Goal: Task Accomplishment & Management: Use online tool/utility

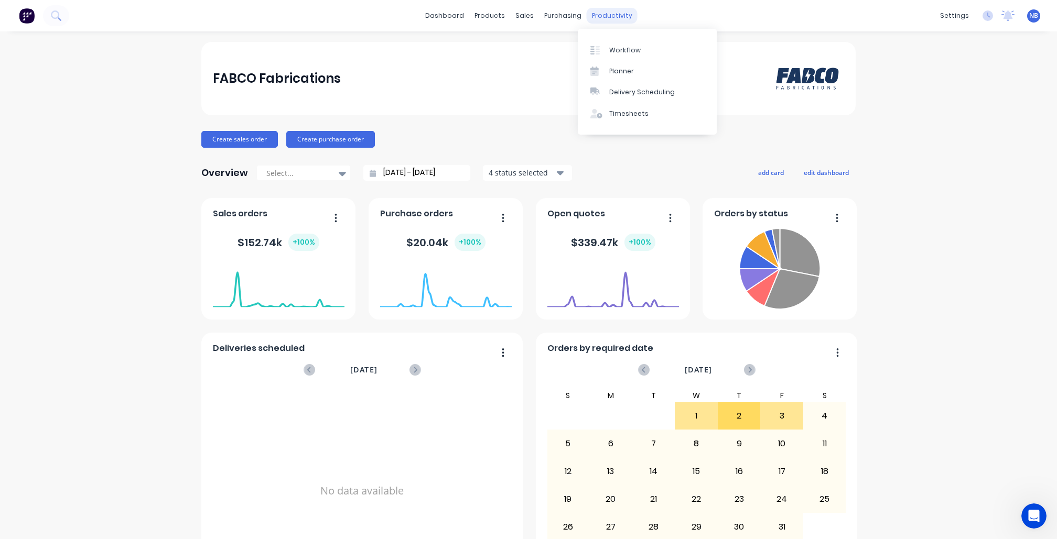
click at [606, 9] on div "productivity" at bounding box center [611, 16] width 51 height 16
click at [613, 47] on div "Workflow" at bounding box center [624, 50] width 31 height 9
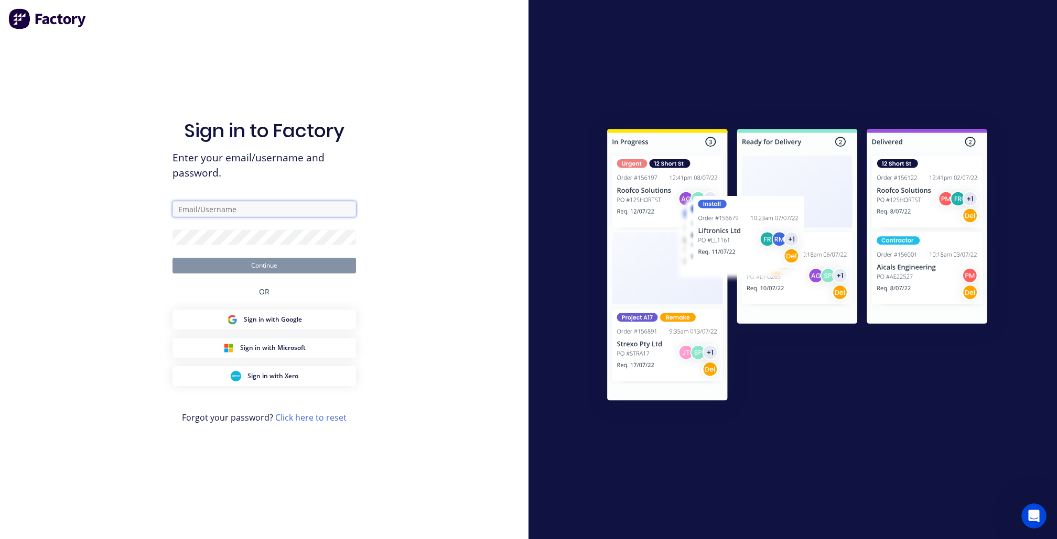
type input "admin@fabco.net.au"
click at [264, 265] on button "Continue" at bounding box center [263, 266] width 183 height 16
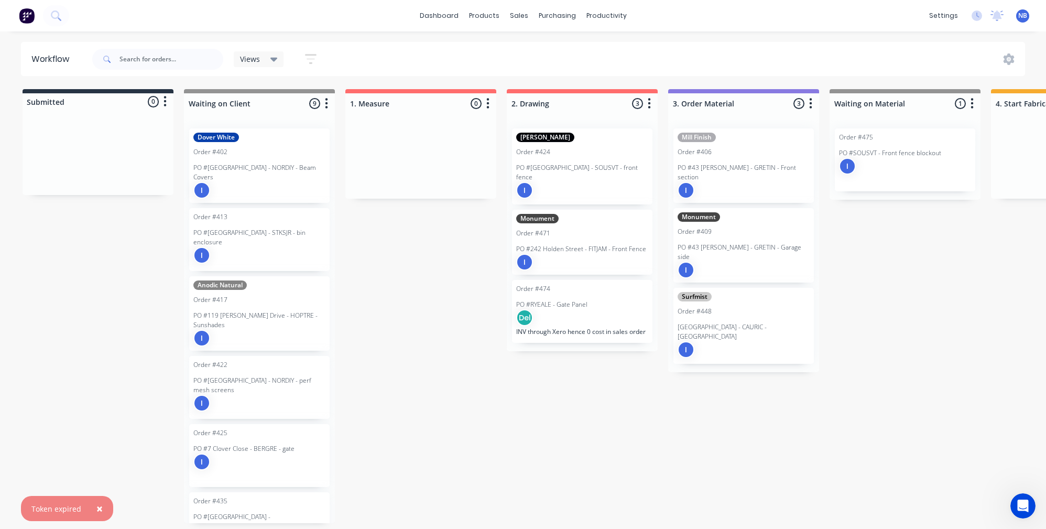
click at [97, 512] on span "×" at bounding box center [99, 508] width 6 height 15
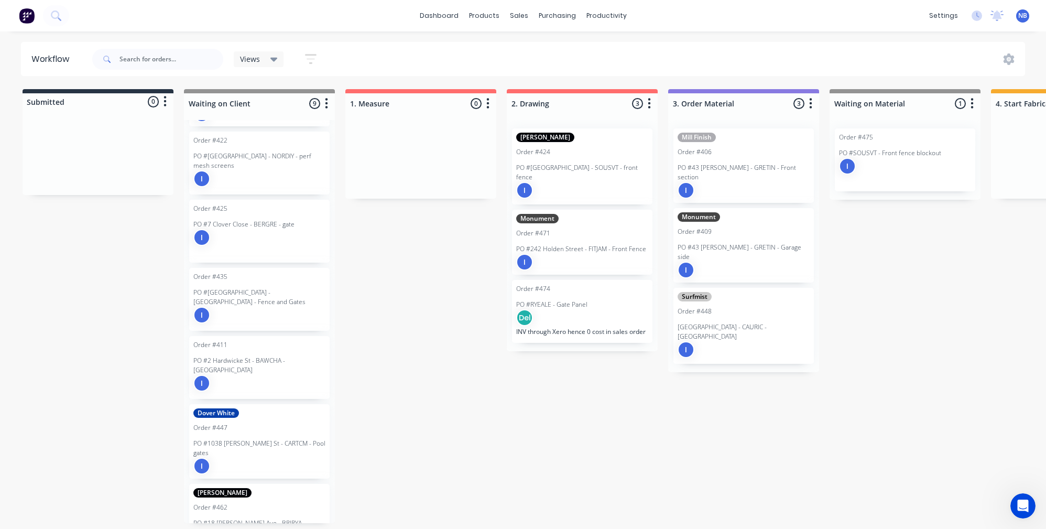
scroll to position [233, 0]
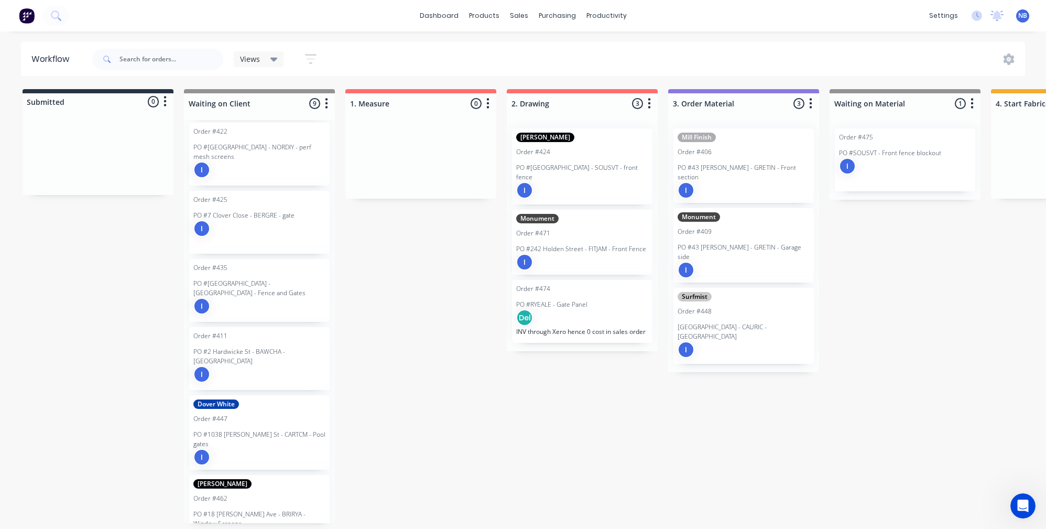
click at [284, 298] on div "I" at bounding box center [259, 306] width 132 height 17
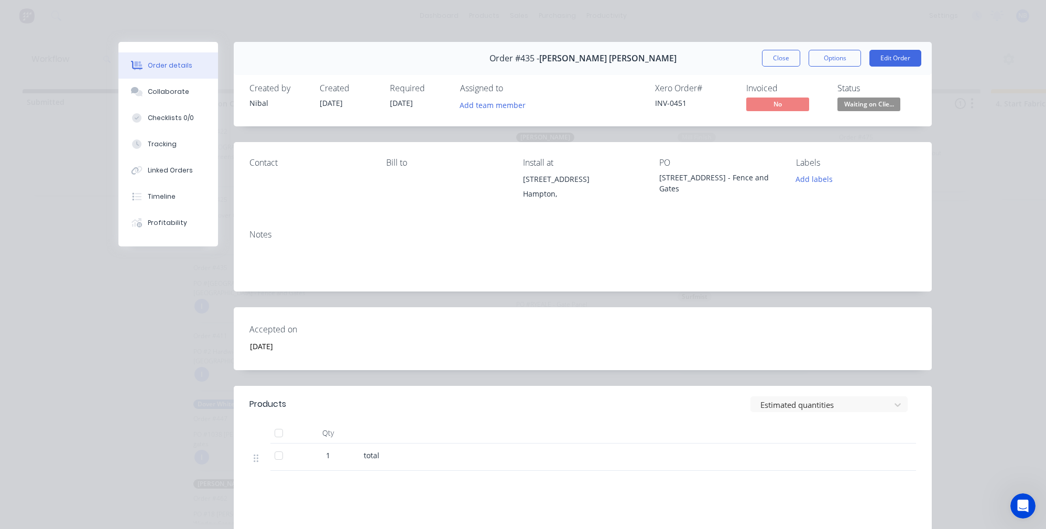
scroll to position [0, 0]
click at [779, 59] on button "Close" at bounding box center [781, 58] width 38 height 17
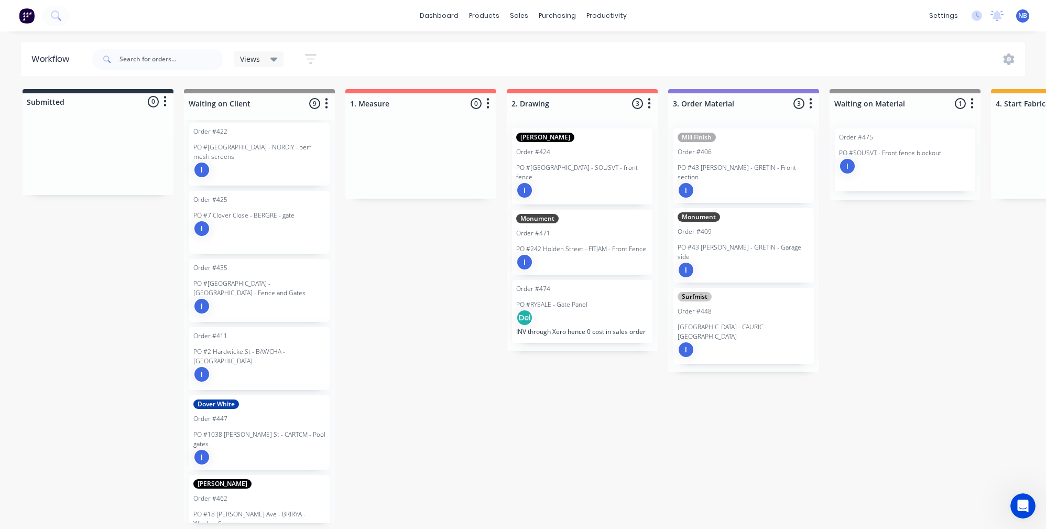
scroll to position [5, 0]
click at [279, 475] on div "Matt Black Order #462 PO #18 Boyce Ave - BRIRYA - Window Screens Del" at bounding box center [259, 512] width 140 height 74
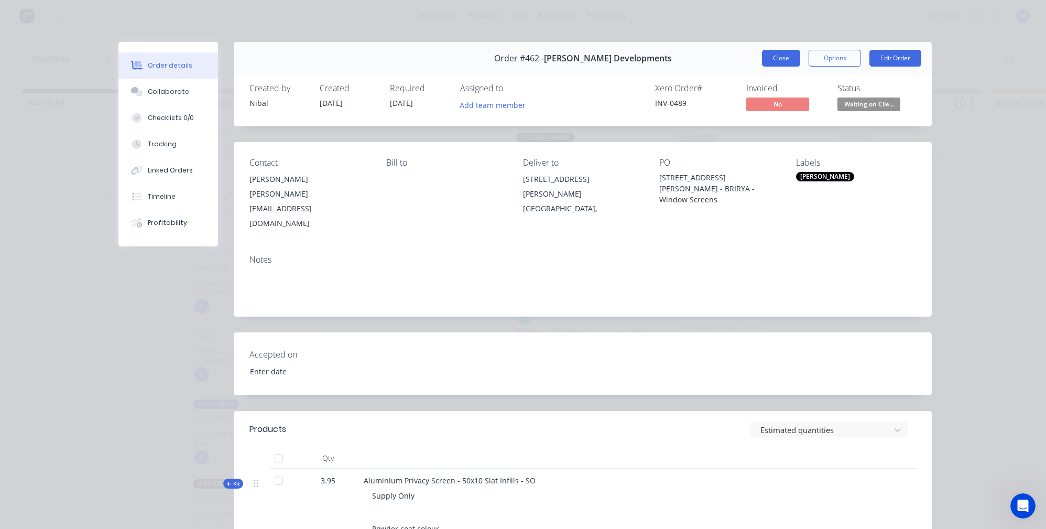
click at [772, 58] on button "Close" at bounding box center [781, 58] width 38 height 17
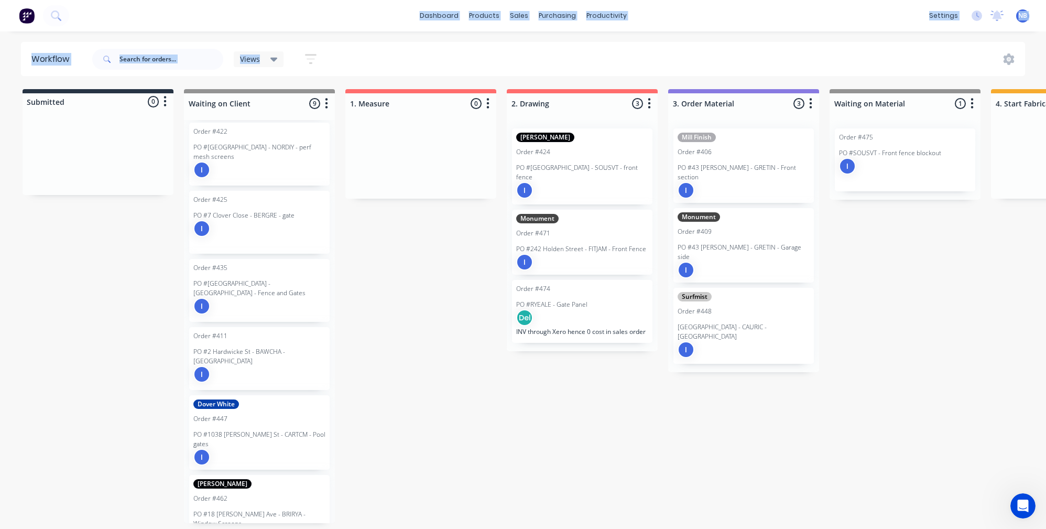
scroll to position [4, 0]
click at [299, 0] on html "dashboard products sales purchasing productivity dashboard products Product Cat…" at bounding box center [523, 233] width 1046 height 466
click at [94, 125] on div at bounding box center [98, 155] width 151 height 79
click at [269, 59] on div "Views" at bounding box center [259, 59] width 38 height 9
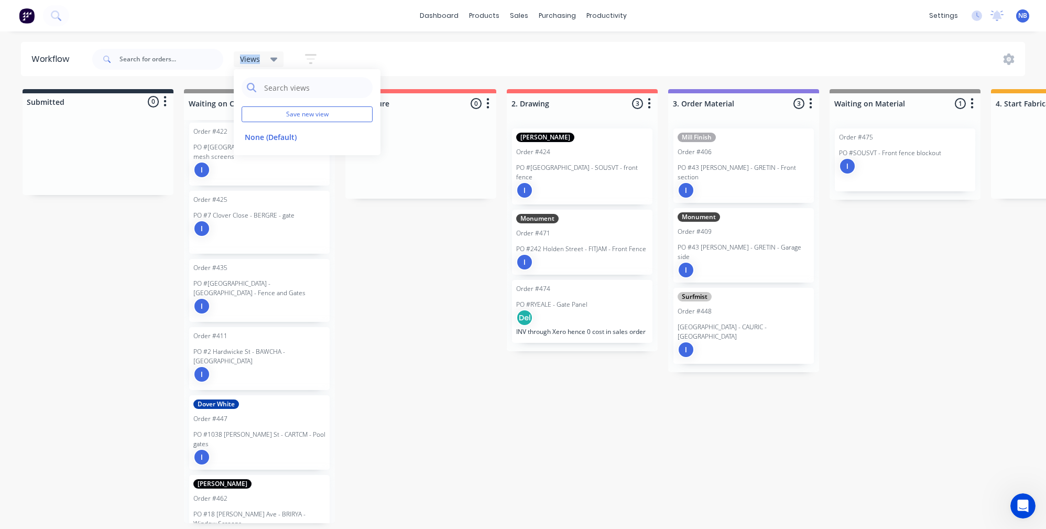
click at [270, 58] on icon at bounding box center [273, 59] width 7 height 12
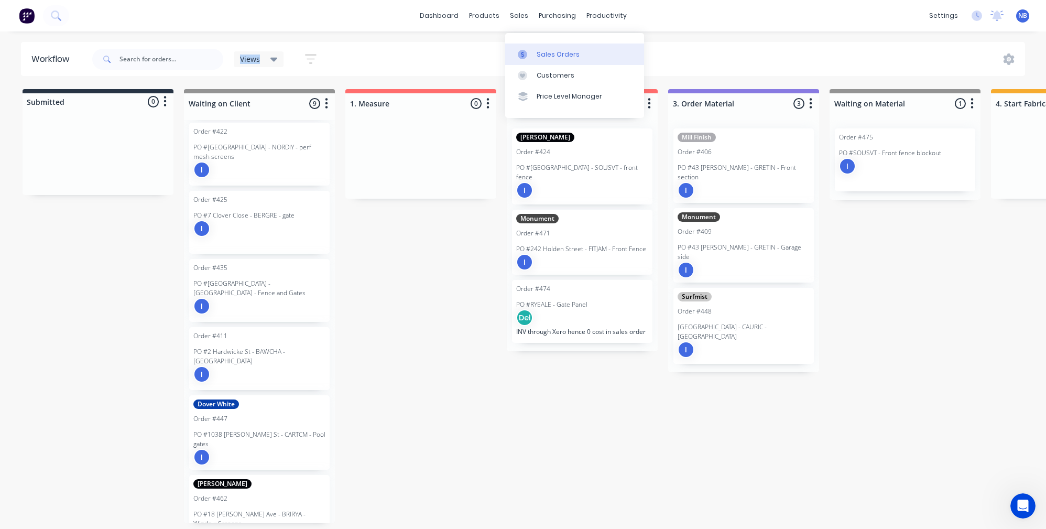
click at [532, 51] on div at bounding box center [526, 54] width 16 height 9
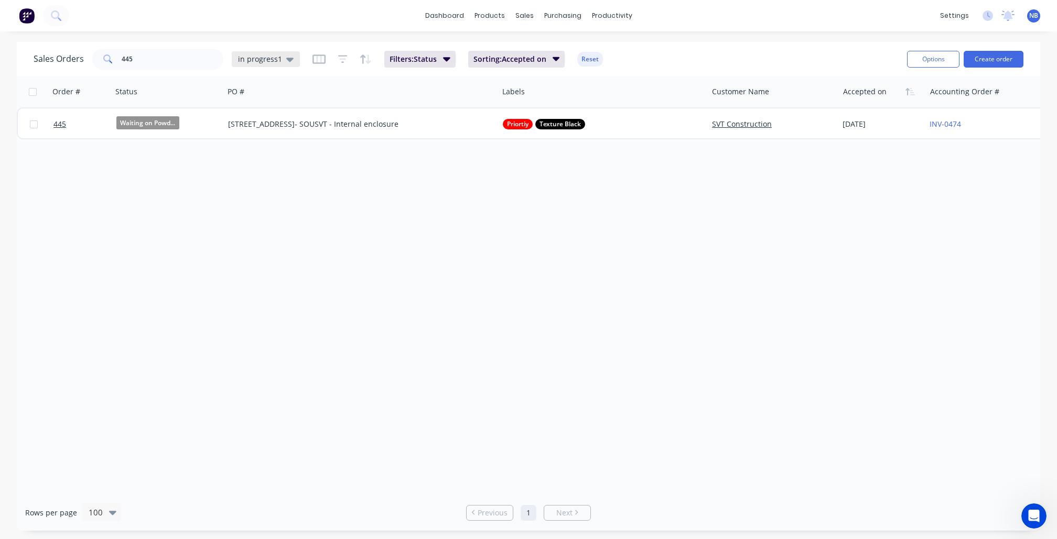
click at [264, 57] on span "in progress1" at bounding box center [260, 58] width 44 height 11
click at [284, 145] on button "None" at bounding box center [294, 148] width 119 height 12
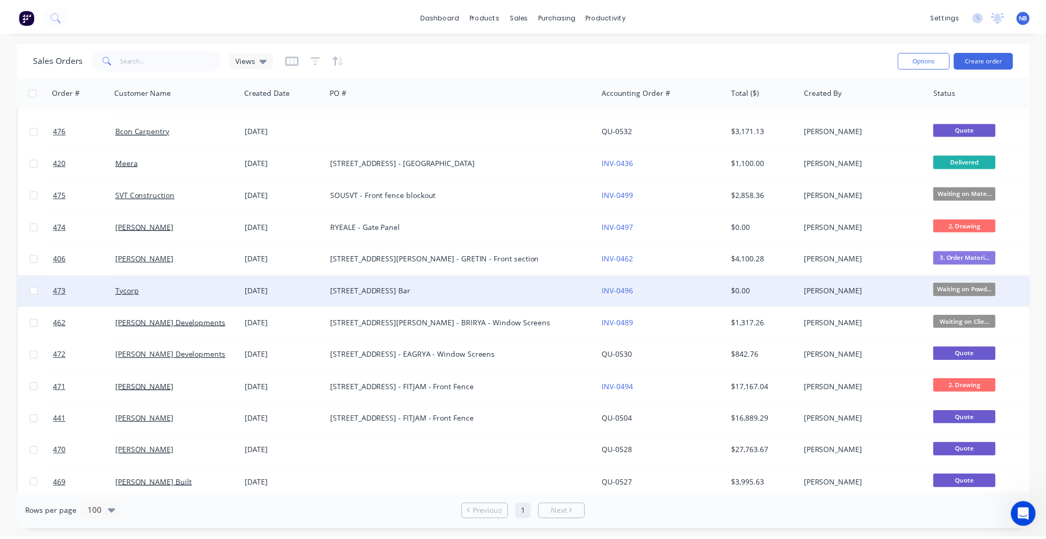
scroll to position [204, 0]
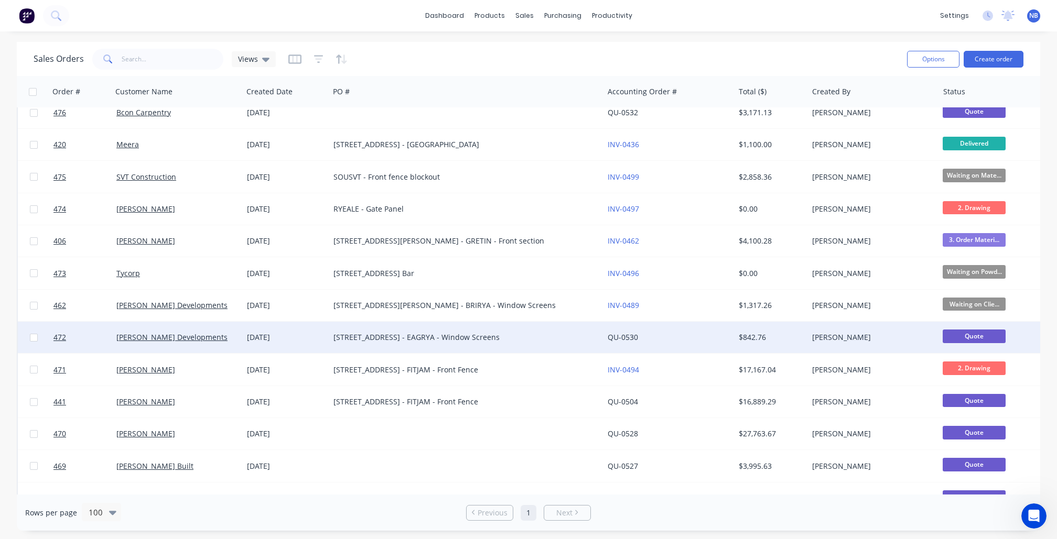
click at [225, 329] on div "[PERSON_NAME] Developments" at bounding box center [177, 337] width 131 height 31
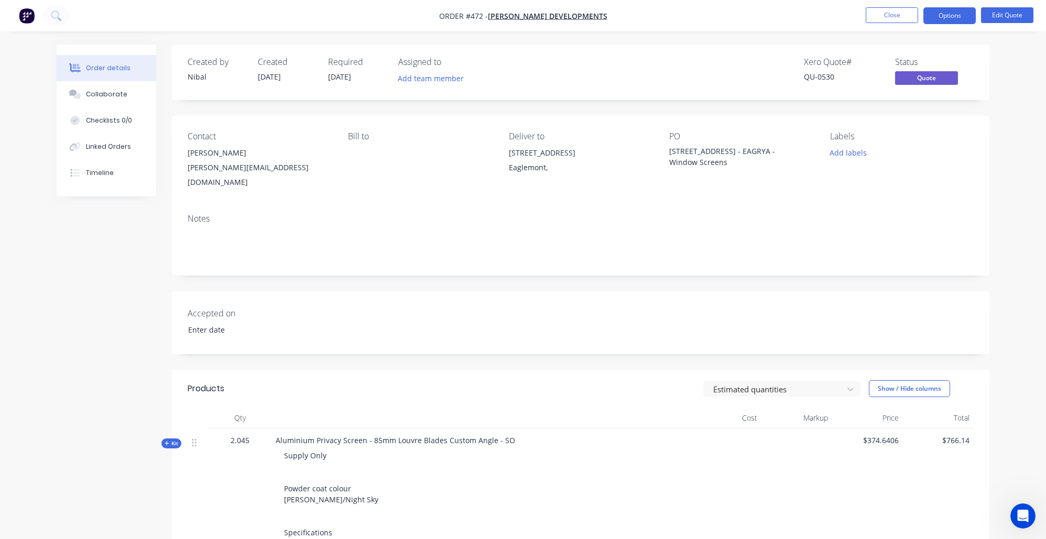
scroll to position [244, 0]
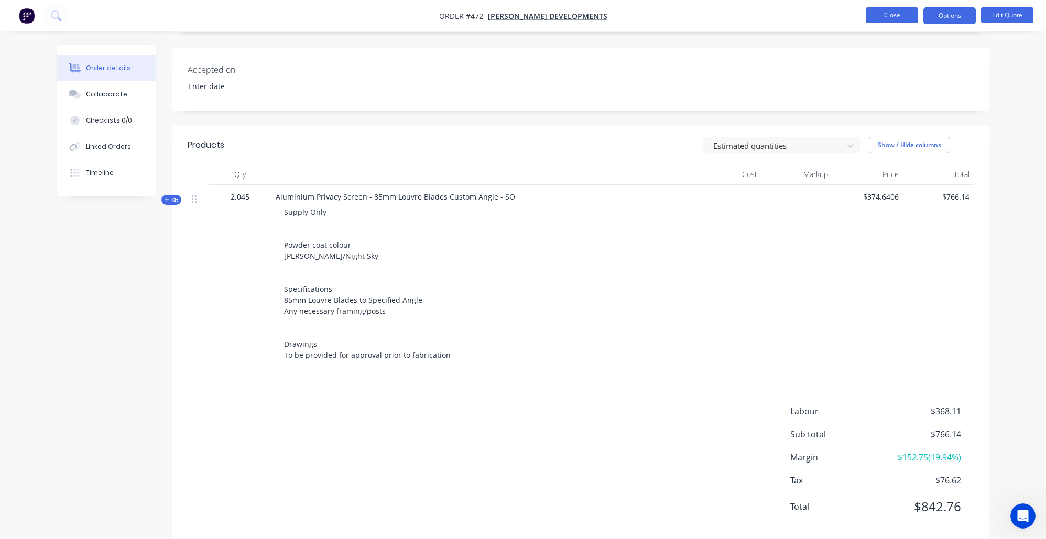
click at [914, 14] on button "Close" at bounding box center [892, 15] width 52 height 16
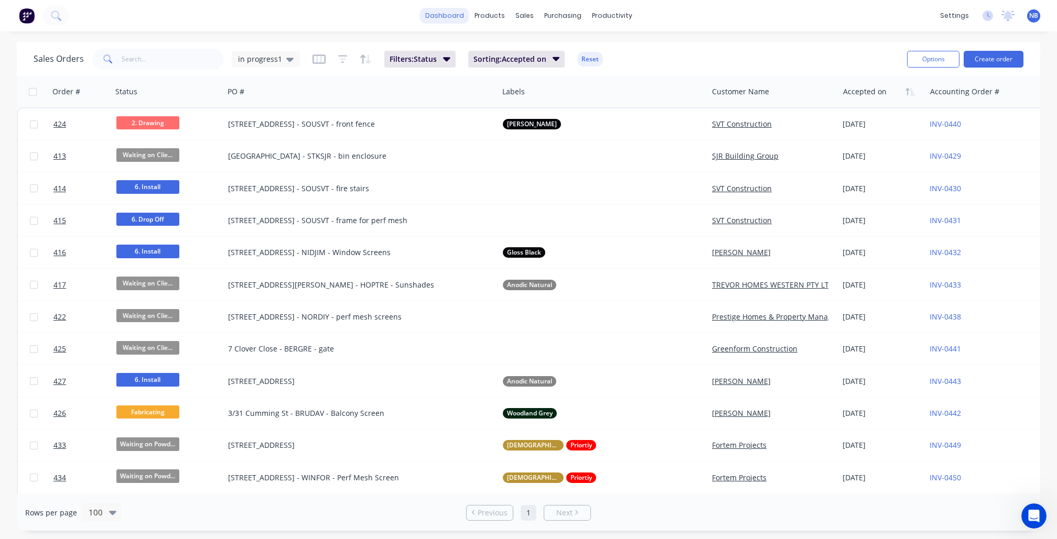
click at [435, 19] on link "dashboard" at bounding box center [444, 16] width 49 height 16
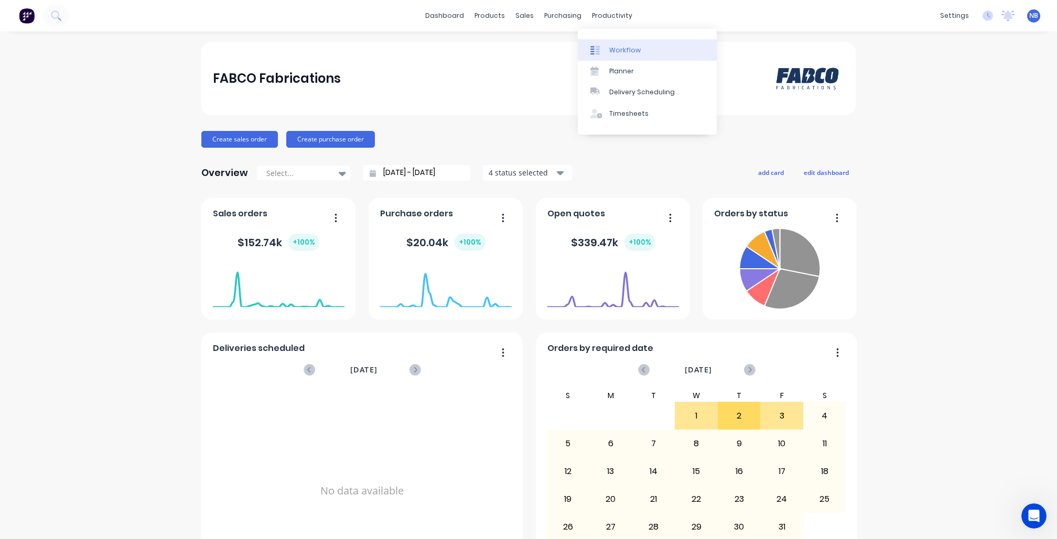
click at [619, 49] on div "Workflow" at bounding box center [624, 50] width 31 height 9
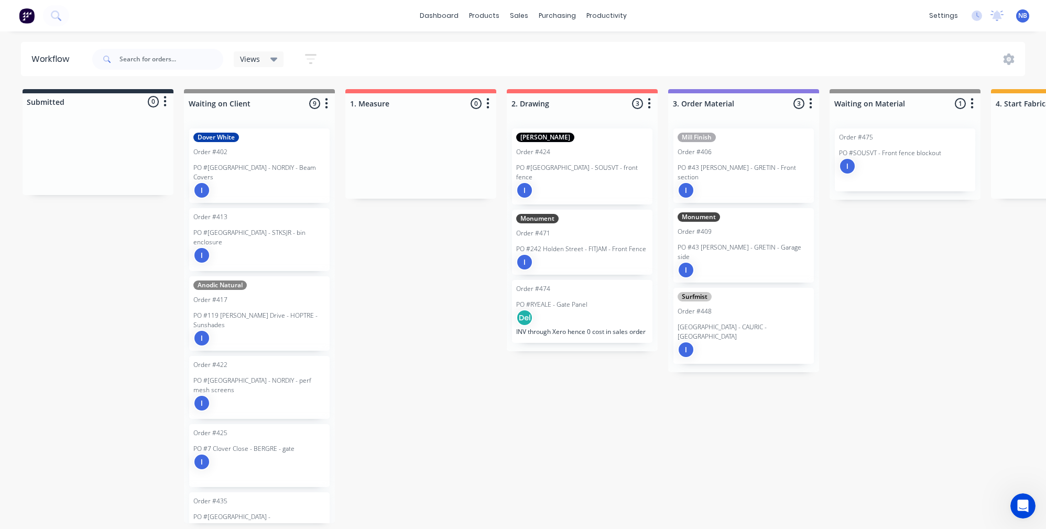
click at [616, 161] on div "Matt Black Order #424 PO #8 Boundary Street - SOUSVT - front fence I" at bounding box center [582, 166] width 140 height 76
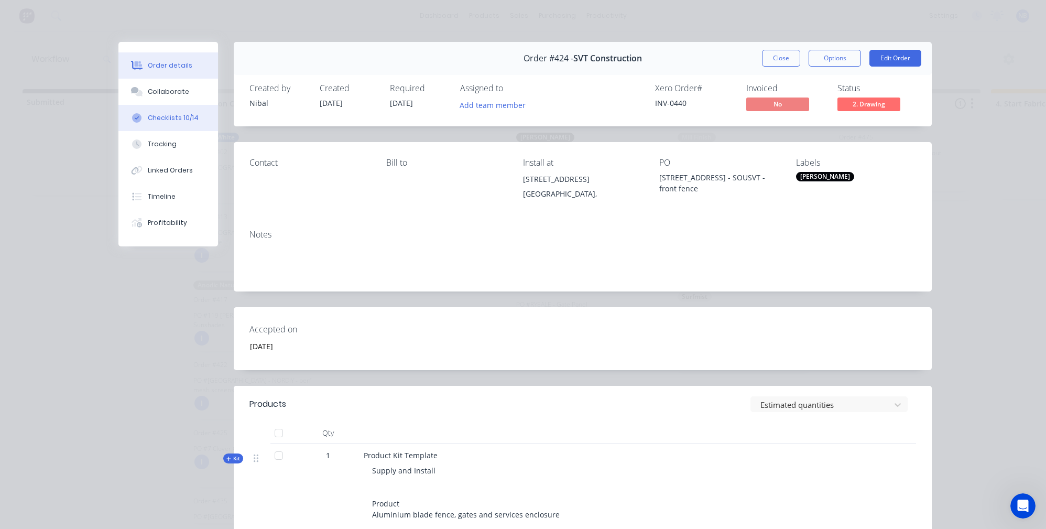
click at [177, 129] on button "Checklists 10/14" at bounding box center [168, 118] width 100 height 26
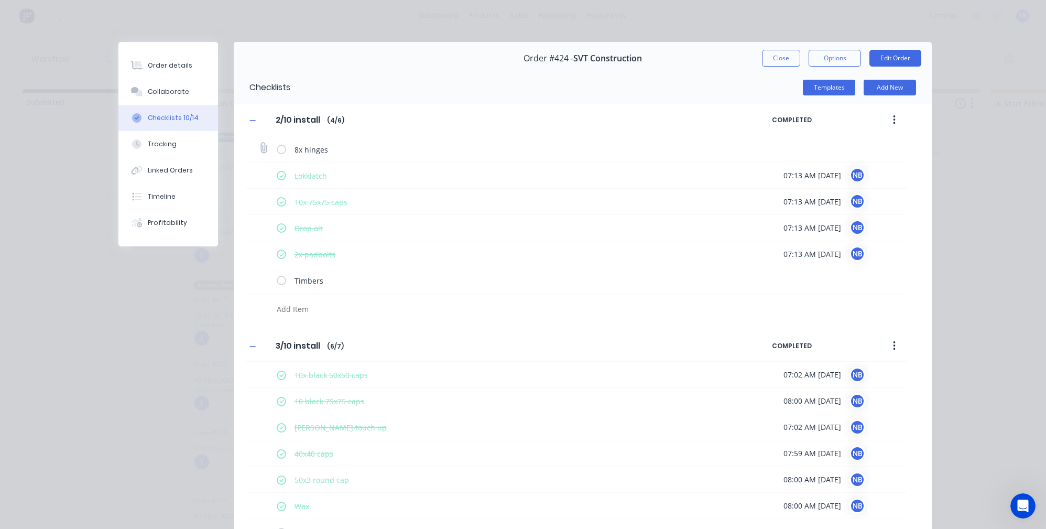
click at [277, 149] on label at bounding box center [281, 149] width 9 height 11
click at [0, 0] on input "checkbox" at bounding box center [0, 0] width 0 height 0
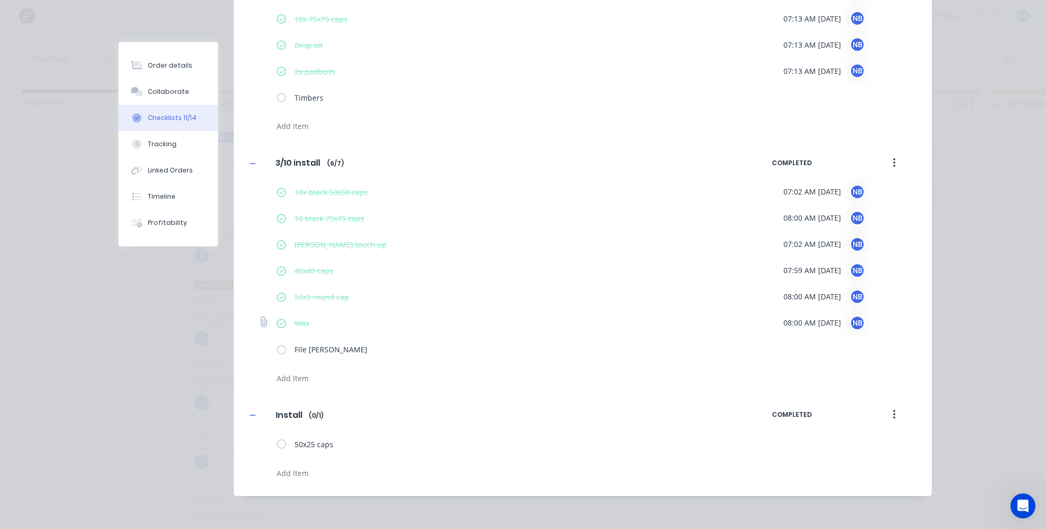
scroll to position [5, 0]
click at [141, 157] on button "Tracking" at bounding box center [168, 144] width 100 height 26
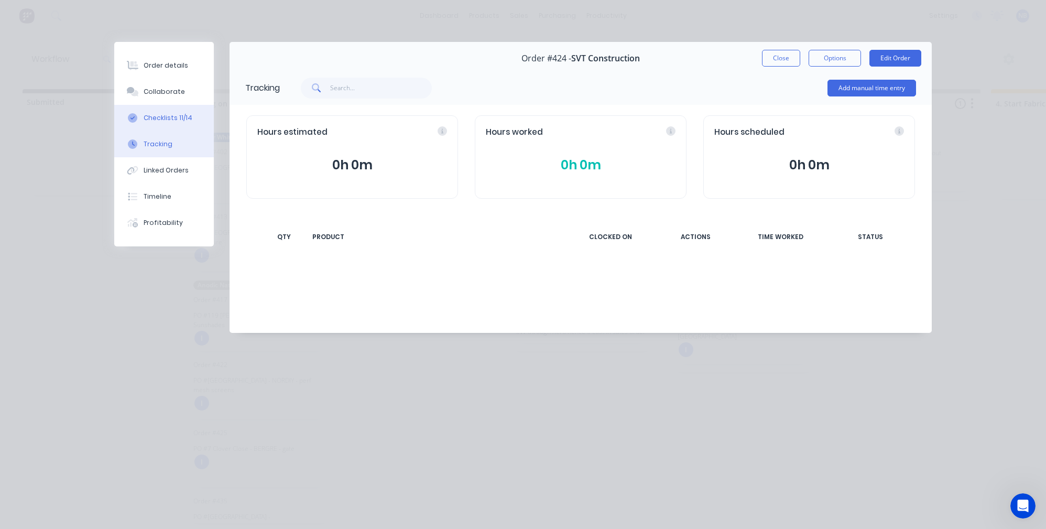
scroll to position [0, 0]
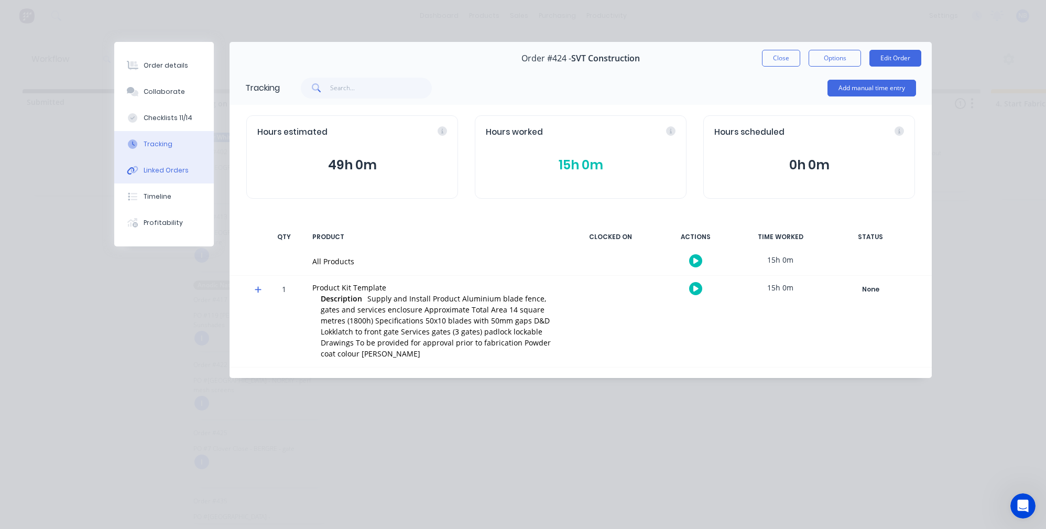
click at [177, 175] on div "Linked Orders" at bounding box center [166, 170] width 45 height 9
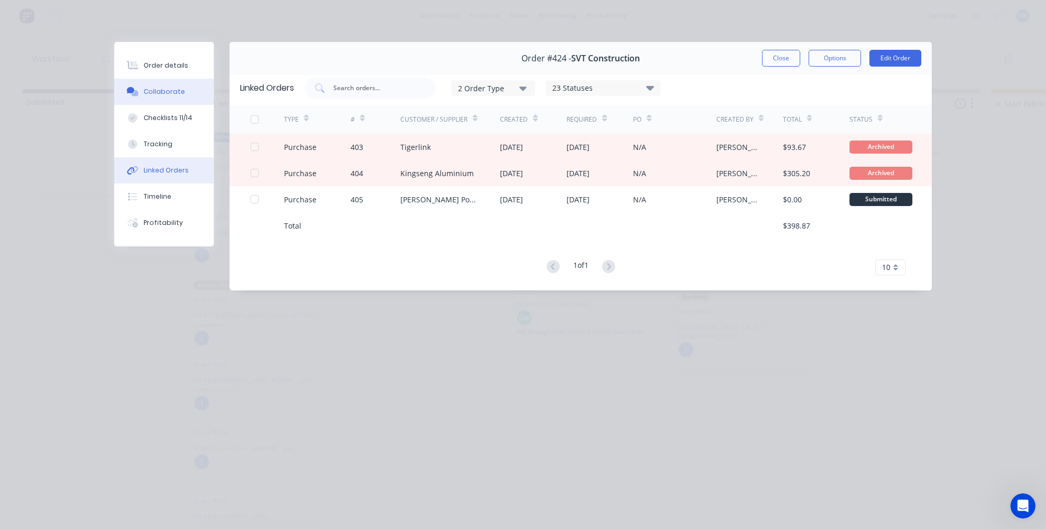
click at [184, 100] on button "Collaborate" at bounding box center [164, 92] width 100 height 26
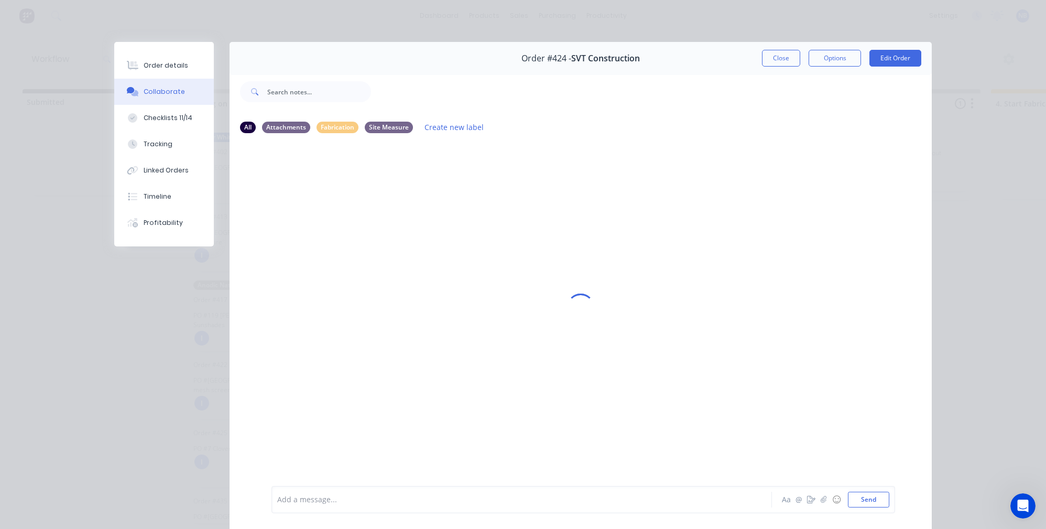
click at [189, 51] on div "Order details Collaborate Checklists 11/14 Tracking Linked Orders Timeline Prof…" at bounding box center [164, 144] width 100 height 204
click at [183, 55] on button "Order details" at bounding box center [164, 65] width 100 height 26
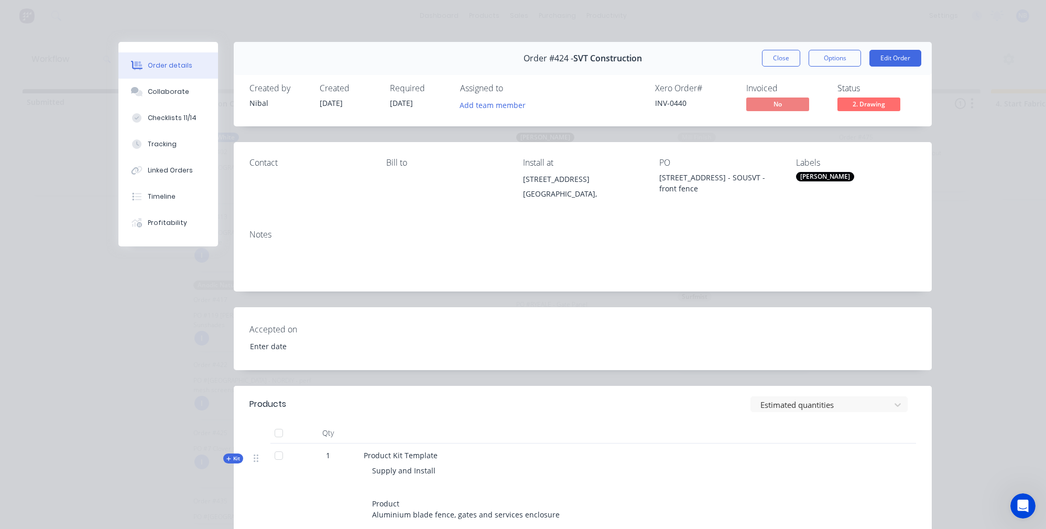
type input "[DATE]"
click at [190, 97] on button "Collaborate" at bounding box center [168, 92] width 100 height 26
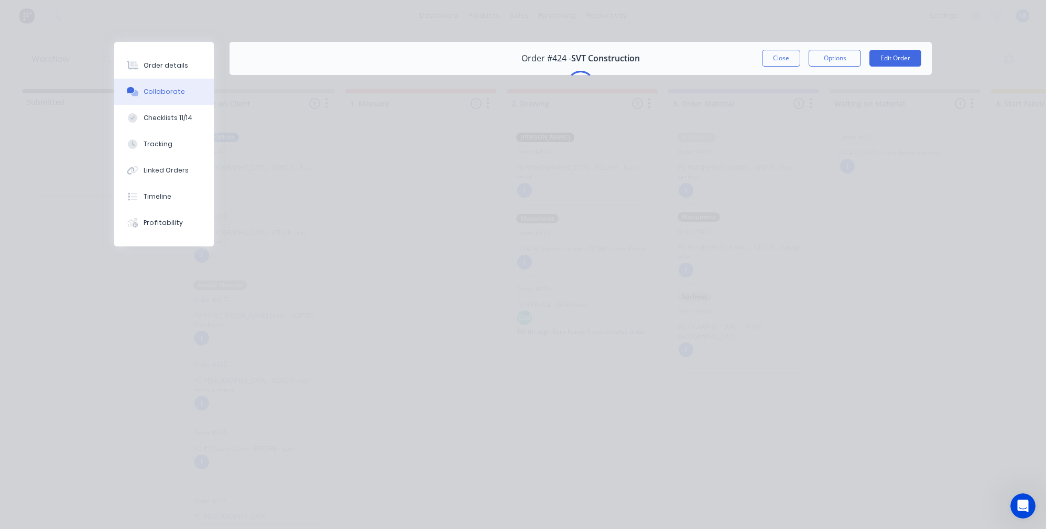
click at [787, 49] on div "Order #424 - SVT Construction Close Options Edit Order" at bounding box center [581, 58] width 702 height 33
click at [778, 54] on button "Close" at bounding box center [781, 58] width 38 height 17
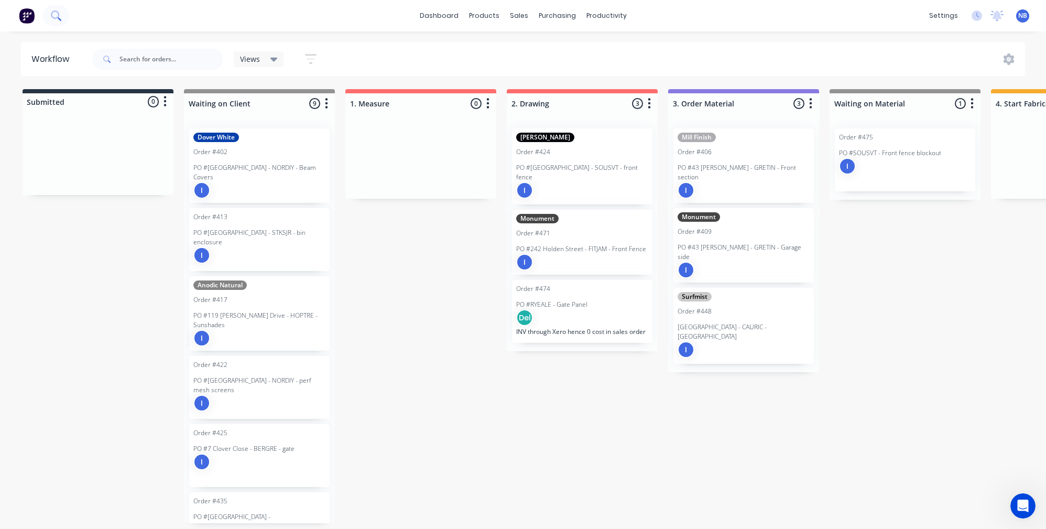
click at [58, 10] on icon at bounding box center [56, 15] width 10 height 10
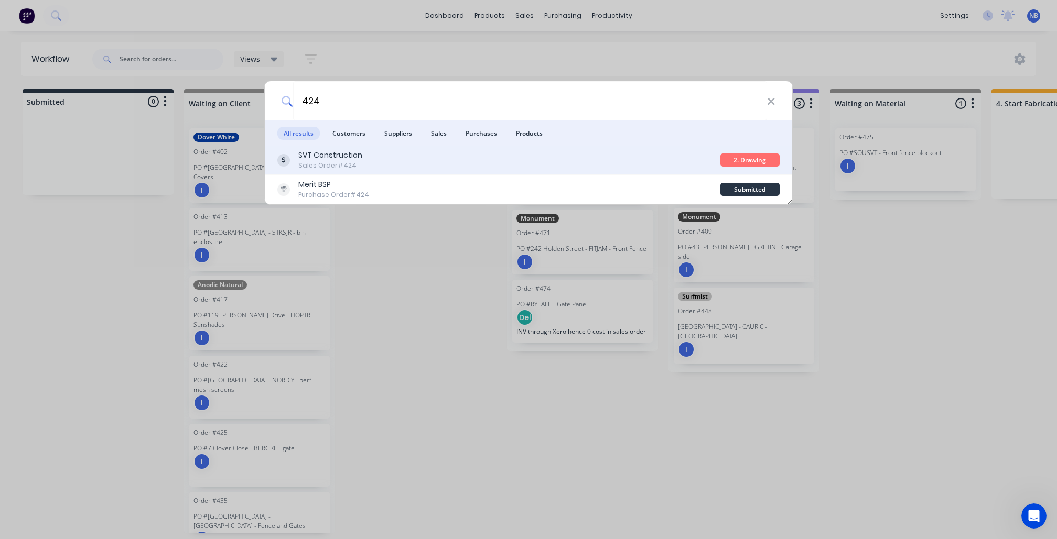
type input "424"
click at [325, 153] on div "SVT Construction" at bounding box center [330, 155] width 64 height 11
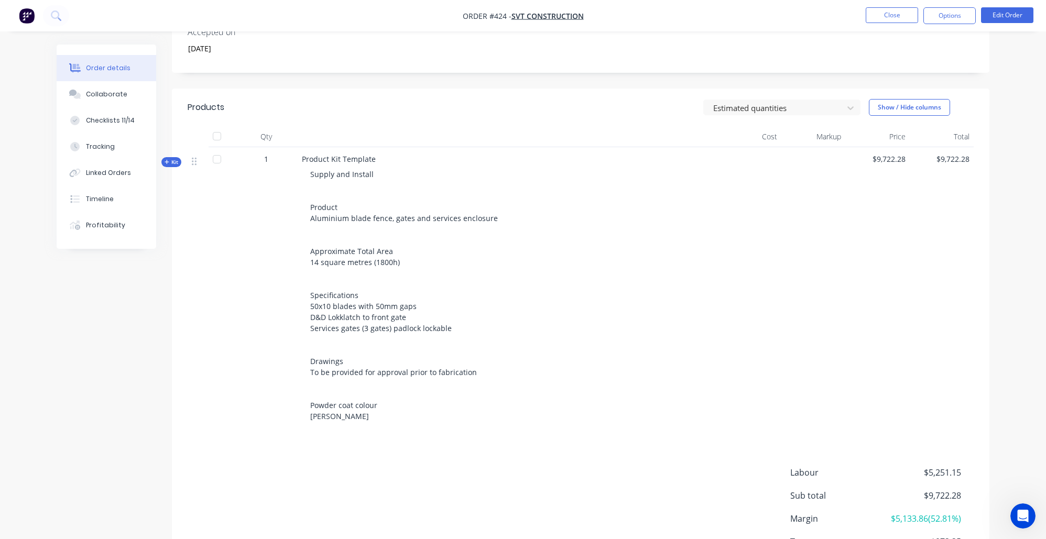
scroll to position [338, 0]
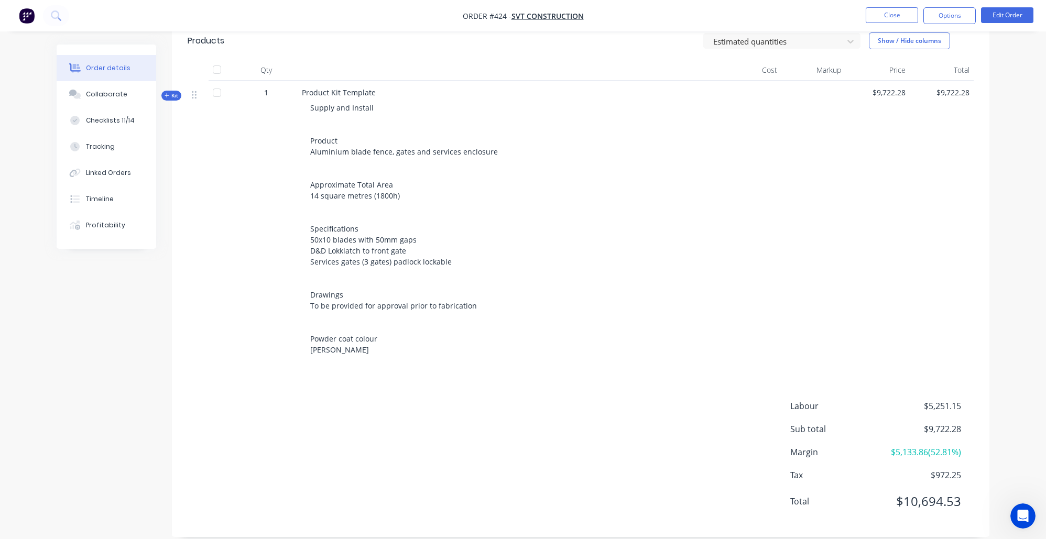
click at [160, 91] on div "Order details Collaborate Checklists 11/14 Tracking Linked Orders Timeline Prof…" at bounding box center [114, 147] width 115 height 204
click at [172, 97] on span "Kit" at bounding box center [172, 96] width 14 height 8
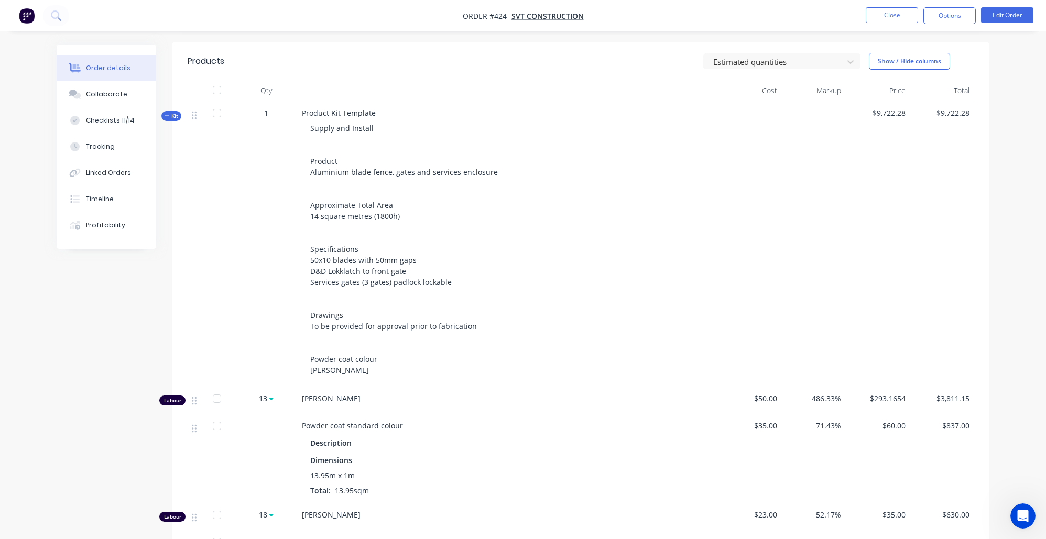
scroll to position [299, 0]
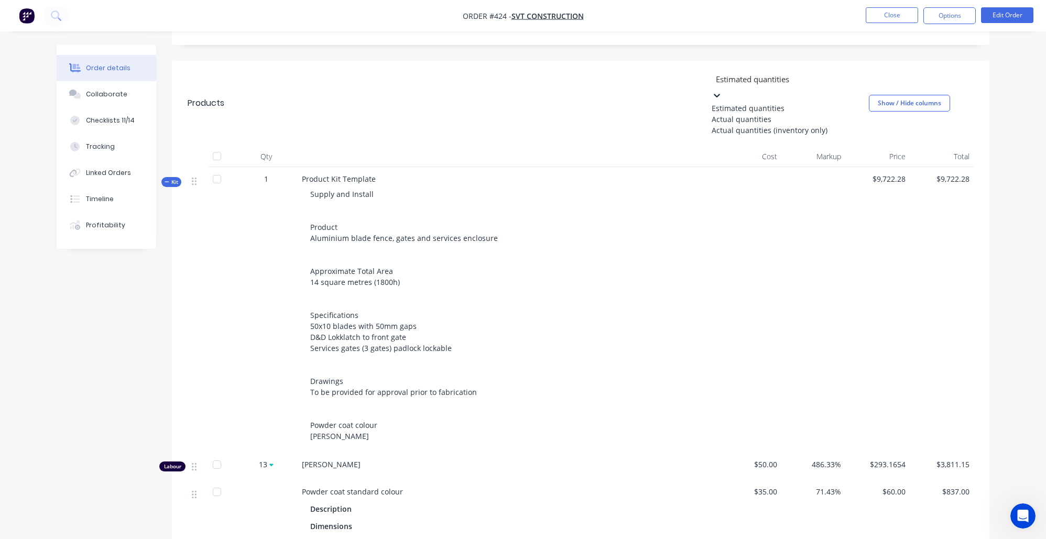
click at [771, 77] on div "Estimated quantities" at bounding box center [790, 79] width 149 height 12
click at [772, 123] on div "Actual quantities" at bounding box center [790, 119] width 157 height 11
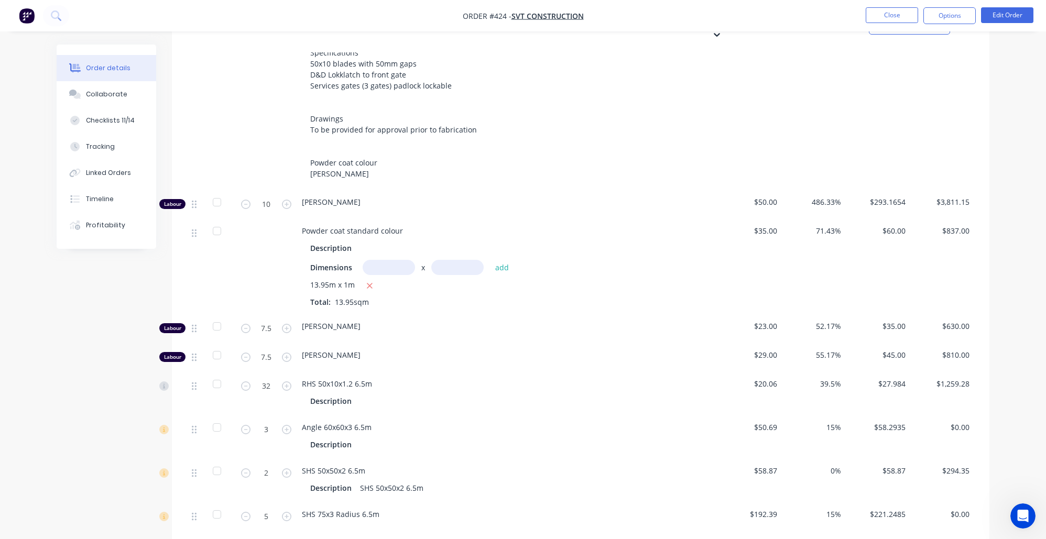
scroll to position [0, 0]
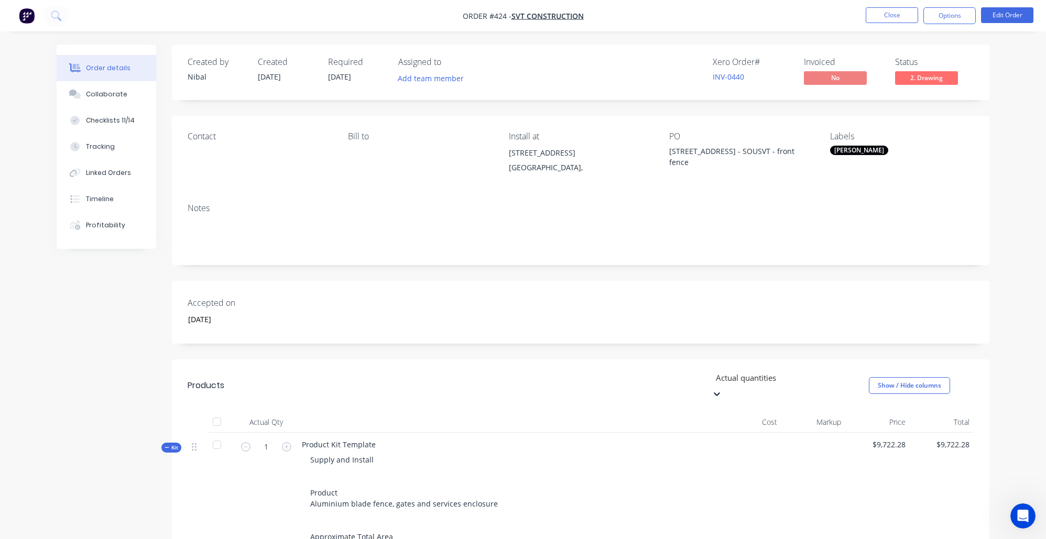
click at [755, 375] on div "Actual quantities" at bounding box center [790, 378] width 149 height 12
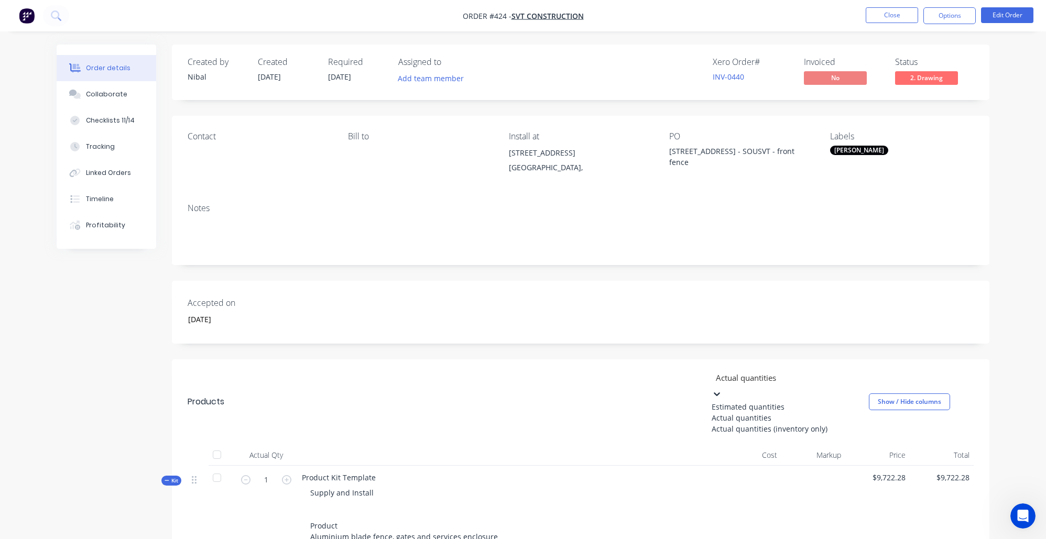
click at [759, 401] on div "Estimated quantities" at bounding box center [790, 406] width 157 height 11
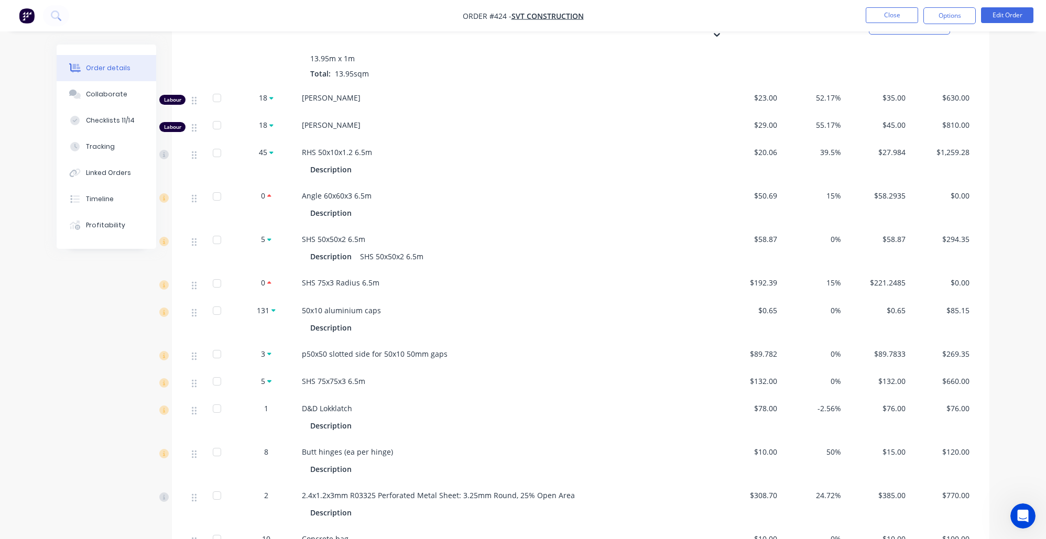
scroll to position [1039, 0]
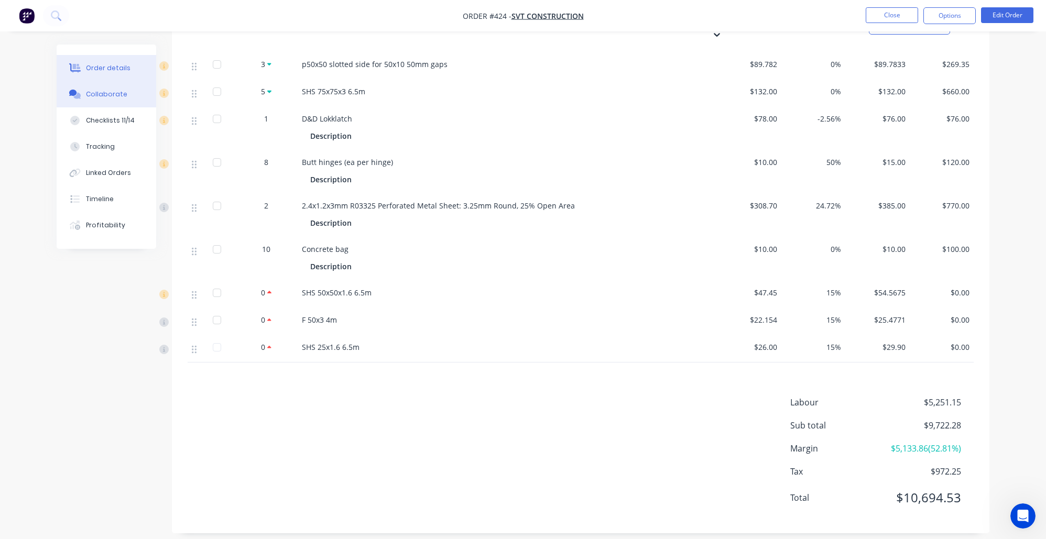
click at [130, 92] on button "Collaborate" at bounding box center [107, 94] width 100 height 26
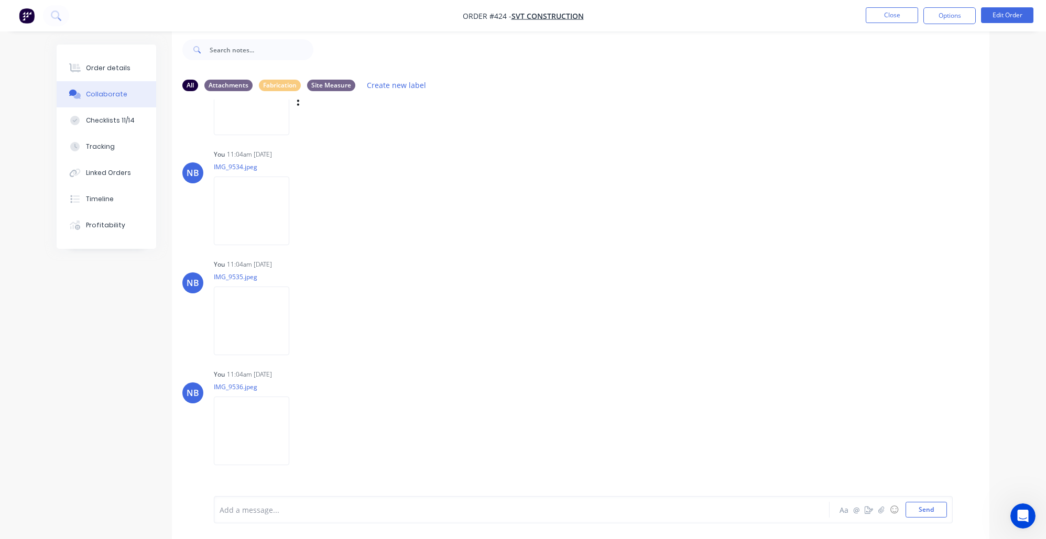
scroll to position [1487, 0]
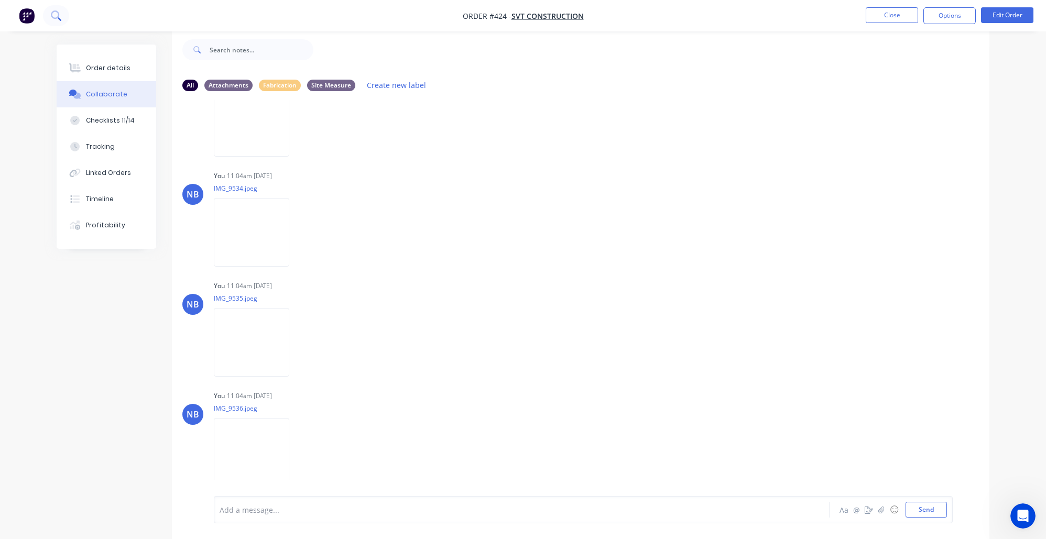
click at [60, 25] on button at bounding box center [56, 15] width 26 height 21
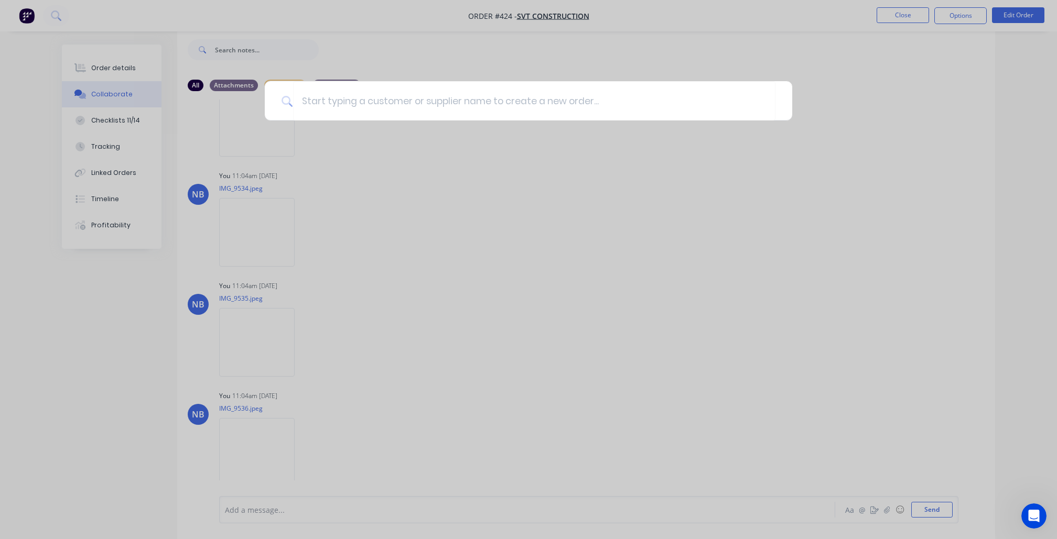
click at [776, 217] on div at bounding box center [528, 269] width 1057 height 539
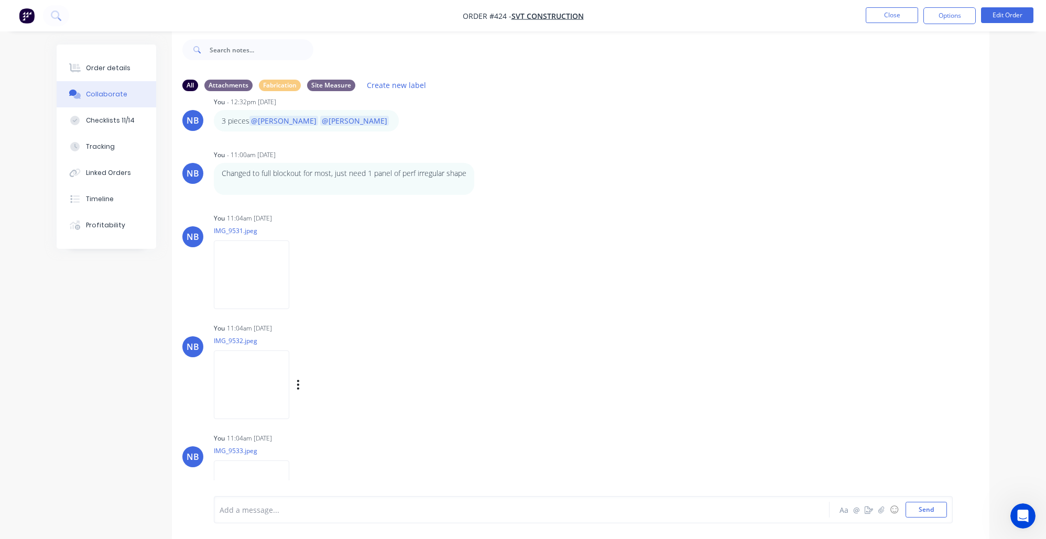
scroll to position [1105, 0]
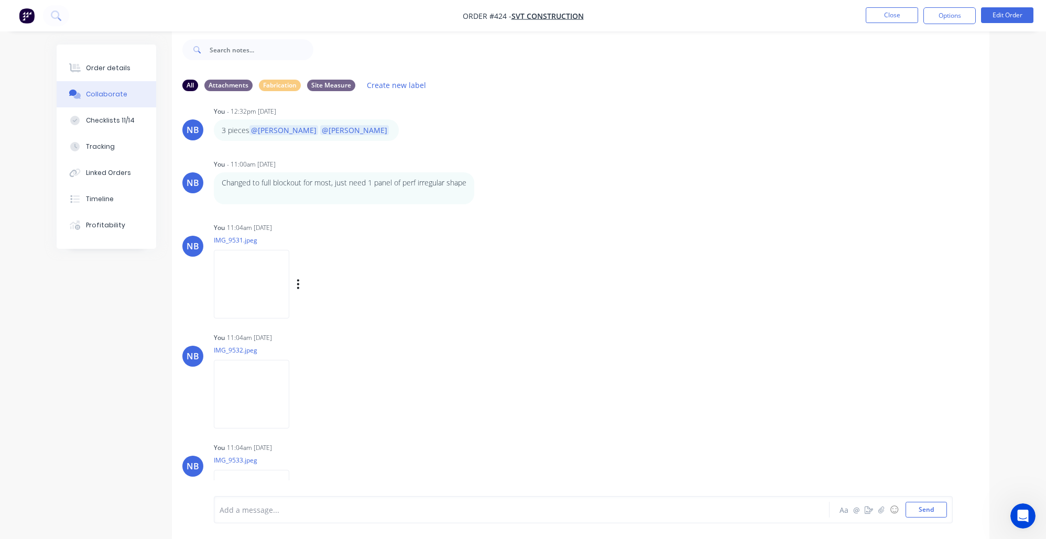
click at [231, 277] on img at bounding box center [251, 284] width 75 height 69
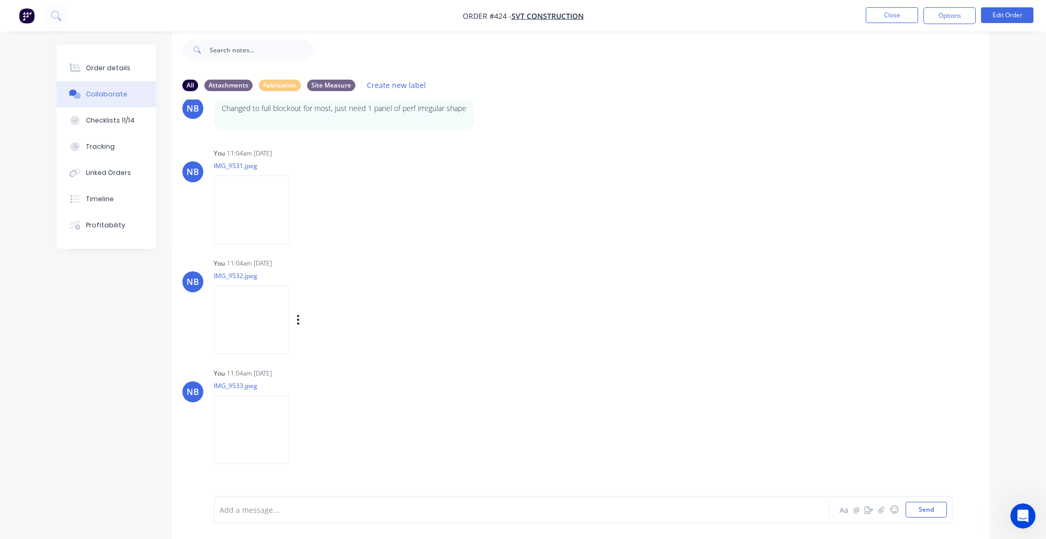
click at [242, 320] on img at bounding box center [251, 320] width 75 height 69
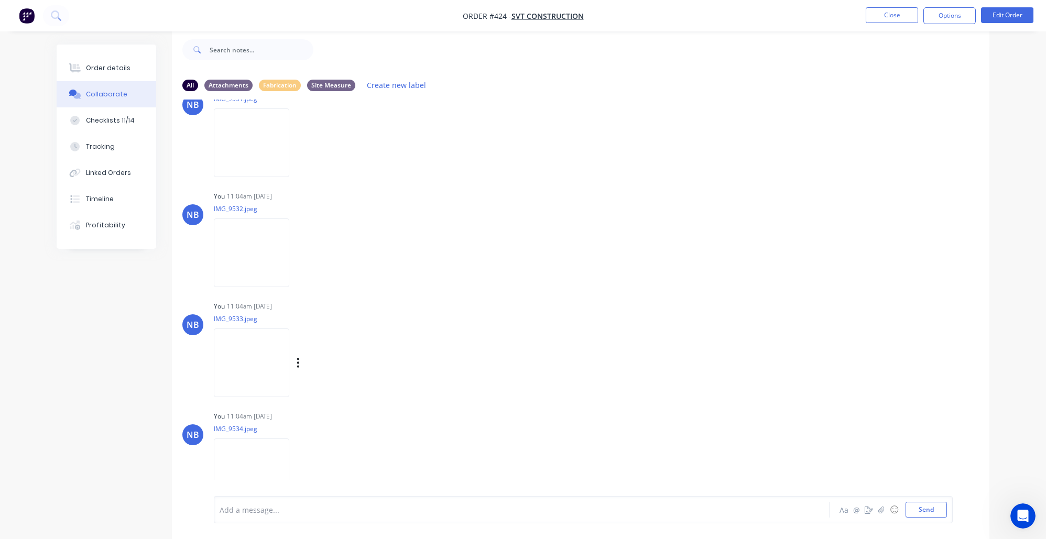
scroll to position [1248, 0]
click at [253, 360] on img at bounding box center [251, 360] width 75 height 69
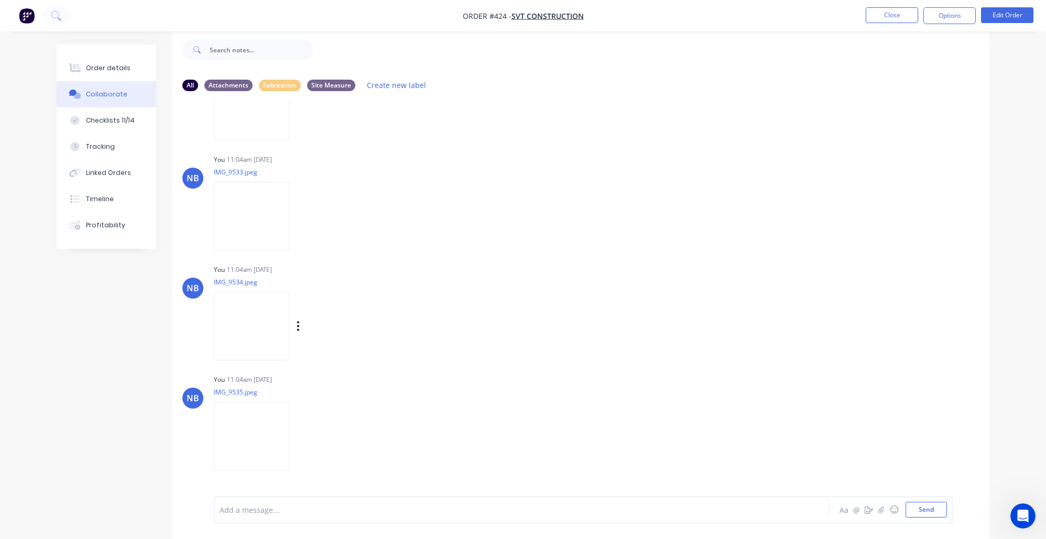
scroll to position [1398, 0]
click at [261, 332] on img at bounding box center [251, 321] width 75 height 69
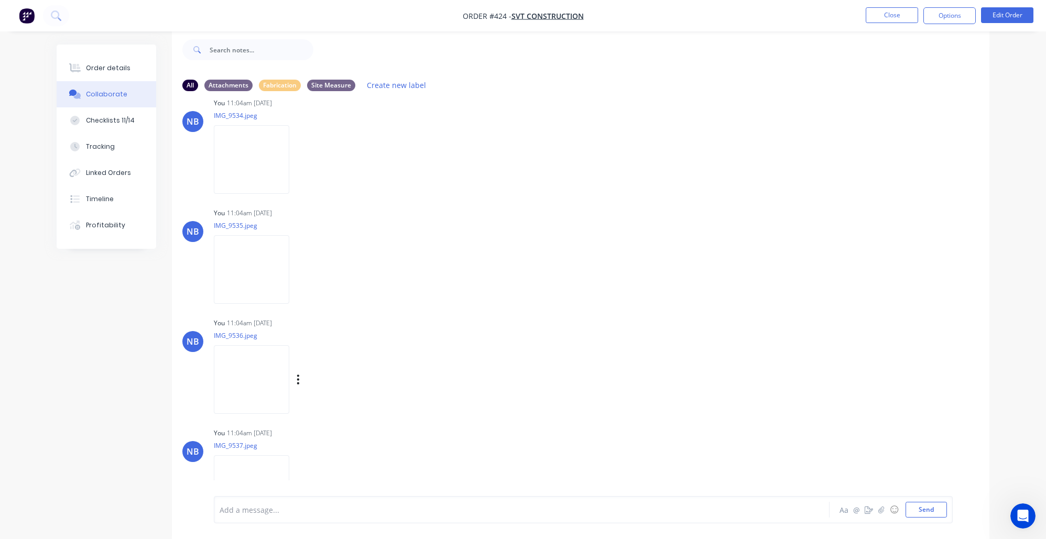
scroll to position [1634, 0]
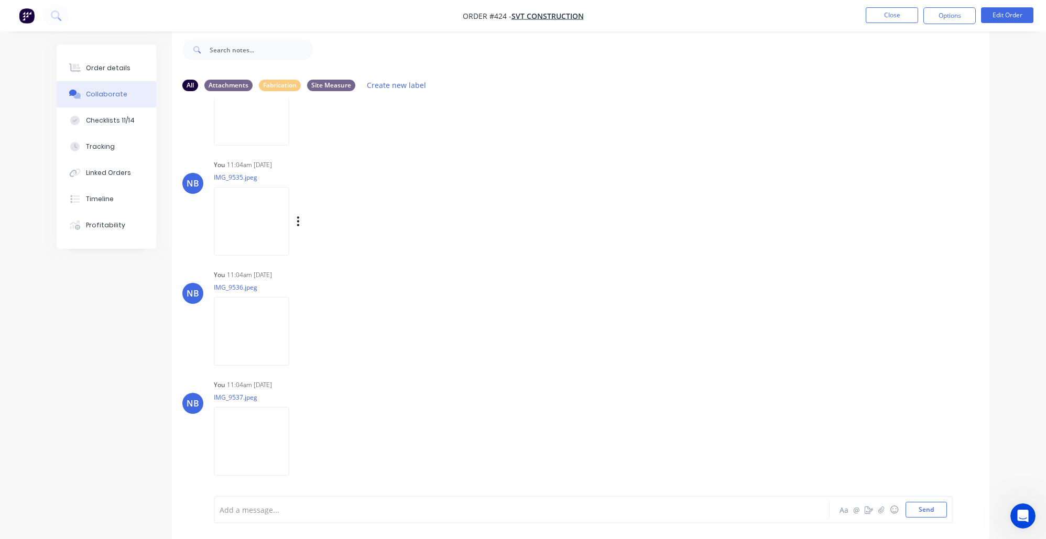
click at [271, 214] on img at bounding box center [251, 221] width 75 height 69
click at [256, 339] on img at bounding box center [251, 331] width 75 height 69
click at [248, 448] on img at bounding box center [251, 441] width 75 height 69
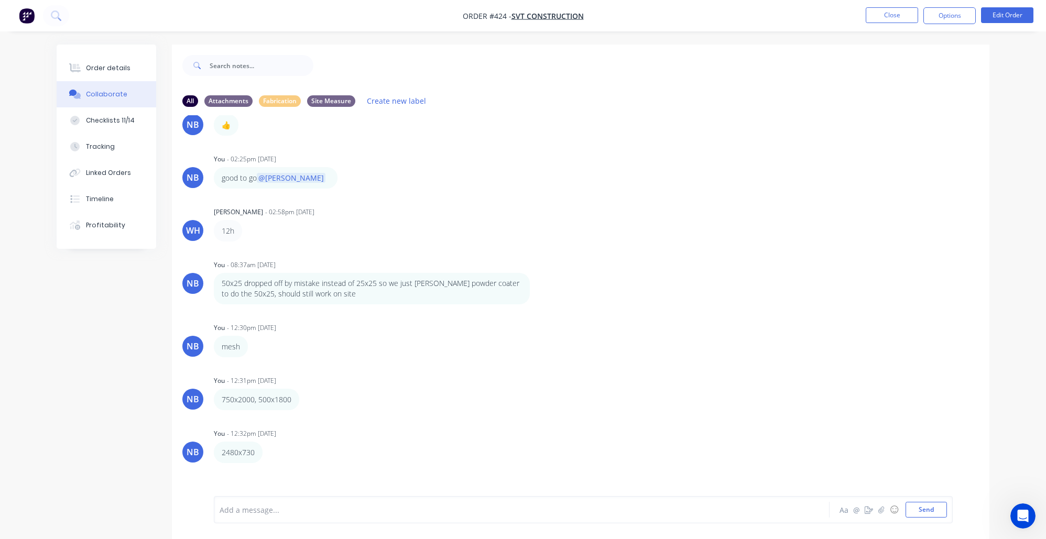
scroll to position [671, 0]
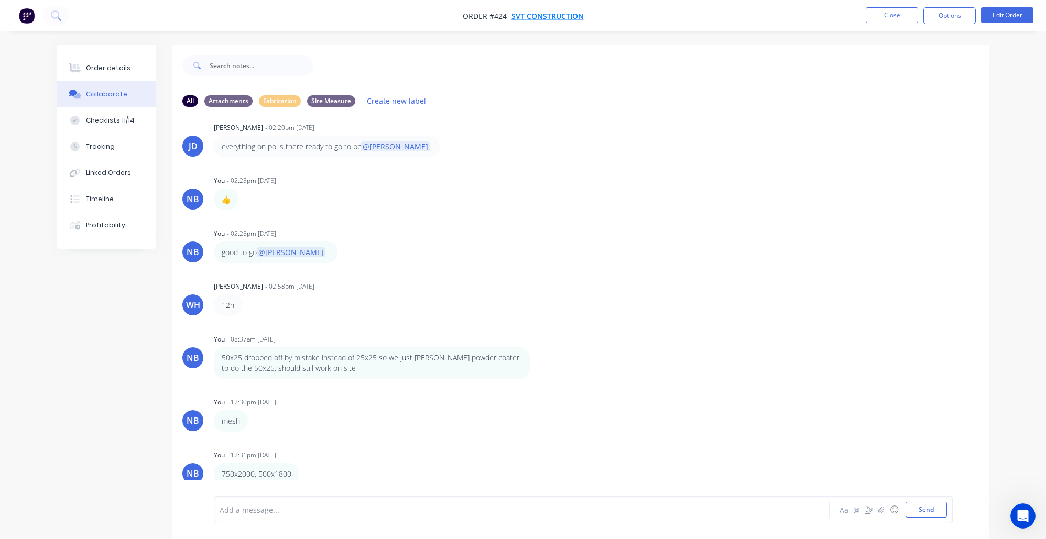
click at [529, 18] on span "SVT Construction" at bounding box center [547, 16] width 72 height 10
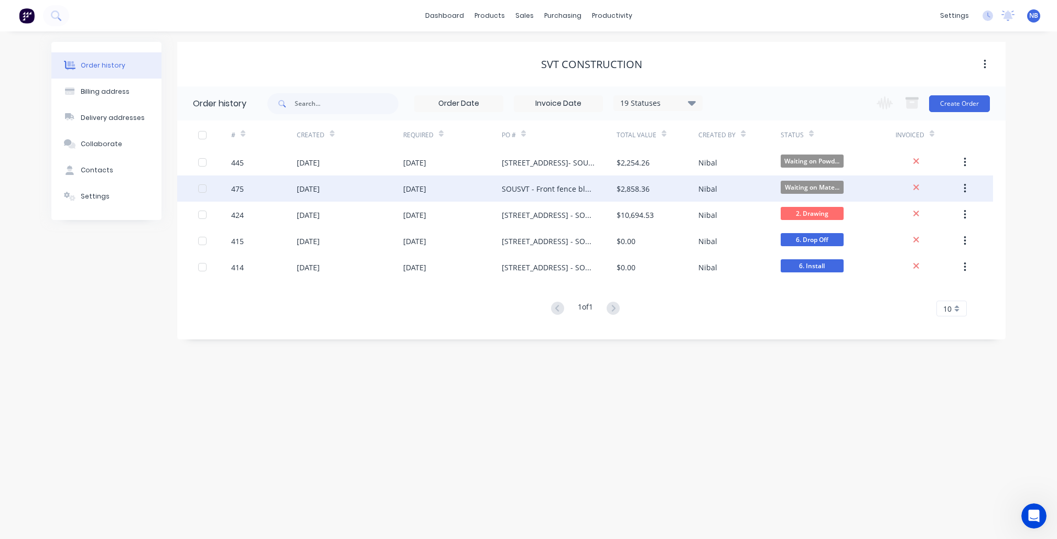
click at [481, 178] on div "[DATE]" at bounding box center [452, 189] width 99 height 26
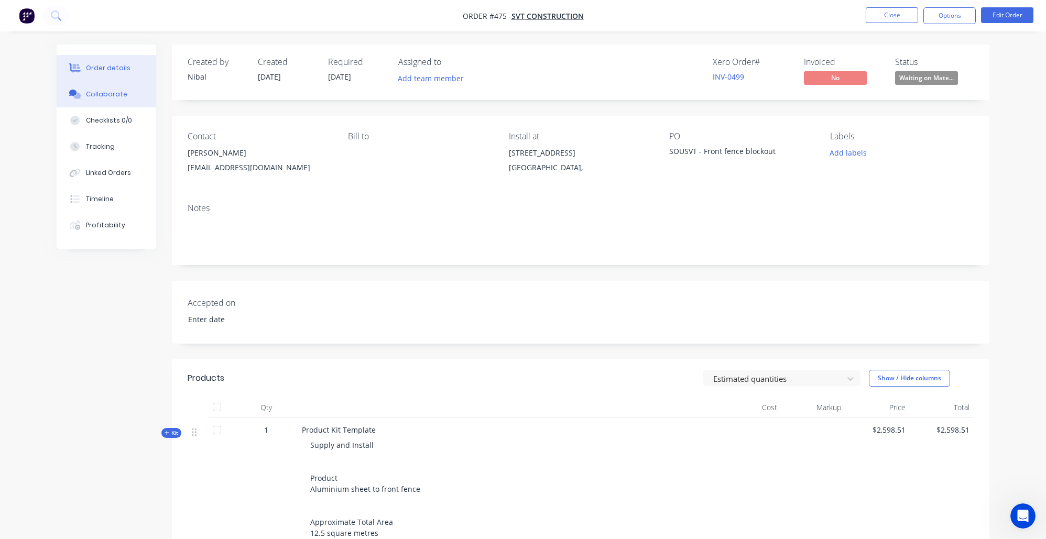
click at [103, 107] on button "Collaborate" at bounding box center [107, 94] width 100 height 26
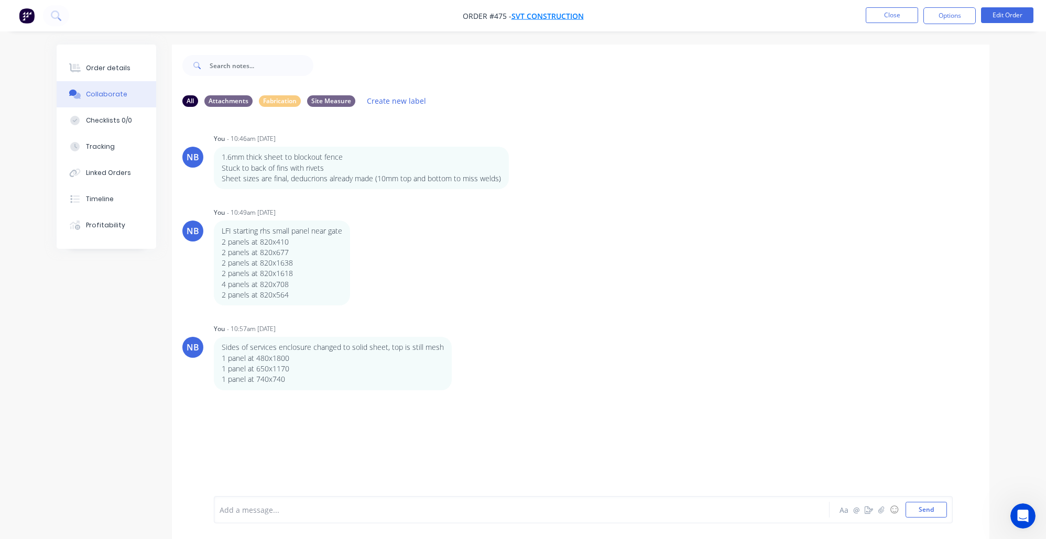
click at [556, 13] on span "SVT Construction" at bounding box center [547, 16] width 72 height 10
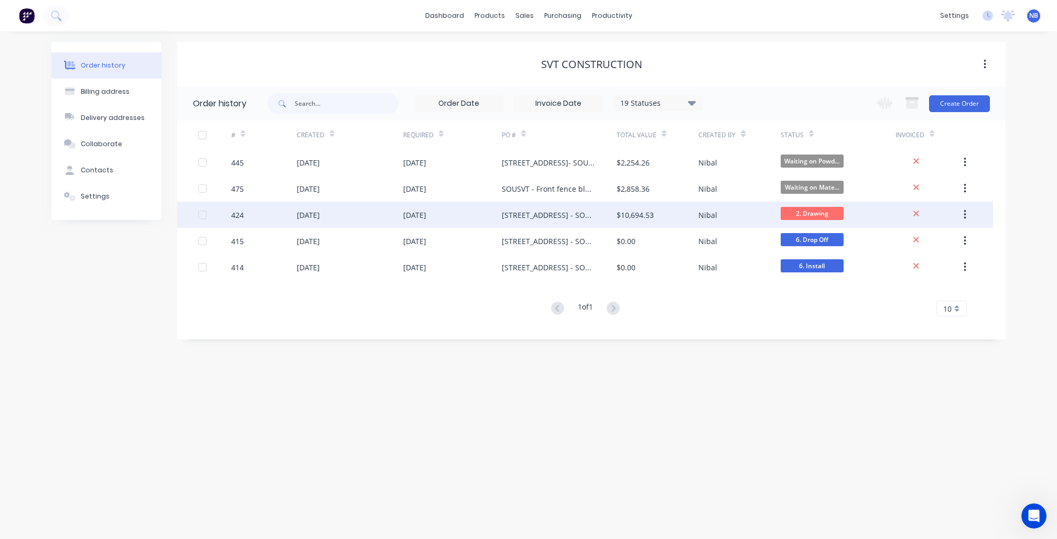
click at [680, 212] on div "$10,694.53" at bounding box center [657, 215] width 82 height 26
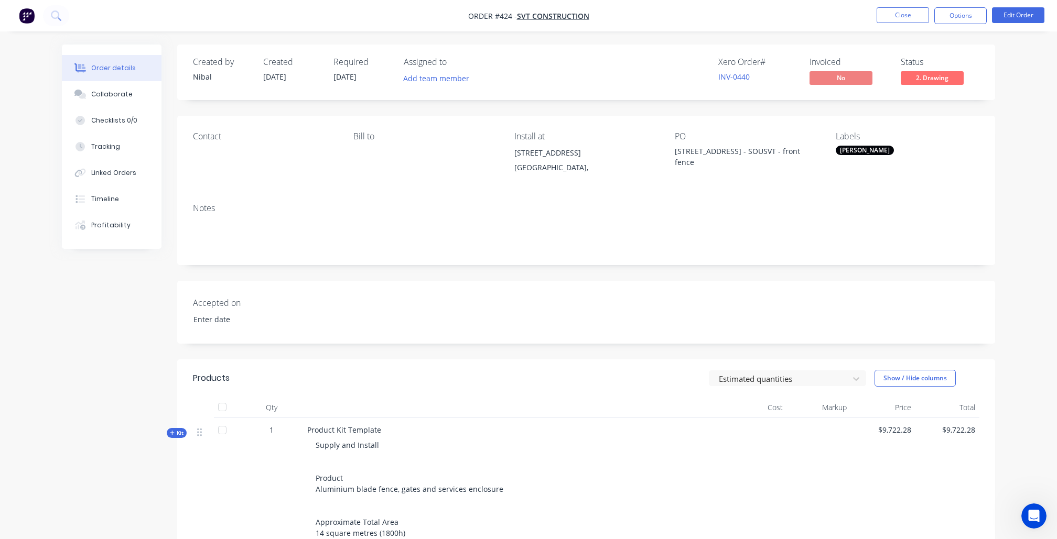
type input "[DATE]"
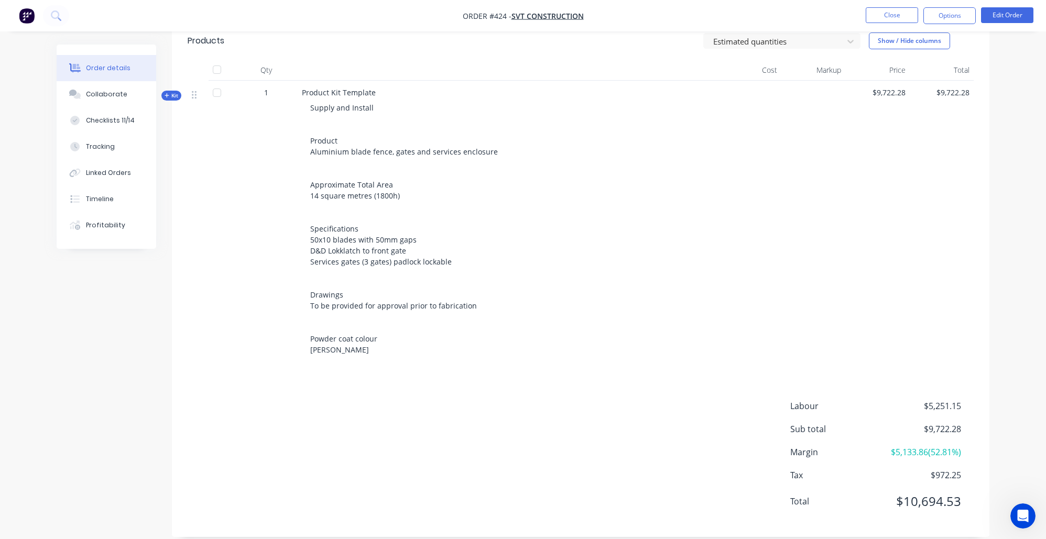
scroll to position [268, 0]
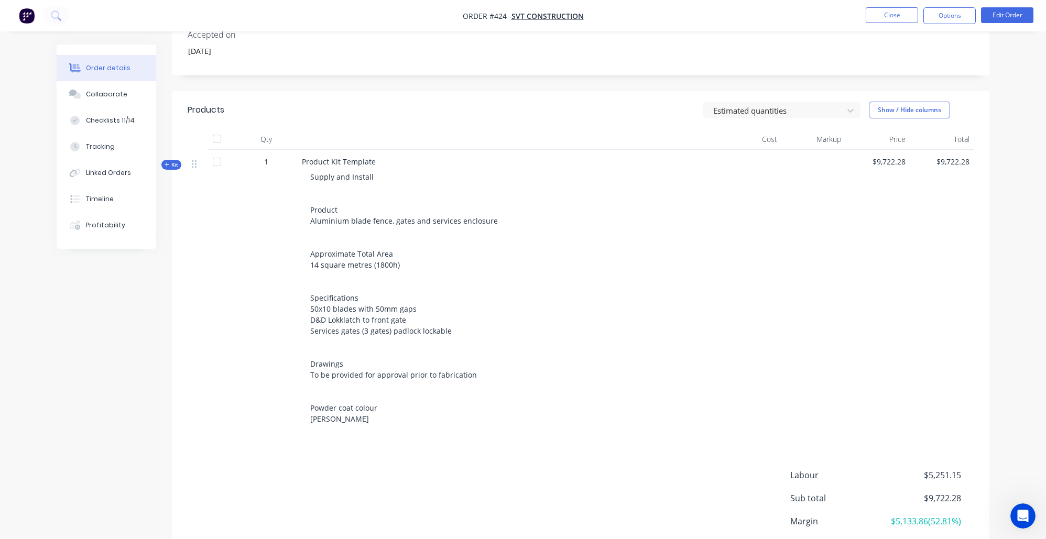
click at [177, 164] on span "Kit" at bounding box center [172, 165] width 14 height 8
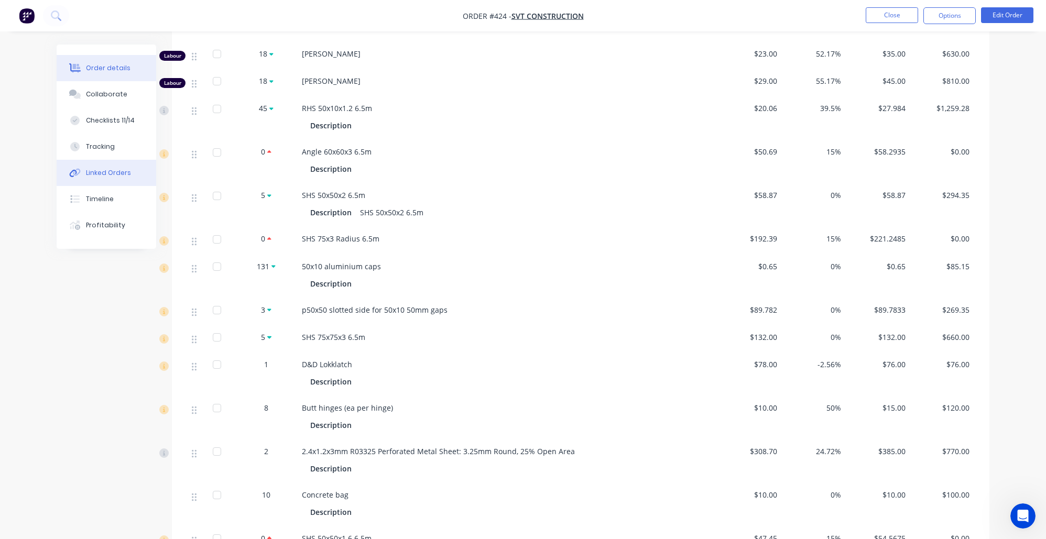
scroll to position [602, 0]
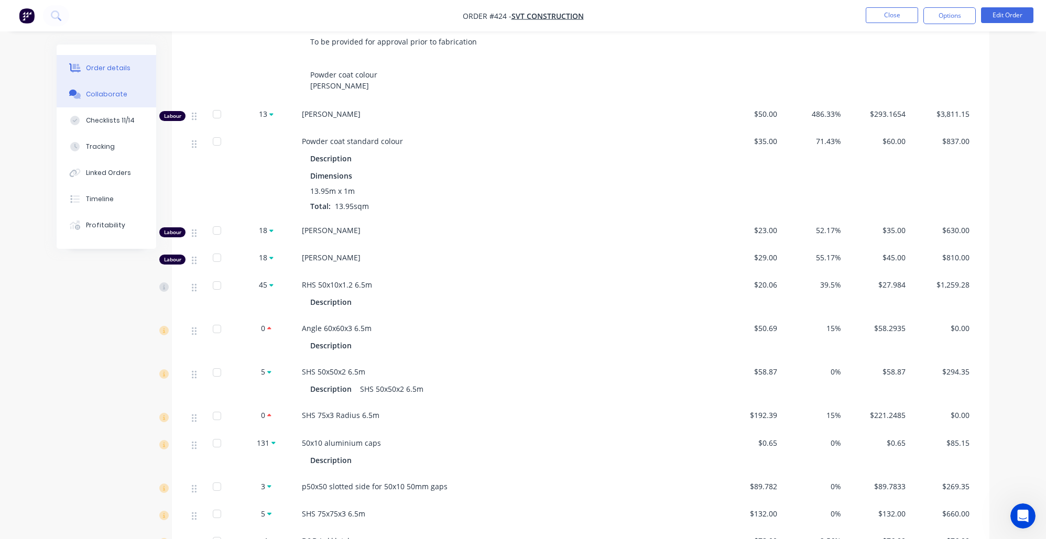
click at [128, 94] on button "Collaborate" at bounding box center [107, 94] width 100 height 26
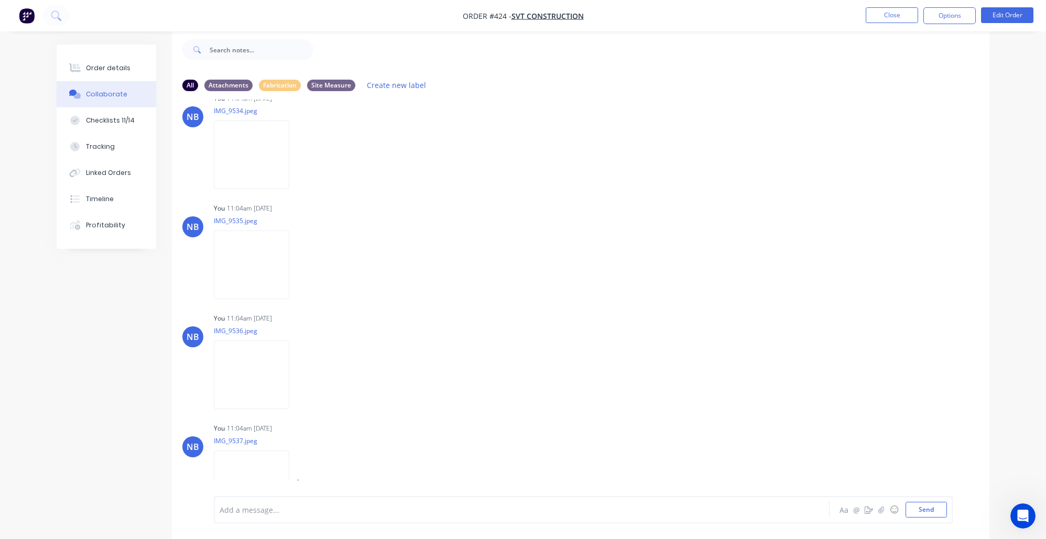
scroll to position [1640, 0]
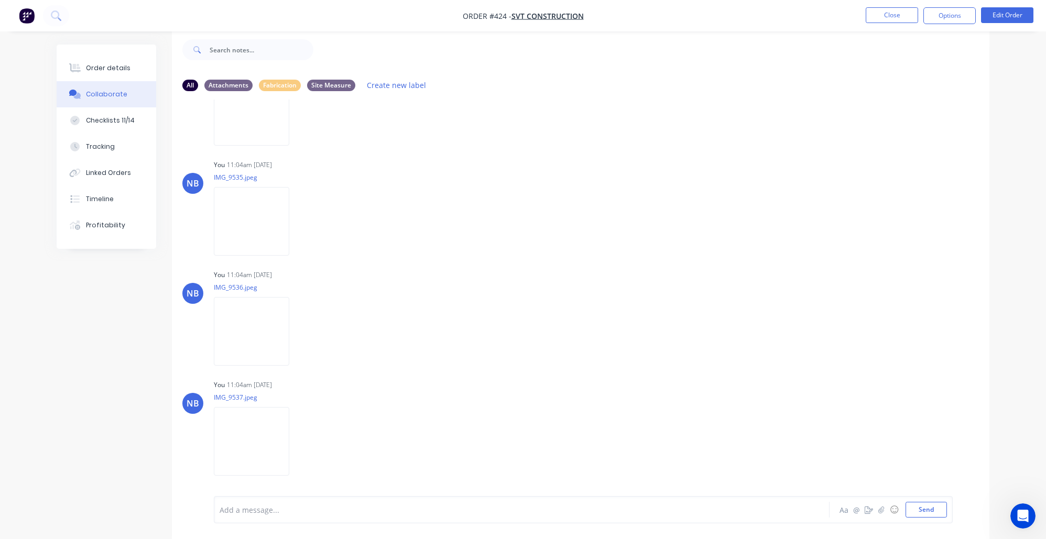
click at [312, 516] on div "Add a message..." at bounding box center [493, 510] width 546 height 16
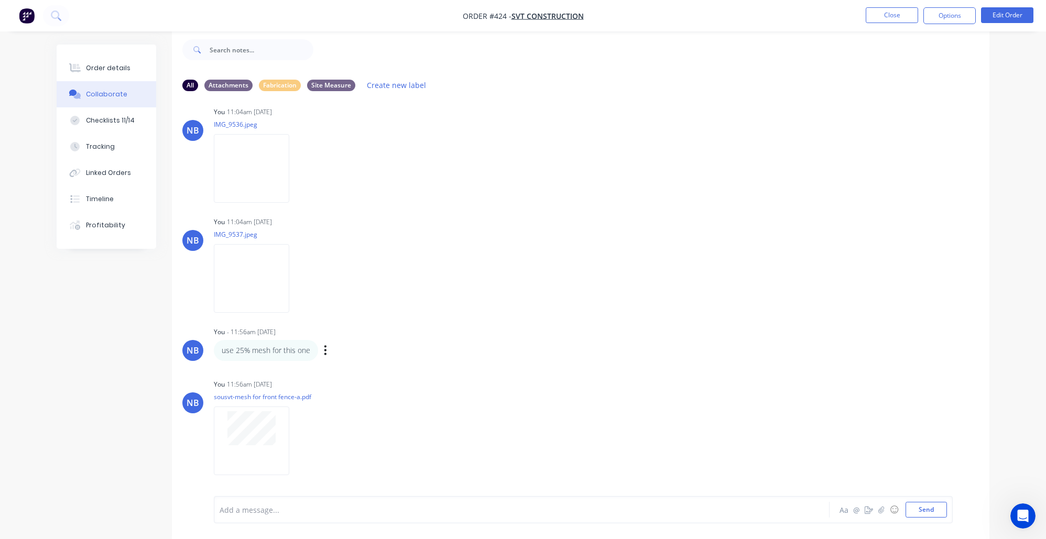
scroll to position [1806, 0]
click at [120, 76] on button "Order details" at bounding box center [107, 68] width 100 height 26
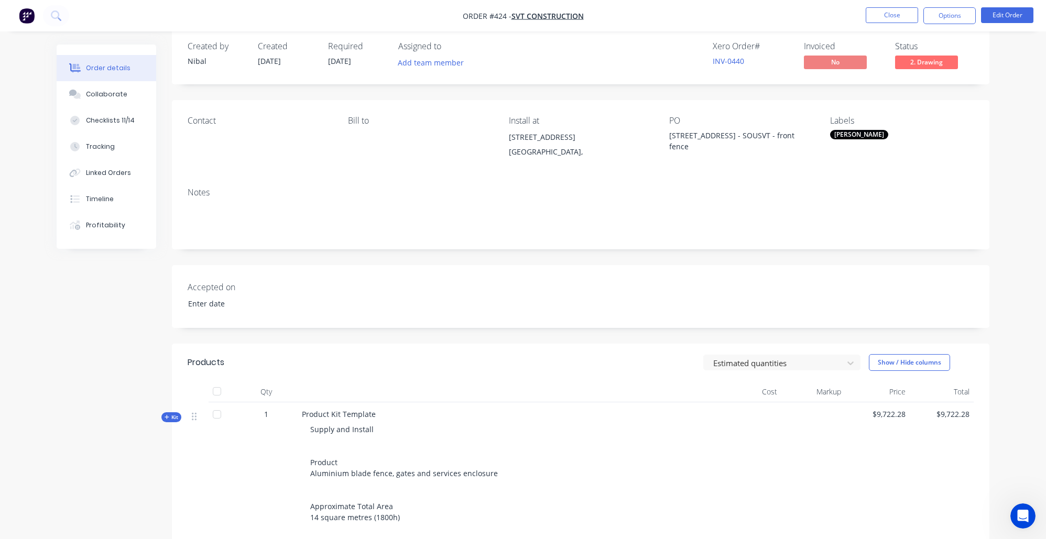
type input "[DATE]"
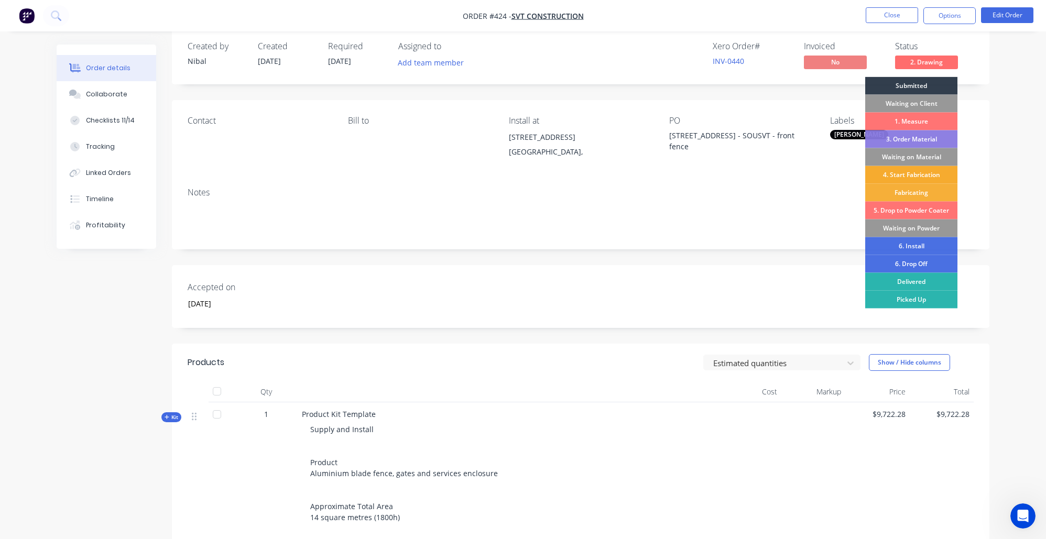
click at [935, 175] on div "4. Start Fabrication" at bounding box center [911, 175] width 92 height 18
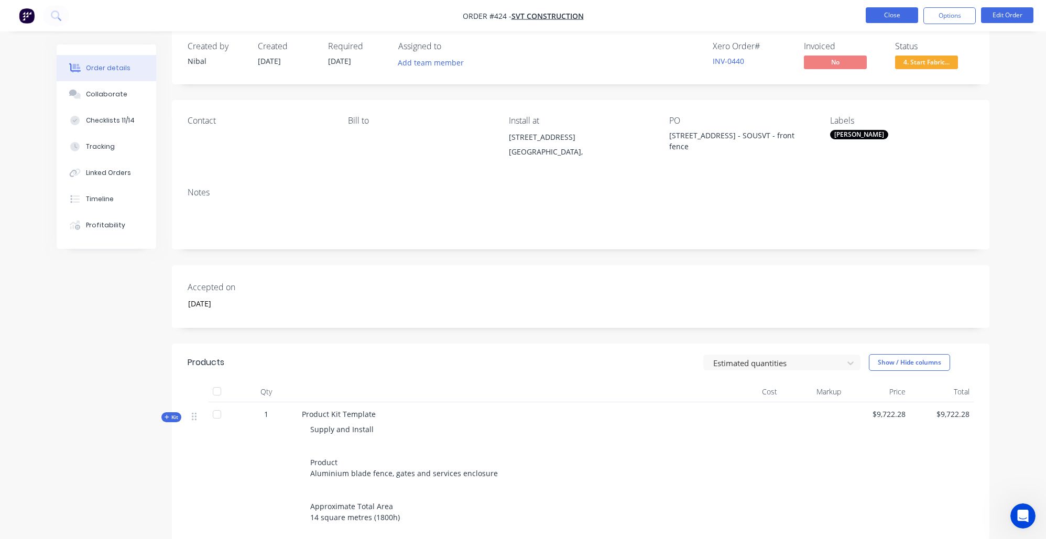
click at [912, 12] on button "Close" at bounding box center [892, 15] width 52 height 16
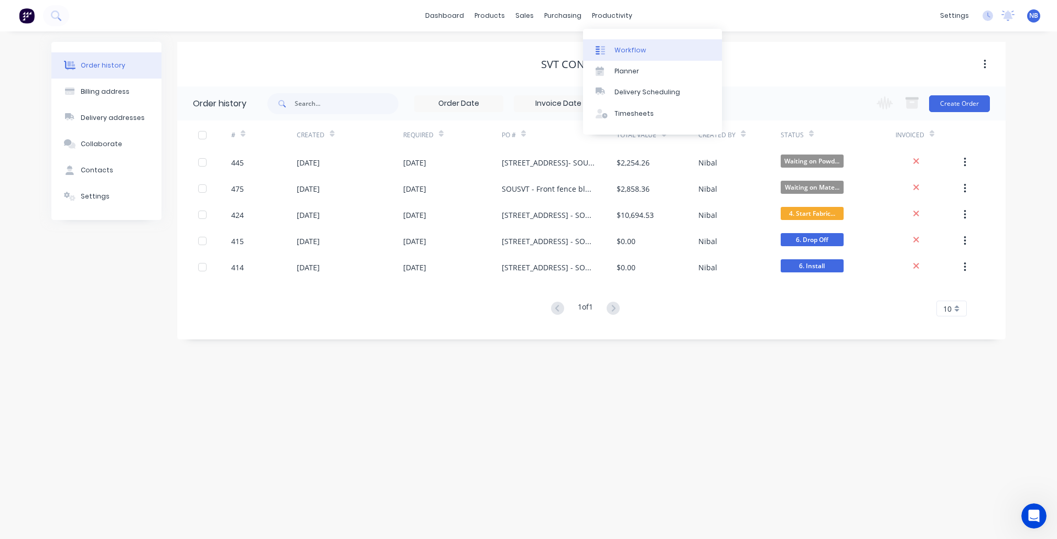
click at [637, 46] on div "Workflow" at bounding box center [629, 50] width 31 height 9
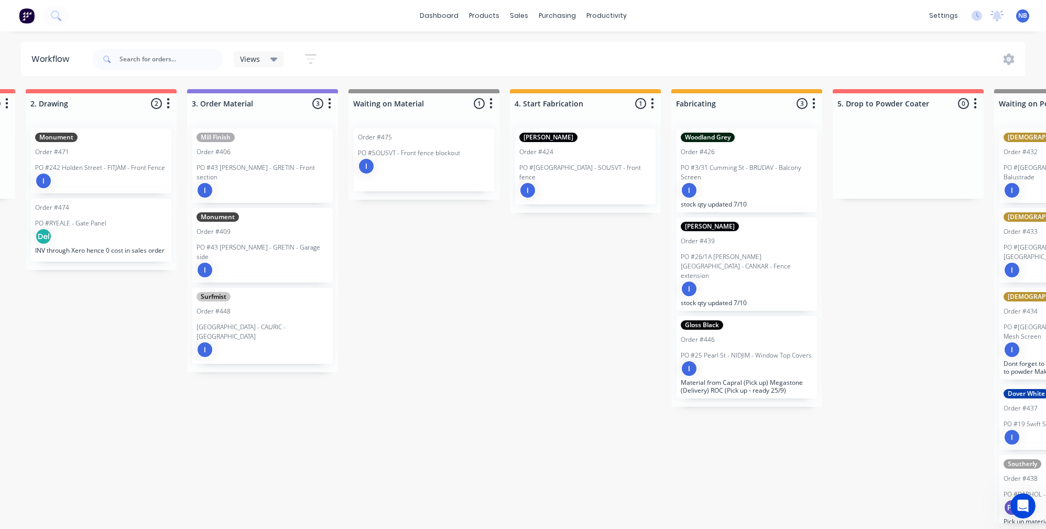
scroll to position [0, 556]
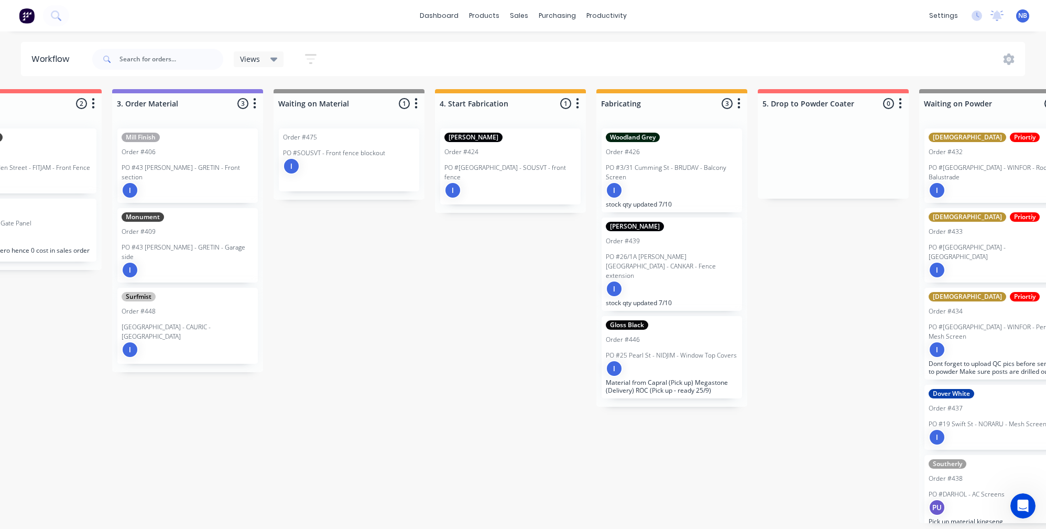
click at [513, 182] on div "I" at bounding box center [510, 190] width 132 height 17
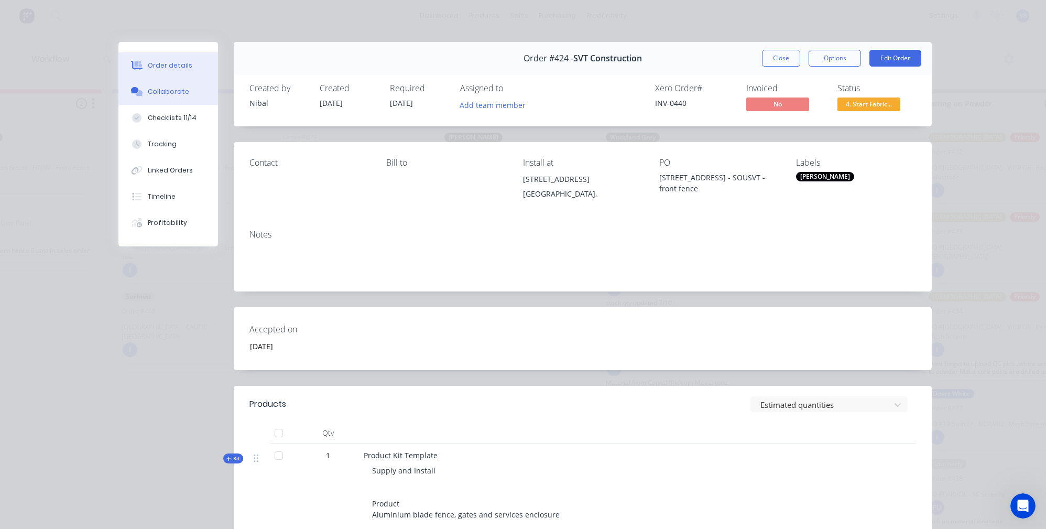
click at [200, 92] on button "Collaborate" at bounding box center [168, 92] width 100 height 26
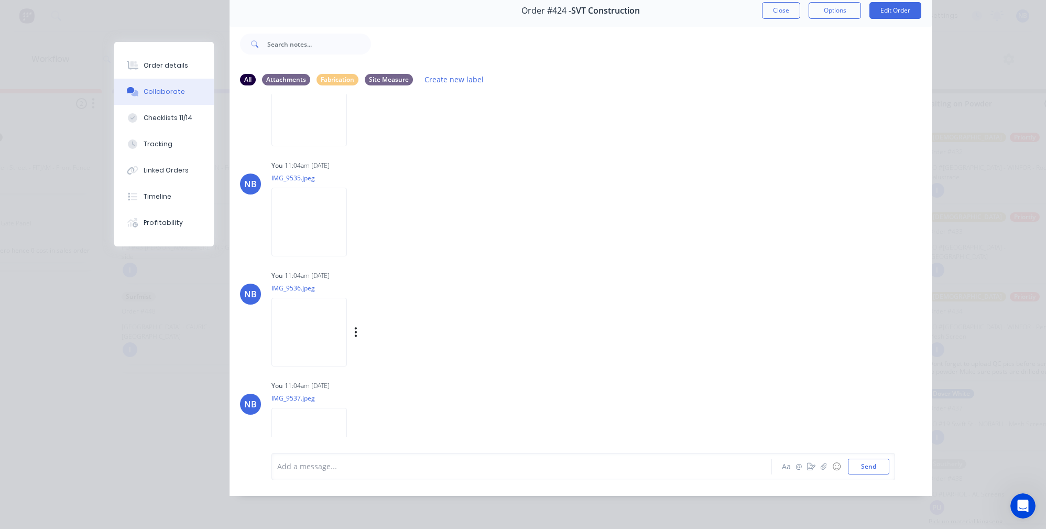
scroll to position [1834, 0]
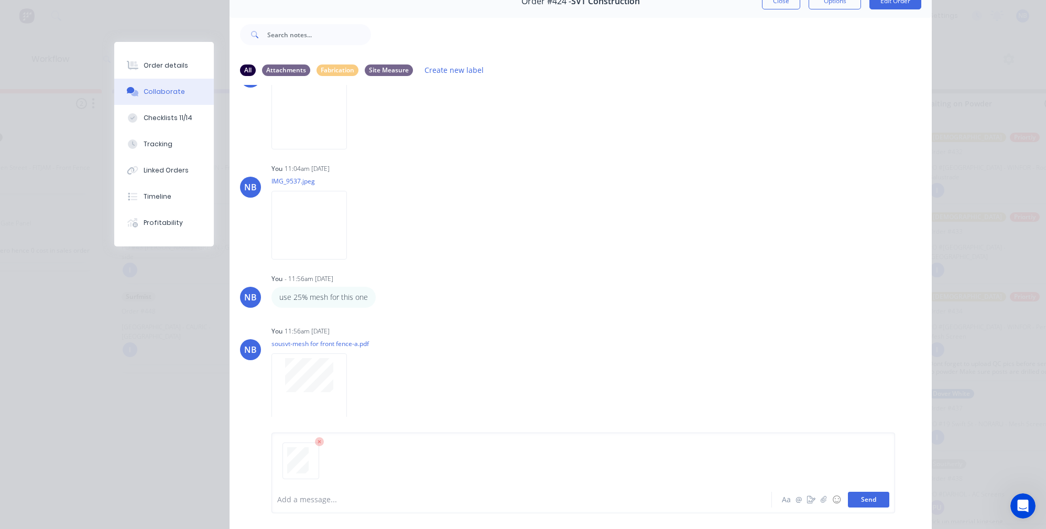
click at [859, 498] on button "Send" at bounding box center [868, 500] width 41 height 16
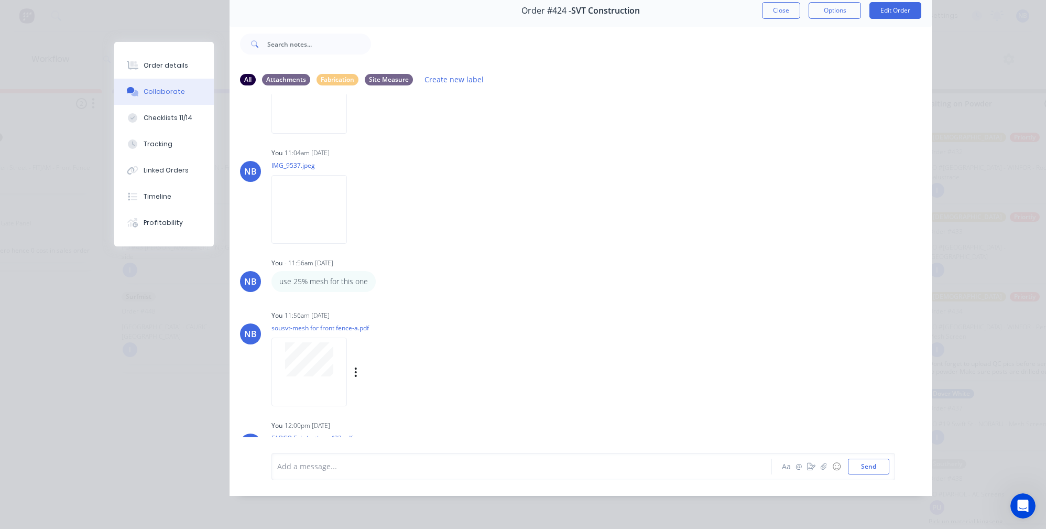
scroll to position [1948, 0]
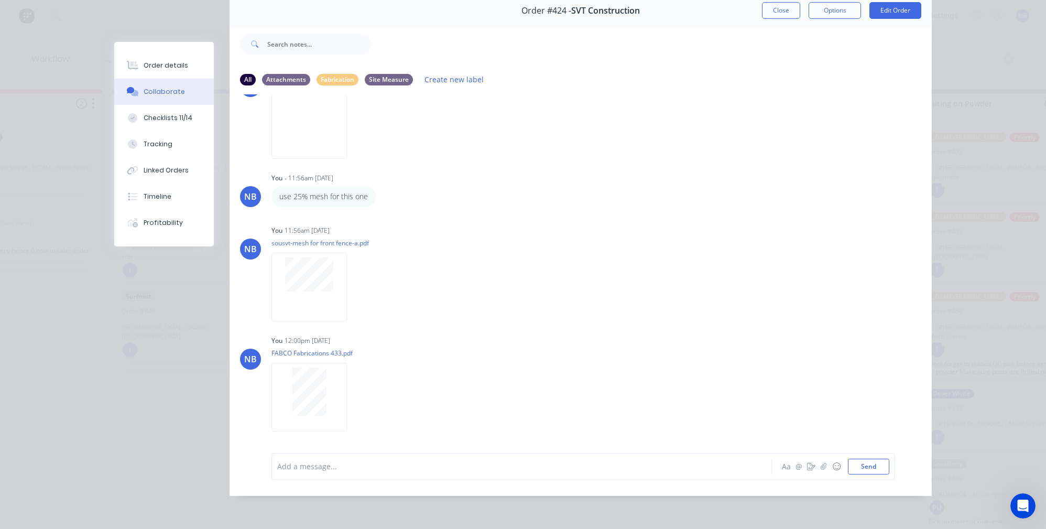
click at [776, 10] on div "Order #424 - SVT Construction Close Options Edit Order" at bounding box center [581, 10] width 702 height 33
drag, startPoint x: 776, startPoint y: 10, endPoint x: 778, endPoint y: 5, distance: 5.6
click at [776, 9] on div "Order #424 - SVT Construction Close Options Edit Order" at bounding box center [581, 10] width 702 height 33
click at [778, 4] on button "Close" at bounding box center [781, 10] width 38 height 17
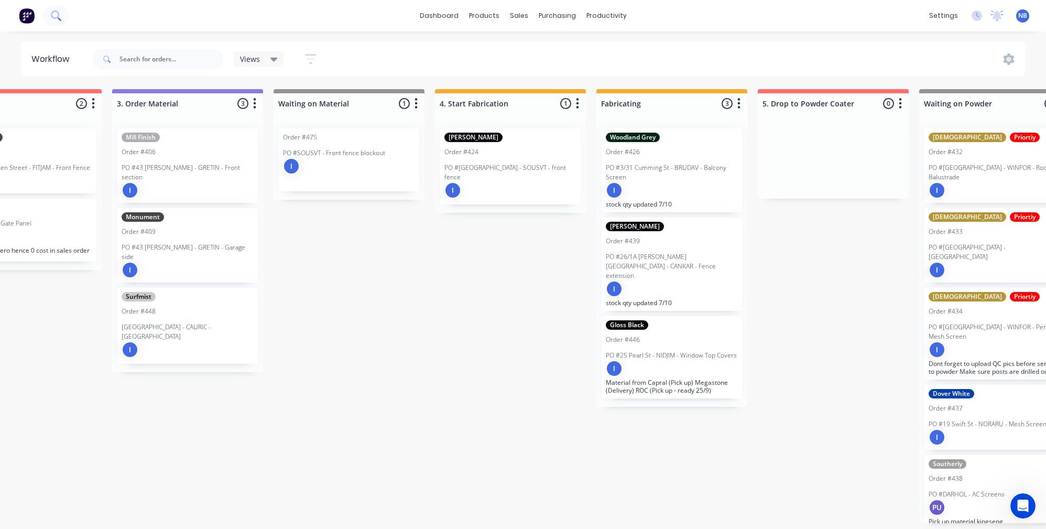
click at [54, 13] on icon at bounding box center [56, 15] width 10 height 10
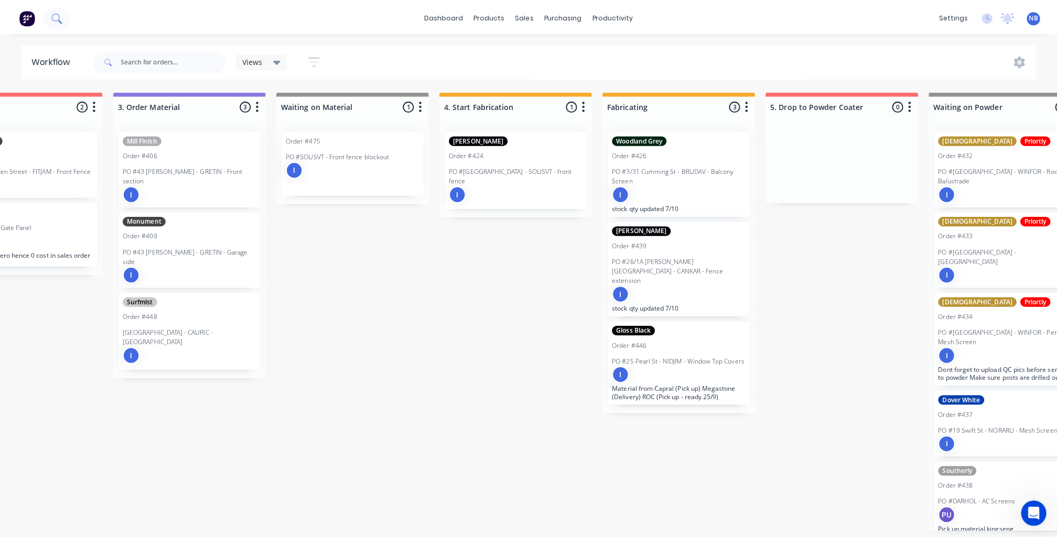
scroll to position [0, 556]
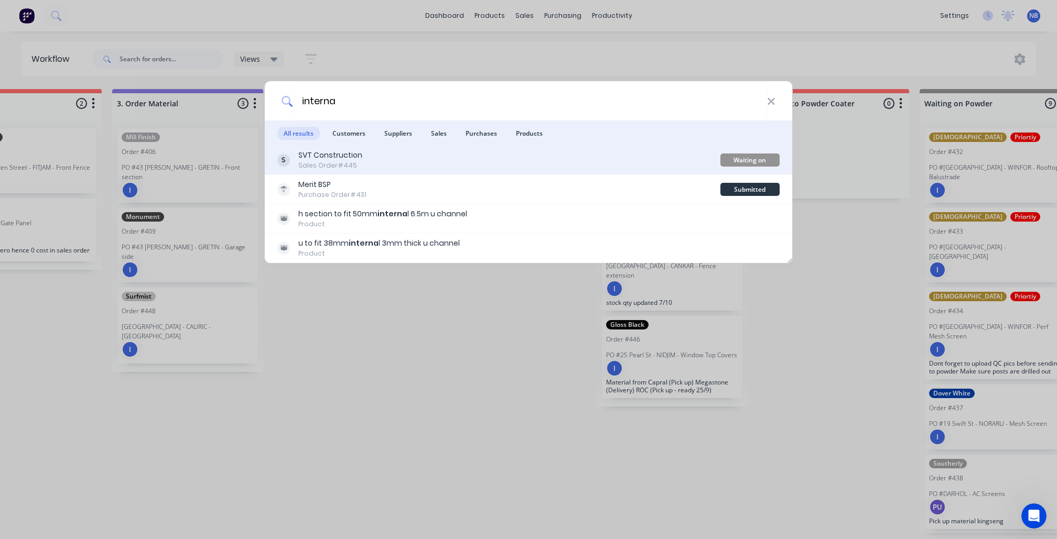
type input "interna"
click at [437, 167] on div "SVT Construction Sales Order #445" at bounding box center [498, 160] width 443 height 20
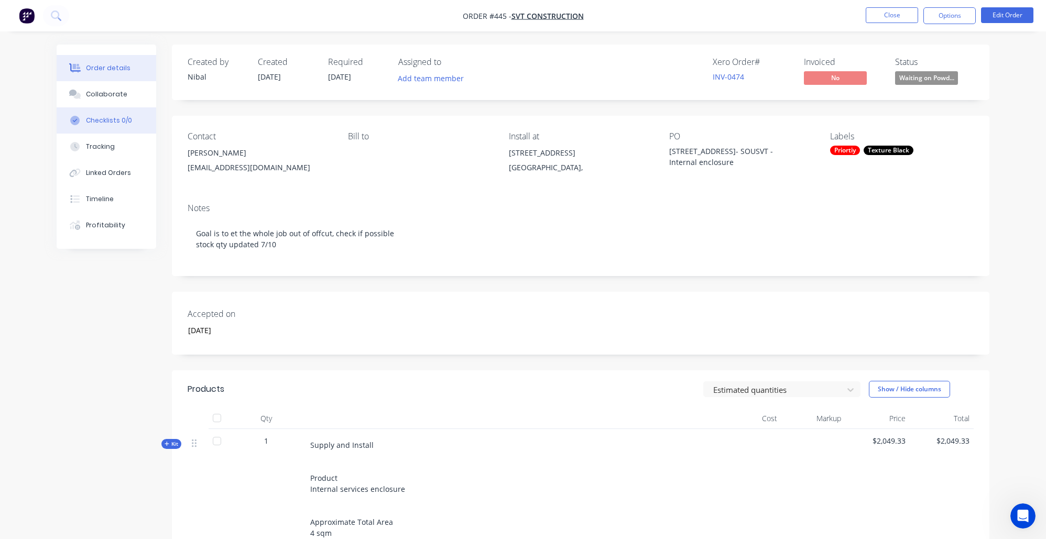
click at [102, 122] on div "Checklists 0/0" at bounding box center [109, 120] width 46 height 9
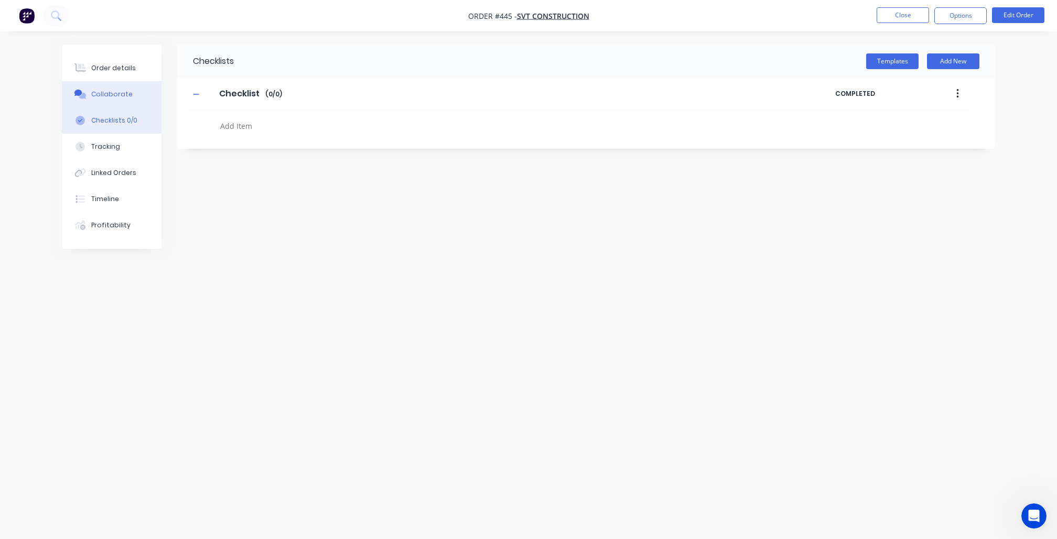
click at [124, 103] on button "Collaborate" at bounding box center [112, 94] width 100 height 26
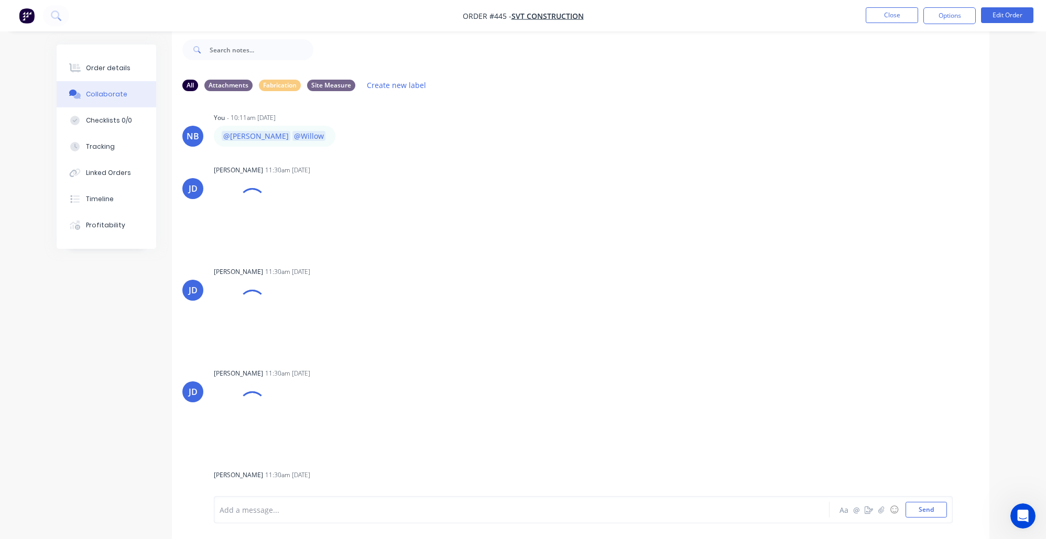
scroll to position [1466, 0]
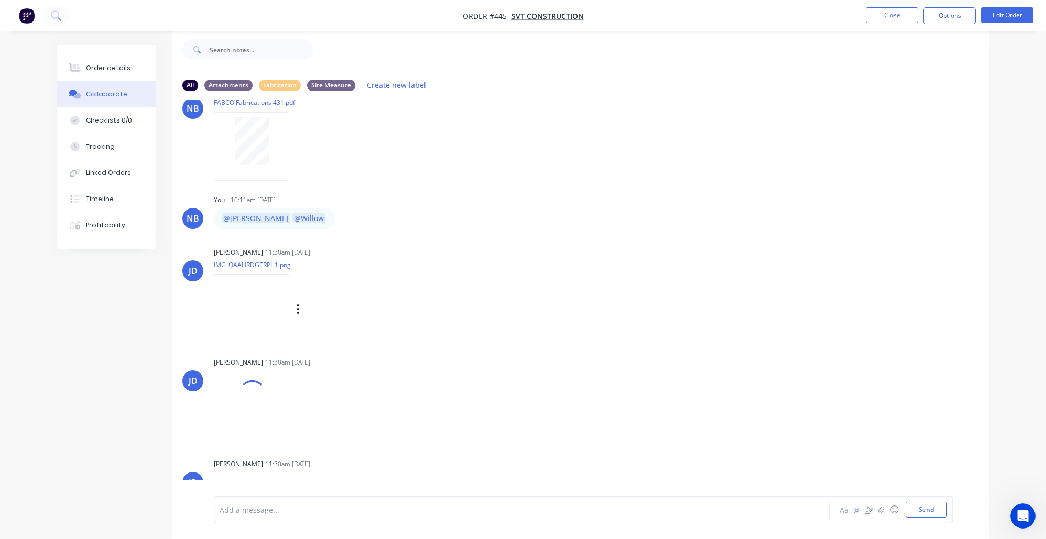
click at [258, 343] on img at bounding box center [251, 309] width 75 height 69
click at [82, 60] on button "Order details" at bounding box center [107, 68] width 100 height 26
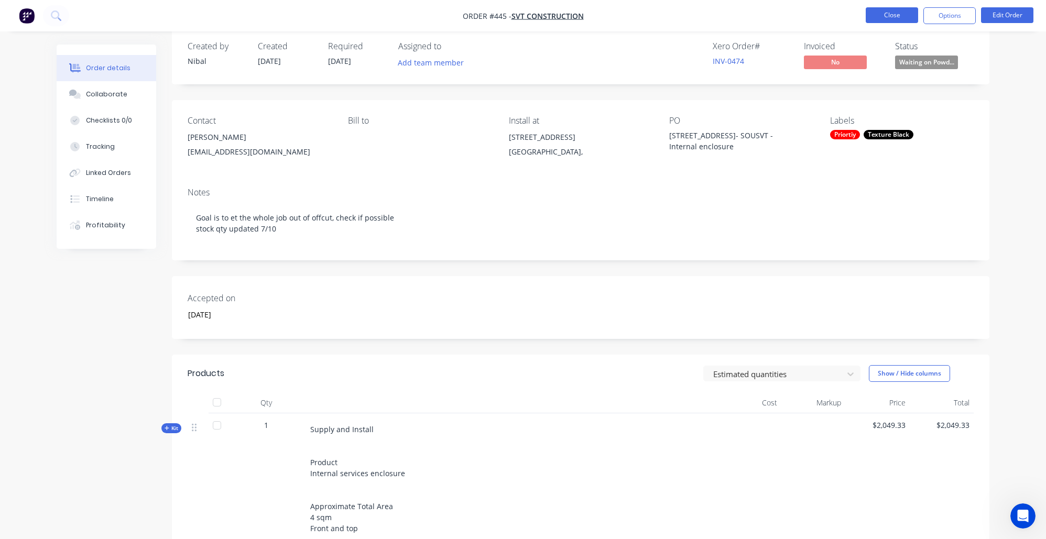
click at [883, 17] on button "Close" at bounding box center [892, 15] width 52 height 16
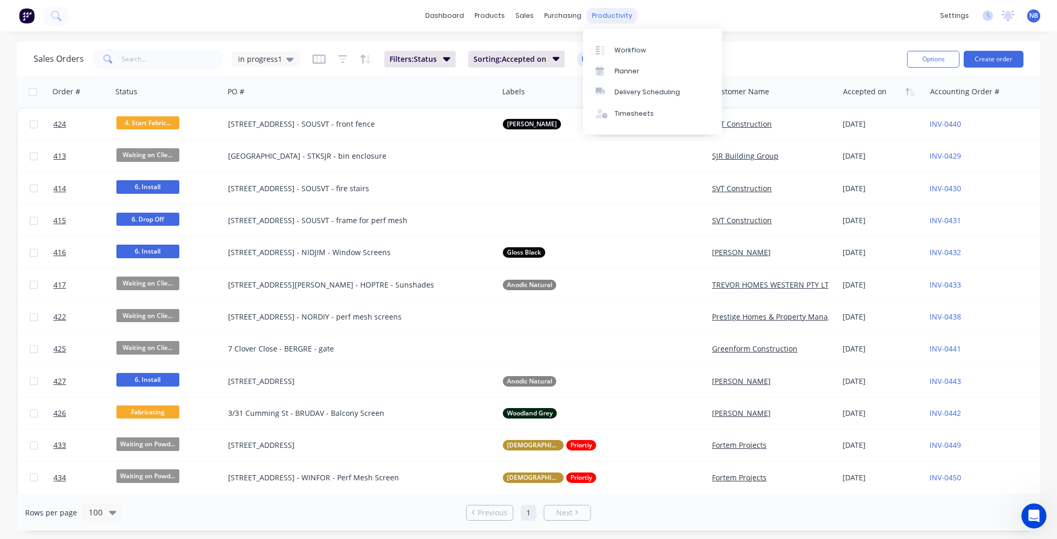
click at [620, 14] on div "productivity" at bounding box center [611, 16] width 51 height 16
click at [630, 51] on div "Workflow" at bounding box center [629, 50] width 31 height 9
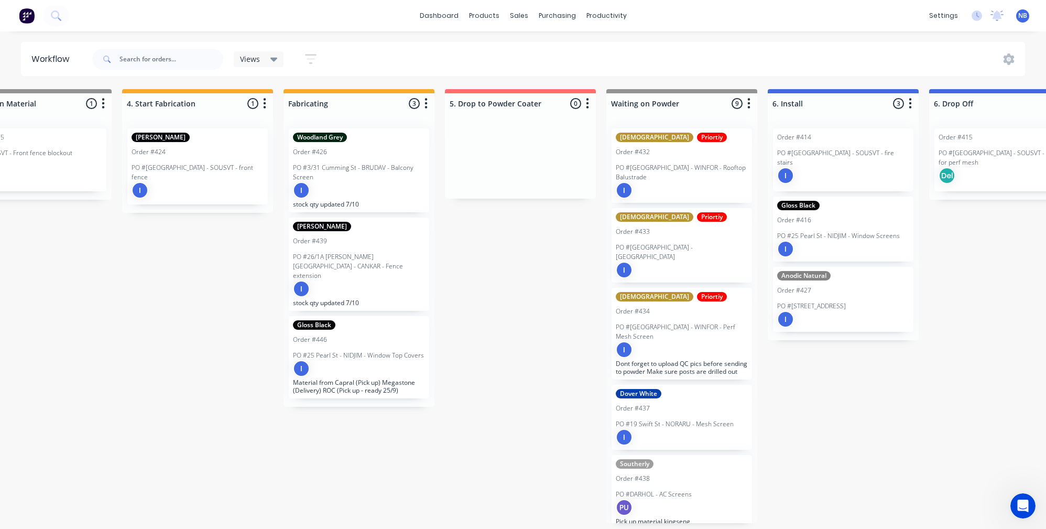
scroll to position [0, 973]
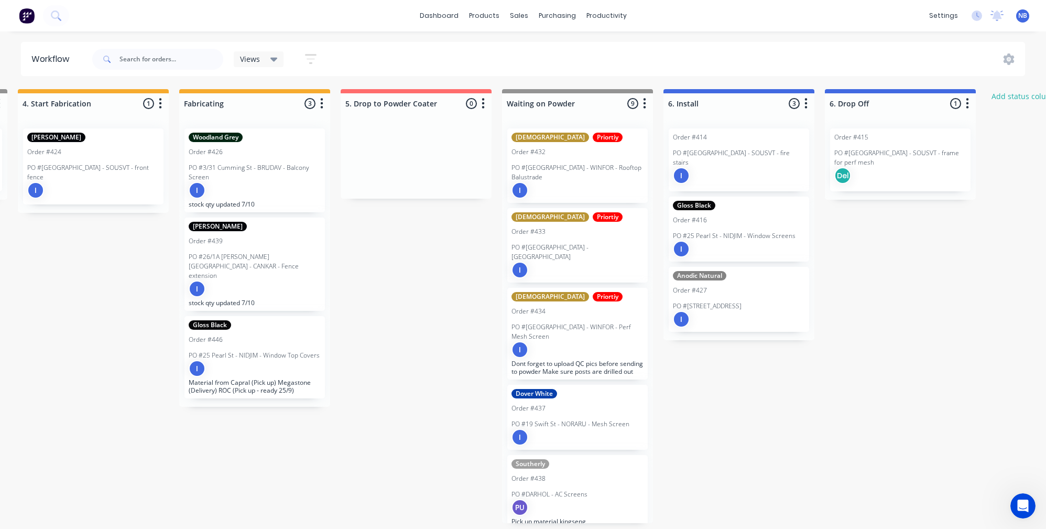
click at [593, 139] on div "Priortiy" at bounding box center [608, 137] width 30 height 9
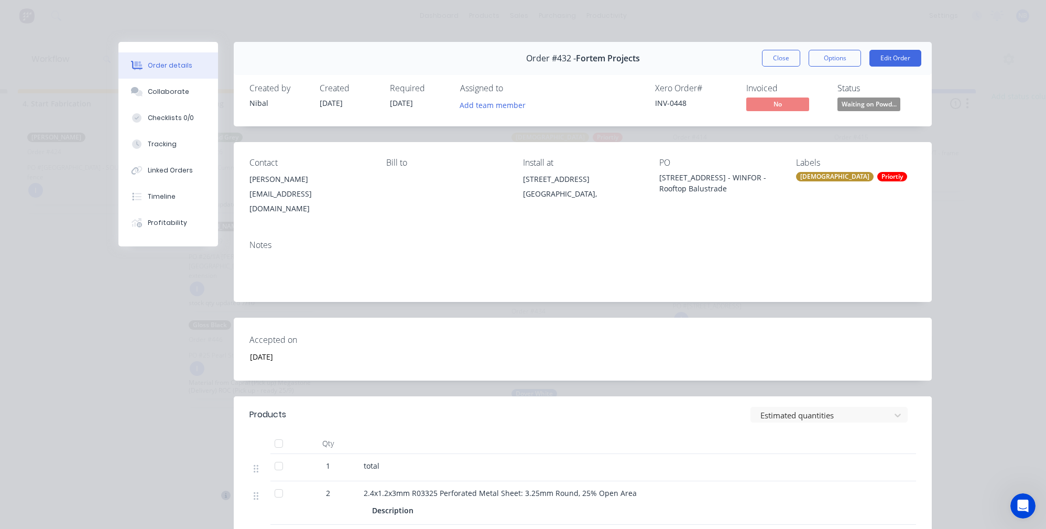
click at [877, 175] on div "Priortiy" at bounding box center [892, 176] width 30 height 9
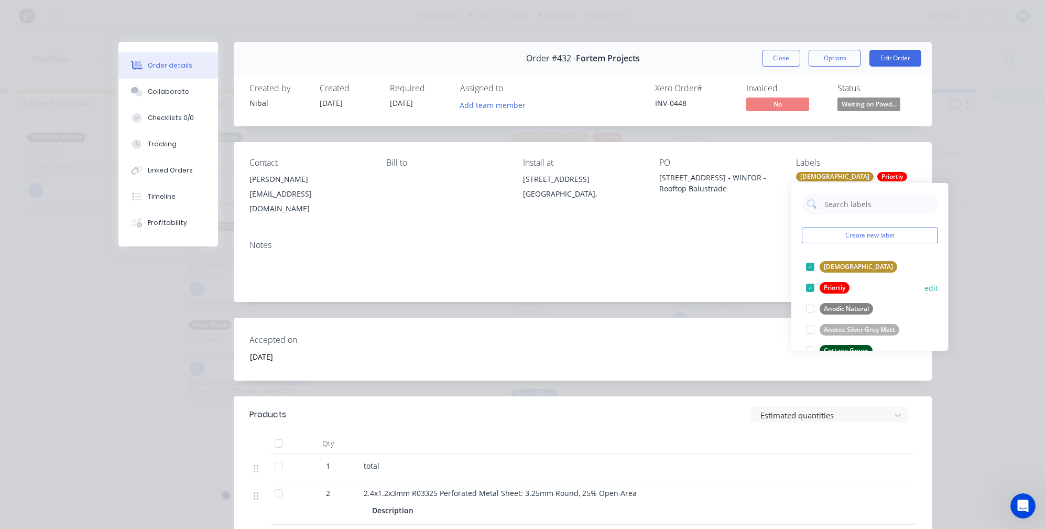
click at [924, 288] on button "edit" at bounding box center [931, 287] width 14 height 11
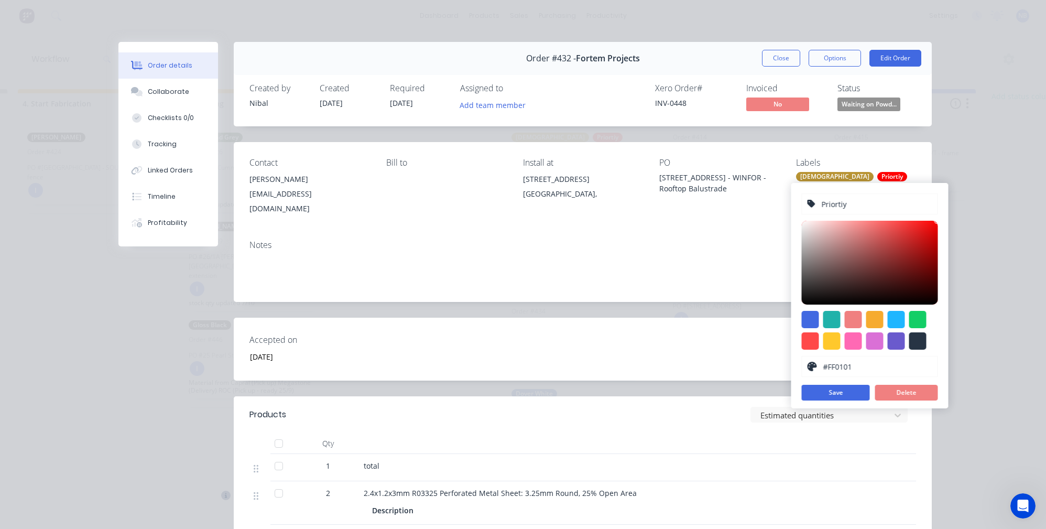
drag, startPoint x: 877, startPoint y: 200, endPoint x: 874, endPoint y: 211, distance: 11.4
click at [877, 200] on input "Priortiy" at bounding box center [877, 204] width 112 height 20
type input "Priority"
click at [854, 388] on button "Save" at bounding box center [836, 393] width 68 height 16
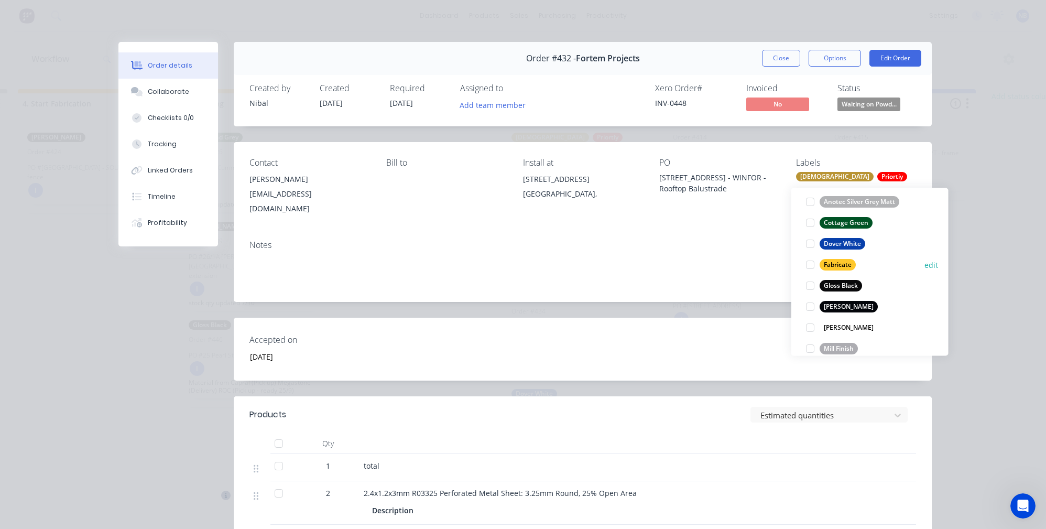
scroll to position [95, 0]
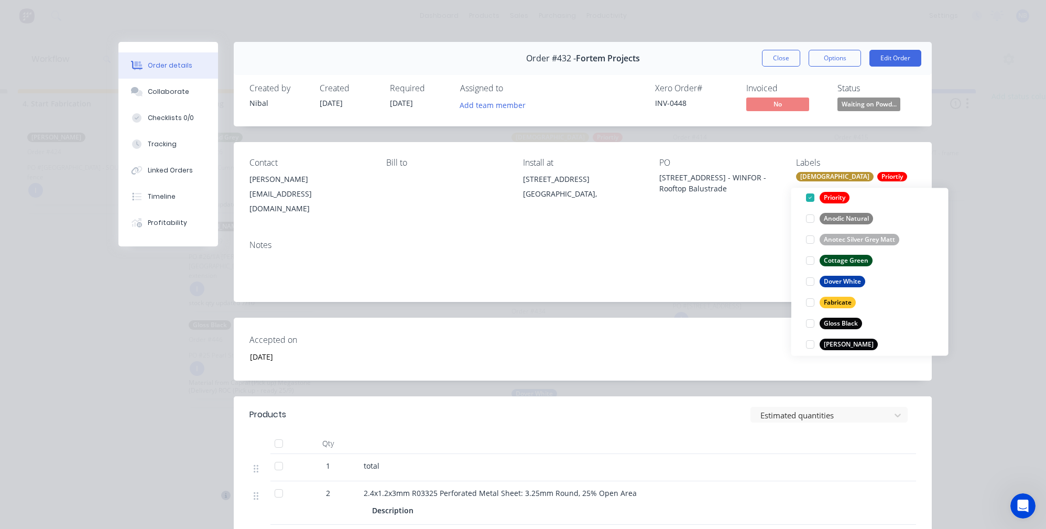
click at [988, 195] on div "Order details Collaborate Checklists 0/0 Tracking Linked Orders Timeline Profit…" at bounding box center [523, 264] width 1046 height 529
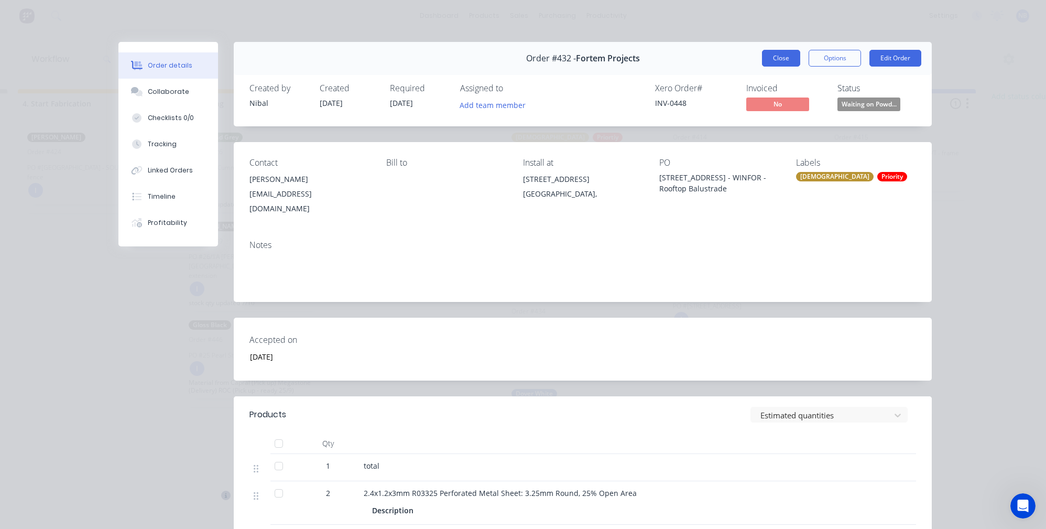
click at [777, 61] on button "Close" at bounding box center [781, 58] width 38 height 17
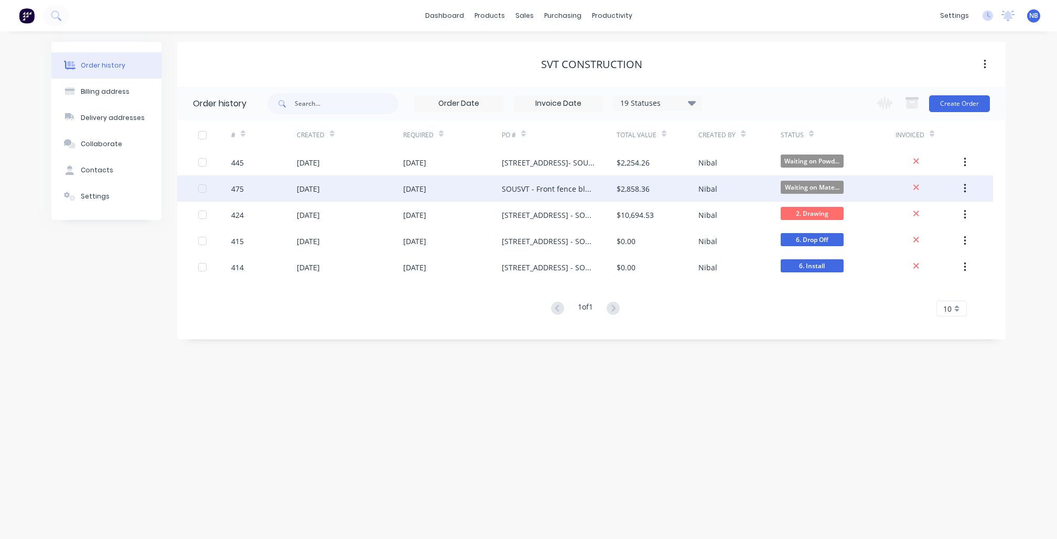
click at [502, 181] on div "SOUSVT - Front fence blockout" at bounding box center [559, 189] width 115 height 26
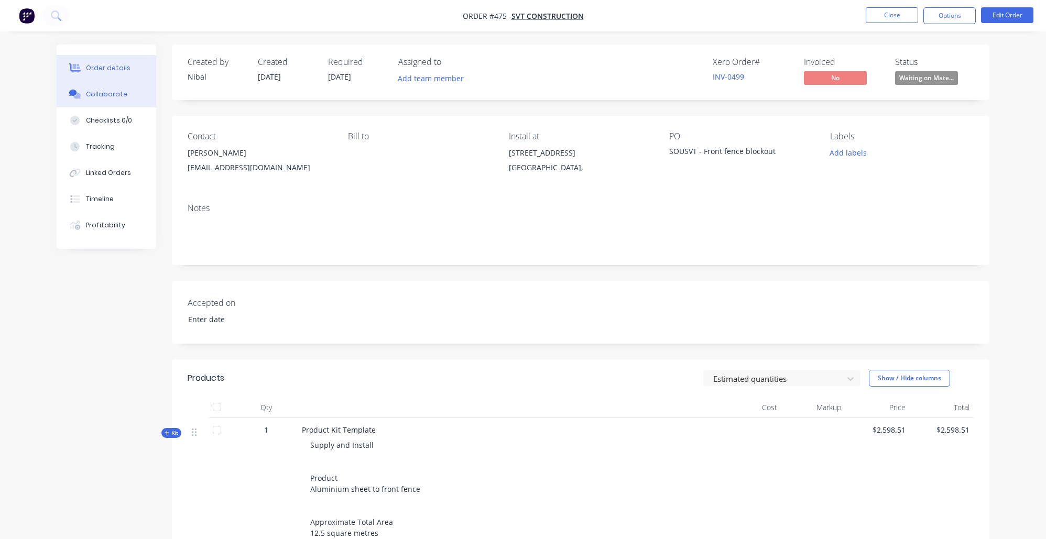
click at [77, 95] on icon at bounding box center [73, 93] width 8 height 6
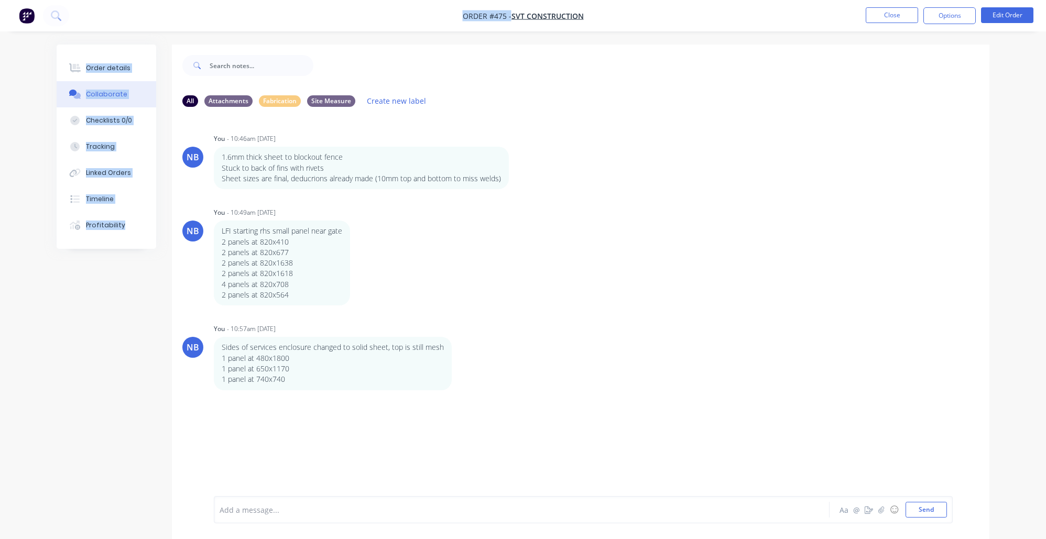
click at [181, 0] on html "Order #475 - SVT Construction Close Options Edit Order Order details Collaborat…" at bounding box center [523, 277] width 1046 height 555
click at [109, 181] on button "Linked Orders" at bounding box center [107, 173] width 100 height 26
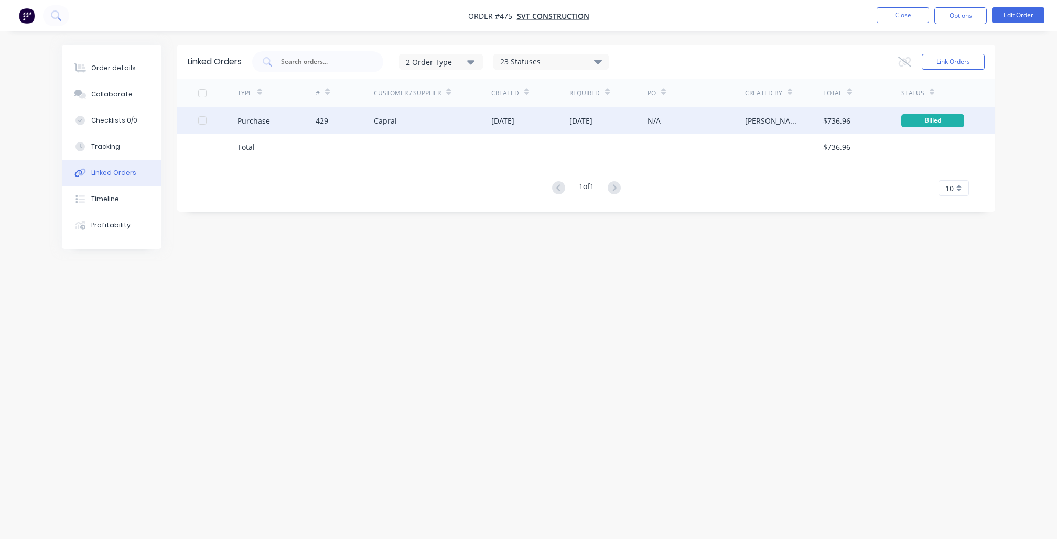
click at [314, 128] on div "Purchase" at bounding box center [276, 120] width 78 height 26
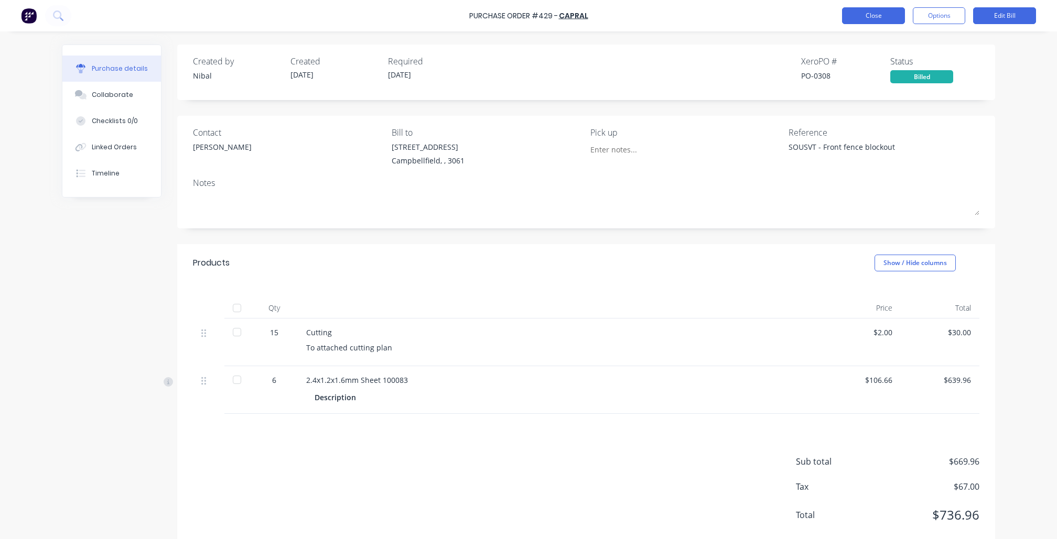
click at [854, 24] on button "Close" at bounding box center [873, 15] width 63 height 17
click at [110, 108] on button "Collaborate" at bounding box center [111, 95] width 99 height 26
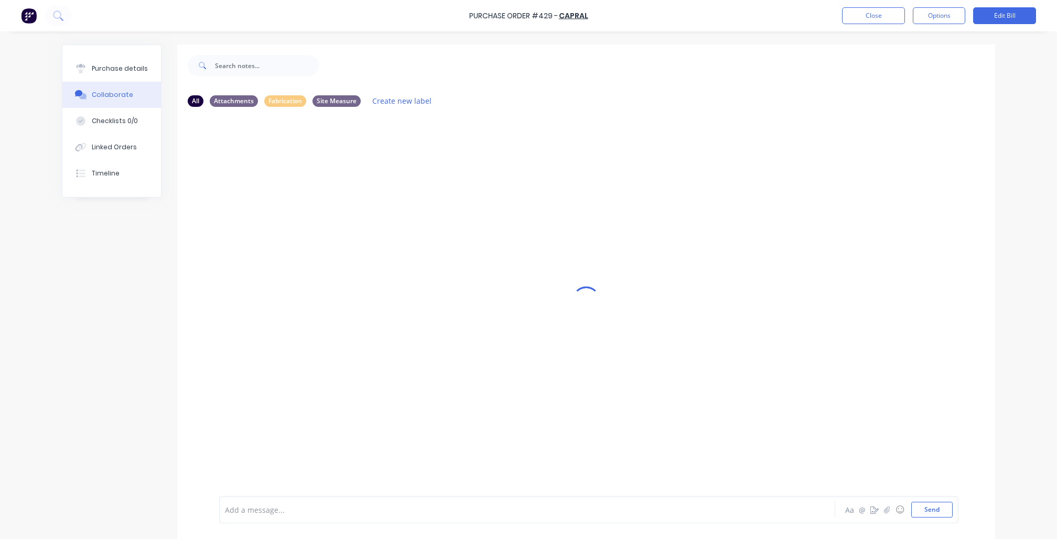
click at [115, 104] on button "Collaborate" at bounding box center [111, 95] width 99 height 26
click at [118, 74] on button "Purchase details" at bounding box center [111, 69] width 99 height 26
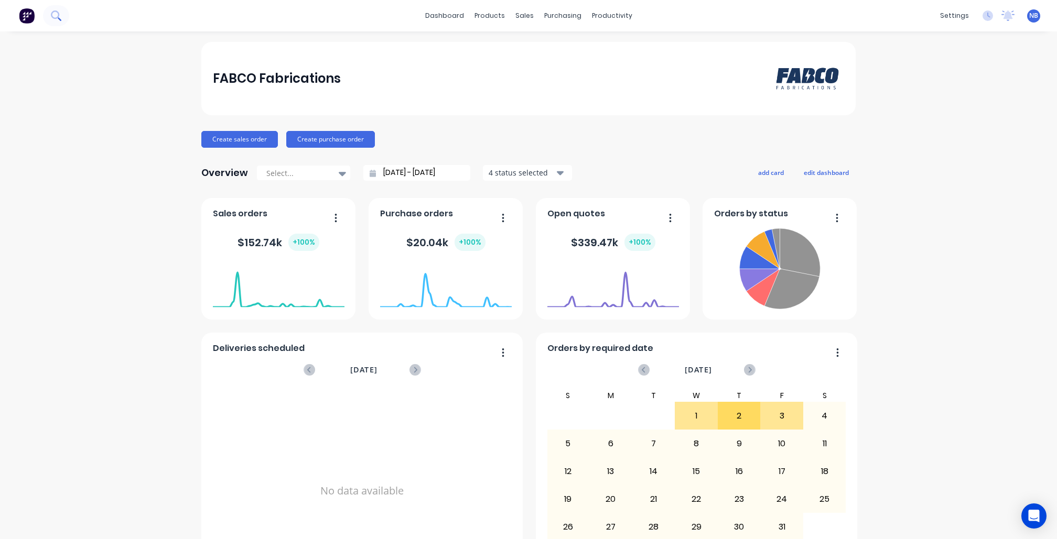
click at [59, 10] on icon at bounding box center [56, 15] width 10 height 10
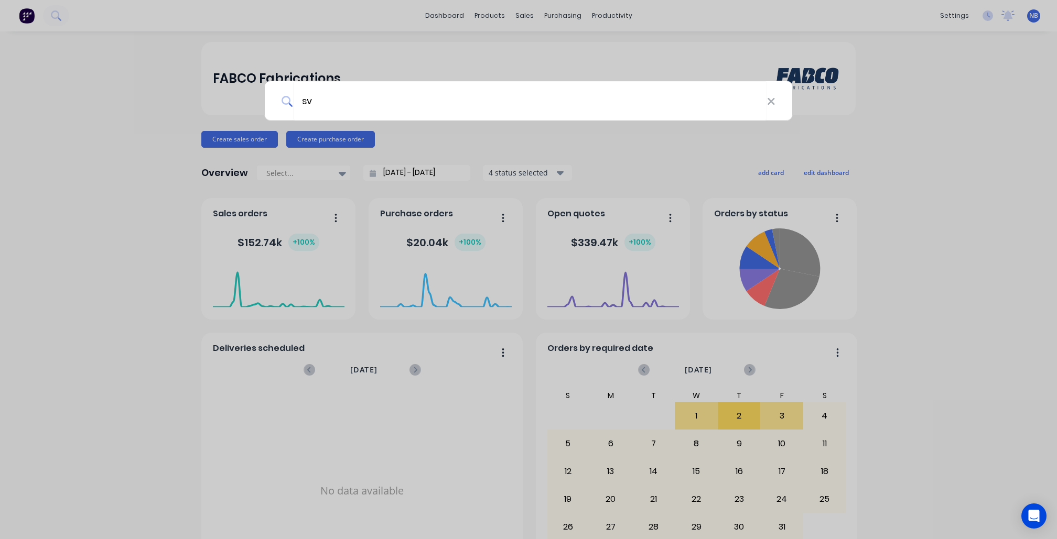
type input "svt"
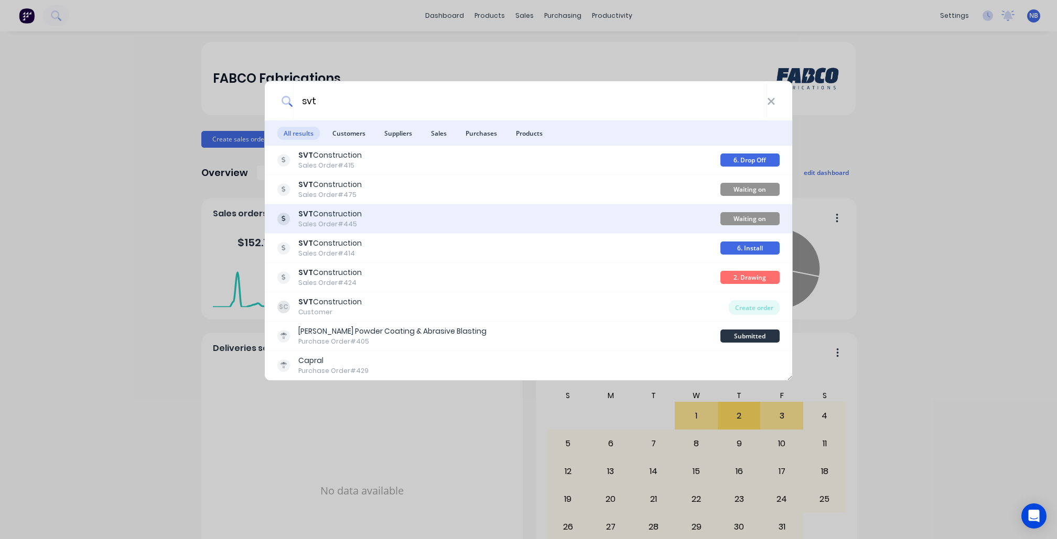
click at [374, 210] on div "SVT Construction Sales Order #445" at bounding box center [498, 219] width 443 height 20
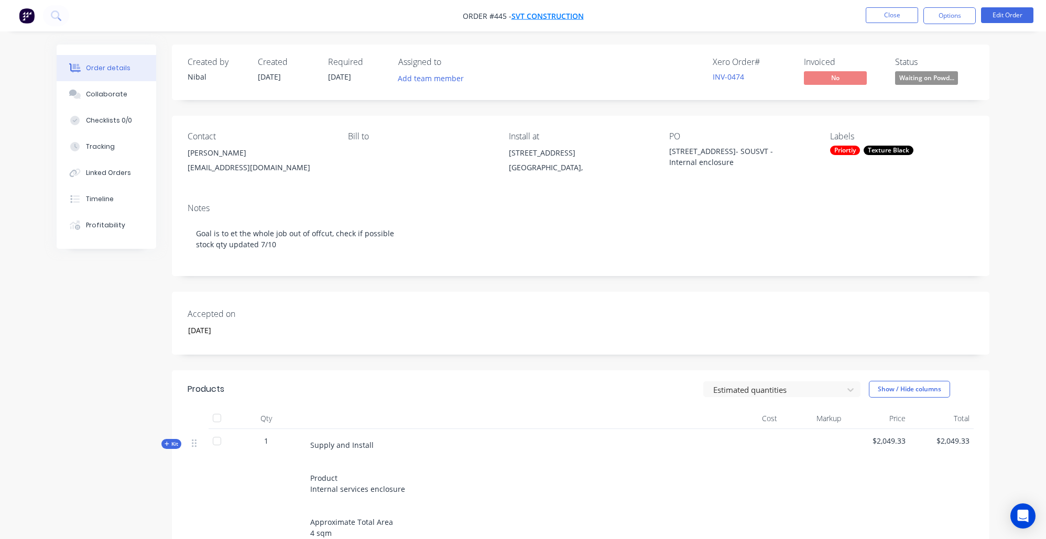
click at [567, 11] on span "SVT Construction" at bounding box center [547, 16] width 72 height 10
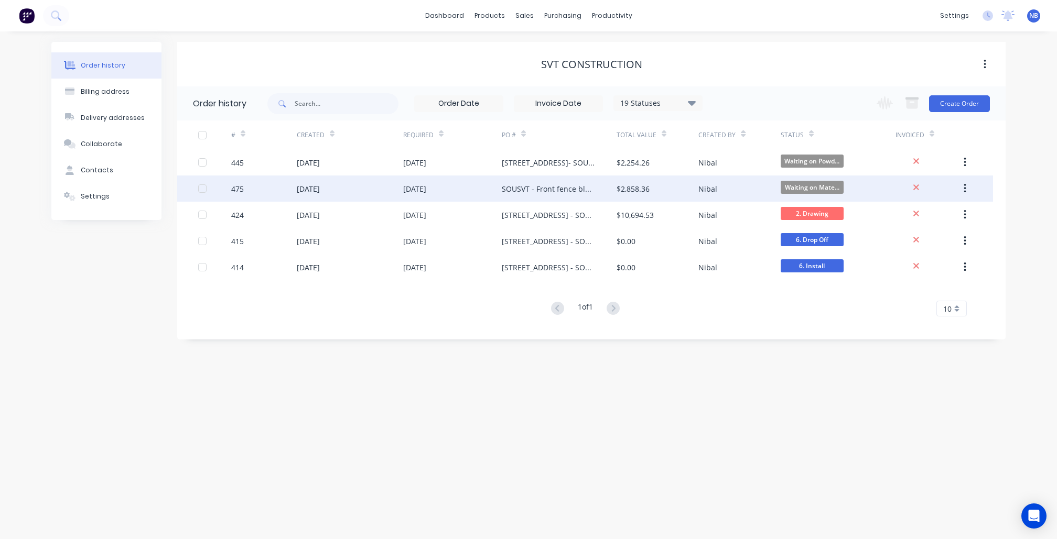
click at [569, 179] on div "SOUSVT - Front fence blockout" at bounding box center [559, 189] width 115 height 26
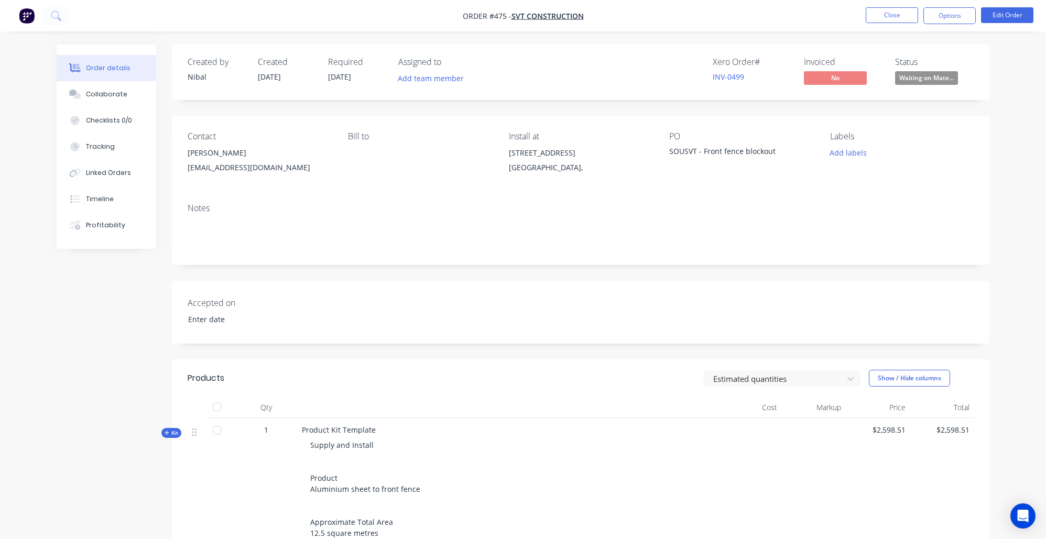
click at [47, 108] on div "Order details Collaborate Checklists 0/0 Tracking Linked Orders Timeline Profit…" at bounding box center [523, 417] width 1046 height 835
drag, startPoint x: 104, startPoint y: 80, endPoint x: 124, endPoint y: 91, distance: 23.5
click at [105, 80] on button "Order details" at bounding box center [107, 68] width 100 height 26
click at [143, 105] on button "Collaborate" at bounding box center [107, 94] width 100 height 26
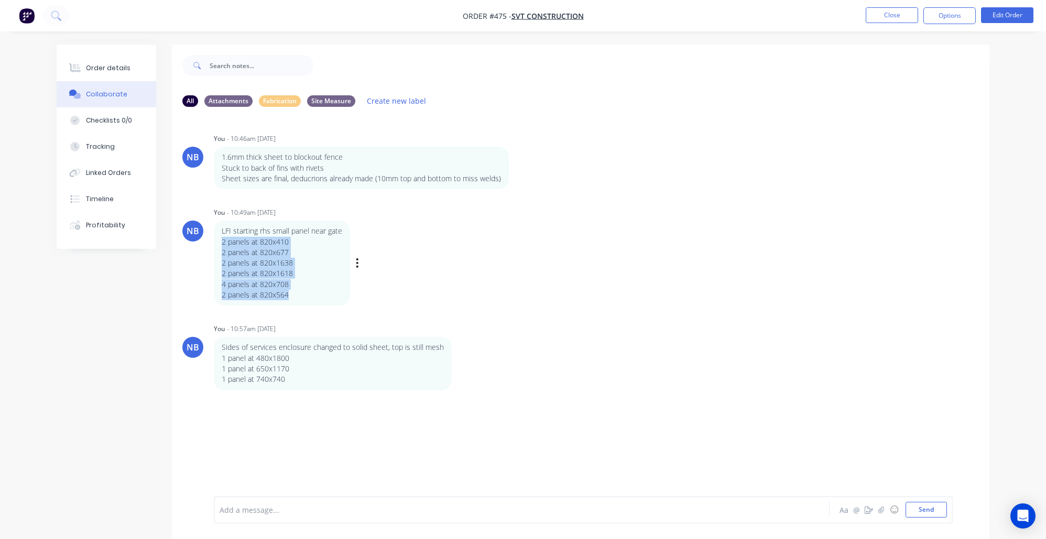
drag, startPoint x: 304, startPoint y: 290, endPoint x: 219, endPoint y: 241, distance: 99.1
click at [219, 241] on div "LFI starting rhs small panel near gate 2 panels at 820x410 2 panels at 820x677 …" at bounding box center [282, 263] width 136 height 85
copy div "2 panels at 820x410 2 panels at 820x677 2 panels at 820x1638 2 panels at 820x16…"
click at [643, 340] on div "NB You - 10:57am 03/10/25 Sides of services enclosure changed to solid sheet, t…" at bounding box center [581, 355] width 818 height 69
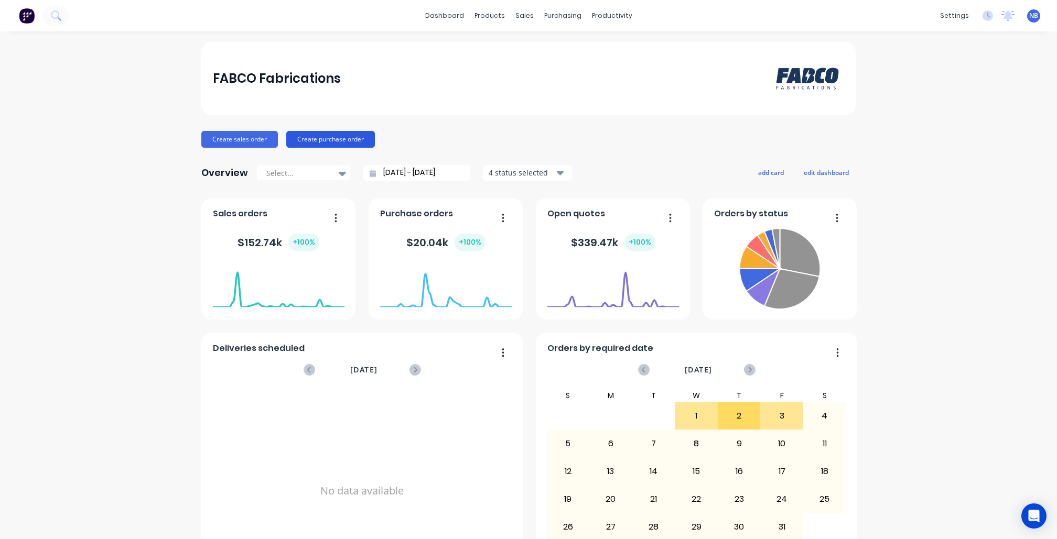
click at [332, 139] on button "Create purchase order" at bounding box center [330, 139] width 89 height 17
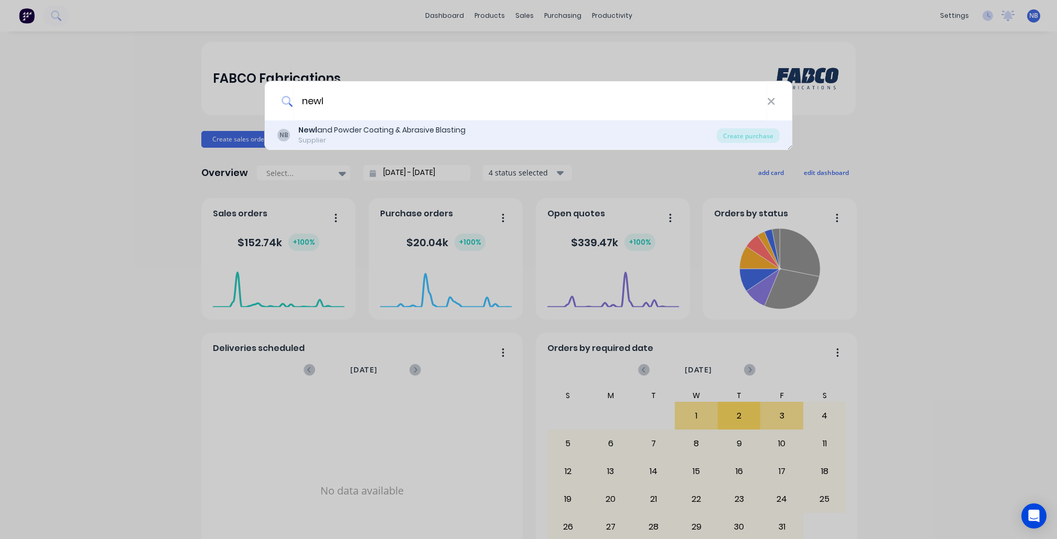
type input "newl"
click at [395, 136] on div "Supplier" at bounding box center [381, 140] width 167 height 9
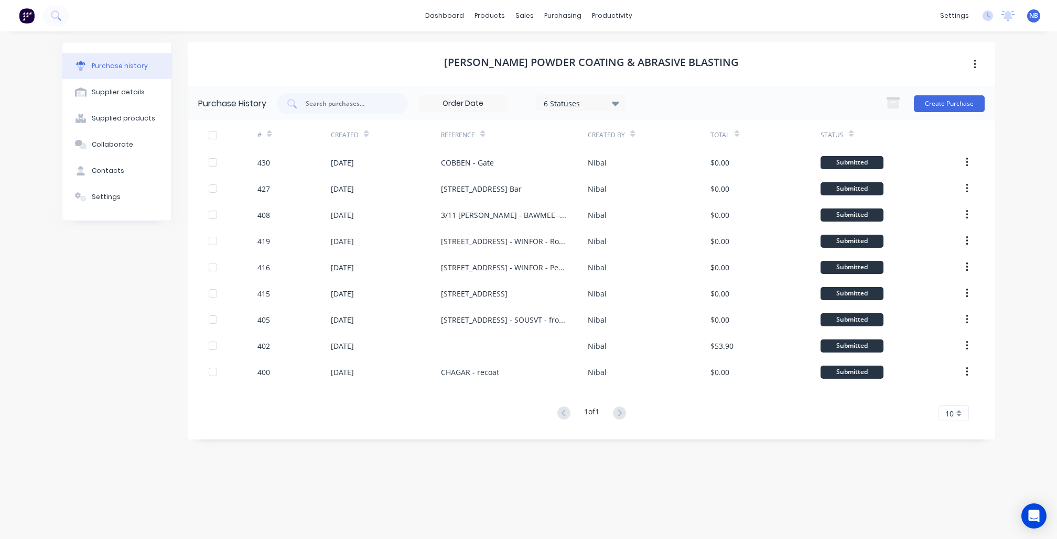
click at [927, 93] on div "Create Purchase" at bounding box center [932, 103] width 104 height 21
click at [929, 97] on button "Create Purchase" at bounding box center [948, 103] width 71 height 17
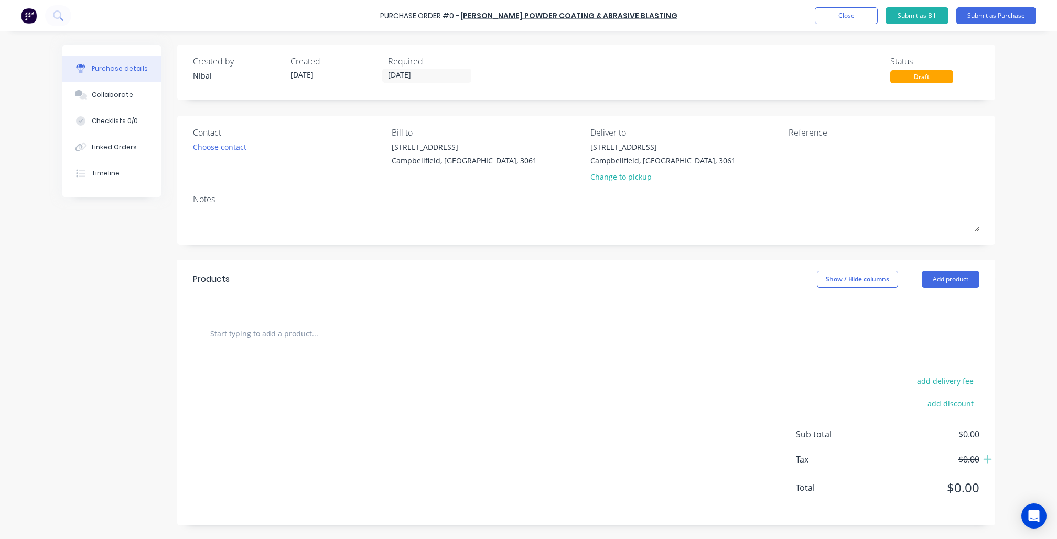
click at [254, 324] on input "text" at bounding box center [315, 333] width 210 height 21
click at [847, 23] on button "Close" at bounding box center [845, 15] width 63 height 17
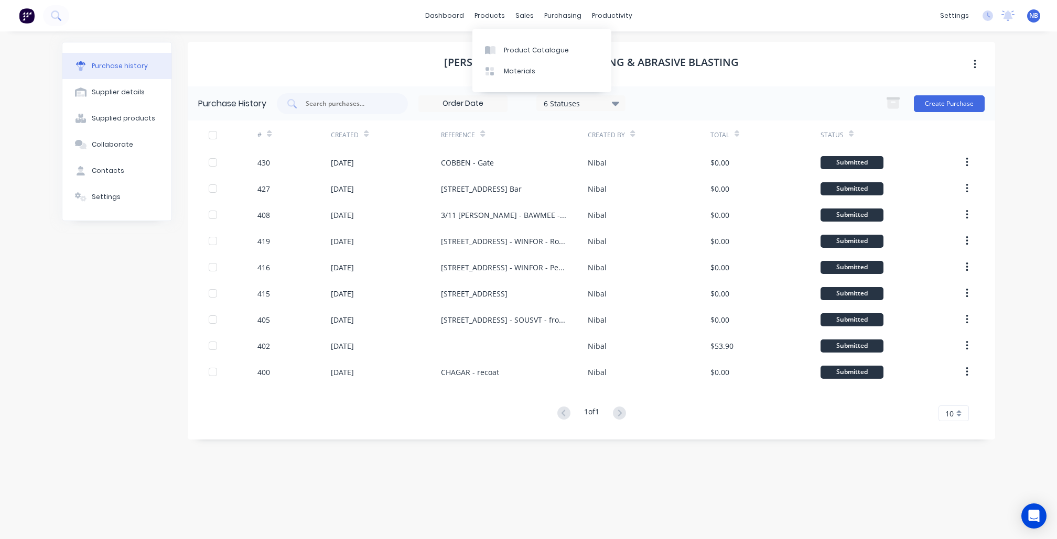
click at [237, 57] on div "[PERSON_NAME] Powder Coating & Abrasive Blasting" at bounding box center [591, 64] width 807 height 45
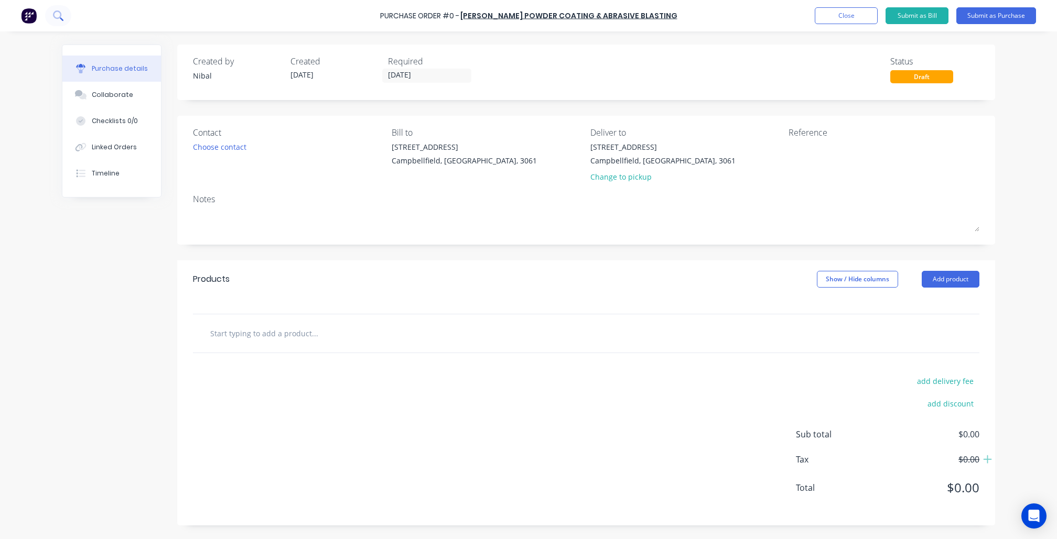
click at [58, 15] on icon at bounding box center [58, 15] width 10 height 10
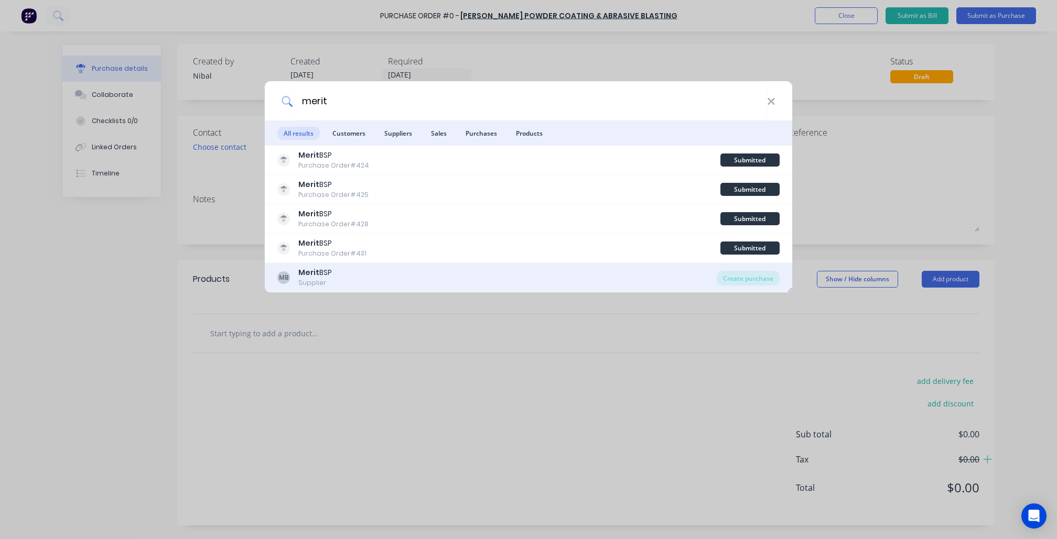
type input "merit"
click at [323, 275] on div "Merit BSP" at bounding box center [315, 272] width 34 height 11
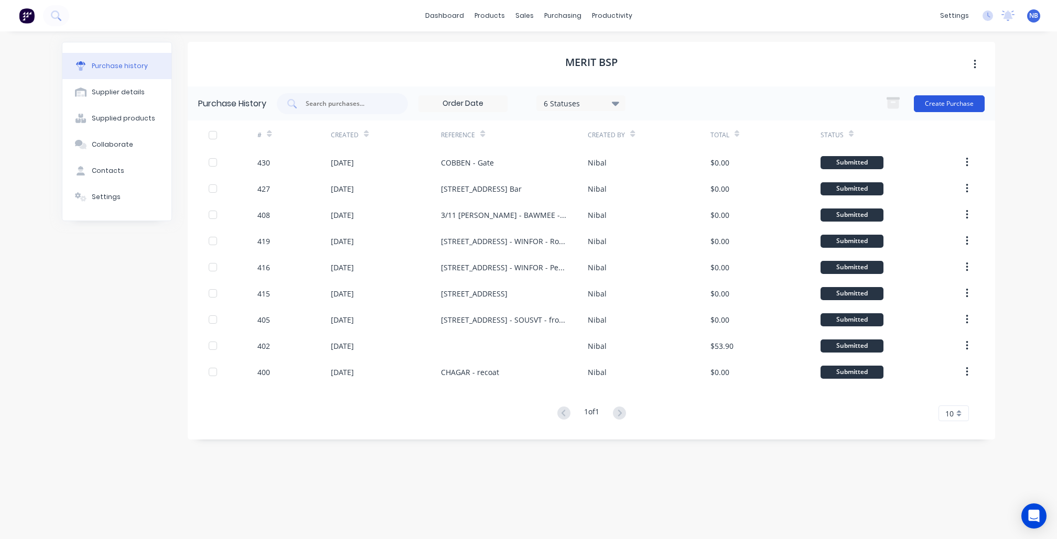
click at [982, 103] on button "Create Purchase" at bounding box center [948, 103] width 71 height 17
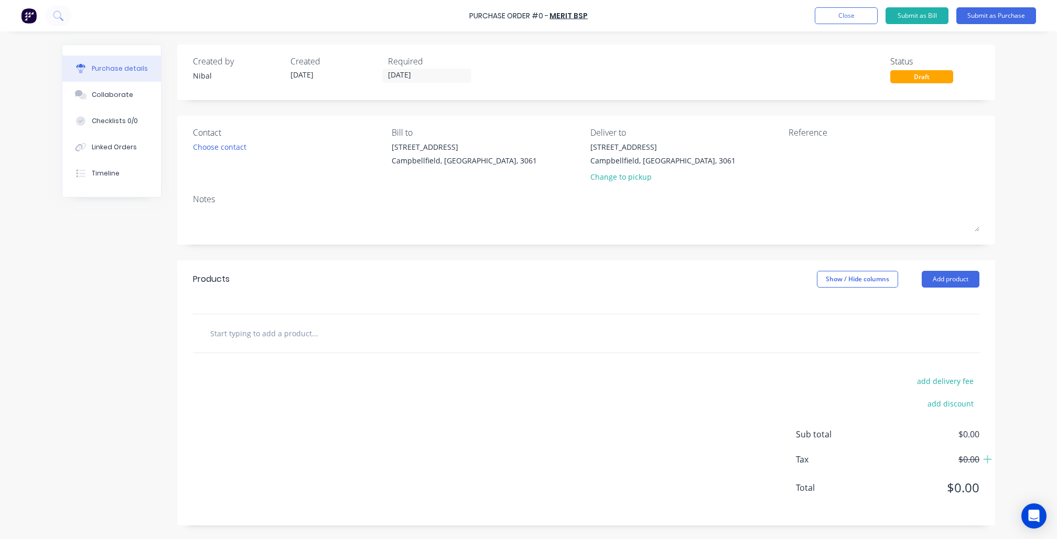
click at [338, 338] on input "text" at bounding box center [315, 333] width 210 height 21
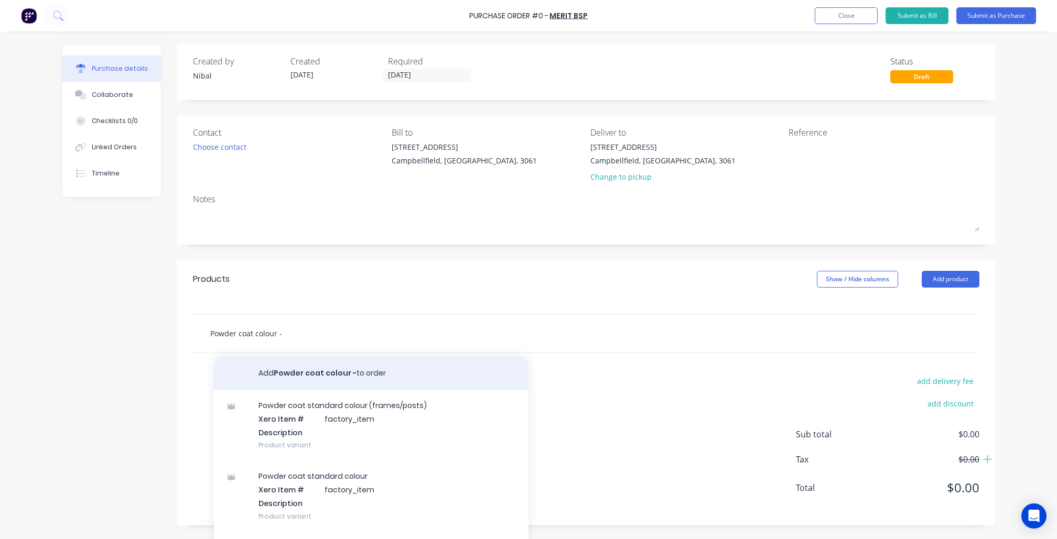
type input "Powder coat colour -"
click at [340, 387] on button "Add Powder coat colour - to order" at bounding box center [371, 373] width 314 height 34
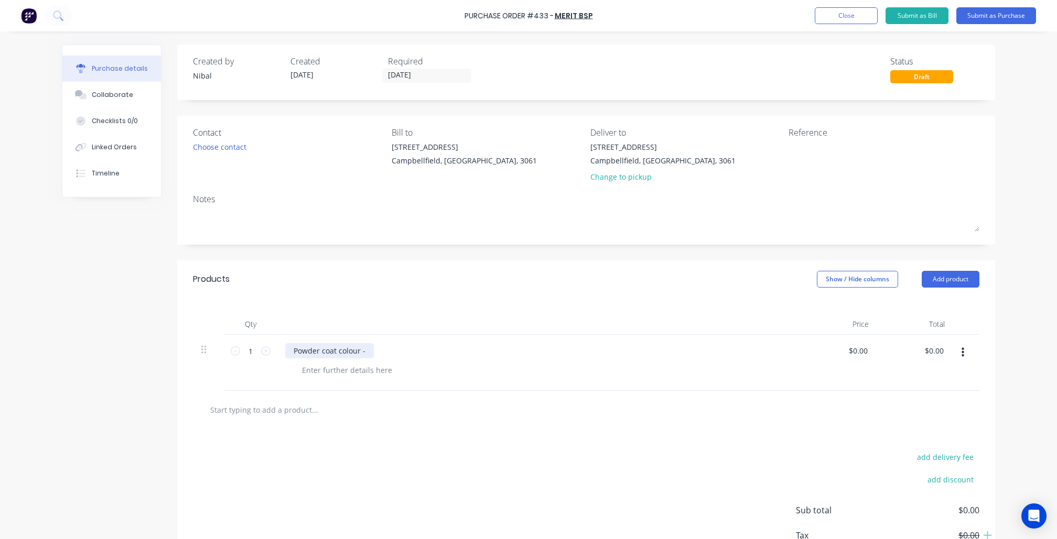
click at [367, 346] on div "Powder coat colour -" at bounding box center [329, 350] width 89 height 15
click at [374, 367] on div at bounding box center [346, 370] width 107 height 15
drag, startPoint x: 12, startPoint y: 450, endPoint x: 17, endPoint y: 453, distance: 6.4
click at [13, 451] on div "Purchase Order #433 - Merit BSP Add product Close Submit as Bill Submit as Purc…" at bounding box center [528, 269] width 1057 height 539
click at [982, 21] on button "Submit as Purchase" at bounding box center [996, 15] width 80 height 17
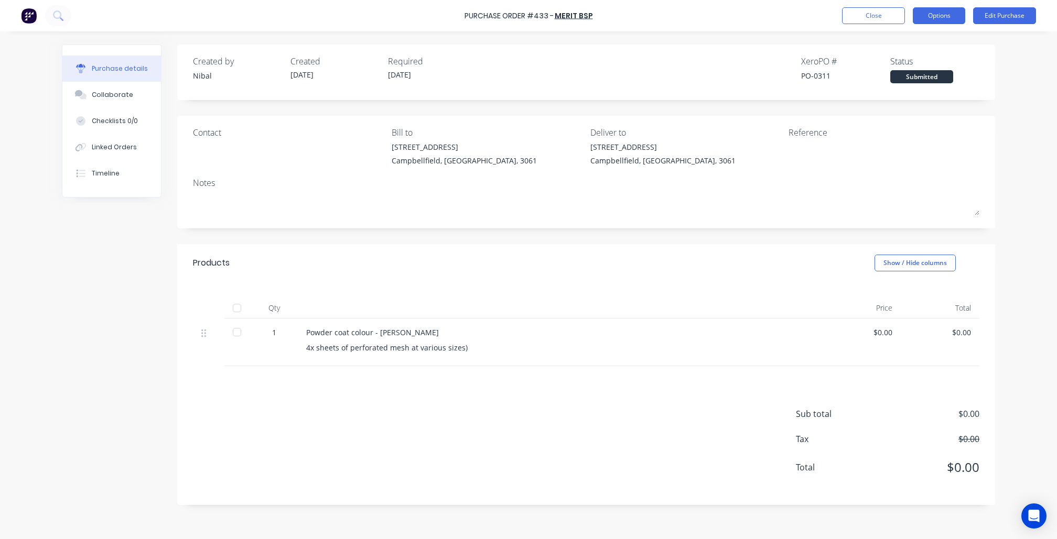
click at [944, 21] on button "Options" at bounding box center [938, 15] width 52 height 17
click at [943, 46] on div "Print / Email" at bounding box center [915, 42] width 81 height 15
click at [1015, 18] on button "Edit Purchase" at bounding box center [1004, 15] width 63 height 17
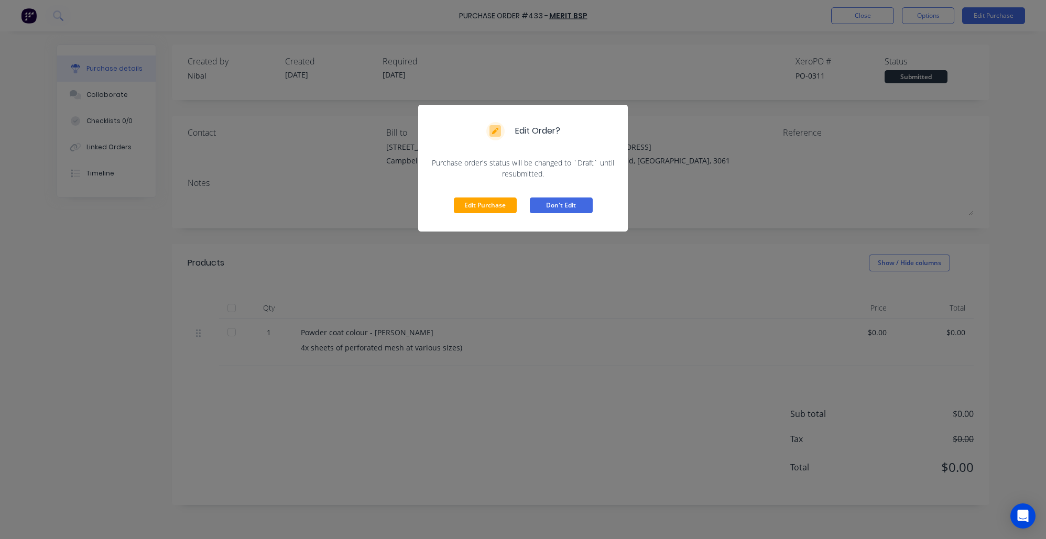
click at [558, 204] on button "Don't Edit" at bounding box center [561, 206] width 63 height 16
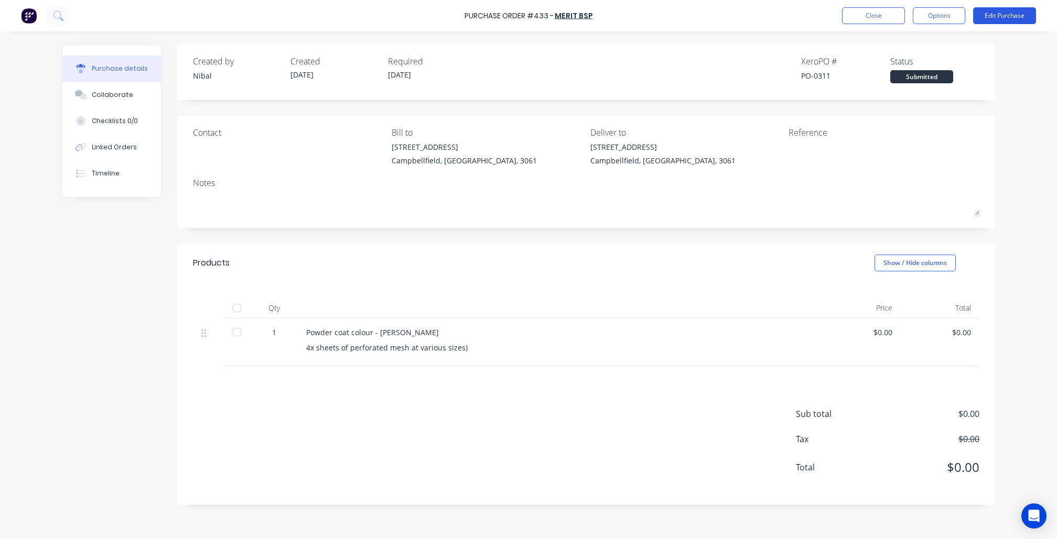
click at [1018, 24] on div "Purchase Order #433 - Merit BSP Close Options Edit Purchase" at bounding box center [528, 15] width 1057 height 31
click at [1002, 16] on button "Edit Purchase" at bounding box center [1004, 15] width 63 height 17
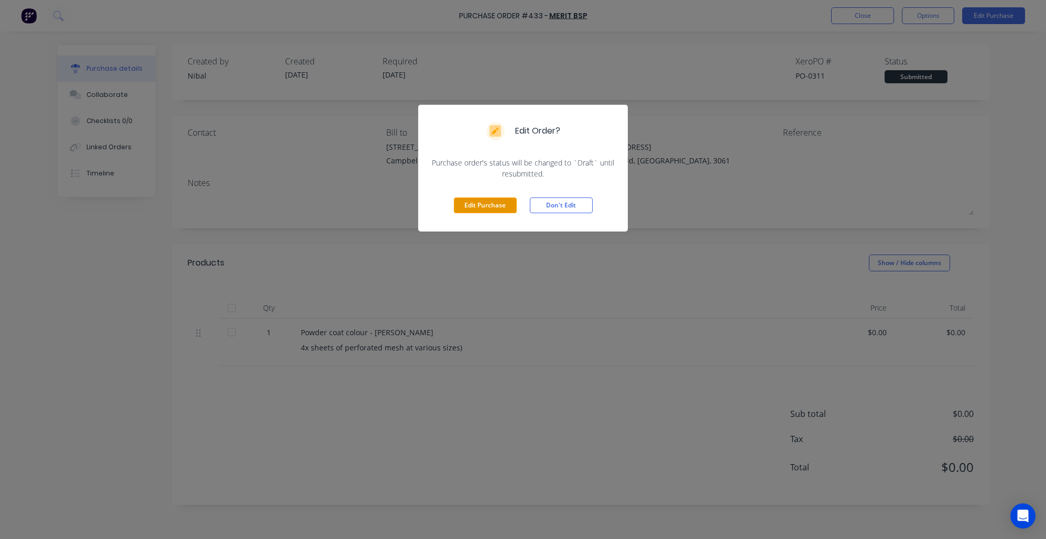
click at [489, 213] on div "Edit Purchase Don't Edit" at bounding box center [523, 205] width 210 height 52
click at [493, 205] on button "Edit Purchase" at bounding box center [485, 206] width 63 height 16
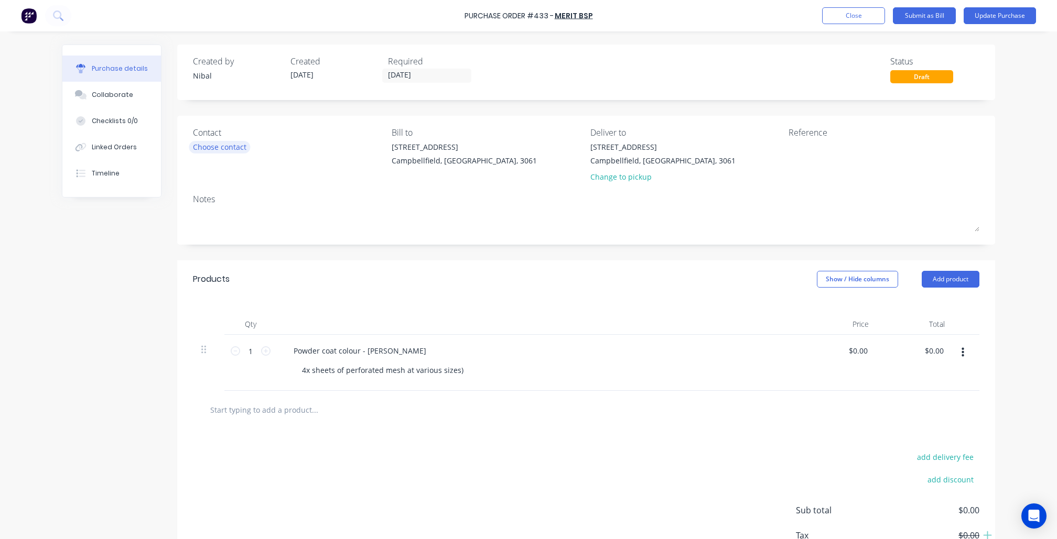
click at [237, 151] on div "Choose contact" at bounding box center [219, 146] width 53 height 11
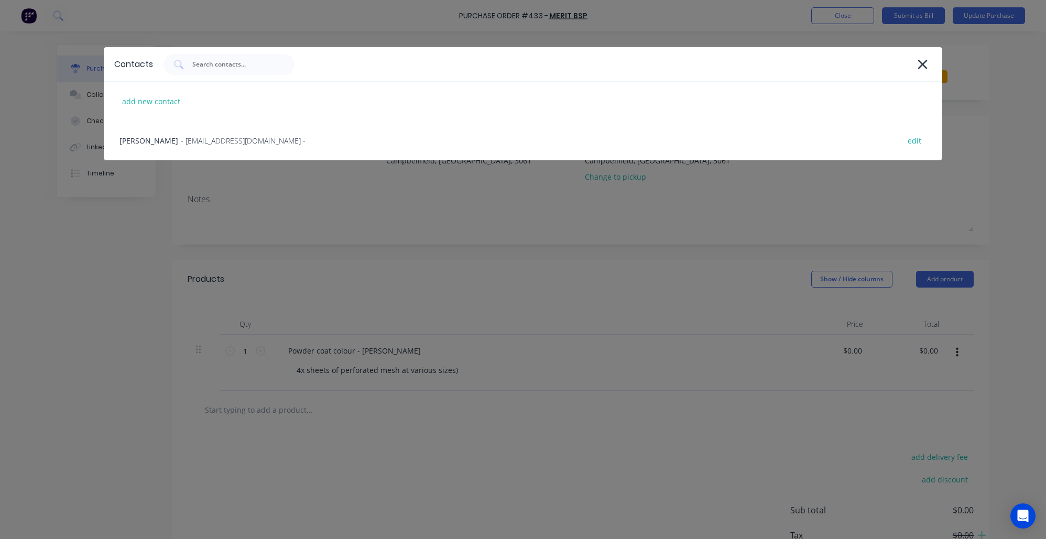
click at [234, 128] on div "Hayden - BSP@MERITCON.COM.AU - edit" at bounding box center [523, 140] width 839 height 39
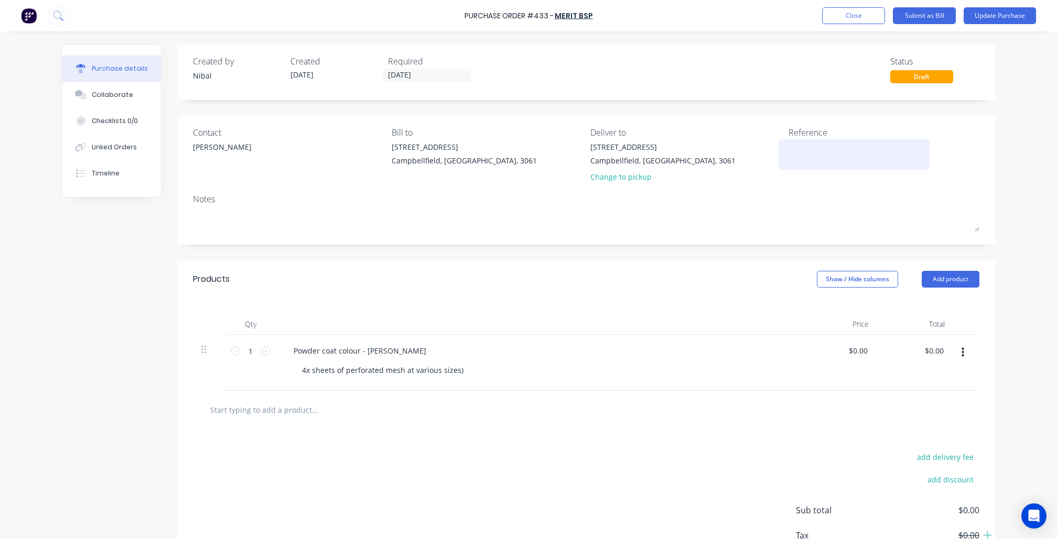
click at [800, 145] on textarea at bounding box center [853, 153] width 131 height 24
type textarea "SOUSVT - Mesh for front fence"
click at [988, 204] on div "Contact Hayden Bill to 7/10 Production Drive Campbellfield, Victoria, 3061 Deli…" at bounding box center [586, 180] width 818 height 129
click at [978, 13] on button "Update Purchase" at bounding box center [999, 15] width 72 height 17
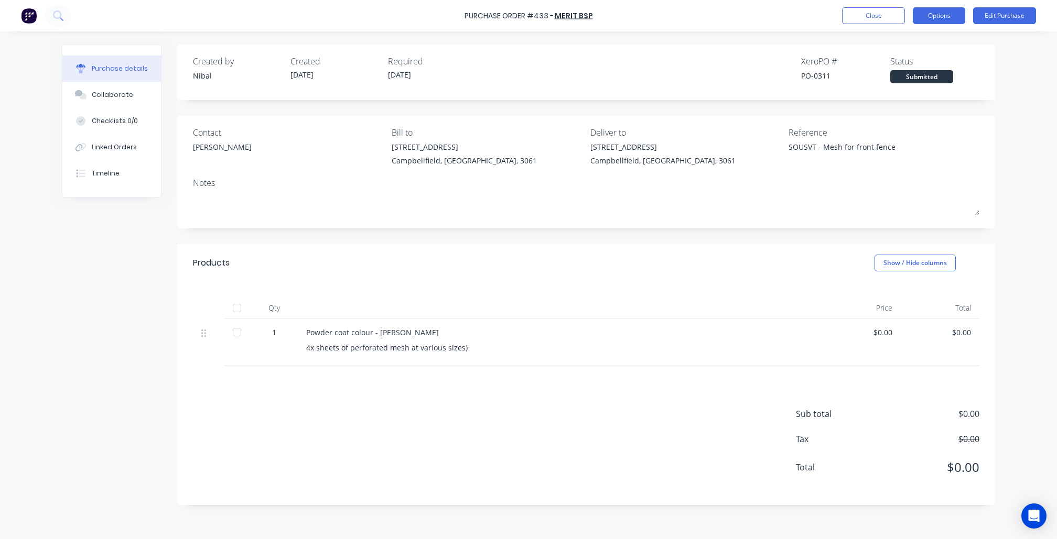
click at [950, 12] on button "Options" at bounding box center [938, 15] width 52 height 17
click at [929, 42] on div "Back" at bounding box center [915, 42] width 81 height 15
click at [918, 49] on div "Print / Email" at bounding box center [915, 42] width 81 height 15
click at [921, 84] on div "Without pricing" at bounding box center [915, 84] width 81 height 15
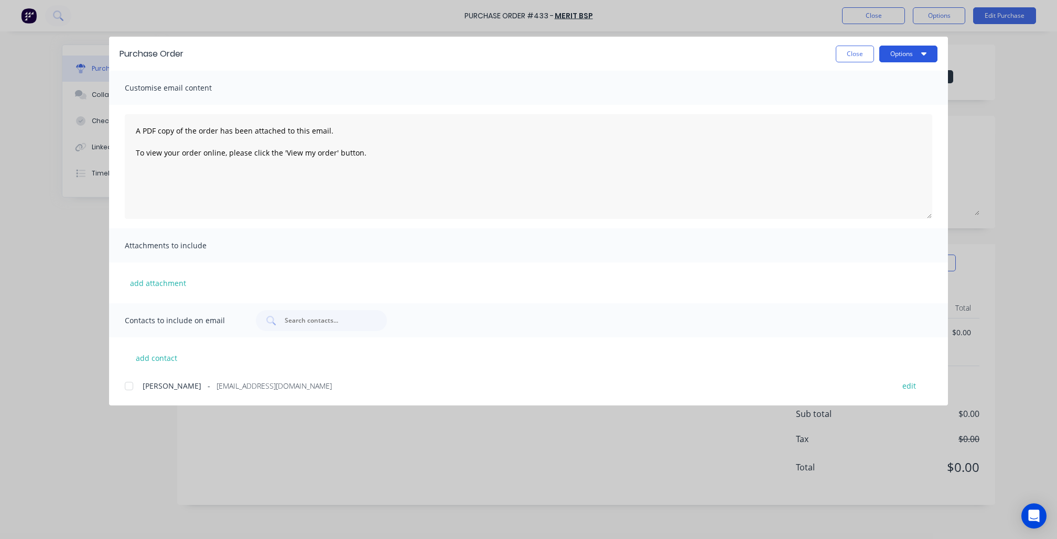
click at [883, 59] on button "Options" at bounding box center [908, 54] width 58 height 17
click at [890, 99] on div "Print" at bounding box center [887, 101] width 81 height 15
click at [862, 55] on button "Close" at bounding box center [854, 54] width 38 height 17
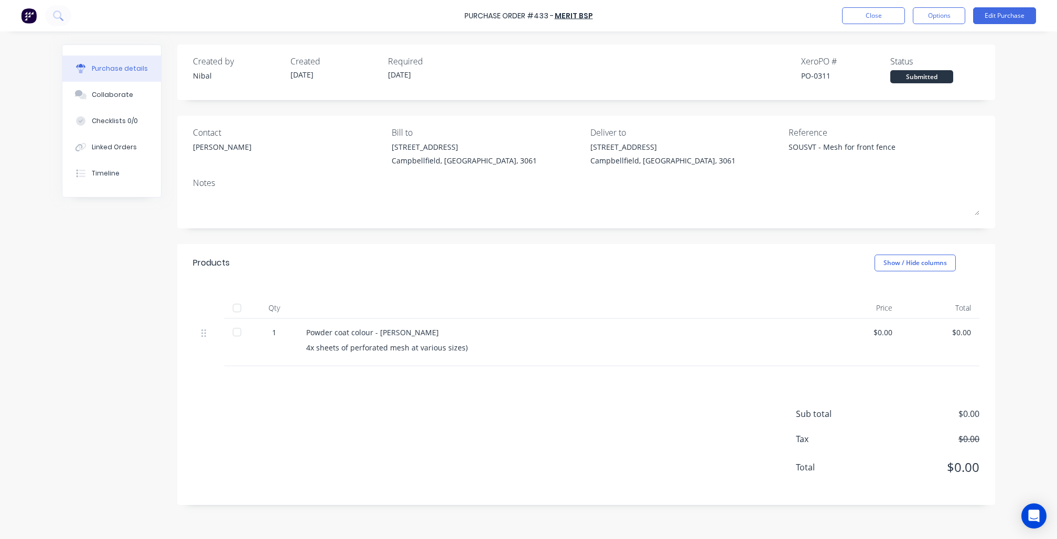
click at [940, 29] on div "Purchase Order #433 - Merit BSP Close Options Edit Purchase" at bounding box center [528, 15] width 1057 height 31
drag, startPoint x: 941, startPoint y: 28, endPoint x: 943, endPoint y: 21, distance: 7.1
click at [942, 26] on div "Purchase Order #433 - Merit BSP Close Options Edit Purchase" at bounding box center [528, 15] width 1057 height 31
drag, startPoint x: 944, startPoint y: 18, endPoint x: 986, endPoint y: 17, distance: 41.9
click at [944, 18] on button "Options" at bounding box center [938, 15] width 52 height 17
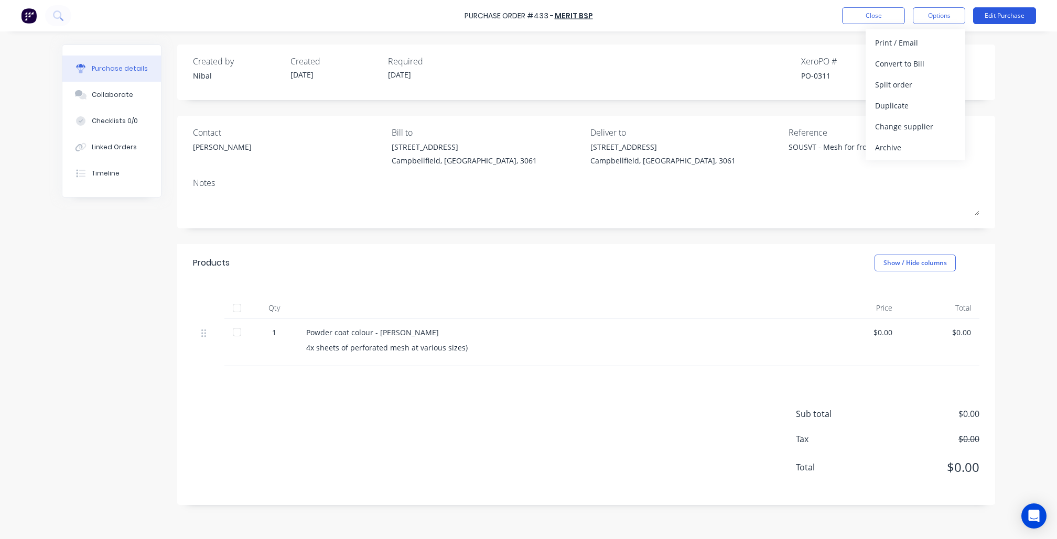
click at [994, 15] on button "Edit Purchase" at bounding box center [1004, 15] width 63 height 17
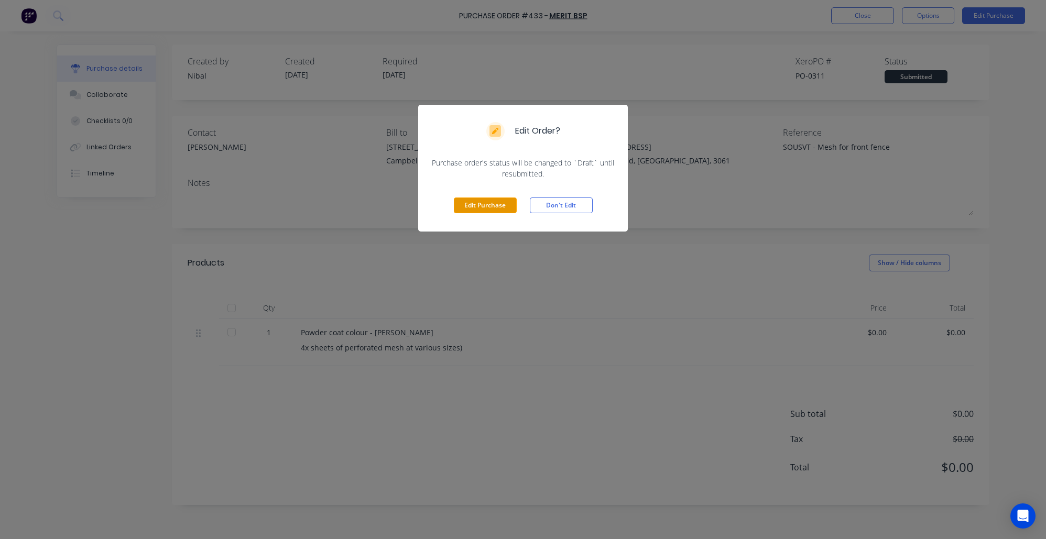
click at [485, 203] on button "Edit Purchase" at bounding box center [485, 206] width 63 height 16
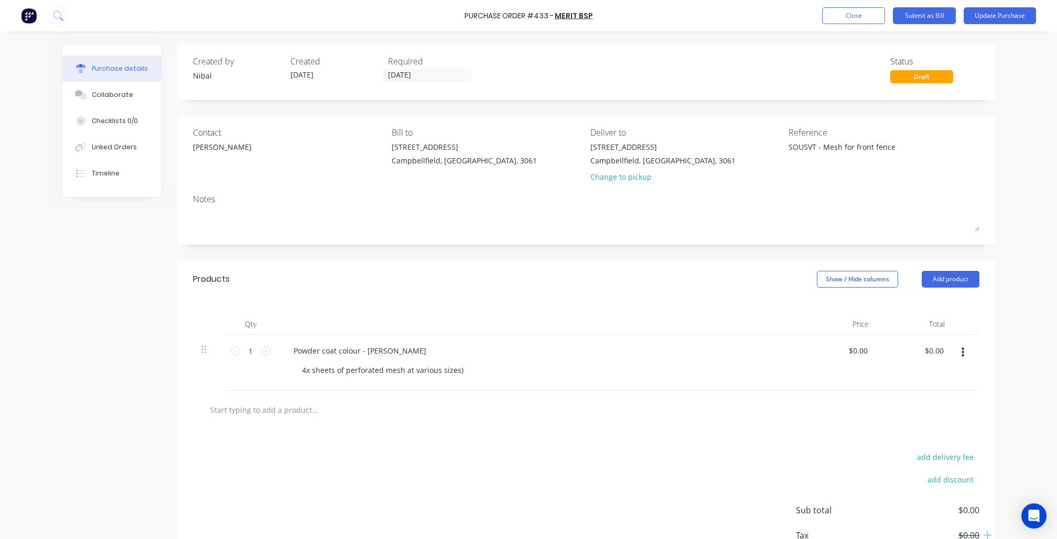
click at [607, 179] on div "Change to pickup" at bounding box center [662, 176] width 145 height 11
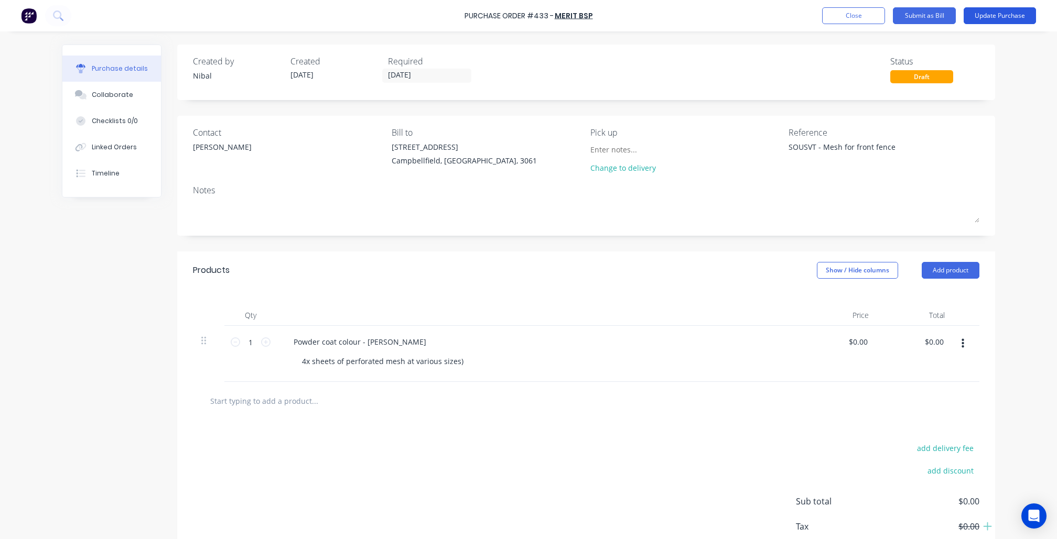
click at [1000, 17] on button "Update Purchase" at bounding box center [999, 15] width 72 height 17
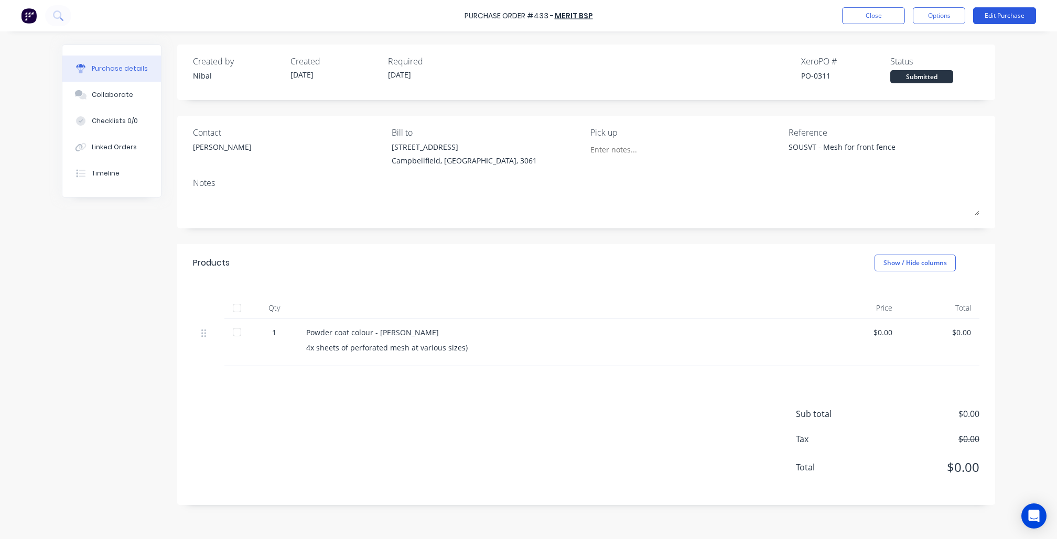
click at [999, 10] on button "Edit Purchase" at bounding box center [1004, 15] width 63 height 17
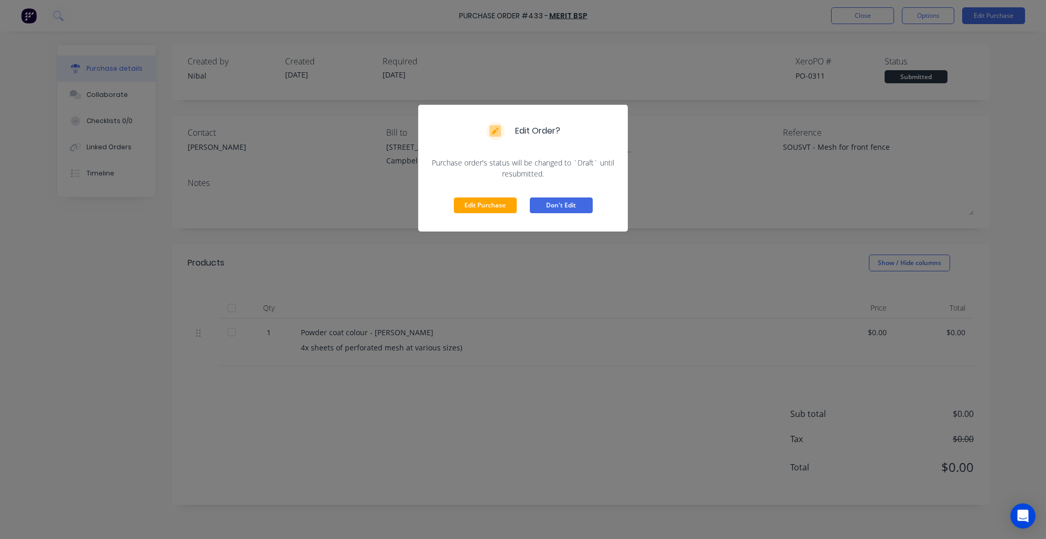
drag, startPoint x: 567, startPoint y: 212, endPoint x: 583, endPoint y: 195, distance: 23.0
click at [567, 211] on button "Don't Edit" at bounding box center [561, 206] width 63 height 16
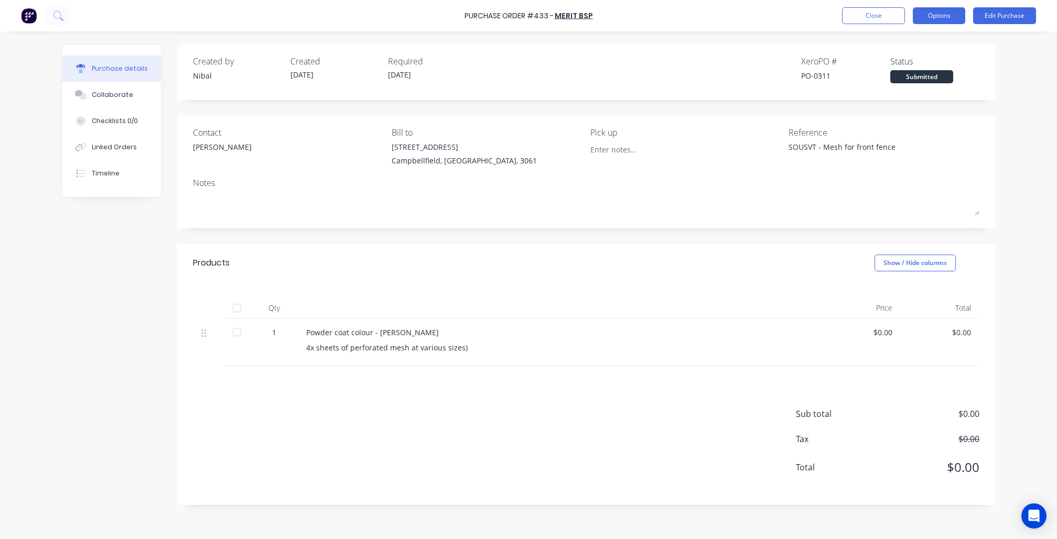
click at [933, 13] on button "Options" at bounding box center [938, 15] width 52 height 17
click at [880, 50] on button "Print / Email" at bounding box center [915, 42] width 100 height 21
click at [923, 81] on div "Without pricing" at bounding box center [915, 84] width 81 height 15
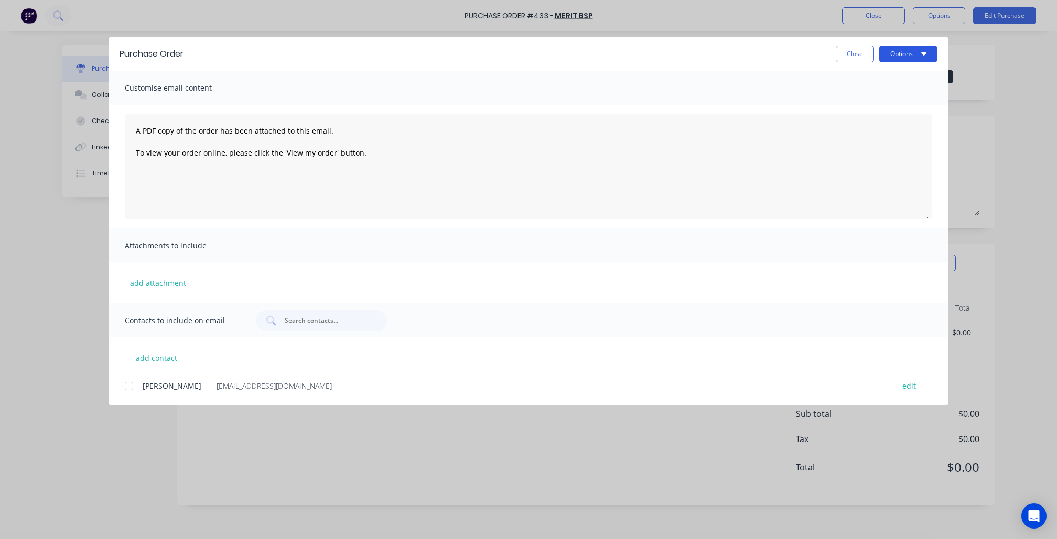
click at [922, 50] on icon "button" at bounding box center [923, 53] width 5 height 8
click at [900, 103] on div "Print" at bounding box center [887, 101] width 81 height 15
drag, startPoint x: 856, startPoint y: 49, endPoint x: 850, endPoint y: 49, distance: 6.3
click at [856, 49] on button "Close" at bounding box center [854, 54] width 38 height 17
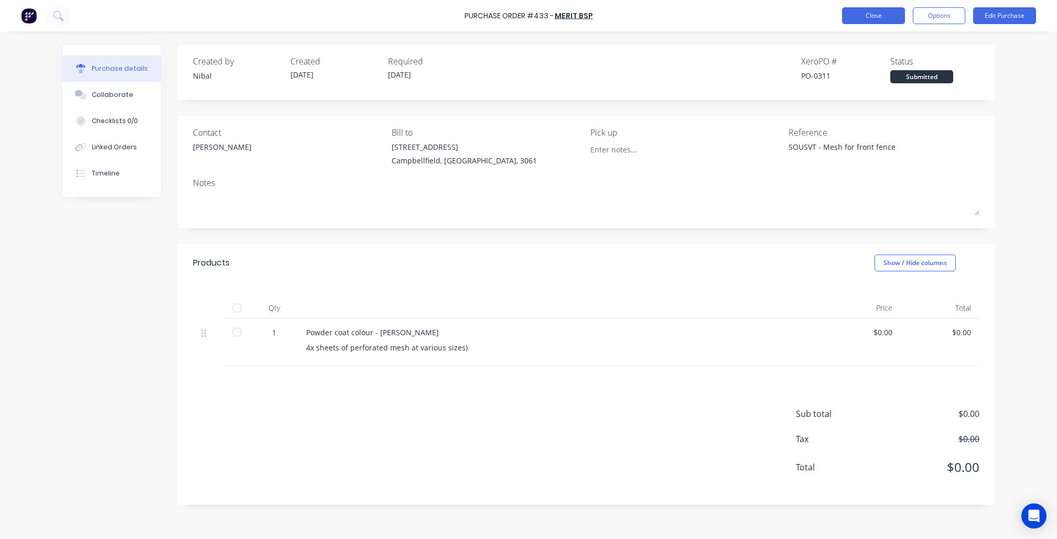
click at [869, 16] on button "Close" at bounding box center [873, 15] width 63 height 17
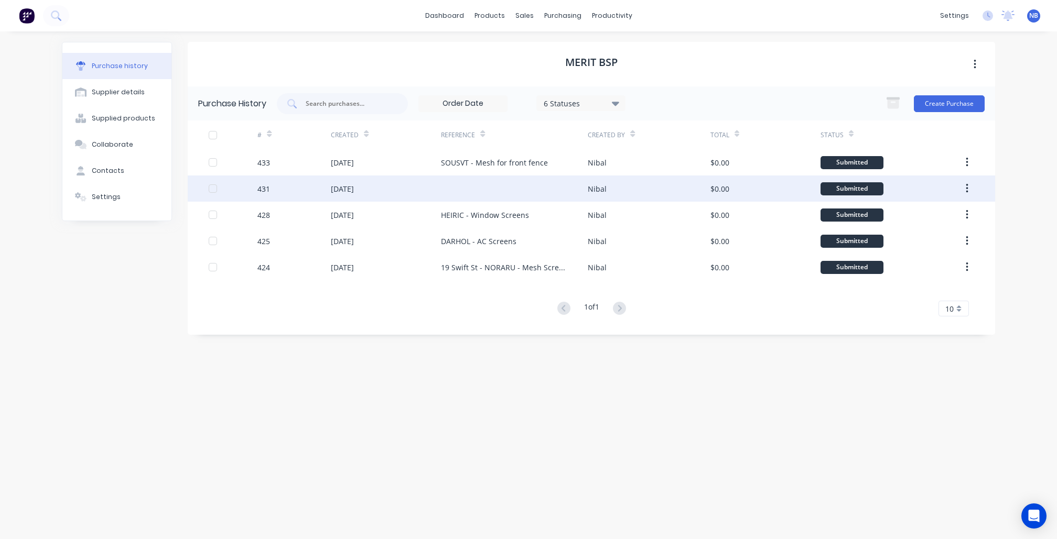
click at [426, 183] on div "06 Oct 2025" at bounding box center [386, 189] width 110 height 26
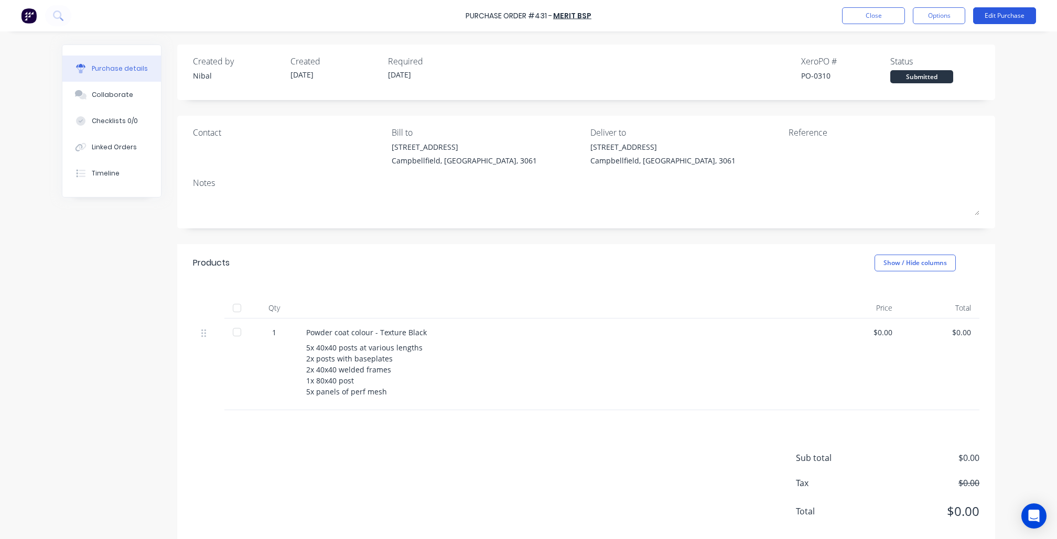
click at [994, 18] on button "Edit Purchase" at bounding box center [1004, 15] width 63 height 17
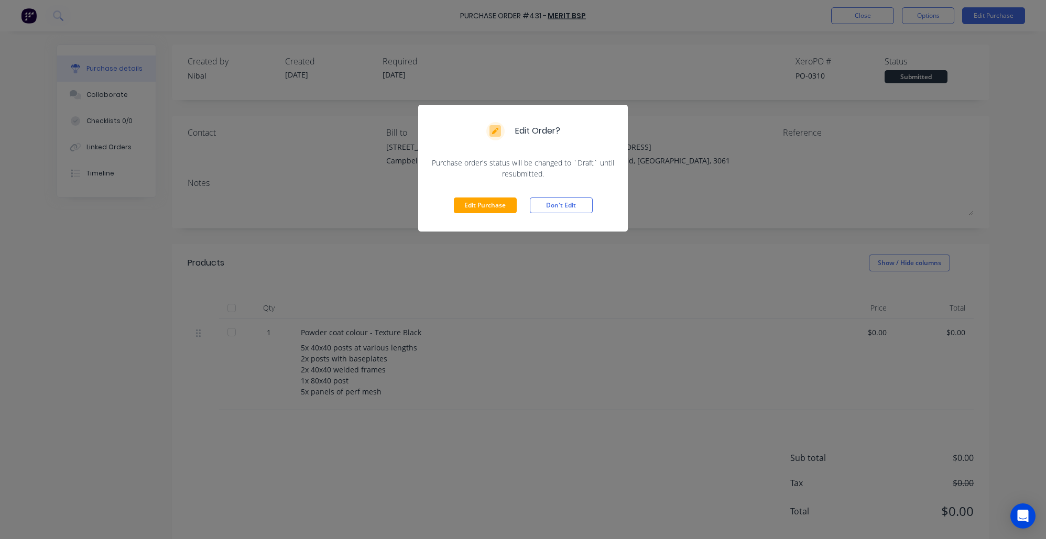
click at [769, 159] on div "Edit Order? Purchase order's status will be changed to `Draft` until resubmitte…" at bounding box center [523, 269] width 1046 height 539
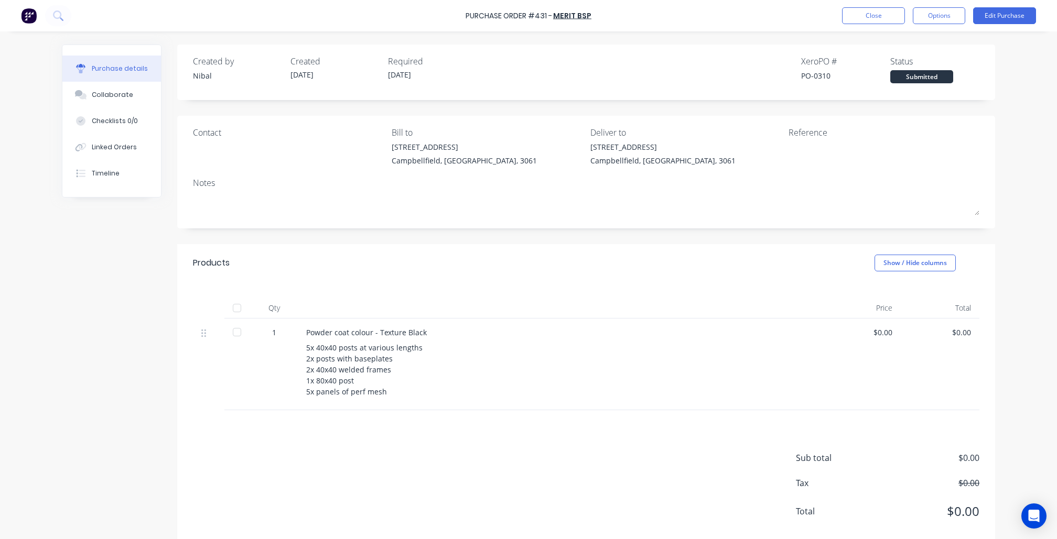
click at [894, 123] on div "Contact Bill to 7/10 Production Drive Campbellfield, Victoria, 3061 Deliver to …" at bounding box center [586, 172] width 818 height 113
click at [1009, 9] on button "Edit Purchase" at bounding box center [1004, 15] width 63 height 17
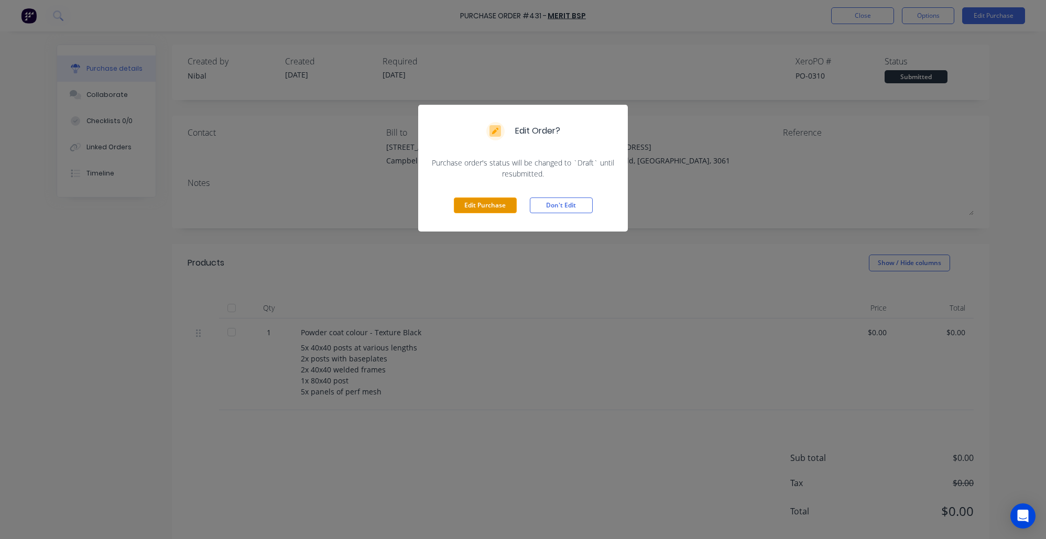
click at [484, 202] on button "Edit Purchase" at bounding box center [485, 206] width 63 height 16
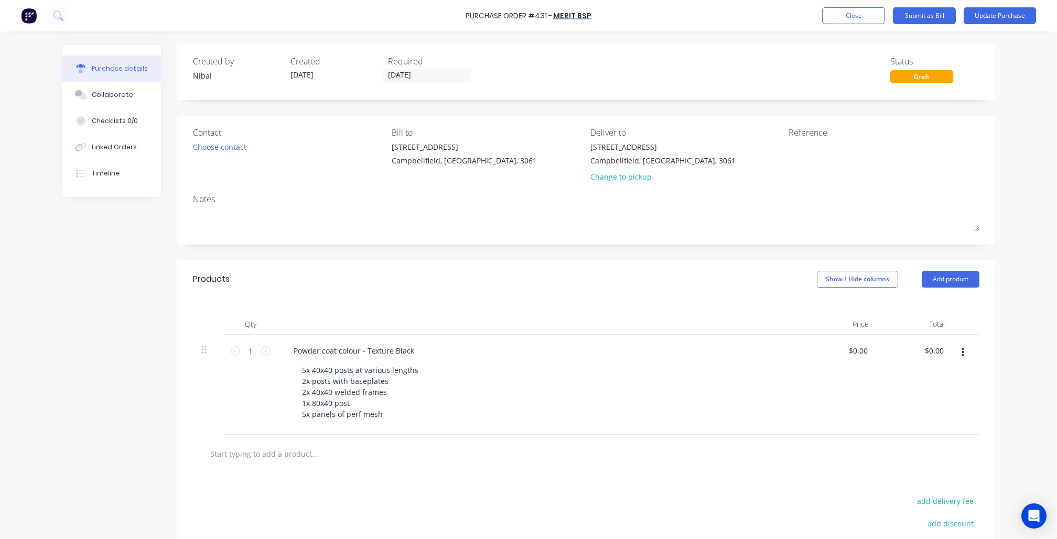
click at [772, 146] on div "7/10 Production Drive Campbellfield, Victoria, 3061 Change to pickup" at bounding box center [685, 164] width 191 height 46
click at [790, 151] on textarea at bounding box center [853, 153] width 131 height 24
type textarea "SOUSVT - Internal Enclosure"
click at [979, 19] on button "Update Purchase" at bounding box center [999, 15] width 72 height 17
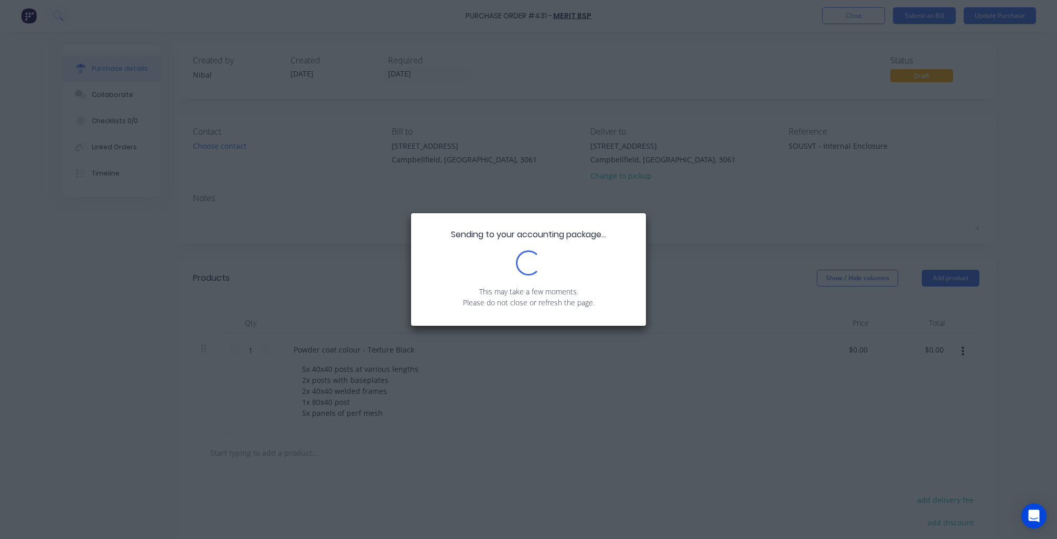
scroll to position [0, 0]
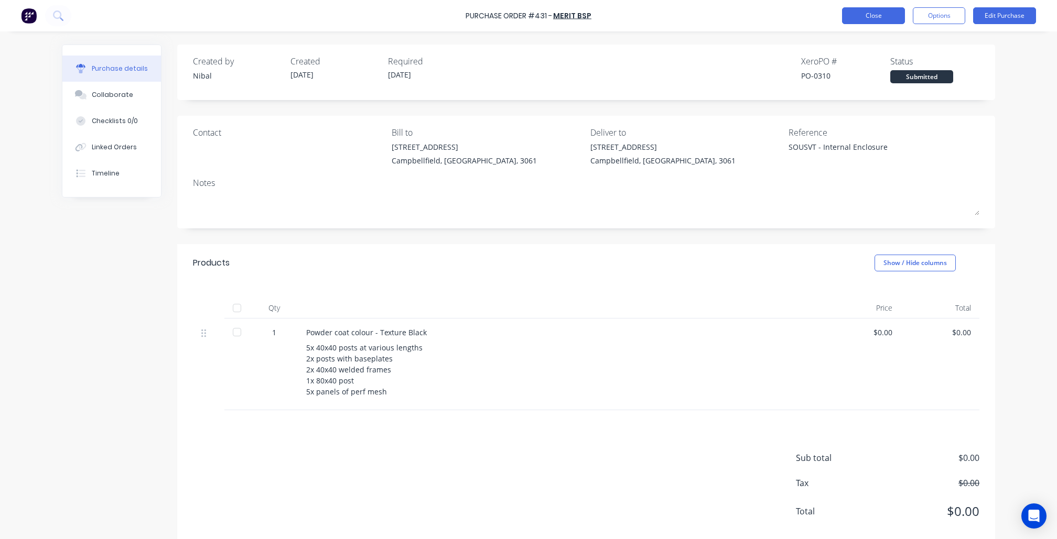
click at [880, 15] on button "Close" at bounding box center [873, 15] width 63 height 17
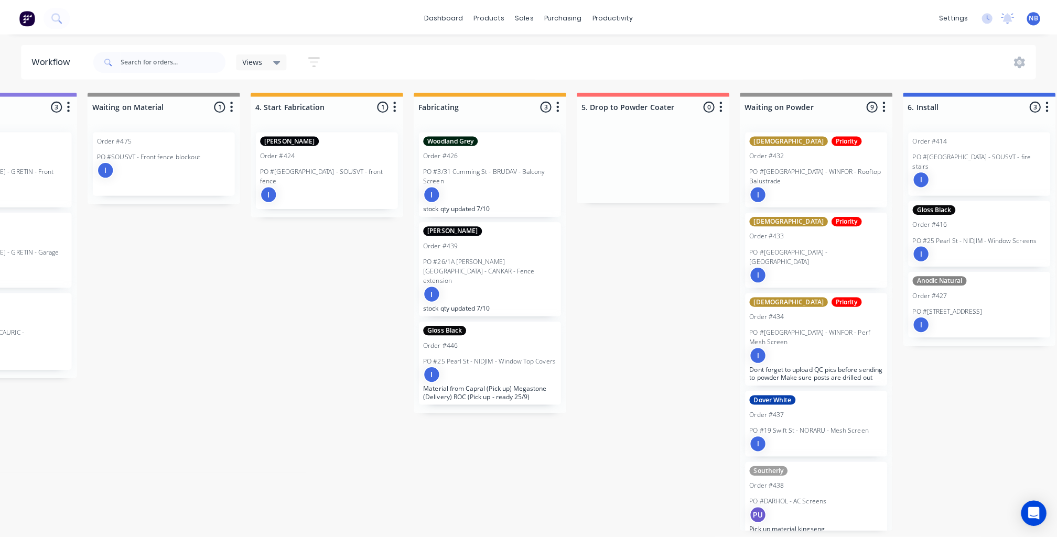
scroll to position [0, 764]
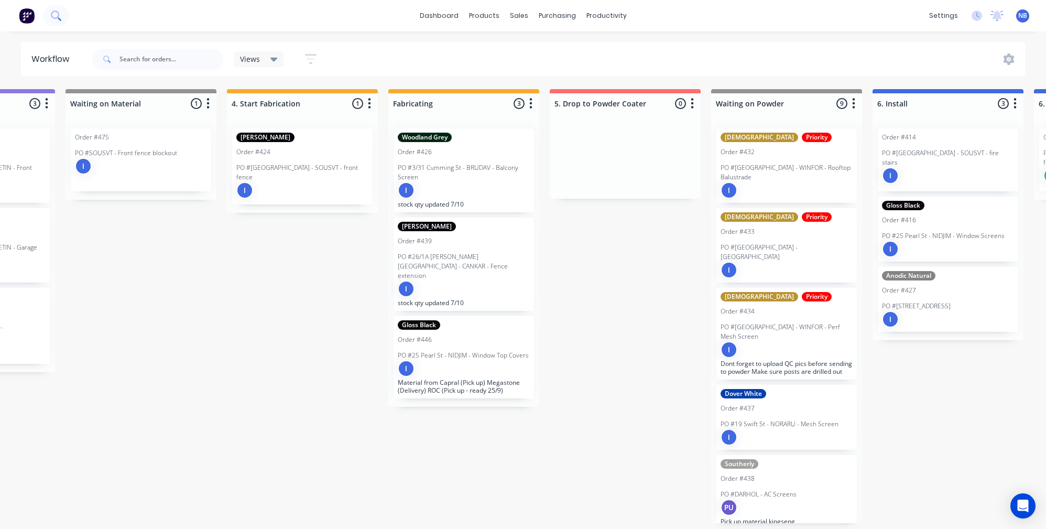
click at [58, 20] on icon at bounding box center [56, 15] width 10 height 10
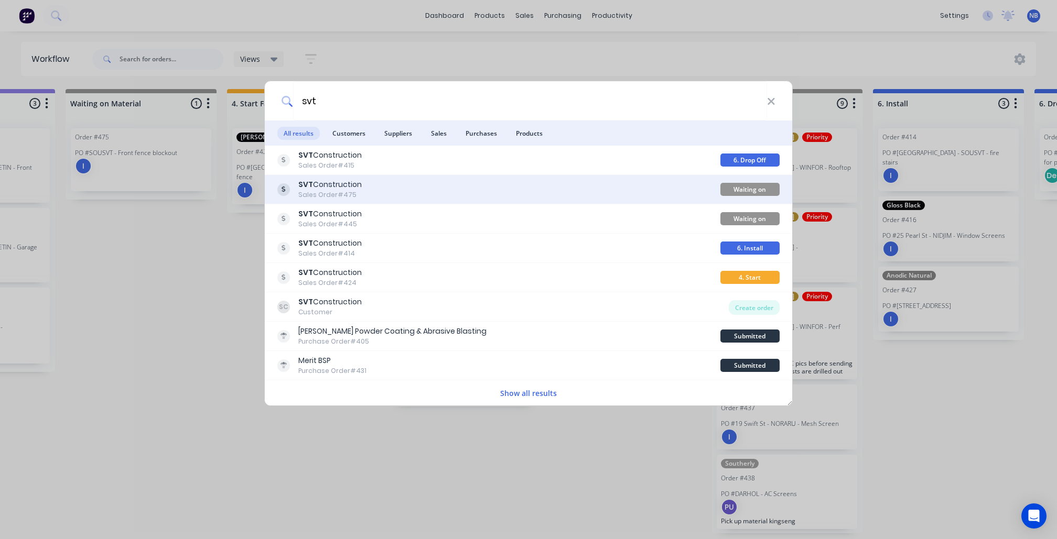
type input "svt"
click at [388, 193] on div "SVT Construction Sales Order #475" at bounding box center [498, 189] width 443 height 20
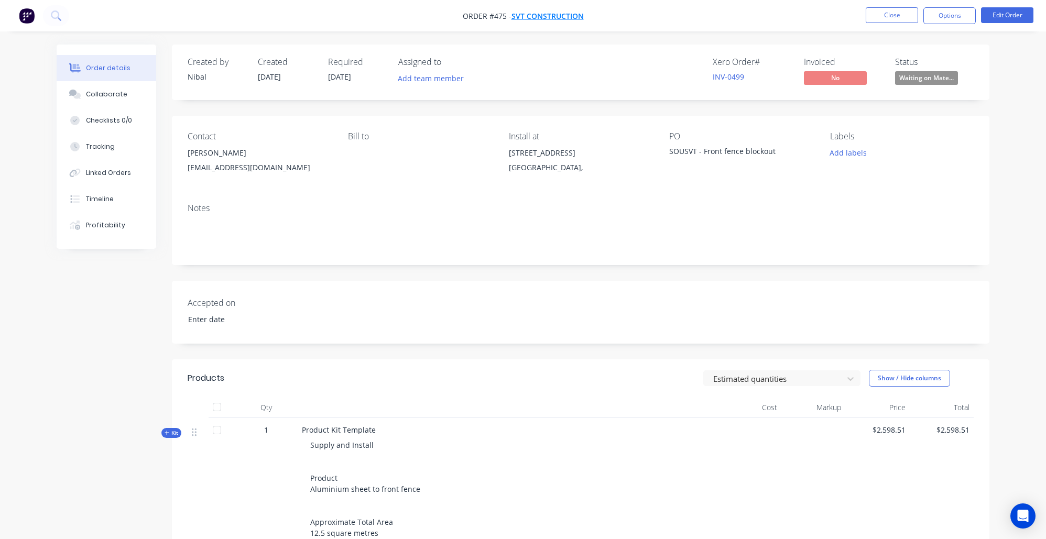
click at [537, 15] on span "SVT Construction" at bounding box center [547, 16] width 72 height 10
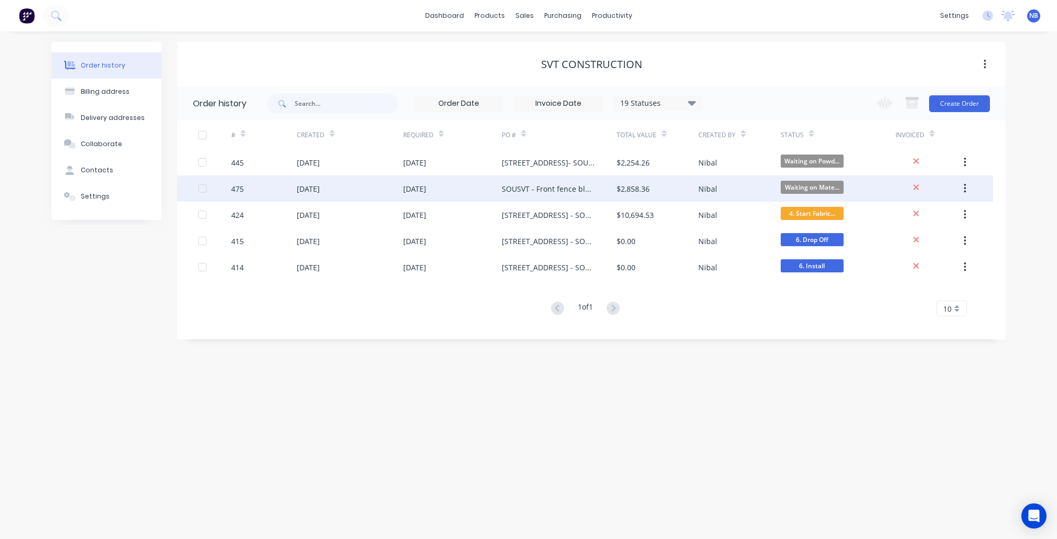
click at [462, 194] on div "[DATE]" at bounding box center [452, 189] width 99 height 26
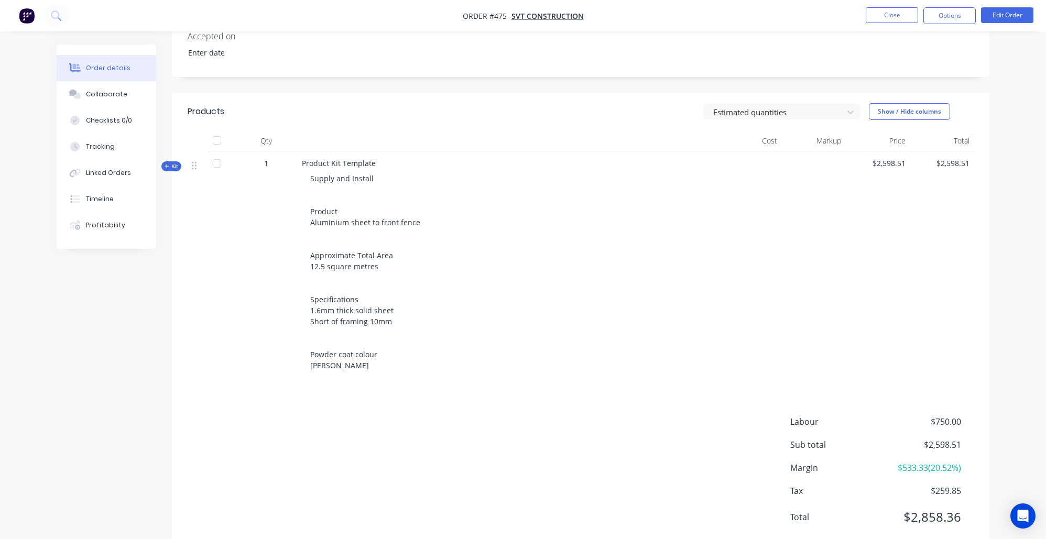
scroll to position [286, 0]
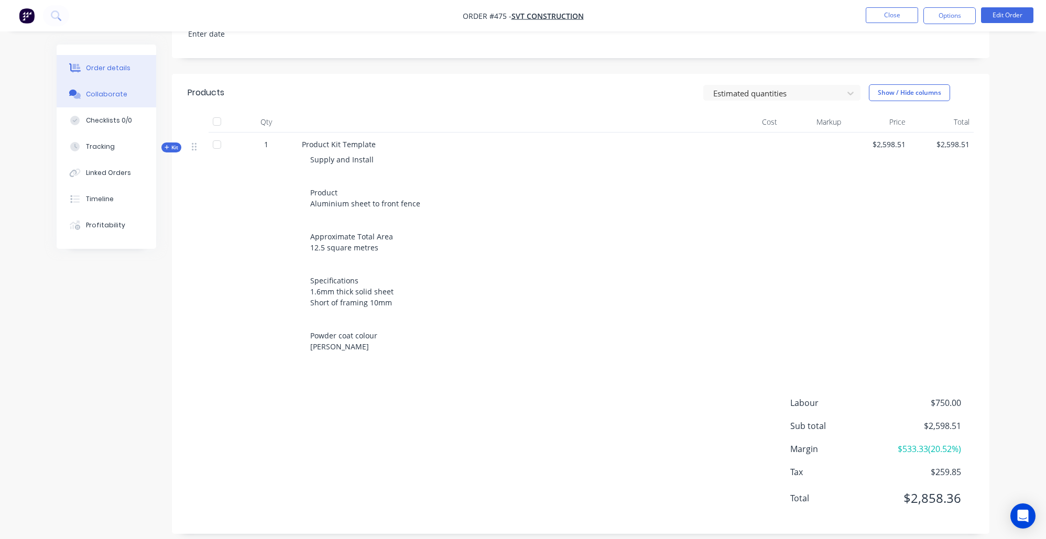
click at [107, 93] on div "Collaborate" at bounding box center [106, 94] width 41 height 9
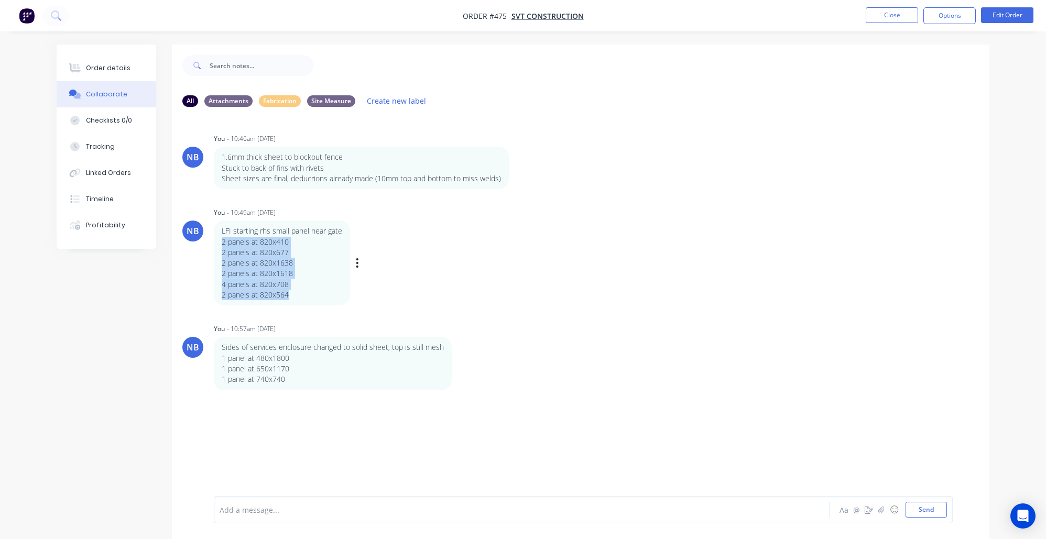
drag, startPoint x: 296, startPoint y: 294, endPoint x: 214, endPoint y: 240, distance: 97.5
click at [214, 240] on div "LFI starting rhs small panel near gate 2 panels at 820x410 2 panels at 820x677 …" at bounding box center [282, 263] width 136 height 85
copy div "2 panels at 820x410 2 panels at 820x677 2 panels at 820x1638 2 panels at 820x16…"
click at [279, 374] on p "1 panel at 740x740" at bounding box center [333, 379] width 222 height 10
drag, startPoint x: 290, startPoint y: 374, endPoint x: 223, endPoint y: 352, distance: 70.6
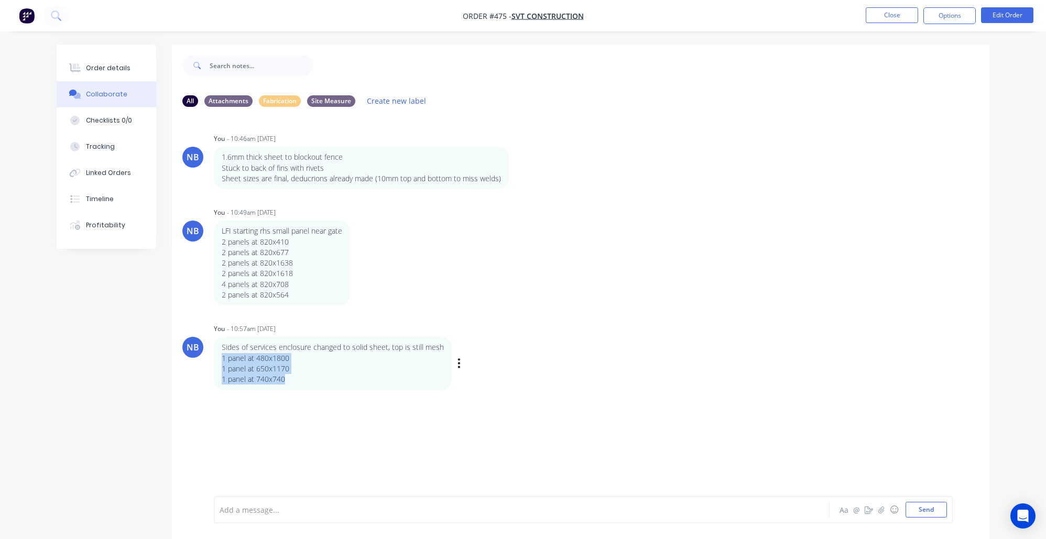
click at [223, 353] on div "Sides of services enclosure changed to solid sheet, top is still mesh 1 panel a…" at bounding box center [333, 363] width 222 height 42
copy div "1 panel at 480x1800 1 panel at 650x1170 1 panel at 740x740"
click at [543, 339] on div "NB You - 10:57am [DATE] Sides of services enclosure changed to solid sheet, top…" at bounding box center [581, 355] width 818 height 69
click at [858, 24] on nav "Order #475 - SVT Construction Close Options Edit Order" at bounding box center [523, 15] width 1046 height 31
click at [901, 7] on button "Close" at bounding box center [892, 15] width 52 height 16
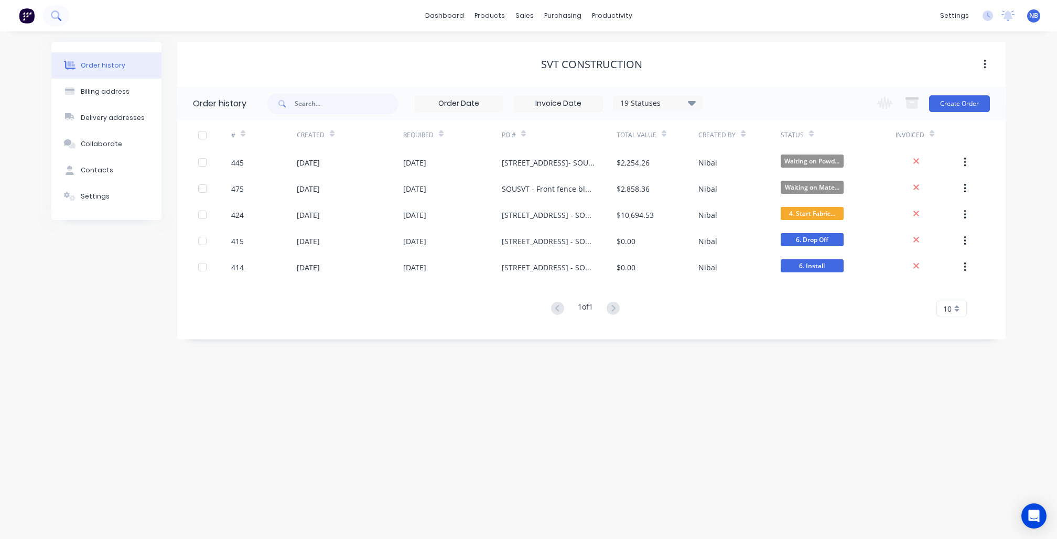
click at [63, 15] on button at bounding box center [56, 15] width 26 height 21
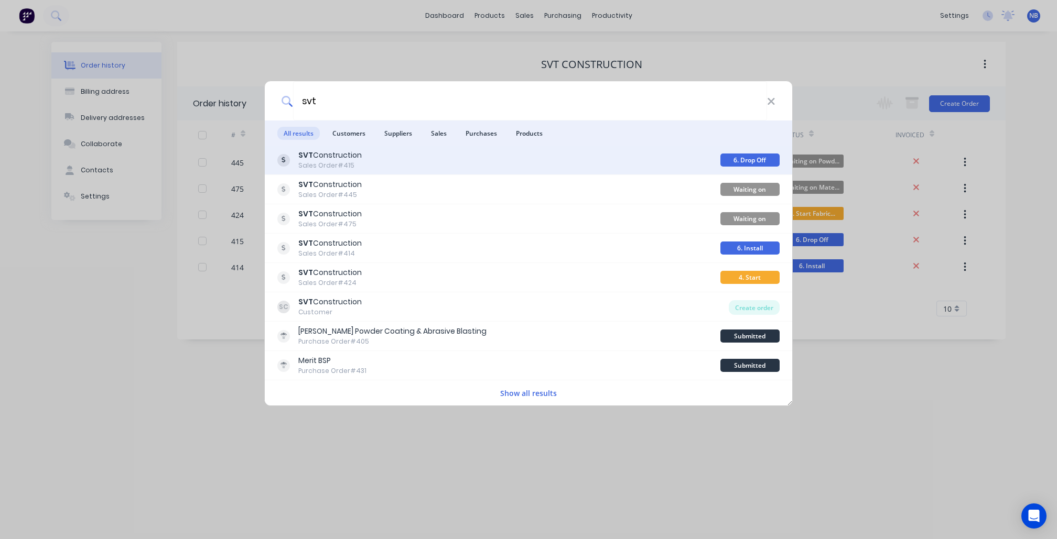
type input "svt"
click at [378, 153] on div "SVT Construction Sales Order #415" at bounding box center [498, 160] width 443 height 20
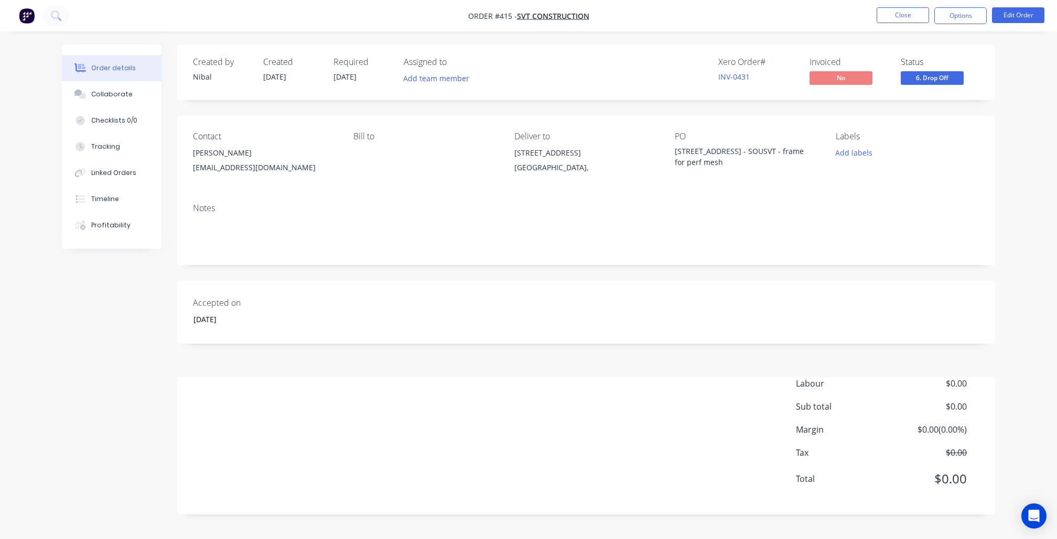
click at [560, 9] on nav "Order #415 - SVT Construction Close Options Edit Order" at bounding box center [528, 15] width 1057 height 31
click at [563, 19] on span "SVT Construction" at bounding box center [553, 16] width 72 height 10
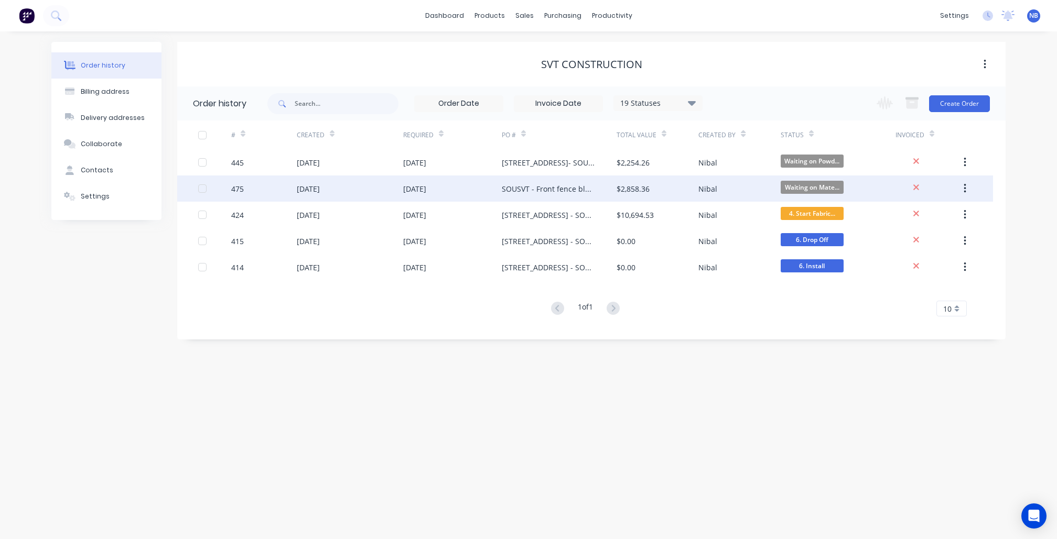
click at [571, 191] on div "SOUSVT - Front fence blockout" at bounding box center [549, 188] width 94 height 11
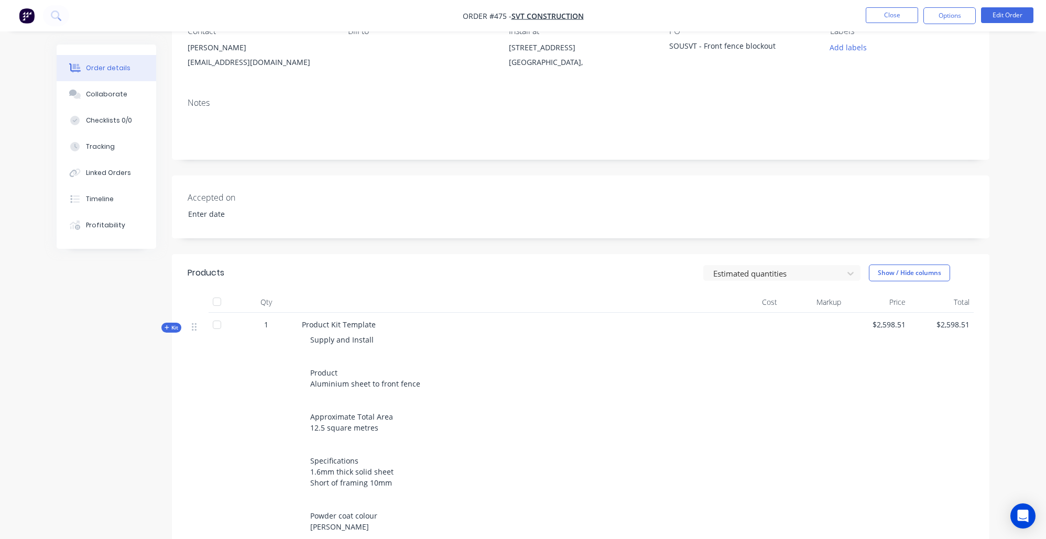
scroll to position [242, 0]
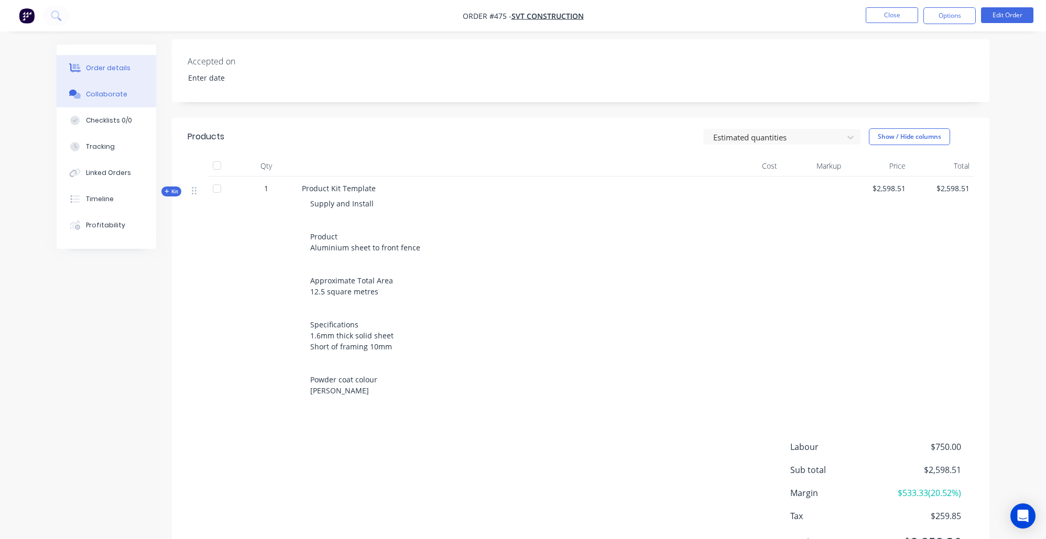
click at [110, 97] on div "Collaborate" at bounding box center [106, 94] width 41 height 9
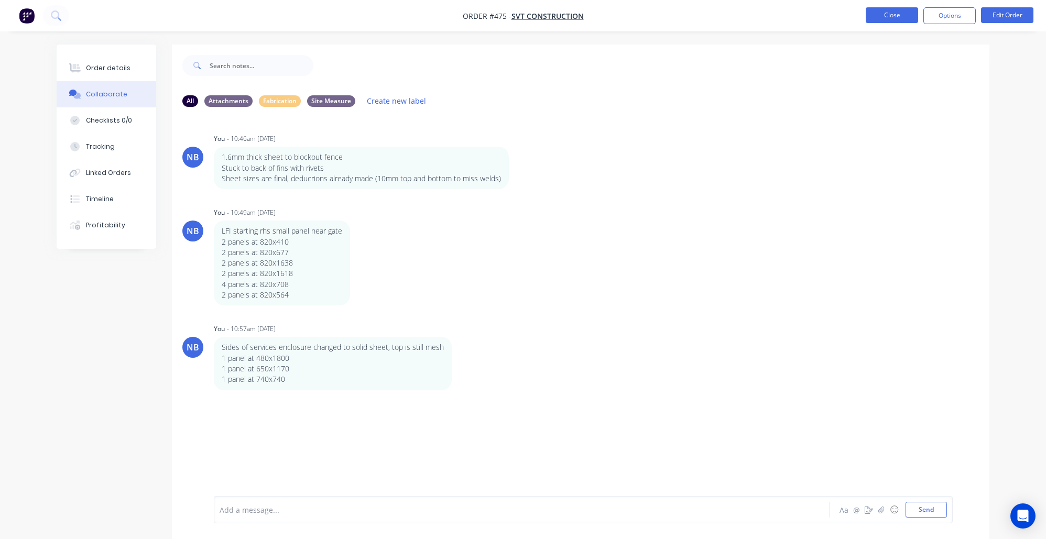
click at [900, 15] on button "Close" at bounding box center [892, 15] width 52 height 16
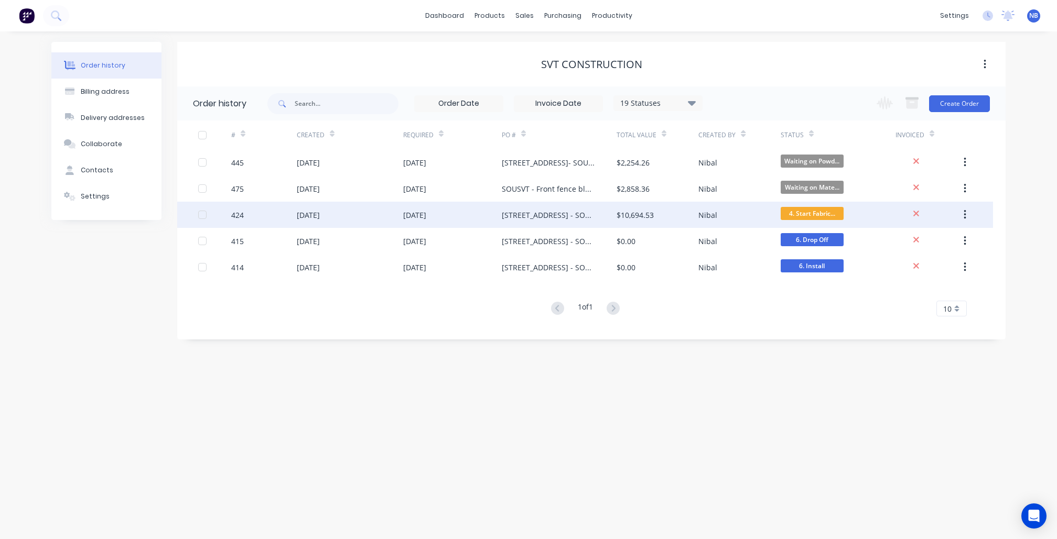
click at [728, 214] on div "Nibal" at bounding box center [739, 215] width 82 height 26
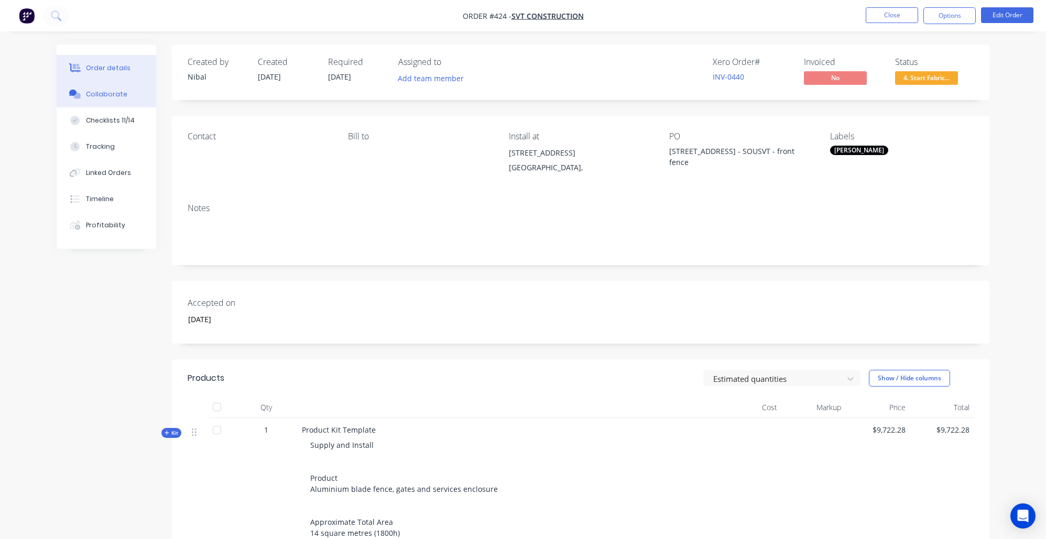
click at [115, 94] on div "Collaborate" at bounding box center [106, 94] width 41 height 9
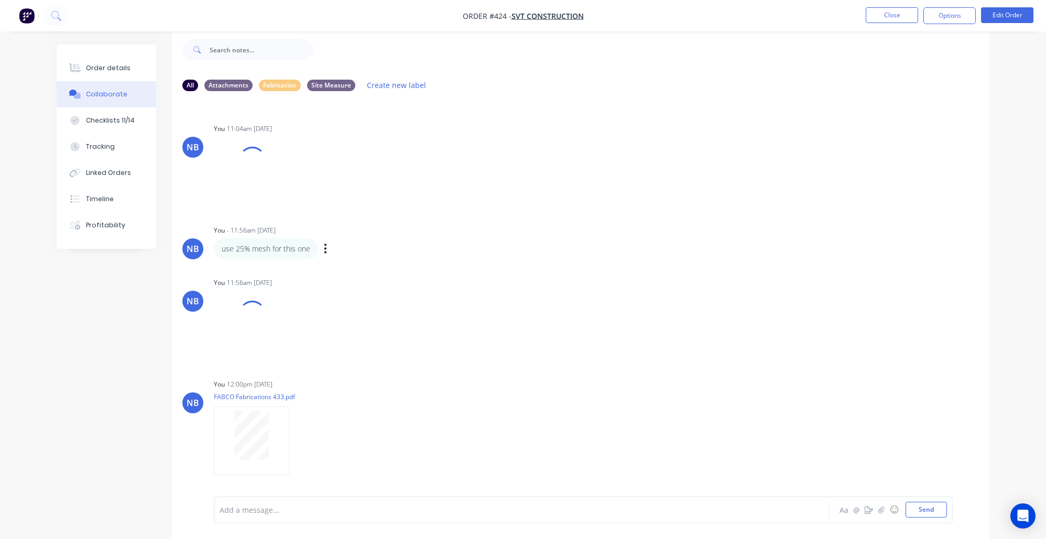
scroll to position [1820, 0]
click at [302, 434] on div "Labels Download Delete" at bounding box center [310, 444] width 192 height 79
click at [302, 443] on div "Labels Download Delete" at bounding box center [310, 444] width 192 height 79
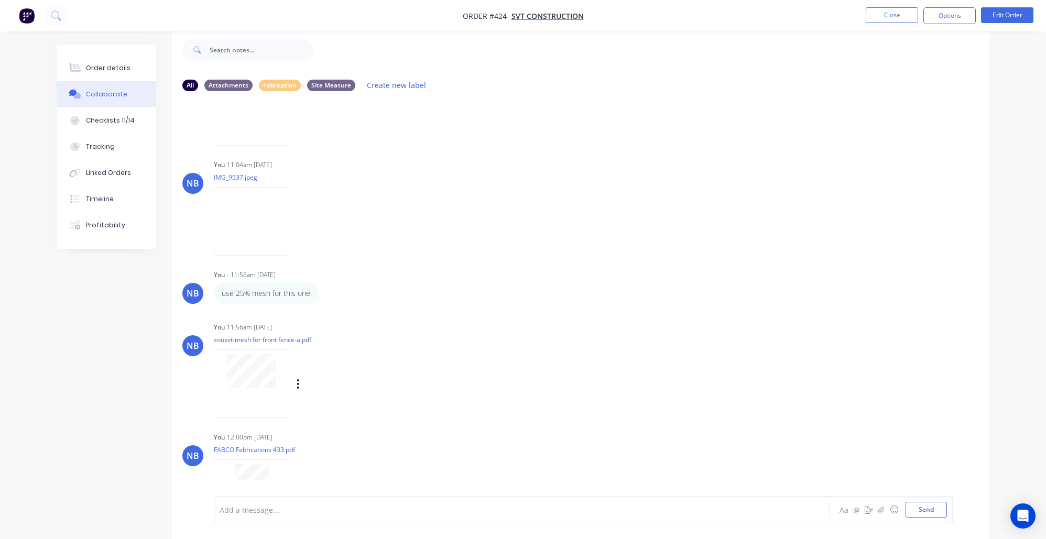
scroll to position [1920, 0]
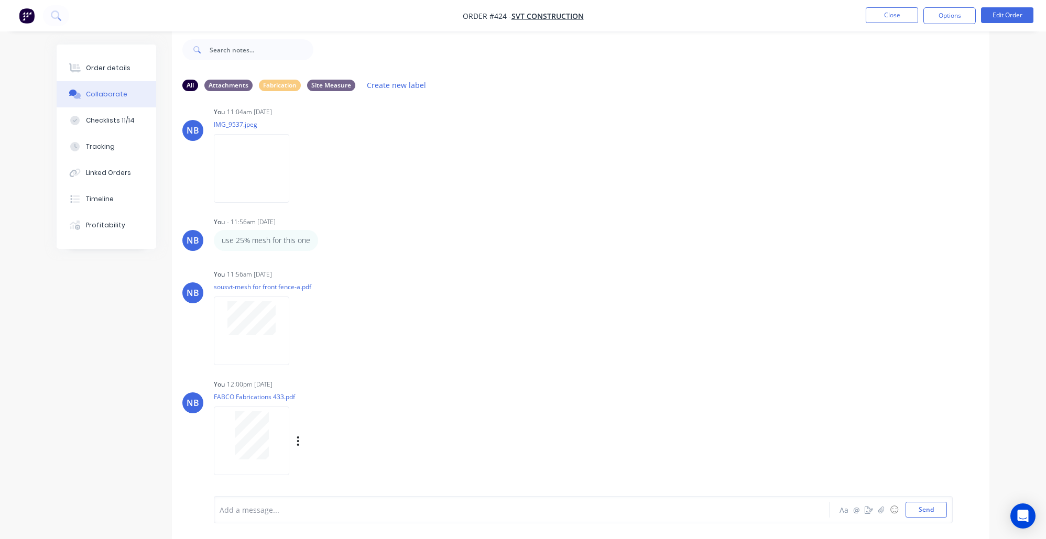
click at [300, 436] on icon "button" at bounding box center [298, 442] width 3 height 12
click at [329, 467] on button "Delete" at bounding box center [368, 470] width 118 height 24
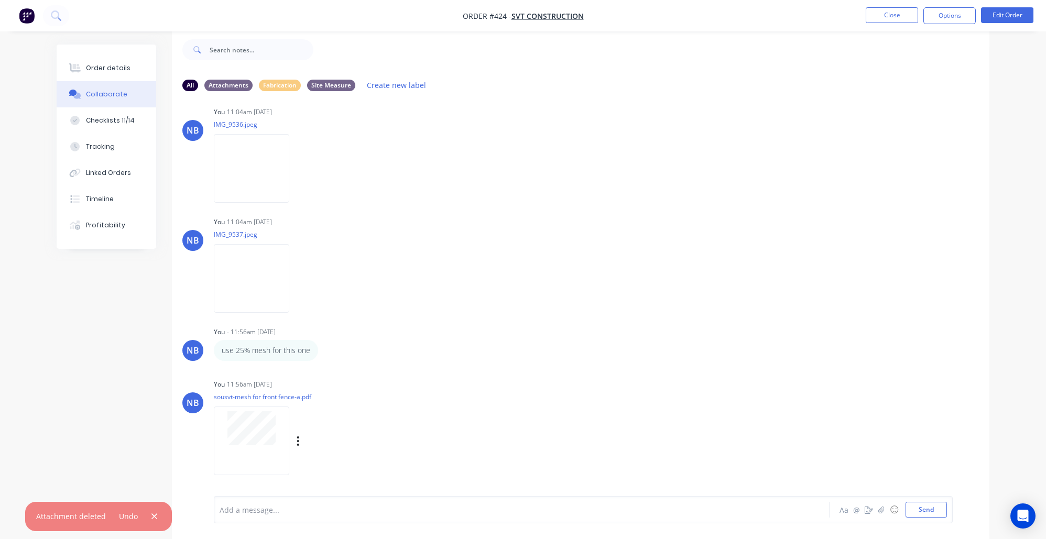
click at [299, 439] on icon "button" at bounding box center [298, 441] width 2 height 9
click at [328, 466] on button "Delete" at bounding box center [368, 470] width 118 height 24
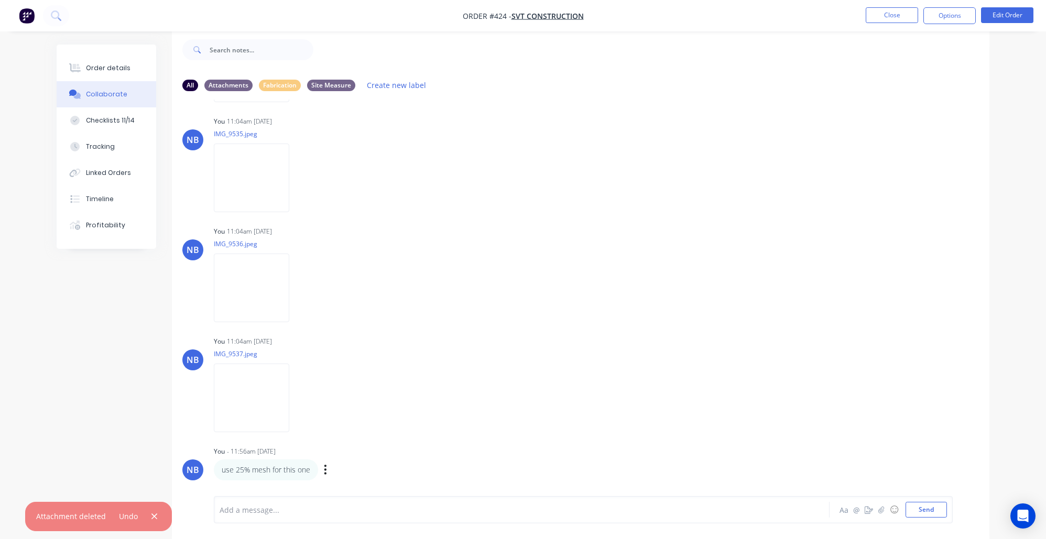
scroll to position [1679, 0]
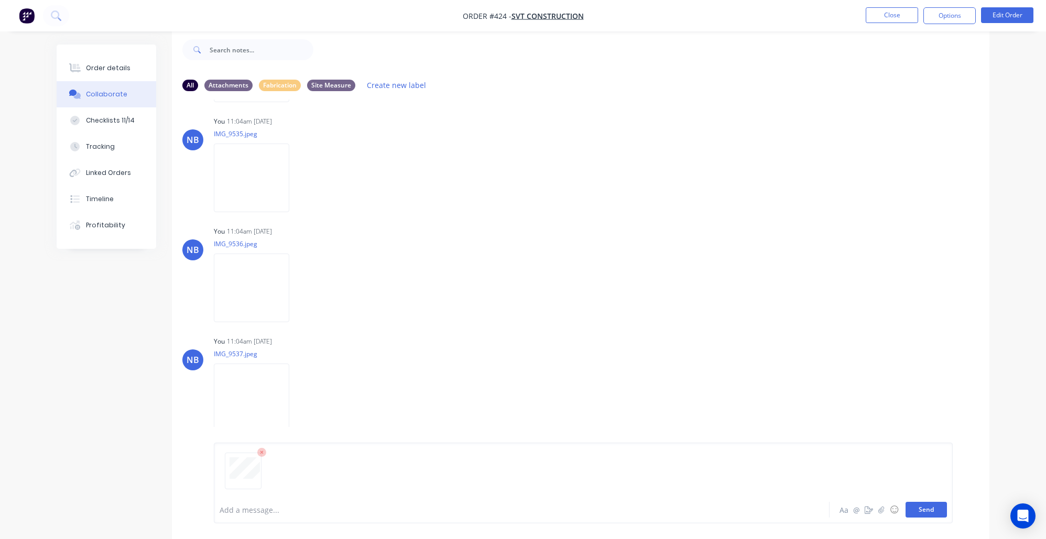
click at [945, 510] on button "Send" at bounding box center [926, 510] width 41 height 16
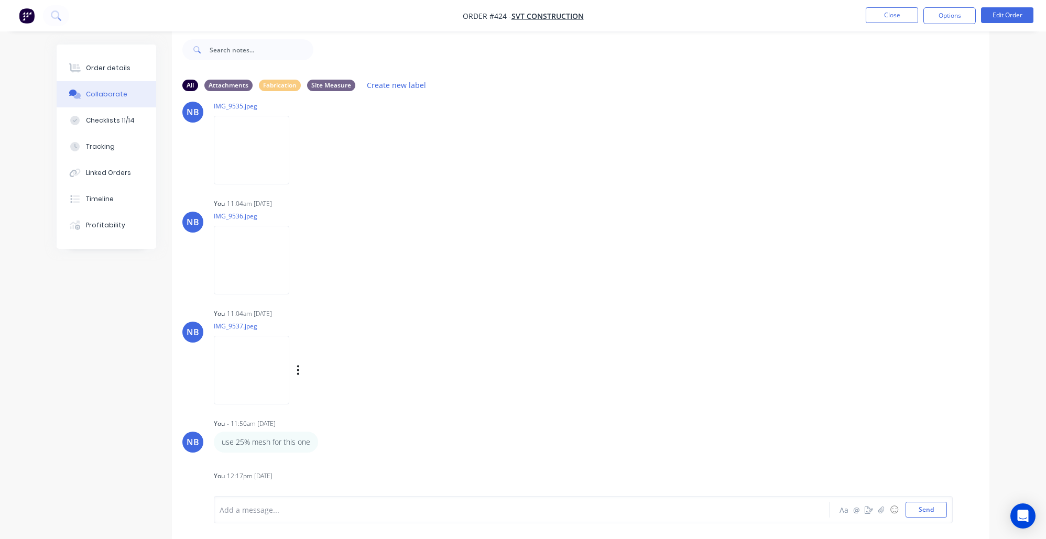
scroll to position [1806, 0]
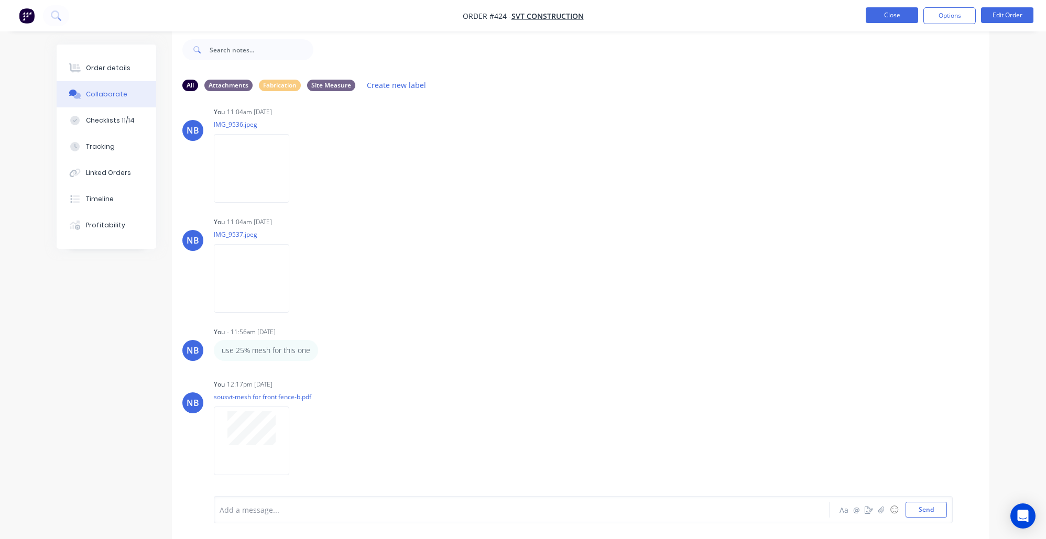
click at [884, 10] on button "Close" at bounding box center [892, 15] width 52 height 16
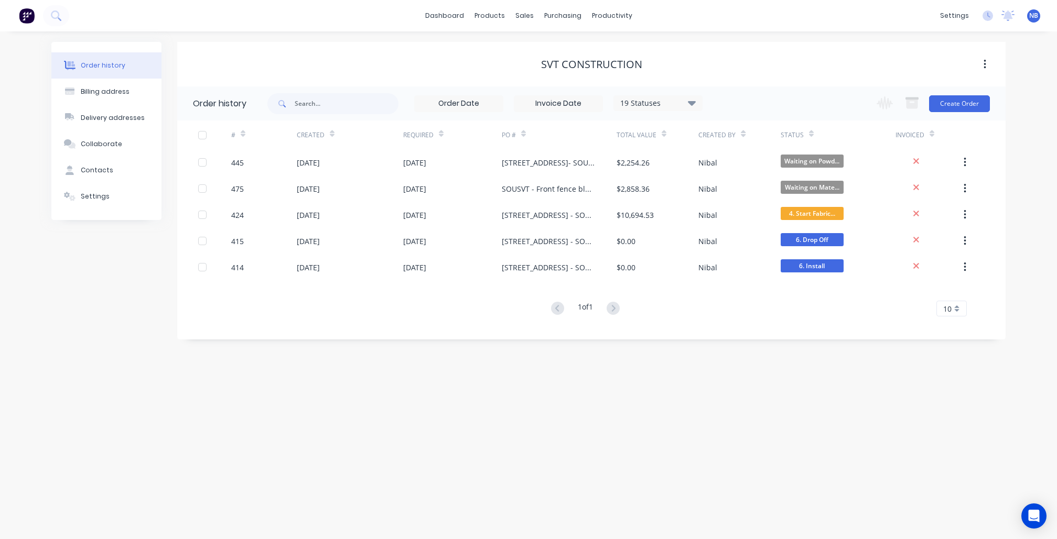
click at [793, 1] on div "dashboard products sales purchasing productivity dashboard products Product Cat…" at bounding box center [528, 15] width 1057 height 31
click at [638, 55] on div "Workflow" at bounding box center [629, 50] width 31 height 9
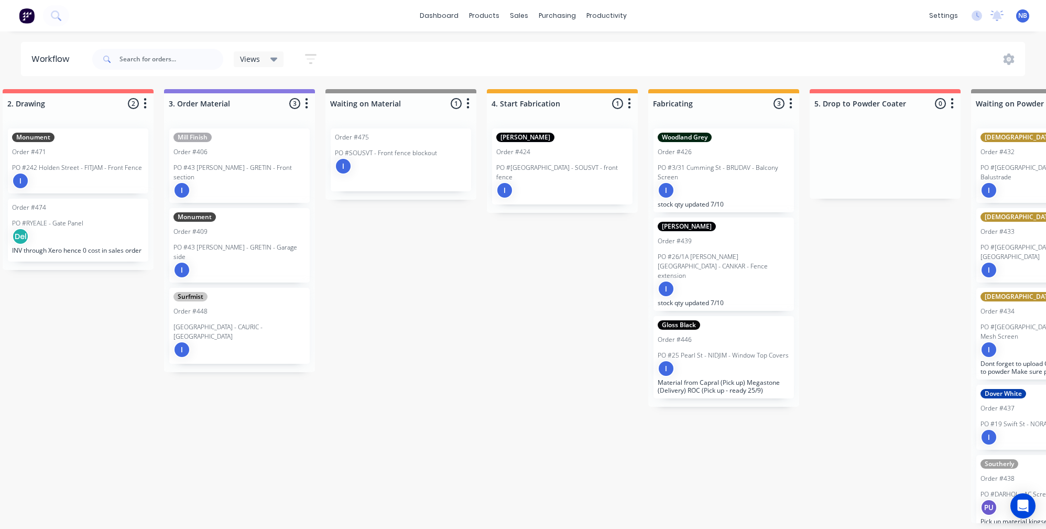
scroll to position [0, 541]
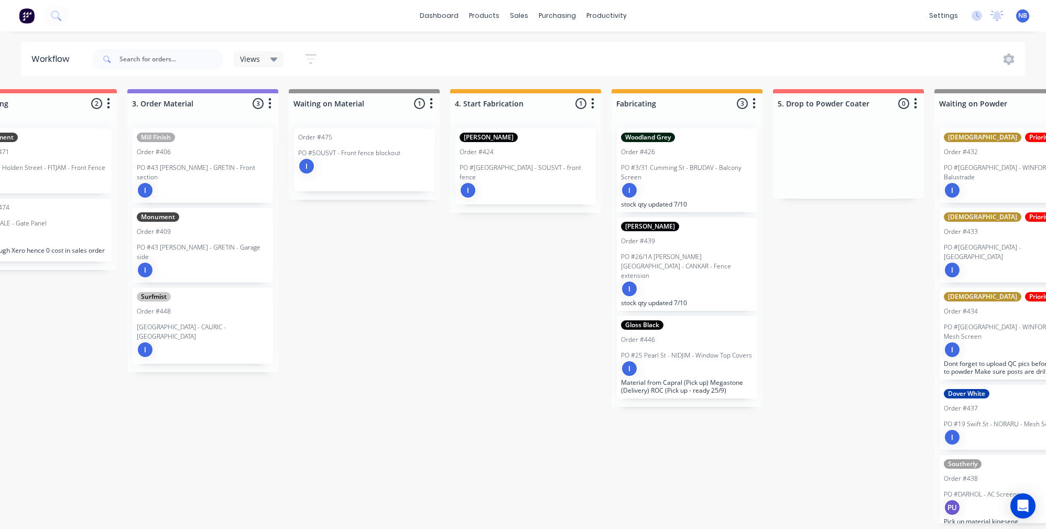
click at [535, 187] on div "I" at bounding box center [526, 190] width 132 height 17
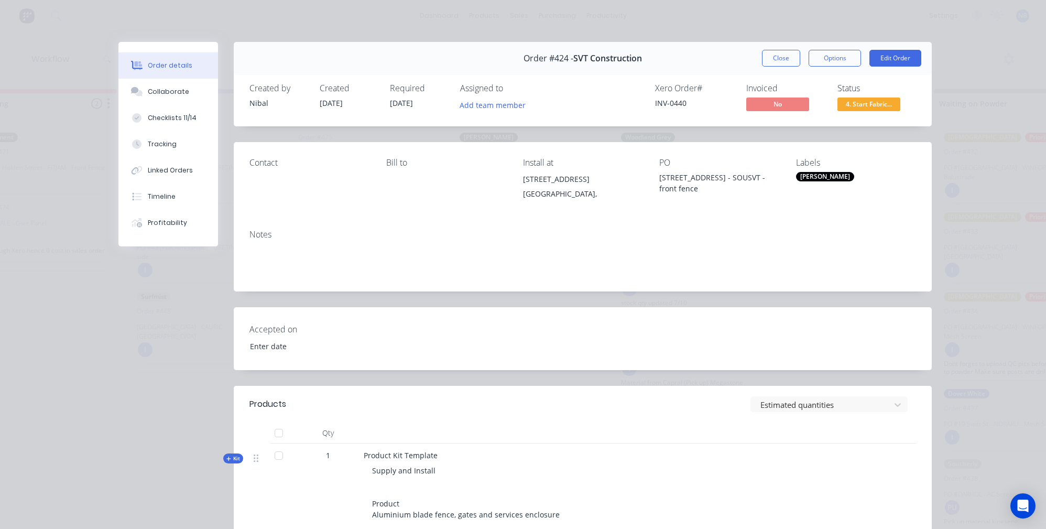
type input "[DATE]"
click at [139, 89] on button "Collaborate" at bounding box center [168, 92] width 100 height 26
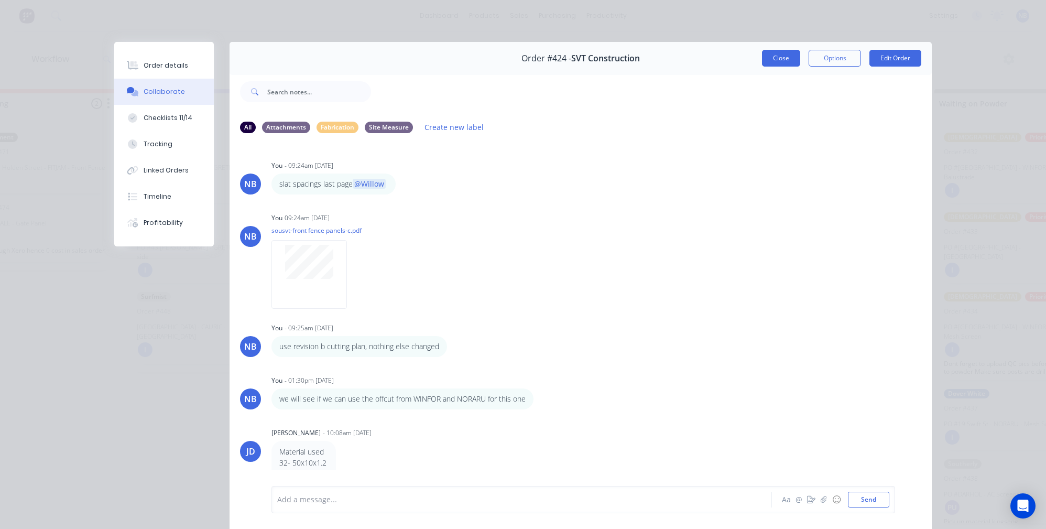
click at [769, 60] on button "Close" at bounding box center [781, 58] width 38 height 17
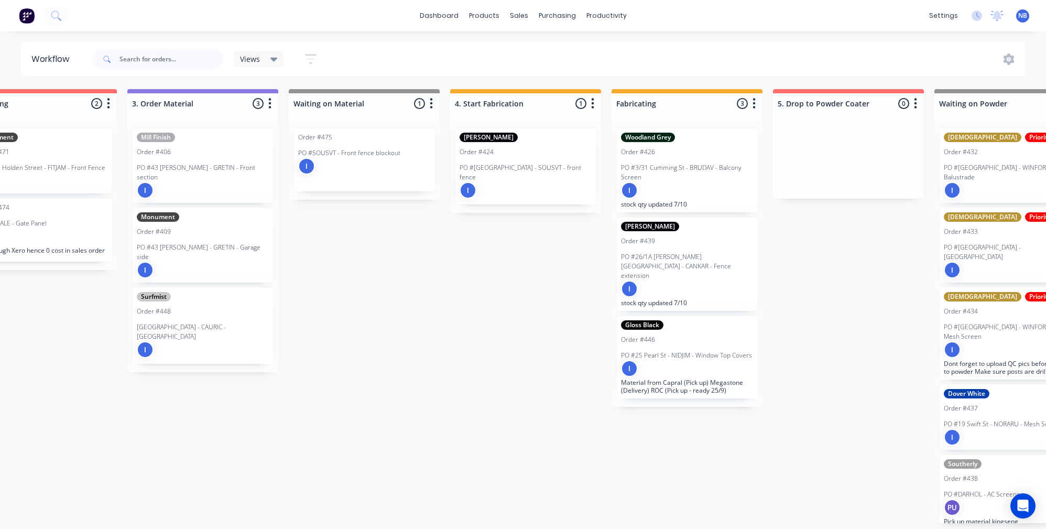
click at [575, 168] on p "PO #8 Boundary Street - SOUSVT - front fence" at bounding box center [526, 172] width 132 height 19
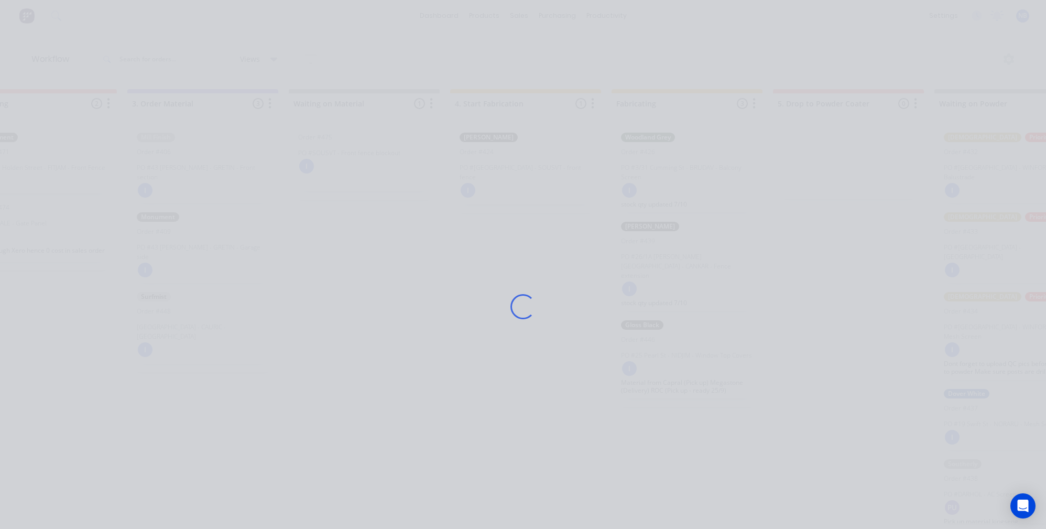
click at [106, 89] on div "Loading..." at bounding box center [523, 306] width 839 height 529
click at [87, 71] on div "Loading..." at bounding box center [523, 264] width 1046 height 529
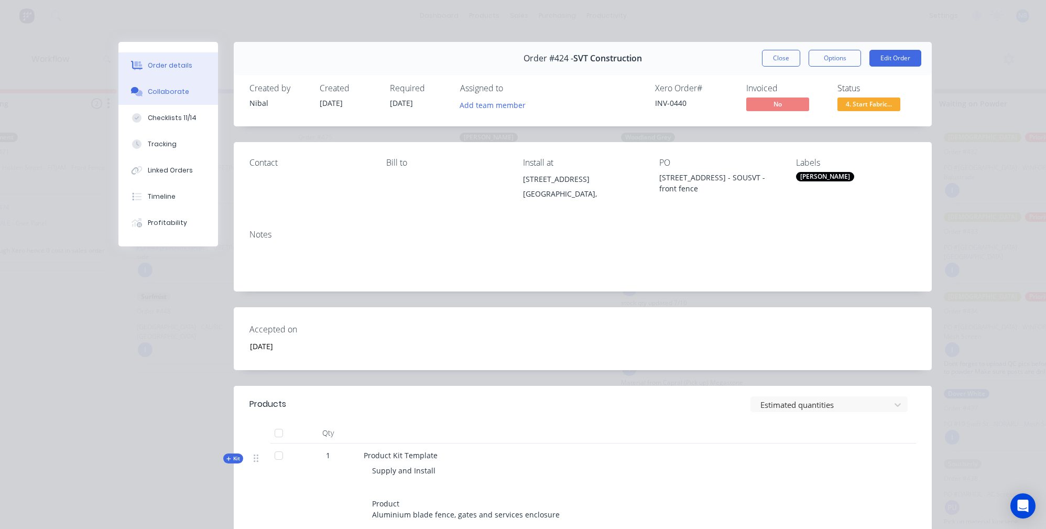
drag, startPoint x: 158, startPoint y: 96, endPoint x: 175, endPoint y: 91, distance: 18.1
click at [158, 96] on div "Collaborate" at bounding box center [168, 91] width 41 height 9
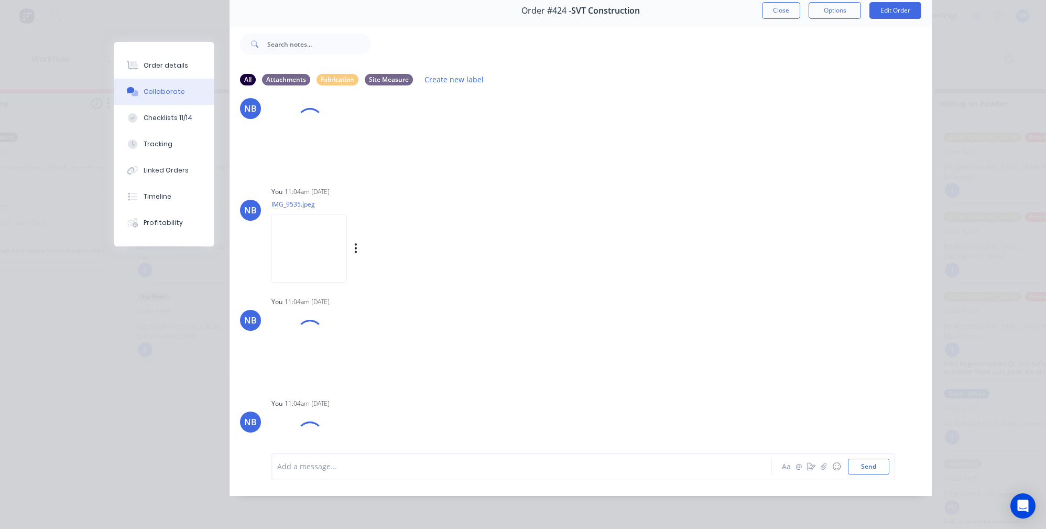
scroll to position [1472, 0]
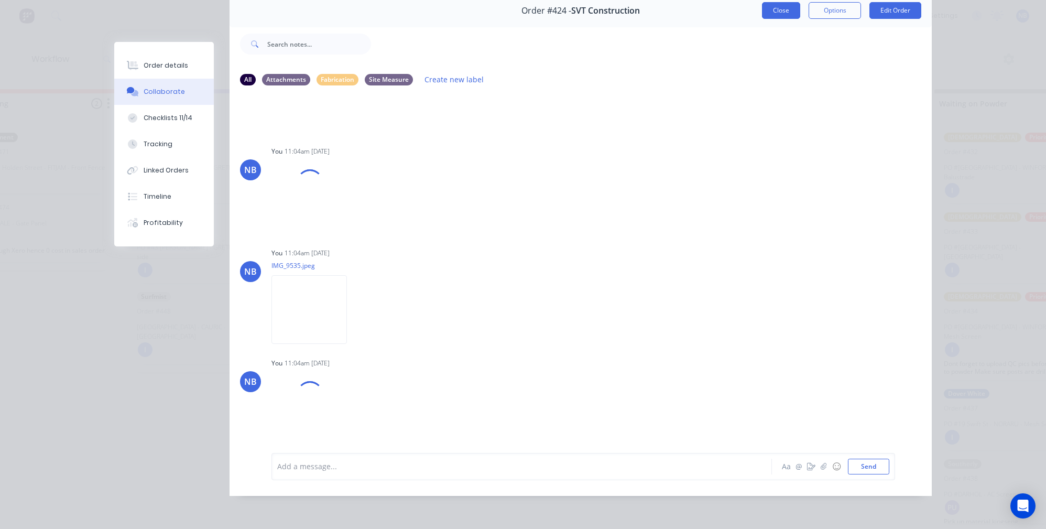
click at [770, 3] on button "Close" at bounding box center [781, 10] width 38 height 17
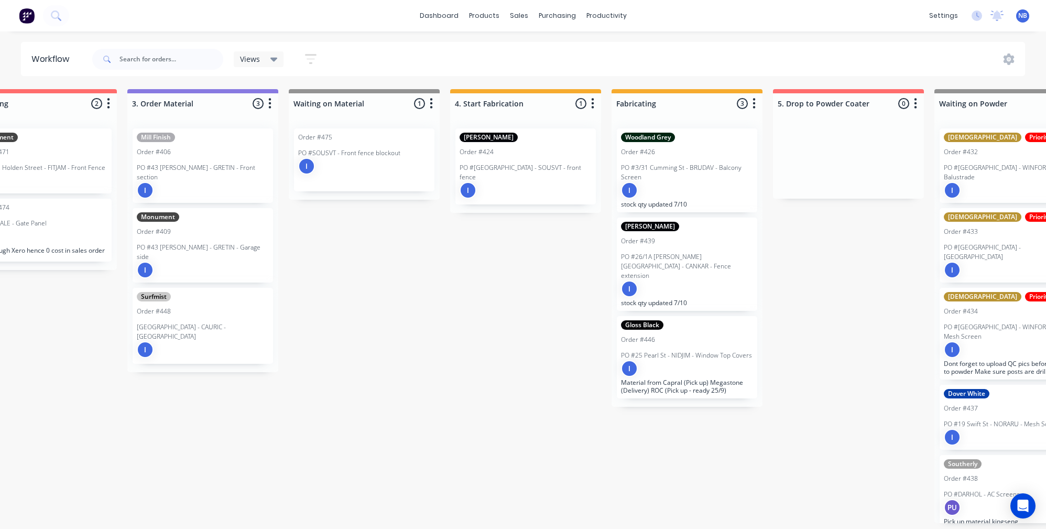
click at [332, 160] on div "I" at bounding box center [364, 166] width 132 height 17
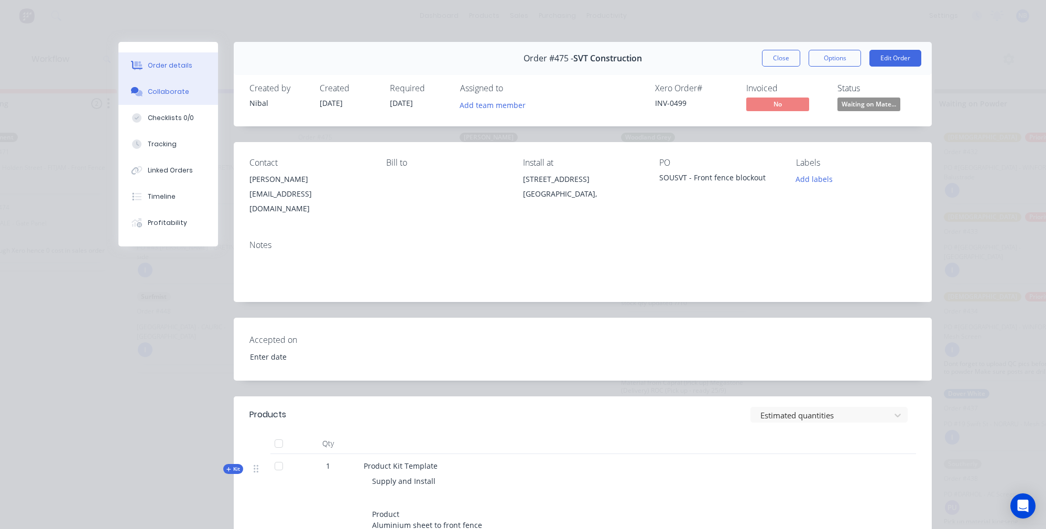
drag, startPoint x: 133, startPoint y: 91, endPoint x: 147, endPoint y: 104, distance: 19.3
click at [133, 91] on icon at bounding box center [137, 91] width 12 height 9
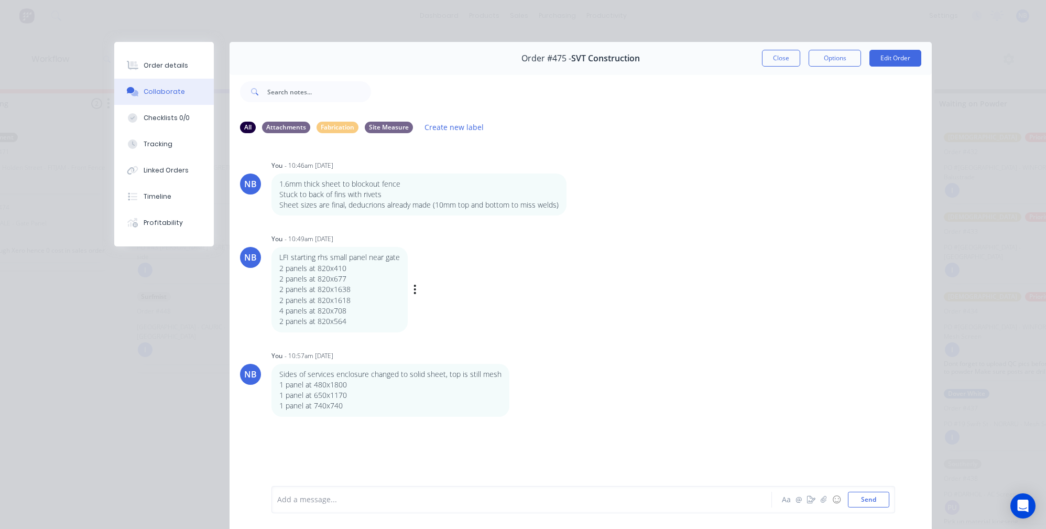
scroll to position [57, 0]
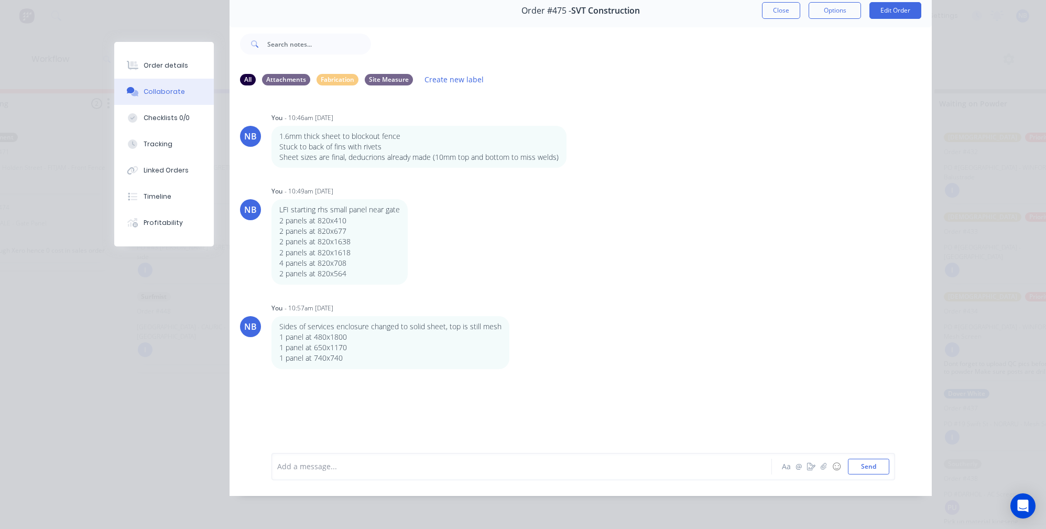
click at [448, 462] on div at bounding box center [507, 466] width 459 height 11
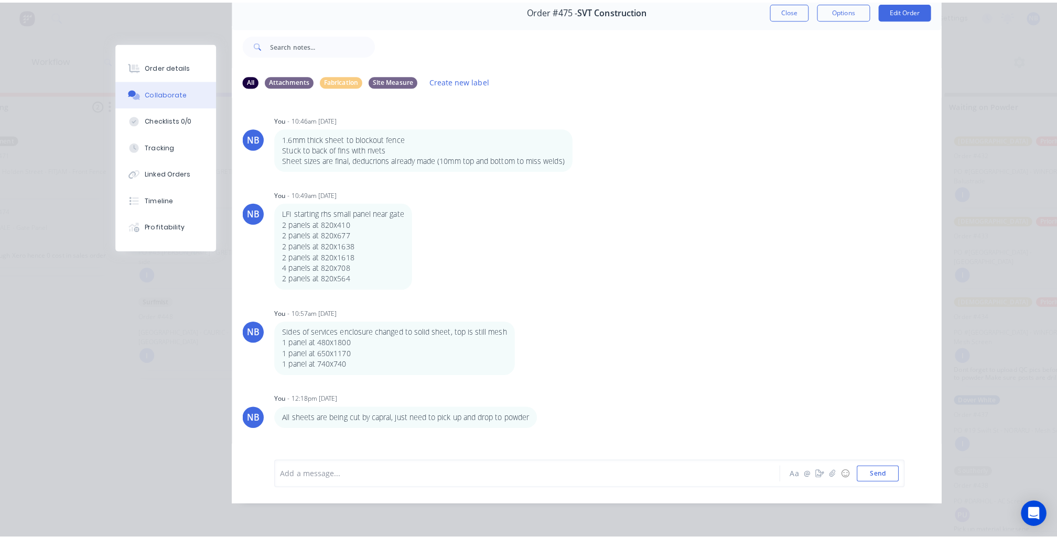
scroll to position [0, 541]
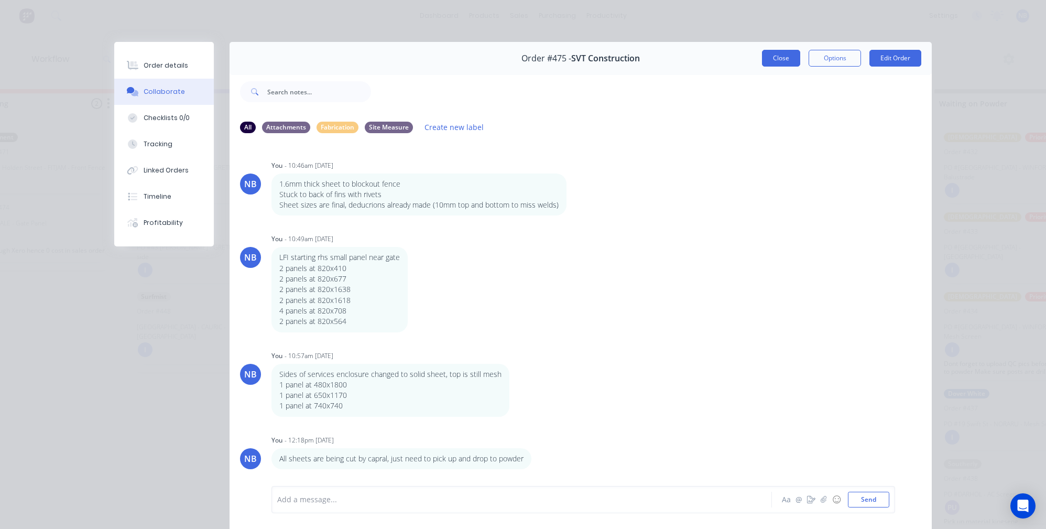
click at [780, 61] on button "Close" at bounding box center [781, 58] width 38 height 17
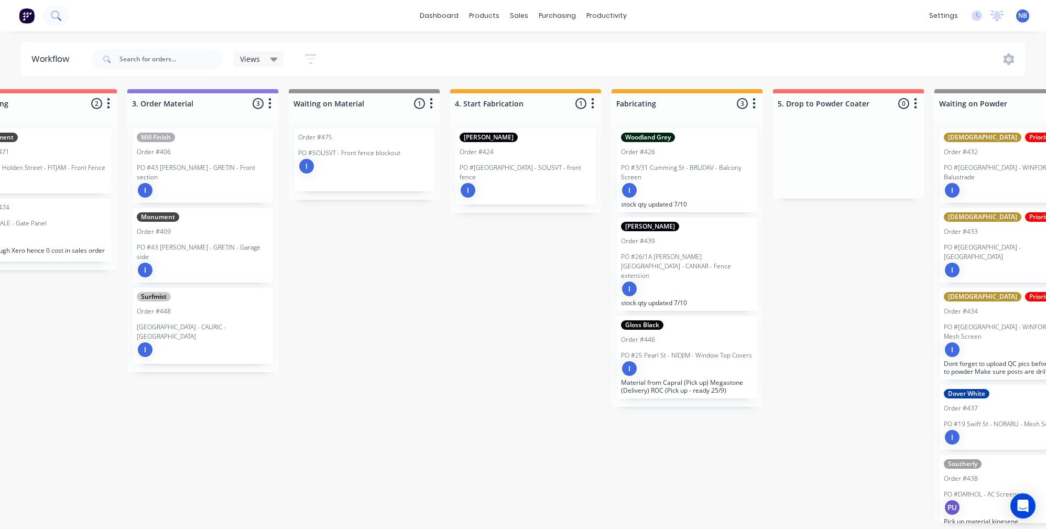
click at [45, 14] on button at bounding box center [56, 15] width 26 height 21
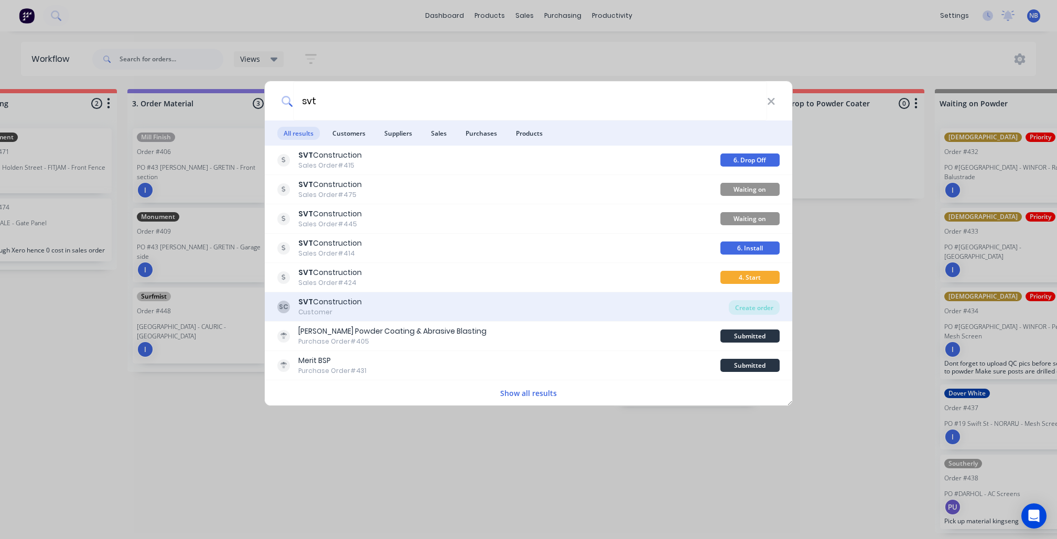
type input "svt"
click at [453, 313] on div "SC SVT Construction Customer" at bounding box center [502, 307] width 451 height 20
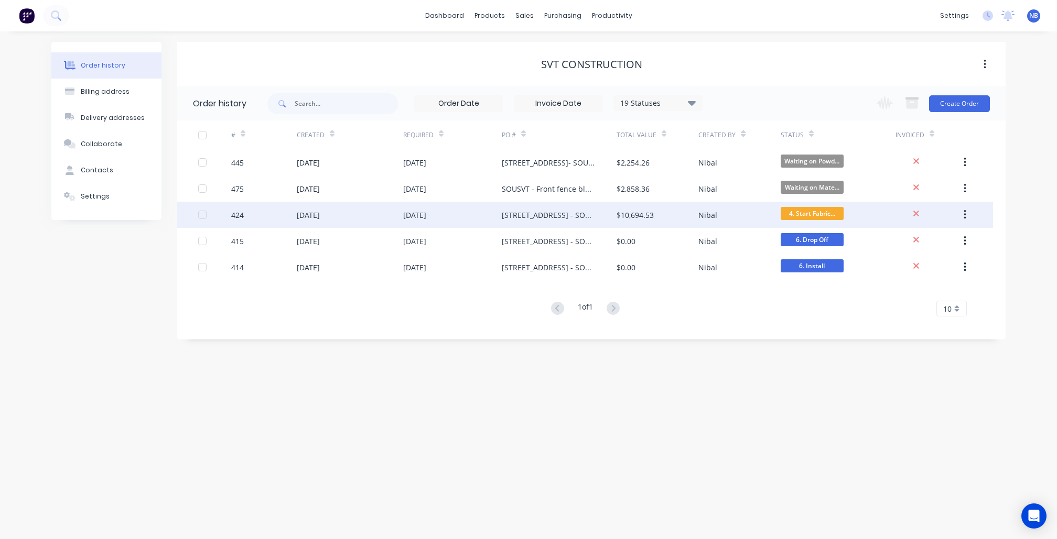
click at [589, 211] on div "[STREET_ADDRESS] - SOUSVT - front fence" at bounding box center [549, 215] width 94 height 11
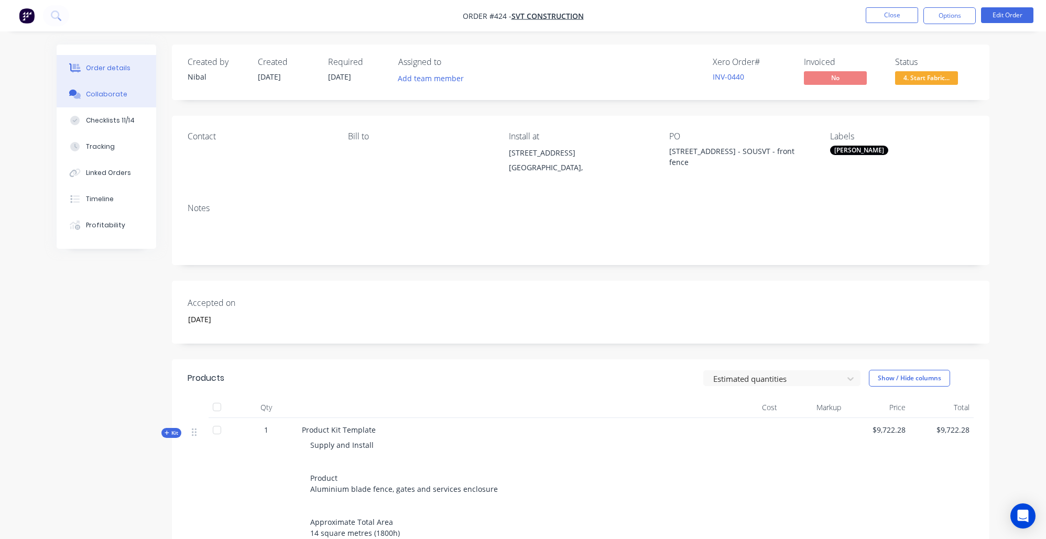
click at [107, 97] on div "Collaborate" at bounding box center [106, 94] width 41 height 9
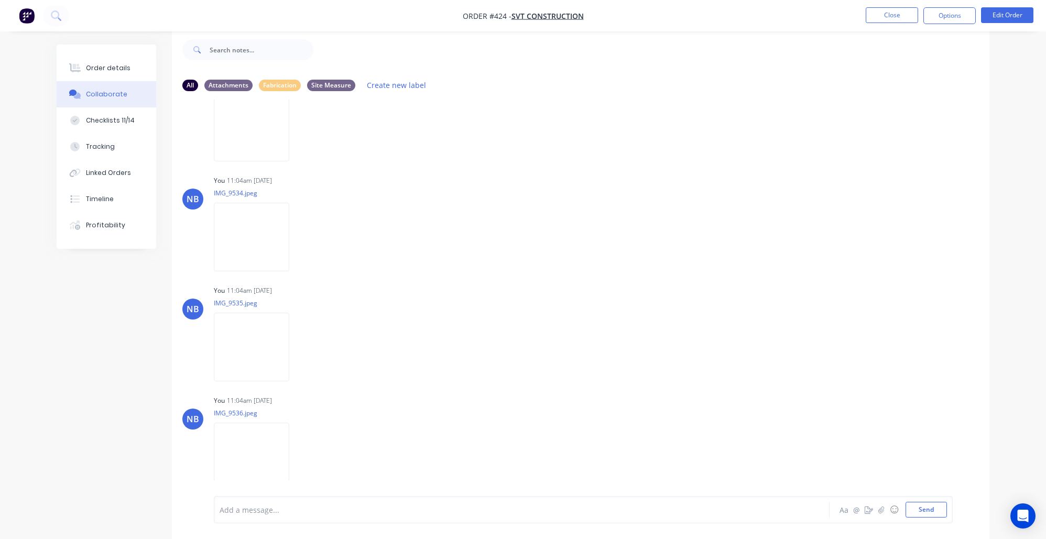
scroll to position [1806, 0]
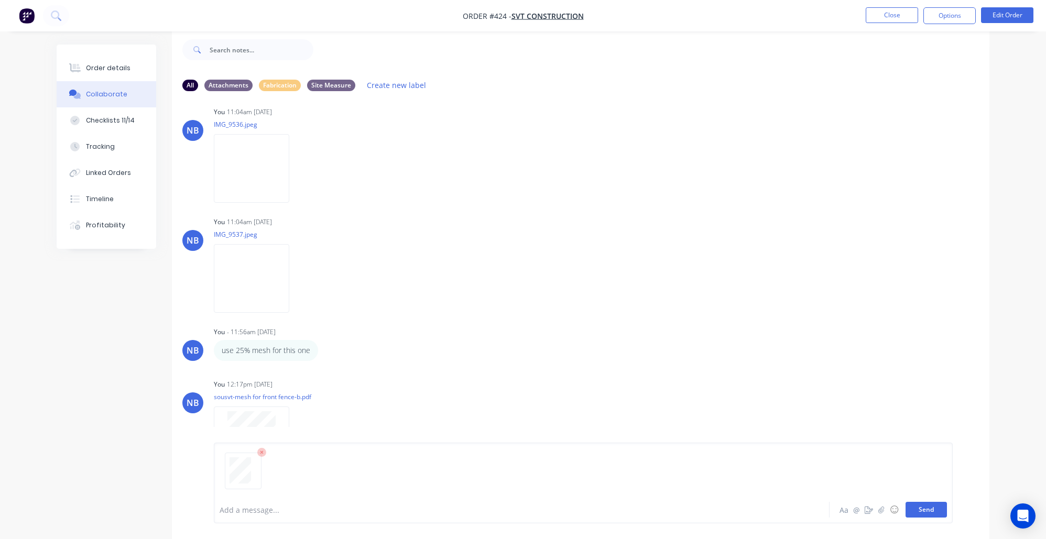
click at [908, 510] on button "Send" at bounding box center [926, 510] width 41 height 16
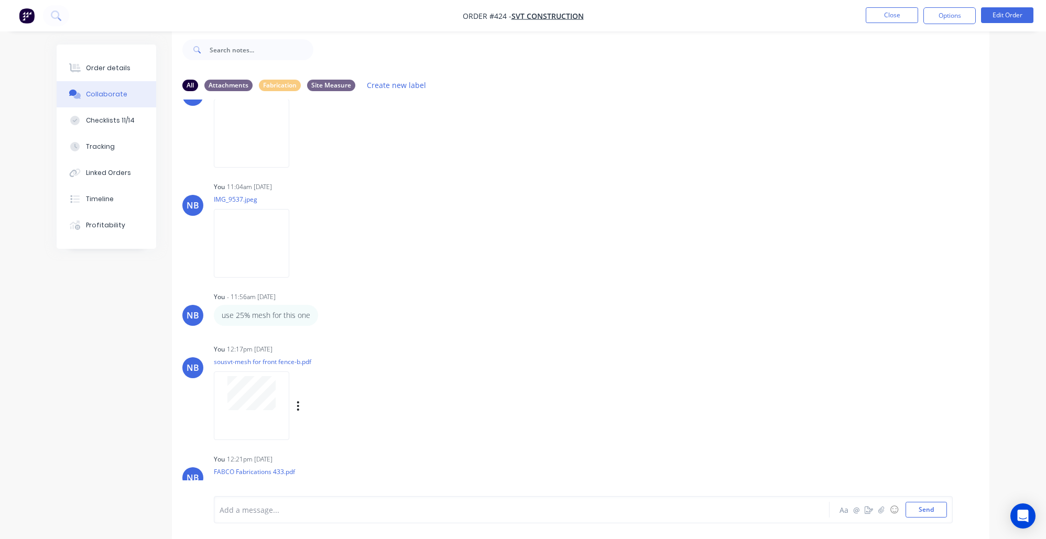
scroll to position [1920, 0]
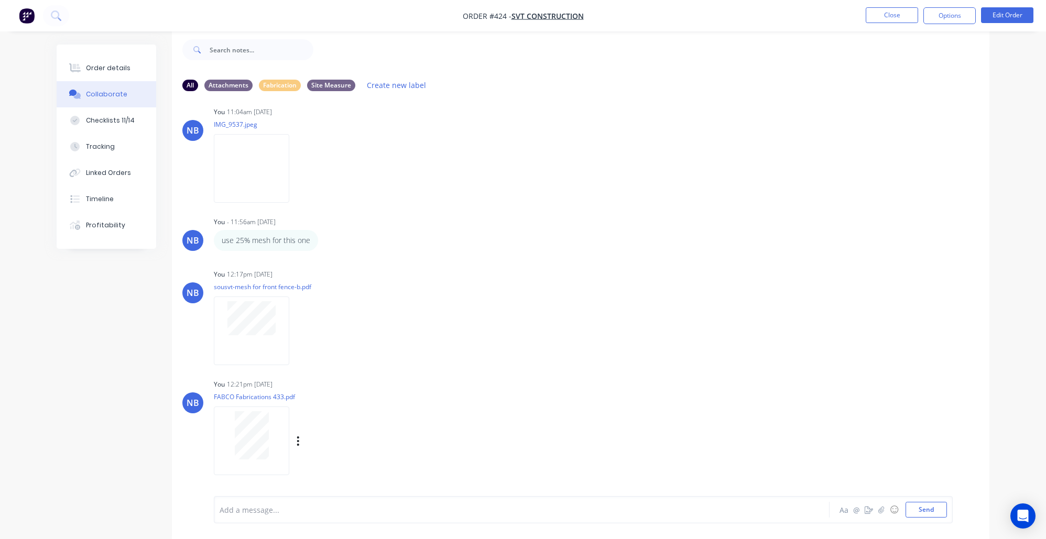
click at [227, 424] on div at bounding box center [252, 435] width 66 height 48
click at [896, 12] on button "Close" at bounding box center [892, 15] width 52 height 16
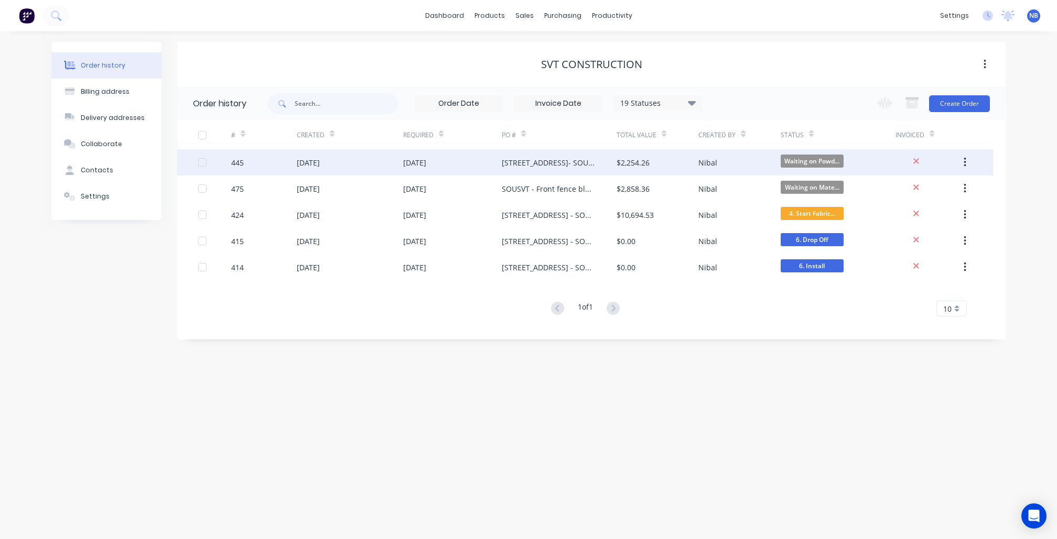
click at [580, 166] on div "[STREET_ADDRESS]- SOUSVT - Internal enclosure" at bounding box center [549, 162] width 94 height 11
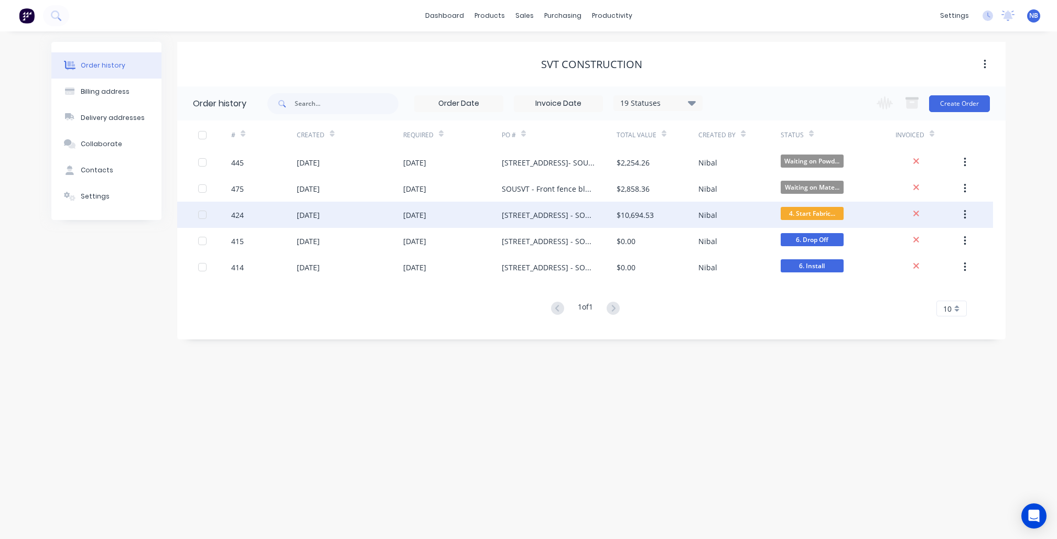
click at [696, 201] on div "445 17 Sep 2025 16 Sep 2025 8 Boundary Street- SOUSVT - Internal enclosure $2,2…" at bounding box center [584, 214] width 815 height 131
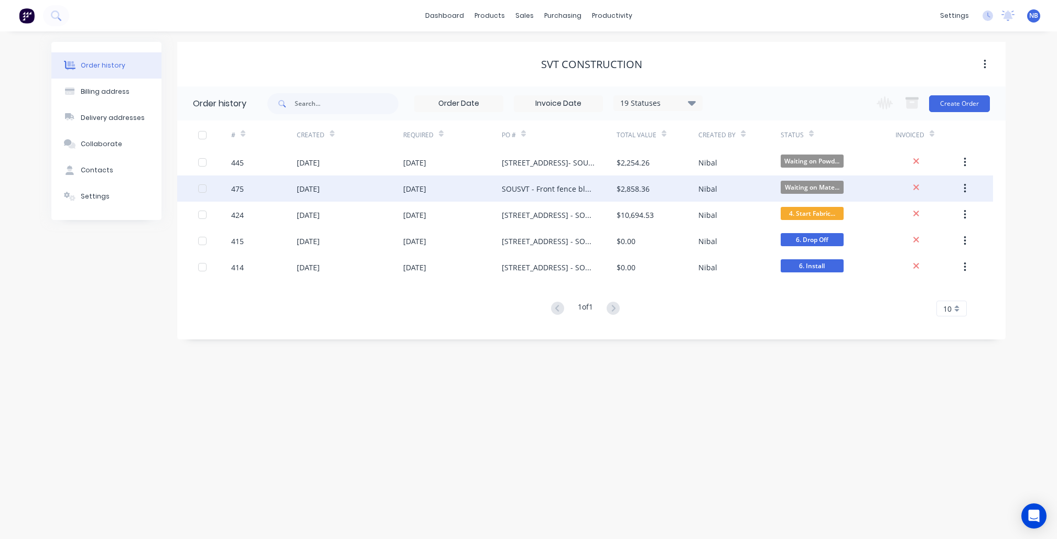
click at [506, 193] on div "SOUSVT - Front fence blockout" at bounding box center [549, 188] width 94 height 11
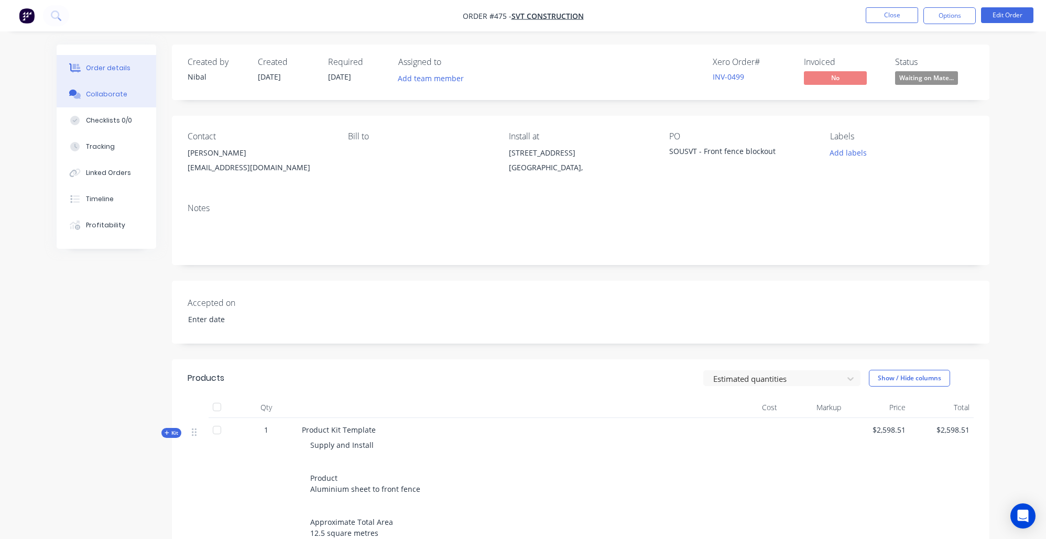
click at [118, 99] on div "Collaborate" at bounding box center [106, 94] width 41 height 9
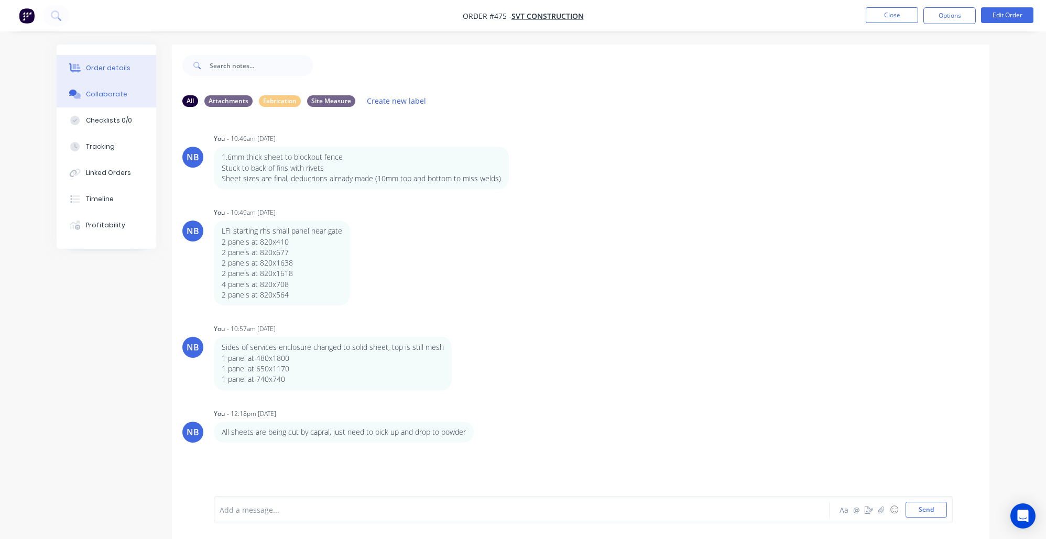
click at [101, 79] on button "Order details" at bounding box center [107, 68] width 100 height 26
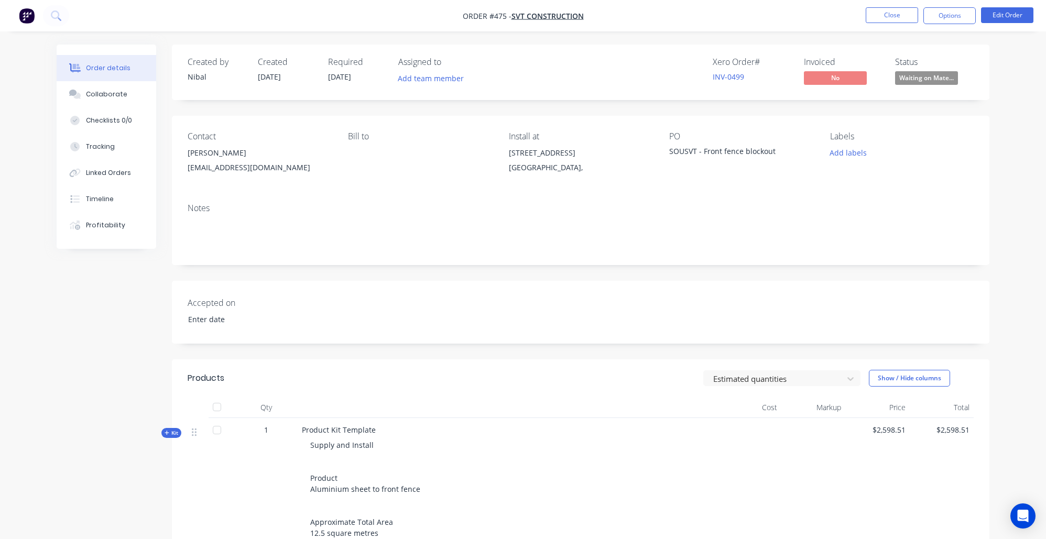
drag, startPoint x: 772, startPoint y: 151, endPoint x: 646, endPoint y: 151, distance: 125.8
click at [646, 151] on div "Contact Steven Trenevski svtconstructions@bigpond.com Bill to Install at 8 Boun…" at bounding box center [581, 155] width 818 height 79
drag, startPoint x: 689, startPoint y: 147, endPoint x: 695, endPoint y: 156, distance: 10.5
click at [689, 147] on div "SOUSVT - Front fence blockout" at bounding box center [734, 153] width 131 height 15
drag, startPoint x: 775, startPoint y: 147, endPoint x: 670, endPoint y: 148, distance: 104.8
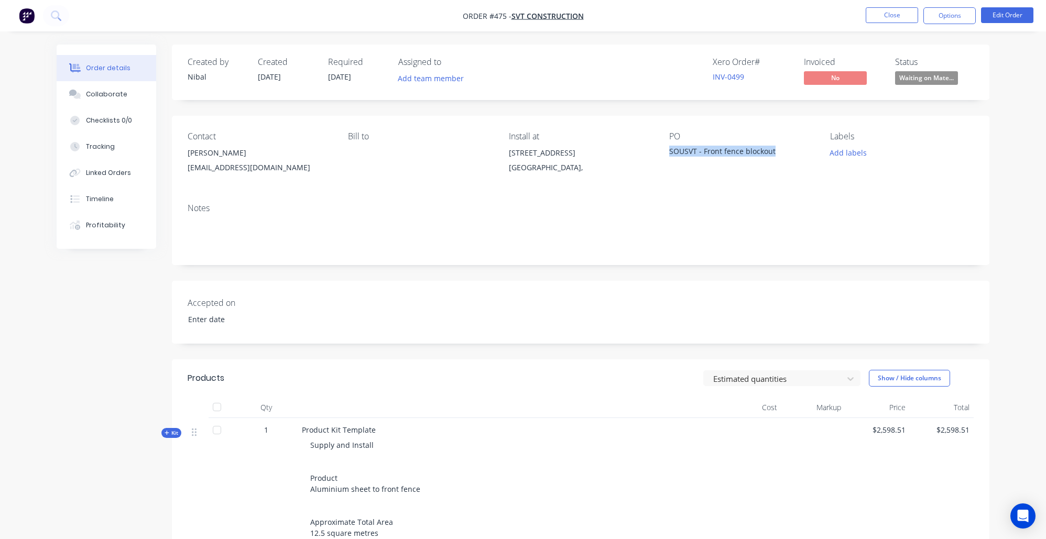
click at [670, 148] on div "SOUSVT - Front fence blockout" at bounding box center [734, 153] width 131 height 15
copy div "SOUSVT - Front fence blockout"
click at [112, 97] on div "Collaborate" at bounding box center [106, 94] width 41 height 9
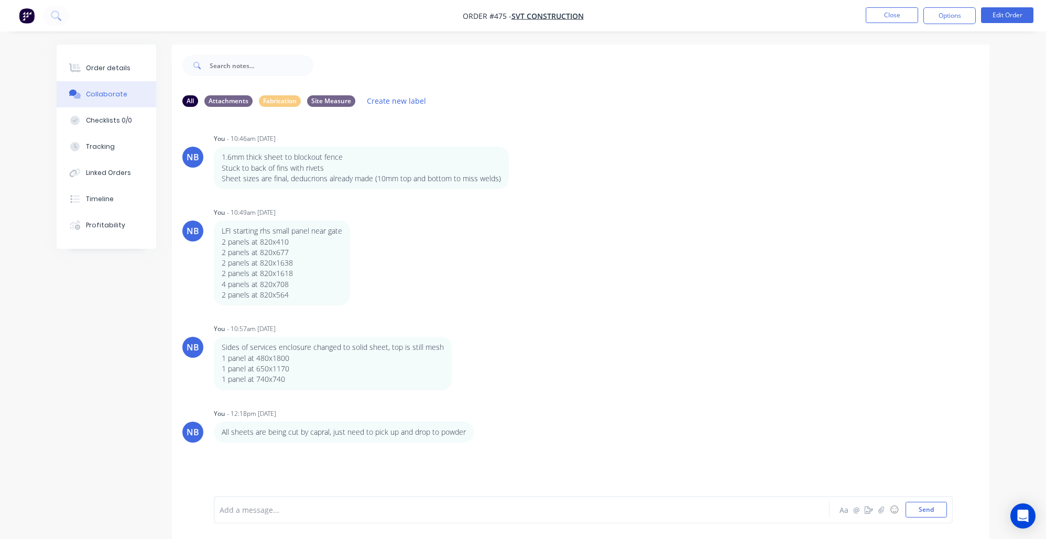
scroll to position [16, 0]
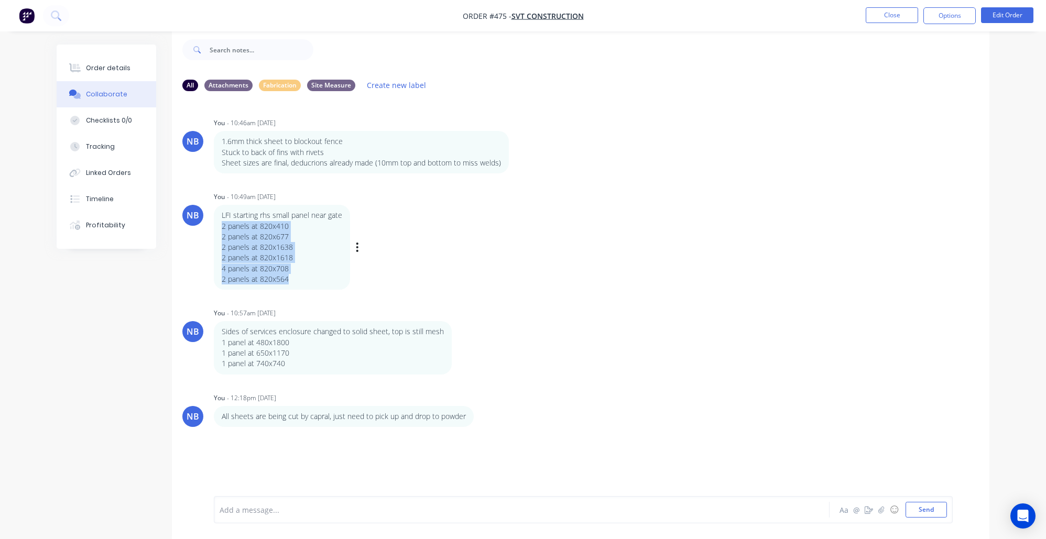
drag, startPoint x: 306, startPoint y: 274, endPoint x: 216, endPoint y: 223, distance: 103.0
click at [216, 223] on div "LFI starting rhs small panel near gate 2 panels at 820x410 2 panels at 820x677 …" at bounding box center [282, 247] width 136 height 85
copy div "2 panels at 820x410 2 panels at 820x677 2 panels at 820x1638 2 panels at 820x16…"
click at [307, 349] on p "1 panel at 650x1170" at bounding box center [333, 353] width 222 height 10
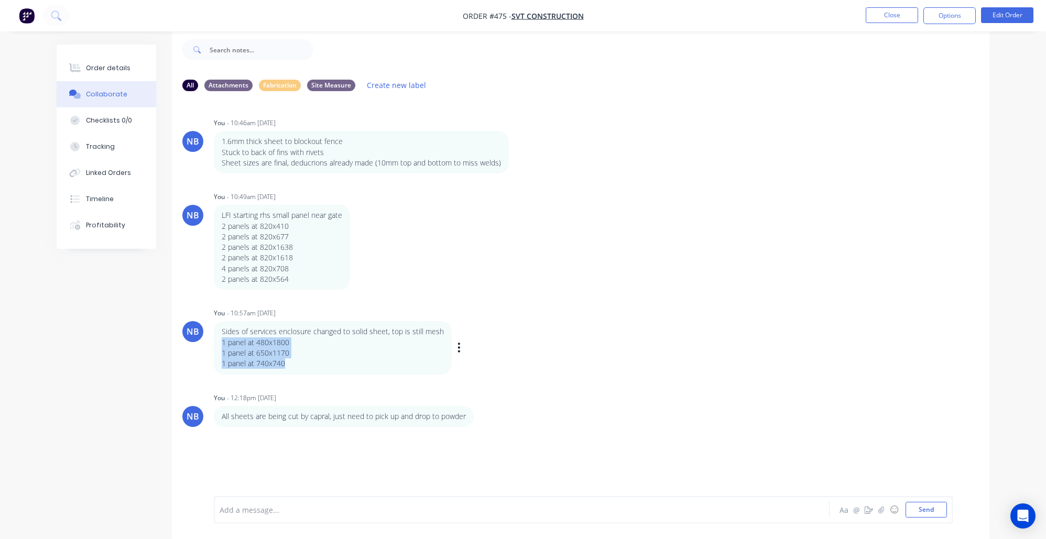
drag, startPoint x: 306, startPoint y: 357, endPoint x: 222, endPoint y: 334, distance: 87.0
click at [222, 334] on div "Sides of services enclosure changed to solid sheet, top is still mesh 1 panel a…" at bounding box center [333, 347] width 222 height 42
copy div "1 panel at 480x1800 1 panel at 650x1170 1 panel at 740x740"
click at [406, 442] on div "NB You - 10:46am 03/10/25 1.6mm thick sheet to blockout fence Stuck to back of …" at bounding box center [581, 290] width 818 height 381
click at [930, 513] on button "Send" at bounding box center [926, 510] width 41 height 16
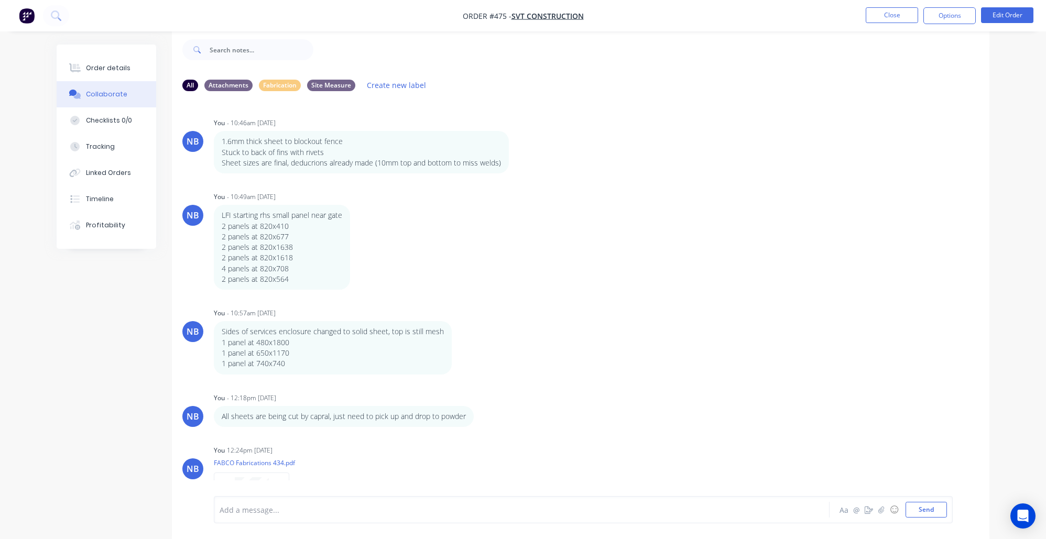
click at [243, 465] on div "FABCO Fabrications 434.pdf Labels Download Delete" at bounding box center [310, 498] width 192 height 79
click at [244, 474] on div at bounding box center [251, 507] width 75 height 69
click at [904, 20] on button "Close" at bounding box center [892, 15] width 52 height 16
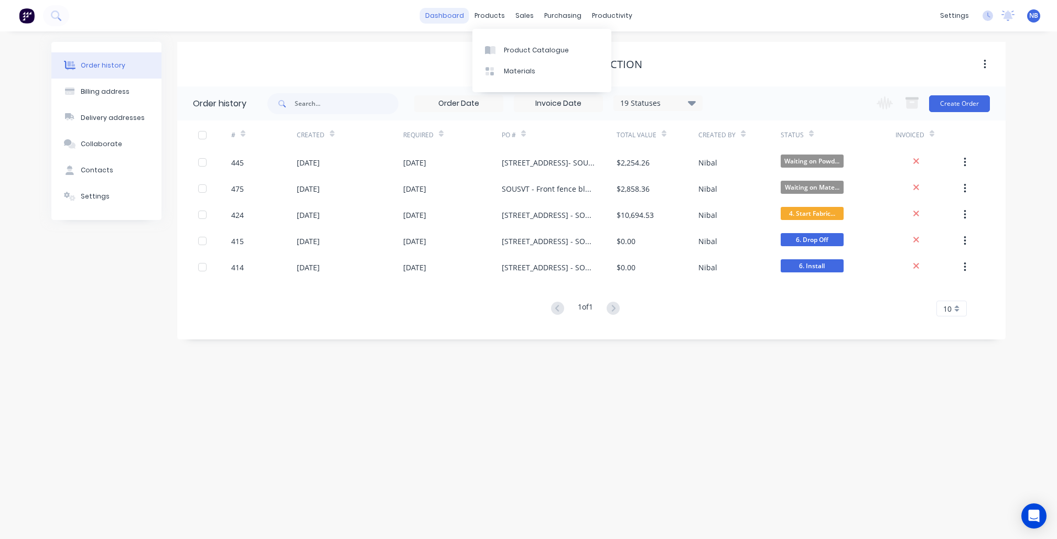
click at [450, 13] on link "dashboard" at bounding box center [444, 16] width 49 height 16
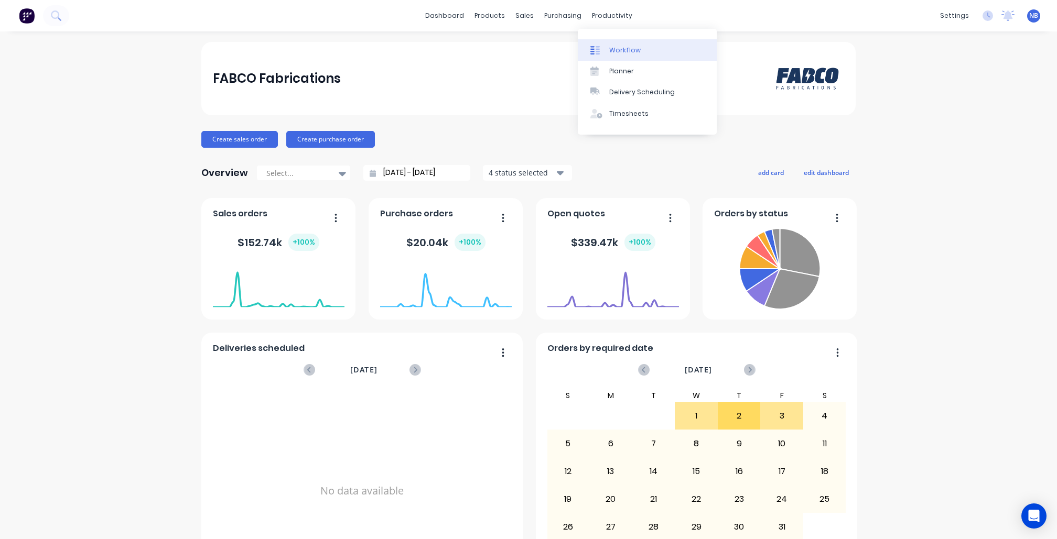
click at [610, 47] on div "Workflow" at bounding box center [624, 50] width 31 height 9
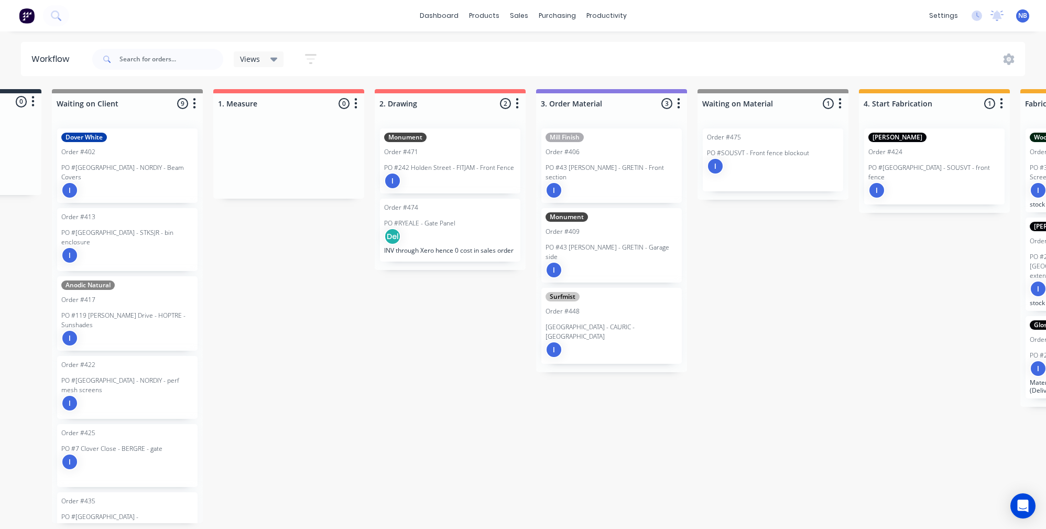
scroll to position [0, 57]
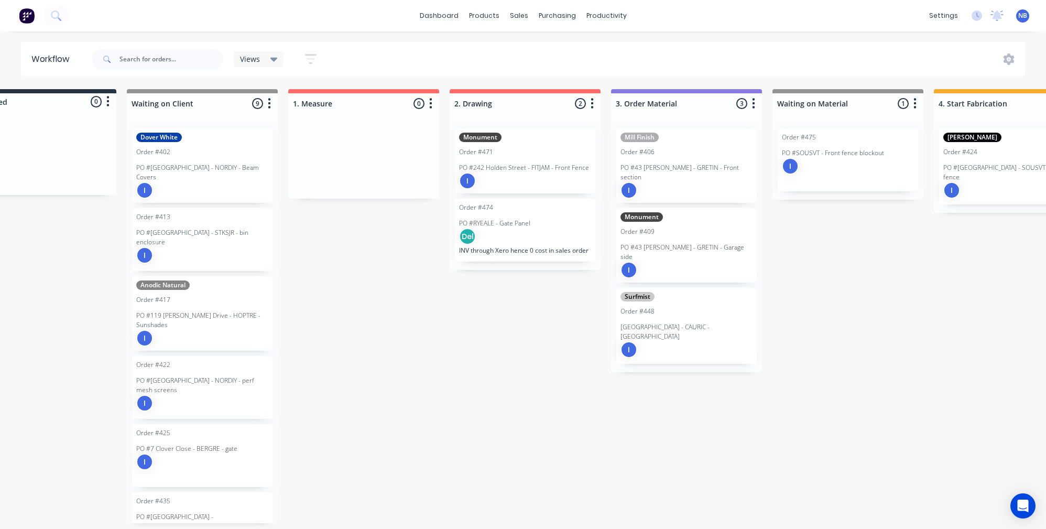
click at [537, 180] on div "I" at bounding box center [525, 180] width 132 height 17
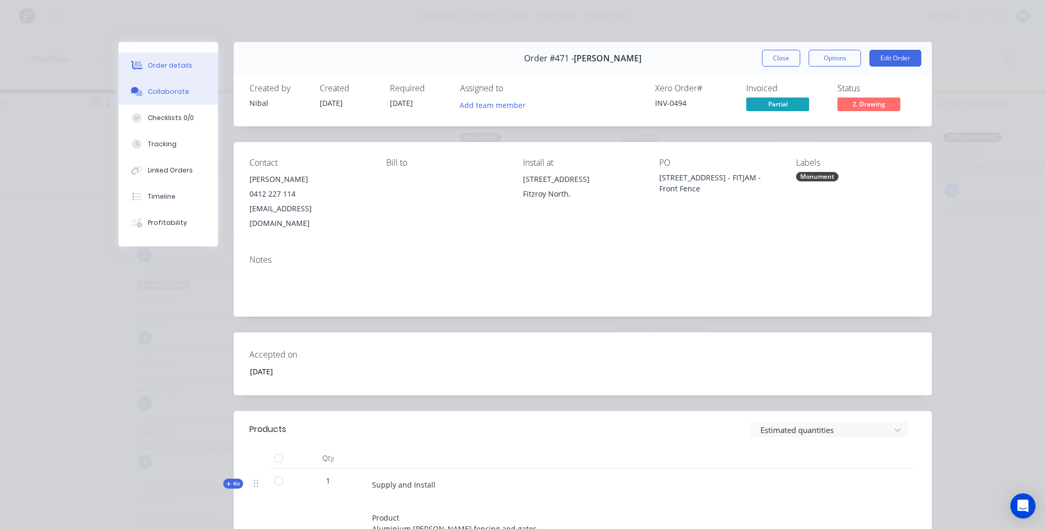
drag, startPoint x: 151, startPoint y: 83, endPoint x: 161, endPoint y: 89, distance: 11.1
click at [151, 83] on button "Collaborate" at bounding box center [168, 92] width 100 height 26
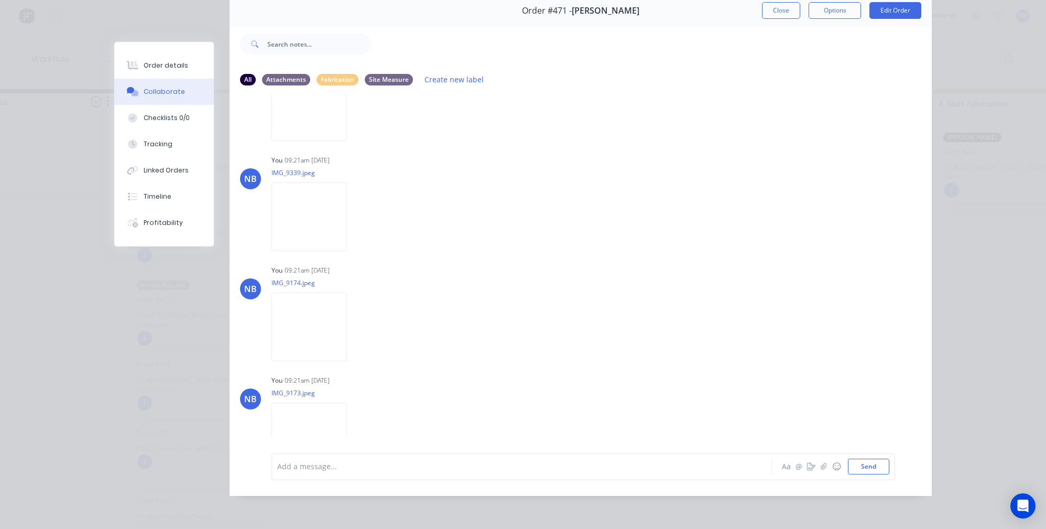
scroll to position [956, 0]
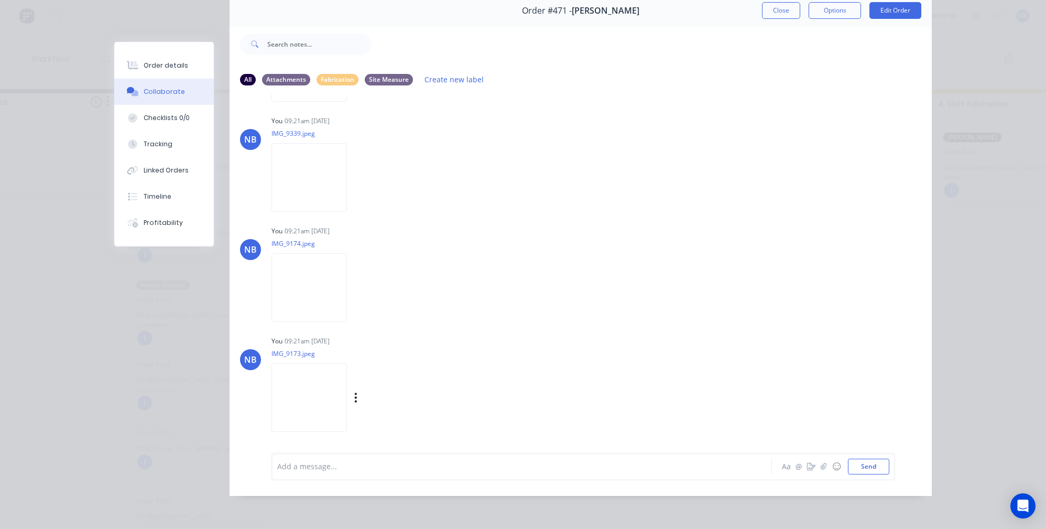
click at [323, 376] on img at bounding box center [308, 397] width 75 height 69
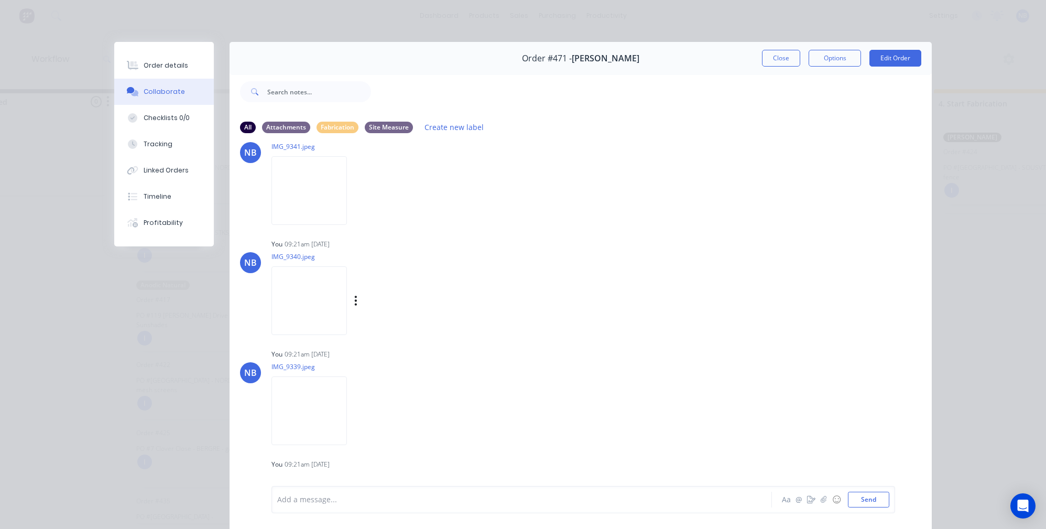
scroll to position [747, 0]
click at [307, 209] on img at bounding box center [308, 183] width 75 height 69
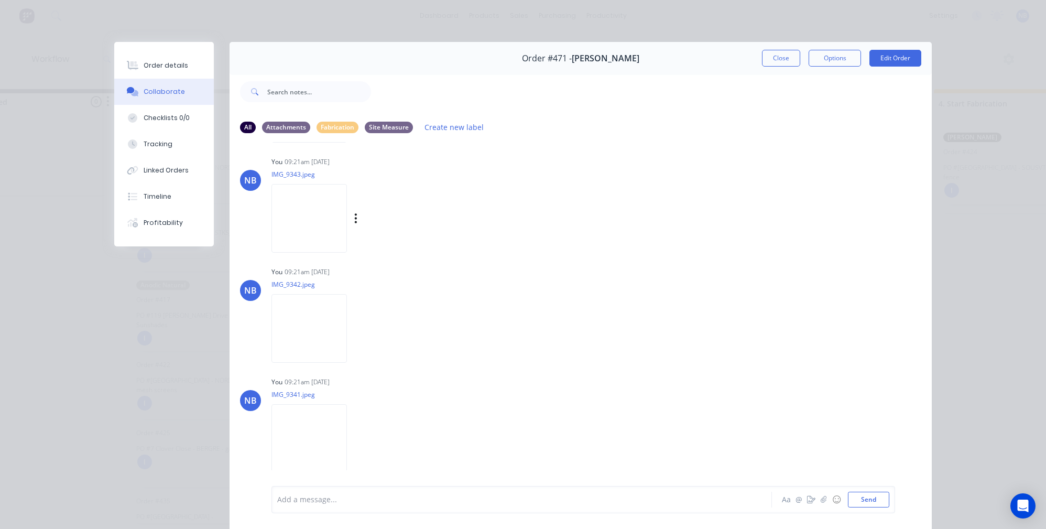
scroll to position [445, 0]
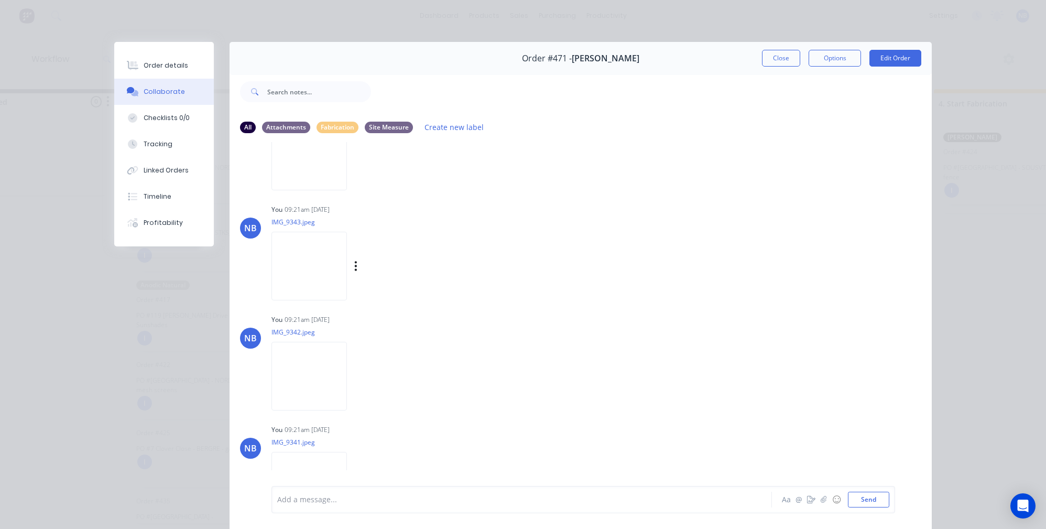
click at [303, 270] on img at bounding box center [308, 266] width 75 height 69
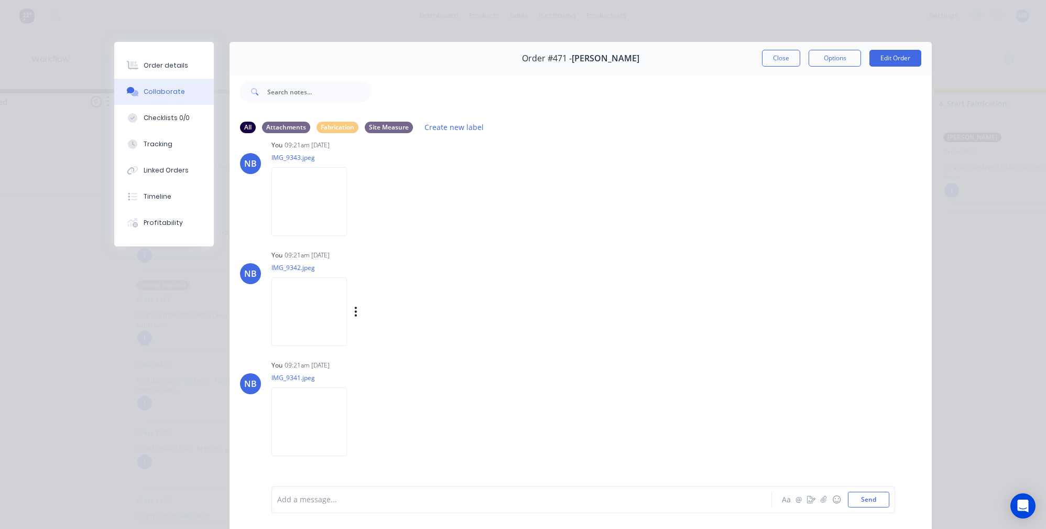
scroll to position [514, 0]
click at [301, 309] on img at bounding box center [308, 307] width 75 height 69
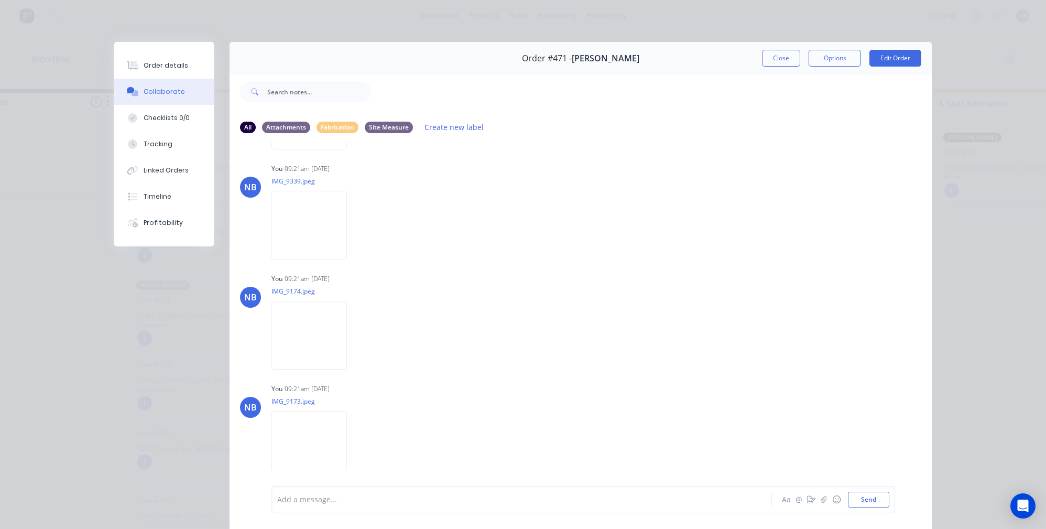
scroll to position [0, 57]
click at [762, 61] on button "Close" at bounding box center [781, 58] width 38 height 17
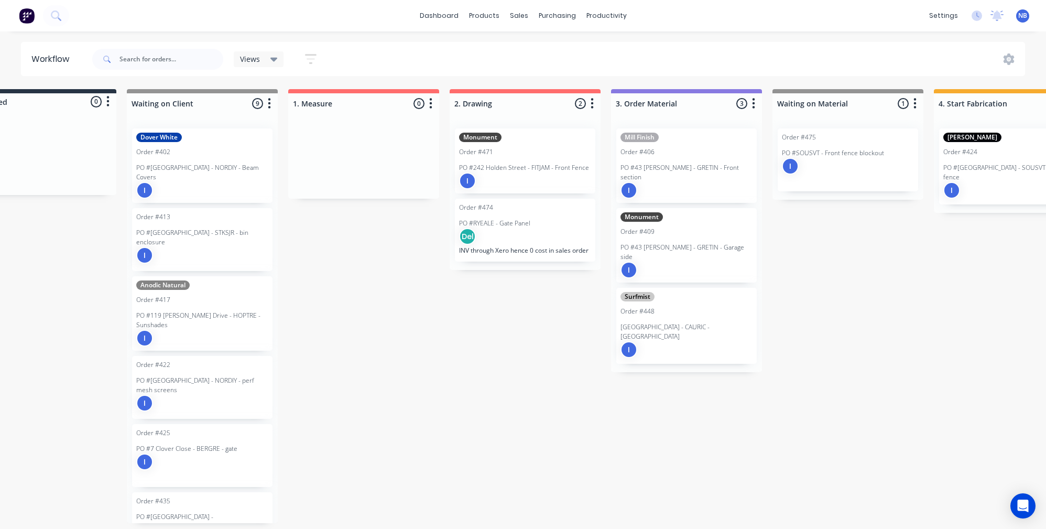
click at [529, 183] on div "I" at bounding box center [525, 180] width 132 height 17
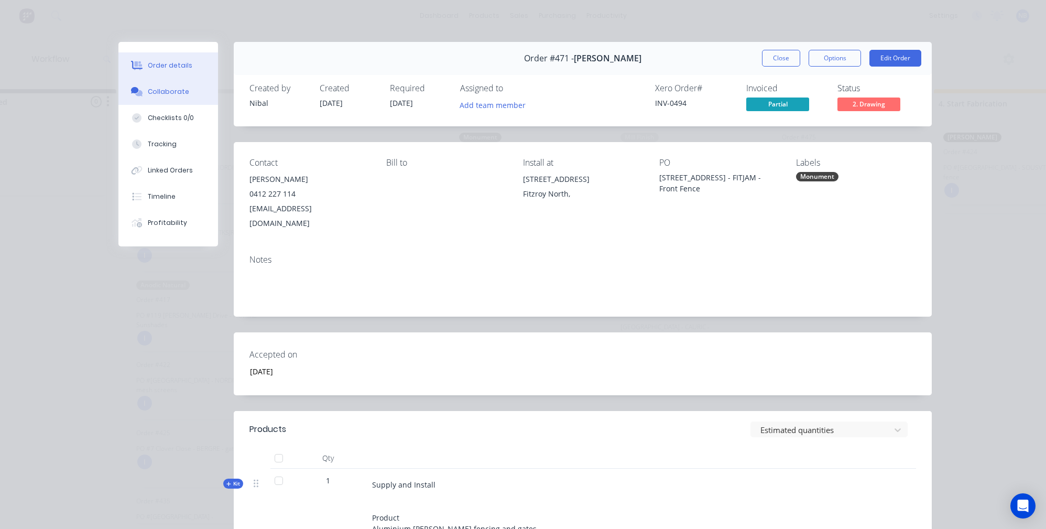
click at [176, 83] on button "Collaborate" at bounding box center [168, 92] width 100 height 26
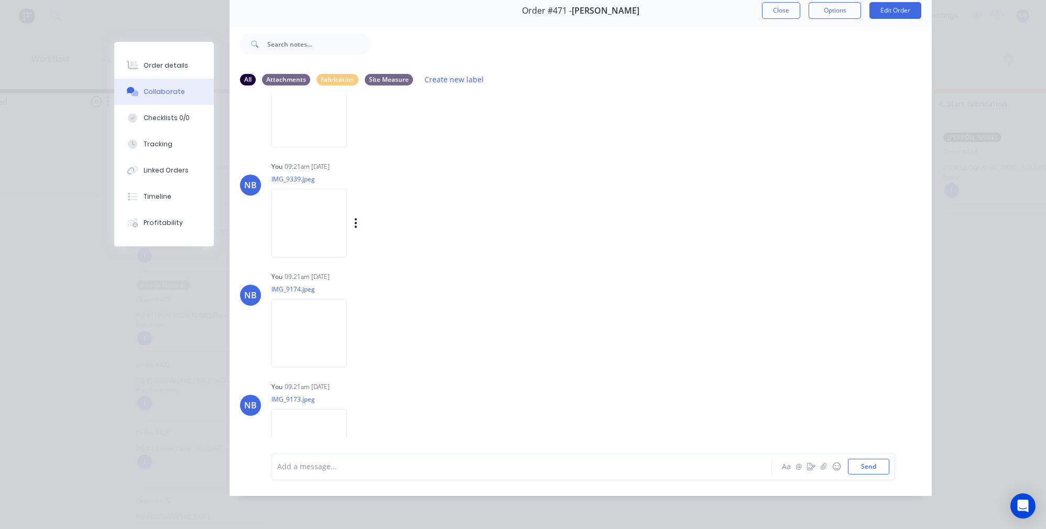
scroll to position [786, 0]
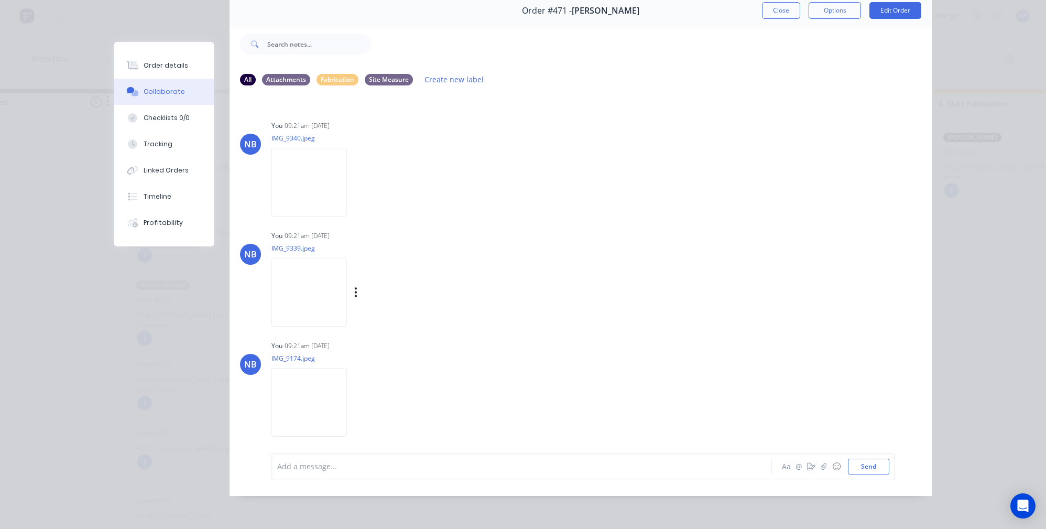
click at [302, 303] on img at bounding box center [308, 292] width 75 height 69
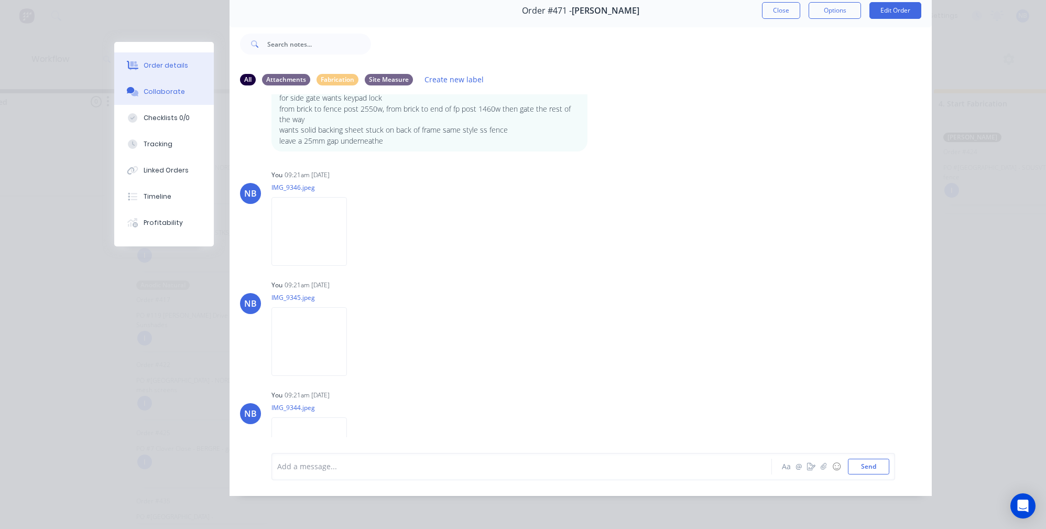
click at [169, 68] on div "Order details" at bounding box center [166, 65] width 45 height 9
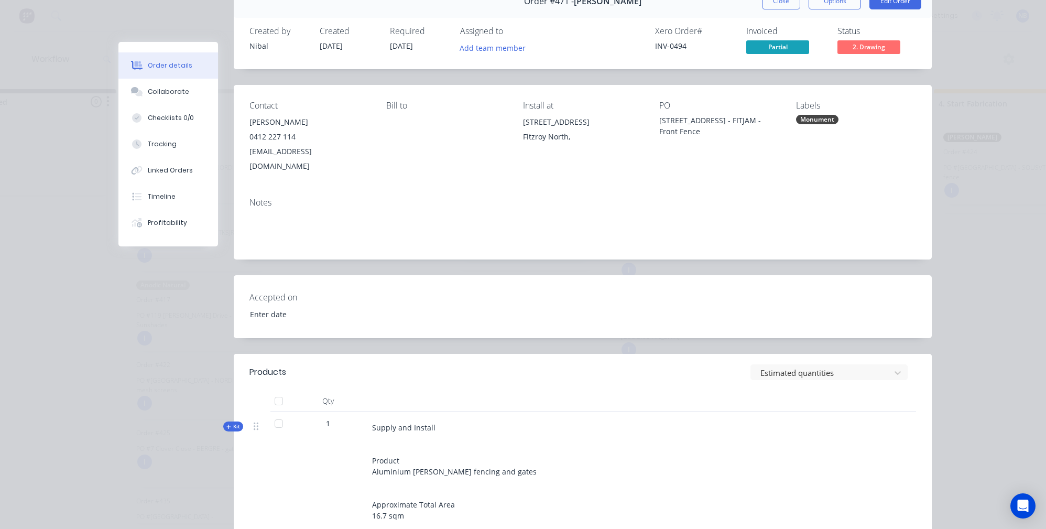
type input "[DATE]"
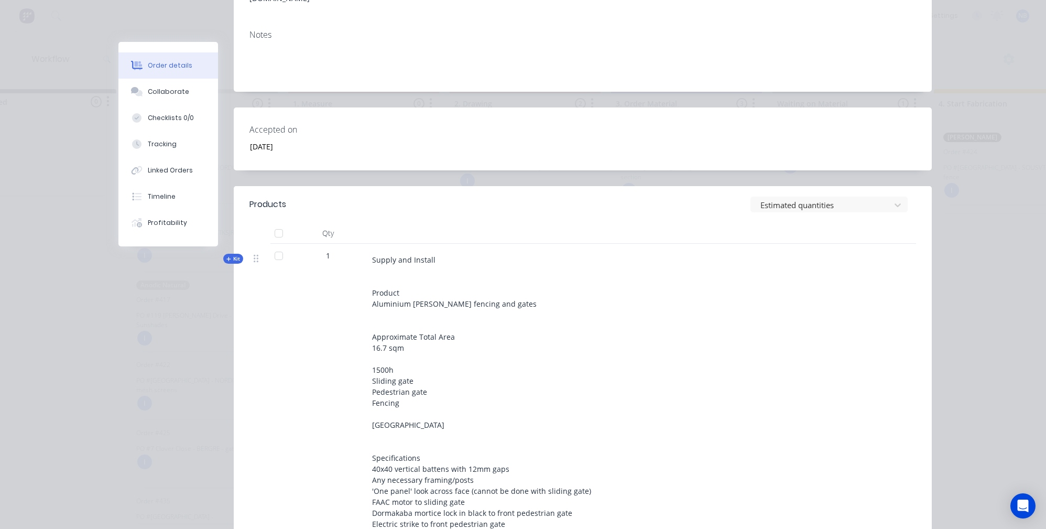
scroll to position [288, 0]
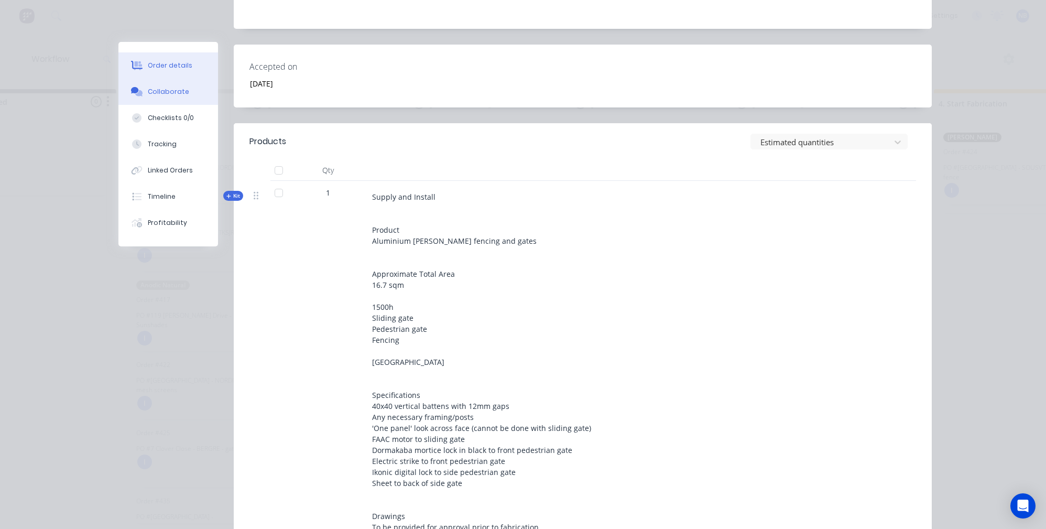
click at [179, 95] on div "Collaborate" at bounding box center [168, 91] width 41 height 9
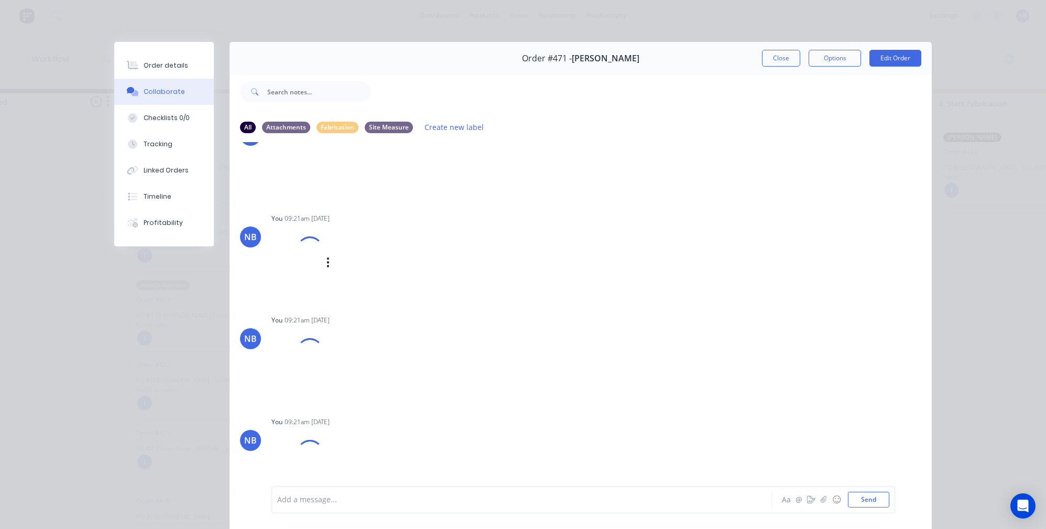
scroll to position [57, 0]
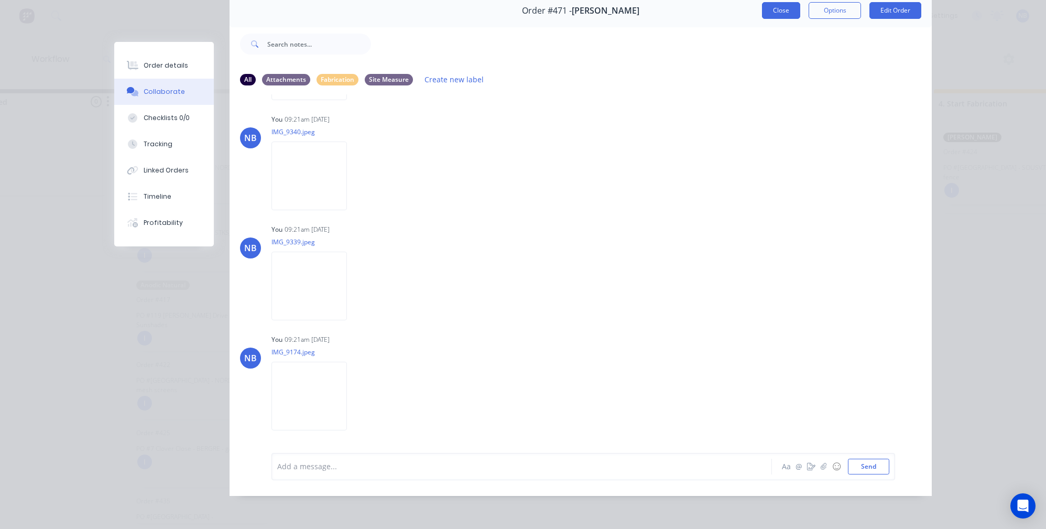
click at [788, 2] on button "Close" at bounding box center [781, 10] width 38 height 17
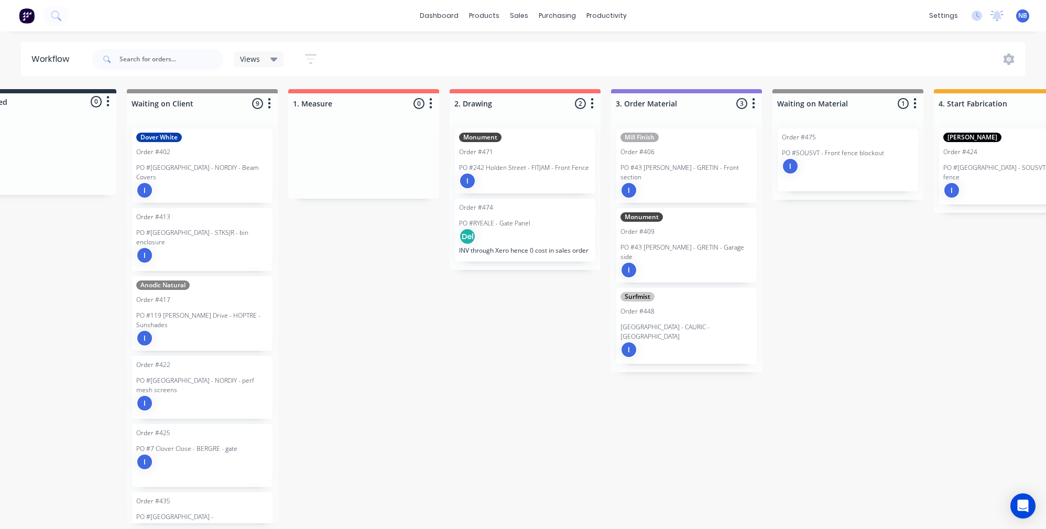
scroll to position [0, 57]
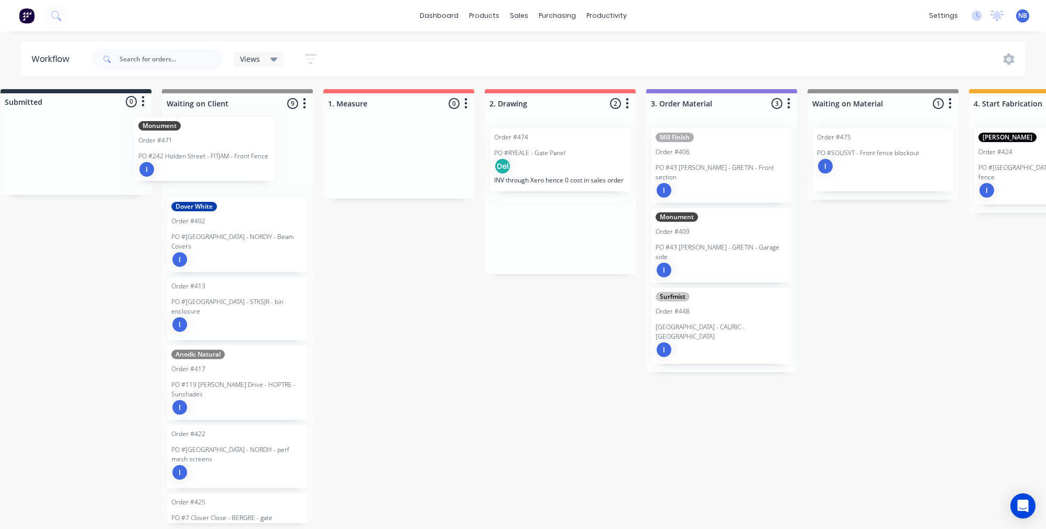
drag, startPoint x: 578, startPoint y: 176, endPoint x: 251, endPoint y: 166, distance: 326.6
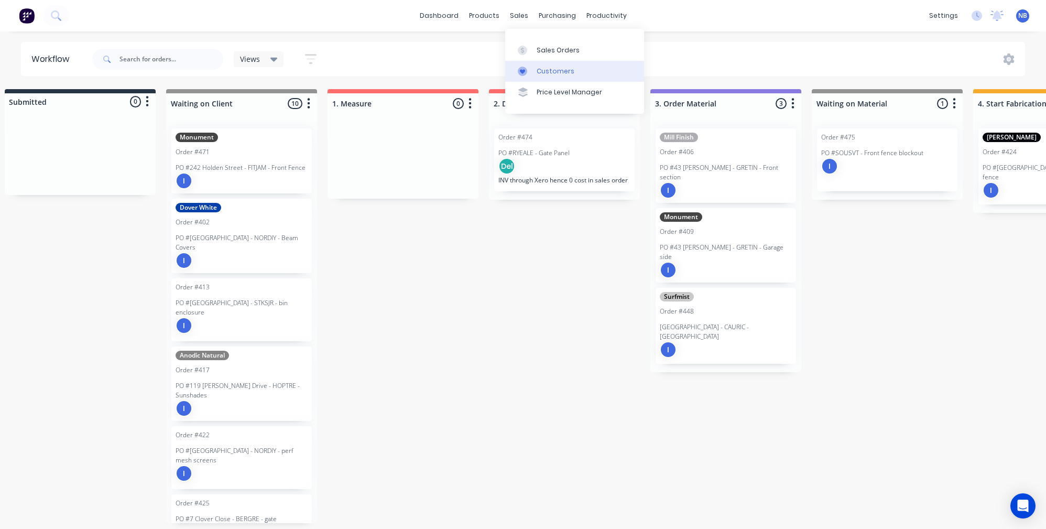
click at [537, 64] on link "Customers" at bounding box center [574, 71] width 139 height 21
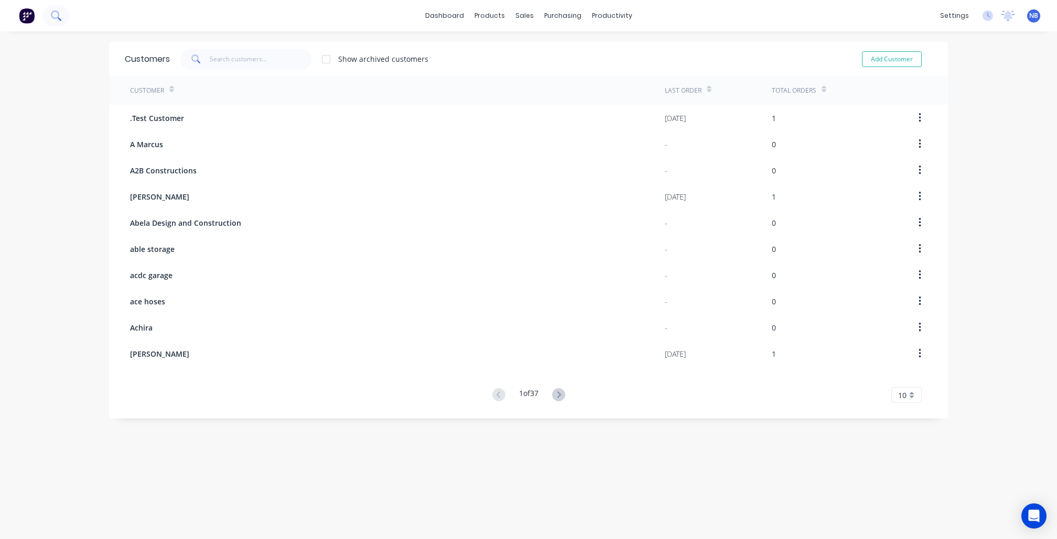
click at [61, 10] on icon at bounding box center [56, 15] width 10 height 10
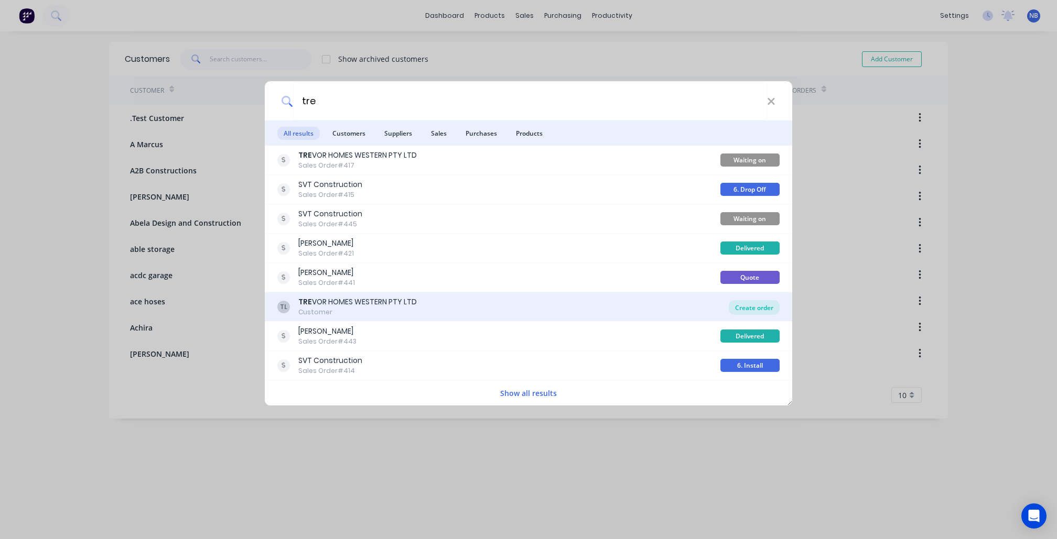
type input "tre"
click at [769, 312] on div "Create order" at bounding box center [753, 307] width 51 height 15
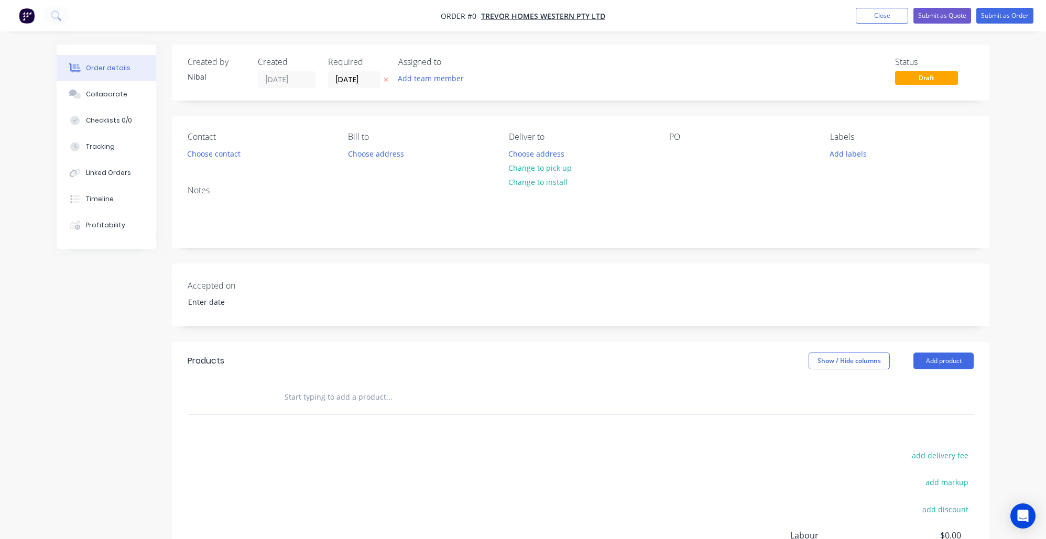
click at [671, 164] on div "Contact Choose contact Bill to Choose address Deliver to Choose address Change …" at bounding box center [581, 146] width 818 height 61
click at [679, 154] on div at bounding box center [677, 153] width 17 height 15
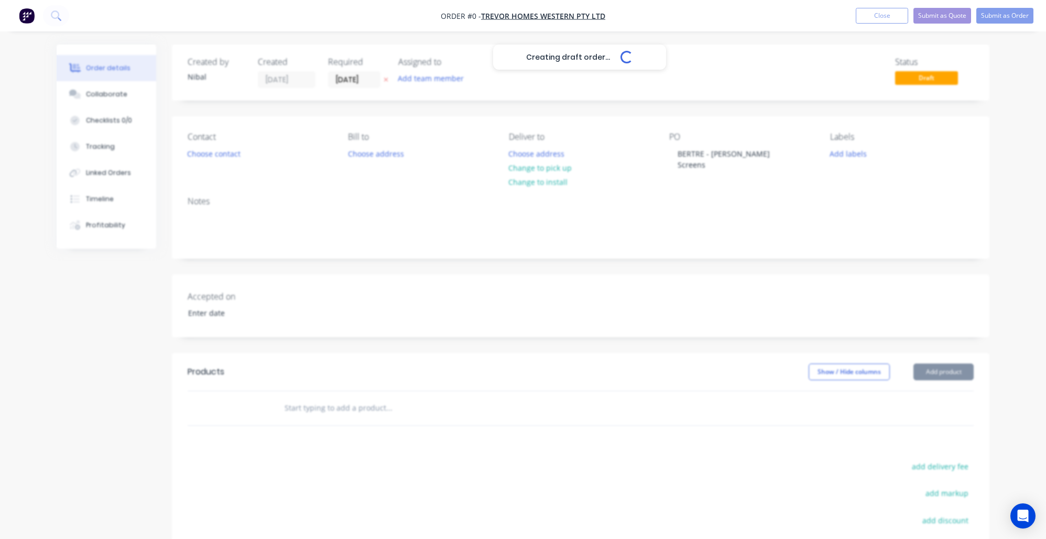
click at [152, 372] on div "Creating draft order... Loading... Order details Collaborate Checklists 0/0 Tra…" at bounding box center [523, 369] width 954 height 649
click at [416, 158] on div "Bill to Choose address" at bounding box center [420, 152] width 144 height 40
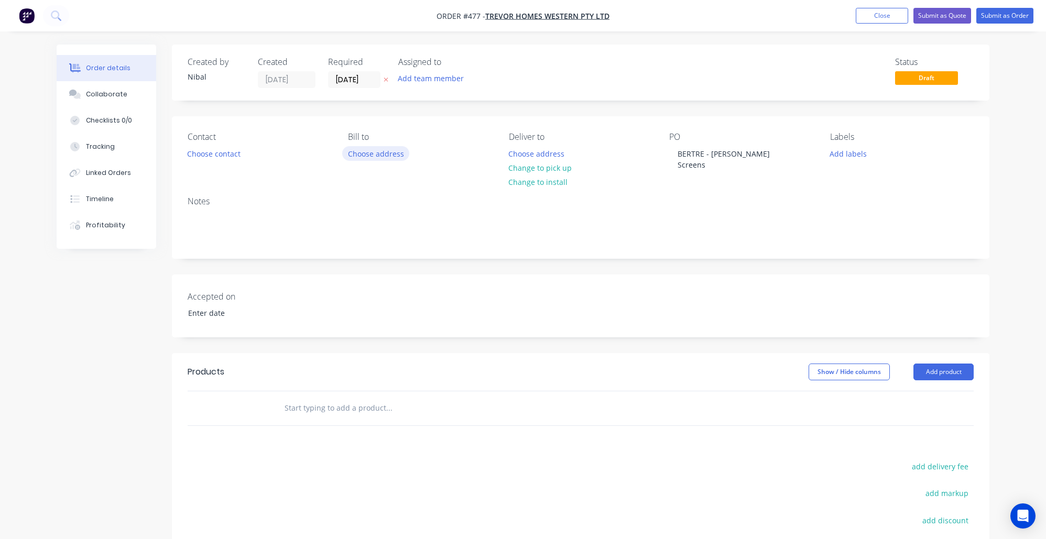
click at [395, 154] on button "Choose address" at bounding box center [375, 153] width 67 height 14
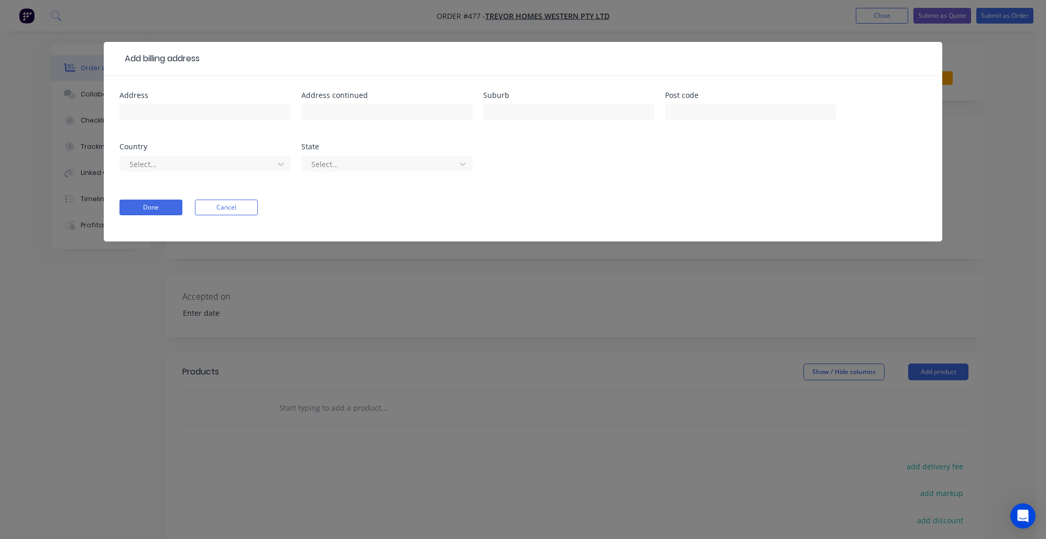
click at [260, 200] on div "Done Cancel" at bounding box center [522, 208] width 807 height 16
click at [245, 202] on button "Cancel" at bounding box center [226, 208] width 63 height 16
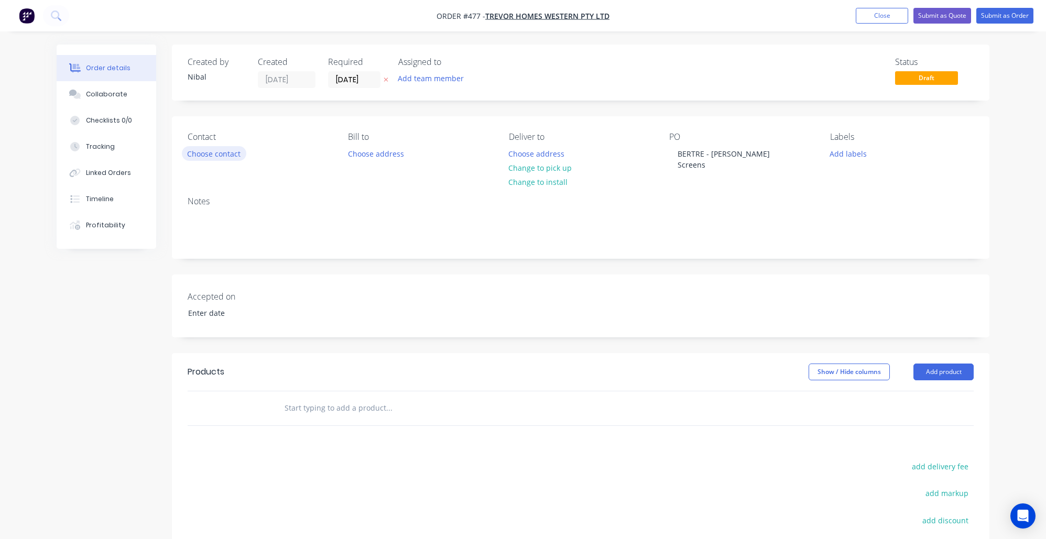
click at [235, 152] on button "Choose contact" at bounding box center [214, 153] width 64 height 14
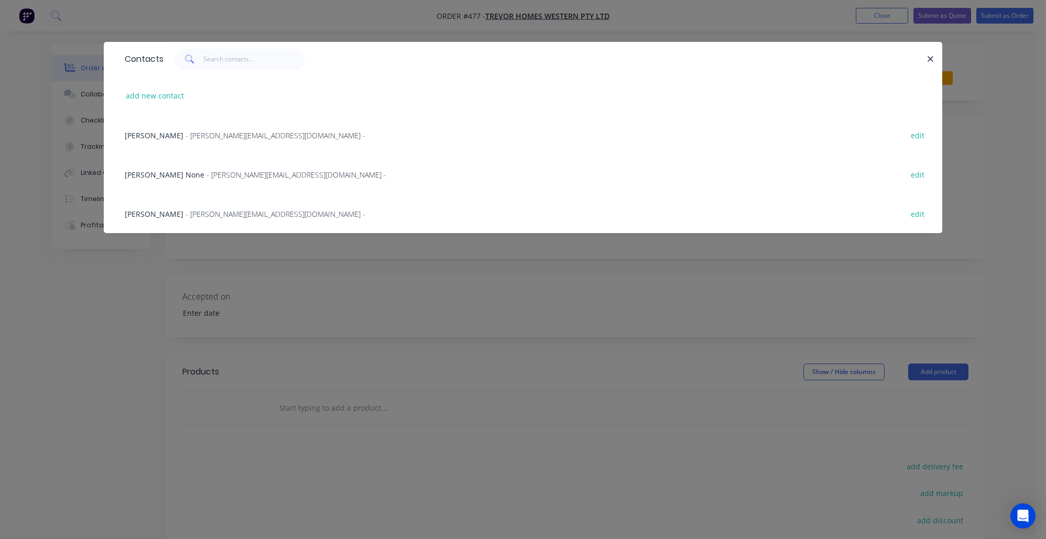
click at [774, 375] on div "Contacts add new contact Marina Tregear - marina@trevorhomes.com.au - edit Stev…" at bounding box center [523, 269] width 1046 height 539
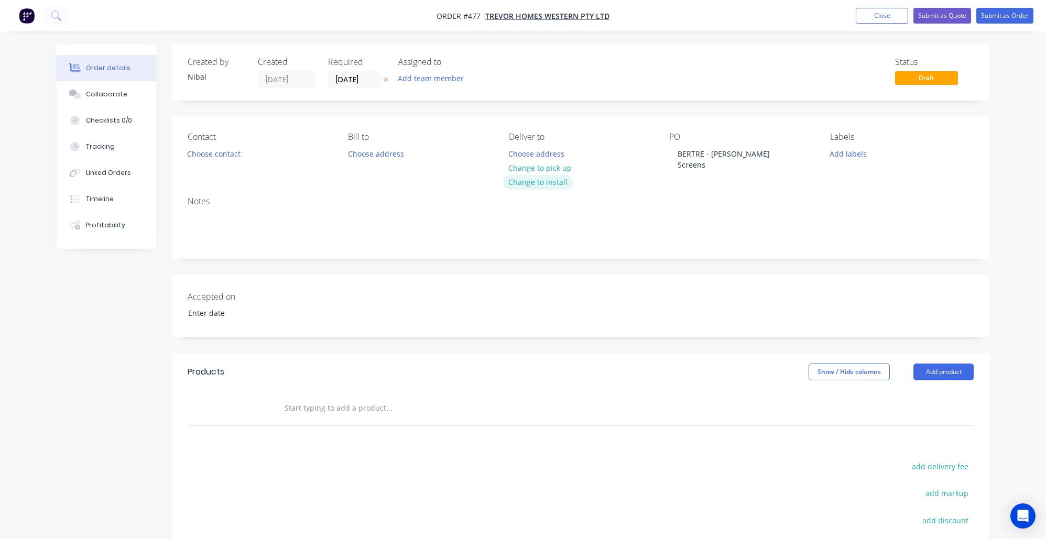
click at [548, 183] on button "Change to install" at bounding box center [538, 182] width 70 height 14
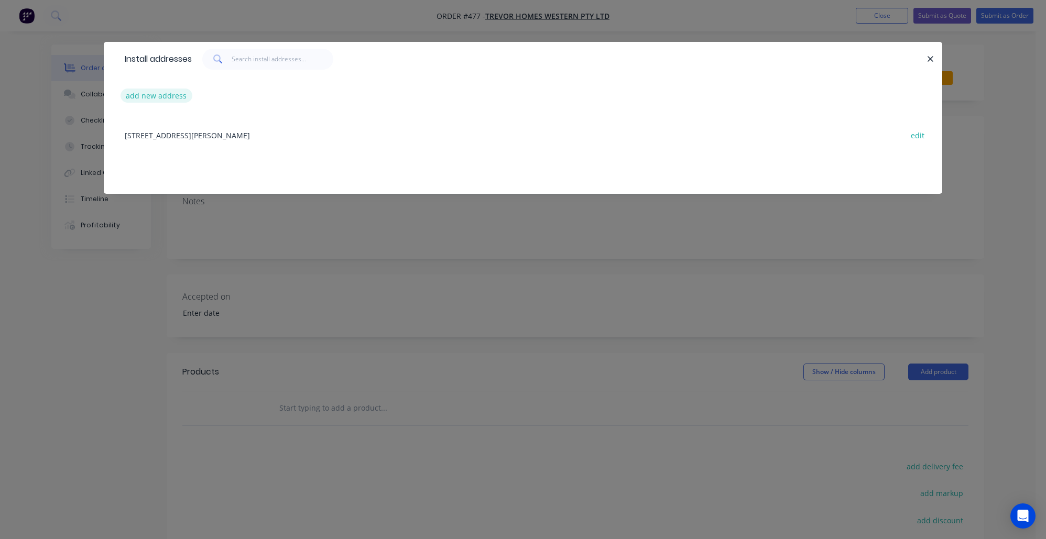
click at [170, 95] on button "add new address" at bounding box center [157, 96] width 72 height 14
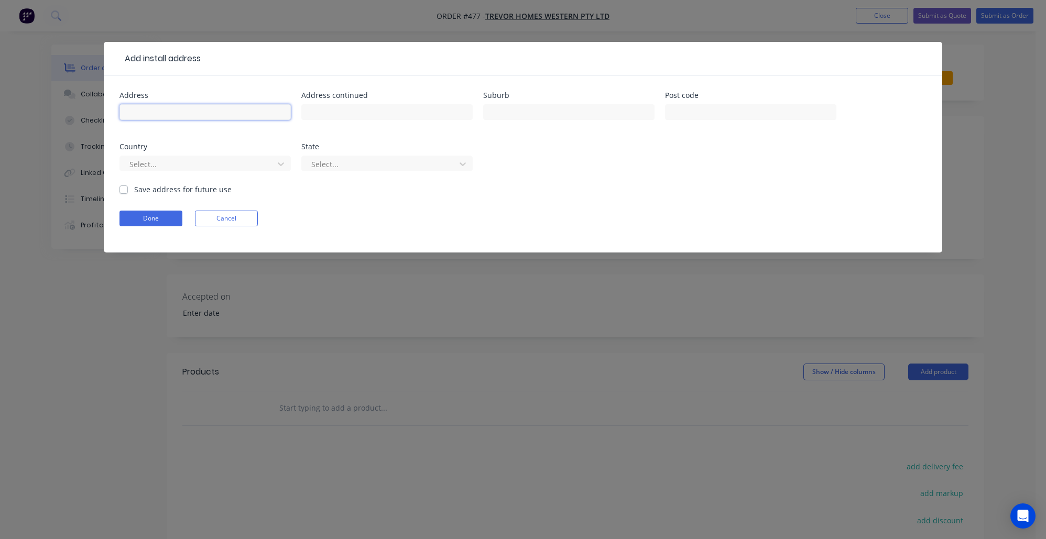
paste input "12 Gardiner Street"
type input "12 Gardiner Street"
drag, startPoint x: 476, startPoint y: 114, endPoint x: 528, endPoint y: 124, distance: 53.2
click at [476, 114] on div "Address 12 Gardiner Street Address continued Suburb Post code Country Select...…" at bounding box center [522, 138] width 807 height 92
click at [568, 121] on div at bounding box center [568, 117] width 171 height 31
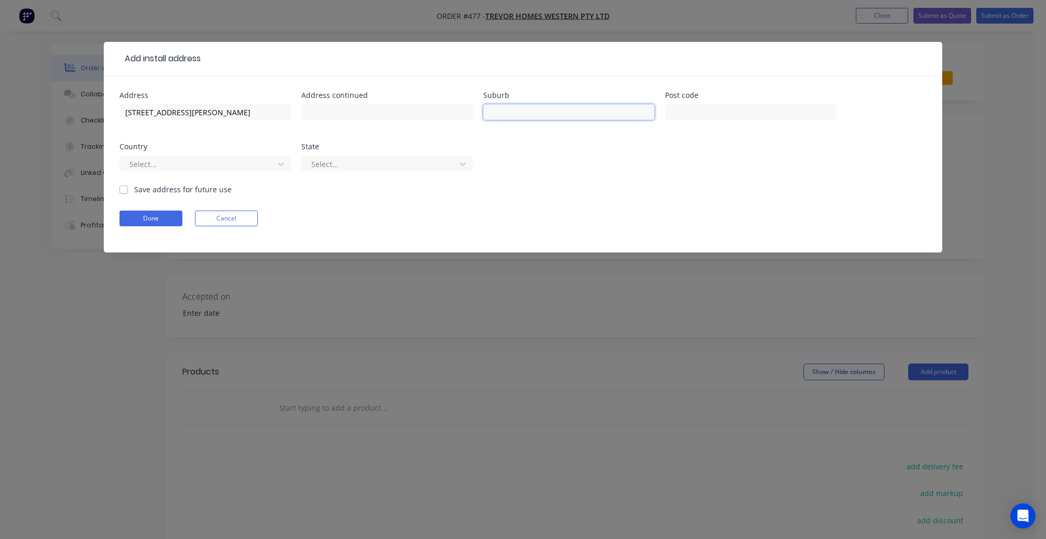
click at [567, 119] on input "text" at bounding box center [568, 112] width 171 height 16
type input "Berwick"
click at [153, 196] on form "Address 12 Gardiner Street Address continued Suburb Berwick Post code Country S…" at bounding box center [522, 172] width 807 height 161
click at [173, 181] on div "Select..." at bounding box center [204, 168] width 171 height 31
click at [151, 191] on label "Save address for future use" at bounding box center [182, 189] width 97 height 11
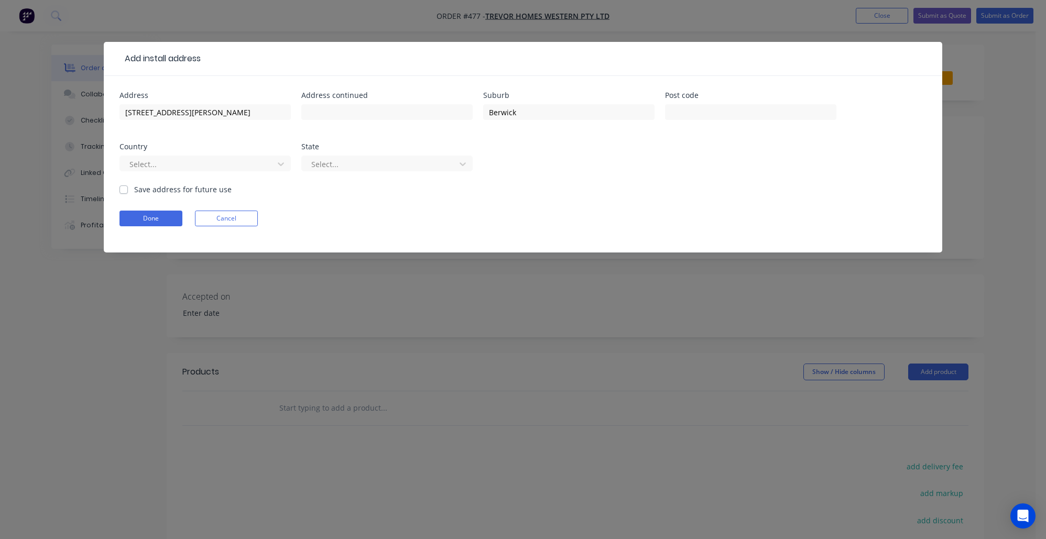
click at [128, 191] on input "Save address for future use" at bounding box center [123, 189] width 8 height 10
checkbox input "true"
click at [154, 223] on button "Done" at bounding box center [150, 219] width 63 height 16
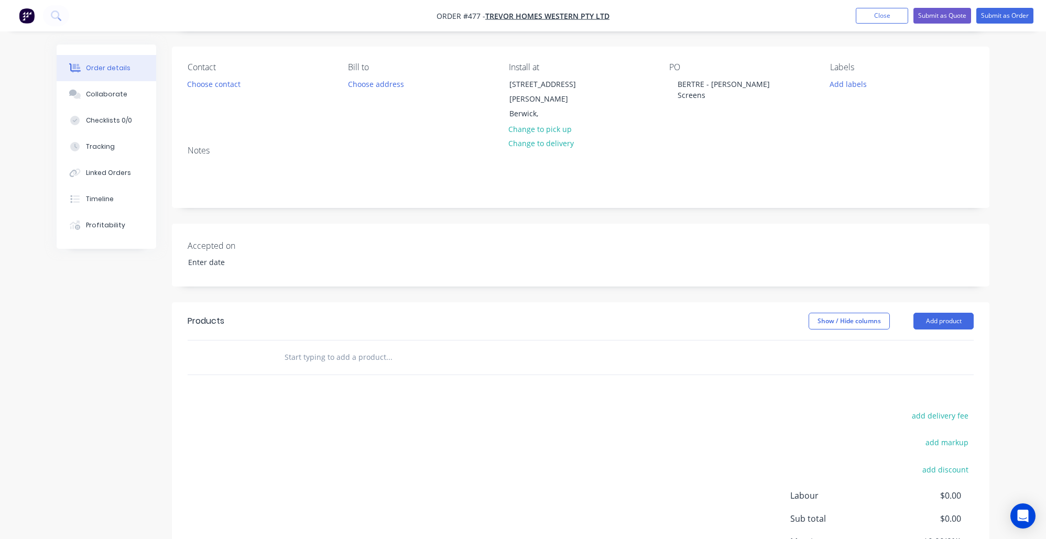
scroll to position [74, 0]
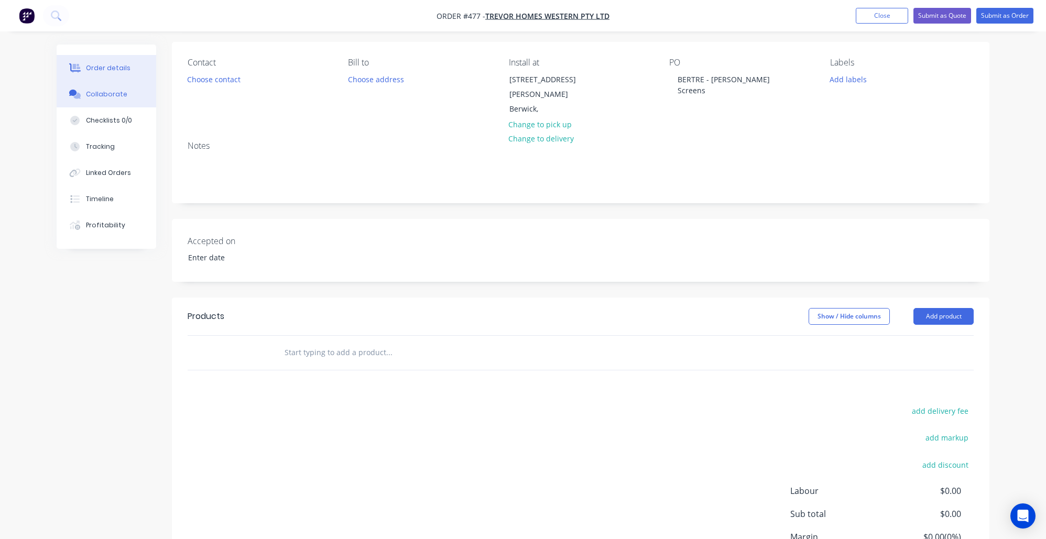
click at [101, 98] on div "Collaborate" at bounding box center [106, 94] width 41 height 9
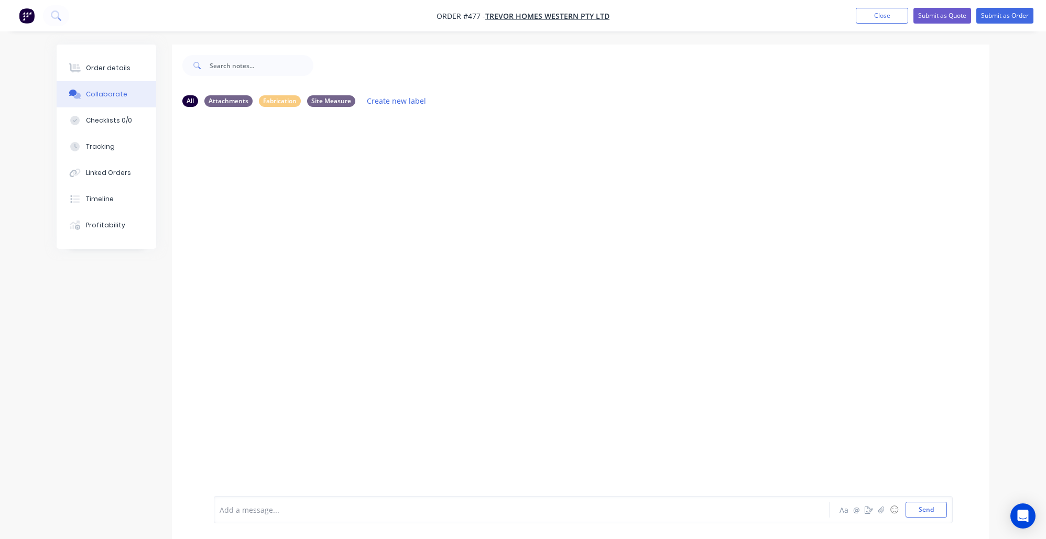
click at [273, 526] on div "Add a message... Aa @ ☺ Send" at bounding box center [581, 510] width 818 height 59
drag, startPoint x: 279, startPoint y: 508, endPoint x: 302, endPoint y: 483, distance: 34.9
click at [279, 508] on div at bounding box center [492, 510] width 545 height 11
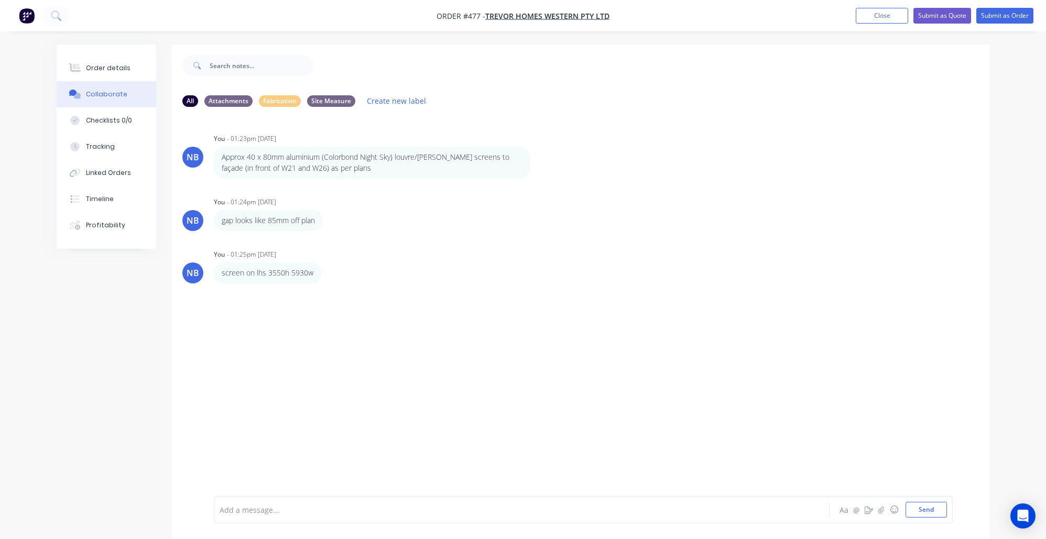
click at [274, 508] on div at bounding box center [492, 510] width 545 height 11
click at [875, 14] on button "Close" at bounding box center [882, 16] width 52 height 16
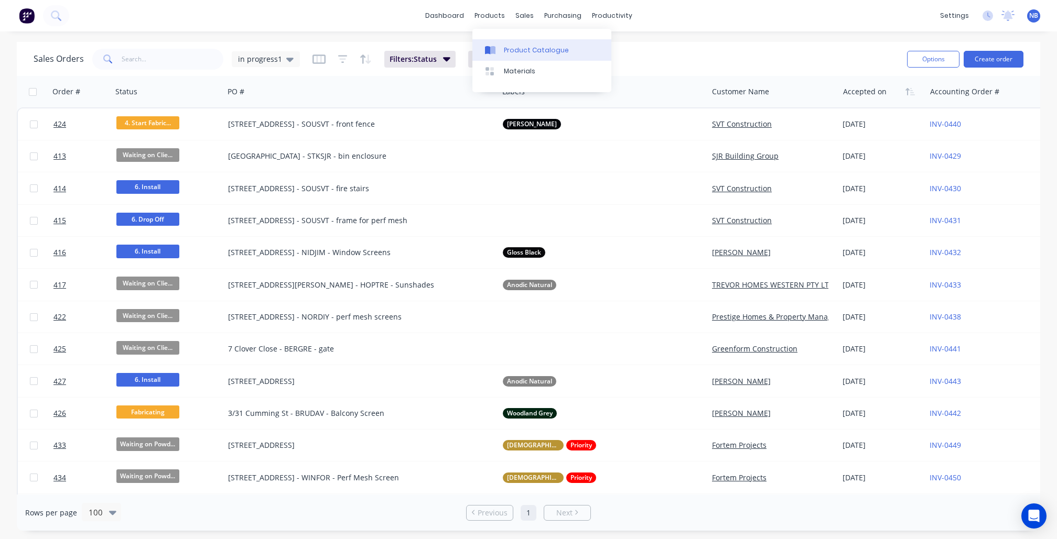
click at [518, 53] on div "Product Catalogue" at bounding box center [536, 50] width 65 height 9
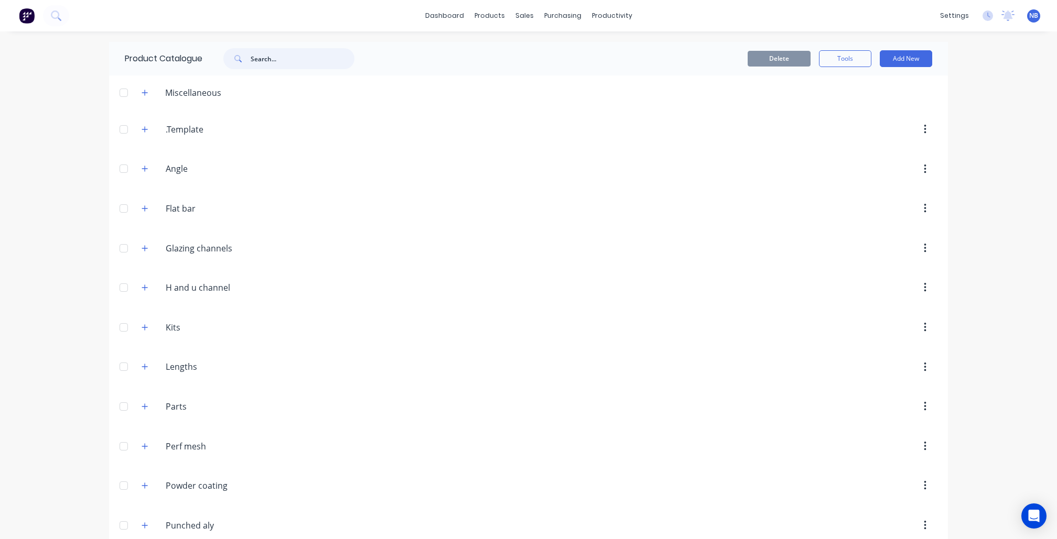
click at [273, 53] on input "text" at bounding box center [303, 58] width 104 height 21
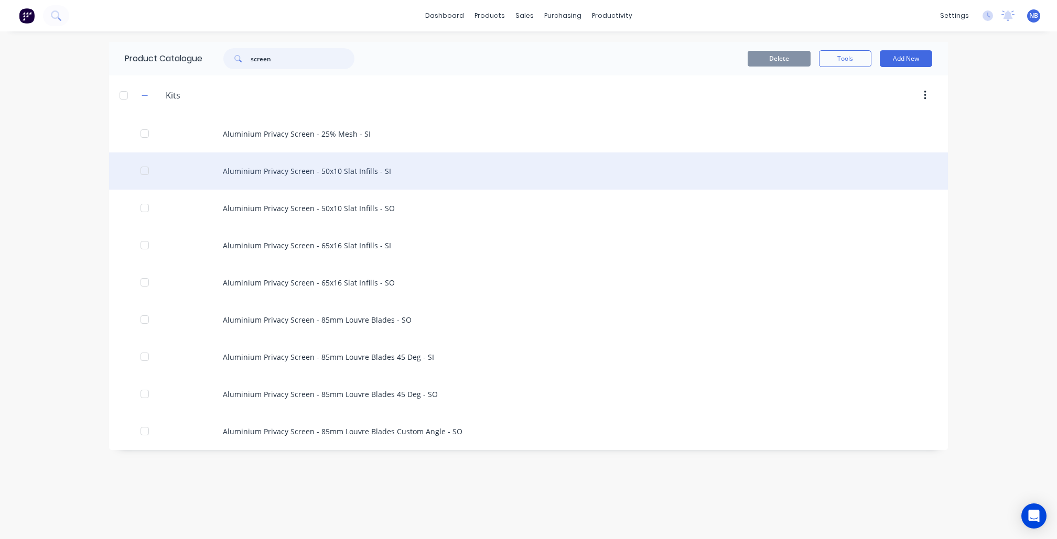
type input "screen"
click at [378, 178] on div "Aluminium Privacy Screen - 50x10 Slat Infills - SI" at bounding box center [528, 171] width 839 height 37
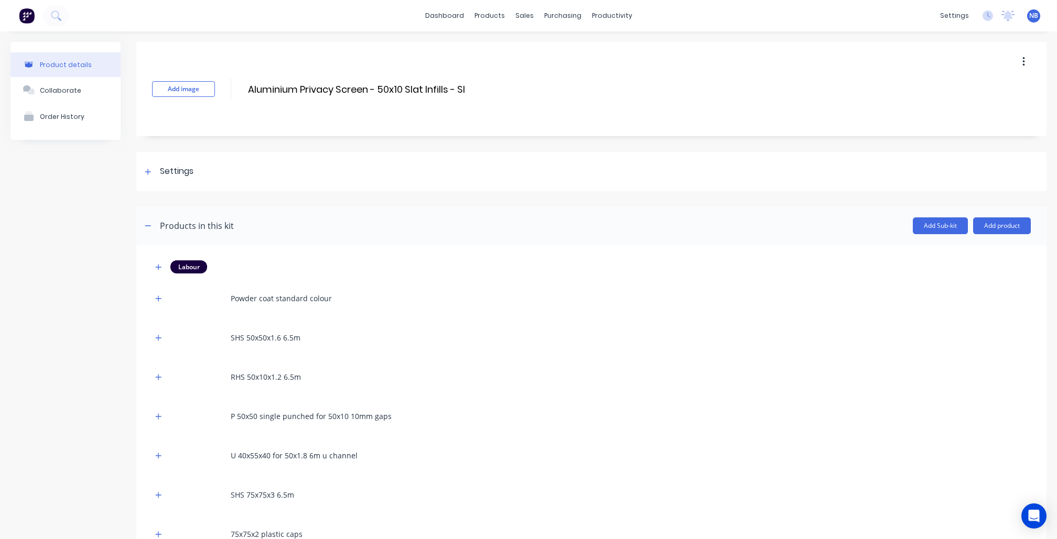
drag, startPoint x: 1005, startPoint y: 57, endPoint x: 1004, endPoint y: 69, distance: 12.1
click at [1011, 57] on button "button" at bounding box center [1023, 61] width 25 height 19
click at [972, 95] on span "Duplicate" at bounding box center [984, 89] width 79 height 11
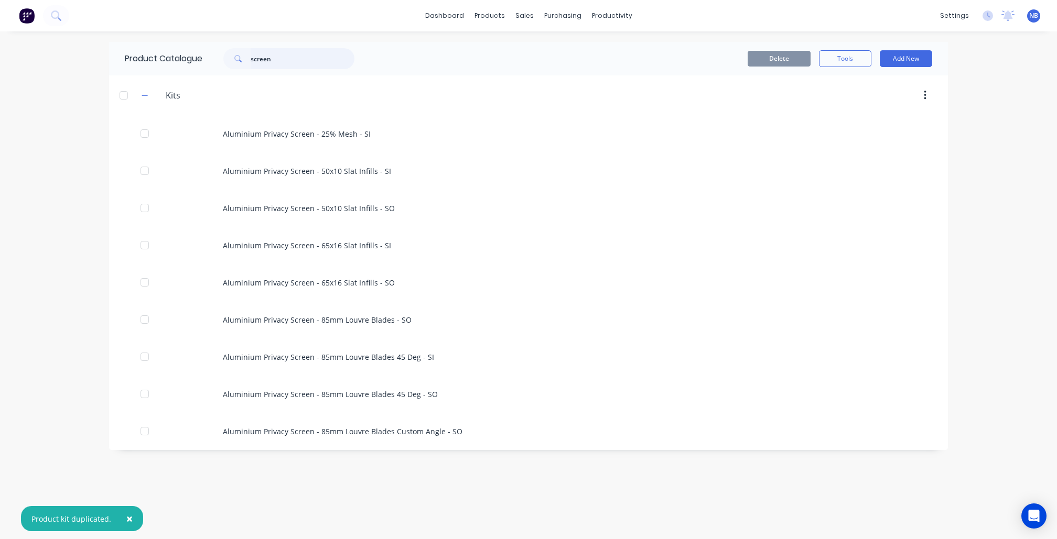
click at [291, 53] on input "screen" at bounding box center [303, 58] width 104 height 21
drag, startPoint x: 292, startPoint y: 53, endPoint x: 293, endPoint y: 59, distance: 5.5
click at [292, 53] on input "screen" at bounding box center [303, 58] width 104 height 21
type input "screen"
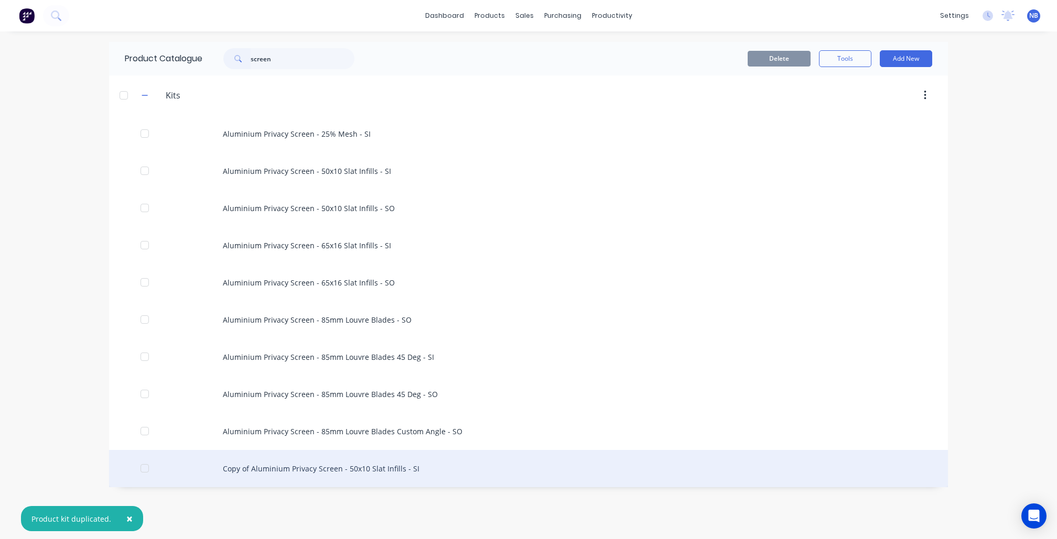
click at [283, 468] on div "Copy of Aluminium Privacy Screen - 50x10 Slat Infills - SI" at bounding box center [528, 468] width 839 height 37
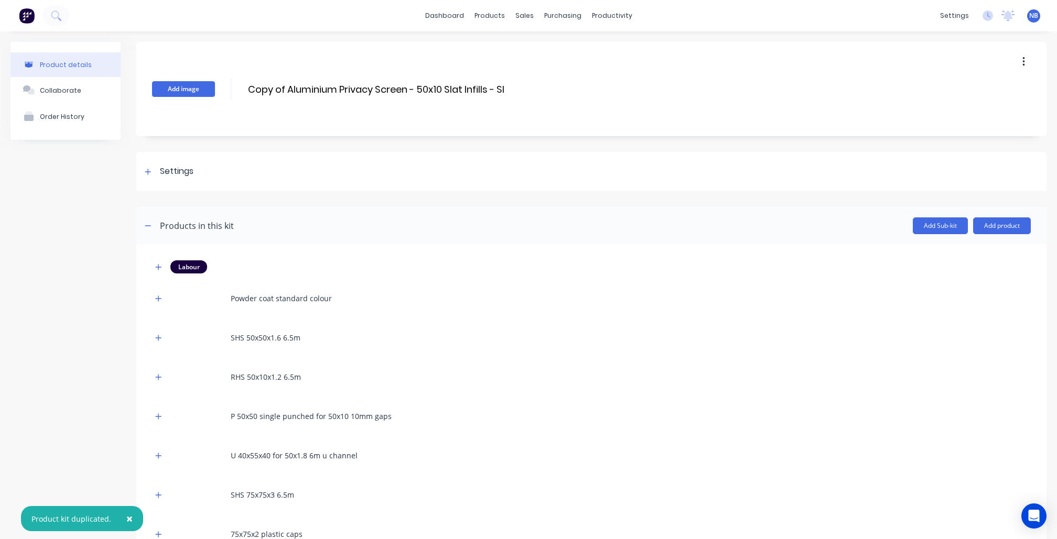
drag, startPoint x: 286, startPoint y: 91, endPoint x: 210, endPoint y: 84, distance: 75.8
click at [210, 82] on div "Add image Copy of Aluminium Privacy Screen - 50x10 Slat Infills - SI Copy of Al…" at bounding box center [591, 89] width 910 height 94
click at [401, 86] on input "Aluminium Privacy Screen - 50x10 Slat Infills - SI" at bounding box center [357, 89] width 221 height 15
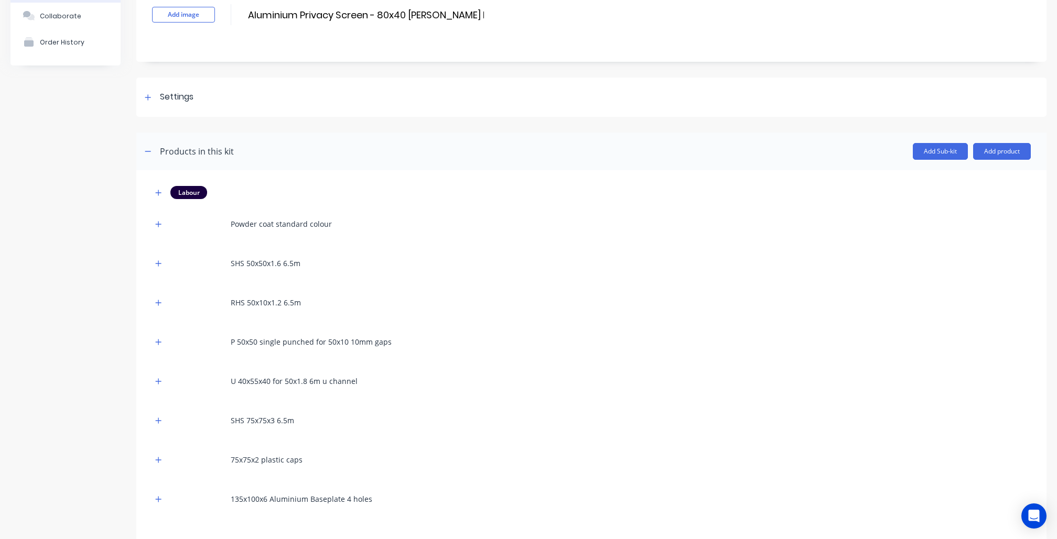
scroll to position [128, 0]
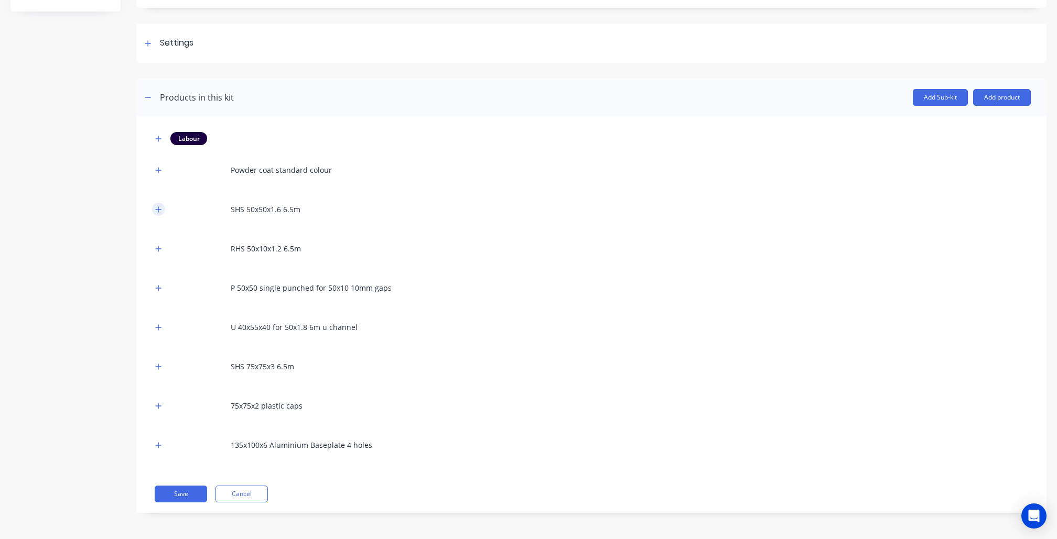
type input "Aluminium Privacy Screen - 80x40 Batten Infills - SI"
click at [159, 210] on icon "button" at bounding box center [158, 209] width 6 height 7
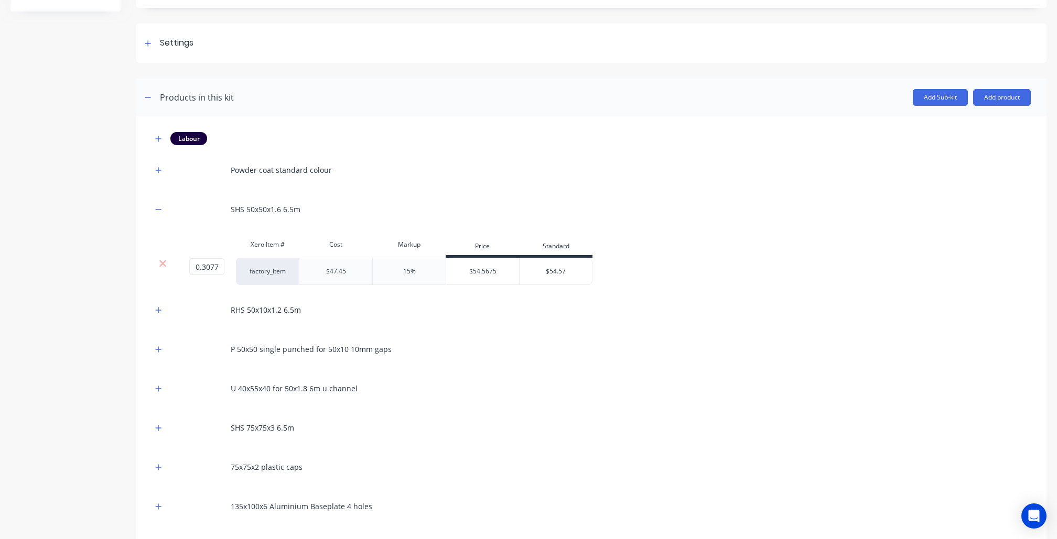
click at [156, 264] on div at bounding box center [163, 263] width 20 height 10
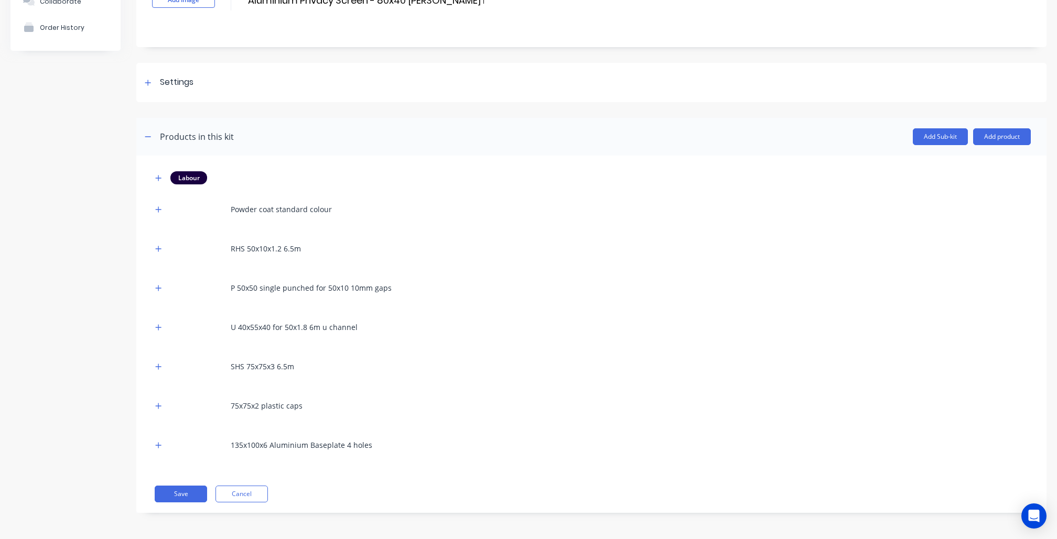
scroll to position [89, 0]
click at [158, 249] on icon "button" at bounding box center [159, 249] width 6 height 6
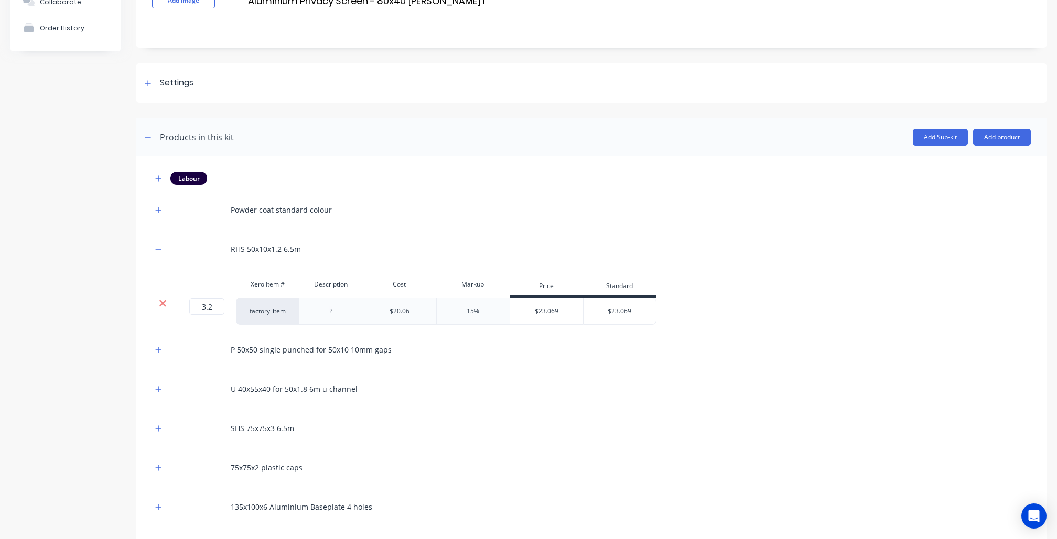
click at [159, 307] on icon at bounding box center [163, 303] width 8 height 10
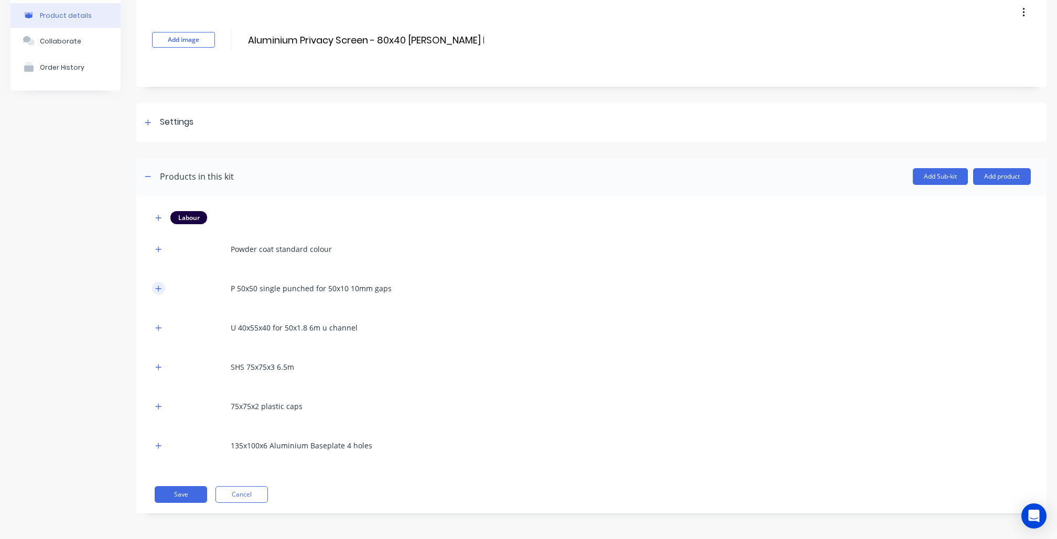
click at [156, 290] on icon "button" at bounding box center [158, 288] width 6 height 7
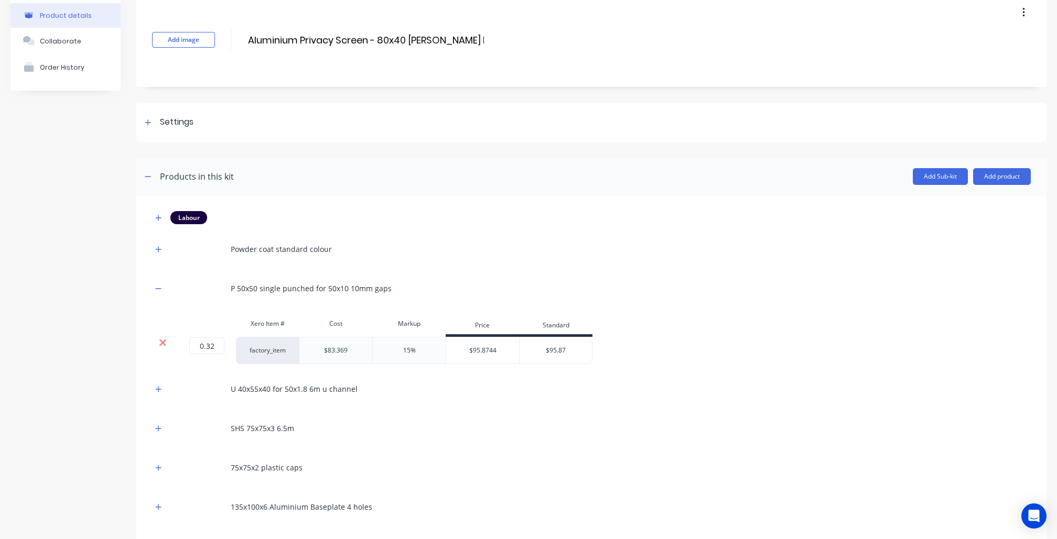
click at [159, 344] on icon at bounding box center [163, 343] width 8 height 10
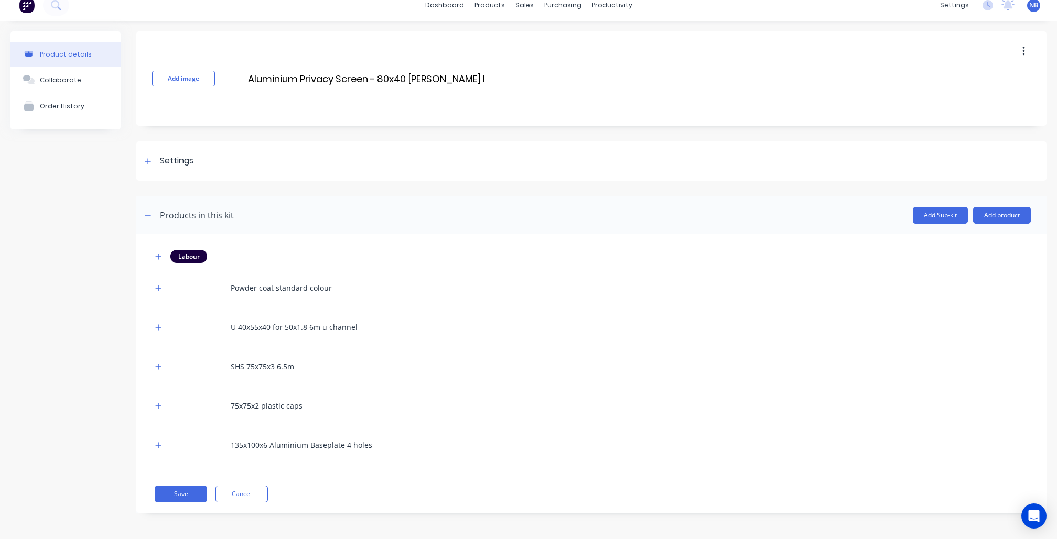
click at [160, 319] on div "U 40x55x40 for 50x1.8 6m u channel" at bounding box center [591, 327] width 878 height 29
click at [160, 332] on button "button" at bounding box center [158, 327] width 13 height 13
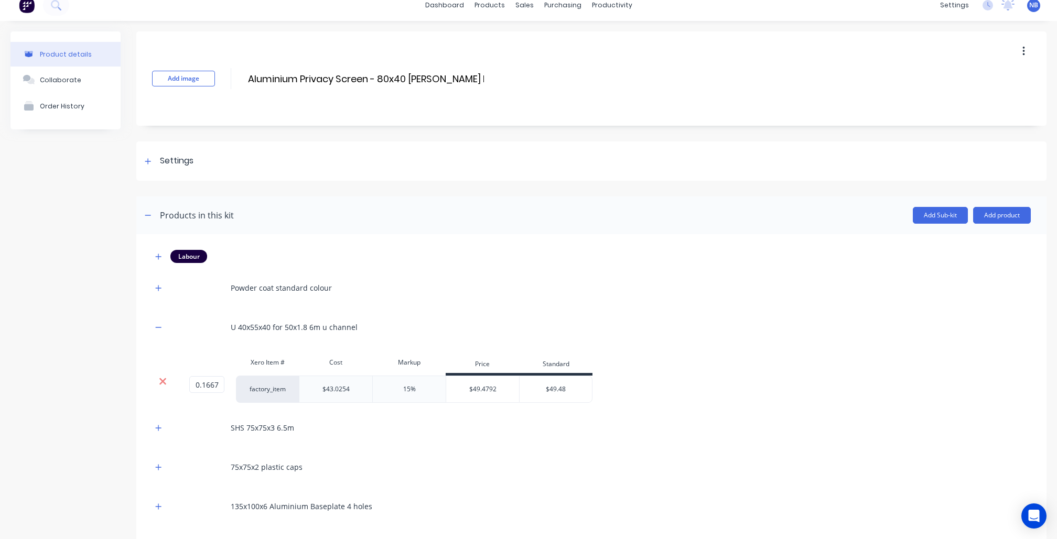
click at [165, 384] on icon at bounding box center [163, 381] width 8 height 10
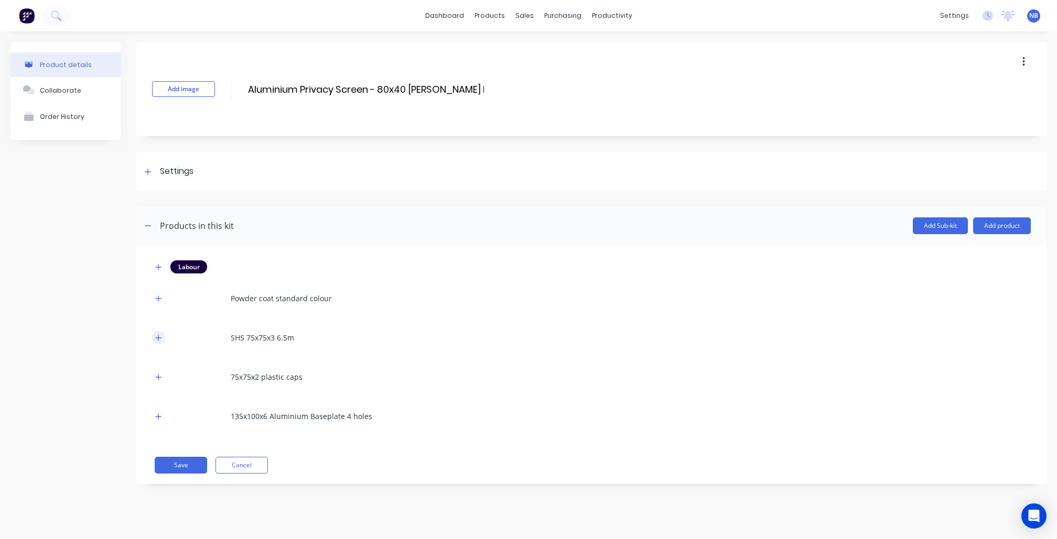
click at [160, 339] on icon "button" at bounding box center [158, 337] width 6 height 7
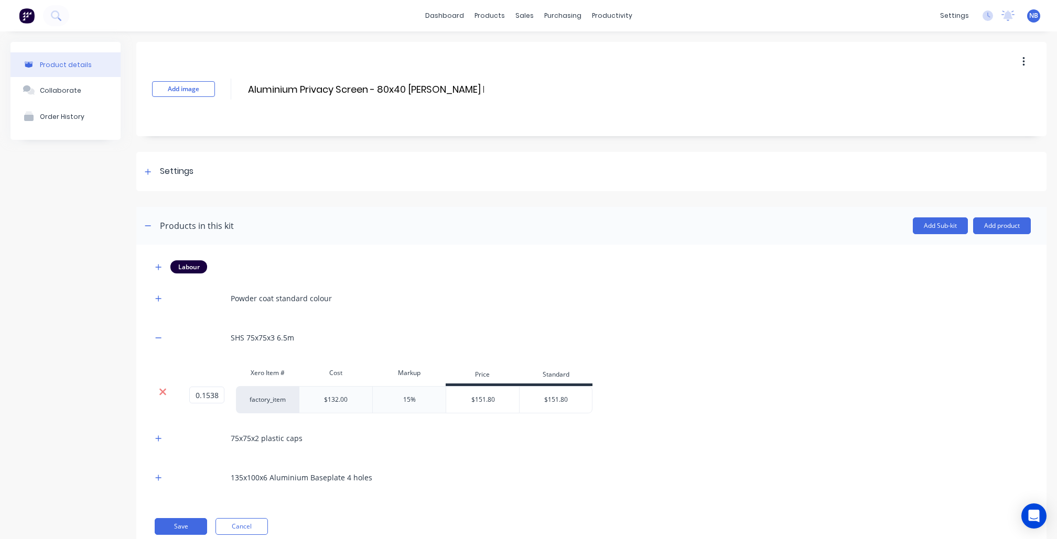
click at [161, 397] on icon at bounding box center [163, 392] width 8 height 10
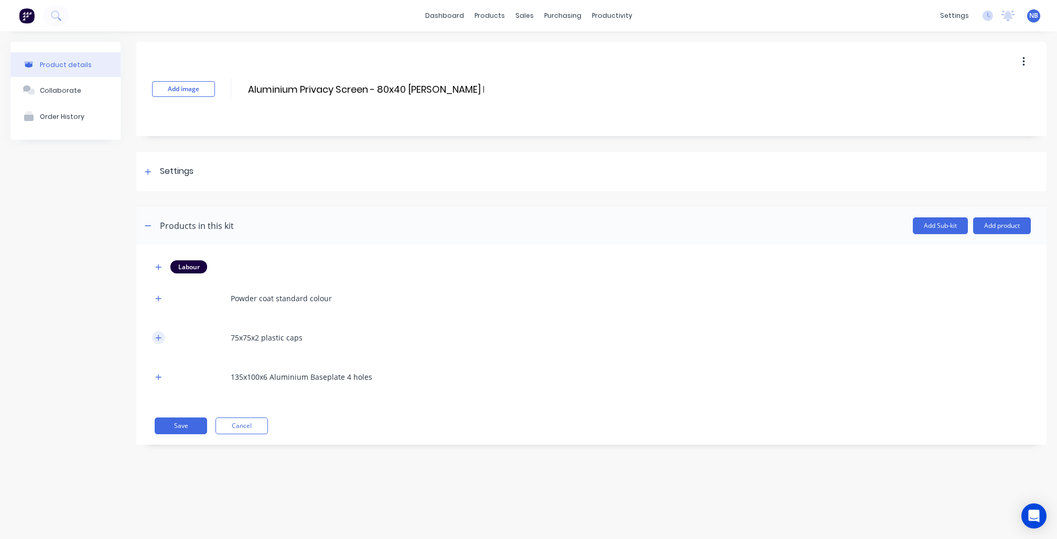
click at [162, 334] on button "button" at bounding box center [158, 337] width 13 height 13
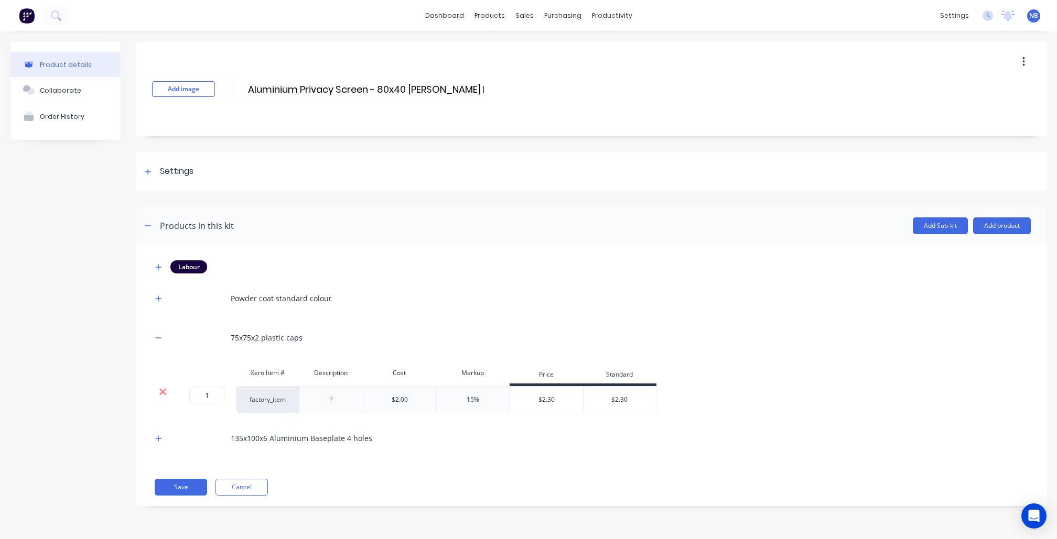
click at [162, 390] on icon at bounding box center [163, 392] width 8 height 10
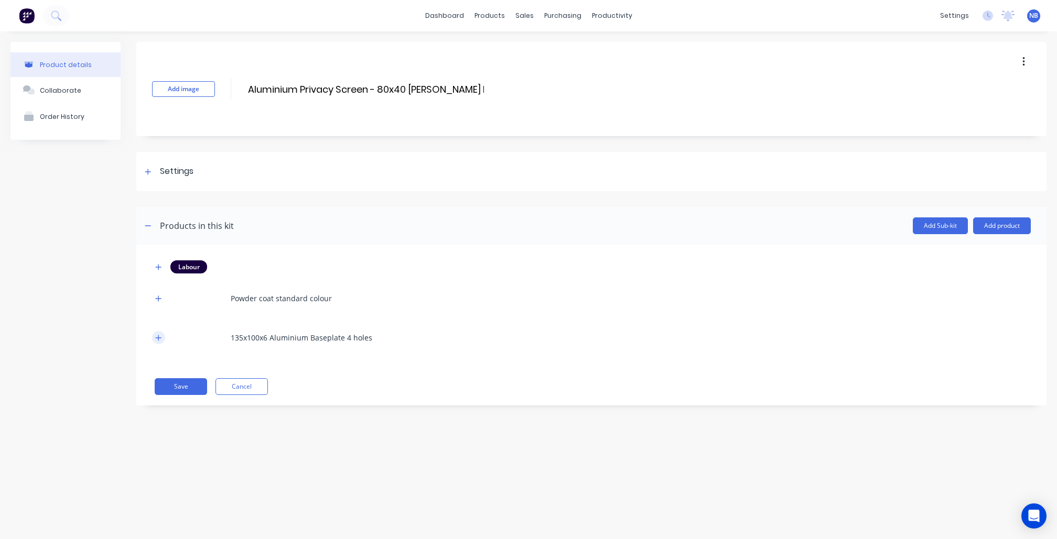
click at [156, 340] on icon "button" at bounding box center [158, 337] width 6 height 7
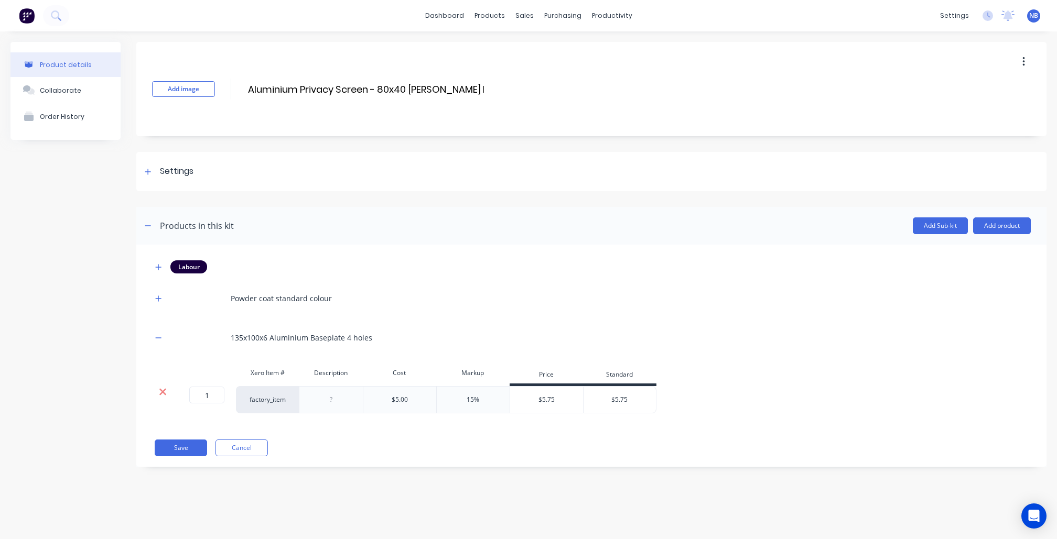
click at [165, 395] on icon at bounding box center [162, 392] width 7 height 7
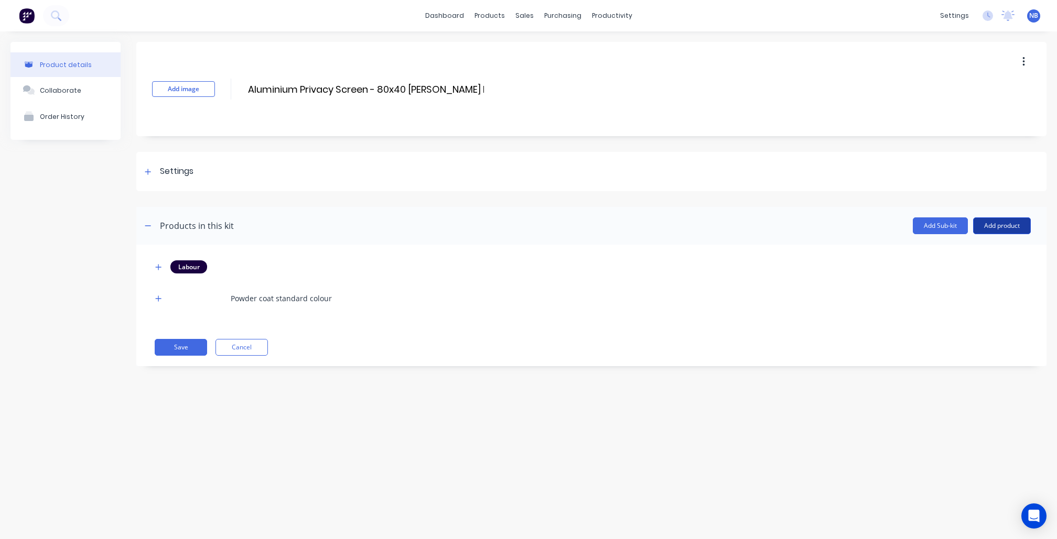
click at [1004, 231] on button "Add product" at bounding box center [1002, 225] width 58 height 17
click at [960, 254] on div "Product catalogue" at bounding box center [980, 252] width 81 height 15
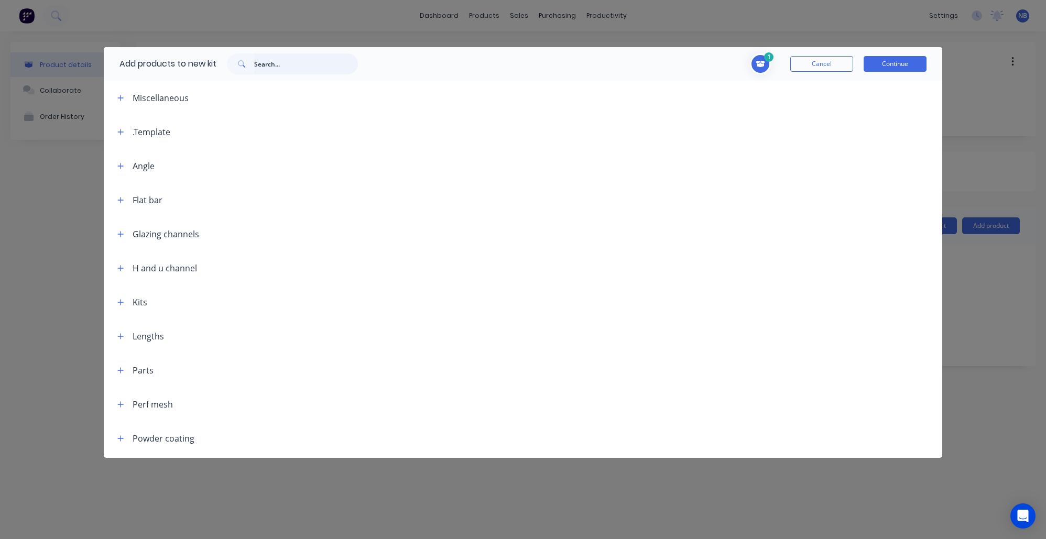
click at [298, 72] on input "text" at bounding box center [306, 63] width 104 height 21
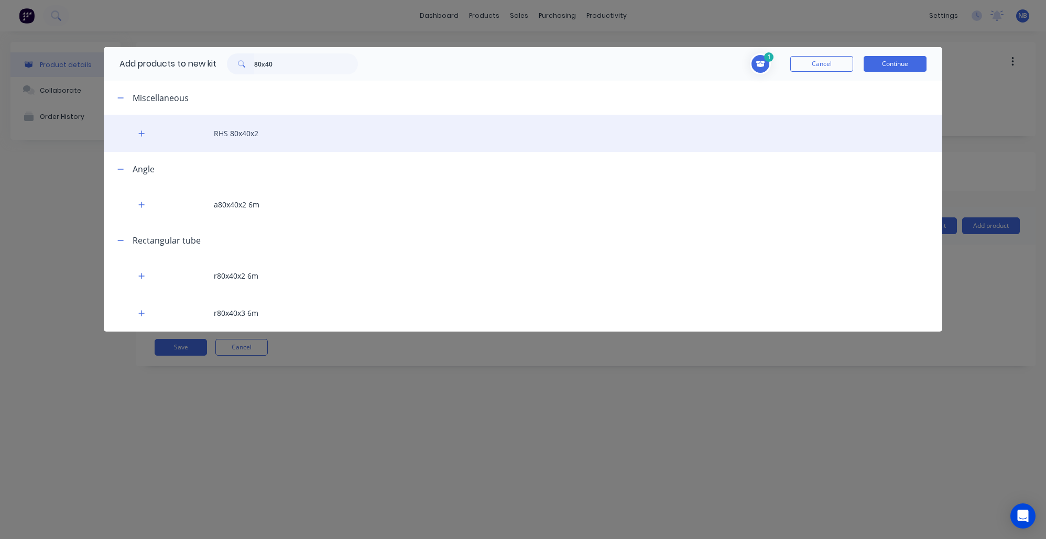
click at [290, 145] on div "RHS 80x40x2" at bounding box center [523, 133] width 839 height 37
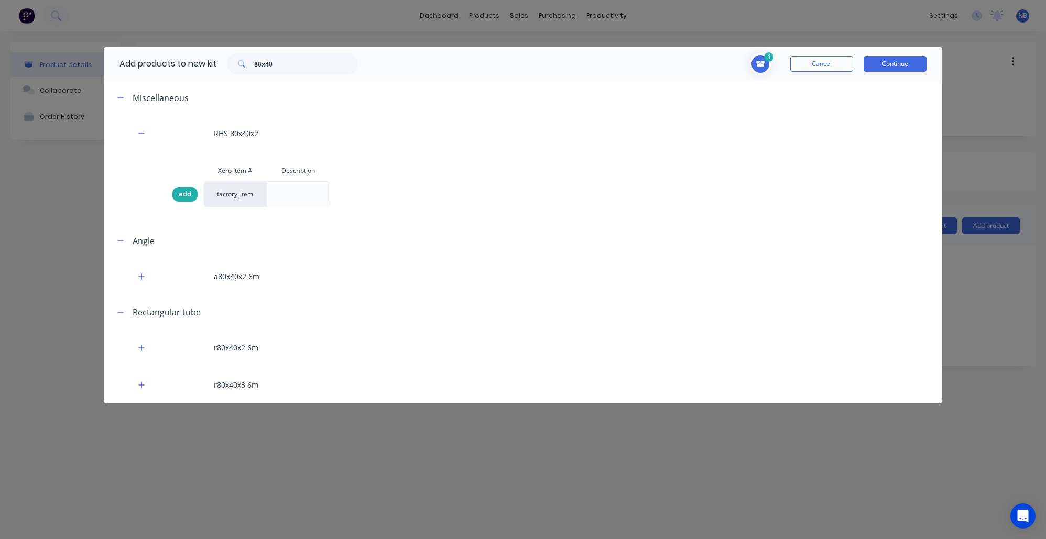
click at [183, 198] on span "add" at bounding box center [185, 194] width 13 height 10
drag, startPoint x: 290, startPoint y: 70, endPoint x: 191, endPoint y: 45, distance: 101.6
click at [191, 40] on div "Add products to new kit 80x40 2 Powder coat standard colour Description 1 1 ? R…" at bounding box center [523, 269] width 1046 height 539
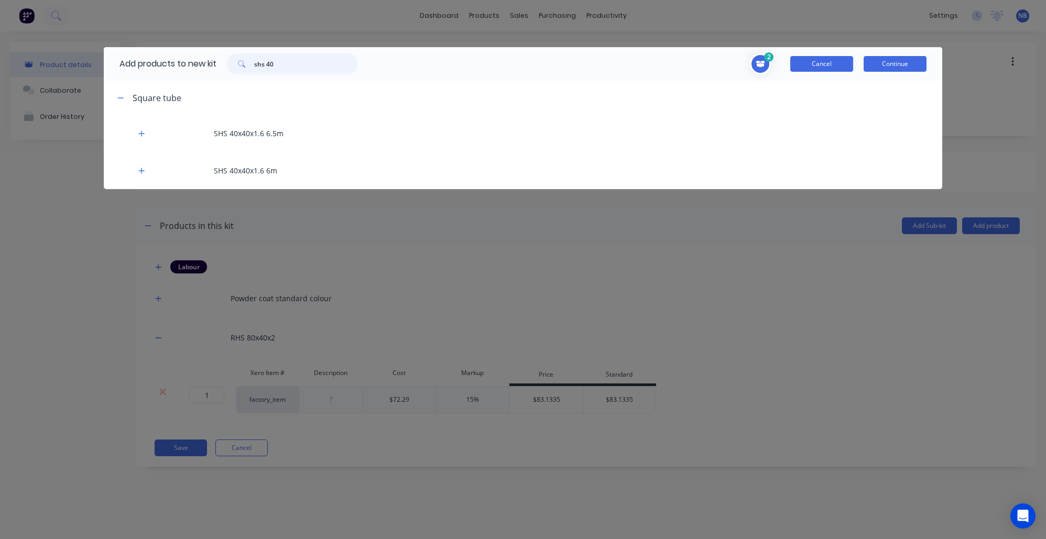
type input "shs 40"
click at [816, 64] on button "Cancel" at bounding box center [821, 64] width 63 height 16
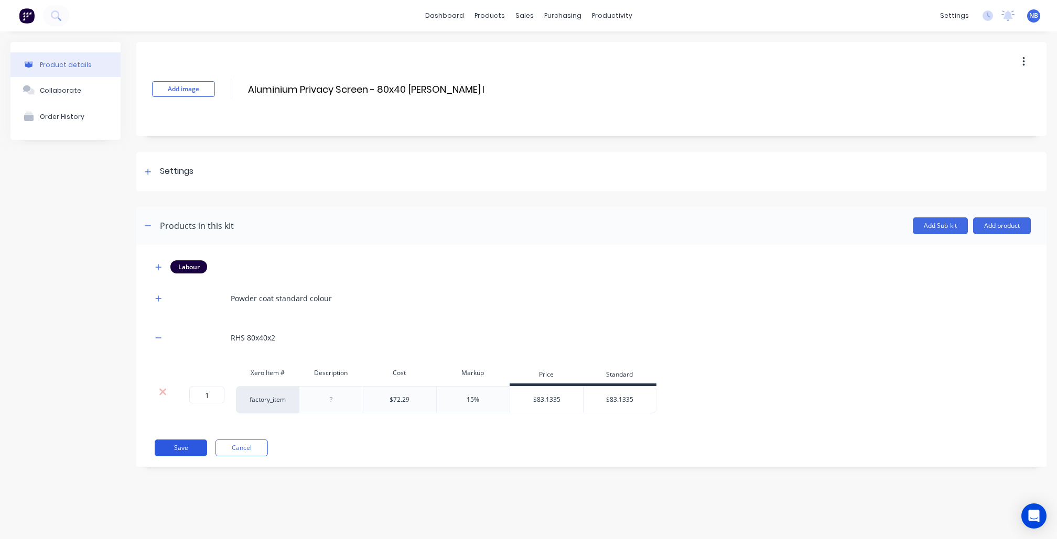
click at [183, 447] on button "Save" at bounding box center [181, 448] width 52 height 17
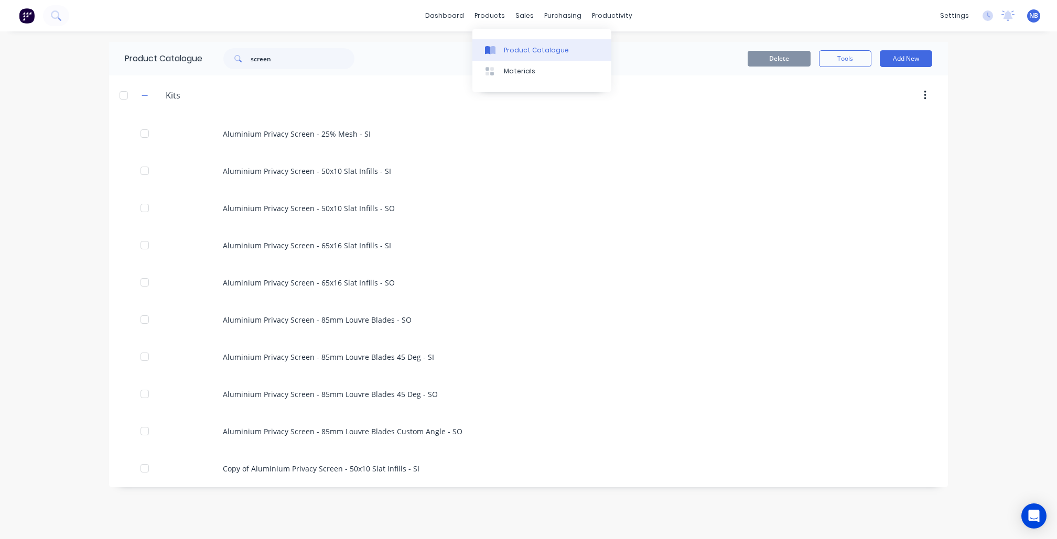
click at [514, 41] on link "Product Catalogue" at bounding box center [541, 49] width 139 height 21
drag, startPoint x: 325, startPoint y: 65, endPoint x: 95, endPoint y: 34, distance: 232.7
click at [101, 34] on div "dashboard products sales purchasing productivity dashboard products Product Cat…" at bounding box center [528, 269] width 1057 height 539
type input "sq40"
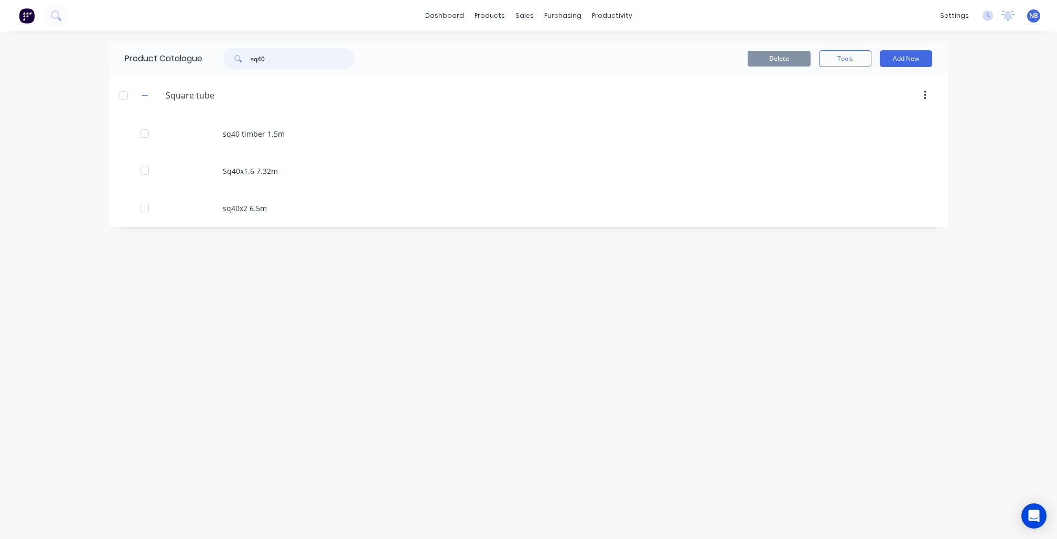
drag, startPoint x: 312, startPoint y: 61, endPoint x: 235, endPoint y: 51, distance: 77.7
click at [235, 51] on div "sq40" at bounding box center [288, 58] width 131 height 21
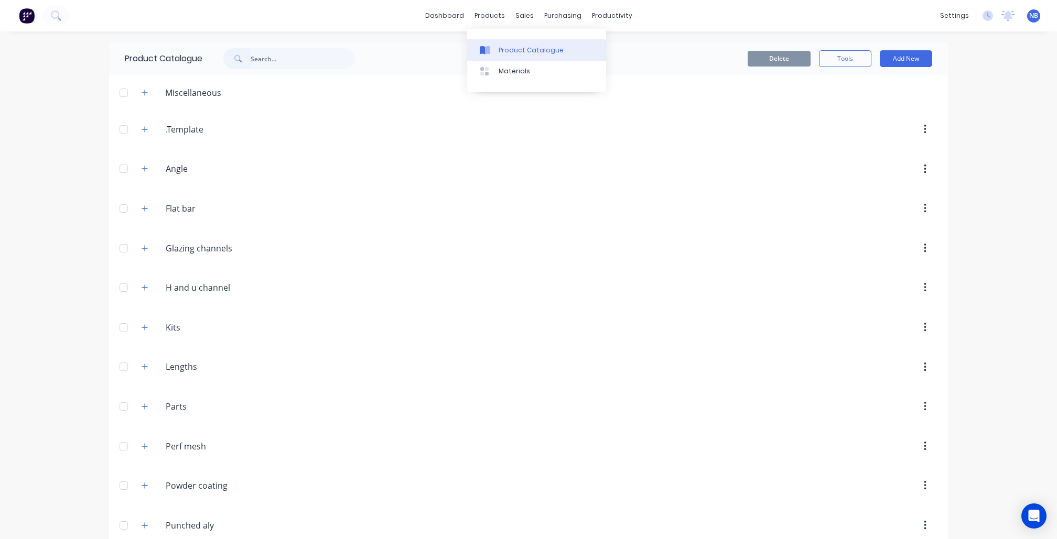
click at [510, 51] on div "Product Catalogue" at bounding box center [530, 50] width 65 height 9
drag, startPoint x: 292, startPoint y: 59, endPoint x: 293, endPoint y: 66, distance: 6.9
click at [292, 58] on input "text" at bounding box center [303, 58] width 104 height 21
type input "s"
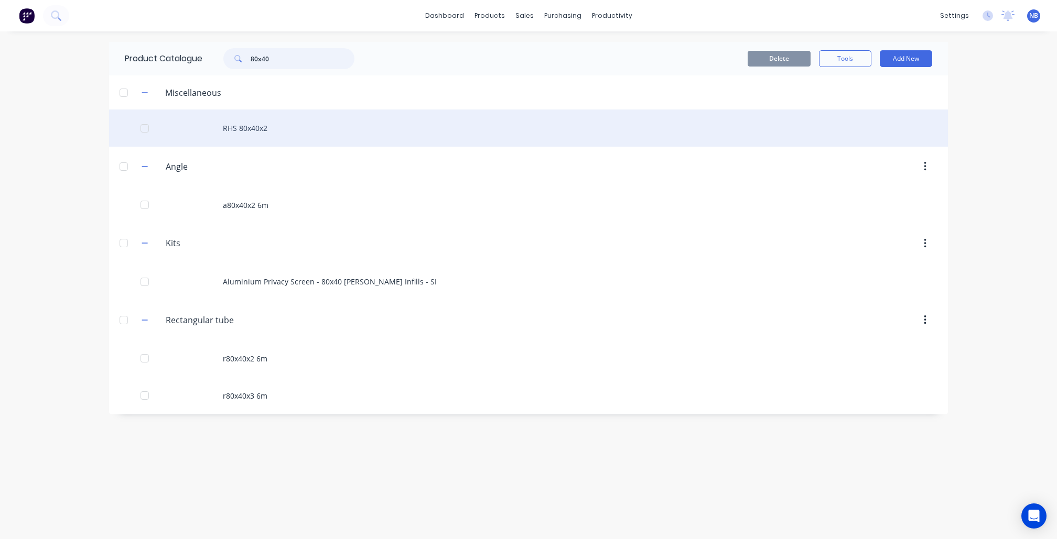
type input "80x40"
click at [237, 127] on div "RHS 80x40x2" at bounding box center [528, 128] width 839 height 37
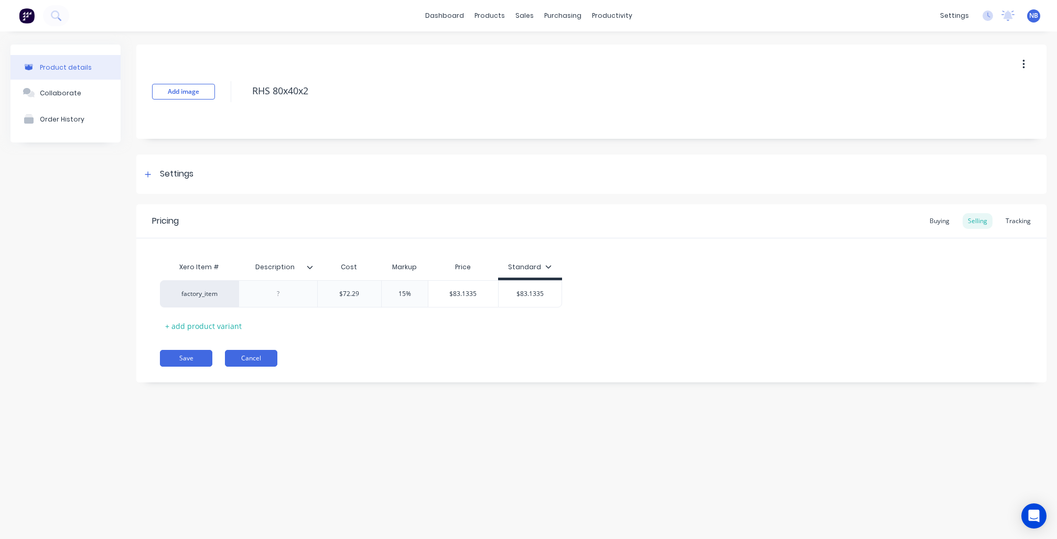
click at [263, 353] on button "Cancel" at bounding box center [251, 358] width 52 height 17
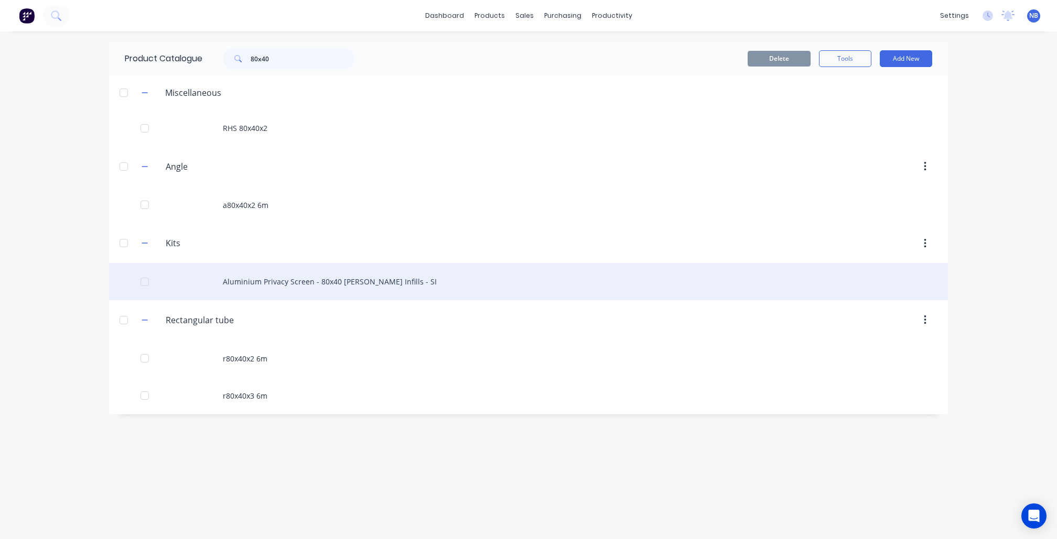
click at [340, 300] on div "Aluminium Privacy Screen - 80x40 Batten Infills - SI" at bounding box center [528, 281] width 839 height 37
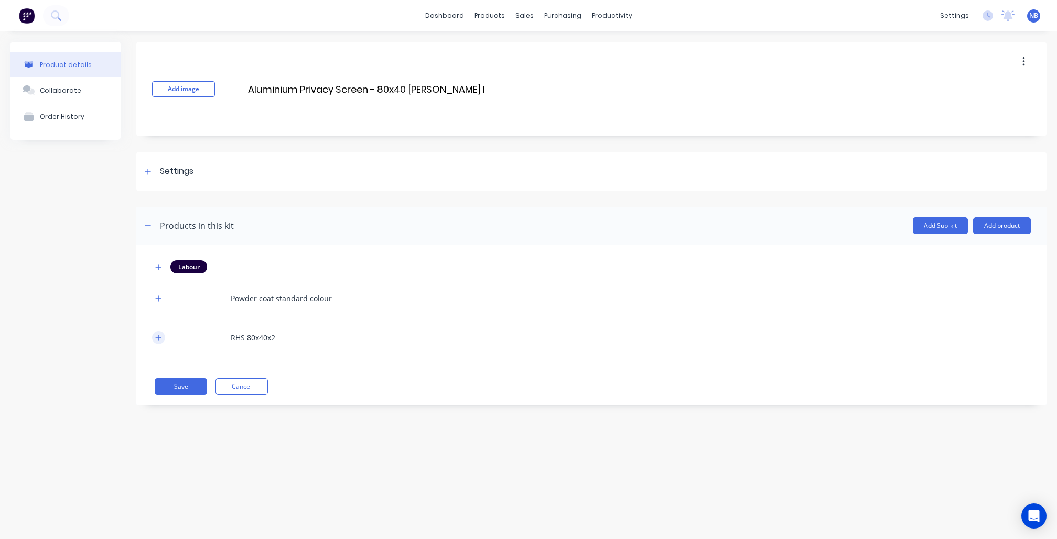
click at [156, 340] on icon "button" at bounding box center [158, 337] width 6 height 7
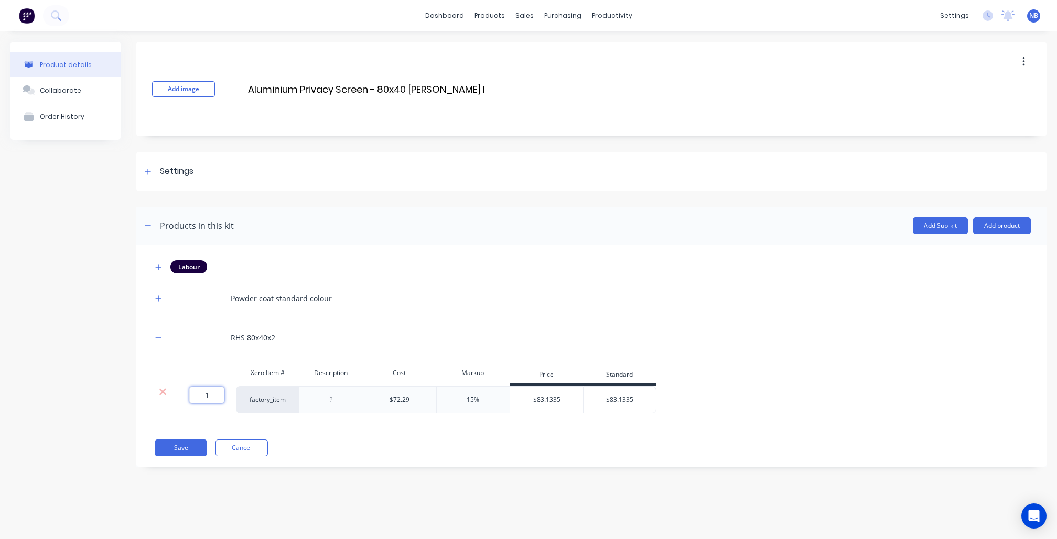
drag, startPoint x: 210, startPoint y: 400, endPoint x: 202, endPoint y: 399, distance: 8.5
click at [202, 399] on input "1" at bounding box center [206, 395] width 35 height 17
type input "1.33333"
click at [106, 470] on div "Product details Collaborate Order History" at bounding box center [65, 262] width 110 height 441
click at [159, 264] on icon "button" at bounding box center [158, 267] width 6 height 7
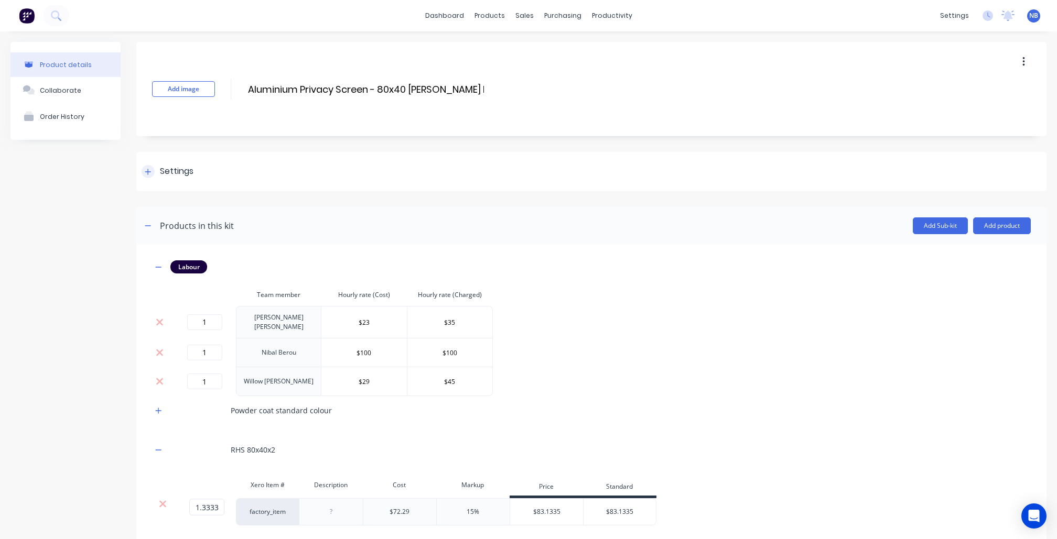
click at [147, 157] on div "Settings" at bounding box center [591, 171] width 910 height 39
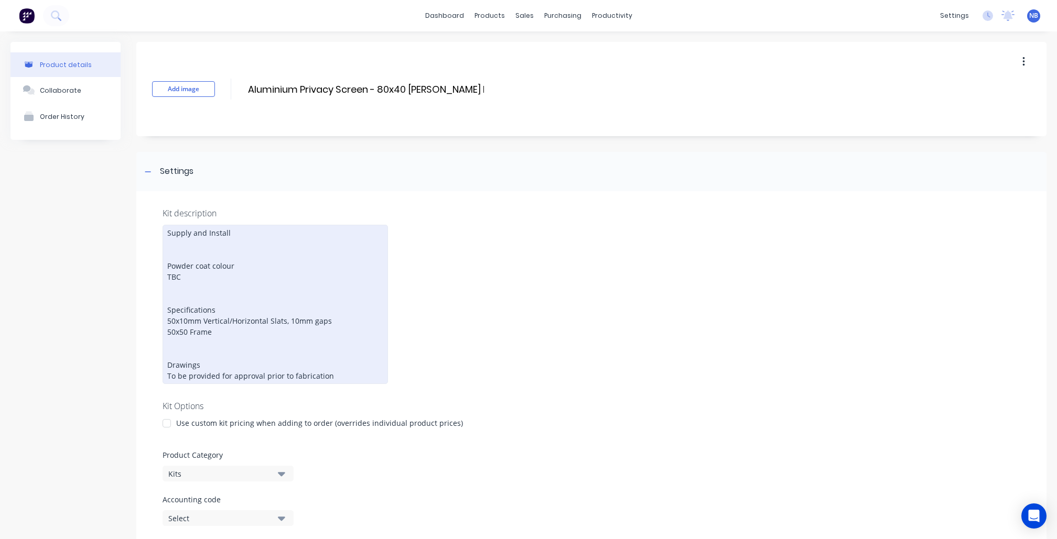
scroll to position [74, 0]
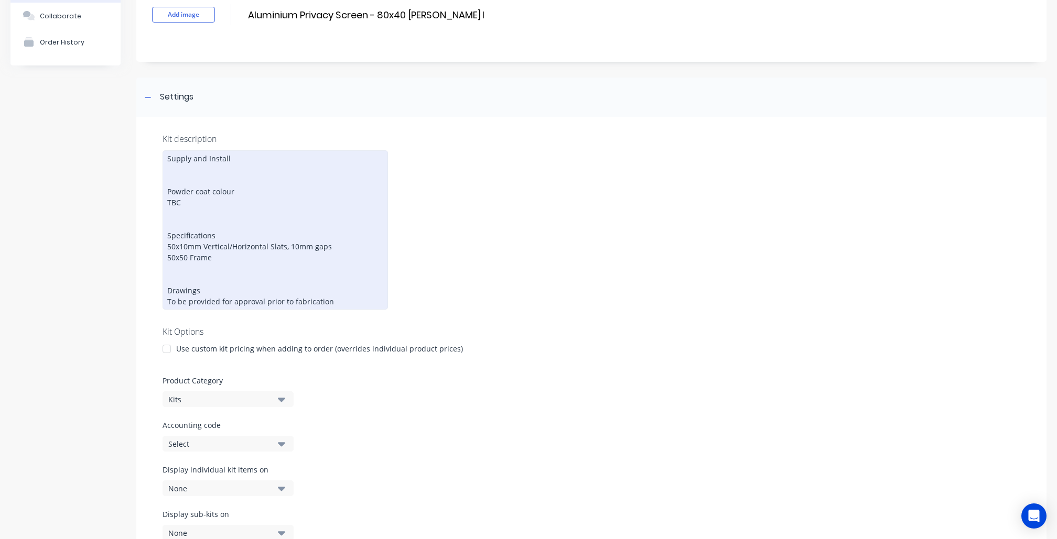
click at [209, 247] on div "Supply and Install Powder coat colour TBC Specifications 50x10mm Vertical/Horiz…" at bounding box center [274, 229] width 225 height 159
drag, startPoint x: 283, startPoint y: 242, endPoint x: 149, endPoint y: 231, distance: 134.6
click at [149, 231] on div "Kit description Supply and Install Powder coat colour TBC Specifications 50x10m…" at bounding box center [591, 343] width 910 height 452
click at [196, 242] on div "Supply and Install Powder coat colour TBC Specifications 50x10mm Vertical/Horiz…" at bounding box center [274, 229] width 225 height 159
drag, startPoint x: 284, startPoint y: 242, endPoint x: 97, endPoint y: 237, distance: 186.1
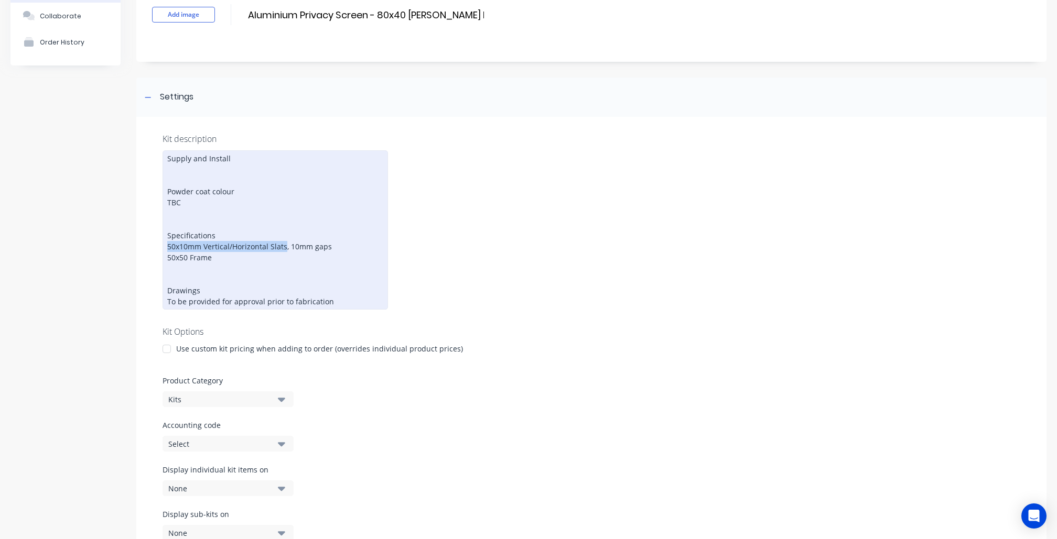
click at [97, 237] on div "Product details Collaborate Order History Add image Aluminium Privacy Screen - …" at bounding box center [528, 476] width 1036 height 1016
click at [183, 252] on div "Supply and Install Powder coat colour TBC Specifications 80x40 Vertical Battens…" at bounding box center [274, 229] width 225 height 159
drag, startPoint x: 210, startPoint y: 251, endPoint x: 168, endPoint y: 246, distance: 41.6
click at [168, 246] on div "Supply and Install Powder coat colour TBC Specifications 80x40 Vertical Battens…" at bounding box center [274, 229] width 225 height 159
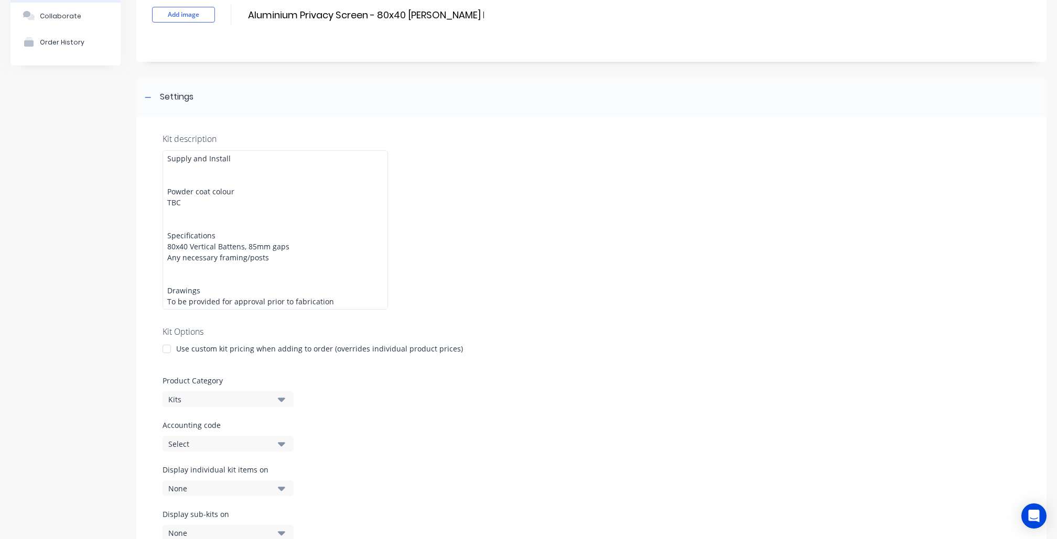
click at [829, 317] on div at bounding box center [590, 318] width 857 height 16
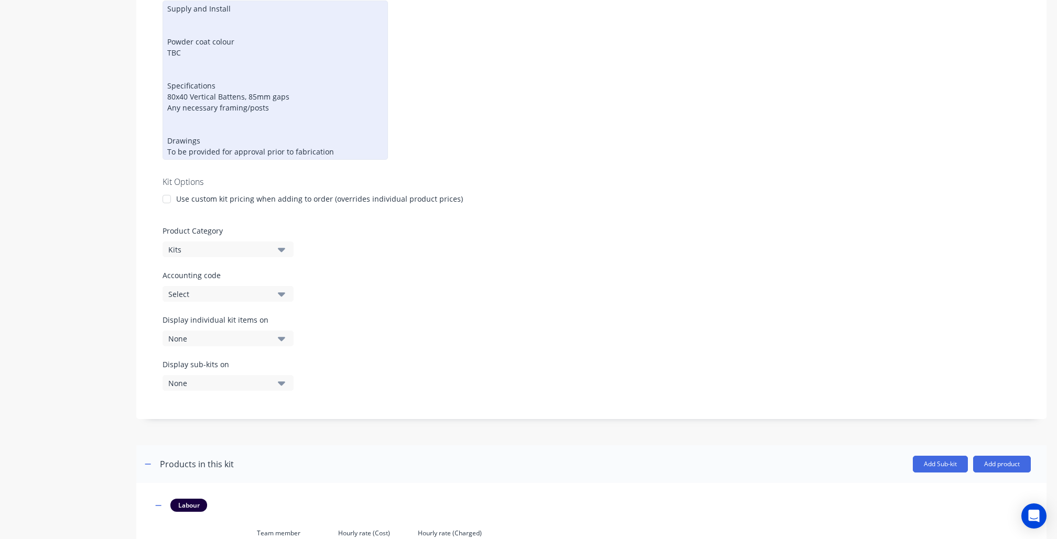
scroll to position [155, 0]
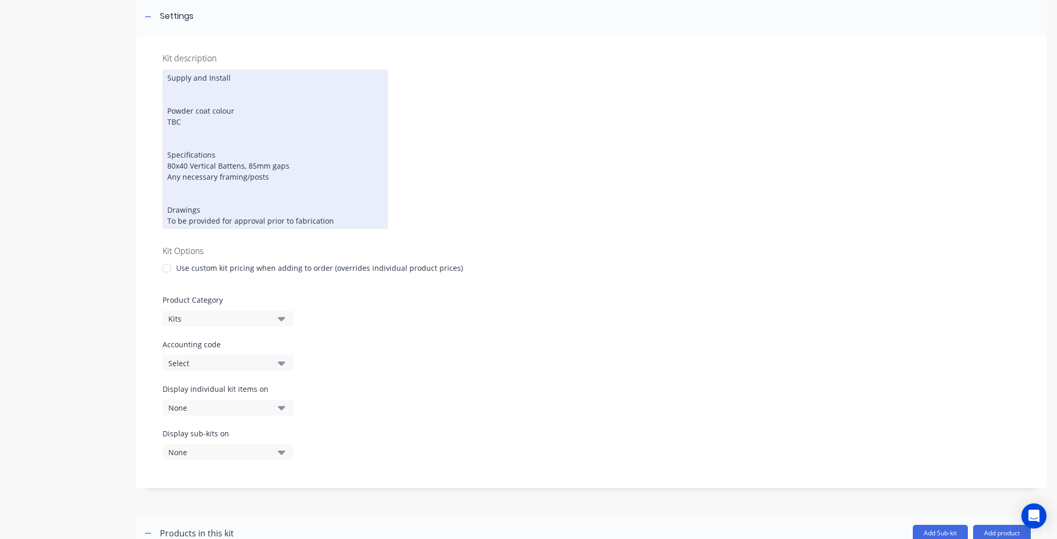
click at [191, 113] on div "Supply and Install Powder coat colour TBC Specifications 80x40 Vertical Battens…" at bounding box center [274, 149] width 225 height 159
click at [188, 117] on div "Supply and Install Powder coat colour TBC Specifications 80x40 Vertical Battens…" at bounding box center [274, 149] width 225 height 159
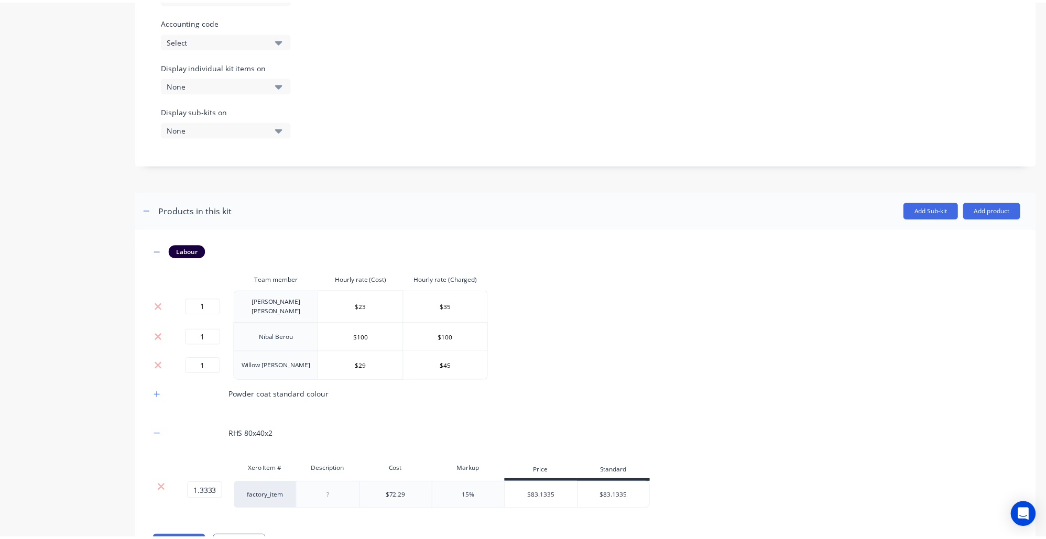
scroll to position [516, 0]
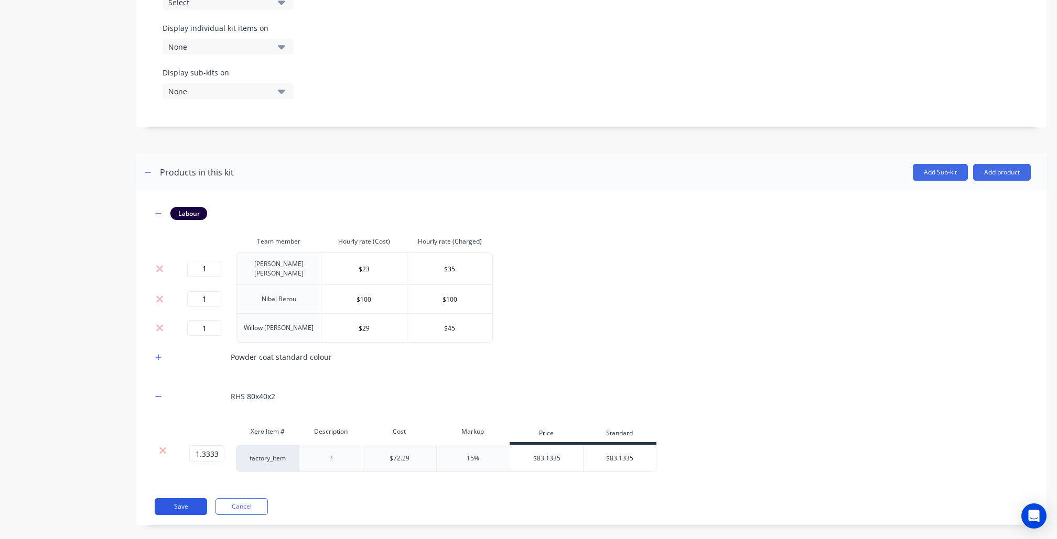
click at [172, 498] on button "Save" at bounding box center [181, 506] width 52 height 17
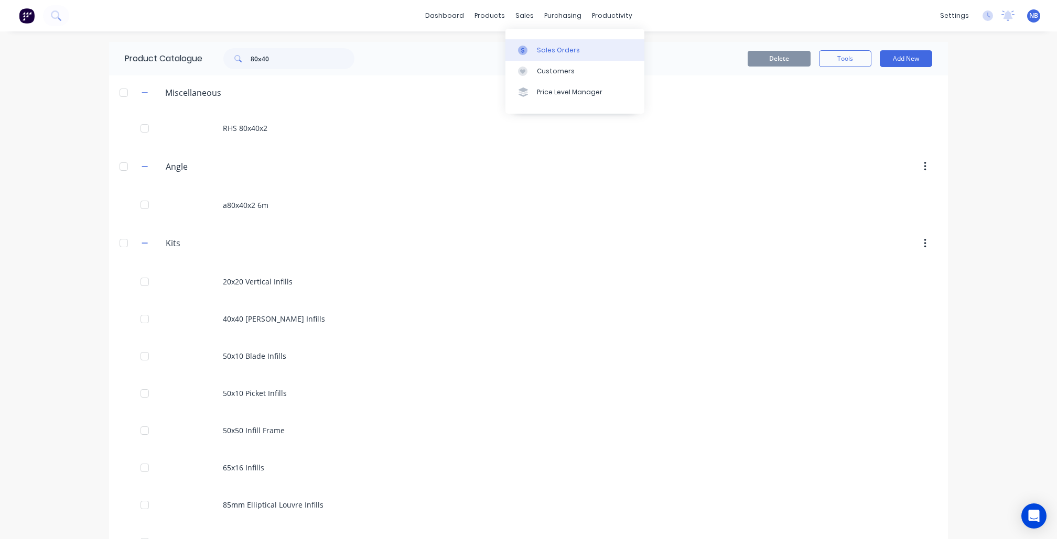
click at [538, 44] on link "Sales Orders" at bounding box center [574, 49] width 139 height 21
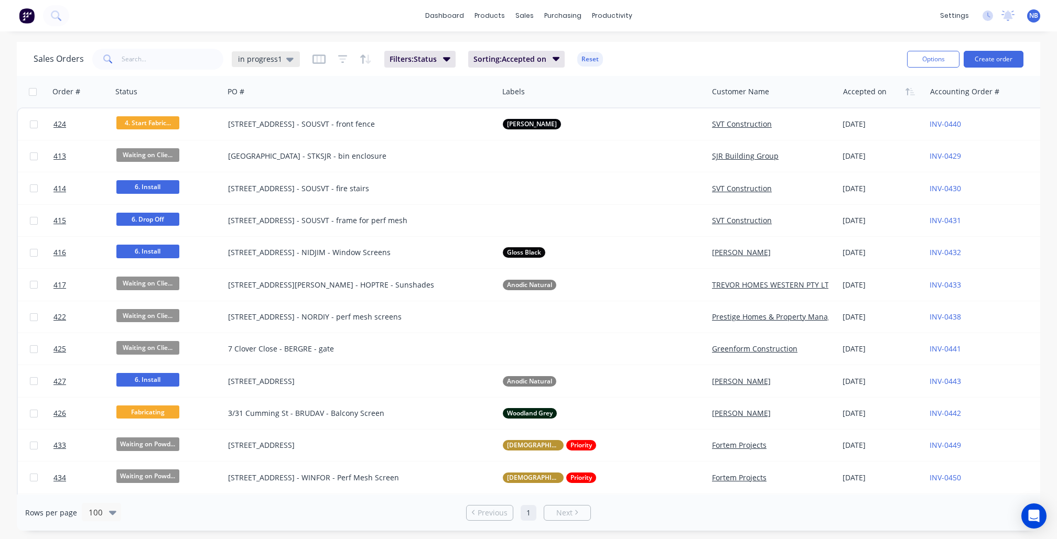
click at [265, 57] on span "in progress1" at bounding box center [260, 58] width 44 height 11
click at [273, 145] on button "None" at bounding box center [294, 148] width 119 height 12
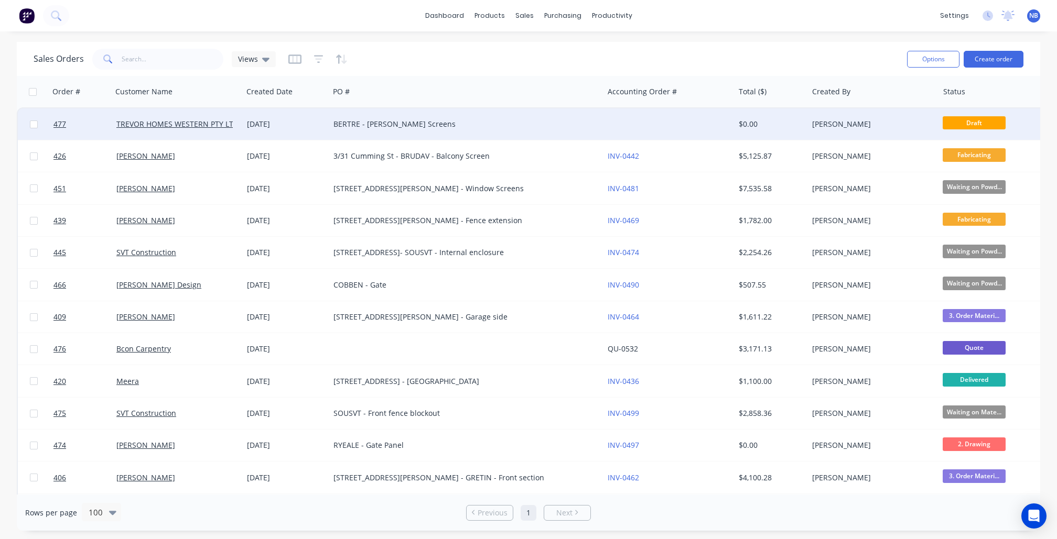
click at [192, 131] on div "TREVOR HOMES WESTERN PTY LTD" at bounding box center [177, 123] width 131 height 31
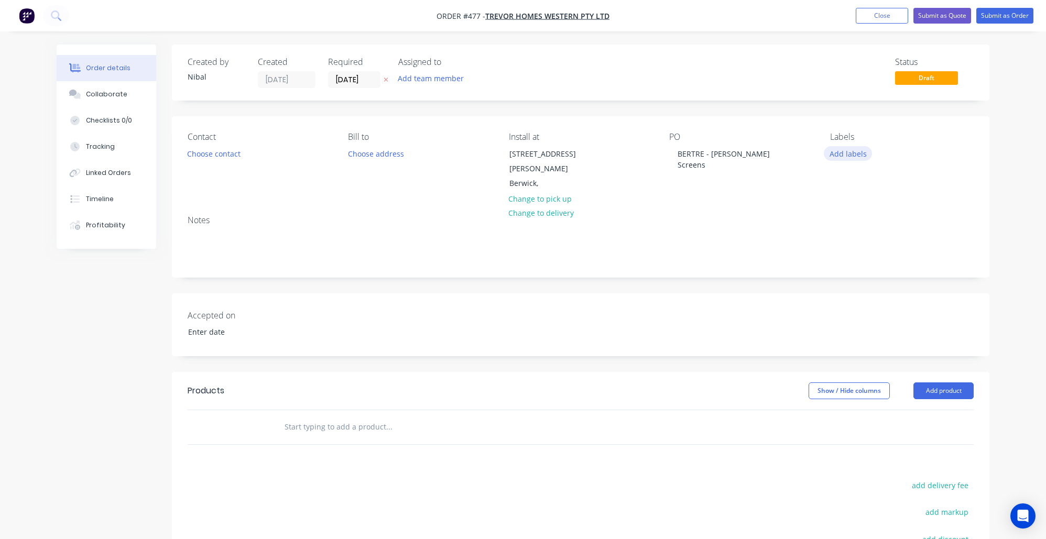
click at [839, 154] on button "Add labels" at bounding box center [848, 153] width 48 height 14
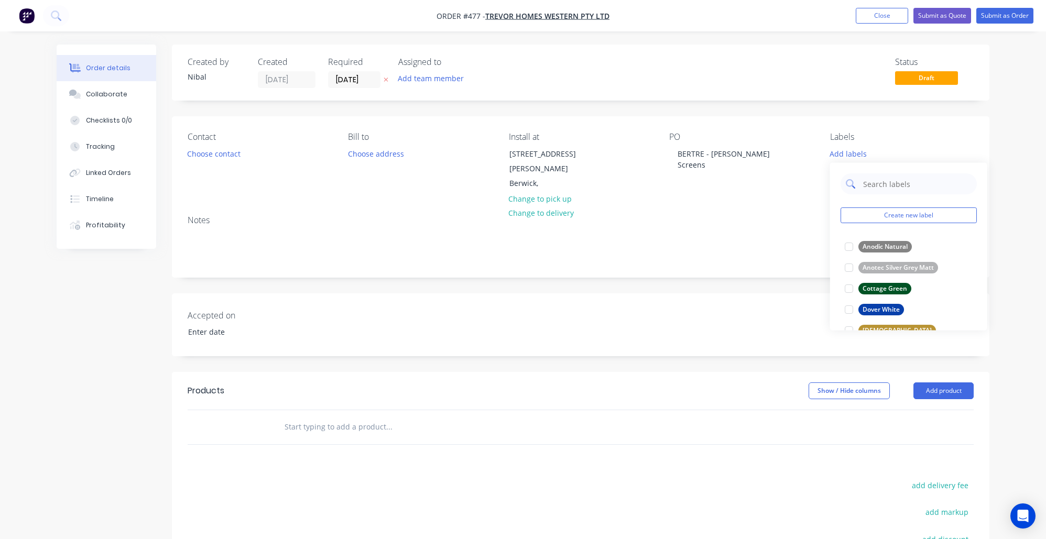
click at [891, 185] on input "text" at bounding box center [917, 183] width 110 height 21
type input "matt"
click at [893, 273] on button "[PERSON_NAME]" at bounding box center [881, 267] width 80 height 15
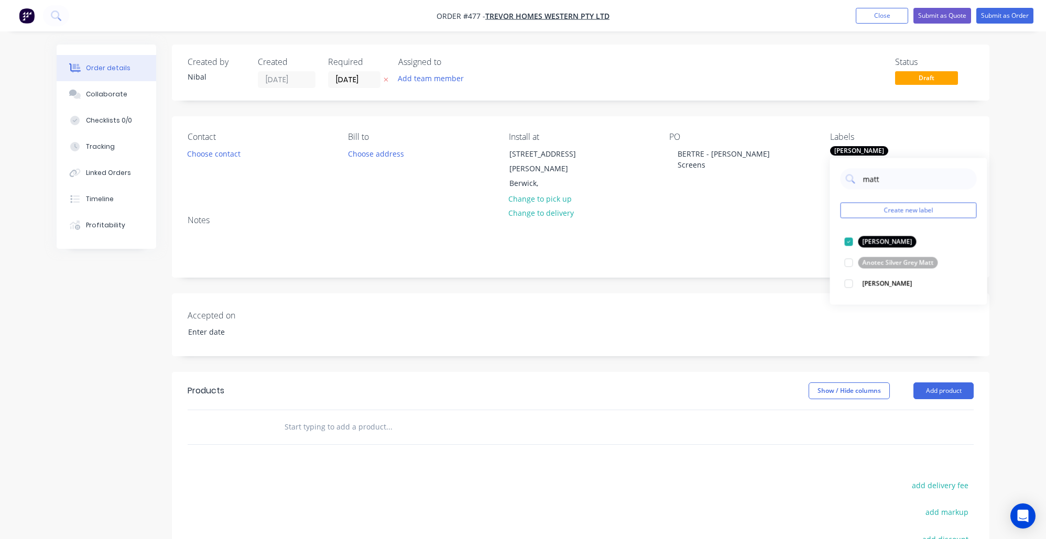
drag, startPoint x: 754, startPoint y: 278, endPoint x: 742, endPoint y: 284, distance: 12.9
click at [755, 278] on div "Created by Nibal Created 07/10/25 Required 07/10/25 Assigned to Add team member…" at bounding box center [581, 371] width 818 height 652
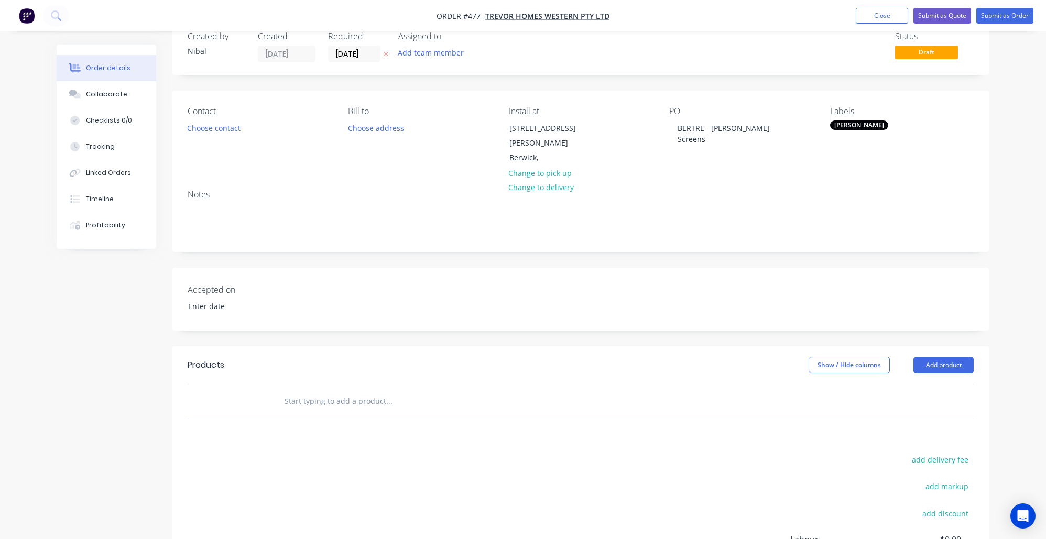
scroll to position [4, 0]
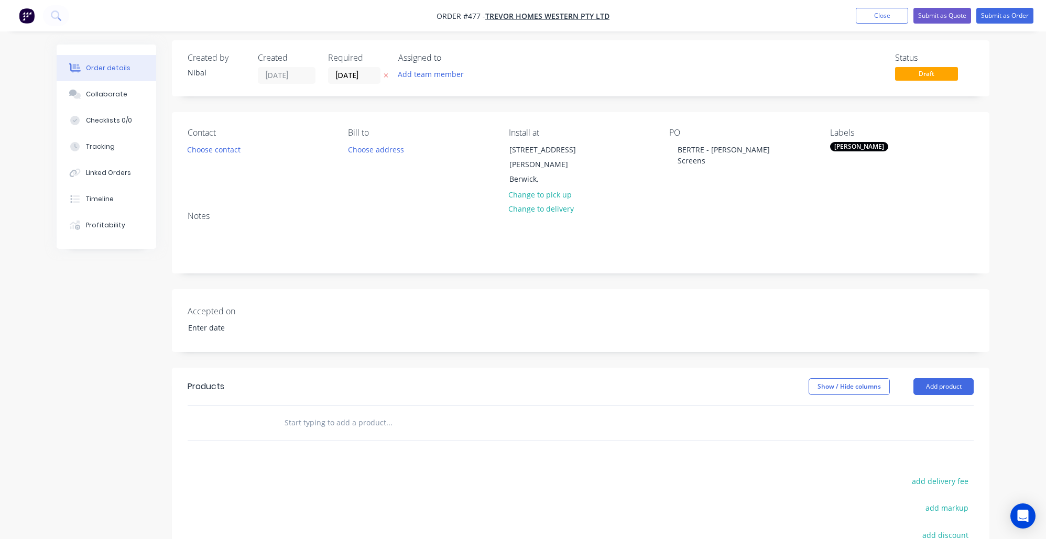
click at [370, 412] on input "text" at bounding box center [389, 422] width 210 height 21
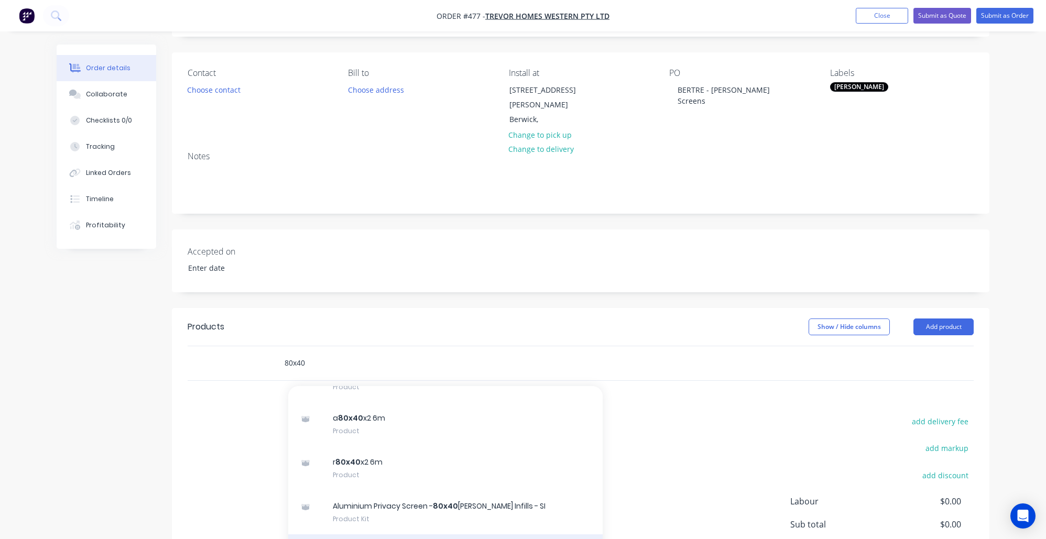
scroll to position [160, 0]
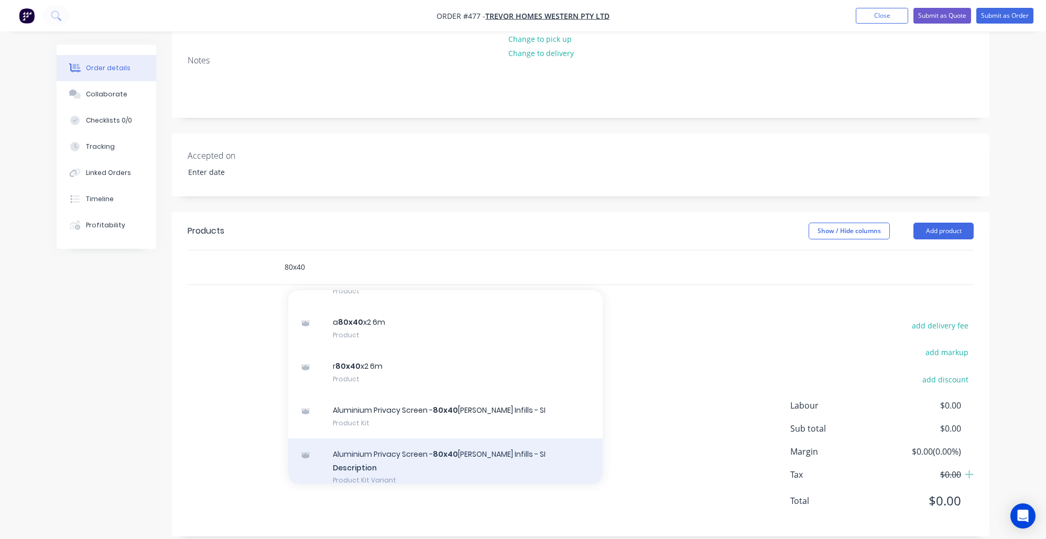
type input "80x40"
click at [406, 449] on div "Aluminium Privacy Screen - 80x40 Batten Infills - SI Description Product Kit Va…" at bounding box center [445, 468] width 314 height 58
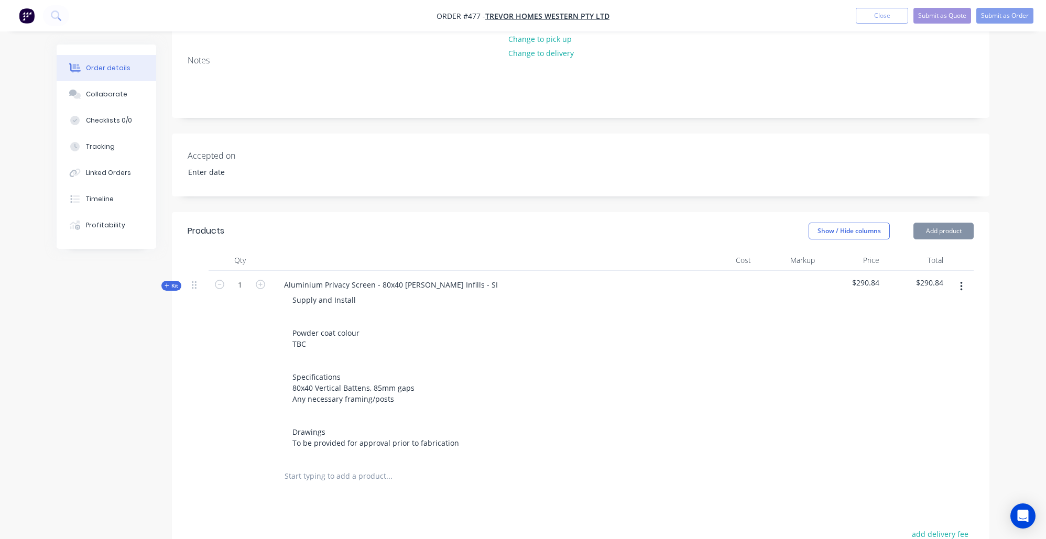
scroll to position [235, 0]
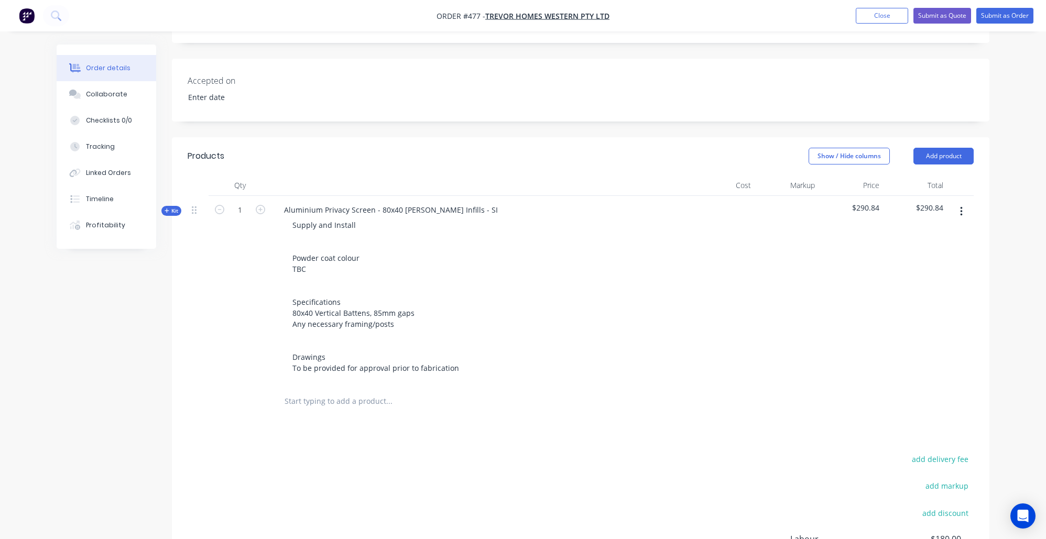
click at [176, 207] on span "Kit" at bounding box center [172, 211] width 14 height 8
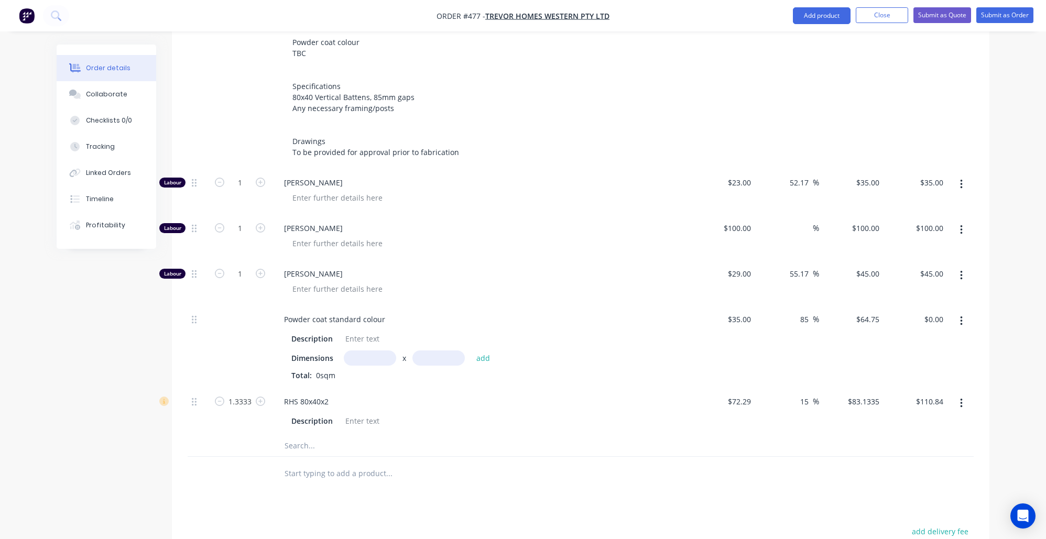
scroll to position [459, 0]
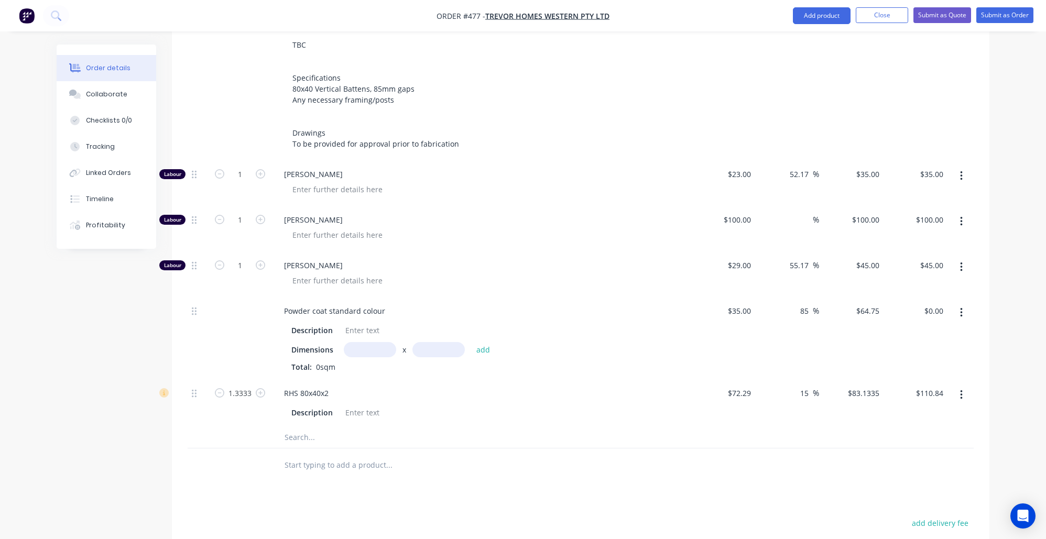
click at [368, 342] on input "text" at bounding box center [370, 349] width 52 height 15
click at [118, 97] on div "Collaborate" at bounding box center [106, 94] width 41 height 9
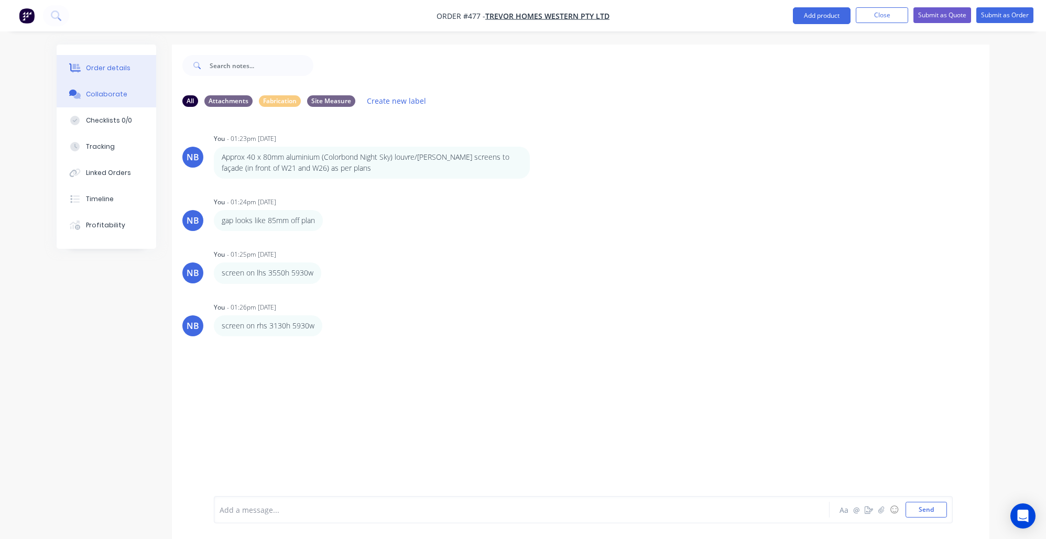
click at [81, 72] on icon at bounding box center [75, 67] width 12 height 8
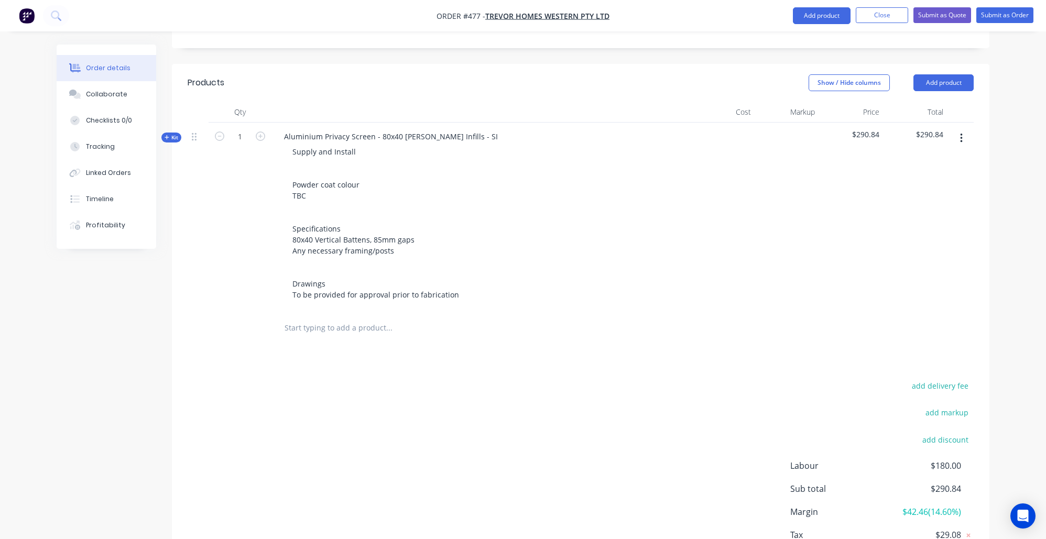
scroll to position [361, 0]
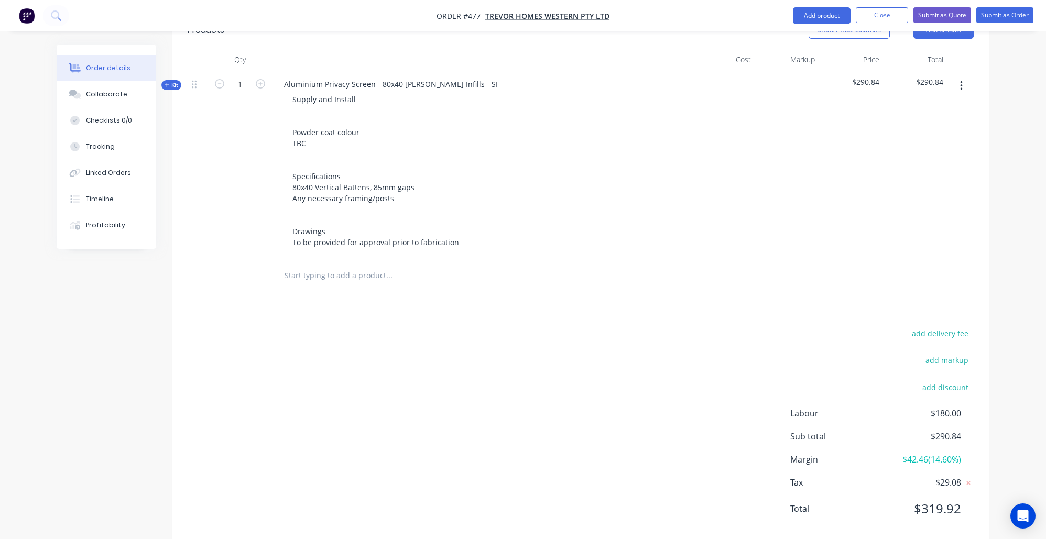
click at [177, 81] on span "Kit" at bounding box center [172, 85] width 14 height 8
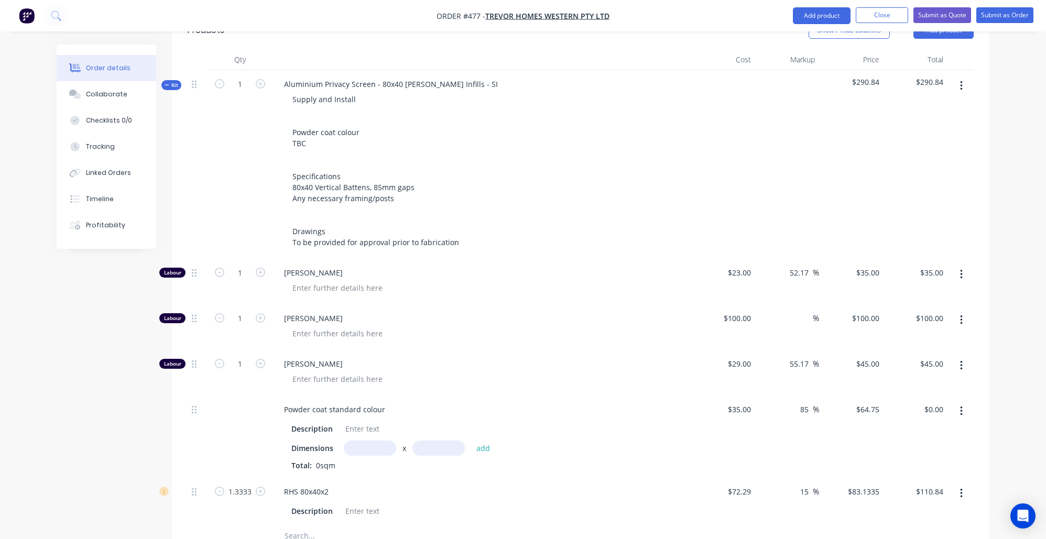
click at [385, 441] on input "text" at bounding box center [370, 448] width 52 height 15
type input "5.93m"
click at [449, 441] on input "text" at bounding box center [438, 448] width 52 height 15
type input "3.93"
click at [483, 441] on button "add" at bounding box center [483, 448] width 25 height 14
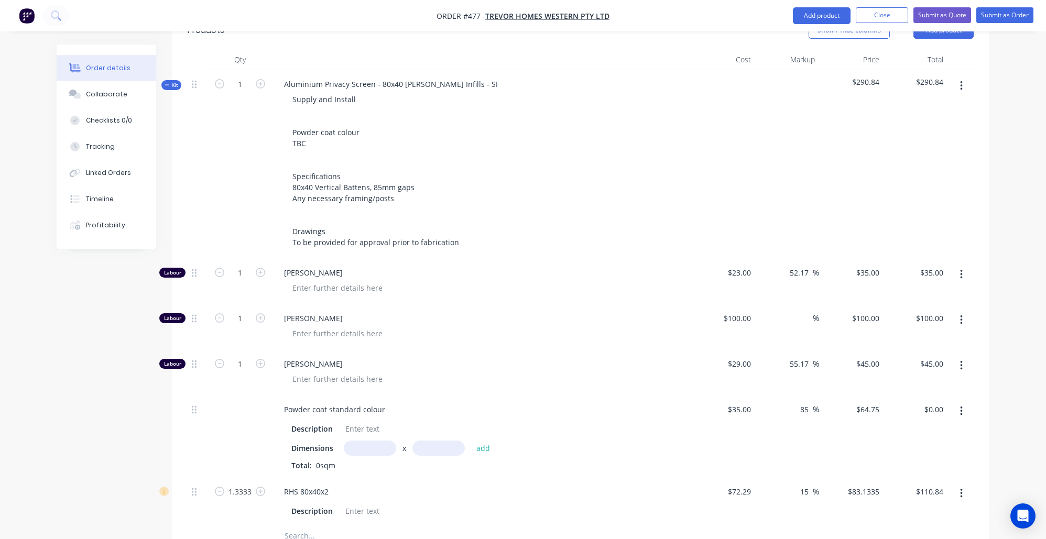
type input "$1,508.99"
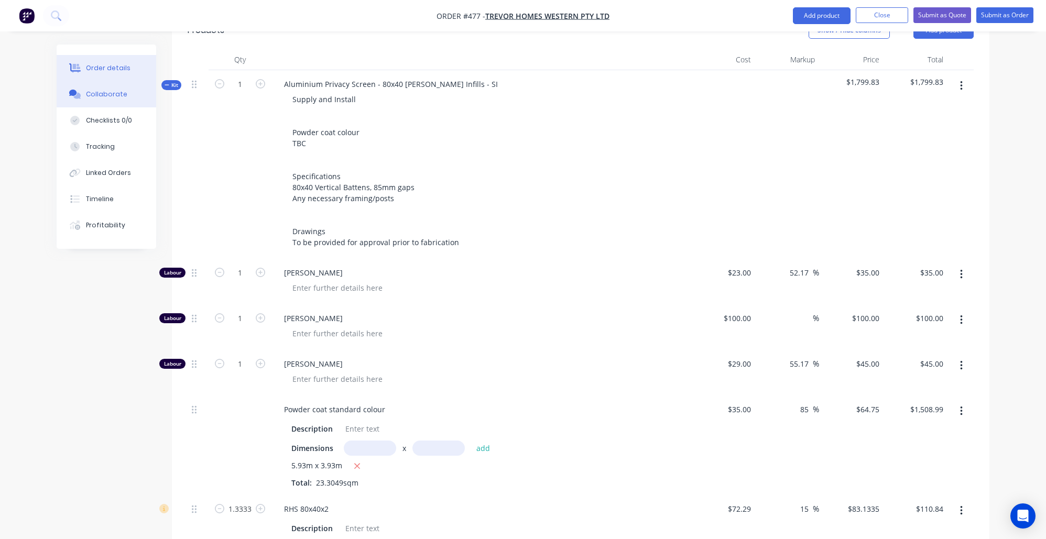
click at [118, 99] on div "Collaborate" at bounding box center [106, 94] width 41 height 9
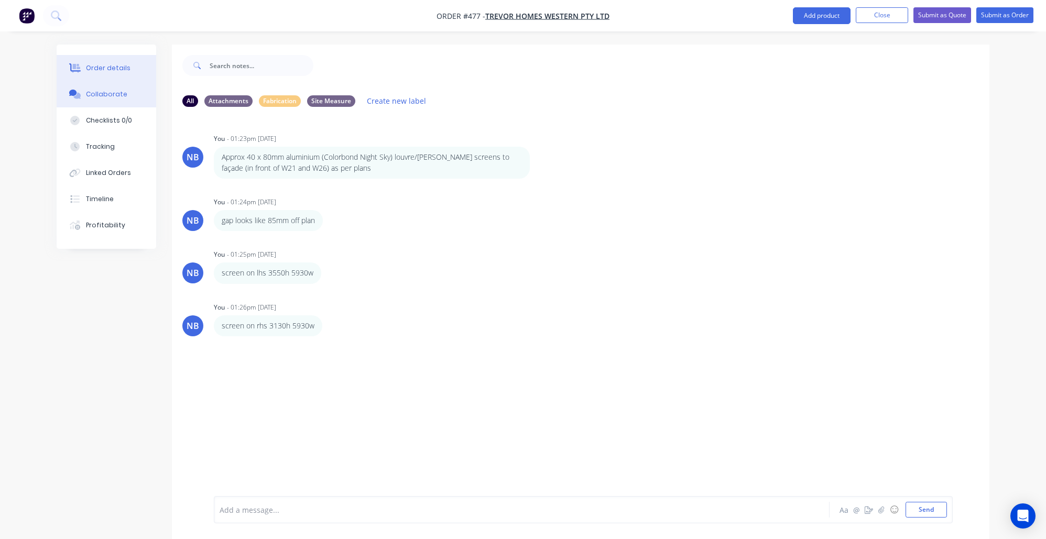
click at [103, 79] on button "Order details" at bounding box center [107, 68] width 100 height 26
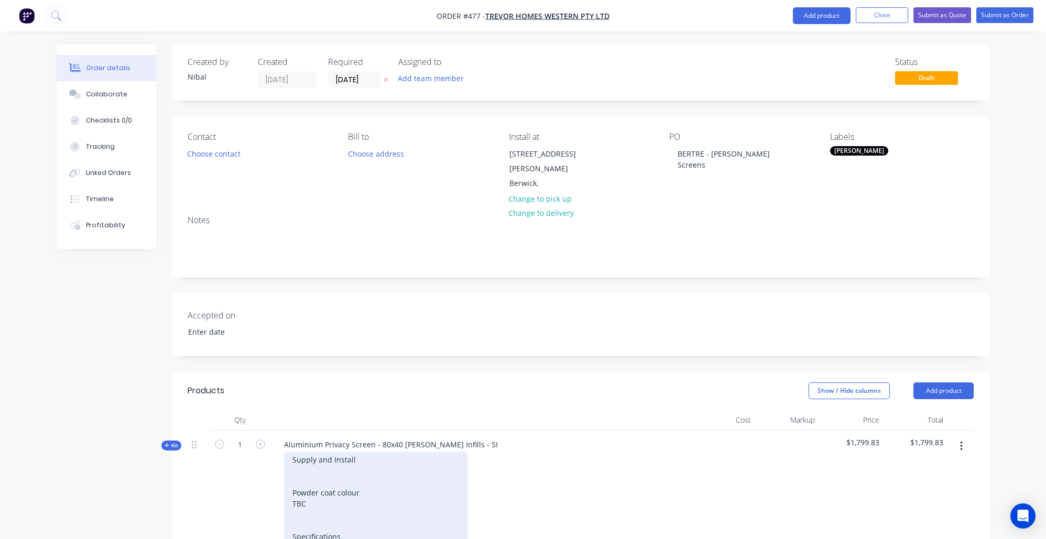
drag, startPoint x: 173, startPoint y: 432, endPoint x: 328, endPoint y: 457, distance: 156.6
click at [173, 442] on span "Kit" at bounding box center [172, 446] width 14 height 8
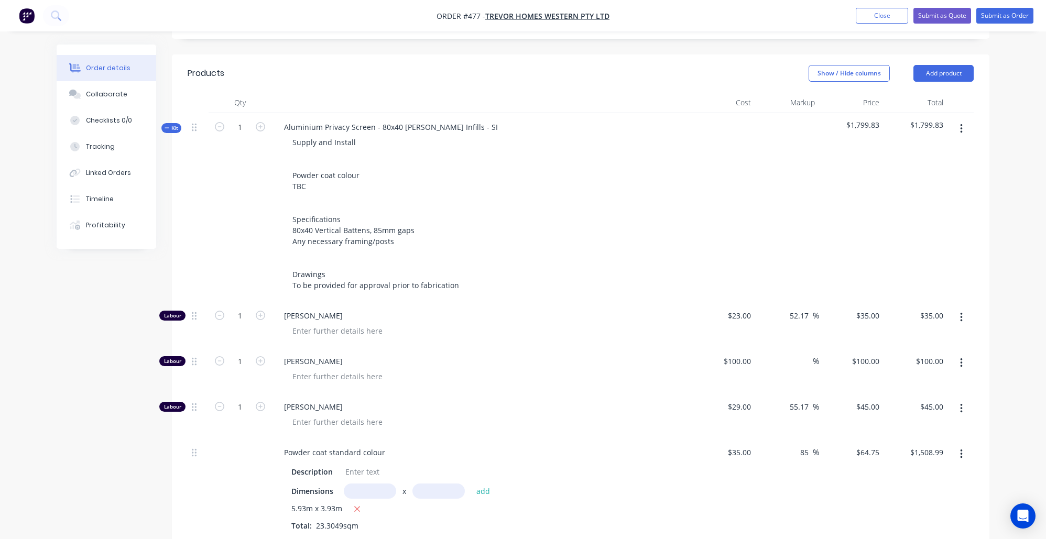
scroll to position [468, 0]
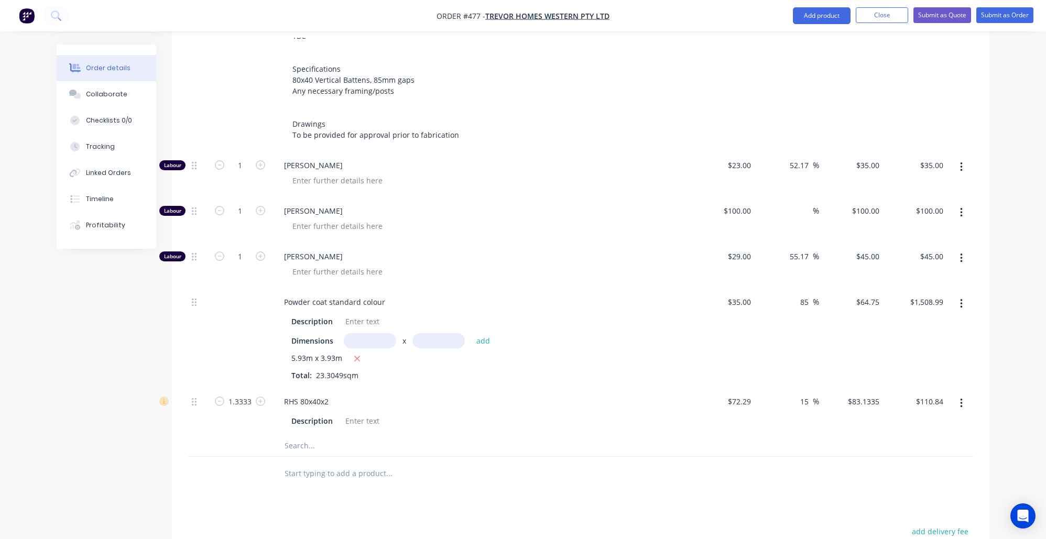
click at [374, 333] on input "text" at bounding box center [370, 340] width 52 height 15
type input "5.93m"
type input "3.13"
click at [483, 333] on button "add" at bounding box center [483, 340] width 25 height 14
type input "$2,710.81"
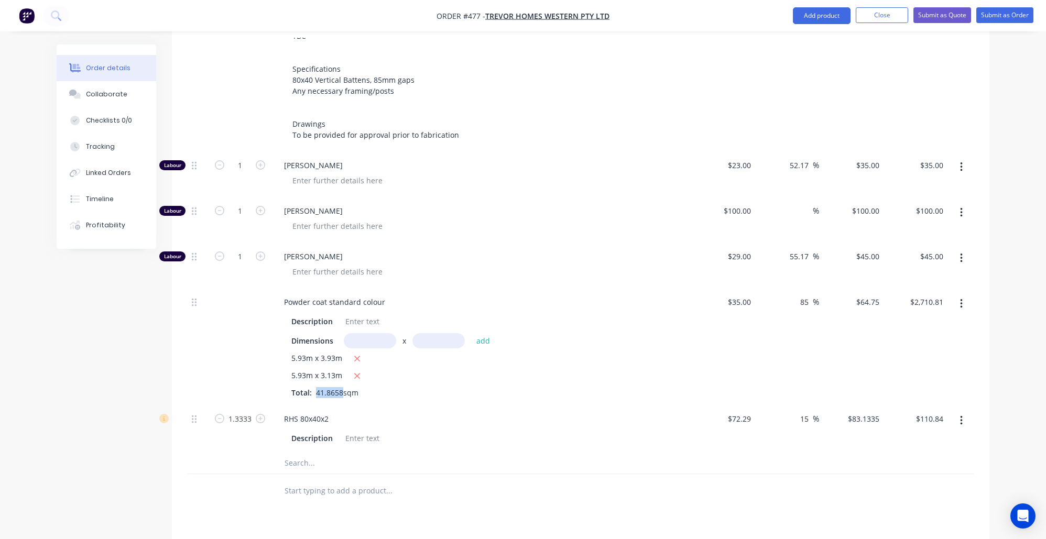
drag, startPoint x: 340, startPoint y: 368, endPoint x: 315, endPoint y: 366, distance: 24.7
click at [315, 388] on span "41.8658sqm" at bounding box center [337, 393] width 51 height 10
copy div "41.8658"
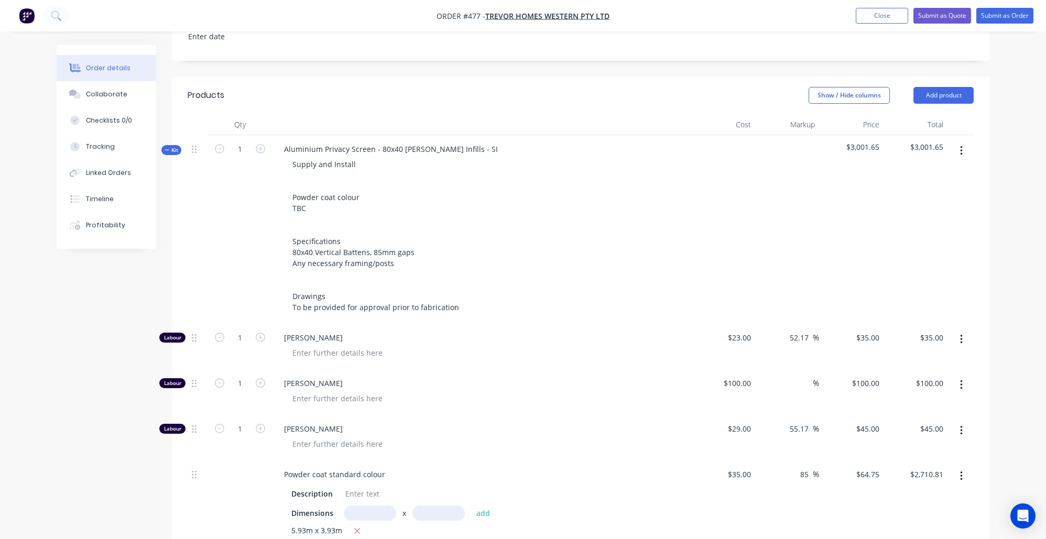
scroll to position [249, 0]
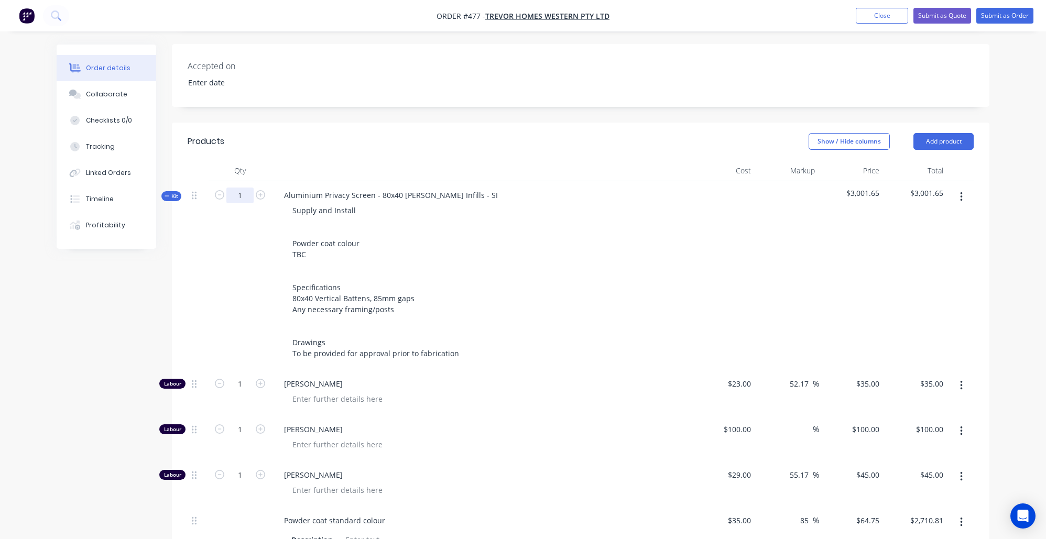
click at [242, 188] on input "1" at bounding box center [239, 196] width 27 height 16
paste input "41.8658"
type input "41.8658"
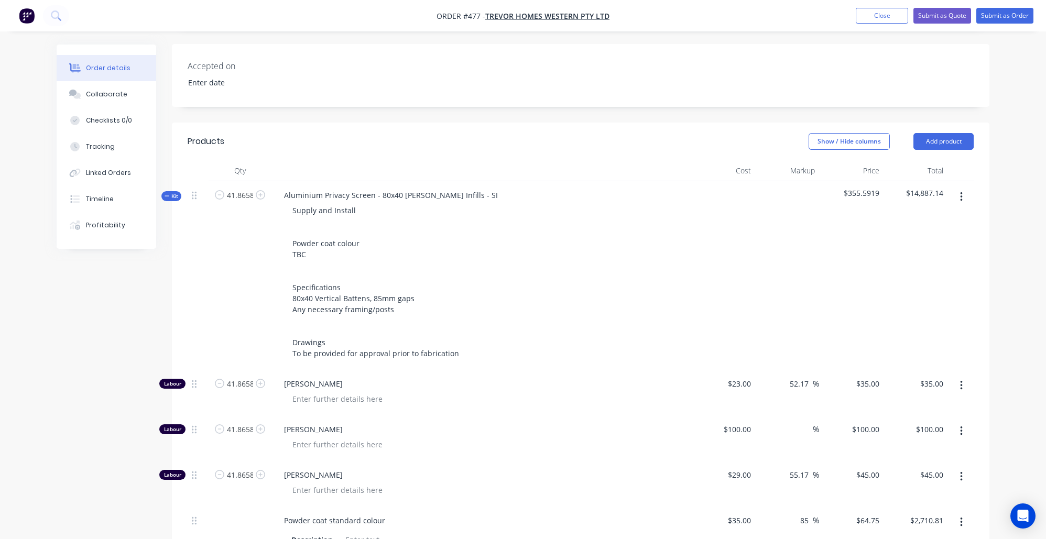
type input "41.8658"
type input "55.8197"
type input "$1,465.30"
type input "$4,186.58"
type input "$1,883.96"
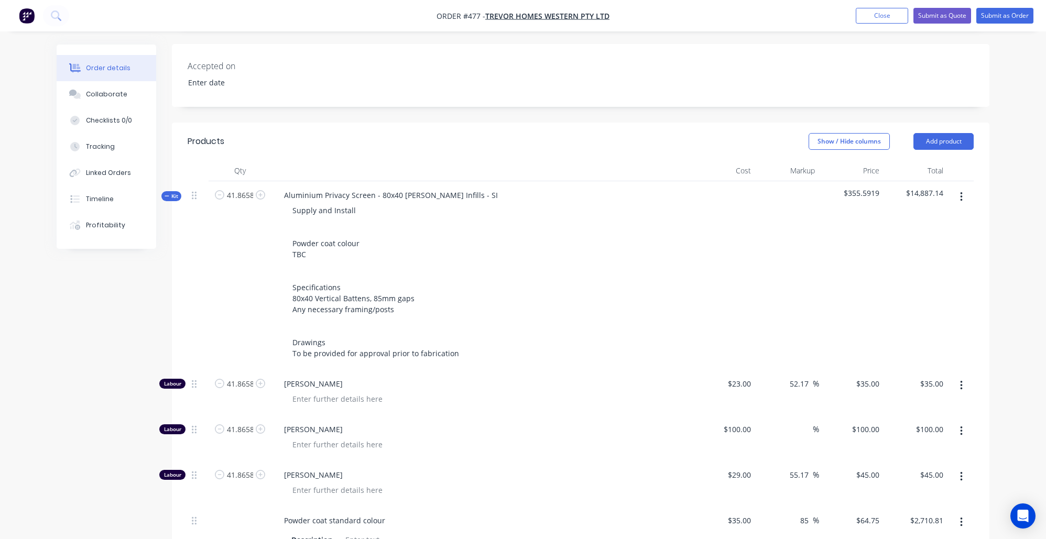
type input "$4,640.49"
click at [77, 398] on div "Created by Nibal Created 07/10/25 Required 07/10/25 Assigned to Add team member…" at bounding box center [523, 394] width 933 height 1199
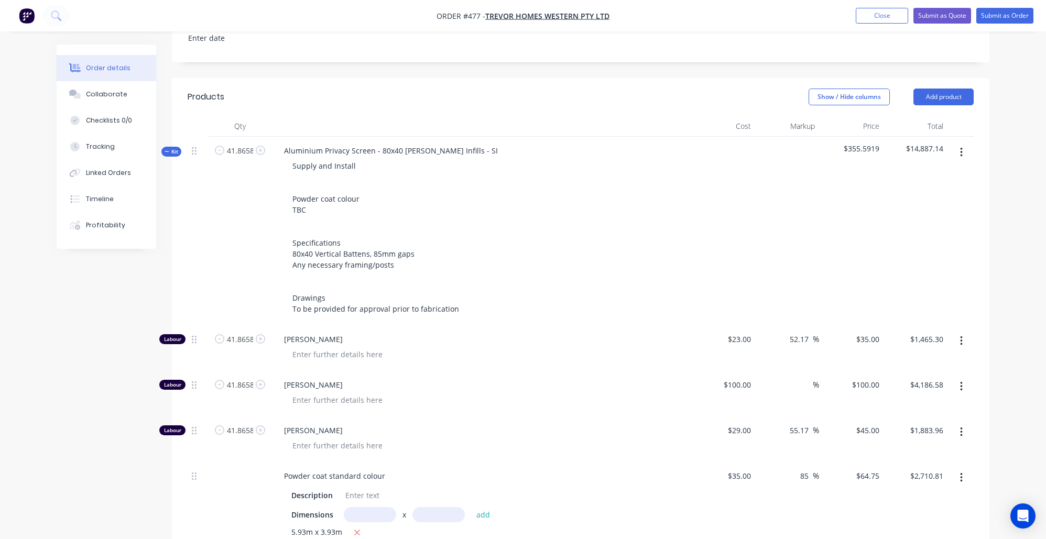
scroll to position [396, 0]
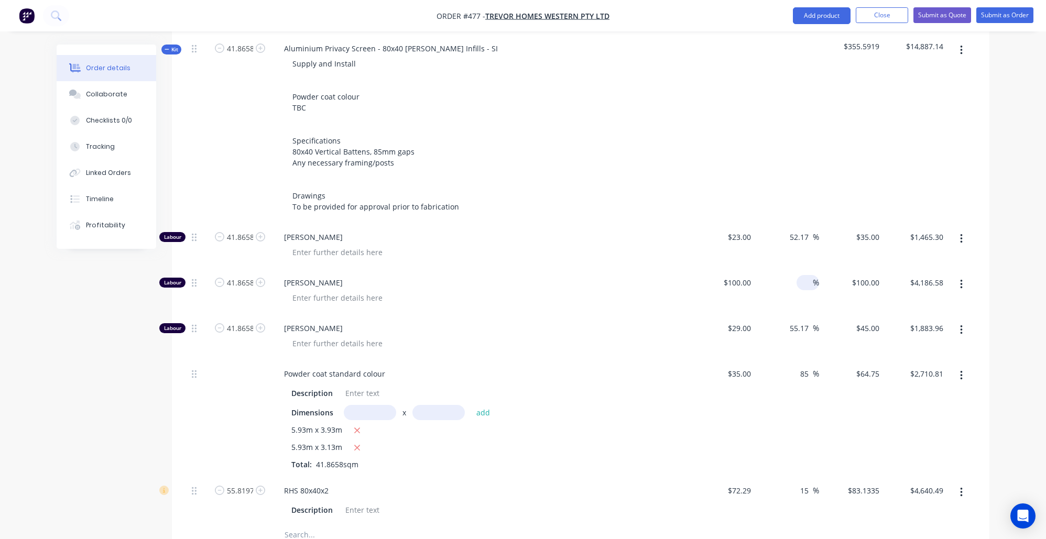
click at [805, 275] on input at bounding box center [807, 282] width 12 height 15
type input "100"
type input "$200.00"
type input "$8,373.16"
click at [997, 255] on div "Order details Collaborate Checklists 0/0 Tracking Linked Orders Timeline Profit…" at bounding box center [523, 247] width 954 height 1199
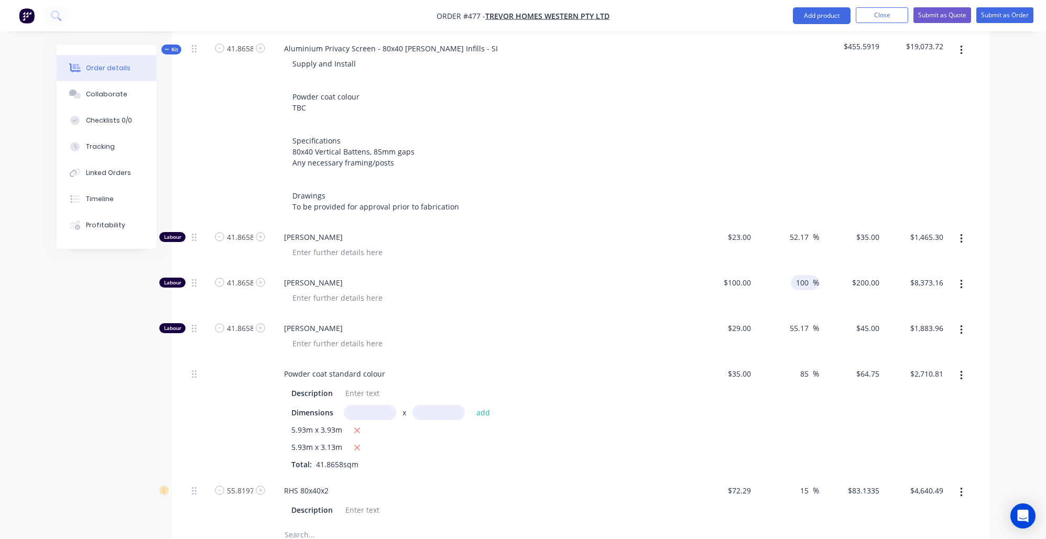
click at [808, 275] on input "100" at bounding box center [804, 282] width 18 height 15
drag, startPoint x: 809, startPoint y: 260, endPoint x: 753, endPoint y: 252, distance: 56.7
click at [753, 269] on div "Labour 41.8658 Nibal Berou $100.00 $100.00 100 100 % $200.00 $200.00 $8,373.16 …" at bounding box center [581, 292] width 786 height 46
type input "$100.00"
type input "$4,186.58"
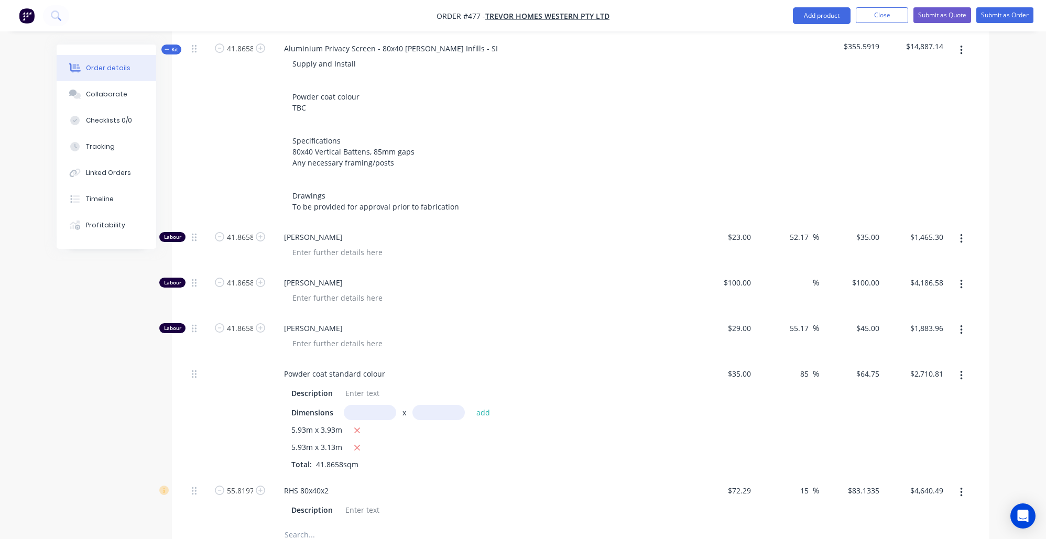
click at [1015, 302] on div "Order details Collaborate Checklists 0/0 Tracking Linked Orders Timeline Profit…" at bounding box center [523, 226] width 1046 height 1244
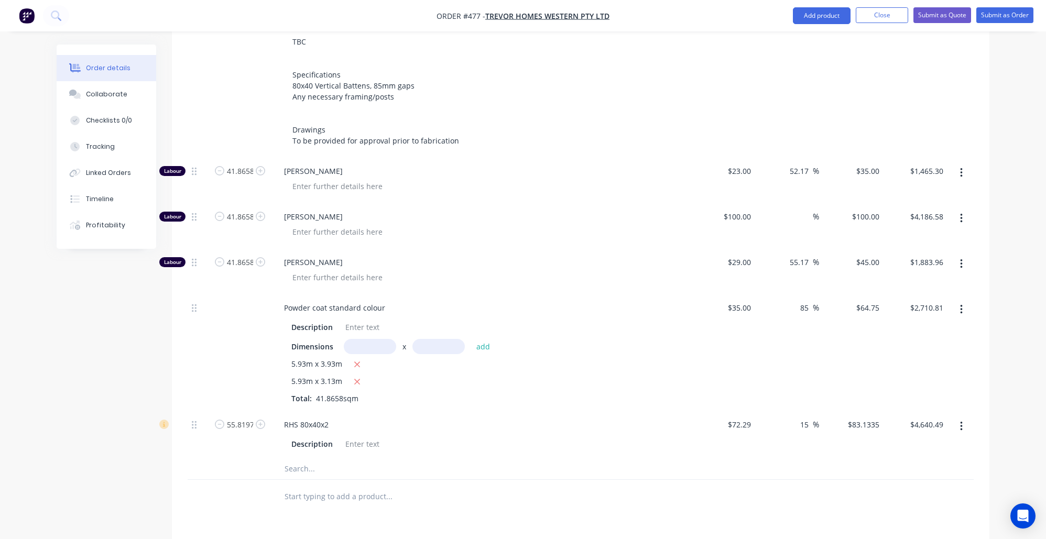
scroll to position [467, 0]
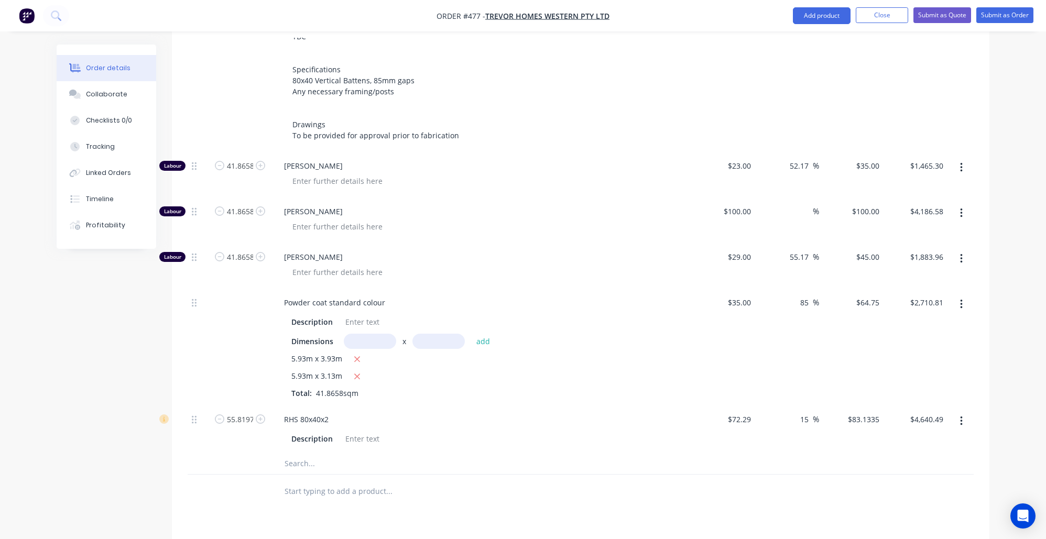
click at [789, 200] on div "%" at bounding box center [787, 221] width 64 height 46
click at [793, 198] on div "%" at bounding box center [787, 221] width 64 height 46
click at [799, 204] on div "%" at bounding box center [808, 211] width 23 height 15
type input "100"
type input "$200.00"
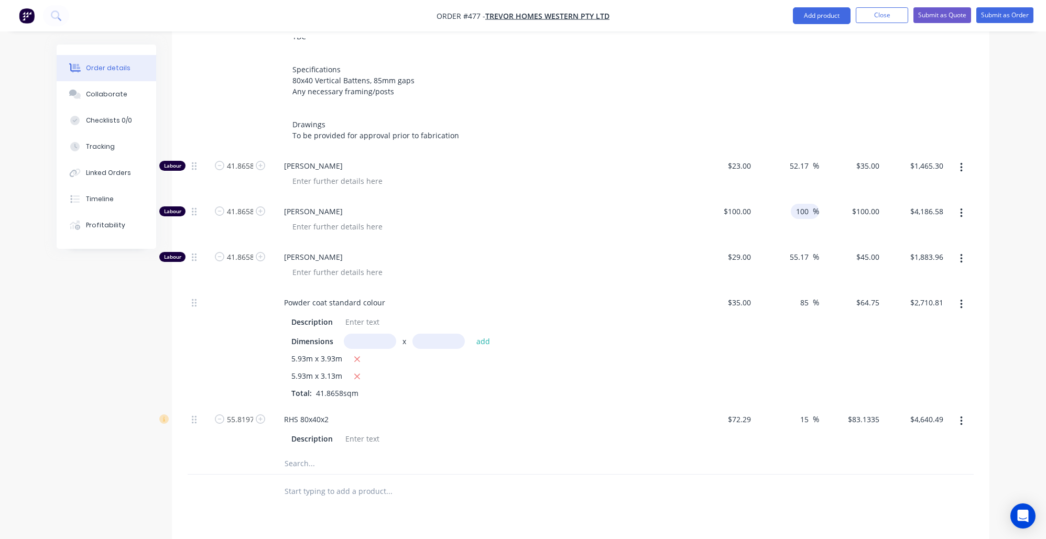
type input "$8,373.16"
click at [1015, 287] on div "Order details Collaborate Checklists 0/0 Tracking Linked Orders Timeline Profit…" at bounding box center [523, 155] width 1046 height 1244
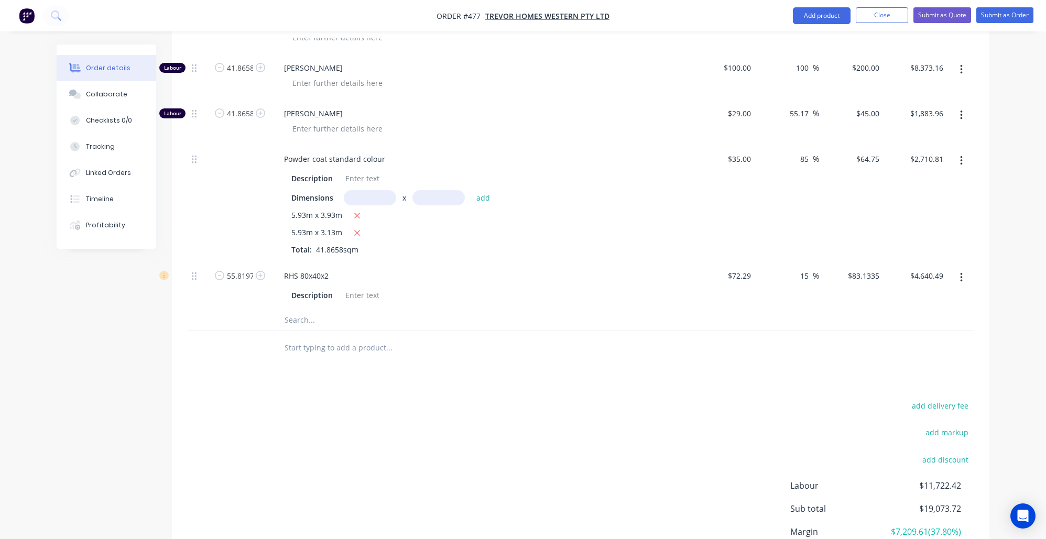
scroll to position [609, 0]
click at [330, 312] on input "text" at bounding box center [389, 322] width 210 height 21
type input "c"
type input "s"
type input "b"
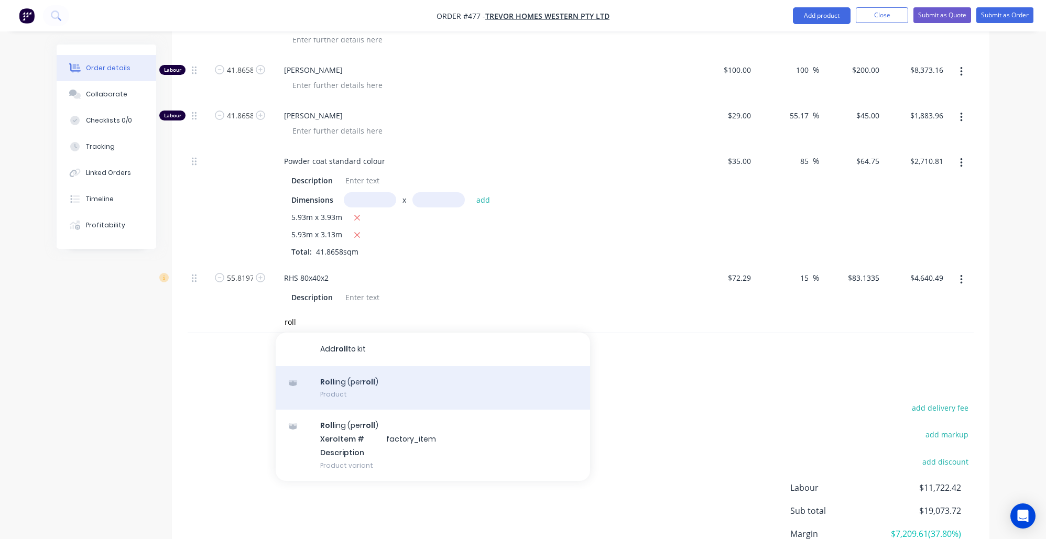
type input "roll"
click at [385, 376] on div "Roll ing (per roll ) Product" at bounding box center [433, 388] width 314 height 44
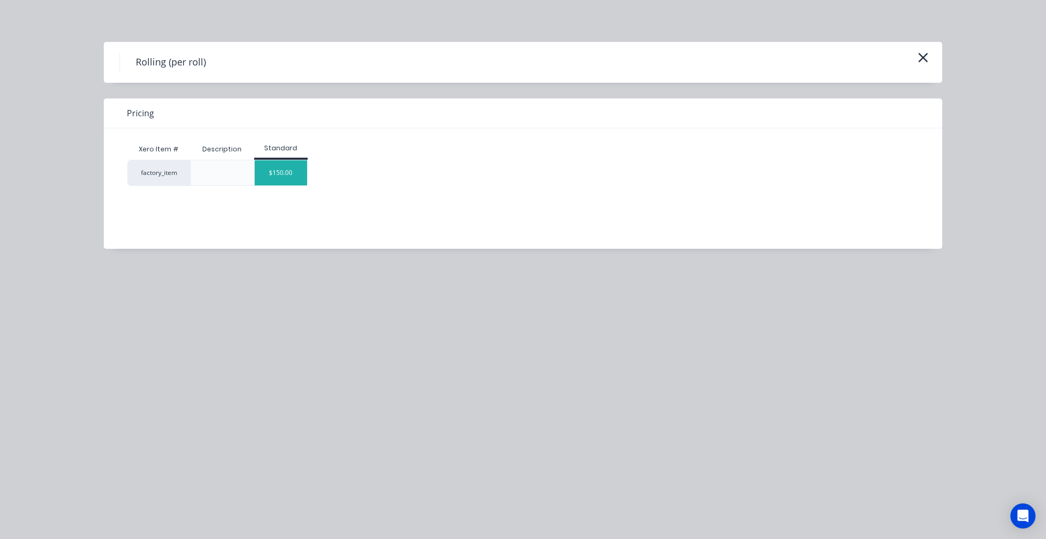
click at [262, 165] on div "$150.00" at bounding box center [281, 172] width 52 height 25
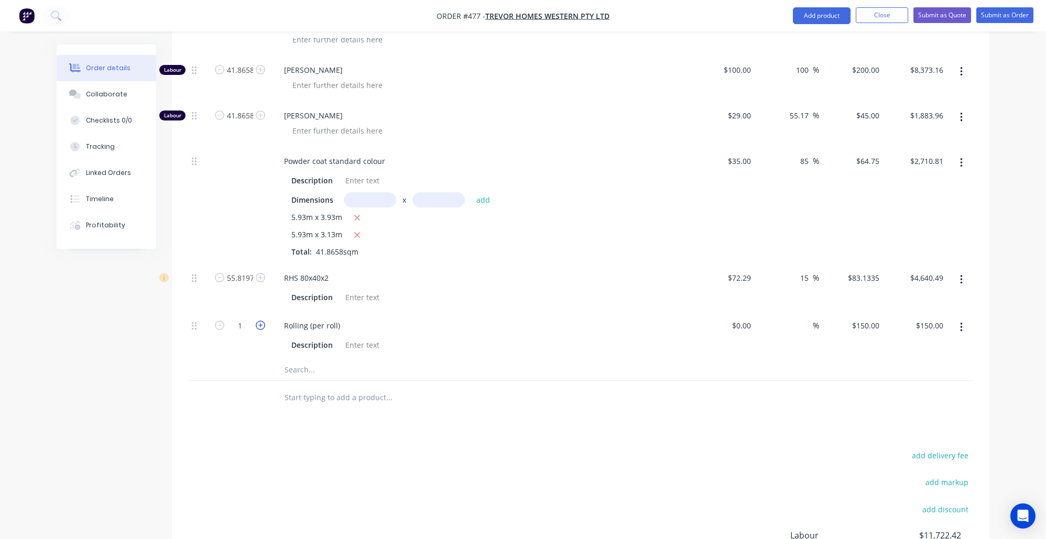
click at [256, 321] on icon "button" at bounding box center [260, 325] width 9 height 9
type input "2"
type input "$300.00"
click at [260, 321] on icon "button" at bounding box center [260, 325] width 9 height 9
type input "3"
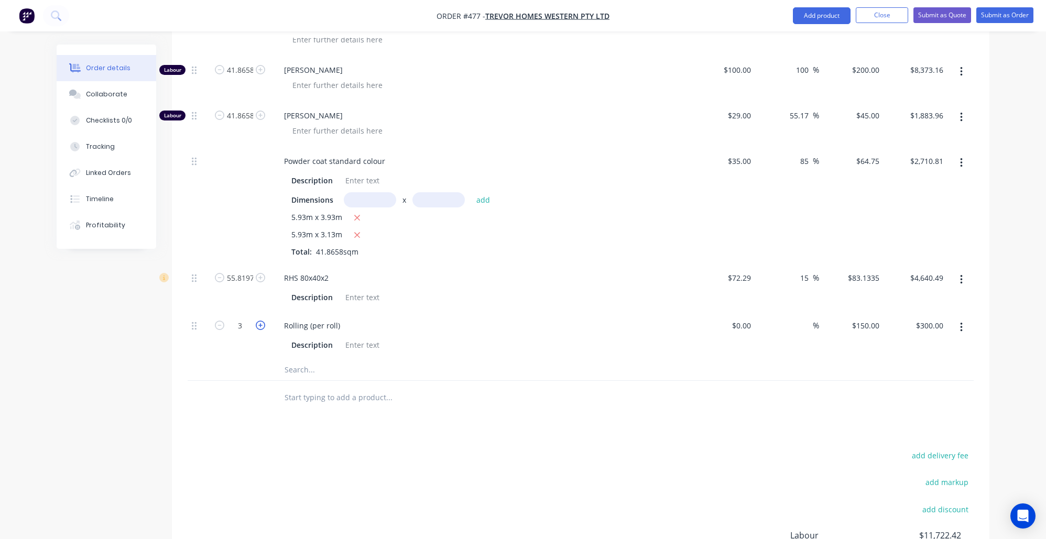
type input "$450.00"
click at [260, 321] on icon "button" at bounding box center [260, 325] width 9 height 9
type input "4"
type input "$600.00"
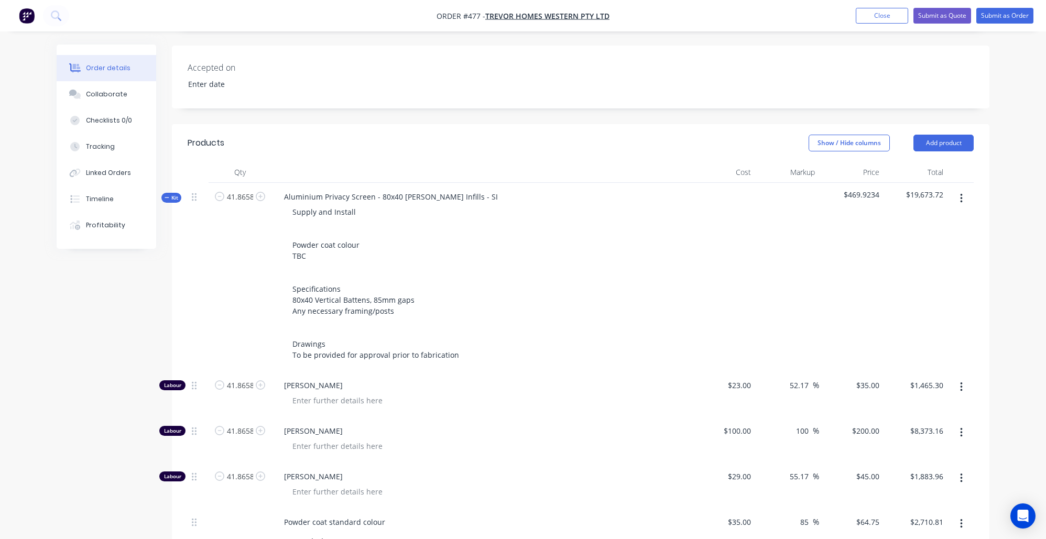
scroll to position [317, 0]
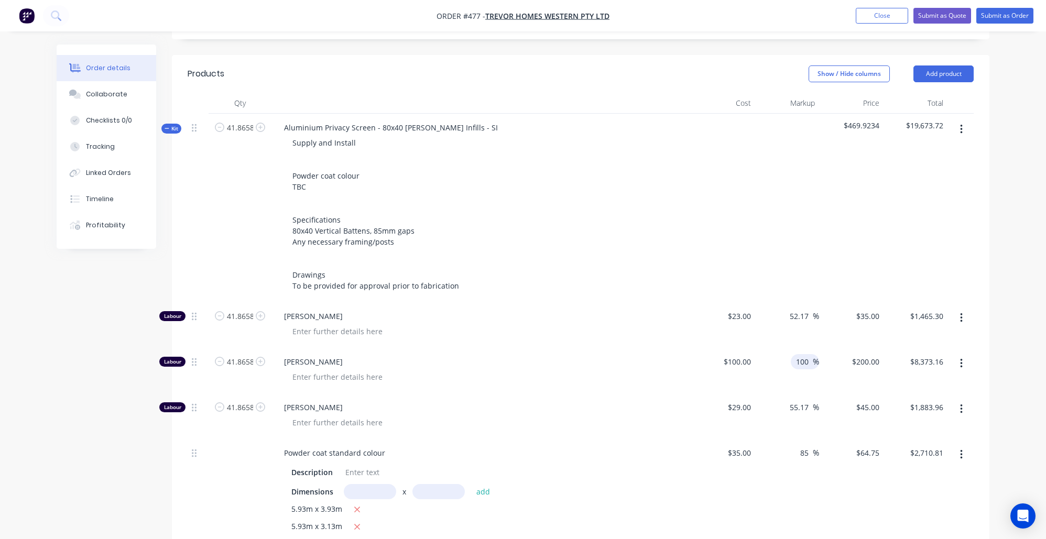
drag, startPoint x: 805, startPoint y: 340, endPoint x: 812, endPoint y: 341, distance: 6.8
click at [805, 354] on input "100" at bounding box center [804, 361] width 18 height 15
drag, startPoint x: 806, startPoint y: 342, endPoint x: 774, endPoint y: 337, distance: 32.4
click at [774, 348] on div "100 100 %" at bounding box center [787, 371] width 64 height 46
type input "150"
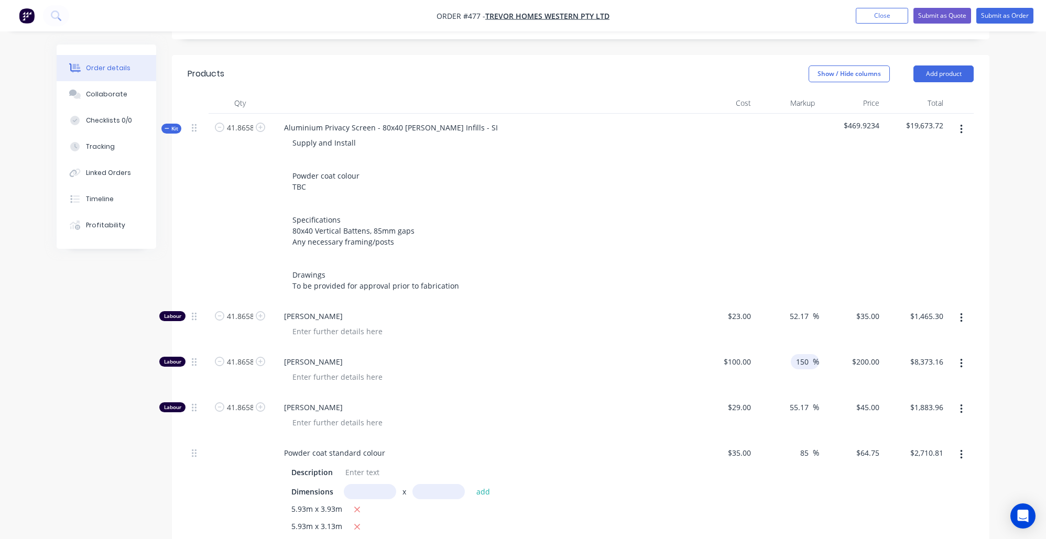
type input "$250.00"
type input "$10,466.45"
click at [995, 281] on div "Order details Collaborate Checklists 0/0 Tracking Linked Orders Timeline Profit…" at bounding box center [523, 350] width 954 height 1247
drag, startPoint x: 809, startPoint y: 341, endPoint x: 784, endPoint y: 334, distance: 26.1
click at [784, 348] on div "150 150 %" at bounding box center [787, 371] width 64 height 46
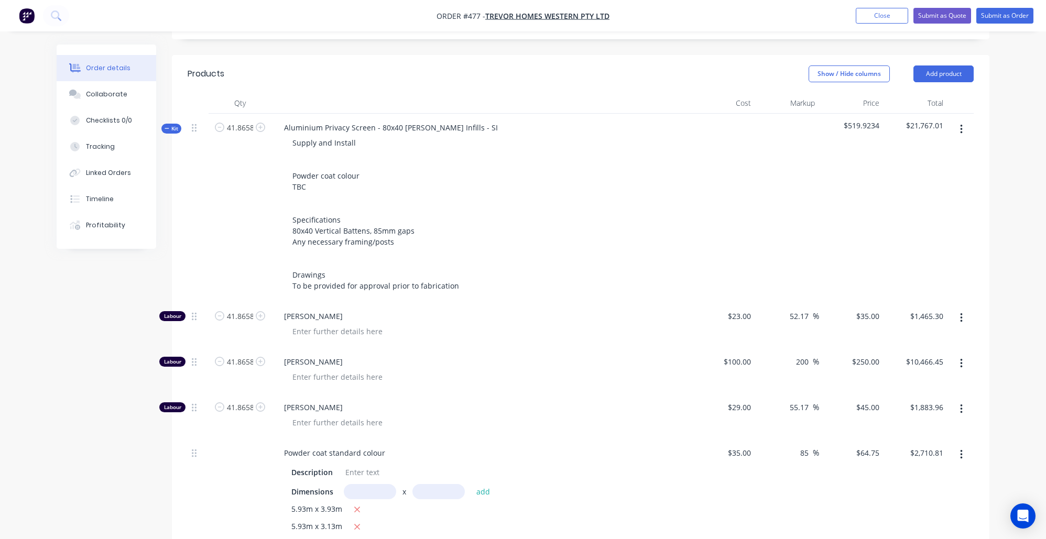
type input "200"
type input "$300.00"
type input "$12,559.74"
click at [999, 344] on div "Order details Collaborate Checklists 0/0 Tracking Linked Orders Timeline Profit…" at bounding box center [523, 350] width 954 height 1247
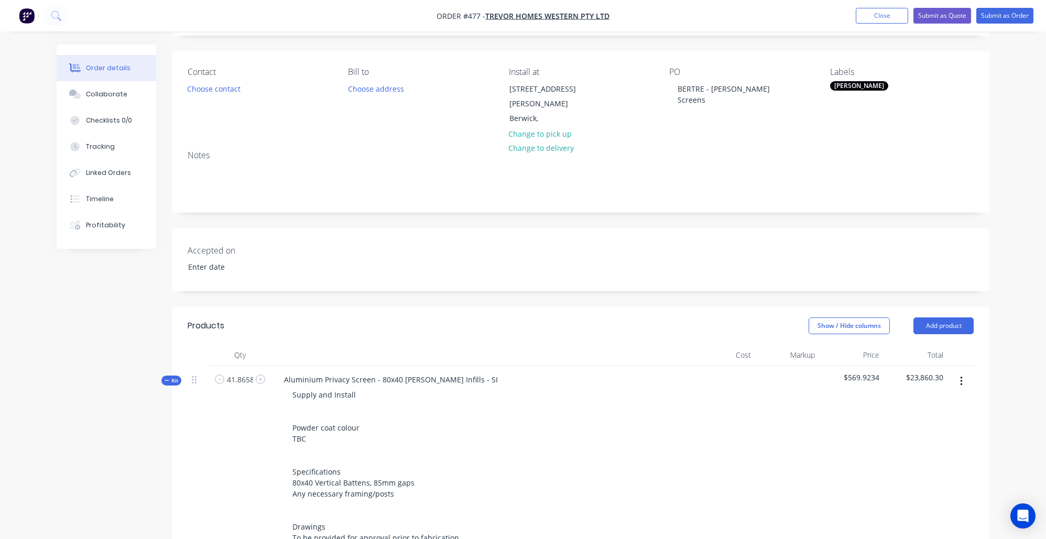
scroll to position [51, 0]
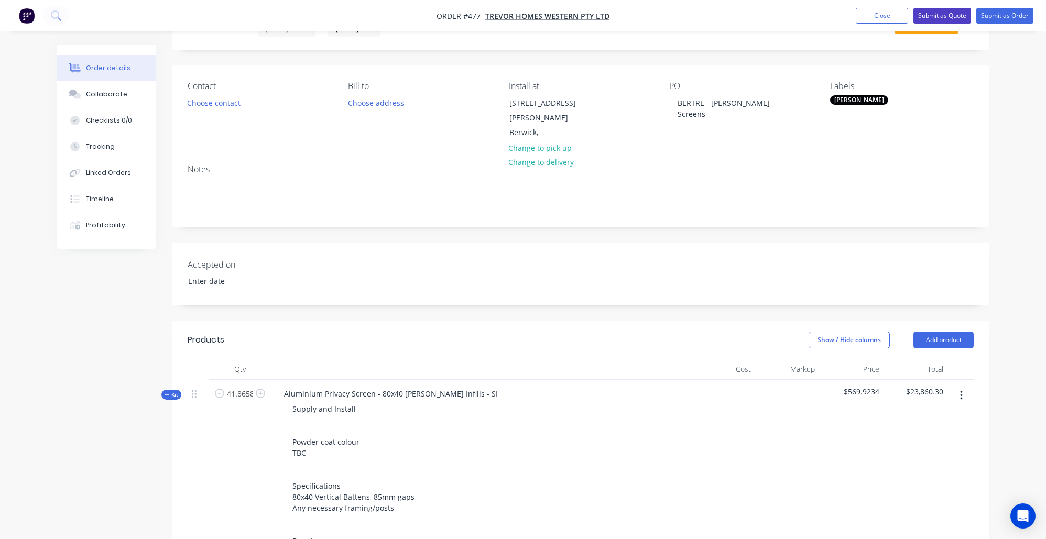
click at [960, 16] on button "Submit as Quote" at bounding box center [942, 16] width 58 height 16
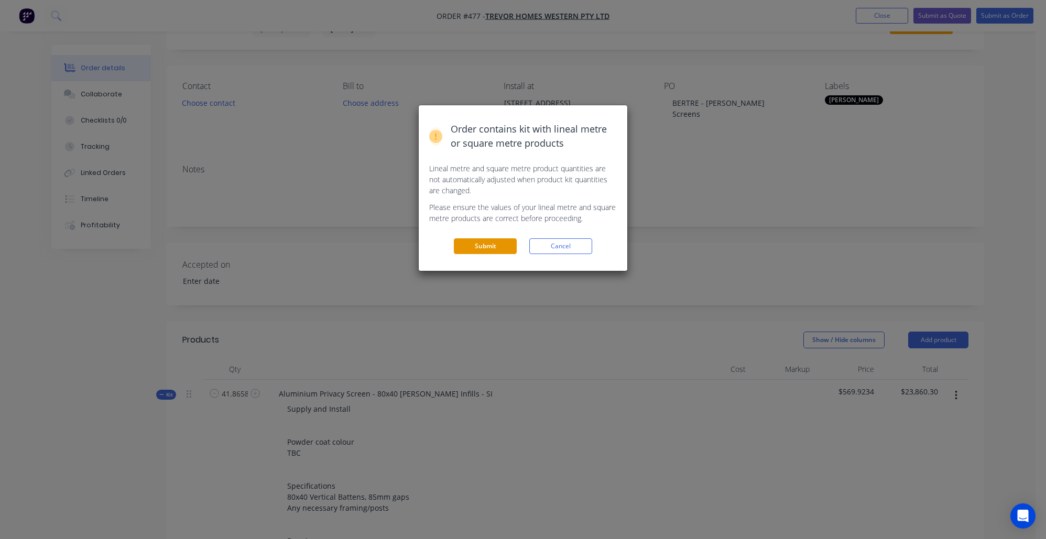
click at [489, 242] on button "Submit" at bounding box center [485, 246] width 63 height 16
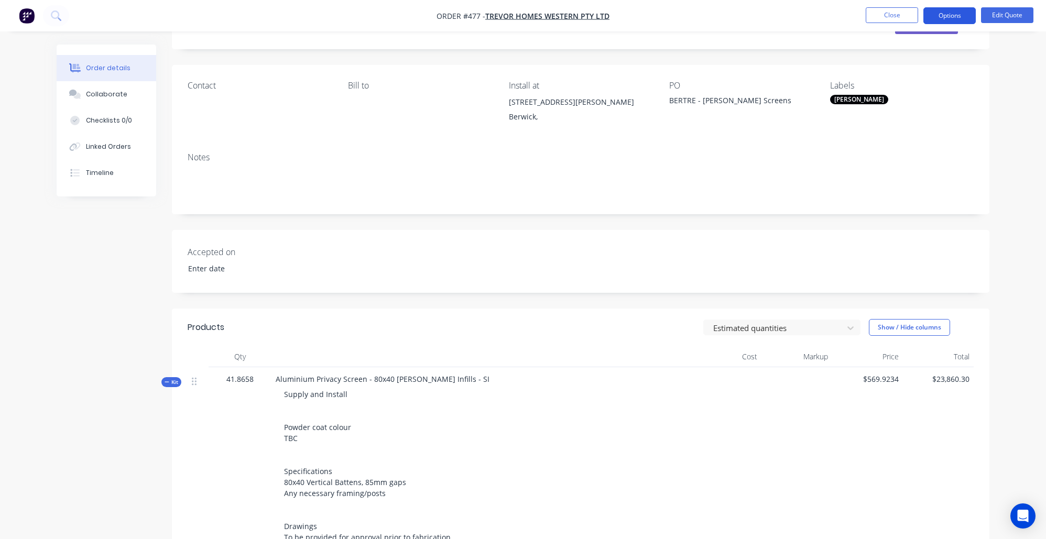
click at [964, 11] on button "Options" at bounding box center [949, 15] width 52 height 17
click at [275, 133] on div "Contact Bill to Install at 12 Gardiner Street Berwick, PO BERTRE - Batten Scree…" at bounding box center [581, 104] width 818 height 79
click at [1003, 16] on button "Edit Quote" at bounding box center [1007, 15] width 52 height 16
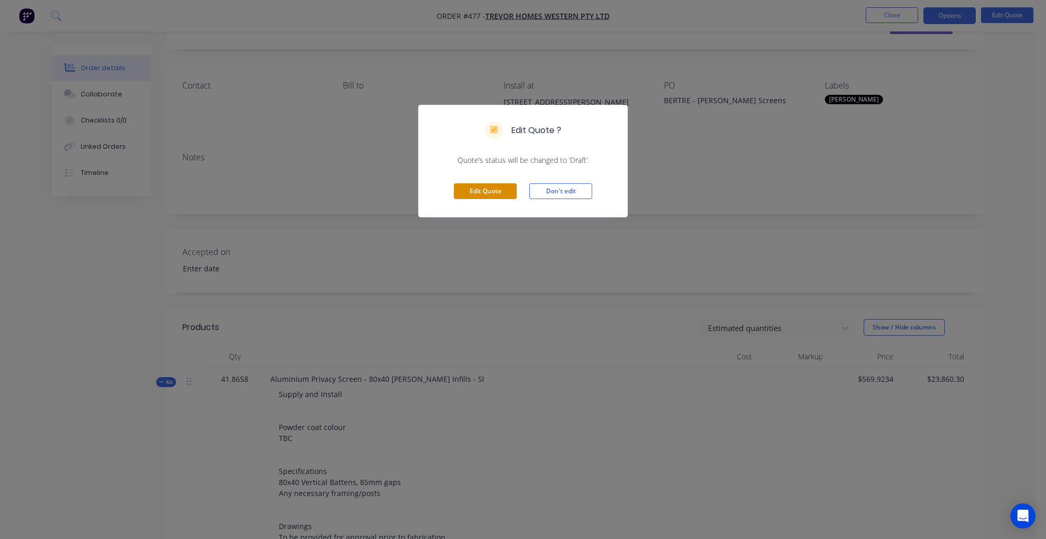
click at [489, 192] on button "Edit Quote" at bounding box center [485, 191] width 63 height 16
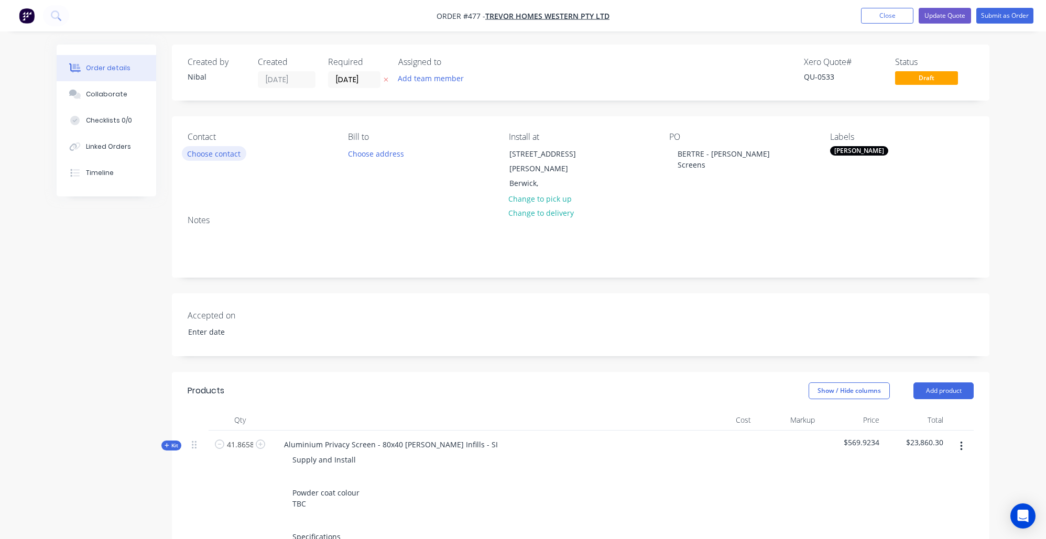
click at [224, 151] on button "Choose contact" at bounding box center [214, 153] width 64 height 14
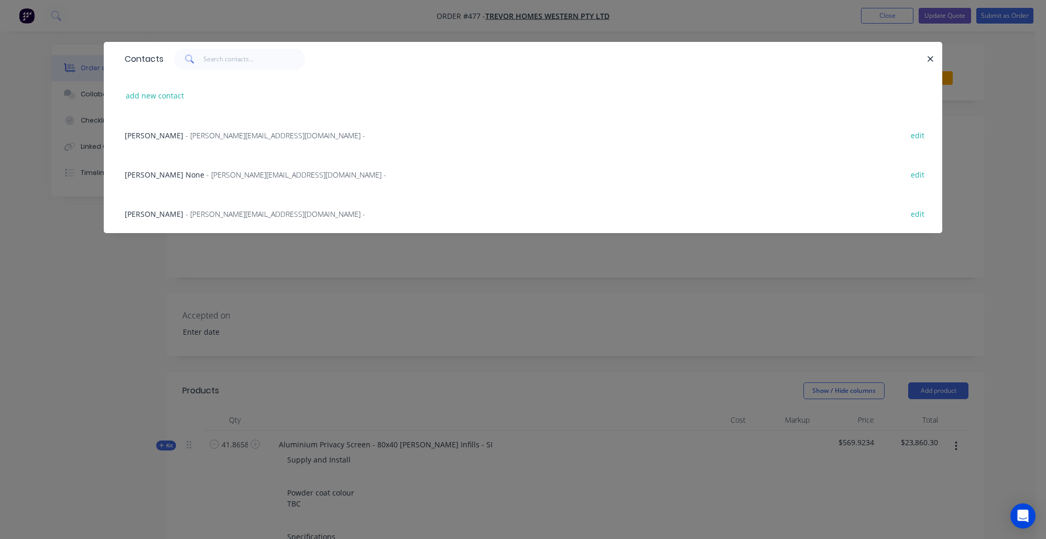
click at [206, 170] on span "- steve@trevorhomes.com.au -" at bounding box center [296, 175] width 180 height 10
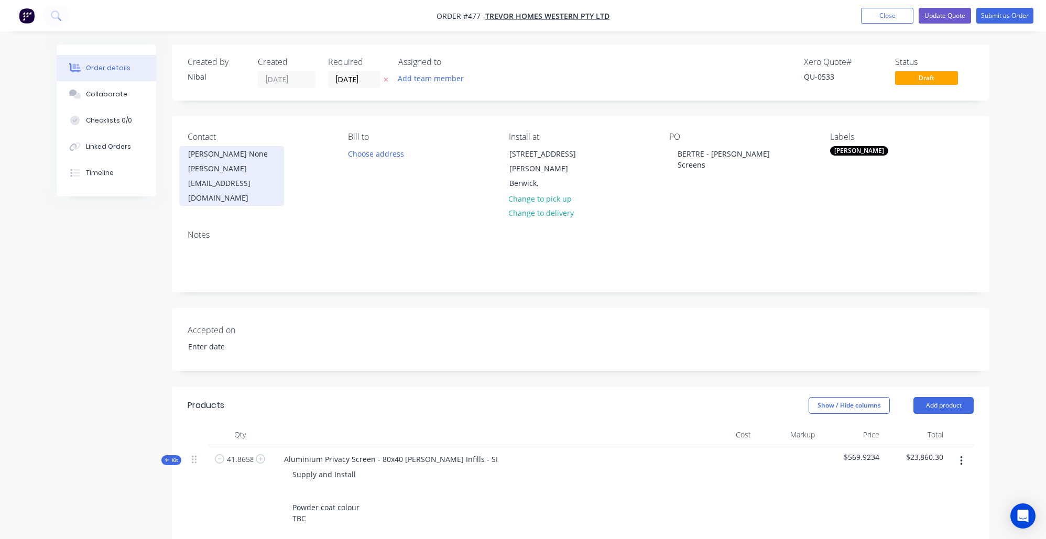
click at [258, 168] on div "steve@trevorhomes.com.au" at bounding box center [231, 183] width 87 height 44
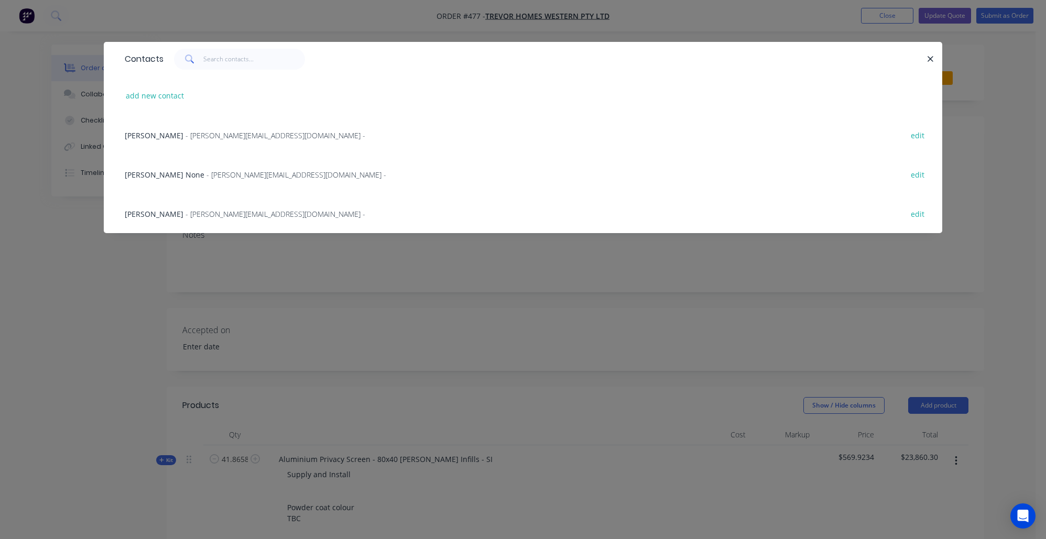
click at [206, 170] on span "- steve@trevorhomes.com.au -" at bounding box center [296, 175] width 180 height 10
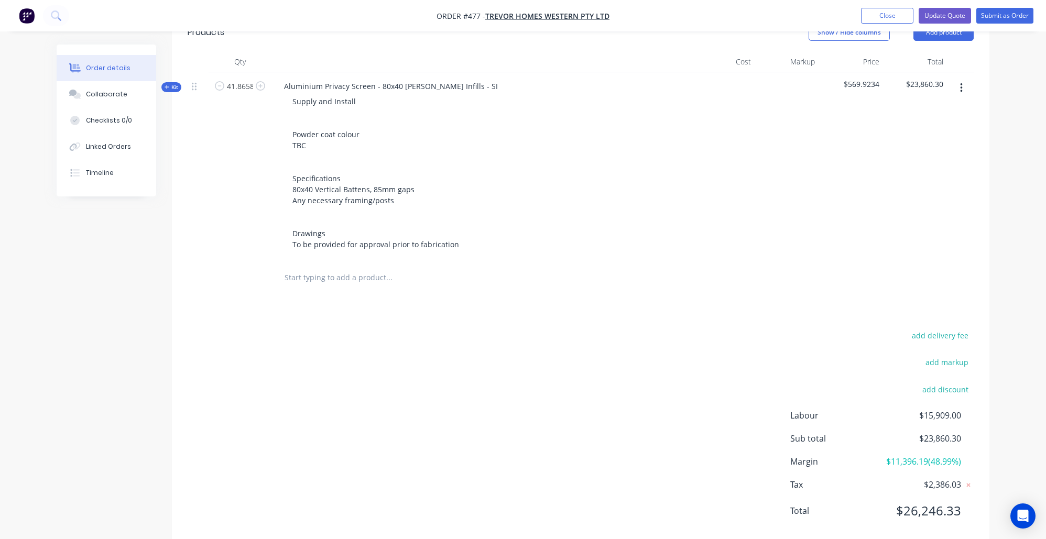
scroll to position [217, 0]
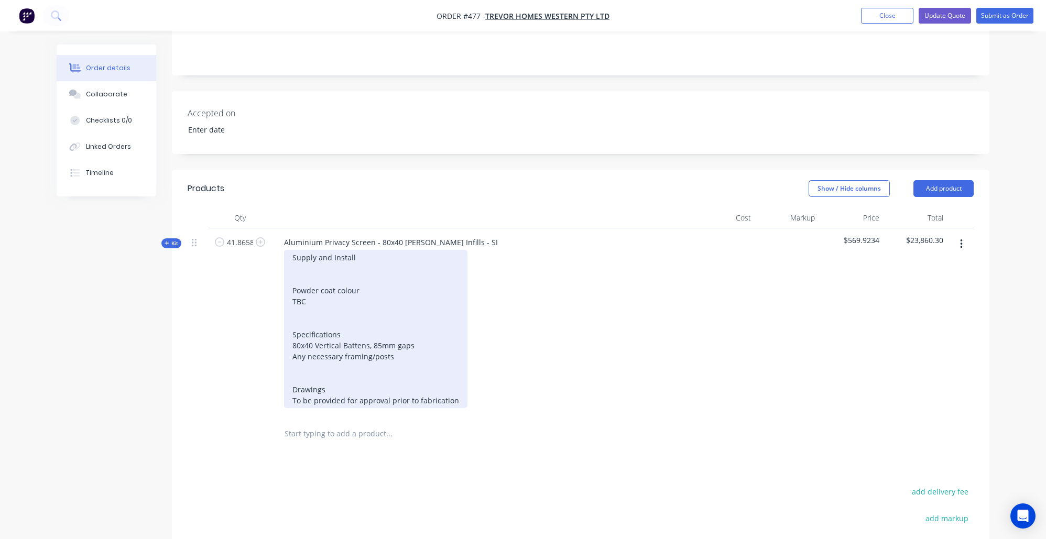
click at [320, 269] on div "Supply and Install Powder coat colour TBC Specifications 80x40 Vertical Battens…" at bounding box center [375, 329] width 183 height 158
drag, startPoint x: 319, startPoint y: 269, endPoint x: 287, endPoint y: 267, distance: 32.0
click at [287, 267] on div "Supply and Install Powder coat colour TBC Specifications 80x40 Vertical Battens…" at bounding box center [375, 329] width 183 height 158
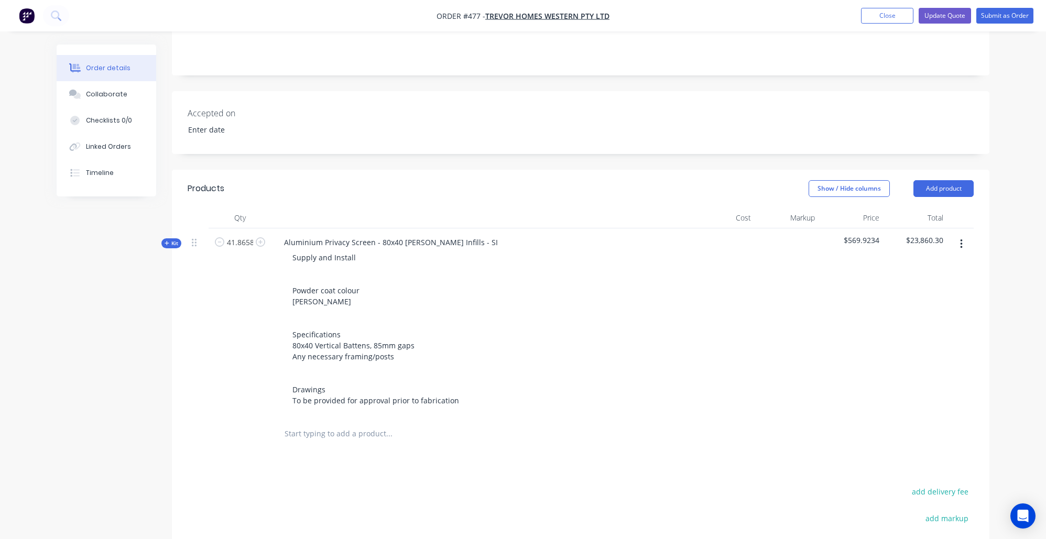
click at [113, 355] on div "Created by Nibal Created 07/10/25 Required 07/10/25 Assigned to Add team member…" at bounding box center [523, 273] width 933 height 891
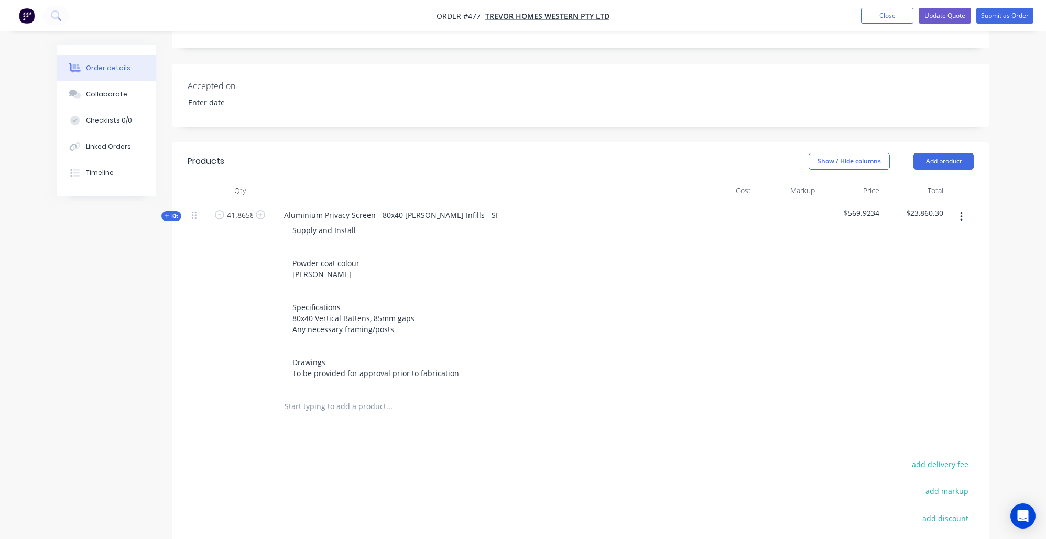
scroll to position [307, 0]
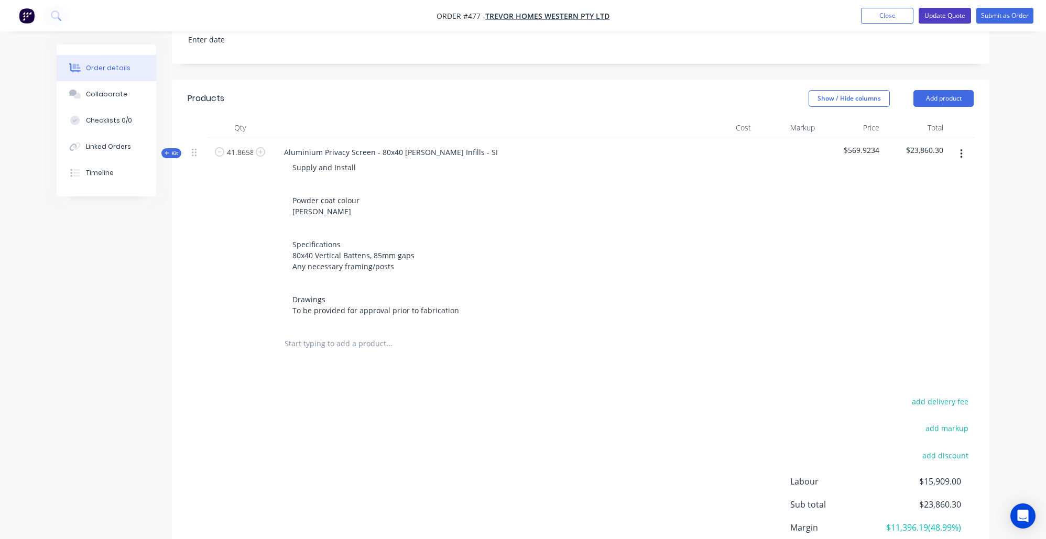
click at [962, 19] on button "Update Quote" at bounding box center [945, 16] width 52 height 16
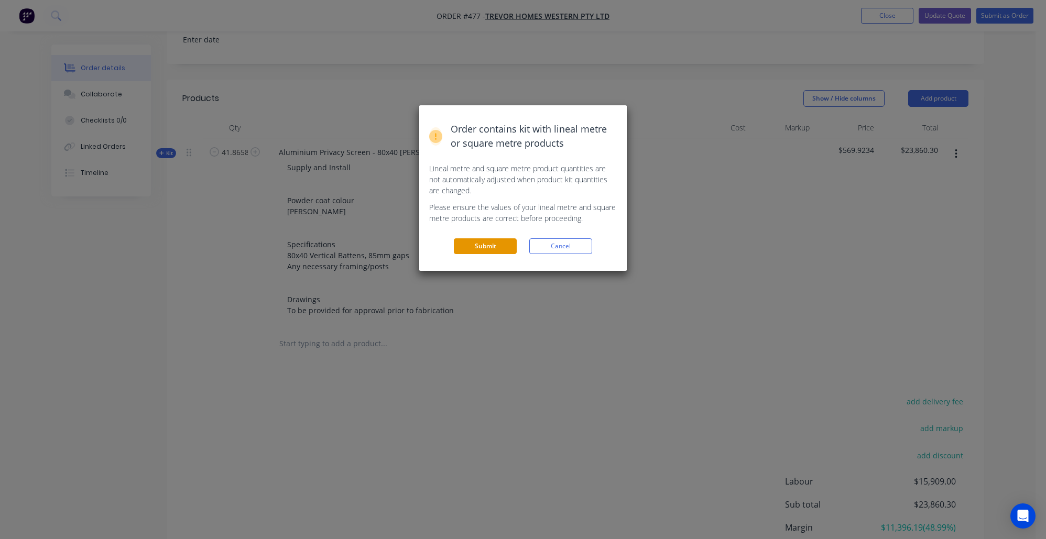
click at [487, 248] on button "Submit" at bounding box center [485, 246] width 63 height 16
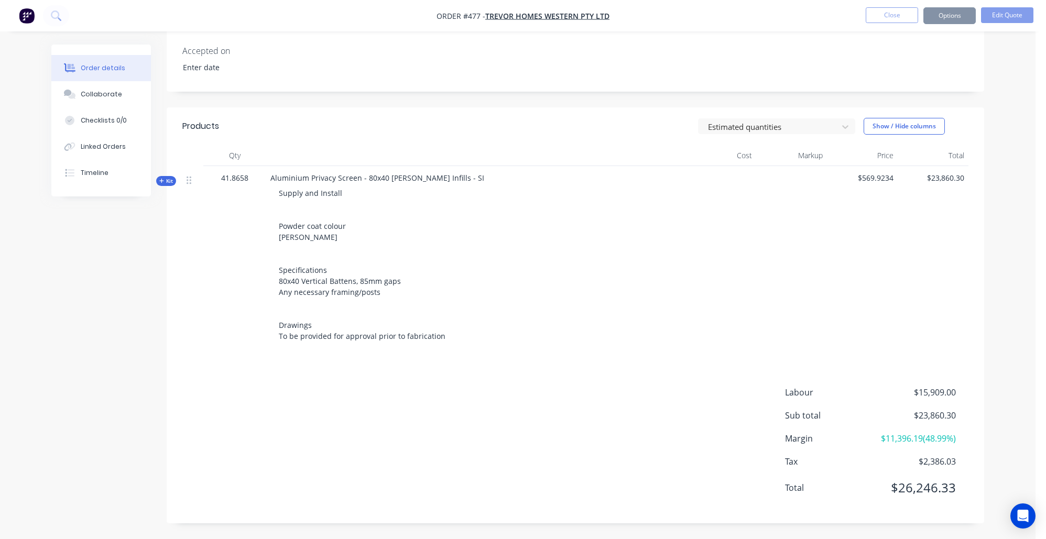
scroll to position [256, 0]
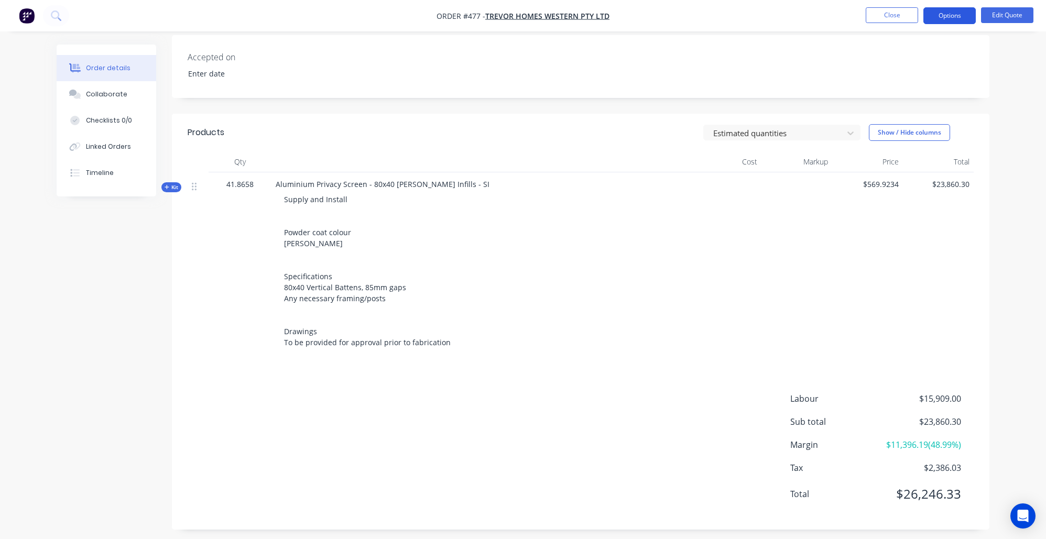
click at [971, 16] on button "Options" at bounding box center [949, 15] width 52 height 17
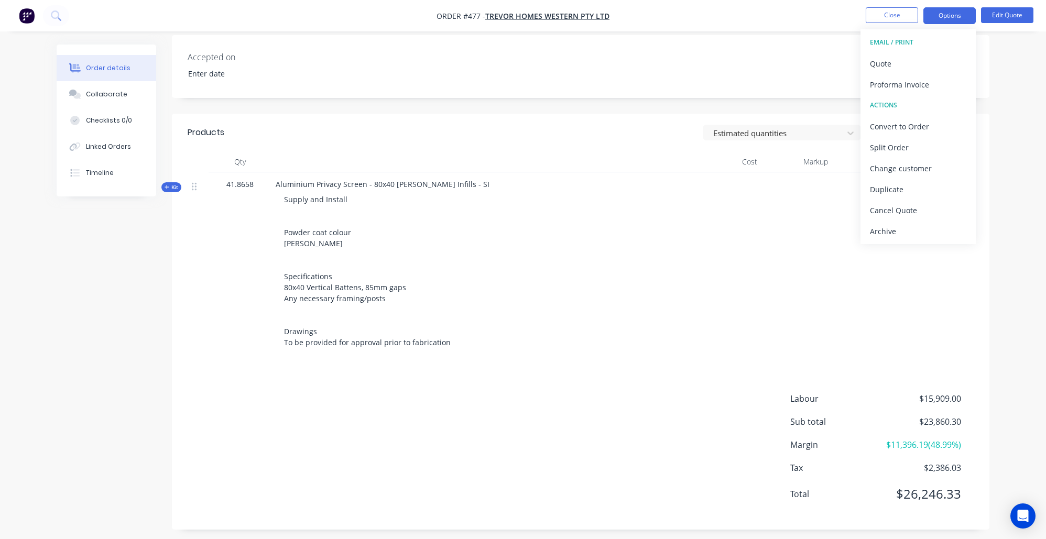
click at [535, 51] on div "Accepted on" at bounding box center [581, 66] width 818 height 63
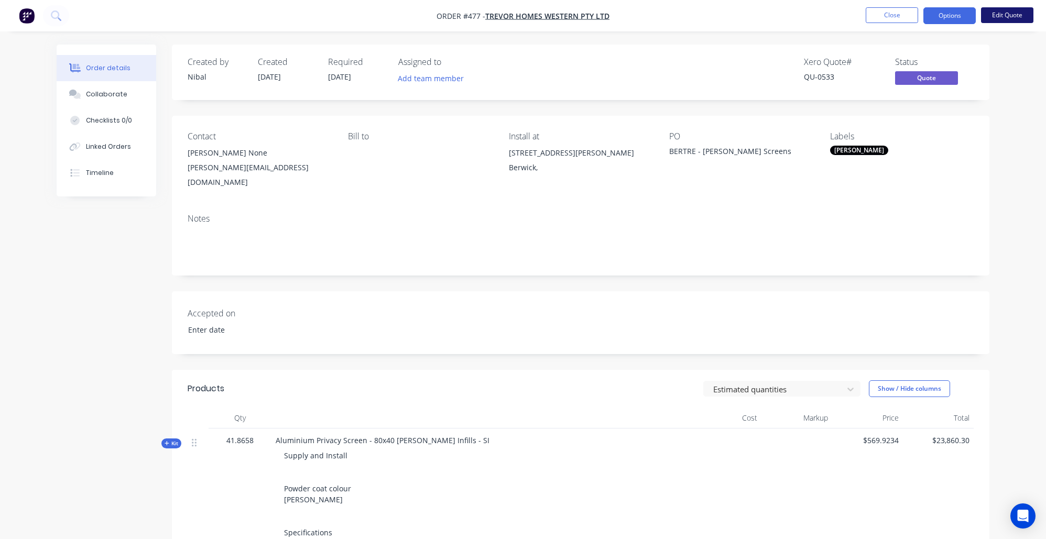
click at [994, 10] on button "Edit Quote" at bounding box center [1007, 15] width 52 height 16
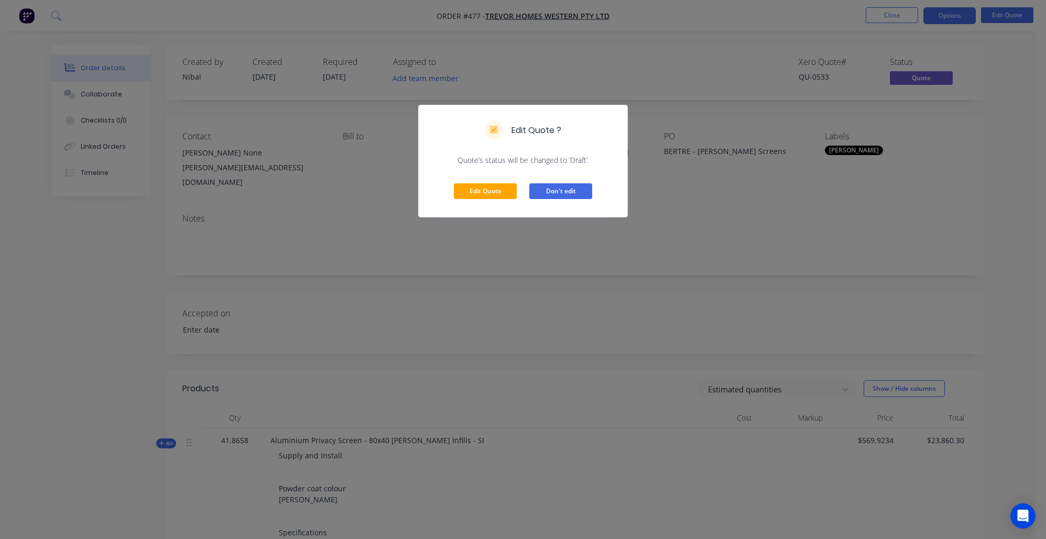
click at [569, 193] on button "Don't edit" at bounding box center [560, 191] width 63 height 16
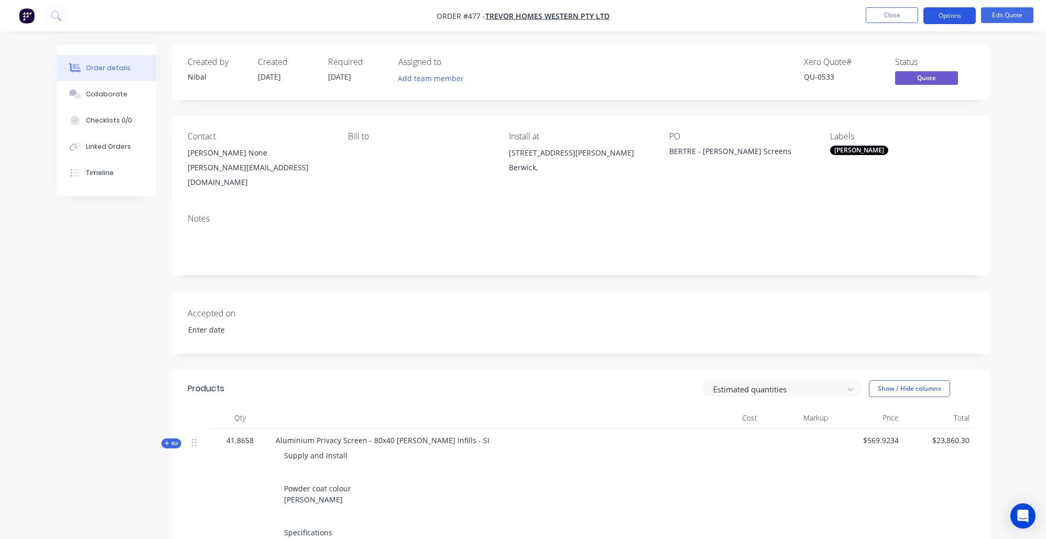
click at [941, 17] on button "Options" at bounding box center [949, 15] width 52 height 17
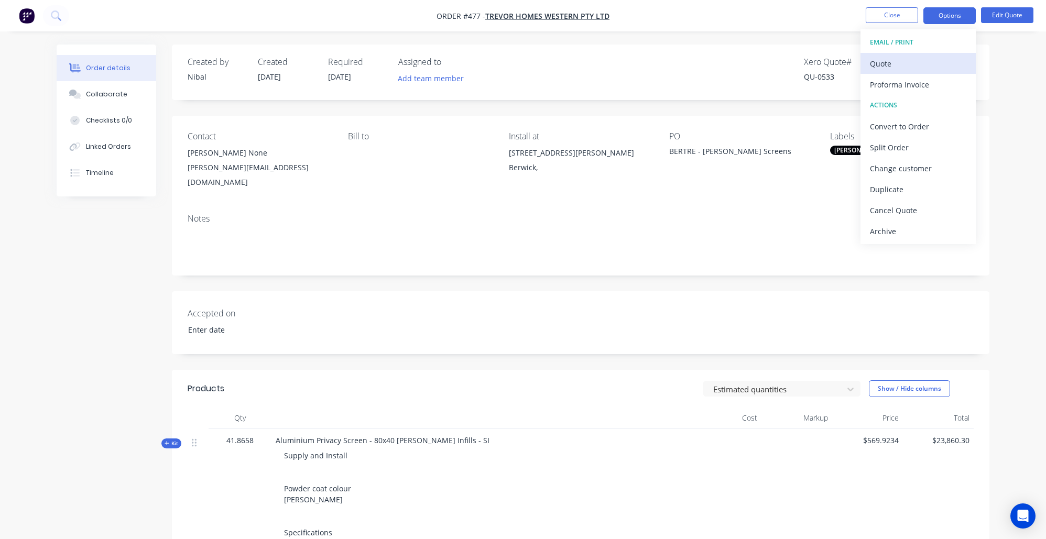
click at [900, 67] on div "Quote" at bounding box center [918, 63] width 96 height 15
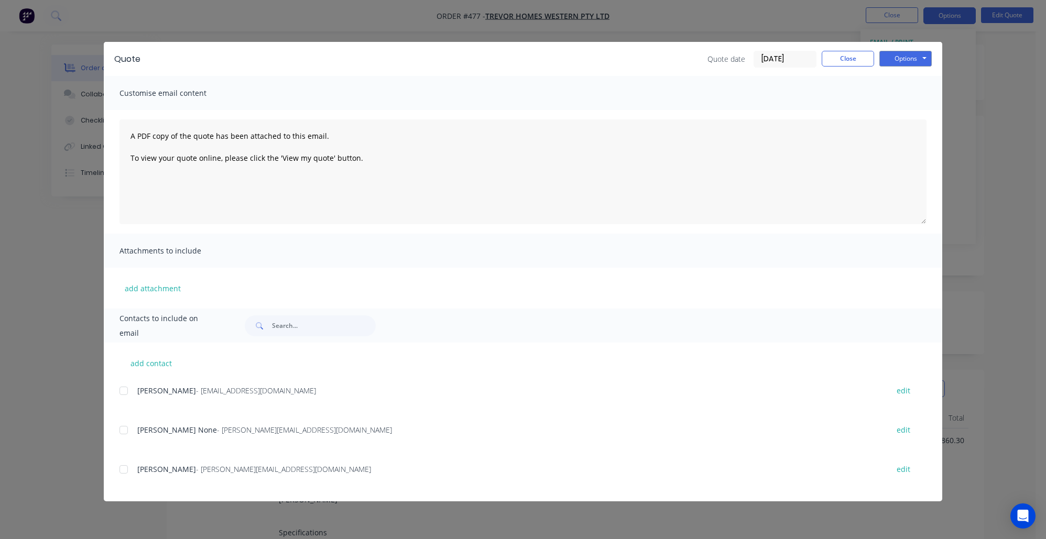
scroll to position [69, 0]
click at [121, 430] on div at bounding box center [123, 430] width 21 height 21
click at [921, 55] on button "Options" at bounding box center [905, 59] width 52 height 16
click at [917, 74] on button "Preview" at bounding box center [912, 77] width 67 height 17
click at [129, 437] on div at bounding box center [123, 430] width 21 height 21
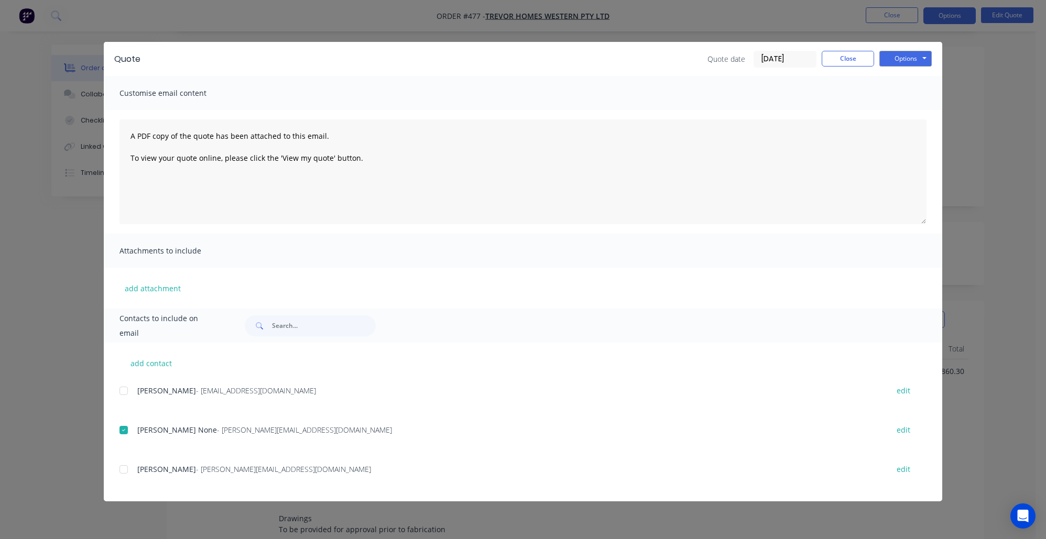
click at [895, 48] on div "Quote Quote date 07/10/25 Close Options Preview Print Email" at bounding box center [523, 59] width 839 height 34
click at [853, 61] on button "Close" at bounding box center [848, 59] width 52 height 16
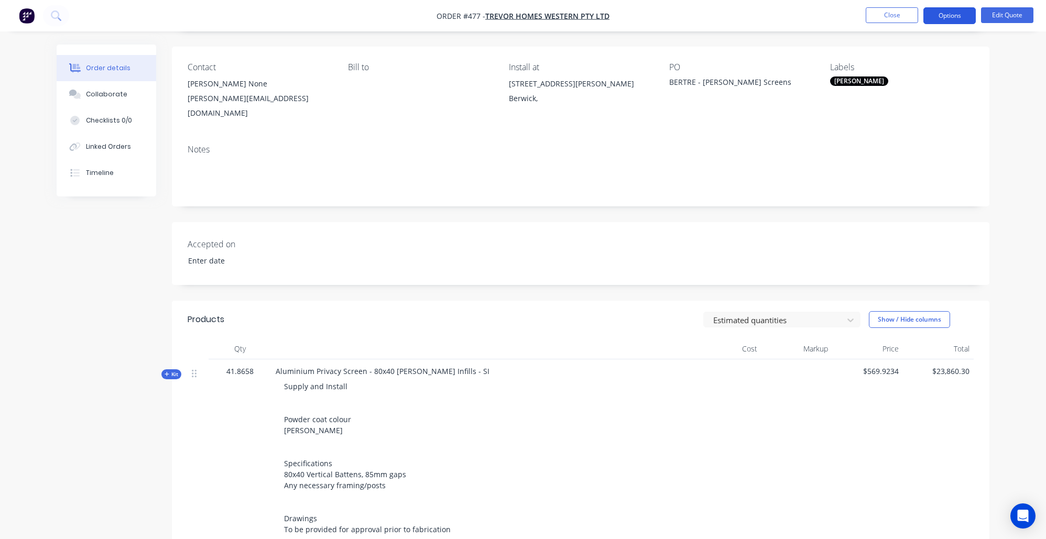
click at [963, 15] on button "Options" at bounding box center [949, 15] width 52 height 17
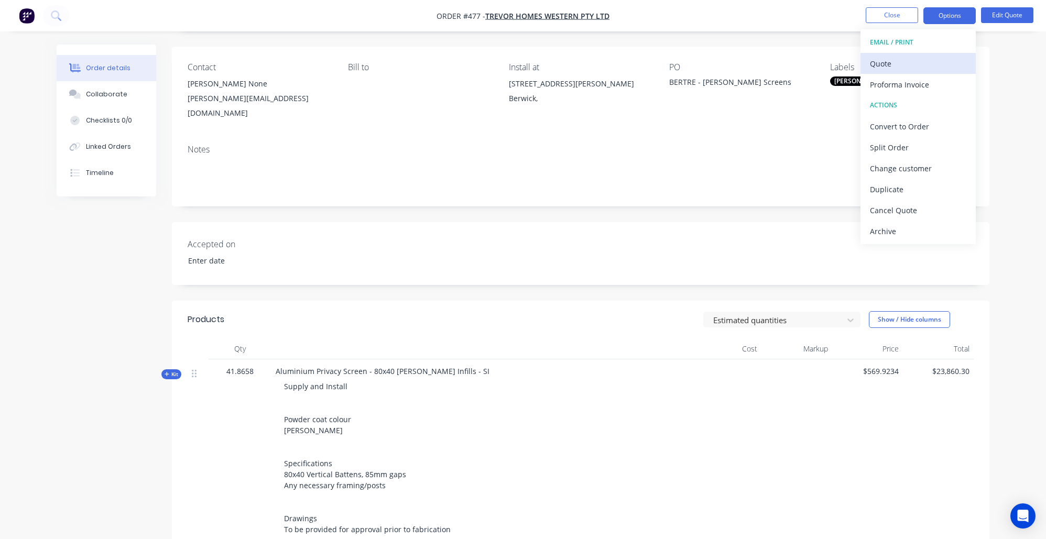
click at [917, 57] on div "Quote" at bounding box center [918, 63] width 96 height 15
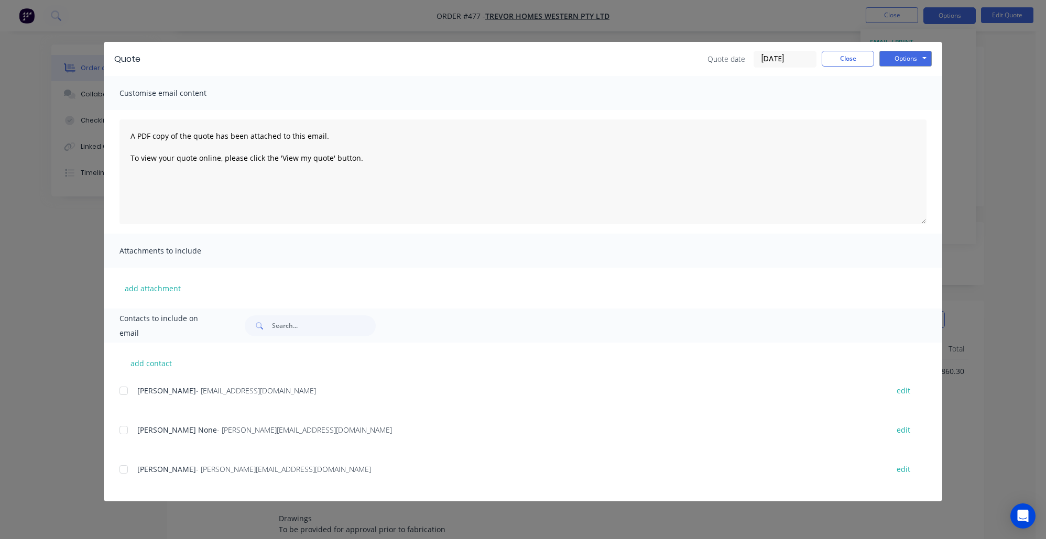
click at [201, 437] on div "Steve None - steve@trevorhomes.com.au edit" at bounding box center [530, 436] width 823 height 27
click at [128, 429] on div at bounding box center [123, 430] width 21 height 21
click at [887, 64] on button "Options" at bounding box center [905, 59] width 52 height 16
click at [910, 105] on button "Email" at bounding box center [912, 111] width 67 height 17
click at [843, 58] on button "Close" at bounding box center [848, 59] width 52 height 16
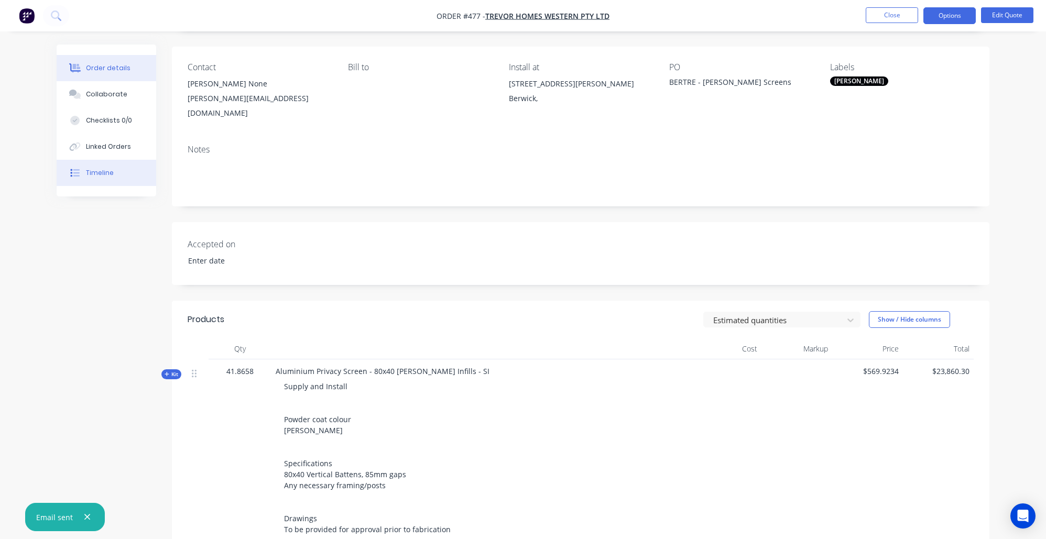
click at [105, 186] on button "Timeline" at bounding box center [107, 173] width 100 height 26
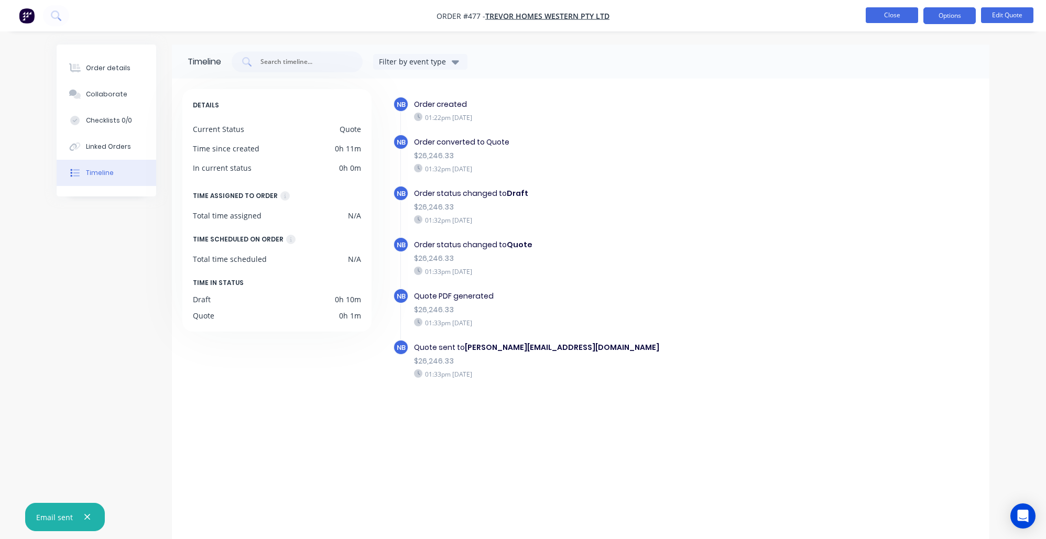
click at [877, 16] on button "Close" at bounding box center [892, 15] width 52 height 16
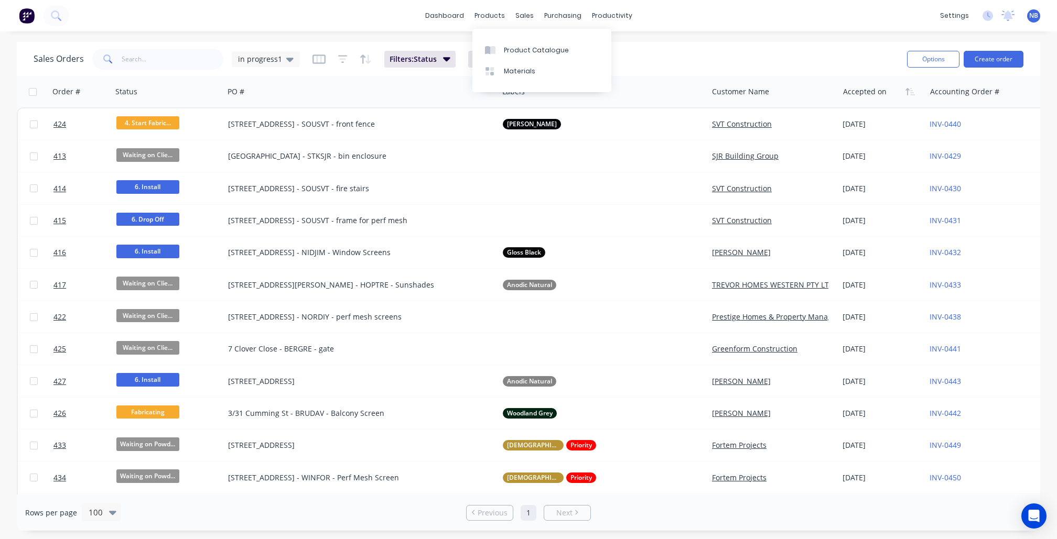
click at [499, 34] on div "Product Catalogue Materials" at bounding box center [541, 60] width 139 height 63
click at [506, 44] on link "Product Catalogue" at bounding box center [541, 49] width 139 height 21
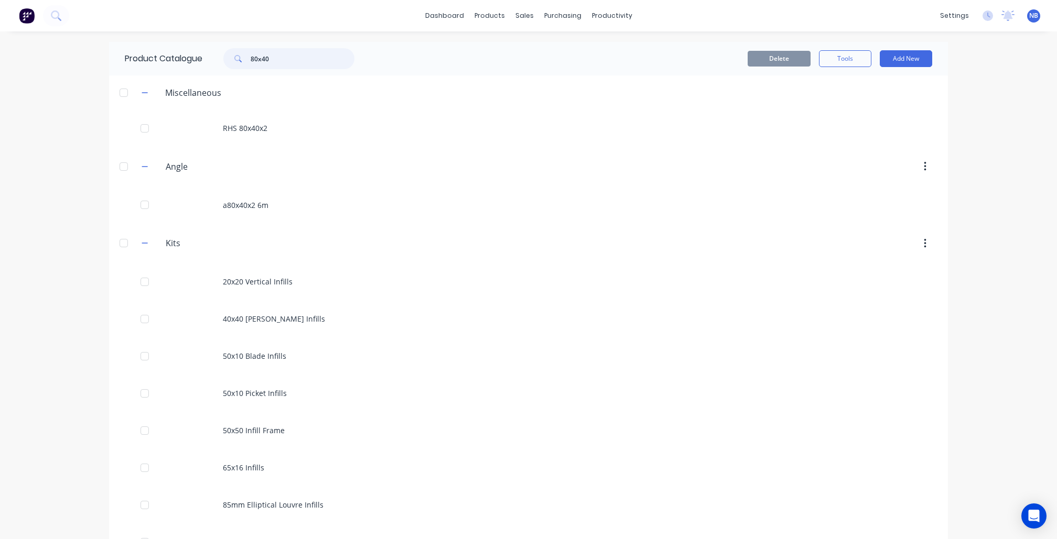
drag, startPoint x: 296, startPoint y: 61, endPoint x: 147, endPoint y: 39, distance: 150.5
click at [147, 39] on div "dashboard products sales purchasing productivity dashboard products Product Cat…" at bounding box center [528, 269] width 1057 height 539
type input "fence"
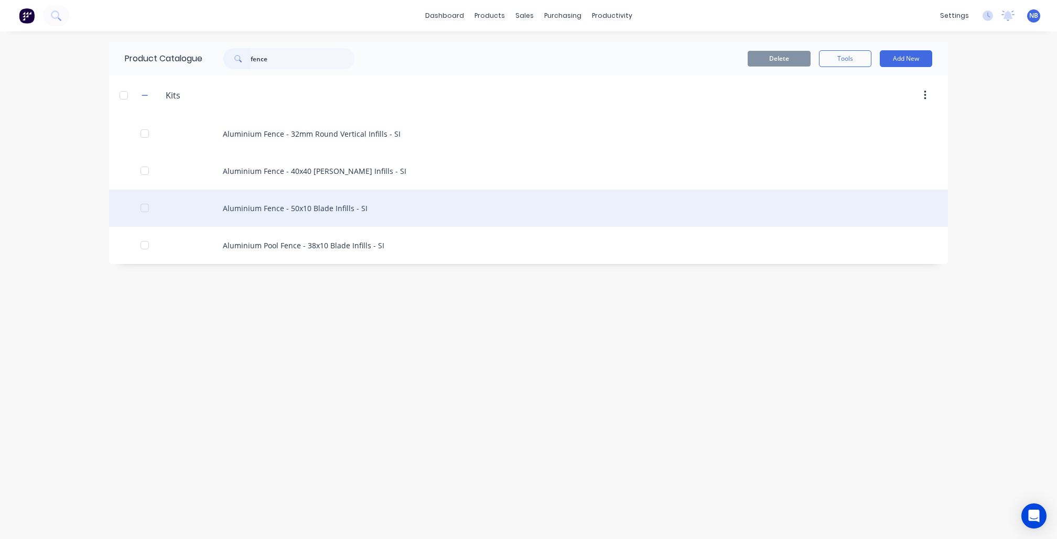
click at [395, 208] on div "Aluminium Fence - 50x10 Blade Infills - SI" at bounding box center [528, 208] width 839 height 37
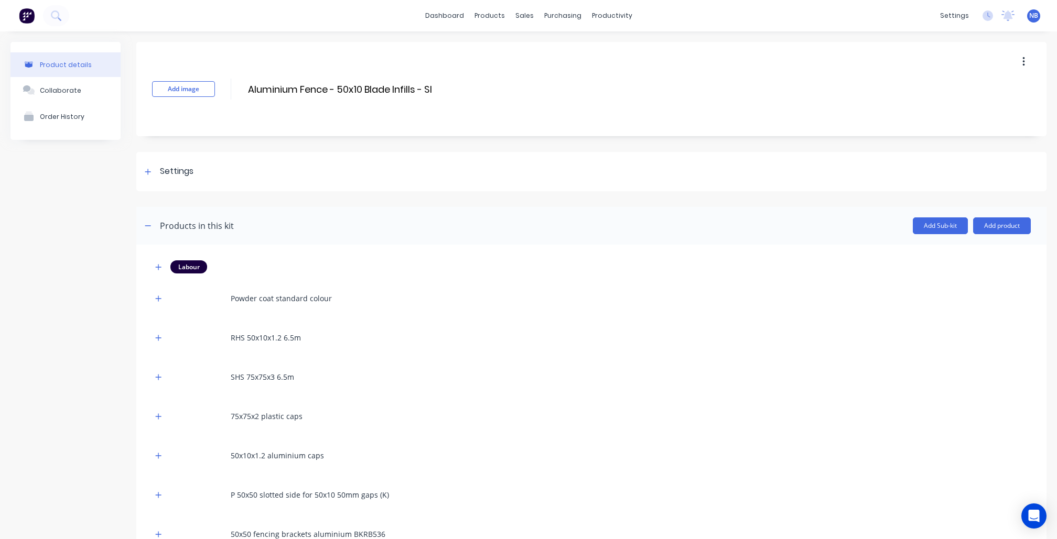
click at [1023, 66] on div "Add image Aluminium Fence - 50x10 Blade Infills - SI Aluminium Fence - 50x10 Bl…" at bounding box center [591, 89] width 910 height 94
click at [1015, 63] on button "button" at bounding box center [1023, 61] width 25 height 19
click at [970, 92] on span "Duplicate" at bounding box center [984, 89] width 79 height 11
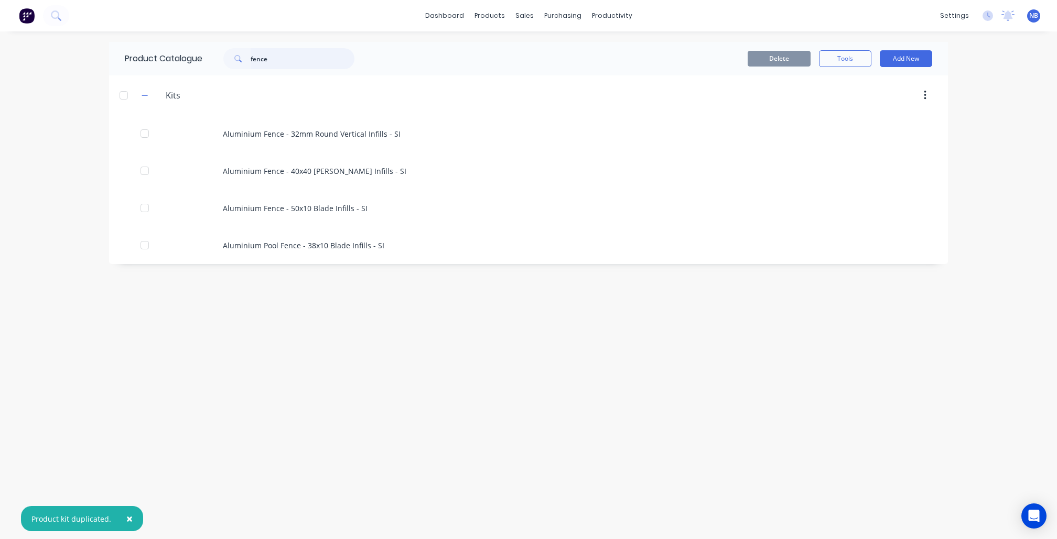
click at [298, 65] on input "fence" at bounding box center [303, 58] width 104 height 21
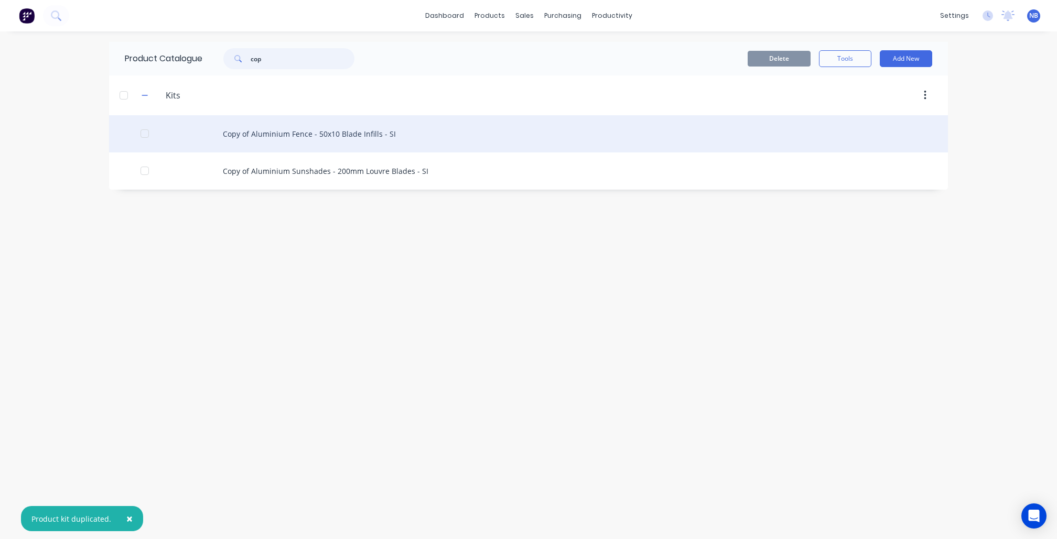
type input "cop"
click at [265, 137] on div "Copy of Aluminium Fence - 50x10 Blade Infills - SI" at bounding box center [528, 133] width 839 height 37
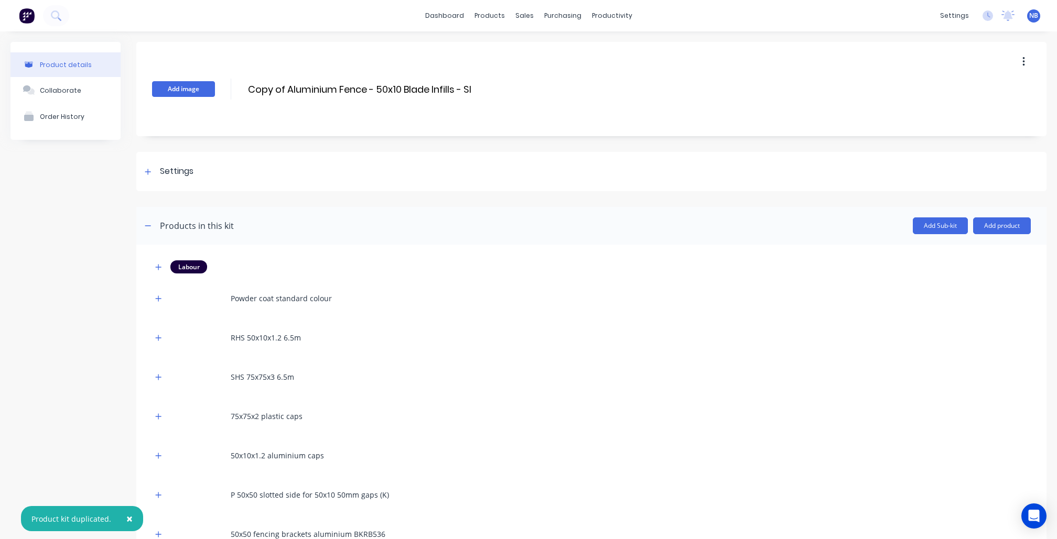
drag, startPoint x: 287, startPoint y: 89, endPoint x: 197, endPoint y: 87, distance: 90.2
click at [223, 86] on div "Add image Copy of Aluminium Fence - 50x10 Blade Infills - SI Copy of Aluminium …" at bounding box center [591, 89] width 910 height 94
click at [363, 88] on input "Aluminium Fence - 50x10 Blade Infills - SI" at bounding box center [342, 89] width 190 height 15
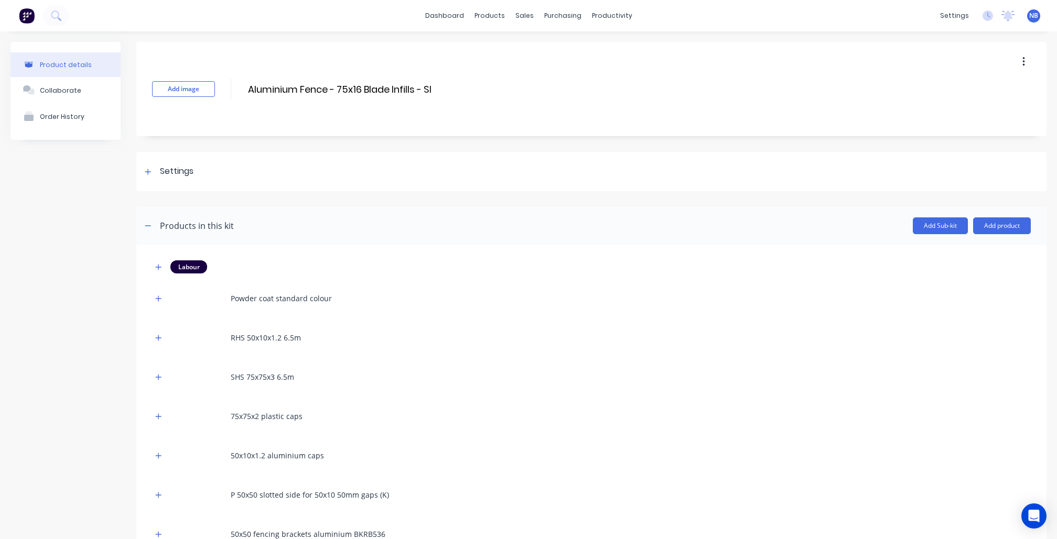
type input "Aluminium Fence - 75x16 Blade Infills - SI"
click at [60, 365] on div "Product details Collaborate Order History" at bounding box center [65, 330] width 110 height 576
click at [162, 174] on div "Settings" at bounding box center [177, 171] width 34 height 13
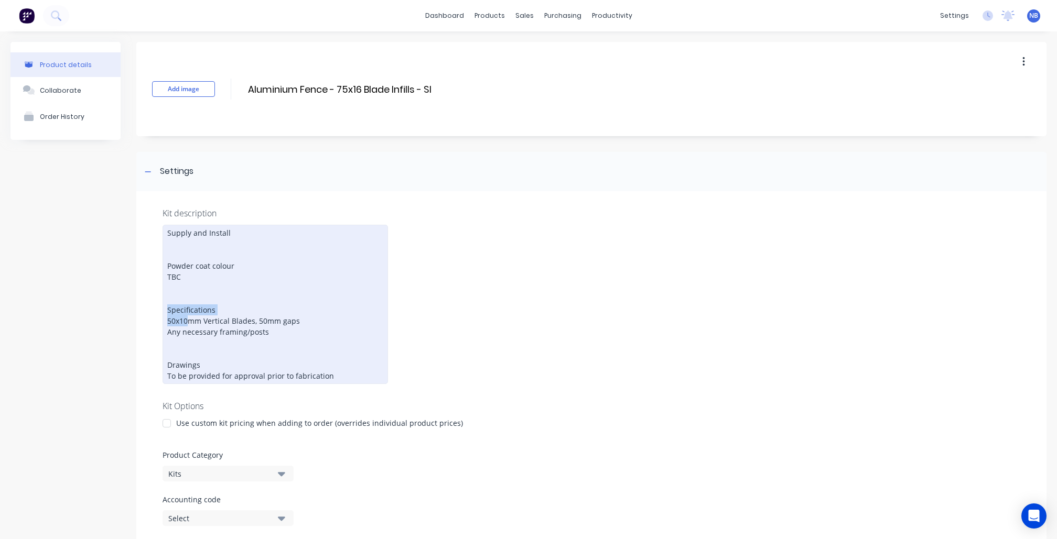
drag, startPoint x: 189, startPoint y: 315, endPoint x: 137, endPoint y: 309, distance: 52.3
click at [137, 309] on div "Kit description Supply and Install Powder coat colour TBC Specifications 50x10m…" at bounding box center [591, 417] width 910 height 452
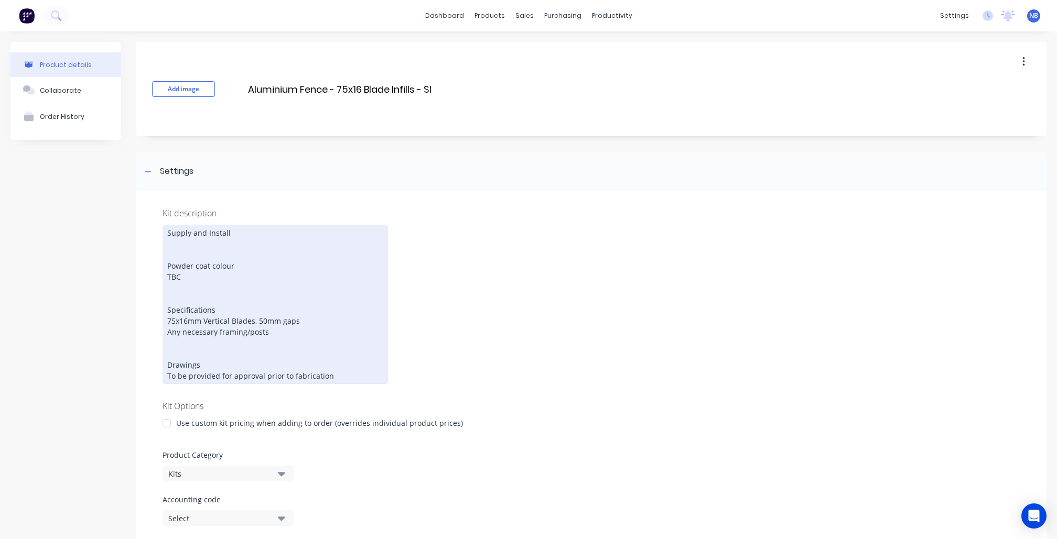
drag, startPoint x: 267, startPoint y: 320, endPoint x: 280, endPoint y: 322, distance: 13.3
click at [267, 319] on div "Supply and Install Powder coat colour TBC Specifications 75x16mm Vertical Blade…" at bounding box center [274, 304] width 225 height 159
click at [206, 318] on div "Supply and Install Powder coat colour TBC Specifications 75x16mm Vertical Blade…" at bounding box center [274, 304] width 225 height 159
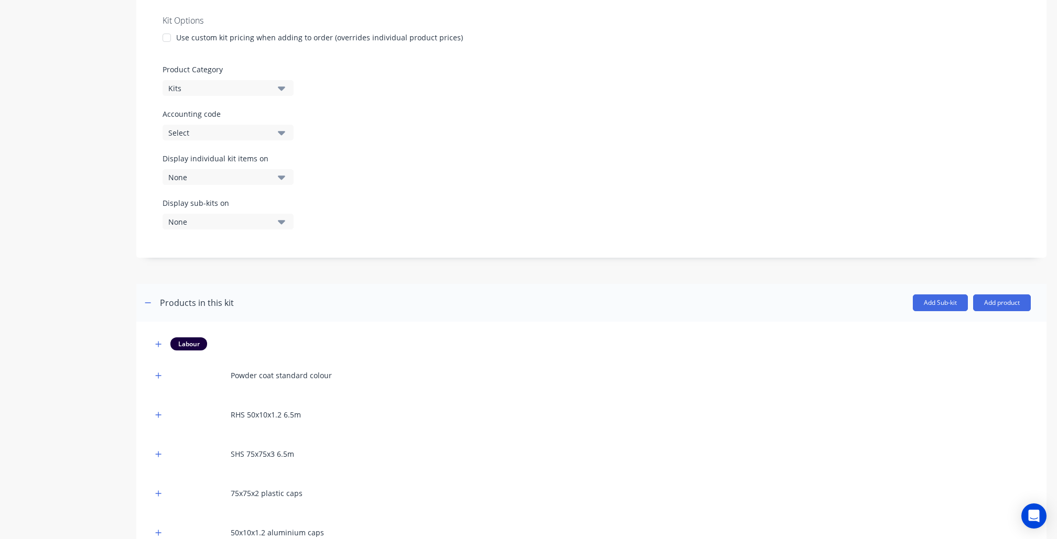
scroll to position [460, 0]
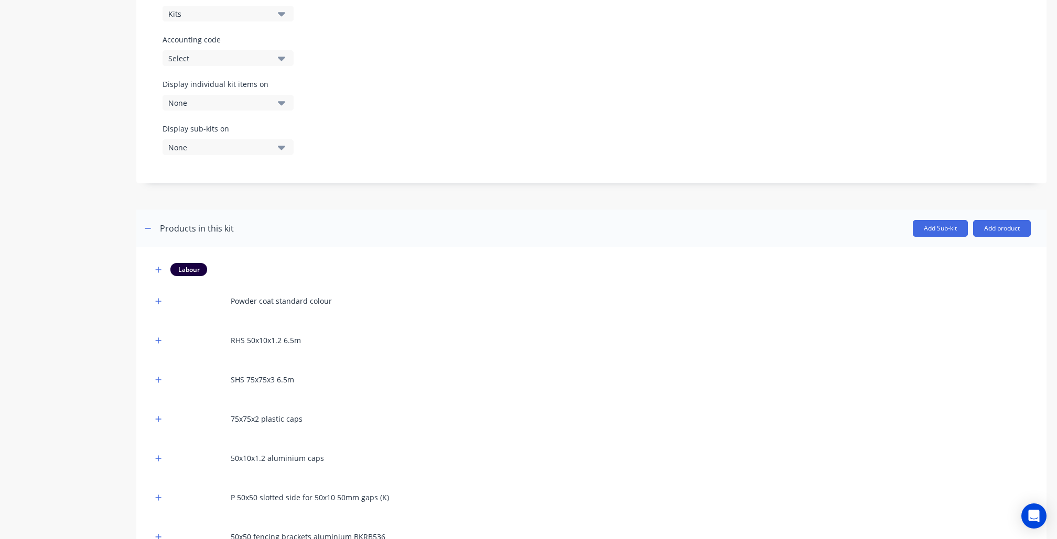
click at [166, 326] on div "RHS 50x10x1.2 6.5m" at bounding box center [591, 340] width 878 height 29
click at [156, 337] on icon "button" at bounding box center [158, 340] width 6 height 7
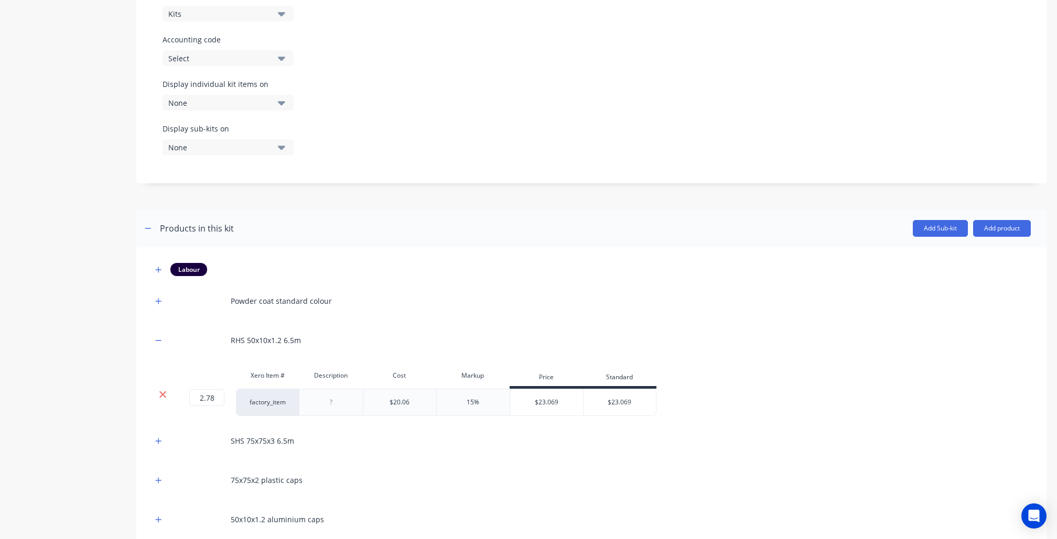
click at [162, 391] on icon at bounding box center [162, 394] width 7 height 7
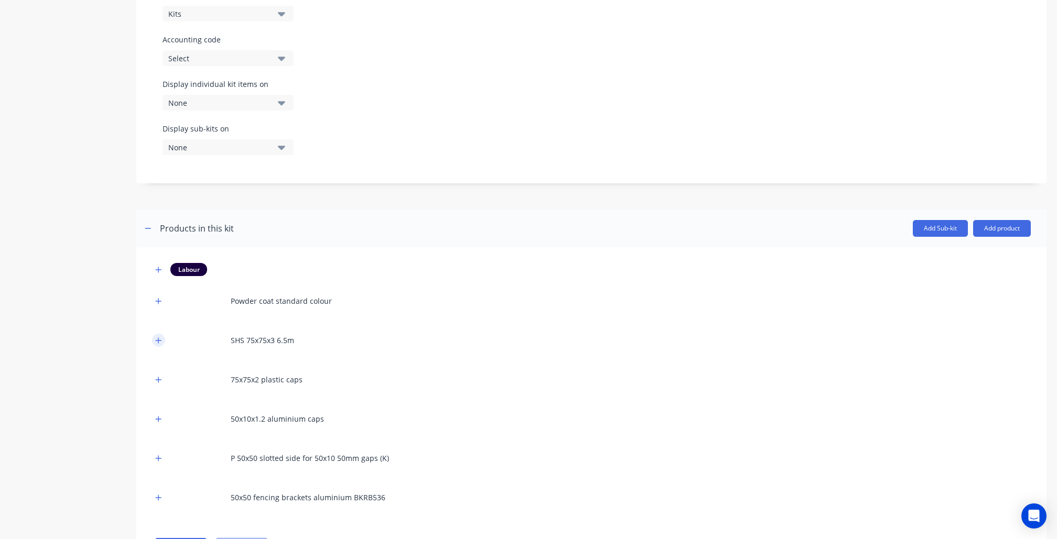
click at [156, 334] on button "button" at bounding box center [158, 340] width 13 height 13
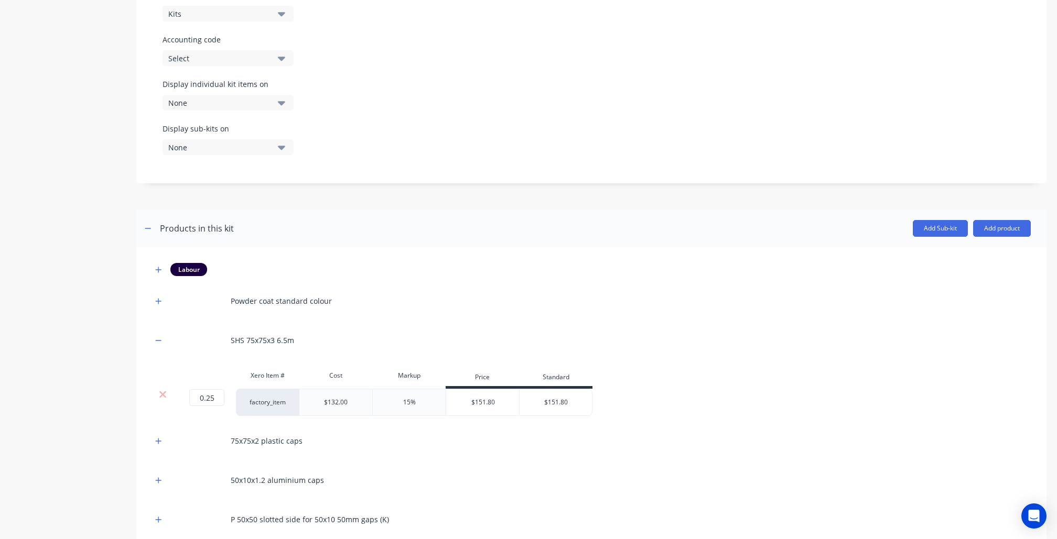
click at [115, 369] on div "Product details Collaborate Order History" at bounding box center [65, 112] width 110 height 1061
click at [156, 337] on icon "button" at bounding box center [158, 340] width 6 height 7
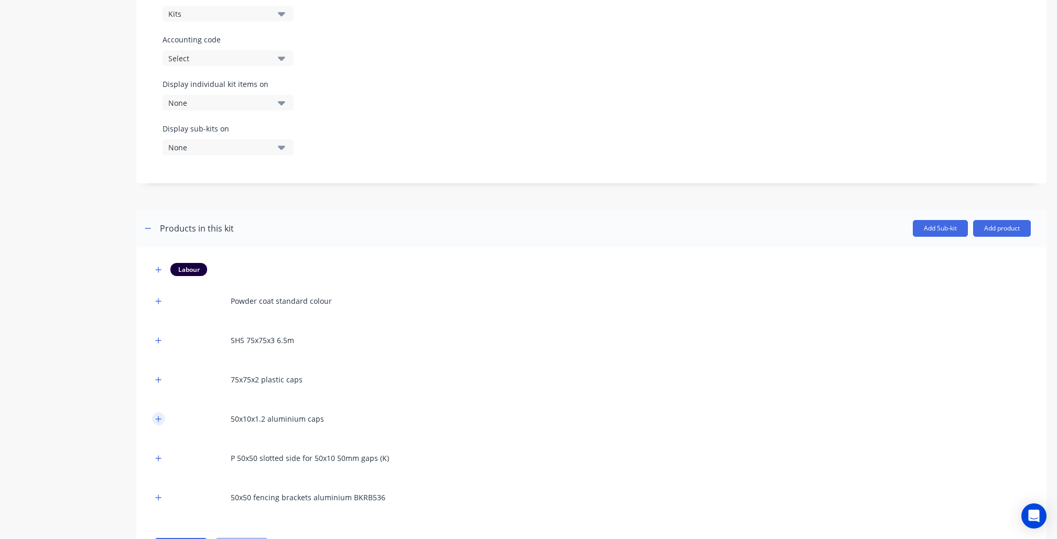
click at [156, 416] on icon "button" at bounding box center [158, 419] width 6 height 7
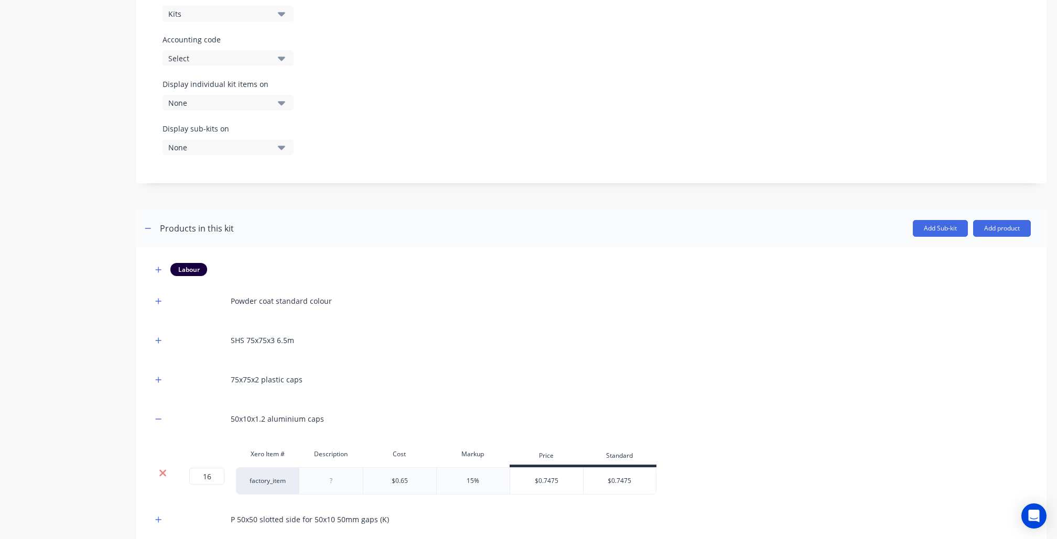
click at [159, 468] on icon at bounding box center [163, 473] width 8 height 10
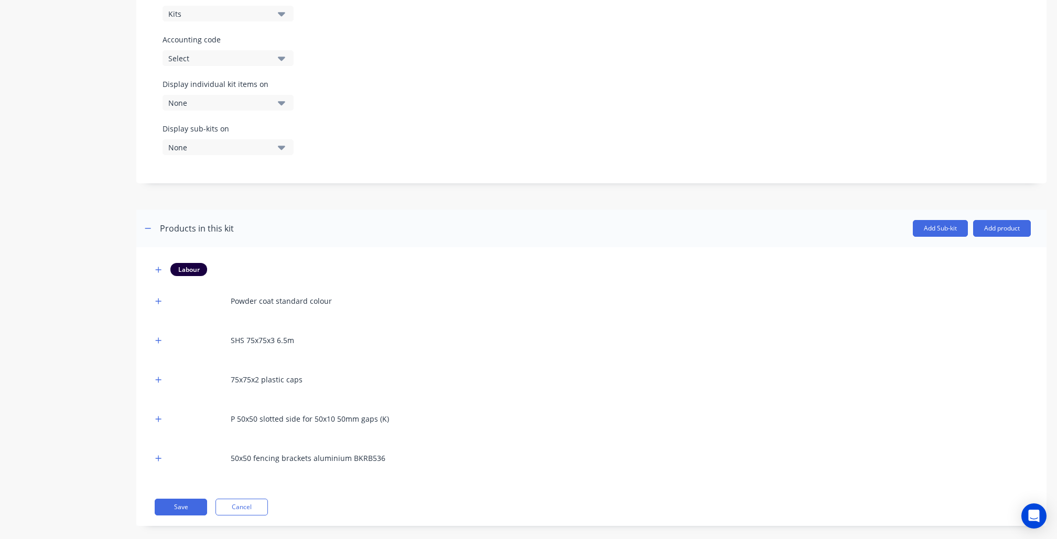
drag, startPoint x: 158, startPoint y: 406, endPoint x: 172, endPoint y: 427, distance: 25.3
click at [159, 416] on icon "button" at bounding box center [158, 419] width 6 height 7
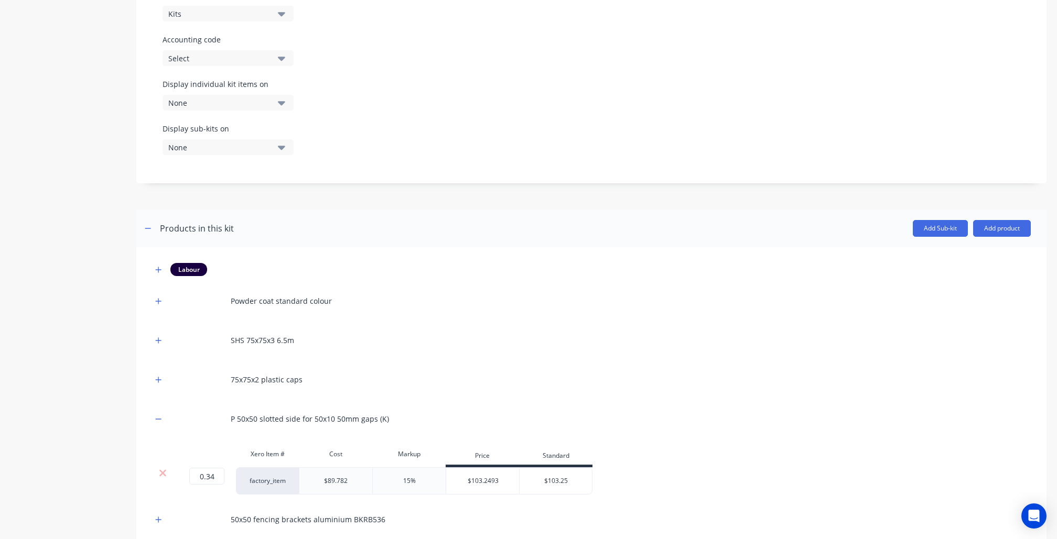
click at [154, 468] on div at bounding box center [163, 473] width 20 height 10
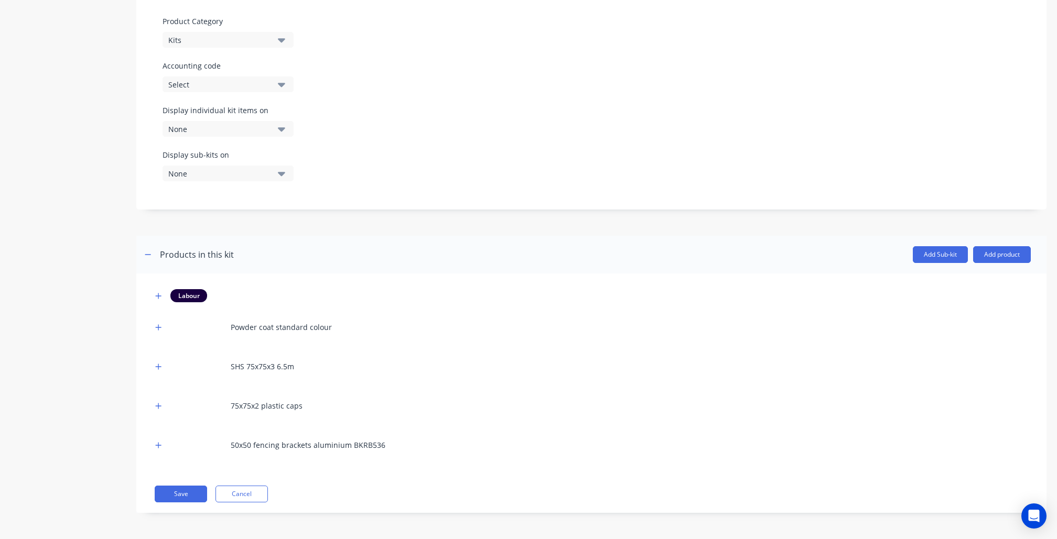
scroll to position [424, 0]
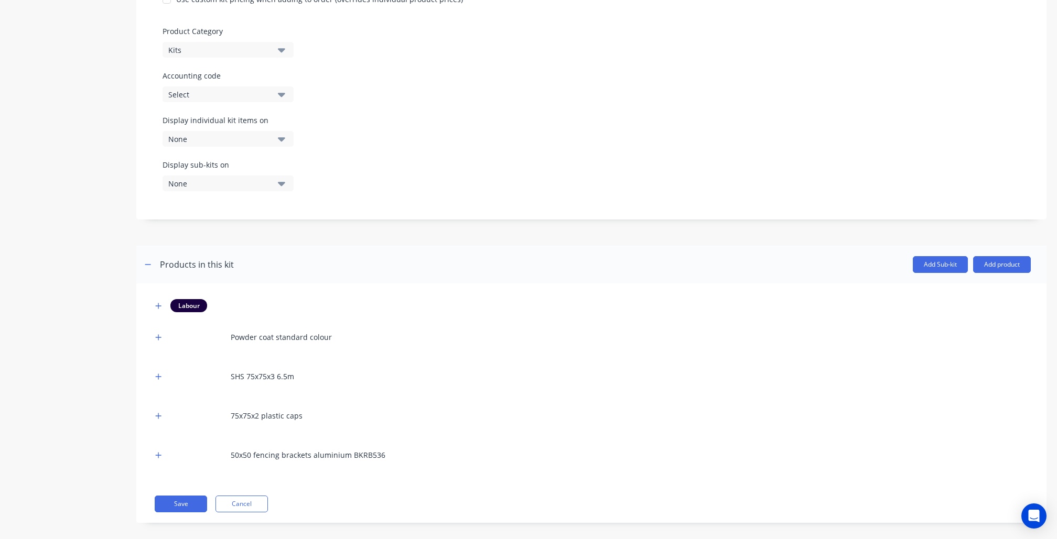
drag, startPoint x: 158, startPoint y: 451, endPoint x: 162, endPoint y: 462, distance: 11.3
click at [158, 451] on button "button" at bounding box center [158, 455] width 13 height 13
click at [167, 504] on icon at bounding box center [163, 509] width 8 height 10
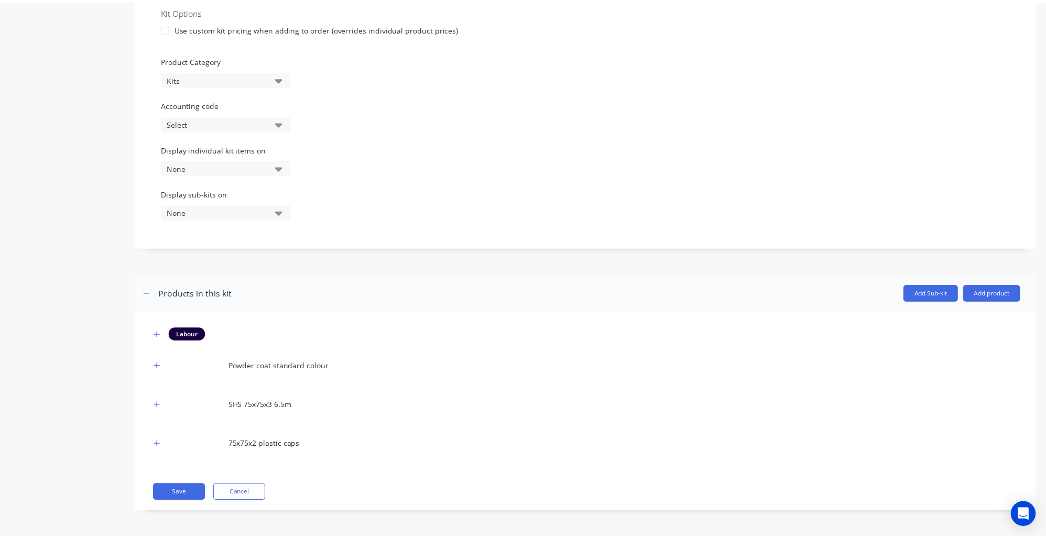
scroll to position [385, 0]
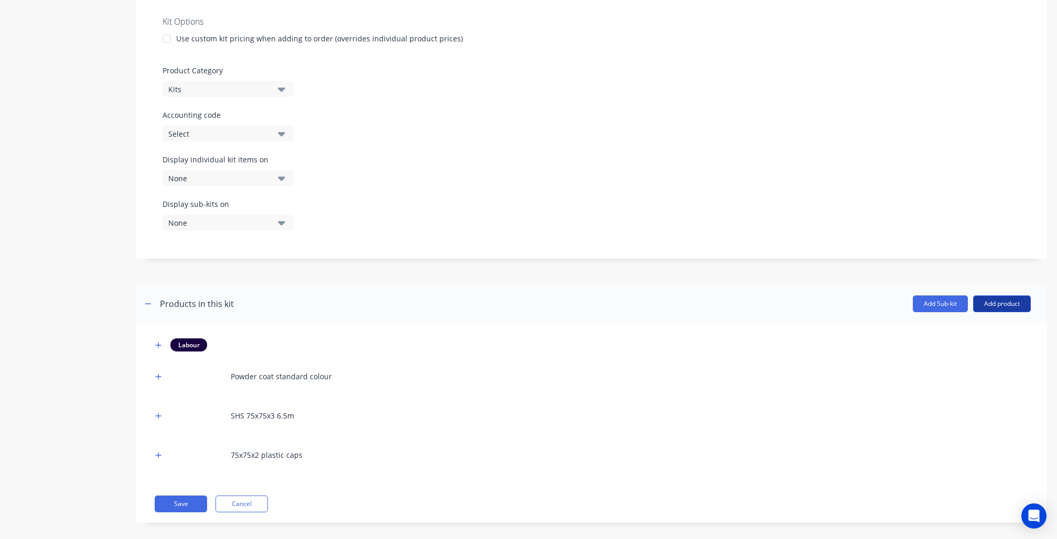
click at [973, 300] on button "Add product" at bounding box center [1002, 304] width 58 height 17
click at [959, 323] on div "Product catalogue" at bounding box center [980, 330] width 81 height 15
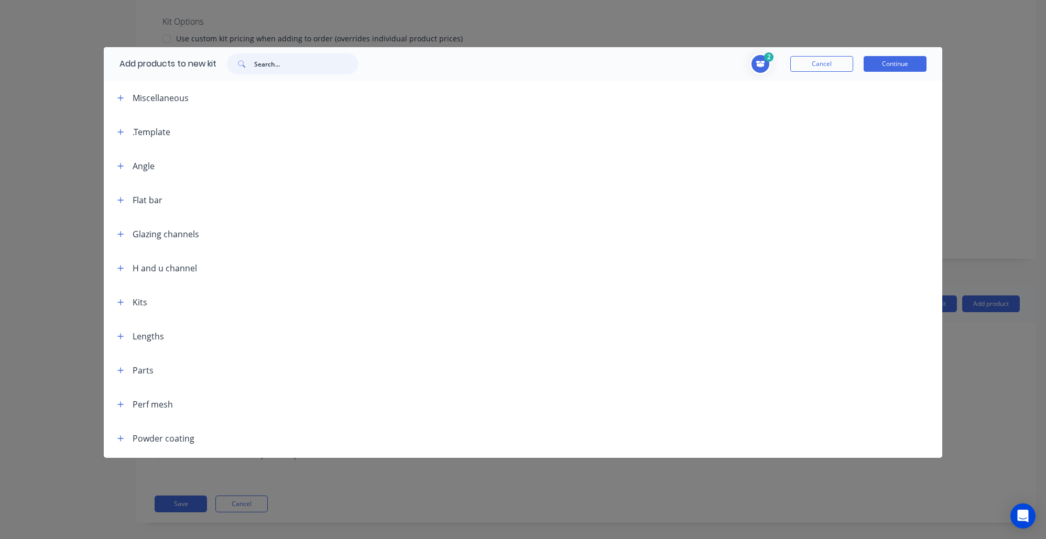
click at [314, 66] on input "text" at bounding box center [306, 63] width 104 height 21
type input "7"
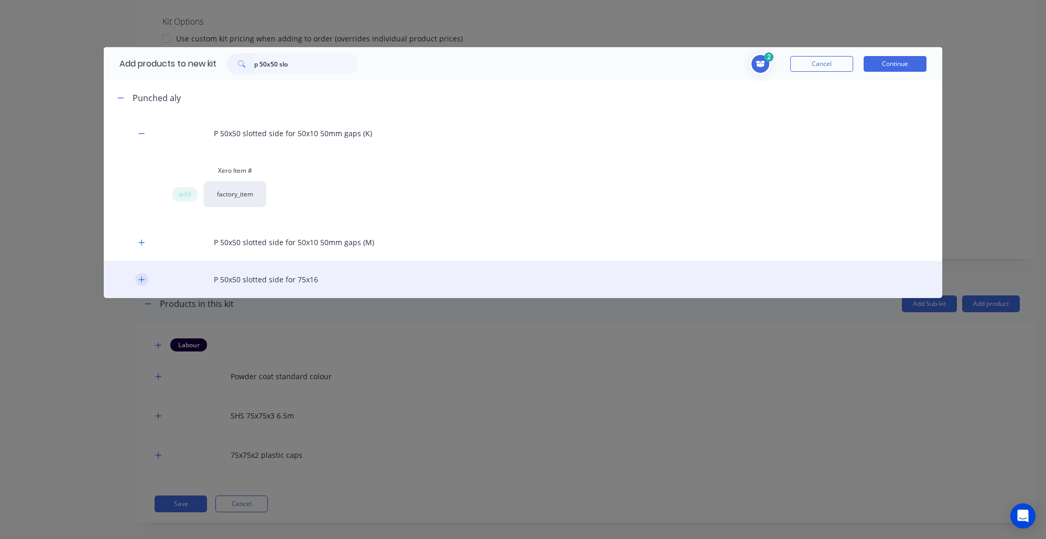
click at [138, 279] on button "button" at bounding box center [141, 279] width 13 height 13
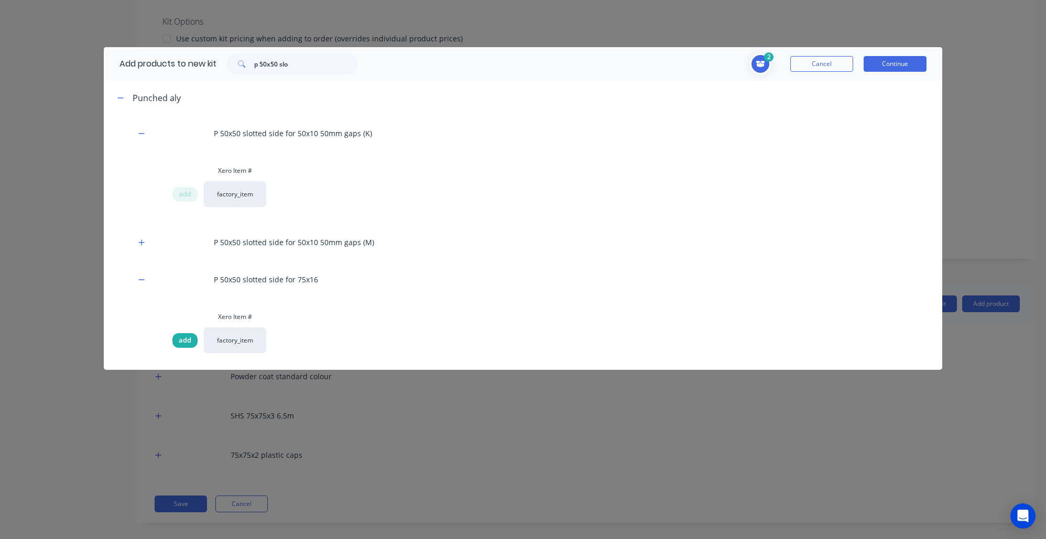
click at [183, 339] on span "add" at bounding box center [185, 340] width 13 height 10
drag, startPoint x: 252, startPoint y: 55, endPoint x: 166, endPoint y: 42, distance: 86.4
click at [166, 42] on div "Add products to new kit p 50x50 slo 3 Powder coat standard colour Description 0…" at bounding box center [523, 269] width 1046 height 539
type input "s"
type input "r"
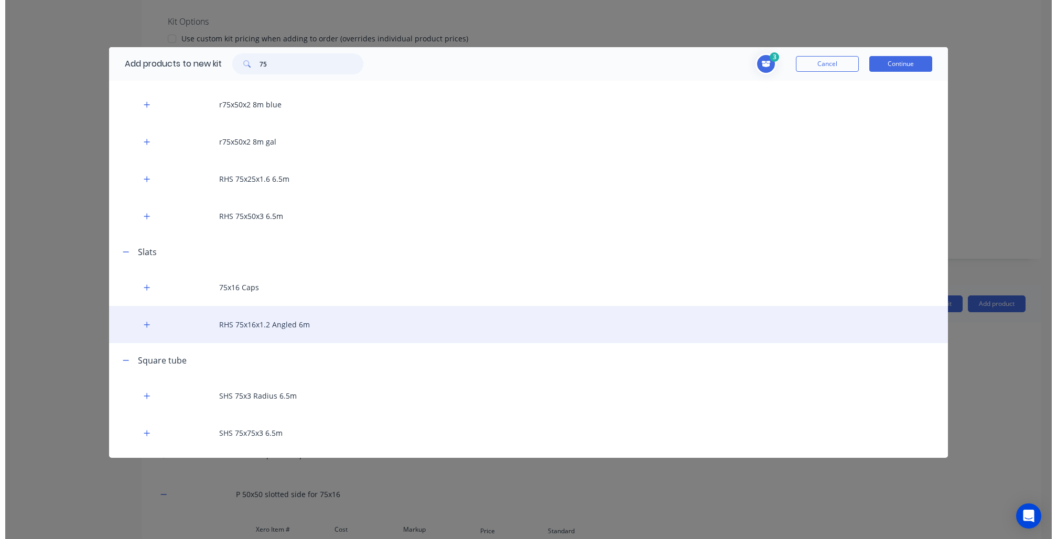
scroll to position [537, 0]
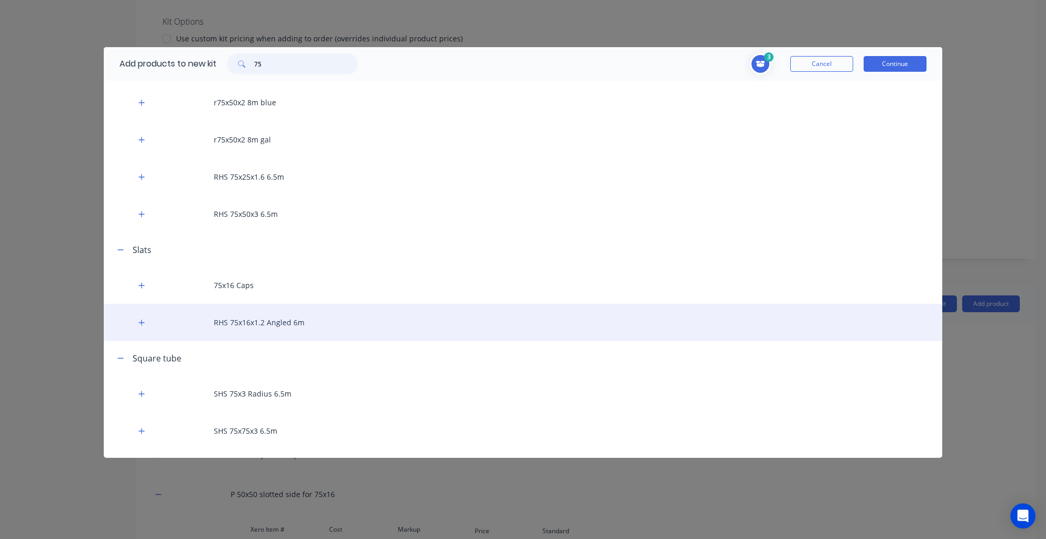
type input "75"
click at [269, 324] on div "RHS 75x16x1.2 Angled 6m" at bounding box center [523, 322] width 839 height 37
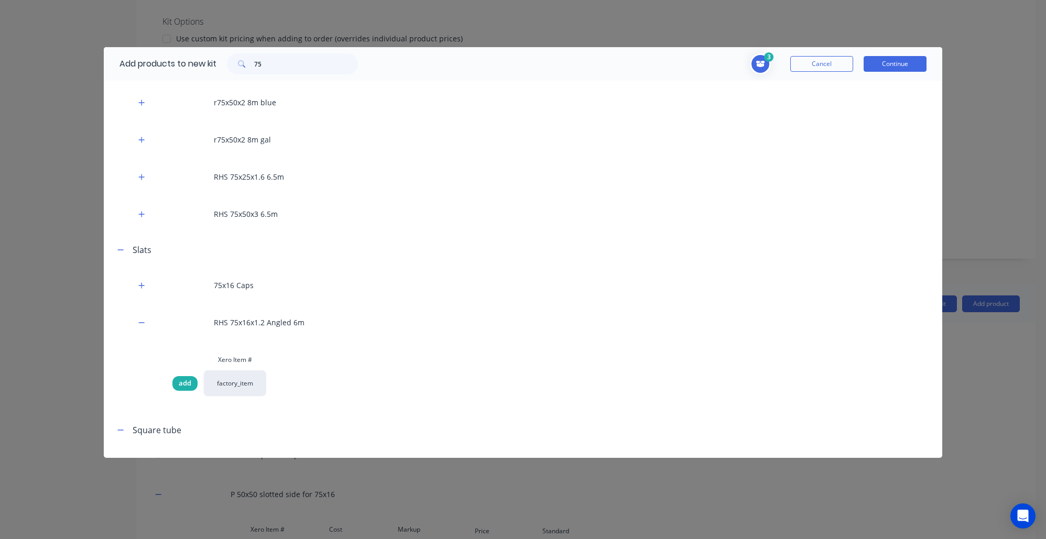
click at [190, 382] on span "add" at bounding box center [185, 383] width 13 height 10
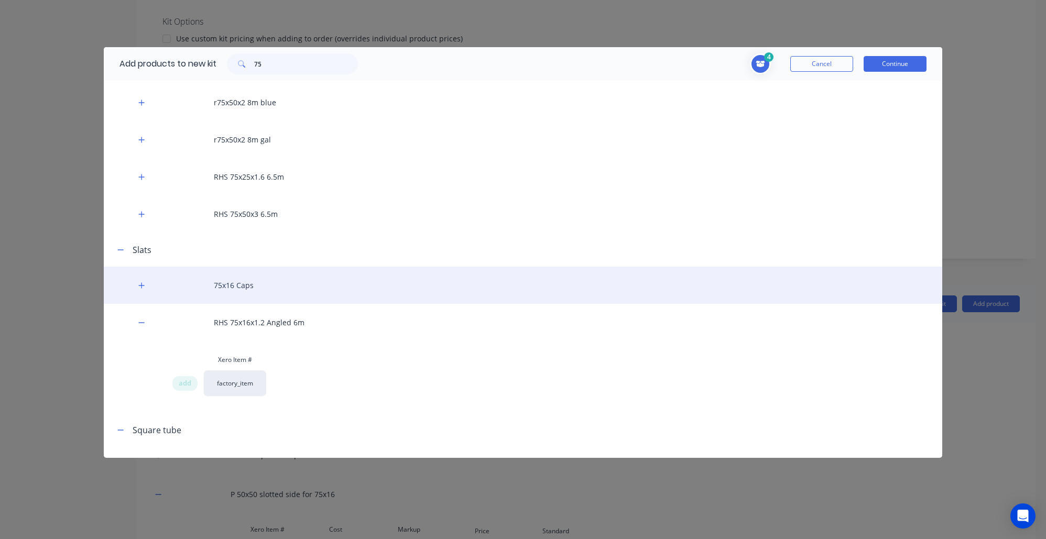
click at [240, 286] on div "75x16 Caps" at bounding box center [523, 285] width 839 height 37
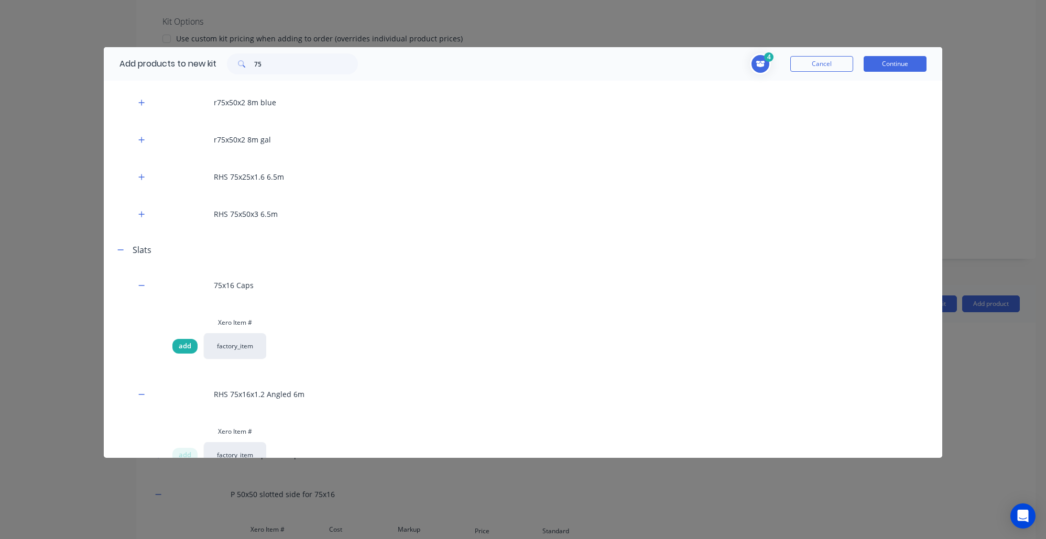
click at [187, 342] on span "add" at bounding box center [185, 346] width 13 height 10
click at [883, 69] on button "Continue" at bounding box center [895, 64] width 63 height 16
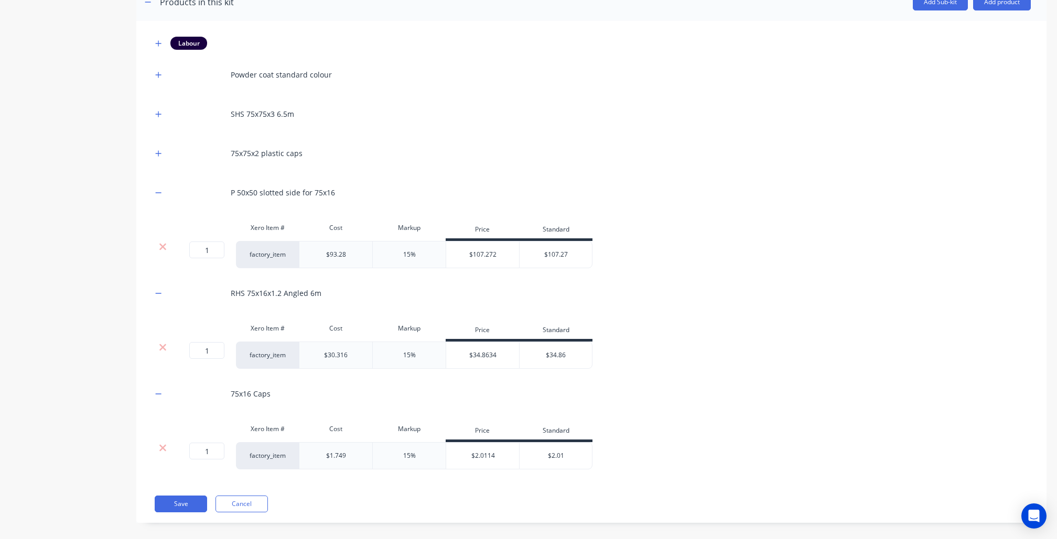
scroll to position [688, 0]
drag, startPoint x: 216, startPoint y: 237, endPoint x: 145, endPoint y: 233, distance: 71.4
click at [156, 240] on div "1 1 ? factory_item $93.28 15% $107.272 $107.27" at bounding box center [372, 253] width 440 height 27
type input "0.3333"
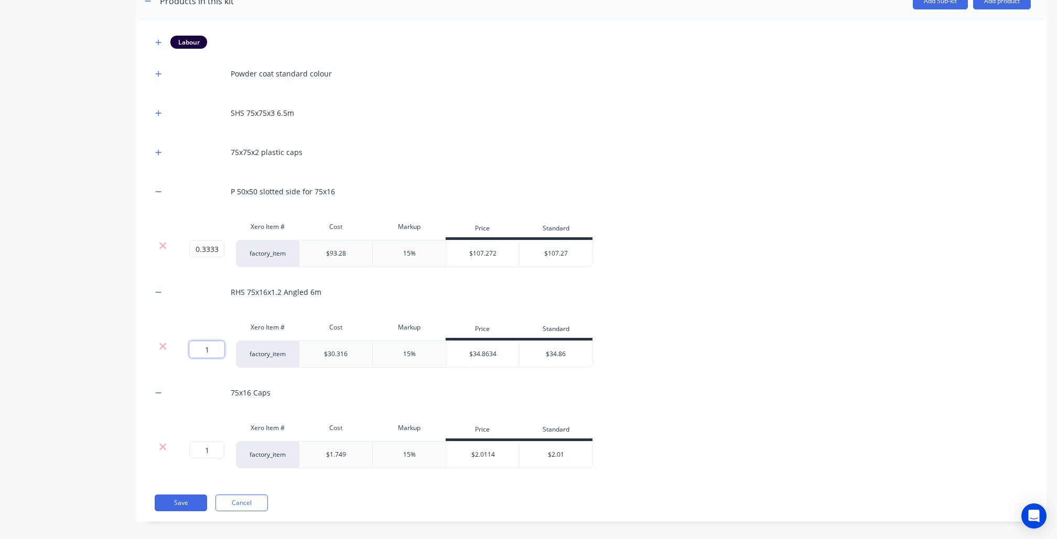
drag, startPoint x: 219, startPoint y: 343, endPoint x: 177, endPoint y: 334, distance: 42.8
click at [176, 341] on div "1 1 ?" at bounding box center [204, 354] width 63 height 27
type input "2.5"
drag, startPoint x: 202, startPoint y: 432, endPoint x: 191, endPoint y: 437, distance: 12.3
click at [211, 443] on input "1" at bounding box center [206, 450] width 35 height 17
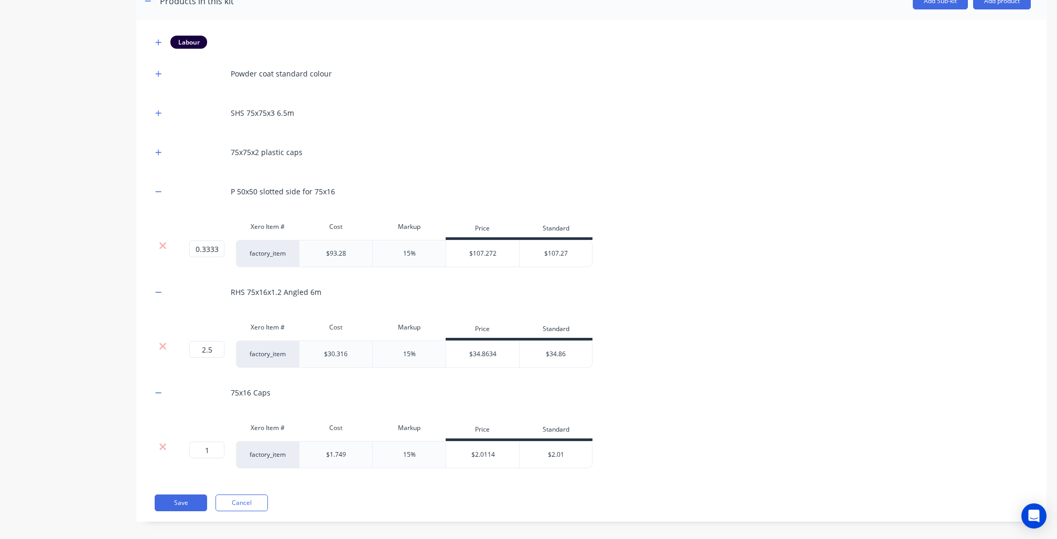
type input "5"
type input "15"
click at [179, 499] on button "Save" at bounding box center [181, 503] width 52 height 17
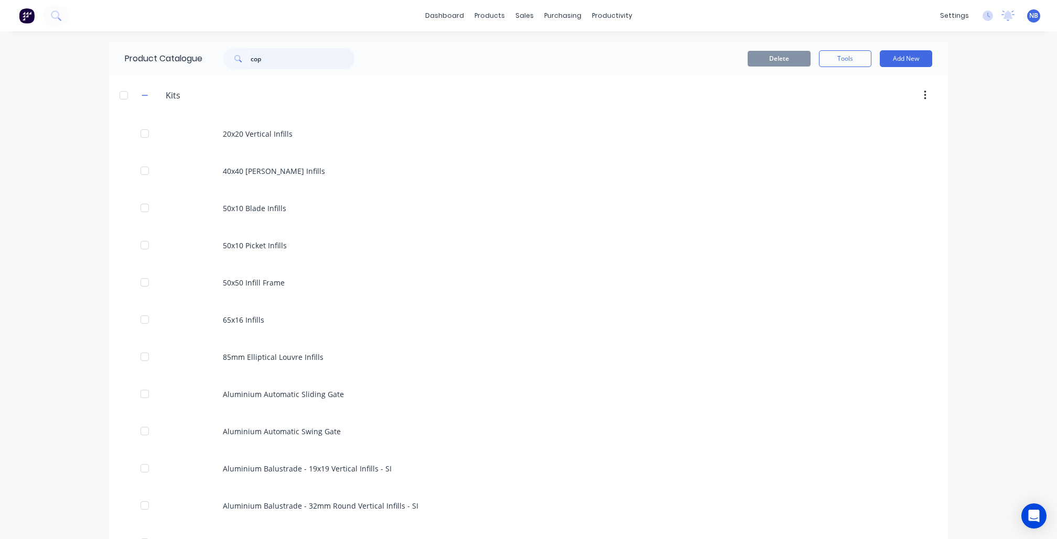
drag, startPoint x: 288, startPoint y: 66, endPoint x: 292, endPoint y: 69, distance: 5.7
click at [288, 66] on input "cop" at bounding box center [303, 58] width 104 height 21
type input "c"
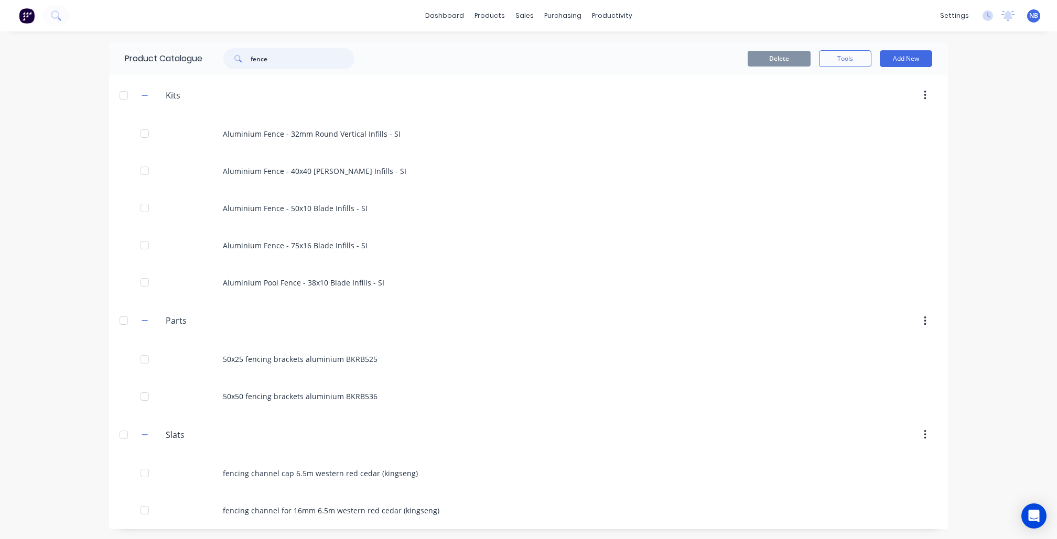
type input "fence"
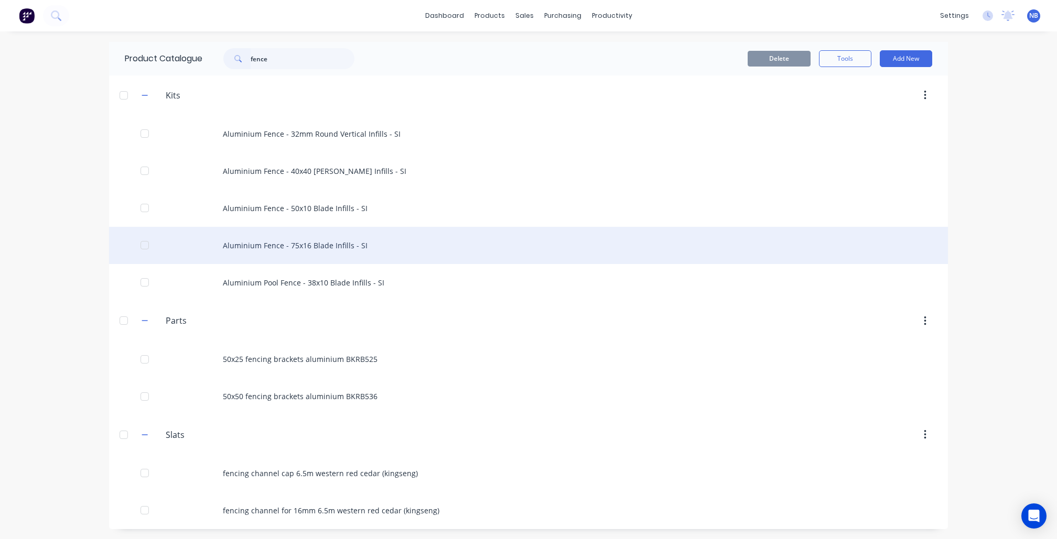
drag, startPoint x: 295, startPoint y: 68, endPoint x: 317, endPoint y: 256, distance: 189.4
click at [317, 256] on div "Aluminium Fence - 75x16 Blade Infills - SI" at bounding box center [528, 245] width 839 height 37
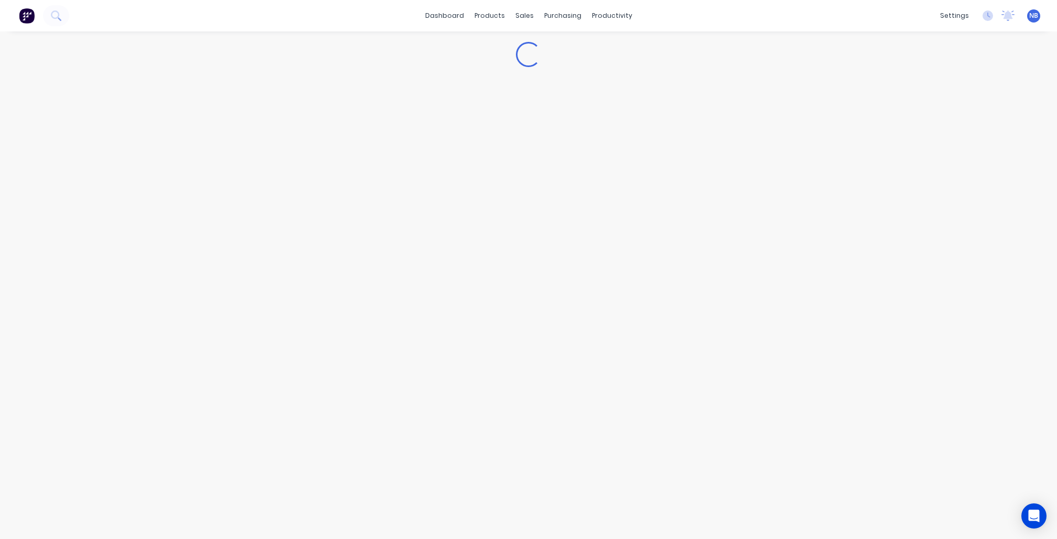
click at [319, 251] on div "Loading..." at bounding box center [528, 274] width 1057 height 487
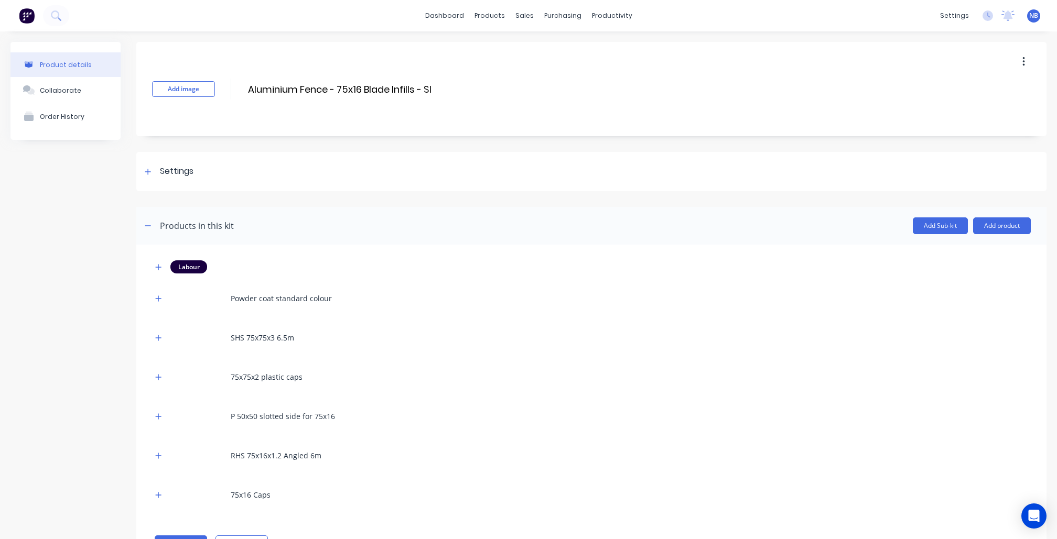
scroll to position [49, 0]
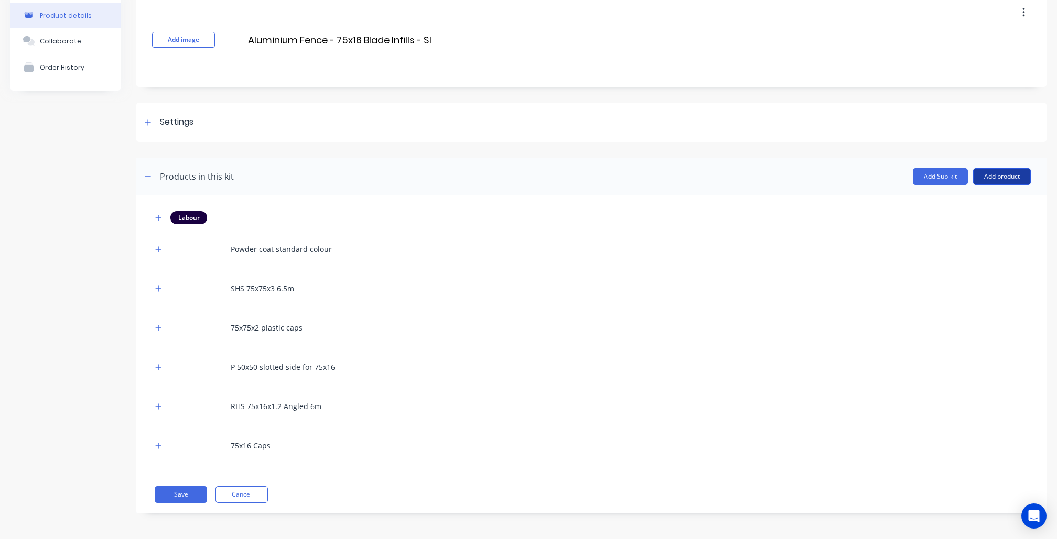
click at [1010, 170] on button "Add product" at bounding box center [1002, 176] width 58 height 17
click at [940, 202] on div "Product catalogue" at bounding box center [980, 203] width 81 height 15
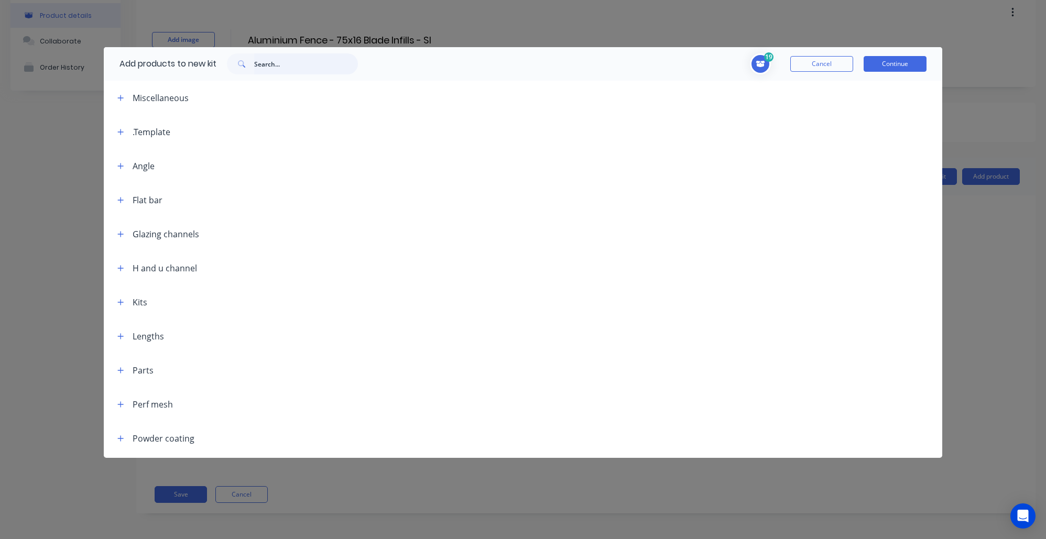
click at [332, 66] on input "text" at bounding box center [306, 63] width 104 height 21
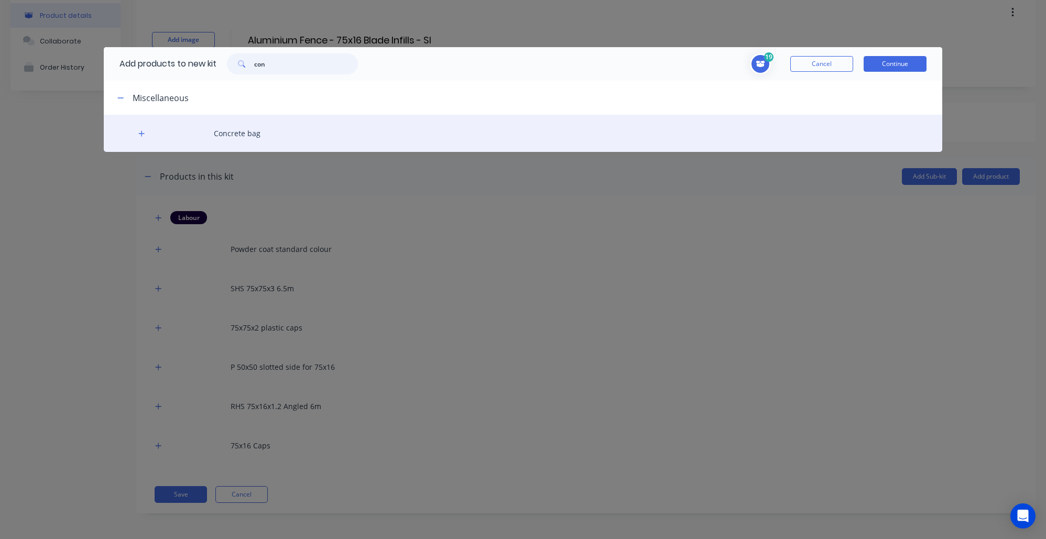
type input "con"
click at [224, 133] on div "Concrete bag" at bounding box center [523, 133] width 839 height 37
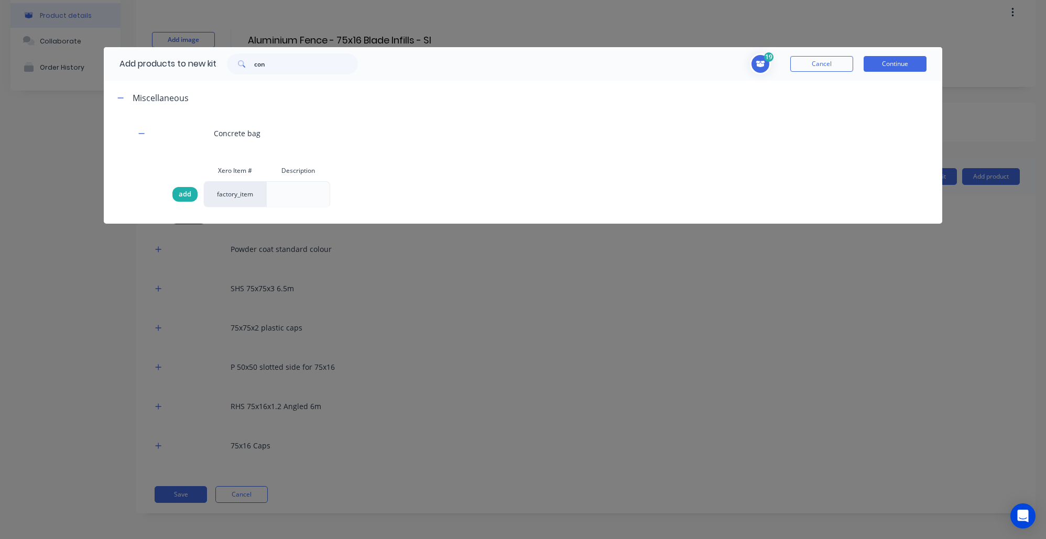
click at [174, 200] on div "add" at bounding box center [187, 194] width 31 height 26
drag, startPoint x: 180, startPoint y: 193, endPoint x: 187, endPoint y: 193, distance: 6.3
click at [181, 193] on span "add" at bounding box center [185, 194] width 13 height 10
click at [878, 58] on button "Continue" at bounding box center [895, 64] width 63 height 16
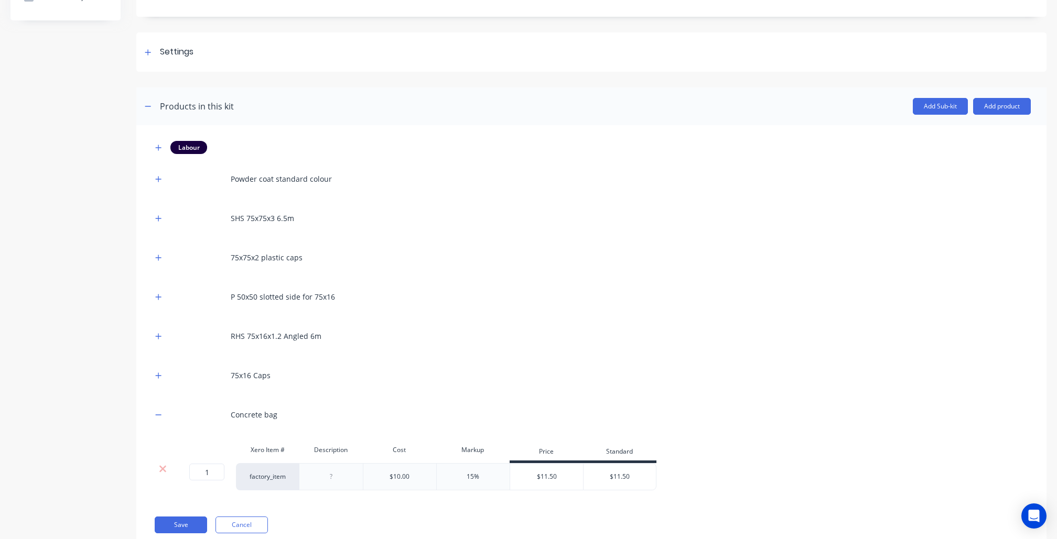
scroll to position [124, 0]
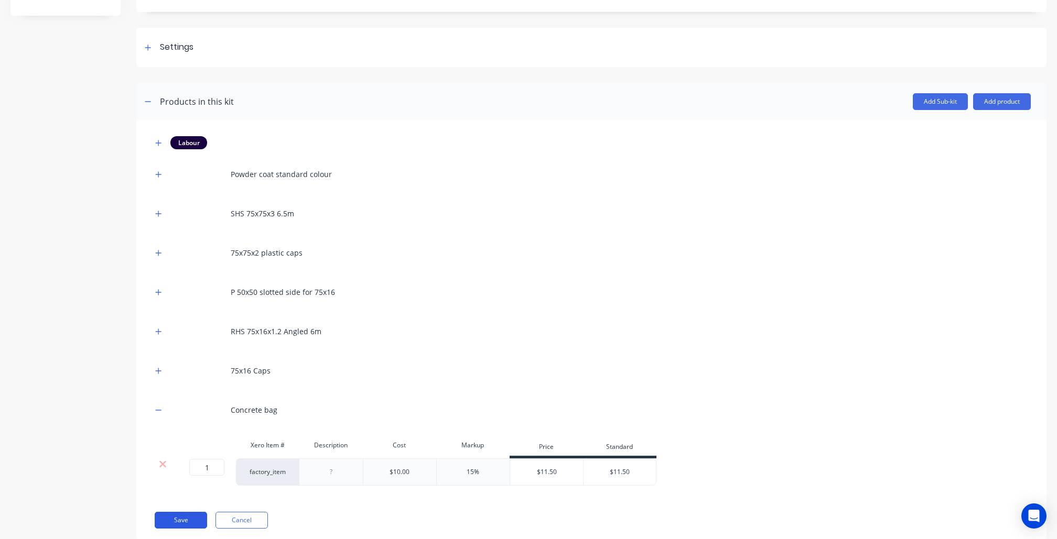
click at [188, 516] on button "Save" at bounding box center [181, 520] width 52 height 17
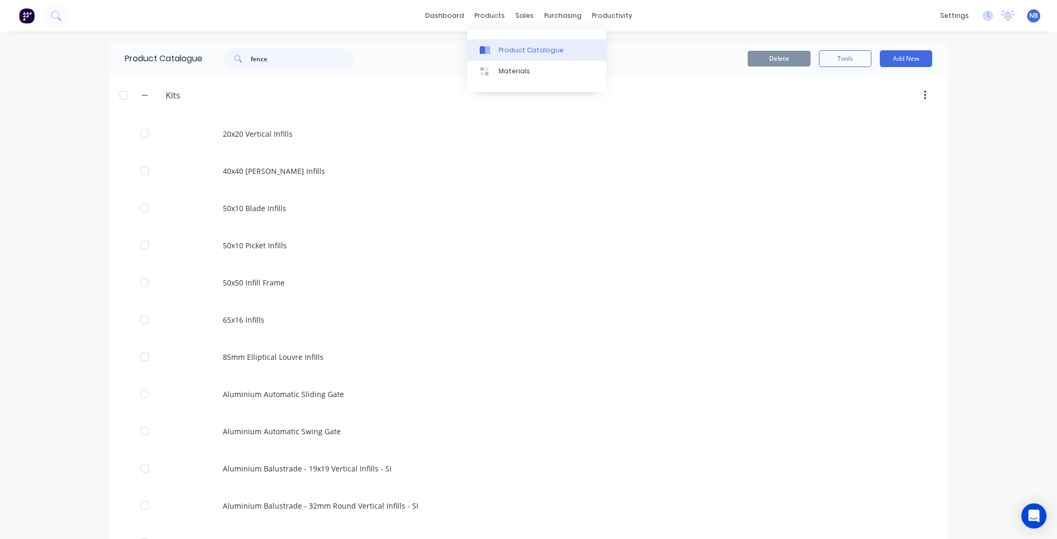
click at [502, 50] on div "Product Catalogue" at bounding box center [530, 50] width 65 height 9
drag, startPoint x: 371, startPoint y: 63, endPoint x: 334, endPoint y: 58, distance: 37.1
click at [335, 58] on div "Product Catalogue fence" at bounding box center [244, 59] width 271 height 34
drag, startPoint x: 330, startPoint y: 59, endPoint x: 97, endPoint y: 49, distance: 233.4
click at [97, 49] on div "dashboard products sales purchasing productivity dashboard products Product Cat…" at bounding box center [528, 269] width 1057 height 539
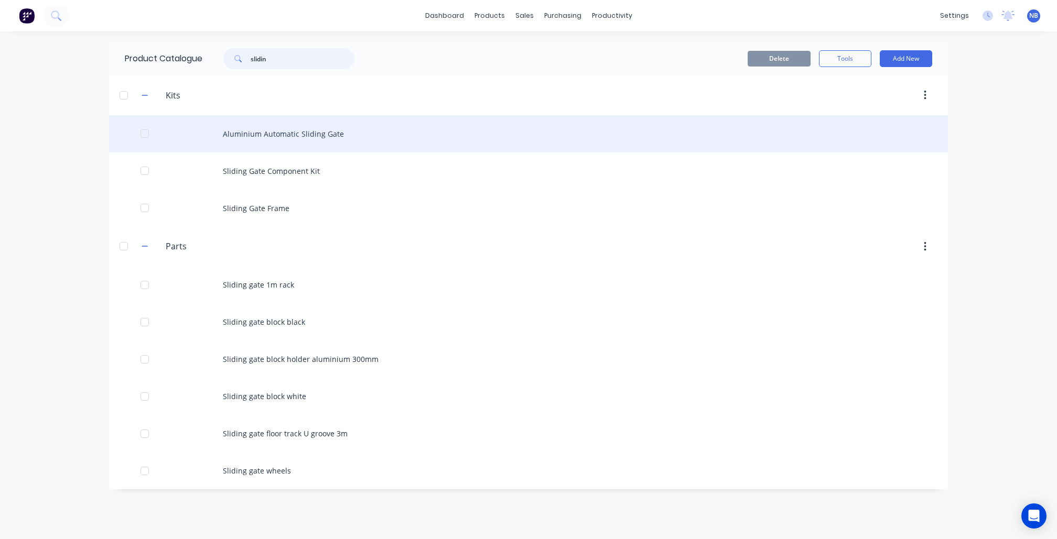
type input "slidin"
click at [299, 139] on div "Aluminium Automatic Sliding Gate" at bounding box center [528, 133] width 839 height 37
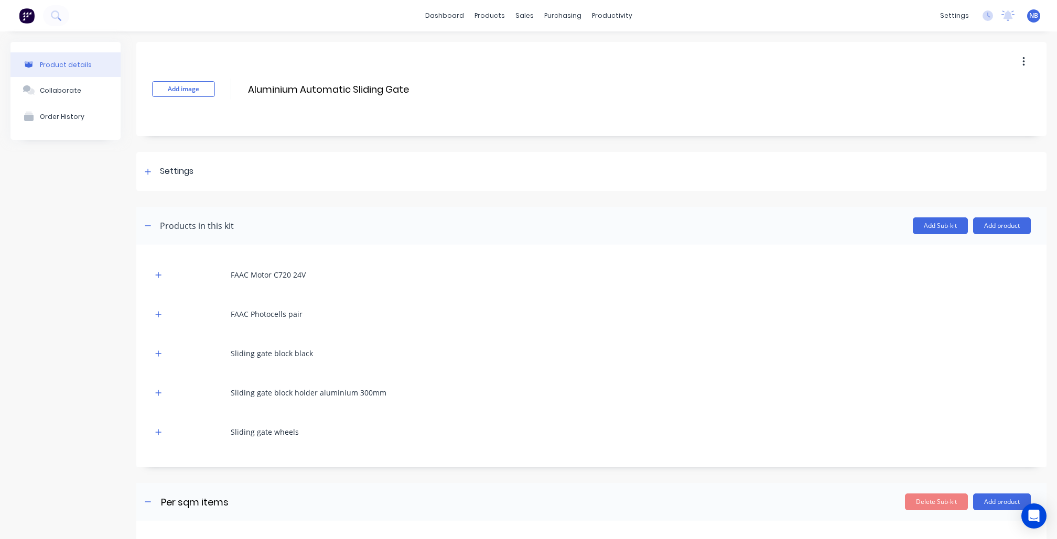
click at [1011, 70] on button "button" at bounding box center [1023, 61] width 25 height 19
click at [948, 91] on span "Duplicate" at bounding box center [984, 89] width 79 height 11
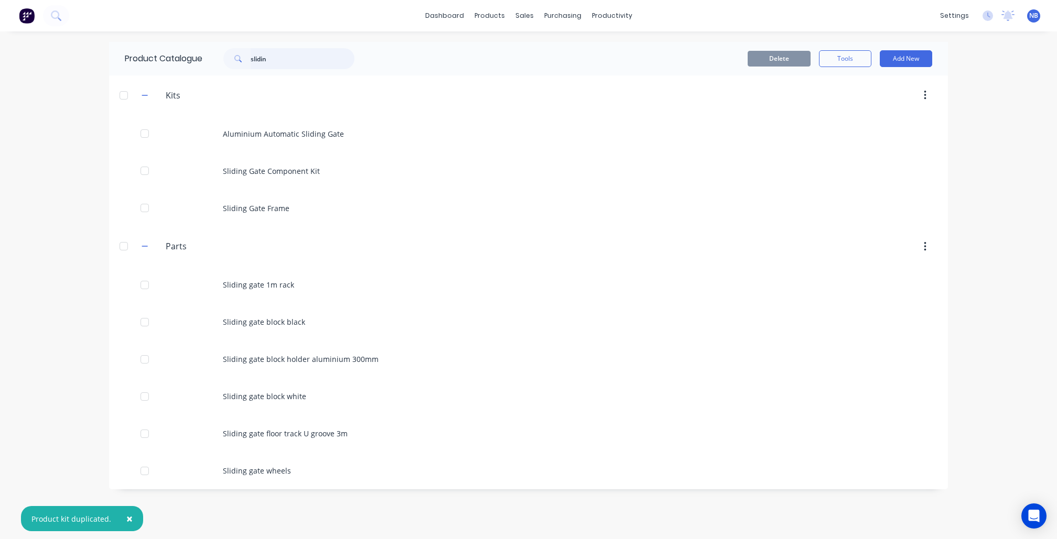
click at [310, 58] on input "slidin" at bounding box center [303, 58] width 104 height 21
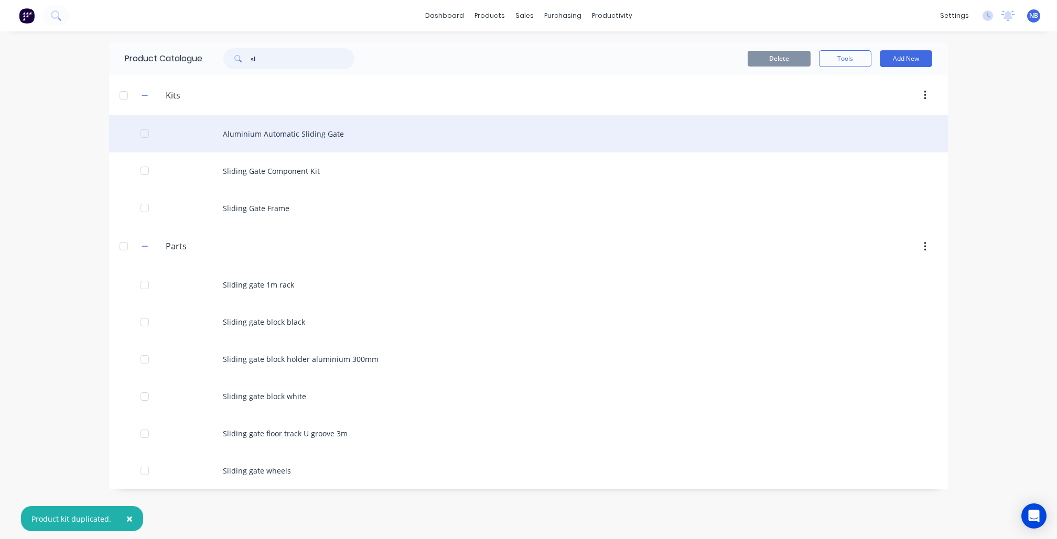
type input "s"
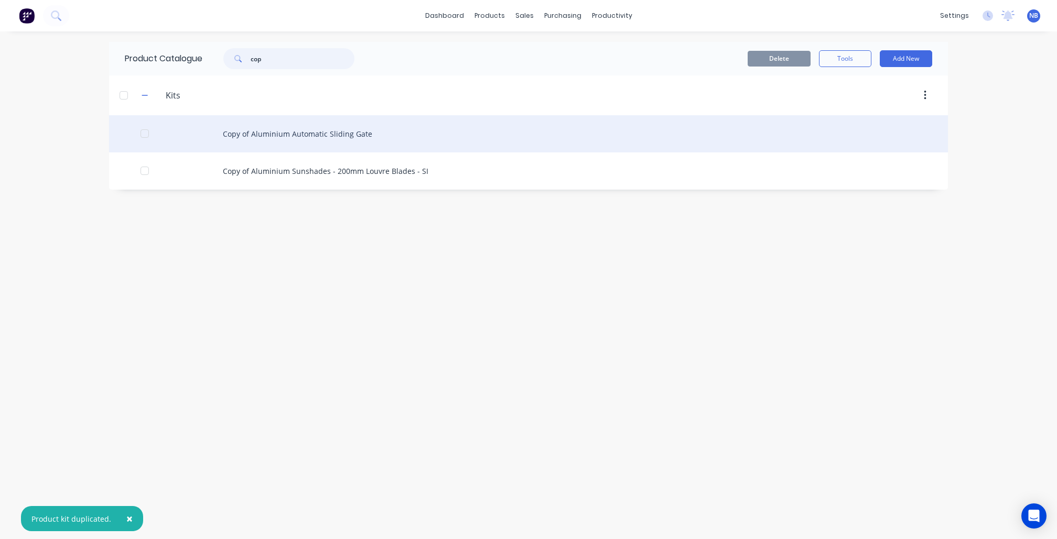
type input "cop"
click at [367, 143] on div "Copy of Aluminium Automatic Sliding Gate" at bounding box center [528, 133] width 839 height 37
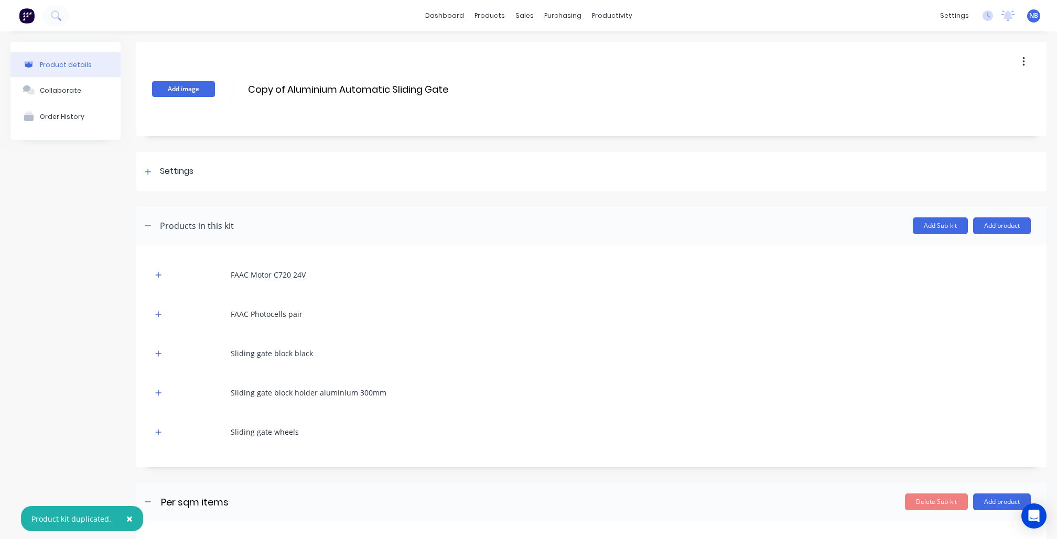
drag, startPoint x: 284, startPoint y: 89, endPoint x: 160, endPoint y: 85, distance: 124.3
click at [160, 85] on div "Add image Copy of Aluminium Automatic Sliding Gate Copy of Aluminium Automatic …" at bounding box center [591, 89] width 910 height 94
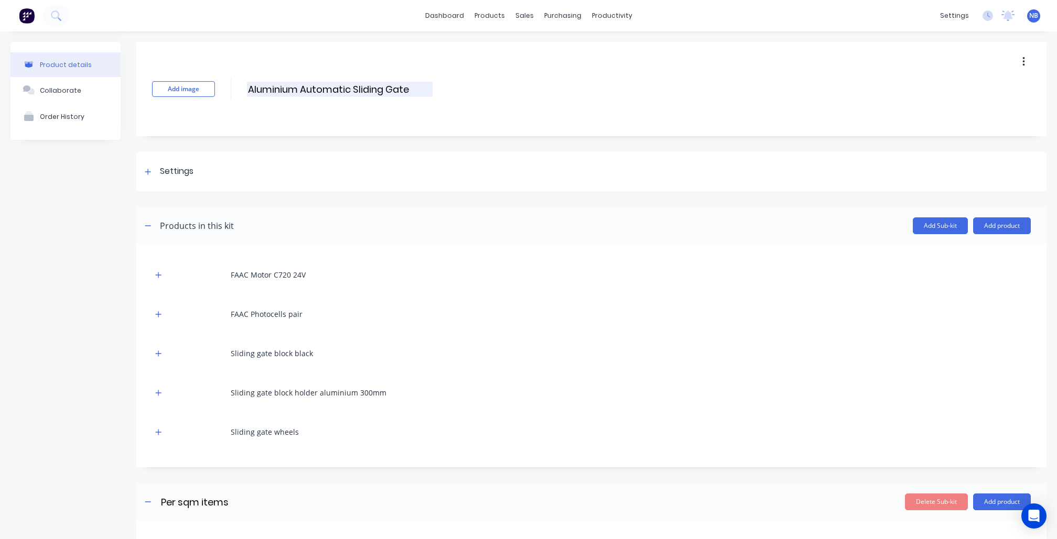
click at [420, 87] on input "Aluminium Automatic Sliding Gate" at bounding box center [340, 89] width 186 height 15
type input "Aluminium Automatic Sliding Gate - Telescopic"
drag, startPoint x: 63, startPoint y: 282, endPoint x: 75, endPoint y: 276, distance: 13.6
click at [63, 281] on div "Product details Collaborate Order History" at bounding box center [65, 530] width 110 height 977
click at [998, 231] on button "Add product" at bounding box center [1002, 225] width 58 height 17
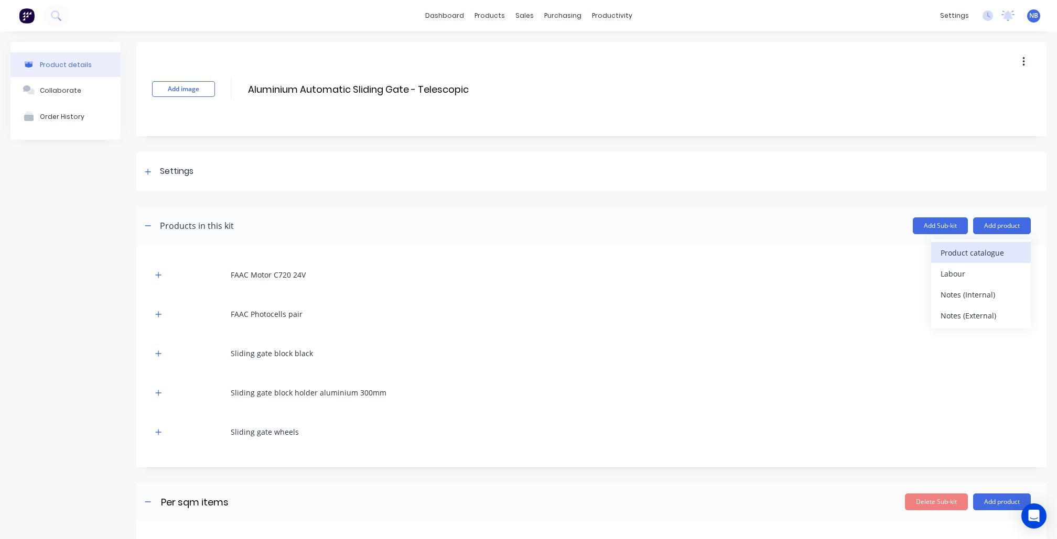
click at [982, 246] on div "Product catalogue" at bounding box center [980, 252] width 81 height 15
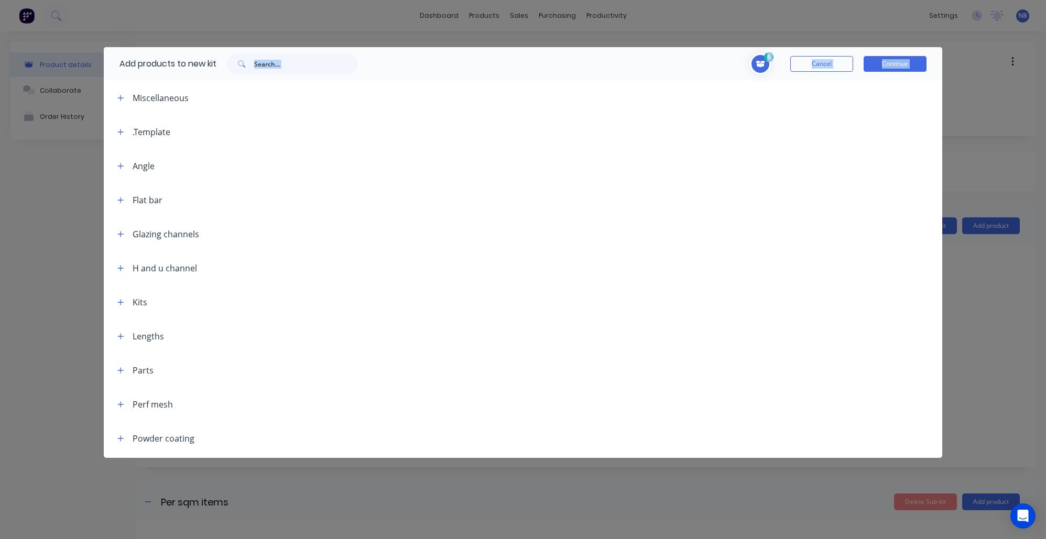
click at [302, 78] on div "Add products to new kit 6 1 1 ? FAAC Motor C720 24V Description No transformer …" at bounding box center [523, 252] width 839 height 411
click at [306, 68] on input "text" at bounding box center [306, 63] width 104 height 21
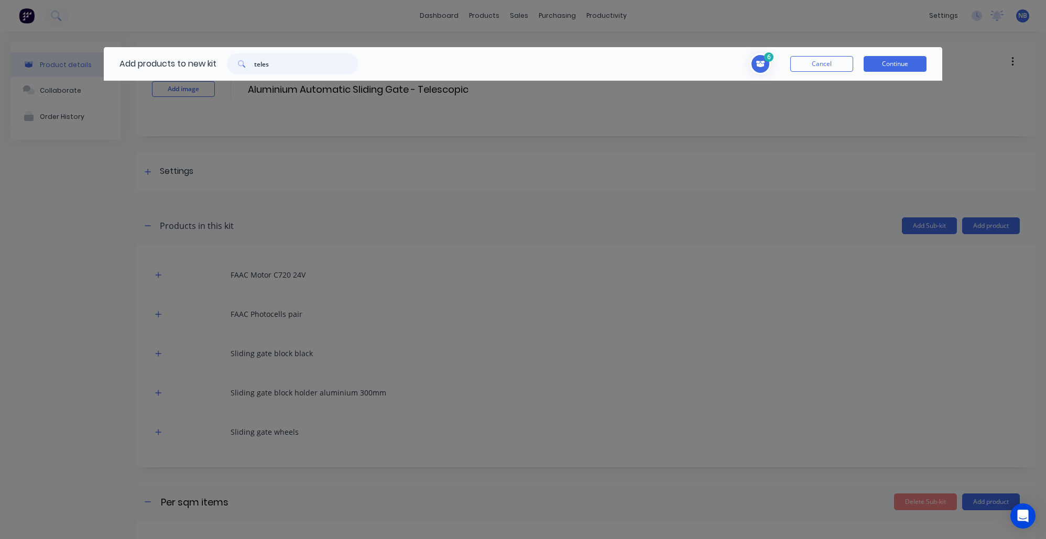
drag, startPoint x: 302, startPoint y: 71, endPoint x: 203, endPoint y: 53, distance: 100.7
click at [203, 53] on div "Add products to new kit teles" at bounding box center [236, 64] width 265 height 34
type input "teles"
click at [814, 59] on button "Cancel" at bounding box center [821, 64] width 63 height 16
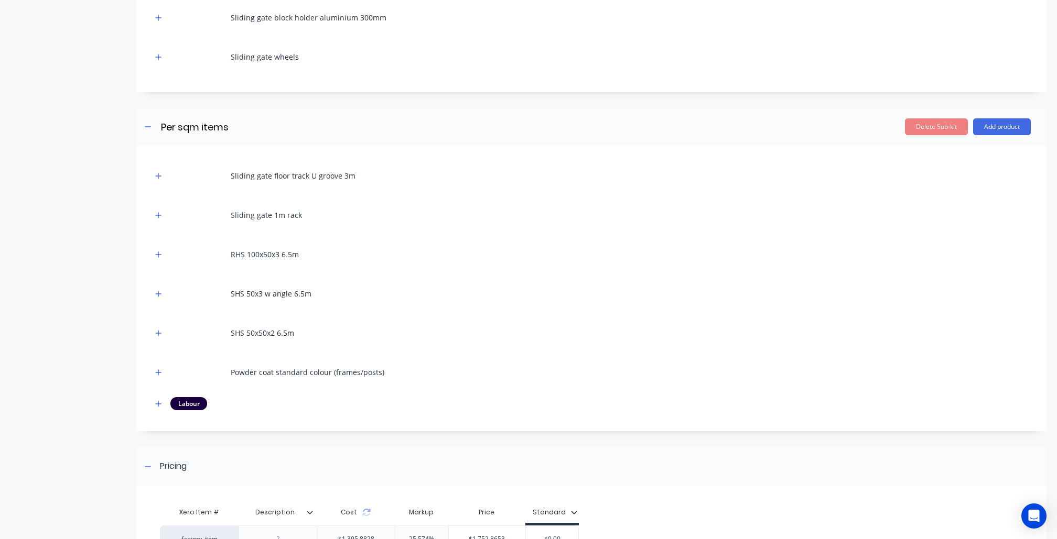
scroll to position [462, 0]
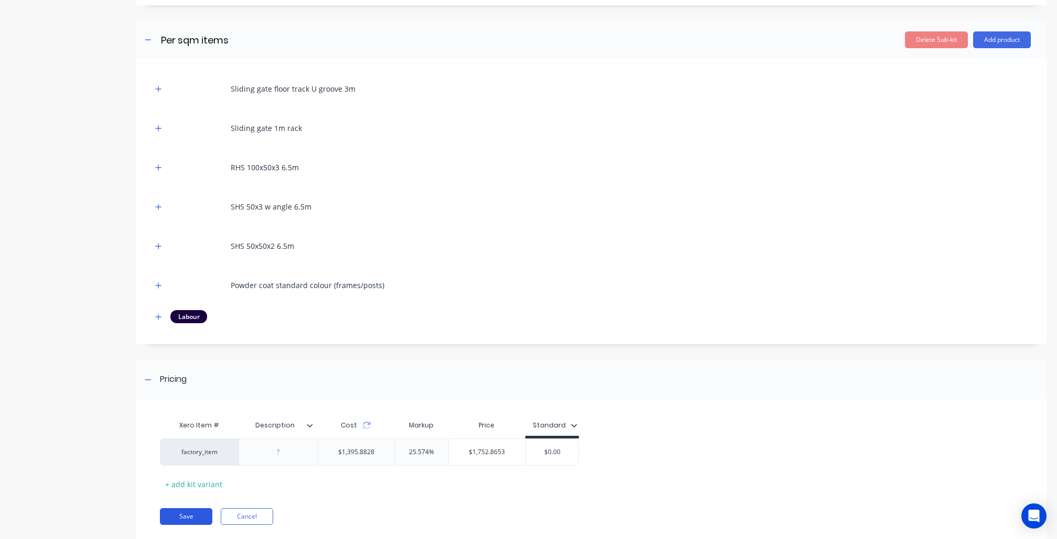
click at [188, 512] on button "Save" at bounding box center [186, 516] width 52 height 17
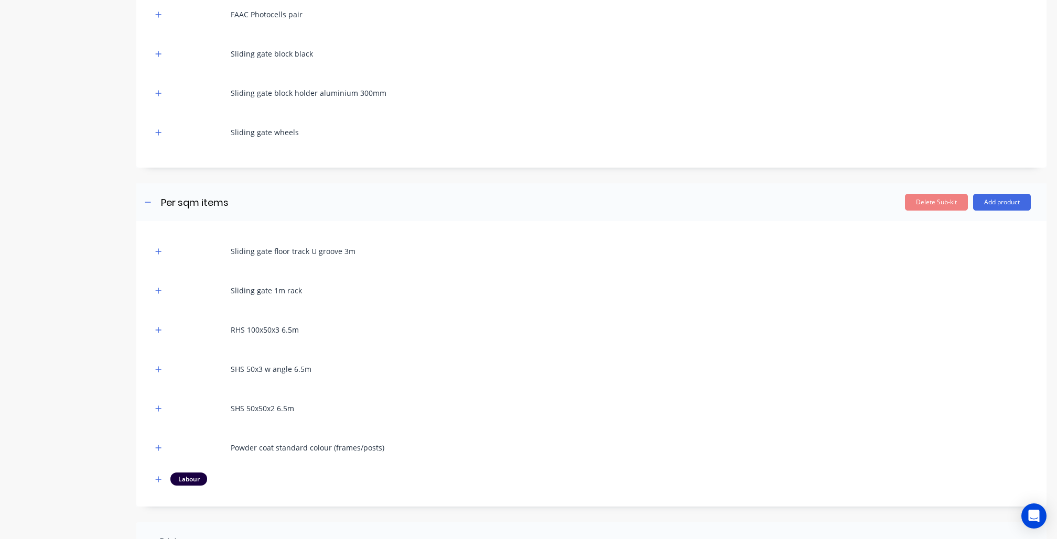
scroll to position [0, 0]
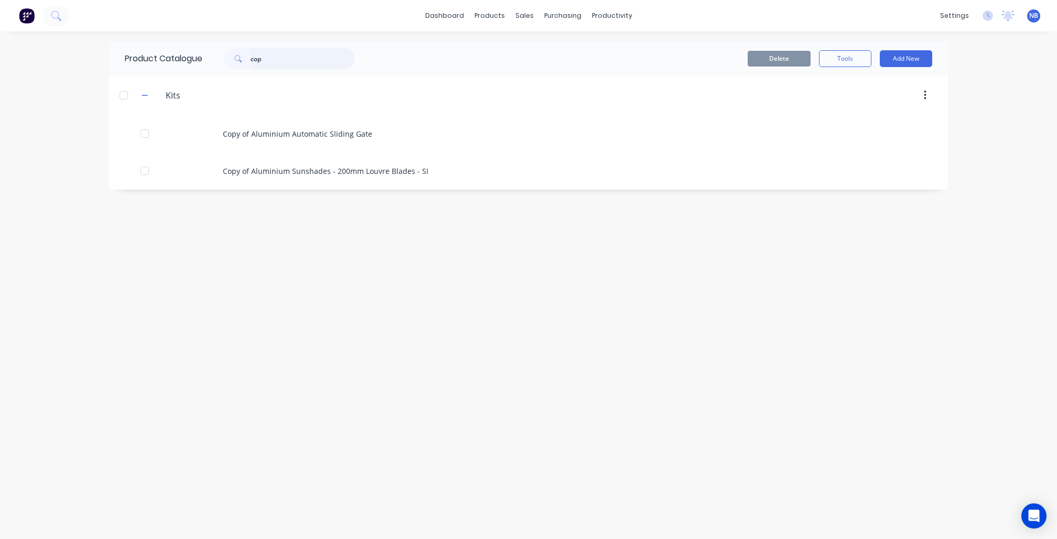
click at [254, 59] on input "cop" at bounding box center [303, 58] width 104 height 21
drag, startPoint x: 282, startPoint y: 55, endPoint x: 7, endPoint y: 47, distance: 274.7
click at [0, 47] on div "dashboard products sales purchasing productivity dashboard products Product Cat…" at bounding box center [528, 269] width 1057 height 539
drag, startPoint x: 319, startPoint y: 57, endPoint x: 18, endPoint y: 57, distance: 300.8
click at [18, 57] on div "dashboard products sales purchasing productivity dashboard products Product Cat…" at bounding box center [528, 269] width 1057 height 539
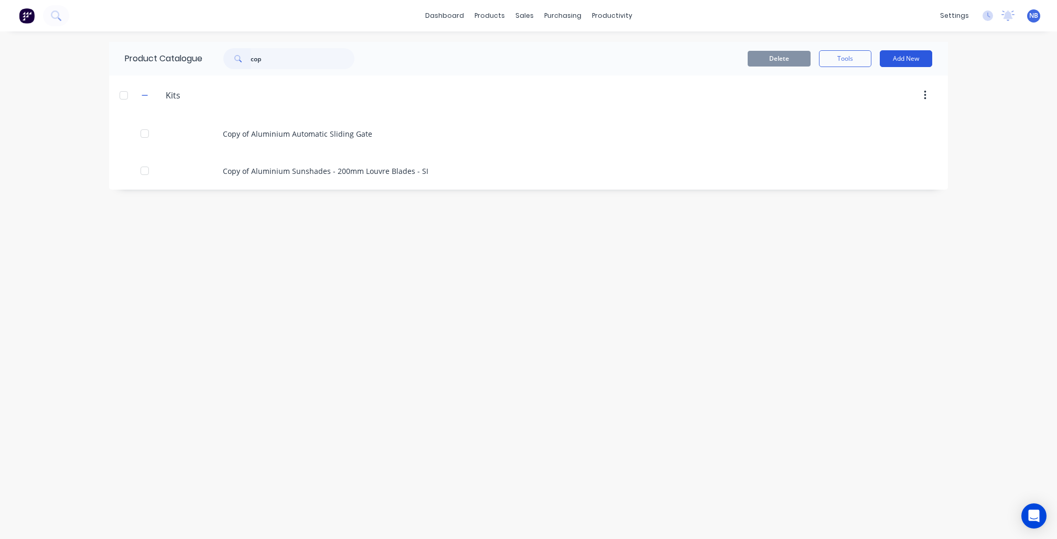
click at [923, 59] on button "Add New" at bounding box center [905, 58] width 52 height 17
click at [879, 110] on div "Product" at bounding box center [882, 106] width 81 height 15
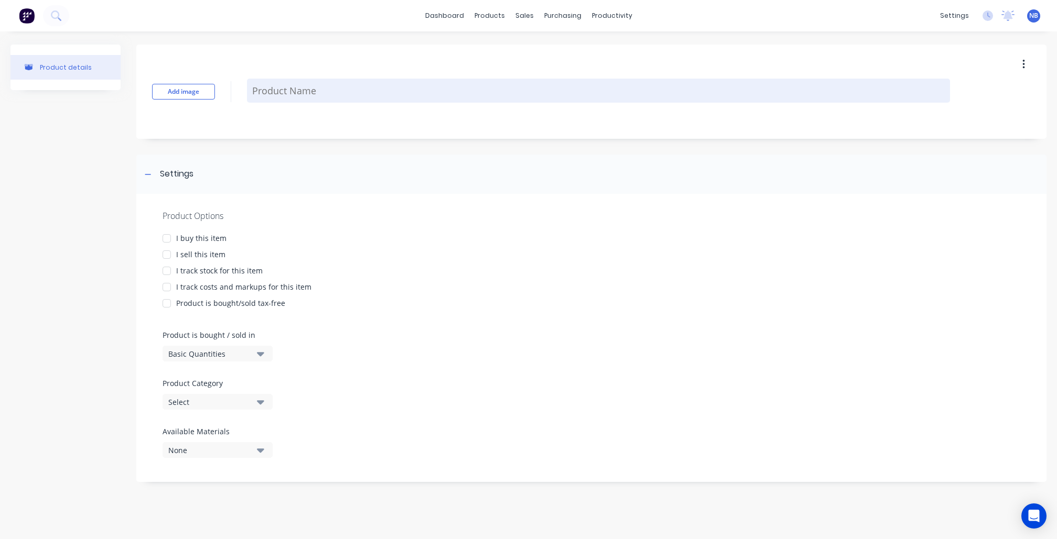
click at [291, 89] on textarea at bounding box center [598, 91] width 703 height 24
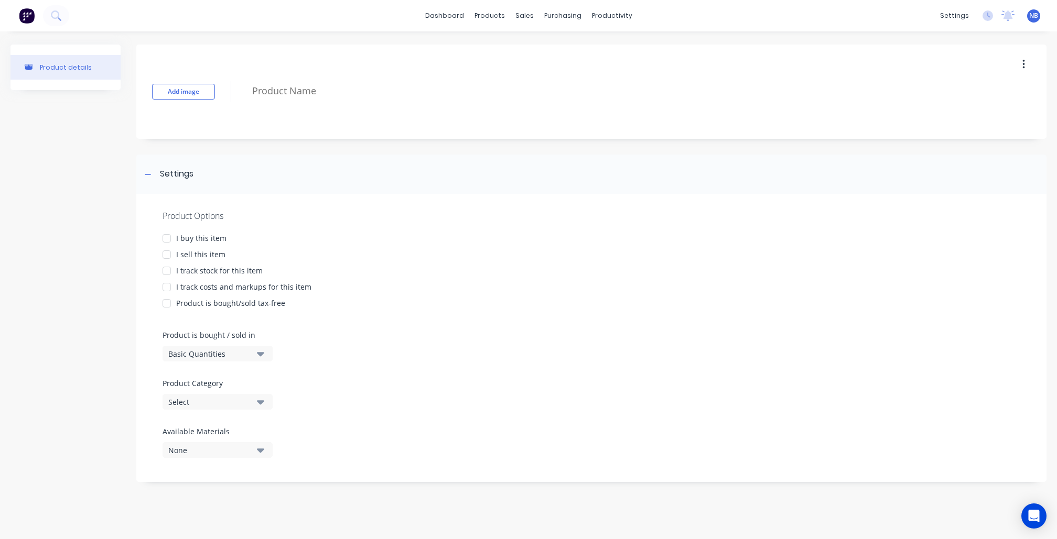
type textarea "x"
type textarea "T"
type textarea "x"
type textarea "Te"
type textarea "x"
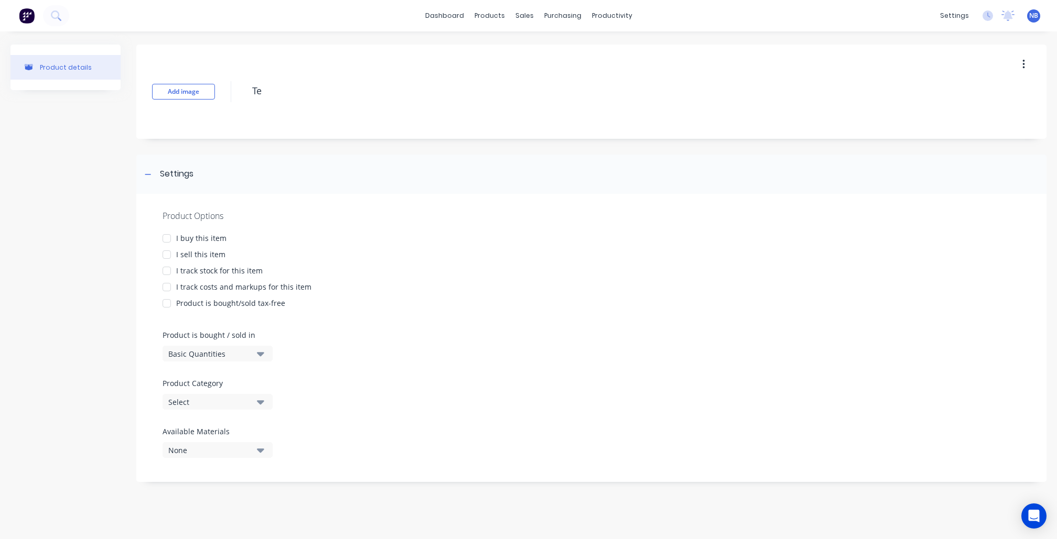
type textarea "Tel"
type textarea "x"
type textarea "Tele"
type textarea "x"
type textarea "Telec"
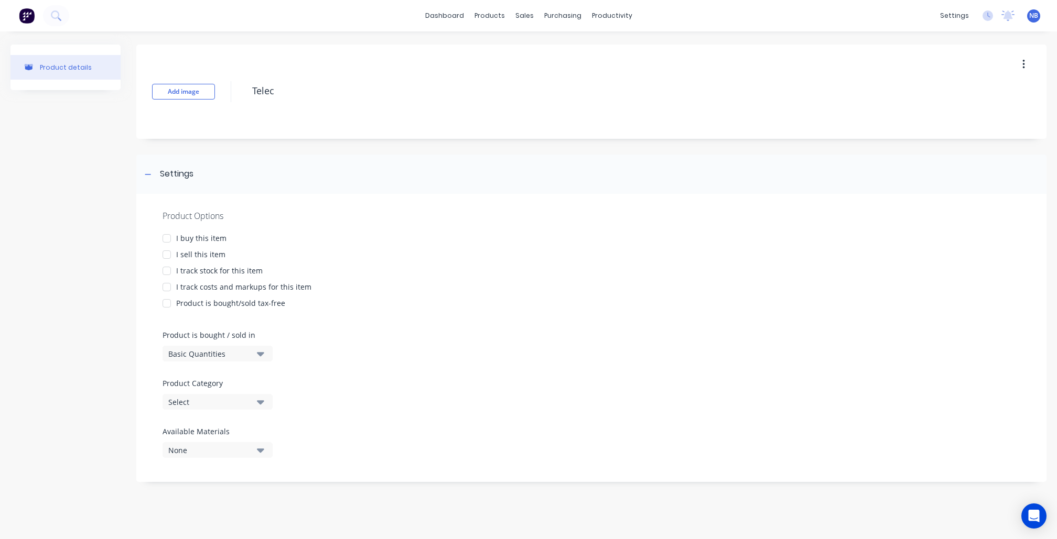
type textarea "x"
type textarea "Tele"
type textarea "x"
type textarea "Teles"
type textarea "x"
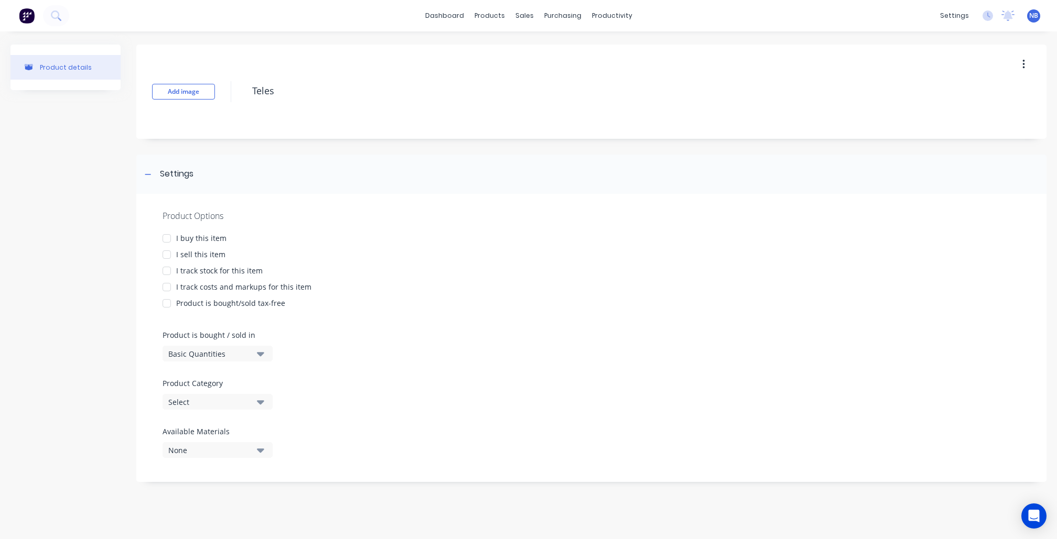
type textarea "Telesc"
type textarea "x"
type textarea "Telesco"
type textarea "x"
type textarea "Telescop"
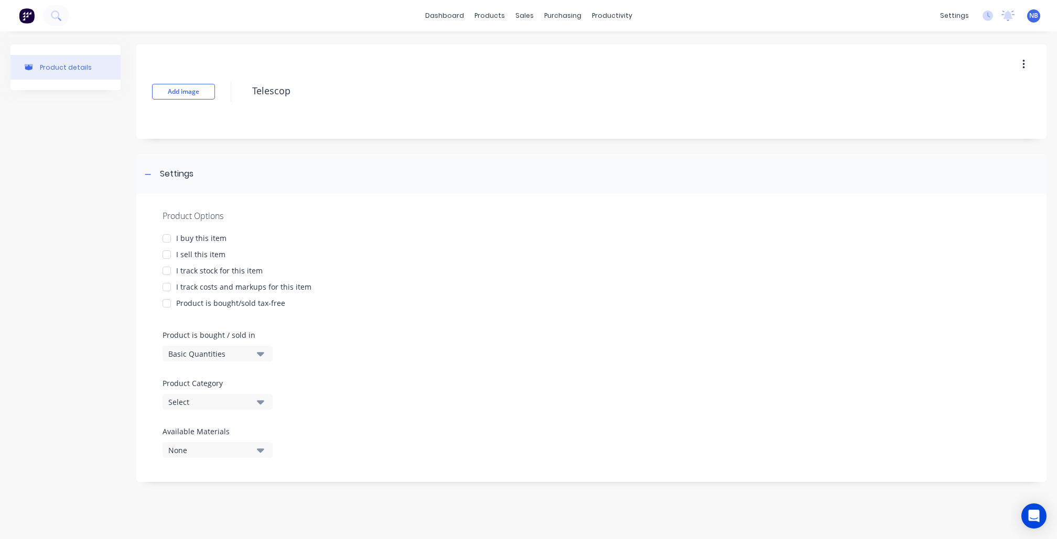
type textarea "x"
type textarea "Telescopi"
type textarea "x"
type textarea "Telescopic"
type textarea "x"
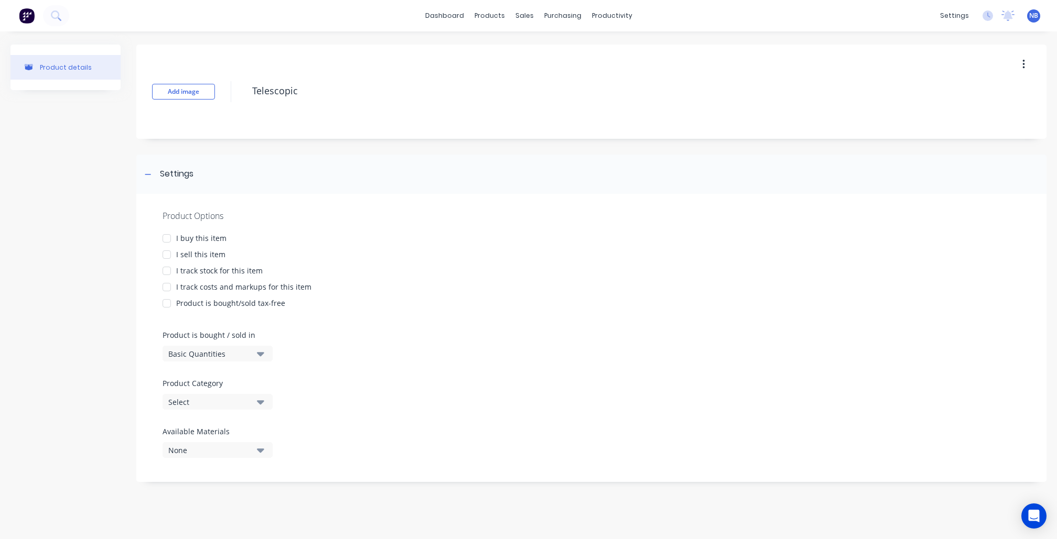
type textarea "Telescopic"
type textarea "x"
type textarea "Telescopic G"
type textarea "x"
type textarea "Telescopic GH"
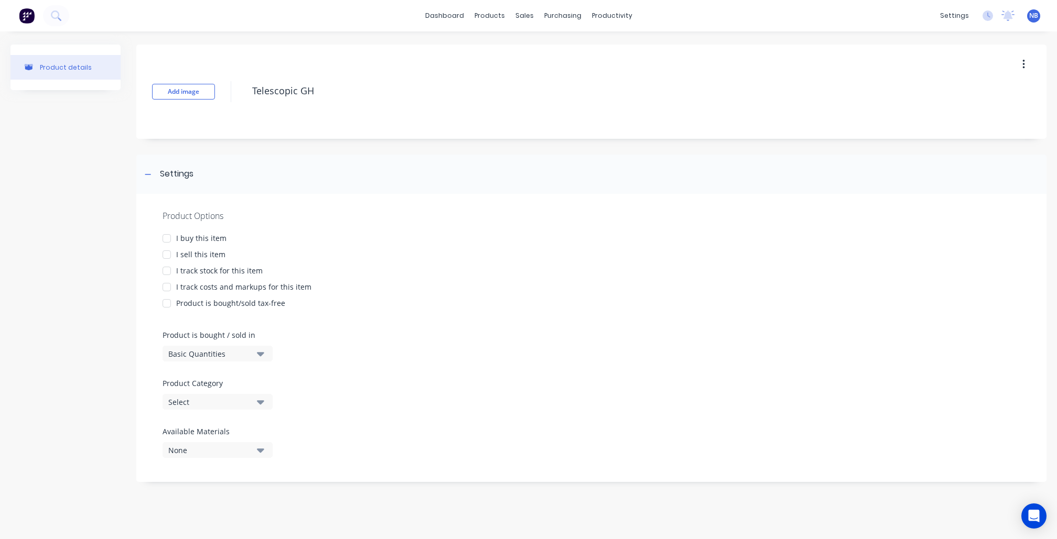
type textarea "x"
type textarea "Telescopic G"
type textarea "x"
type textarea "Telescopic"
type textarea "x"
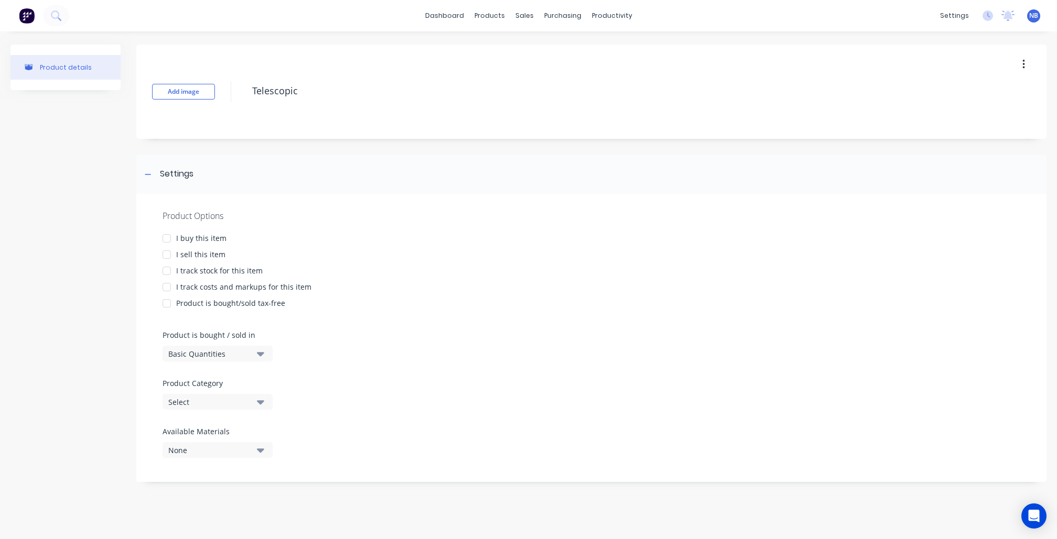
type textarea "Telescopic"
type textarea "x"
type textarea "Telescopic"
type textarea "x"
type textarea "Telescopic K"
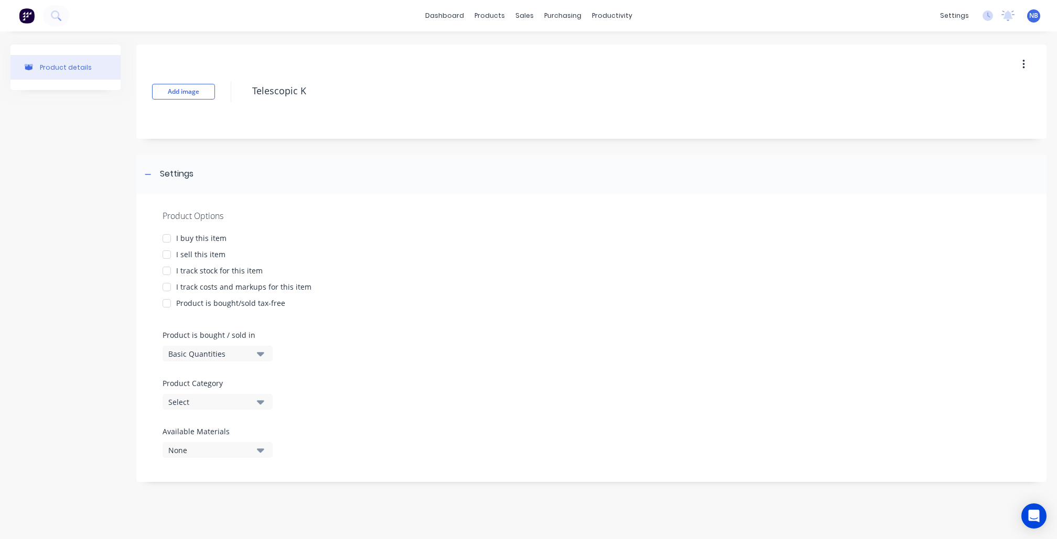
type textarea "x"
type textarea "Telescopic Ki"
type textarea "x"
type textarea "Telescopic Kit"
type textarea "x"
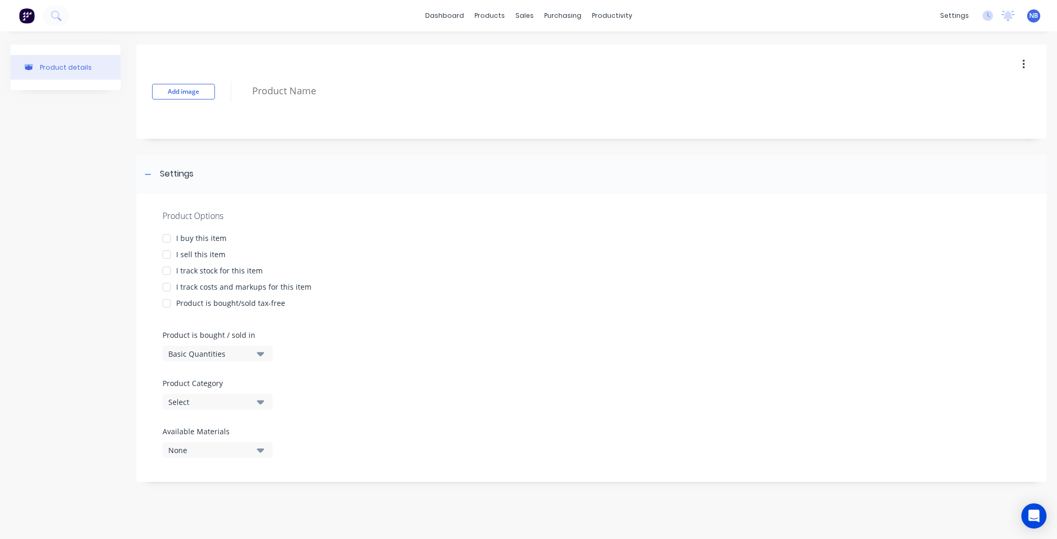
type textarea "x"
type textarea "Telescopic Kit"
click at [177, 237] on div "I buy this item" at bounding box center [201, 238] width 50 height 11
click at [200, 252] on div "I sell this item" at bounding box center [200, 254] width 49 height 11
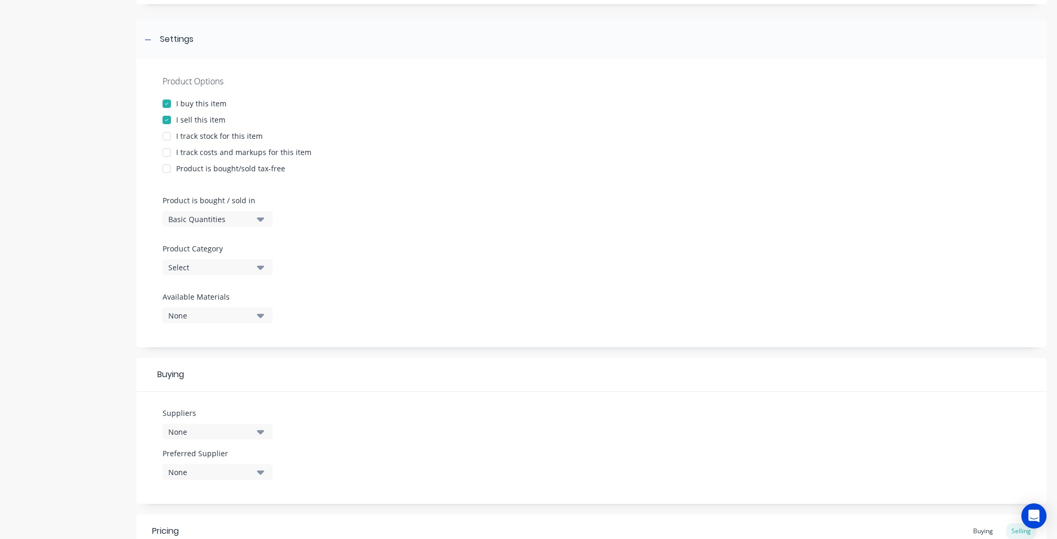
scroll to position [154, 0]
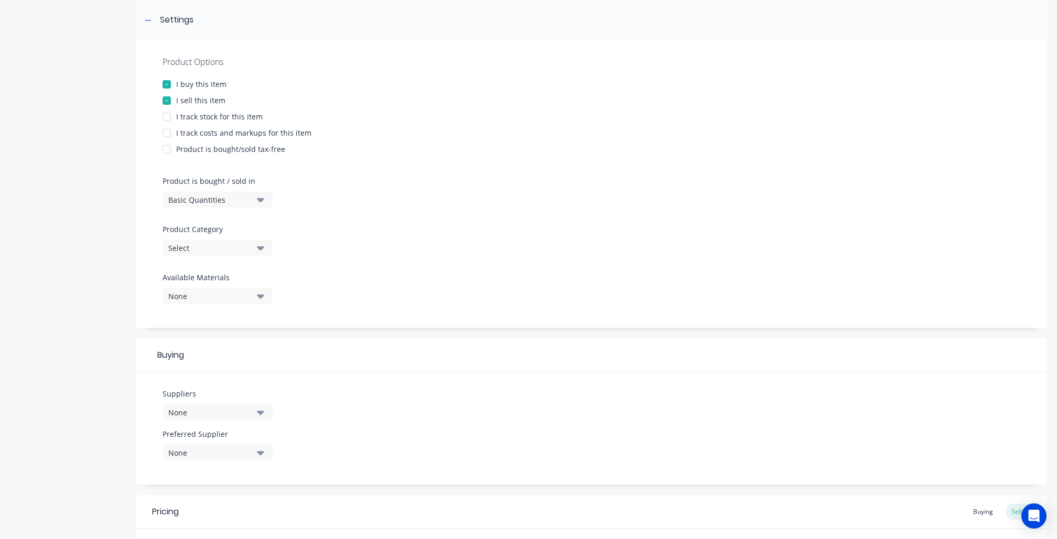
click at [187, 84] on div "I buy this item" at bounding box center [201, 84] width 50 height 11
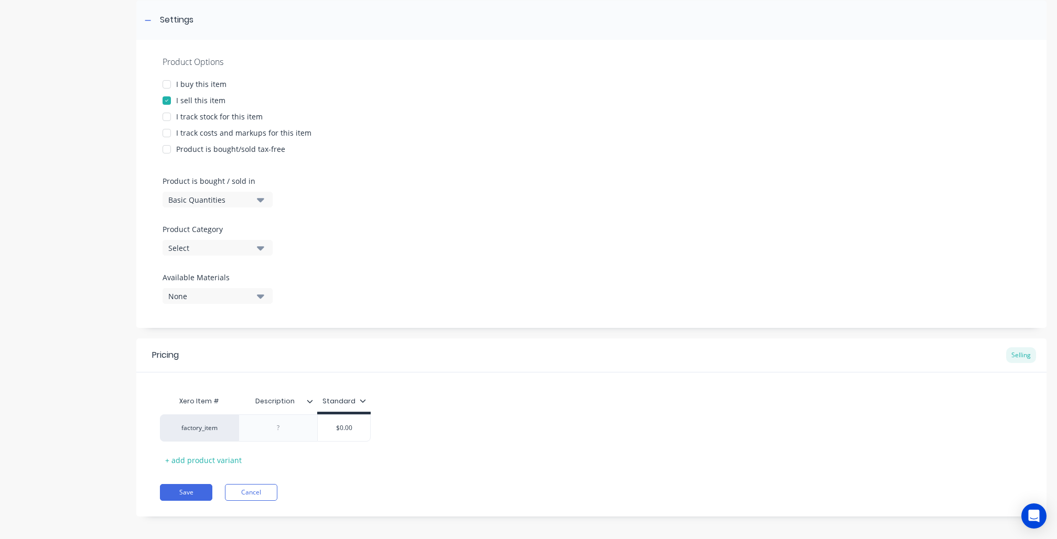
click at [217, 81] on div "I buy this item" at bounding box center [201, 84] width 50 height 11
type textarea "x"
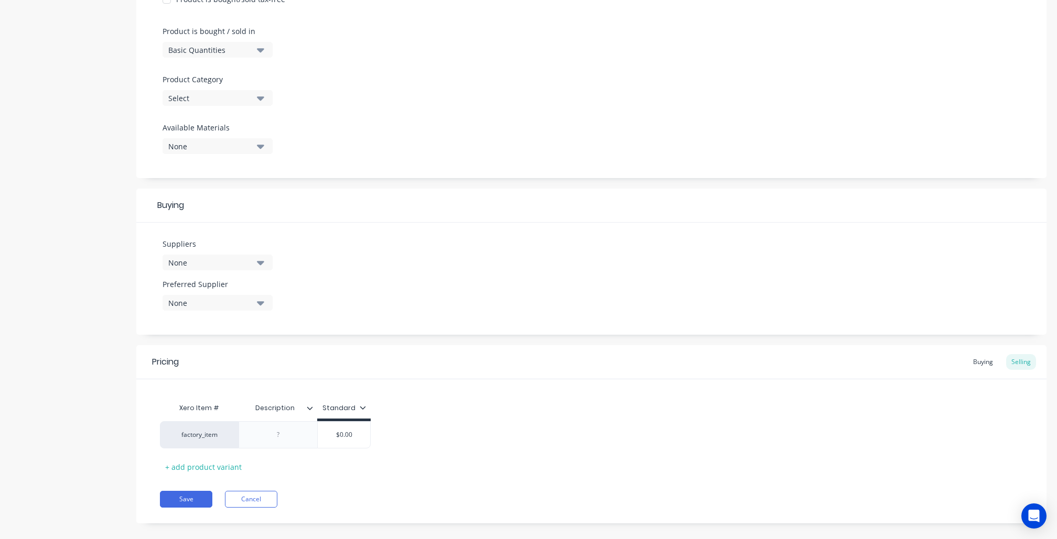
scroll to position [311, 0]
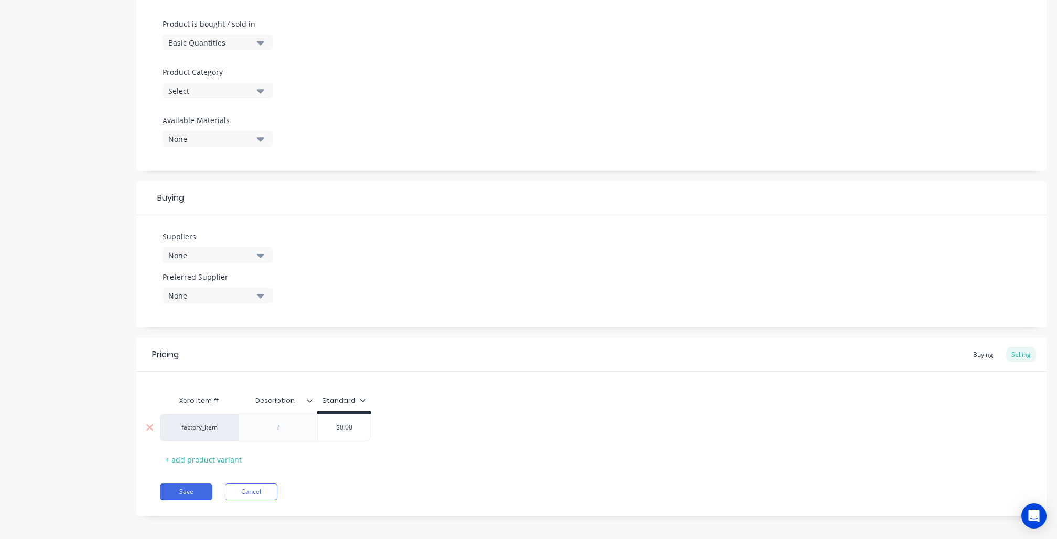
type input "$0.00"
drag, startPoint x: 361, startPoint y: 421, endPoint x: 330, endPoint y: 418, distance: 30.6
click at [335, 423] on input "$0.00" at bounding box center [344, 427] width 52 height 9
type textarea "x"
type input "1"
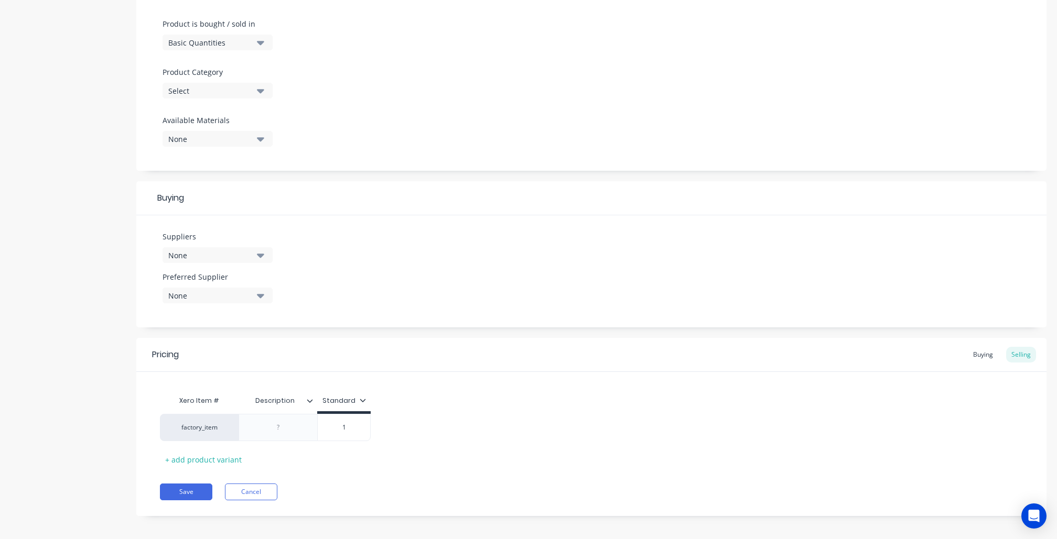
type textarea "x"
type input "15"
type textarea "x"
type input "150"
click at [460, 458] on div "Xero Item # Description Standard factory_item $150.00 150 + add product variant" at bounding box center [591, 429] width 863 height 78
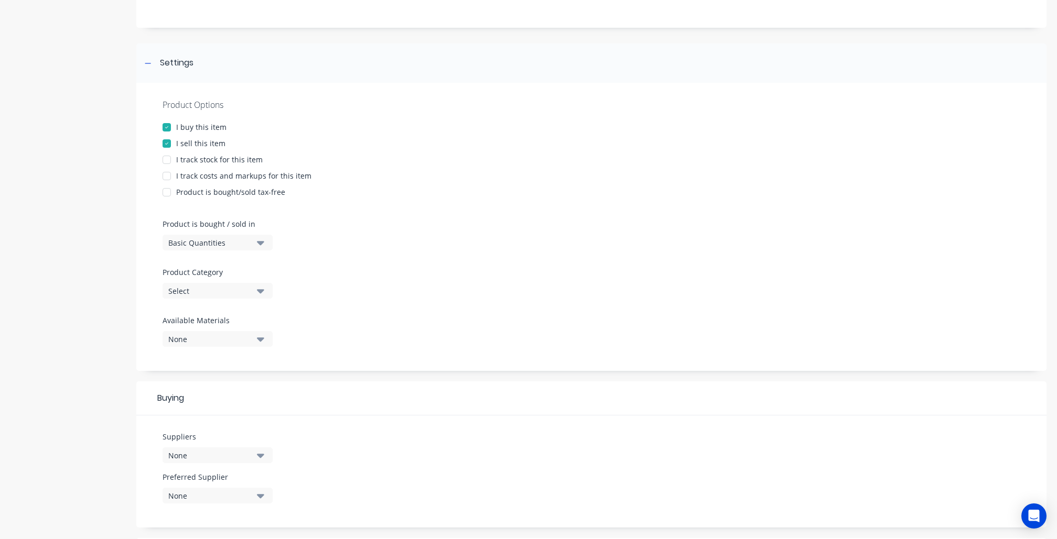
scroll to position [0, 0]
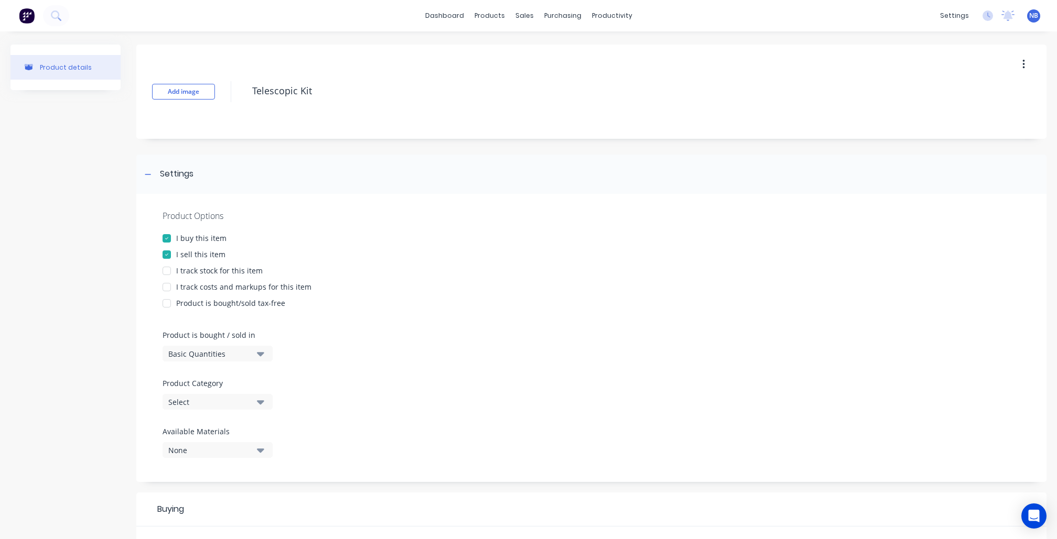
click at [199, 281] on div "I track costs and markups for this item" at bounding box center [243, 286] width 135 height 11
type textarea "x"
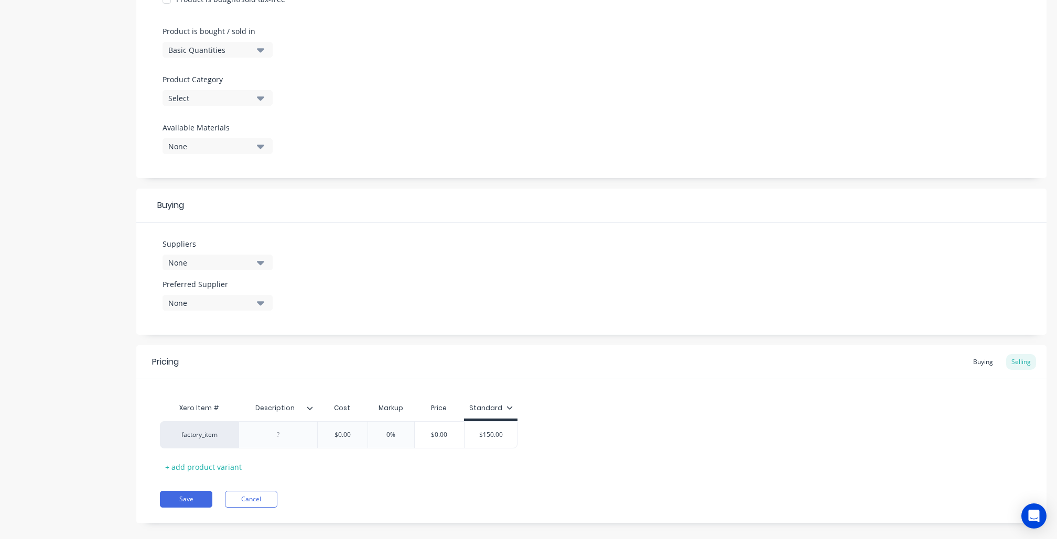
scroll to position [311, 0]
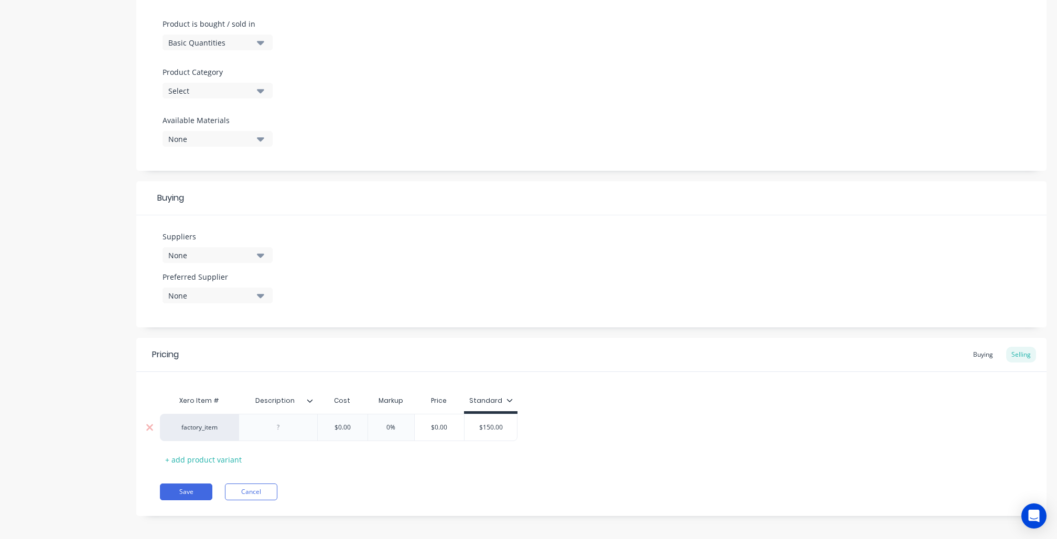
type input "$0.00"
drag, startPoint x: 353, startPoint y: 423, endPoint x: 314, endPoint y: 414, distance: 39.4
click at [314, 414] on div "factory_item $0.00 $0.00 0% $0.00 $150.00 150" at bounding box center [338, 427] width 357 height 27
type textarea "x"
type input "1"
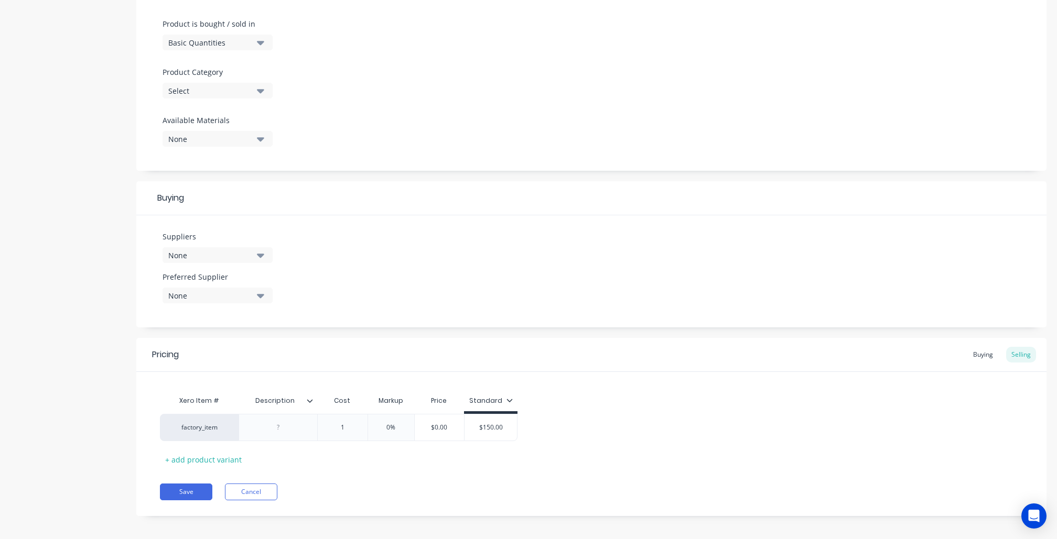
type textarea "x"
type input "15"
type textarea "x"
type input "150"
type input "0%"
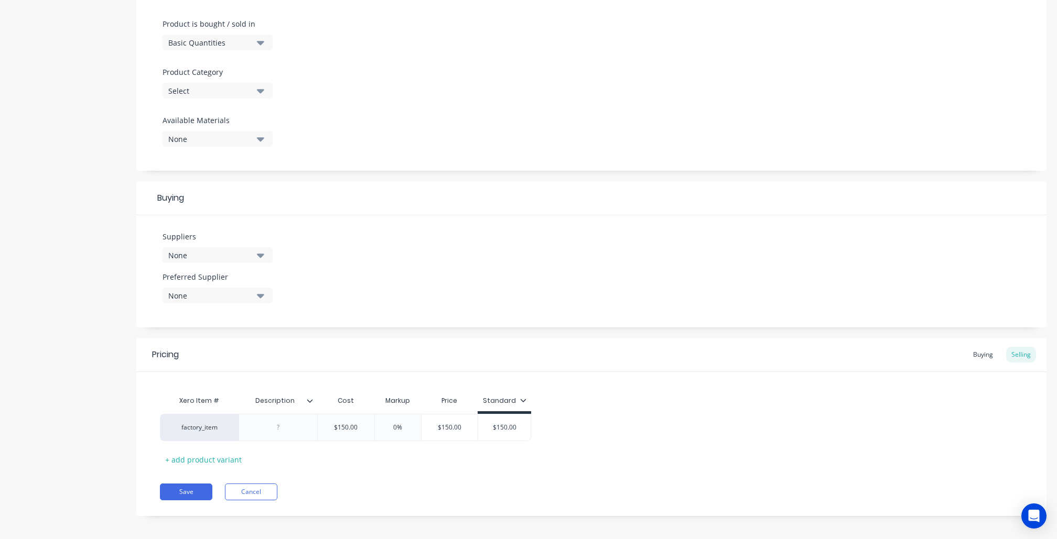
type textarea "x"
type input "5"
type textarea "x"
type input "1"
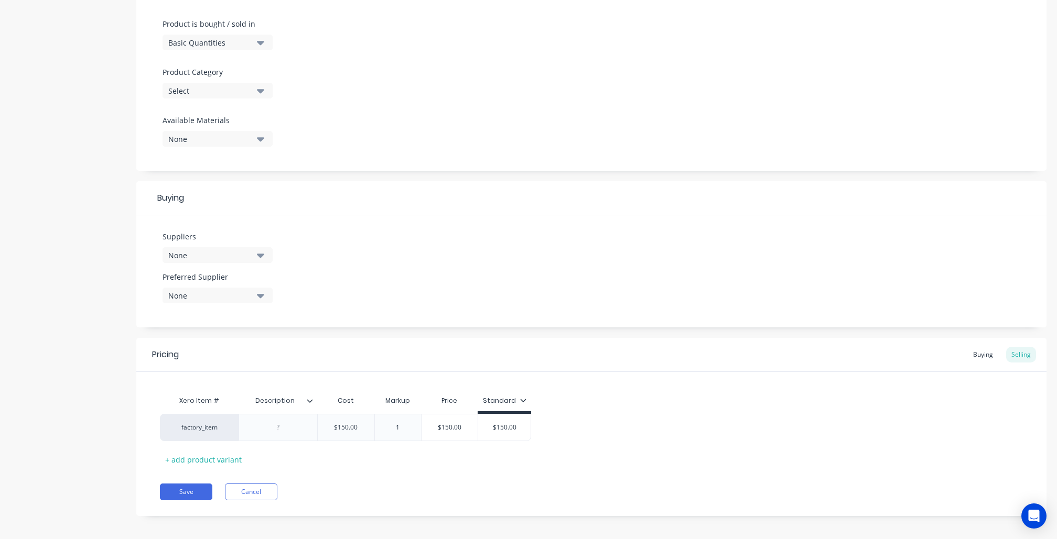
type textarea "x"
click at [636, 445] on div "Xero Item # Description Cost Markup Price Standard factory_item $150.00 150 15%…" at bounding box center [591, 429] width 863 height 78
click at [396, 429] on div "15%" at bounding box center [398, 428] width 52 height 26
type input "15%"
type textarea "x"
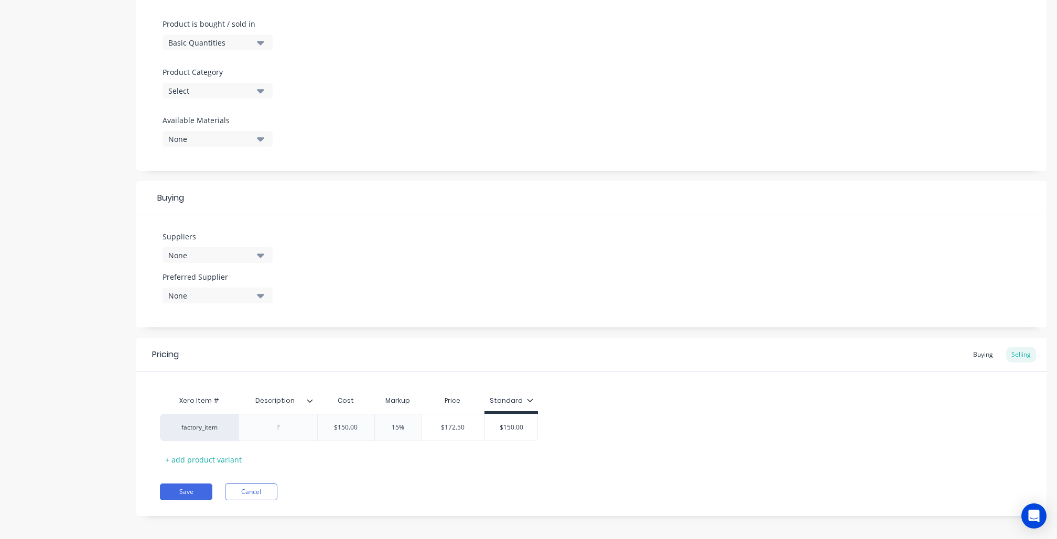
type input "3"
type textarea "x"
type input "30"
click at [366, 461] on div "Xero Item # Description Cost Markup Price Standard factory_item $150.00 150 30%…" at bounding box center [591, 429] width 863 height 78
type input "$150.00"
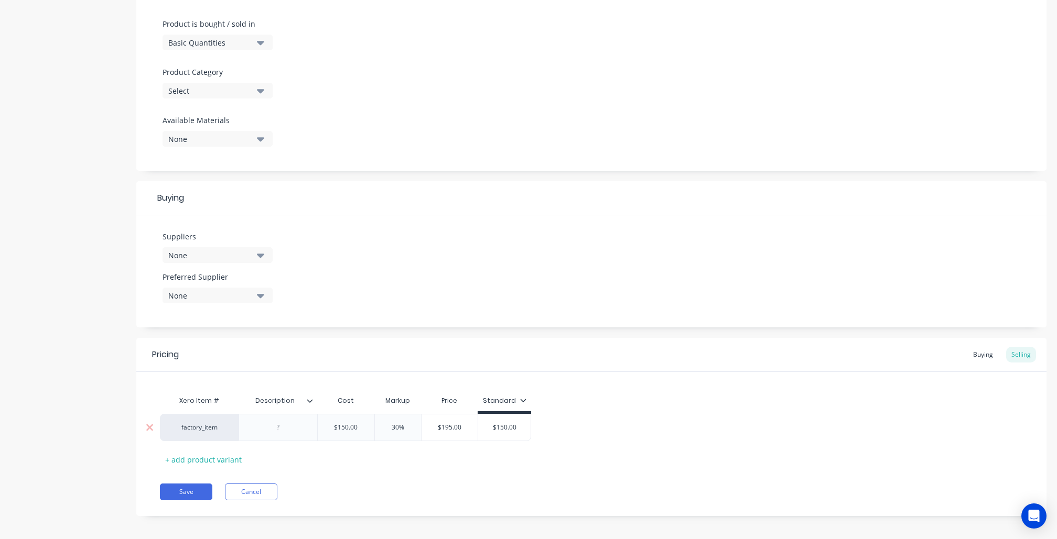
drag, startPoint x: 354, startPoint y: 421, endPoint x: 319, endPoint y: 412, distance: 36.9
click at [308, 414] on div "factory_item $150.00 $150.00 30% 30 $195.00 $150.00 150" at bounding box center [345, 427] width 371 height 27
type textarea "x"
type input "3"
type textarea "x"
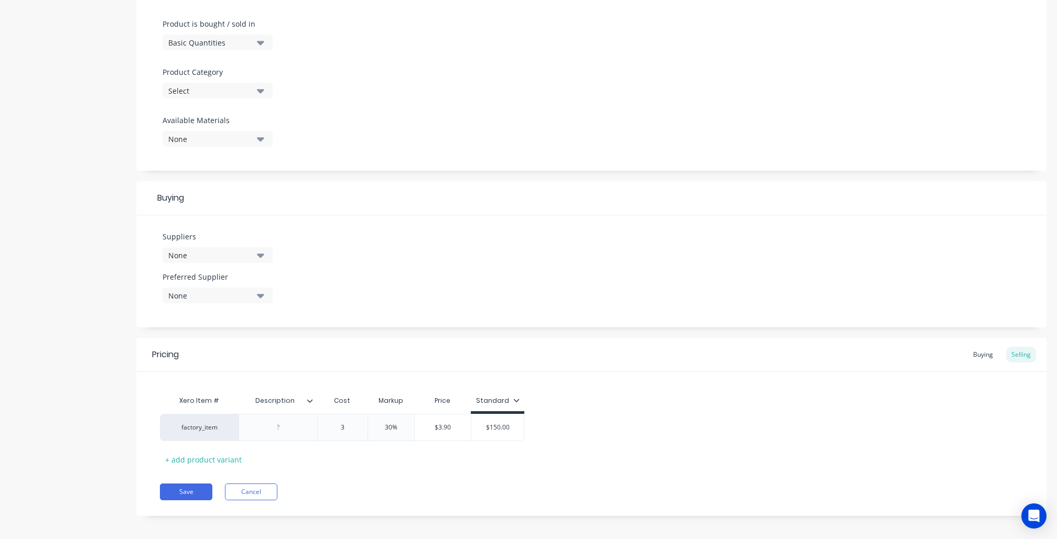
type input "30"
type textarea "x"
type input "300"
click at [750, 414] on div "factory_item $300.00 300 30% 30 $390.00 $150.00 150" at bounding box center [591, 427] width 863 height 27
type input "$150.00"
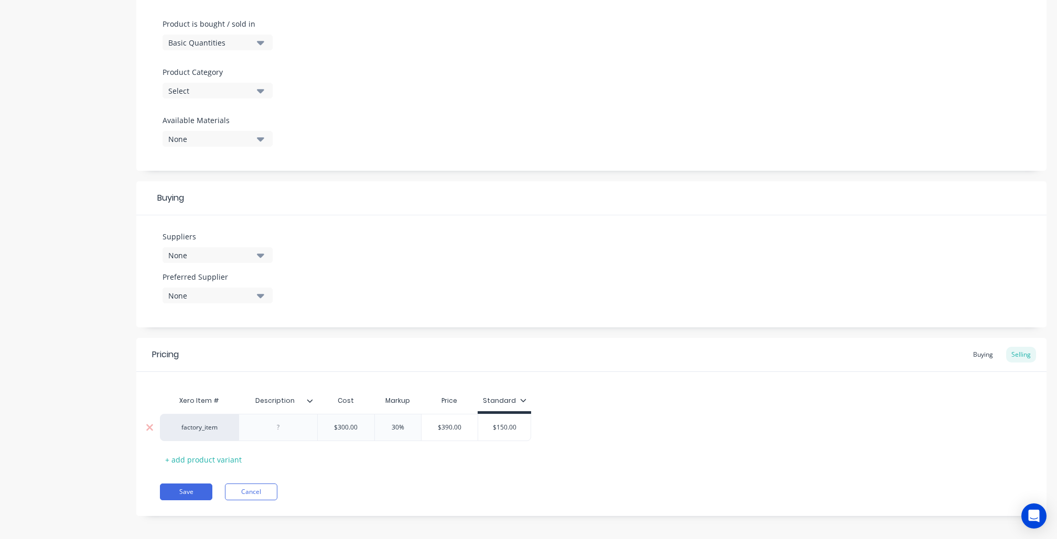
click at [514, 423] on input "$150.00" at bounding box center [504, 427] width 52 height 9
drag, startPoint x: 481, startPoint y: 411, endPoint x: 459, endPoint y: 404, distance: 22.7
click at [460, 404] on div "Xero Item # Description Cost Markup Price Standard factory_item $300.00 300 30%…" at bounding box center [591, 429] width 863 height 78
type textarea "x"
type input "3"
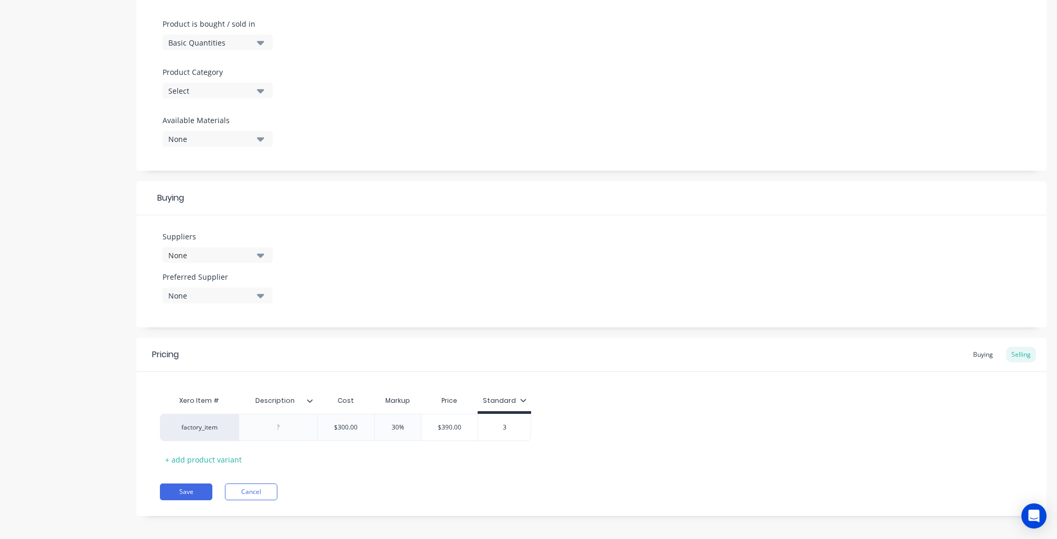
type textarea "x"
type input "39"
type textarea "x"
type input "390"
click at [583, 464] on div "Pricing Buying Selling Xero Item # Description Cost Markup Price Standard facto…" at bounding box center [591, 427] width 910 height 178
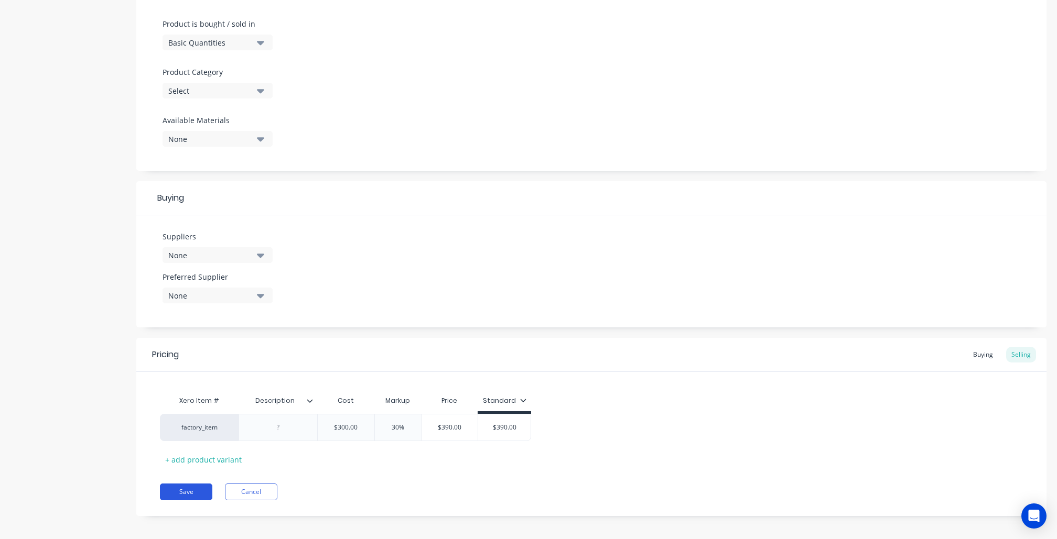
click at [173, 485] on button "Save" at bounding box center [186, 492] width 52 height 17
type textarea "x"
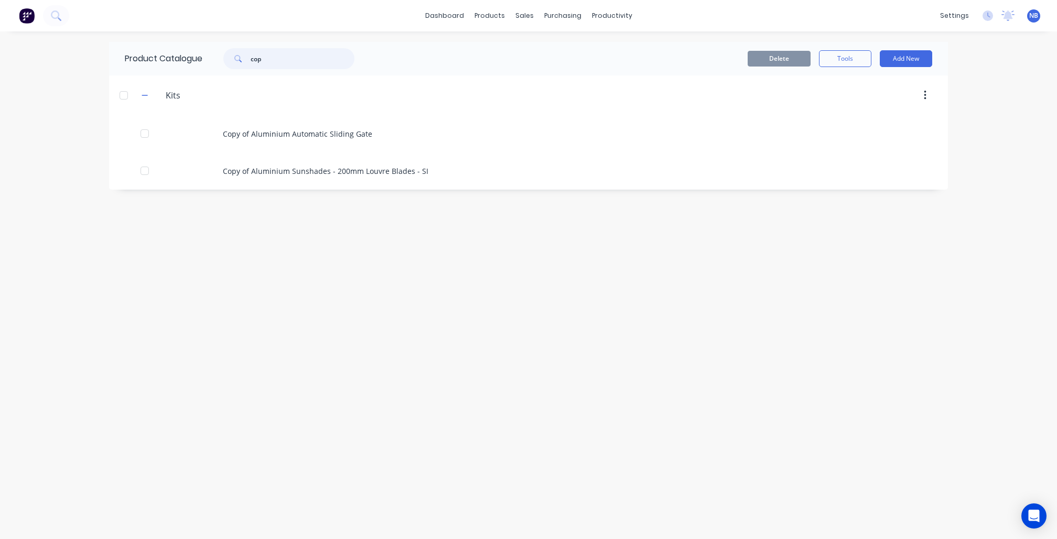
drag, startPoint x: 285, startPoint y: 65, endPoint x: 173, endPoint y: 39, distance: 115.2
click at [177, 40] on div "dashboard products sales purchasing productivity dashboard products Product Cat…" at bounding box center [528, 269] width 1057 height 539
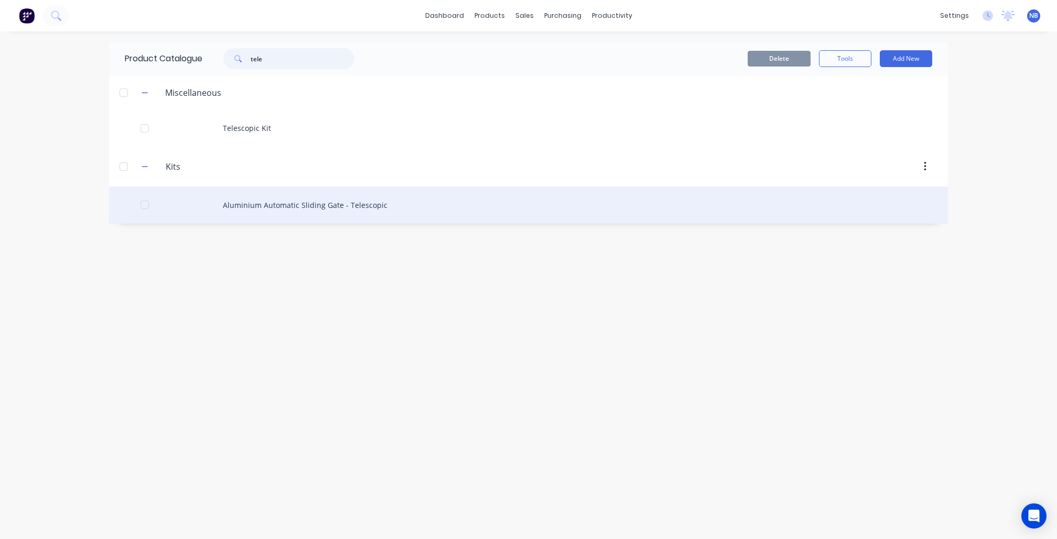
type input "tele"
click at [344, 208] on div "Aluminium Automatic Sliding Gate - Telescopic" at bounding box center [528, 205] width 839 height 37
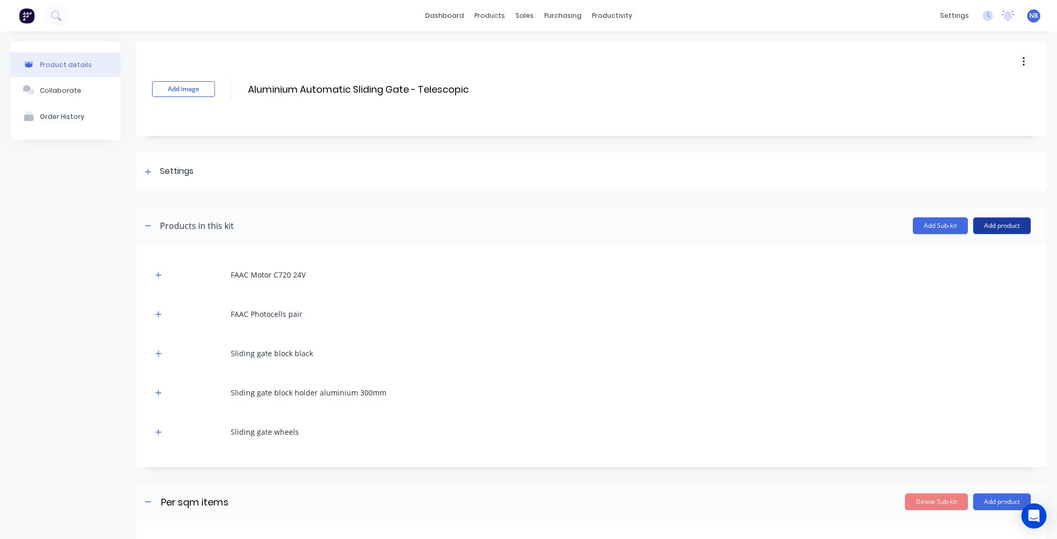
click at [998, 218] on button "Add product" at bounding box center [1002, 225] width 58 height 17
click at [986, 244] on button "Product catalogue" at bounding box center [981, 252] width 100 height 21
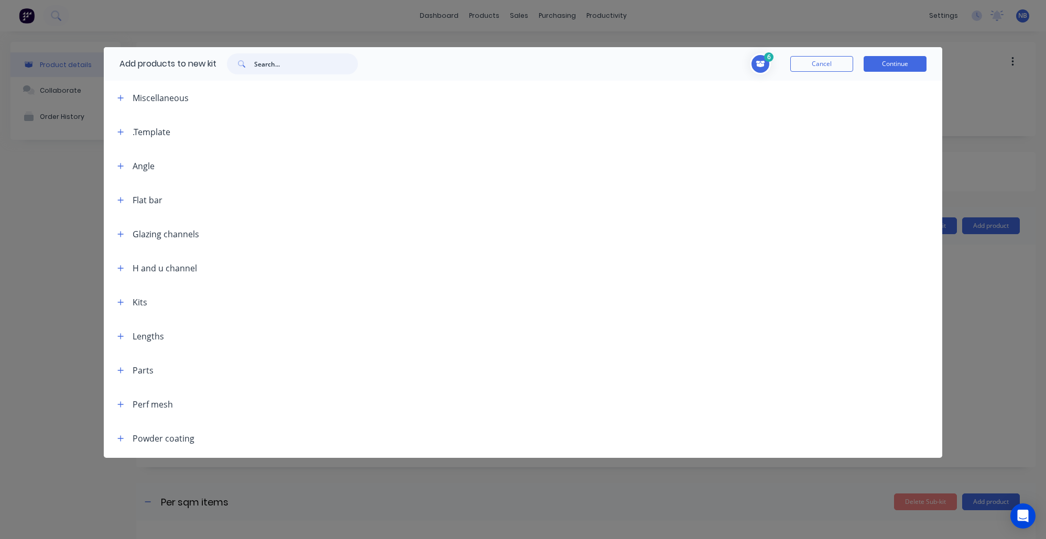
click at [288, 63] on input "text" at bounding box center [306, 63] width 104 height 21
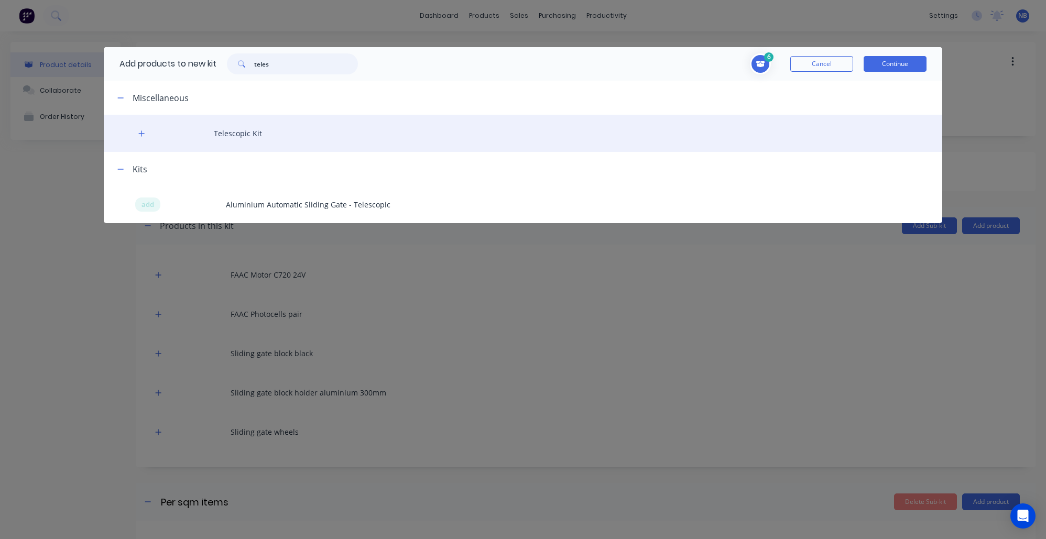
type input "teles"
click at [241, 137] on div "Telescopic Kit" at bounding box center [523, 133] width 839 height 37
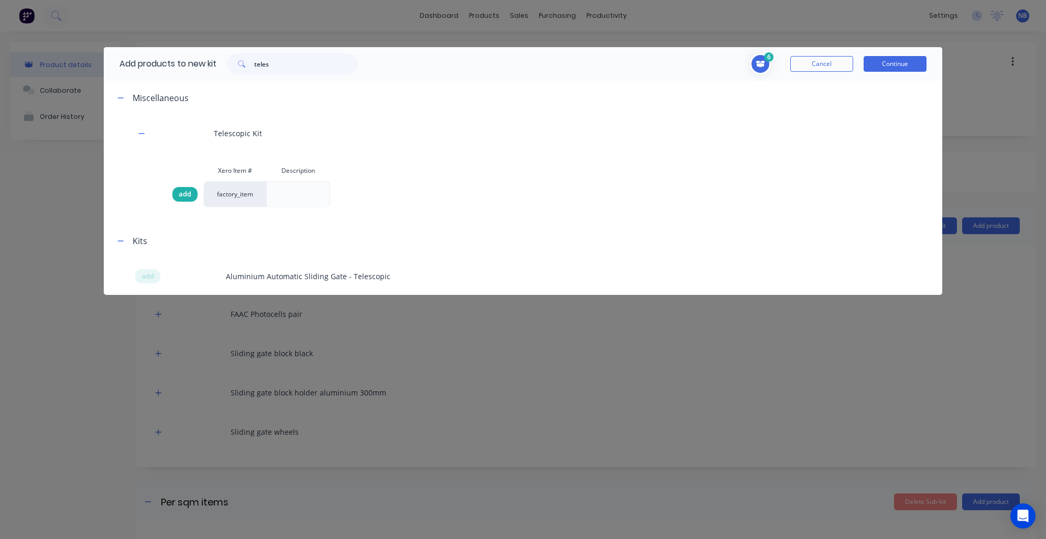
click at [194, 194] on div "add" at bounding box center [184, 194] width 25 height 15
drag, startPoint x: 896, startPoint y: 59, endPoint x: 906, endPoint y: 67, distance: 13.0
click at [896, 59] on button "Continue" at bounding box center [895, 64] width 63 height 16
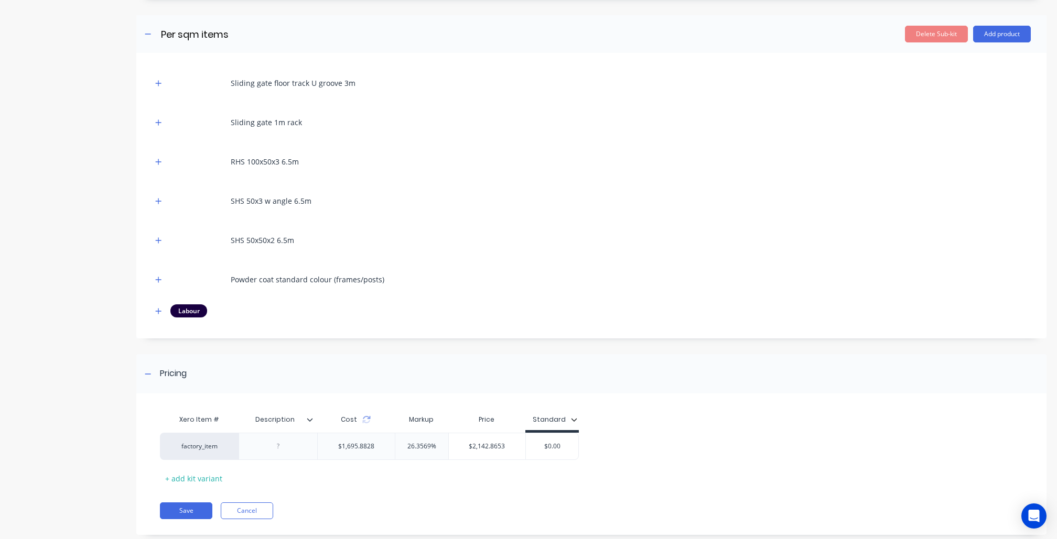
scroll to position [590, 0]
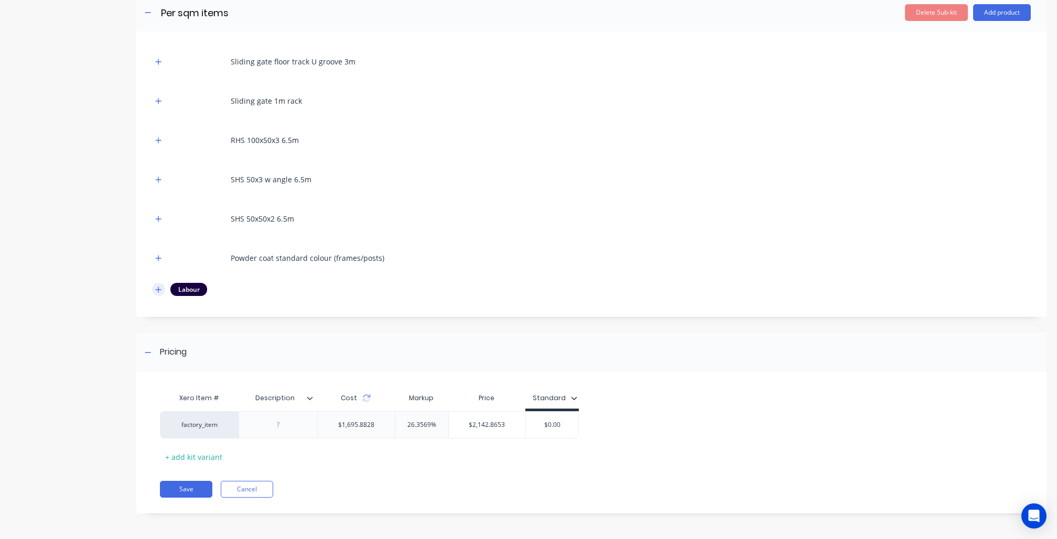
click at [156, 288] on icon "button" at bounding box center [158, 289] width 6 height 7
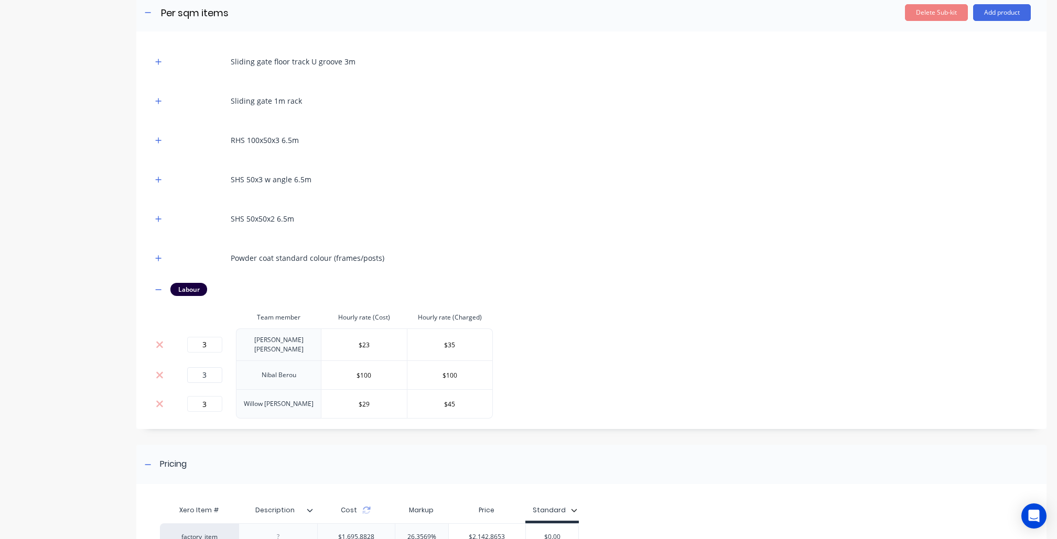
scroll to position [665, 0]
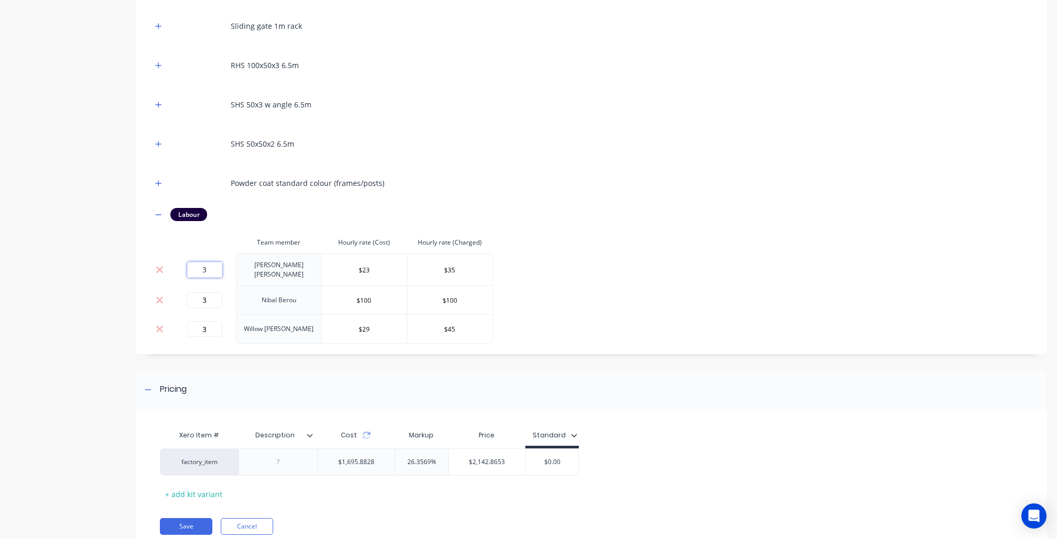
drag, startPoint x: 203, startPoint y: 267, endPoint x: 193, endPoint y: 263, distance: 10.8
click at [195, 263] on input "3" at bounding box center [204, 270] width 35 height 16
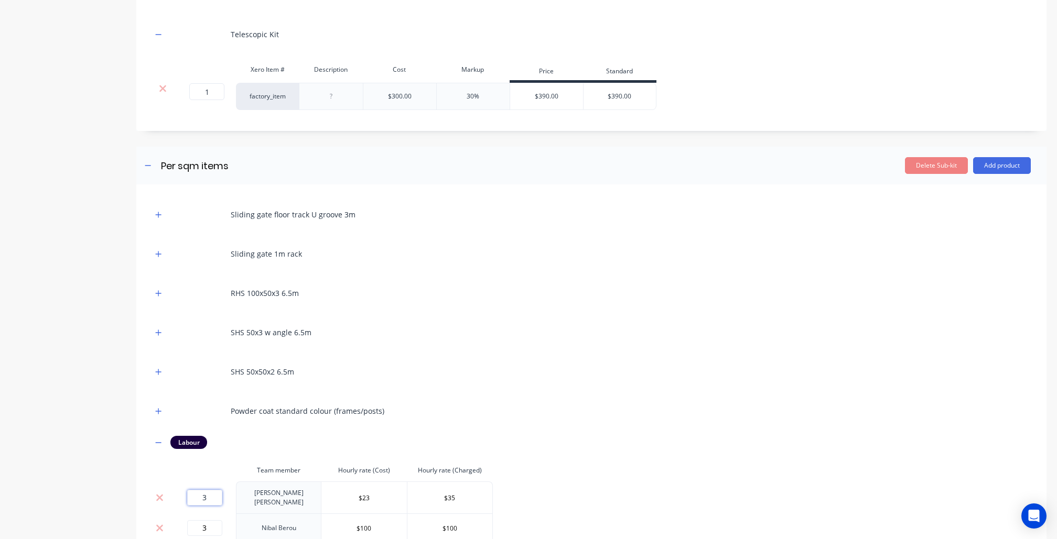
scroll to position [588, 0]
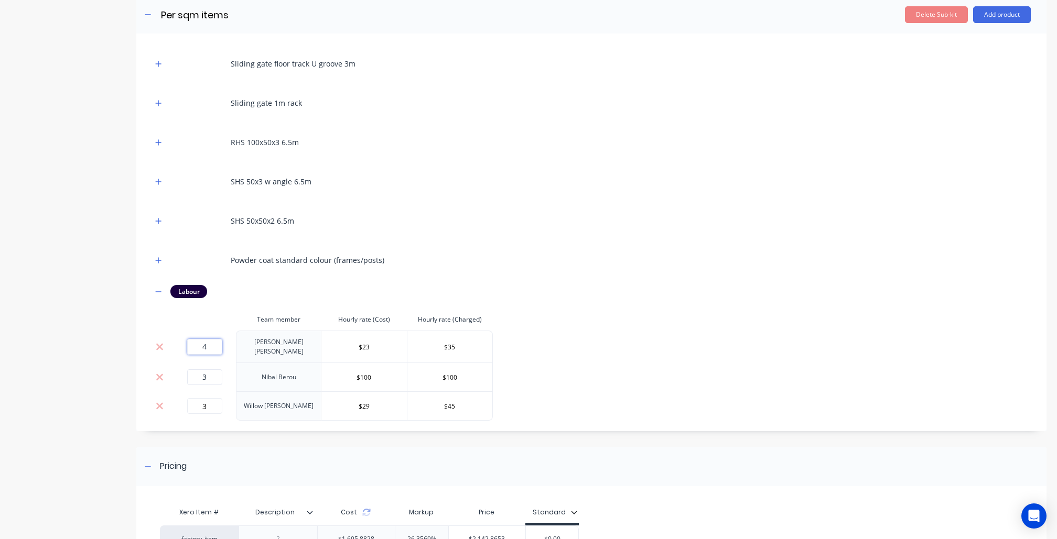
type input "4"
drag, startPoint x: 212, startPoint y: 378, endPoint x: 172, endPoint y: 369, distance: 41.2
click at [170, 369] on tr "3 Nibal Berou $100 $100" at bounding box center [322, 377] width 341 height 29
type input "4"
drag, startPoint x: 183, startPoint y: 392, endPoint x: 173, endPoint y: 384, distance: 12.7
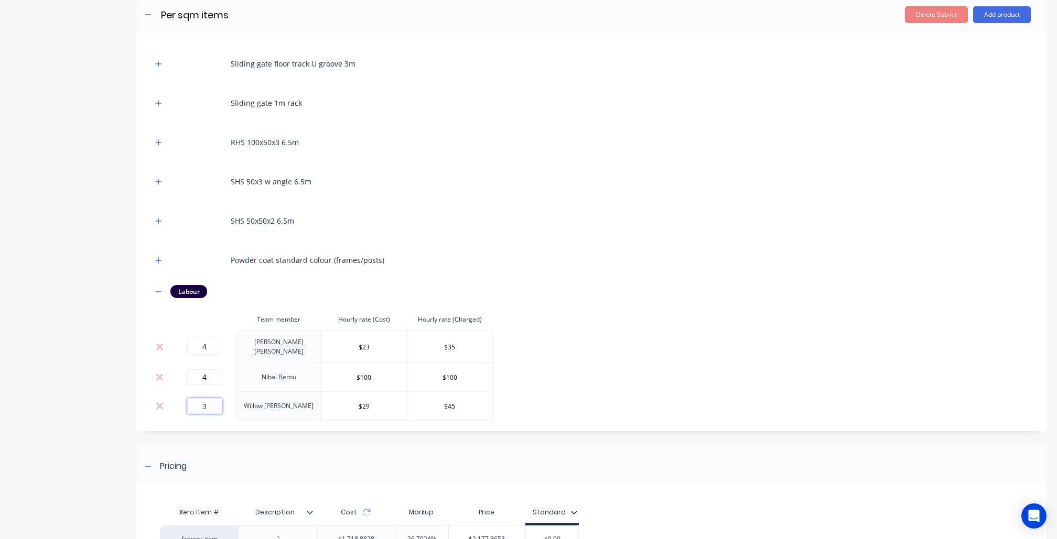
click at [178, 391] on td "3" at bounding box center [204, 405] width 63 height 29
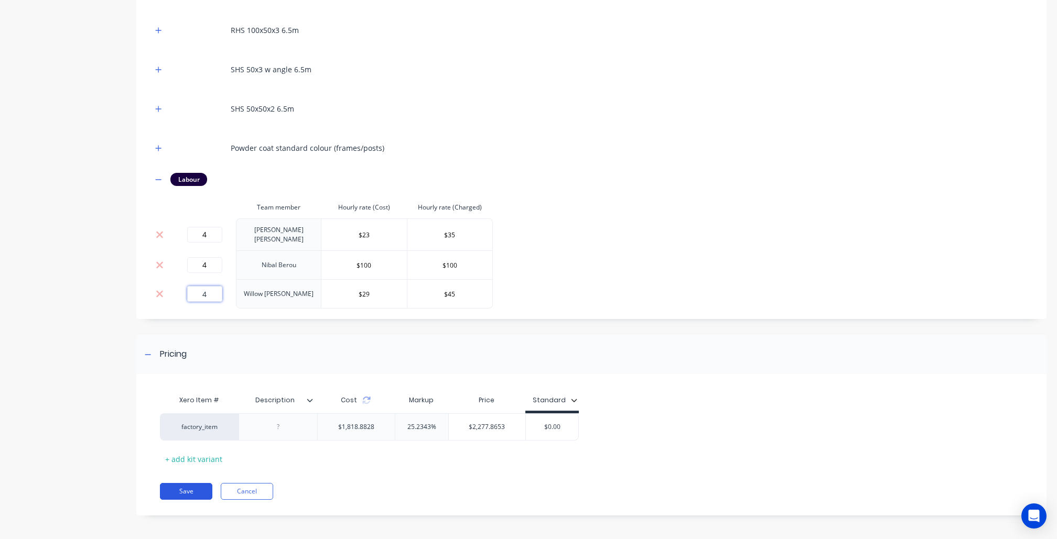
type input "4"
click at [184, 493] on button "Save" at bounding box center [186, 491] width 52 height 17
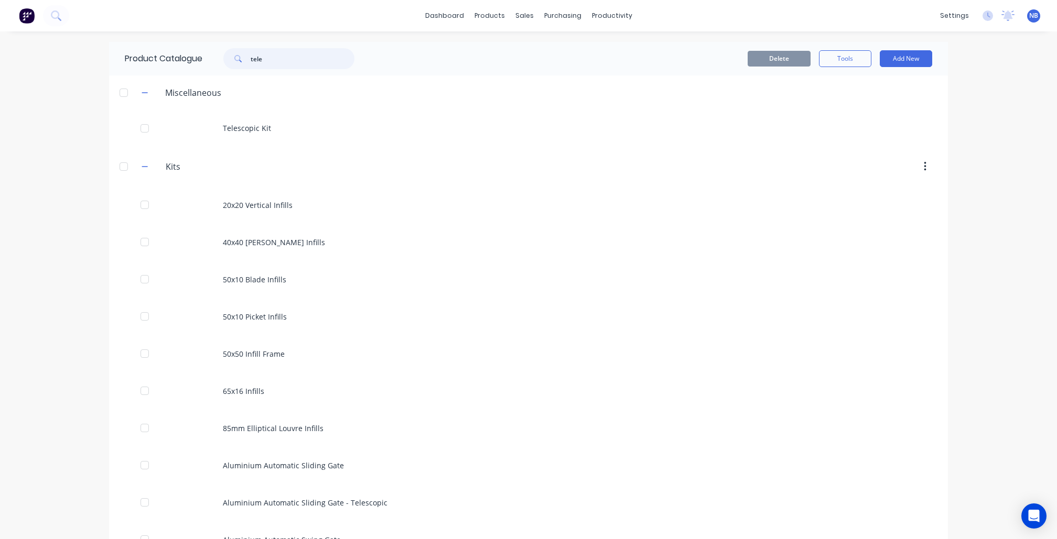
drag, startPoint x: 310, startPoint y: 51, endPoint x: 179, endPoint y: 61, distance: 131.4
click at [170, 59] on div "Product Catalogue tele" at bounding box center [244, 59] width 271 height 34
drag, startPoint x: 319, startPoint y: 55, endPoint x: 61, endPoint y: 52, distance: 257.3
click at [72, 53] on div "dashboard products sales purchasing productivity dashboard products Product Cat…" at bounding box center [528, 269] width 1057 height 539
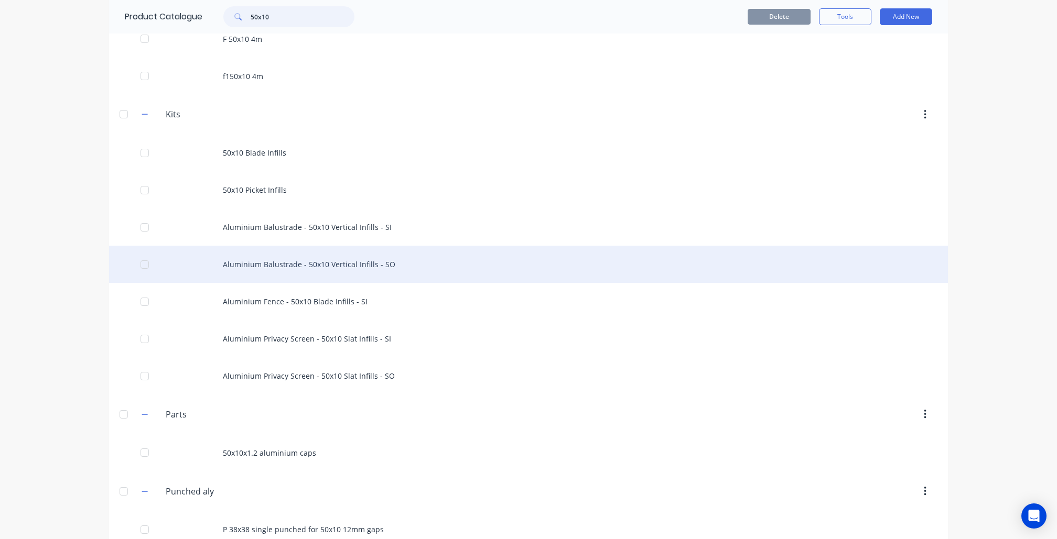
scroll to position [161, 0]
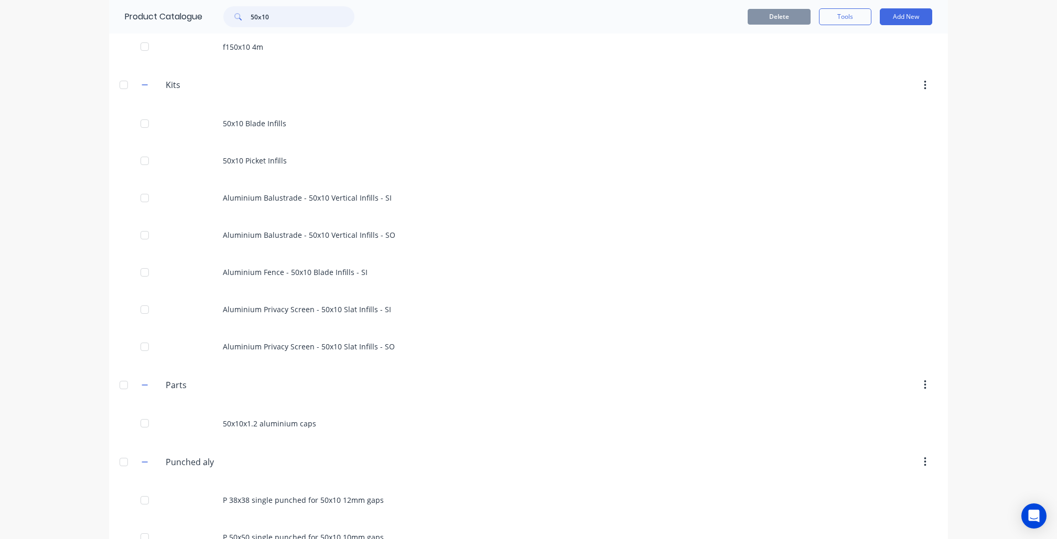
drag, startPoint x: 281, startPoint y: 20, endPoint x: 199, endPoint y: 2, distance: 83.7
click at [200, 2] on div "Product Catalogue 50x10" at bounding box center [244, 17] width 271 height 34
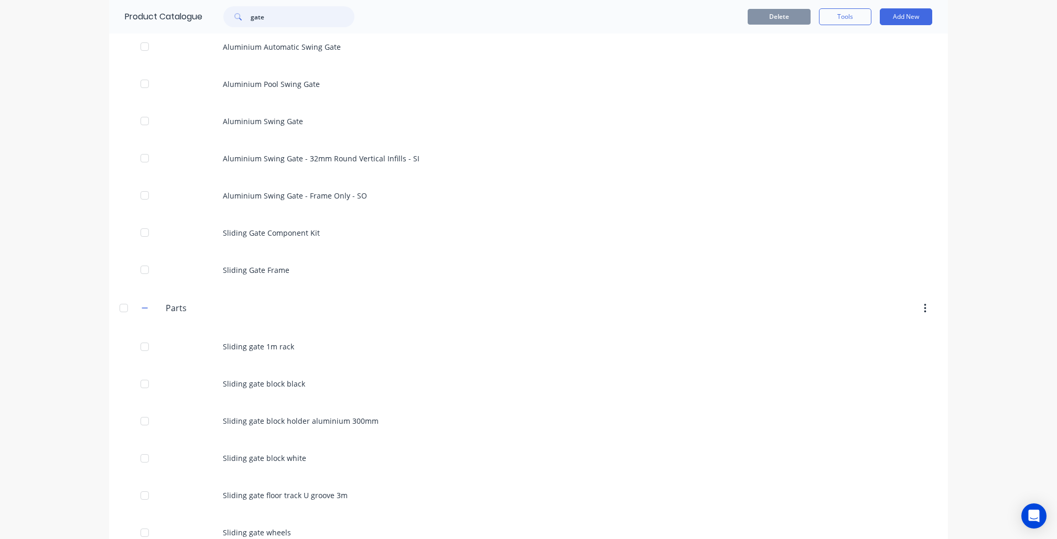
scroll to position [0, 0]
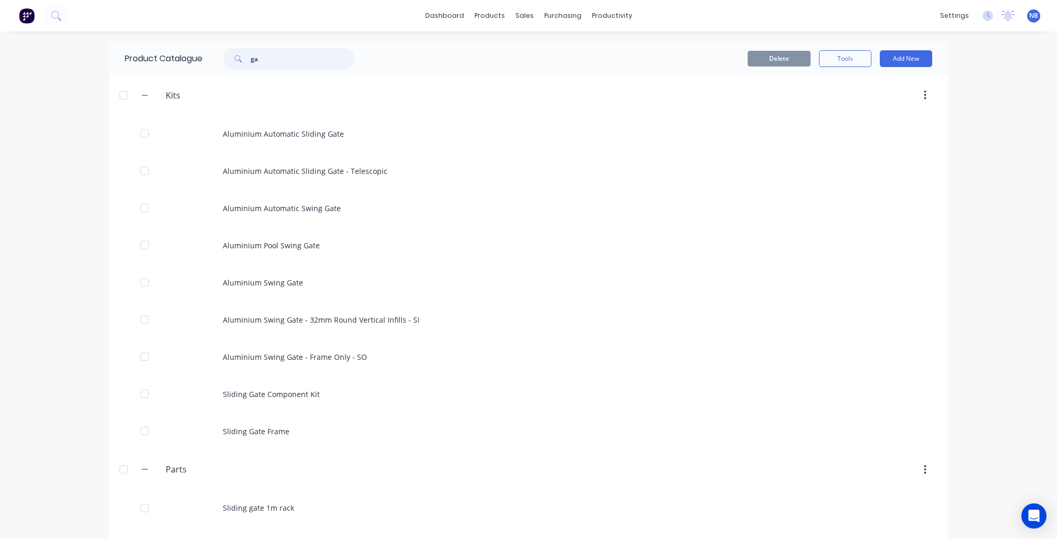
type input "g"
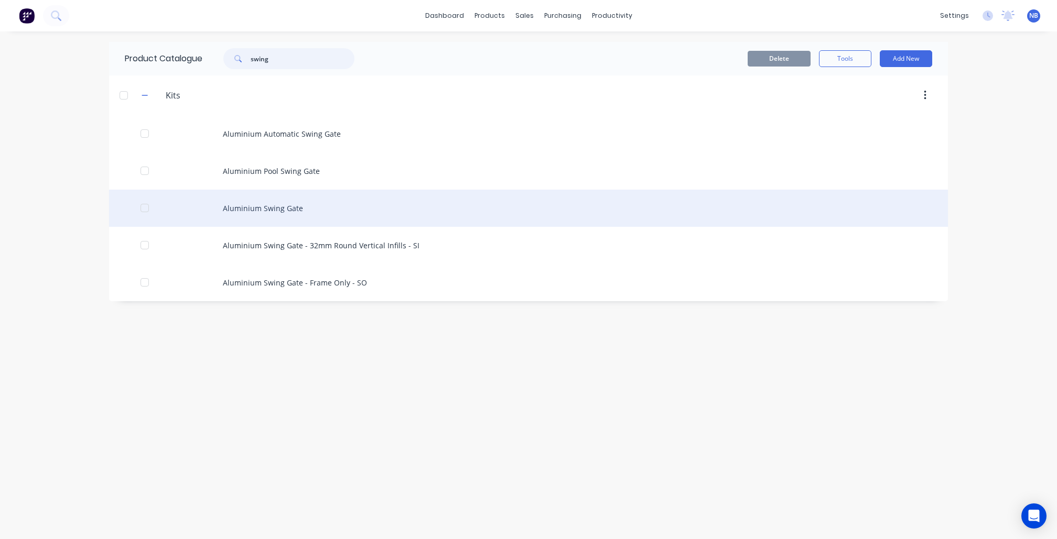
type input "swing"
click at [311, 210] on div "Aluminium Swing Gate" at bounding box center [528, 208] width 839 height 37
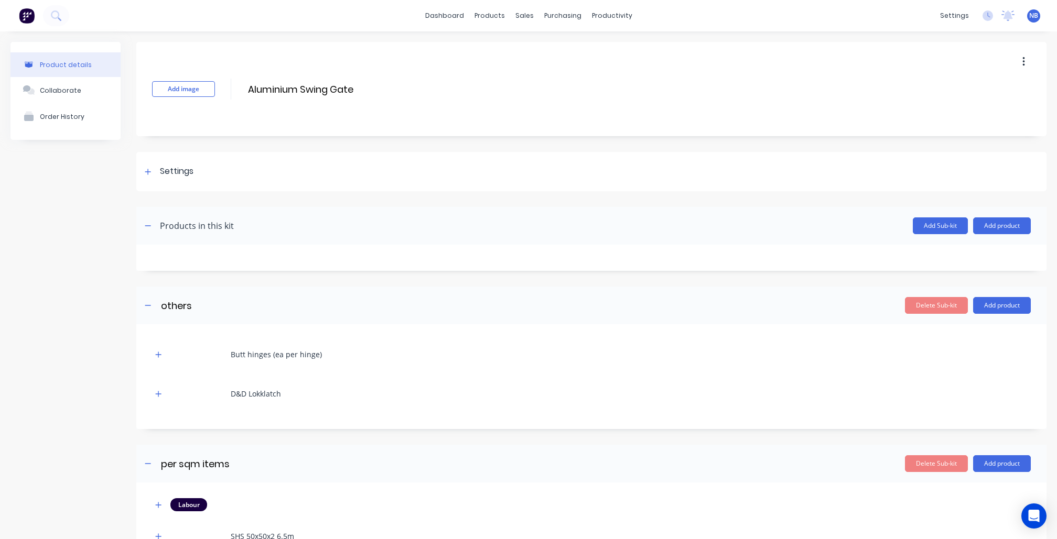
click at [1011, 68] on button "button" at bounding box center [1023, 61] width 25 height 19
click at [945, 89] on span "Duplicate" at bounding box center [984, 89] width 79 height 11
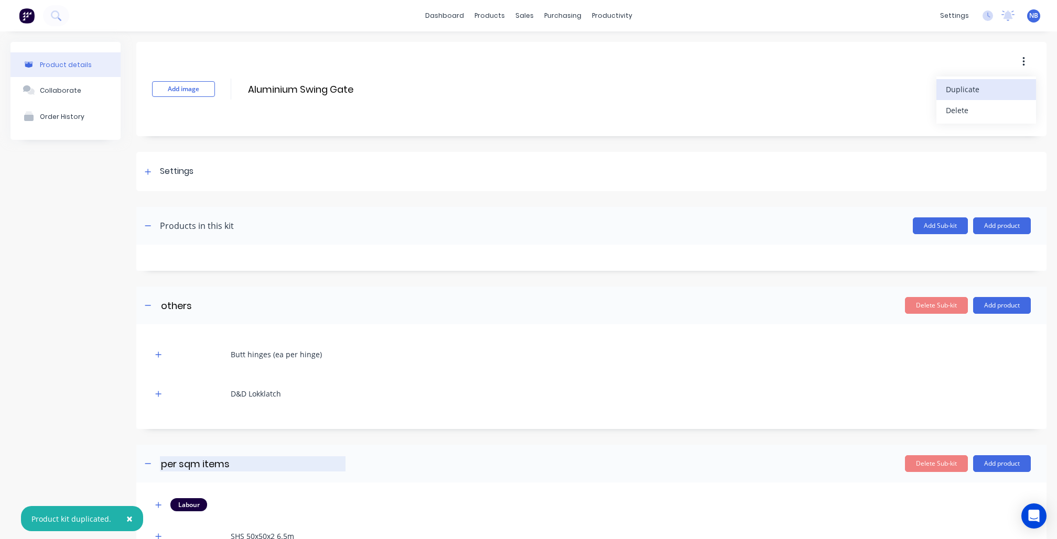
scroll to position [130, 0]
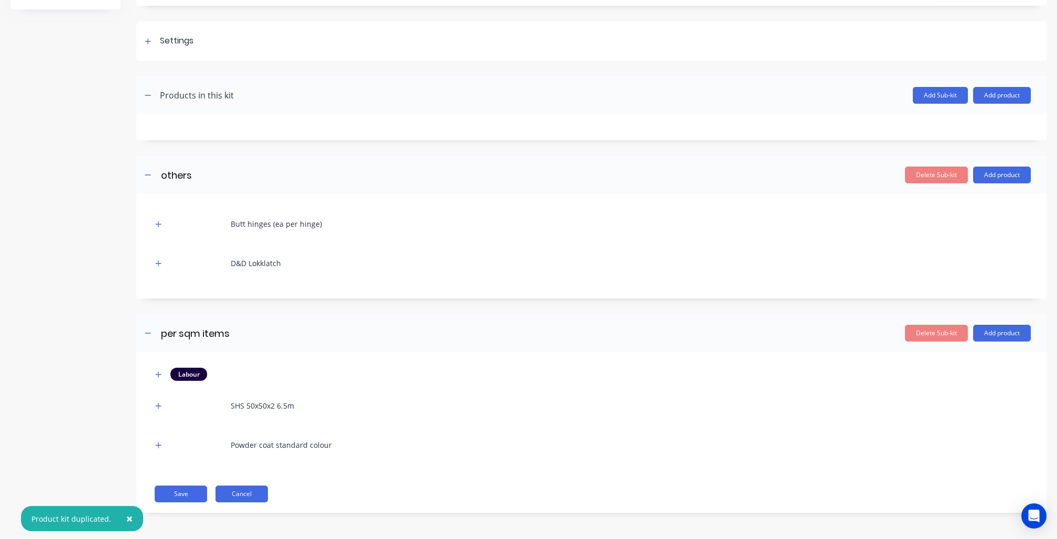
click at [233, 489] on button "Cancel" at bounding box center [241, 494] width 52 height 17
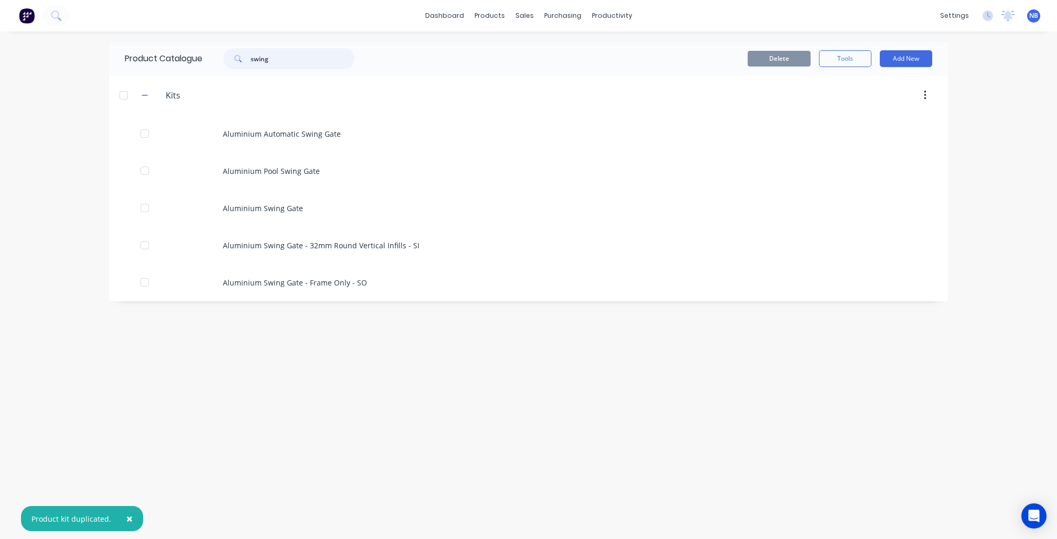
drag, startPoint x: 290, startPoint y: 51, endPoint x: 214, endPoint y: 50, distance: 76.0
click at [214, 49] on div "swing" at bounding box center [283, 58] width 141 height 21
click at [295, 63] on input "swing" at bounding box center [303, 58] width 104 height 21
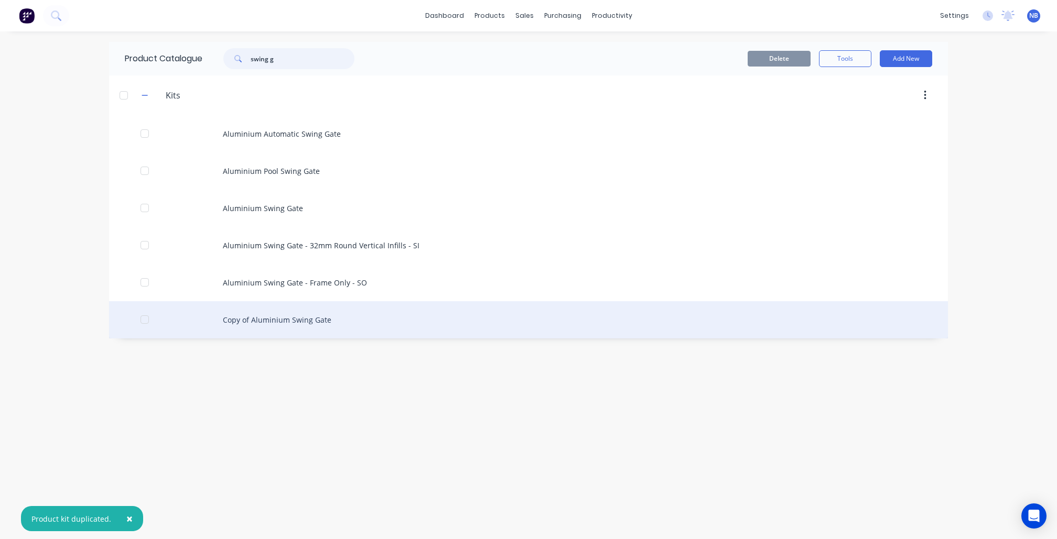
type input "swing g"
click at [263, 330] on div "Copy of Aluminium Swing Gate" at bounding box center [528, 319] width 839 height 37
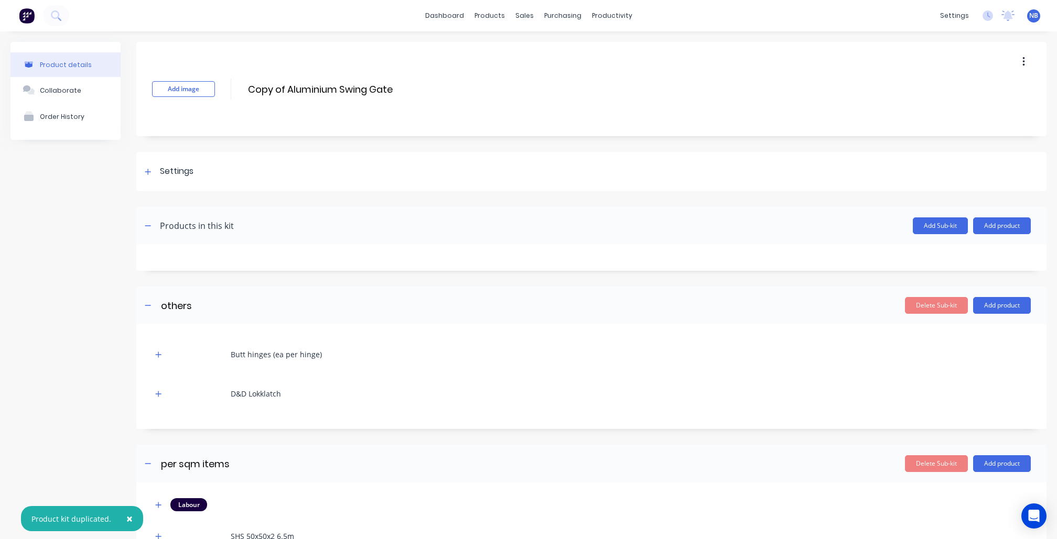
drag, startPoint x: 286, startPoint y: 86, endPoint x: 185, endPoint y: 76, distance: 101.2
click at [185, 76] on div "Add image Copy of Aluminium Swing Gate Copy of Aluminium Swing Gate Enter kit n…" at bounding box center [591, 89] width 910 height 94
click at [389, 85] on input "Aluminium Swing Gate" at bounding box center [340, 89] width 186 height 15
type input "Aluminium Swing Gate - Electronic Access"
click at [160, 165] on div "Settings" at bounding box center [177, 171] width 34 height 13
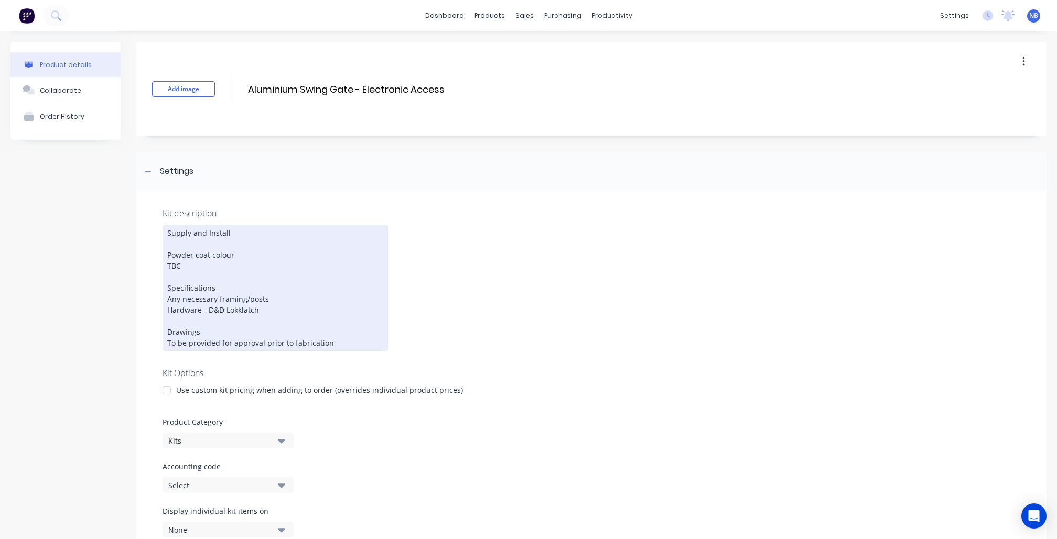
click at [208, 250] on div "Supply and Install Powder coat colour TBC Specifications Any necessary framing/…" at bounding box center [274, 288] width 225 height 126
click at [263, 298] on div "Supply and Install Powder coat colour TBC Specifications Any necessary framing/…" at bounding box center [274, 288] width 225 height 126
click at [275, 295] on div "Supply and Install Powder coat colour TBC Specifications Any necessary framing/…" at bounding box center [274, 288] width 225 height 126
click at [259, 304] on div "Supply and Install Powder coat colour TBC Specifications Any necessary framing/…" at bounding box center [274, 288] width 225 height 126
drag, startPoint x: 265, startPoint y: 303, endPoint x: 208, endPoint y: 309, distance: 57.5
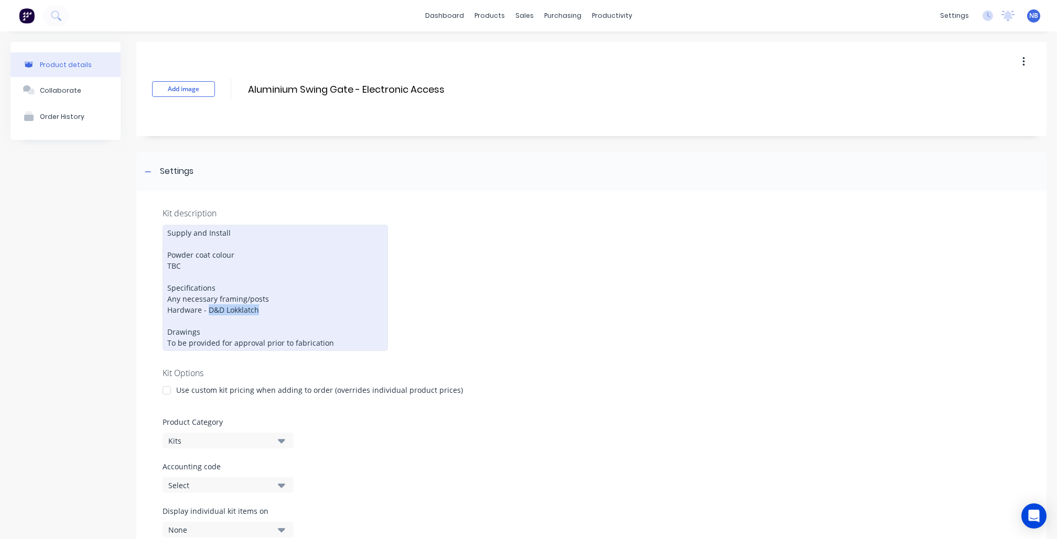
click at [208, 309] on div "Supply and Install Powder coat colour TBC Specifications Any necessary framing/…" at bounding box center [274, 288] width 225 height 126
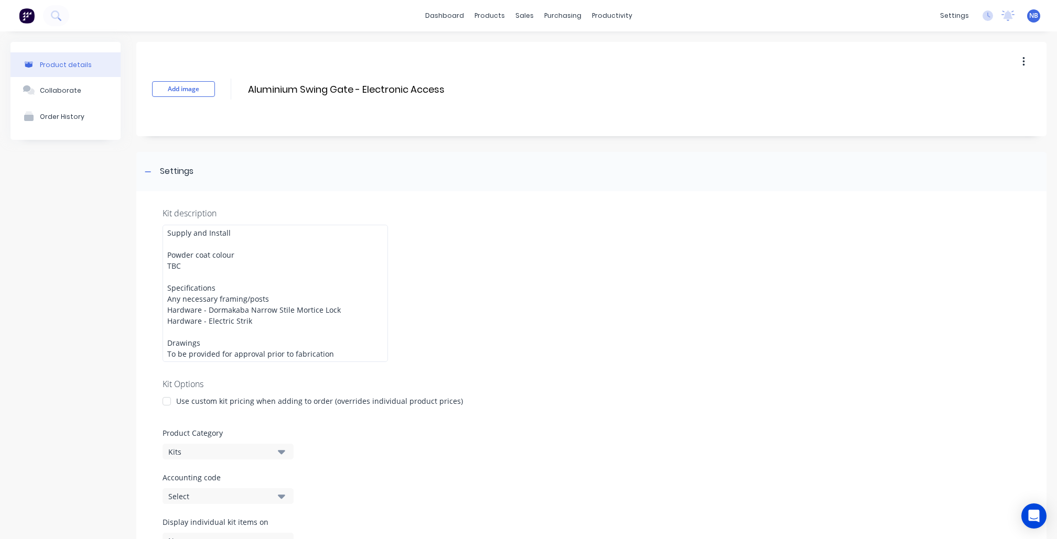
click at [605, 284] on div "Kit description Supply and Install Powder coat colour TBC Specifications Any ne…" at bounding box center [591, 406] width 910 height 430
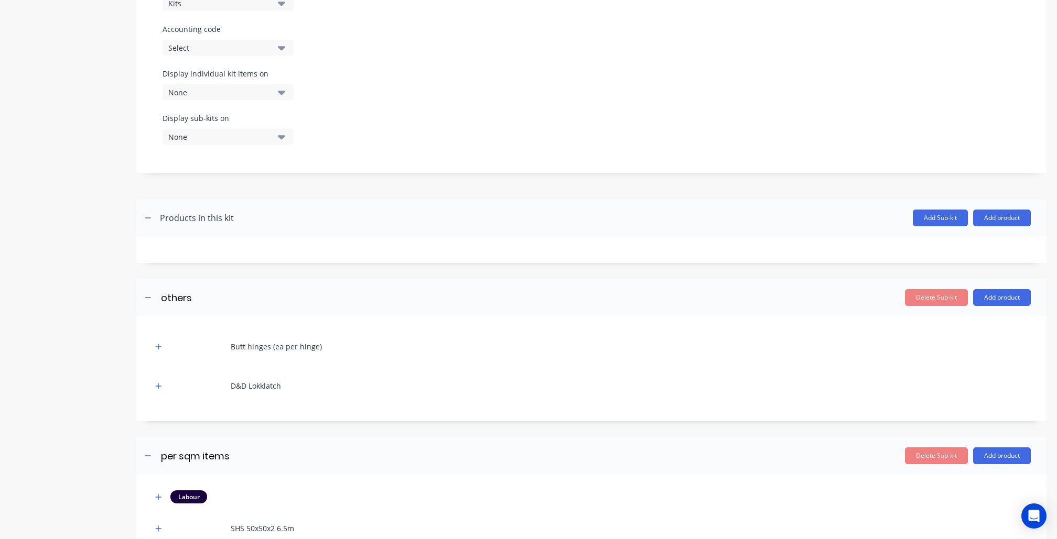
scroll to position [523, 0]
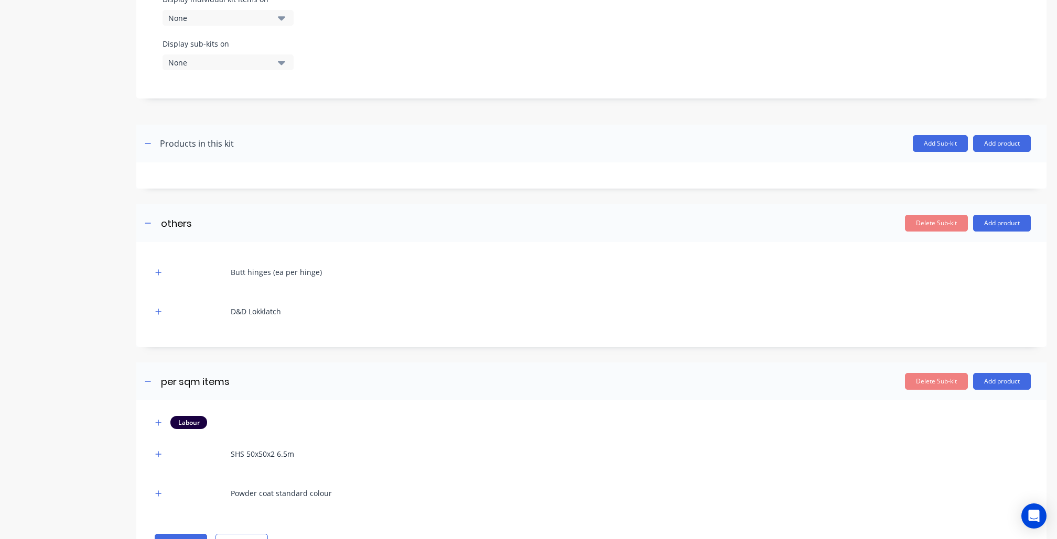
click at [152, 306] on div at bounding box center [158, 311] width 13 height 13
click at [154, 305] on button "button" at bounding box center [158, 311] width 13 height 13
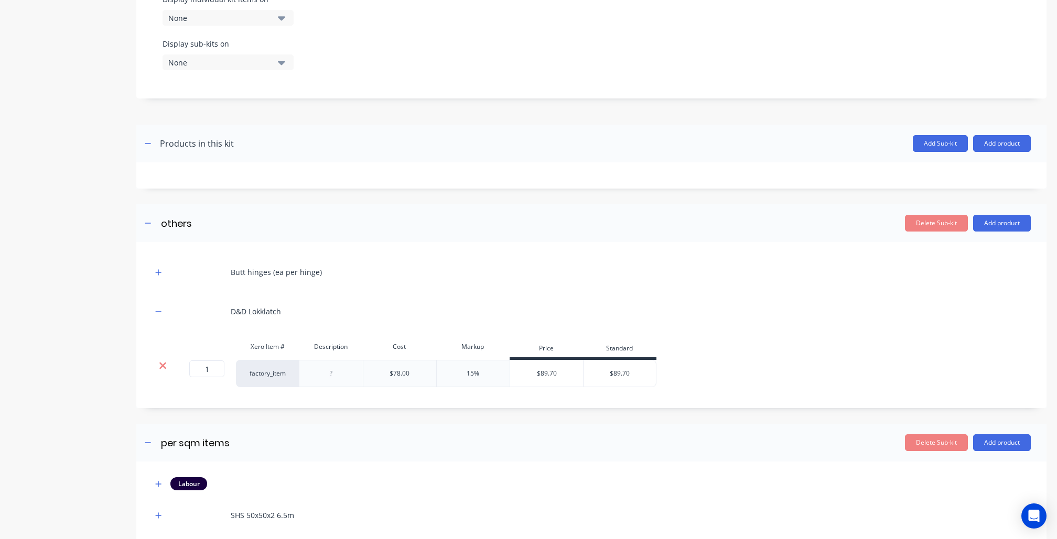
click at [160, 361] on icon at bounding box center [163, 366] width 8 height 10
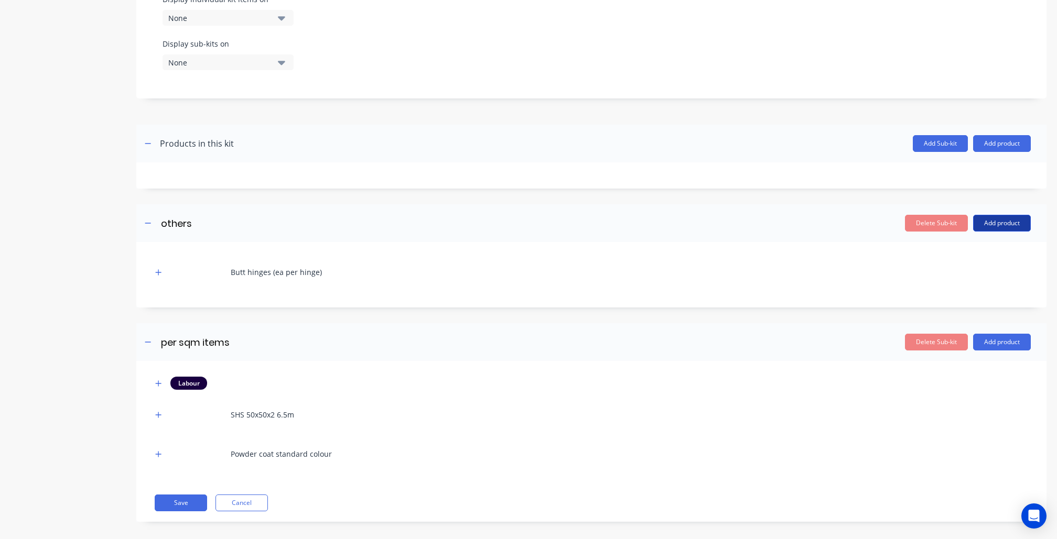
click at [1003, 215] on button "Add product" at bounding box center [1002, 223] width 58 height 17
click at [943, 243] on div "Product catalogue" at bounding box center [980, 250] width 81 height 15
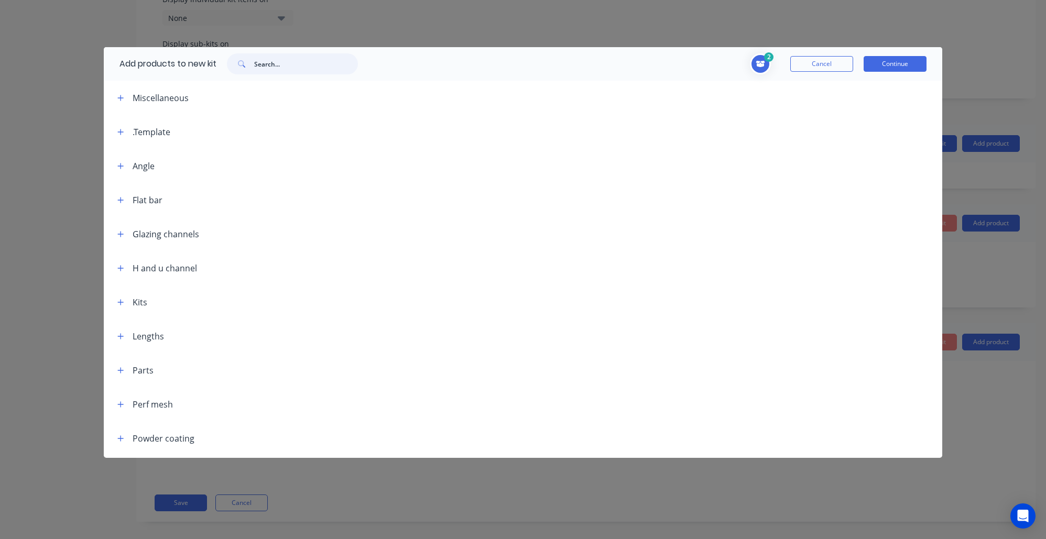
click at [328, 69] on input "text" at bounding box center [306, 63] width 104 height 21
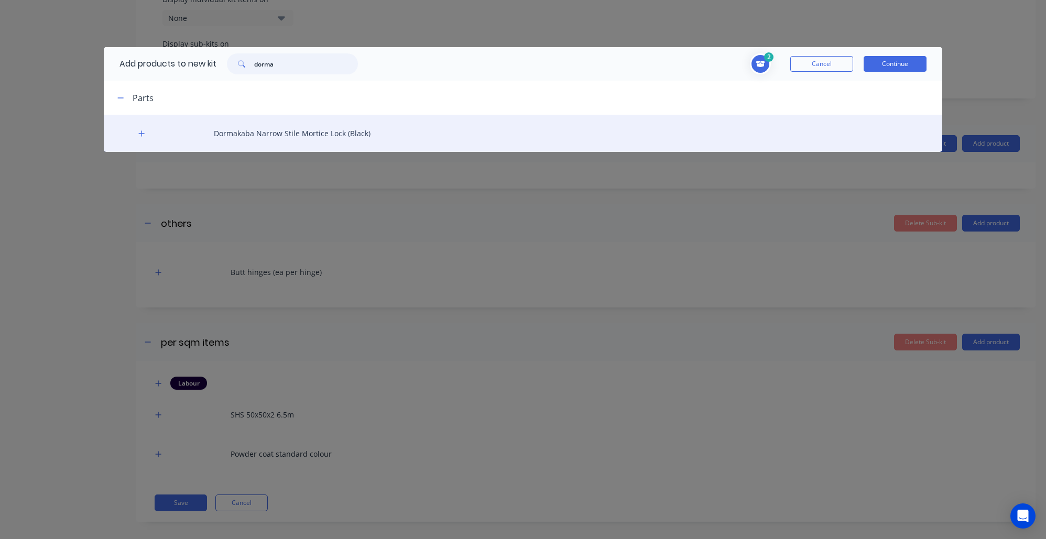
type input "dorma"
click at [204, 136] on div "Dormakaba Narrow Stile Mortice Lock (Black)" at bounding box center [523, 133] width 839 height 37
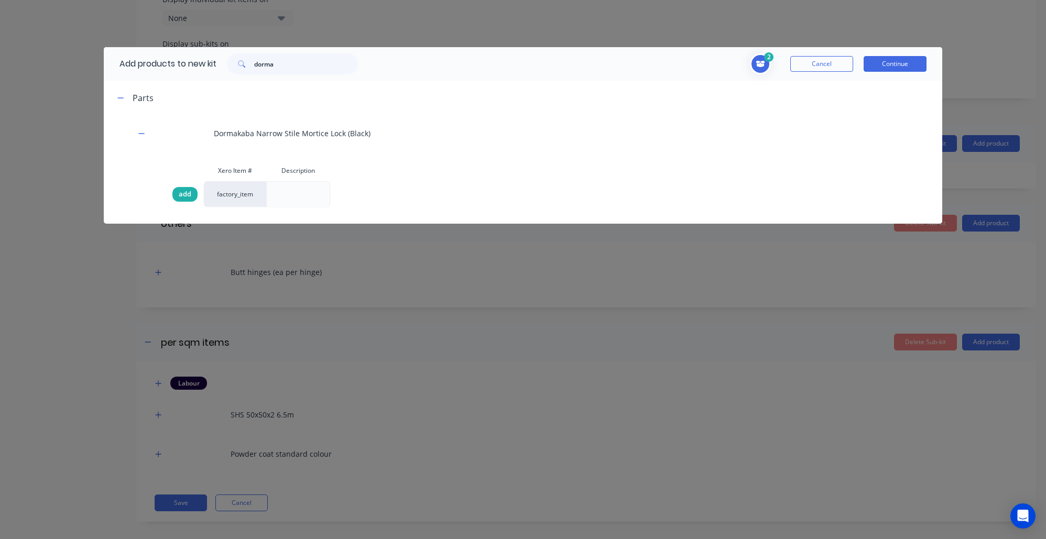
click at [179, 195] on span "add" at bounding box center [185, 194] width 13 height 10
drag, startPoint x: 915, startPoint y: 63, endPoint x: 883, endPoint y: 84, distance: 38.2
click at [915, 63] on button "Continue" at bounding box center [895, 64] width 63 height 16
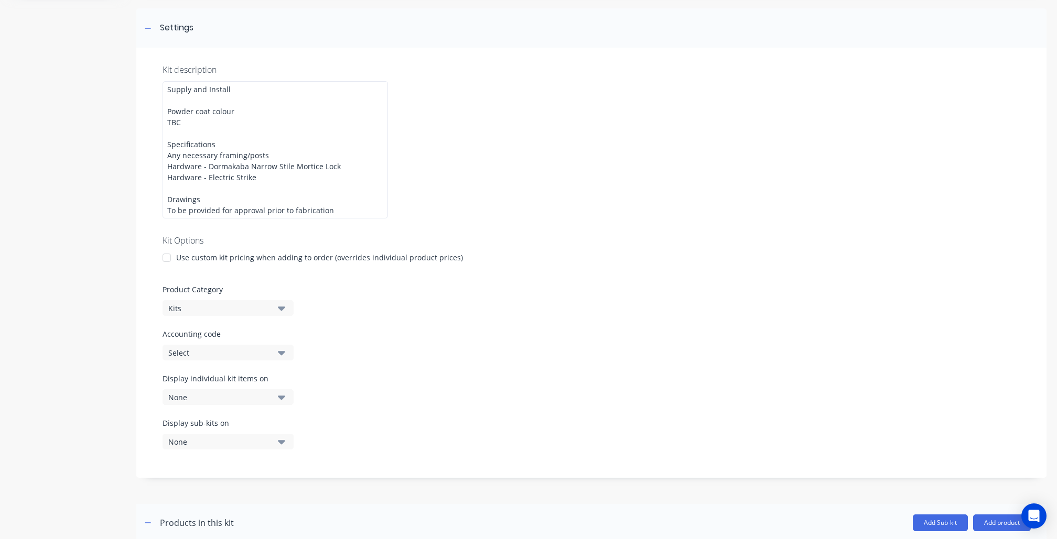
scroll to position [0, 0]
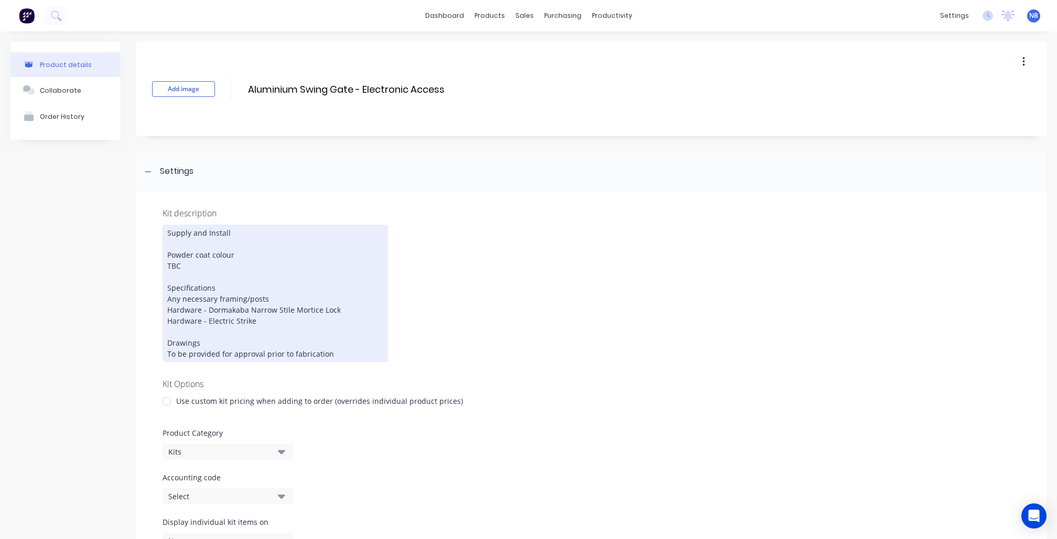
click at [321, 314] on div "Supply and Install Powder coat colour TBC Specifications Any necessary framing/…" at bounding box center [274, 293] width 225 height 137
click at [346, 304] on div "Supply and Install Powder coat colour TBC Specifications Any necessary framing/…" at bounding box center [274, 293] width 225 height 137
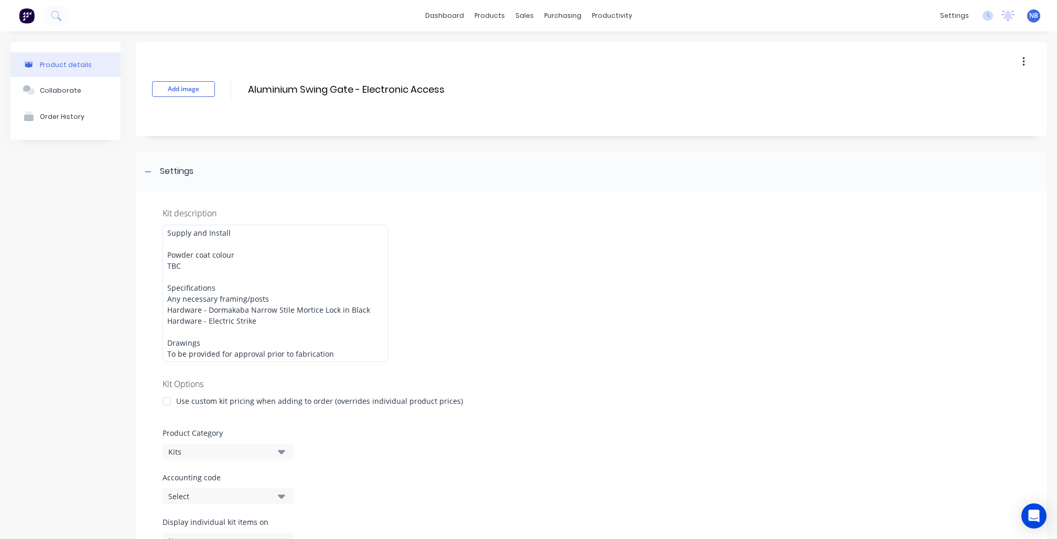
click at [540, 317] on div "Kit description Supply and Install Powder coat colour TBC Specifications Any ne…" at bounding box center [591, 406] width 910 height 430
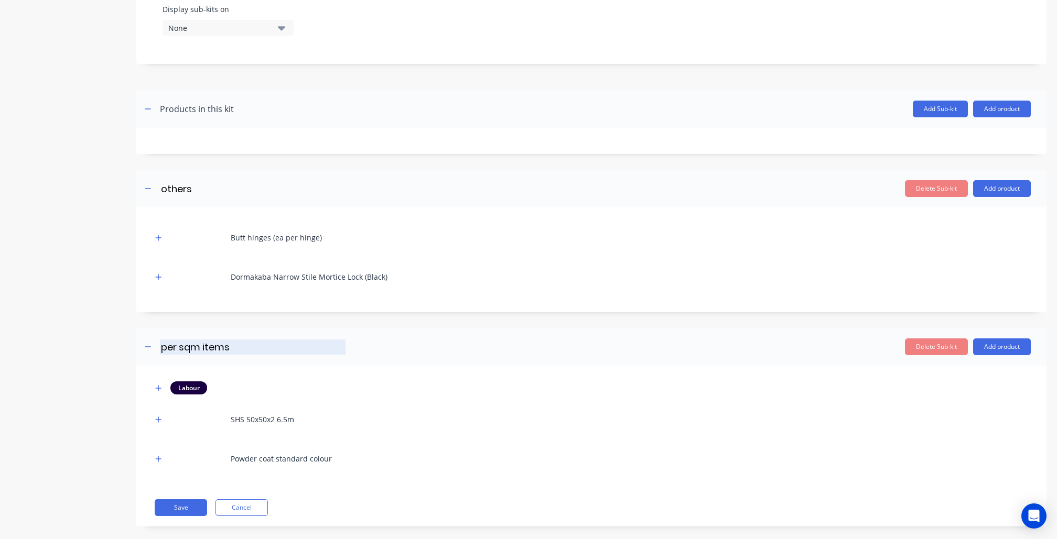
scroll to position [562, 0]
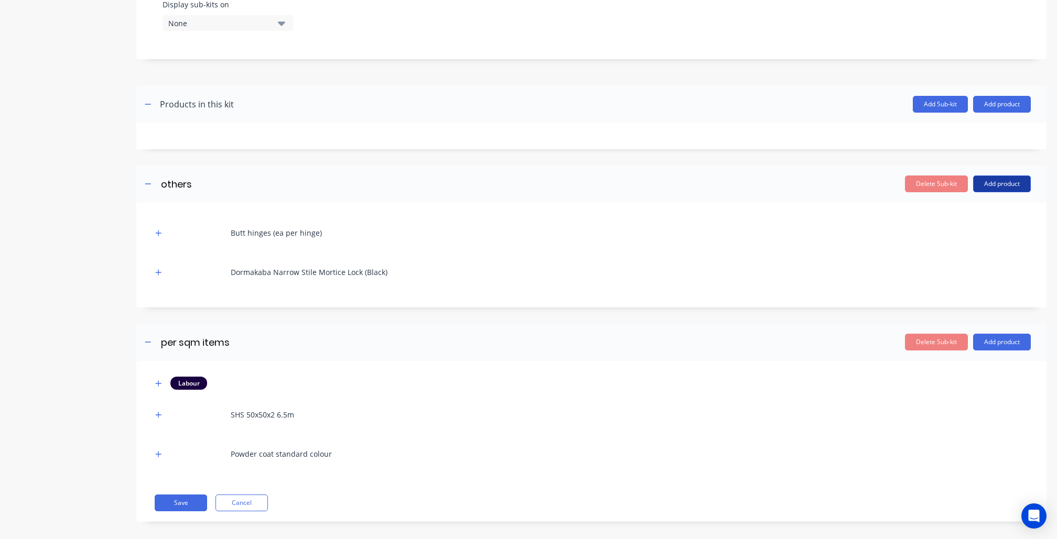
click at [1007, 176] on button "Add product" at bounding box center [1002, 184] width 58 height 17
click at [1000, 203] on div "Product catalogue" at bounding box center [980, 210] width 81 height 15
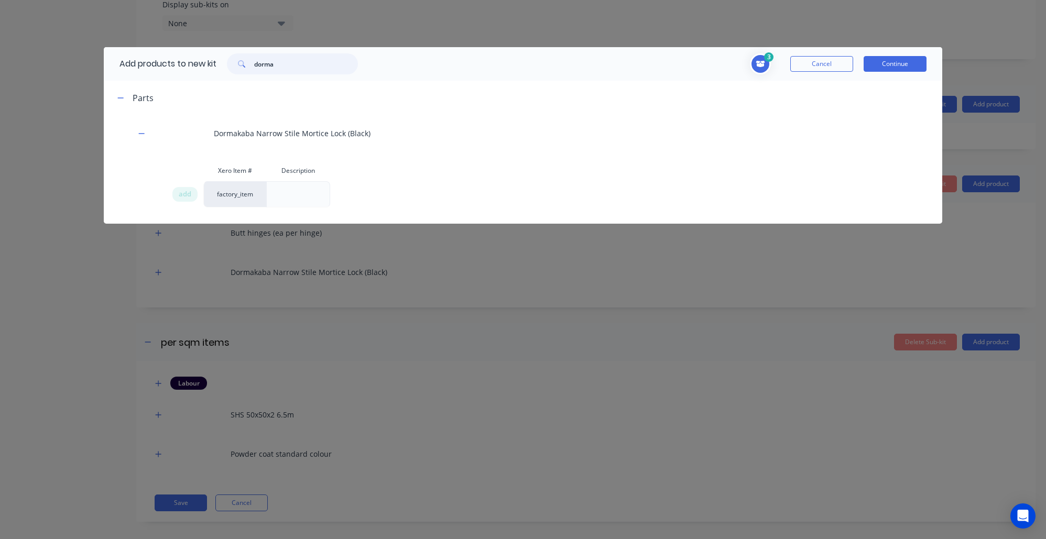
drag, startPoint x: 304, startPoint y: 65, endPoint x: 117, endPoint y: 39, distance: 188.9
click at [110, 40] on div "Add products to new kit dorma 3 2 2 ? Butt hinges (ea per hinge) Description 1 …" at bounding box center [523, 269] width 1046 height 539
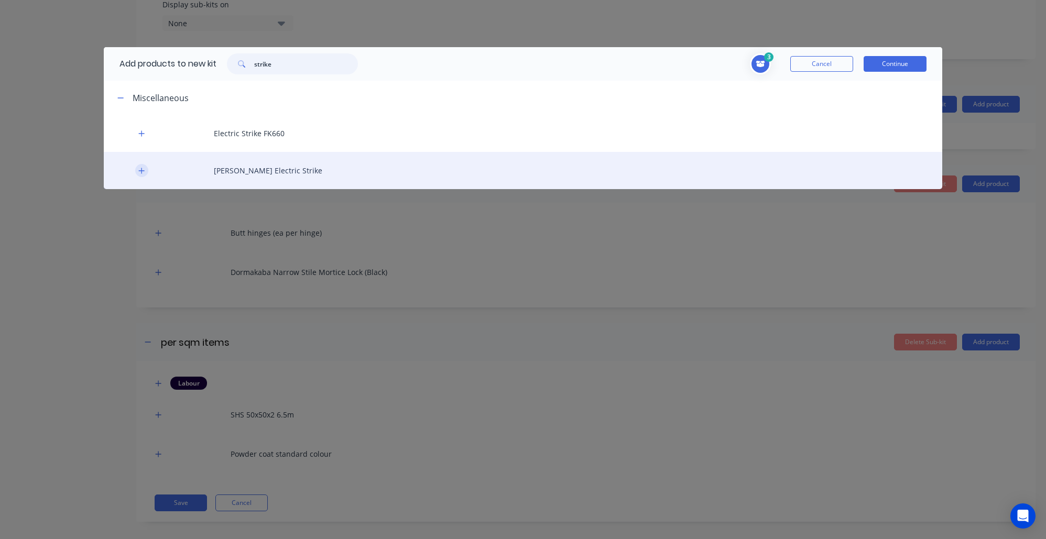
type input "strike"
click at [147, 168] on button "button" at bounding box center [141, 170] width 13 height 13
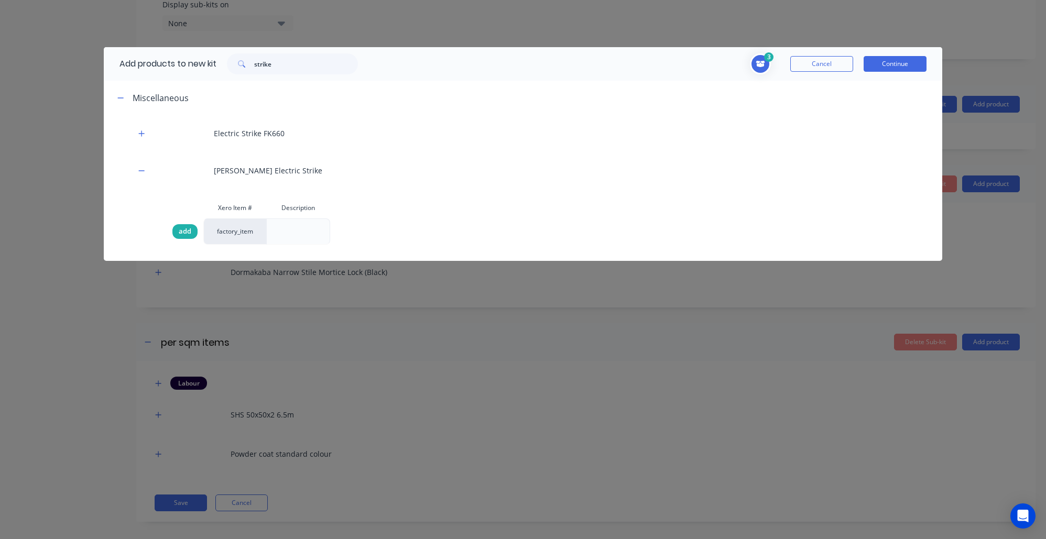
drag, startPoint x: 188, startPoint y: 231, endPoint x: 193, endPoint y: 229, distance: 6.0
click at [188, 231] on span "add" at bounding box center [185, 231] width 13 height 10
click at [897, 66] on button "Continue" at bounding box center [895, 64] width 63 height 16
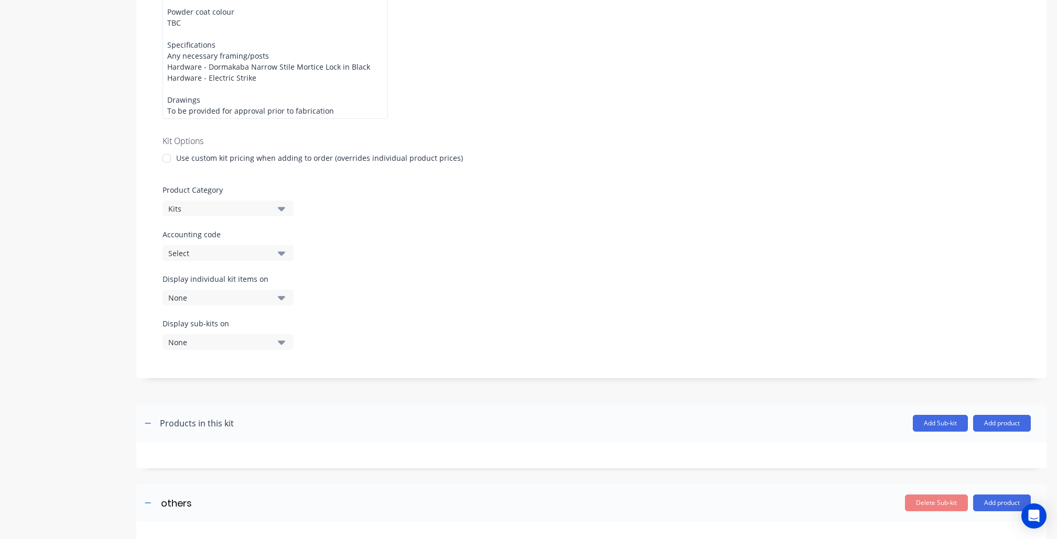
scroll to position [602, 0]
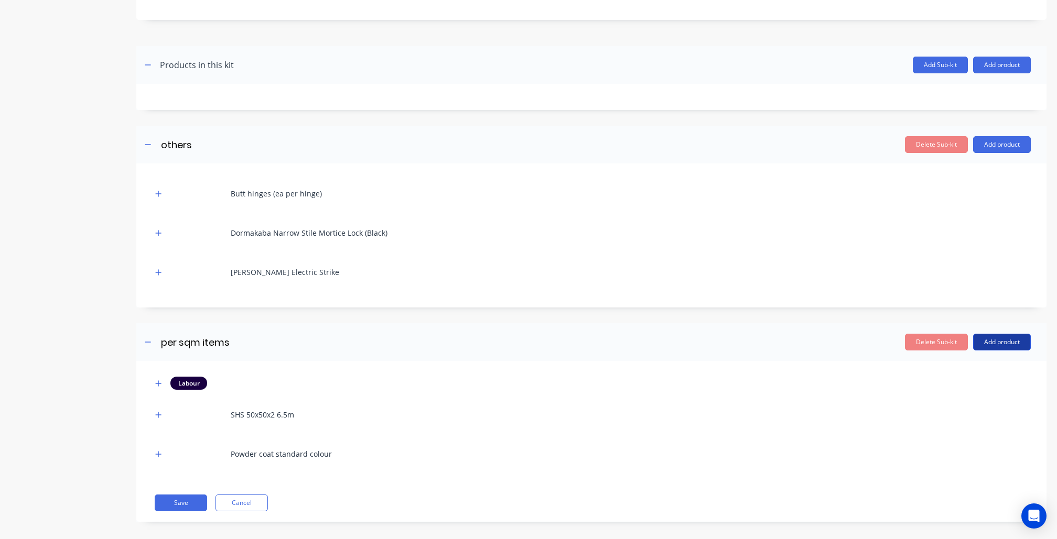
click at [990, 338] on button "Add product" at bounding box center [1002, 342] width 58 height 17
click at [961, 362] on div "Product catalogue" at bounding box center [980, 369] width 81 height 15
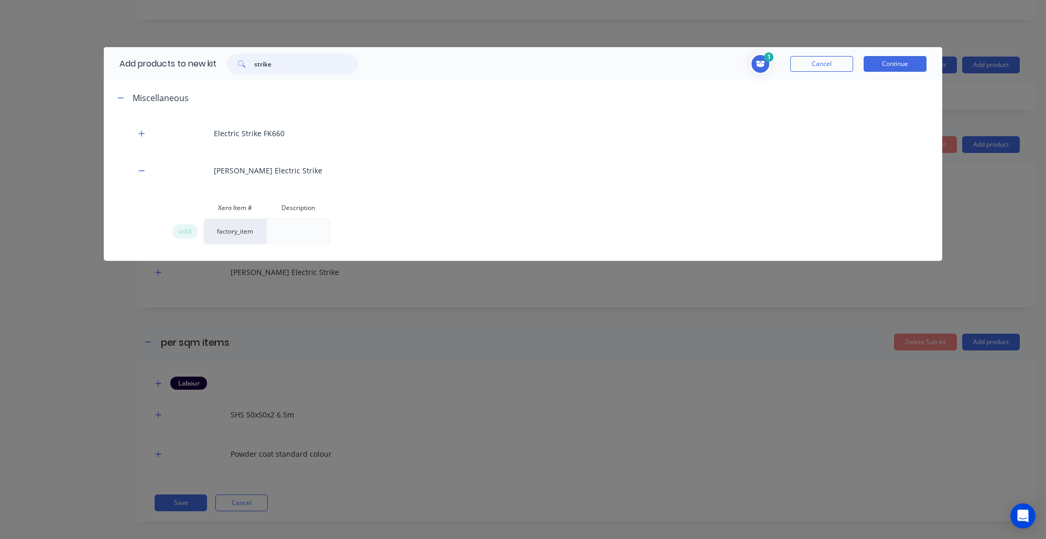
drag, startPoint x: 319, startPoint y: 57, endPoint x: 245, endPoint y: 68, distance: 74.2
click at [222, 58] on div "strike" at bounding box center [292, 63] width 152 height 21
drag, startPoint x: 309, startPoint y: 70, endPoint x: 52, endPoint y: 44, distance: 258.1
click at [52, 44] on div "Add products to new kit strike 1 0.65 0.65 ? SHS 50x50x2 6.5m Description SHS 5…" at bounding box center [523, 269] width 1046 height 539
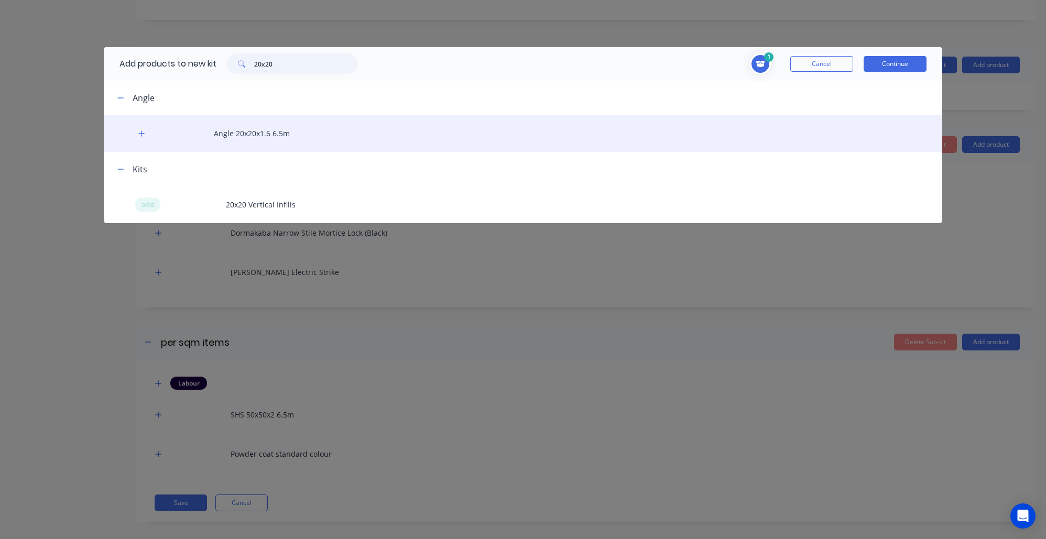
type input "20x20"
click at [238, 128] on div "Angle 20x20x1.6 6.5m" at bounding box center [523, 133] width 839 height 37
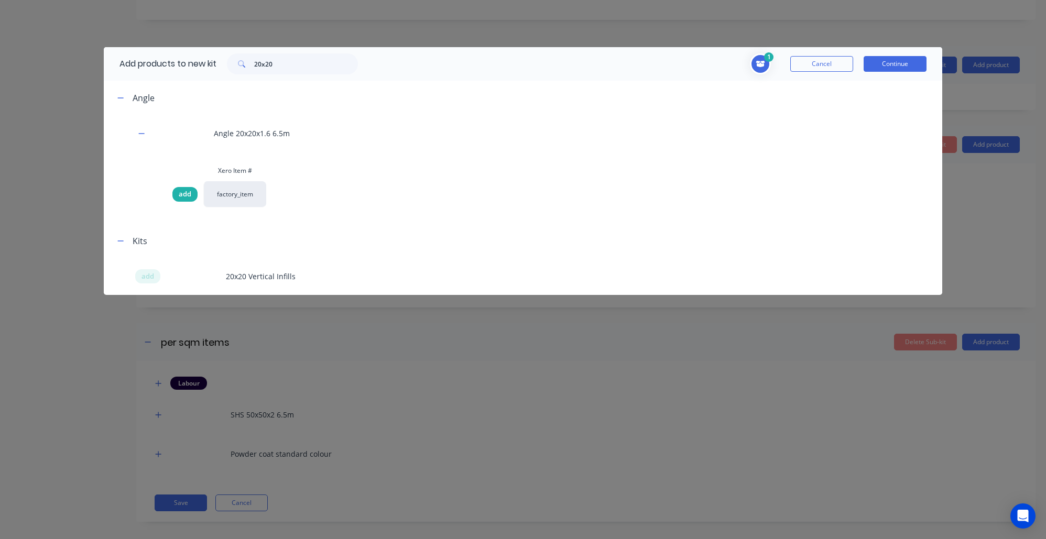
click at [183, 193] on span "add" at bounding box center [185, 194] width 13 height 10
click at [917, 70] on button "Continue" at bounding box center [895, 64] width 63 height 16
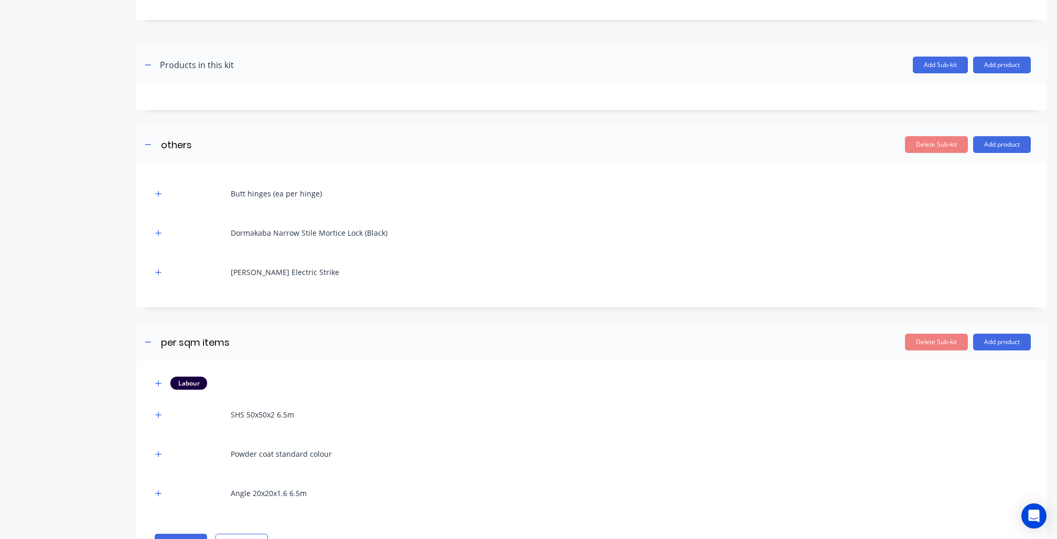
scroll to position [641, 0]
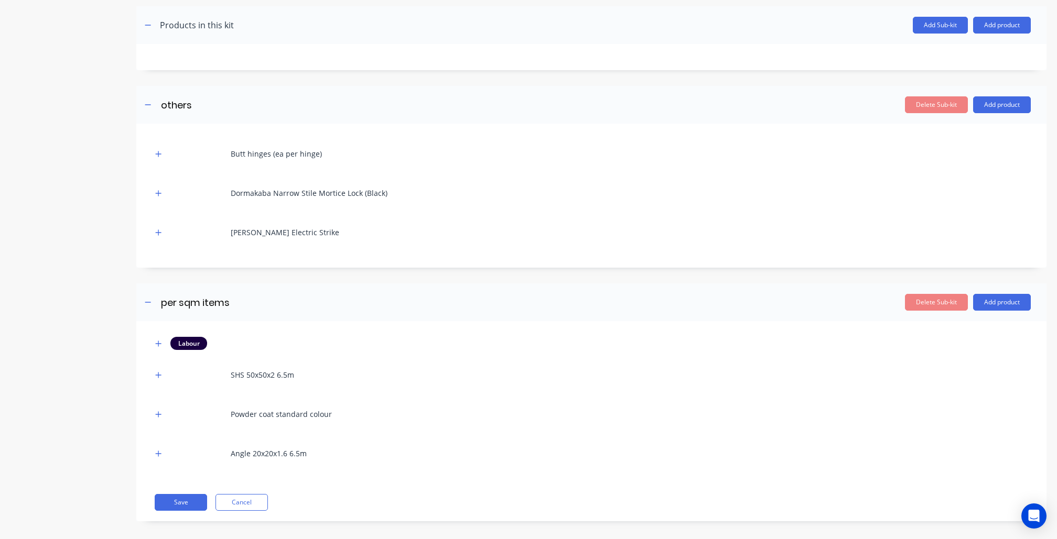
click at [166, 449] on div "Angle 20x20x1.6 6.5m" at bounding box center [591, 453] width 878 height 29
click at [165, 448] on div at bounding box center [158, 453] width 13 height 13
click at [164, 447] on button "button" at bounding box center [158, 453] width 13 height 13
drag, startPoint x: 223, startPoint y: 504, endPoint x: 193, endPoint y: 497, distance: 31.3
click at [193, 503] on input "1" at bounding box center [206, 511] width 35 height 17
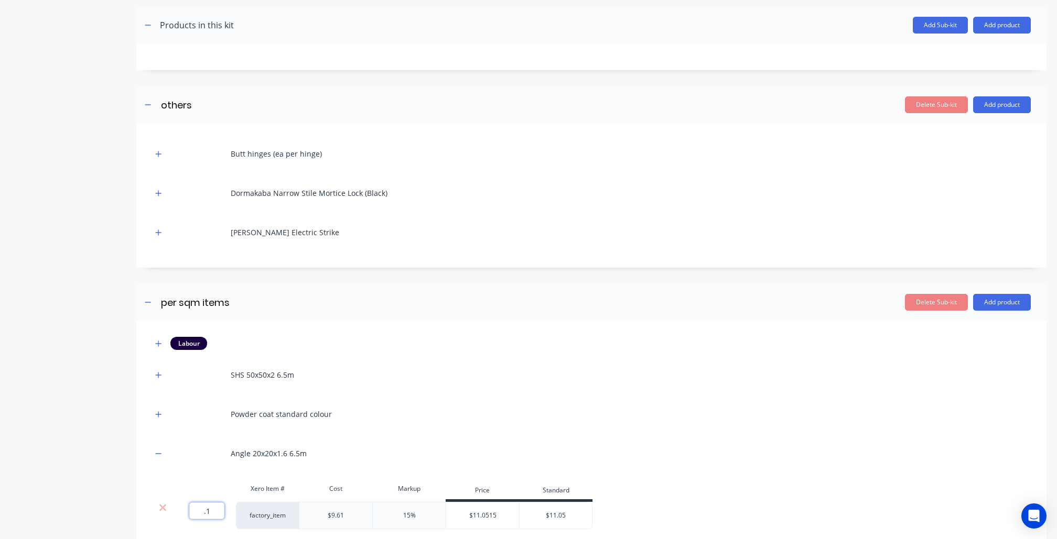
type input ".15"
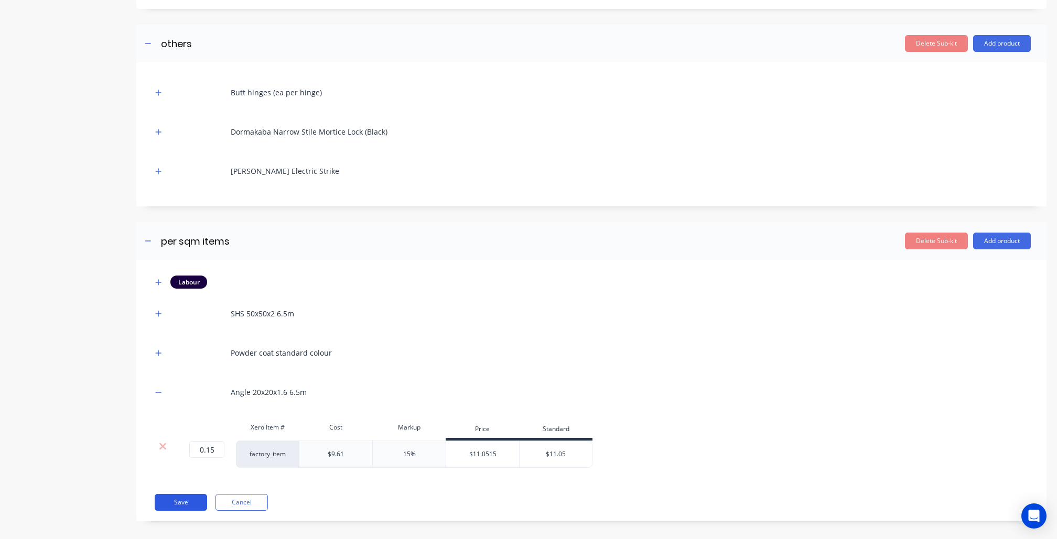
click at [164, 495] on button "Save" at bounding box center [181, 502] width 52 height 17
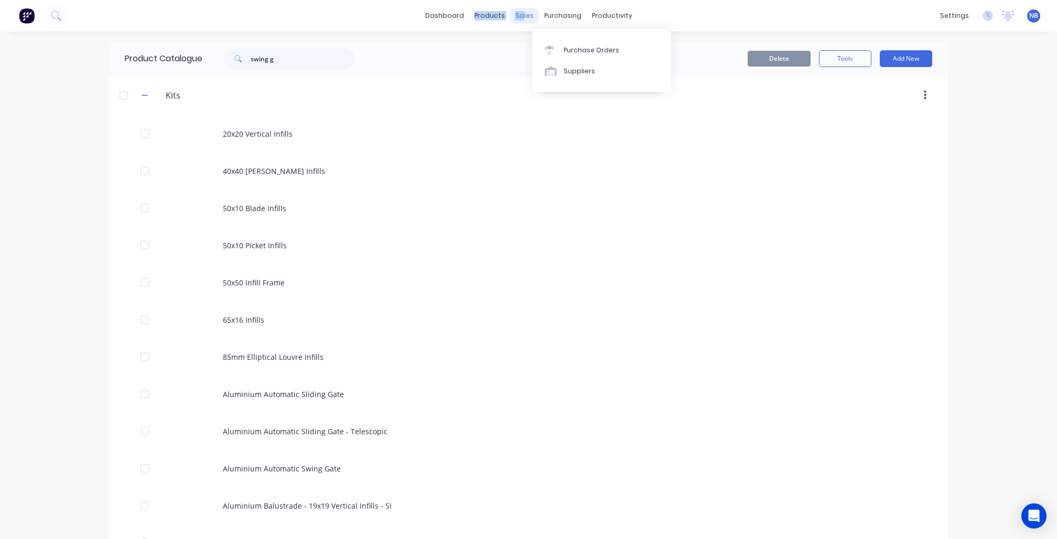
click at [517, 13] on div "dashboard products sales purchasing productivity" at bounding box center [528, 16] width 217 height 16
click at [529, 72] on div at bounding box center [526, 71] width 16 height 9
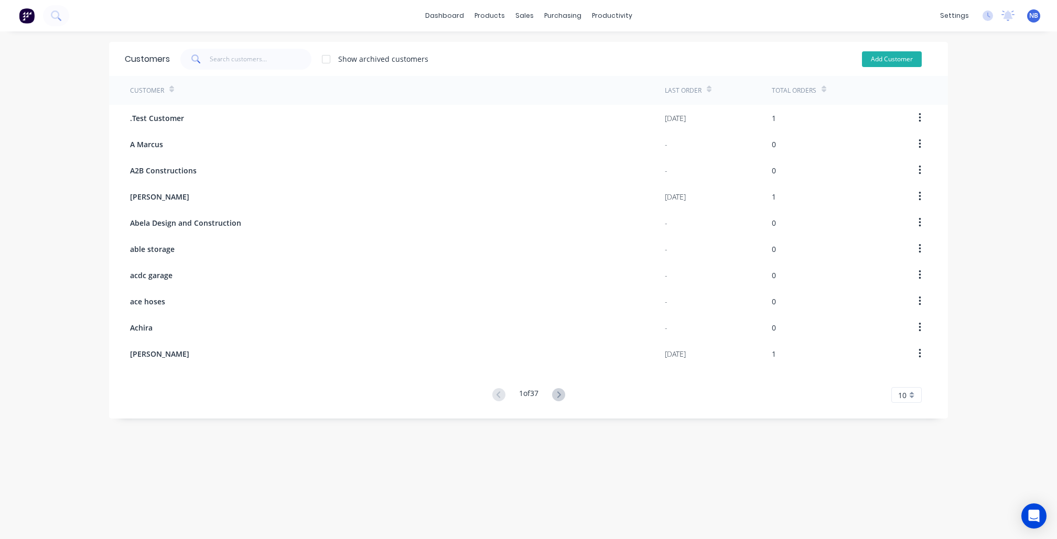
click at [885, 55] on button "Add Customer" at bounding box center [892, 59] width 60 height 16
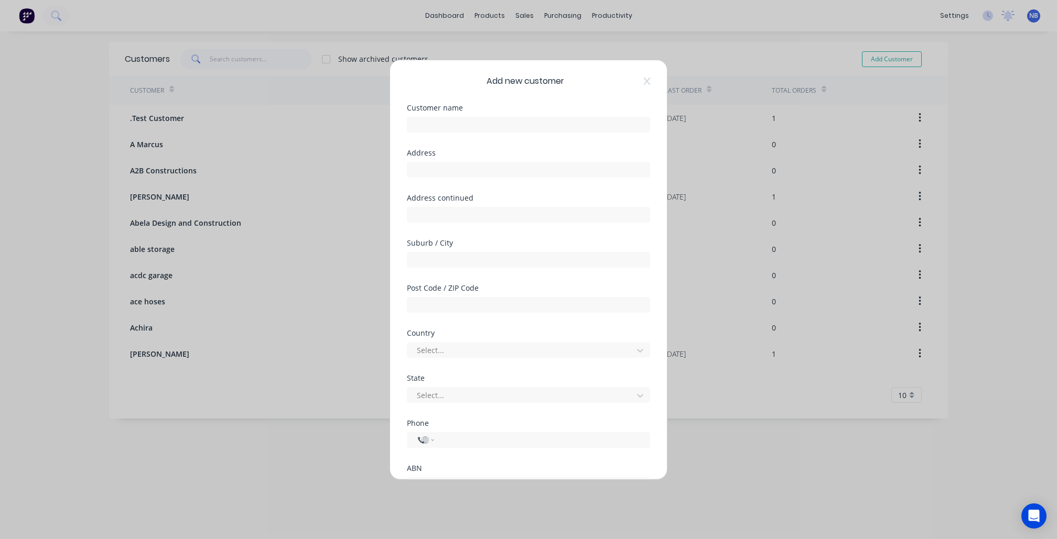
select select "AU"
paste input "Guru Prasad"
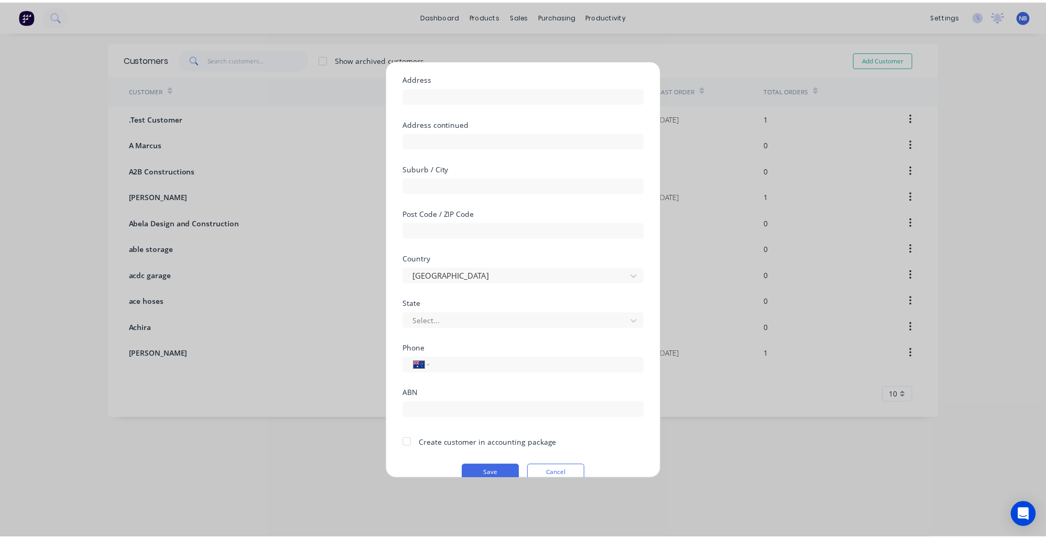
scroll to position [89, 0]
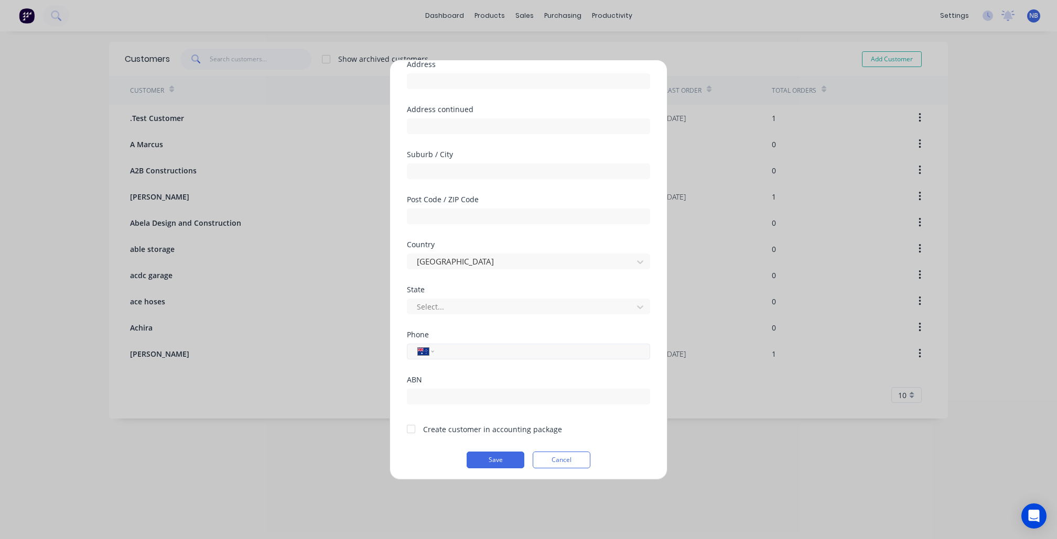
type input "Guru Prasad"
paste input "0432 776 030"
type input "0432 776 030"
drag, startPoint x: 430, startPoint y: 423, endPoint x: 430, endPoint y: 430, distance: 6.8
click at [430, 424] on div "Create customer in accounting package" at bounding box center [492, 429] width 139 height 11
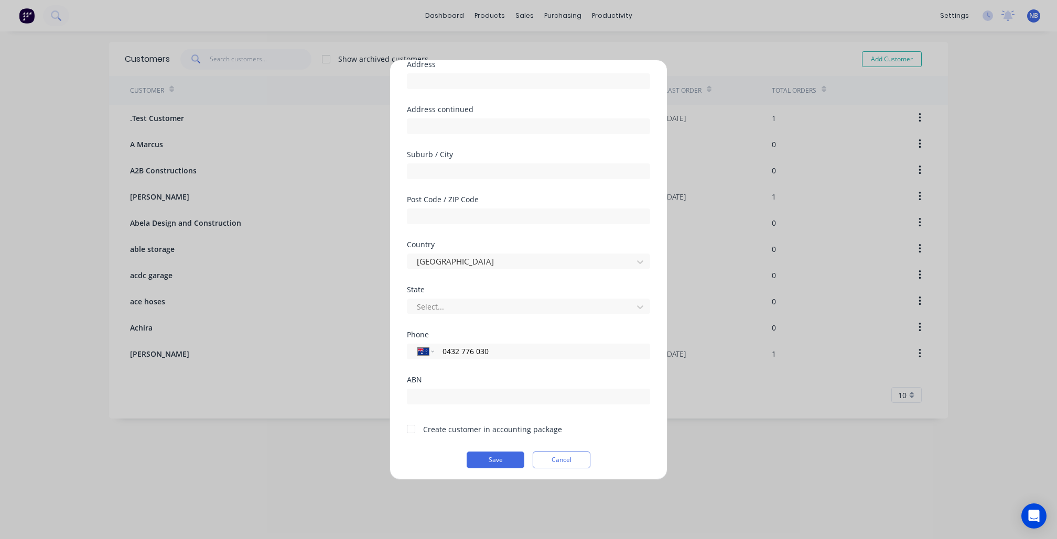
click at [409, 427] on div at bounding box center [410, 429] width 21 height 21
click at [488, 452] on button "Save" at bounding box center [495, 460] width 58 height 17
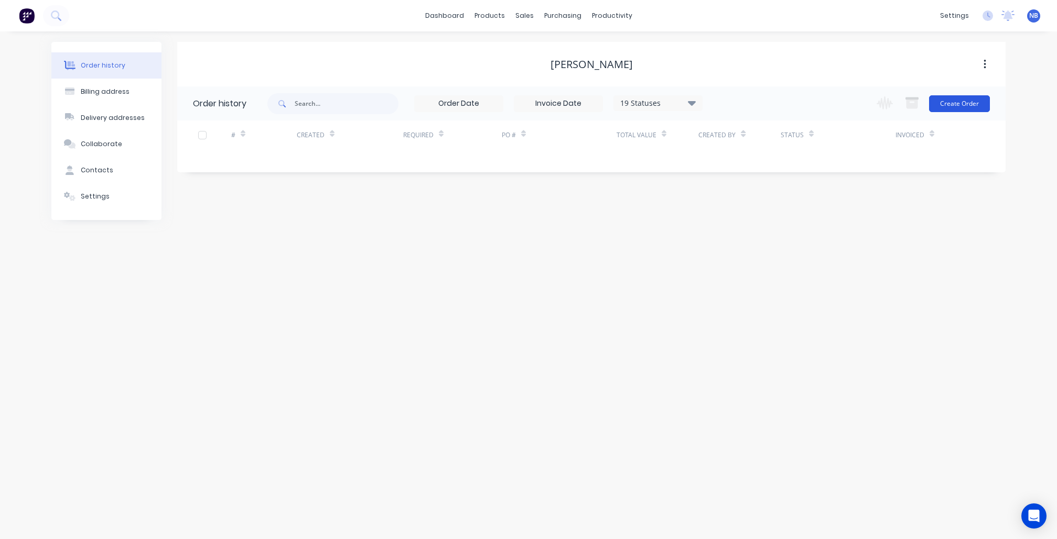
click at [948, 105] on button "Create Order" at bounding box center [959, 103] width 61 height 17
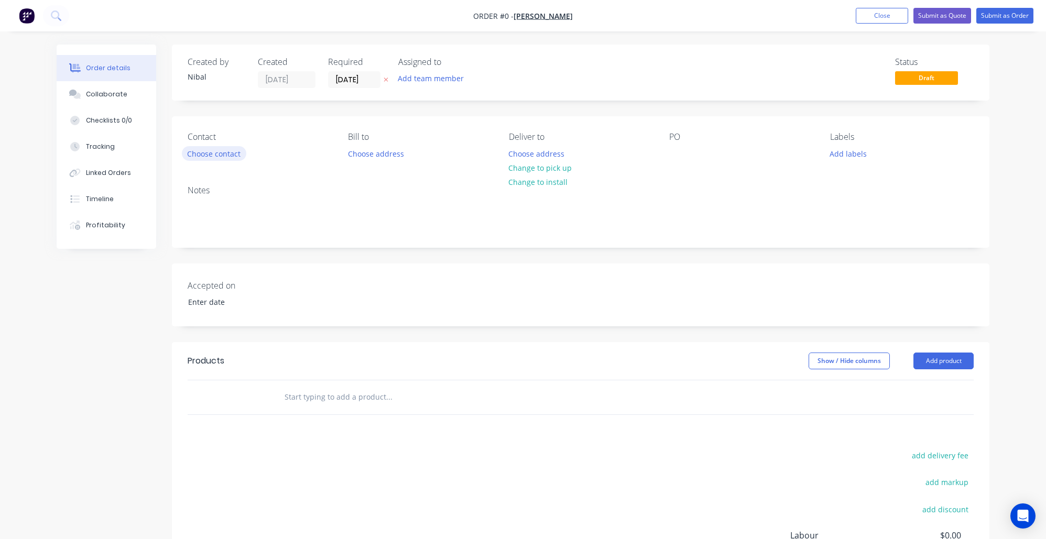
click at [225, 149] on button "Choose contact" at bounding box center [214, 153] width 64 height 14
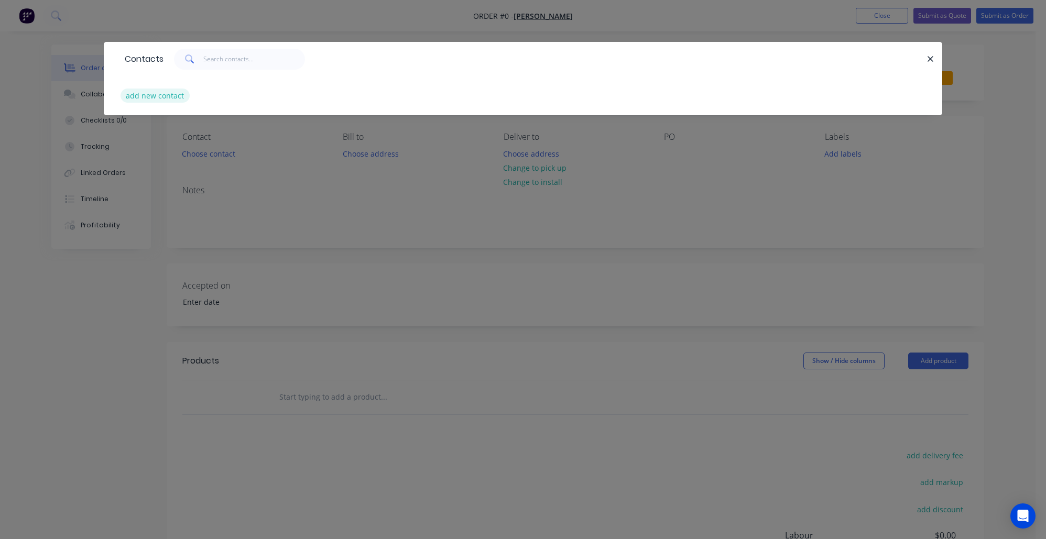
click at [177, 94] on button "add new contact" at bounding box center [155, 96] width 69 height 14
select select "AU"
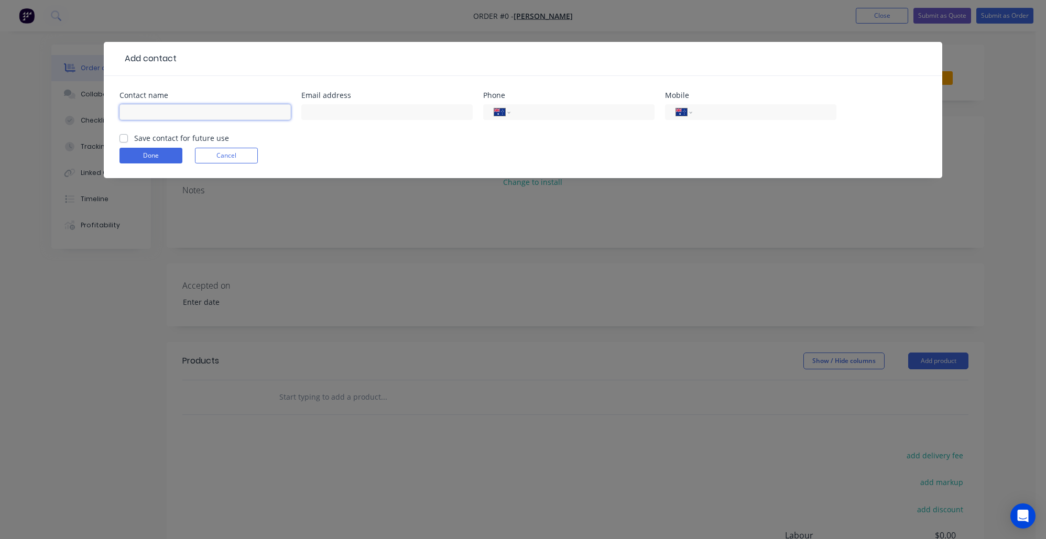
paste input "Guru Prasad"
paste input "guruprasadcvs@gmail.com"
click at [169, 139] on label "Save contact for future use" at bounding box center [181, 138] width 95 height 11
click at [128, 139] on input "Save contact for future use" at bounding box center [123, 138] width 8 height 10
click at [149, 160] on button "Done" at bounding box center [150, 156] width 63 height 16
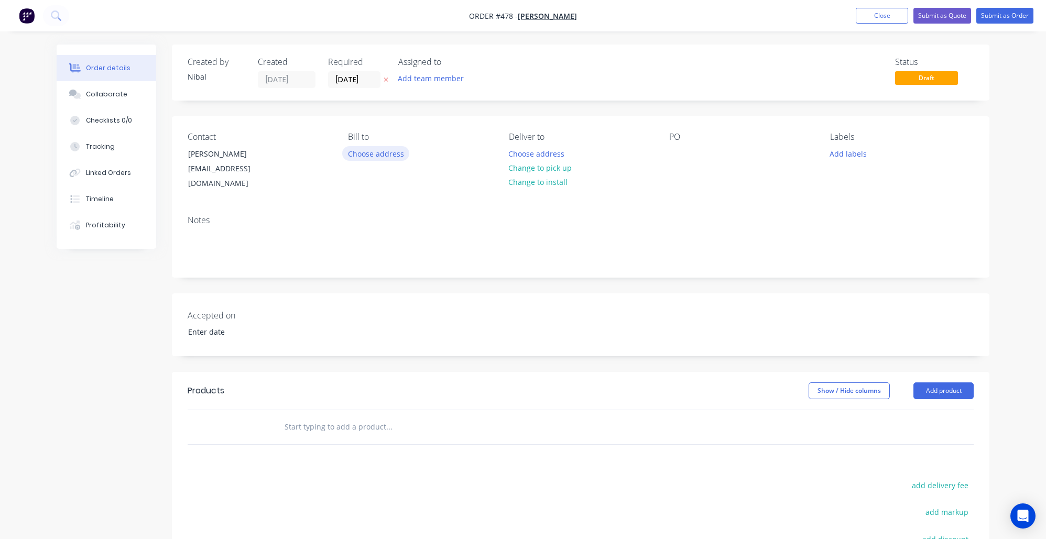
click at [367, 151] on button "Choose address" at bounding box center [375, 153] width 67 height 14
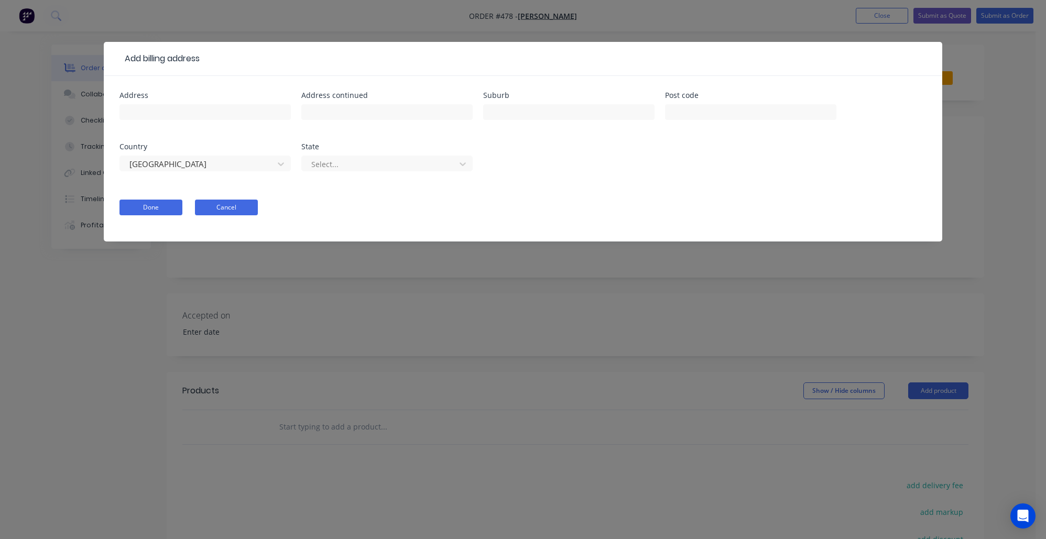
click at [211, 206] on button "Cancel" at bounding box center [226, 208] width 63 height 16
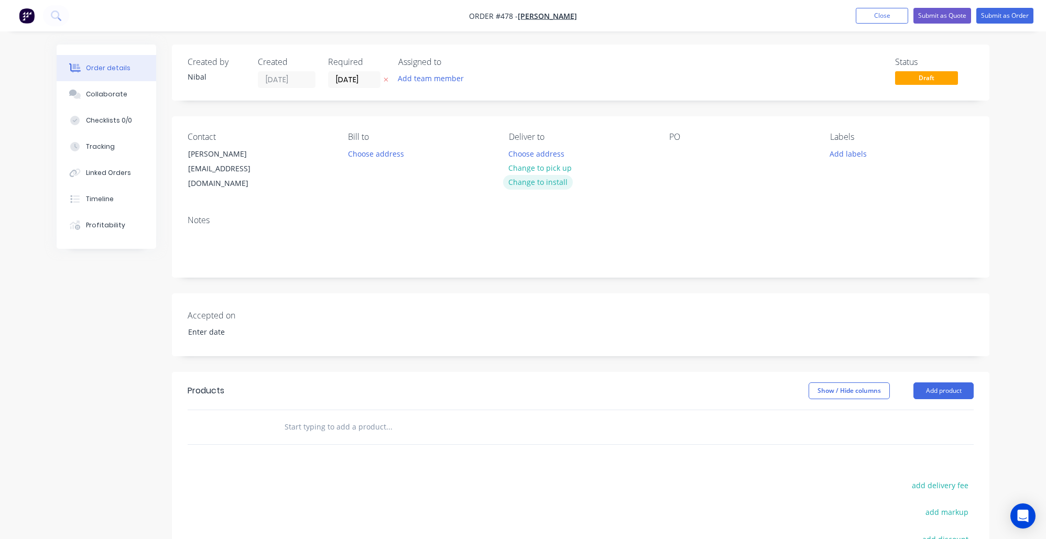
click at [525, 179] on button "Change to install" at bounding box center [538, 182] width 70 height 14
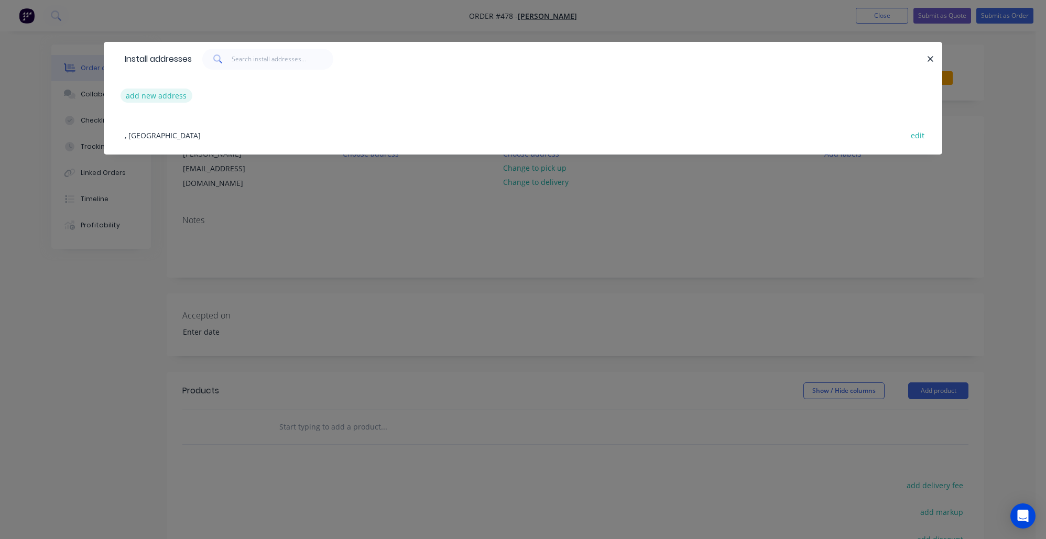
click at [173, 97] on button "add new address" at bounding box center [157, 96] width 72 height 14
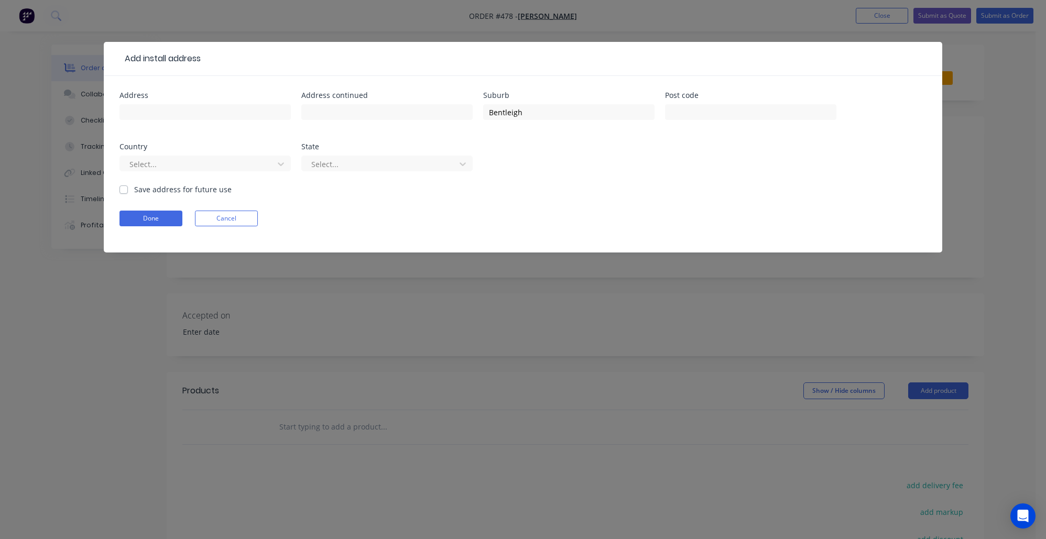
click at [147, 191] on label "Save address for future use" at bounding box center [182, 189] width 97 height 11
click at [128, 191] on input "Save address for future use" at bounding box center [123, 189] width 8 height 10
click at [144, 217] on button "Done" at bounding box center [150, 219] width 63 height 16
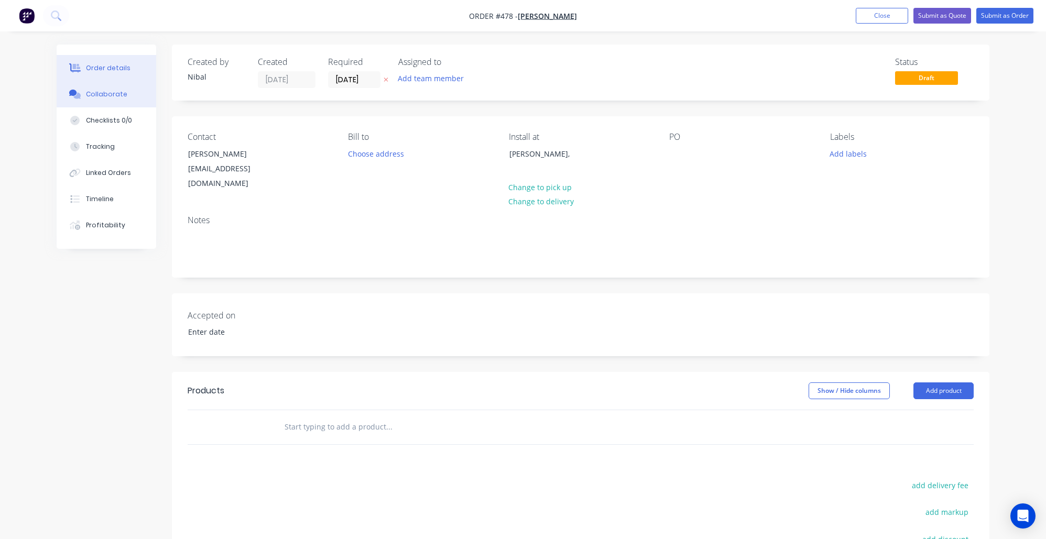
click at [123, 92] on div "Collaborate" at bounding box center [106, 94] width 41 height 9
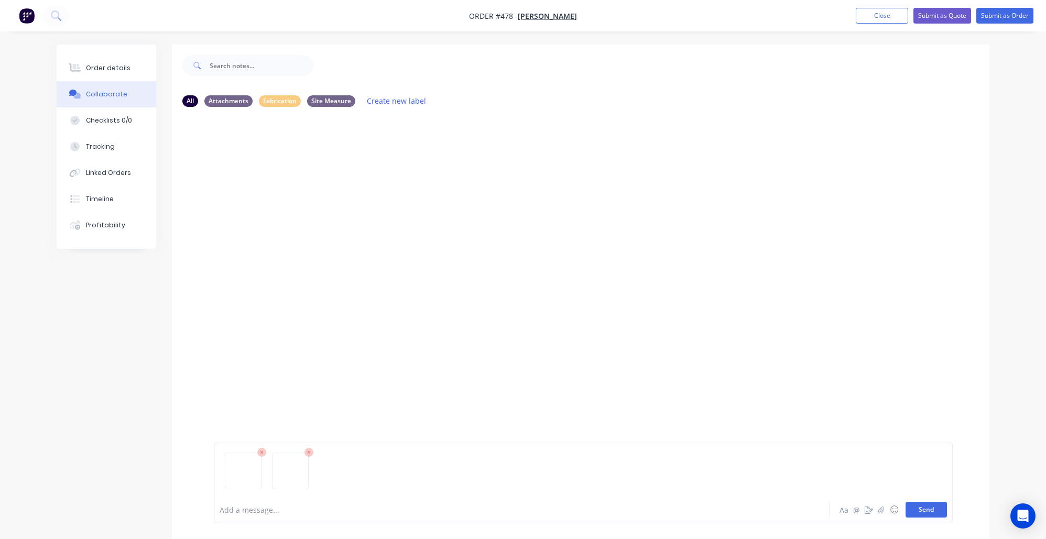
click at [931, 516] on button "Send" at bounding box center [926, 510] width 41 height 16
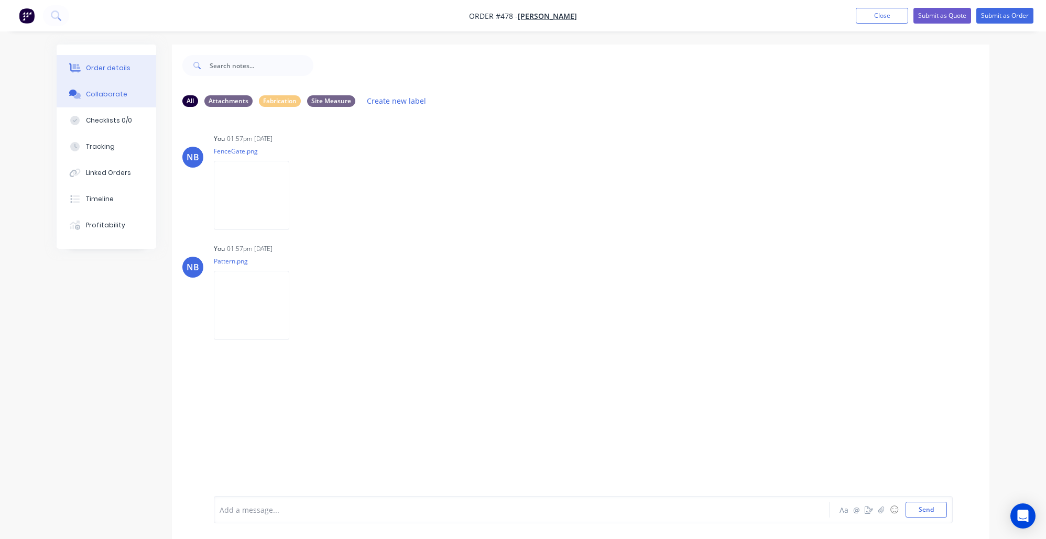
click at [116, 69] on div "Order details" at bounding box center [108, 67] width 45 height 9
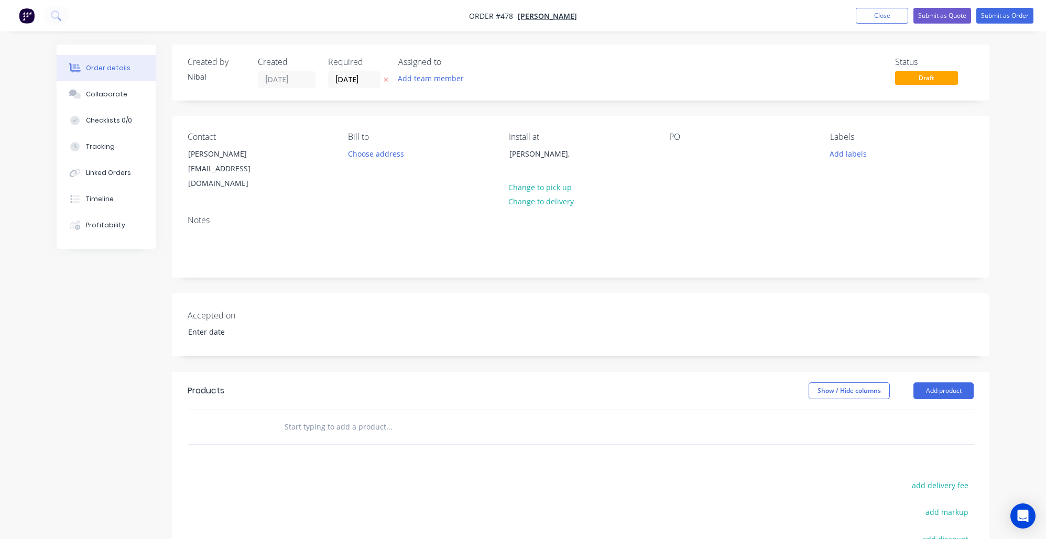
click at [319, 417] on input "text" at bounding box center [389, 427] width 210 height 21
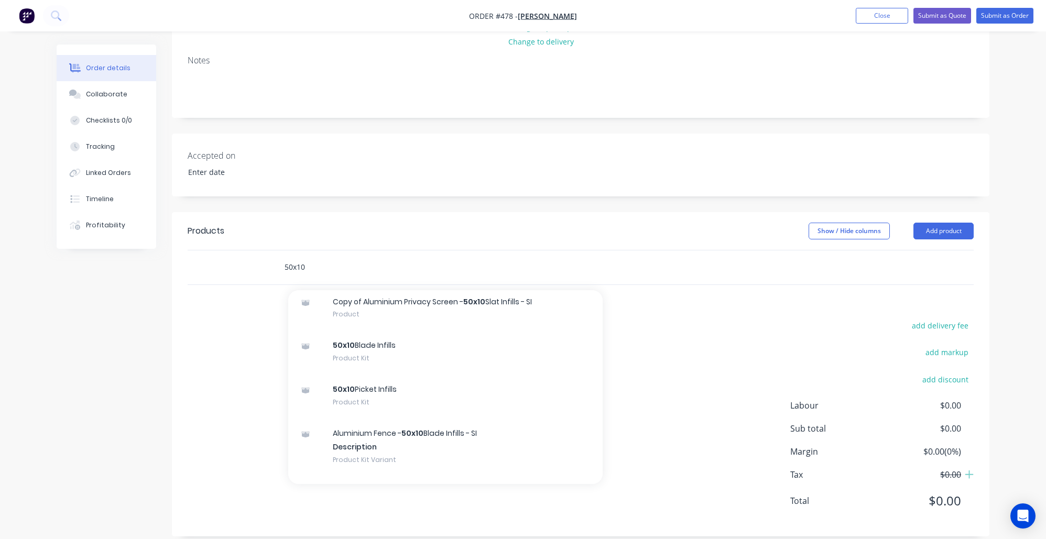
scroll to position [2120, 0]
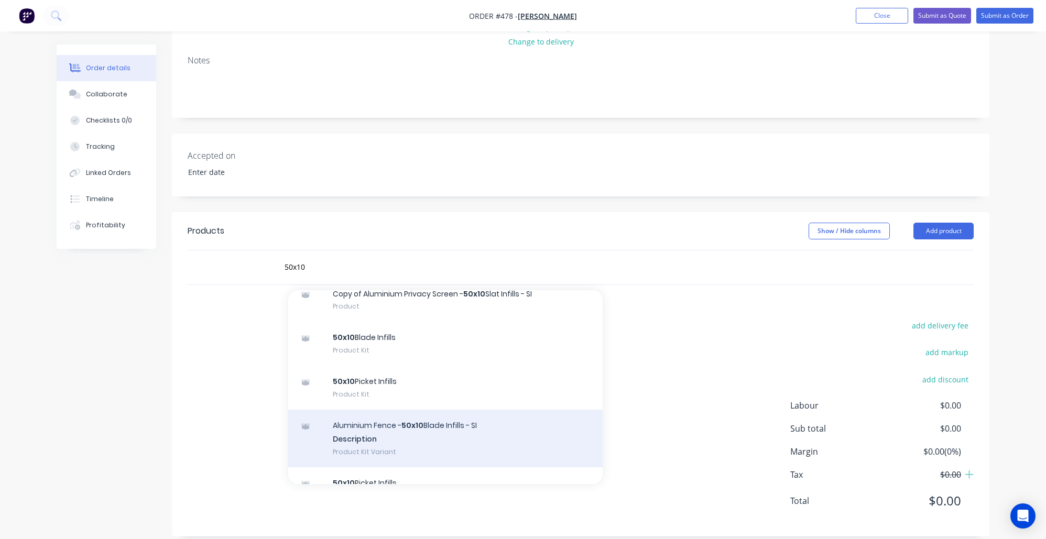
click at [514, 410] on div "Aluminium Fence - 50x10 Blade Infills - SI Description Product Kit Variant" at bounding box center [445, 439] width 314 height 58
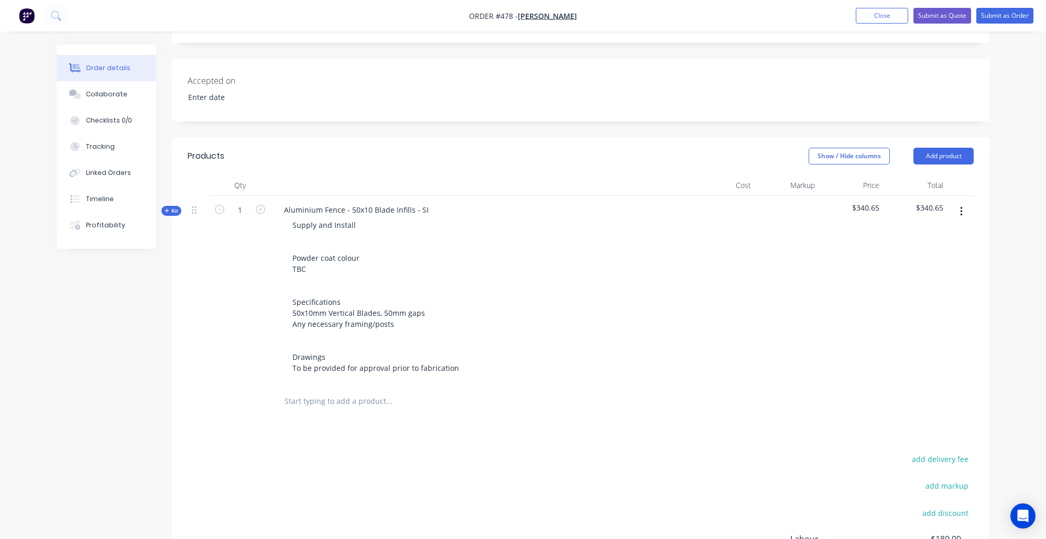
click at [173, 207] on span "Kit" at bounding box center [172, 211] width 14 height 8
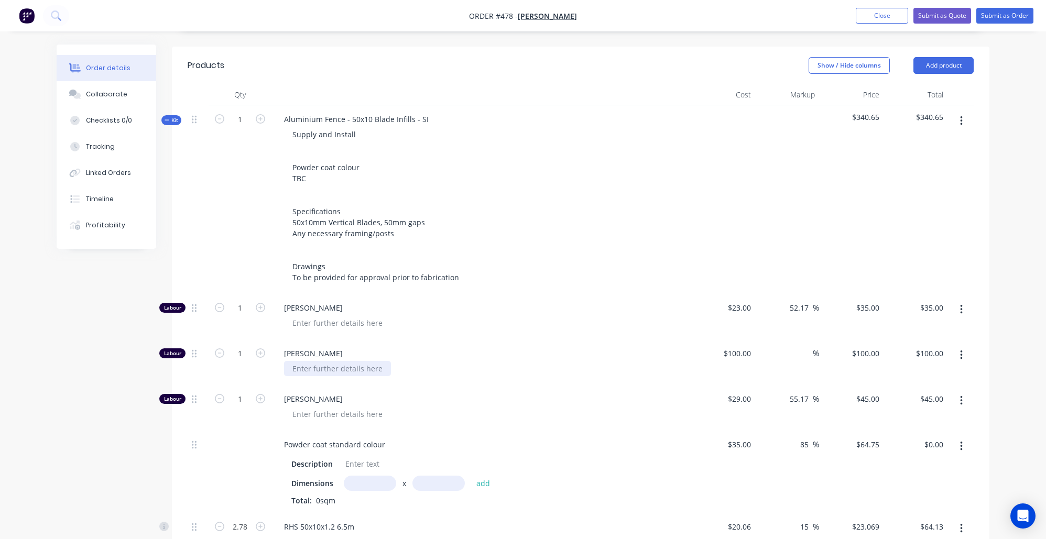
scroll to position [390, 0]
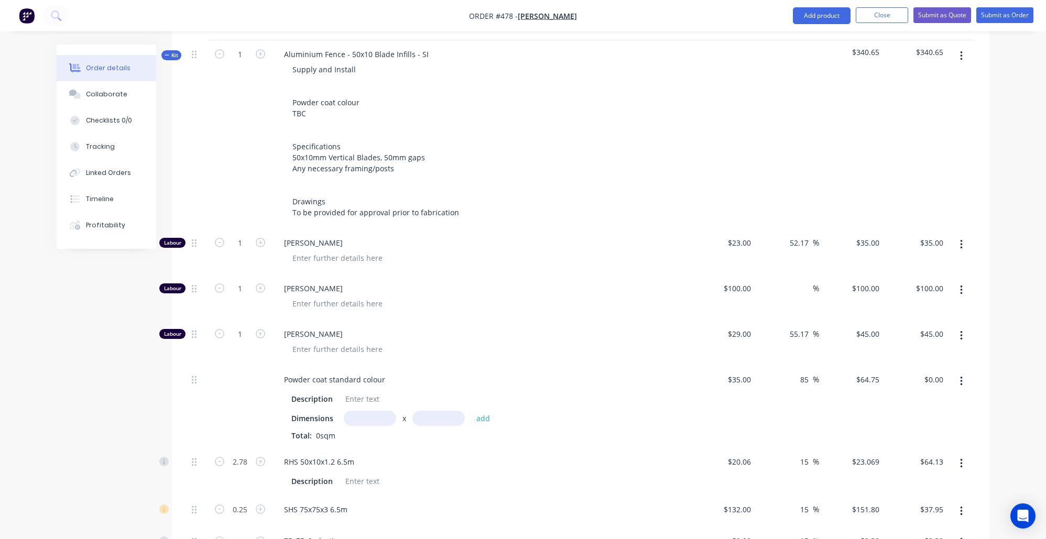
click at [376, 411] on input "text" at bounding box center [370, 418] width 52 height 15
click at [483, 411] on button "add" at bounding box center [483, 418] width 25 height 14
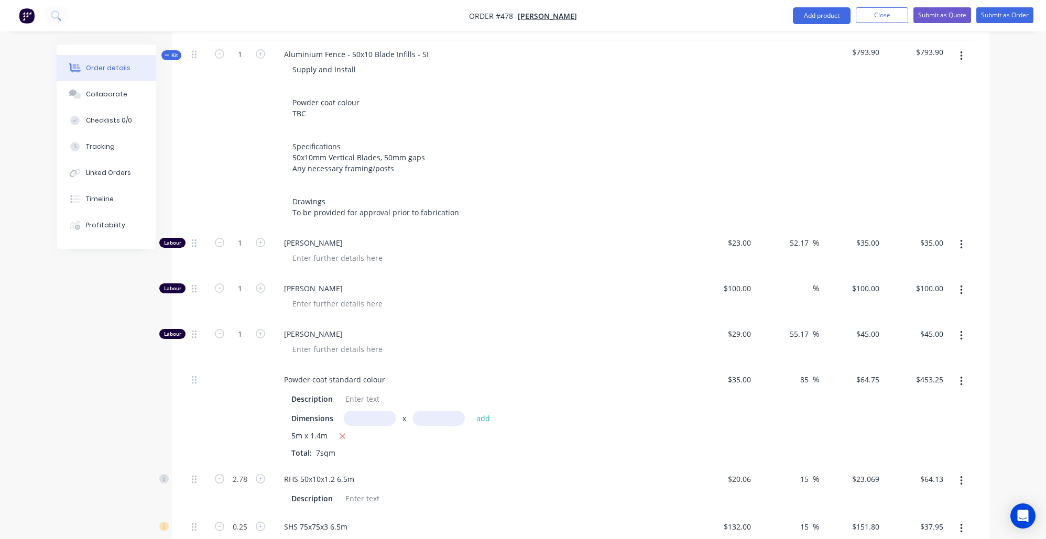
click at [370, 411] on input "text" at bounding box center [370, 418] width 52 height 15
click at [483, 411] on button "add" at bounding box center [483, 418] width 25 height 14
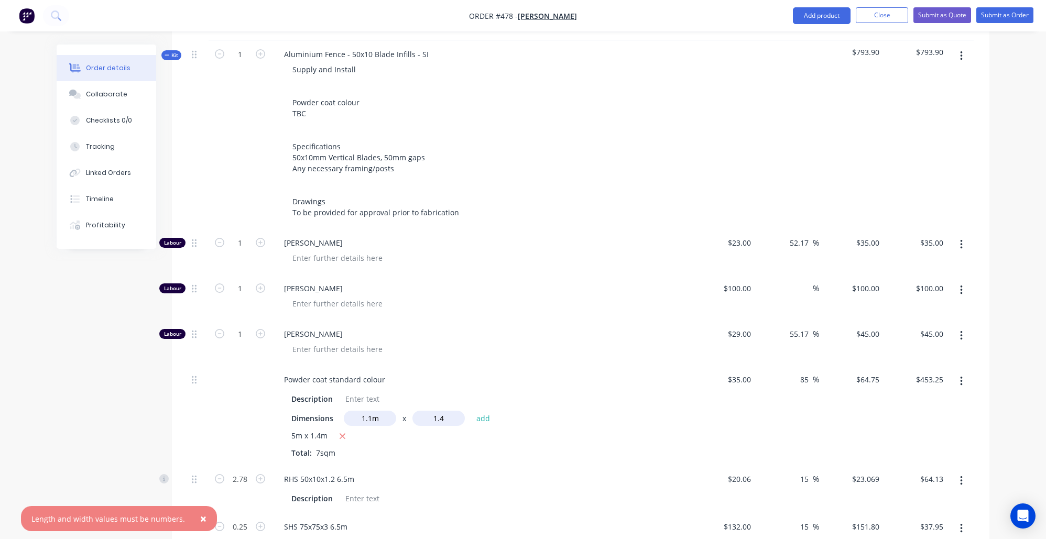
click at [483, 411] on button "add" at bounding box center [483, 418] width 25 height 14
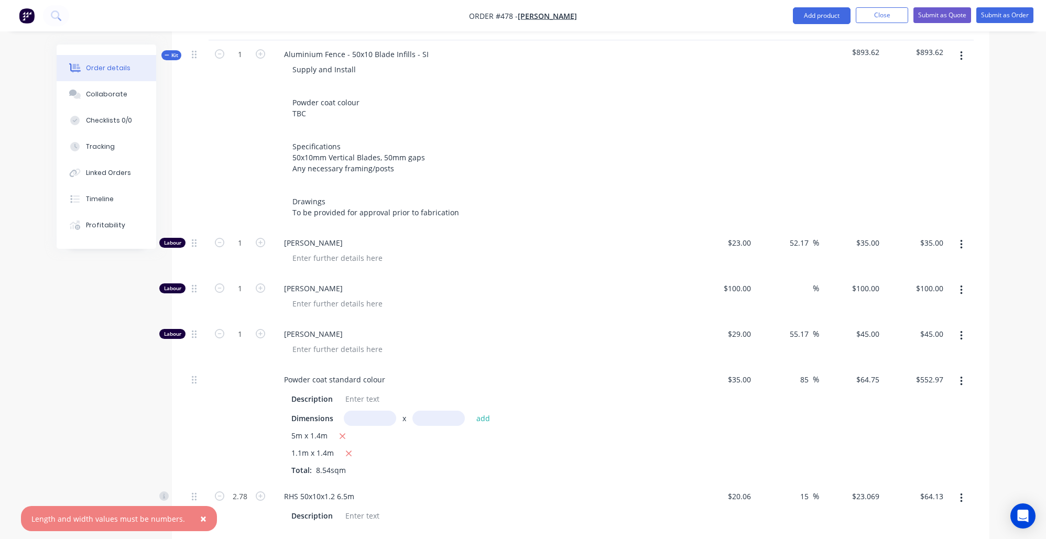
click at [370, 411] on input "text" at bounding box center [370, 418] width 52 height 15
click at [483, 411] on button "add" at bounding box center [483, 418] width 25 height 14
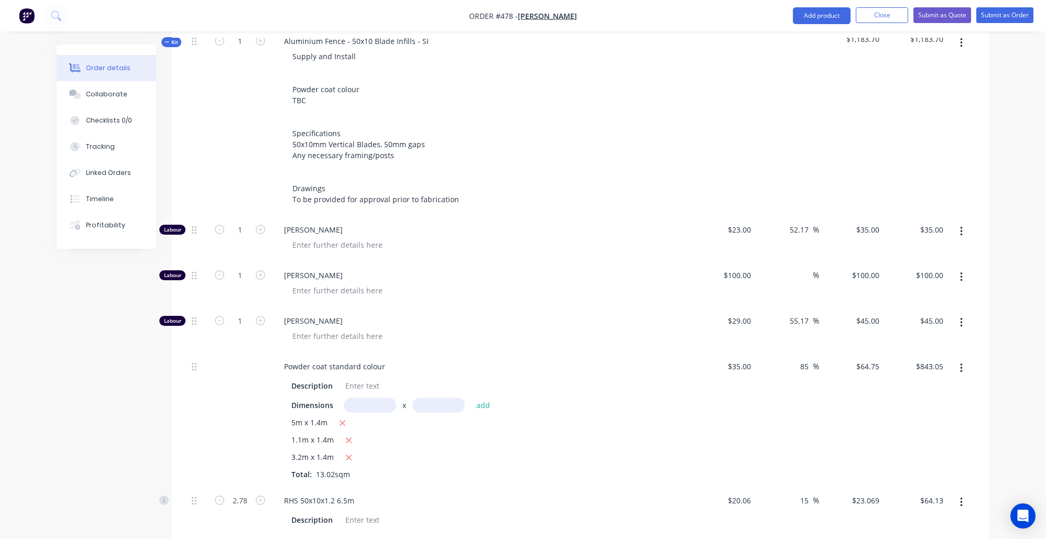
scroll to position [313, 0]
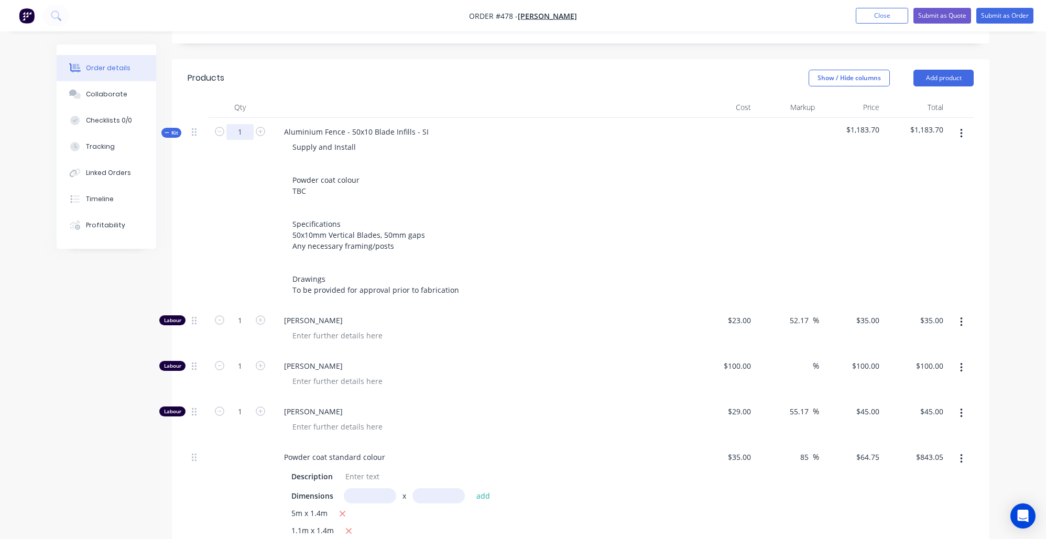
click at [243, 124] on input "1" at bounding box center [239, 132] width 27 height 16
click at [117, 342] on div "Created by Nibal Created 07/10/25 Required 07/10/25 Assigned to Add team member…" at bounding box center [523, 443] width 933 height 1423
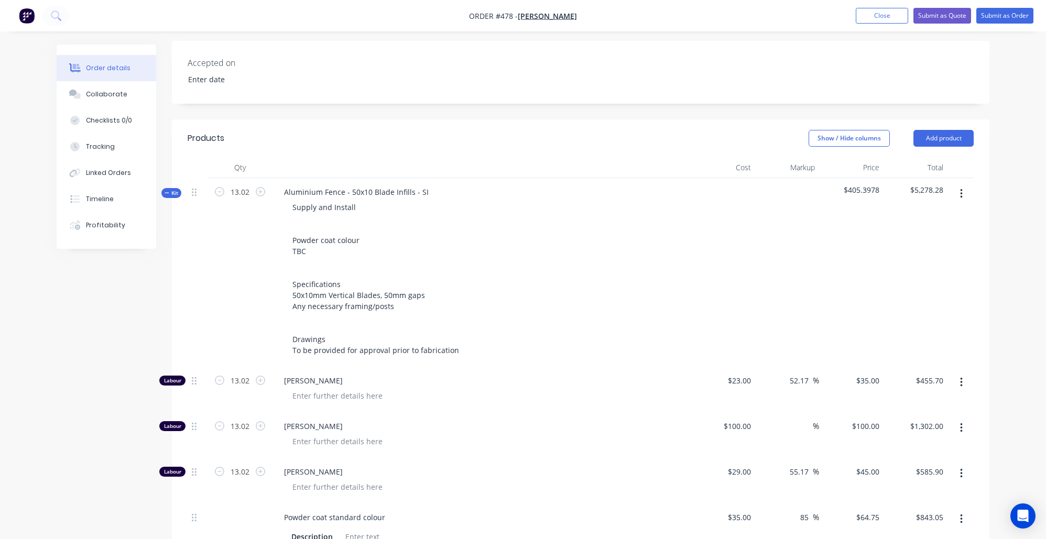
scroll to position [251, 0]
click at [168, 192] on icon "button" at bounding box center [167, 194] width 5 height 5
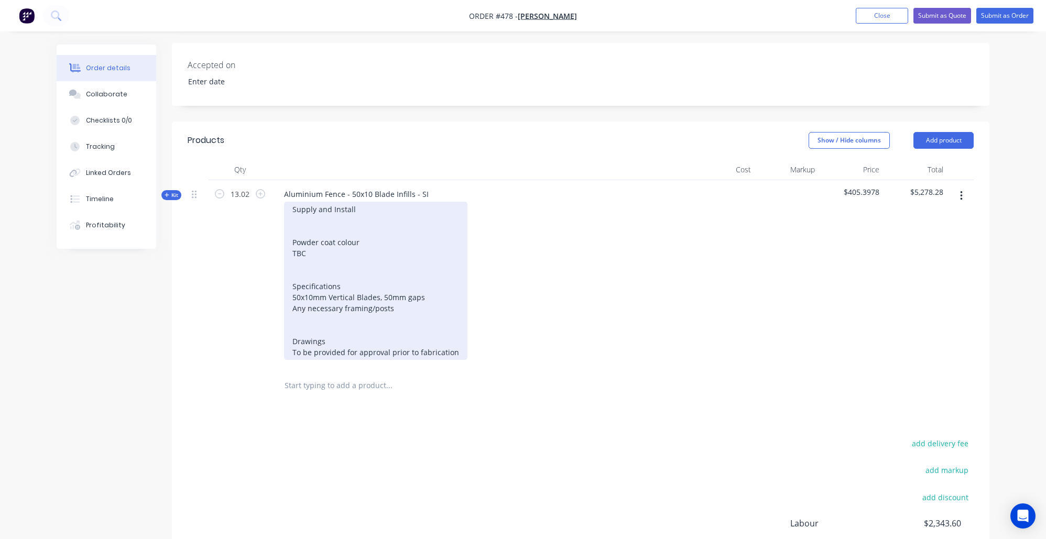
click at [343, 281] on div "Supply and Install Powder coat colour TBC Specifications 50x10mm Vertical Blade…" at bounding box center [375, 281] width 183 height 158
click at [382, 280] on div "Supply and Install Powder coat colour TBC Specifications 50x10mm Vertical Blade…" at bounding box center [375, 281] width 183 height 158
drag, startPoint x: 420, startPoint y: 280, endPoint x: 292, endPoint y: 280, distance: 127.9
click at [292, 280] on div "Supply and Install Powder coat colour TBC Specifications 50x10mm Vertical Blade…" at bounding box center [375, 281] width 183 height 158
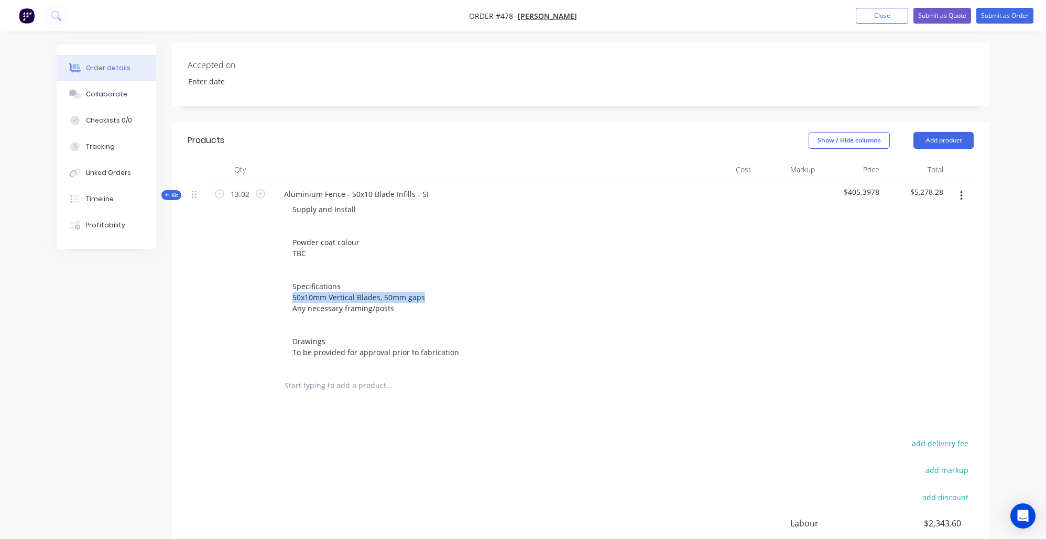
click at [346, 375] on input "text" at bounding box center [389, 385] width 210 height 21
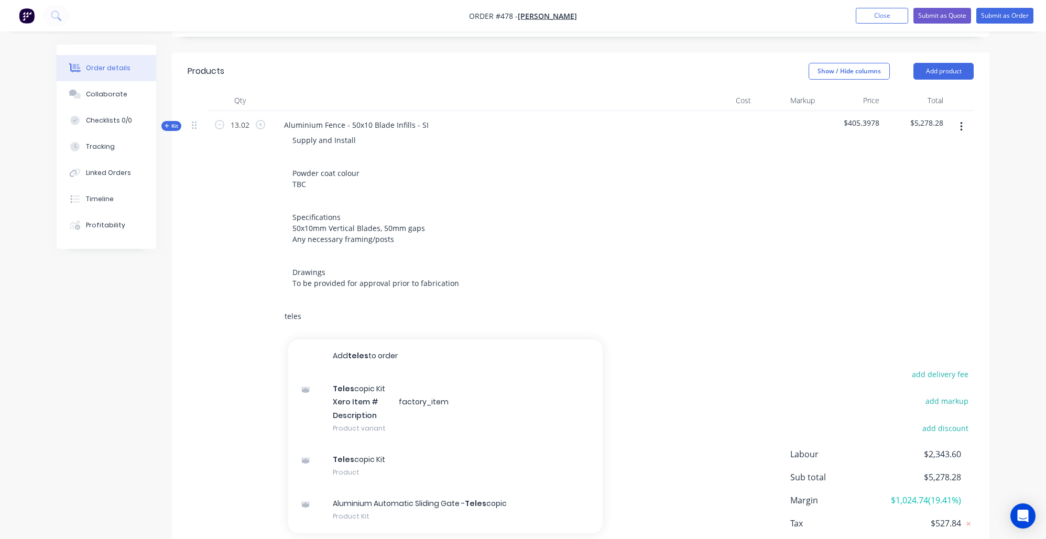
scroll to position [361, 0]
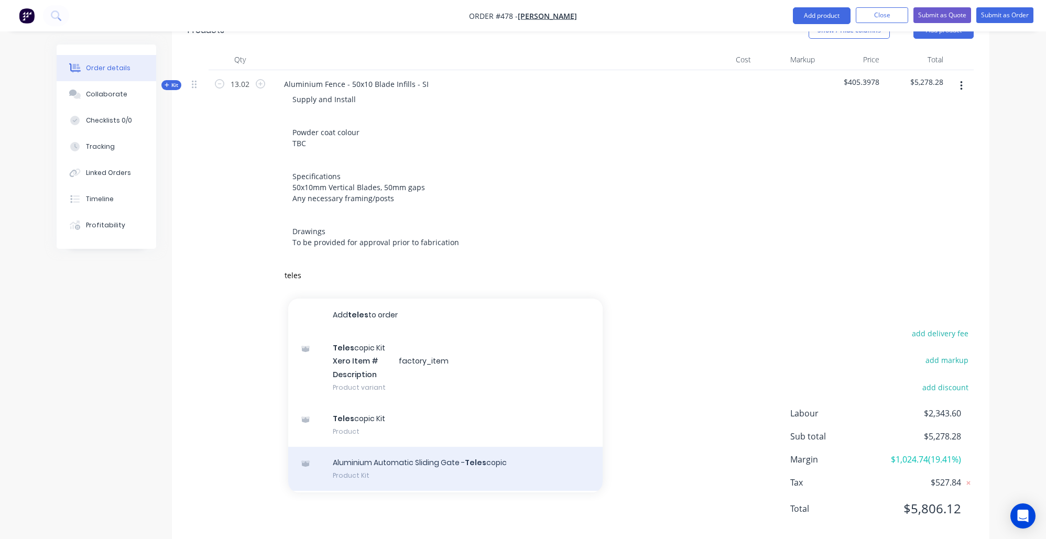
click at [452, 458] on div "Aluminium Automatic Sliding Gate - Teles copic Product Kit" at bounding box center [445, 469] width 314 height 44
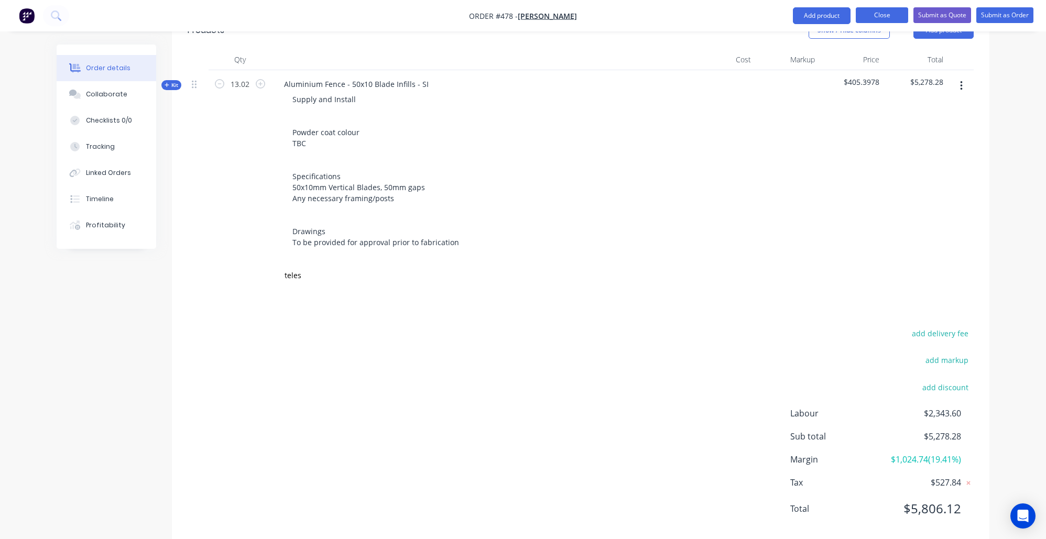
click at [861, 9] on button "Close" at bounding box center [882, 15] width 52 height 16
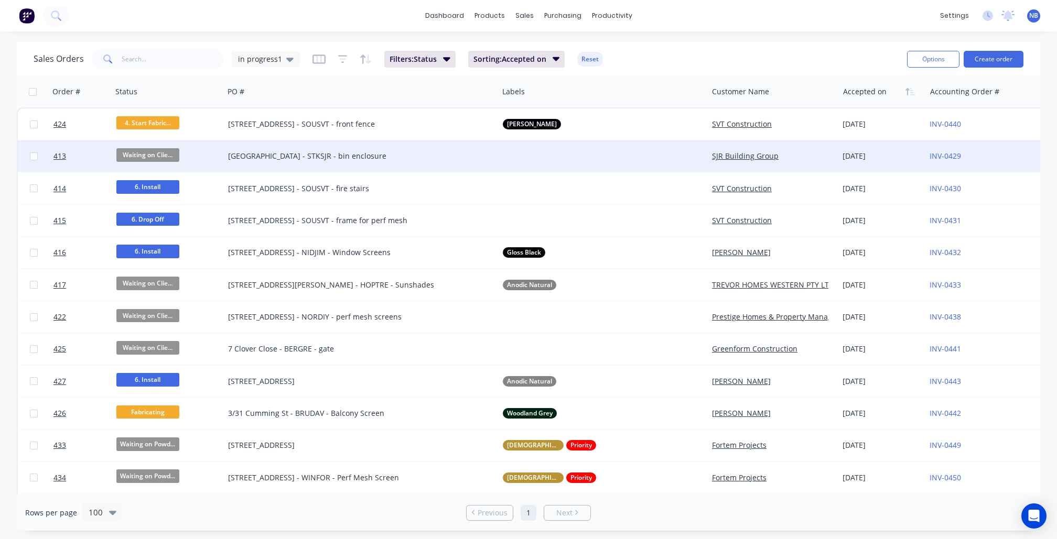
drag, startPoint x: 283, startPoint y: 46, endPoint x: 300, endPoint y: 144, distance: 98.9
click at [283, 46] on div "Sales Orders in progress1 Filters: Status Sorting: Accepted on Reset" at bounding box center [466, 59] width 865 height 26
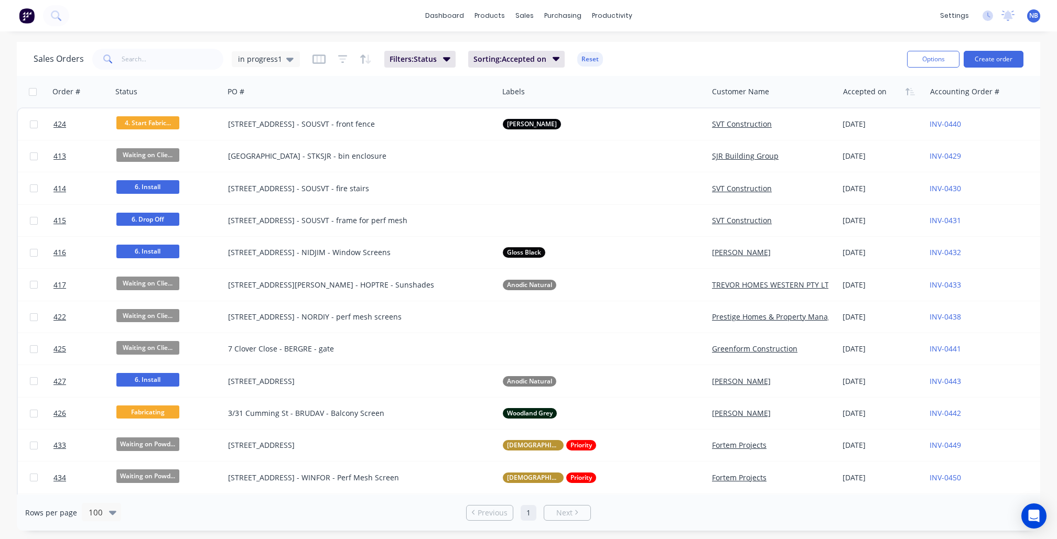
click at [290, 47] on div "Sales Orders in progress1 Filters: Status Sorting: Accepted on Reset" at bounding box center [466, 59] width 865 height 26
click at [294, 49] on div "Sales Orders in progress1" at bounding box center [167, 59] width 266 height 21
click at [299, 59] on div "in progress1" at bounding box center [266, 59] width 68 height 16
click at [273, 142] on button "None" at bounding box center [294, 148] width 119 height 12
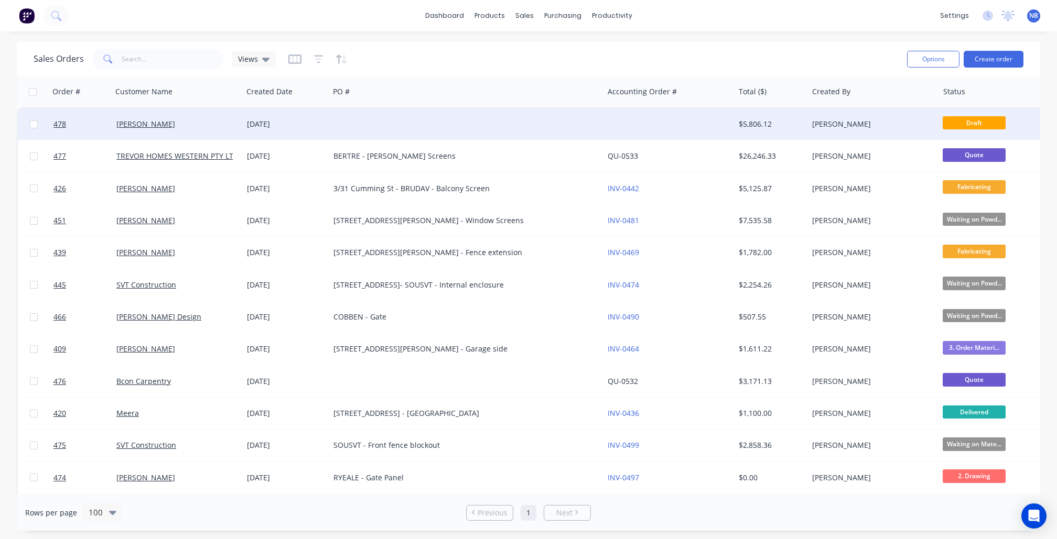
click at [333, 124] on div at bounding box center [466, 123] width 274 height 31
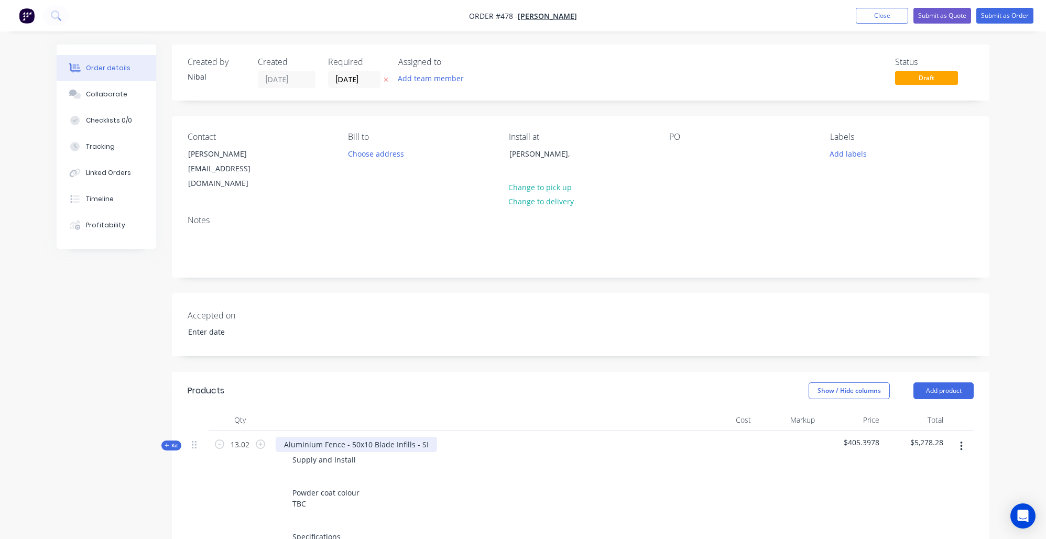
scroll to position [269, 0]
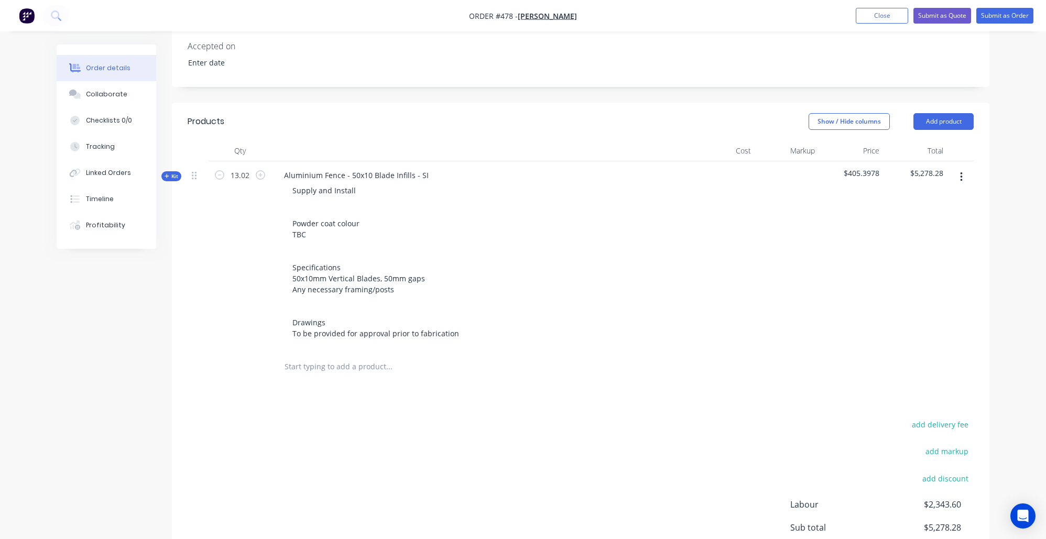
click at [349, 356] on input "text" at bounding box center [389, 366] width 210 height 21
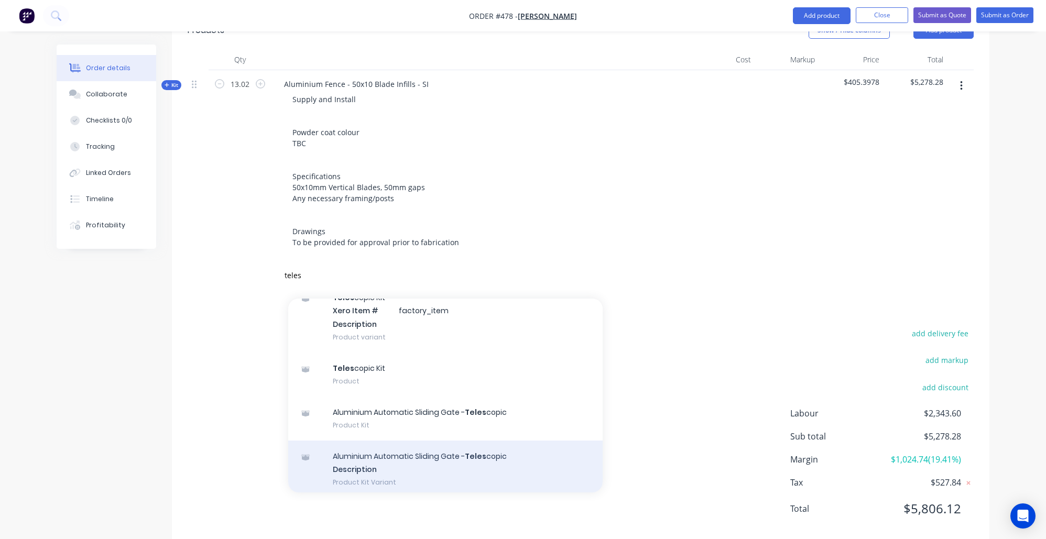
click at [392, 441] on div "Aluminium Automatic Sliding Gate - Teles copic Description Product Kit Variant" at bounding box center [445, 470] width 314 height 58
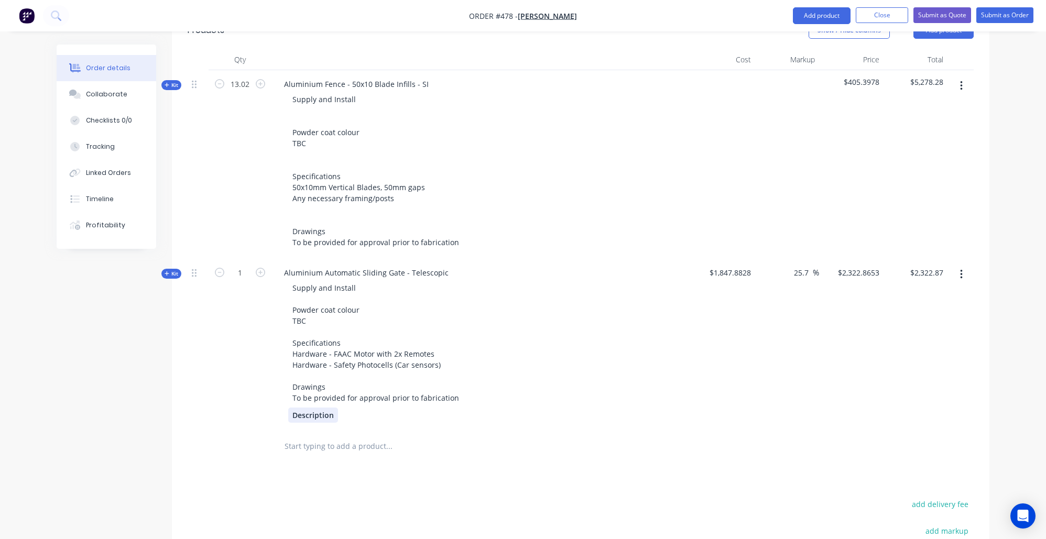
click at [329, 409] on div "Description" at bounding box center [313, 415] width 50 height 15
drag, startPoint x: 334, startPoint y: 408, endPoint x: 82, endPoint y: 345, distance: 259.3
click at [128, 365] on div "Created by Nibal Created 07/10/25 Required 07/10/25 Assigned to Add team member…" at bounding box center [523, 207] width 933 height 1047
click at [246, 386] on div "1" at bounding box center [240, 344] width 63 height 171
click at [173, 270] on span "Kit" at bounding box center [172, 274] width 14 height 8
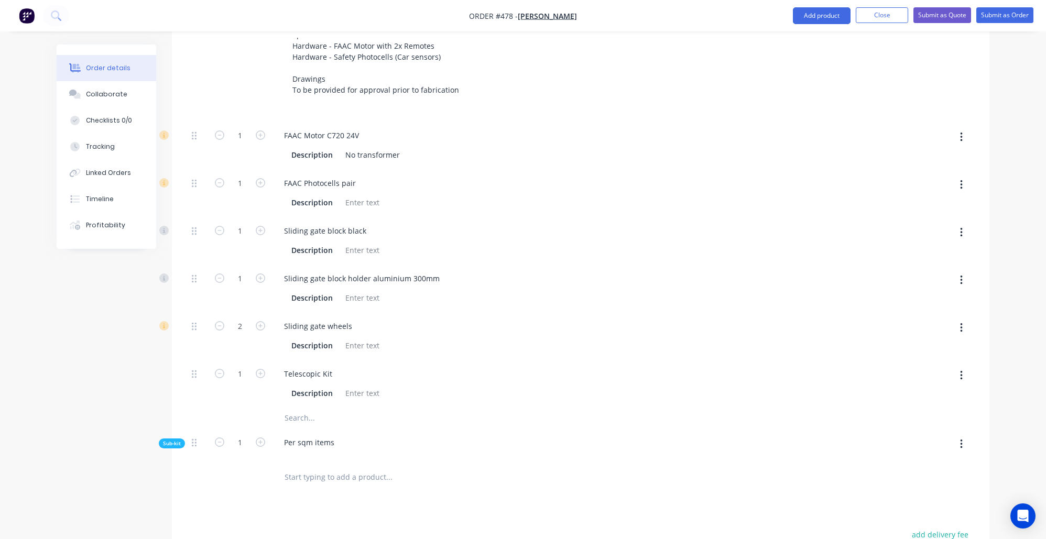
scroll to position [673, 0]
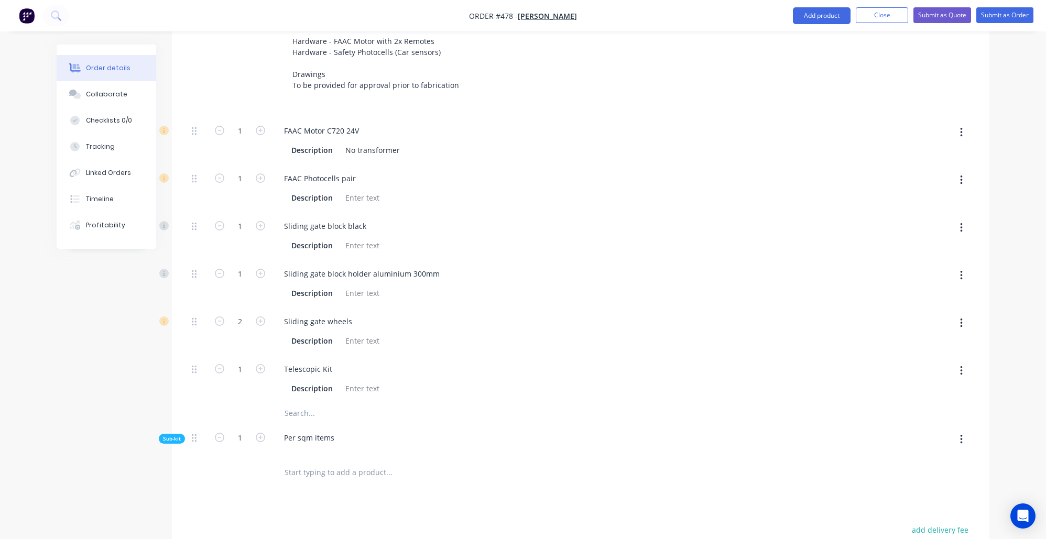
click at [174, 435] on span "Sub-kit" at bounding box center [172, 439] width 18 height 8
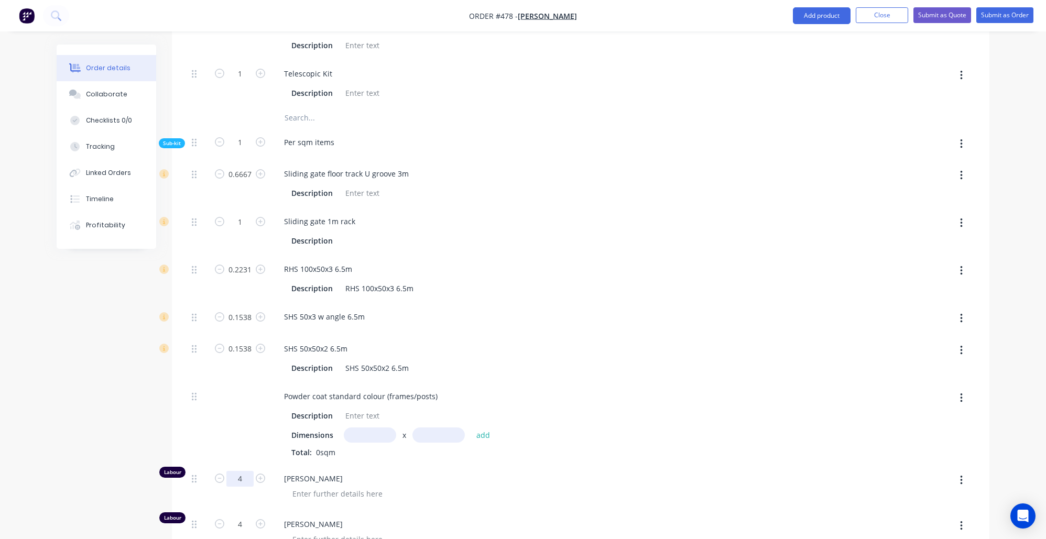
scroll to position [984, 0]
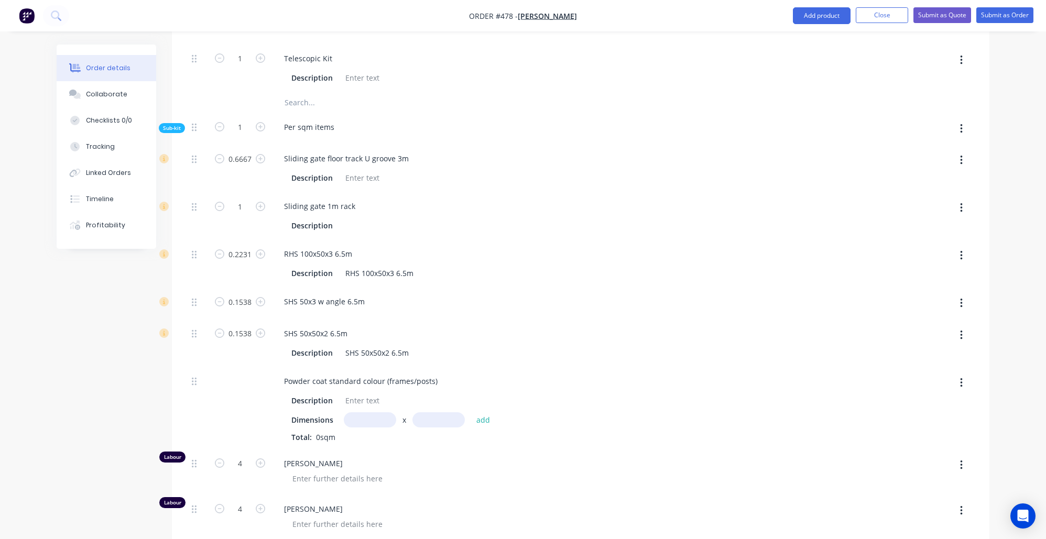
click at [373, 412] on input "text" at bounding box center [370, 419] width 52 height 15
click at [483, 413] on button "add" at bounding box center [483, 420] width 25 height 14
drag, startPoint x: 244, startPoint y: 122, endPoint x: 212, endPoint y: 106, distance: 36.1
click at [213, 118] on form "1" at bounding box center [240, 126] width 55 height 16
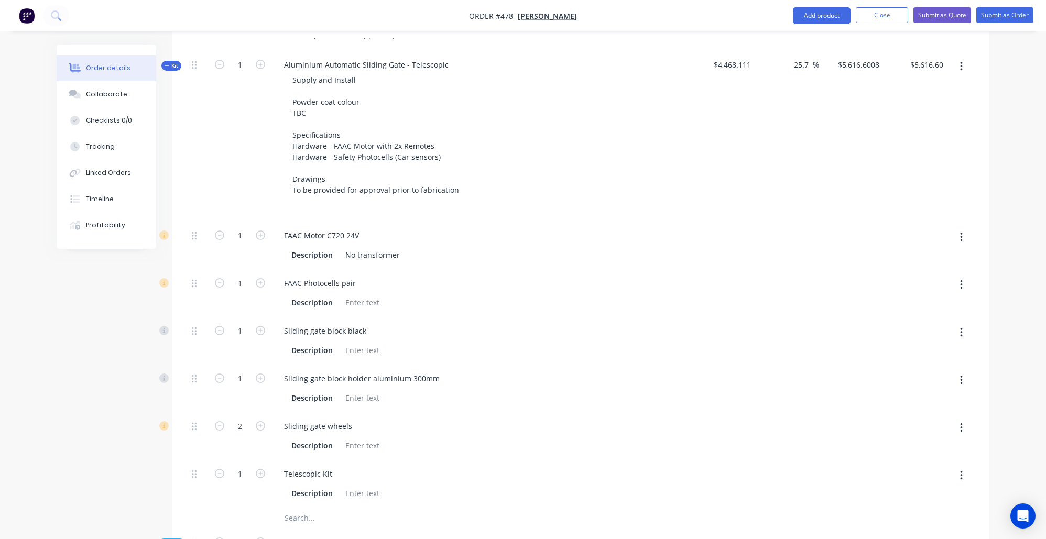
scroll to position [494, 0]
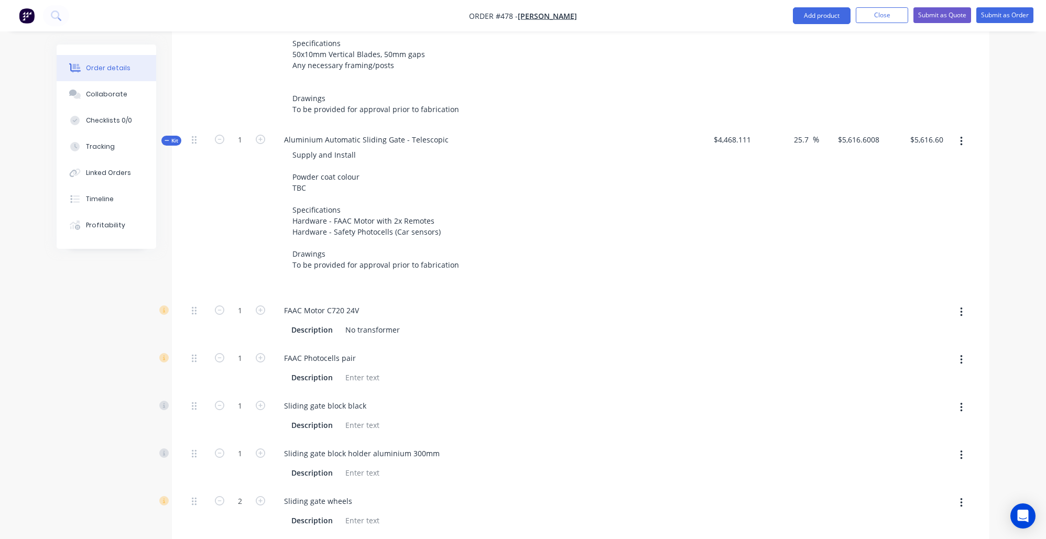
click at [175, 137] on span "Kit" at bounding box center [172, 141] width 14 height 8
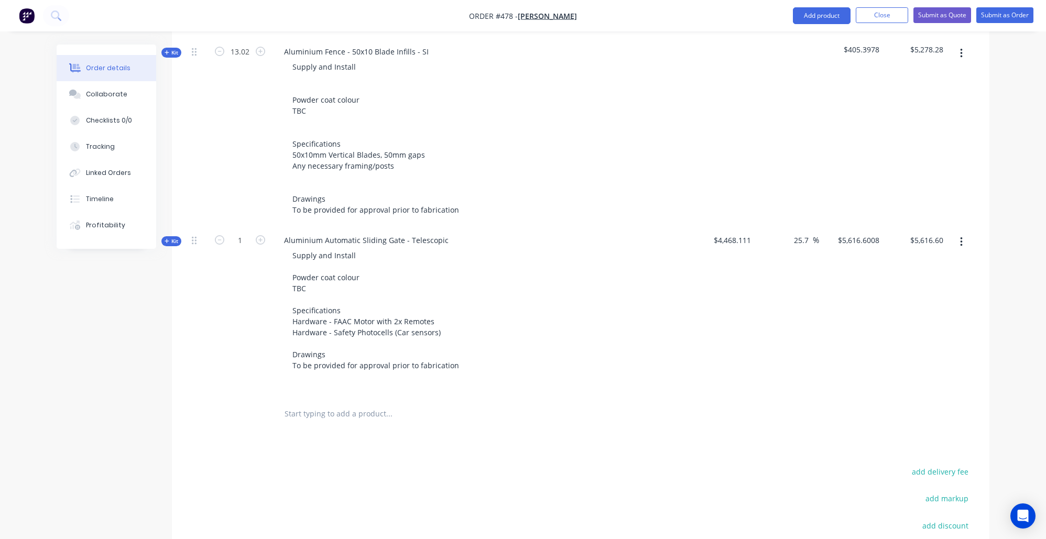
scroll to position [330, 0]
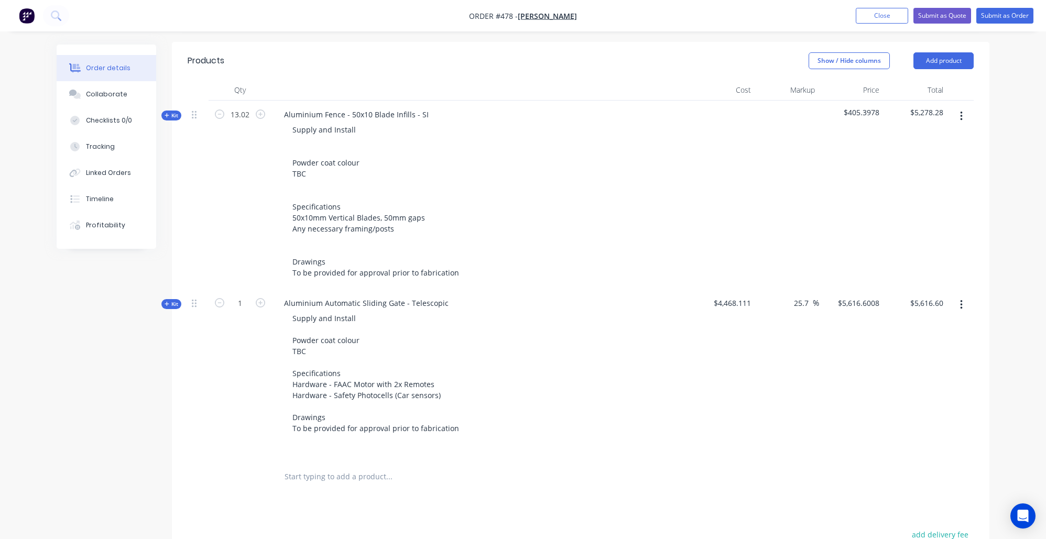
click at [165, 301] on icon "button" at bounding box center [167, 303] width 5 height 5
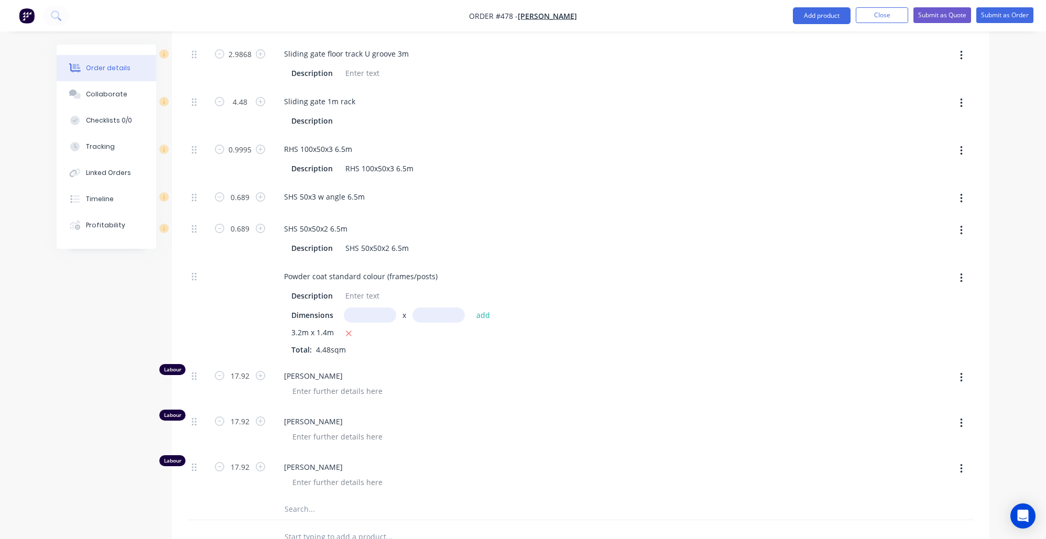
scroll to position [1111, 0]
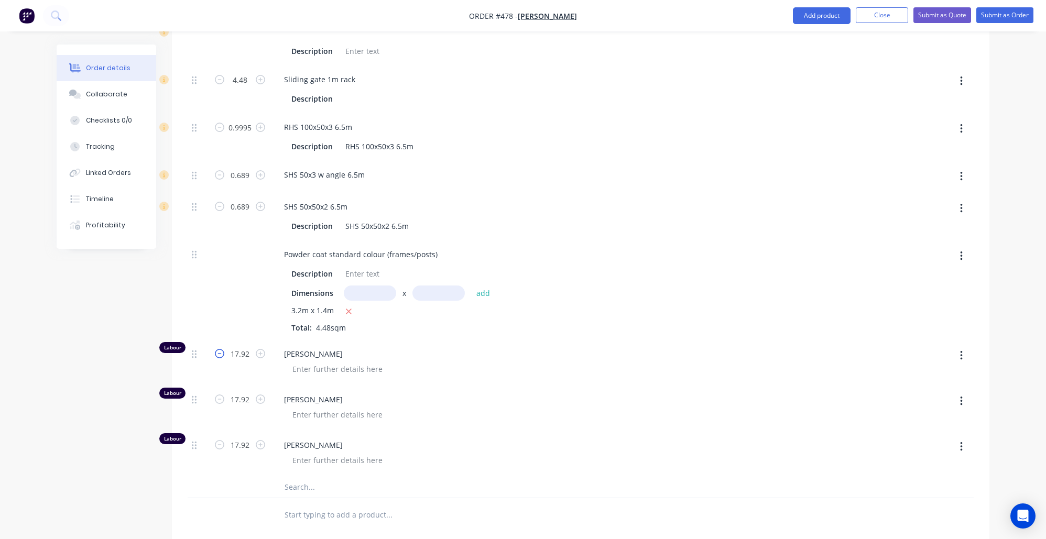
click at [220, 349] on icon "button" at bounding box center [219, 353] width 9 height 9
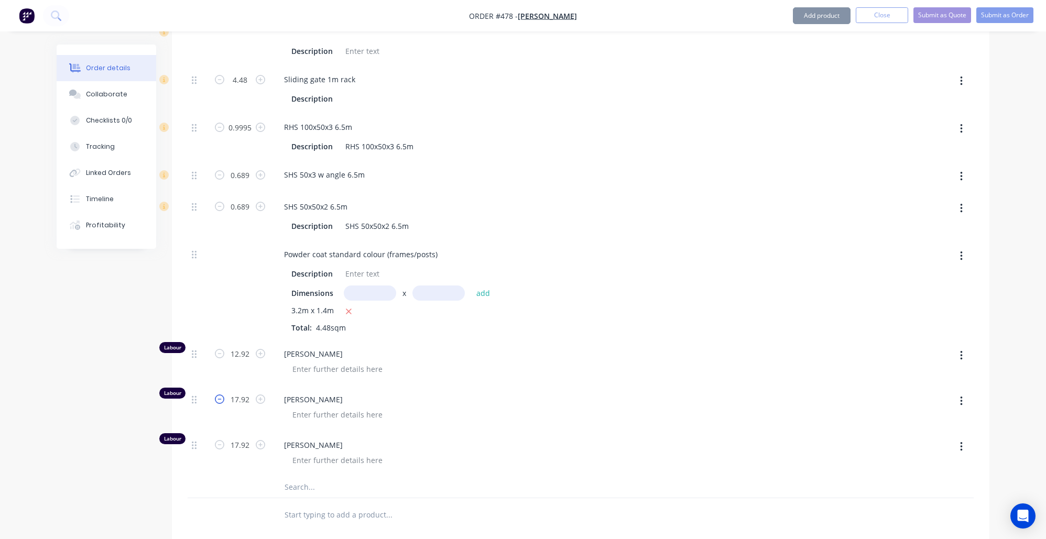
click at [217, 395] on icon "button" at bounding box center [219, 399] width 9 height 9
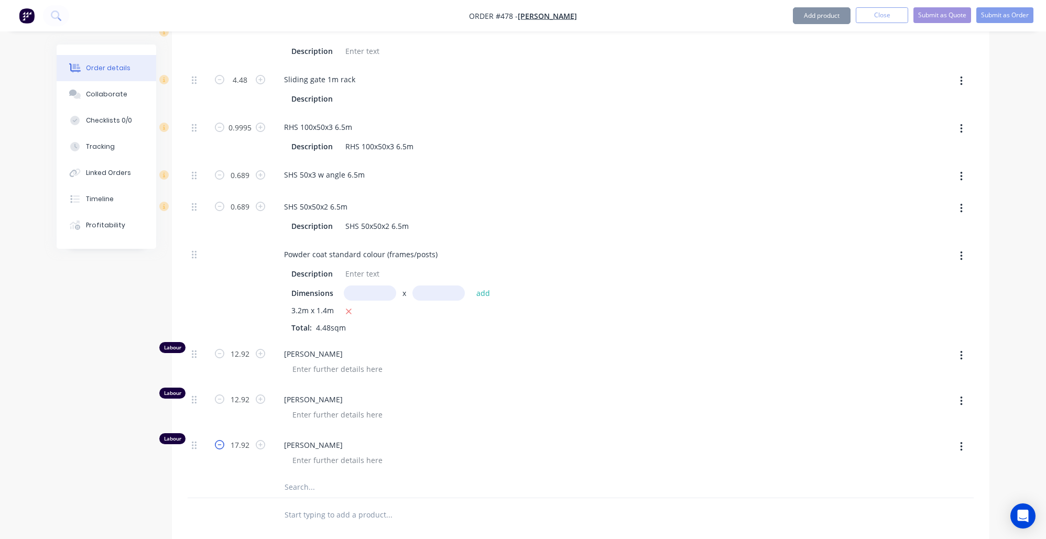
click at [215, 440] on icon "button" at bounding box center [219, 444] width 9 height 9
click at [216, 440] on icon "button" at bounding box center [219, 444] width 9 height 9
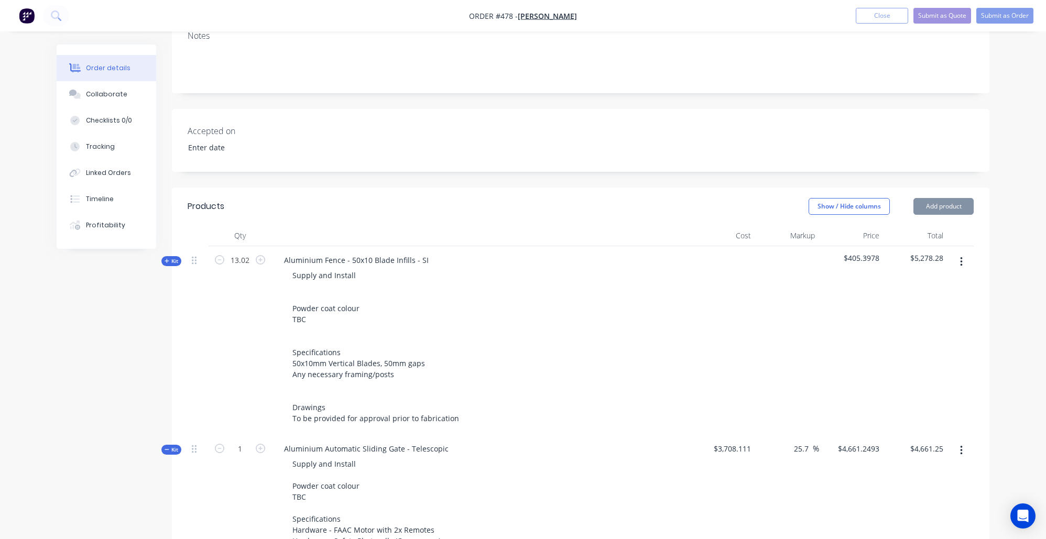
scroll to position [166, 0]
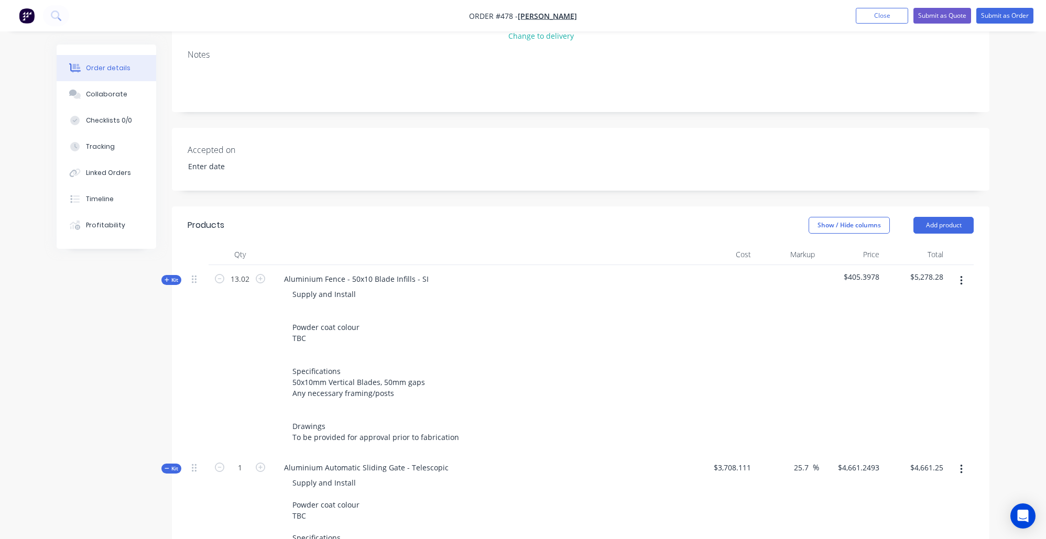
click at [172, 465] on span "Kit" at bounding box center [172, 469] width 14 height 8
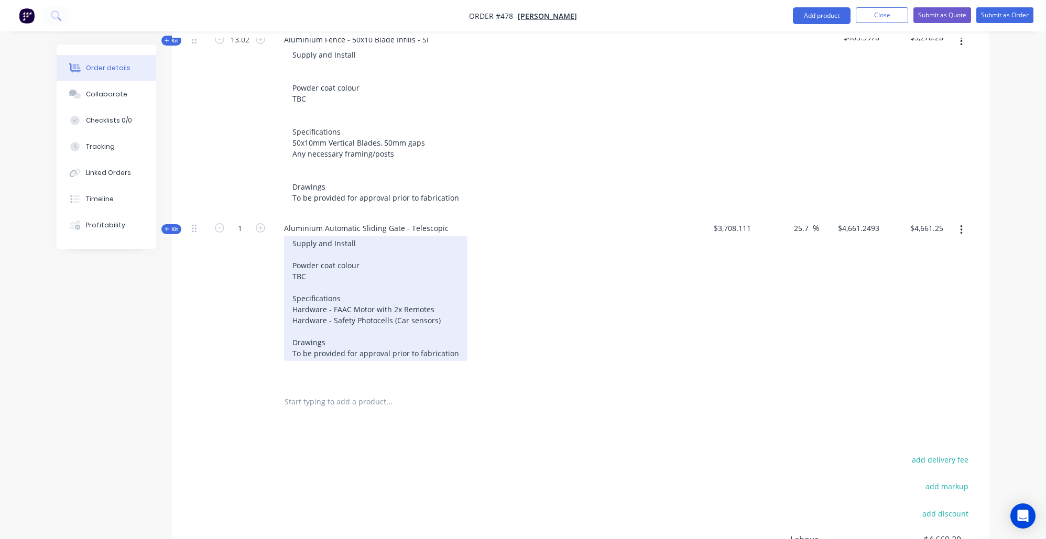
scroll to position [382, 0]
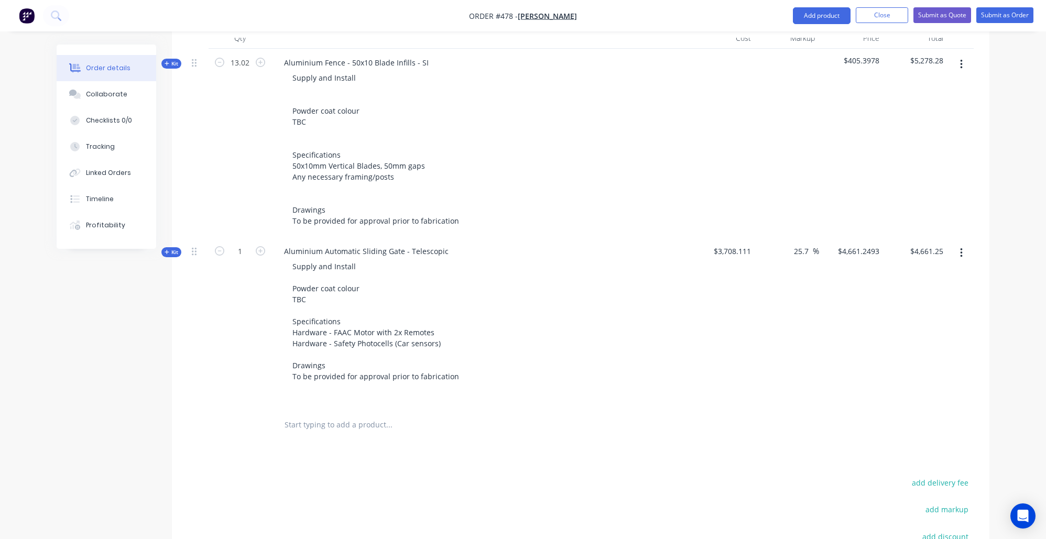
click at [333, 416] on input "text" at bounding box center [389, 425] width 210 height 21
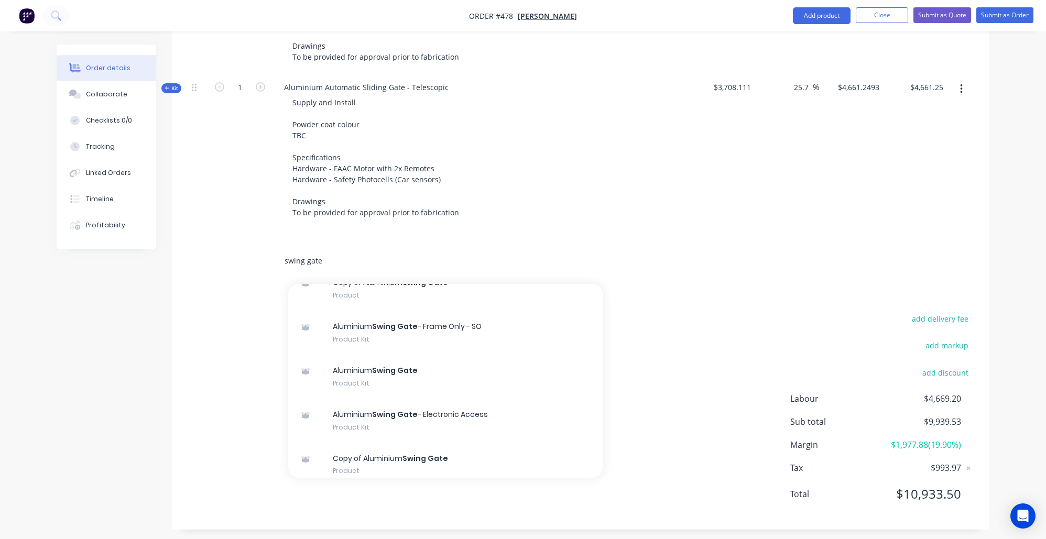
scroll to position [153, 0]
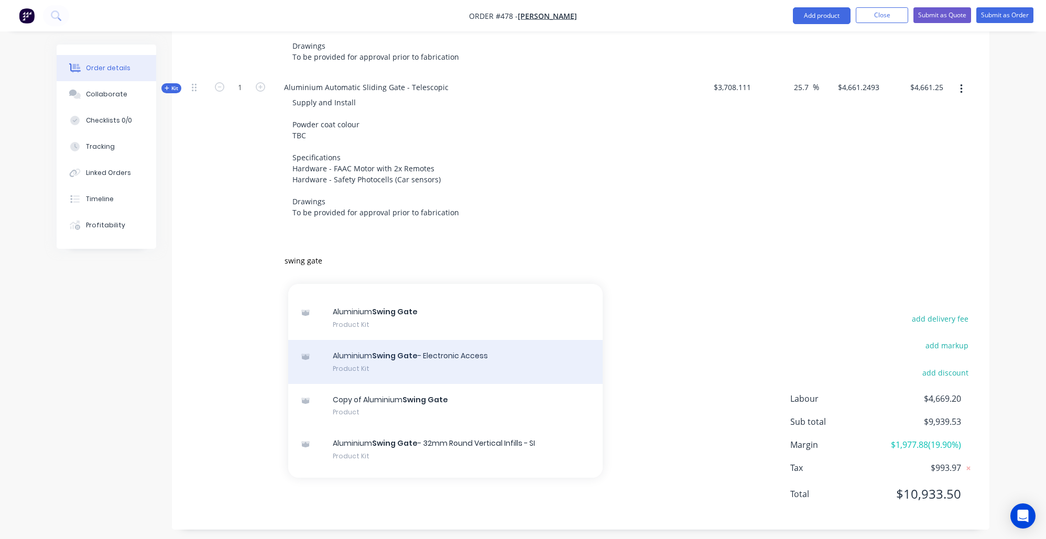
click at [453, 360] on div "Aluminium Swing Gate - Electronic Access Product Kit" at bounding box center [445, 362] width 314 height 44
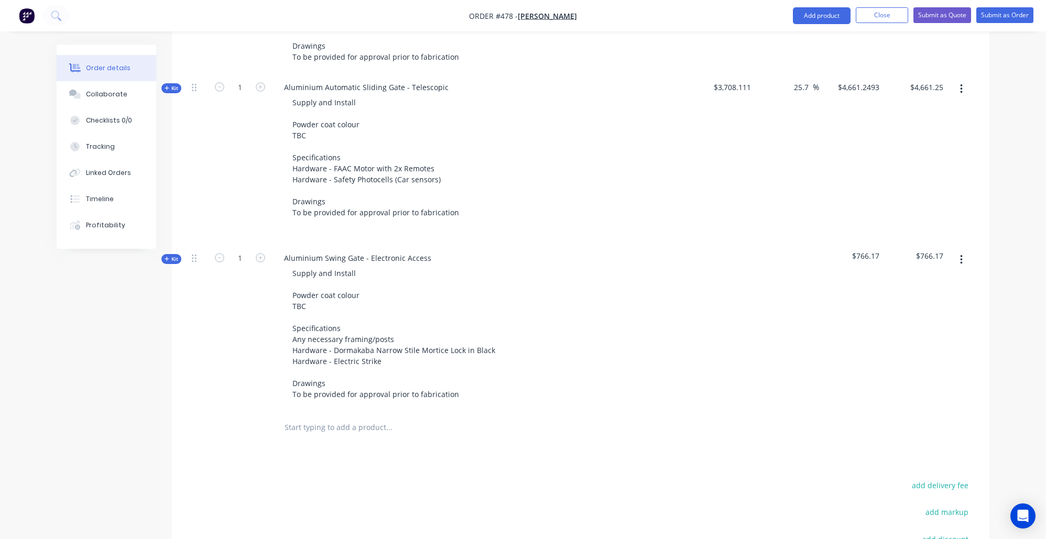
click at [162, 248] on div "Order details Collaborate Checklists 0/0 Tracking Linked Orders Timeline Profit…" at bounding box center [114, 147] width 115 height 204
click at [167, 256] on icon "button" at bounding box center [167, 258] width 5 height 5
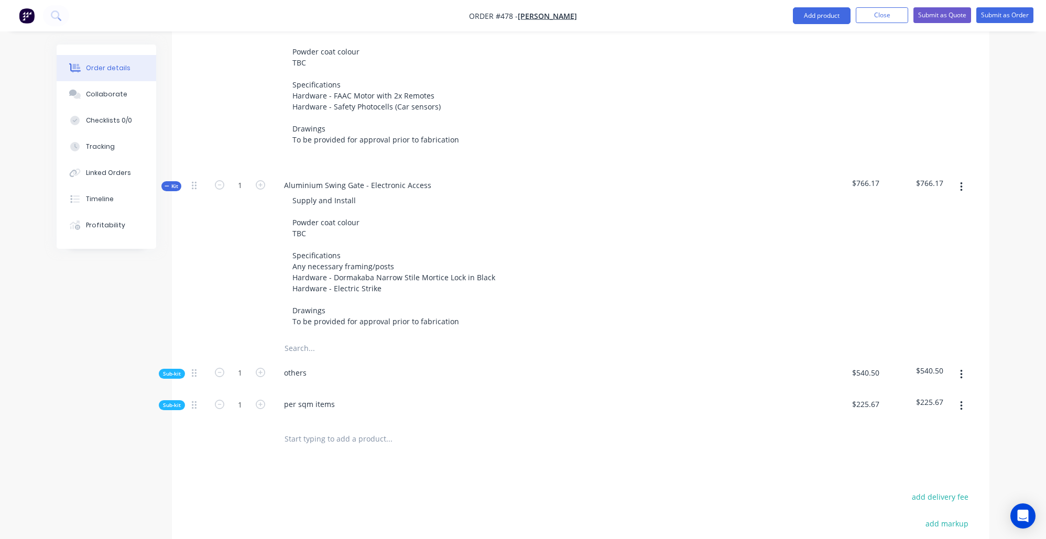
scroll to position [621, 0]
click at [171, 368] on span "Sub-kit" at bounding box center [172, 372] width 18 height 8
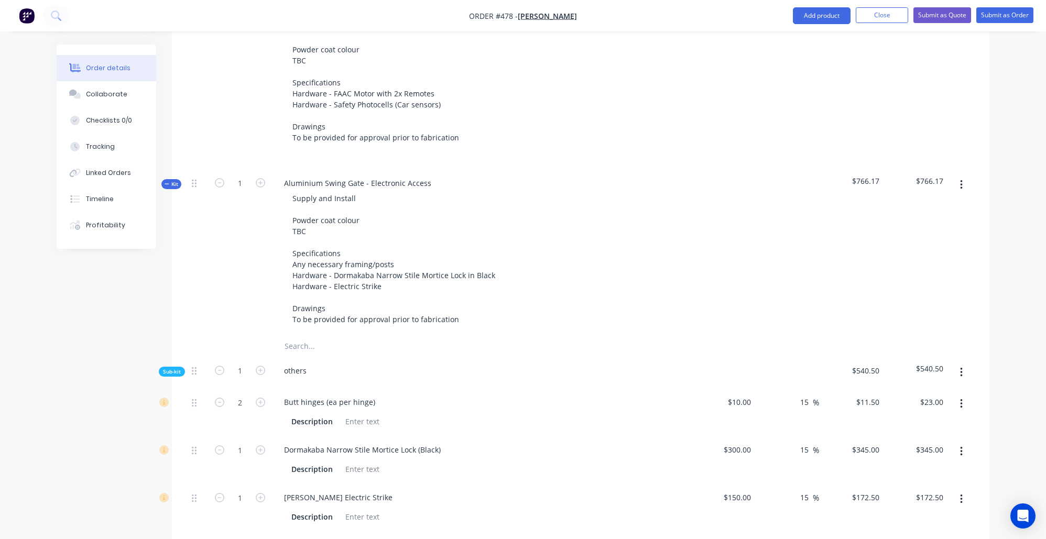
click at [171, 368] on span "Sub-kit" at bounding box center [172, 372] width 18 height 8
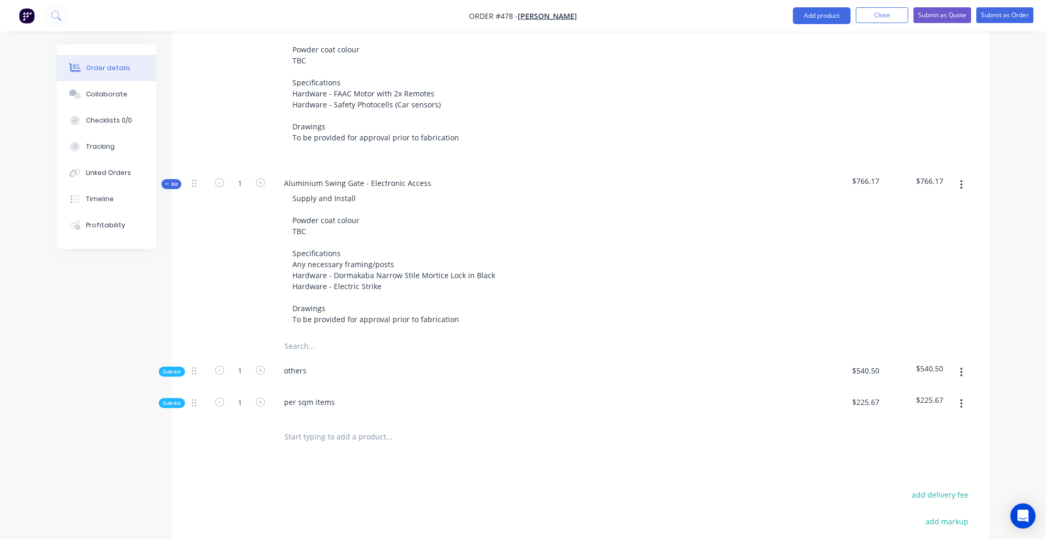
click at [167, 399] on span "Sub-kit" at bounding box center [172, 403] width 18 height 8
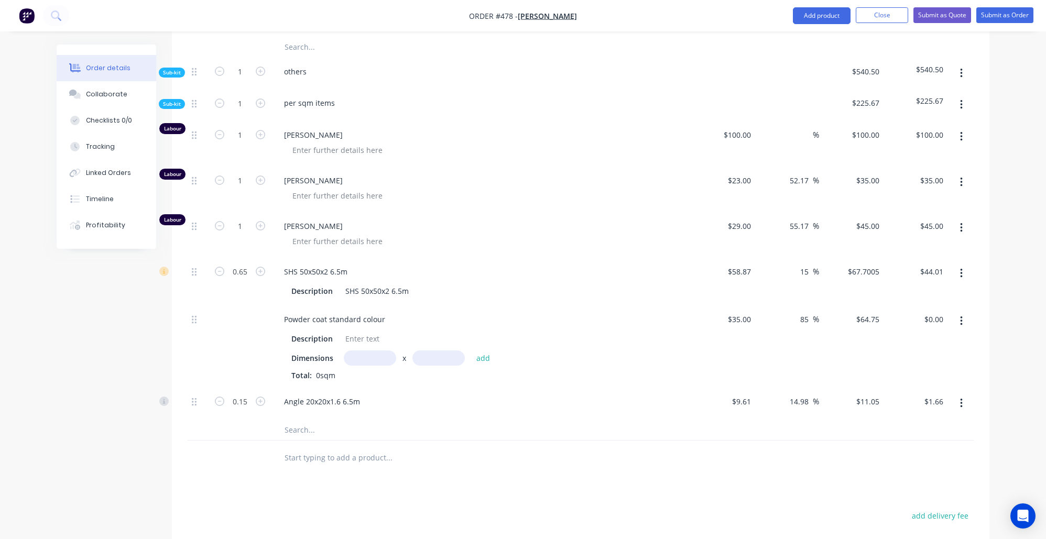
scroll to position [851, 0]
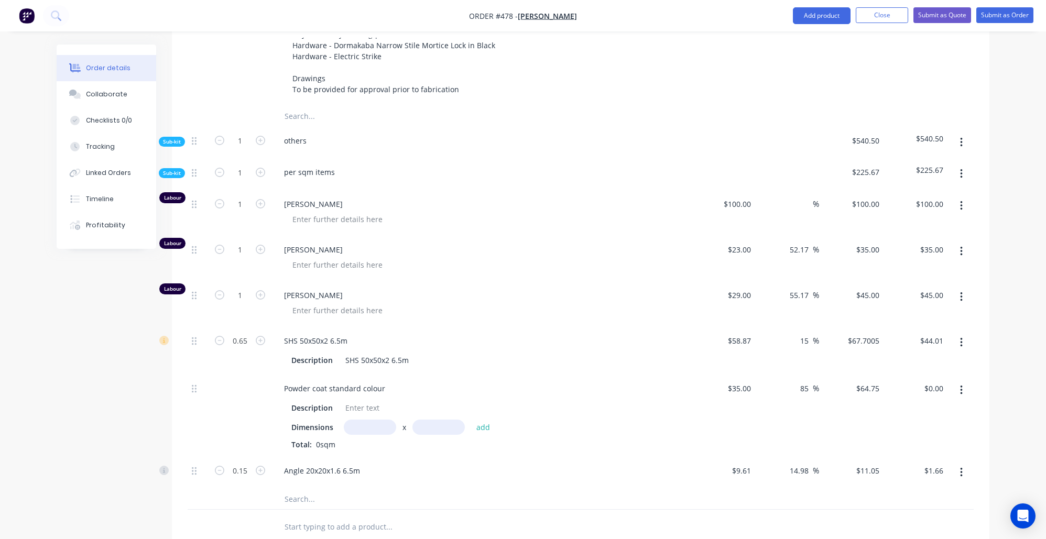
click at [180, 138] on span "Sub-kit" at bounding box center [172, 142] width 18 height 8
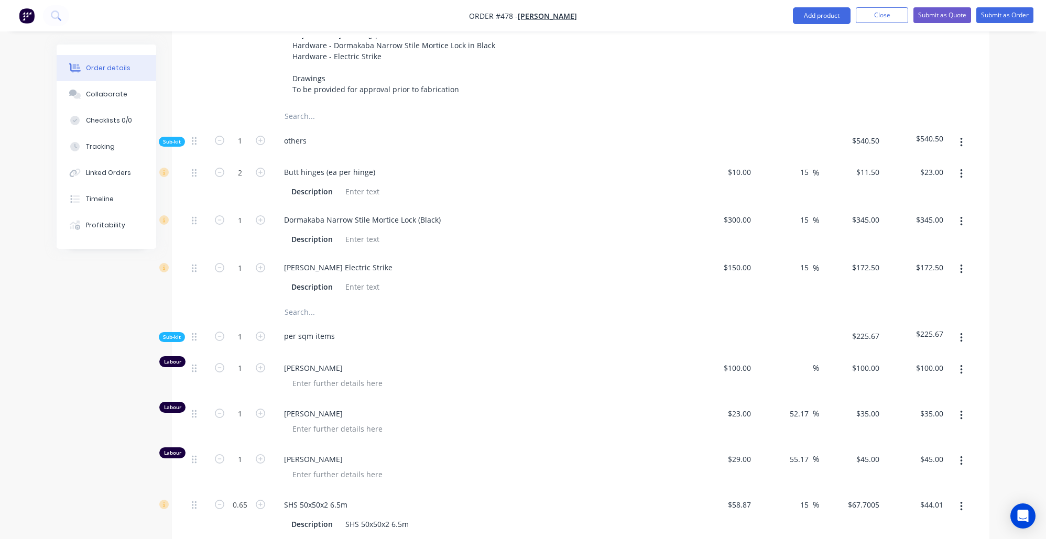
click at [179, 138] on span "Sub-kit" at bounding box center [172, 142] width 18 height 8
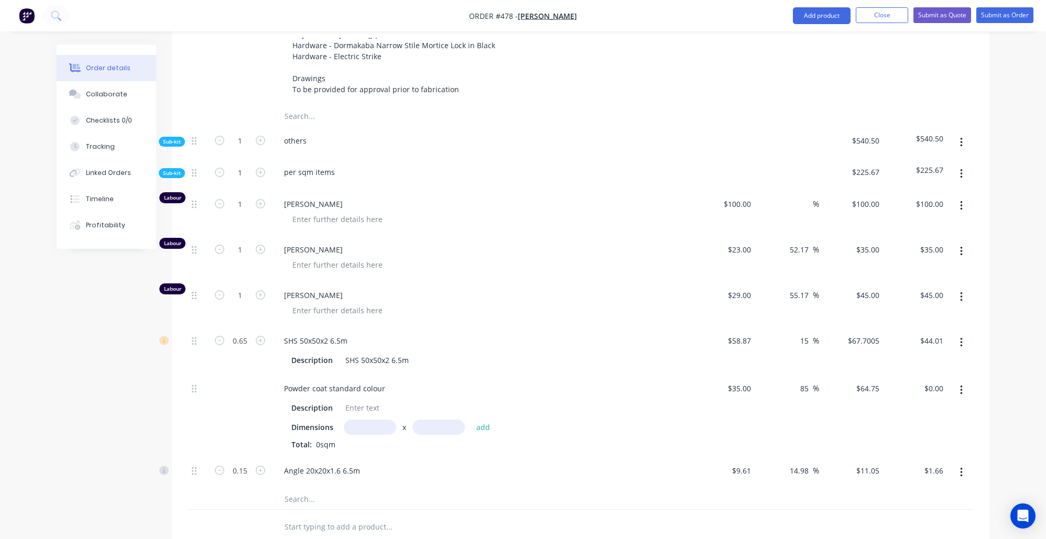
drag, startPoint x: 345, startPoint y: 420, endPoint x: 355, endPoint y: 410, distance: 14.1
click at [346, 420] on input "text" at bounding box center [370, 427] width 52 height 15
click at [483, 420] on button "add" at bounding box center [483, 427] width 25 height 14
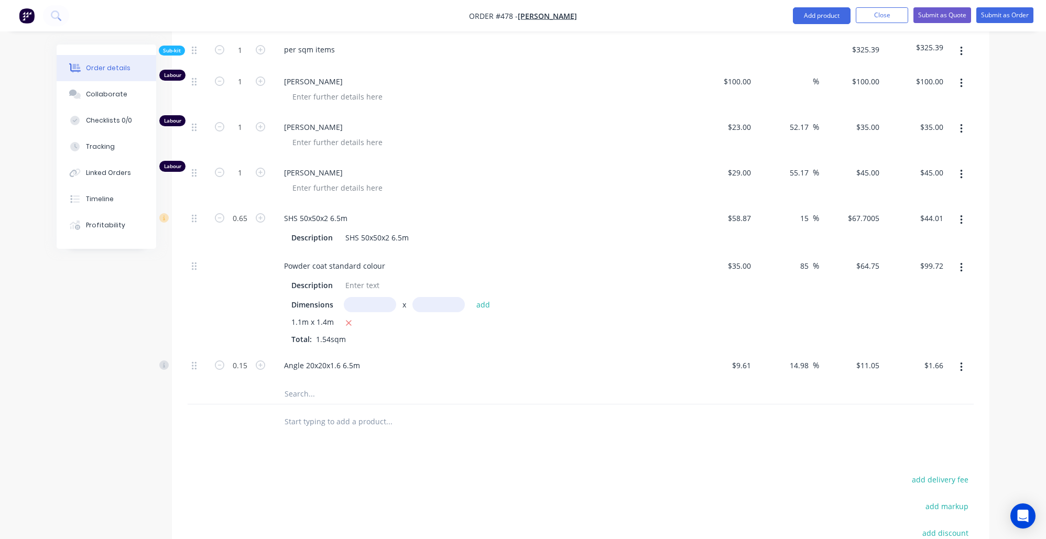
scroll to position [863, 0]
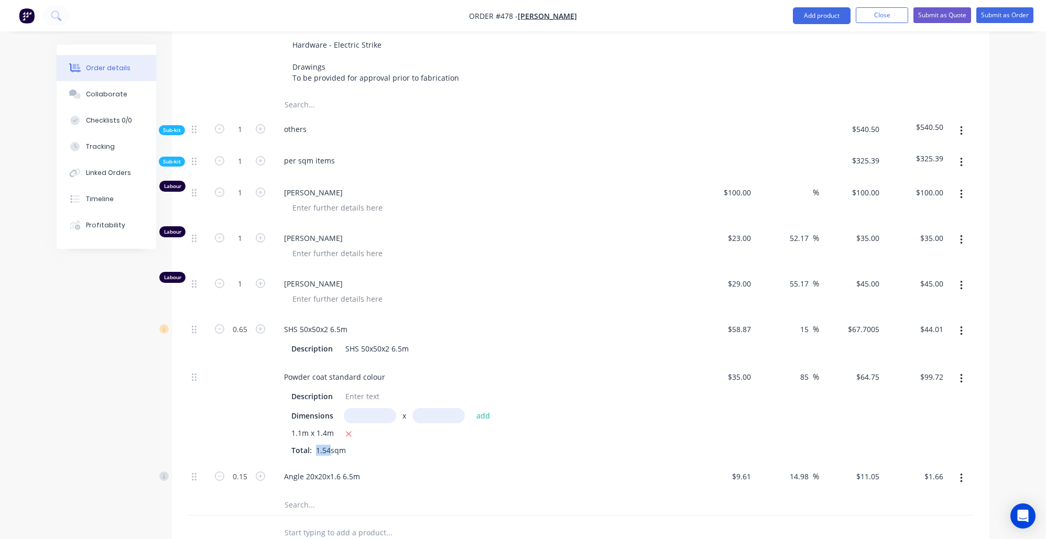
drag, startPoint x: 329, startPoint y: 444, endPoint x: 315, endPoint y: 440, distance: 14.8
click at [314, 445] on span "1.54sqm" at bounding box center [331, 450] width 38 height 10
copy div "1.54"
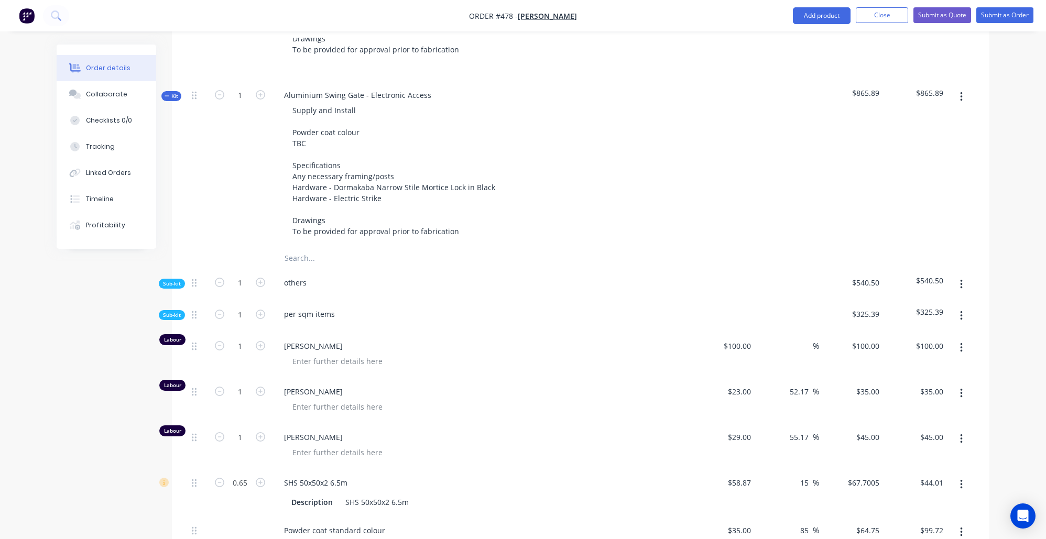
scroll to position [699, 0]
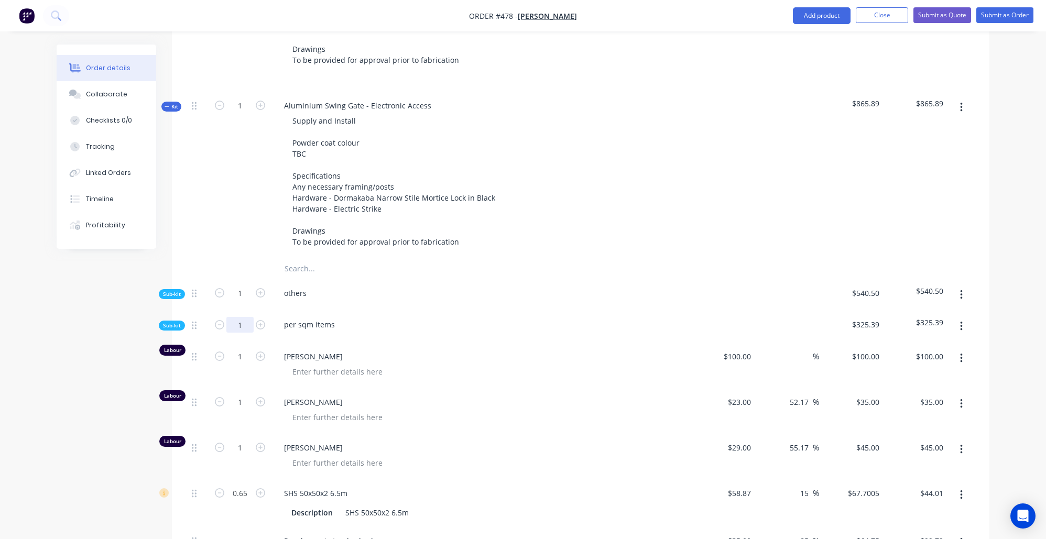
drag, startPoint x: 242, startPoint y: 320, endPoint x: 249, endPoint y: 321, distance: 8.0
click at [242, 319] on input "1" at bounding box center [239, 325] width 27 height 16
paste input "1.54"
click at [121, 358] on div "Created by Nibal Created 07/10/25 Required 07/10/25 Assigned to Add team member…" at bounding box center [523, 163] width 933 height 1635
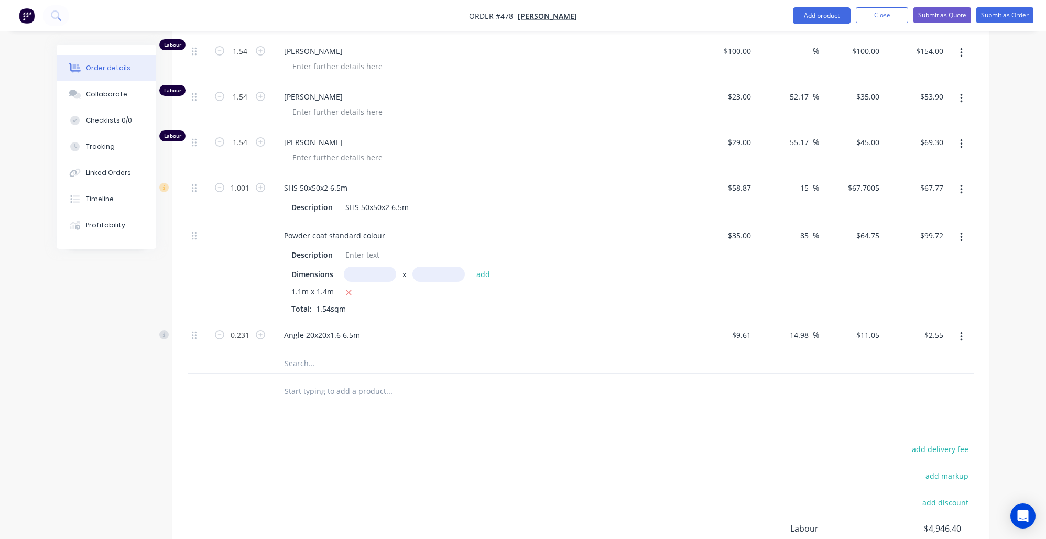
scroll to position [850, 0]
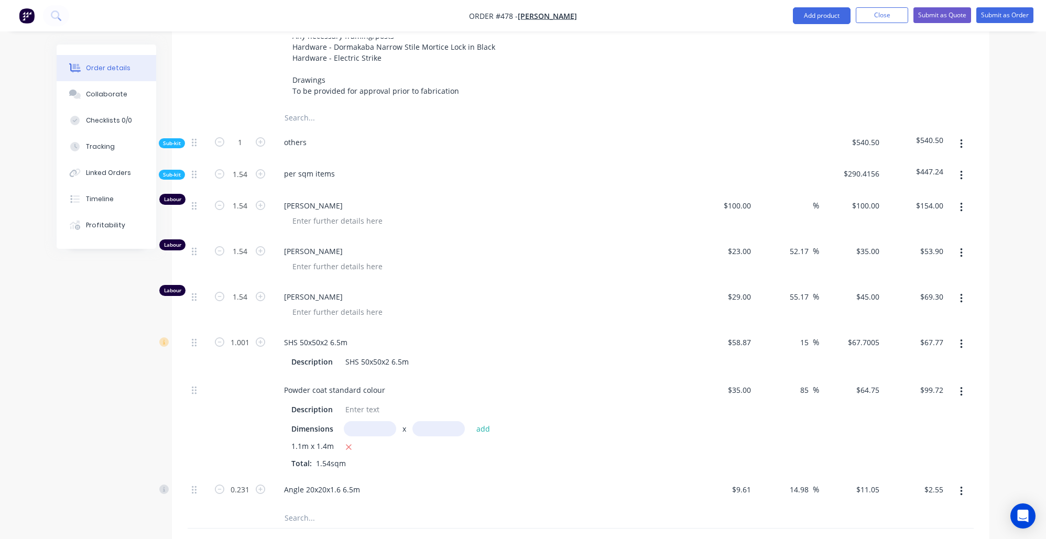
click at [170, 171] on span "Sub-kit" at bounding box center [172, 175] width 18 height 8
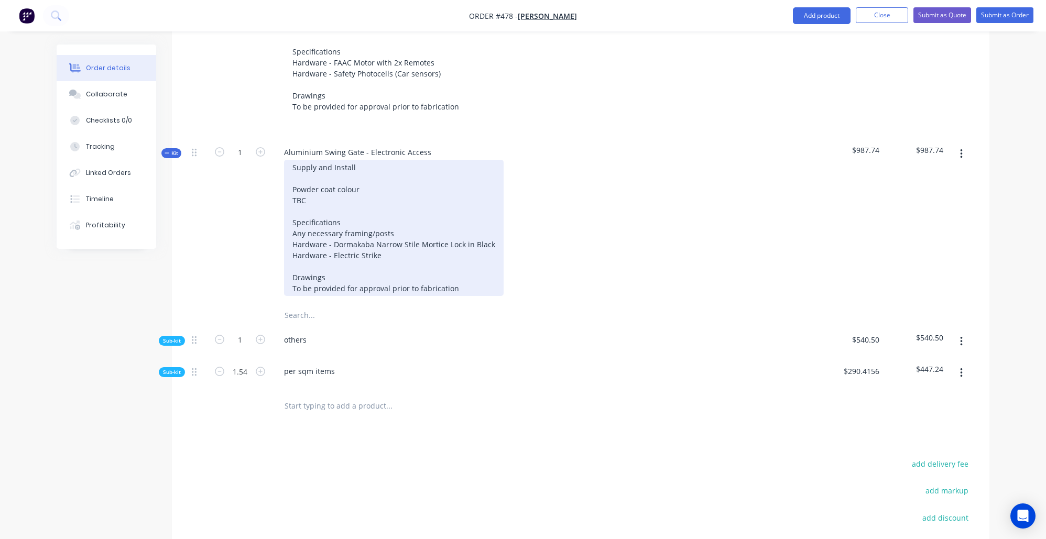
scroll to position [650, 0]
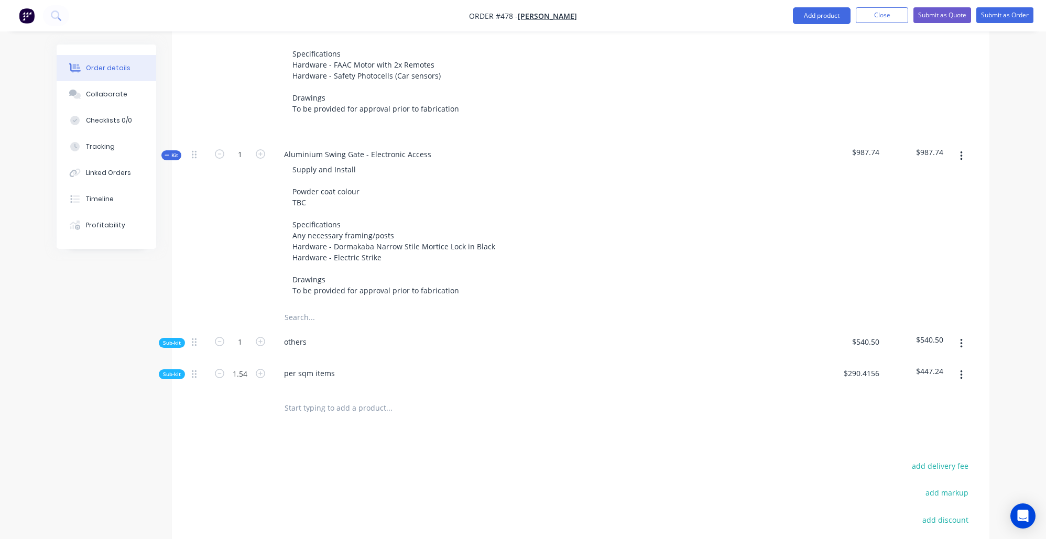
click at [173, 371] on span "Sub-kit" at bounding box center [172, 375] width 18 height 8
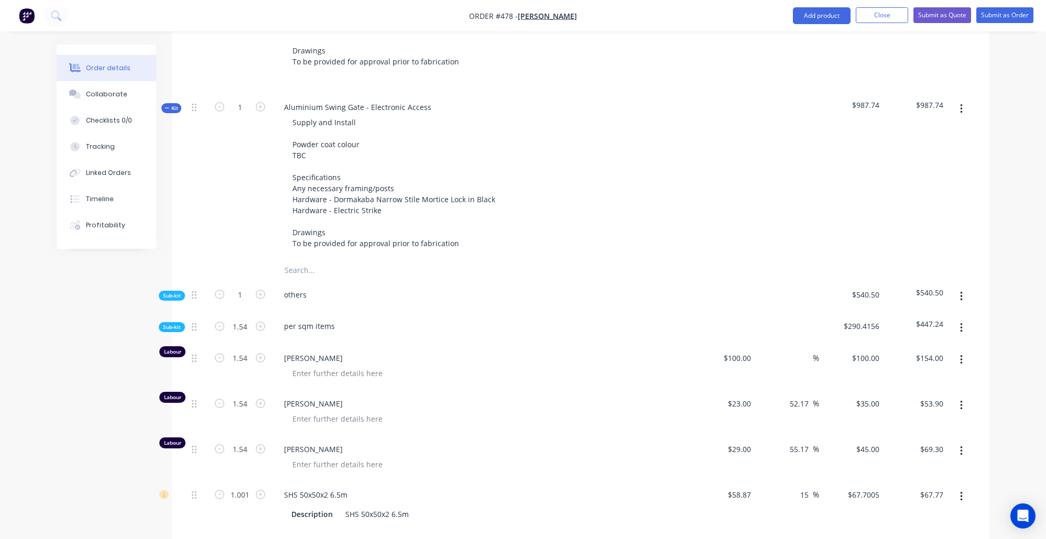
scroll to position [719, 0]
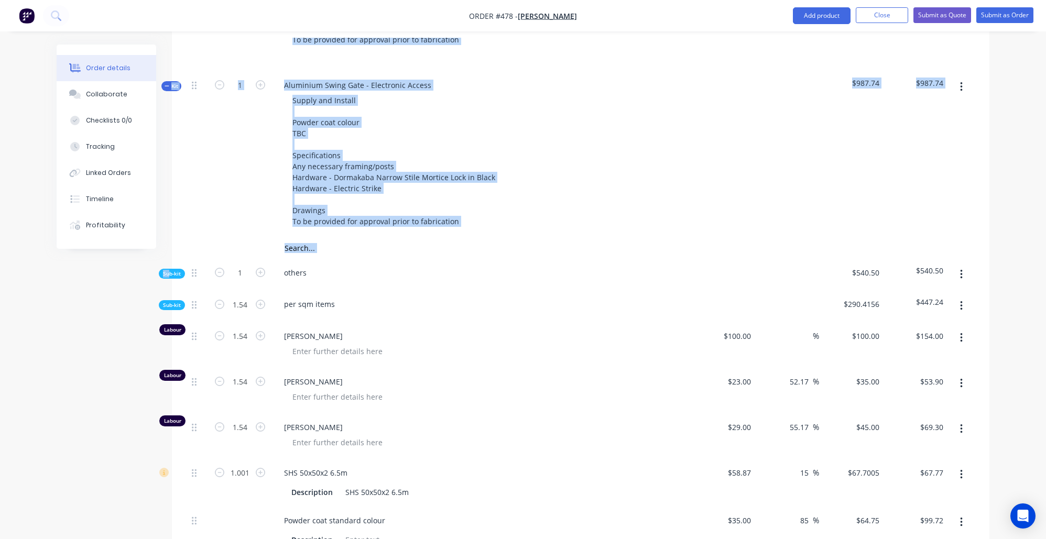
click at [167, 267] on div "Order details Collaborate Checklists 0/0 Tracking Linked Orders Timeline Profit…" at bounding box center [523, 143] width 954 height 1635
click at [169, 270] on span "Sub-kit" at bounding box center [172, 274] width 18 height 8
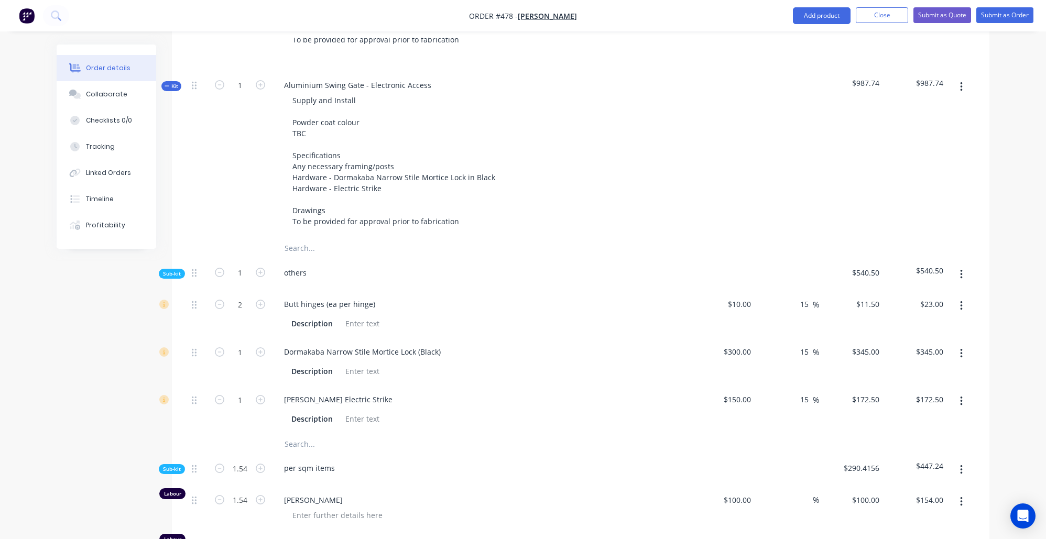
click at [169, 270] on span "Sub-kit" at bounding box center [172, 274] width 18 height 8
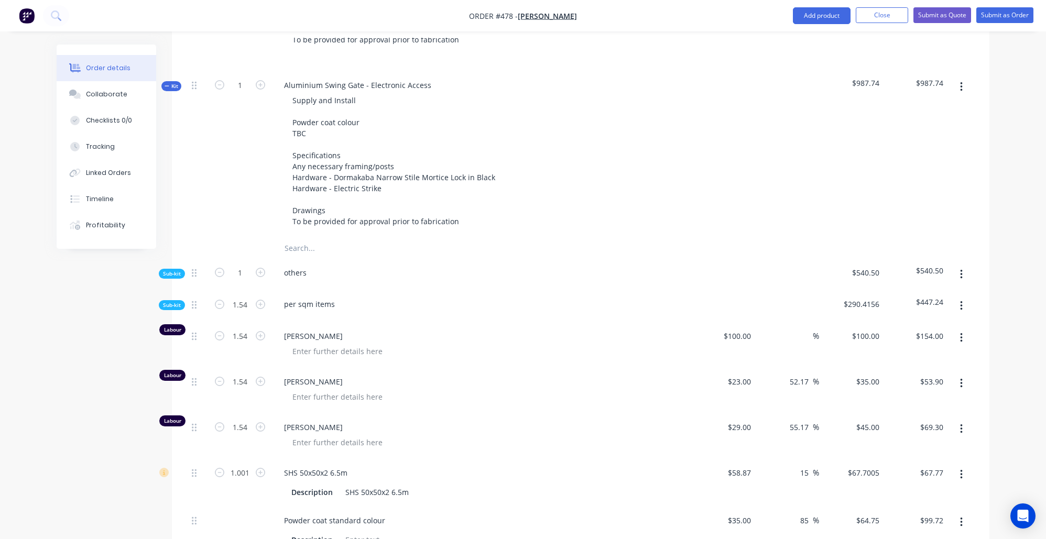
scroll to position [793, 0]
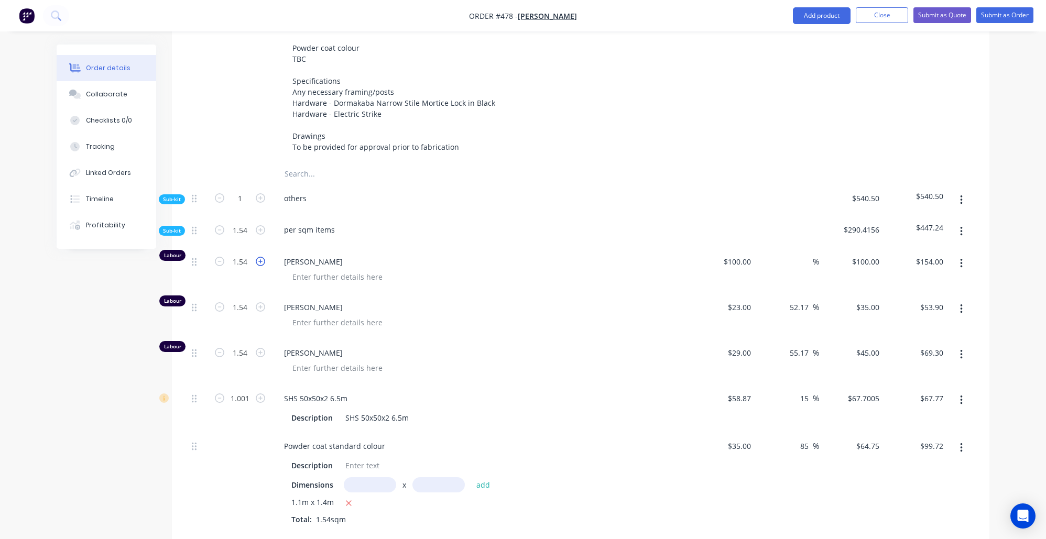
click at [260, 257] on icon "button" at bounding box center [260, 261] width 9 height 9
click at [260, 307] on icon "button" at bounding box center [260, 306] width 9 height 9
click at [260, 305] on icon "button" at bounding box center [260, 306] width 9 height 9
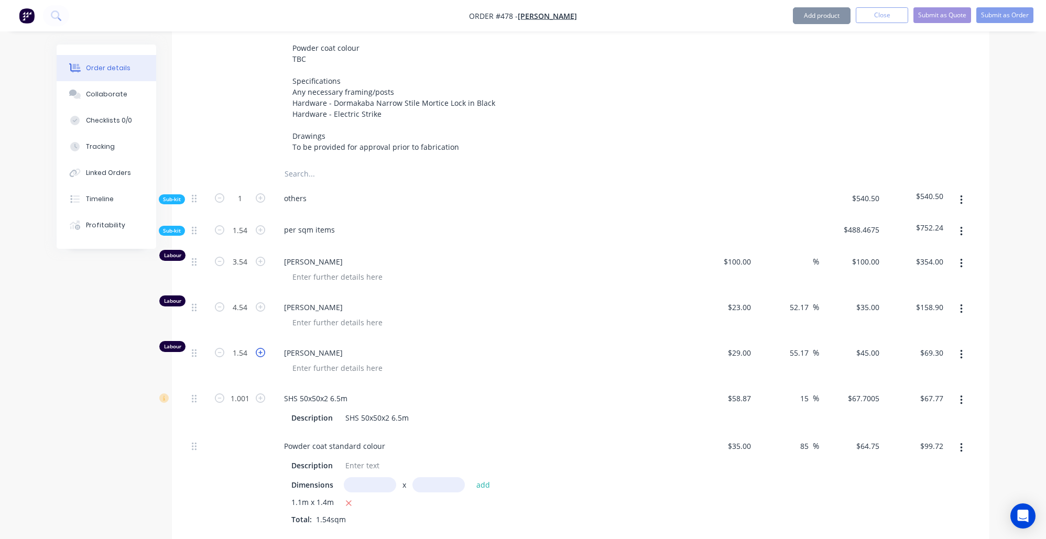
click at [262, 351] on icon "button" at bounding box center [260, 352] width 9 height 9
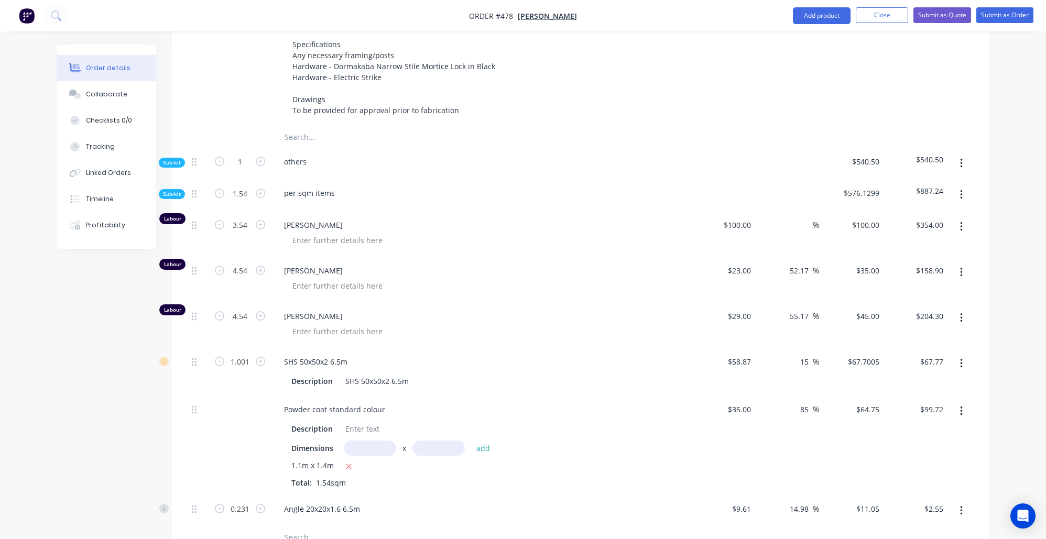
scroll to position [877, 0]
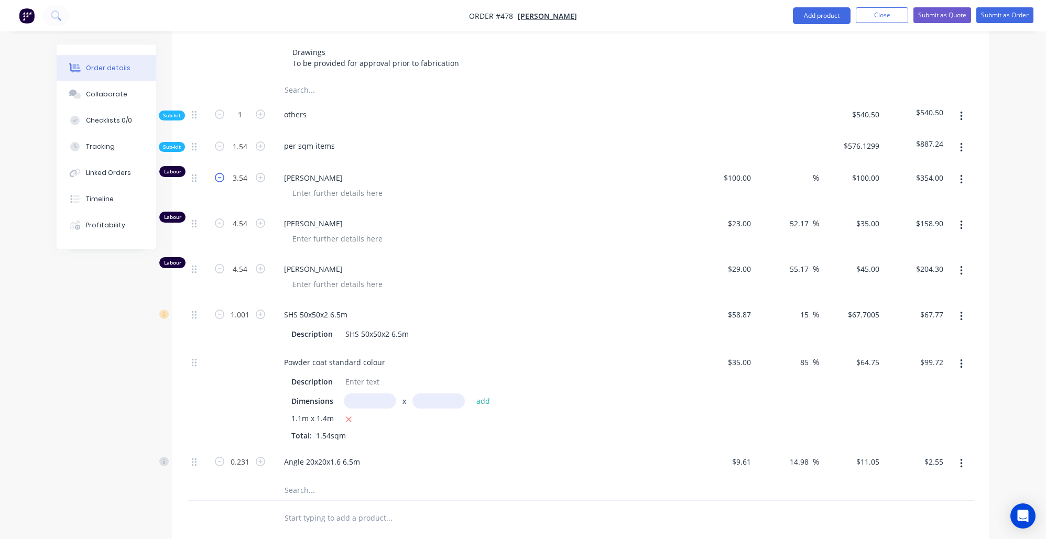
click at [217, 177] on icon "button" at bounding box center [219, 177] width 9 height 9
click at [224, 219] on icon "button" at bounding box center [219, 223] width 9 height 9
click at [224, 264] on icon "button" at bounding box center [219, 268] width 9 height 9
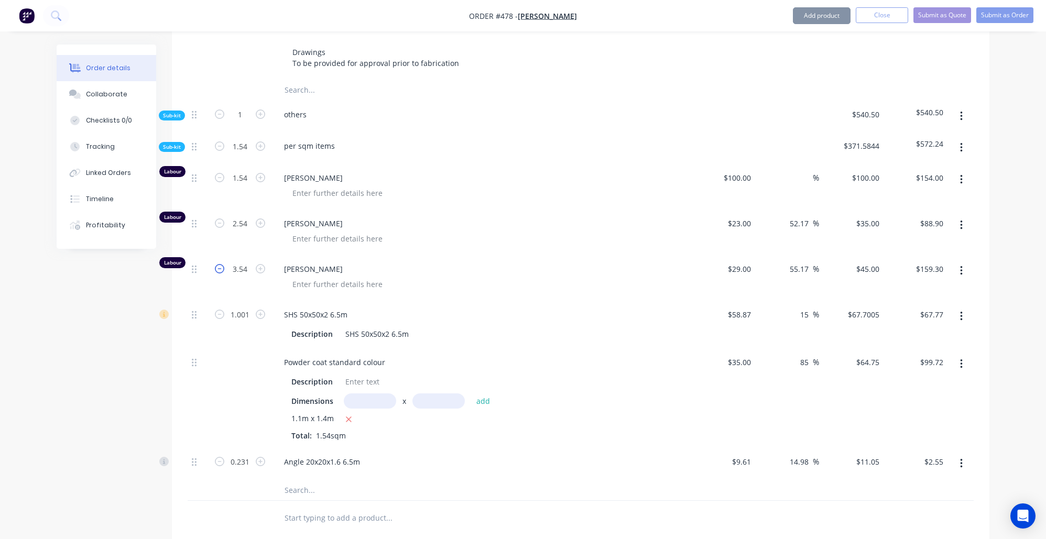
click at [223, 265] on icon "button" at bounding box center [219, 268] width 9 height 9
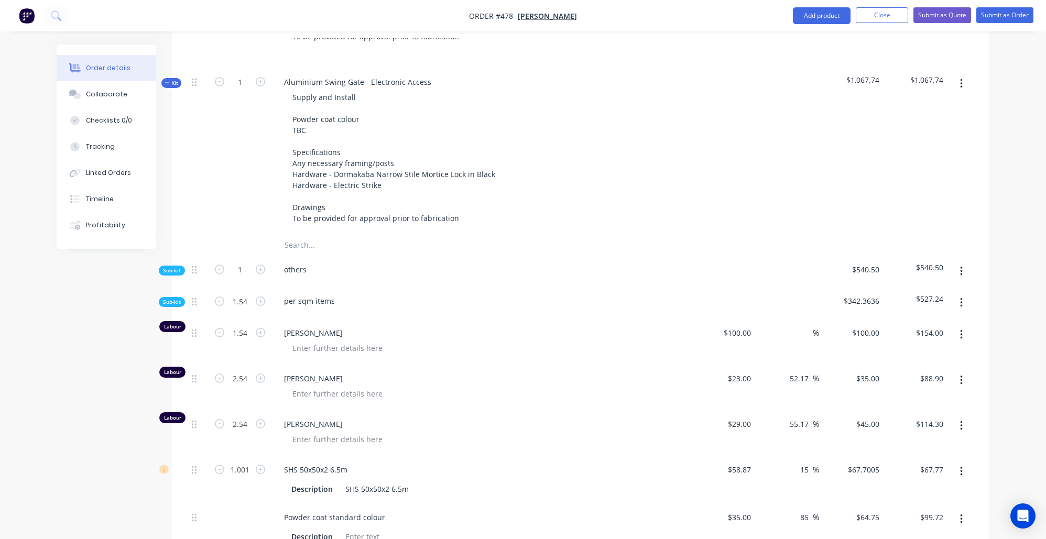
click at [174, 298] on span "Sub-kit" at bounding box center [172, 302] width 18 height 8
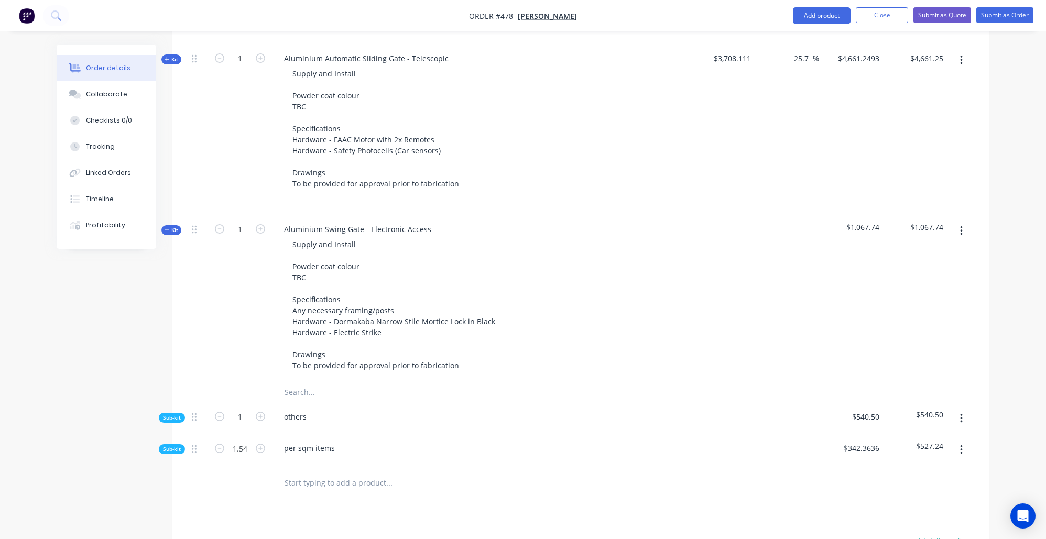
scroll to position [573, 0]
click at [961, 233] on icon "button" at bounding box center [961, 233] width 3 height 12
click at [930, 323] on div "Delete" at bounding box center [924, 323] width 81 height 15
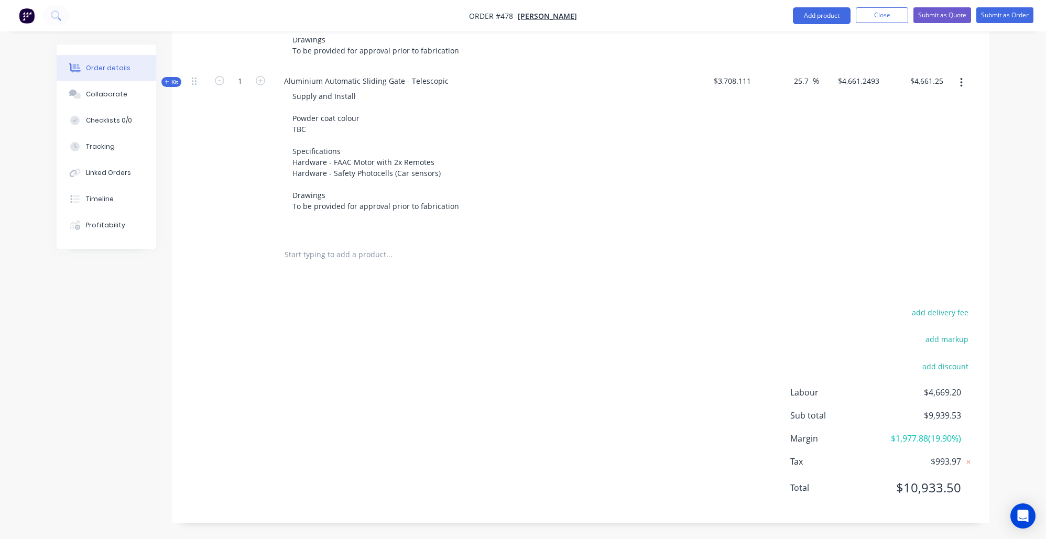
scroll to position [546, 0]
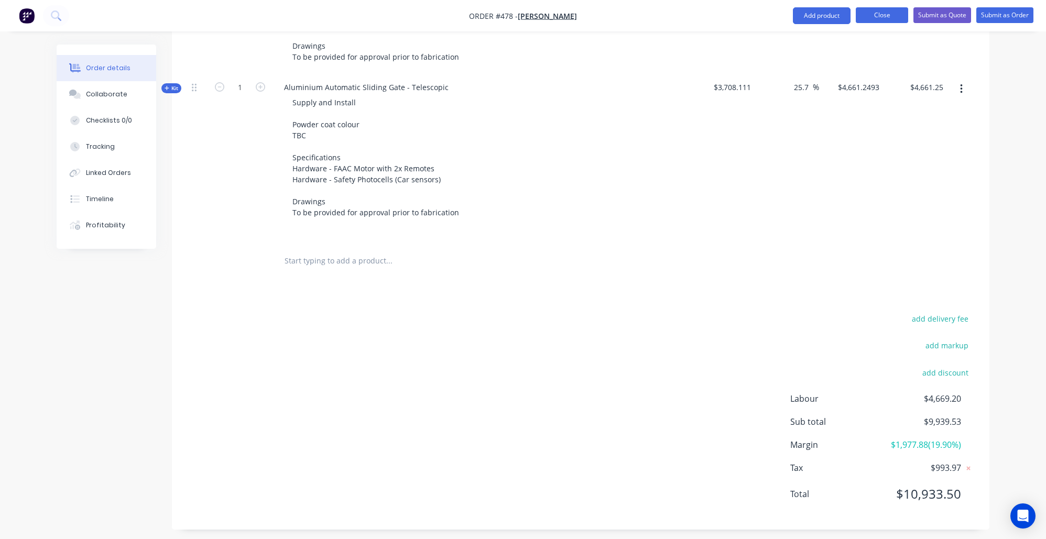
click at [878, 20] on button "Close" at bounding box center [882, 15] width 52 height 16
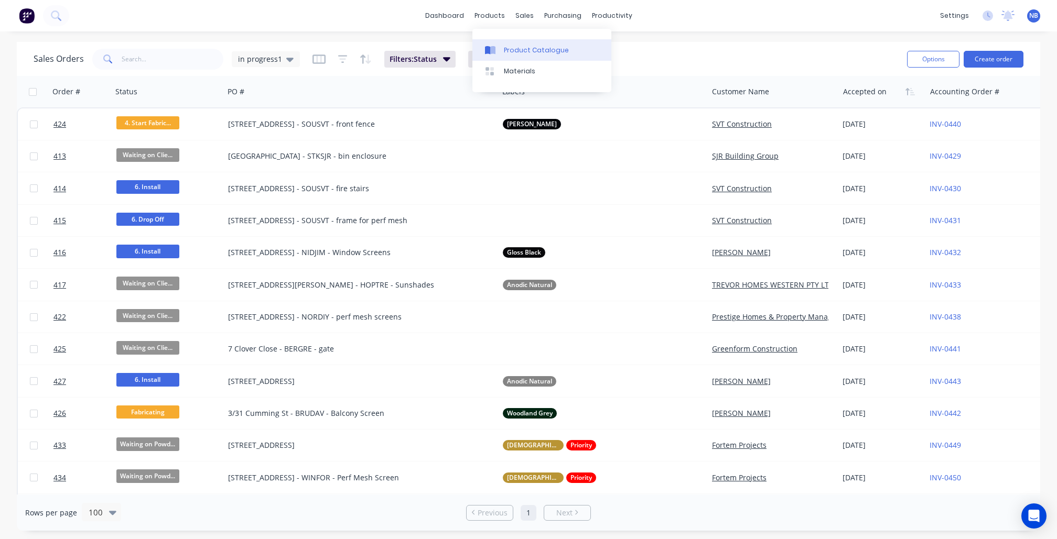
click at [516, 49] on div "Product Catalogue" at bounding box center [536, 50] width 65 height 9
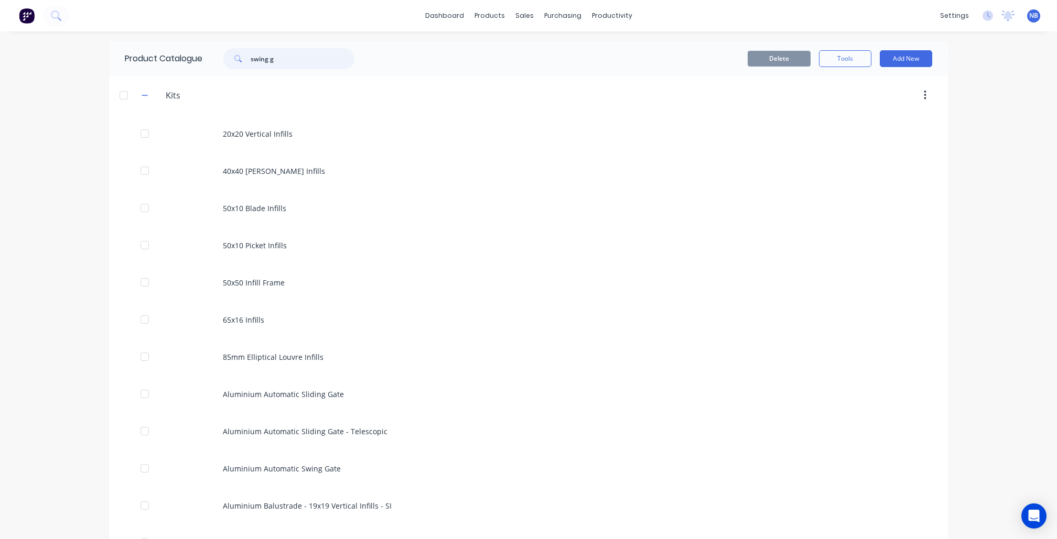
drag, startPoint x: 273, startPoint y: 57, endPoint x: 125, endPoint y: 34, distance: 149.7
click at [126, 34] on div "dashboard products sales purchasing productivity dashboard products Product Cat…" at bounding box center [528, 269] width 1057 height 539
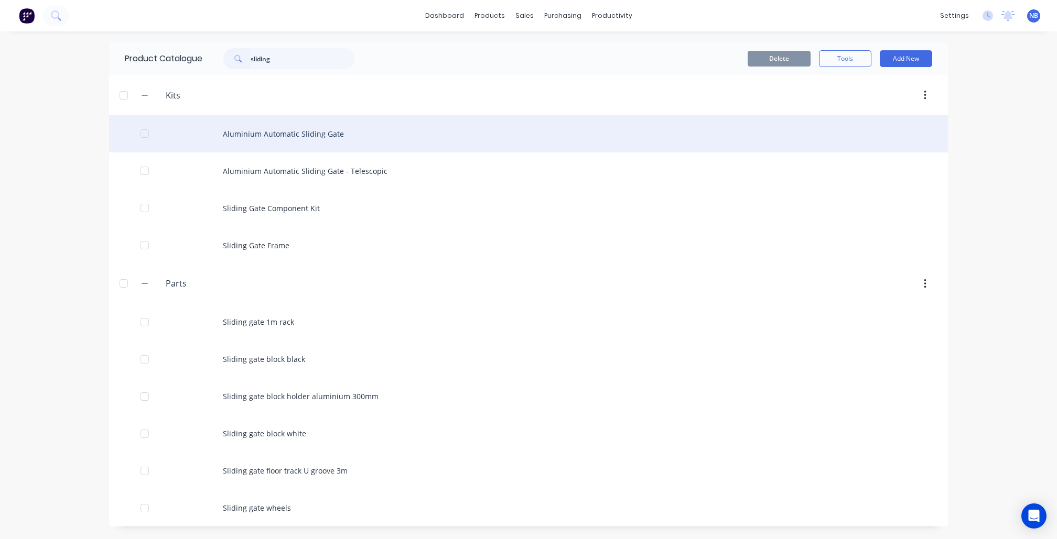
click at [313, 147] on div "Aluminium Automatic Sliding Gate" at bounding box center [528, 133] width 839 height 37
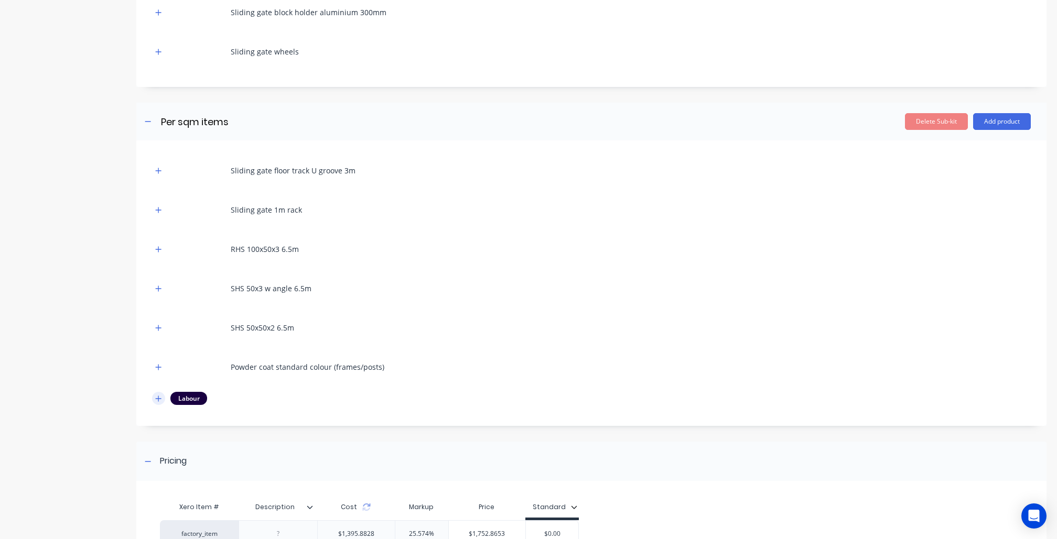
click at [162, 395] on button "button" at bounding box center [158, 398] width 13 height 13
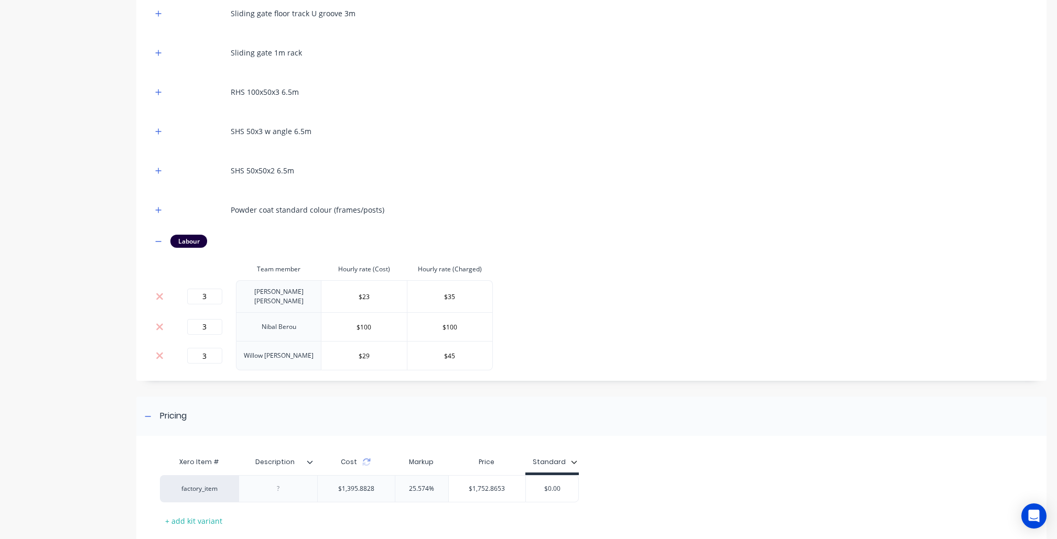
scroll to position [598, 0]
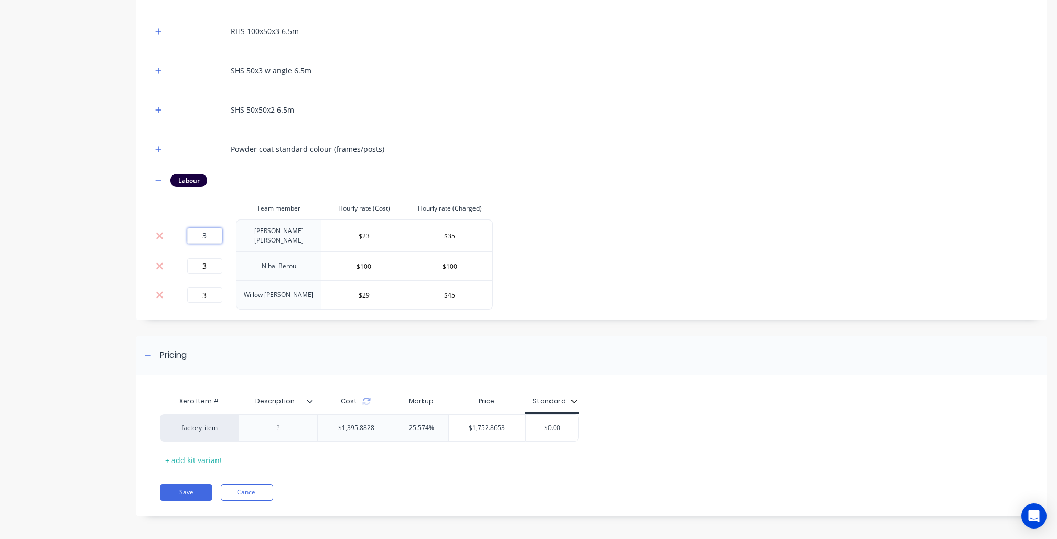
drag, startPoint x: 213, startPoint y: 237, endPoint x: 186, endPoint y: 231, distance: 28.0
click at [186, 231] on div "3" at bounding box center [204, 236] width 55 height 16
drag, startPoint x: 205, startPoint y: 261, endPoint x: 181, endPoint y: 263, distance: 24.7
click at [180, 260] on div "3" at bounding box center [204, 266] width 55 height 16
drag, startPoint x: 211, startPoint y: 294, endPoint x: 155, endPoint y: 284, distance: 56.5
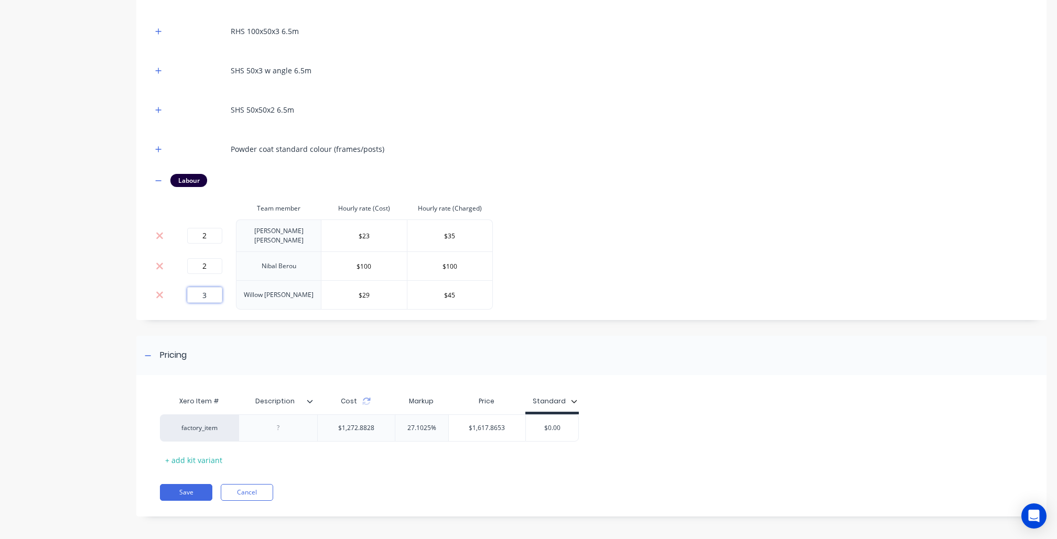
click at [154, 284] on tr "3 Willow Hicks $29 $45" at bounding box center [322, 294] width 341 height 29
click at [185, 494] on button "Save" at bounding box center [186, 492] width 52 height 17
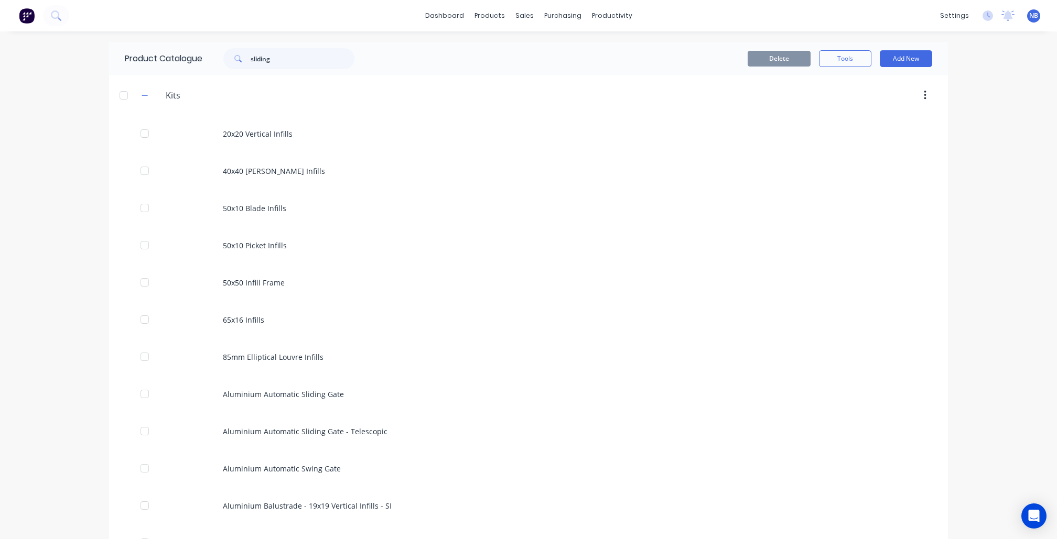
drag, startPoint x: 286, startPoint y: 70, endPoint x: 233, endPoint y: 55, distance: 54.6
click at [217, 51] on div "Product Catalogue sliding" at bounding box center [244, 59] width 271 height 34
click at [288, 59] on input "sliding" at bounding box center [303, 58] width 104 height 21
drag, startPoint x: 280, startPoint y: 62, endPoint x: 216, endPoint y: 44, distance: 66.4
click at [216, 44] on div "Product Catalogue sliding" at bounding box center [244, 59] width 271 height 34
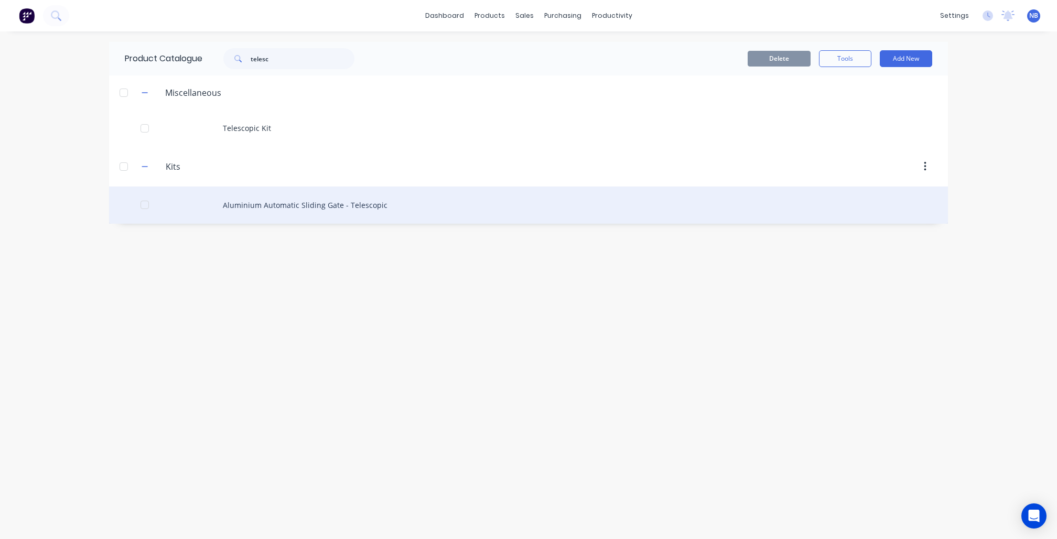
click at [328, 205] on div "Aluminium Automatic Sliding Gate - Telescopic" at bounding box center [528, 205] width 839 height 37
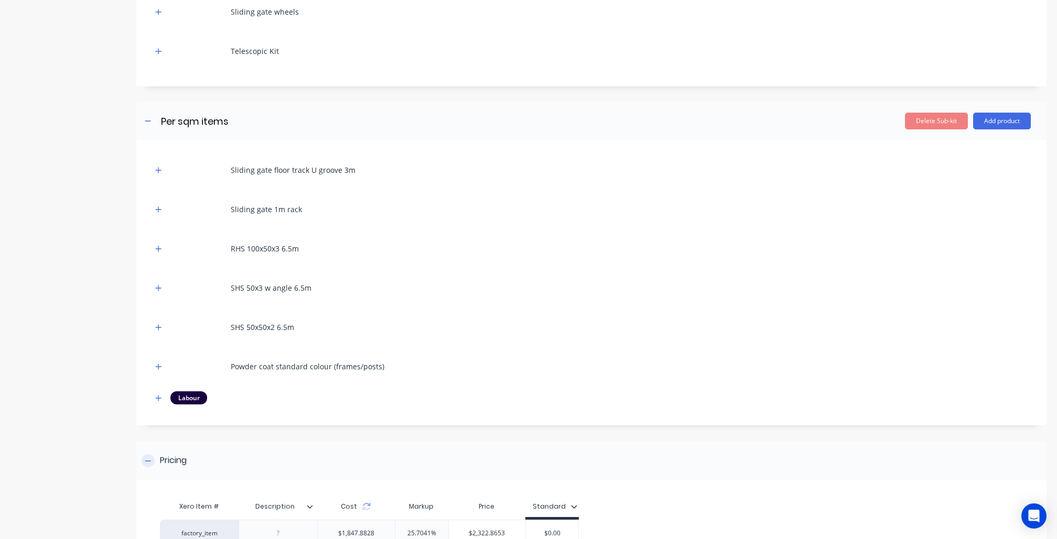
scroll to position [483, 0]
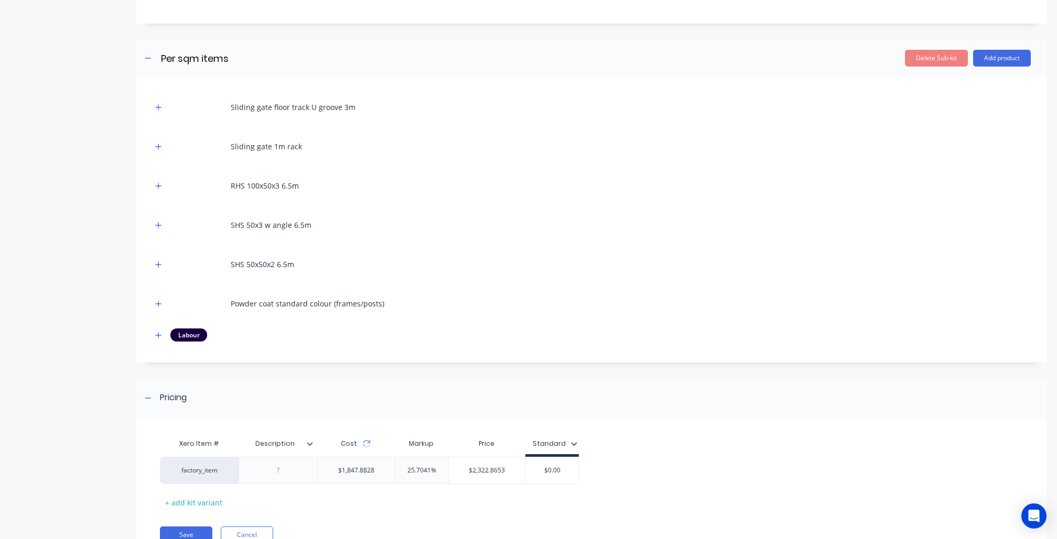
click at [164, 342] on div "Sliding gate floor track U groove 3m Sliding gate 1m rack RHS 100x50x3 6.5m SHS…" at bounding box center [591, 222] width 878 height 259
click at [162, 338] on button "button" at bounding box center [158, 335] width 13 height 13
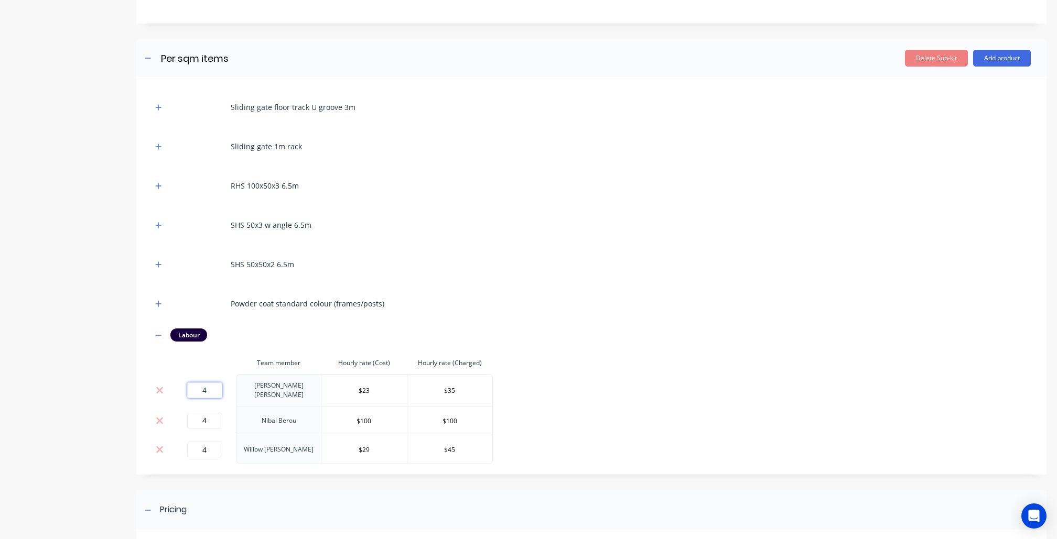
click at [199, 388] on input "4" at bounding box center [204, 391] width 35 height 16
drag, startPoint x: 208, startPoint y: 388, endPoint x: 183, endPoint y: 386, distance: 24.7
click at [183, 387] on div "4" at bounding box center [204, 391] width 55 height 16
drag, startPoint x: 217, startPoint y: 414, endPoint x: 143, endPoint y: 407, distance: 74.3
click at [143, 407] on div "Sliding gate floor track U groove 3m Sliding gate 1m rack RHS 100x50x3 6.5m SHS…" at bounding box center [591, 276] width 910 height 398
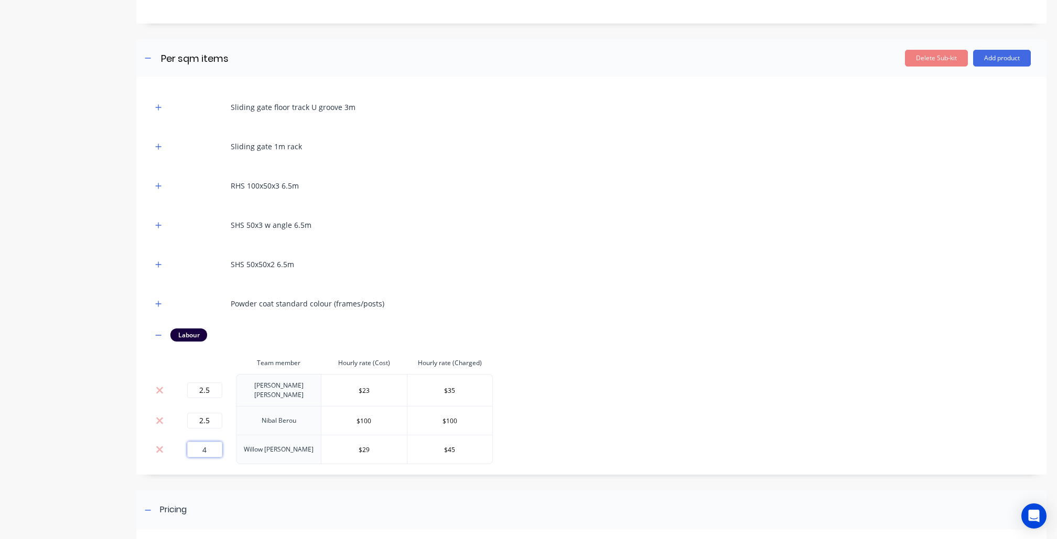
drag, startPoint x: 216, startPoint y: 450, endPoint x: 168, endPoint y: 433, distance: 51.5
click at [169, 435] on tr "4 Willow Hicks $29 $45" at bounding box center [322, 449] width 341 height 29
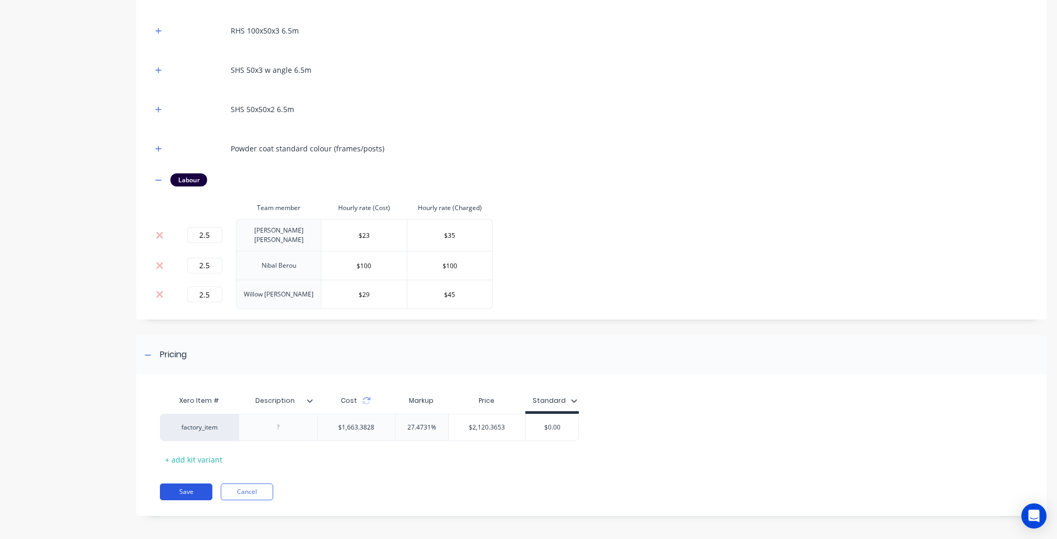
click at [168, 489] on button "Save" at bounding box center [186, 492] width 52 height 17
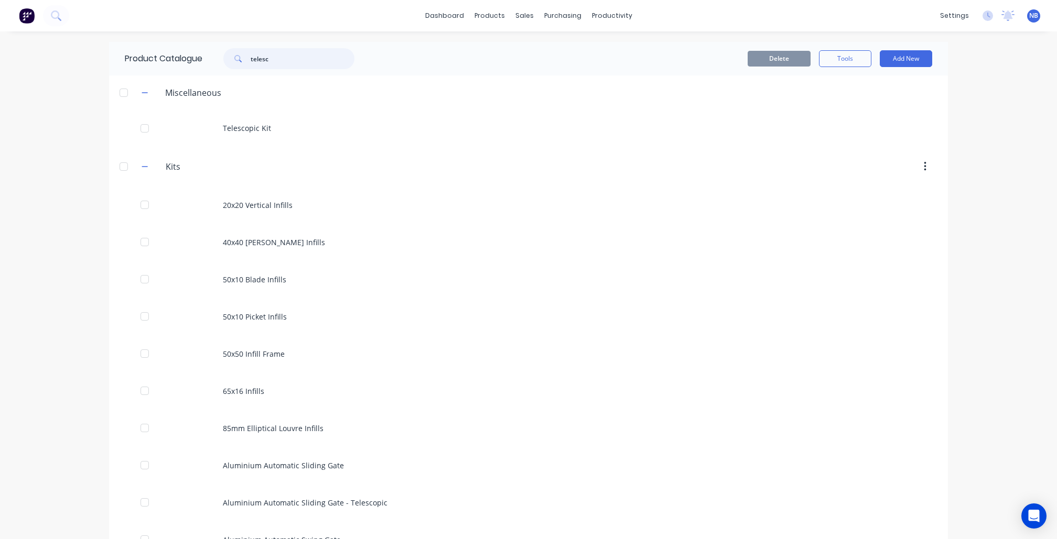
click at [286, 55] on input "telesc" at bounding box center [303, 58] width 104 height 21
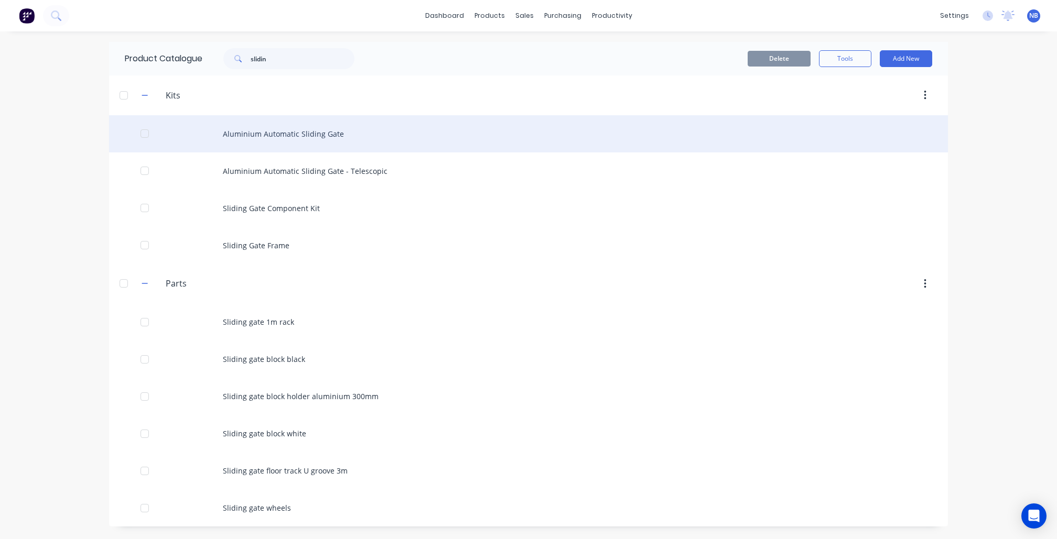
click at [334, 126] on div "Aluminium Automatic Sliding Gate" at bounding box center [528, 133] width 839 height 37
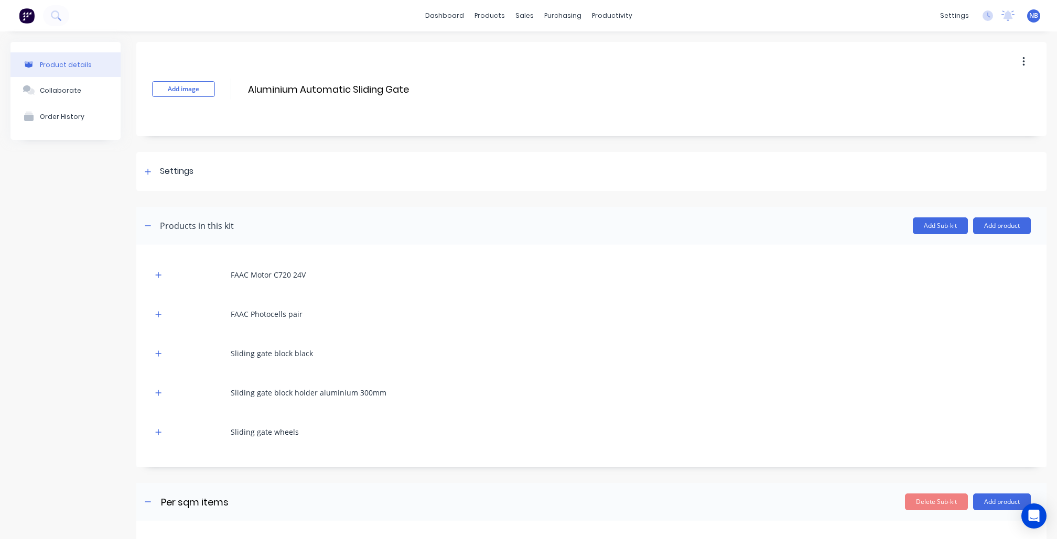
scroll to position [489, 0]
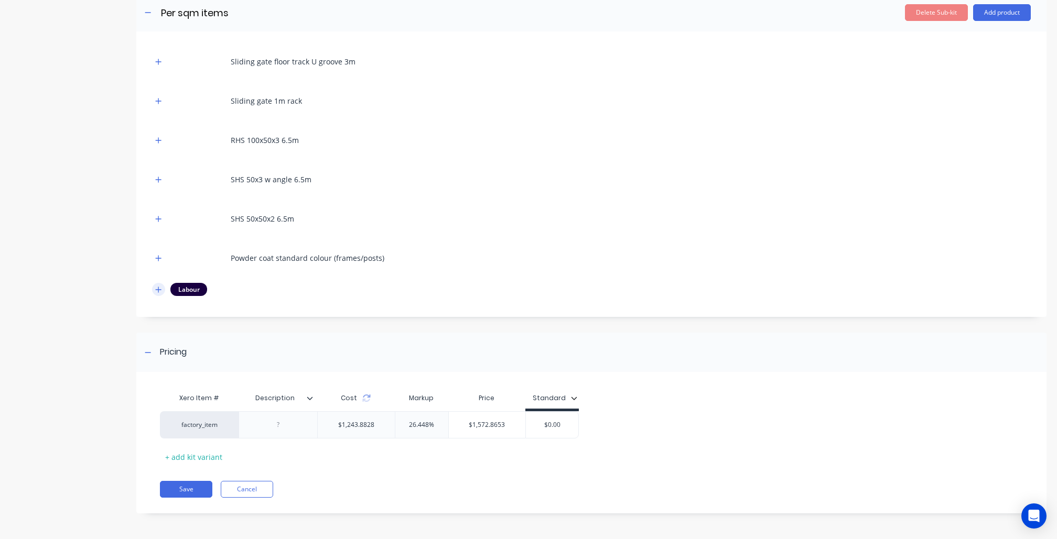
click at [162, 288] on button "button" at bounding box center [158, 289] width 13 height 13
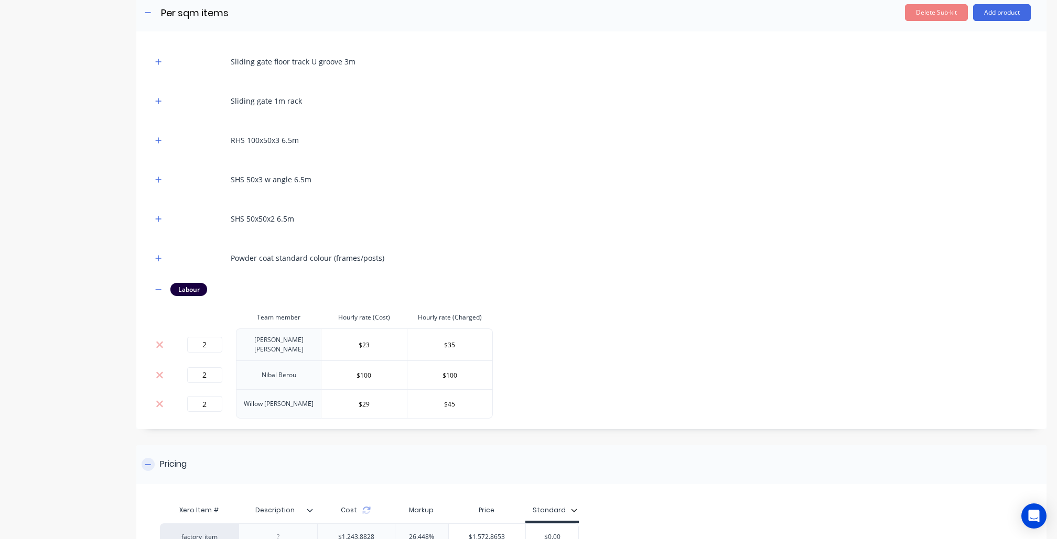
scroll to position [598, 0]
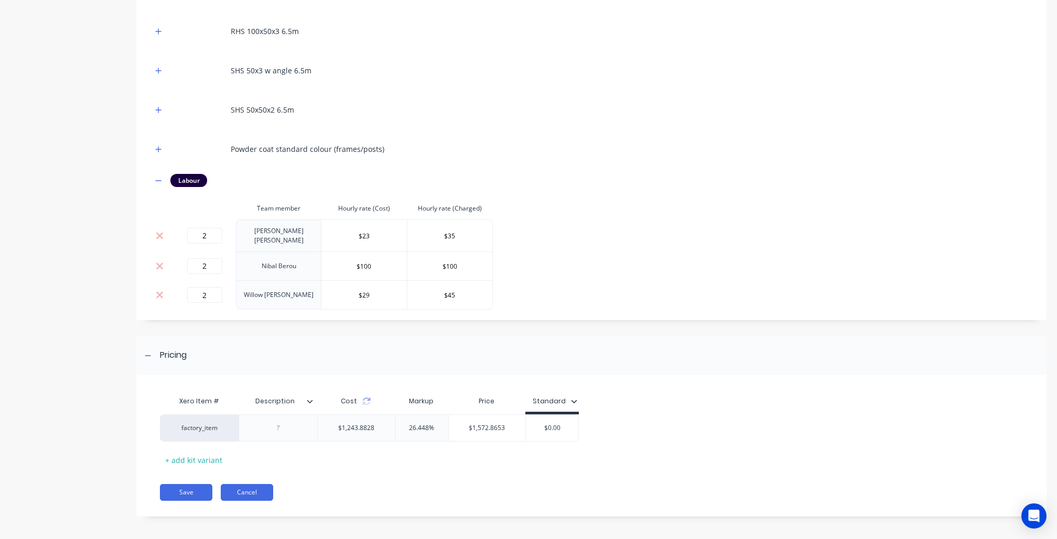
click at [245, 487] on button "Cancel" at bounding box center [247, 492] width 52 height 17
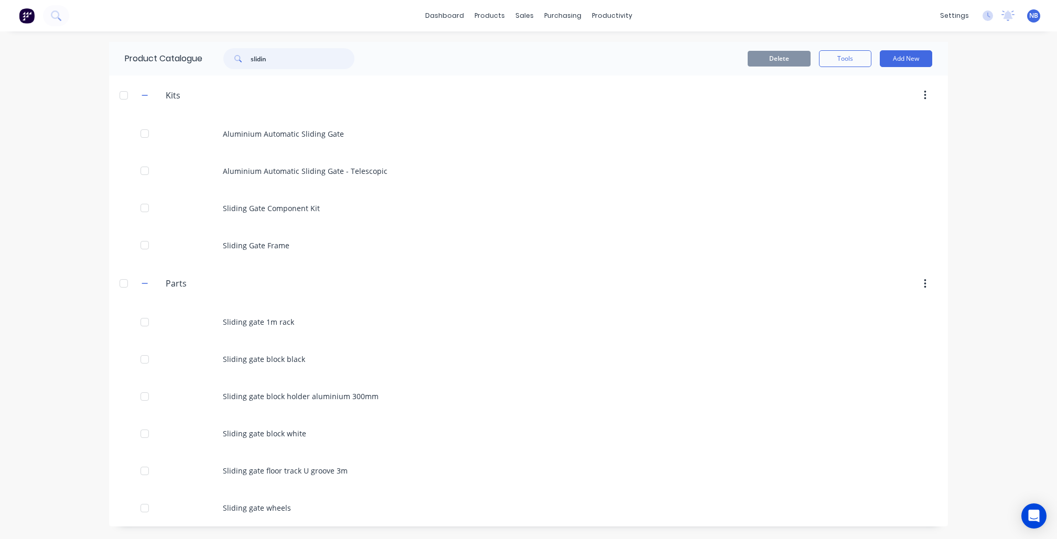
drag, startPoint x: 286, startPoint y: 55, endPoint x: 189, endPoint y: 44, distance: 97.5
click at [189, 43] on div "Product Catalogue slidin" at bounding box center [244, 59] width 271 height 34
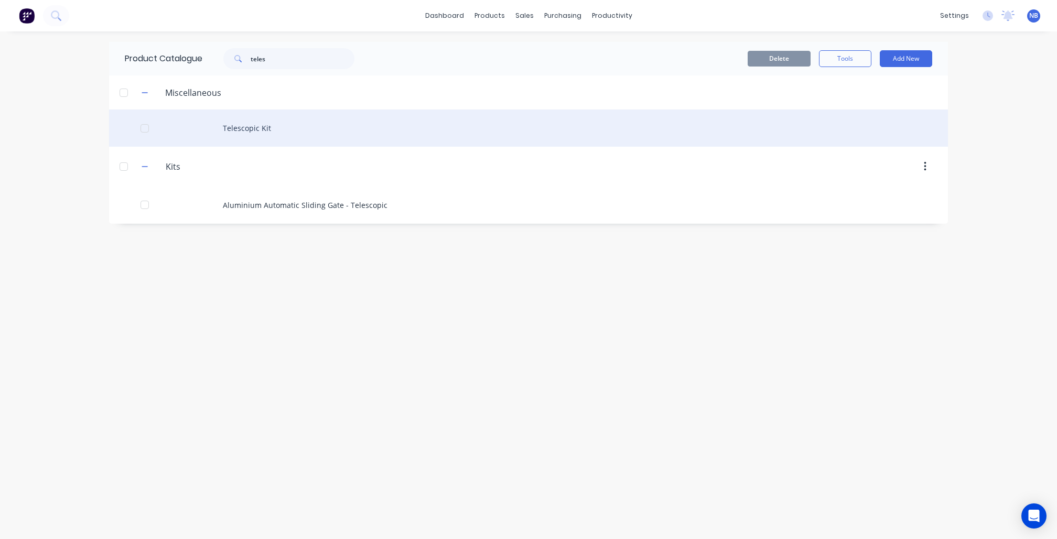
click at [297, 137] on div "Telescopic Kit" at bounding box center [528, 128] width 839 height 37
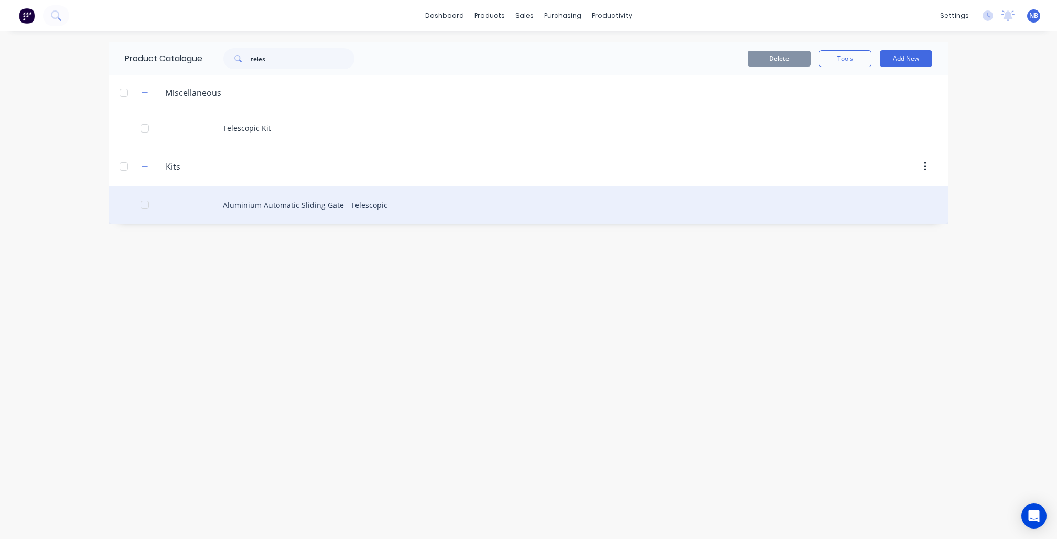
click at [271, 204] on div "Aluminium Automatic Sliding Gate - Telescopic" at bounding box center [528, 205] width 839 height 37
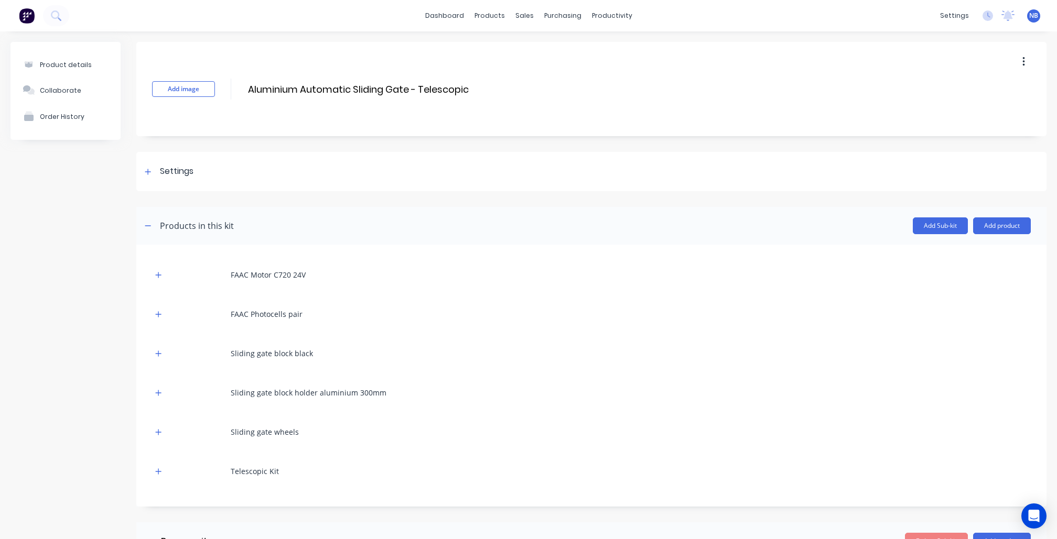
scroll to position [529, 0]
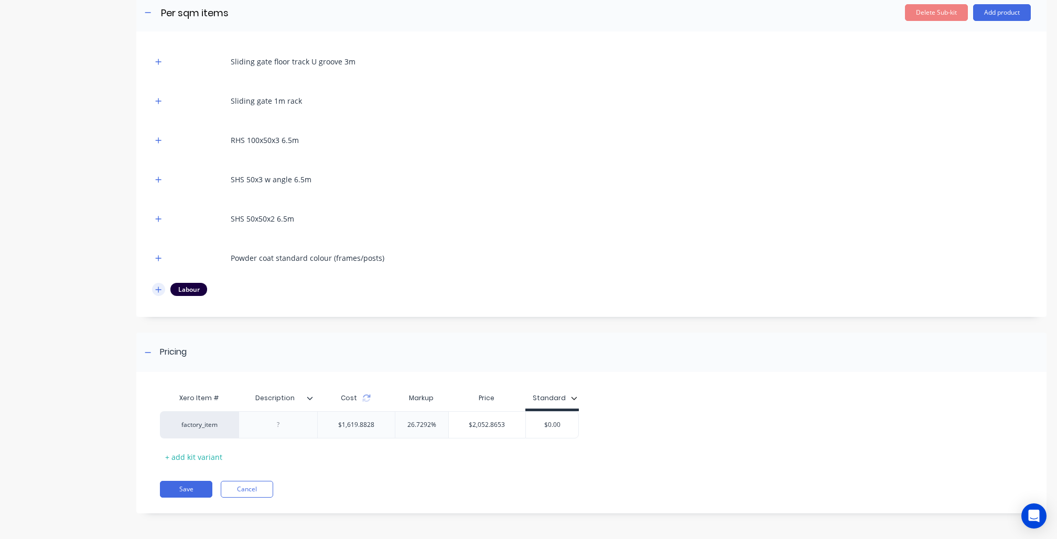
click at [156, 286] on icon "button" at bounding box center [158, 289] width 6 height 7
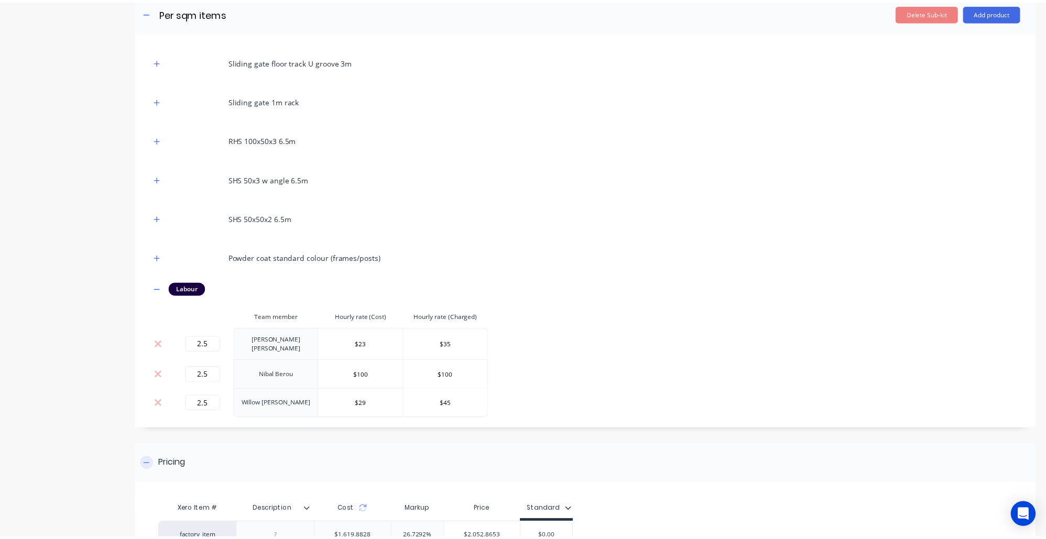
scroll to position [638, 0]
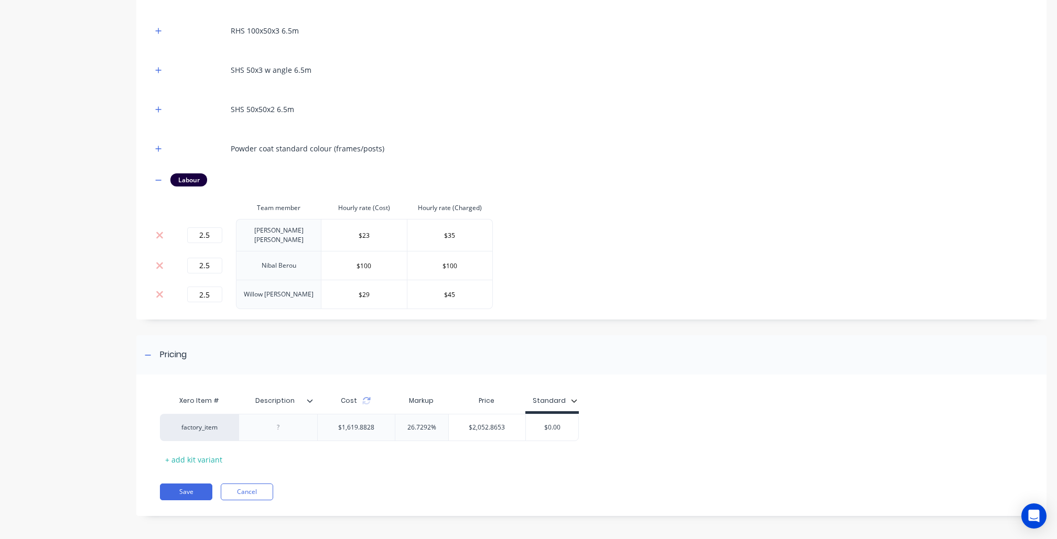
click at [239, 476] on div "Xero Item # Description Cost Markup Price Standard factory_item $1,619.8828 26.…" at bounding box center [591, 450] width 910 height 131
click at [248, 494] on button "Cancel" at bounding box center [247, 492] width 52 height 17
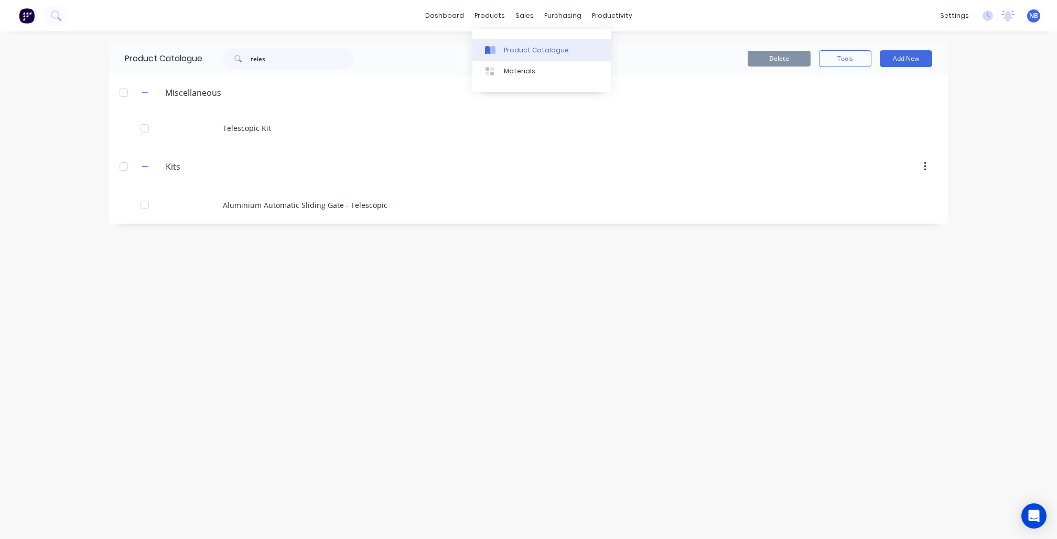
click at [514, 49] on div "Product Catalogue" at bounding box center [536, 50] width 65 height 9
click at [309, 61] on input "teles" at bounding box center [303, 58] width 104 height 21
click at [556, 55] on div "Sales Orders" at bounding box center [563, 50] width 43 height 9
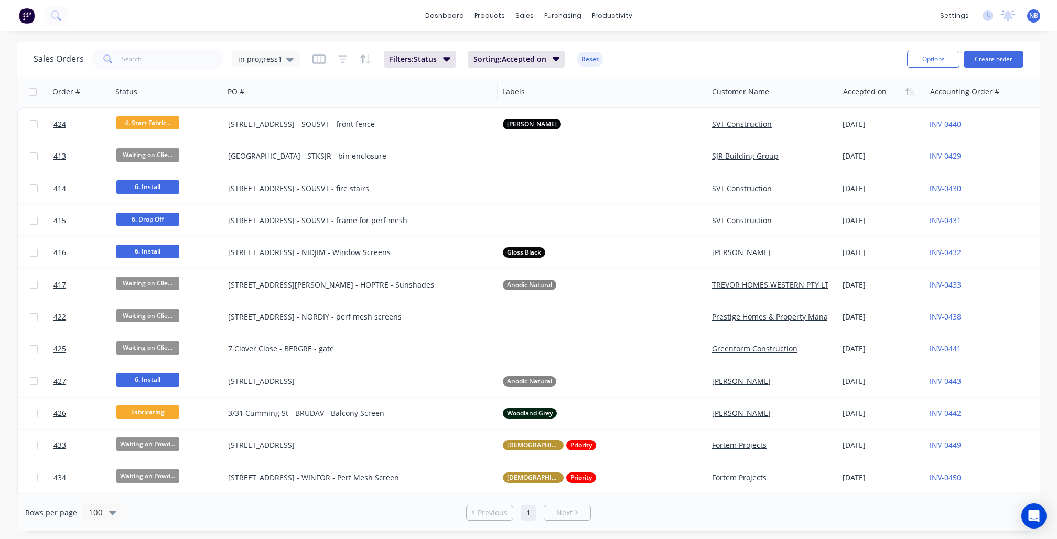
drag, startPoint x: 293, startPoint y: 60, endPoint x: 297, endPoint y: 76, distance: 16.5
click at [290, 60] on div "in progress1" at bounding box center [266, 59] width 68 height 16
click at [286, 154] on button "None" at bounding box center [294, 148] width 119 height 12
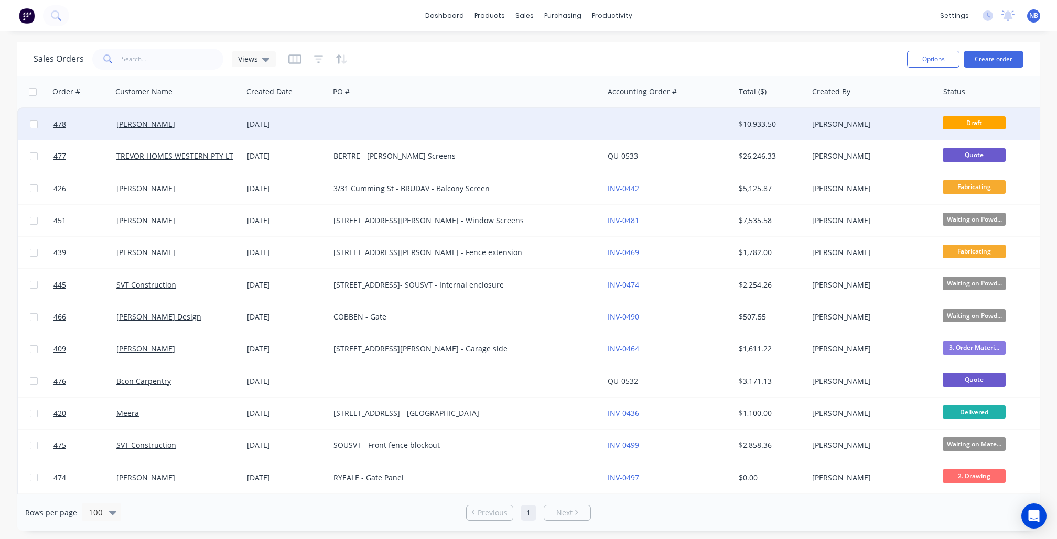
click at [258, 135] on div "07 Oct 2025" at bounding box center [286, 123] width 86 height 31
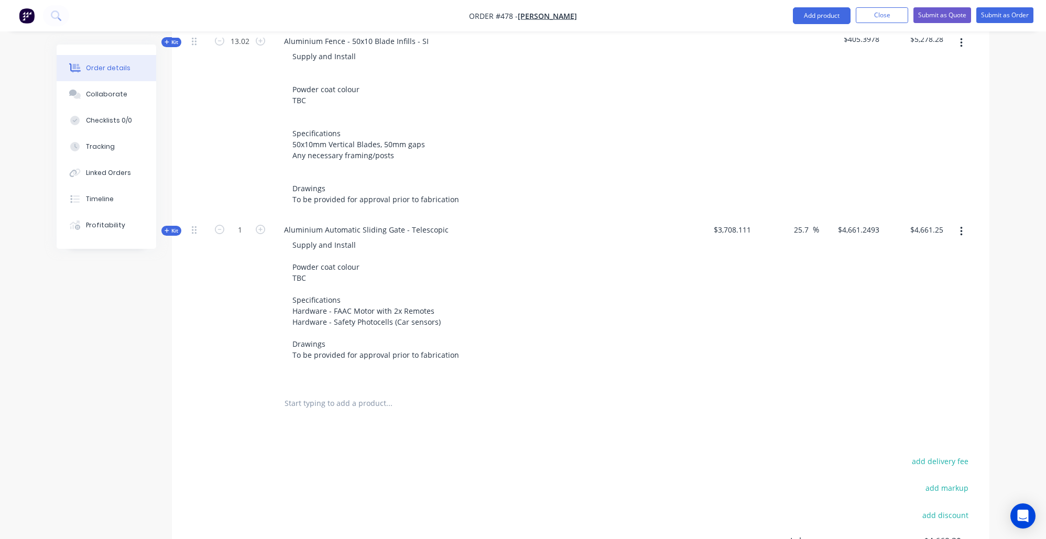
scroll to position [478, 0]
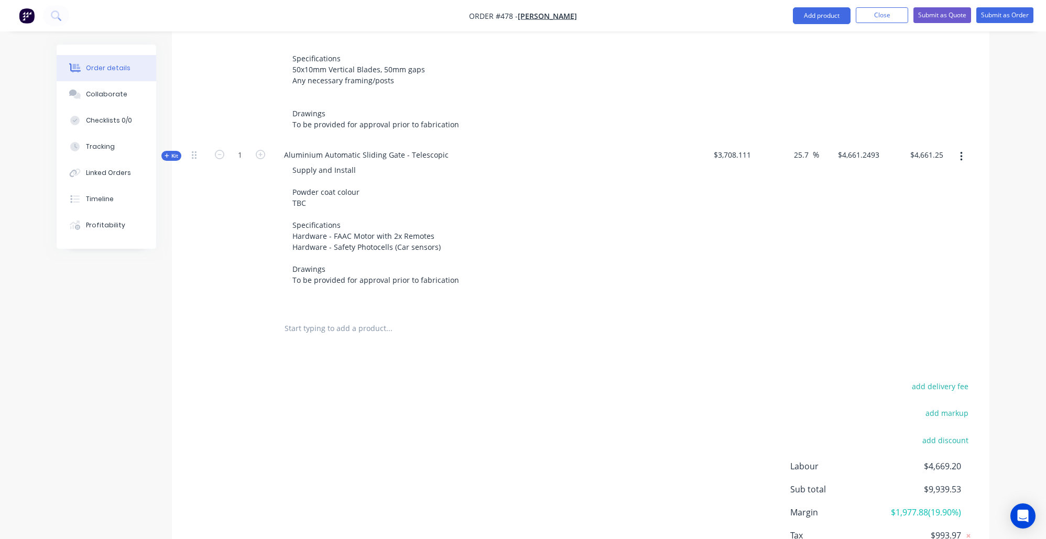
click at [319, 324] on input "text" at bounding box center [389, 328] width 210 height 21
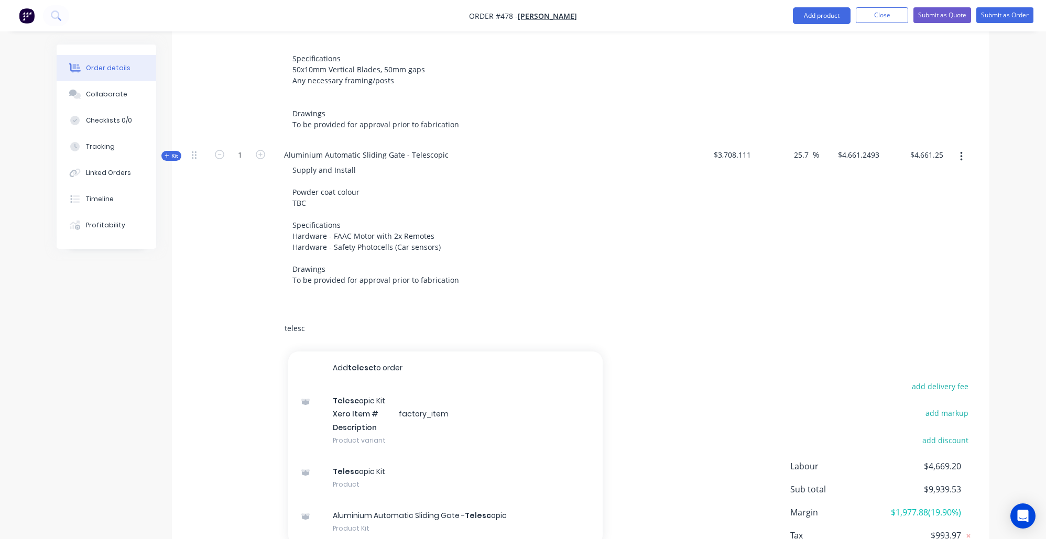
scroll to position [546, 0]
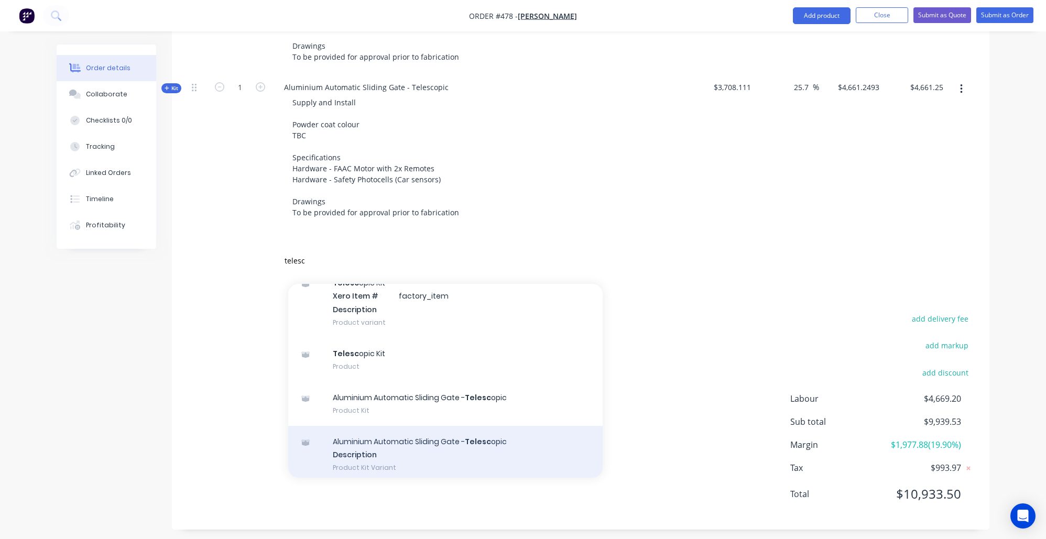
click at [376, 459] on div "Aluminium Automatic Sliding Gate - Telesc opic Description Product Kit Variant" at bounding box center [445, 455] width 314 height 58
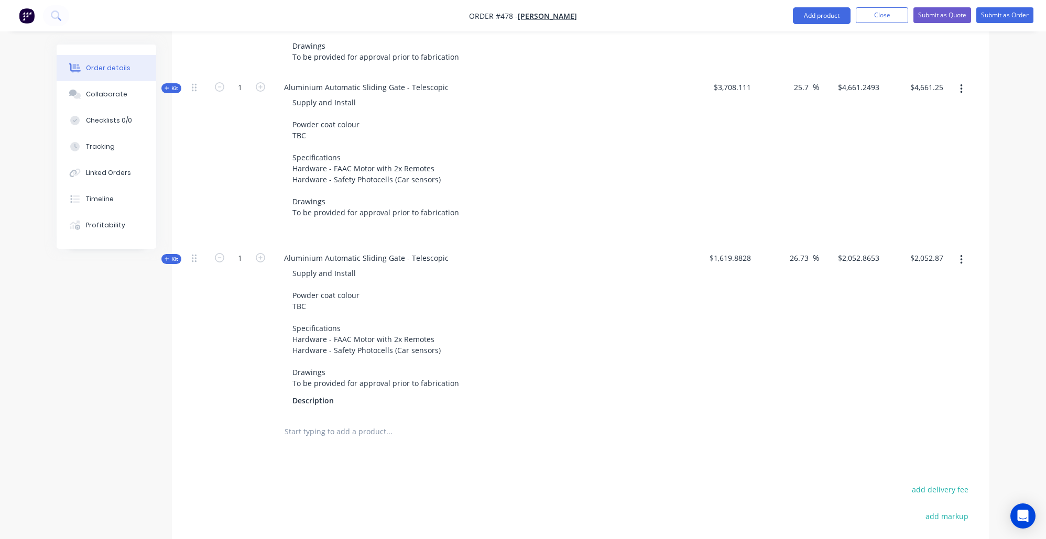
click at [169, 255] on span "Kit" at bounding box center [172, 259] width 14 height 8
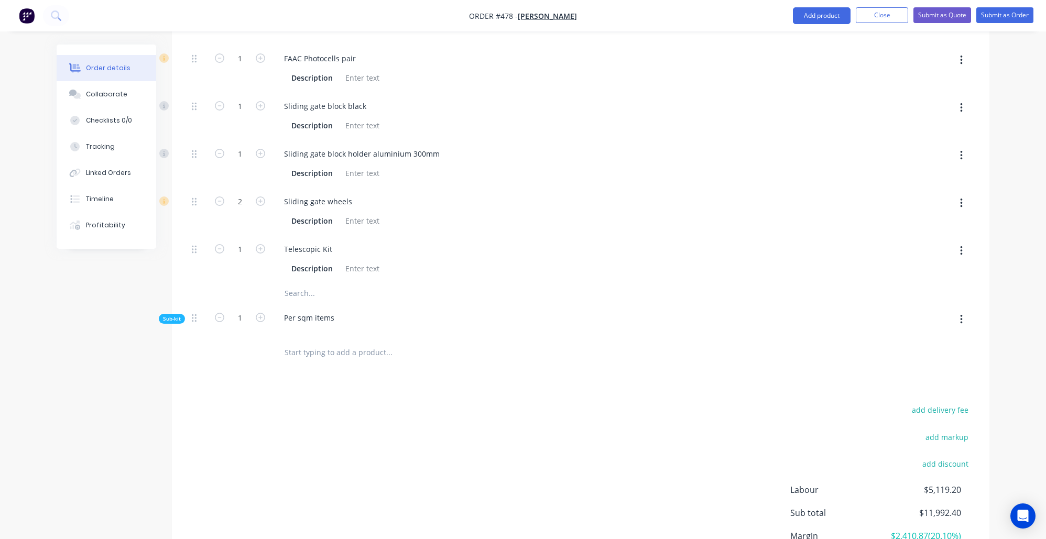
scroll to position [973, 0]
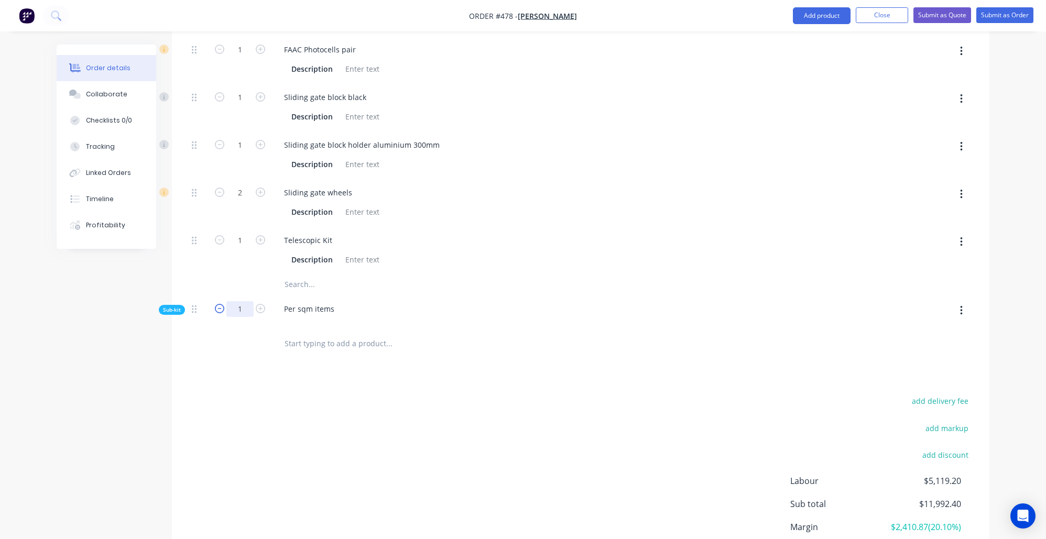
drag, startPoint x: 242, startPoint y: 318, endPoint x: 215, endPoint y: 307, distance: 29.4
click at [215, 307] on form "1" at bounding box center [240, 308] width 55 height 16
click at [206, 327] on div "1 FAAC Motor C720 24V Description No transformer 1 FAAC Photocells pair Descrip…" at bounding box center [581, 157] width 786 height 339
click at [175, 314] on span "Sub-kit" at bounding box center [172, 310] width 18 height 8
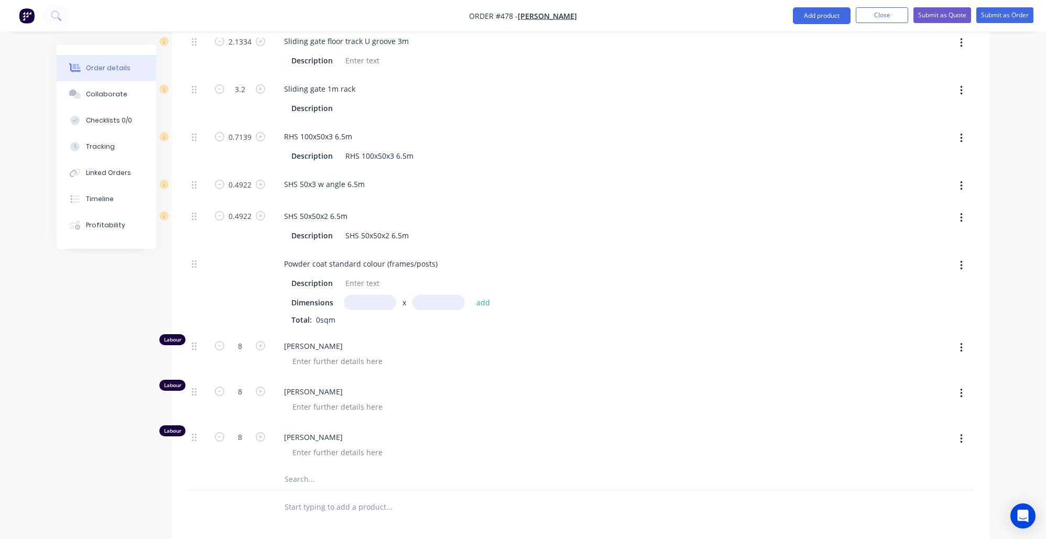
scroll to position [1347, 0]
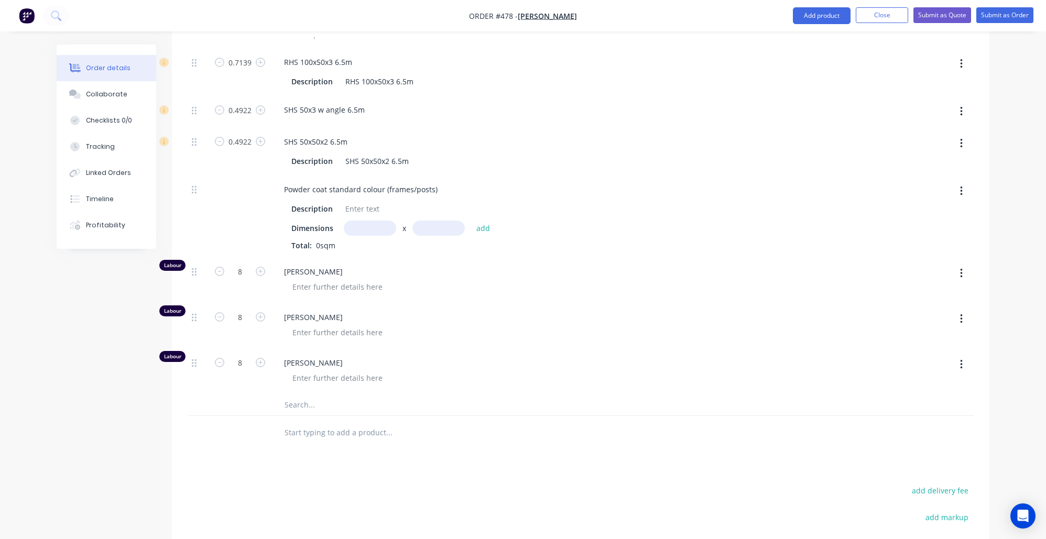
click at [363, 230] on input "text" at bounding box center [370, 228] width 52 height 15
click at [483, 235] on button "add" at bounding box center [483, 228] width 25 height 14
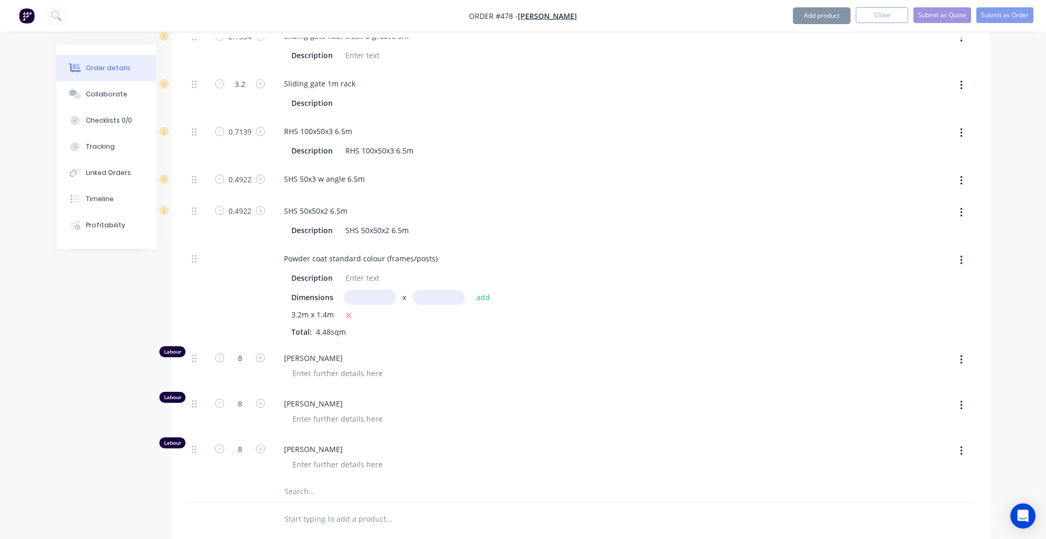
scroll to position [1203, 0]
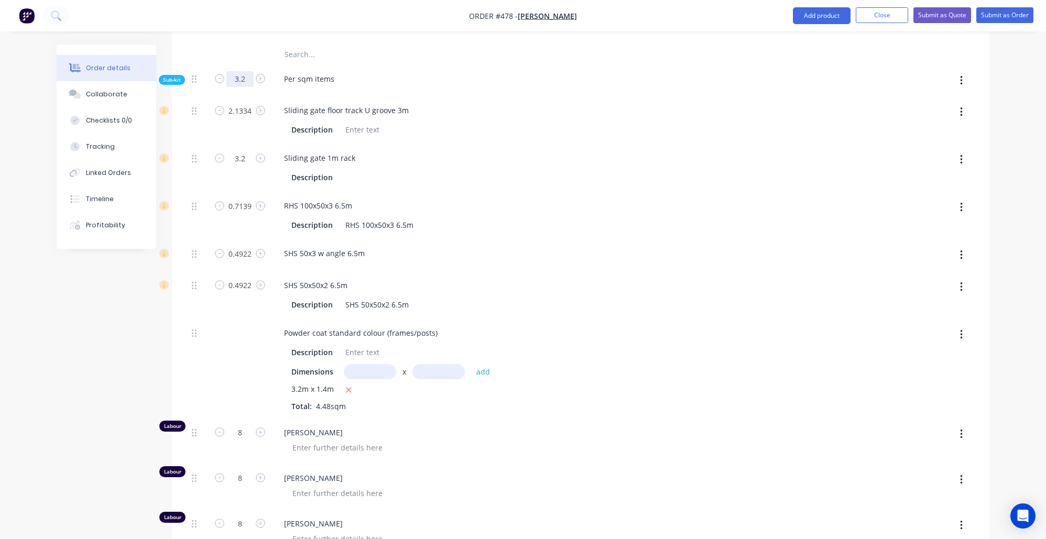
drag, startPoint x: 246, startPoint y: 91, endPoint x: 240, endPoint y: 76, distance: 16.0
click at [231, 78] on input "3.2" at bounding box center [239, 79] width 27 height 16
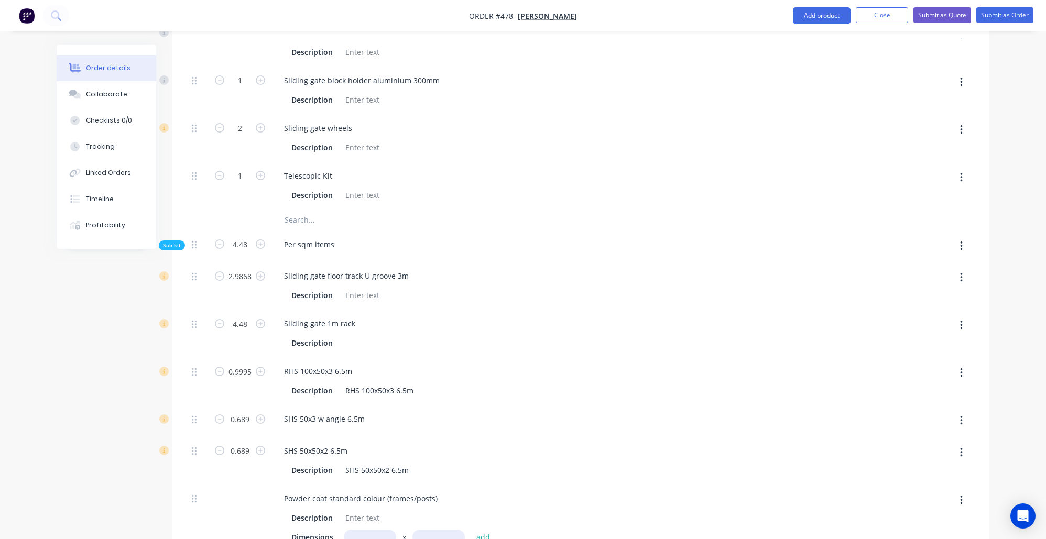
scroll to position [963, 0]
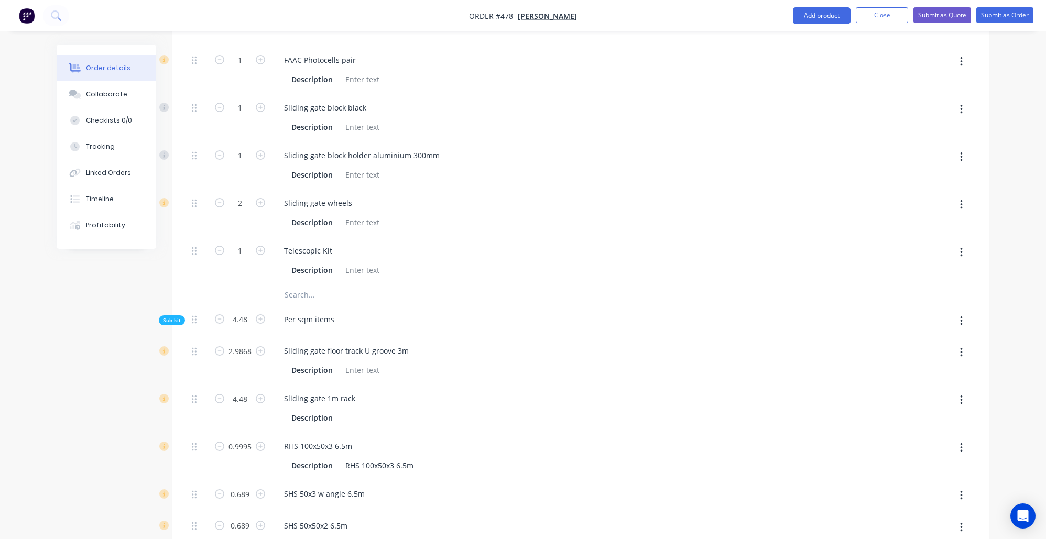
click at [163, 324] on span "Sub-kit" at bounding box center [172, 321] width 18 height 8
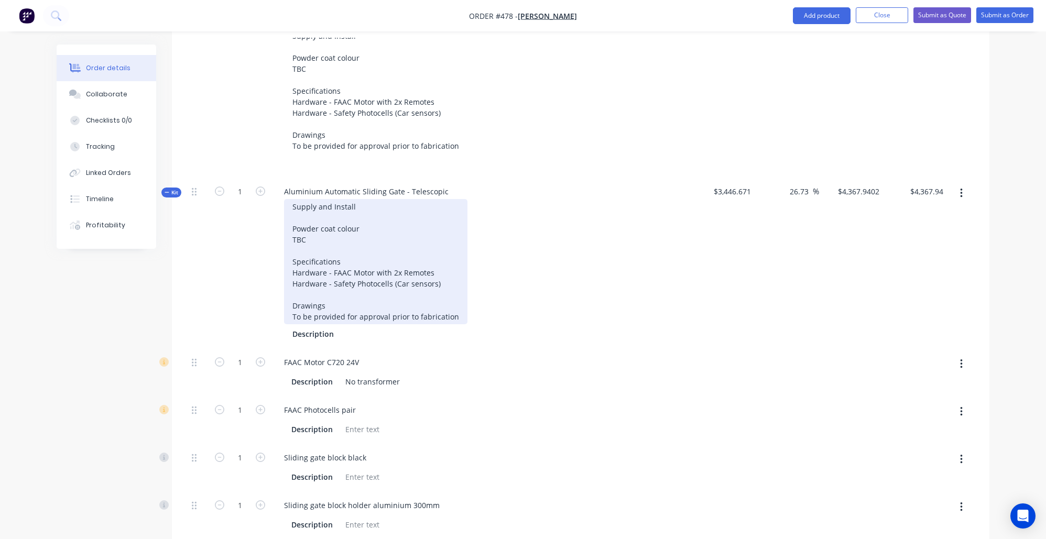
scroll to position [484, 0]
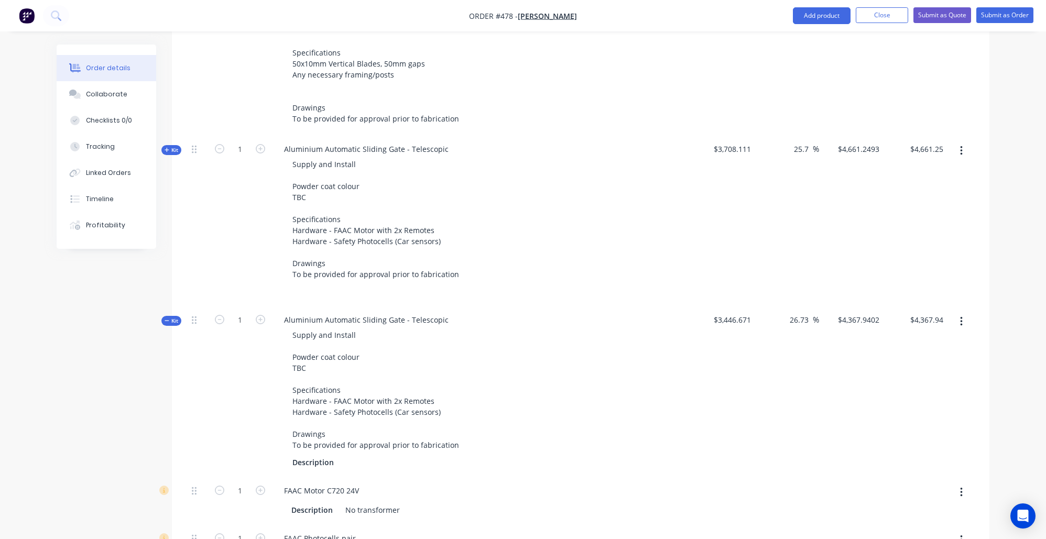
click at [168, 318] on icon "button" at bounding box center [167, 320] width 5 height 5
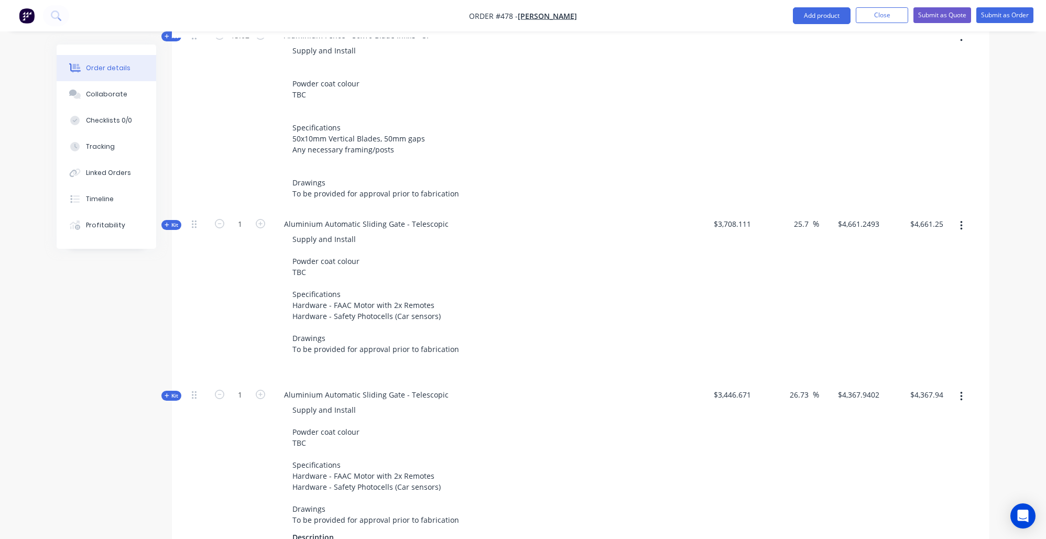
scroll to position [478, 0]
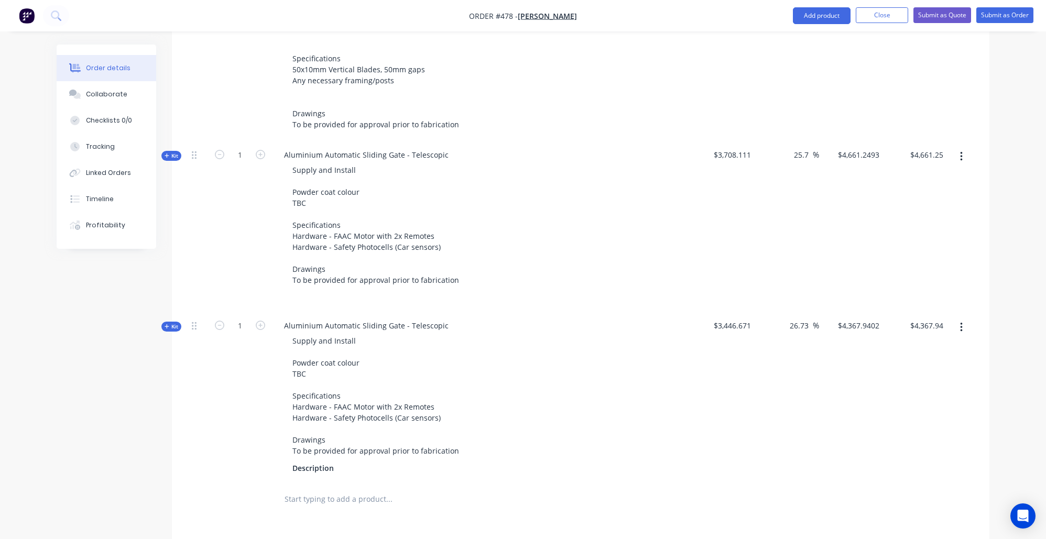
click at [967, 147] on button "button" at bounding box center [961, 156] width 25 height 19
click at [927, 260] on div "Delete" at bounding box center [924, 267] width 81 height 15
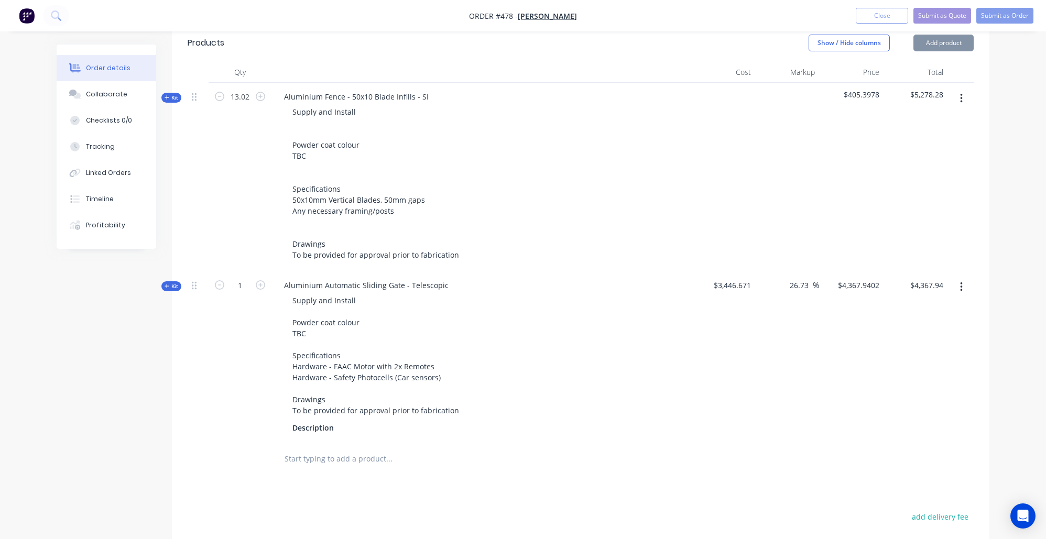
scroll to position [323, 0]
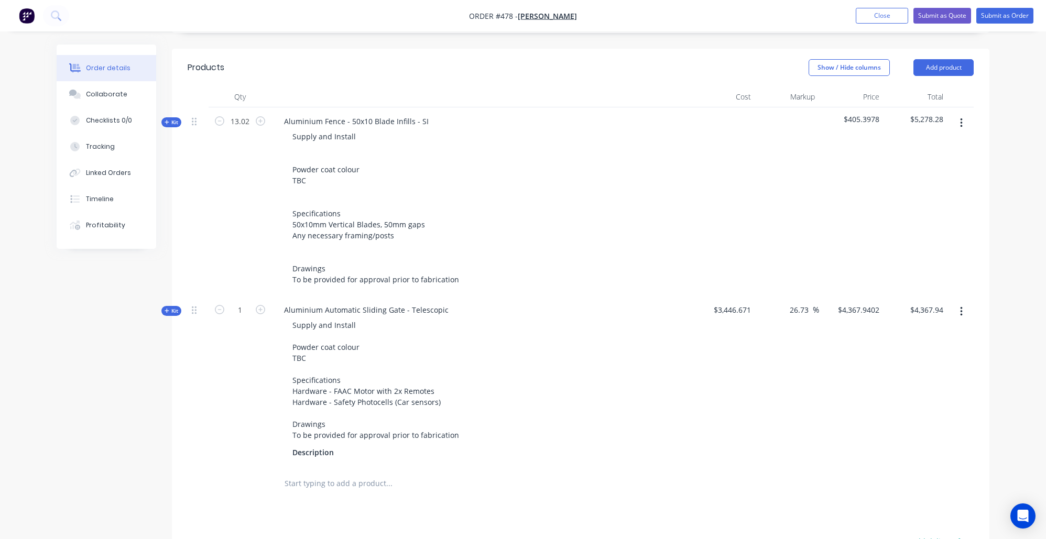
click at [359, 480] on input "text" at bounding box center [389, 483] width 210 height 21
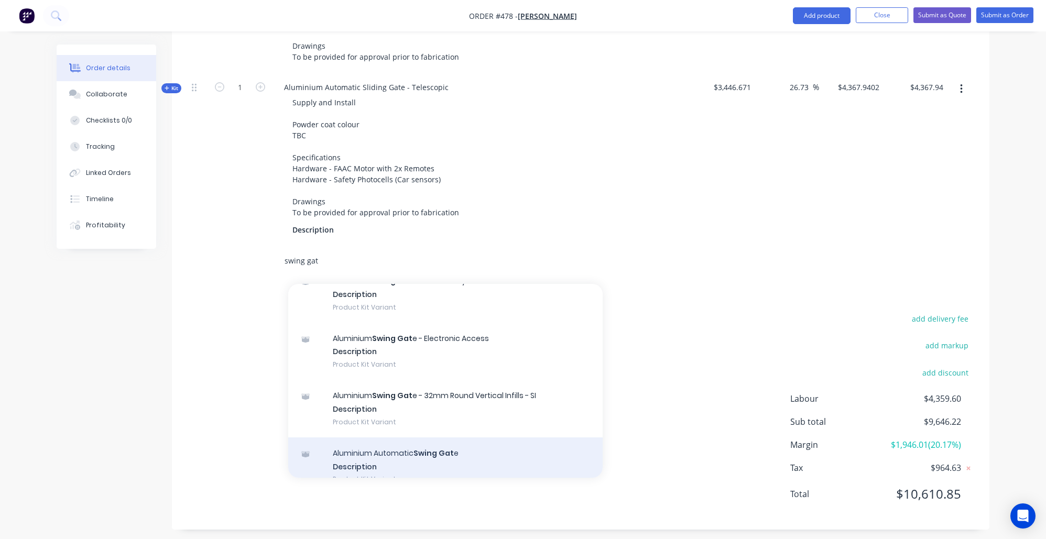
scroll to position [493, 0]
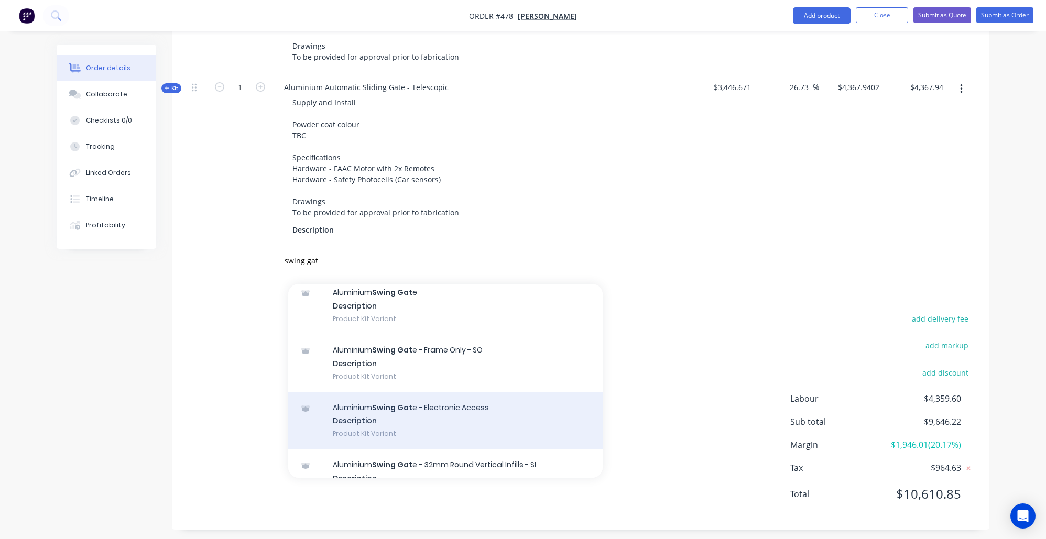
click at [426, 410] on div "Aluminium Swing Gat e - Electronic Access Description Product Kit Variant" at bounding box center [445, 421] width 314 height 58
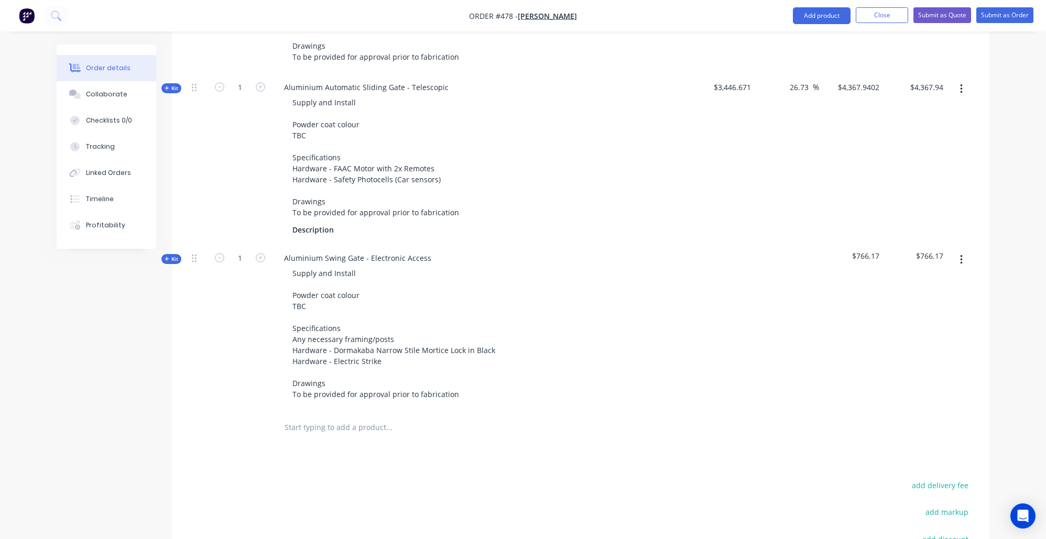
click at [180, 247] on div "Qty Cost Markup Price Total Kit 13.02 Aluminium Fence - 50x10 Blade Infills - S…" at bounding box center [581, 154] width 818 height 581
click at [180, 249] on div "Qty Cost Markup Price Total Kit 13.02 Aluminium Fence - 50x10 Blade Infills - S…" at bounding box center [581, 154] width 818 height 581
drag, startPoint x: 179, startPoint y: 251, endPoint x: 179, endPoint y: 260, distance: 9.4
click at [178, 255] on span "Kit" at bounding box center [172, 259] width 14 height 8
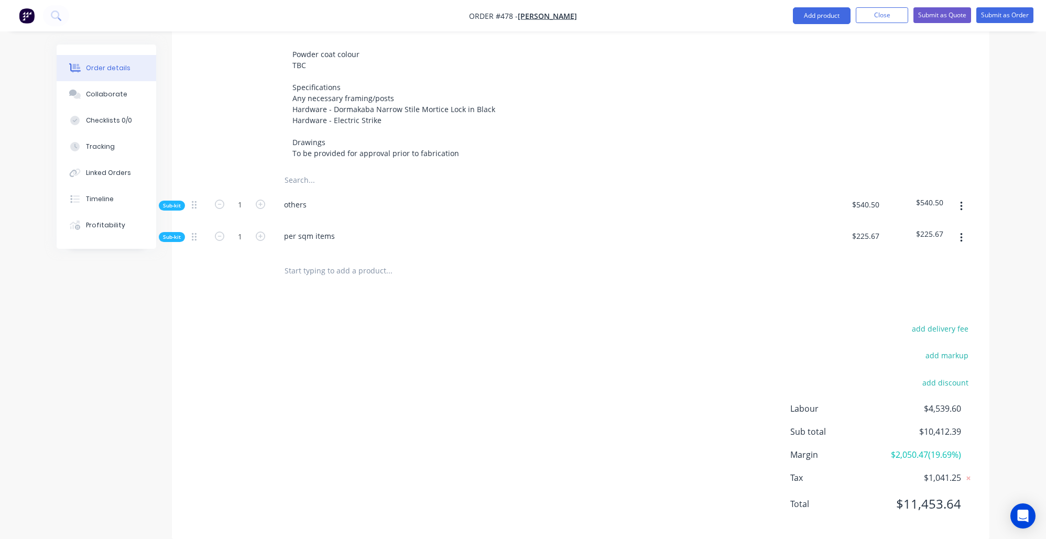
scroll to position [799, 0]
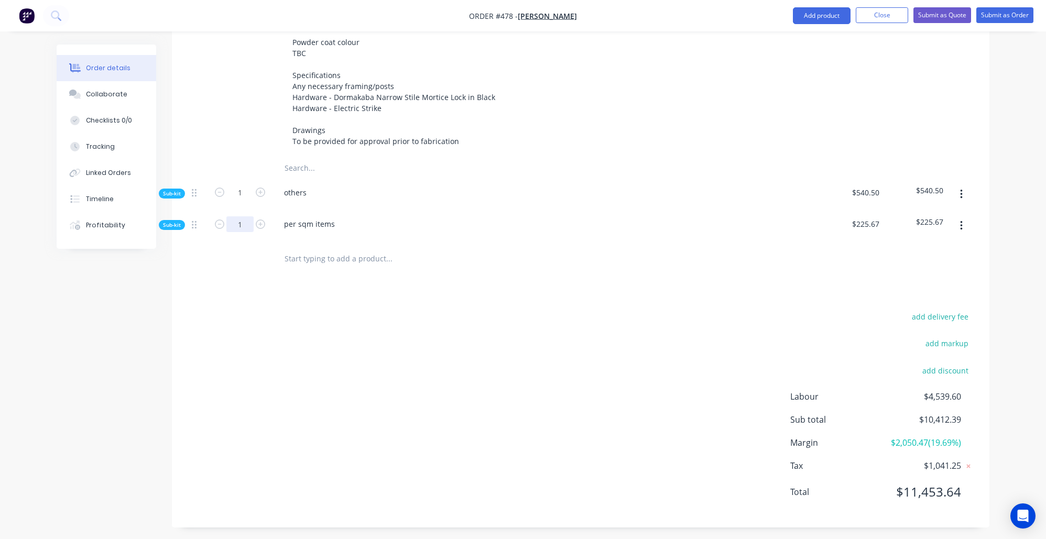
drag, startPoint x: 244, startPoint y: 219, endPoint x: 227, endPoint y: 215, distance: 16.7
click at [225, 215] on form "1" at bounding box center [240, 223] width 55 height 16
click at [188, 222] on div at bounding box center [198, 226] width 21 height 32
click at [181, 221] on span "Sub-kit" at bounding box center [172, 225] width 18 height 8
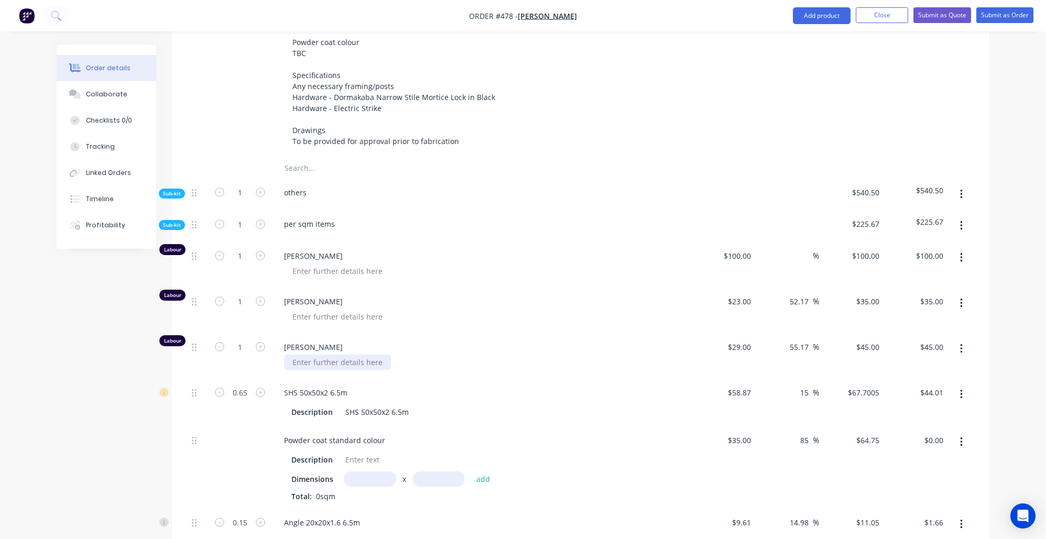
scroll to position [874, 0]
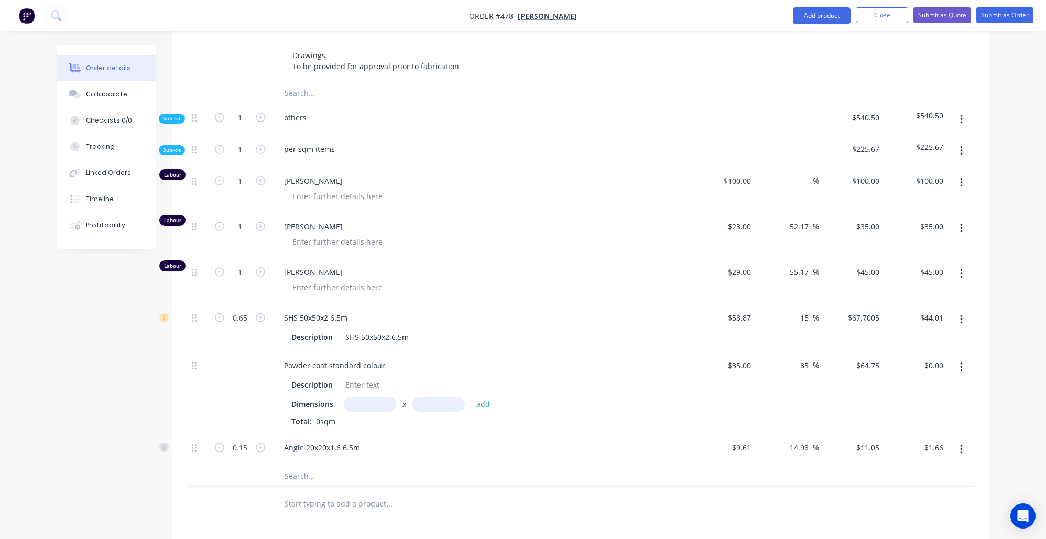
click at [386, 397] on input "text" at bounding box center [370, 404] width 52 height 15
click at [483, 397] on button "add" at bounding box center [483, 404] width 25 height 14
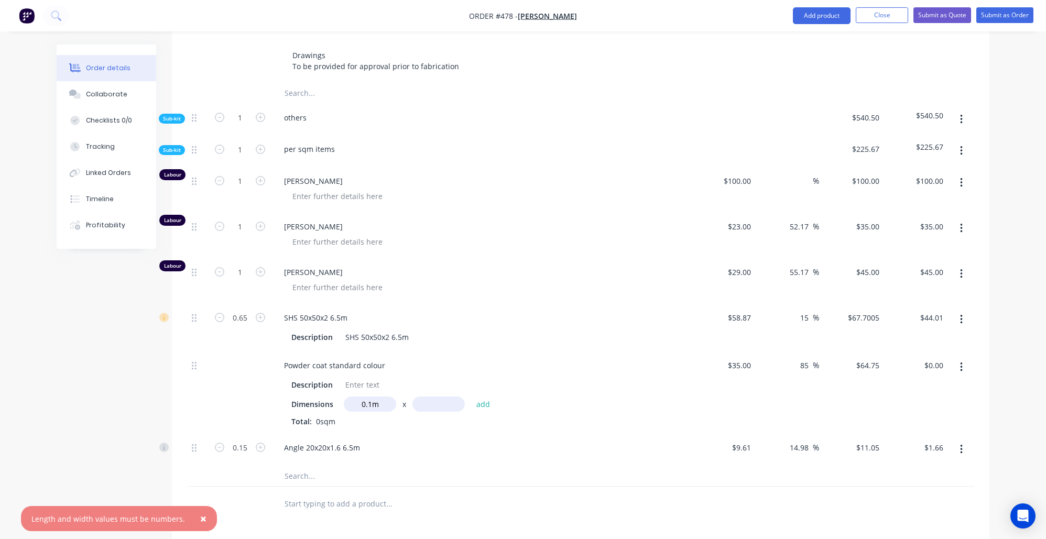
click at [388, 406] on div "Dimensions 0.1m x add Total: 0sqm" at bounding box center [480, 412] width 379 height 30
drag, startPoint x: 380, startPoint y: 398, endPoint x: 305, endPoint y: 404, distance: 75.6
click at [311, 404] on div "Dimensions 0.1m x add" at bounding box center [480, 404] width 379 height 15
click at [483, 397] on button "add" at bounding box center [483, 404] width 25 height 14
click at [240, 141] on input "1" at bounding box center [239, 149] width 27 height 16
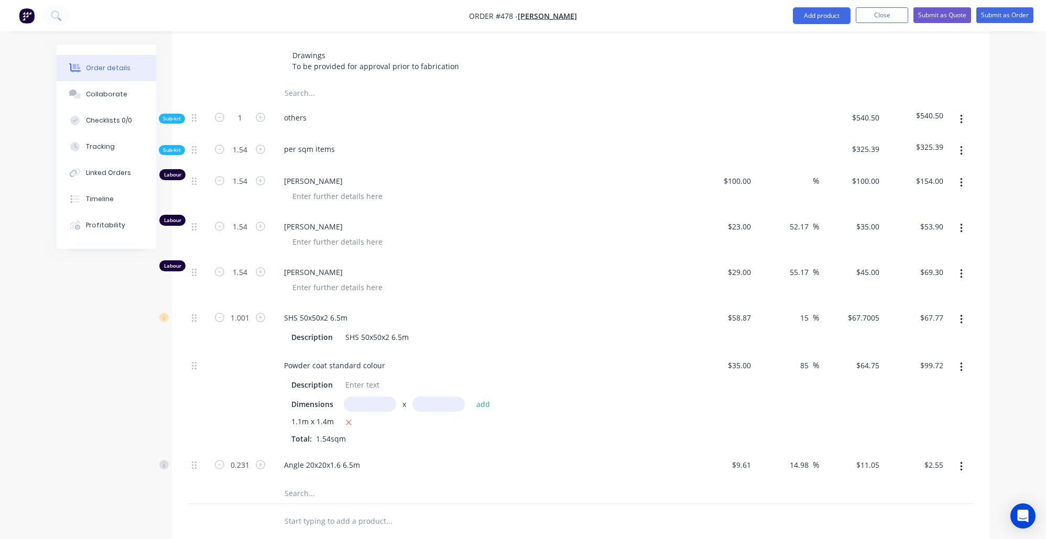
click at [179, 137] on div "Qty Cost Markup Price Total Kit 13.02 Aluminium Fence - 50x10 Blade Infills - S…" at bounding box center [581, 37] width 818 height 1003
click at [177, 146] on span "Sub-kit" at bounding box center [172, 150] width 18 height 8
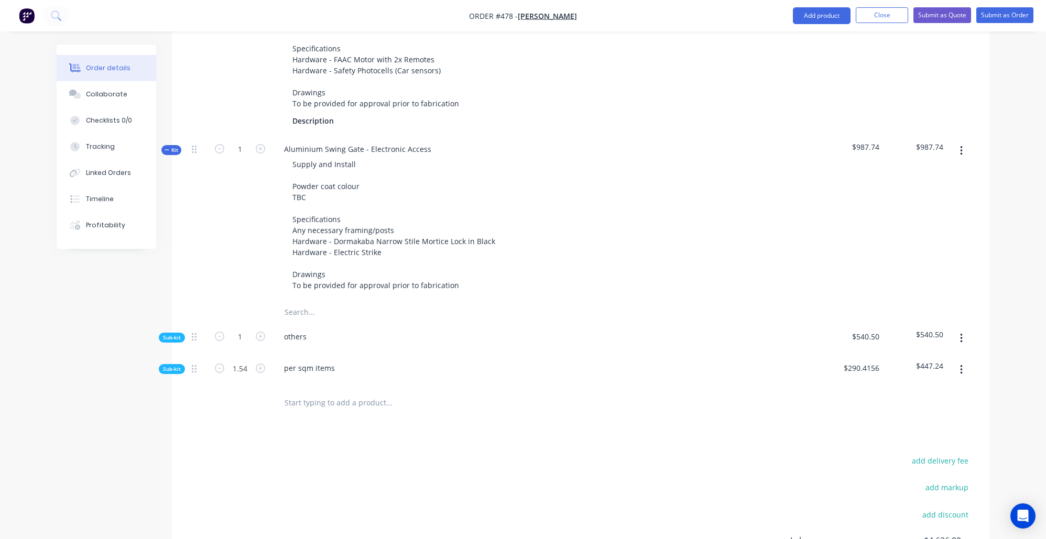
scroll to position [581, 0]
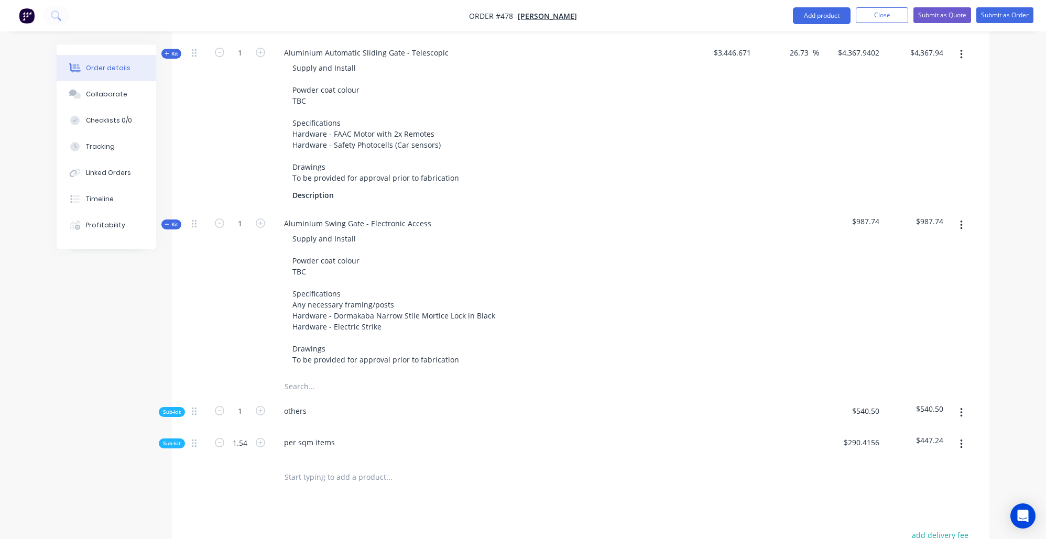
click at [168, 224] on icon "button" at bounding box center [167, 224] width 4 height 1
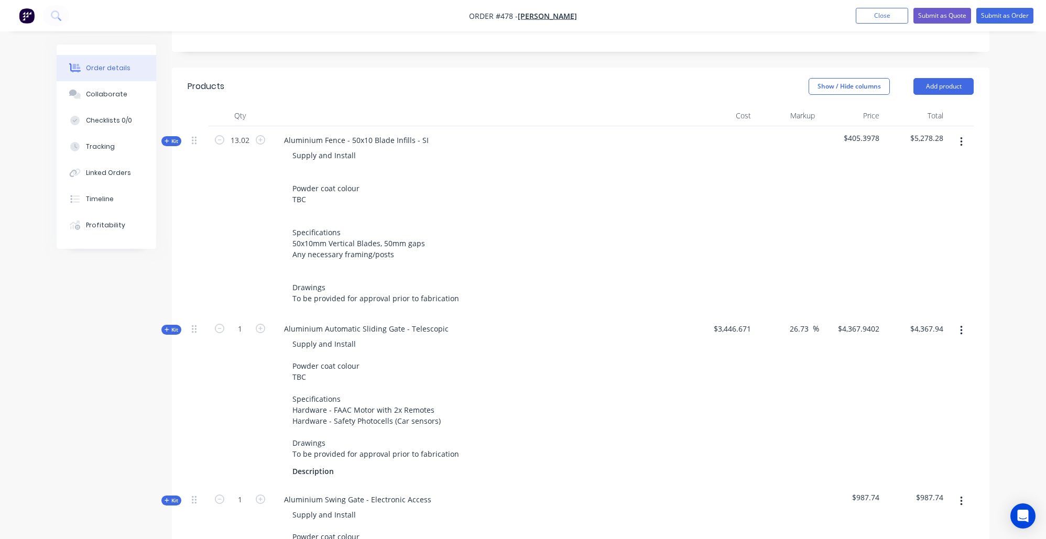
scroll to position [268, 0]
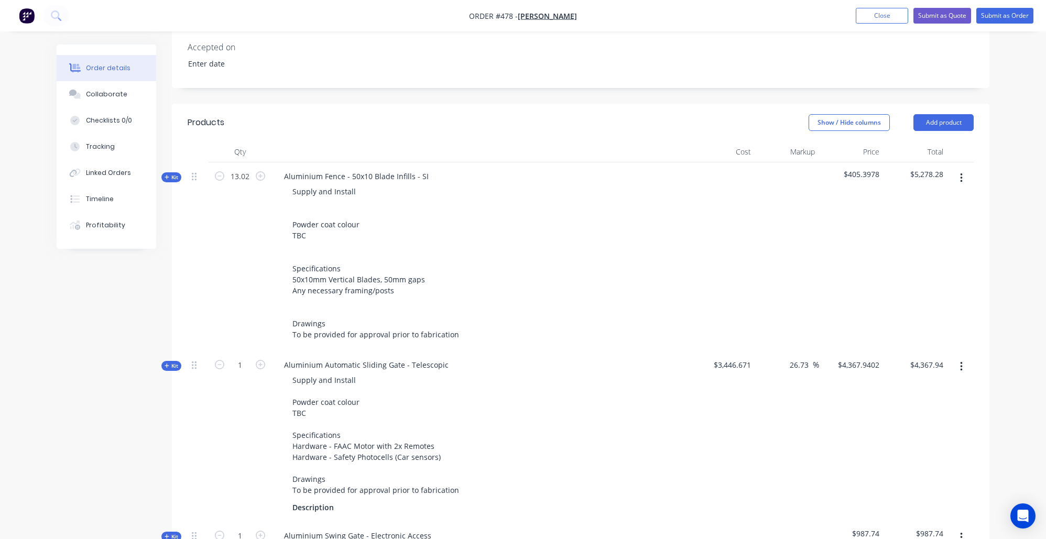
click at [170, 173] on span "Kit" at bounding box center [172, 177] width 14 height 8
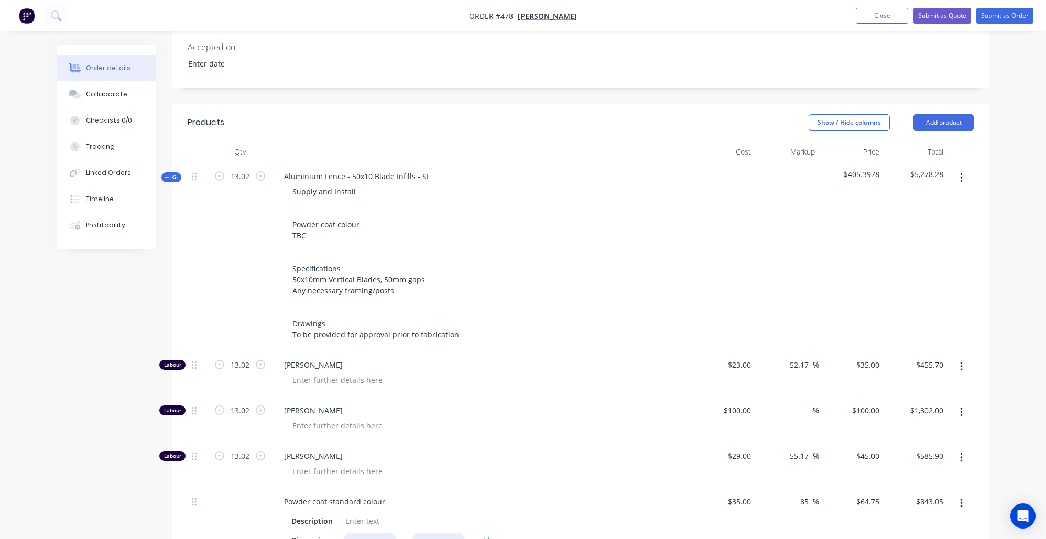
click at [175, 173] on span "Kit" at bounding box center [172, 177] width 14 height 8
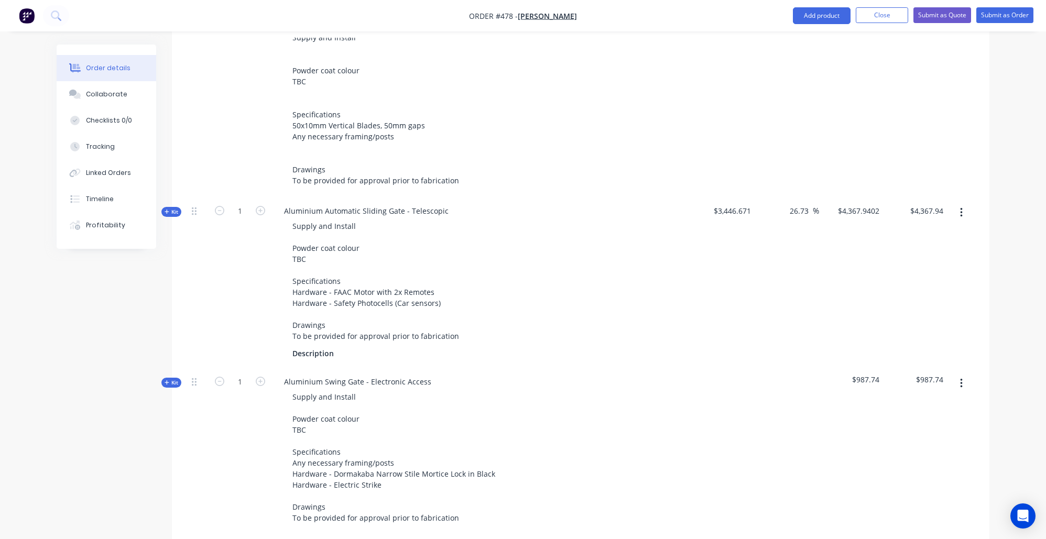
click at [176, 208] on span "Kit" at bounding box center [172, 212] width 14 height 8
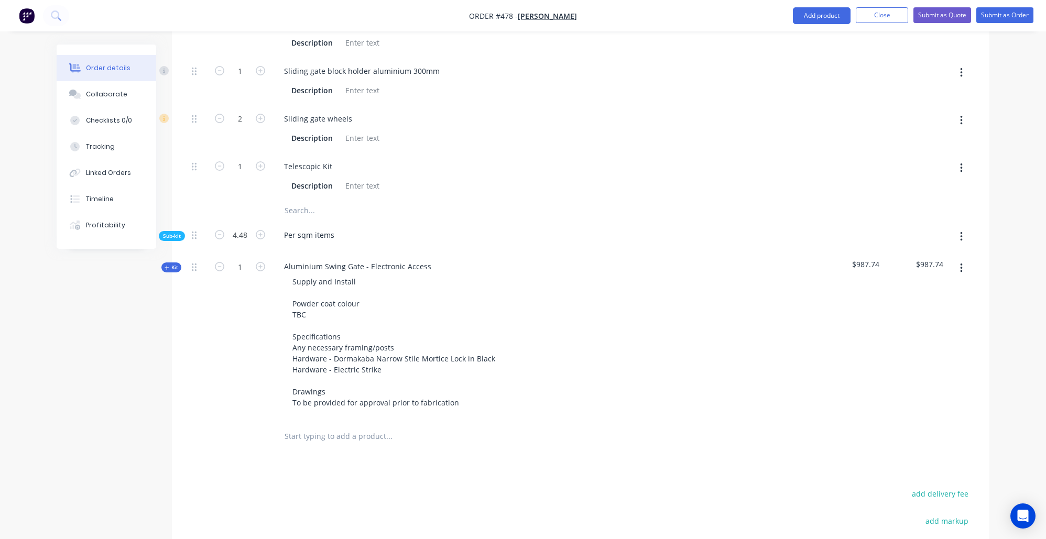
scroll to position [939, 0]
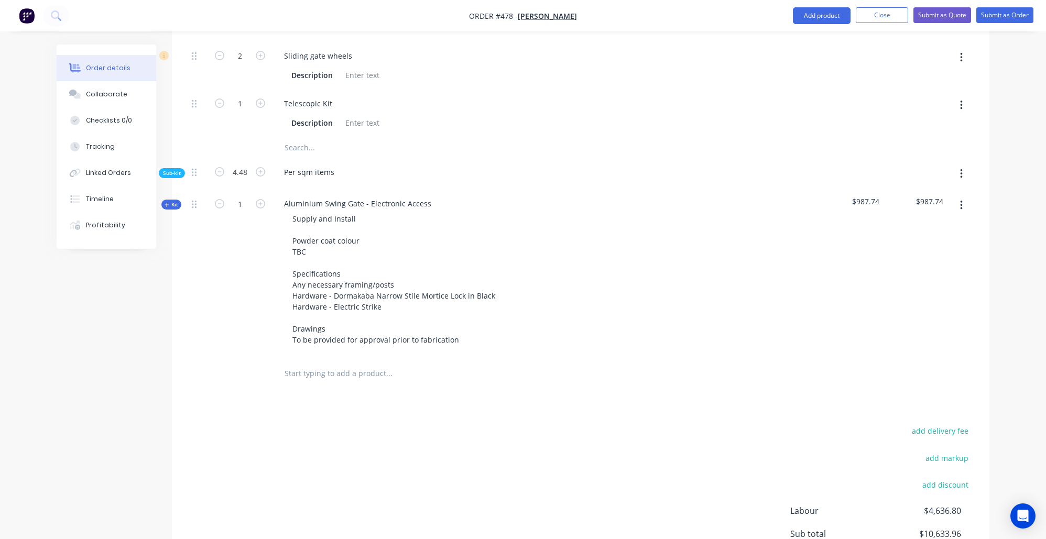
click at [175, 169] on span "Sub-kit" at bounding box center [172, 173] width 18 height 8
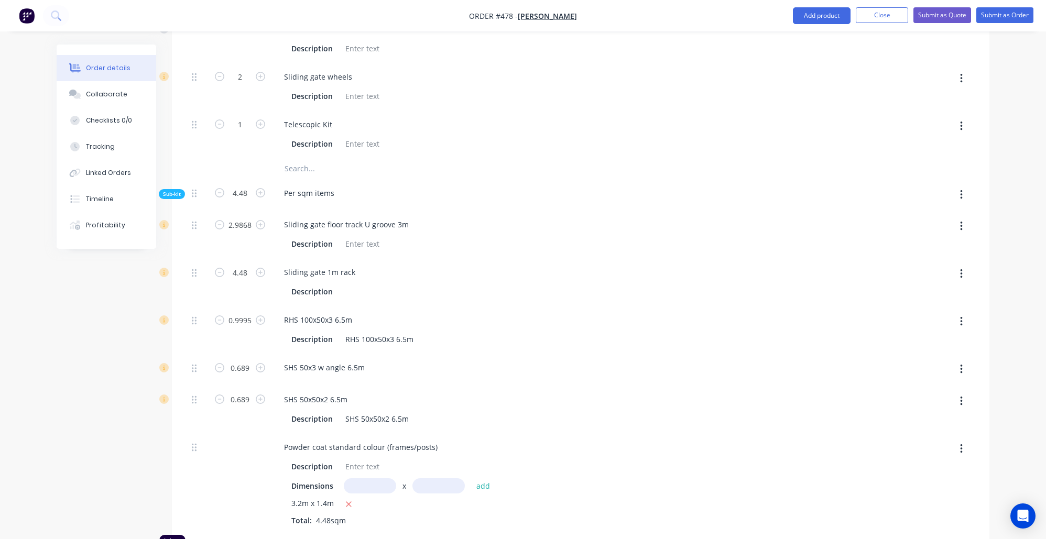
scroll to position [848, 0]
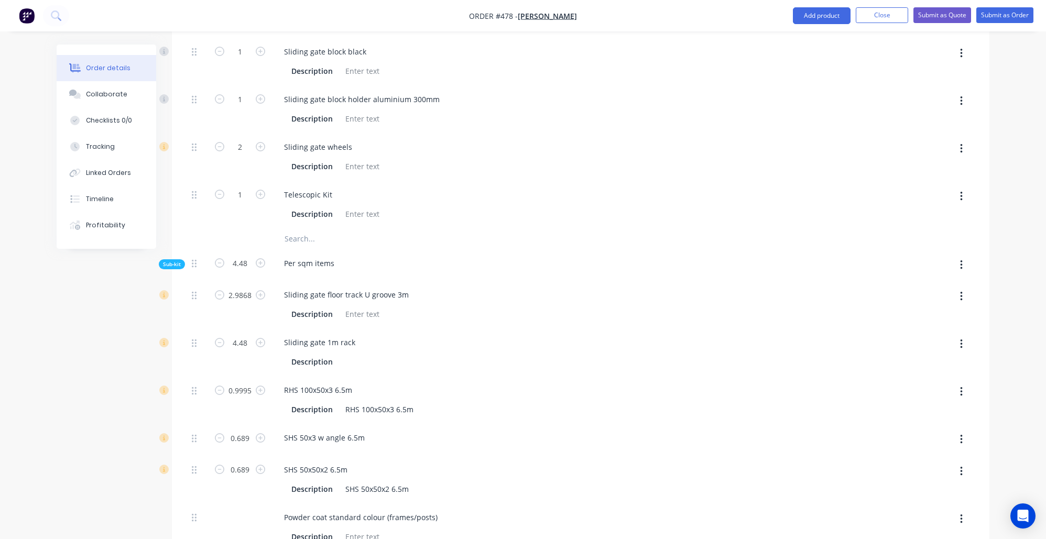
click at [168, 260] on span "Sub-kit" at bounding box center [172, 264] width 18 height 8
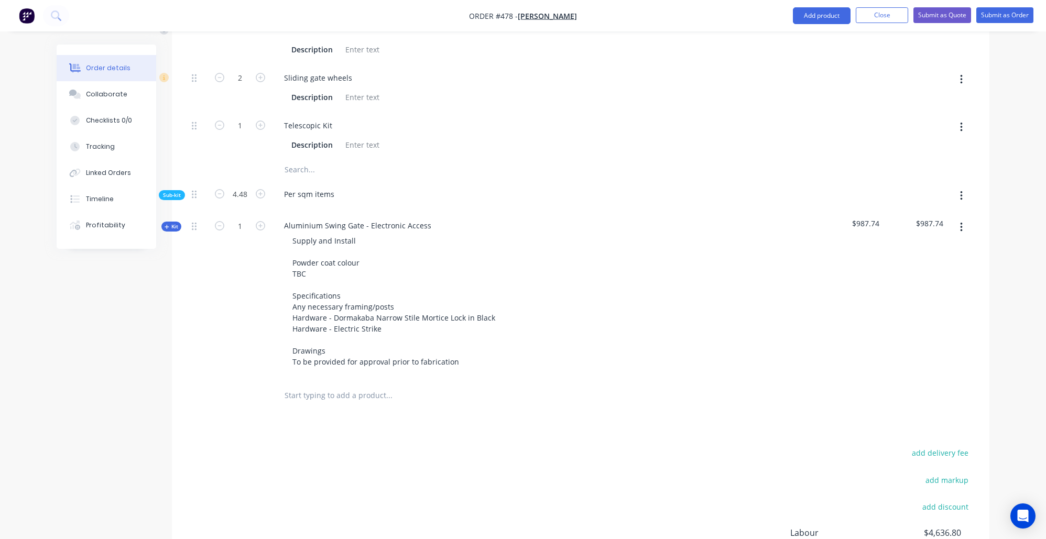
click at [173, 223] on span "Kit" at bounding box center [172, 227] width 14 height 8
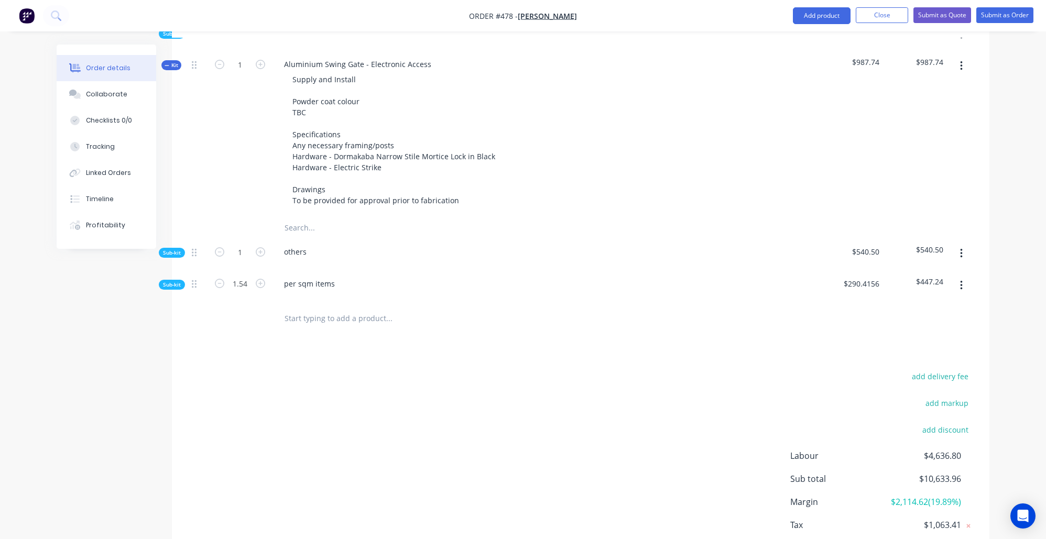
scroll to position [1137, 0]
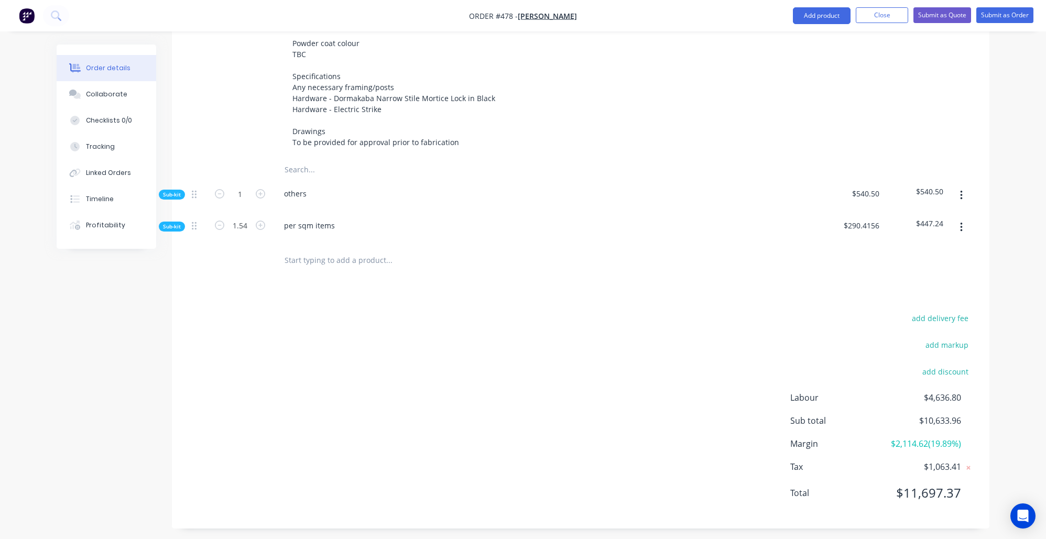
click at [174, 223] on span "Sub-kit" at bounding box center [172, 227] width 18 height 8
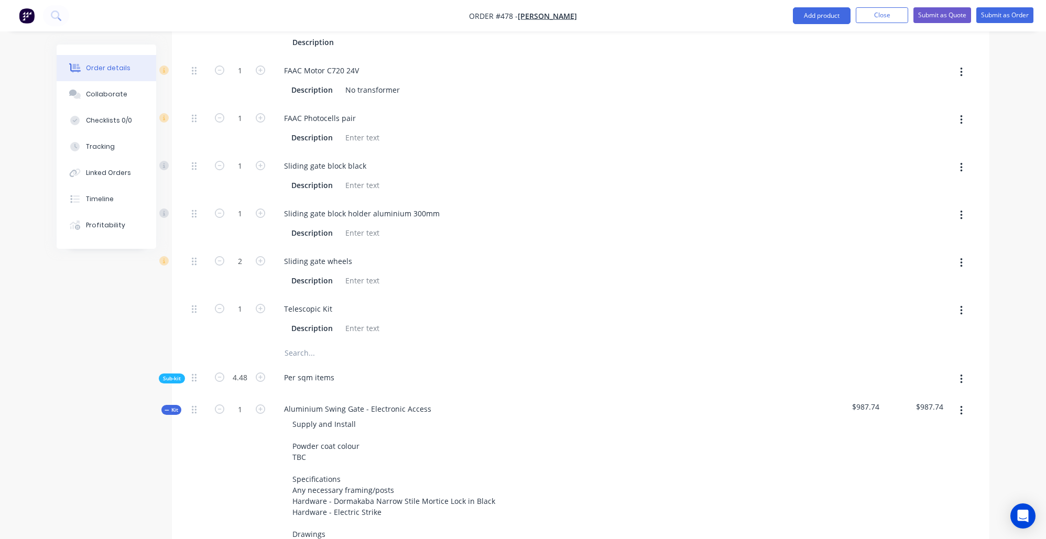
scroll to position [736, 0]
click at [173, 405] on span "Kit" at bounding box center [172, 408] width 14 height 8
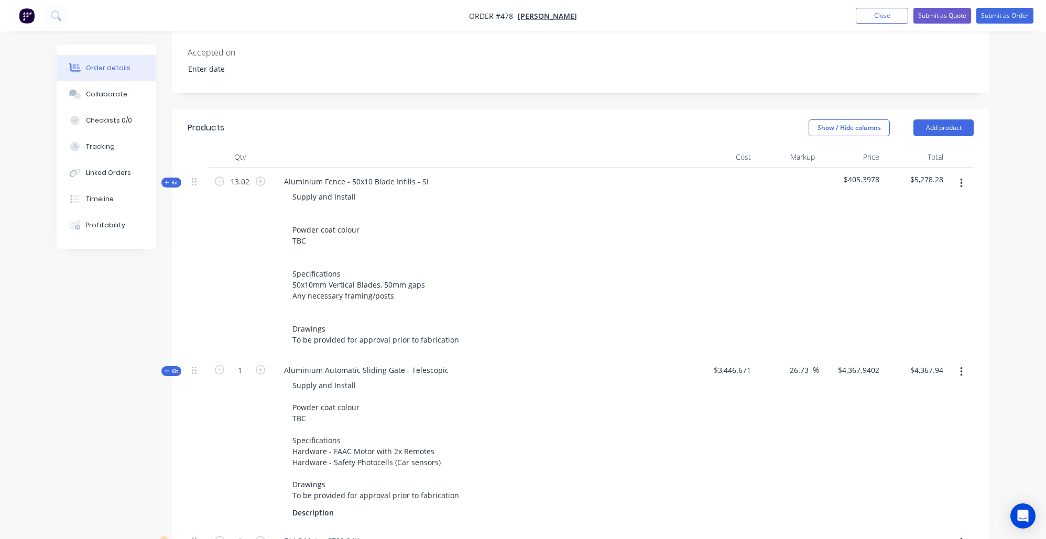
scroll to position [226, 0]
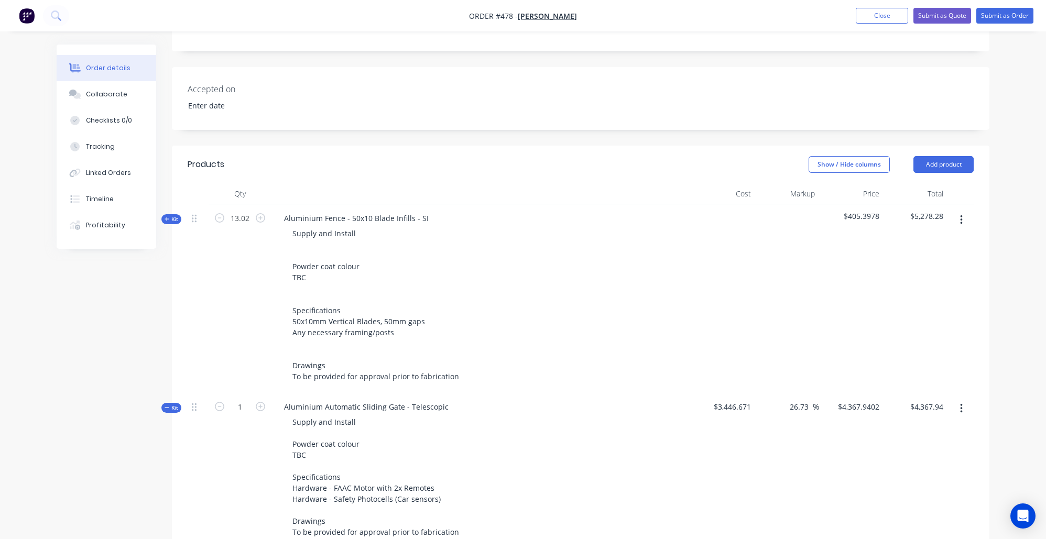
click at [169, 404] on span "Kit" at bounding box center [172, 408] width 14 height 8
click at [169, 213] on div "Order details Collaborate Checklists 0/0 Tracking Linked Orders Timeline Profit…" at bounding box center [114, 147] width 115 height 204
click at [178, 215] on span "Kit" at bounding box center [172, 219] width 14 height 8
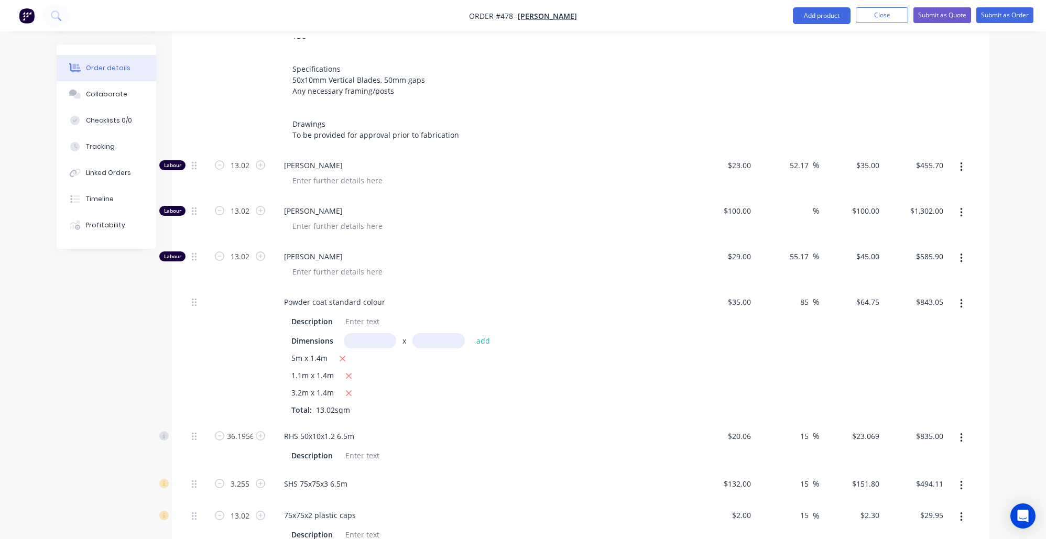
scroll to position [466, 0]
click at [254, 161] on button "button" at bounding box center [261, 166] width 14 height 11
drag, startPoint x: 237, startPoint y: 148, endPoint x: 168, endPoint y: 136, distance: 69.8
click at [165, 135] on div "Order details Collaborate Checklists 0/0 Tracking Linked Orders Timeline Profit…" at bounding box center [523, 459] width 954 height 1760
click at [237, 205] on input "13.02" at bounding box center [239, 213] width 27 height 16
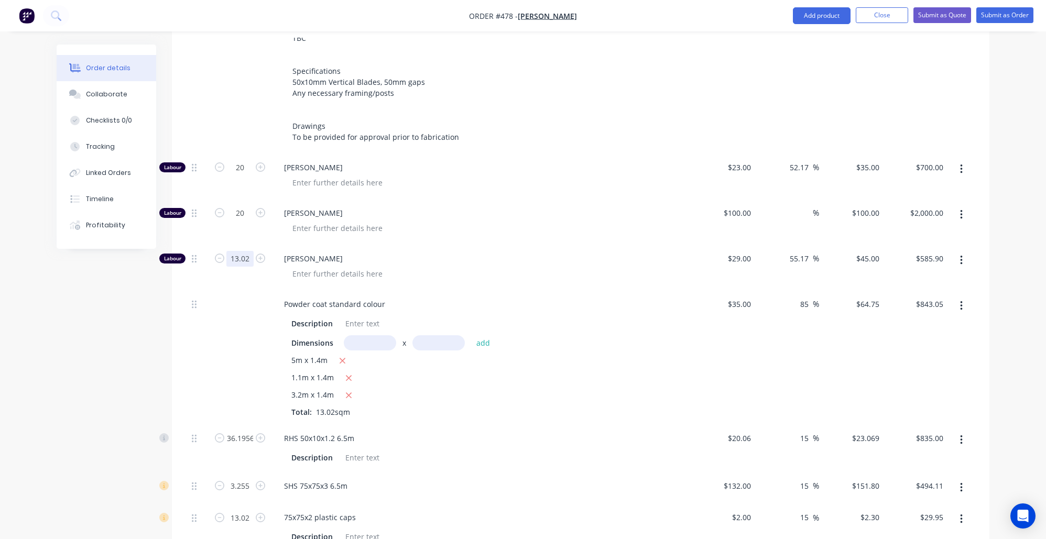
click at [243, 251] on input "13.02" at bounding box center [239, 259] width 27 height 16
click at [90, 385] on div "Created by Nibal Created 07/10/25 Required 07/10/25 Assigned to Add team member…" at bounding box center [523, 459] width 933 height 1760
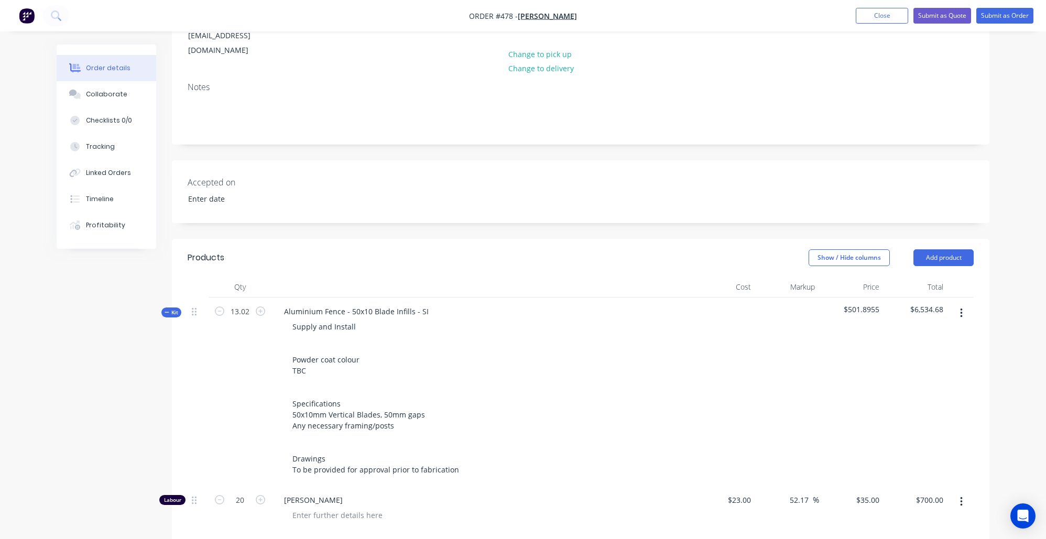
scroll to position [156, 0]
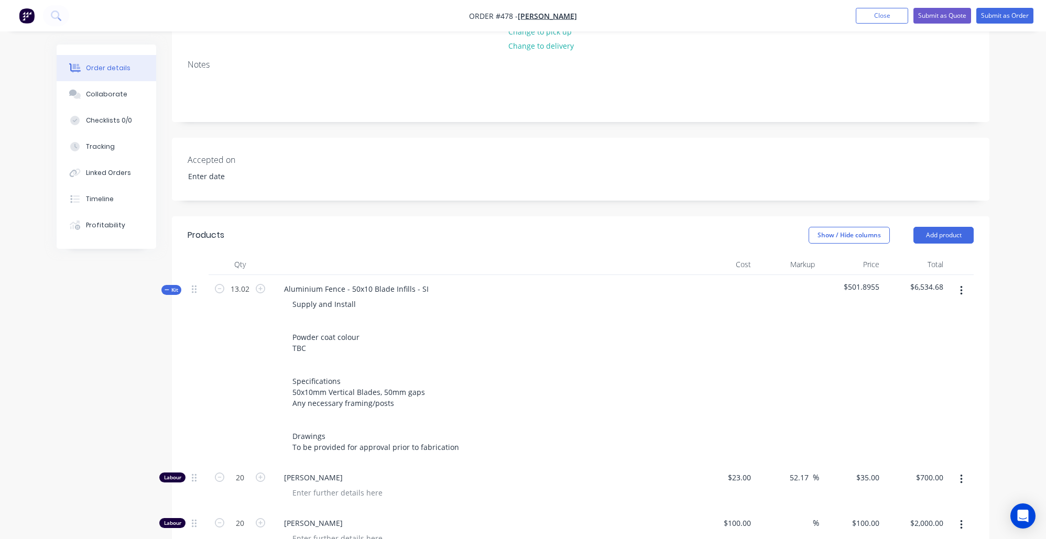
click at [170, 286] on span "Kit" at bounding box center [172, 290] width 14 height 8
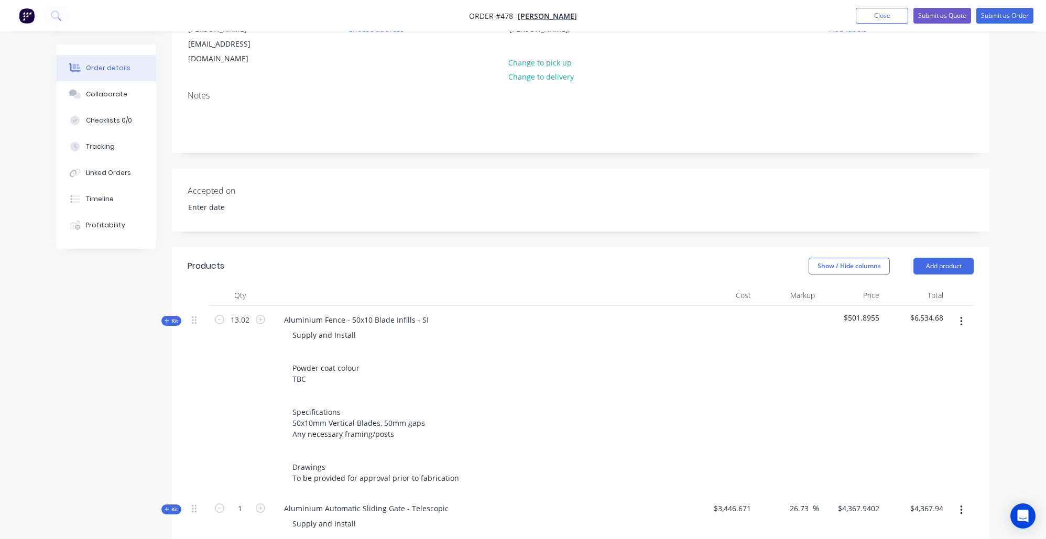
scroll to position [0, 0]
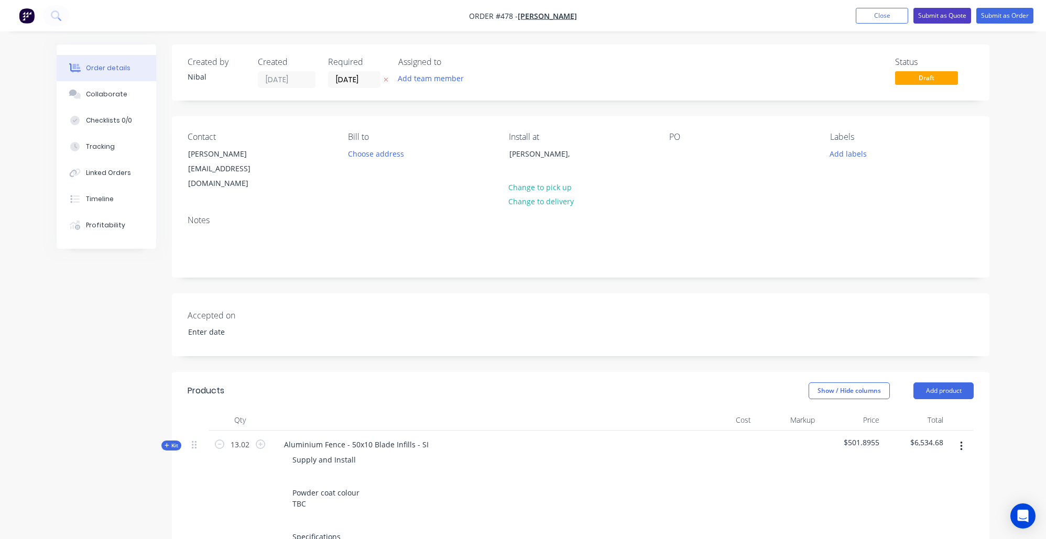
click at [950, 17] on button "Submit as Quote" at bounding box center [942, 16] width 58 height 16
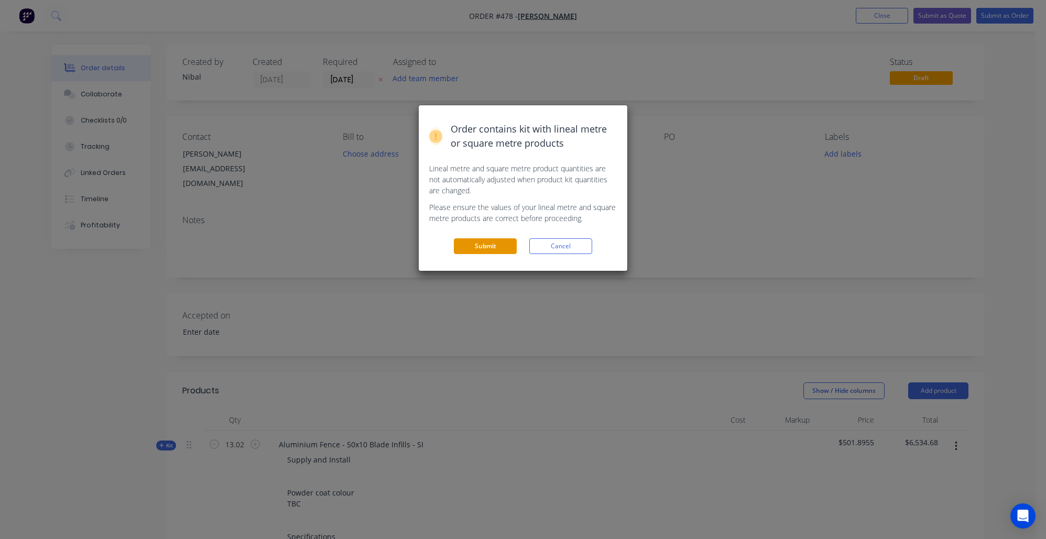
click at [483, 244] on button "Submit" at bounding box center [485, 246] width 63 height 16
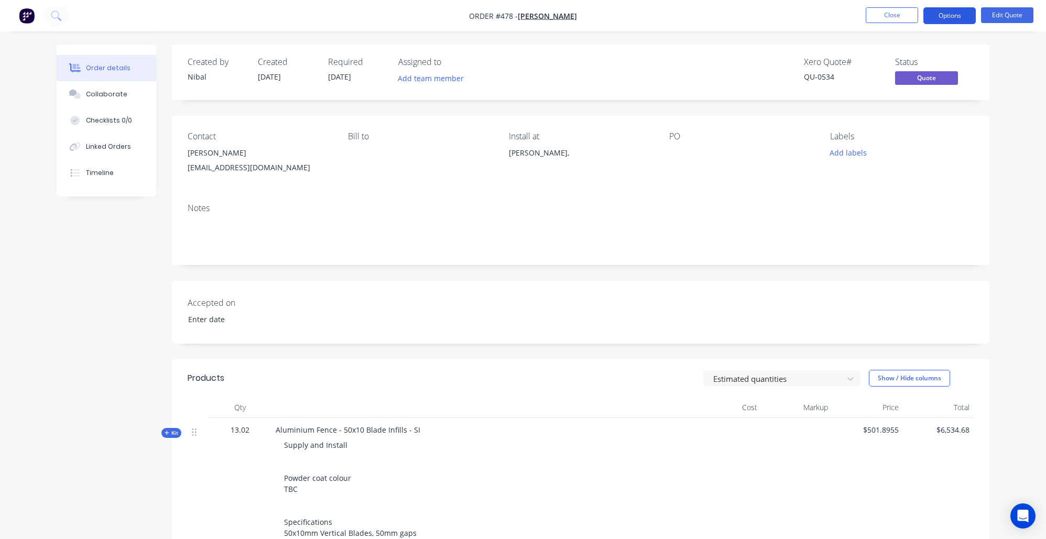
click at [963, 10] on button "Options" at bounding box center [949, 15] width 52 height 17
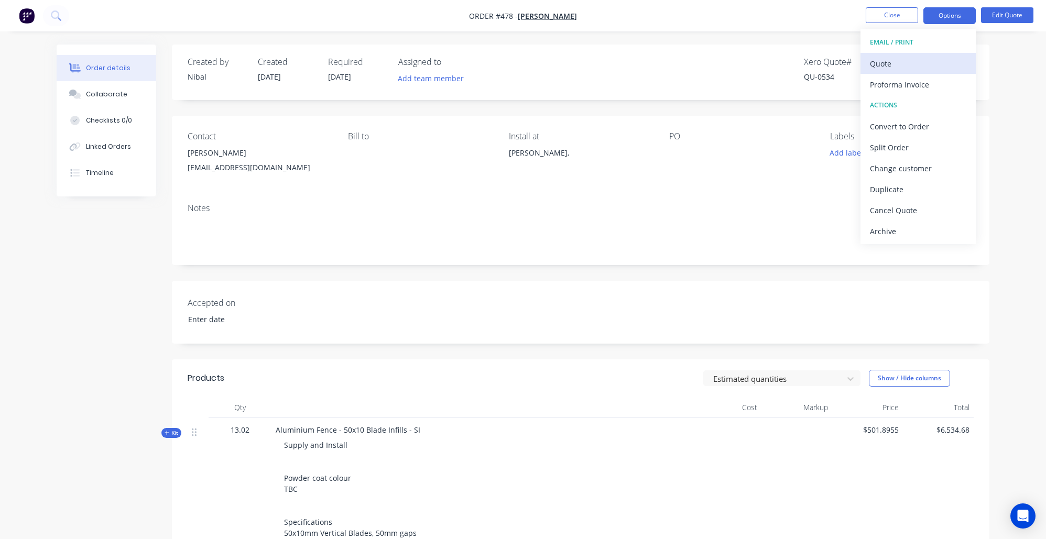
click at [933, 61] on div "Quote" at bounding box center [918, 63] width 96 height 15
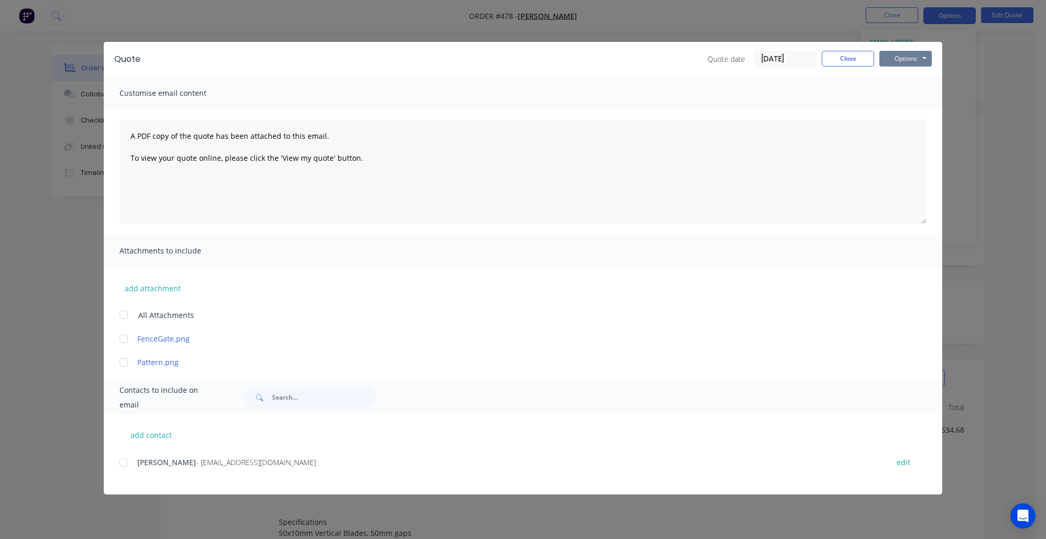
click at [885, 55] on button "Options" at bounding box center [905, 59] width 52 height 16
click at [902, 77] on button "Preview" at bounding box center [912, 77] width 67 height 17
click at [839, 62] on button "Close" at bounding box center [848, 59] width 52 height 16
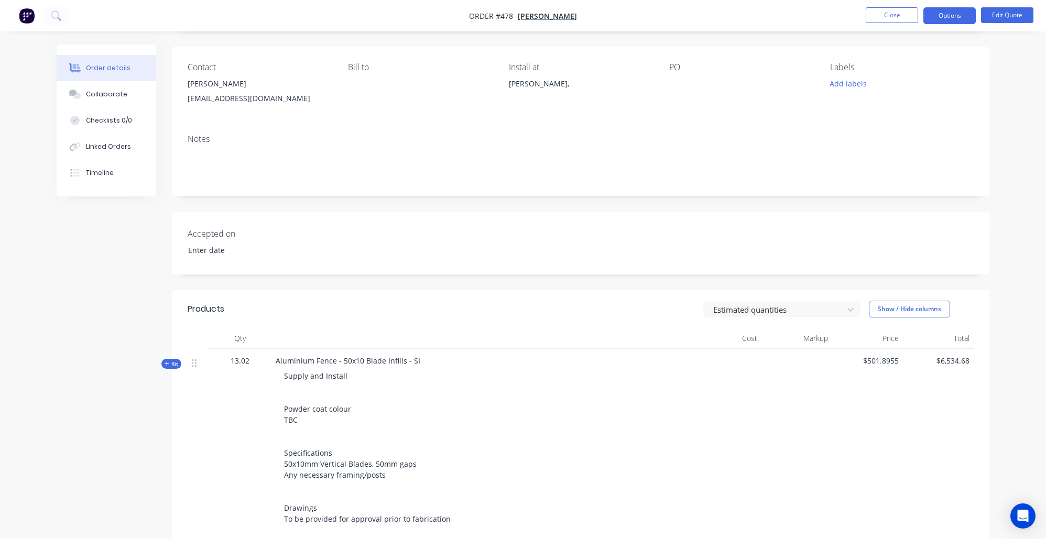
scroll to position [144, 0]
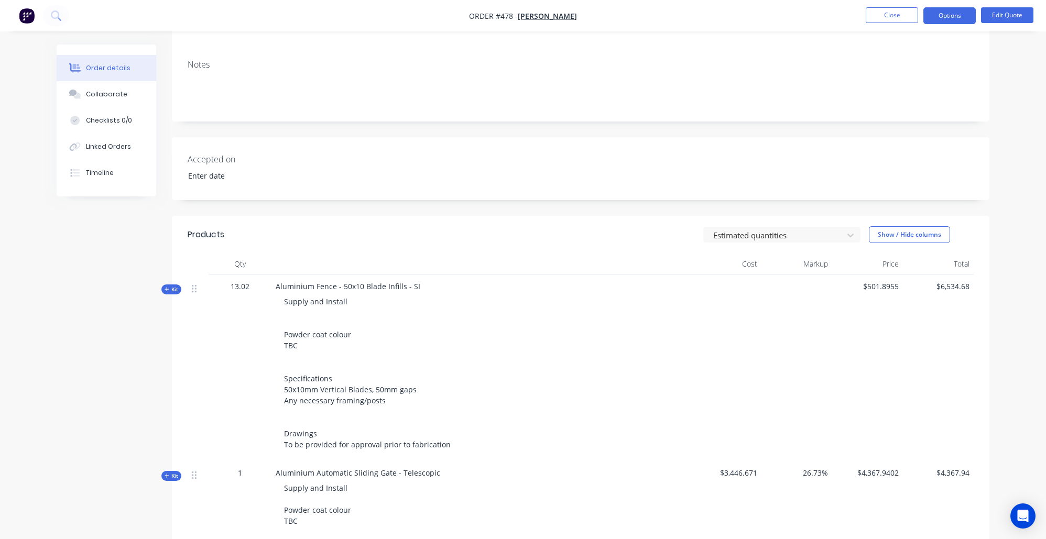
click at [377, 377] on div "Supply and Install Powder coat colour TBC Specifications 50x10mm Vertical Blade…" at bounding box center [481, 373] width 411 height 162
click at [374, 383] on span "Supply and Install Powder coat colour TBC Specifications 50x10mm Vertical Blade…" at bounding box center [367, 373] width 167 height 153
click at [997, 11] on button "Edit Quote" at bounding box center [1007, 15] width 52 height 16
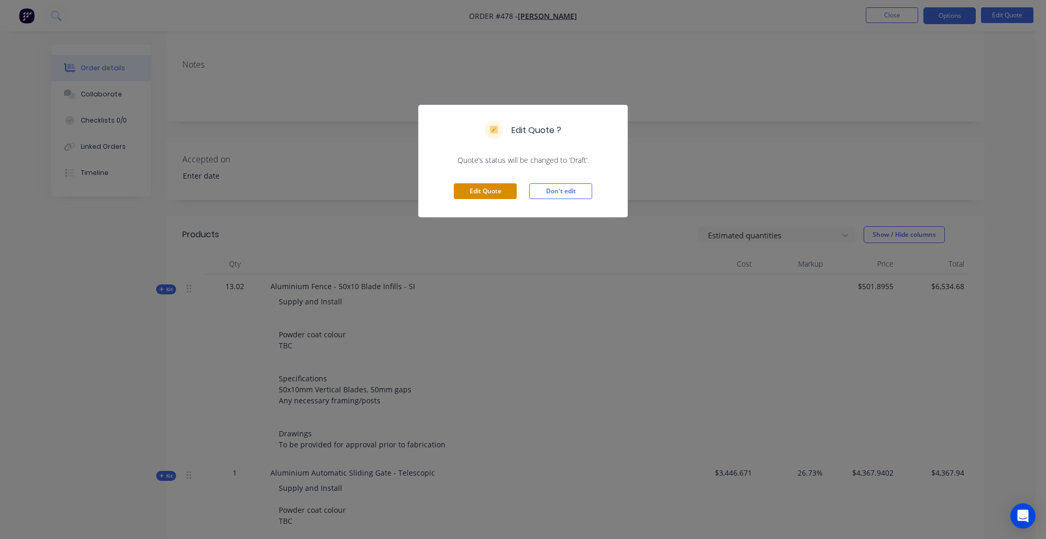
click at [475, 191] on button "Edit Quote" at bounding box center [485, 191] width 63 height 16
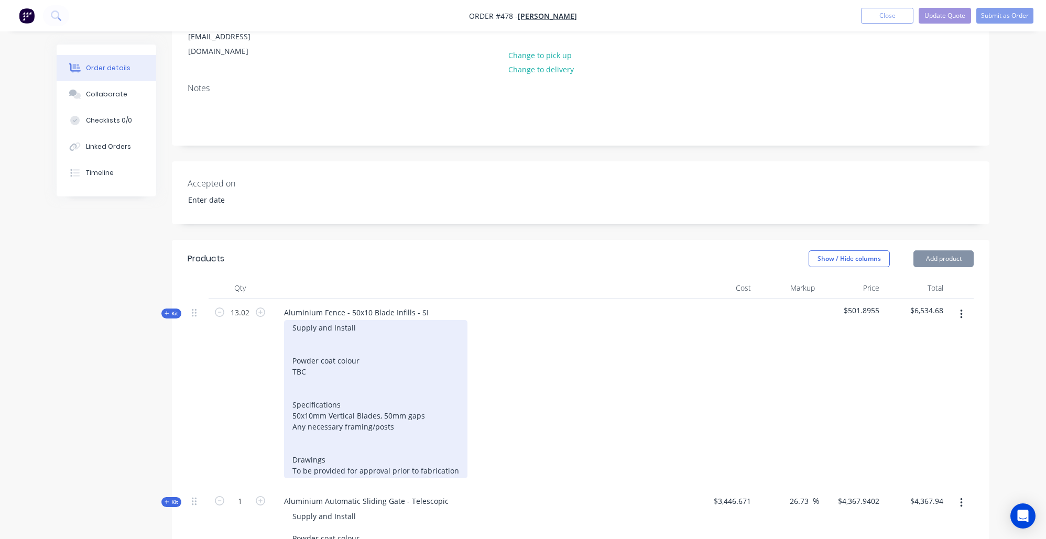
scroll to position [236, 0]
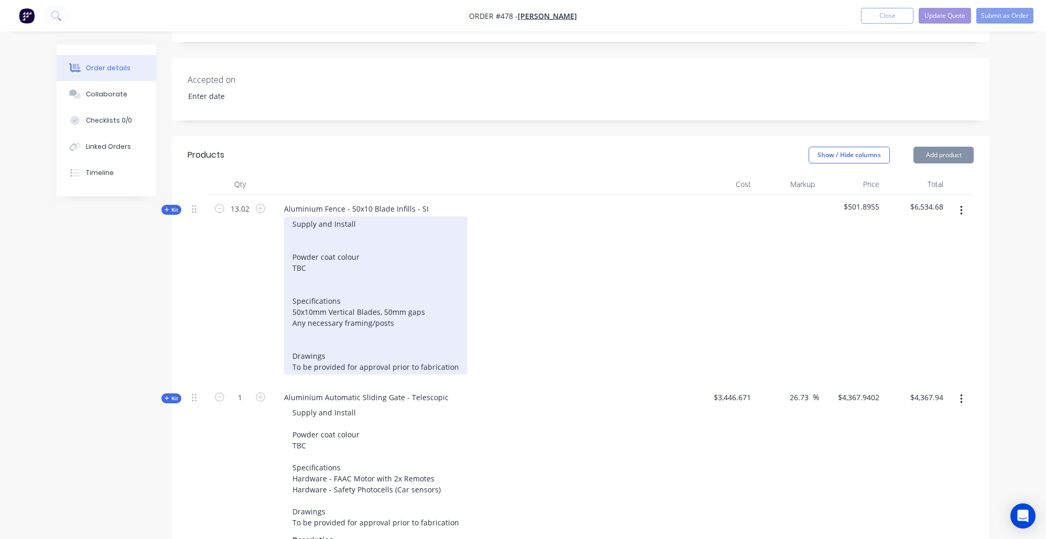
click at [344, 287] on div "Supply and Install Powder coat colour TBC Specifications 50x10mm Vertical Blade…" at bounding box center [375, 295] width 183 height 158
click at [369, 292] on div "Supply and Install Powder coat colour TBC Specifications 50x10mm Vertical Blade…" at bounding box center [375, 295] width 183 height 158
click at [388, 296] on div "Supply and Install Powder coat colour TBC Specifications 50x10mm Vertical Blade…" at bounding box center [375, 295] width 183 height 158
click at [390, 294] on div "Supply and Install Powder coat colour TBC Specifications 50x10mm Vertical Blade…" at bounding box center [375, 295] width 183 height 158
drag, startPoint x: 426, startPoint y: 297, endPoint x: 382, endPoint y: 293, distance: 44.2
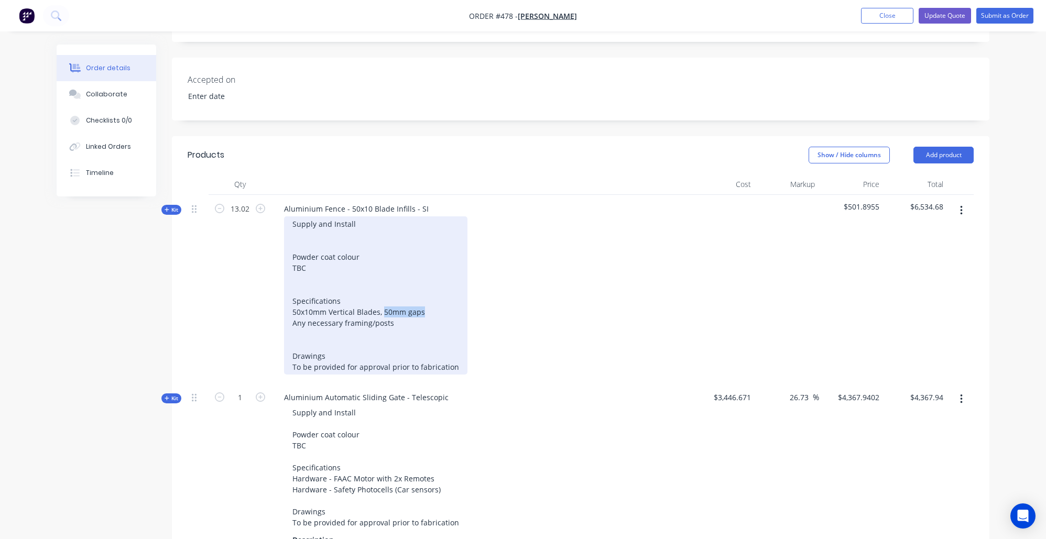
click at [382, 294] on div "Supply and Install Powder coat colour TBC Specifications 50x10mm Vertical Blade…" at bounding box center [375, 295] width 183 height 158
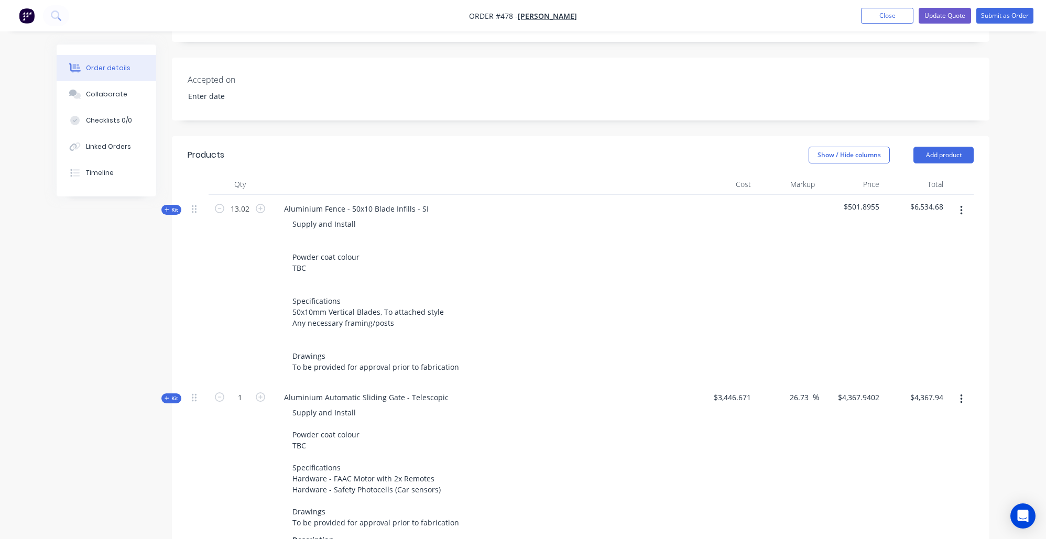
click at [77, 401] on div "Created by Nibal Created 07/10/25 Required 07/10/25 Assigned to Add team member…" at bounding box center [523, 416] width 933 height 1214
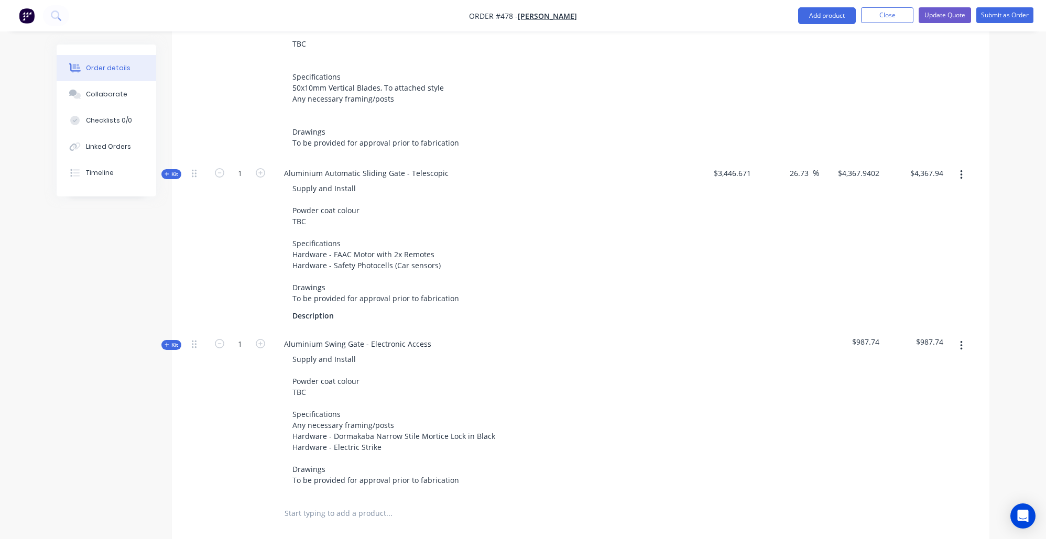
scroll to position [535, 0]
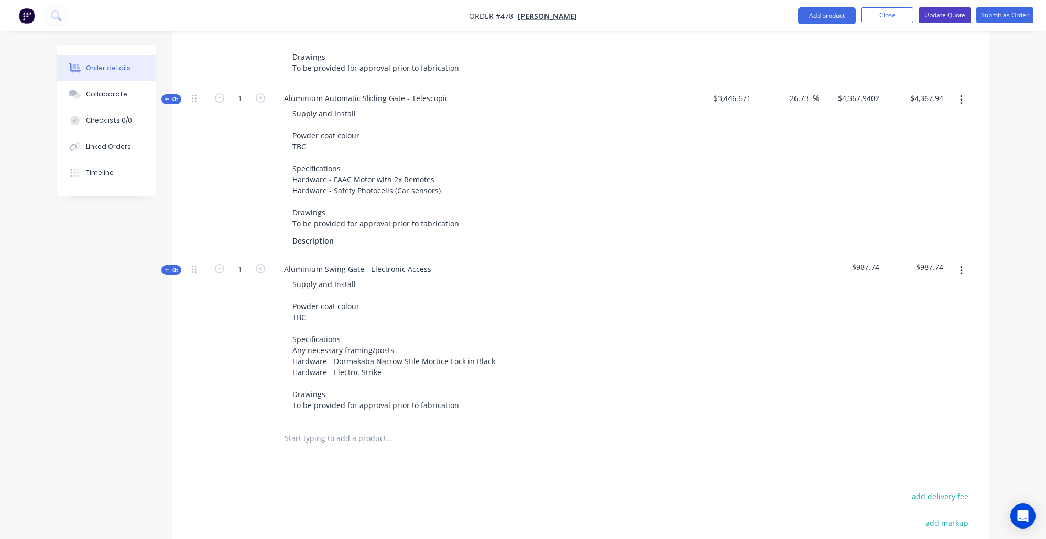
click at [957, 20] on button "Update Quote" at bounding box center [945, 15] width 52 height 16
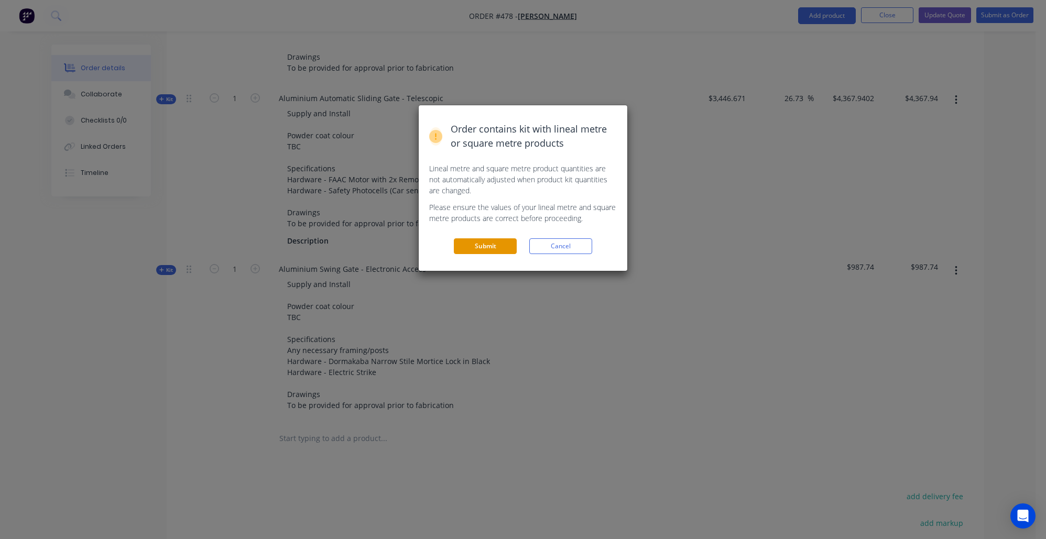
click at [461, 238] on button "Submit" at bounding box center [485, 246] width 63 height 16
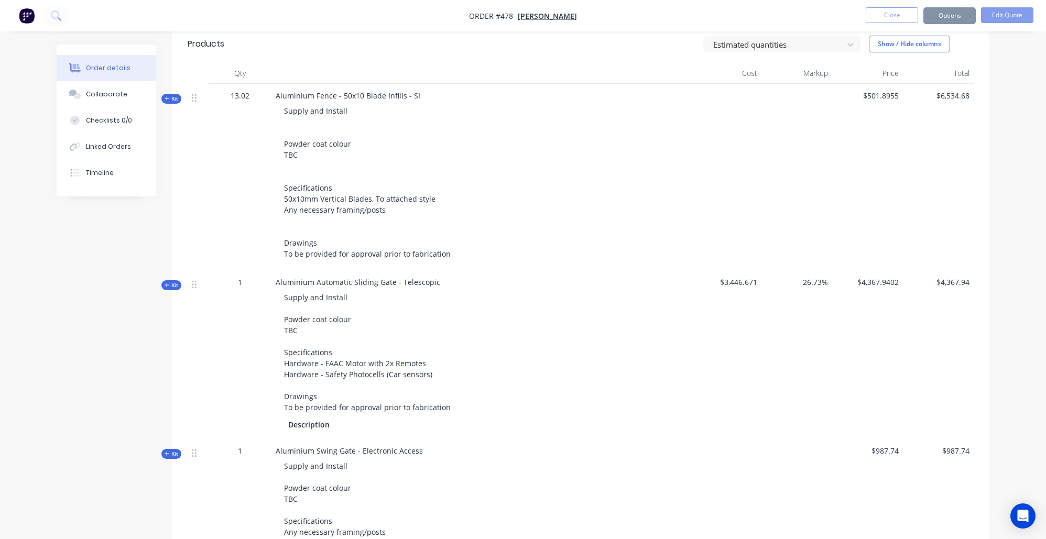
scroll to position [304, 0]
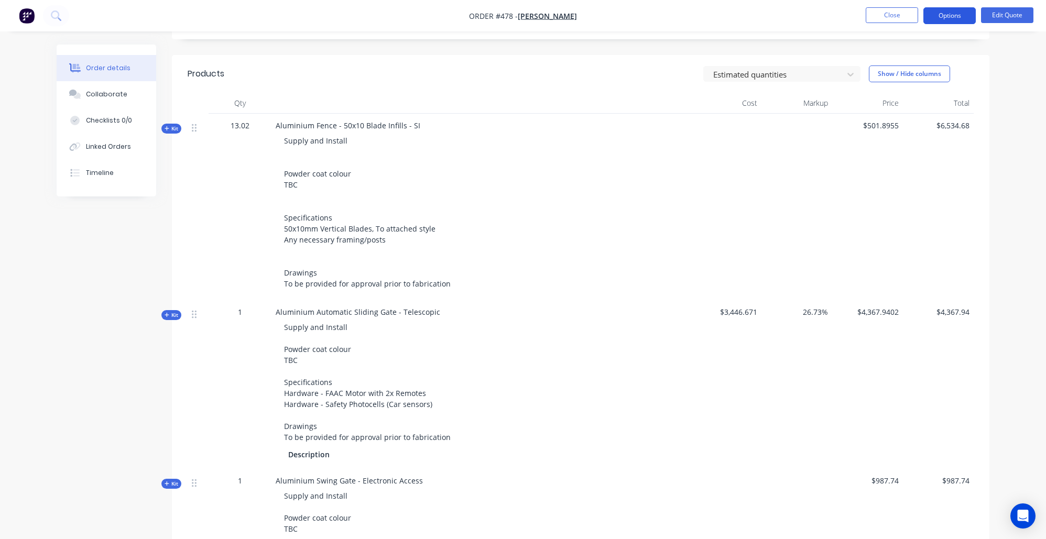
click at [960, 18] on button "Options" at bounding box center [949, 15] width 52 height 17
click at [942, 54] on button "Quote" at bounding box center [918, 63] width 115 height 21
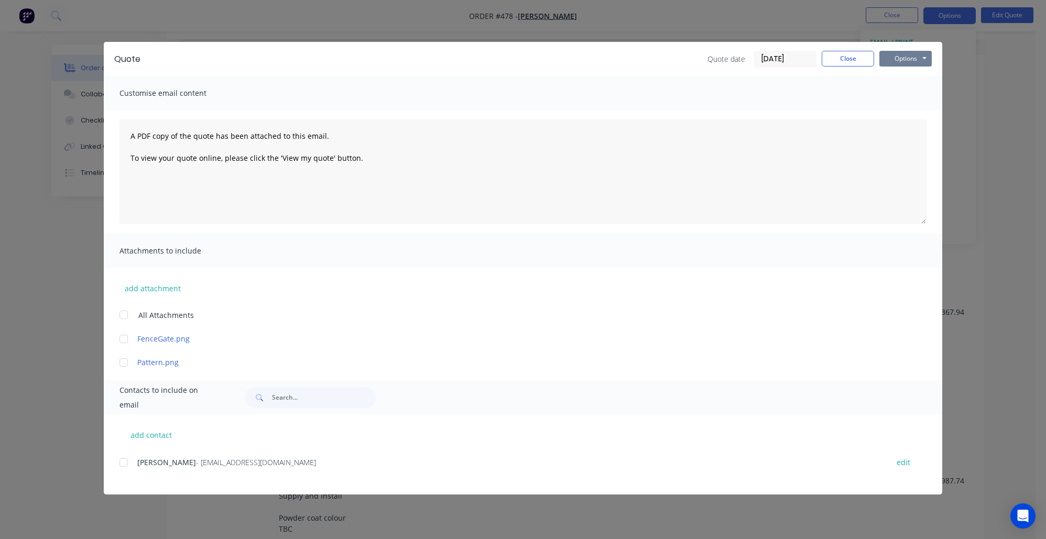
click at [917, 58] on button "Options" at bounding box center [905, 59] width 52 height 16
click at [925, 75] on button "Preview" at bounding box center [912, 77] width 67 height 17
drag, startPoint x: 131, startPoint y: 455, endPoint x: 124, endPoint y: 460, distance: 8.7
click at [126, 458] on div at bounding box center [123, 462] width 21 height 21
click at [125, 362] on div at bounding box center [123, 362] width 21 height 21
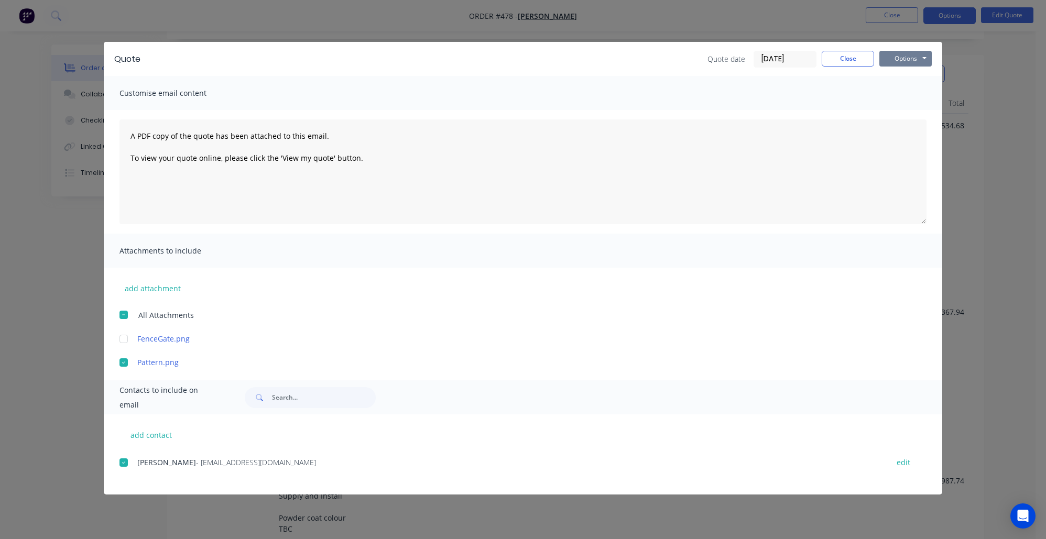
click at [908, 56] on button "Options" at bounding box center [905, 59] width 52 height 16
click at [906, 112] on button "Email" at bounding box center [912, 111] width 67 height 17
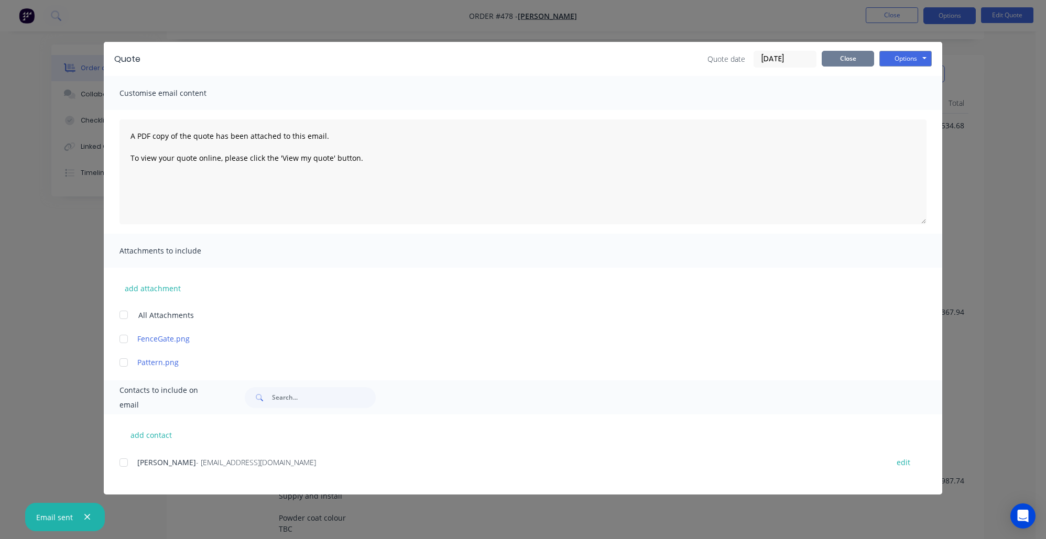
click at [850, 56] on button "Close" at bounding box center [848, 59] width 52 height 16
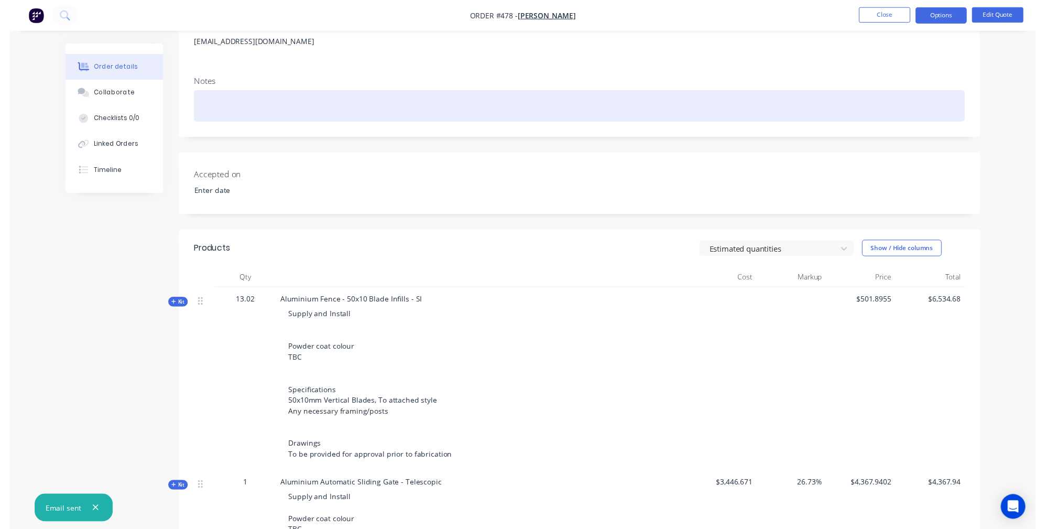
scroll to position [0, 0]
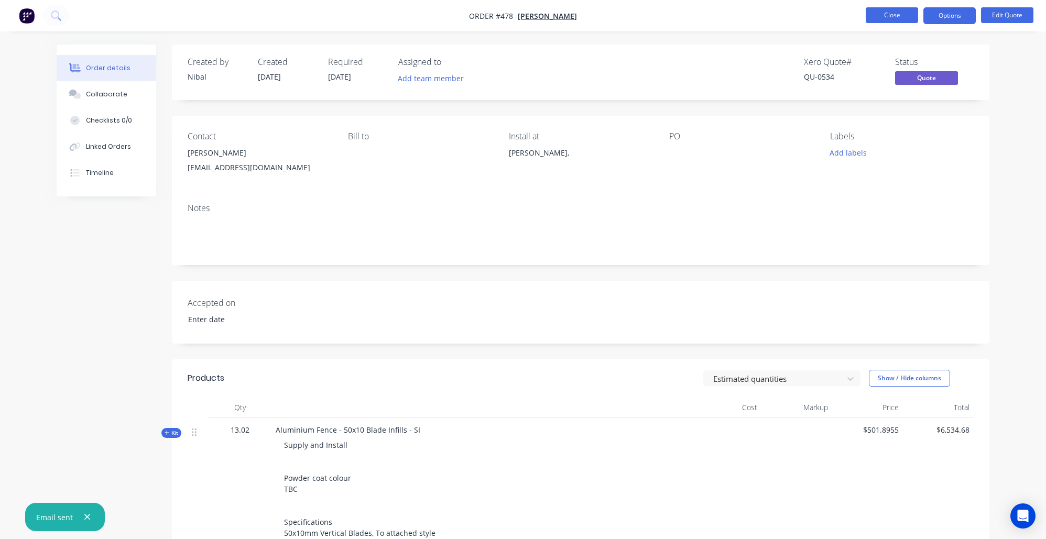
click at [880, 19] on button "Close" at bounding box center [892, 15] width 52 height 16
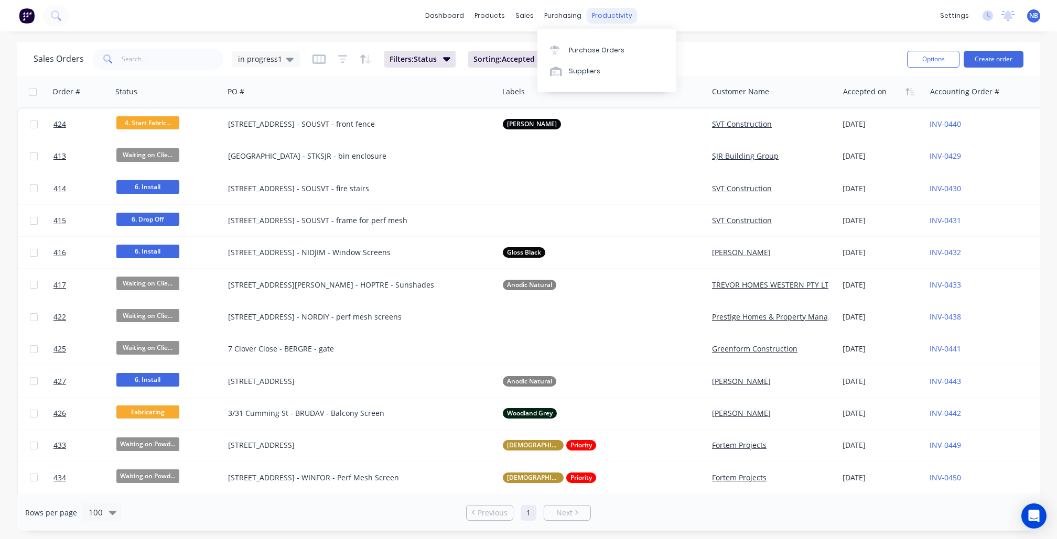
click at [578, 13] on div "purchasing" at bounding box center [563, 16] width 48 height 16
click at [607, 40] on link "Workflow" at bounding box center [652, 49] width 139 height 21
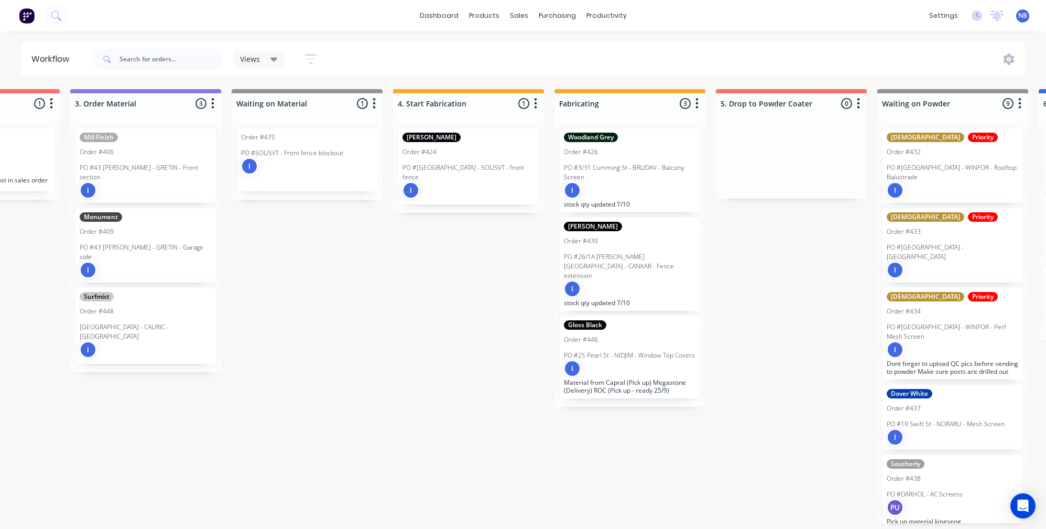
scroll to position [0, 598]
click at [309, 286] on div "Submitted 0 Status colour #273444 hex #273444 Save Cancel Summaries Total order…" at bounding box center [496, 306] width 2204 height 434
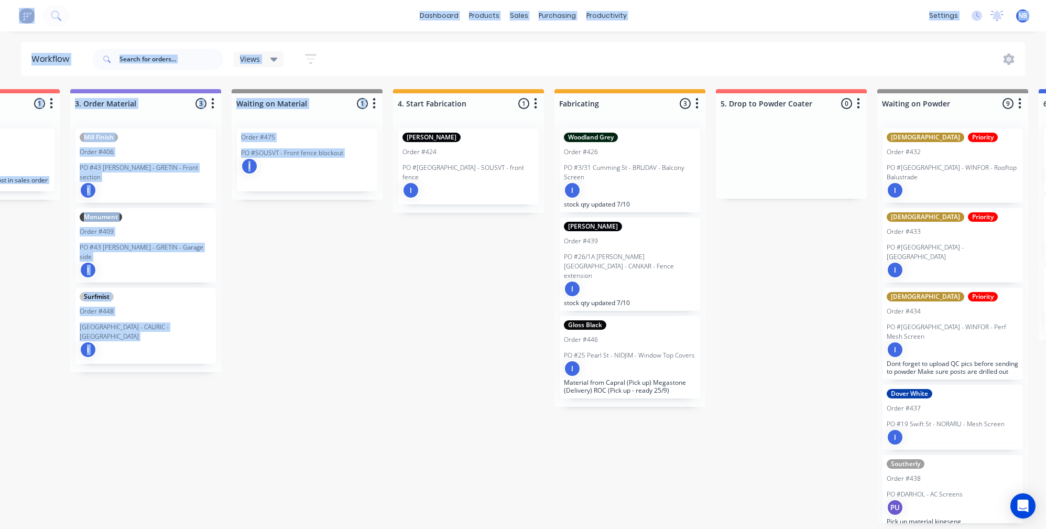
click at [306, 290] on div "Submitted 0 Status colour #273444 hex #273444 Save Cancel Summaries Total order…" at bounding box center [496, 306] width 2204 height 434
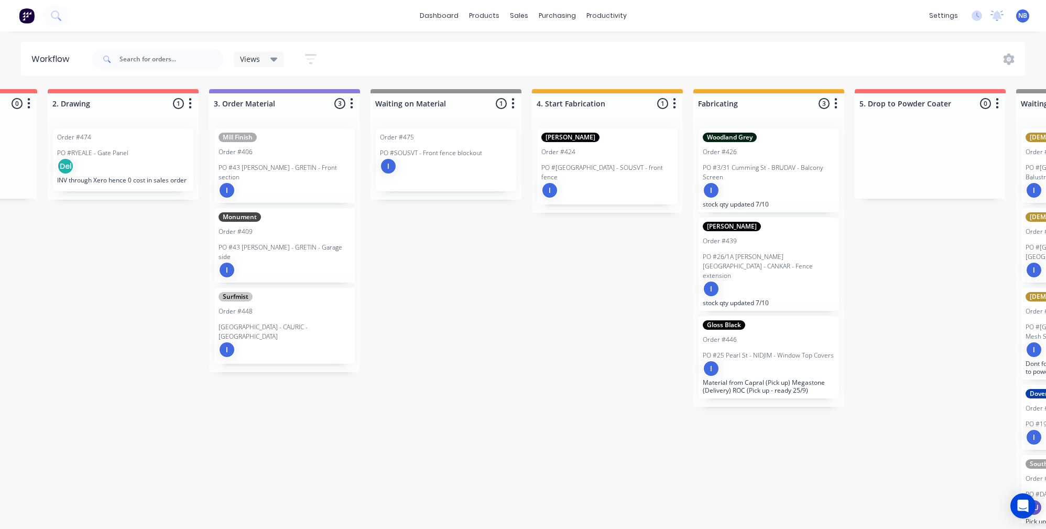
scroll to position [0, 454]
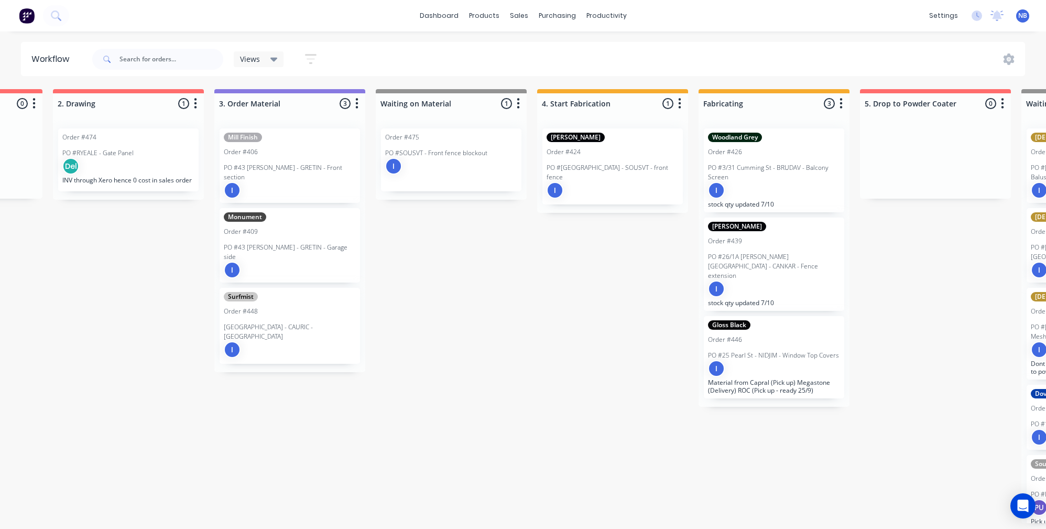
click at [320, 182] on div "I" at bounding box center [290, 190] width 132 height 17
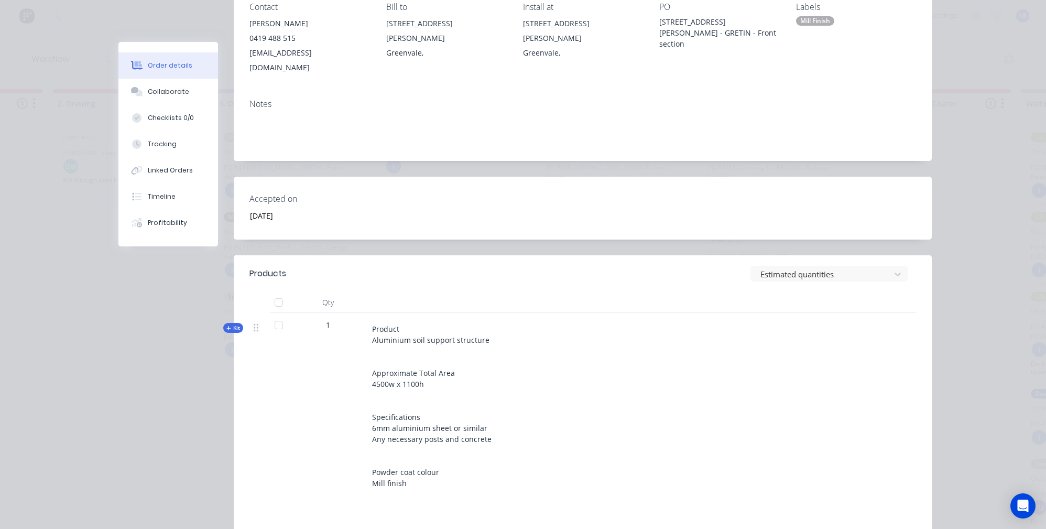
scroll to position [231, 0]
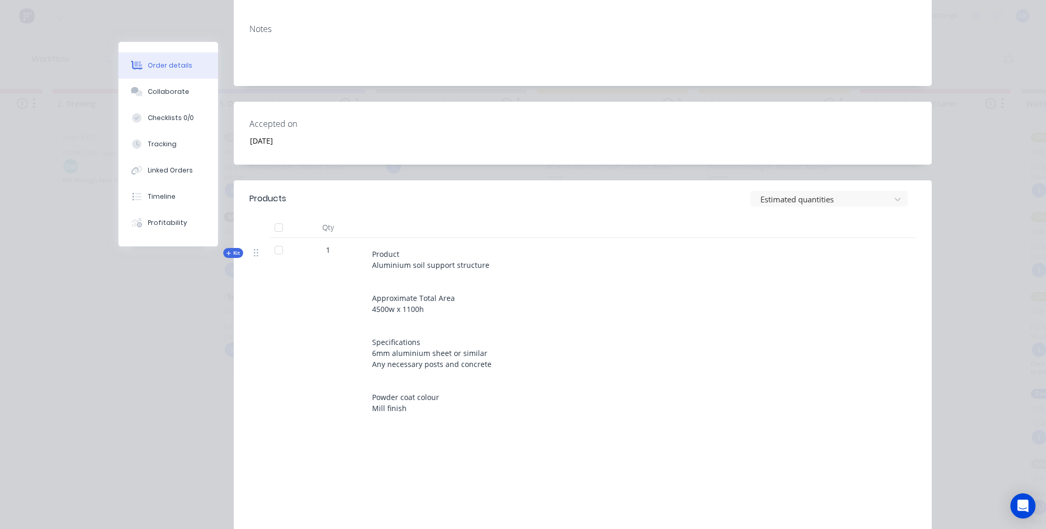
click at [231, 249] on span "Kit" at bounding box center [233, 253] width 14 height 8
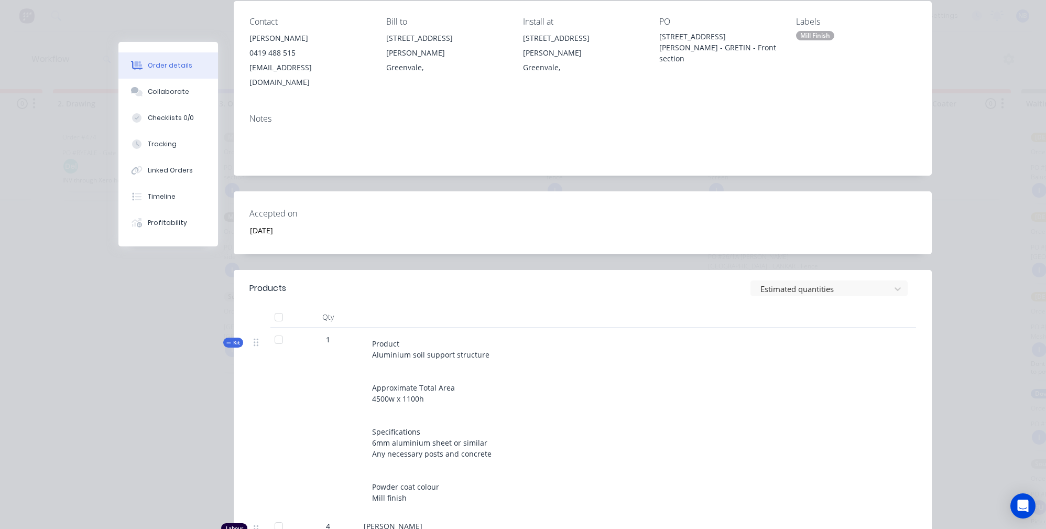
scroll to position [0, 0]
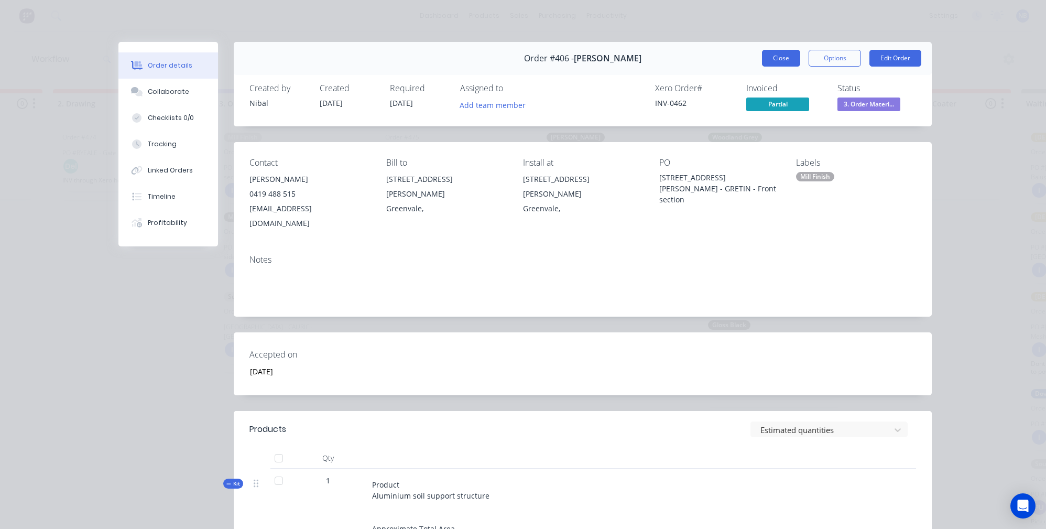
click at [775, 50] on button "Close" at bounding box center [781, 58] width 38 height 17
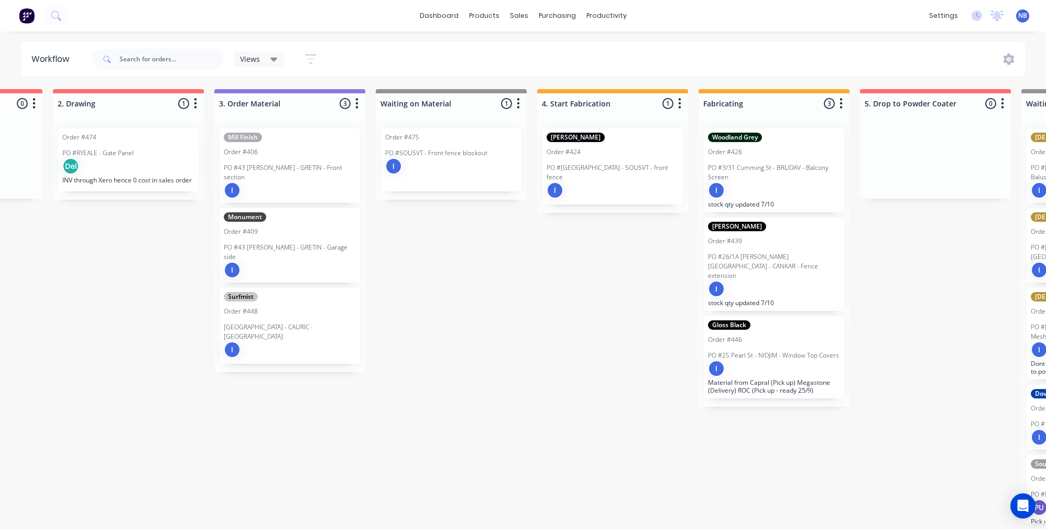
click at [422, 324] on div "Submitted 0 Status colour #273444 hex #273444 Save Cancel Summaries Total order…" at bounding box center [640, 306] width 2204 height 434
click at [340, 226] on div "Monument Order #409 PO #43 Carrol Lane - GRETIN - Garage side I" at bounding box center [290, 245] width 140 height 74
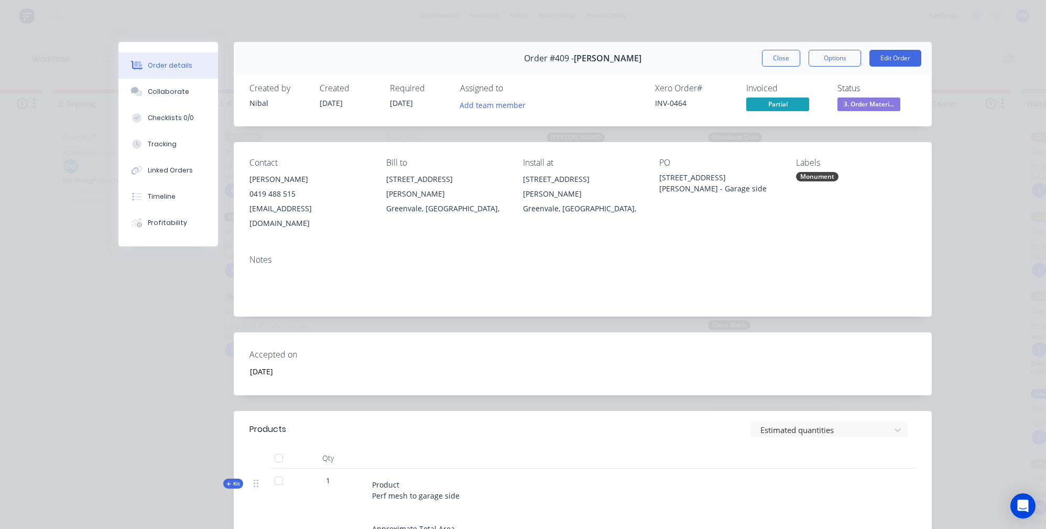
click at [764, 61] on button "Close" at bounding box center [781, 58] width 38 height 17
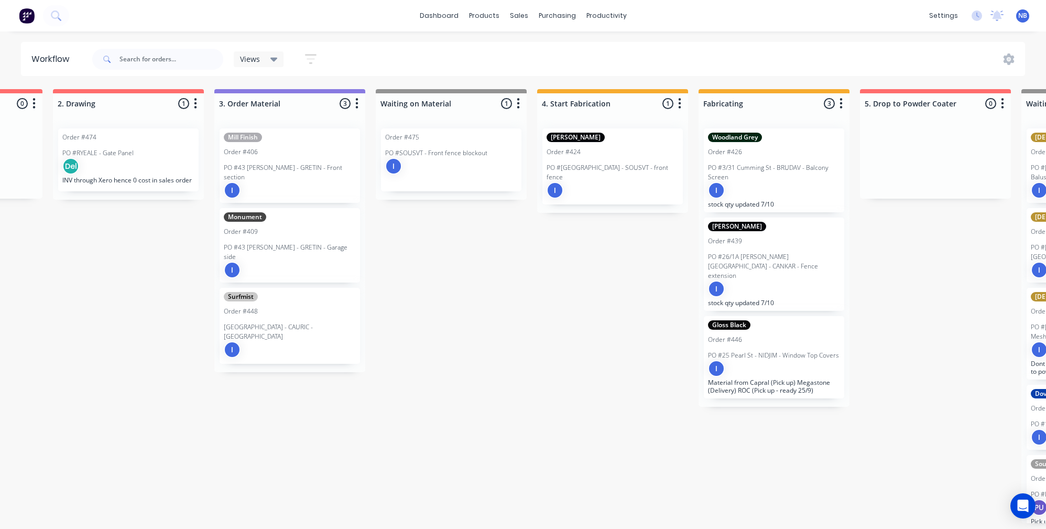
click at [306, 163] on p "PO #43 [PERSON_NAME] - GRETIN - Front section" at bounding box center [290, 172] width 132 height 19
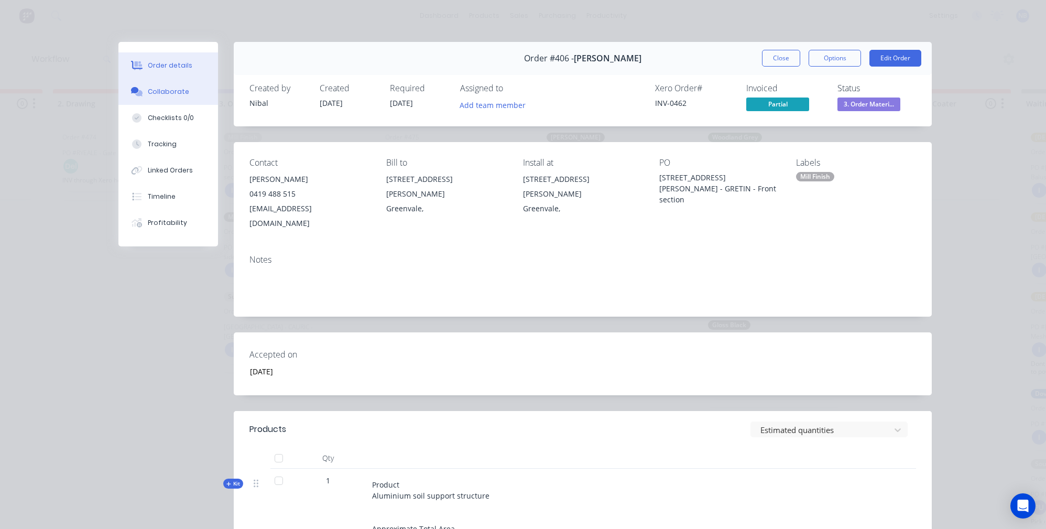
click at [149, 100] on button "Collaborate" at bounding box center [168, 92] width 100 height 26
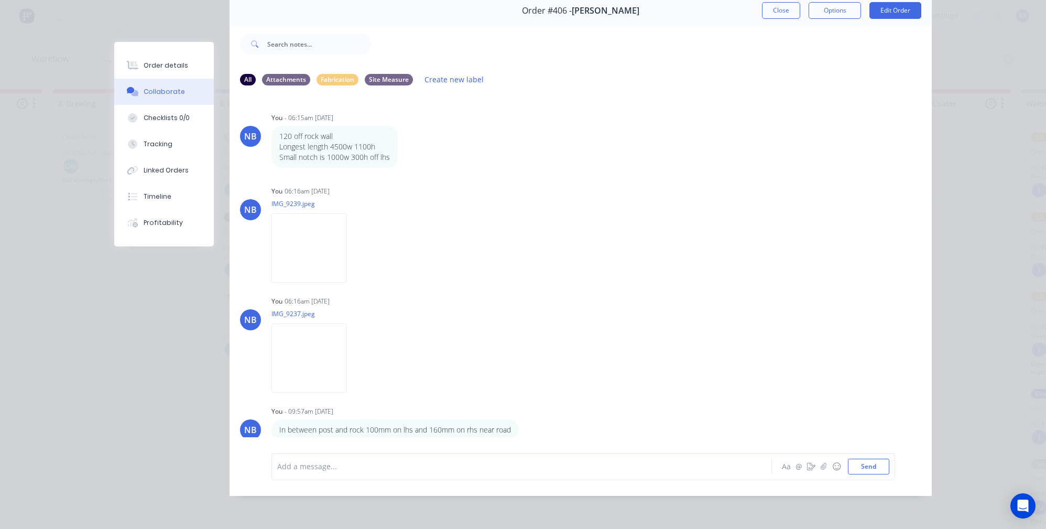
scroll to position [0, 454]
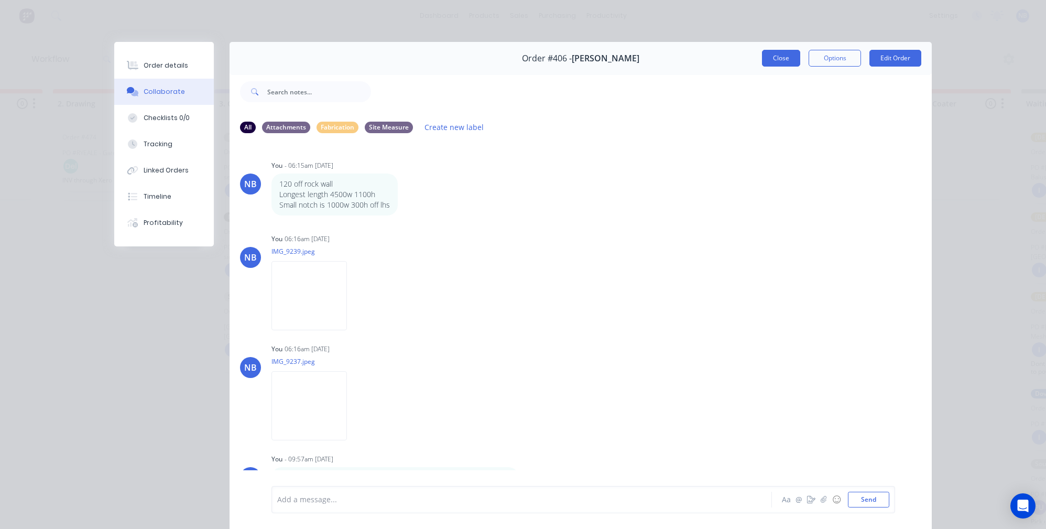
click at [762, 65] on button "Close" at bounding box center [781, 58] width 38 height 17
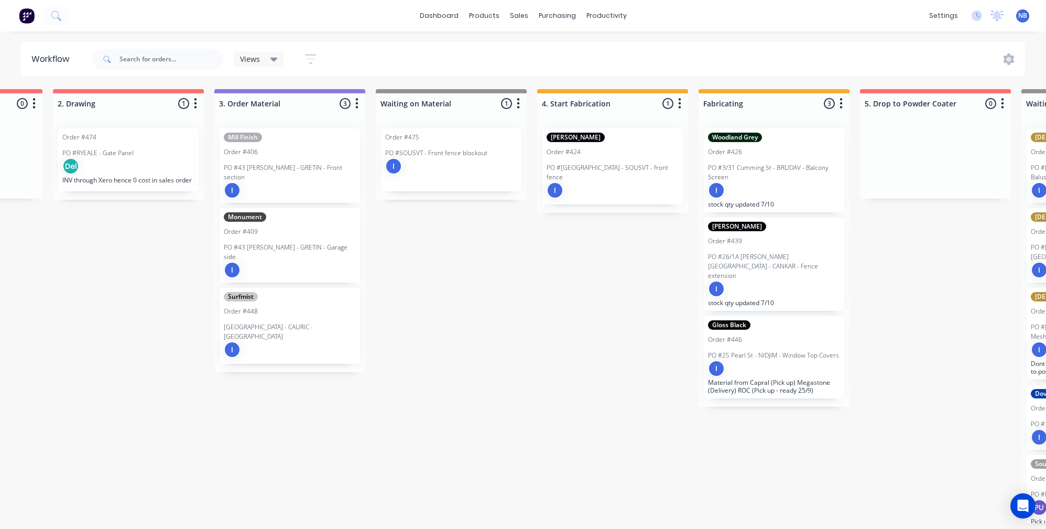
click at [305, 225] on div "Monument Order #409 PO #43 Carrol Lane - GRETIN - Garage side I" at bounding box center [290, 245] width 140 height 74
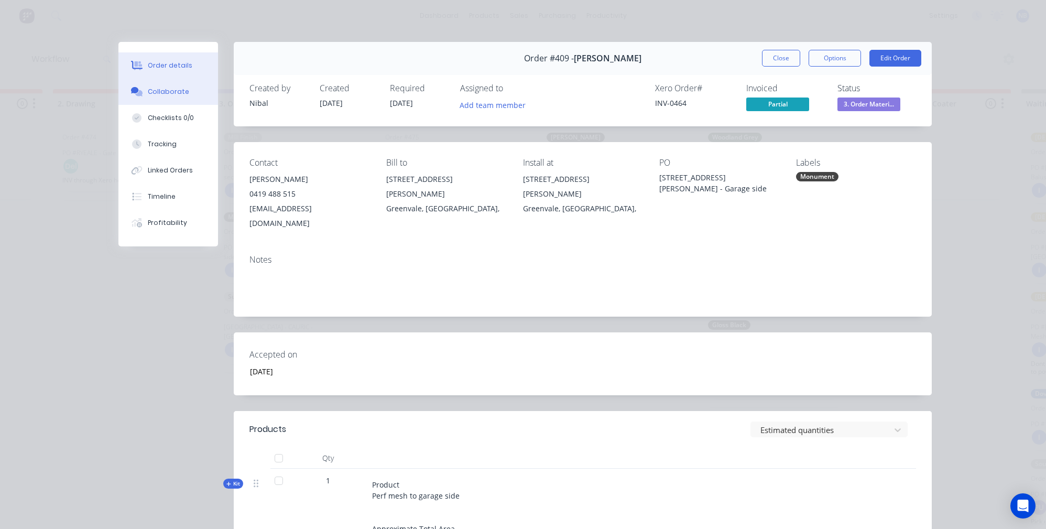
click at [153, 103] on button "Collaborate" at bounding box center [168, 92] width 100 height 26
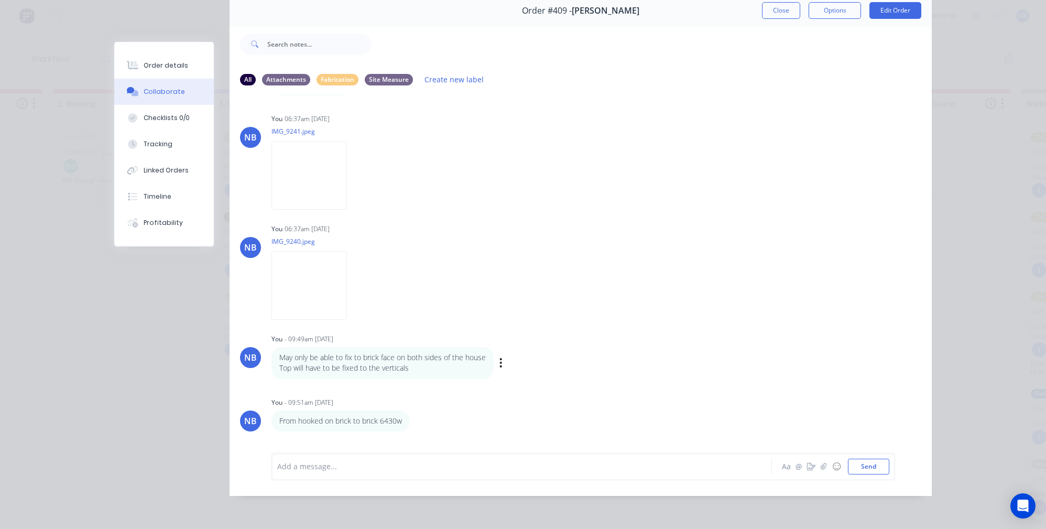
scroll to position [336, 0]
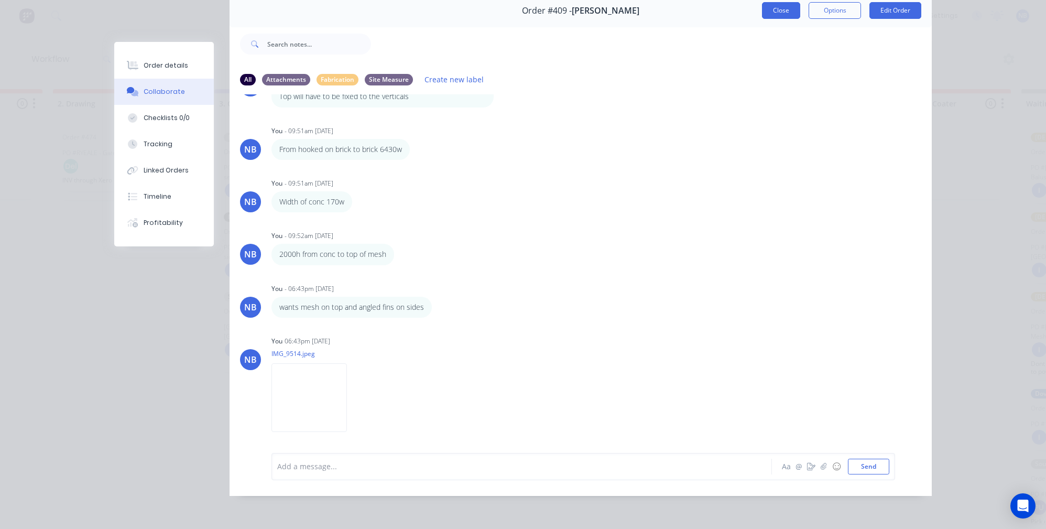
click at [780, 5] on button "Close" at bounding box center [781, 10] width 38 height 17
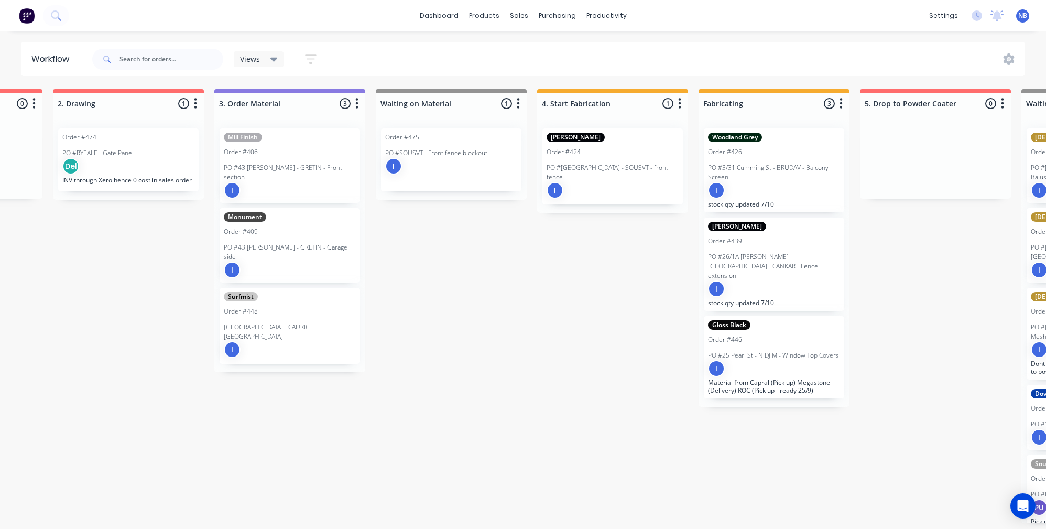
click at [275, 163] on p "PO #43 [PERSON_NAME] - GRETIN - Front section" at bounding box center [290, 172] width 132 height 19
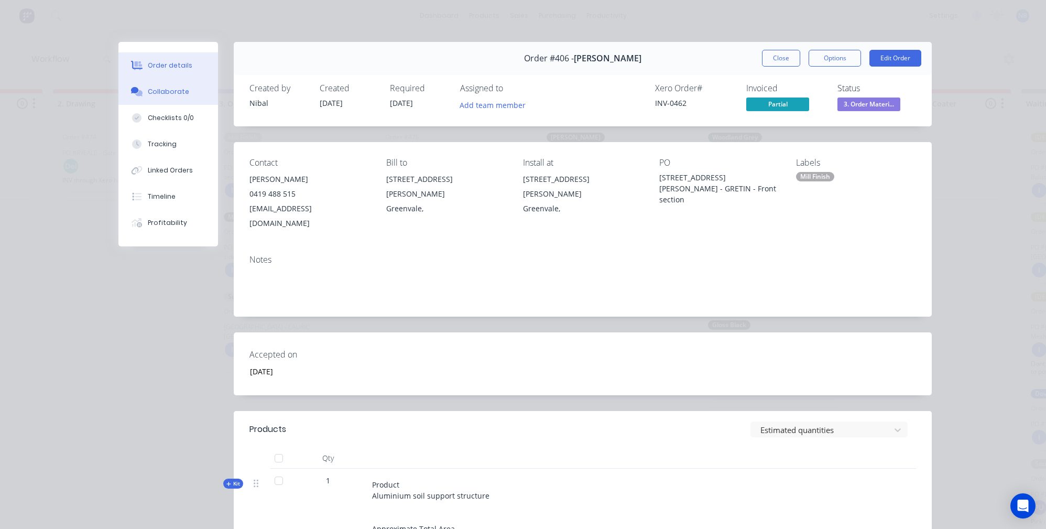
click at [156, 105] on button "Collaborate" at bounding box center [168, 92] width 100 height 26
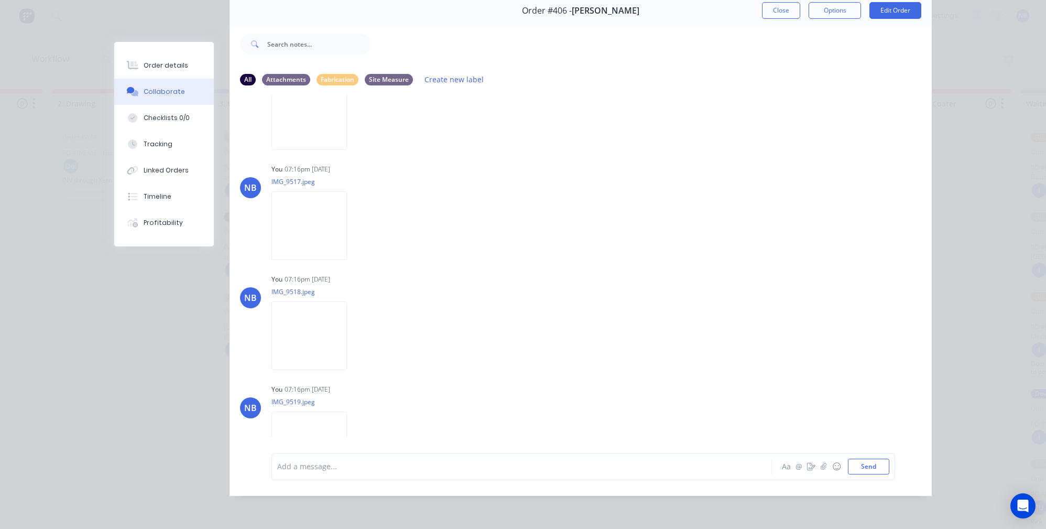
scroll to position [650, 0]
click at [820, 475] on div "Add a message... Aa @ ☺ Send" at bounding box center [583, 466] width 624 height 27
click at [821, 465] on icon "button" at bounding box center [824, 466] width 6 height 7
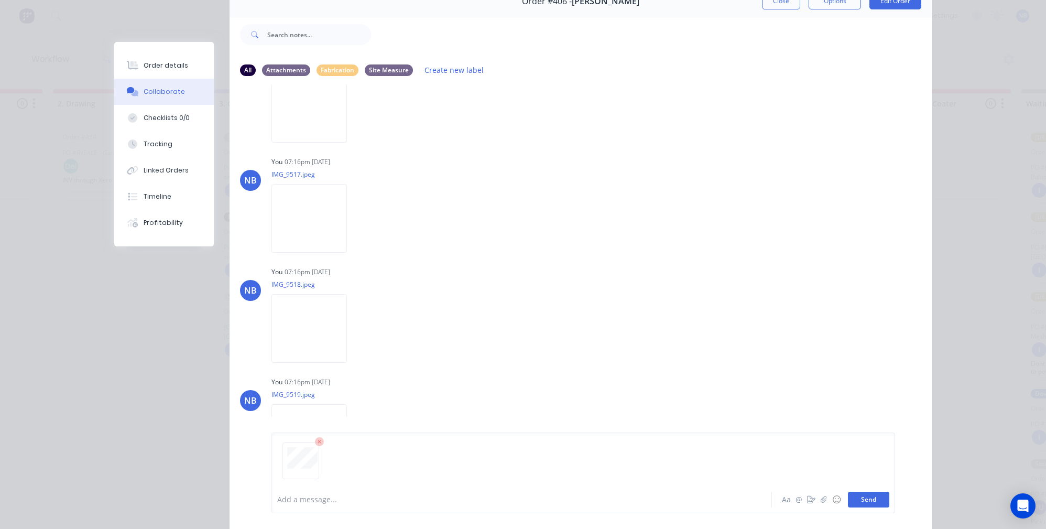
click at [875, 506] on button "Send" at bounding box center [868, 500] width 41 height 16
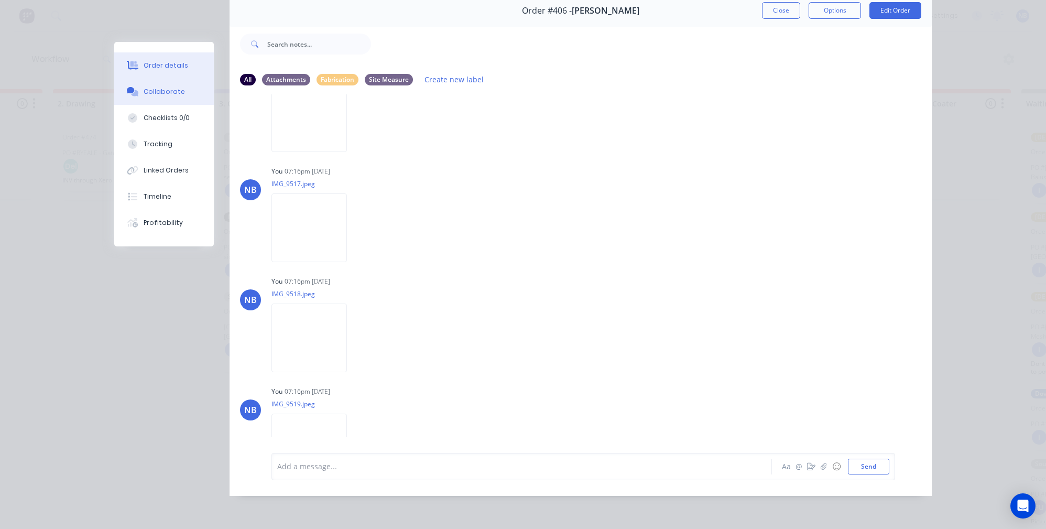
click at [171, 61] on div "Order details" at bounding box center [166, 65] width 45 height 9
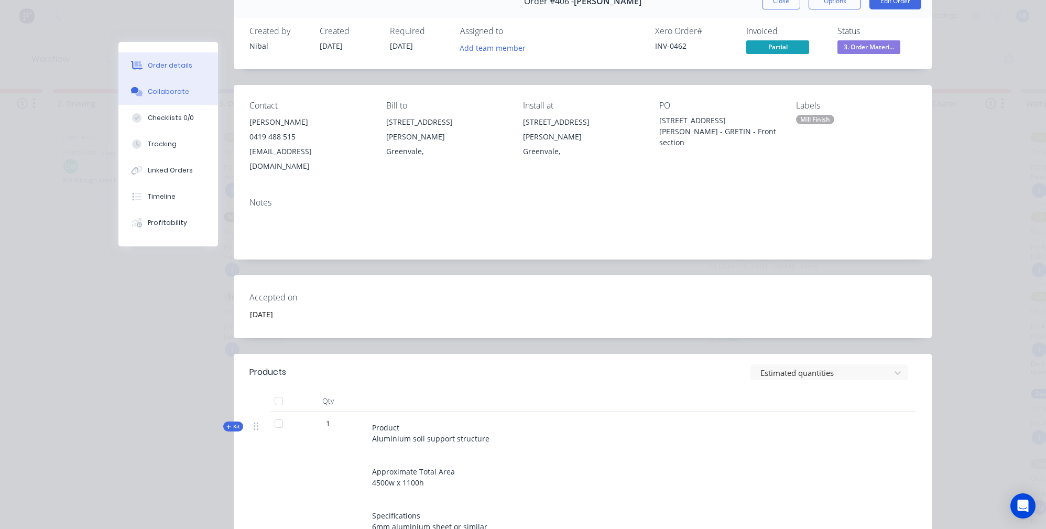
click at [198, 102] on button "Collaborate" at bounding box center [168, 92] width 100 height 26
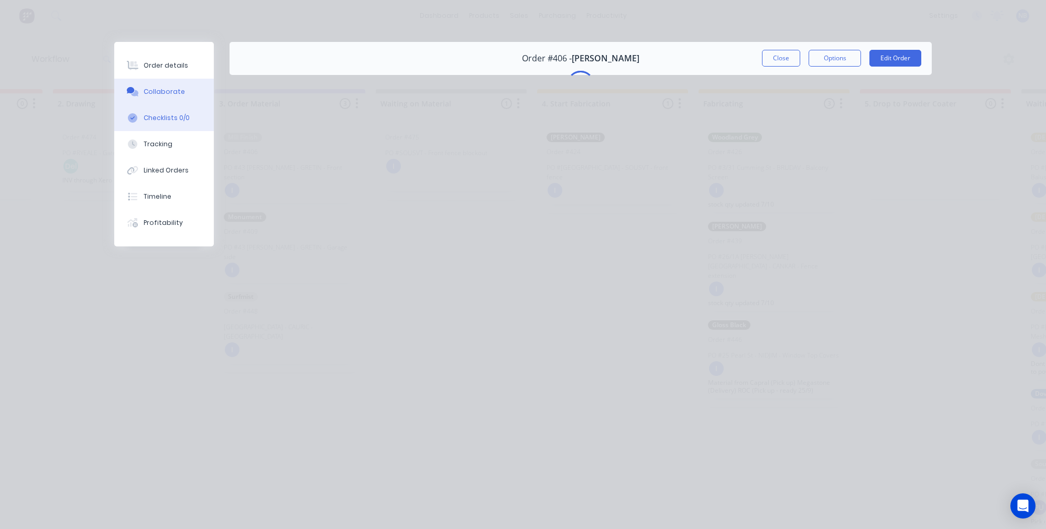
scroll to position [0, 0]
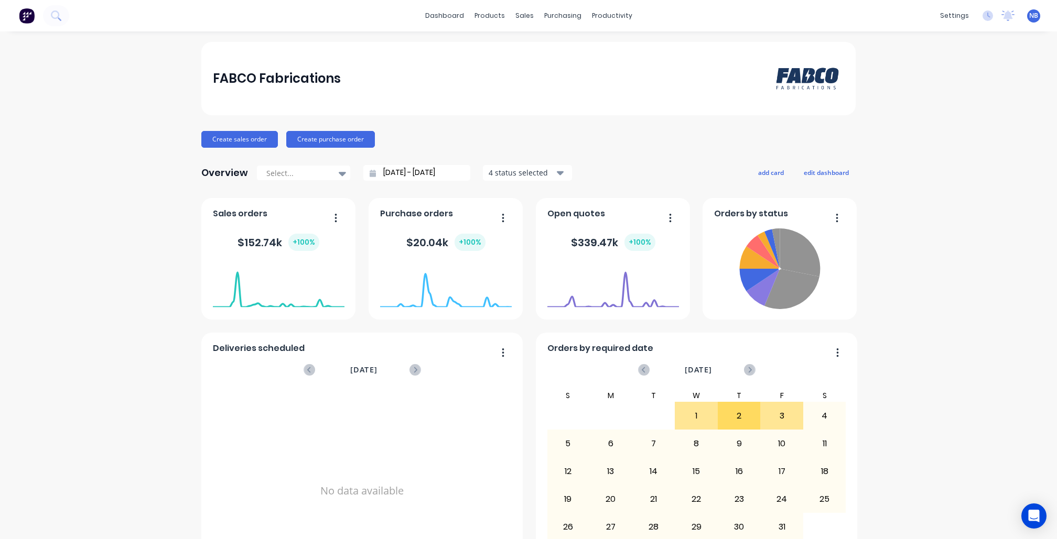
click at [74, 15] on div "dashboard products sales purchasing productivity dashboard products Product Cat…" at bounding box center [528, 15] width 1057 height 31
click at [61, 18] on icon at bounding box center [56, 15] width 10 height 10
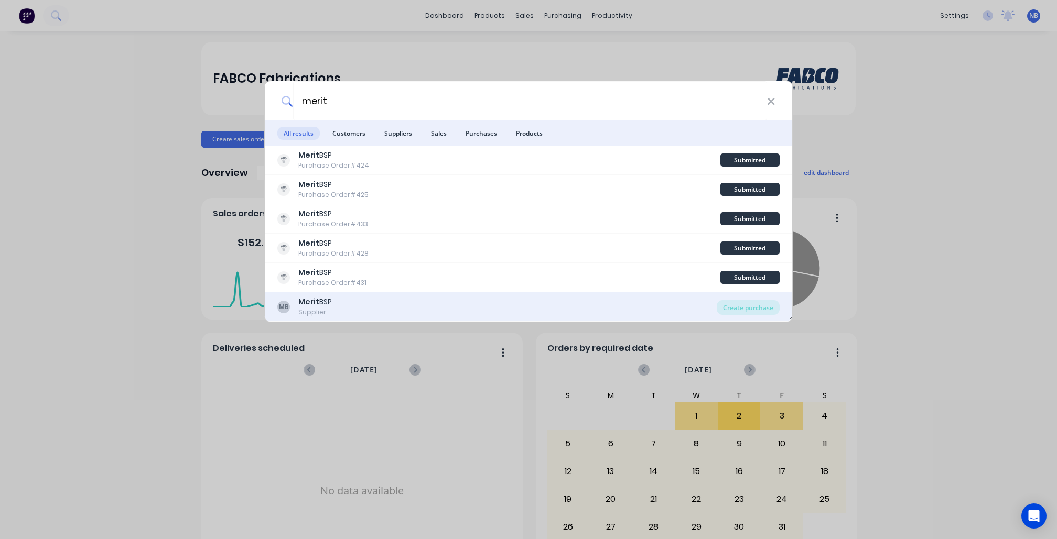
type input "merit"
click at [410, 307] on div "MB Merit BSP Supplier" at bounding box center [496, 307] width 439 height 20
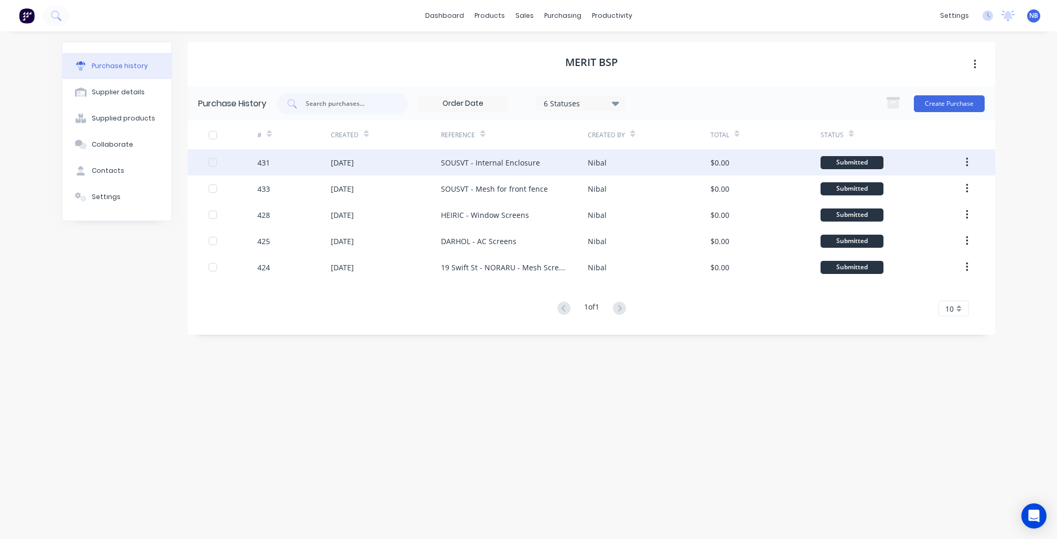
click at [495, 160] on div "SOUSVT - Internal Enclosure" at bounding box center [490, 162] width 99 height 11
click at [353, 166] on div "[DATE]" at bounding box center [342, 162] width 23 height 11
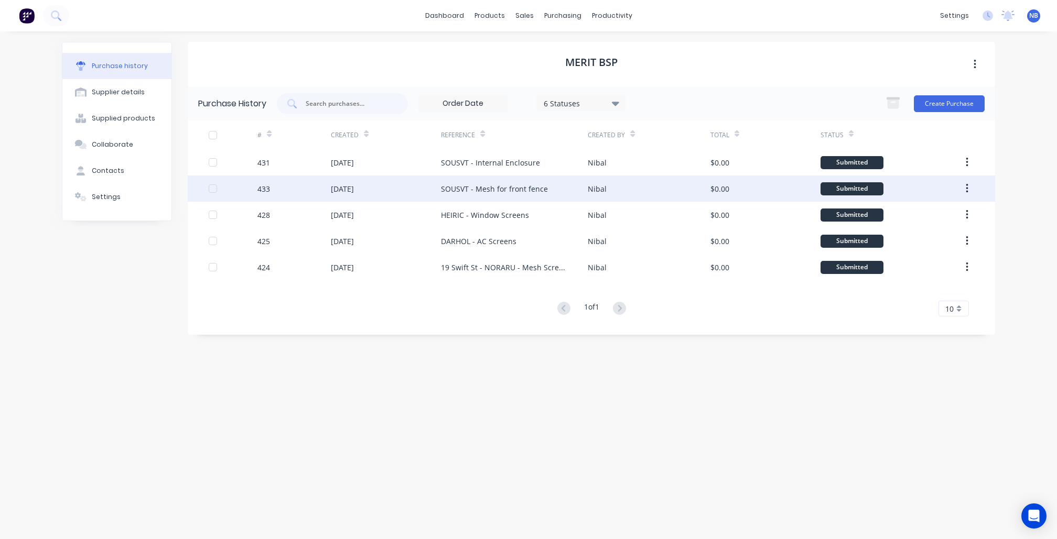
click at [372, 184] on div "[DATE]" at bounding box center [386, 189] width 110 height 26
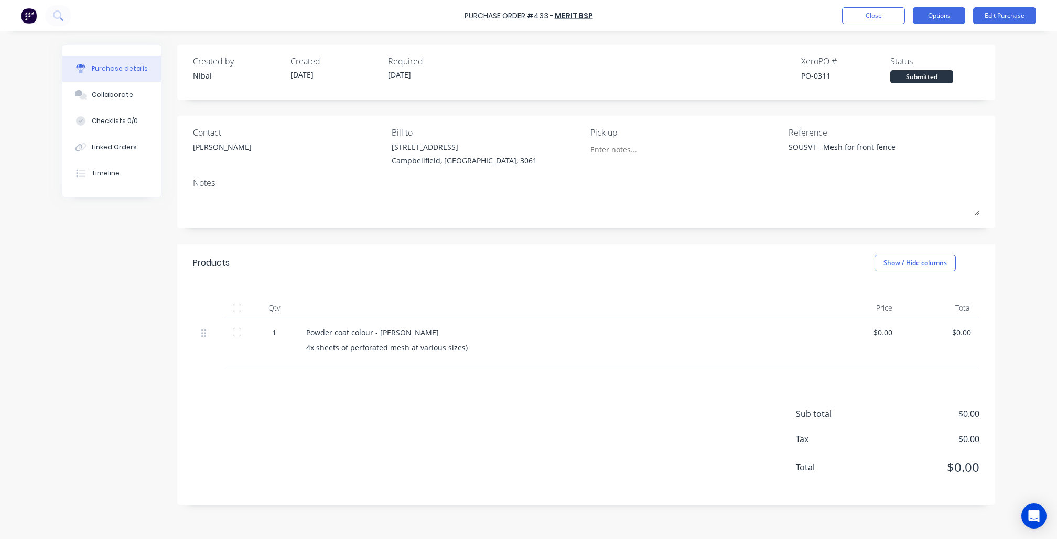
click at [946, 7] on button "Options" at bounding box center [938, 15] width 52 height 17
click at [1003, 15] on button "Edit Purchase" at bounding box center [1004, 15] width 63 height 17
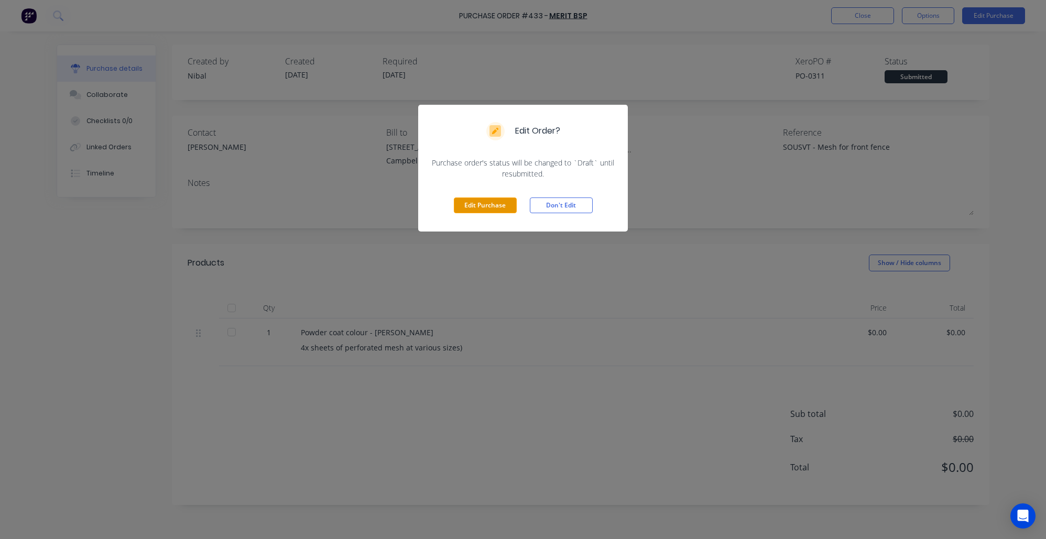
click at [499, 200] on button "Edit Purchase" at bounding box center [485, 206] width 63 height 16
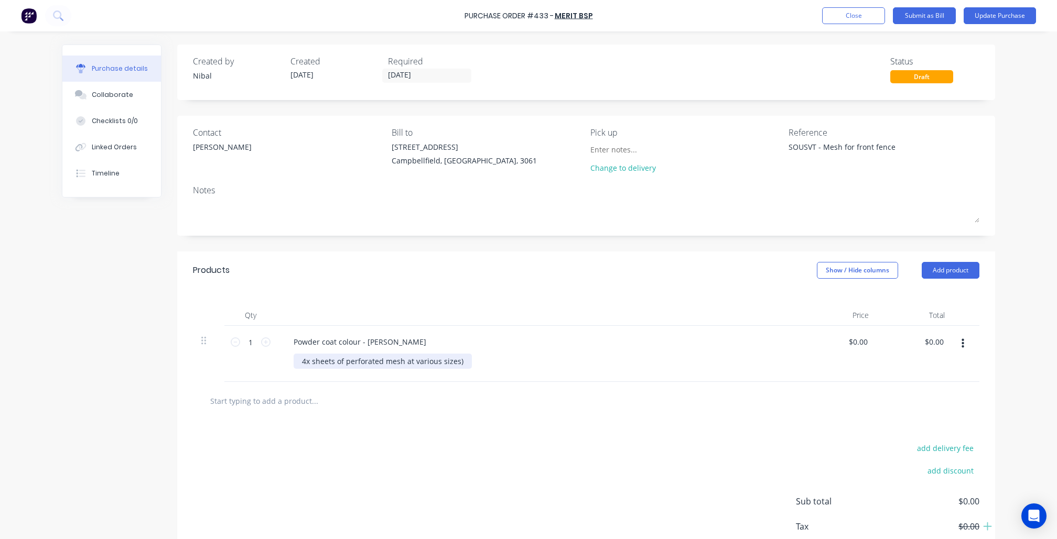
click at [412, 363] on div "4x sheets of perforated mesh at various sizes)" at bounding box center [382, 361] width 178 height 15
click at [306, 361] on div "4x sheets of perforated mesh at various sizes)" at bounding box center [382, 361] width 178 height 15
type textarea "x"
drag, startPoint x: 300, startPoint y: 361, endPoint x: 363, endPoint y: 361, distance: 62.4
click at [301, 361] on div "4x sheets of perforated mesh at various sizes)" at bounding box center [382, 361] width 178 height 15
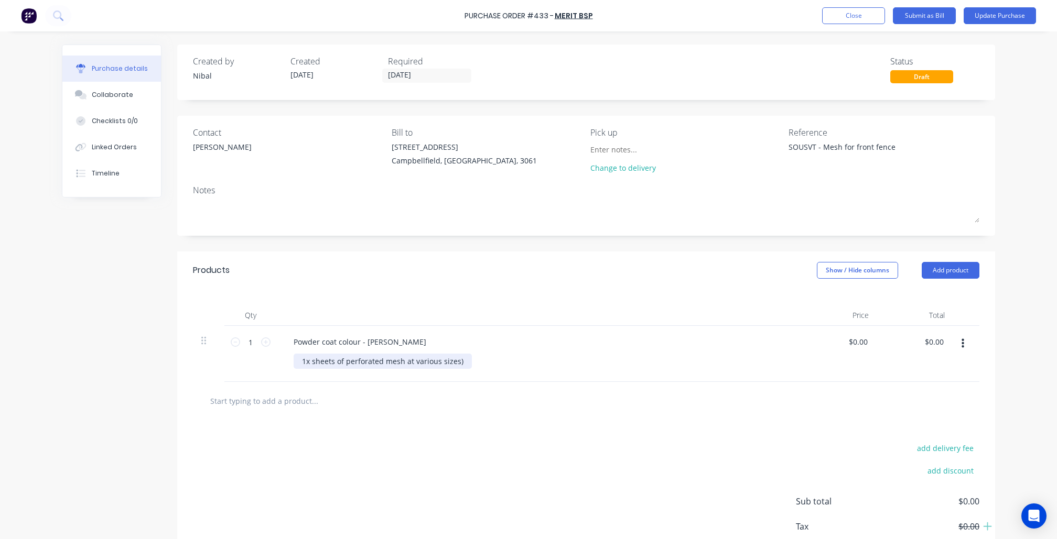
click at [330, 363] on div "1x sheets of perforated mesh at various sizes)" at bounding box center [382, 361] width 178 height 15
click at [432, 361] on div "1x sheet of perforated mesh at various sizes)" at bounding box center [380, 361] width 175 height 15
drag, startPoint x: 449, startPoint y: 360, endPoint x: 403, endPoint y: 358, distance: 45.6
click at [403, 358] on div "1x sheet of perforated mesh at various sizes)" at bounding box center [380, 361] width 175 height 15
click at [430, 445] on div "add delivery fee add discount Sub total $0.00 Tax $0.00 Total $0.00" at bounding box center [586, 506] width 818 height 172
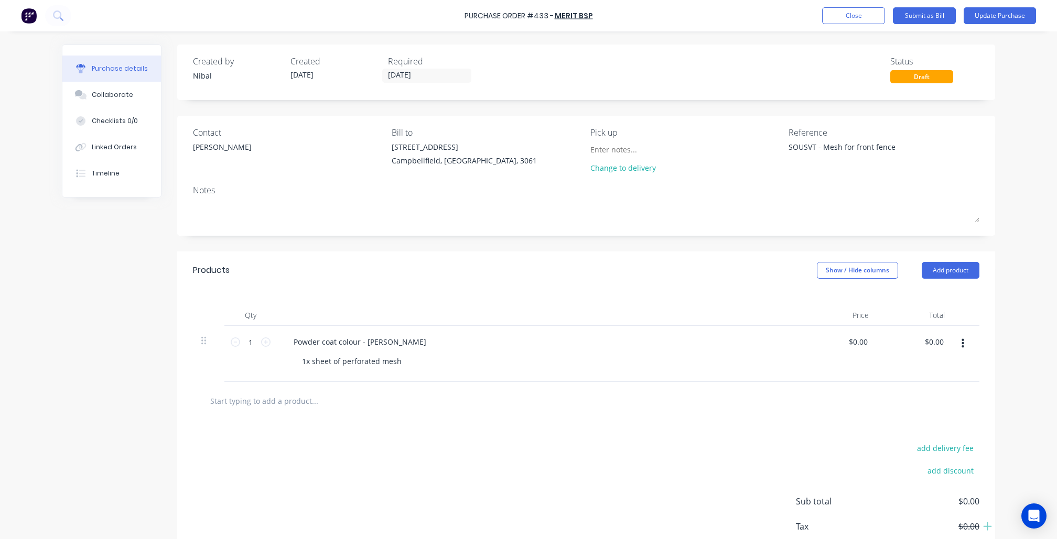
click at [404, 354] on div "1x sheet of perforated mesh" at bounding box center [542, 361] width 499 height 15
click at [394, 362] on div "1x sheet of perforated mesh" at bounding box center [351, 361] width 116 height 15
click at [983, 18] on button "Update Purchase" at bounding box center [999, 15] width 72 height 17
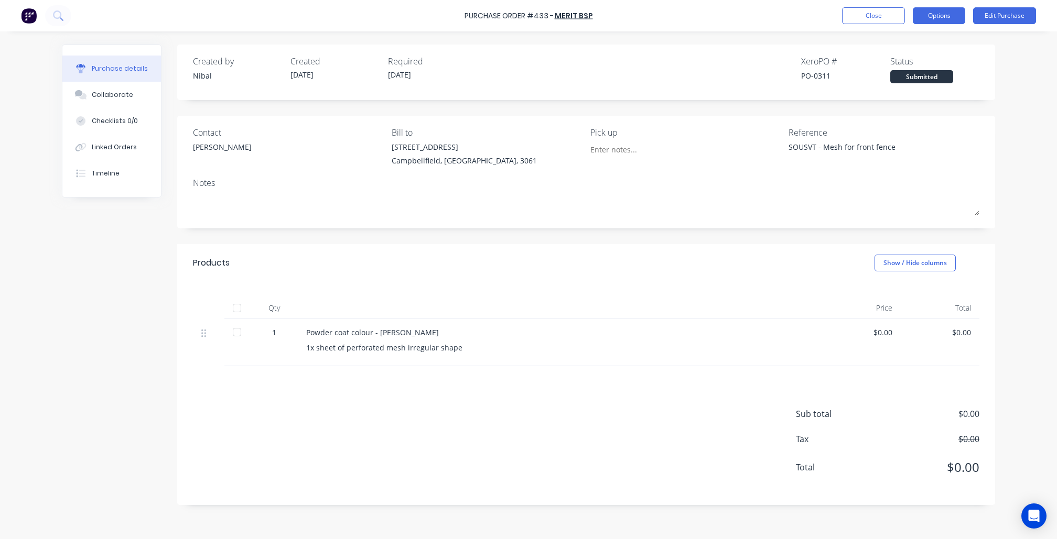
click at [917, 20] on button "Options" at bounding box center [938, 15] width 52 height 17
click at [921, 47] on div "Print / Email" at bounding box center [915, 42] width 81 height 15
click at [920, 83] on div "Without pricing" at bounding box center [915, 84] width 81 height 15
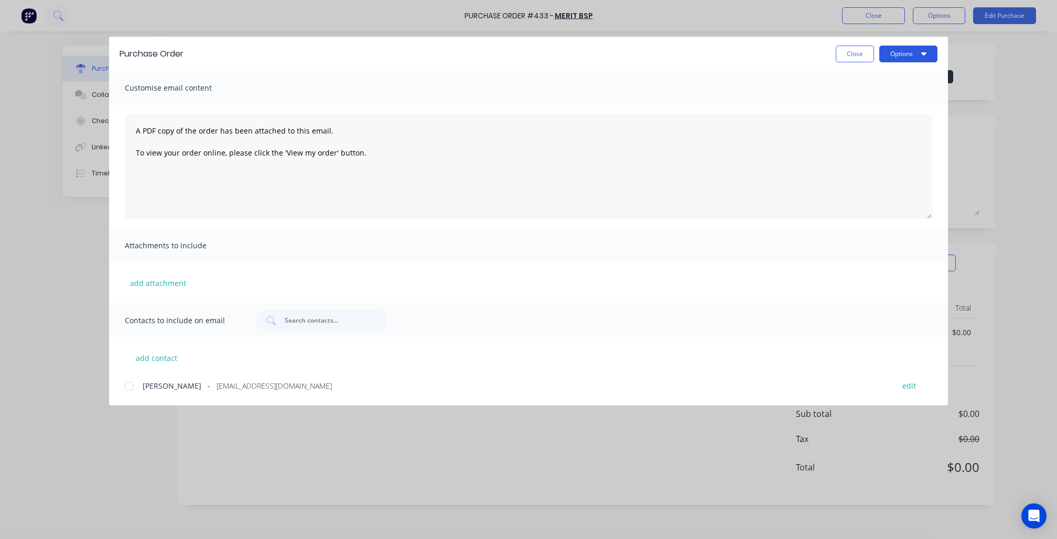
click at [896, 50] on button "Options" at bounding box center [908, 54] width 58 height 17
click at [908, 101] on div "Print" at bounding box center [887, 101] width 81 height 15
click at [143, 1] on div "Purchase Order Close Options Customise email content A PDF copy of the order ha…" at bounding box center [528, 269] width 1057 height 539
click at [852, 47] on button "Close" at bounding box center [854, 54] width 38 height 17
type textarea "x"
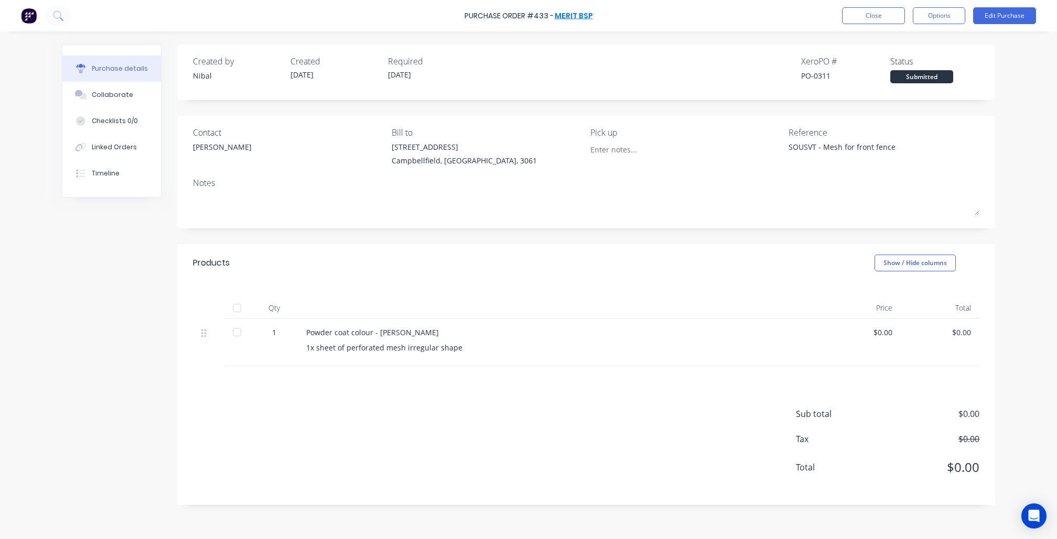
click at [562, 19] on link "Merit BSP" at bounding box center [573, 15] width 38 height 10
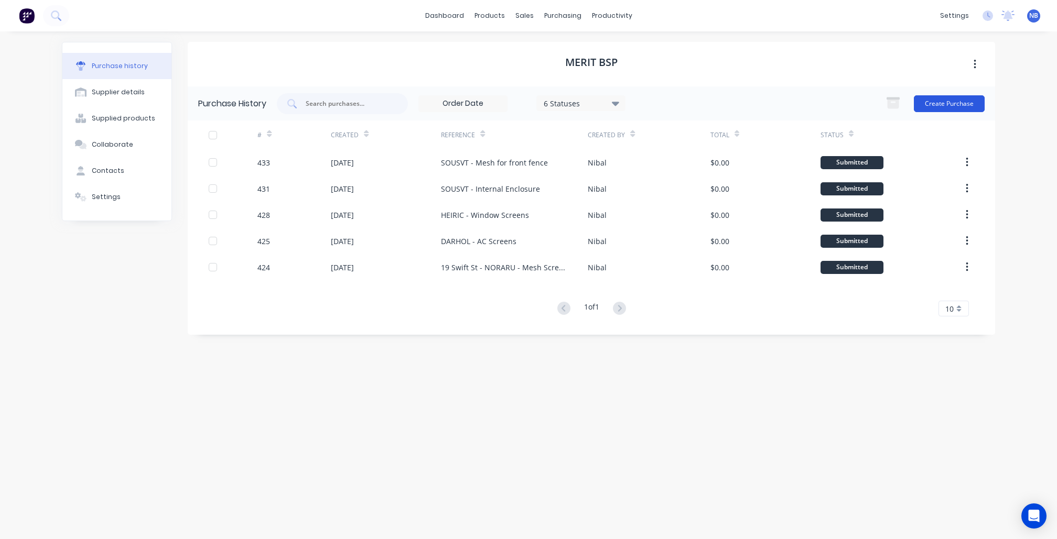
click at [933, 105] on button "Create Purchase" at bounding box center [948, 103] width 71 height 17
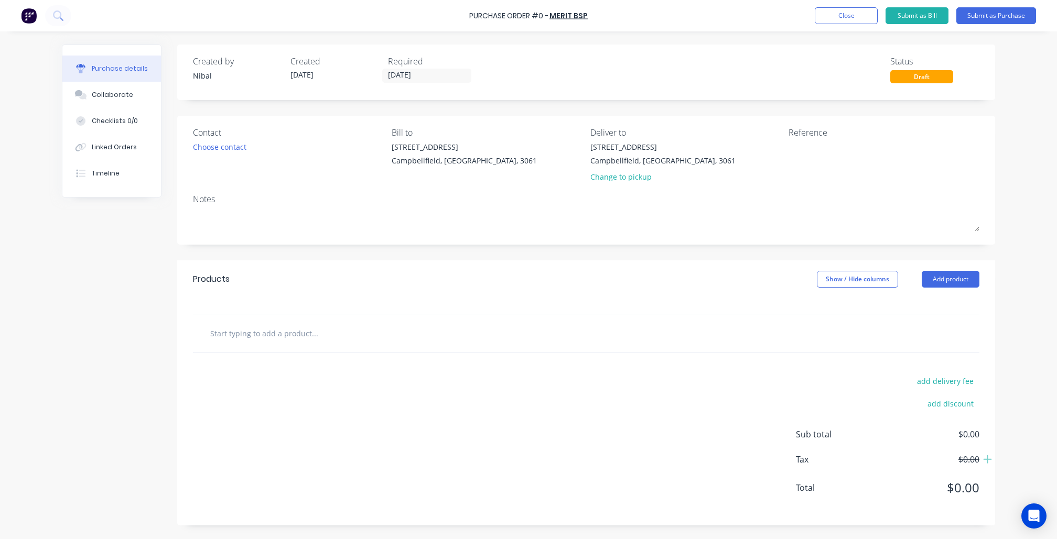
click at [776, 147] on div "7/10 Production Drive Campbellfield, Victoria, 3061 Change to pickup" at bounding box center [685, 164] width 191 height 46
click at [791, 147] on textarea at bounding box center [853, 153] width 131 height 24
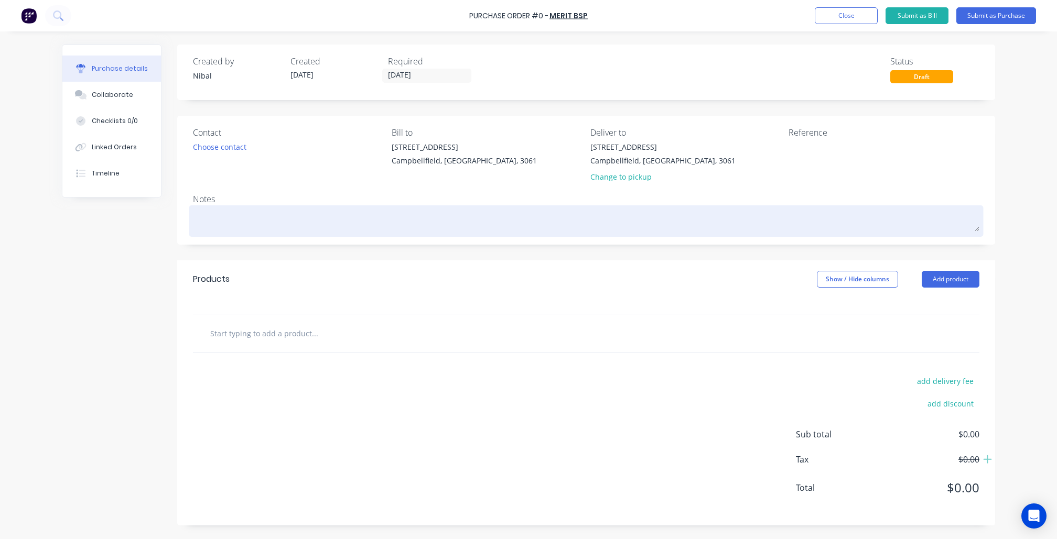
paste textarea "SOUSVT - Front fence blockout"
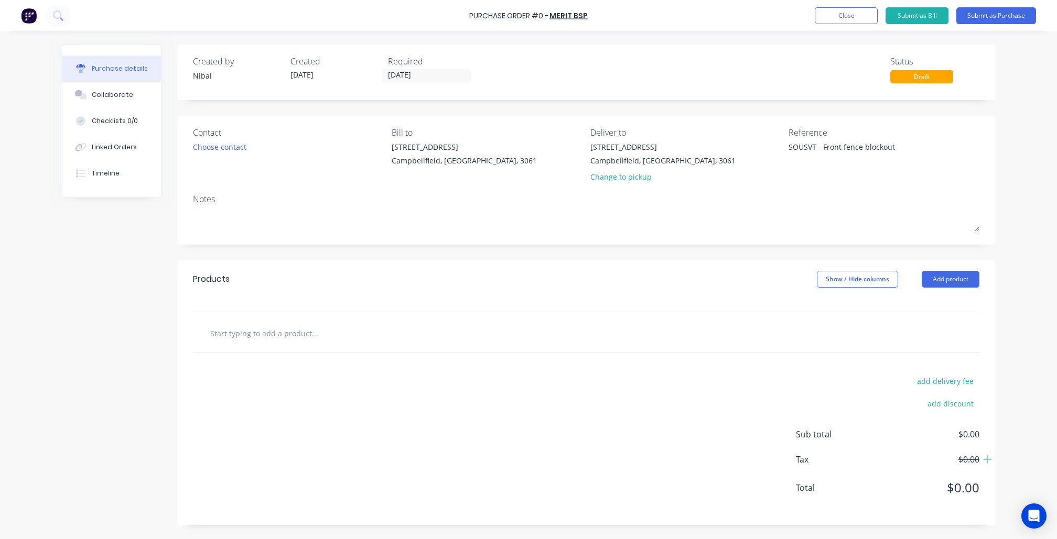
type textarea "SOUSVT - Front fence blockout"
type textarea "x"
type textarea "SOUSVT - Front fence blockout"
click at [256, 326] on input "text" at bounding box center [315, 333] width 210 height 21
click at [290, 336] on input "text" at bounding box center [315, 333] width 210 height 21
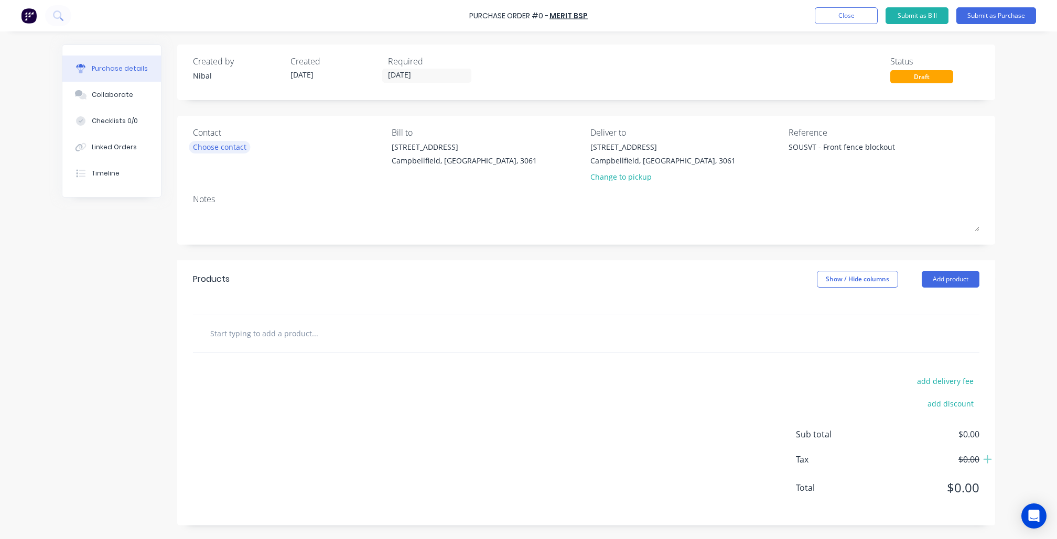
drag, startPoint x: 200, startPoint y: 153, endPoint x: 210, endPoint y: 152, distance: 10.5
click at [200, 152] on div "Contact Choose contact" at bounding box center [288, 156] width 191 height 61
click at [223, 148] on div "Choose contact" at bounding box center [219, 146] width 53 height 11
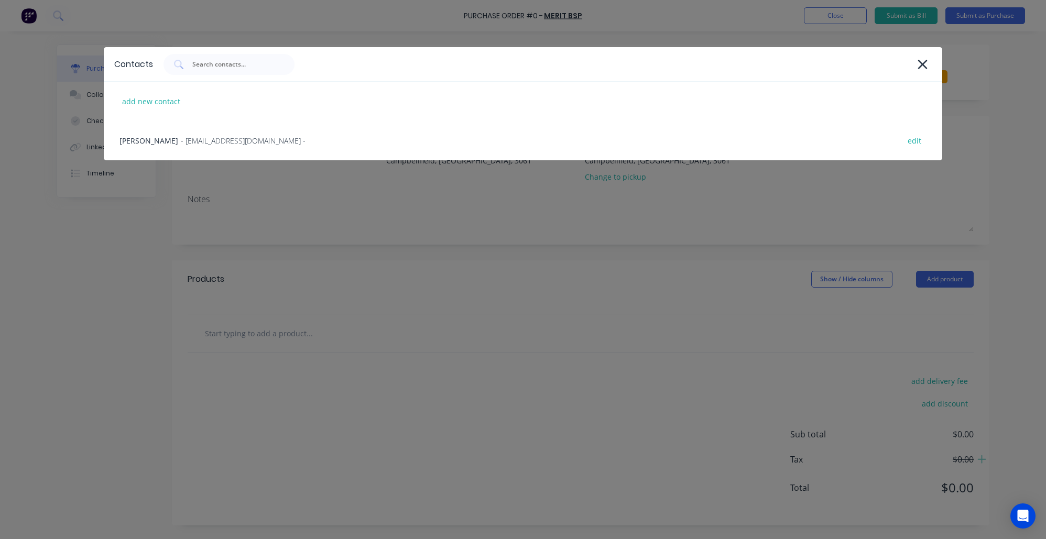
click at [205, 157] on div "Hayden - BSP@MERITCON.COM.AU - edit" at bounding box center [523, 140] width 839 height 39
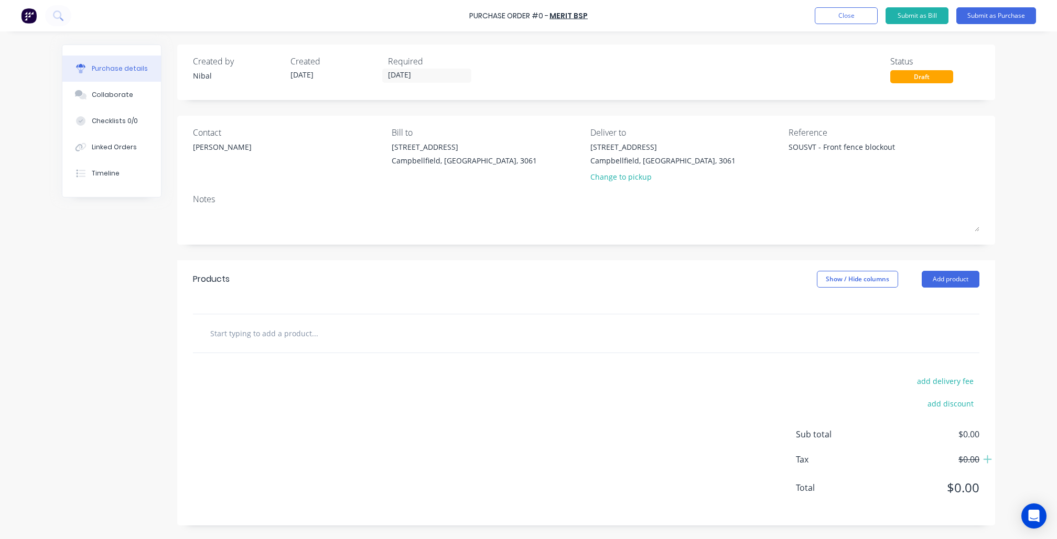
click at [271, 334] on input "text" at bounding box center [315, 333] width 210 height 21
type textarea "x"
type input "P"
type textarea "x"
type input "Po"
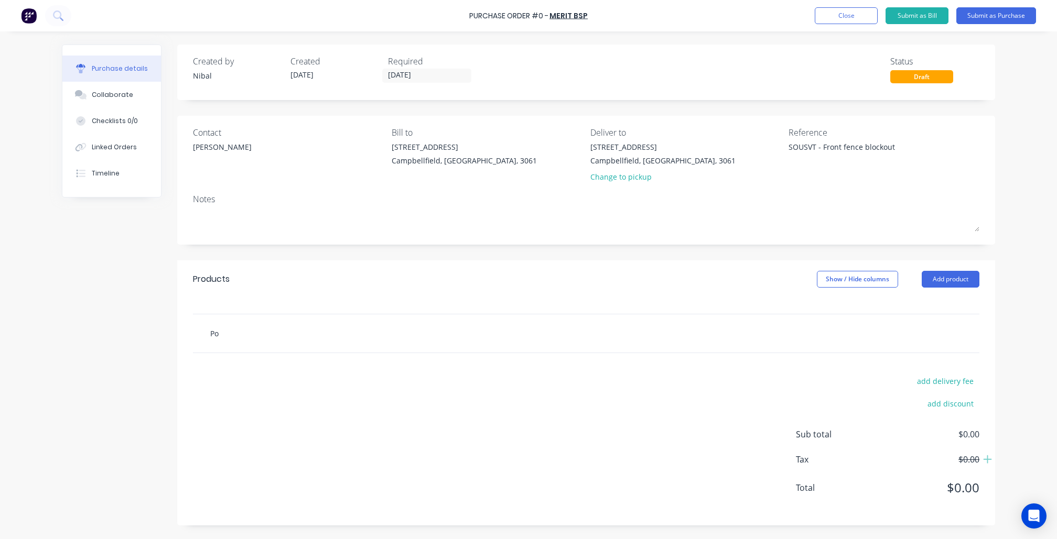
type textarea "x"
type input "Pow"
type textarea "x"
type input "Powd"
type textarea "x"
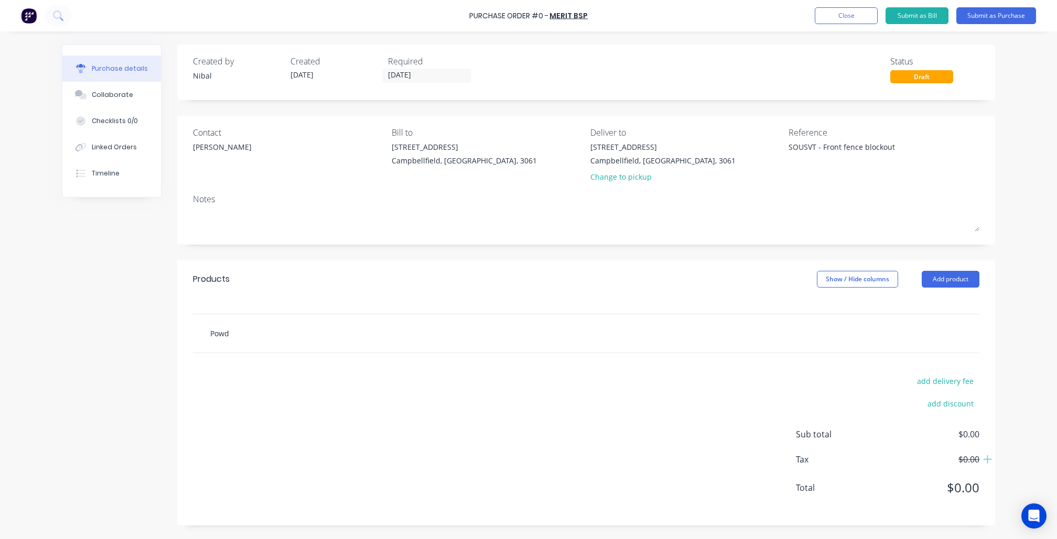
type input "Powde"
type textarea "x"
type input "Powder"
type textarea "x"
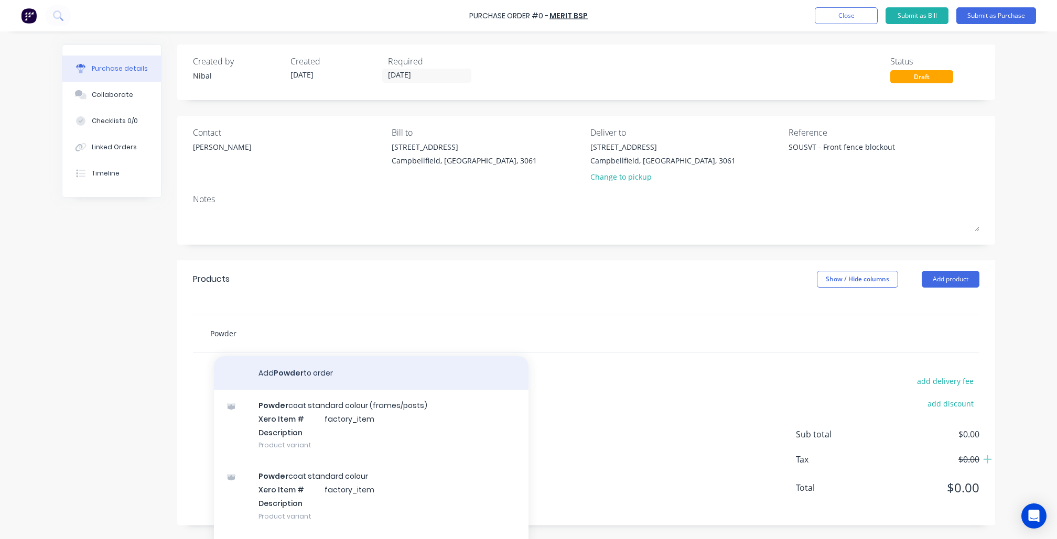
type input "Powder"
click at [430, 378] on button "Add Powder to order" at bounding box center [371, 373] width 314 height 34
type textarea "x"
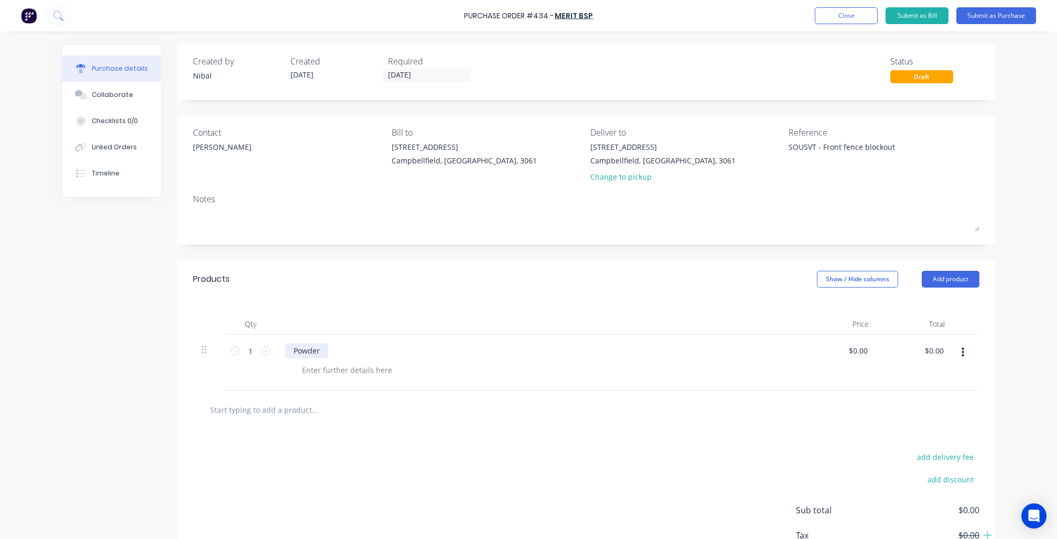
type textarea "x"
click at [321, 346] on div "Powder" at bounding box center [306, 350] width 43 height 15
click at [318, 357] on div "Powder coat colour - Matt Black" at bounding box center [539, 363] width 524 height 56
type textarea "x"
click at [327, 367] on div at bounding box center [346, 370] width 107 height 15
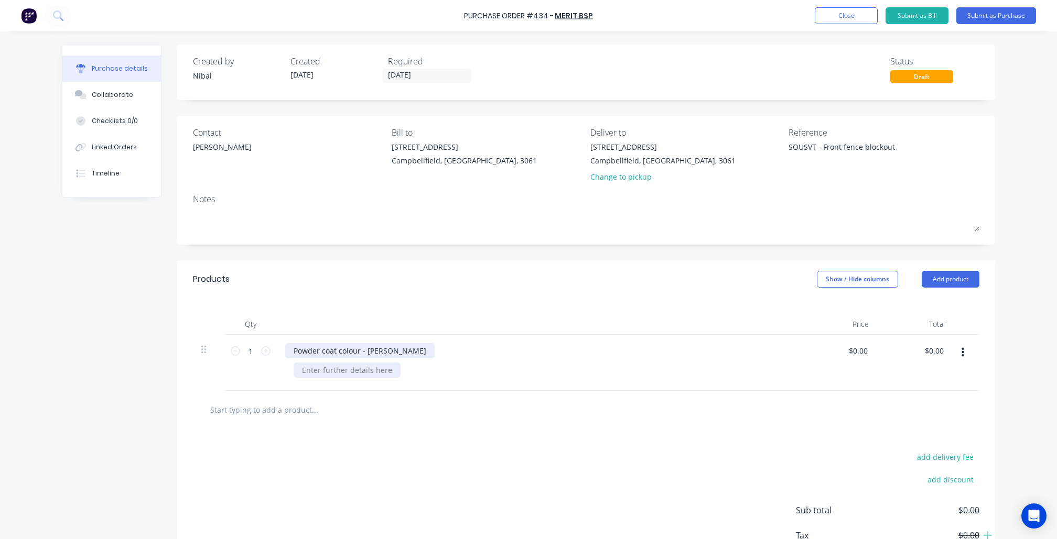
paste div
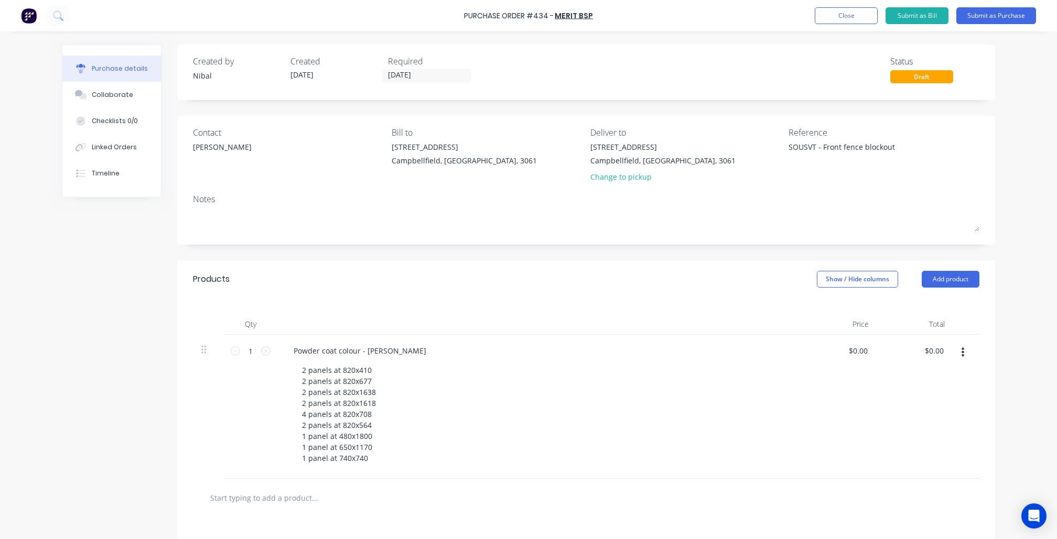
click at [110, 466] on div "Created by Nibal Created 07/10/25 Required 07/10/25 Status Draft Contact Hayden…" at bounding box center [528, 367] width 933 height 645
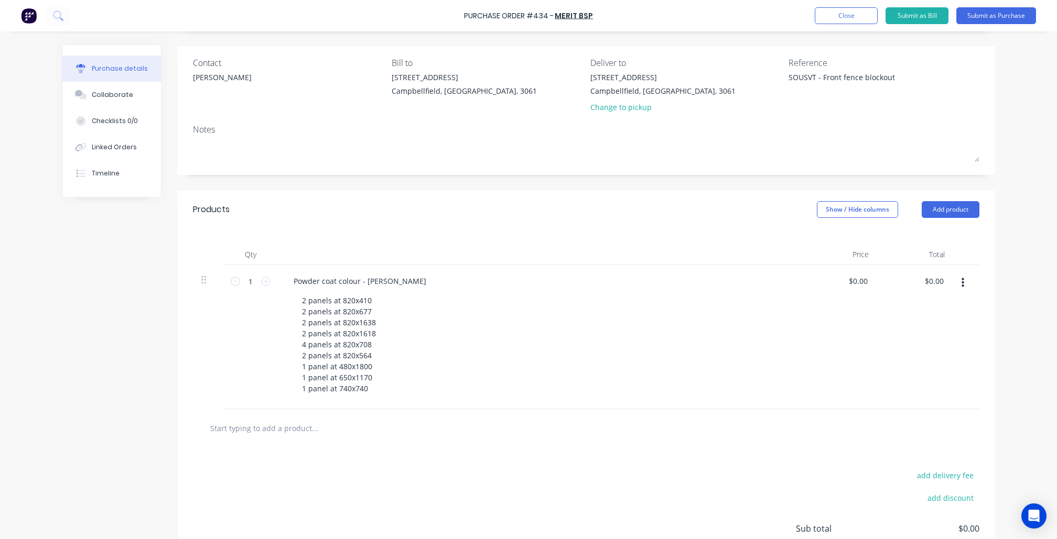
scroll to position [74, 0]
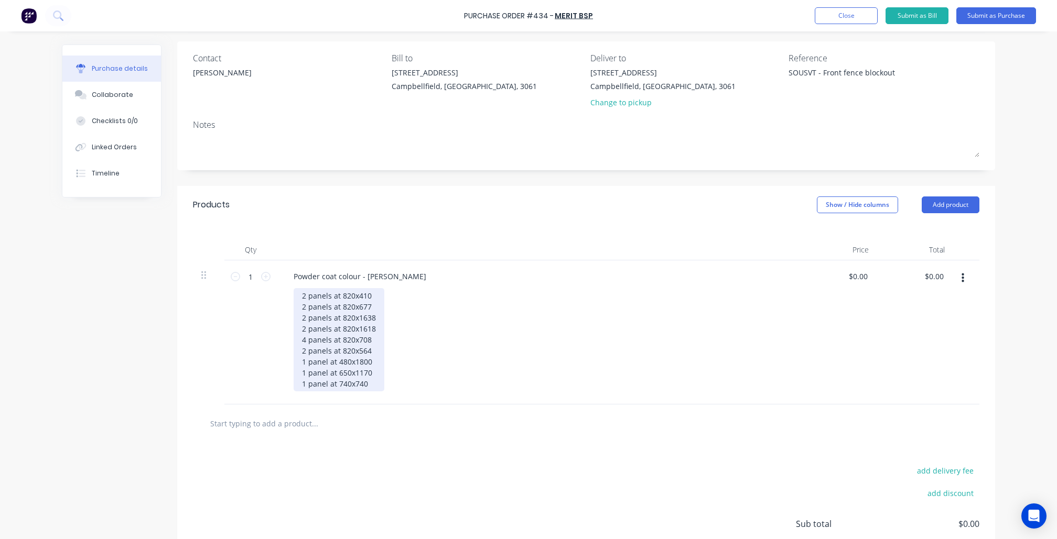
click at [294, 290] on div "2 panels at 820x410 2 panels at 820x677 2 panels at 820x1638 2 panels at 820x16…" at bounding box center [338, 339] width 91 height 103
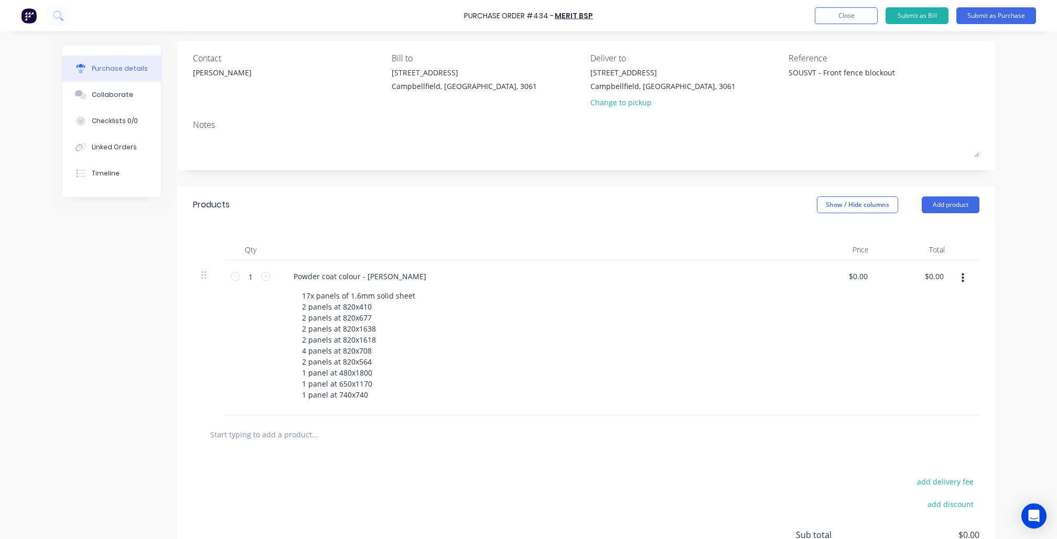
click at [70, 358] on div "Created by Nibal Created 07/10/25 Required 07/10/25 Status Draft Contact Hayden…" at bounding box center [528, 298] width 933 height 656
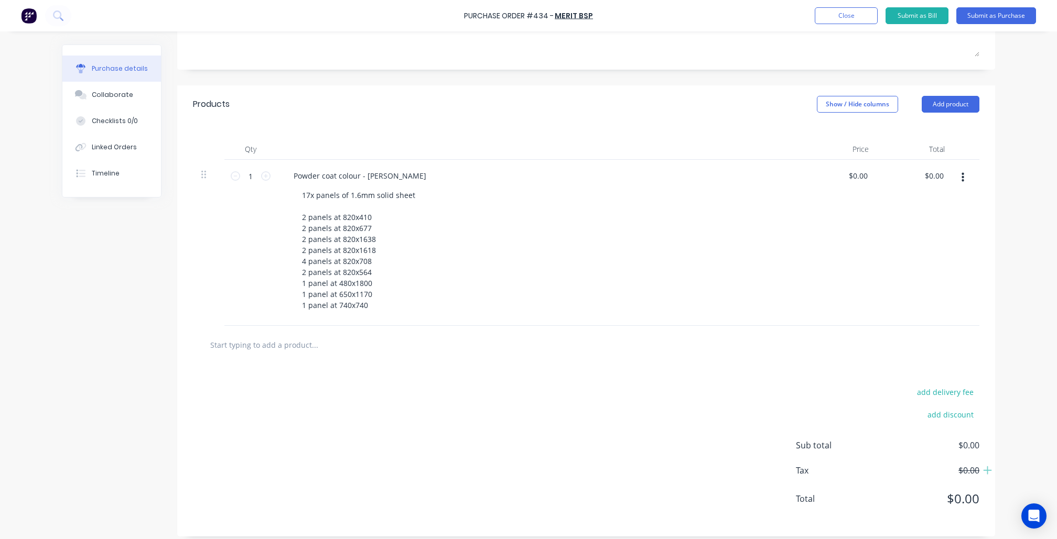
click at [1006, 4] on div "Purchase Order #434 - Merit BSP Add product Close Submit as Bill Submit as Purc…" at bounding box center [528, 15] width 1057 height 31
click at [1009, 13] on button "Submit as Purchase" at bounding box center [996, 15] width 80 height 17
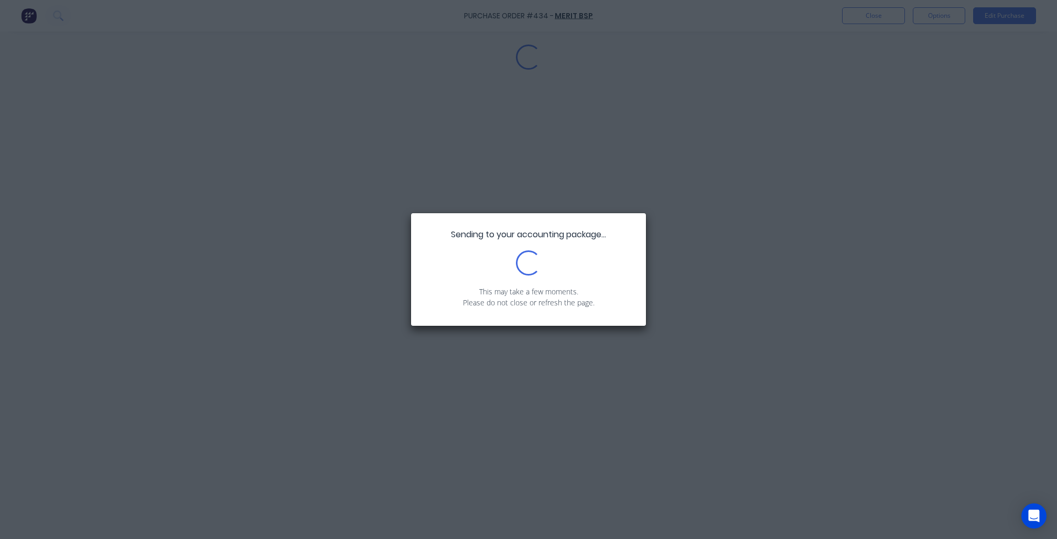
scroll to position [0, 0]
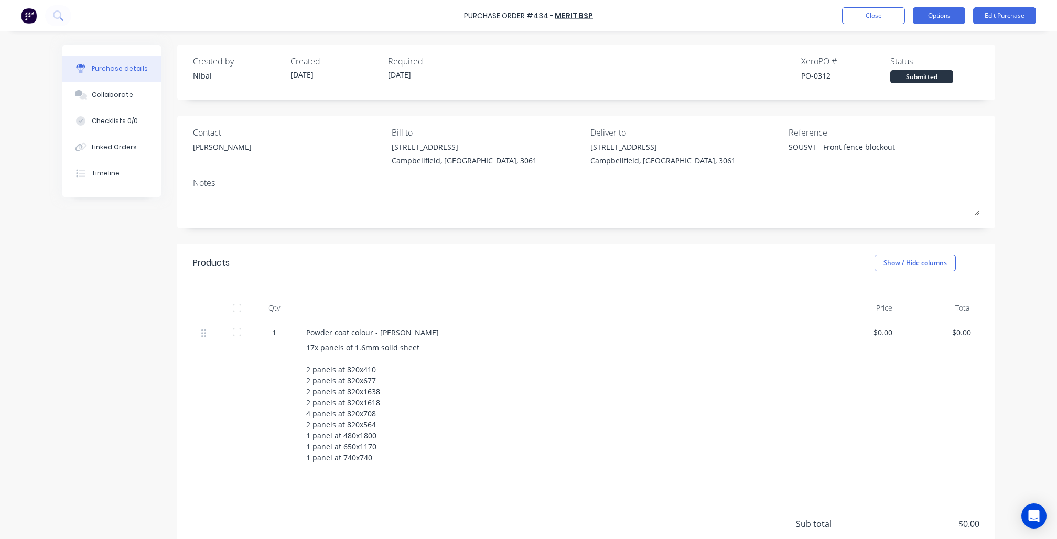
click at [956, 16] on button "Options" at bounding box center [938, 15] width 52 height 17
click at [921, 45] on div "Print / Email" at bounding box center [915, 42] width 81 height 15
click at [925, 90] on div "Without pricing" at bounding box center [915, 84] width 81 height 15
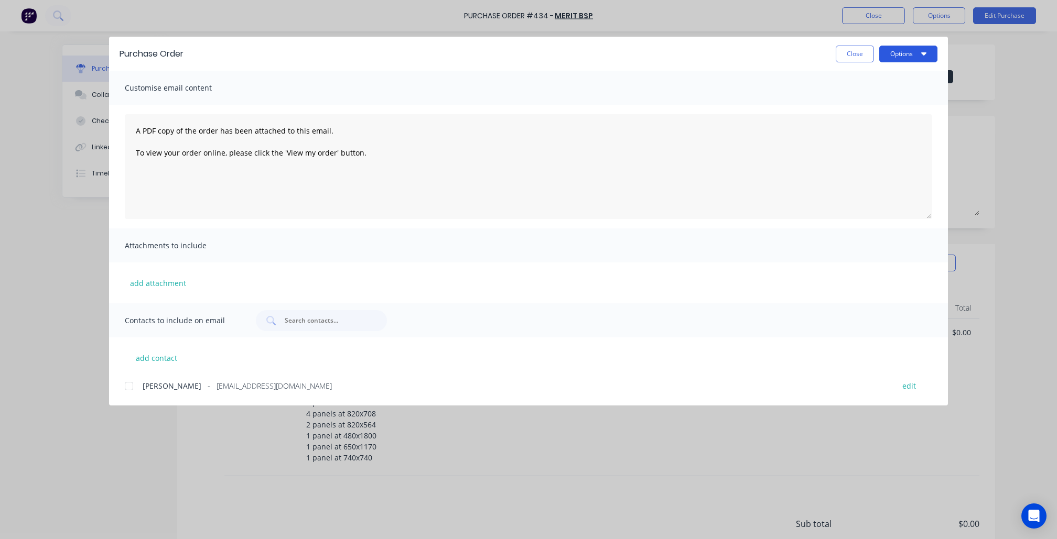
click at [930, 59] on button "Options" at bounding box center [908, 54] width 58 height 17
click at [894, 99] on div "Print" at bounding box center [887, 101] width 81 height 15
click at [837, 56] on button "Close" at bounding box center [854, 54] width 38 height 17
type textarea "x"
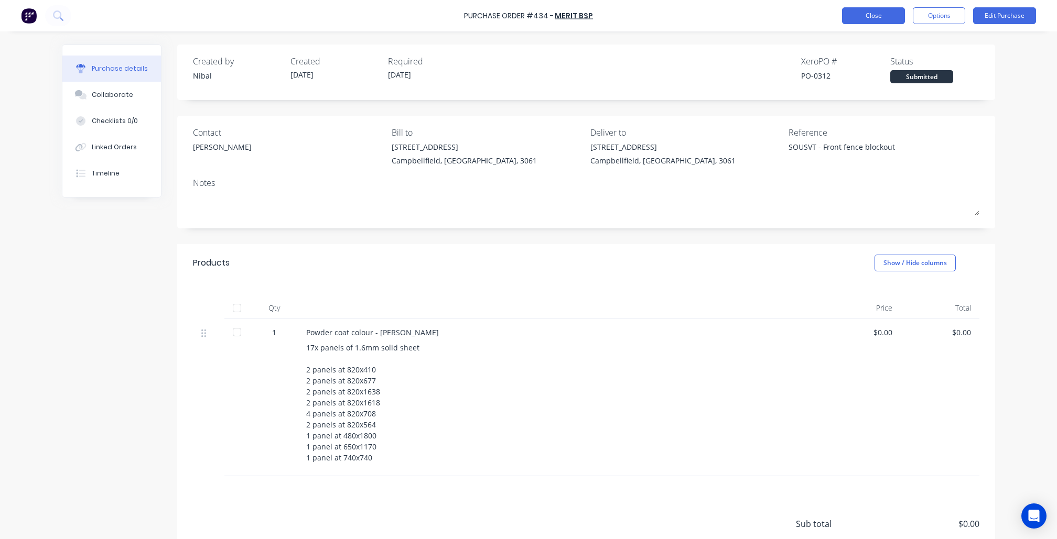
click at [855, 11] on button "Close" at bounding box center [873, 15] width 63 height 17
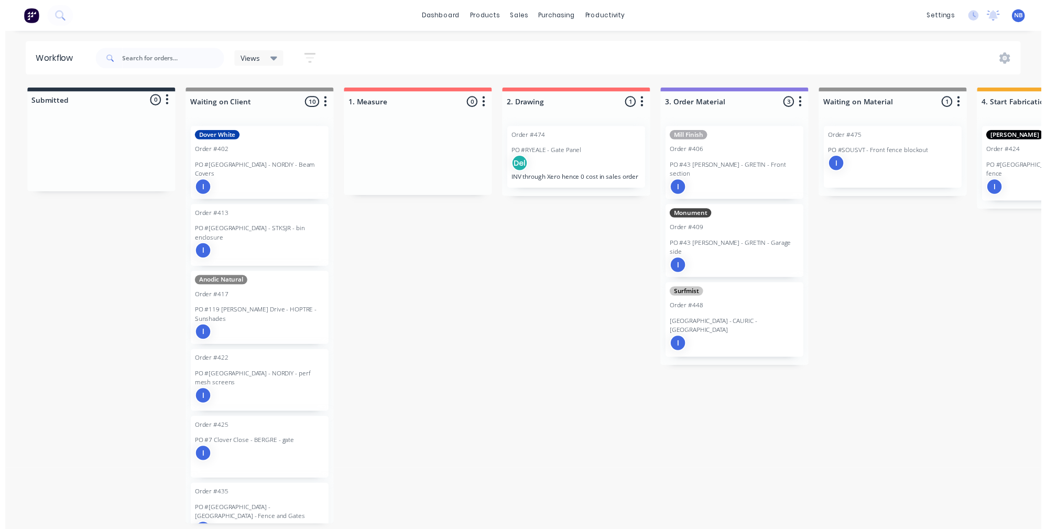
scroll to position [5, 454]
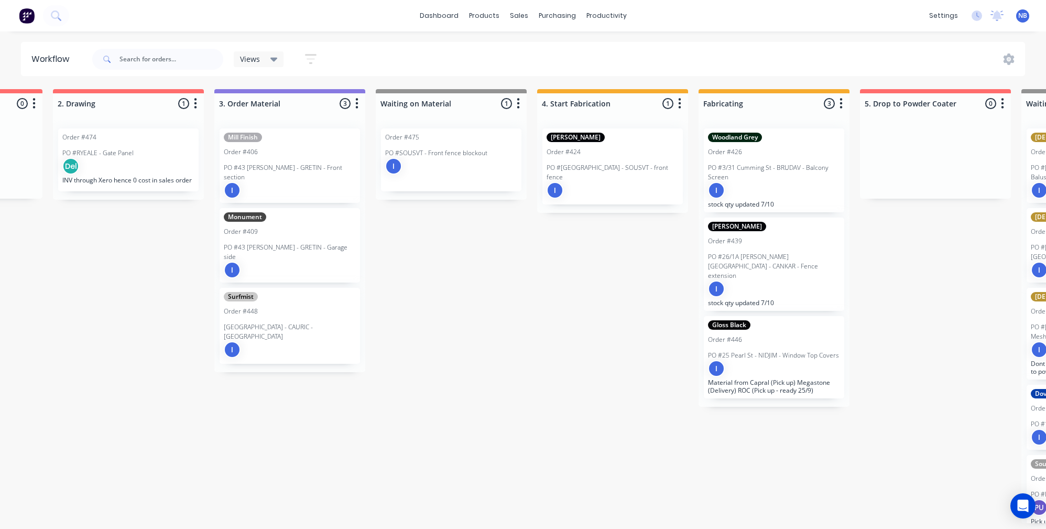
click at [72, 14] on div "dashboard products sales purchasing productivity dashboard products Product Cat…" at bounding box center [523, 15] width 1046 height 31
click at [64, 19] on button at bounding box center [56, 15] width 26 height 21
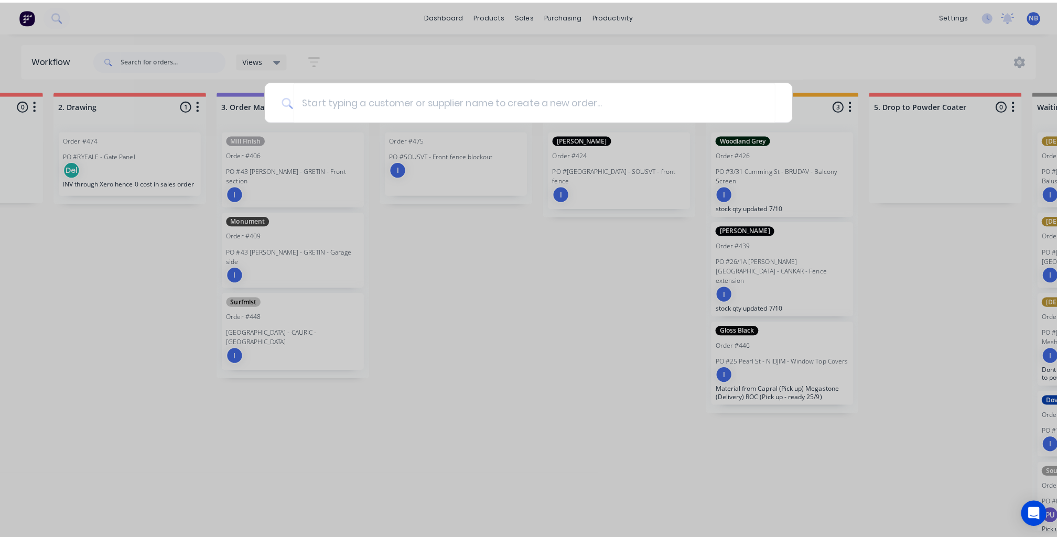
scroll to position [0, 454]
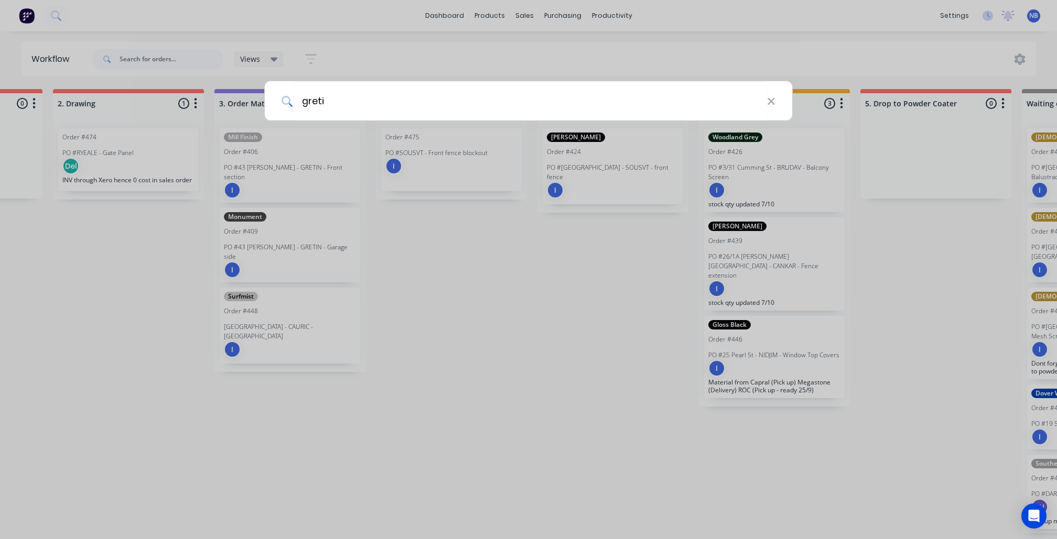
type input "gretin"
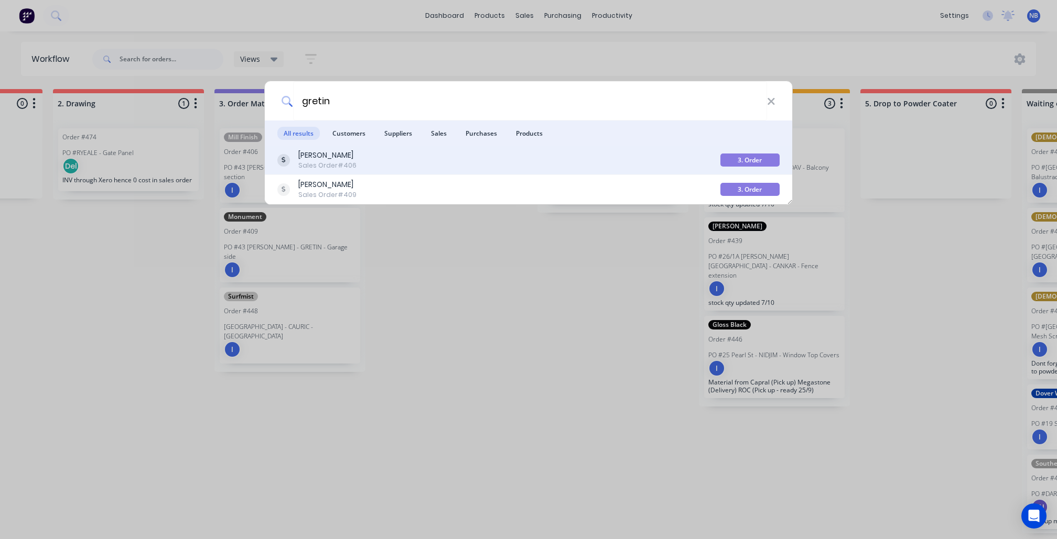
click at [356, 169] on div "Sales Order #406" at bounding box center [327, 165] width 58 height 9
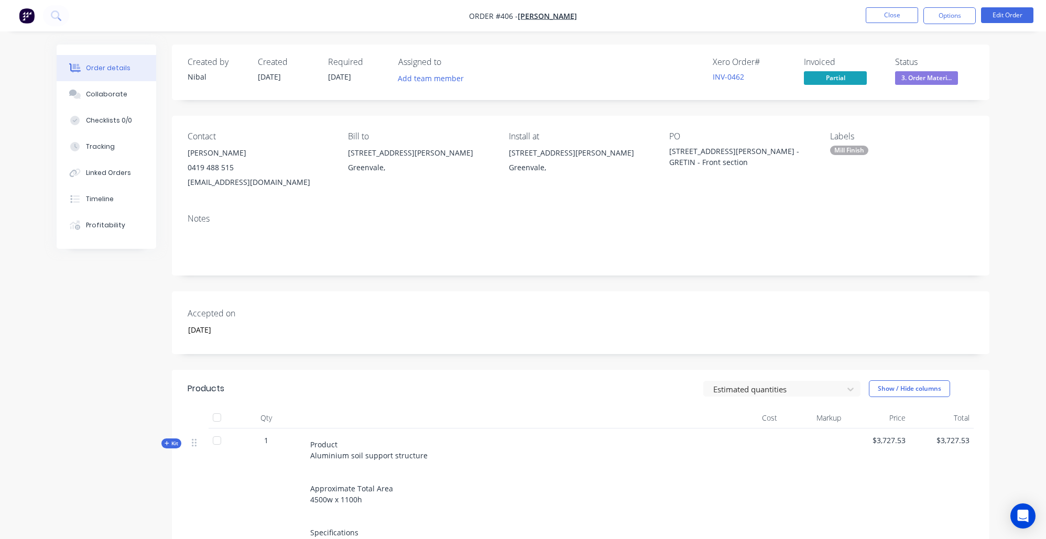
scroll to position [254, 0]
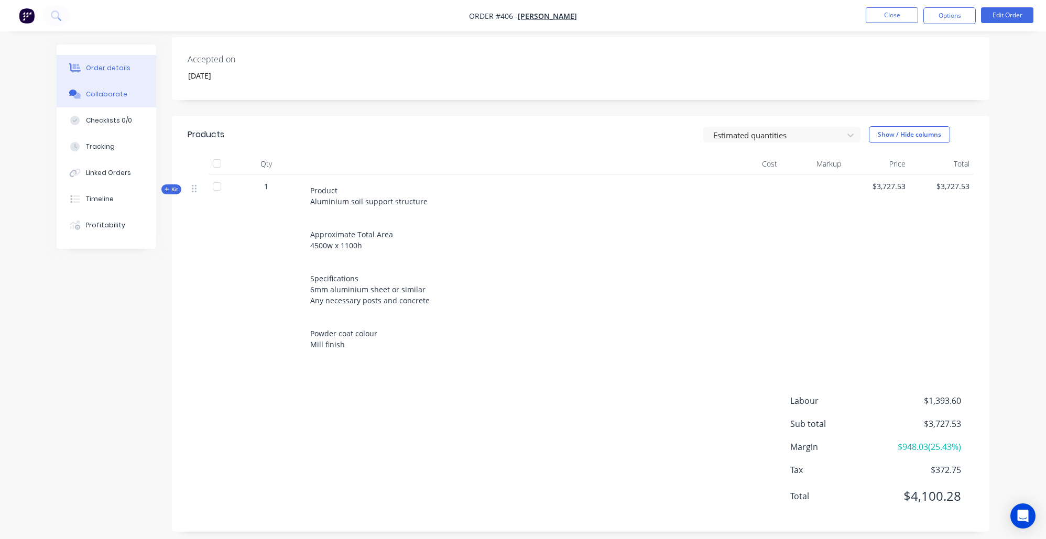
drag, startPoint x: 49, startPoint y: 102, endPoint x: 71, endPoint y: 100, distance: 22.1
click at [49, 102] on div "Order details Collaborate Checklists 0/0 Tracking Linked Orders Timeline Profit…" at bounding box center [523, 168] width 954 height 757
drag, startPoint x: 95, startPoint y: 99, endPoint x: 105, endPoint y: 110, distance: 15.2
click at [95, 99] on div "Collaborate" at bounding box center [106, 94] width 41 height 9
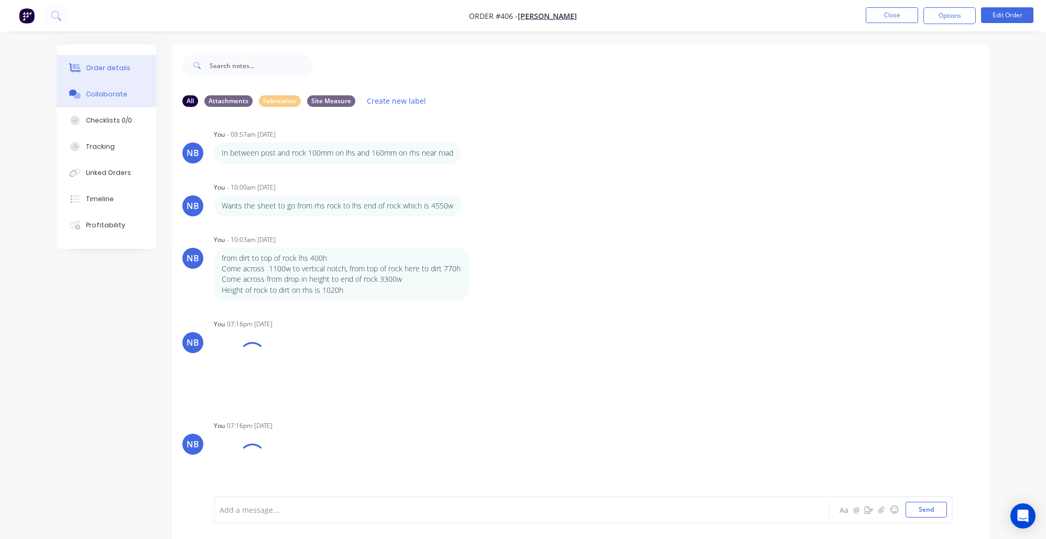
click at [102, 66] on div "Order details" at bounding box center [108, 67] width 45 height 9
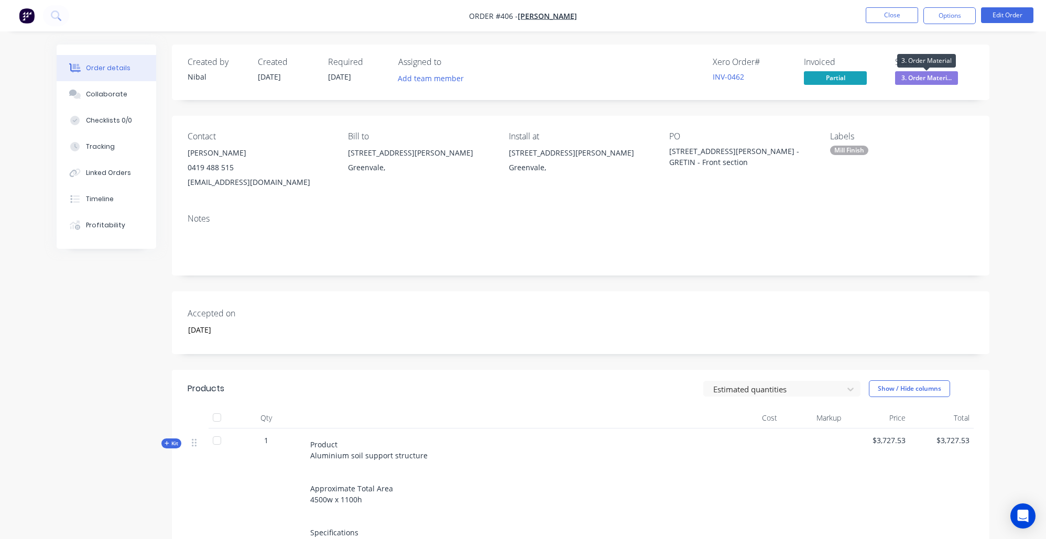
click at [933, 72] on span "3. Order Materi..." at bounding box center [926, 77] width 63 height 13
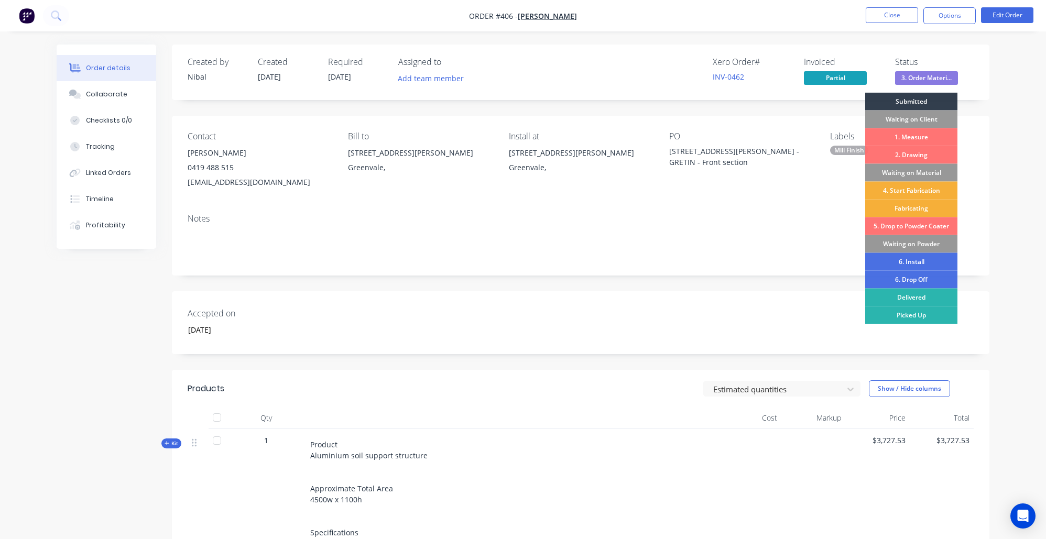
click at [627, 81] on div "Xero Order # INV-0462 Invoiced Partial Status 3. Order Materi... Submitted Wait…" at bounding box center [738, 72] width 471 height 30
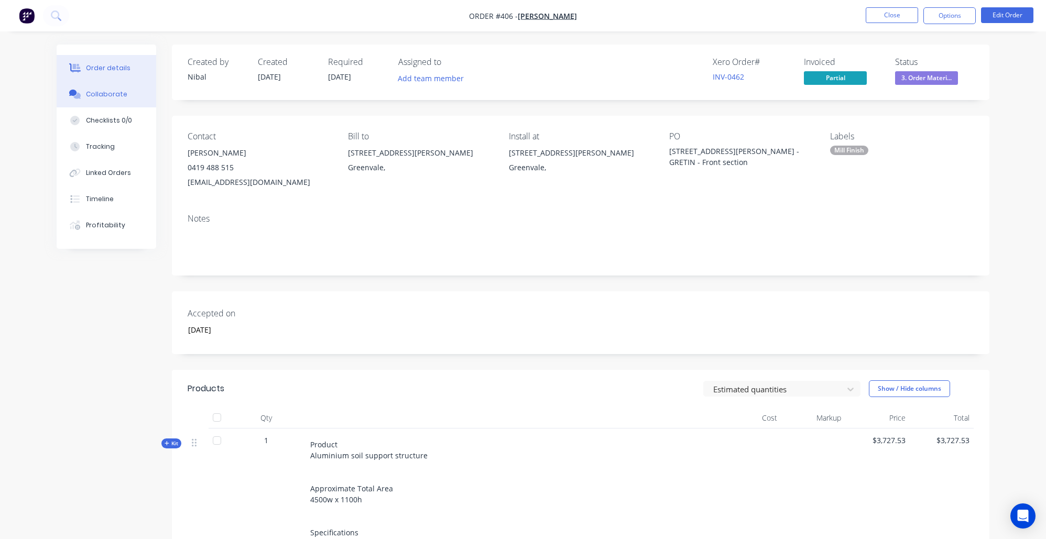
click at [134, 96] on button "Collaborate" at bounding box center [107, 94] width 100 height 26
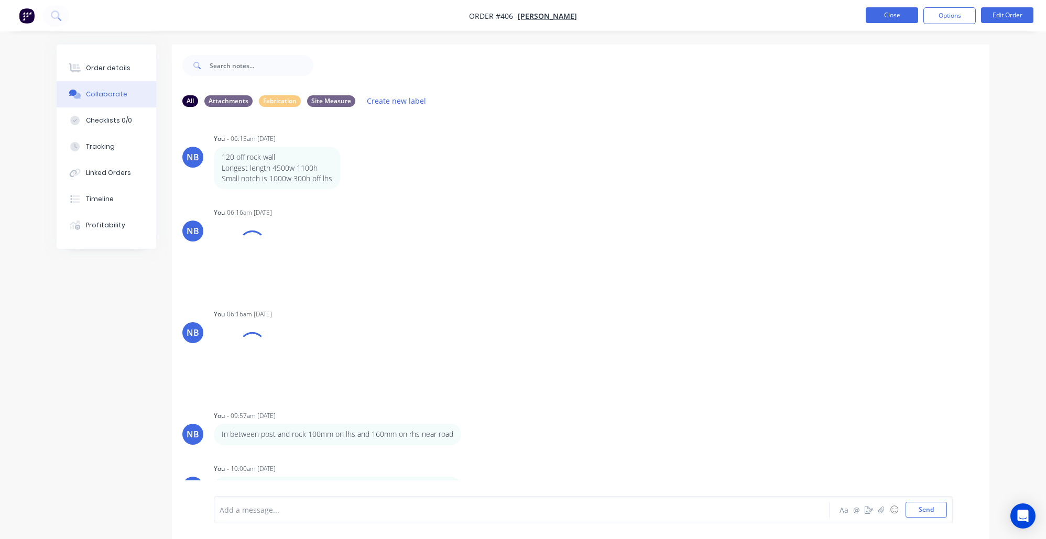
click at [884, 21] on button "Close" at bounding box center [892, 15] width 52 height 16
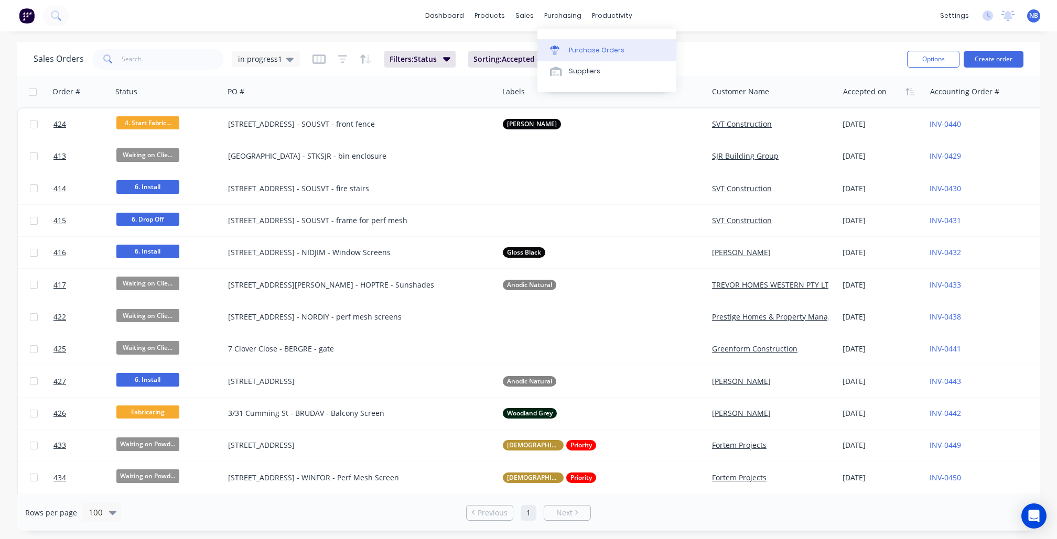
click at [592, 55] on div "Purchase Orders" at bounding box center [597, 50] width 56 height 9
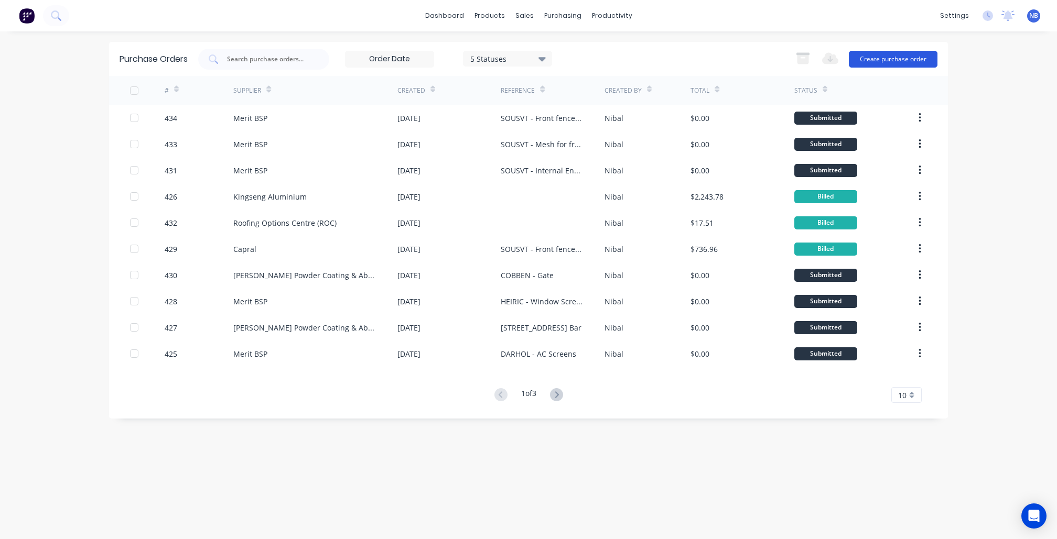
click at [919, 55] on button "Create purchase order" at bounding box center [892, 59] width 89 height 17
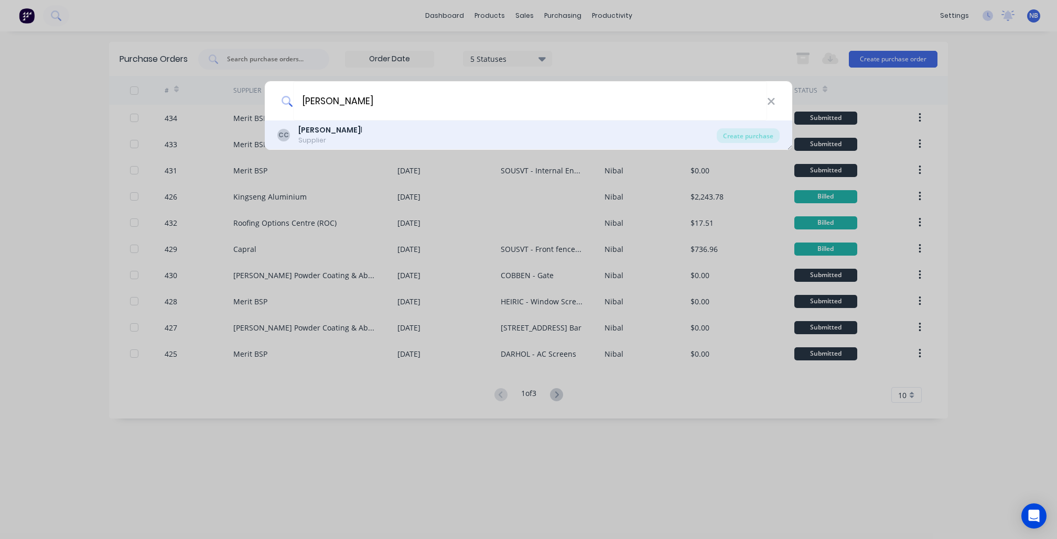
type input "[PERSON_NAME]"
click at [409, 126] on div "[PERSON_NAME] l Supplier" at bounding box center [496, 135] width 439 height 20
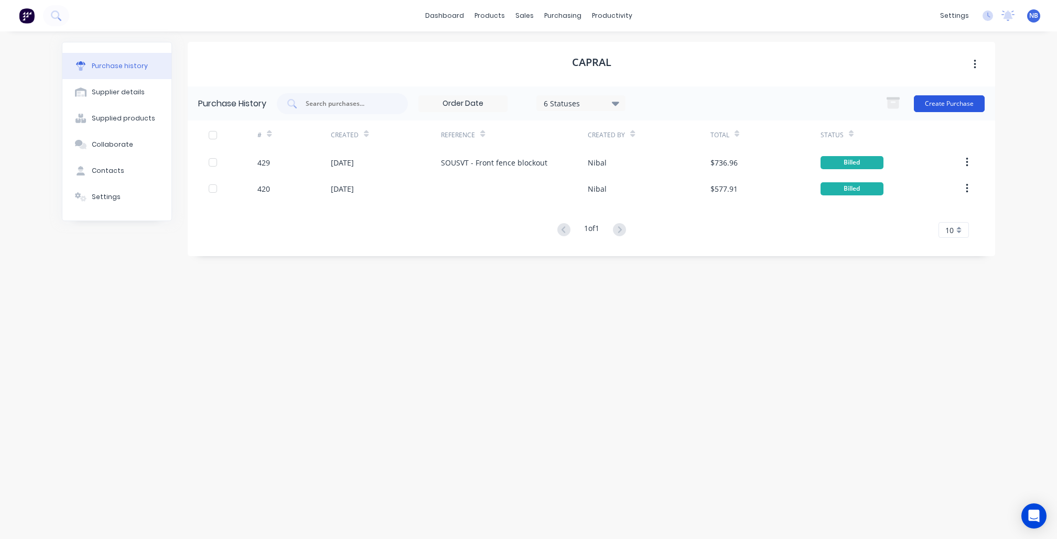
click at [920, 99] on button "Create Purchase" at bounding box center [948, 103] width 71 height 17
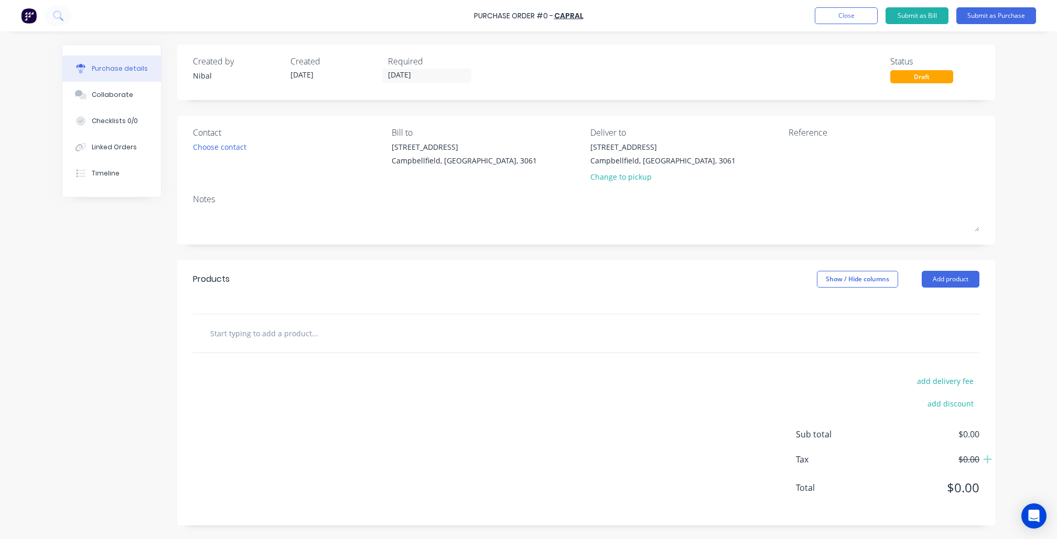
click at [324, 336] on input "text" at bounding box center [315, 333] width 210 height 21
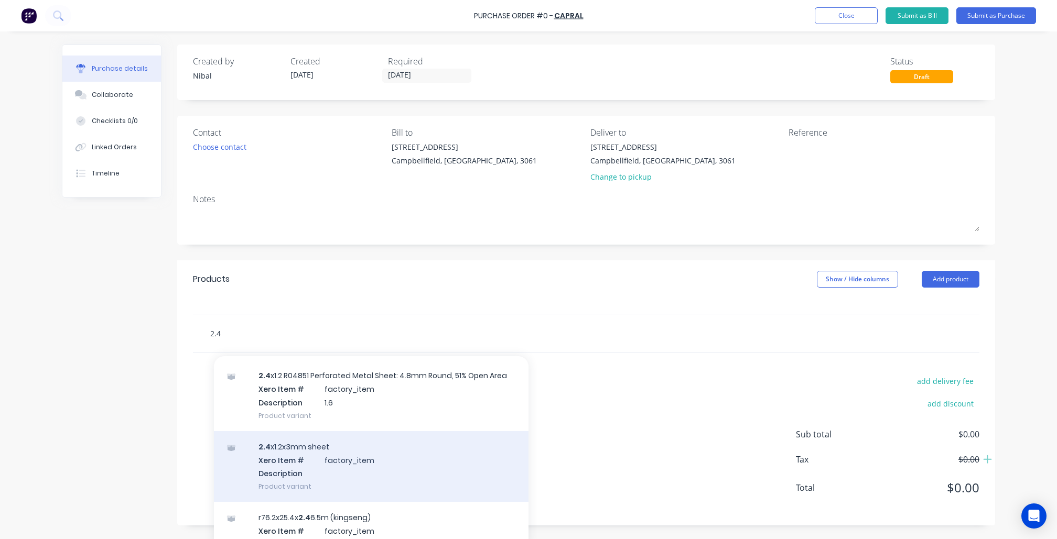
scroll to position [304, 0]
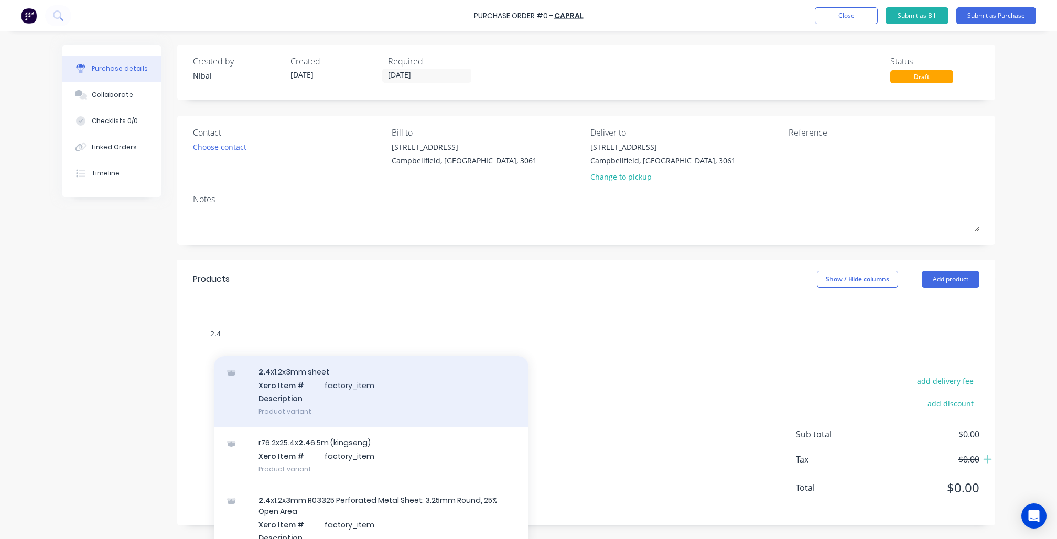
type input "2.4"
click at [373, 389] on div "2.4 x1.2x3mm sheet Xero Item # factory_item Description Product variant" at bounding box center [371, 391] width 314 height 71
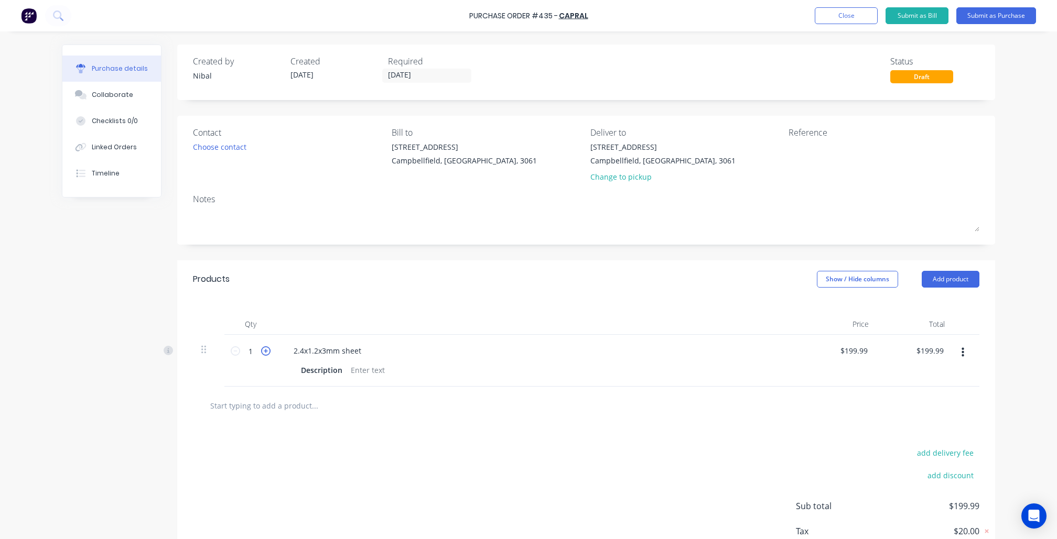
click at [266, 349] on icon at bounding box center [265, 350] width 9 height 9
type input "$399.98"
type input "2"
click at [610, 171] on div "Change to pickup" at bounding box center [662, 176] width 145 height 11
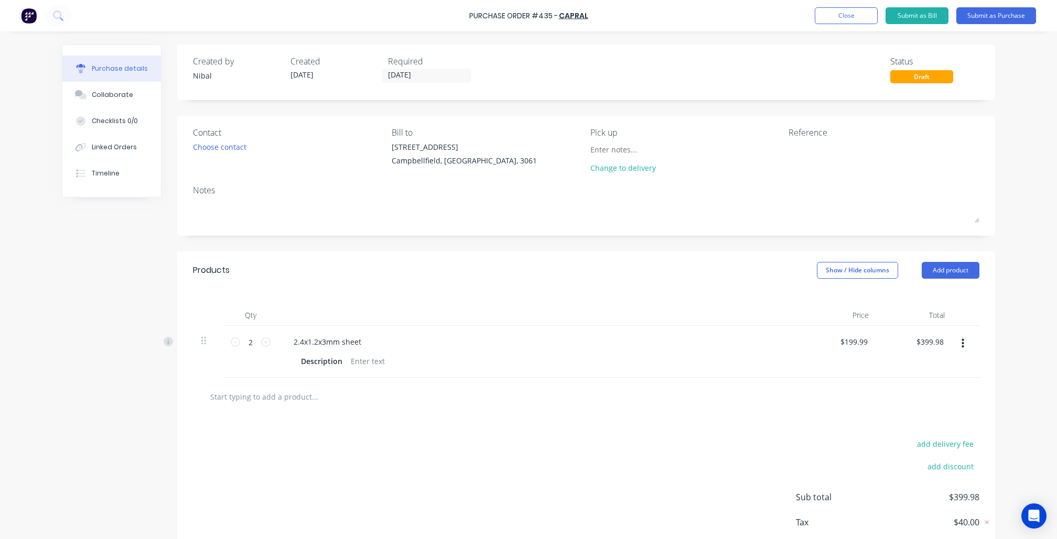
scroll to position [59, 0]
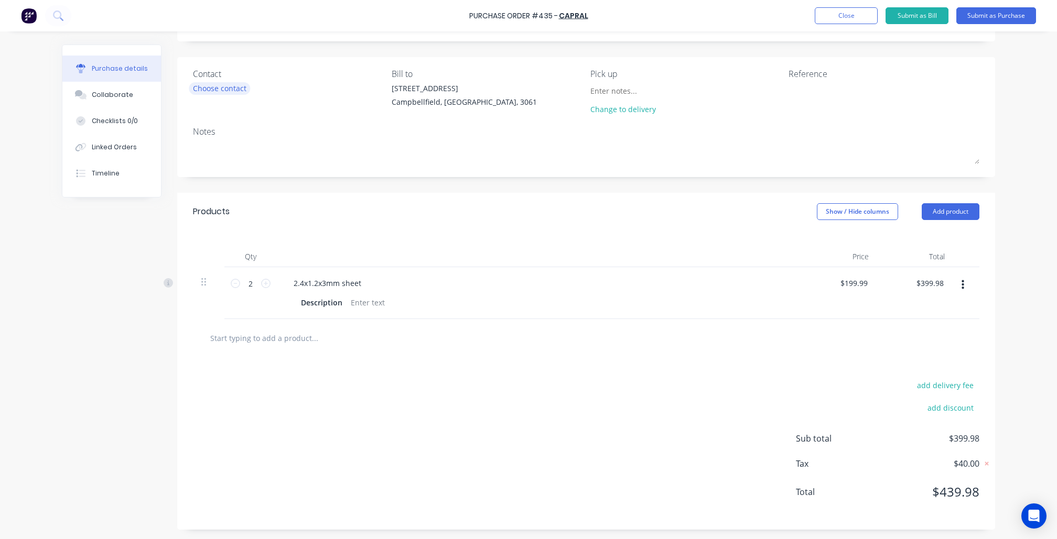
click at [223, 90] on div "Choose contact" at bounding box center [219, 88] width 53 height 11
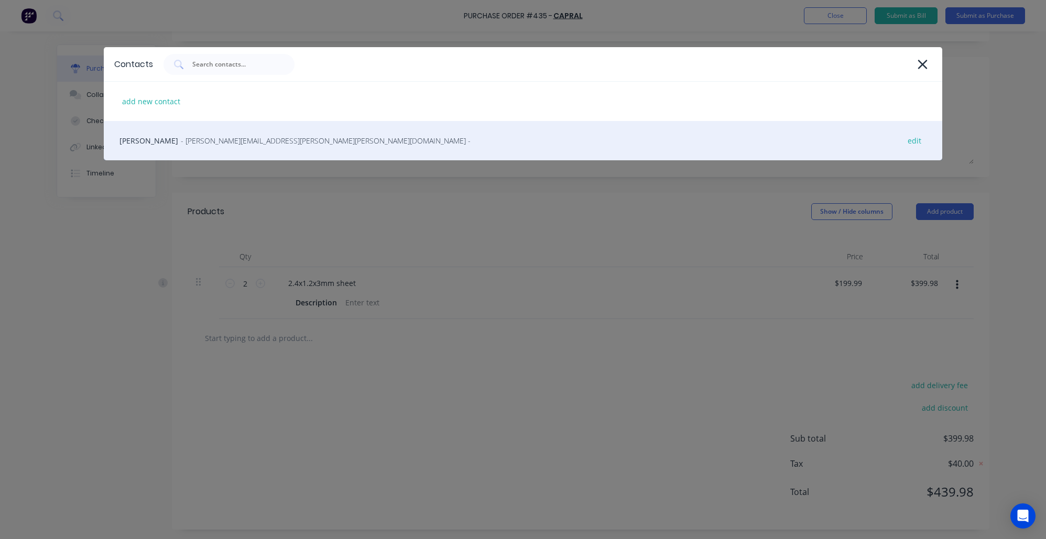
click at [206, 137] on span "- [PERSON_NAME][EMAIL_ADDRESS][PERSON_NAME][PERSON_NAME][DOMAIN_NAME] -" at bounding box center [326, 140] width 290 height 11
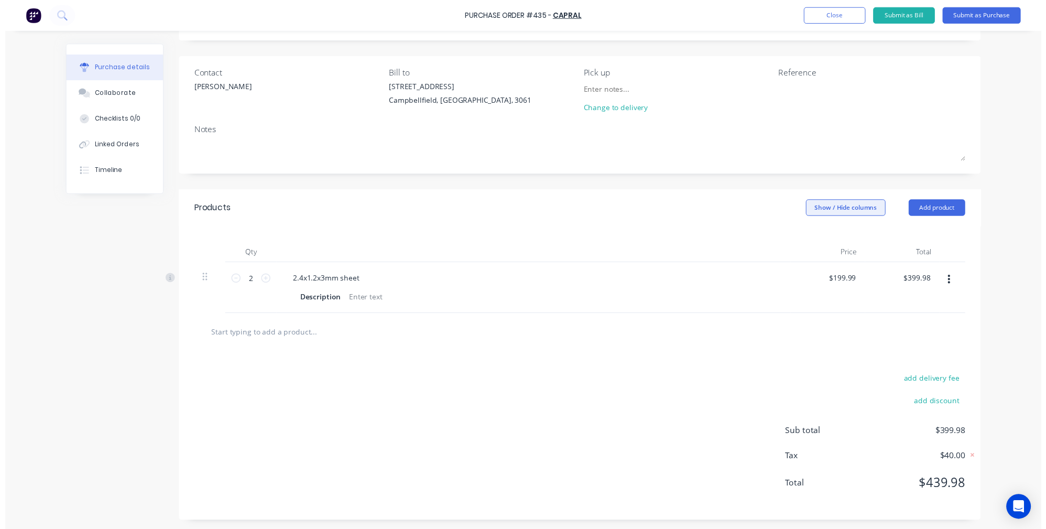
scroll to position [0, 0]
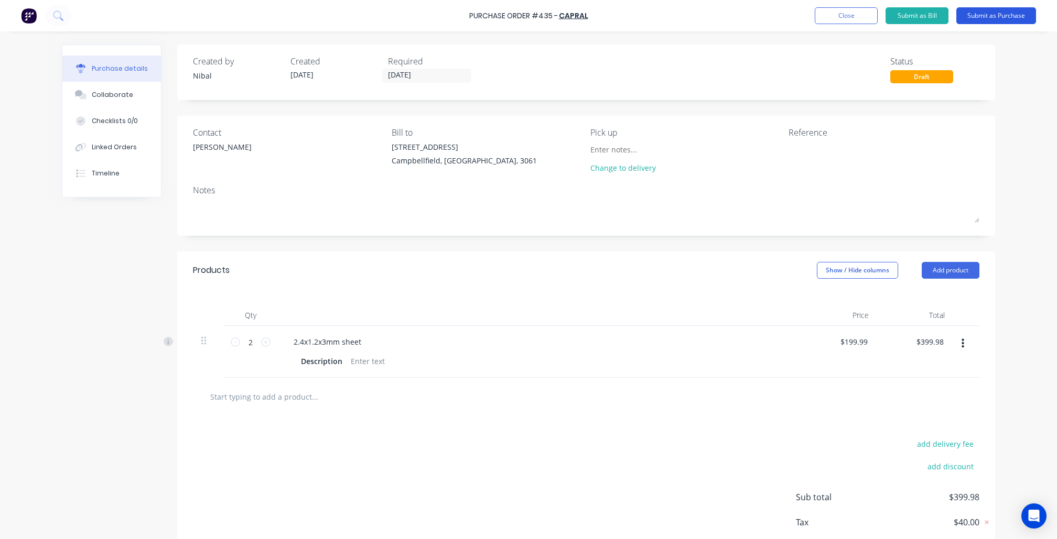
click at [1013, 21] on button "Submit as Purchase" at bounding box center [996, 15] width 80 height 17
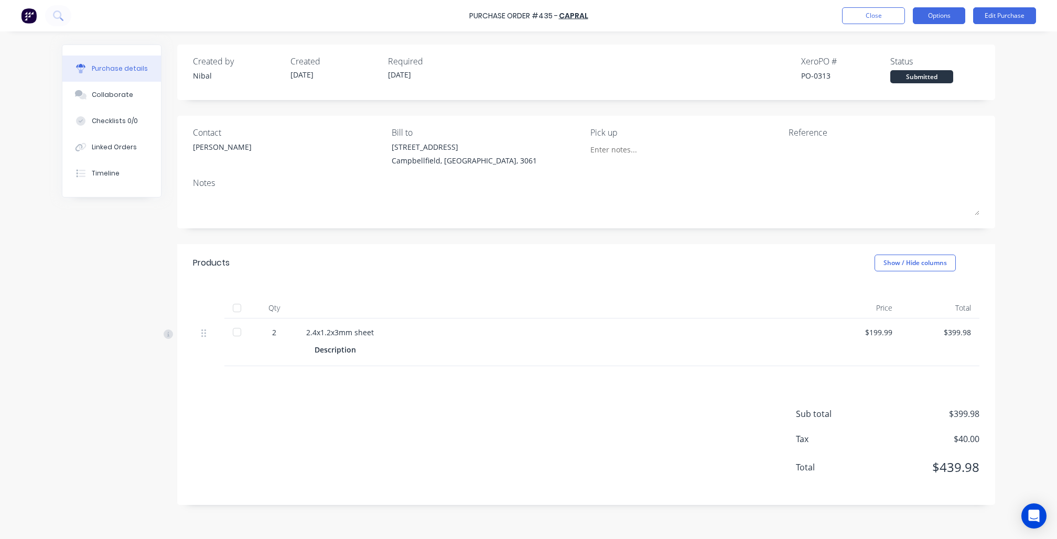
click at [934, 19] on button "Options" at bounding box center [938, 15] width 52 height 17
click at [933, 45] on div "Print / Email" at bounding box center [915, 42] width 81 height 15
click at [893, 84] on div "Without pricing" at bounding box center [915, 84] width 81 height 15
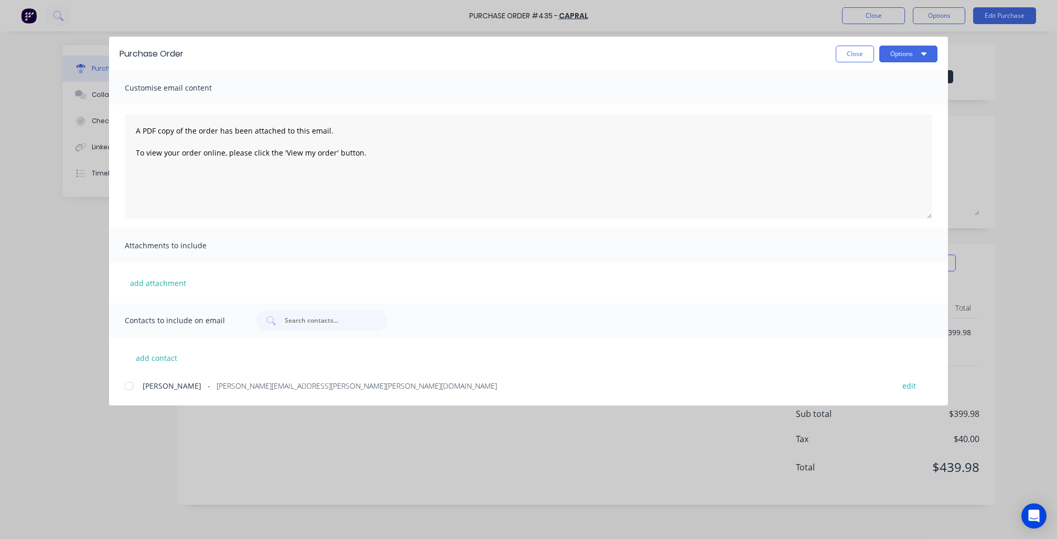
click at [181, 388] on span "[PERSON_NAME]" at bounding box center [172, 385] width 59 height 11
click at [896, 47] on button "Options" at bounding box center [908, 54] width 58 height 17
click at [884, 86] on div "Preview" at bounding box center [887, 80] width 81 height 15
click at [912, 47] on button "Options" at bounding box center [908, 54] width 58 height 17
click at [858, 107] on div "Print" at bounding box center [887, 101] width 81 height 15
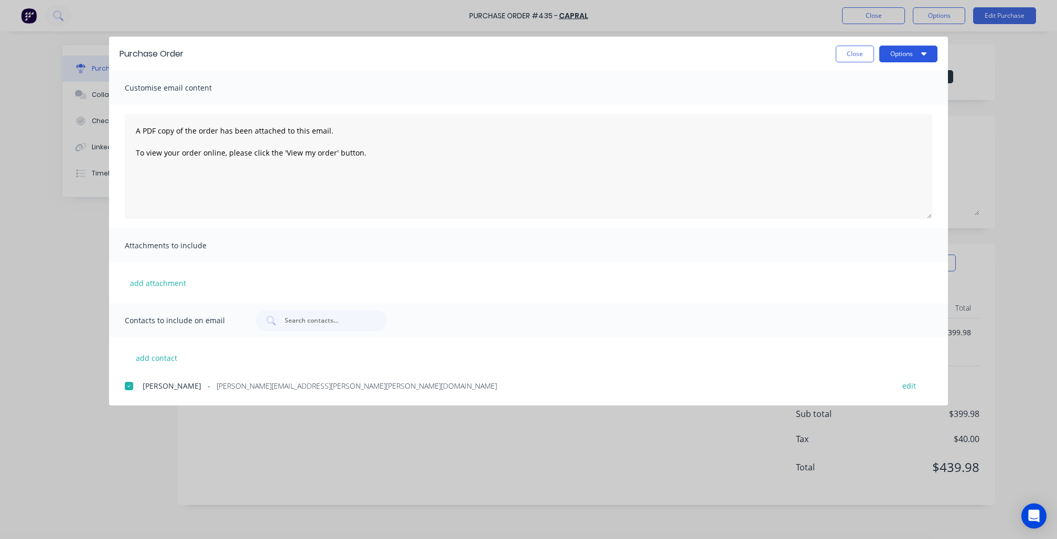
click at [917, 46] on button "Options" at bounding box center [908, 54] width 58 height 17
click at [884, 124] on div "Email" at bounding box center [887, 122] width 81 height 15
click at [850, 47] on button "Close" at bounding box center [854, 54] width 38 height 17
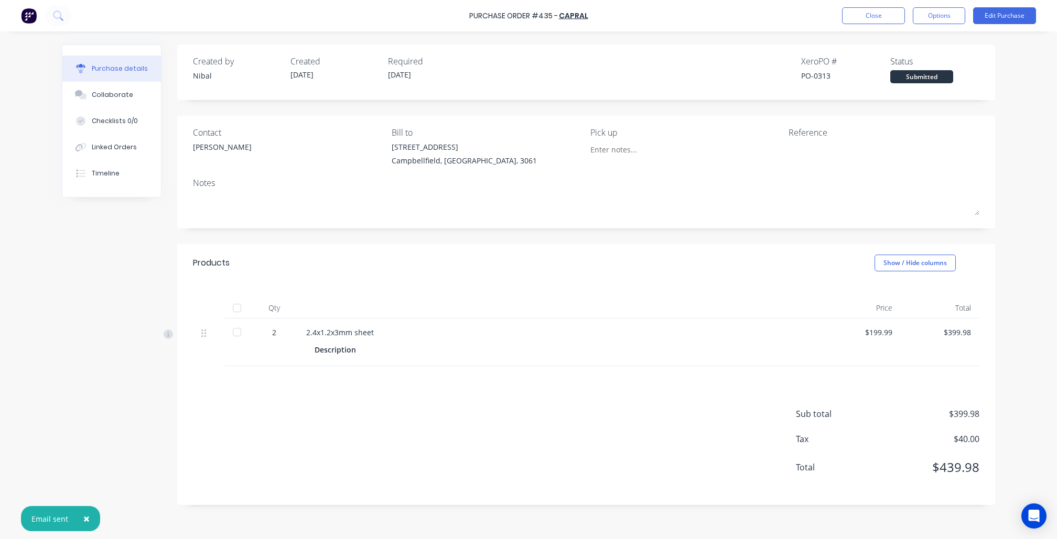
click at [870, 26] on div "Purchase Order #435 - Capral Close Options Edit Purchase" at bounding box center [528, 15] width 1057 height 31
click at [861, 15] on button "Close" at bounding box center [873, 15] width 63 height 17
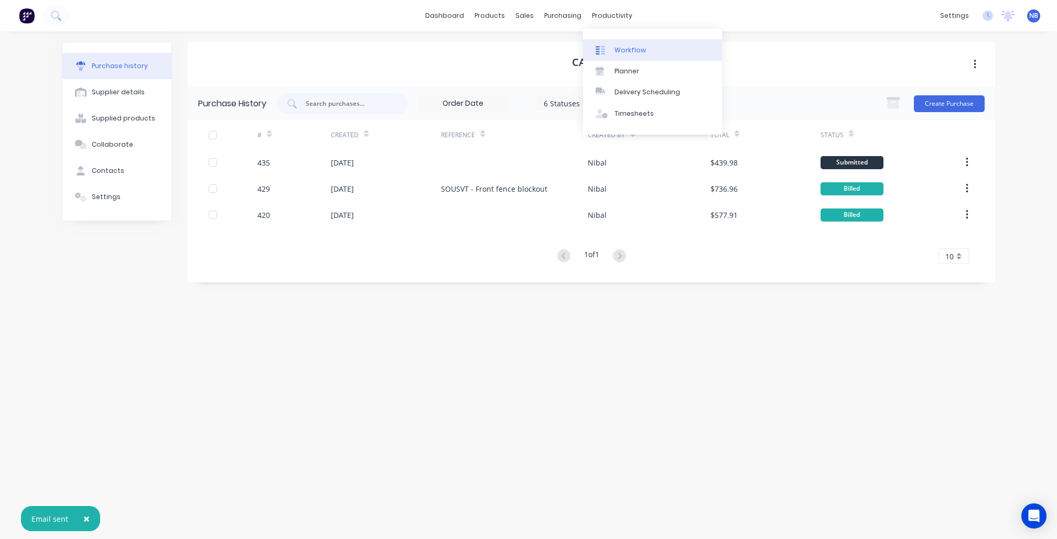
click at [632, 46] on div "Workflow" at bounding box center [629, 50] width 31 height 9
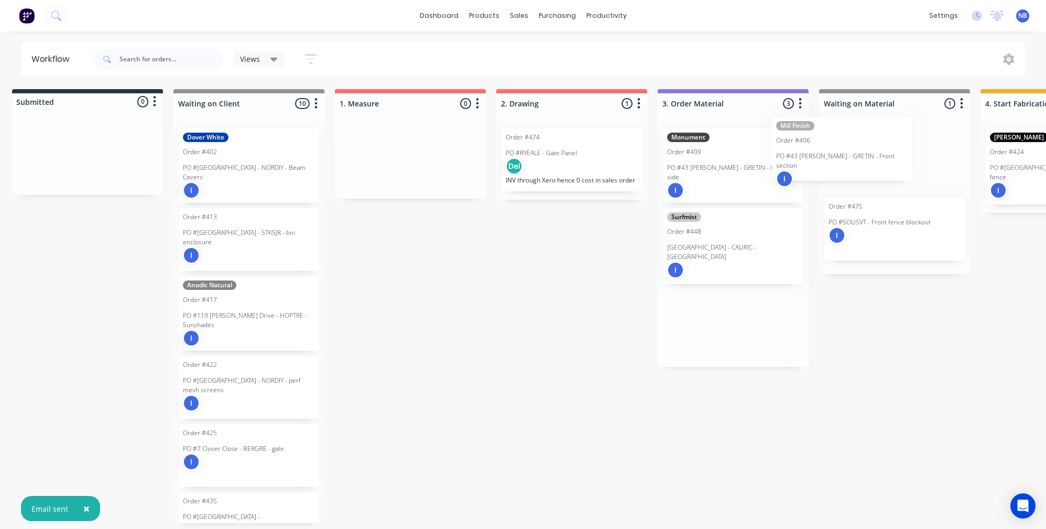
scroll to position [0, 21]
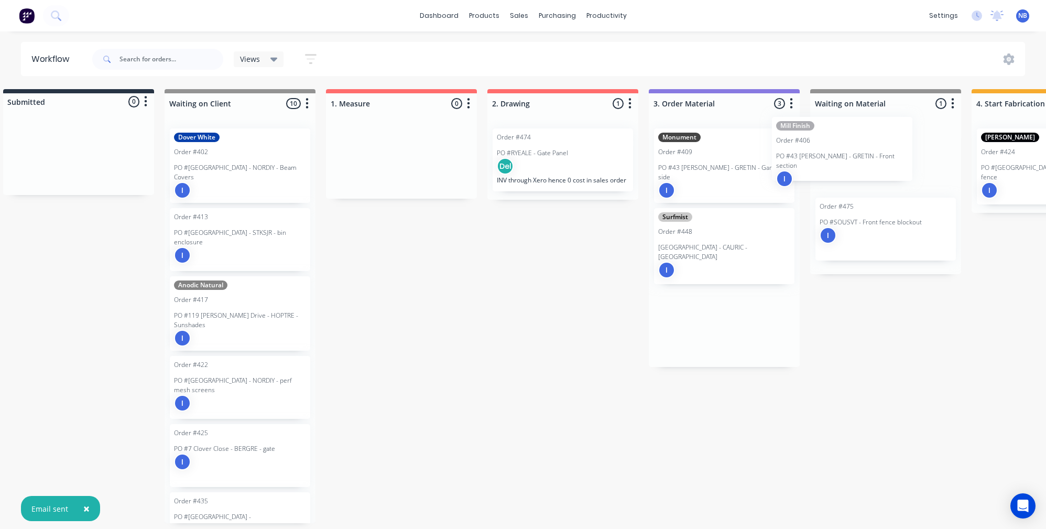
drag, startPoint x: 748, startPoint y: 168, endPoint x: 850, endPoint y: 156, distance: 102.4
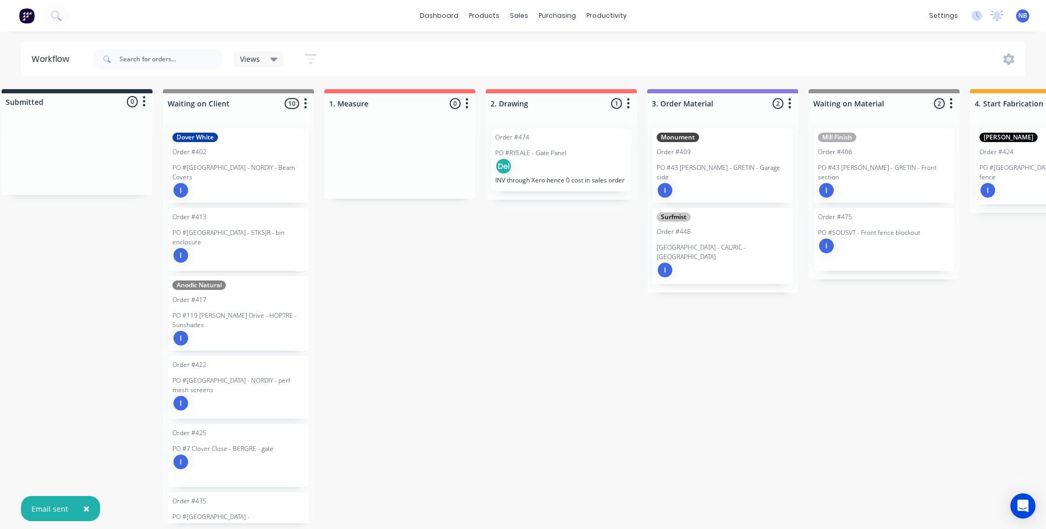
click at [710, 231] on div "Surfmist Order #[GEOGRAPHIC_DATA] - CAURIC - [GEOGRAPHIC_DATA] I" at bounding box center [722, 246] width 140 height 76
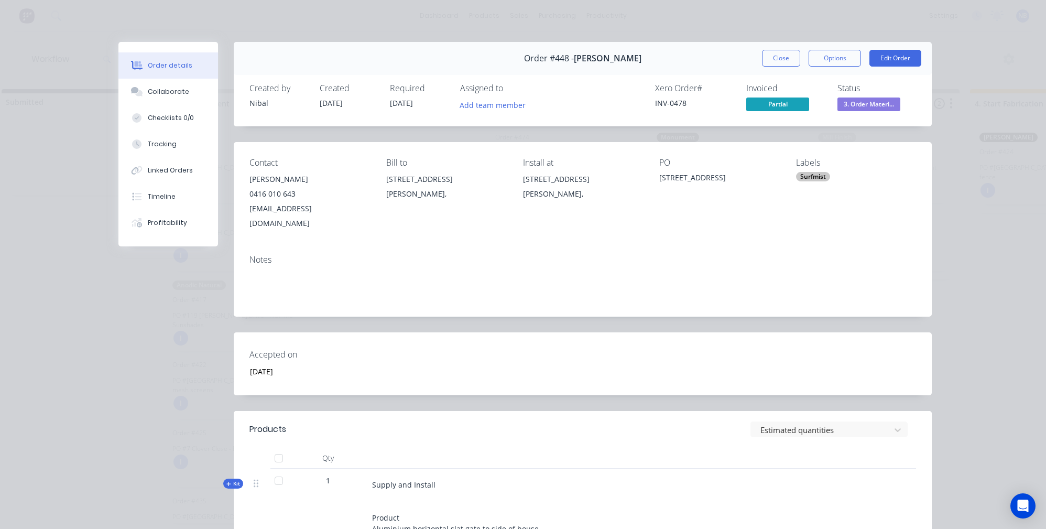
scroll to position [0, 0]
click at [775, 57] on button "Close" at bounding box center [781, 58] width 38 height 17
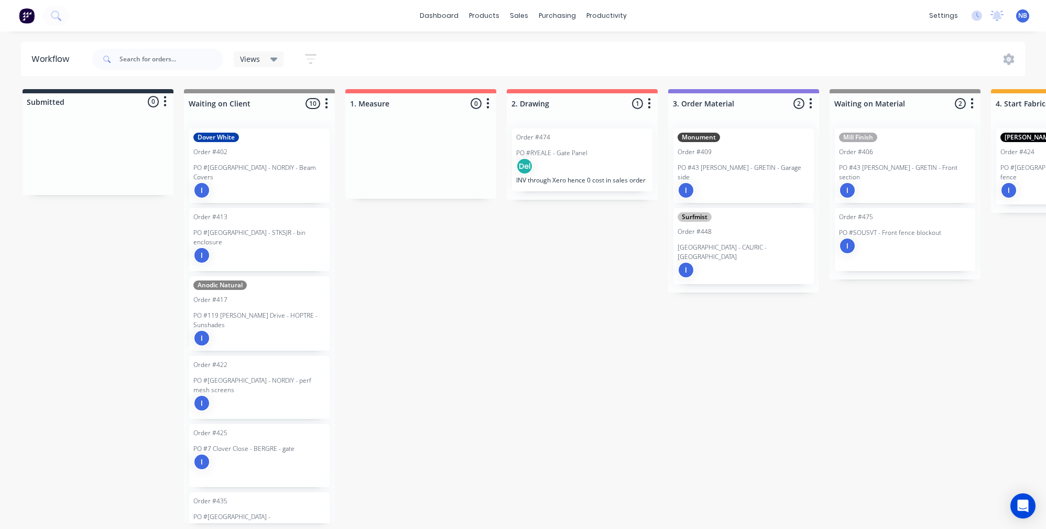
click at [757, 149] on div "Order #409" at bounding box center [744, 151] width 132 height 9
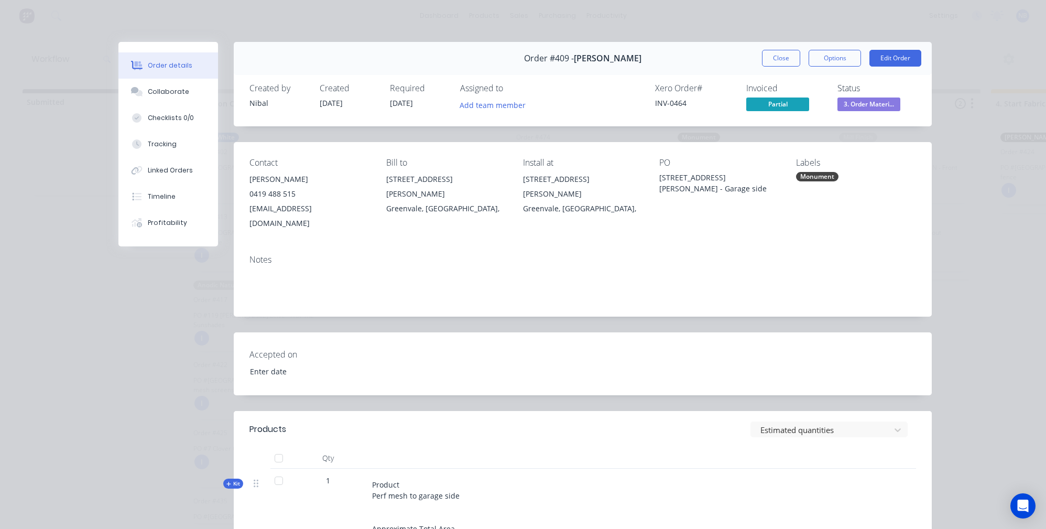
type input "[DATE]"
click at [170, 86] on button "Collaborate" at bounding box center [168, 92] width 100 height 26
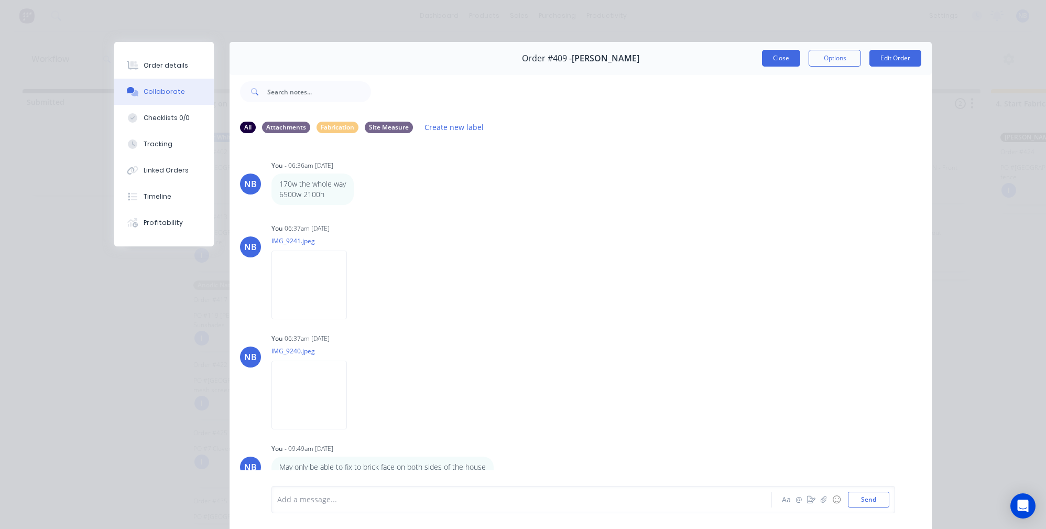
click at [785, 65] on button "Close" at bounding box center [781, 58] width 38 height 17
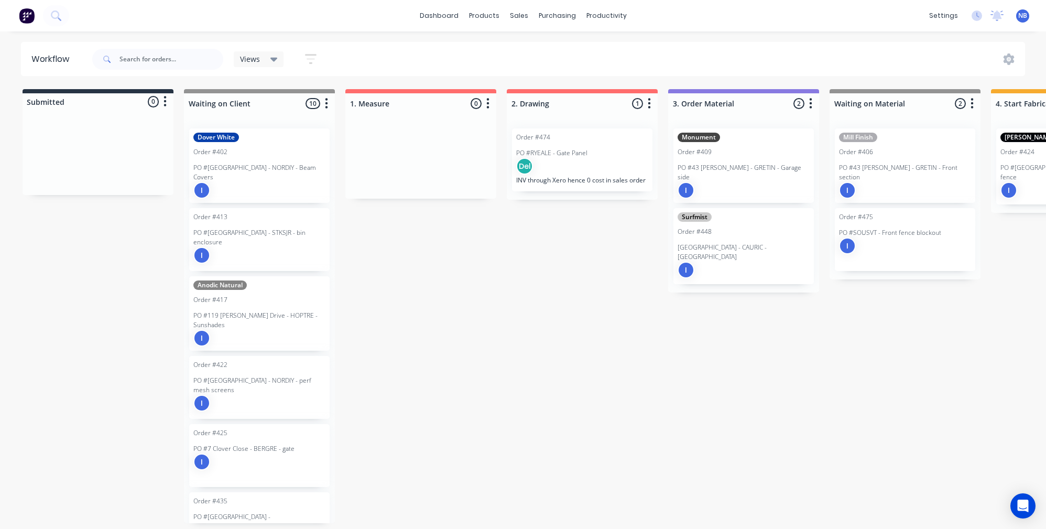
click at [738, 182] on div "I" at bounding box center [744, 190] width 132 height 17
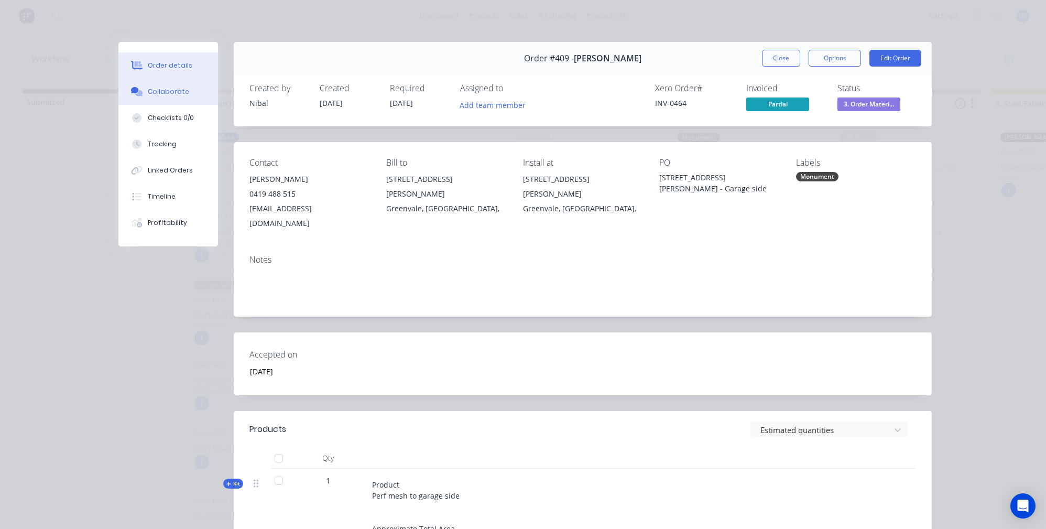
click at [161, 100] on button "Collaborate" at bounding box center [168, 92] width 100 height 26
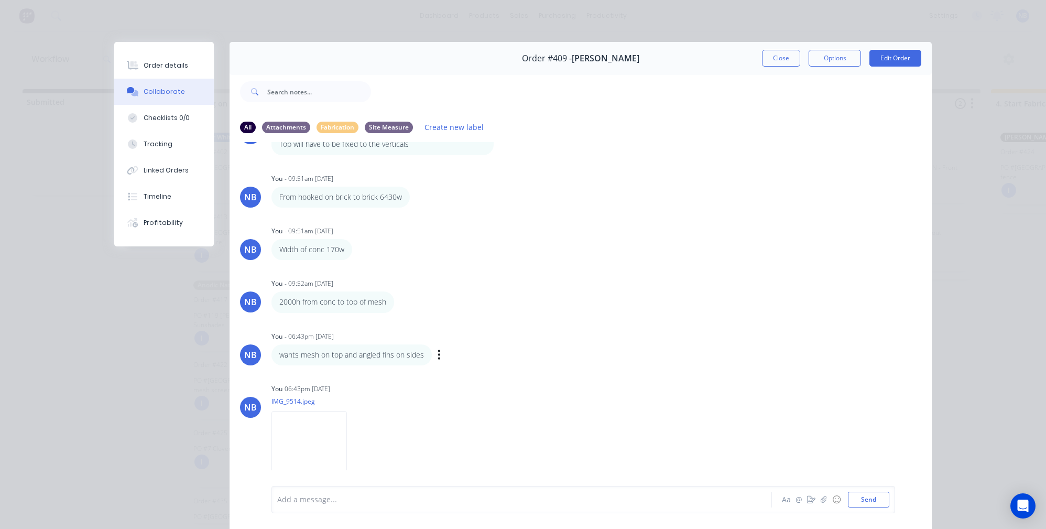
scroll to position [5, 0]
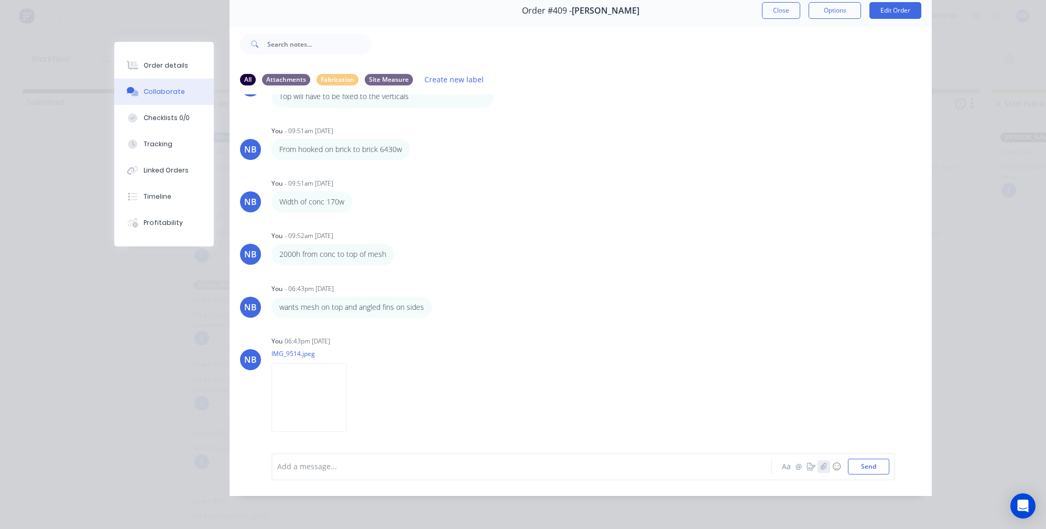
click at [822, 466] on icon "button" at bounding box center [824, 466] width 6 height 7
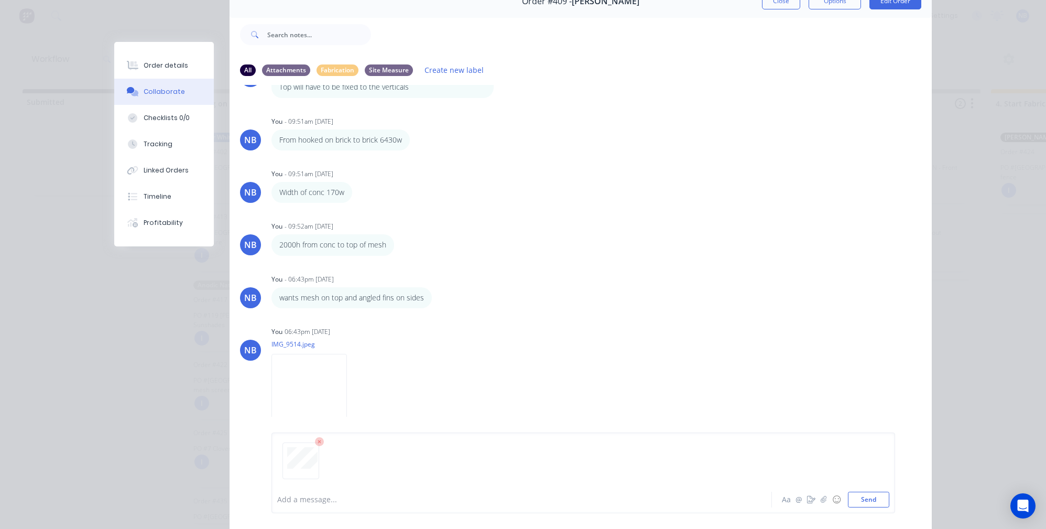
scroll to position [111, 0]
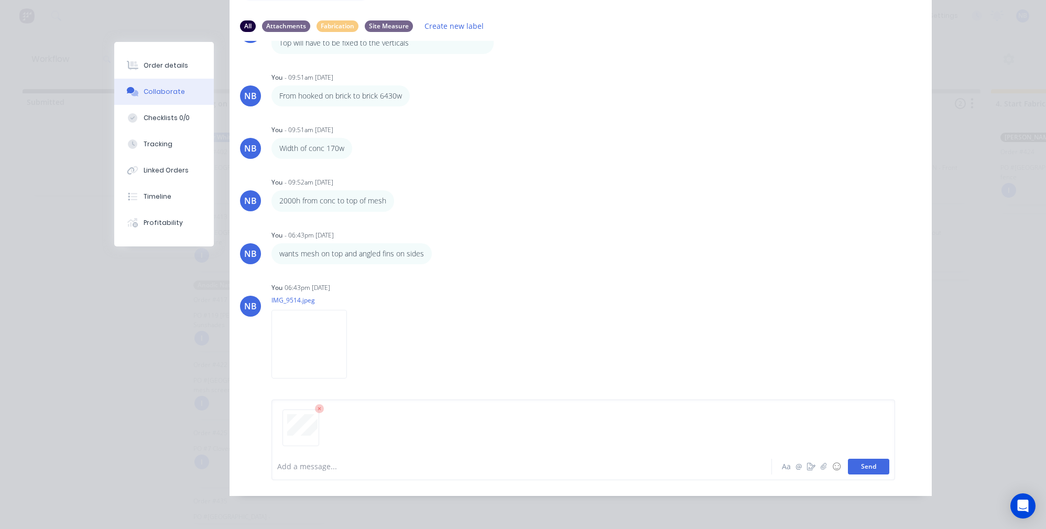
click at [875, 470] on button "Send" at bounding box center [868, 467] width 41 height 16
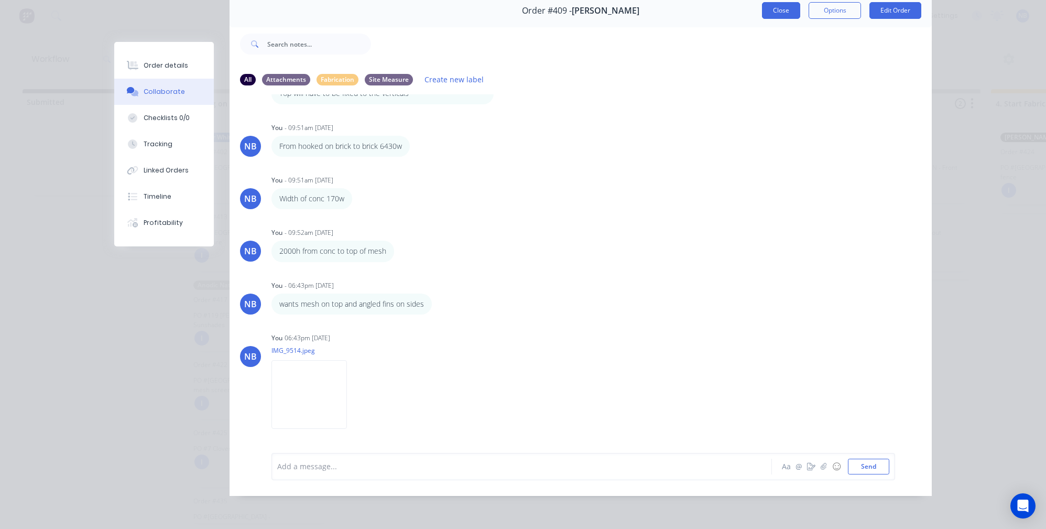
click at [786, 5] on button "Close" at bounding box center [781, 10] width 38 height 17
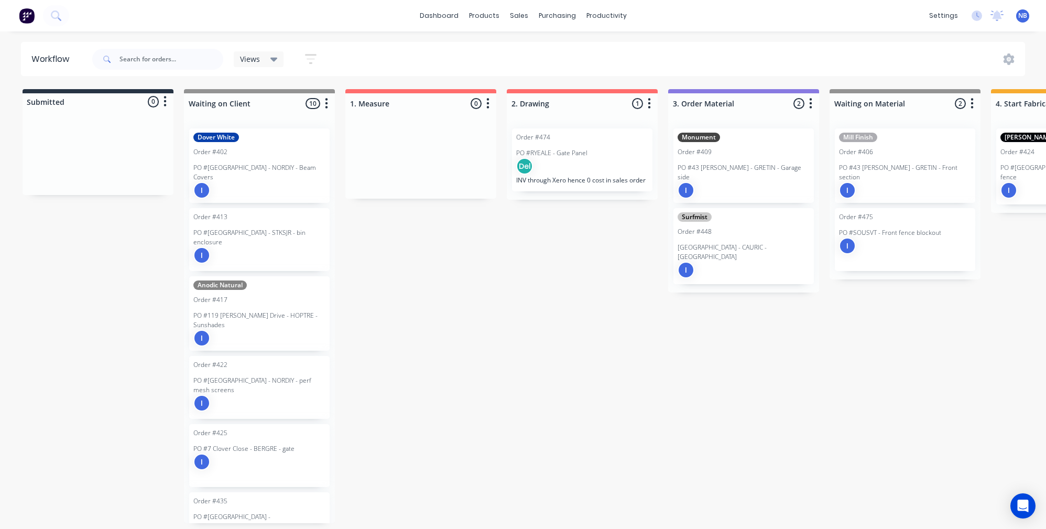
click at [763, 223] on div "Surfmist Order #[GEOGRAPHIC_DATA] - CAURIC - [GEOGRAPHIC_DATA] I" at bounding box center [743, 246] width 140 height 76
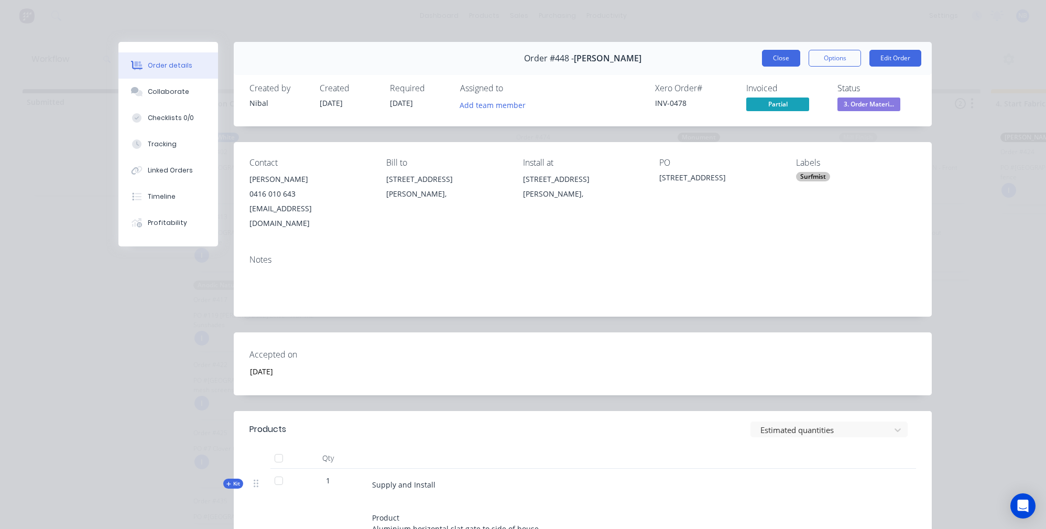
click at [780, 56] on button "Close" at bounding box center [781, 58] width 38 height 17
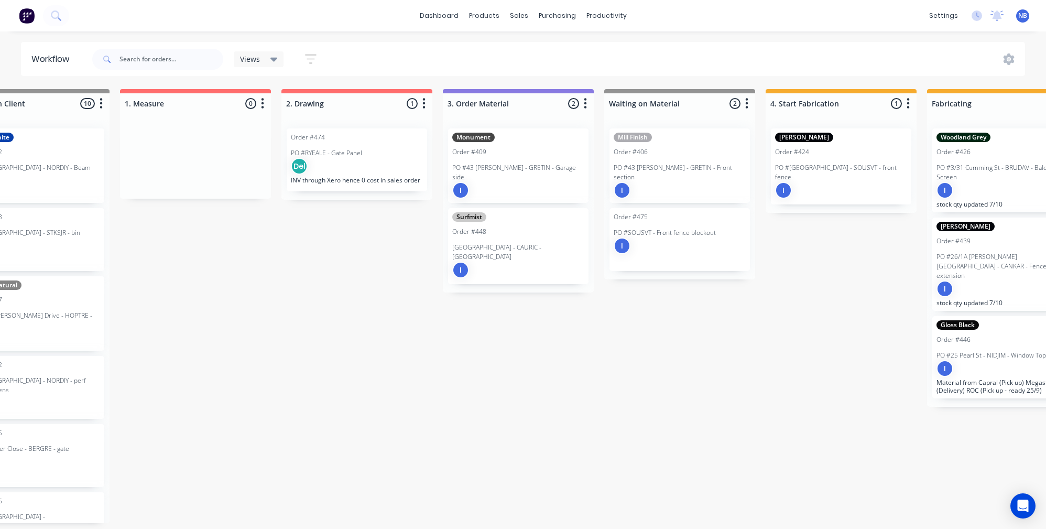
scroll to position [5, 227]
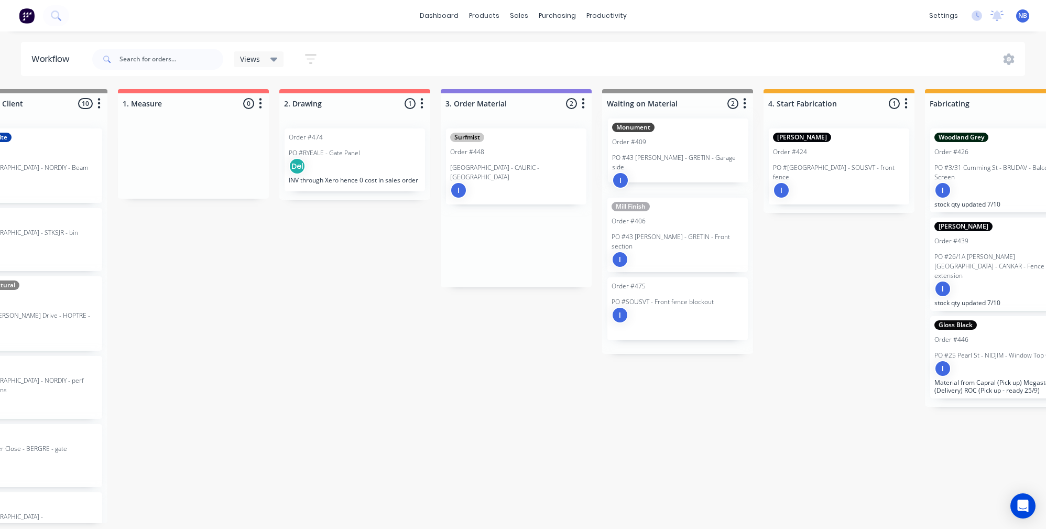
drag, startPoint x: 536, startPoint y: 167, endPoint x: 704, endPoint y: 162, distance: 167.8
click at [704, 162] on div "Submitted 0 Status colour #273444 hex #273444 Save Cancel Summaries Total order…" at bounding box center [867, 306] width 2204 height 434
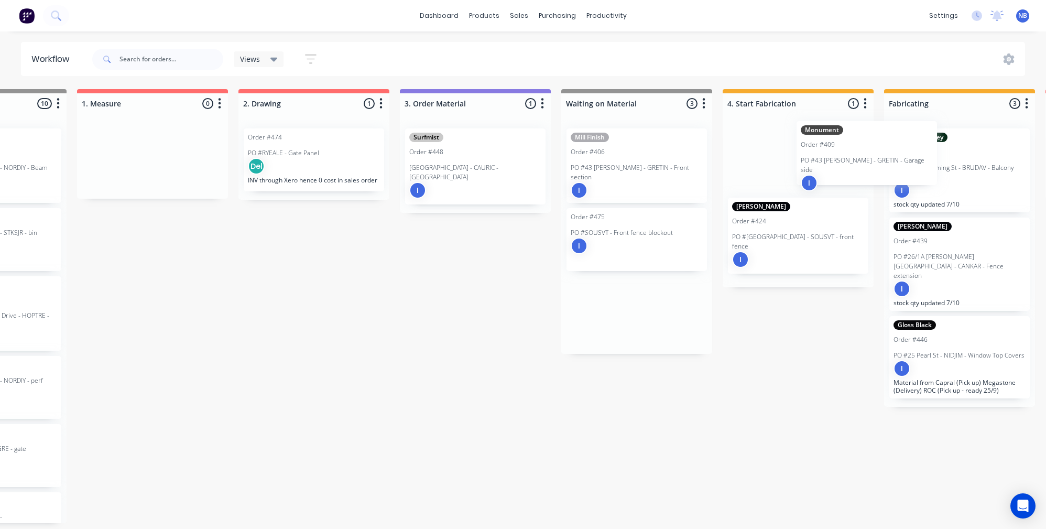
scroll to position [4, 270]
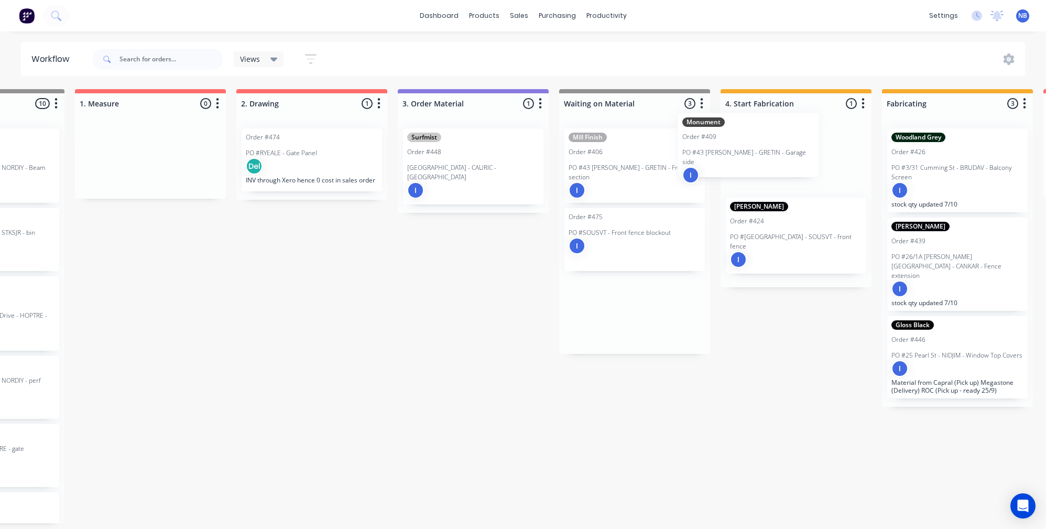
drag, startPoint x: 671, startPoint y: 160, endPoint x: 746, endPoint y: 150, distance: 75.6
click at [746, 150] on div "Submitted 0 Status colour #273444 hex #273444 Save Cancel Summaries Total order…" at bounding box center [824, 306] width 2204 height 434
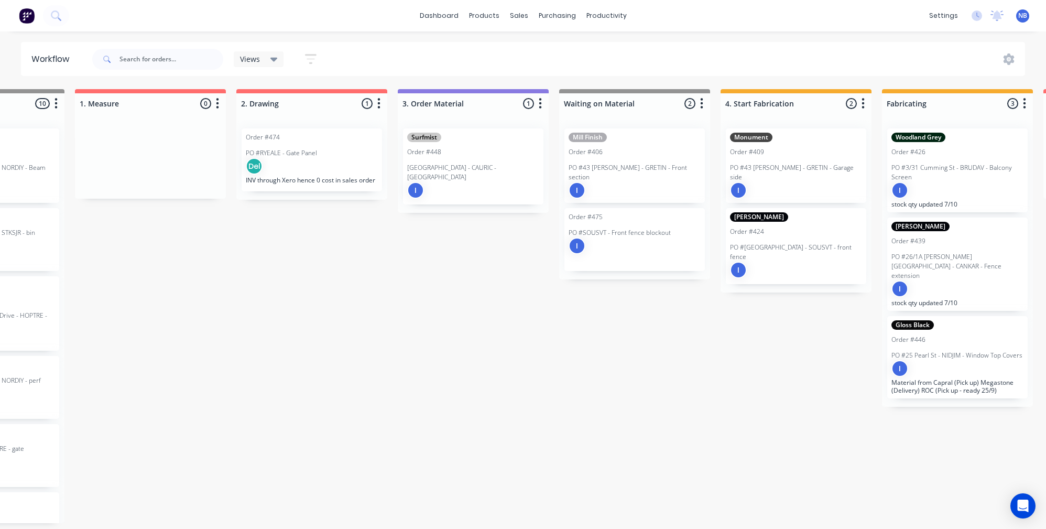
click at [598, 182] on div "I" at bounding box center [635, 190] width 132 height 17
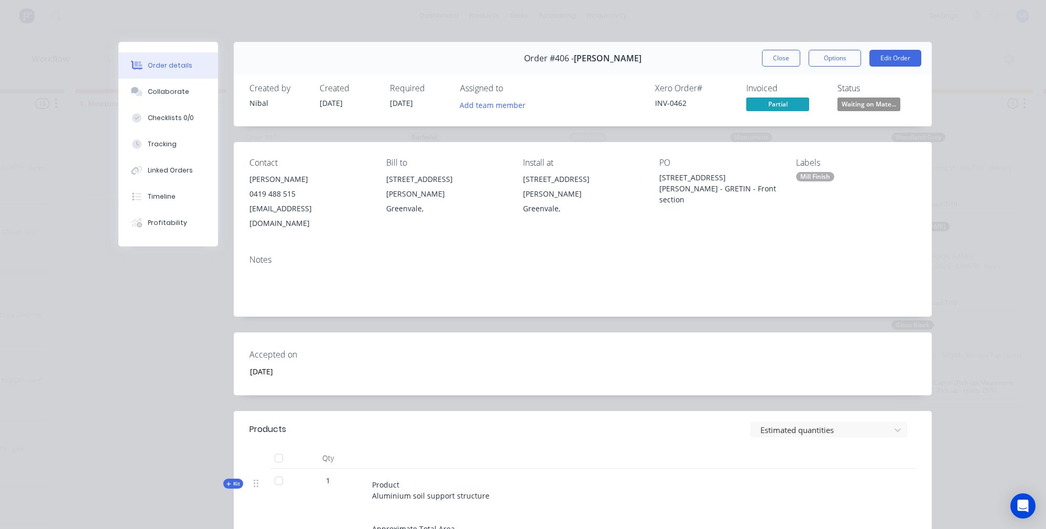
click at [166, 74] on button "Order details" at bounding box center [168, 65] width 100 height 26
click at [168, 86] on button "Collaborate" at bounding box center [168, 92] width 100 height 26
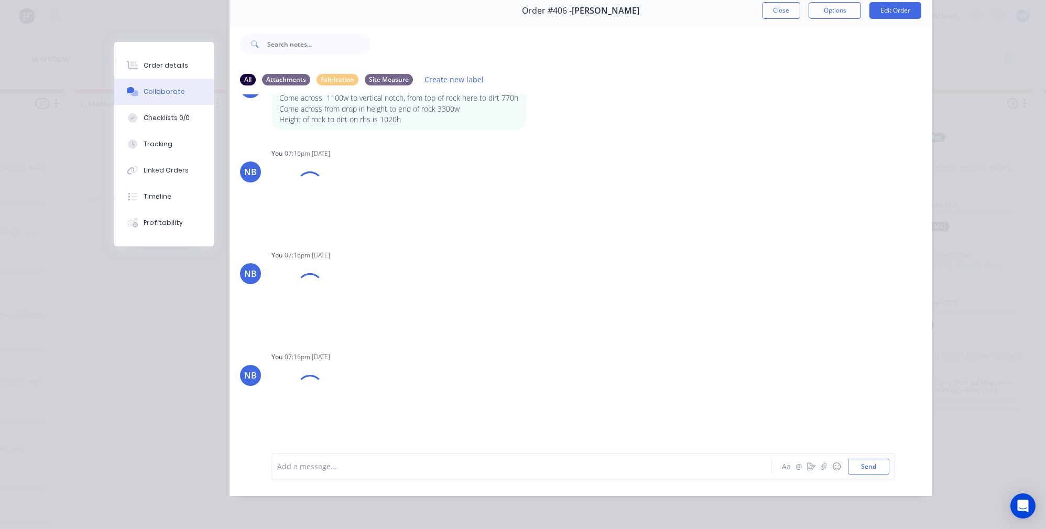
scroll to position [420, 0]
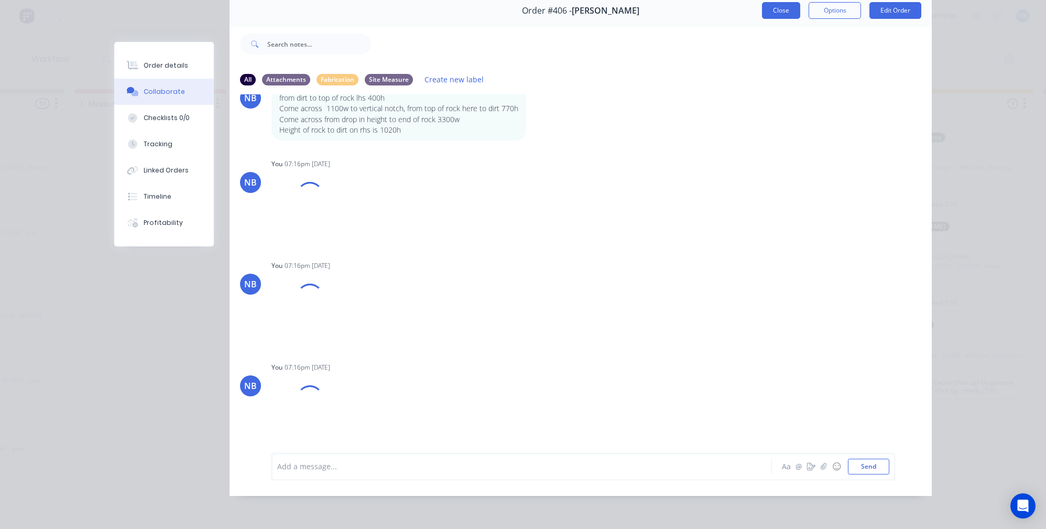
click at [782, 3] on button "Close" at bounding box center [781, 10] width 38 height 17
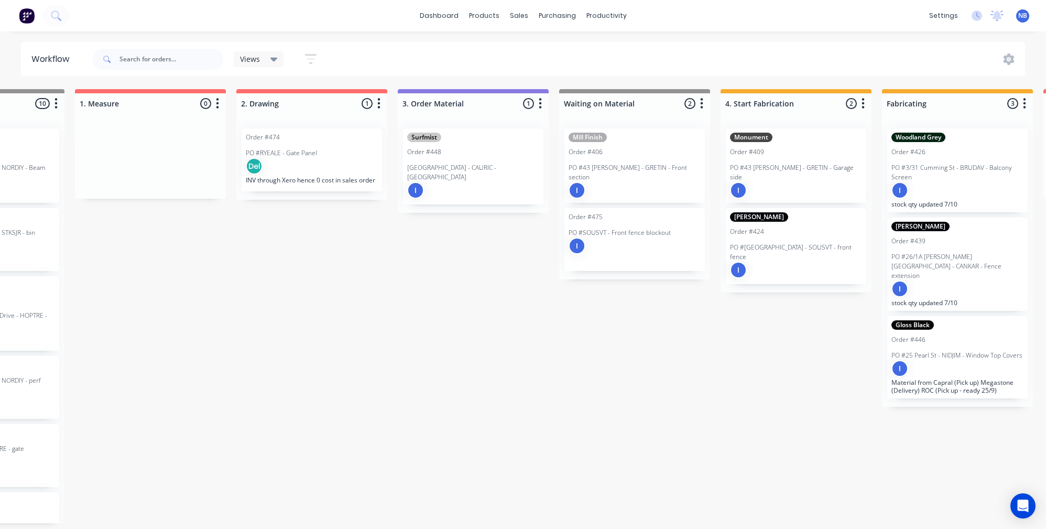
click at [602, 154] on div "Mill Finish Order #406 PO #43 [PERSON_NAME] - GRETIN - Front section I" at bounding box center [634, 165] width 140 height 74
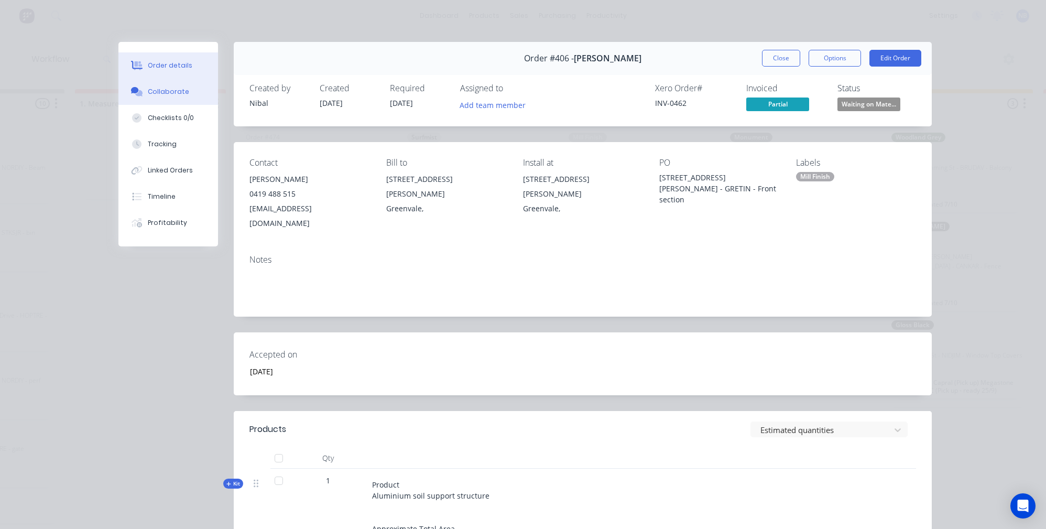
click at [191, 93] on button "Collaborate" at bounding box center [168, 92] width 100 height 26
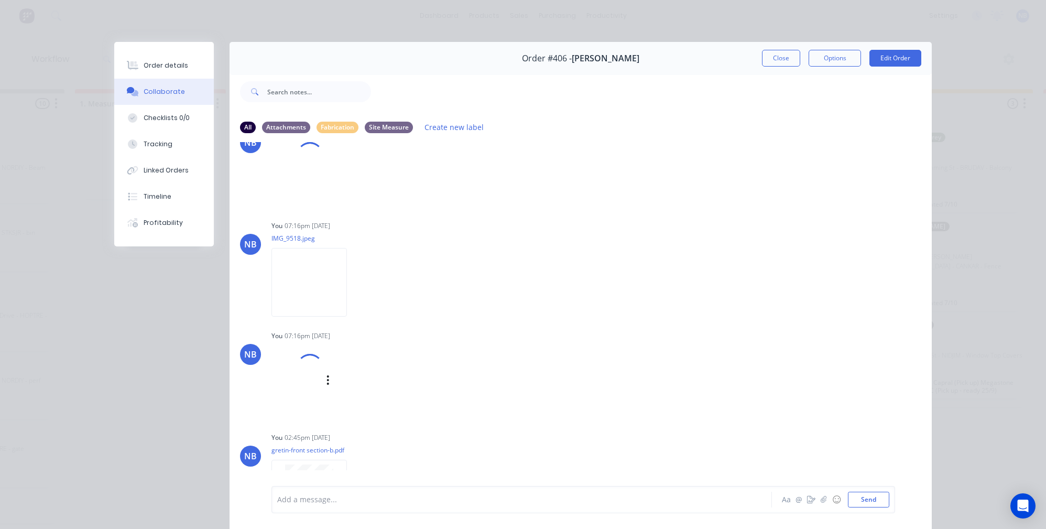
scroll to position [57, 0]
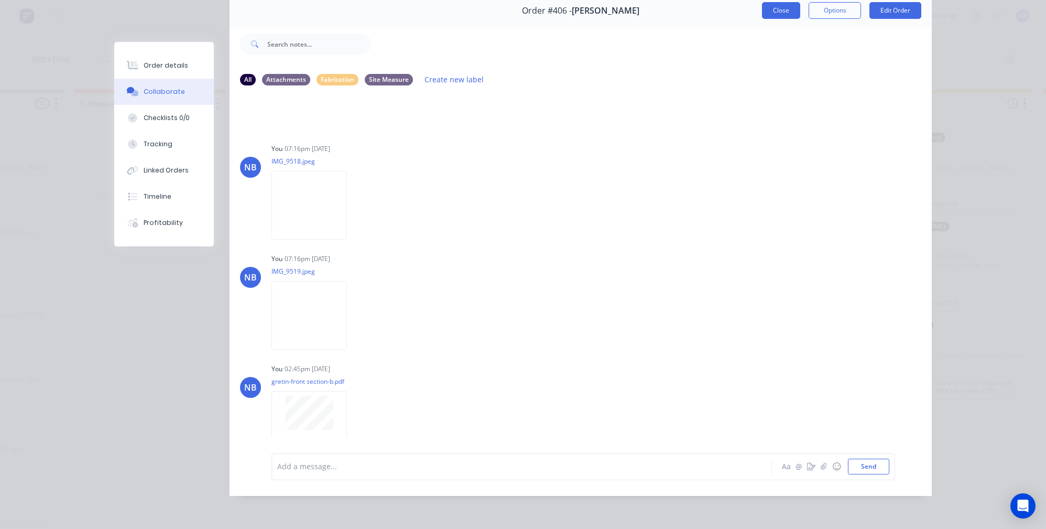
click at [787, 2] on button "Close" at bounding box center [781, 10] width 38 height 17
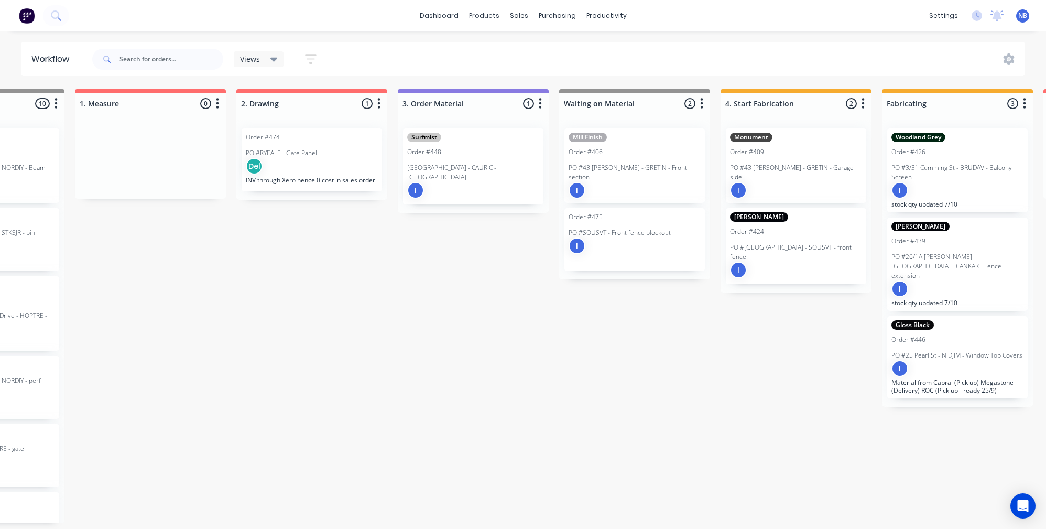
click at [451, 187] on div "Surfmist Order #[GEOGRAPHIC_DATA] - CAURIC - [GEOGRAPHIC_DATA] I" at bounding box center [473, 166] width 140 height 76
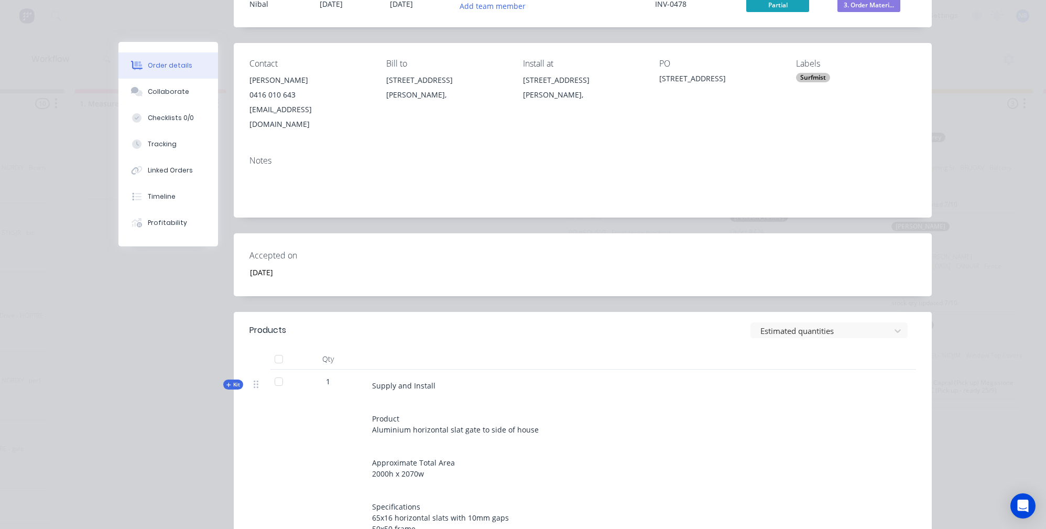
scroll to position [156, 0]
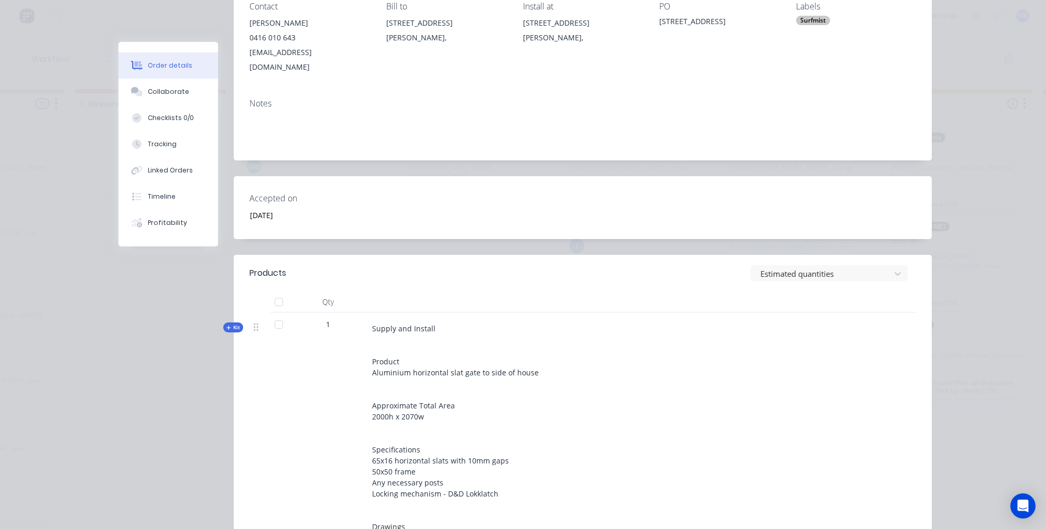
click at [237, 322] on button "Kit" at bounding box center [233, 327] width 20 height 10
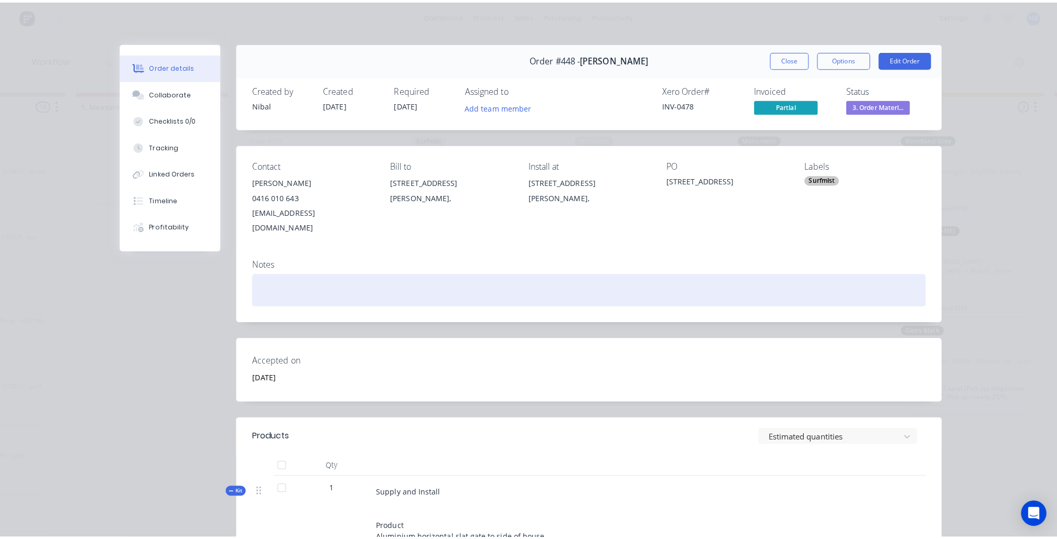
scroll to position [0, 300]
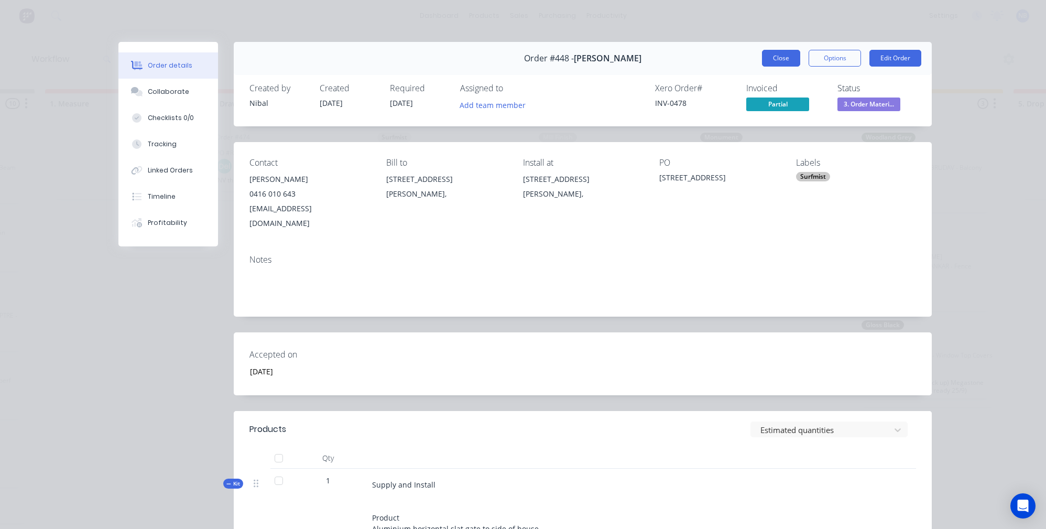
click at [777, 62] on button "Close" at bounding box center [781, 58] width 38 height 17
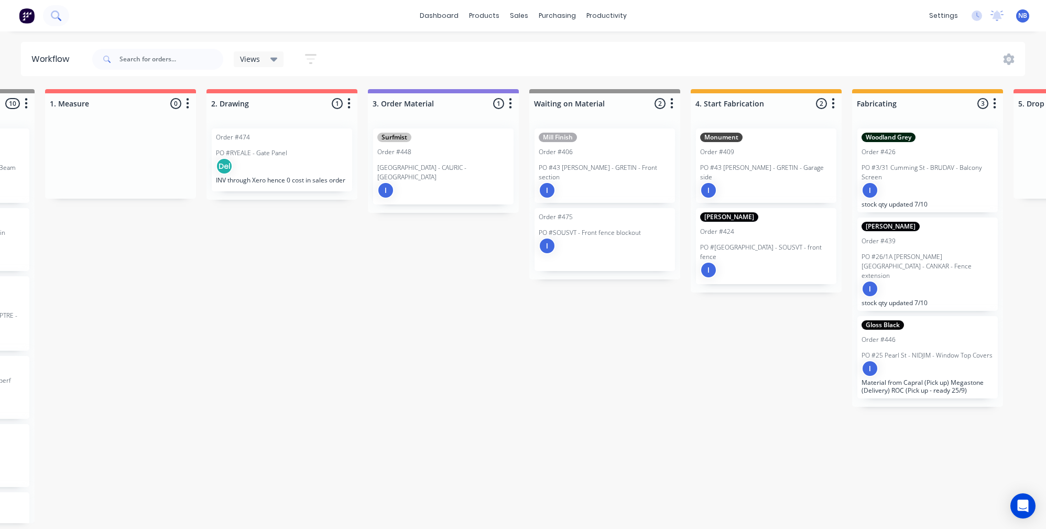
click at [61, 17] on icon at bounding box center [56, 15] width 10 height 10
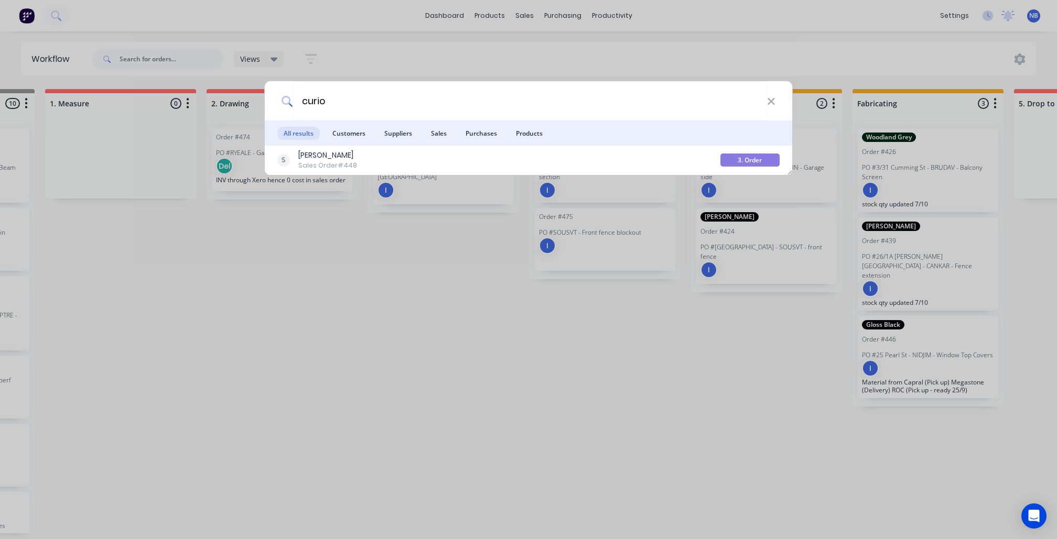
type input "curio"
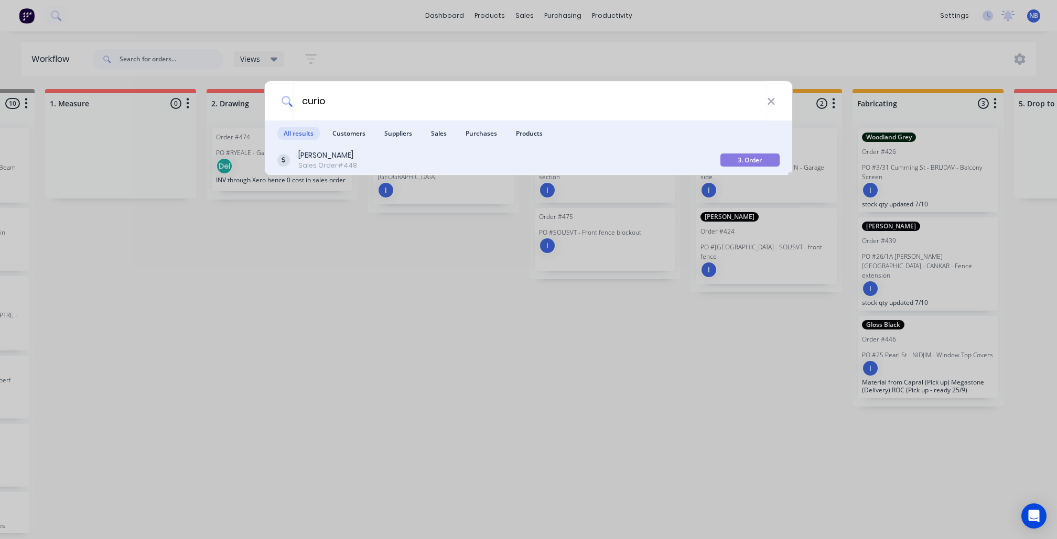
drag, startPoint x: 337, startPoint y: 125, endPoint x: 340, endPoint y: 156, distance: 31.1
click at [340, 156] on div "[PERSON_NAME]" at bounding box center [327, 155] width 59 height 11
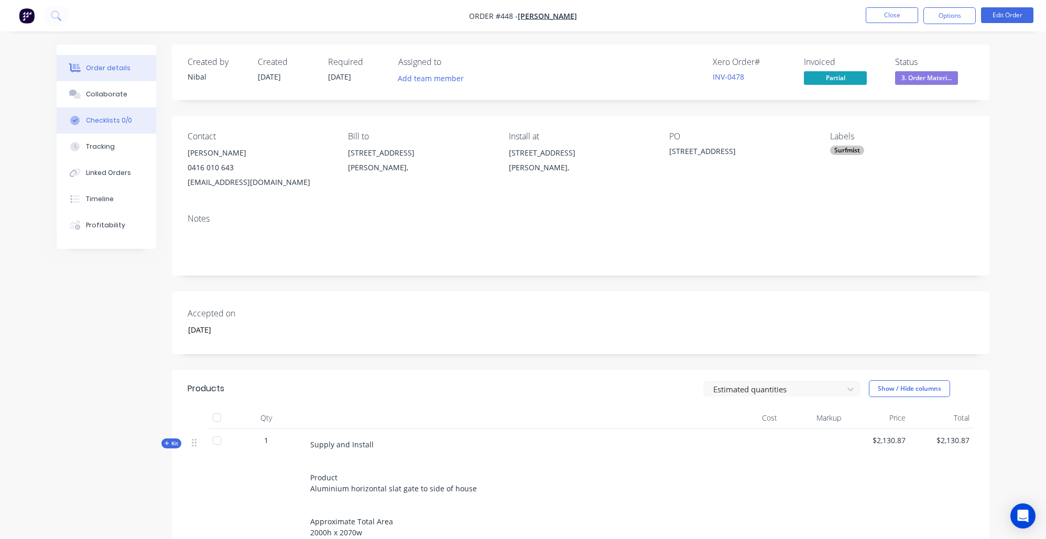
click at [131, 101] on button "Collaborate" at bounding box center [107, 94] width 100 height 26
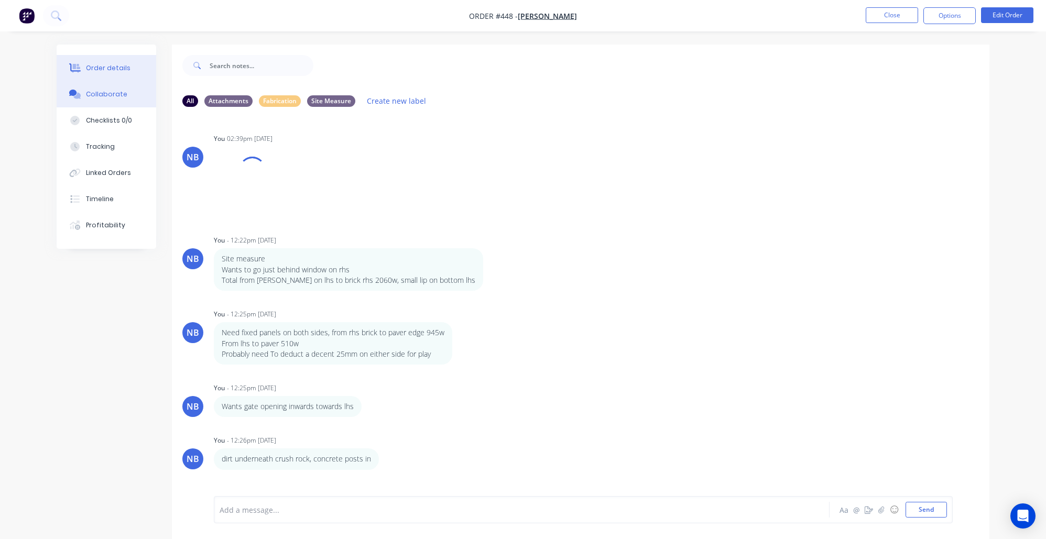
click at [124, 70] on div "Order details" at bounding box center [108, 67] width 45 height 9
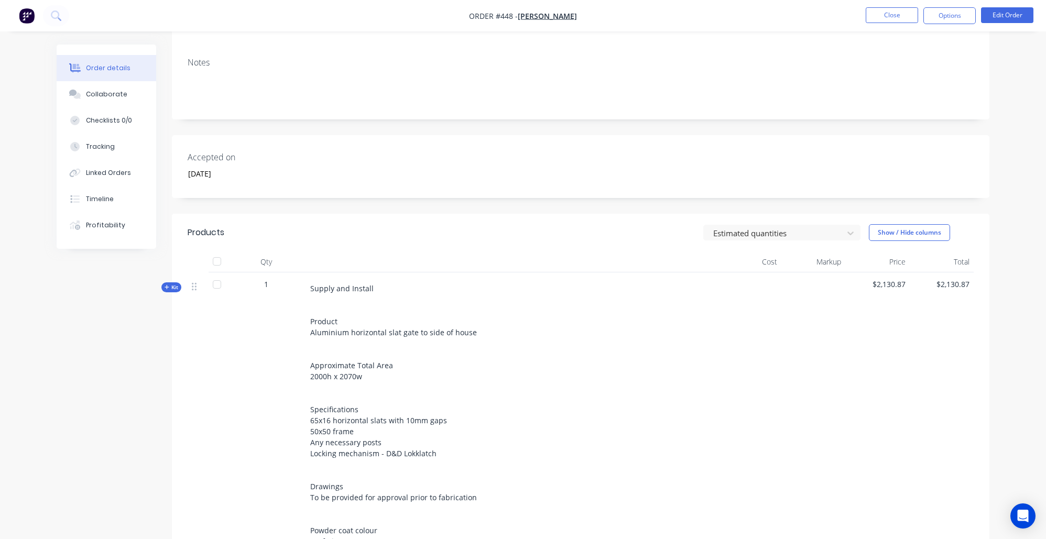
drag, startPoint x: 168, startPoint y: 291, endPoint x: 195, endPoint y: 309, distance: 32.4
click at [169, 290] on div "Created by [PERSON_NAME] Created [DATE] Required [DATE] Assigned to Add team me…" at bounding box center [523, 316] width 933 height 856
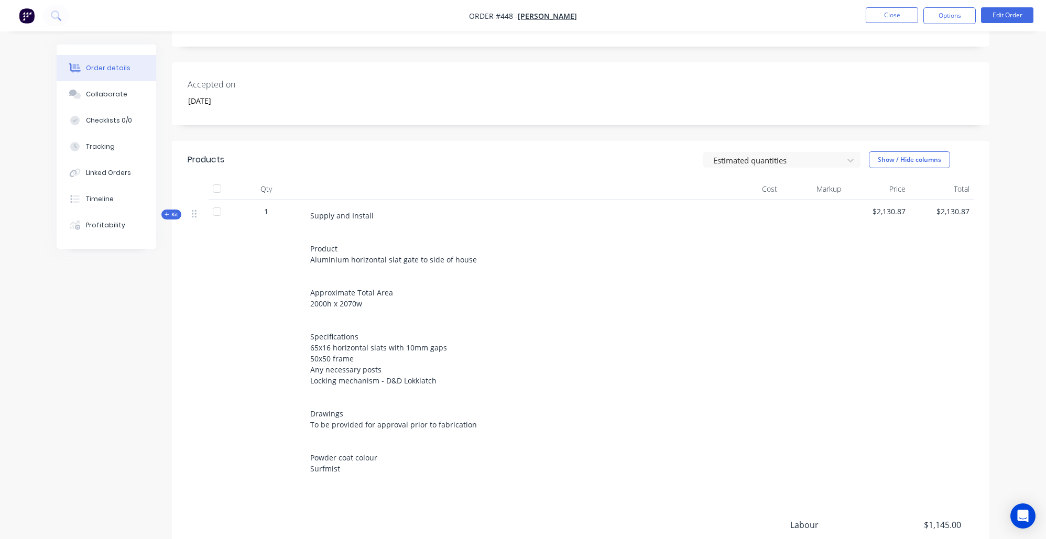
scroll to position [231, 0]
click at [177, 219] on div "Qty Cost Markup Price Total Kit 1 Supply and Install Product Aluminium horizont…" at bounding box center [581, 330] width 818 height 307
click at [174, 211] on span "Kit" at bounding box center [172, 213] width 14 height 8
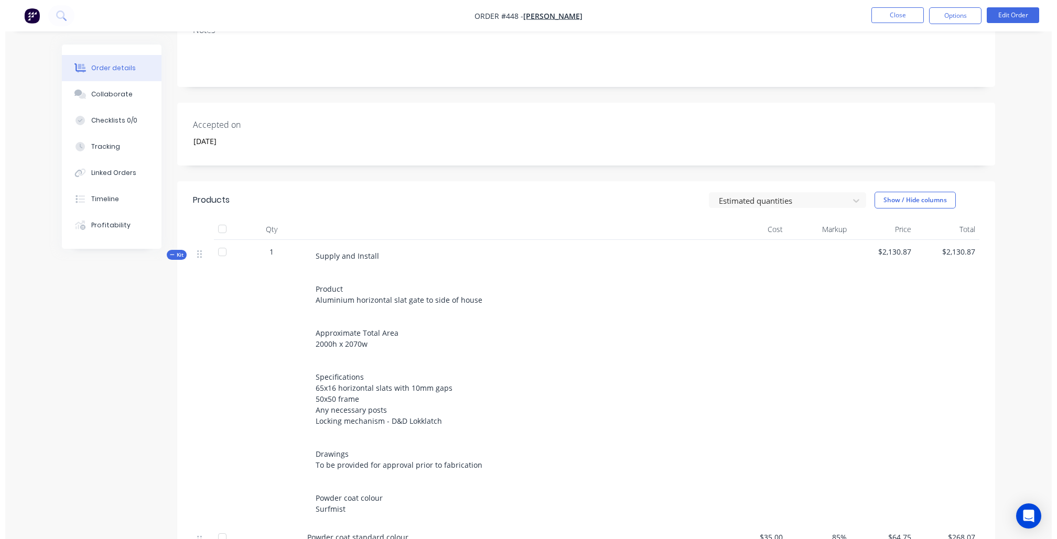
scroll to position [0, 0]
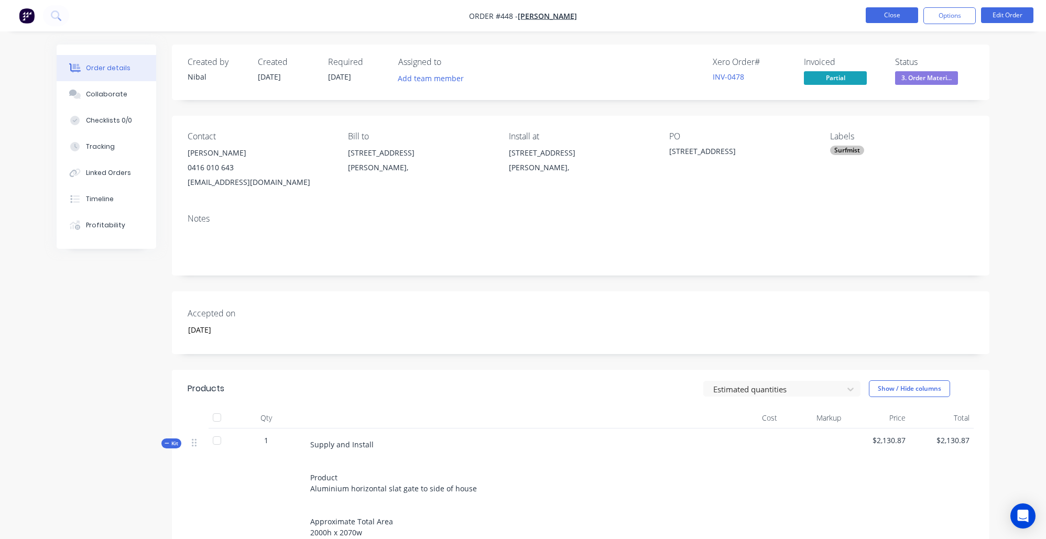
click at [881, 18] on button "Close" at bounding box center [892, 15] width 52 height 16
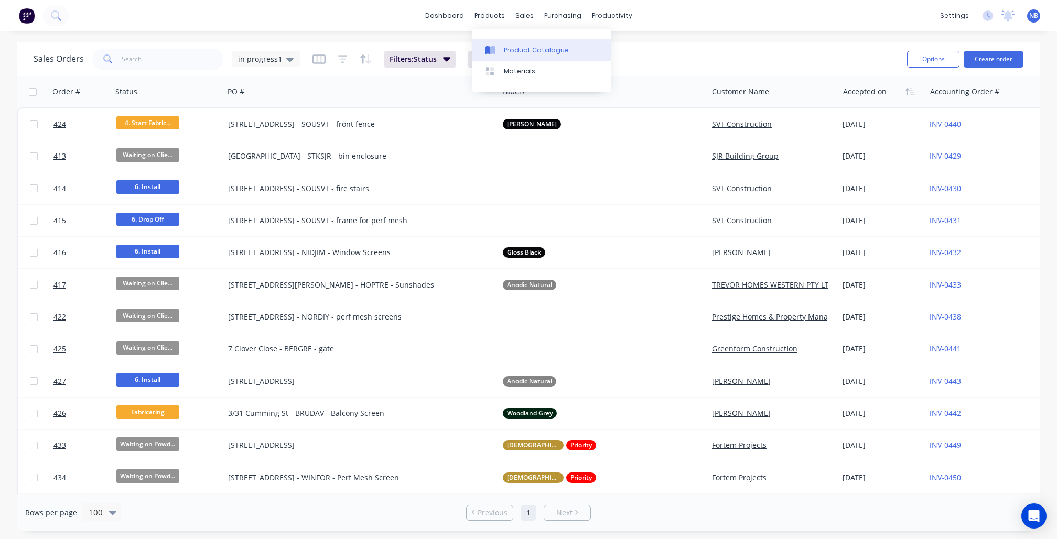
click at [503, 42] on link "Product Catalogue" at bounding box center [541, 49] width 139 height 21
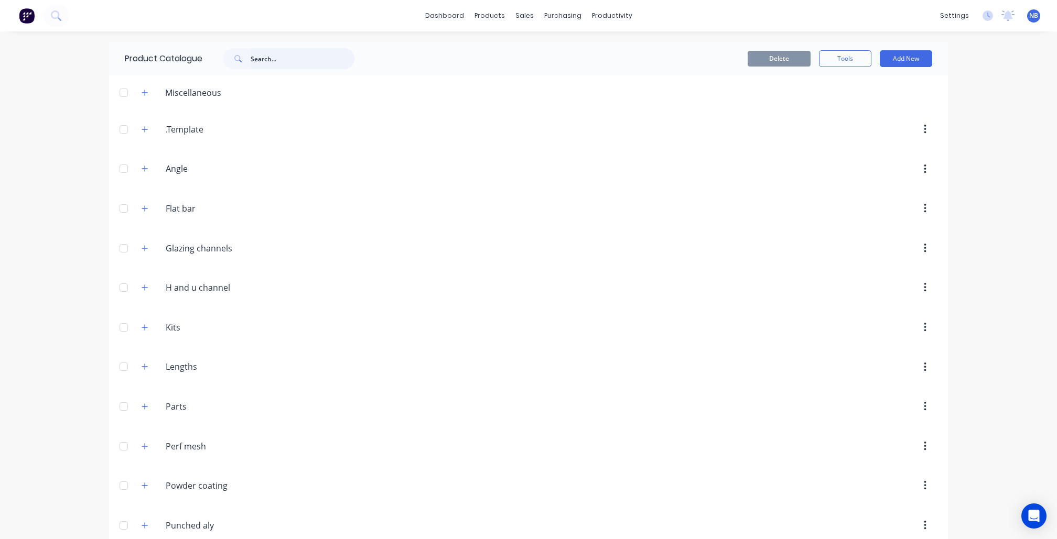
click at [295, 64] on input "text" at bounding box center [303, 58] width 104 height 21
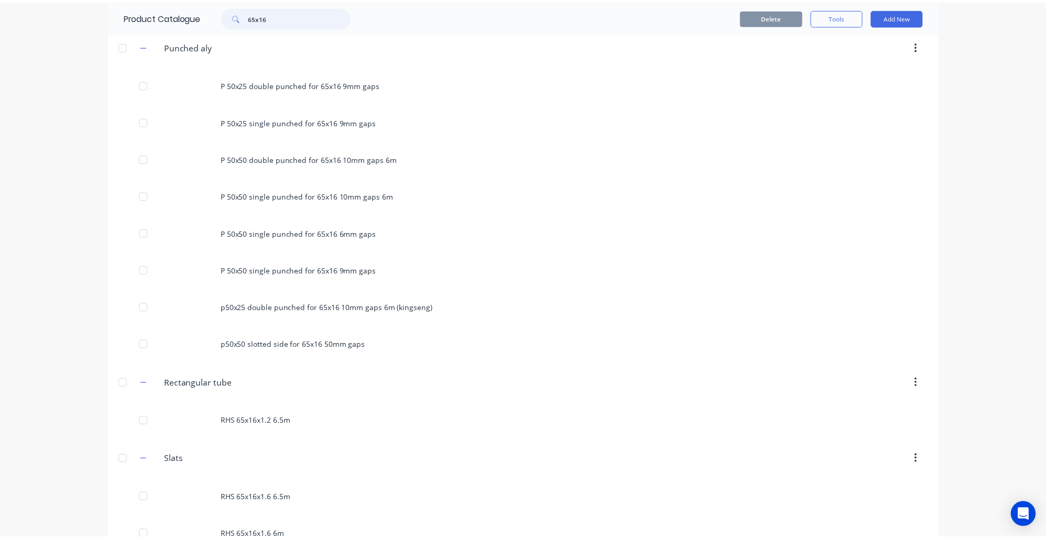
scroll to position [509, 0]
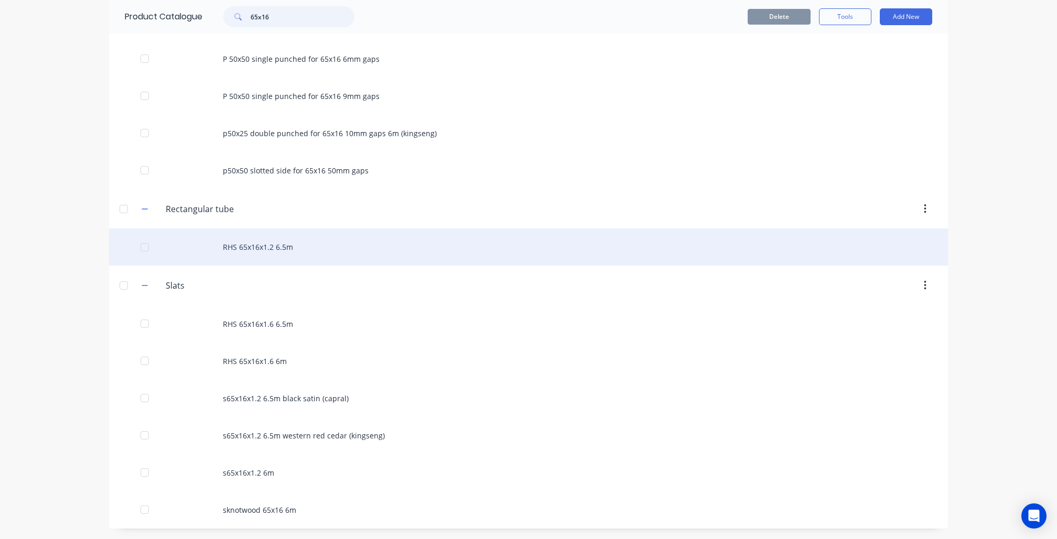
type input "65x16"
click at [326, 254] on div "RHS 65x16x1.2 6.5m" at bounding box center [528, 246] width 839 height 37
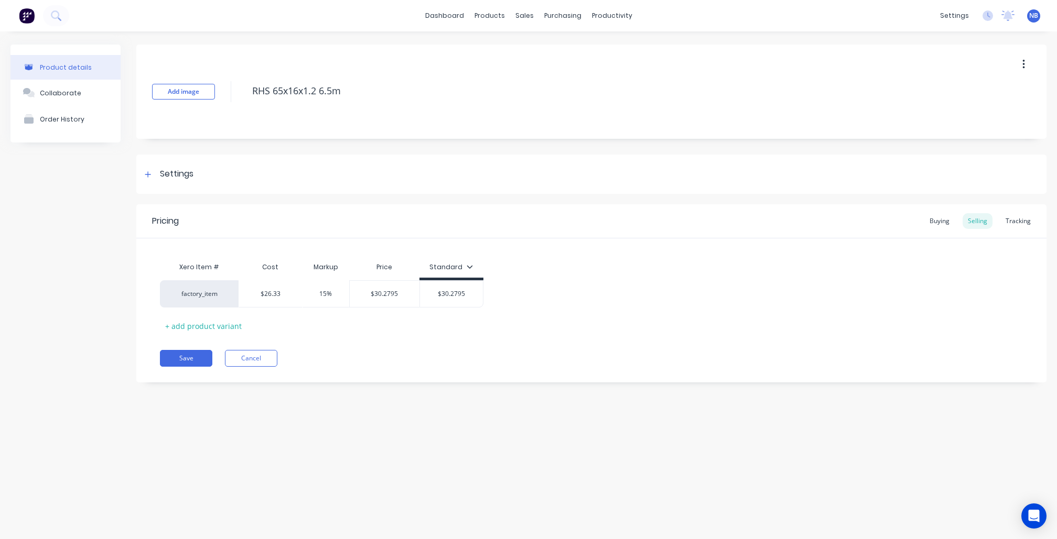
click at [1042, 232] on div "Pricing Buying Selling Tracking" at bounding box center [591, 221] width 910 height 34
drag, startPoint x: 1024, startPoint y: 226, endPoint x: 1014, endPoint y: 234, distance: 12.8
click at [1024, 225] on div "Tracking" at bounding box center [1018, 221] width 36 height 16
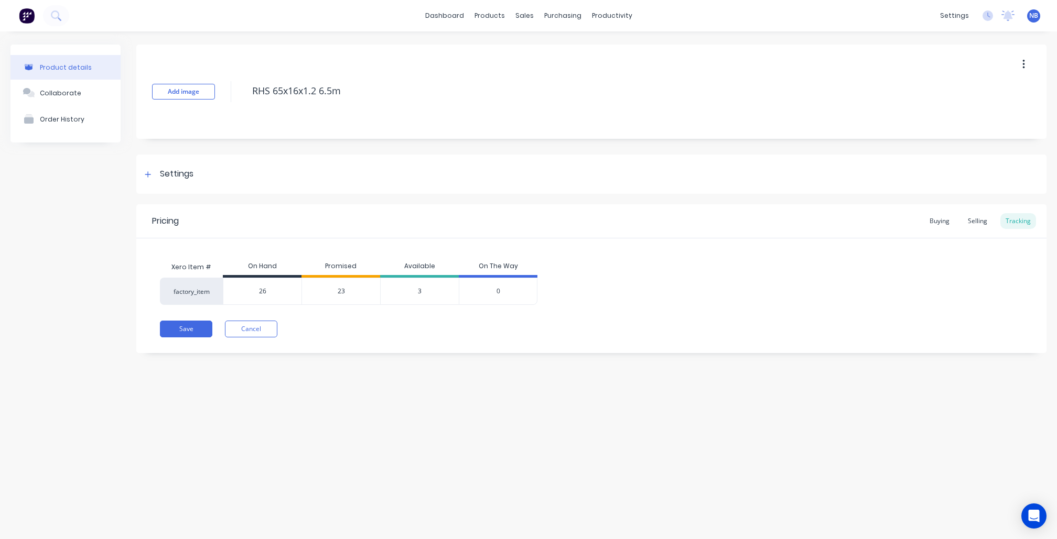
click at [336, 289] on div "23" at bounding box center [340, 291] width 79 height 27
click at [338, 289] on span "23" at bounding box center [341, 291] width 7 height 9
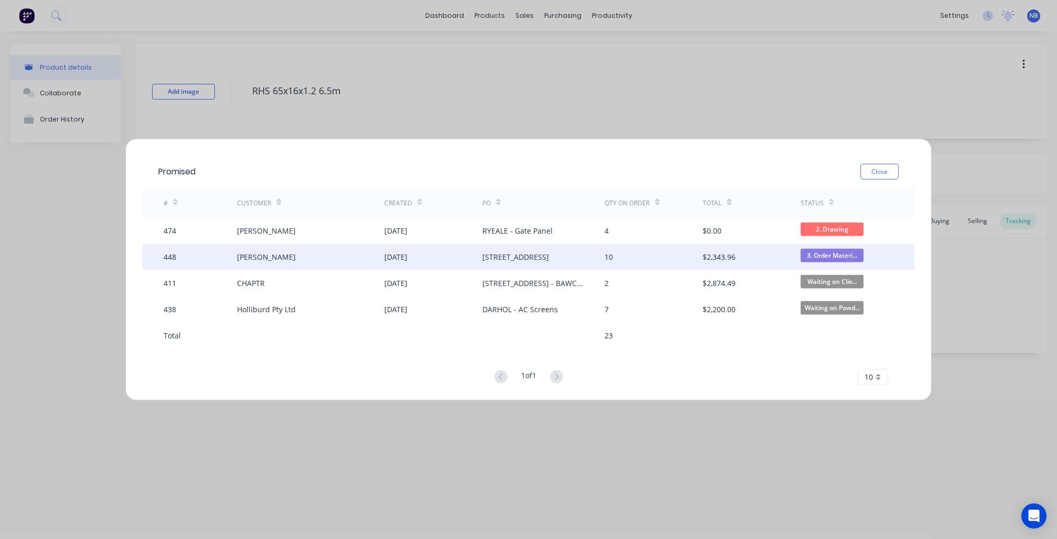
click at [407, 258] on div "19 Sep 2025" at bounding box center [395, 257] width 23 height 11
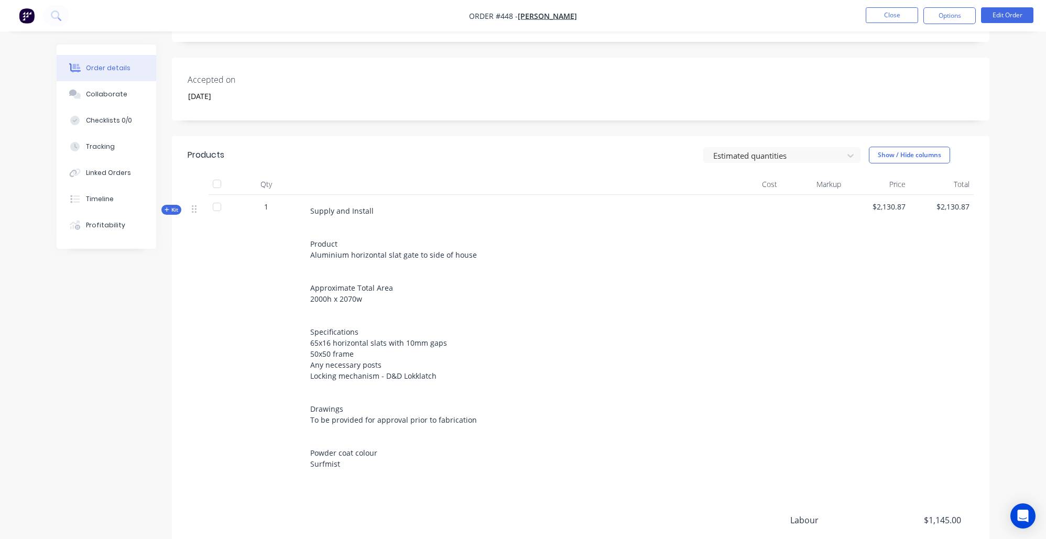
scroll to position [292, 0]
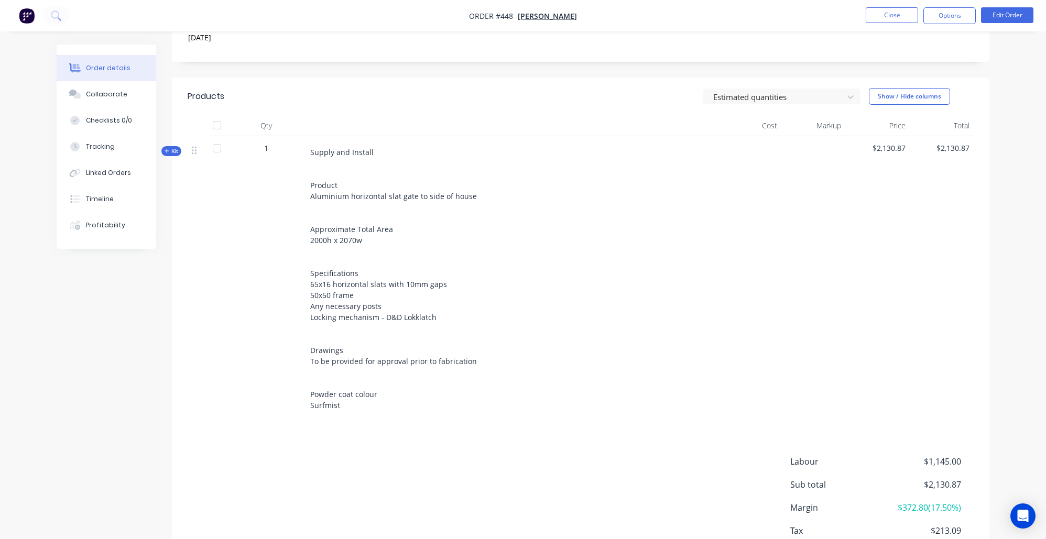
click at [172, 148] on span "Kit" at bounding box center [172, 151] width 14 height 8
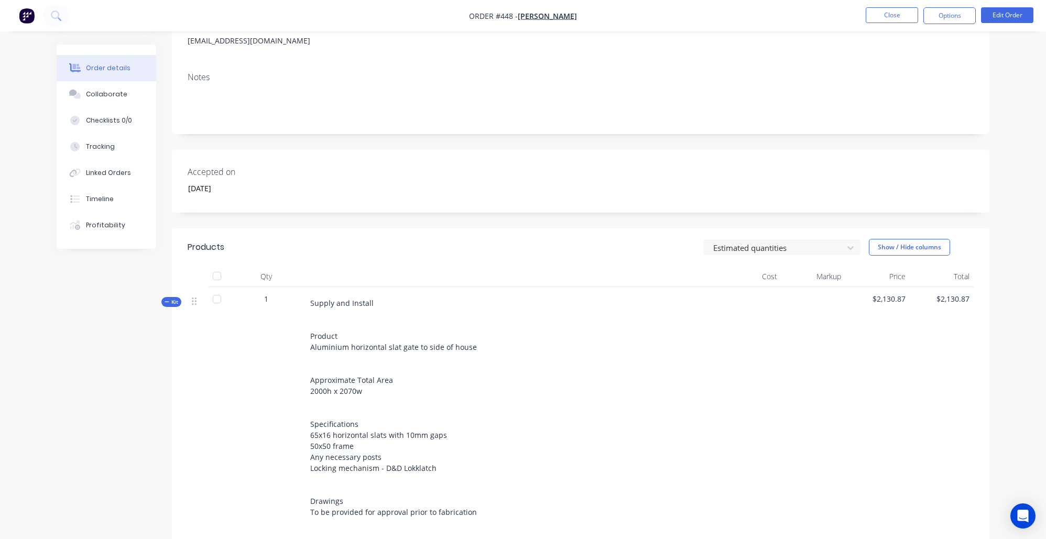
scroll to position [138, 0]
click at [909, 17] on button "Close" at bounding box center [892, 15] width 52 height 16
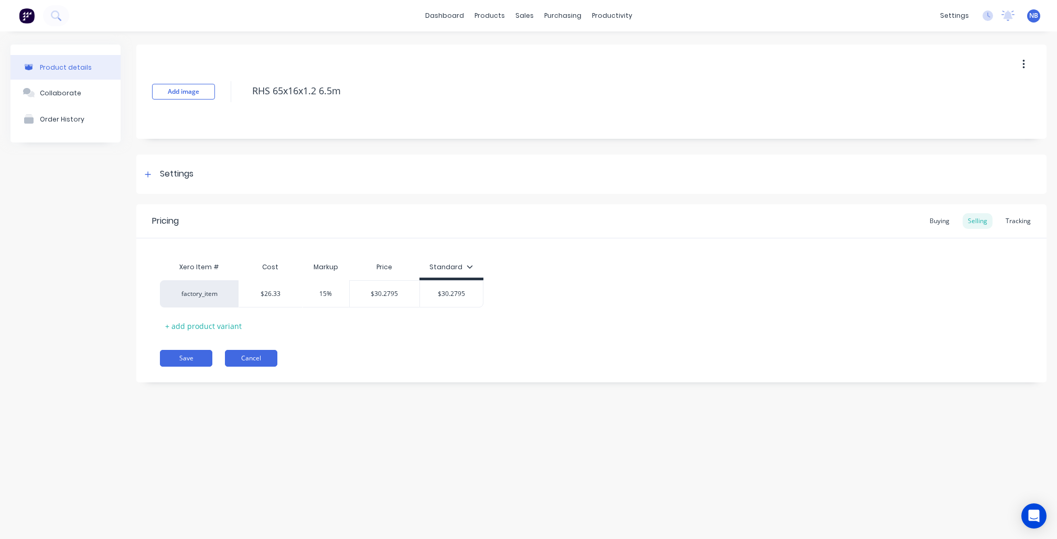
click at [242, 354] on button "Cancel" at bounding box center [251, 358] width 52 height 17
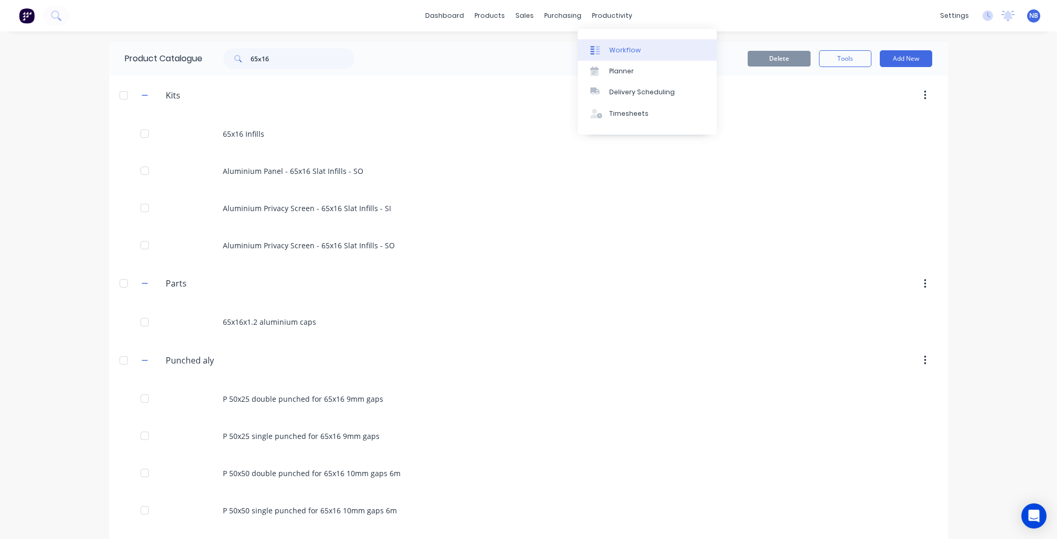
click at [615, 42] on link "Workflow" at bounding box center [647, 49] width 139 height 21
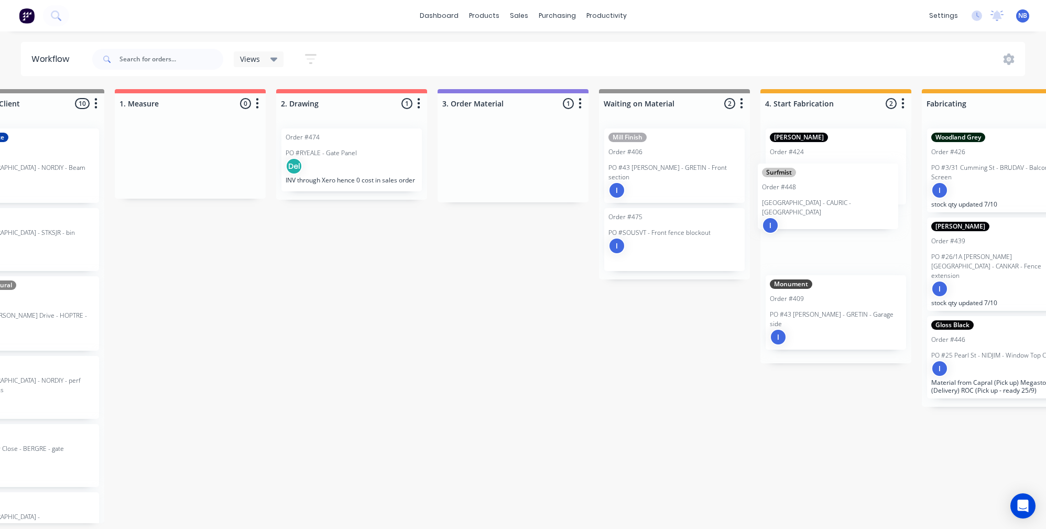
scroll to position [0, 232]
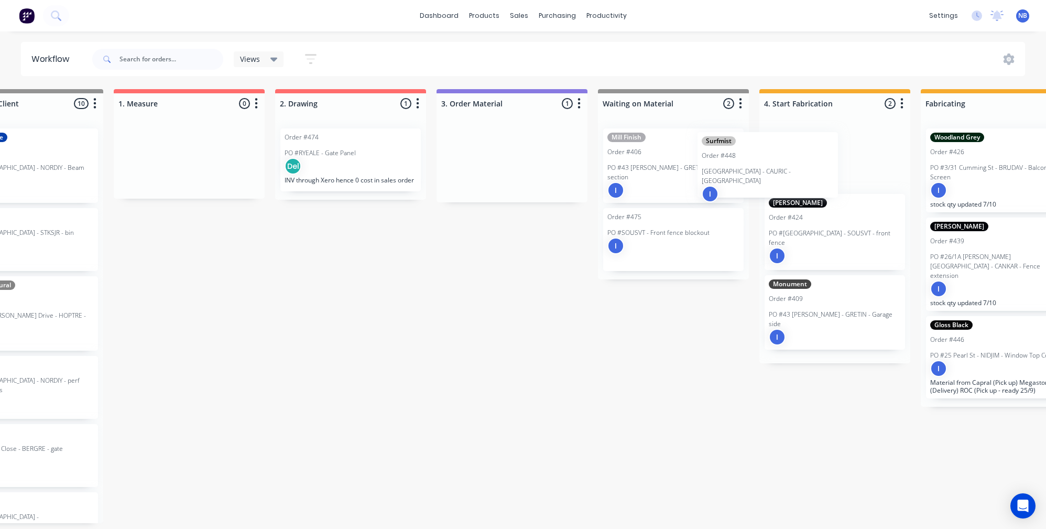
drag, startPoint x: 711, startPoint y: 170, endPoint x: 741, endPoint y: 173, distance: 30.6
click at [741, 173] on div "Submitted 0 Status colour #273444 hex #273444 Save Cancel Summaries Total order…" at bounding box center [863, 306] width 2204 height 434
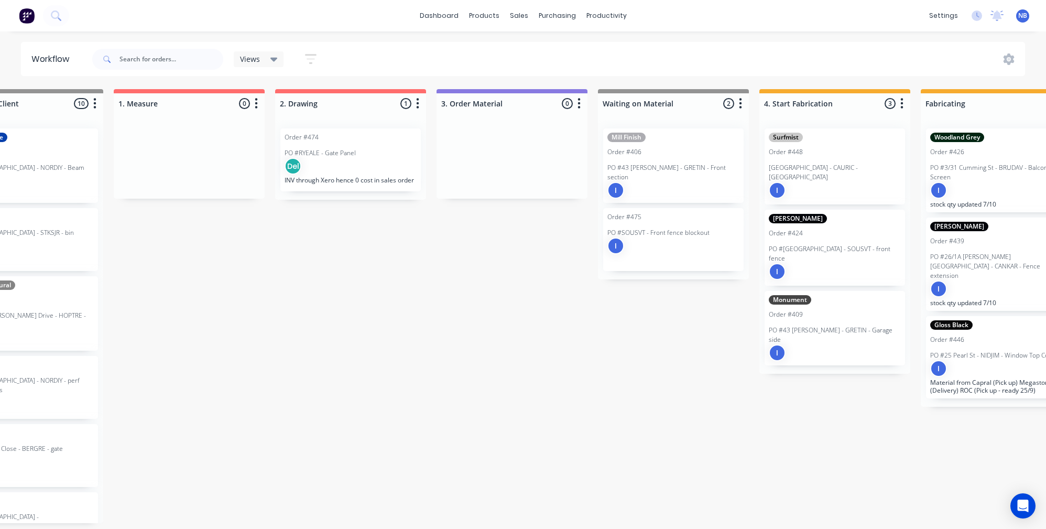
click at [624, 451] on div "Submitted 0 Status colour #273444 hex #273444 Save Cancel Summaries Total order…" at bounding box center [863, 306] width 2204 height 434
click at [603, 249] on div "Order #475 PO #SOUSVT - Front fence blockout I" at bounding box center [673, 239] width 140 height 63
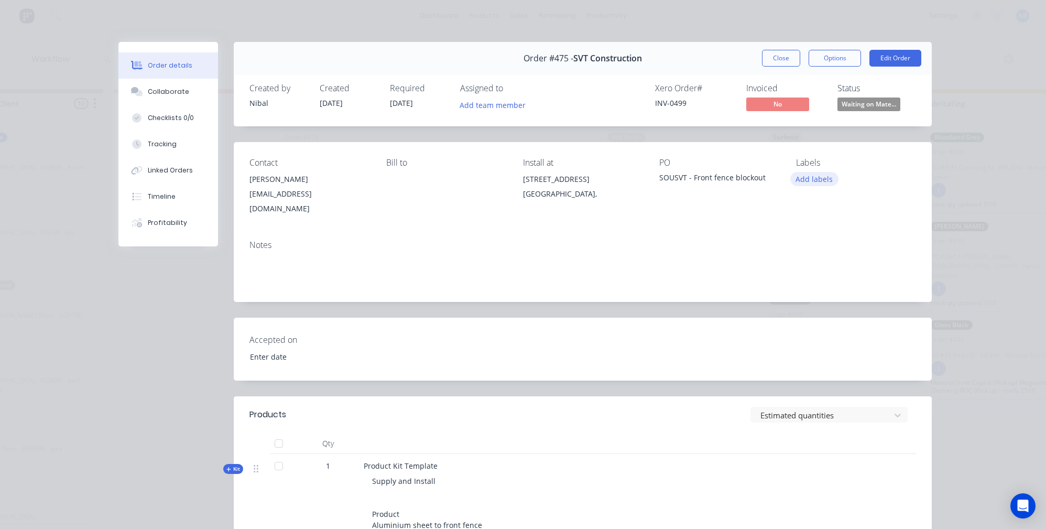
click at [809, 177] on button "Add labels" at bounding box center [814, 179] width 48 height 14
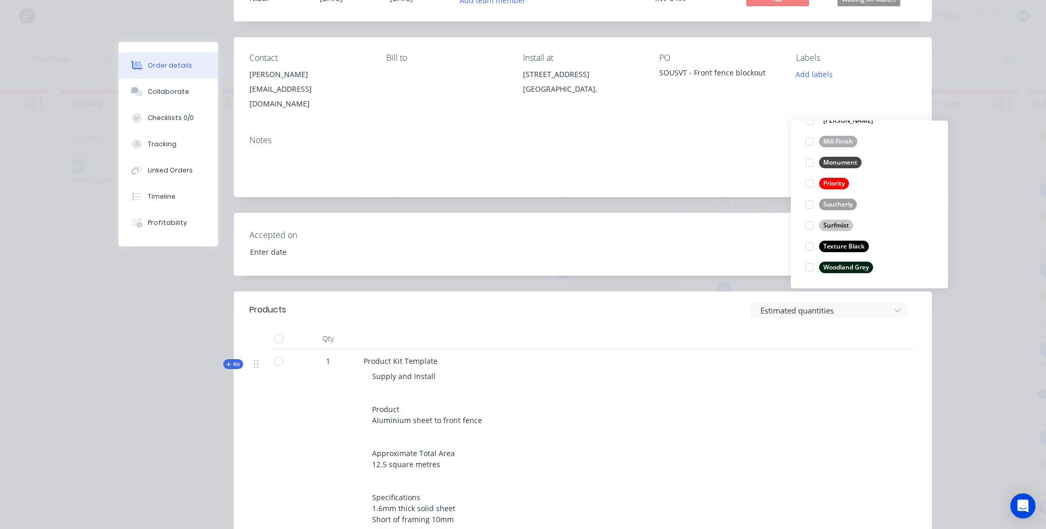
scroll to position [113, 0]
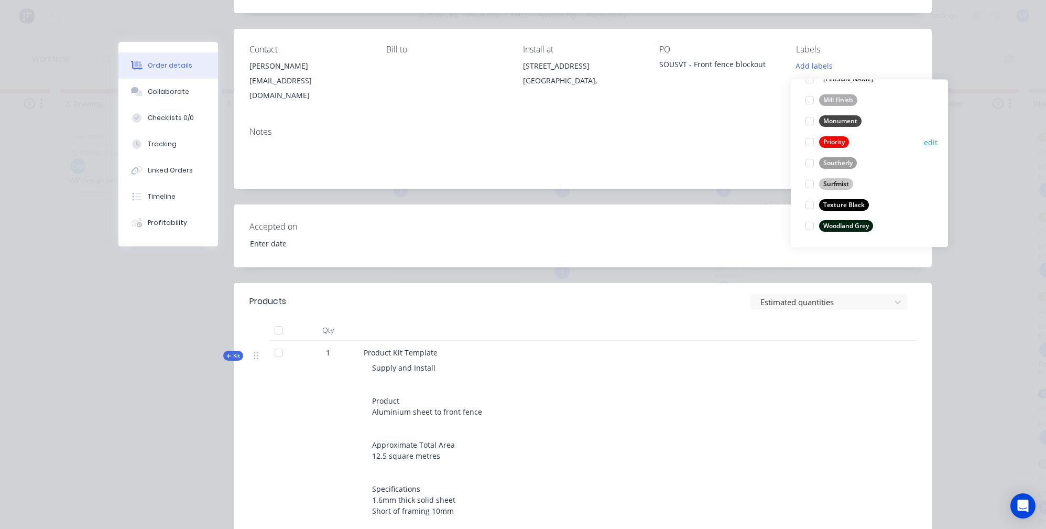
click at [809, 139] on div at bounding box center [809, 142] width 21 height 21
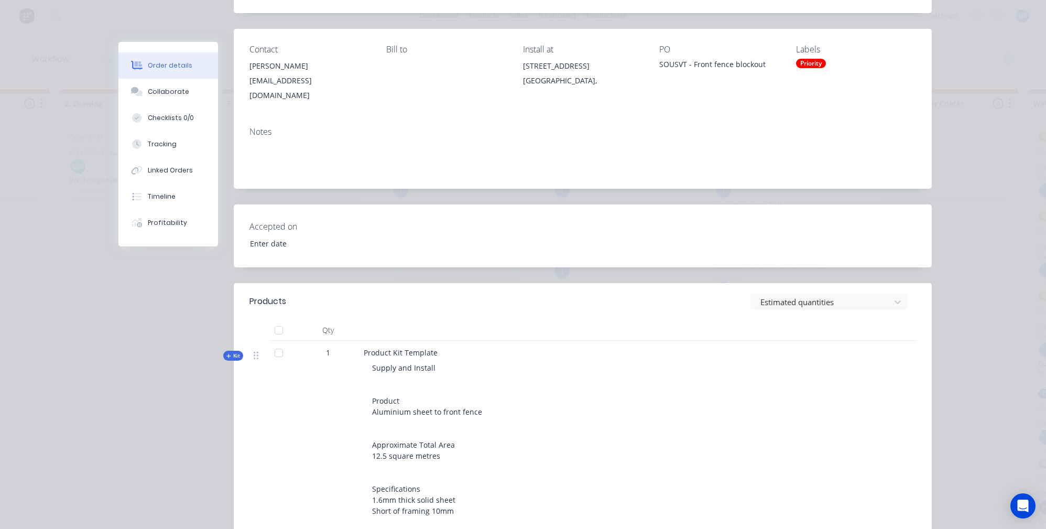
click at [124, 378] on div "Order #475 - SVT Construction Close Options Edit Order Created by Nibal Created…" at bounding box center [524, 343] width 813 height 829
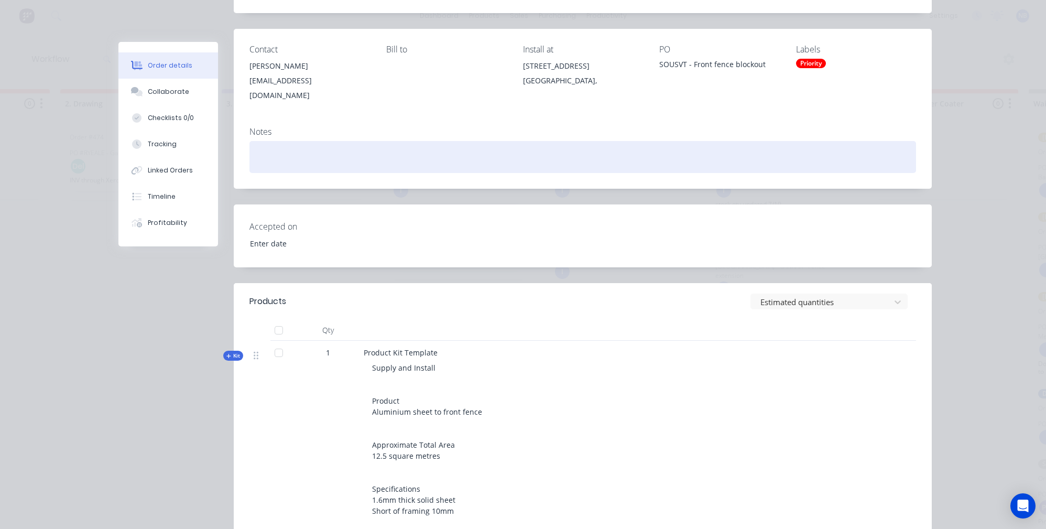
scroll to position [0, 0]
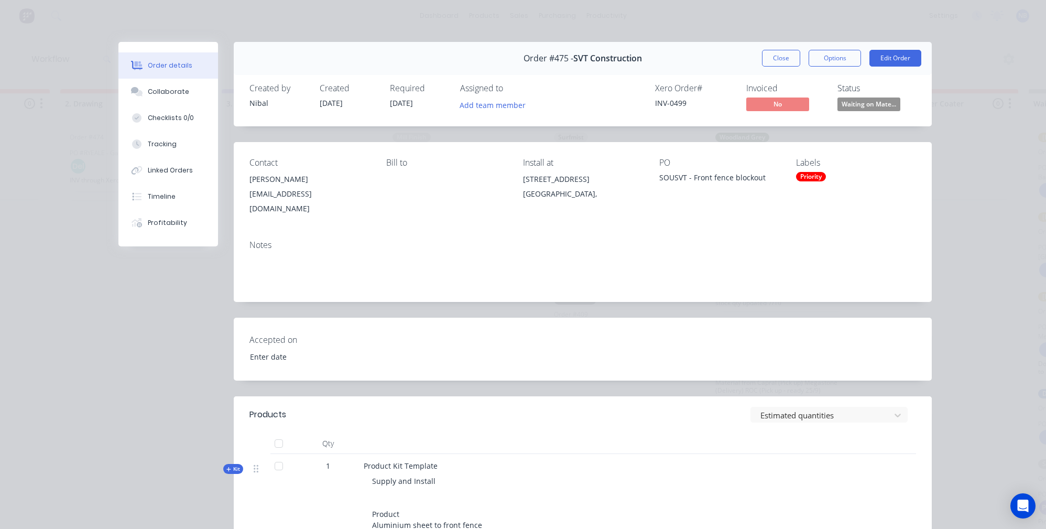
drag, startPoint x: 777, startPoint y: 57, endPoint x: 775, endPoint y: 63, distance: 6.1
click at [776, 60] on button "Close" at bounding box center [781, 58] width 38 height 17
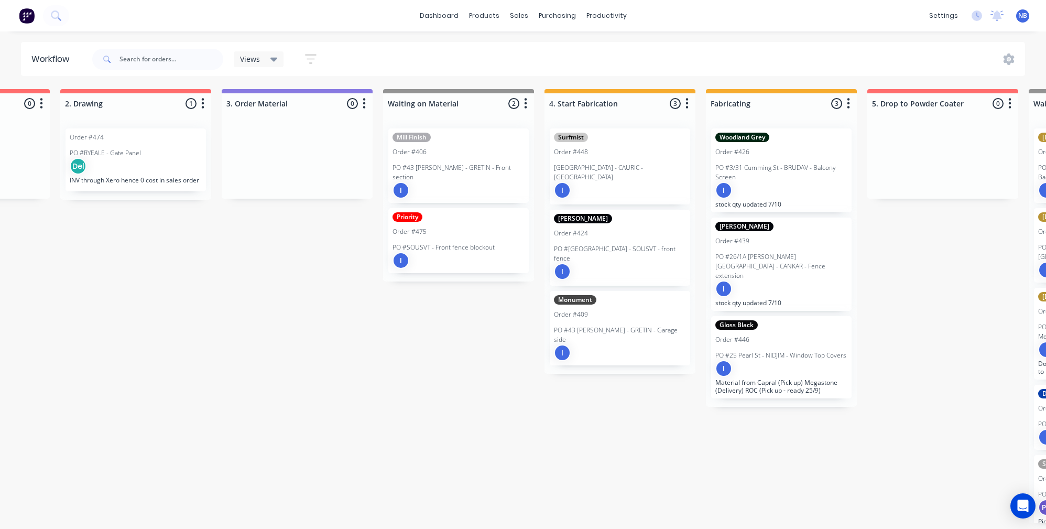
click at [575, 244] on p "PO #[GEOGRAPHIC_DATA] - SOUSVT - front fence" at bounding box center [620, 253] width 132 height 19
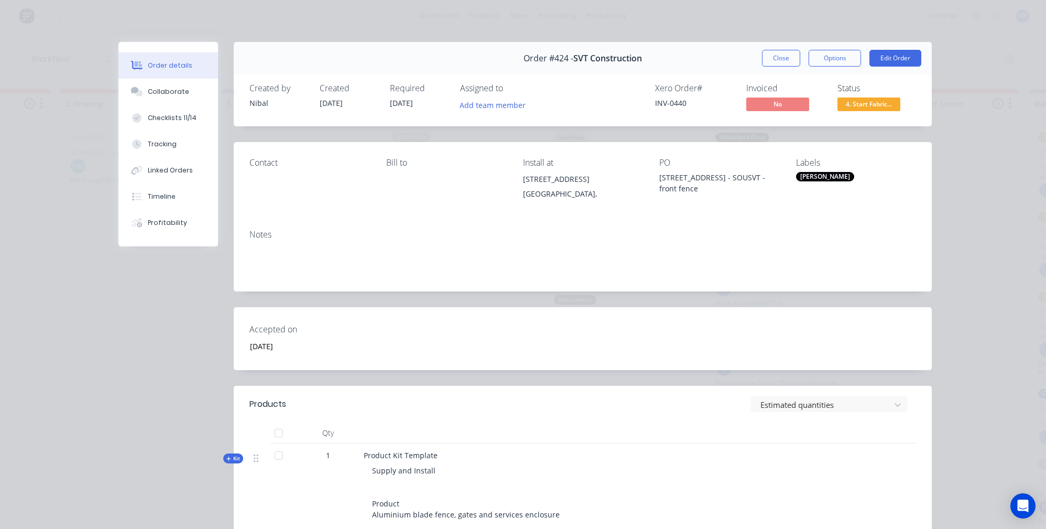
click at [812, 177] on div "[PERSON_NAME]" at bounding box center [825, 176] width 58 height 9
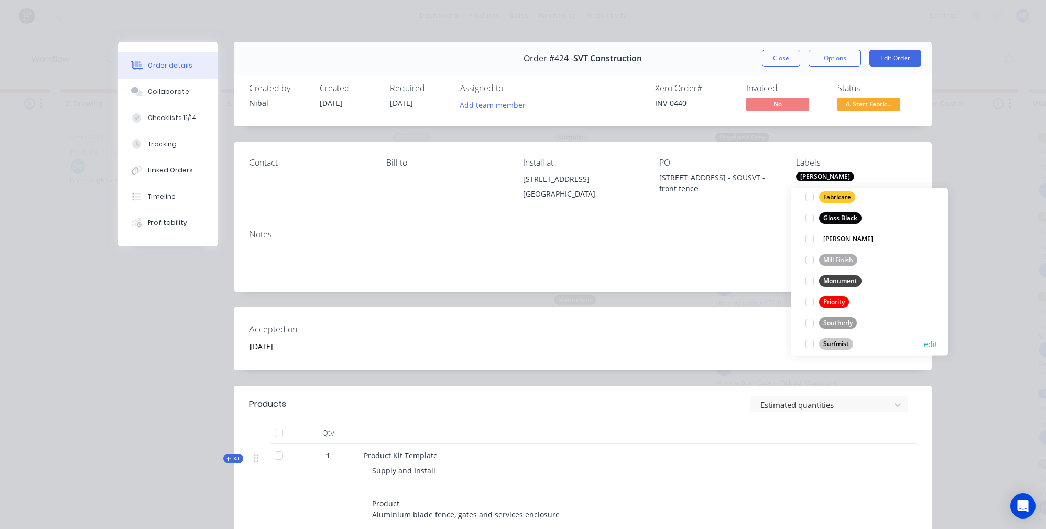
scroll to position [252, 0]
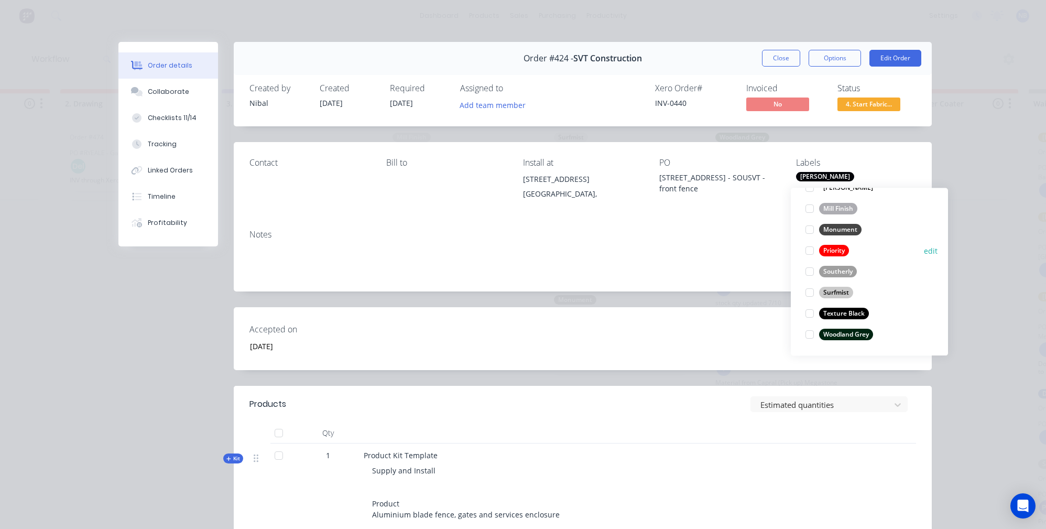
click at [808, 246] on div at bounding box center [809, 251] width 21 height 21
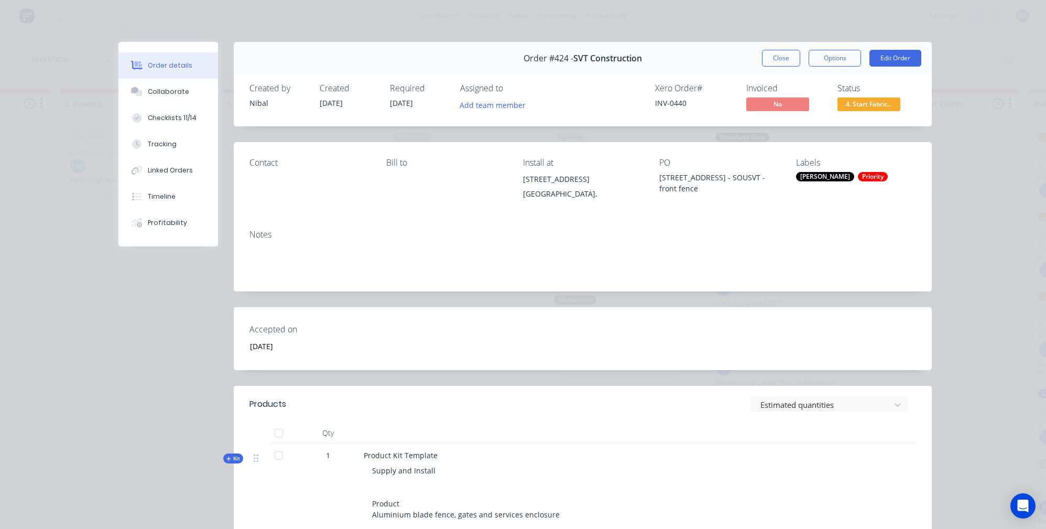
click at [780, 60] on button "Close" at bounding box center [781, 58] width 38 height 17
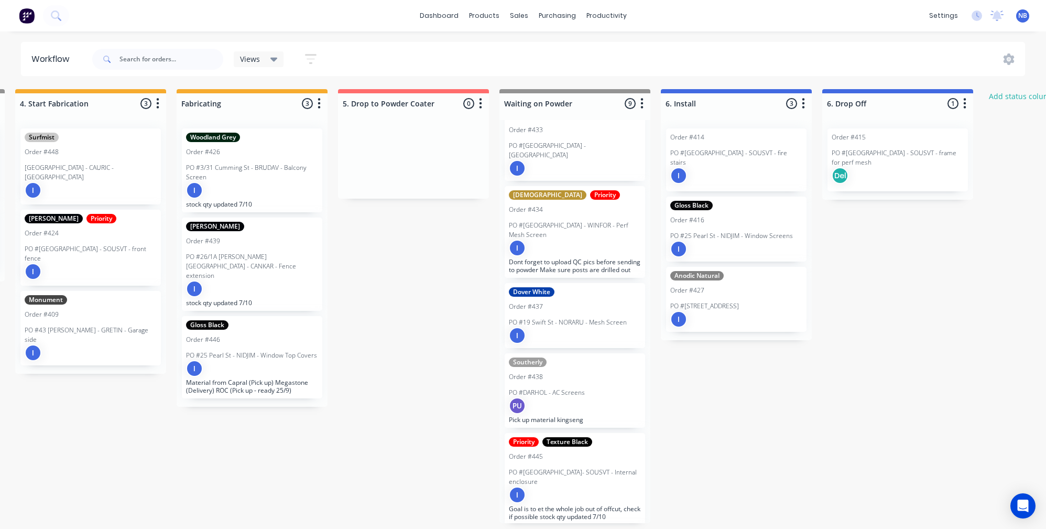
scroll to position [100, 0]
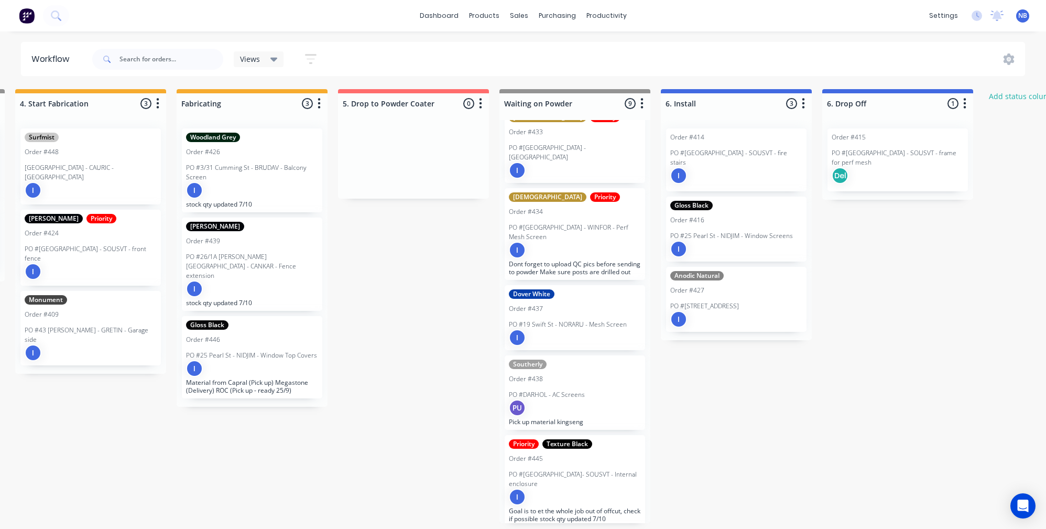
click at [544, 364] on div "Southerly Order #438 PO #DARHOL - AC Screens PU Pick up material kingseng" at bounding box center [575, 392] width 140 height 74
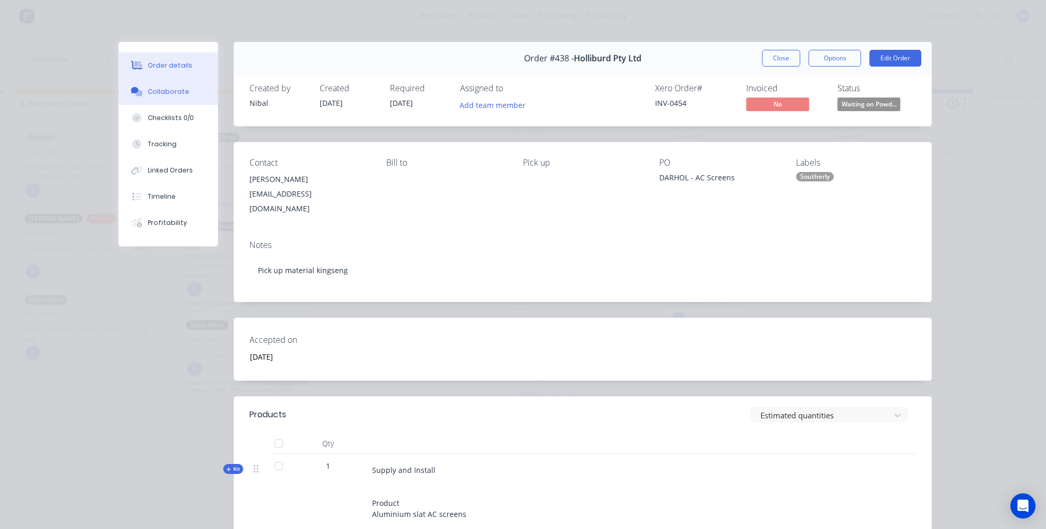
click at [131, 96] on icon at bounding box center [137, 91] width 12 height 9
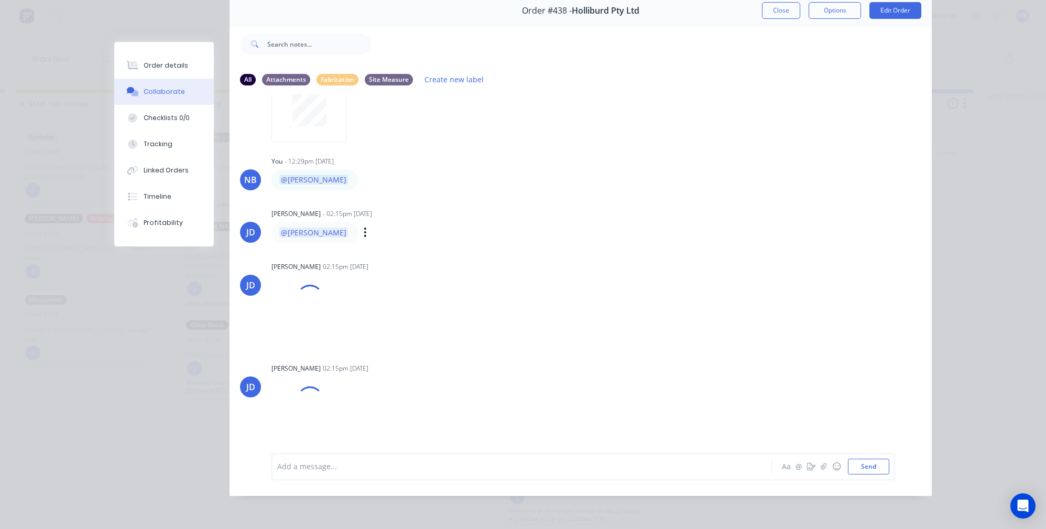
scroll to position [322, 0]
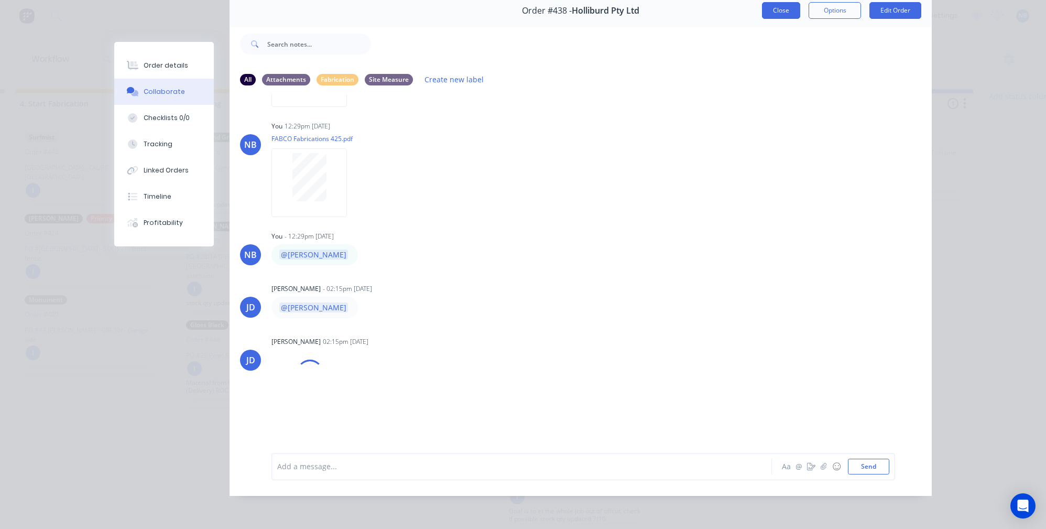
click at [769, 7] on button "Close" at bounding box center [781, 10] width 38 height 17
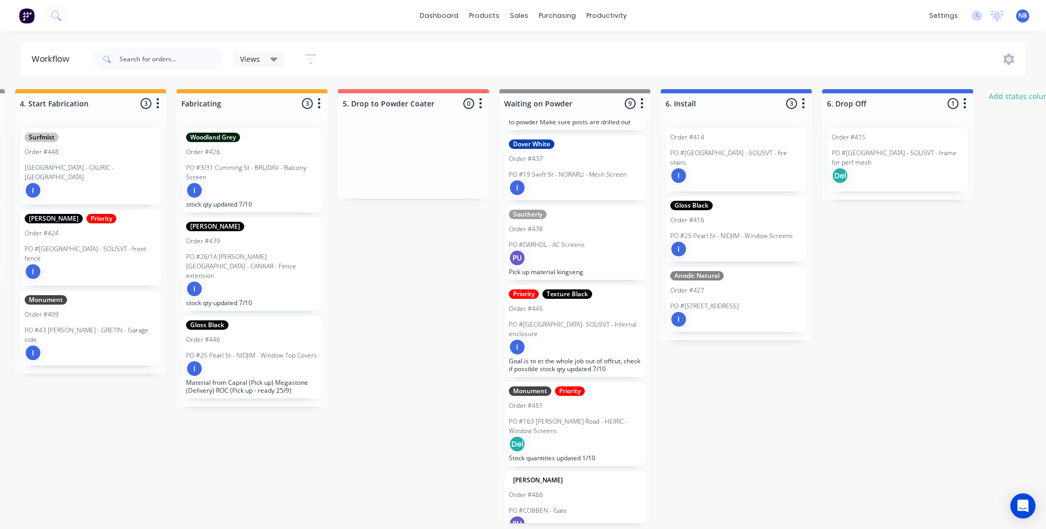
scroll to position [175, 0]
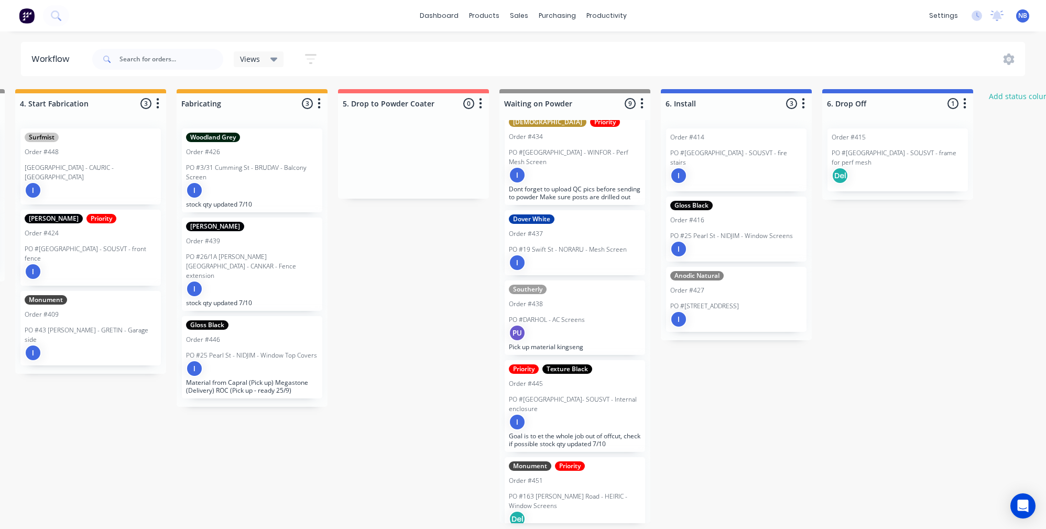
click at [626, 425] on div "Priority Texture Black Order #445 PO #8 Boundary Street- SOUSVT - Internal encl…" at bounding box center [575, 406] width 140 height 92
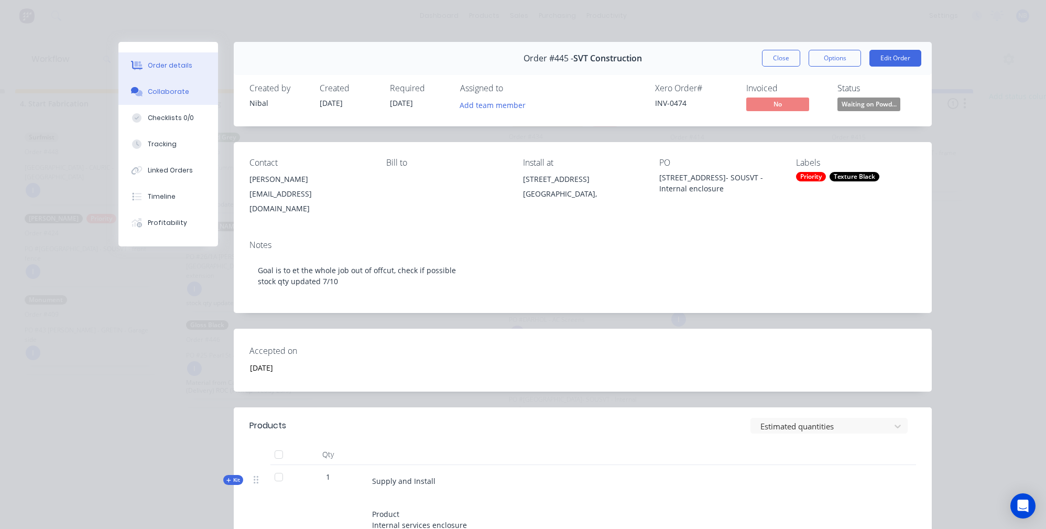
click at [148, 104] on button "Collaborate" at bounding box center [168, 92] width 100 height 26
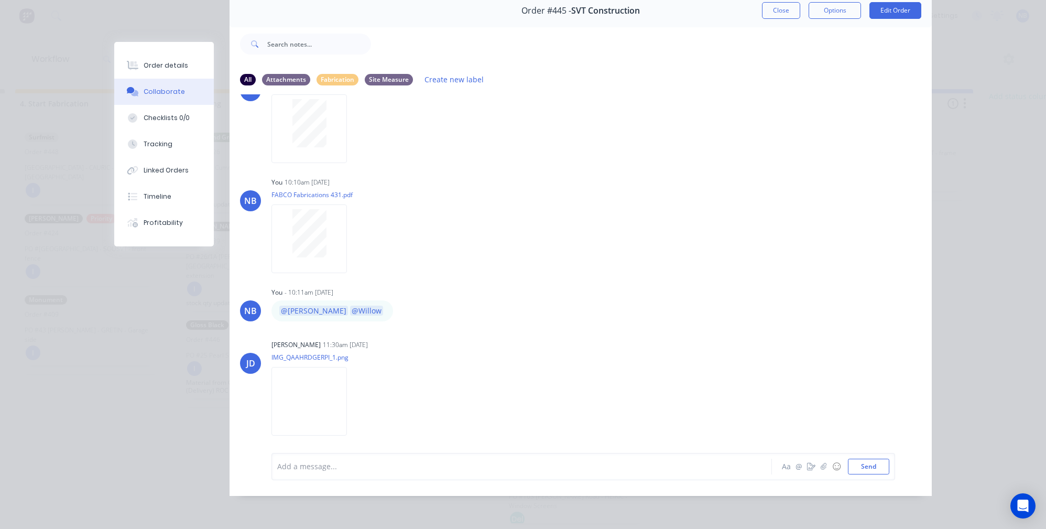
scroll to position [1293, 0]
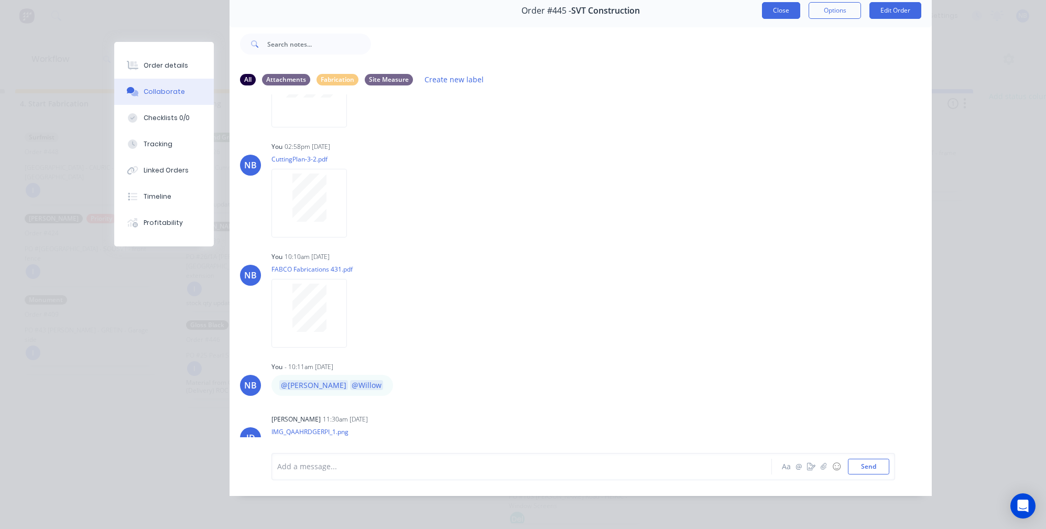
click at [788, 4] on button "Close" at bounding box center [781, 10] width 38 height 17
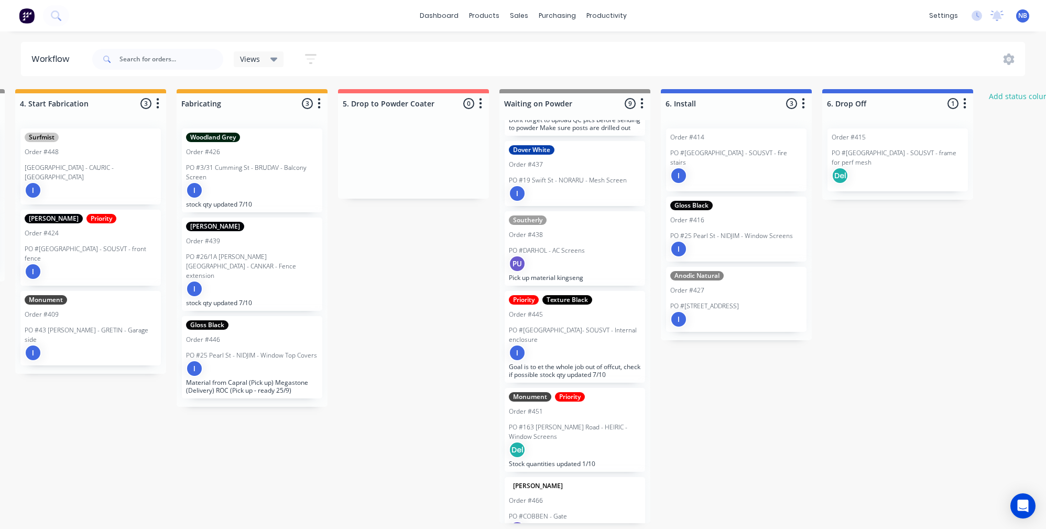
scroll to position [319, 0]
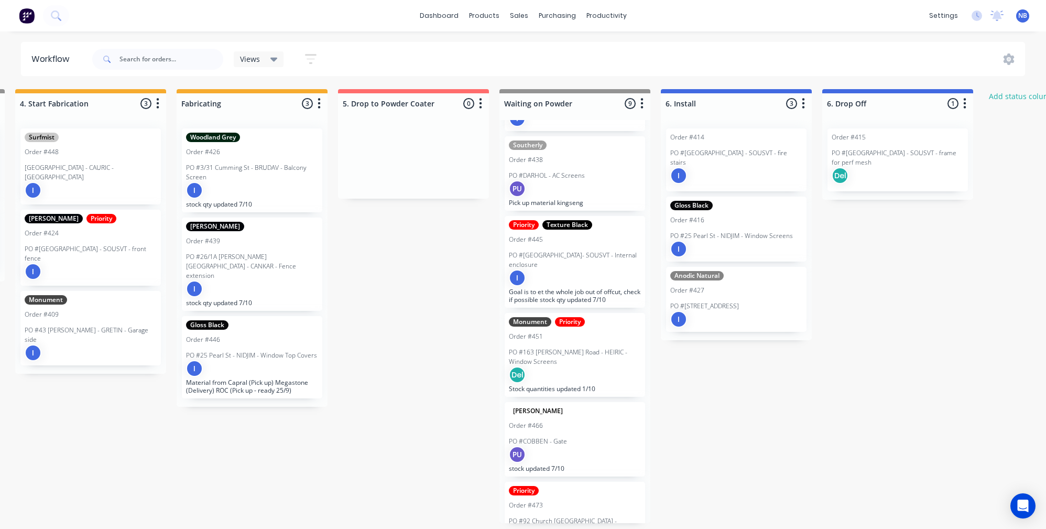
click at [582, 366] on div "Del" at bounding box center [575, 374] width 132 height 17
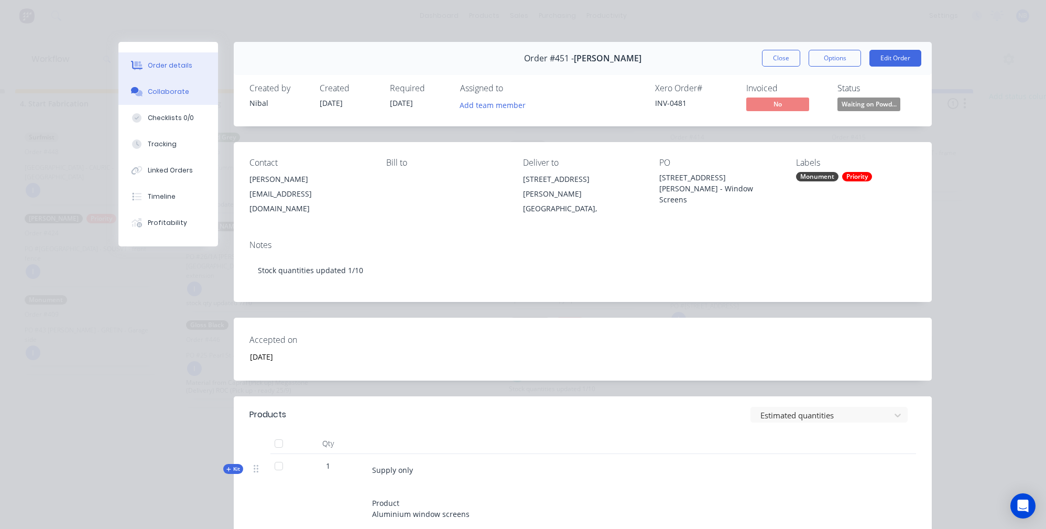
click at [139, 84] on button "Collaborate" at bounding box center [168, 92] width 100 height 26
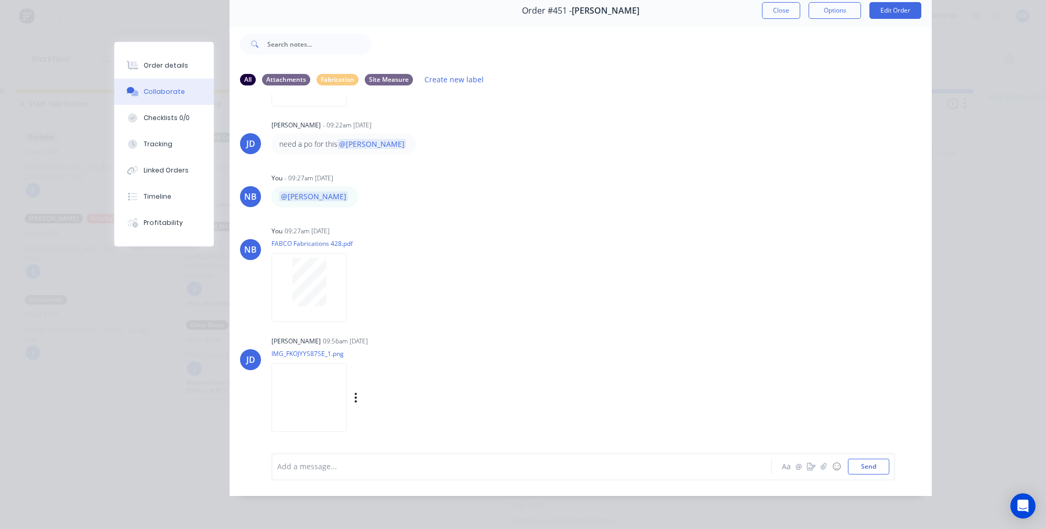
scroll to position [541, 0]
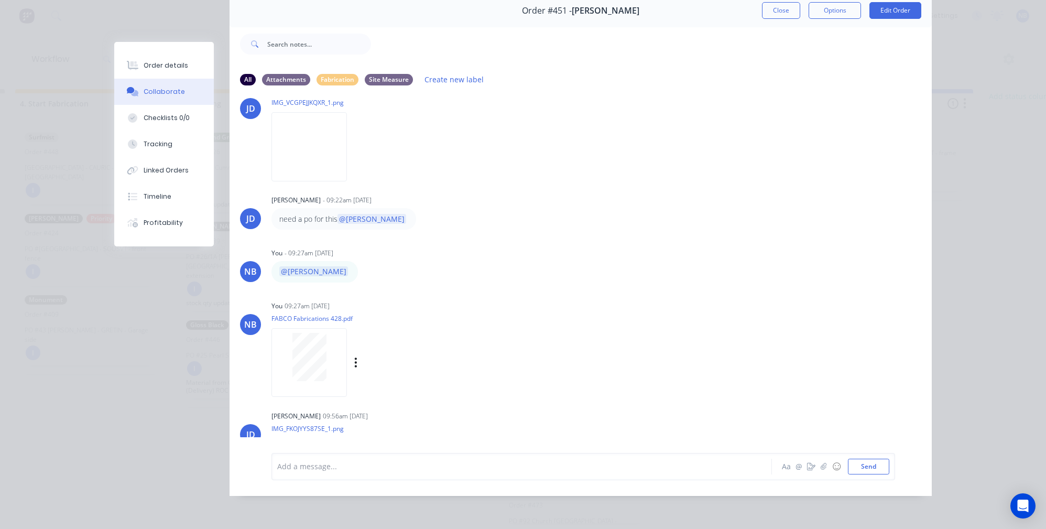
click at [347, 357] on div "Labels Download Delete" at bounding box center [367, 362] width 192 height 79
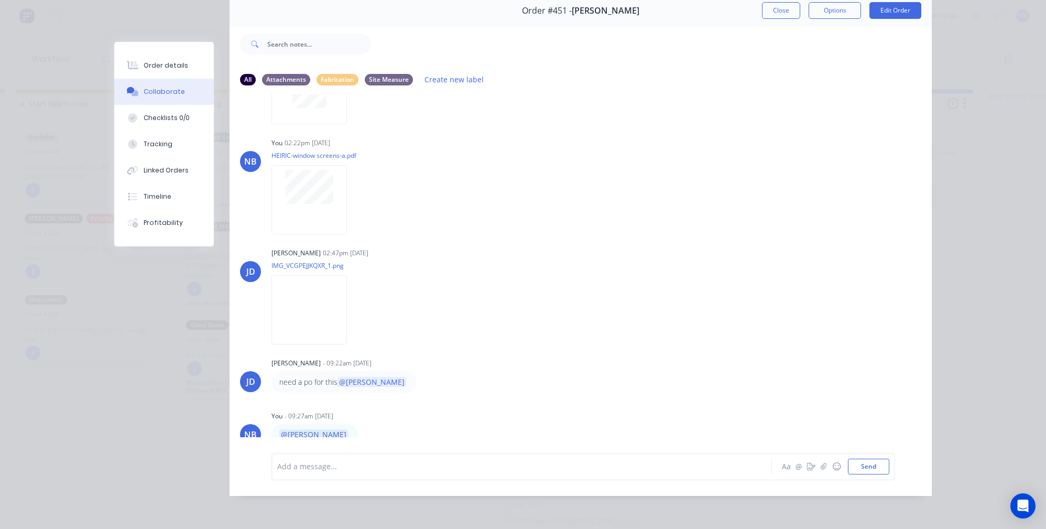
scroll to position [217, 0]
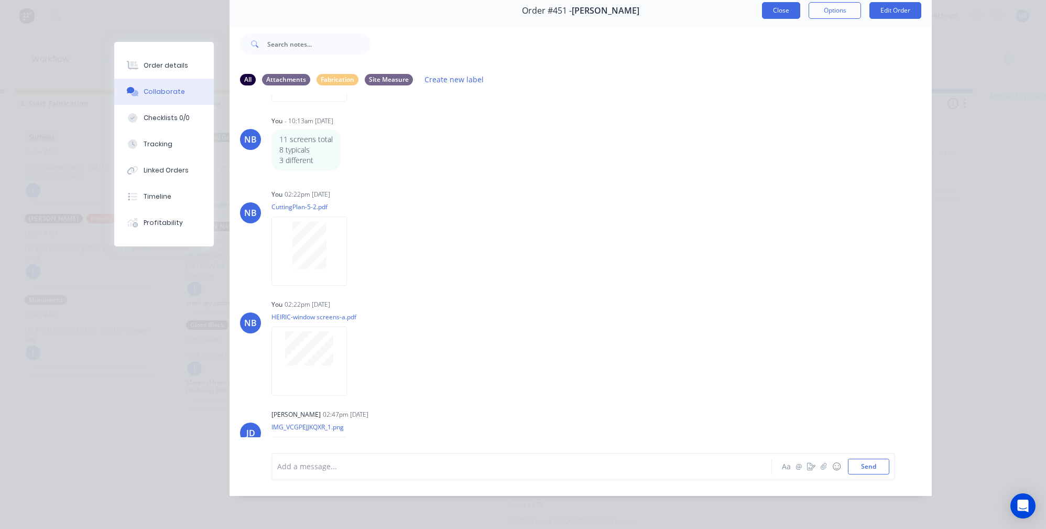
click at [785, 7] on button "Close" at bounding box center [781, 10] width 38 height 17
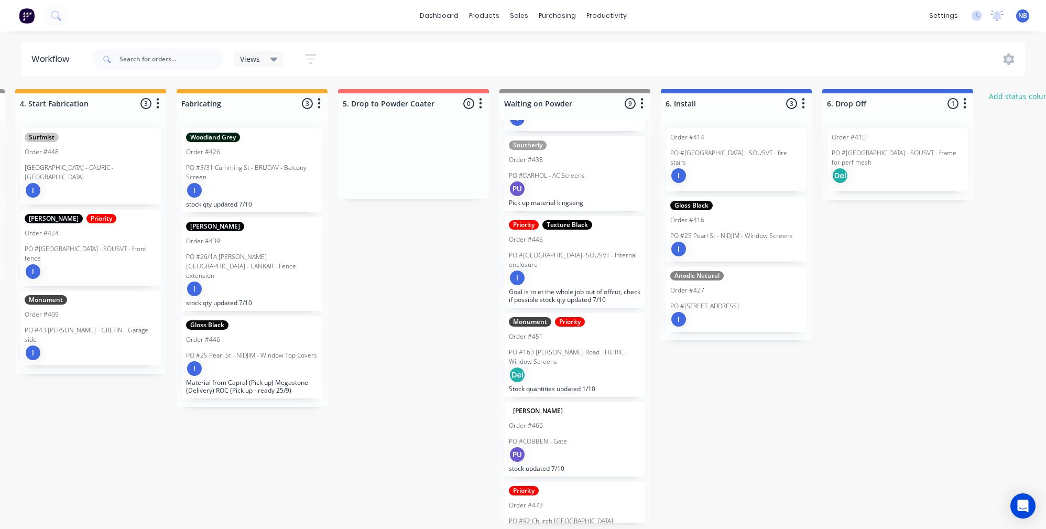
click at [559, 366] on div "Del" at bounding box center [575, 374] width 132 height 17
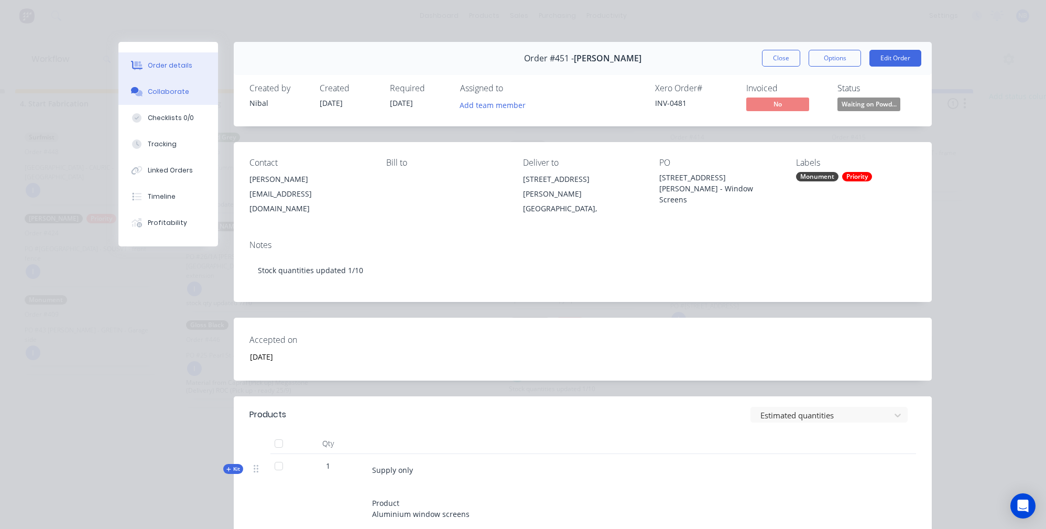
click at [135, 96] on div at bounding box center [137, 91] width 16 height 9
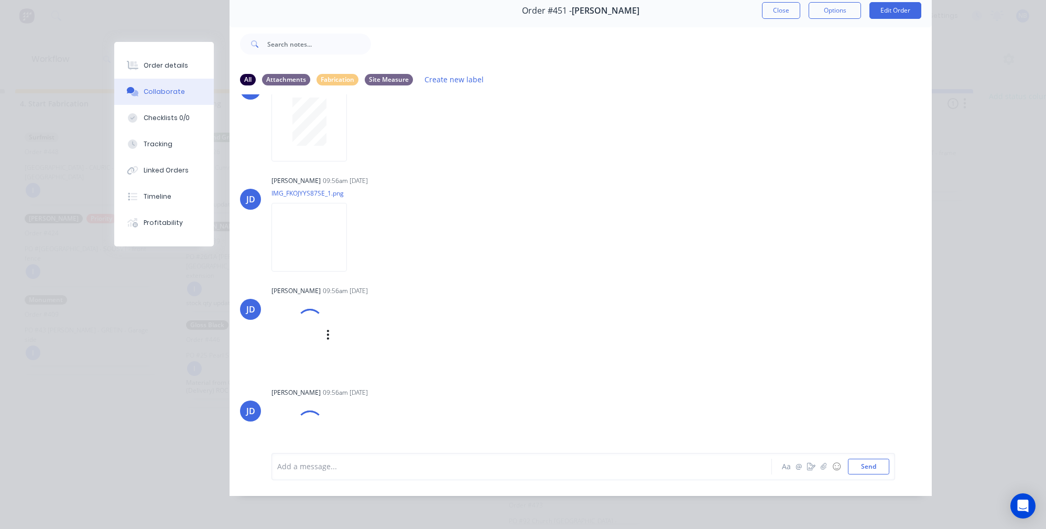
scroll to position [702, 0]
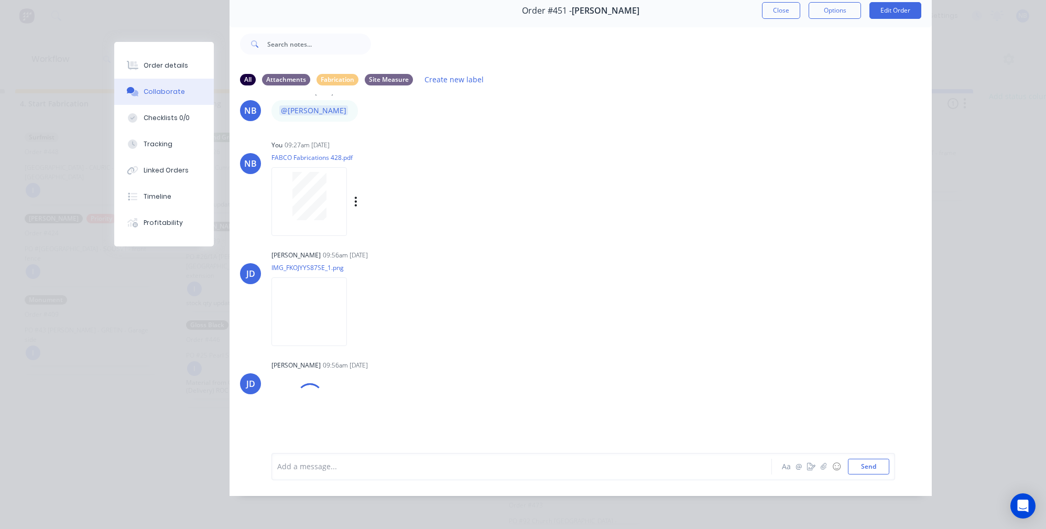
click at [312, 234] on div at bounding box center [308, 201] width 75 height 69
click at [783, 5] on button "Close" at bounding box center [781, 10] width 38 height 17
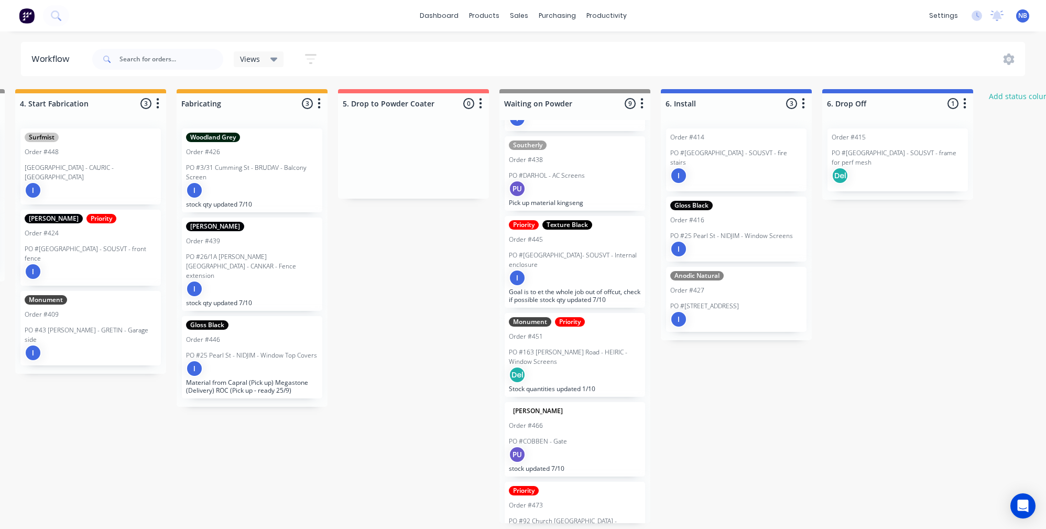
click at [573, 251] on p "PO #[GEOGRAPHIC_DATA]- SOUSVT - Internal enclosure" at bounding box center [575, 260] width 132 height 19
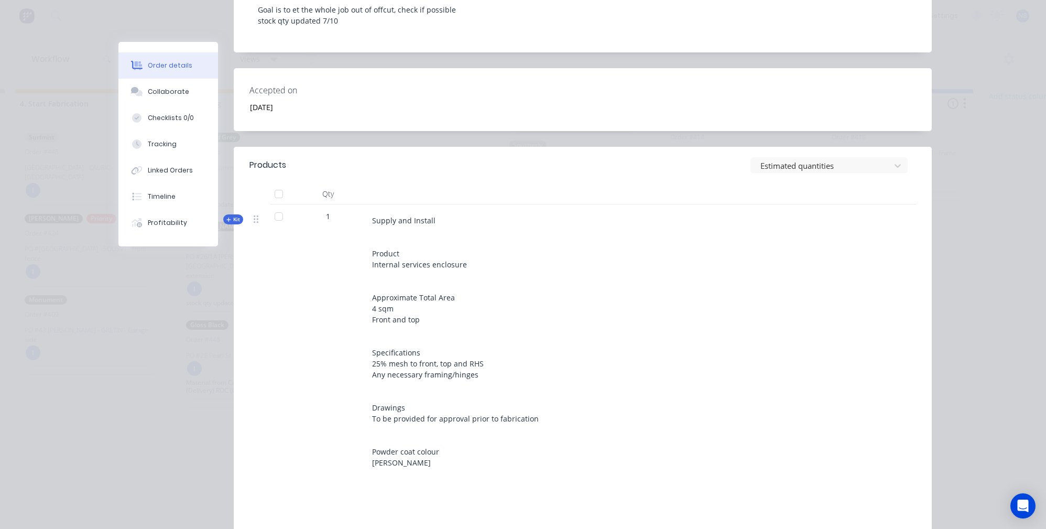
scroll to position [319, 0]
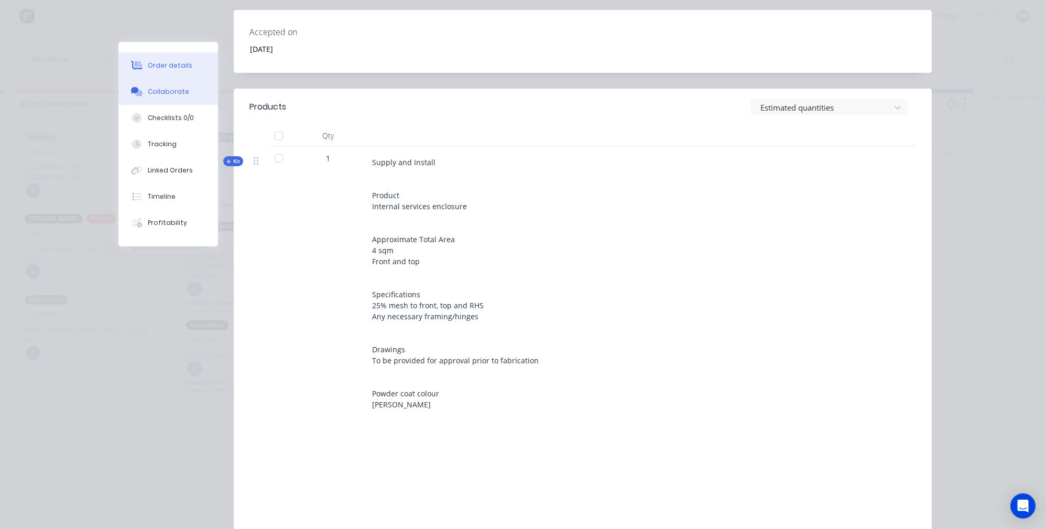
click at [177, 94] on div "Collaborate" at bounding box center [168, 91] width 41 height 9
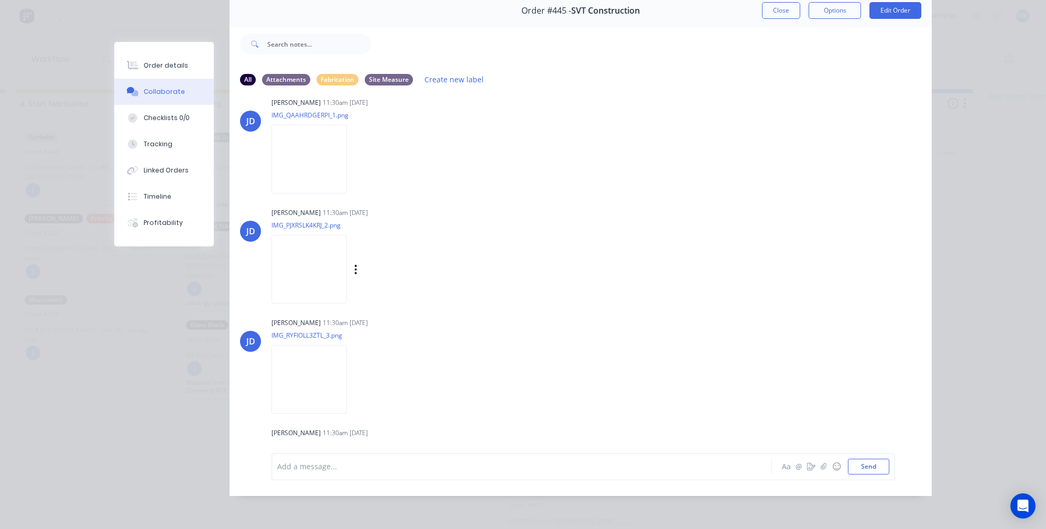
scroll to position [1592, 0]
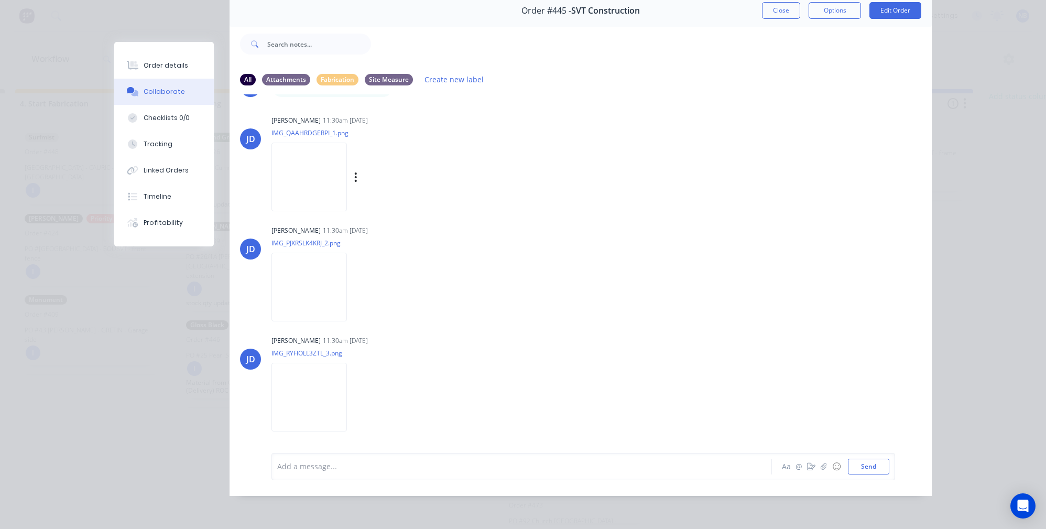
click at [314, 211] on img at bounding box center [308, 177] width 75 height 69
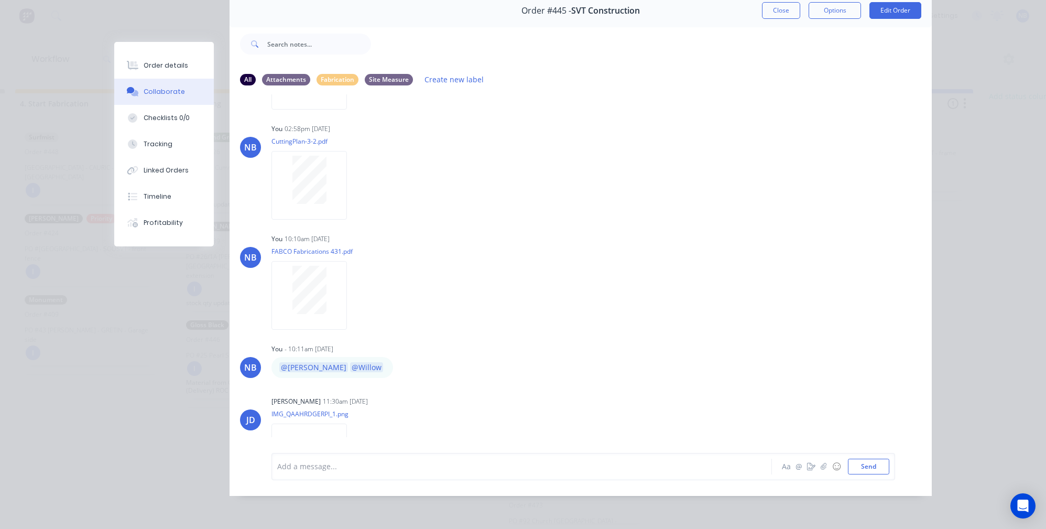
scroll to position [1300, 0]
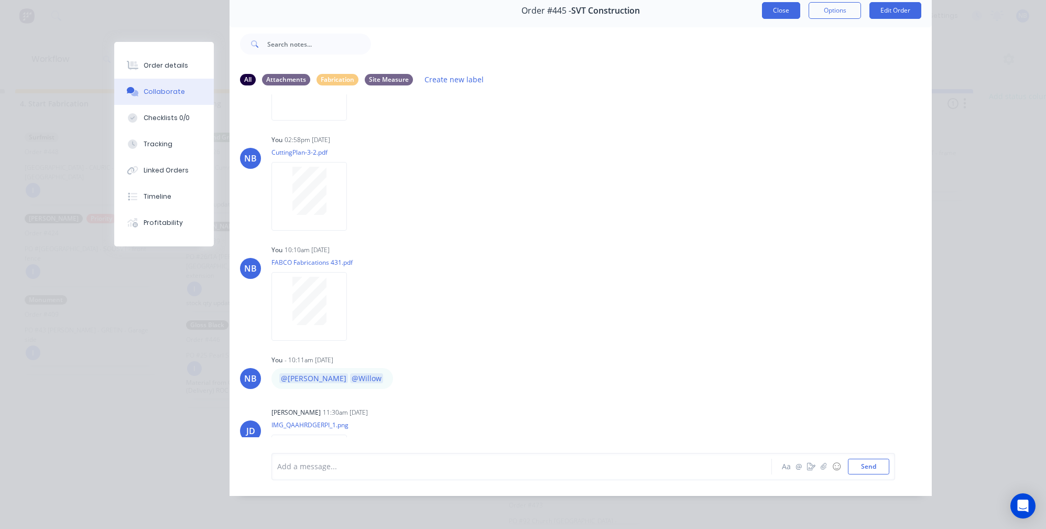
click at [772, 2] on button "Close" at bounding box center [781, 10] width 38 height 17
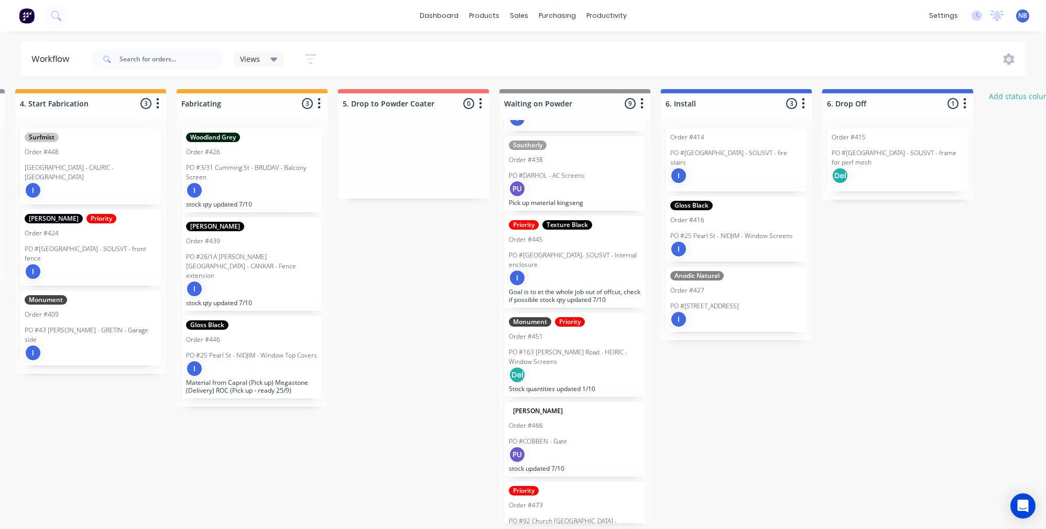
scroll to position [5, 976]
click at [561, 21] on div "purchasing" at bounding box center [558, 16] width 48 height 16
click at [564, 50] on div "Purchase Orders" at bounding box center [592, 54] width 56 height 9
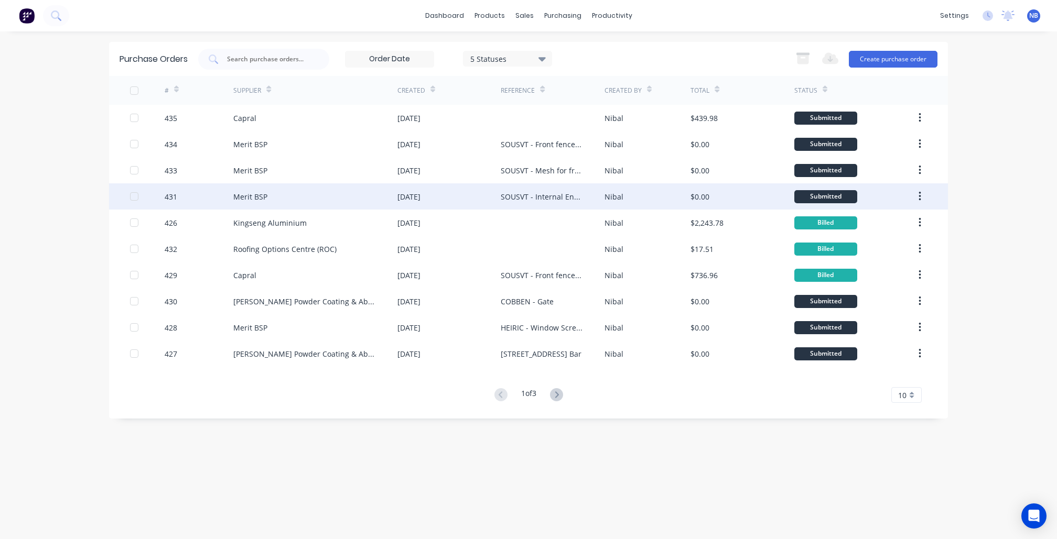
click at [314, 195] on div "Merit BSP" at bounding box center [315, 196] width 164 height 26
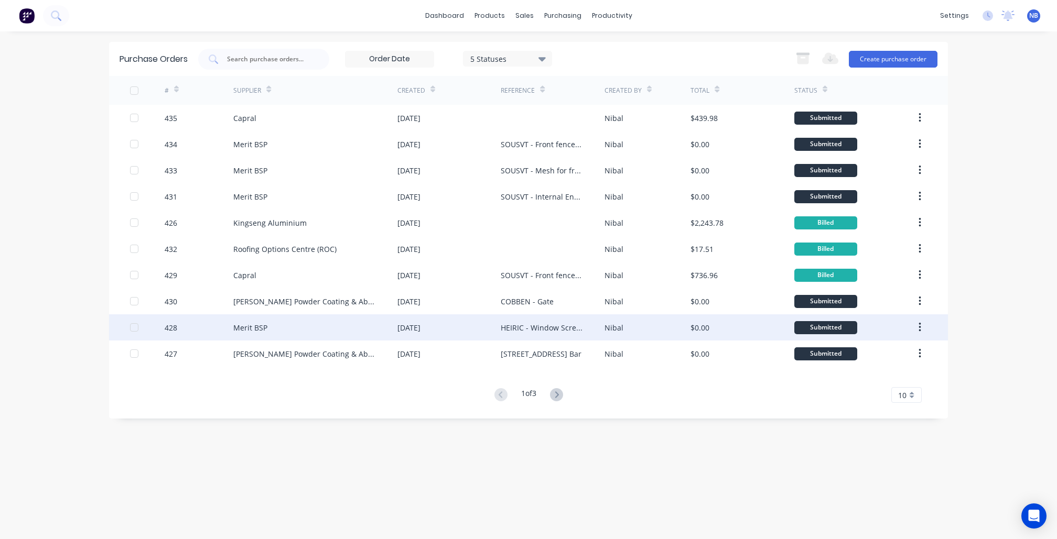
click at [317, 322] on div "Merit BSP" at bounding box center [315, 327] width 164 height 26
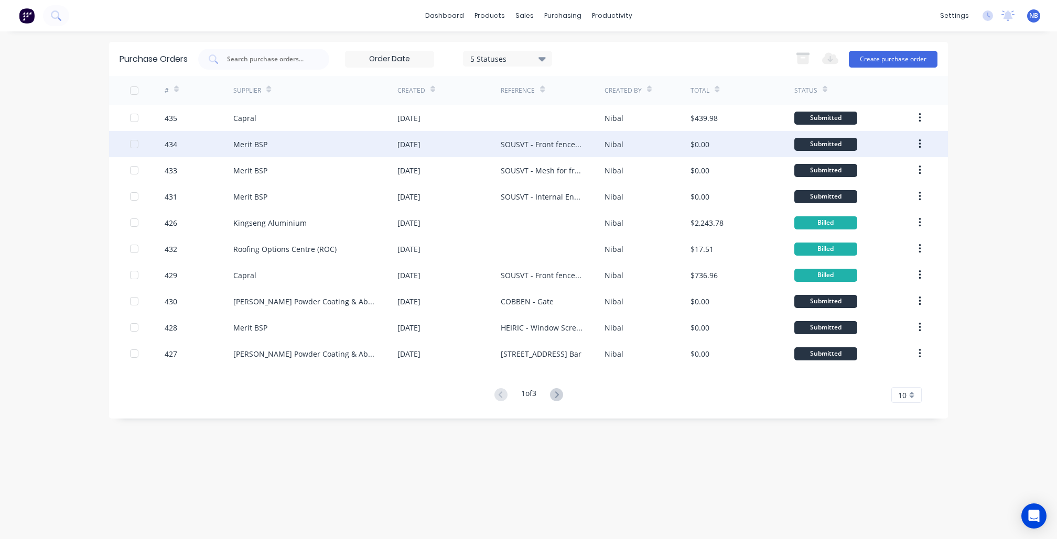
click at [485, 145] on div "07 Oct 2025" at bounding box center [448, 144] width 103 height 26
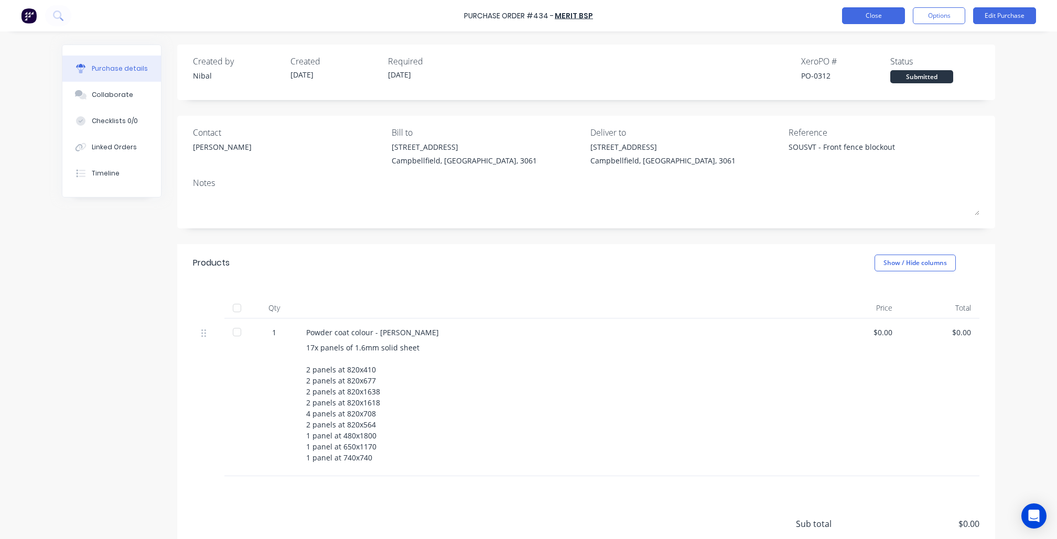
click at [875, 19] on button "Close" at bounding box center [873, 15] width 63 height 17
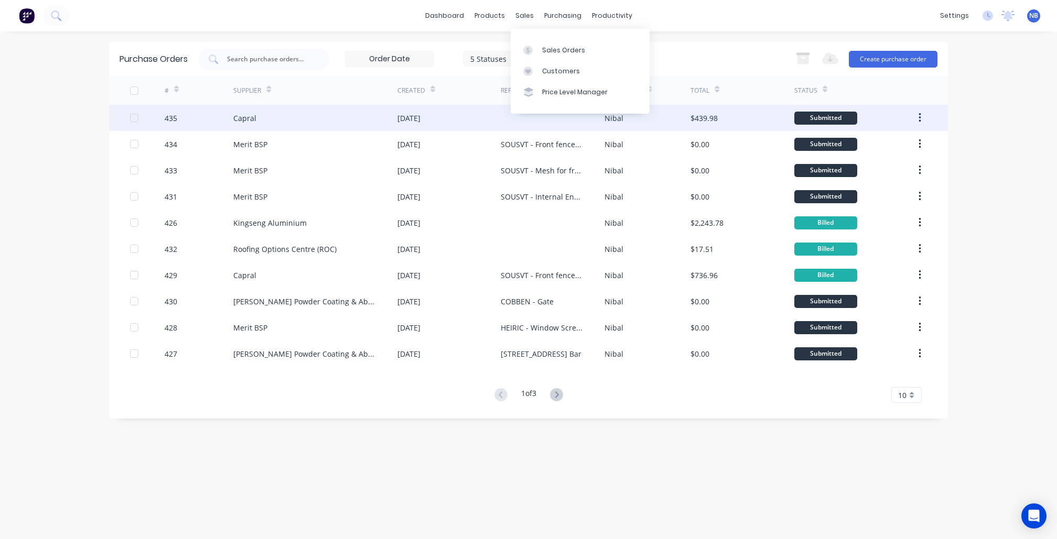
click at [420, 121] on div "07 Oct 2025" at bounding box center [408, 118] width 23 height 11
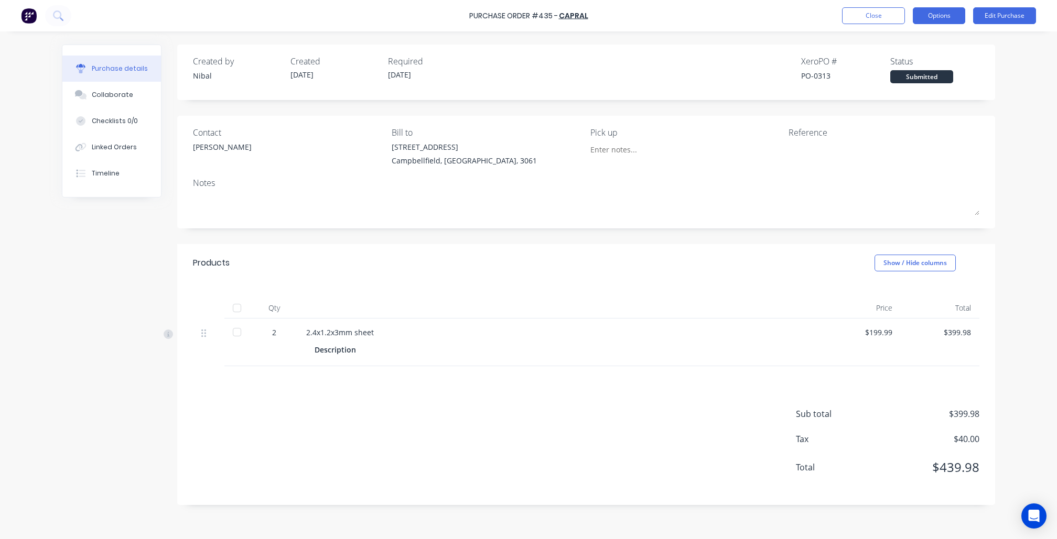
click at [960, 15] on button "Options" at bounding box center [938, 15] width 52 height 17
click at [910, 56] on div "Convert to Bill" at bounding box center [915, 63] width 81 height 15
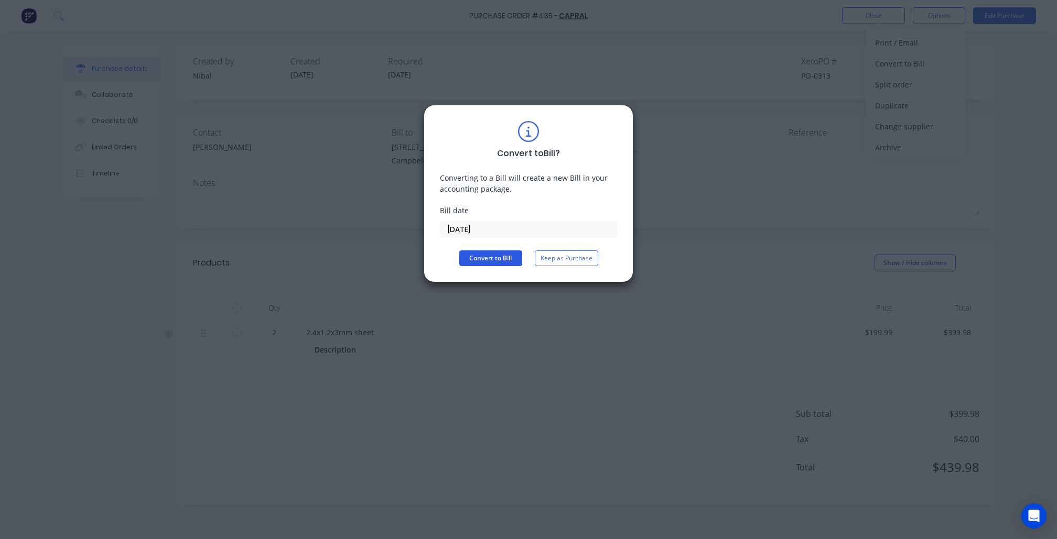
click at [510, 251] on button "Convert to Bill" at bounding box center [490, 259] width 63 height 16
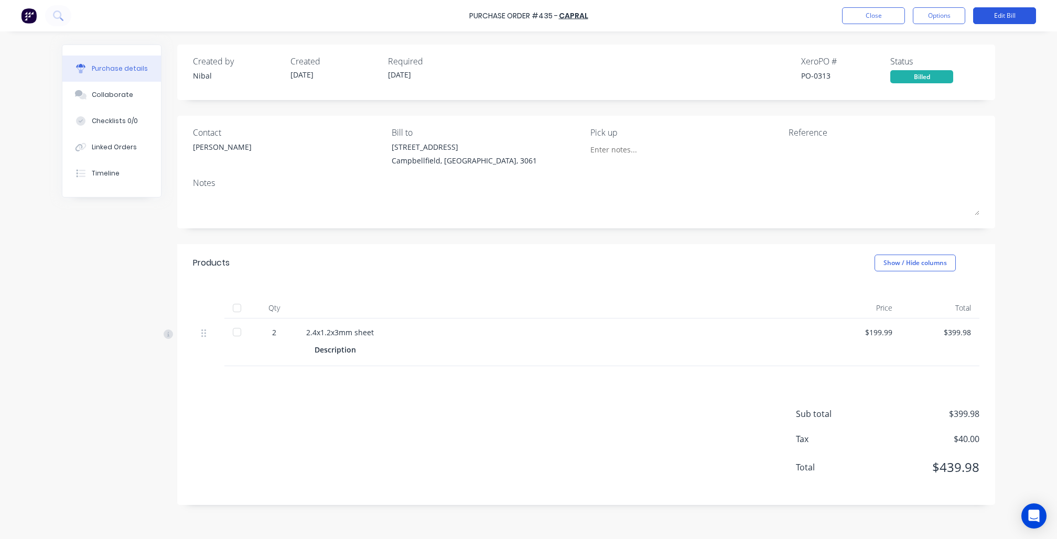
click at [980, 15] on button "Edit Bill" at bounding box center [1004, 15] width 63 height 17
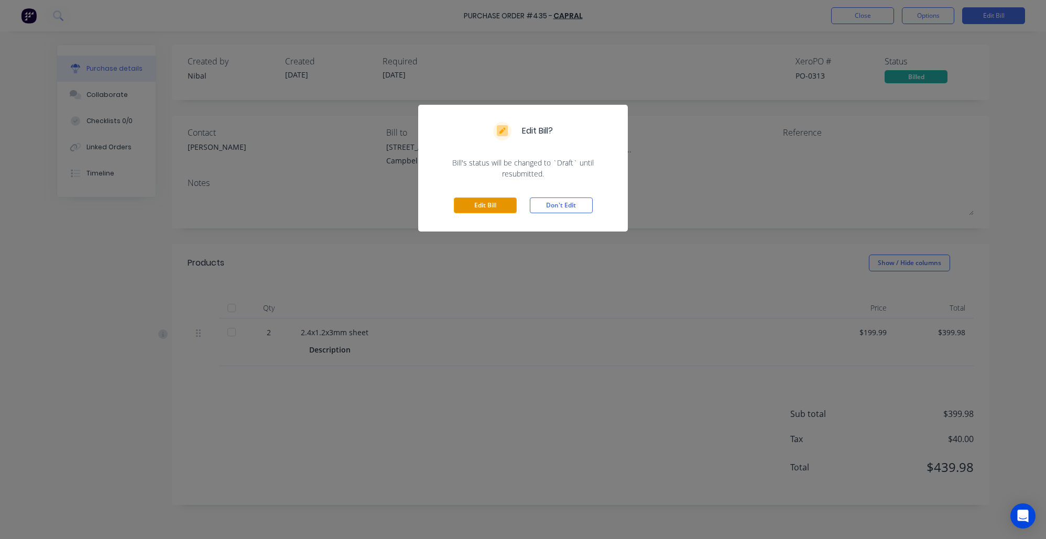
click at [464, 205] on button "Edit Bill" at bounding box center [485, 206] width 63 height 16
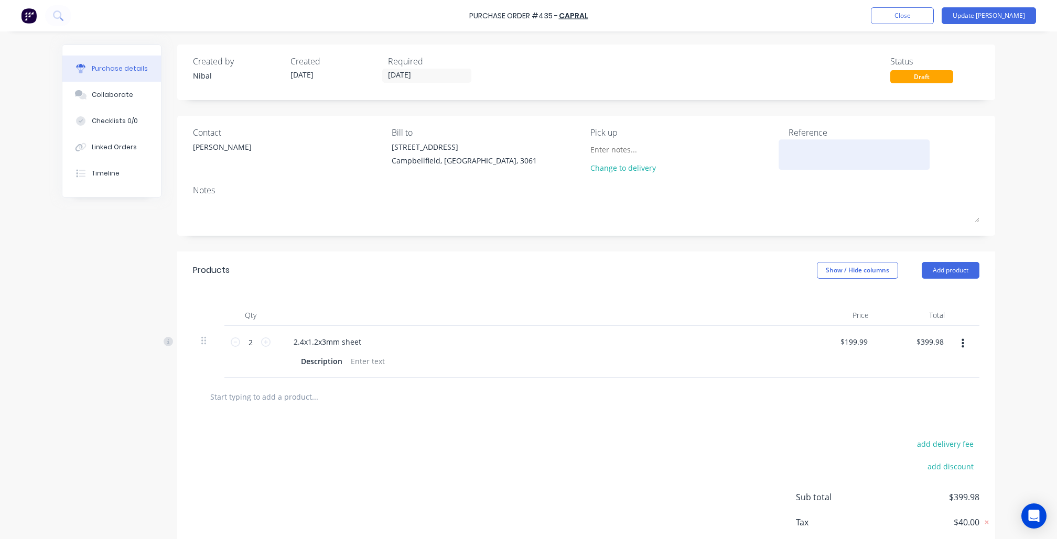
click at [836, 144] on textarea at bounding box center [853, 153] width 131 height 24
click at [823, 159] on textarea at bounding box center [853, 153] width 131 height 24
drag, startPoint x: 824, startPoint y: 153, endPoint x: 814, endPoint y: 145, distance: 13.4
click at [824, 153] on textarea at bounding box center [853, 153] width 131 height 24
click at [805, 141] on textarea at bounding box center [853, 153] width 131 height 24
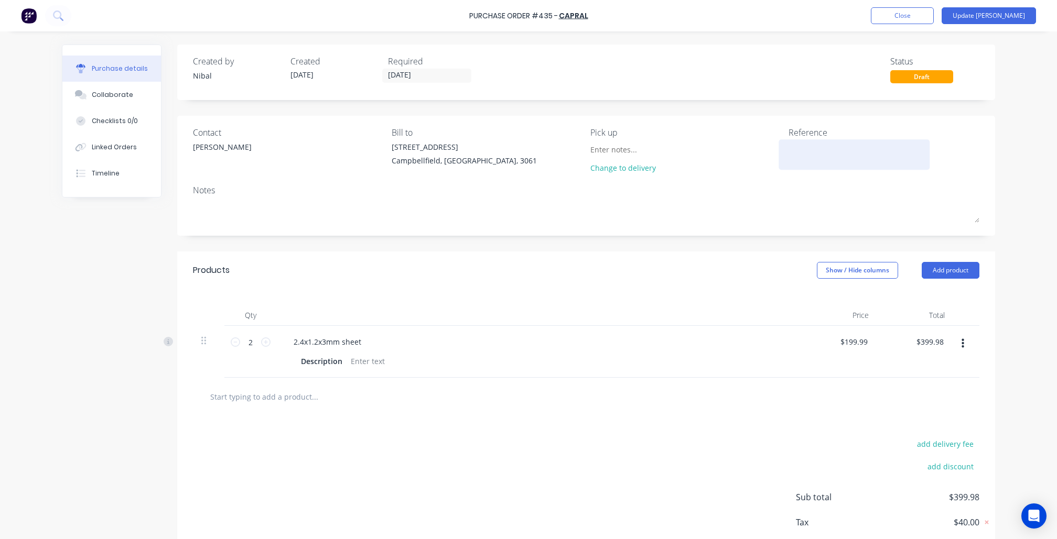
click at [804, 147] on textarea at bounding box center [853, 153] width 131 height 24
click at [794, 151] on textarea at bounding box center [853, 153] width 131 height 24
click at [790, 149] on textarea at bounding box center [853, 153] width 131 height 24
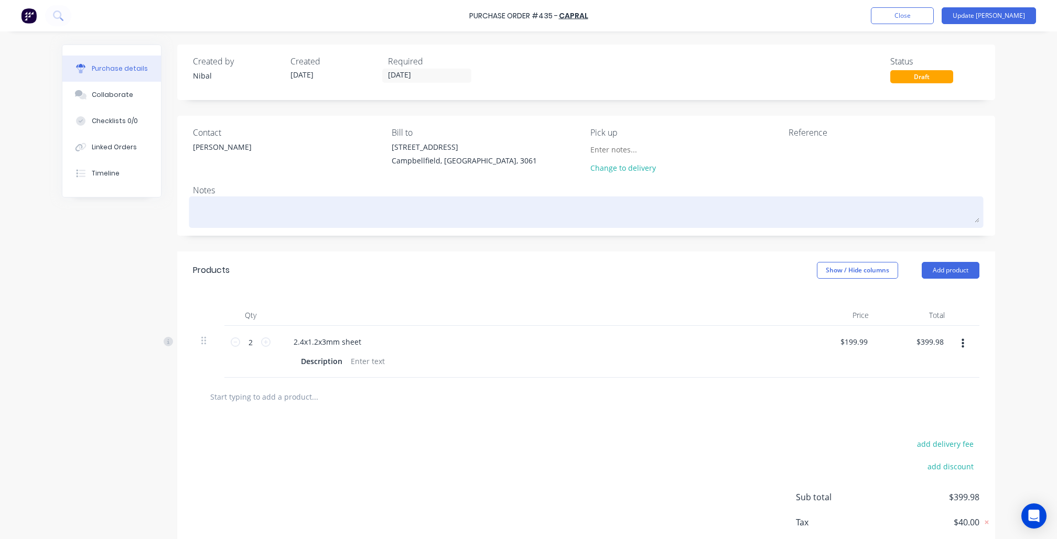
click at [715, 223] on div at bounding box center [586, 212] width 786 height 26
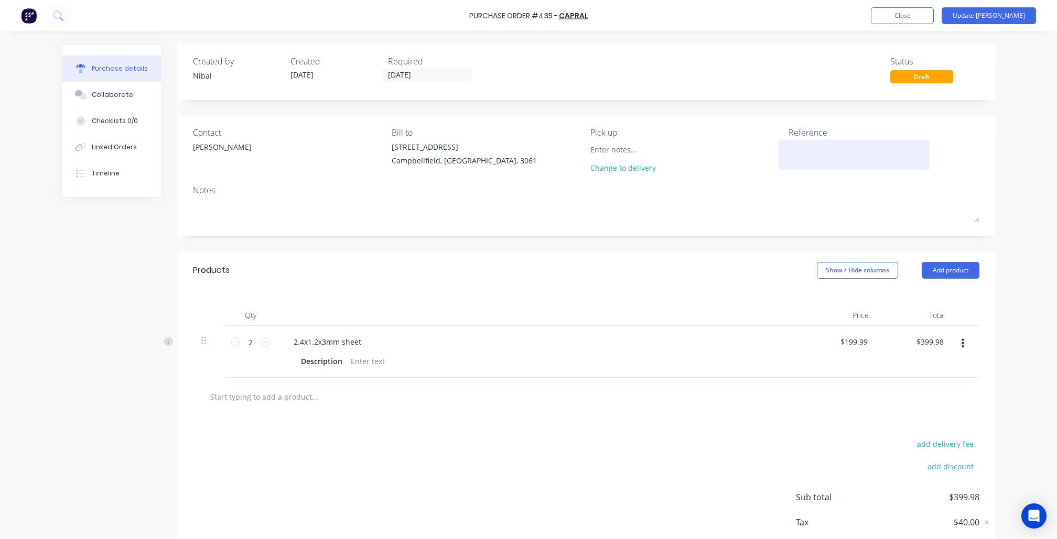
click at [790, 162] on textarea at bounding box center [853, 153] width 131 height 24
paste textarea "6096941"
type textarea "x"
type textarea "6096941"
type textarea "x"
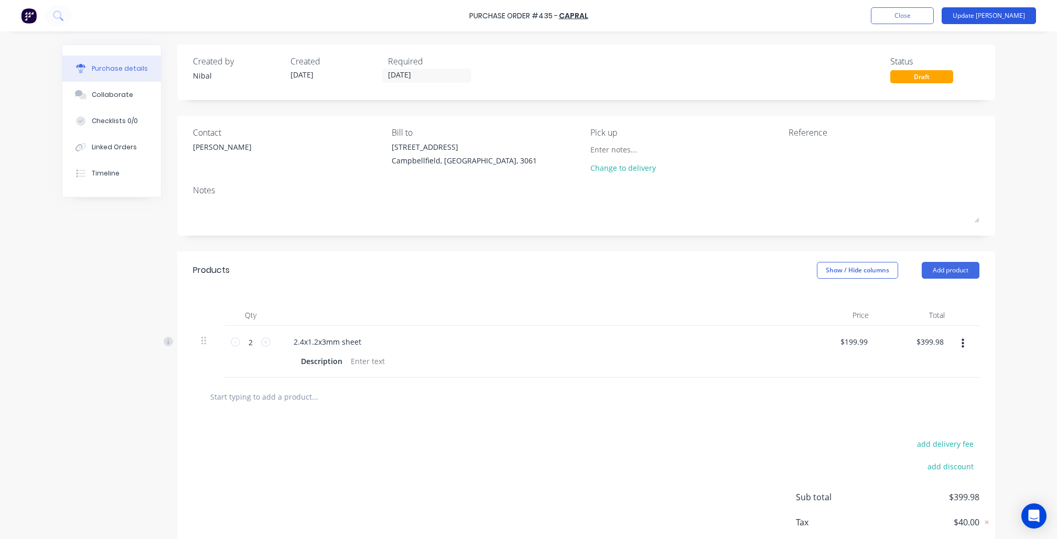
type textarea "x"
type textarea "6096941"
click at [1005, 19] on button "Update Bill" at bounding box center [988, 15] width 94 height 17
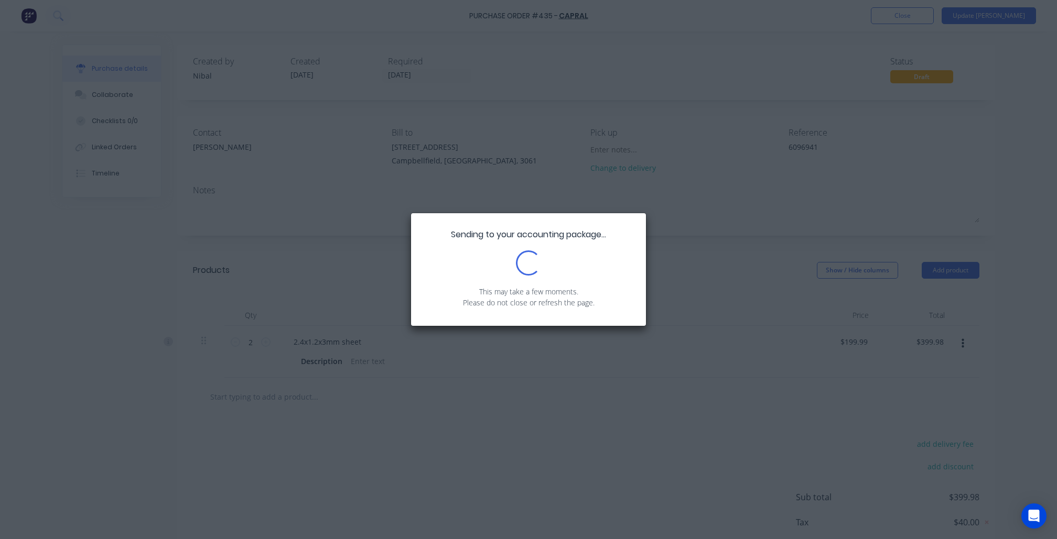
type textarea "x"
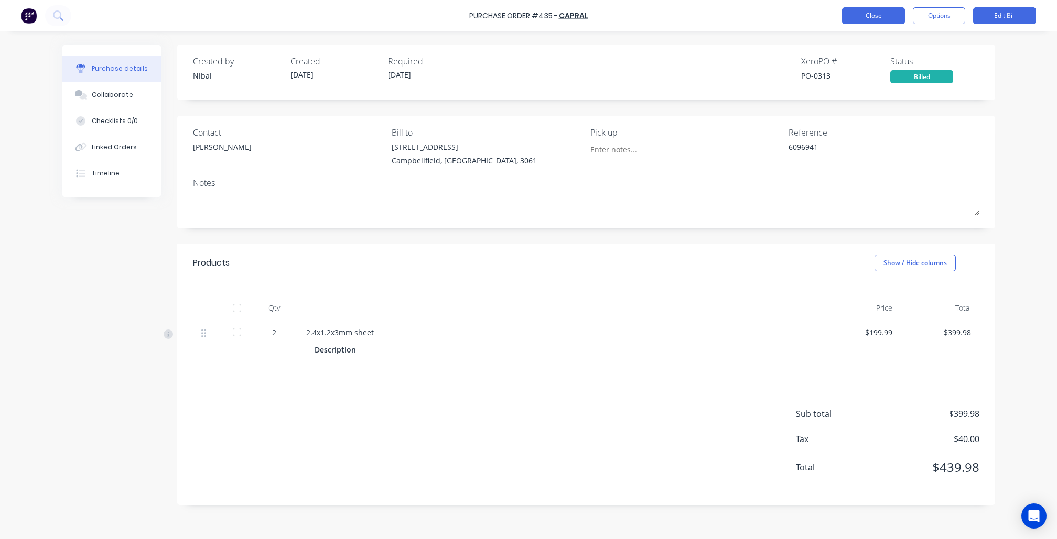
click at [871, 13] on button "Close" at bounding box center [873, 15] width 63 height 17
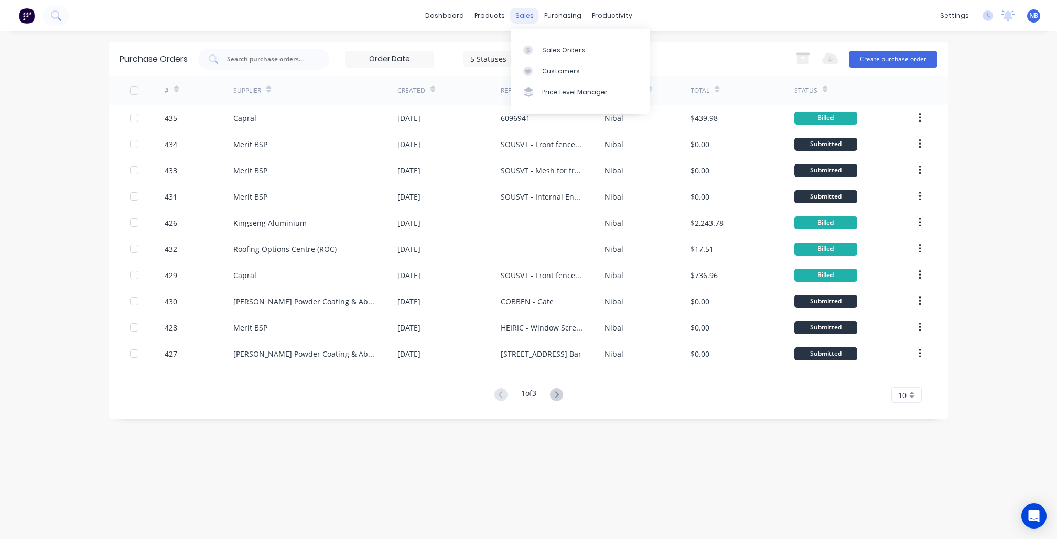
click at [513, 20] on div "sales" at bounding box center [524, 16] width 29 height 16
click at [545, 47] on div "Sales Orders" at bounding box center [563, 50] width 43 height 9
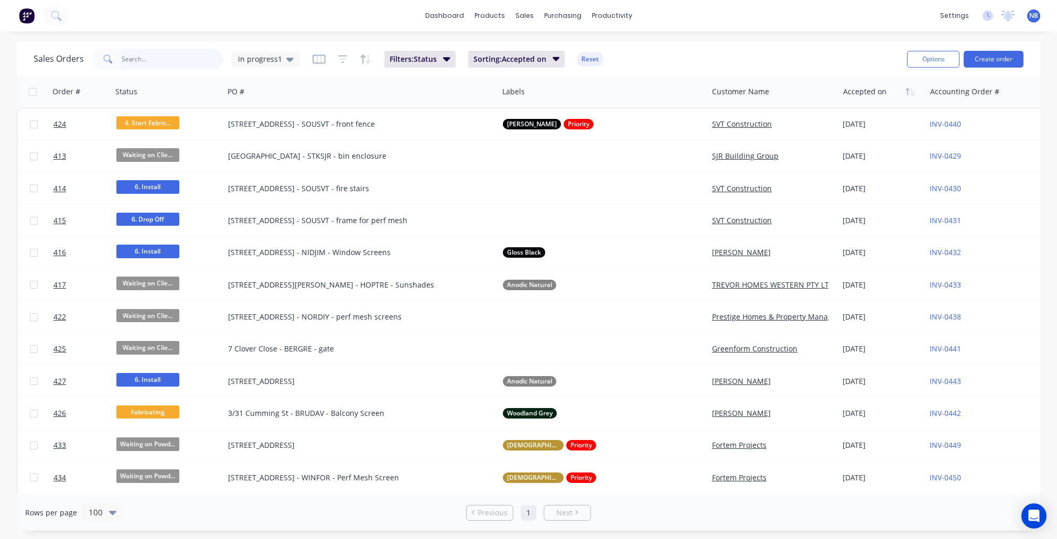
click at [215, 57] on input "text" at bounding box center [173, 59] width 102 height 21
click at [248, 60] on span "in progress1" at bounding box center [260, 58] width 44 height 11
click at [269, 154] on button "None" at bounding box center [294, 148] width 119 height 12
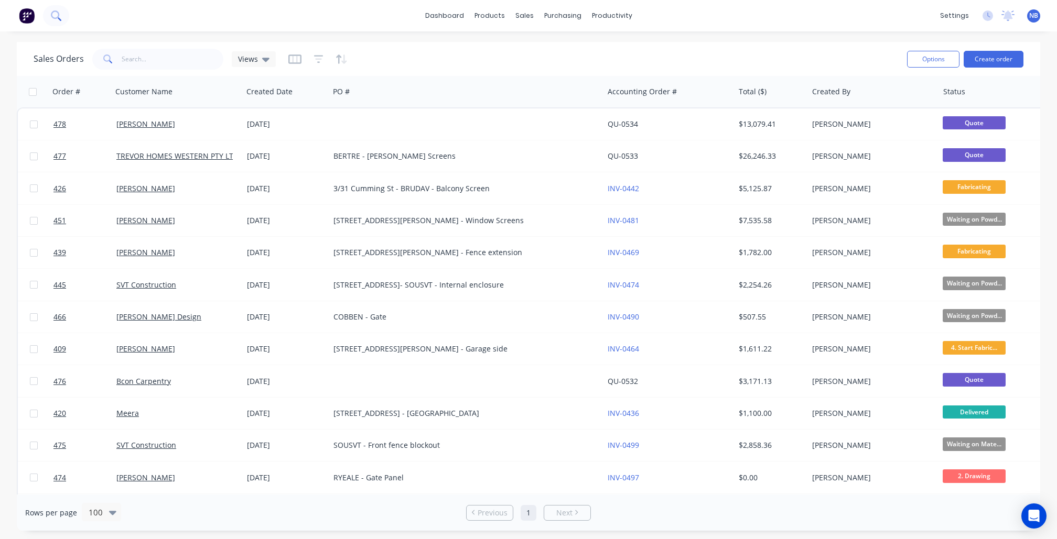
click at [61, 15] on icon at bounding box center [56, 15] width 10 height 10
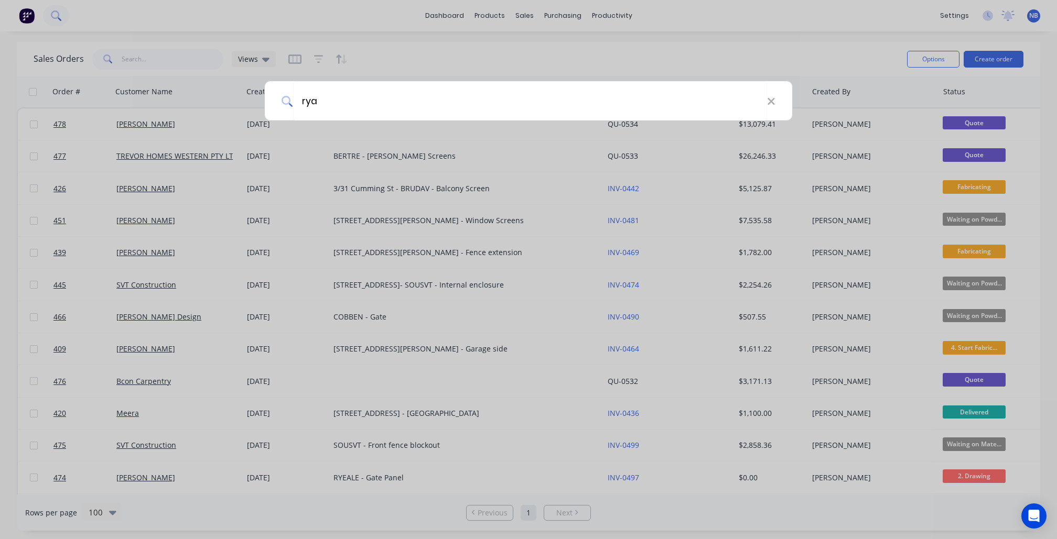
type input "ryan"
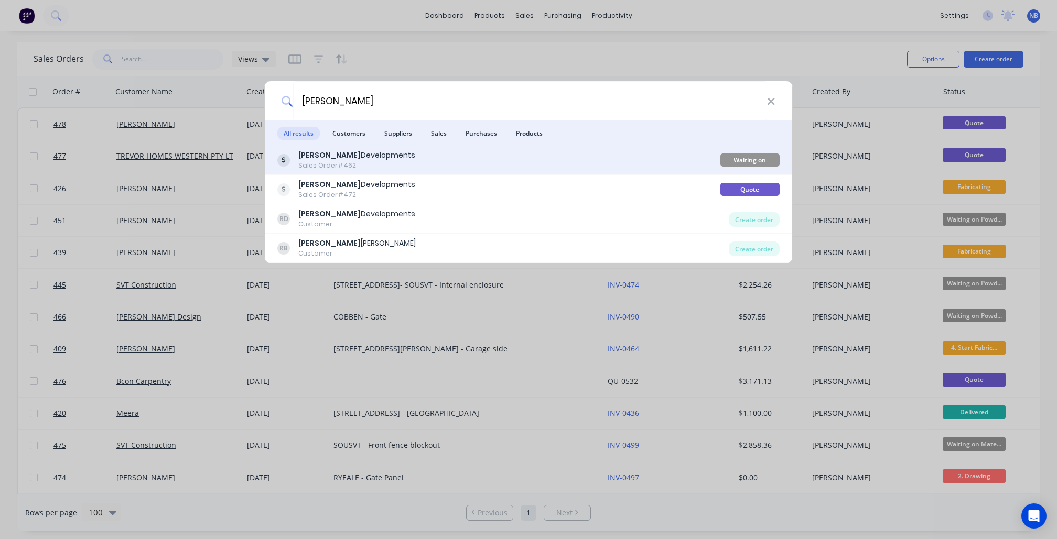
drag, startPoint x: 62, startPoint y: 15, endPoint x: 342, endPoint y: 168, distance: 318.7
click at [342, 168] on div "Sales Order #462" at bounding box center [356, 165] width 117 height 9
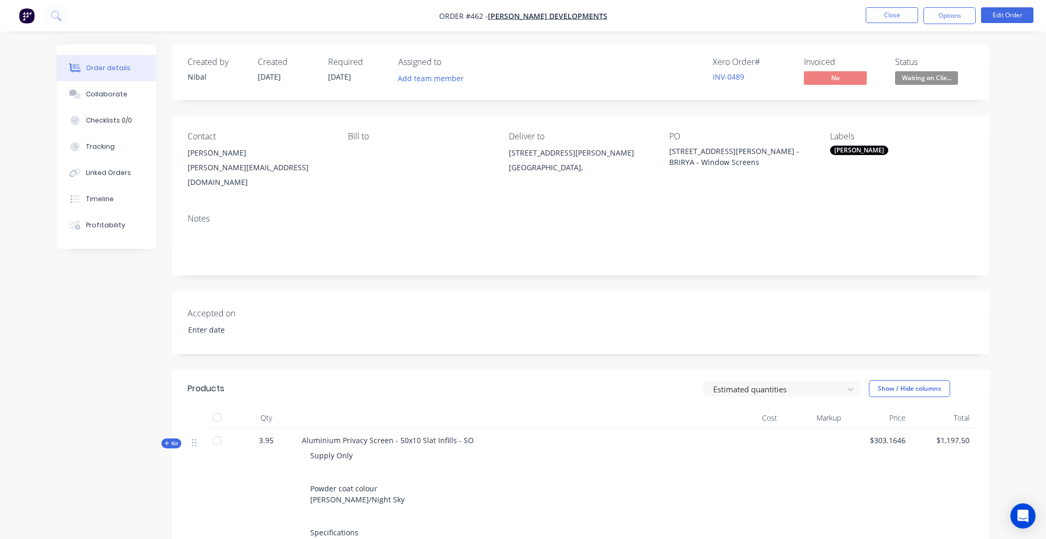
click at [523, 24] on nav "Order #462 - Ryan Developments Close Options Edit Order" at bounding box center [523, 15] width 1046 height 31
click at [525, 20] on span "Order #462 - Ryan Developments" at bounding box center [523, 15] width 168 height 11
click at [527, 16] on span "Ryan Developments" at bounding box center [547, 16] width 119 height 10
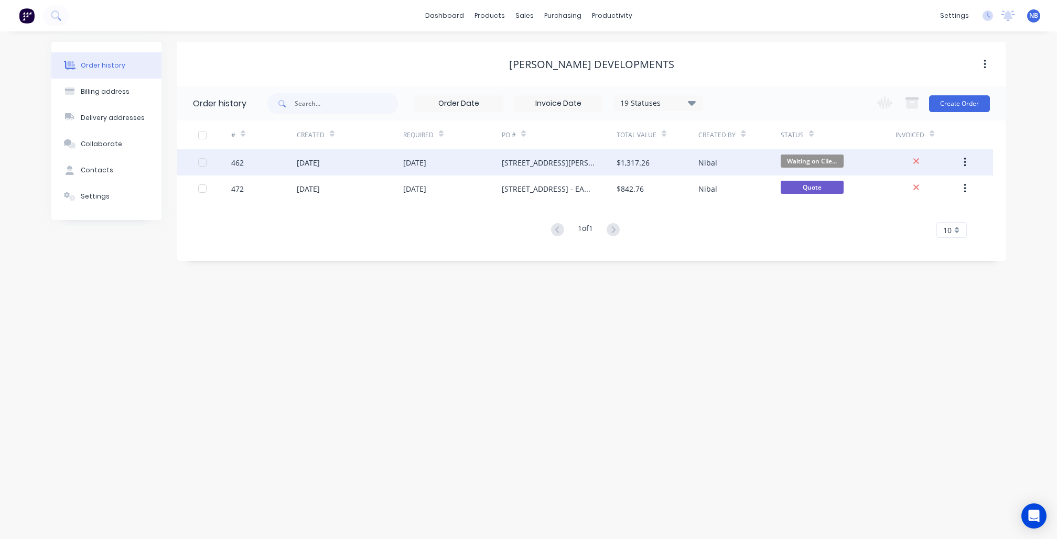
click at [293, 172] on div "462" at bounding box center [264, 162] width 66 height 26
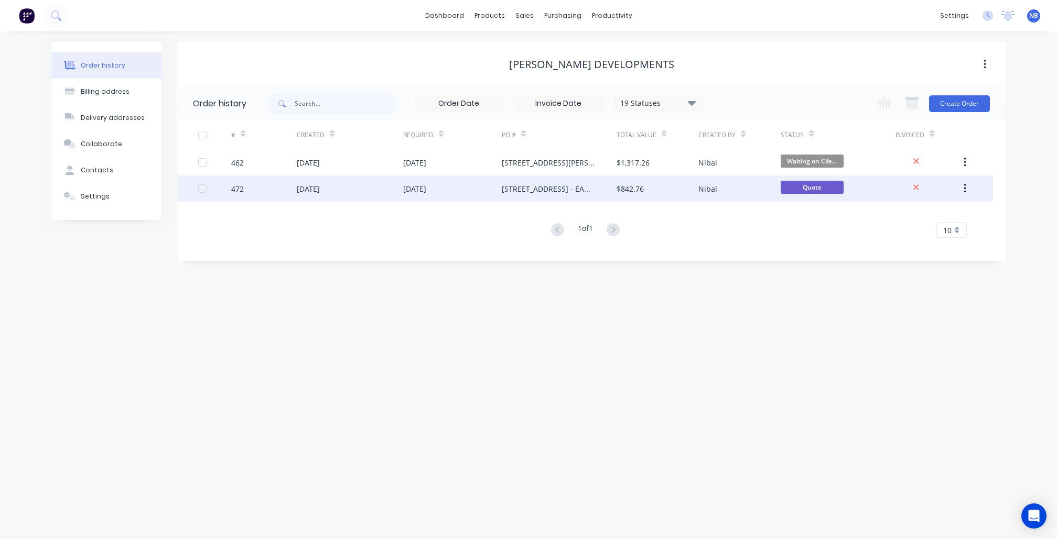
click at [426, 187] on div "01 Oct 2025" at bounding box center [414, 188] width 23 height 11
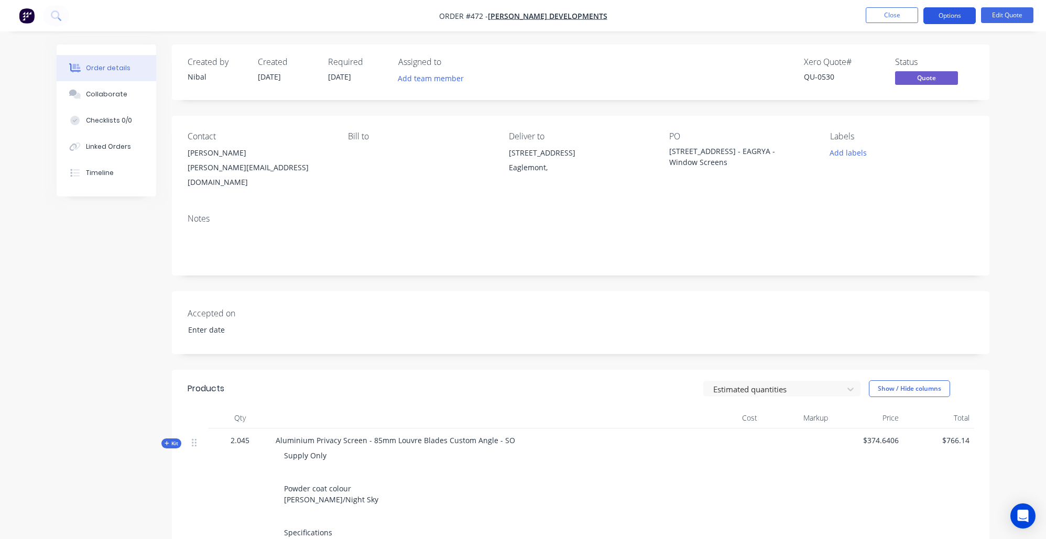
click at [942, 9] on button "Options" at bounding box center [949, 15] width 52 height 17
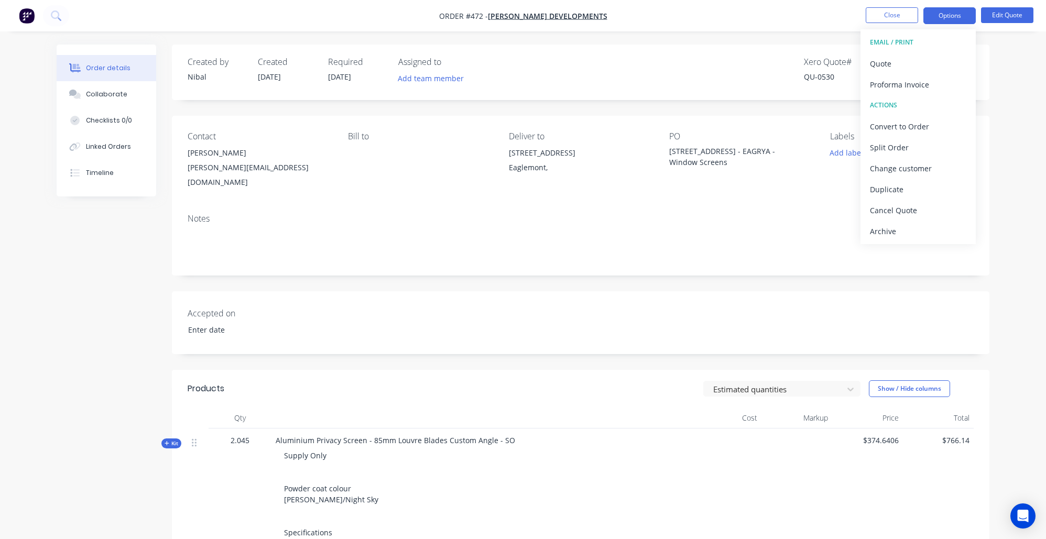
click at [652, 122] on div "Contact Chris Gibbs chris.ryandevelopments@gmail.com Bill to Deliver to 42 Devo…" at bounding box center [581, 161] width 818 height 90
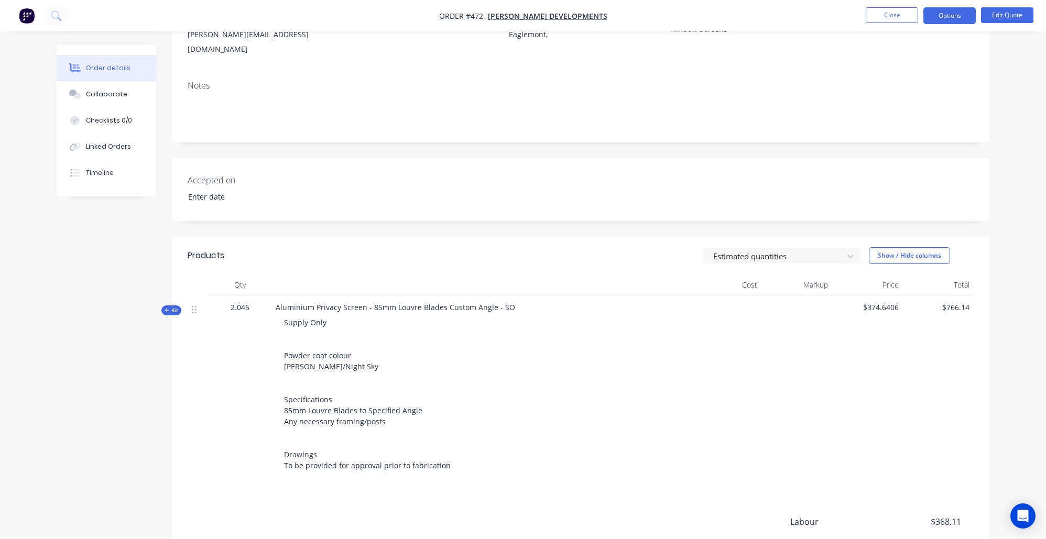
scroll to position [135, 0]
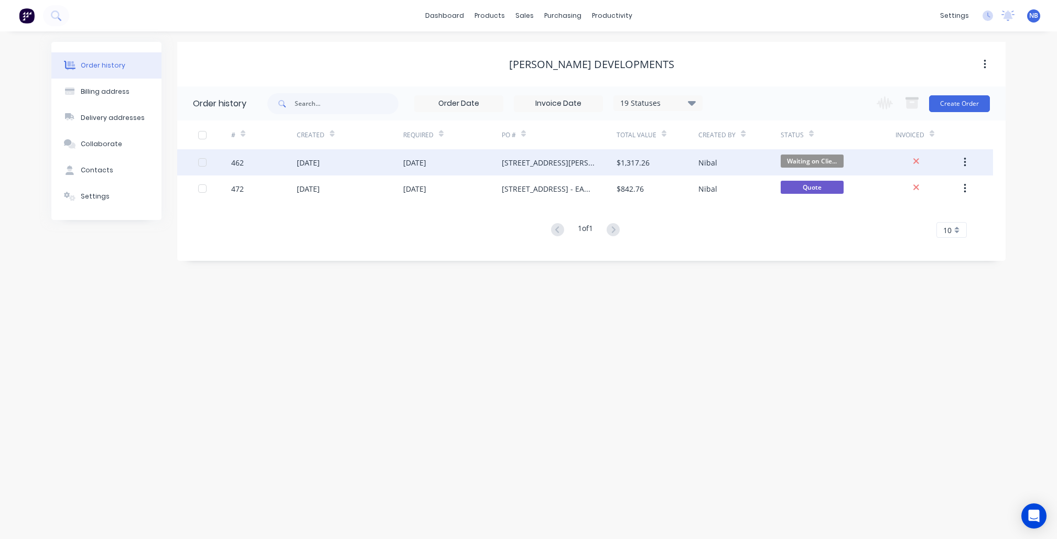
click at [387, 166] on div "27 Sep 2025" at bounding box center [350, 162] width 106 height 26
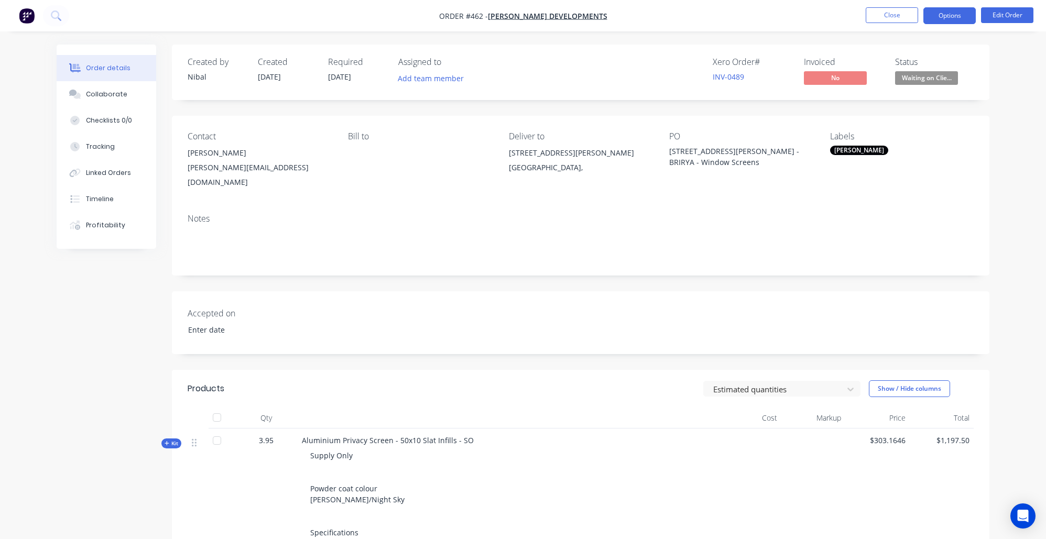
click at [948, 21] on button "Options" at bounding box center [949, 15] width 52 height 17
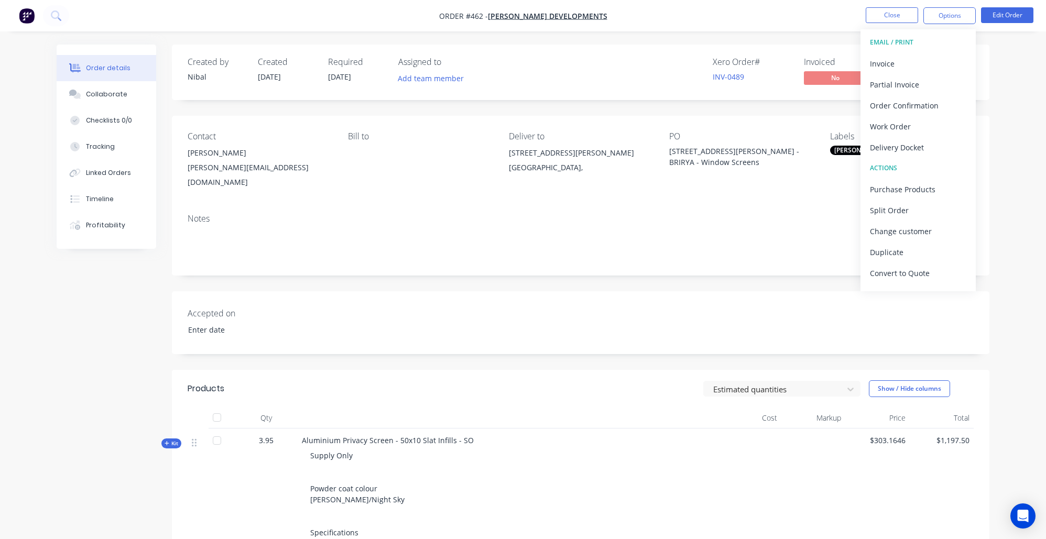
click at [548, 448] on div "Supply Only Powder coat colour Matt Black/Night Sky Specifications 50x10mm Vert…" at bounding box center [507, 527] width 411 height 162
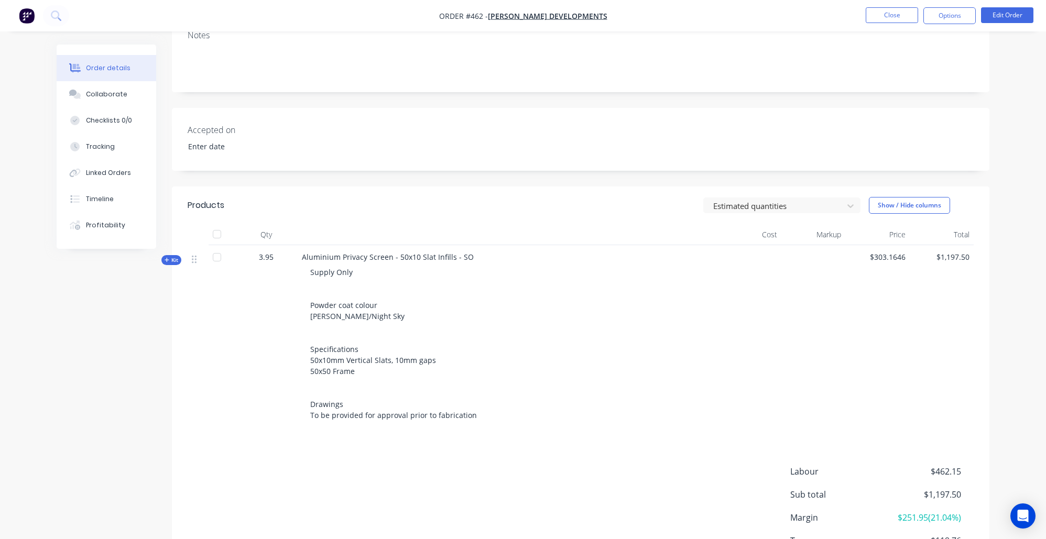
scroll to position [237, 0]
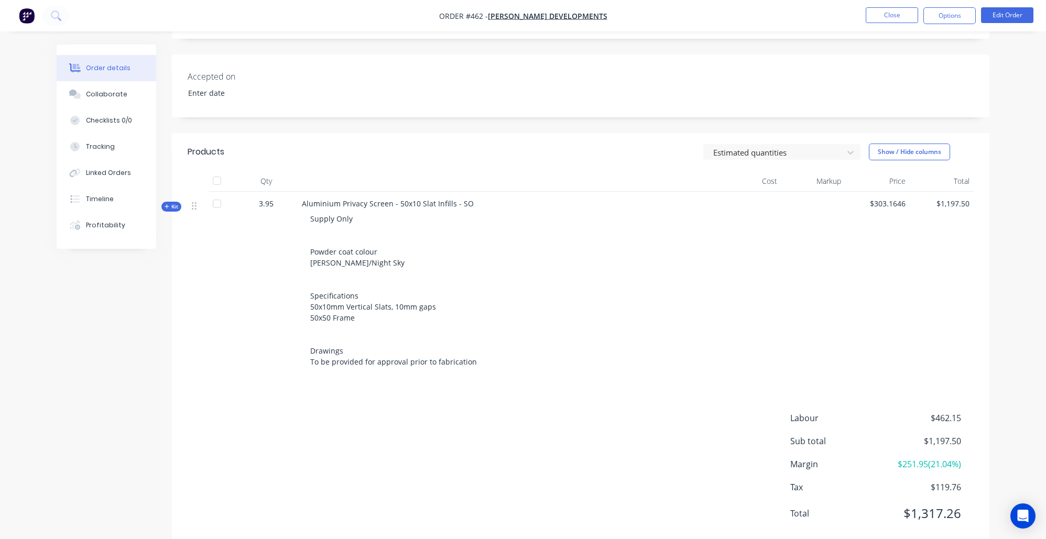
click at [175, 203] on span "Kit" at bounding box center [172, 207] width 14 height 8
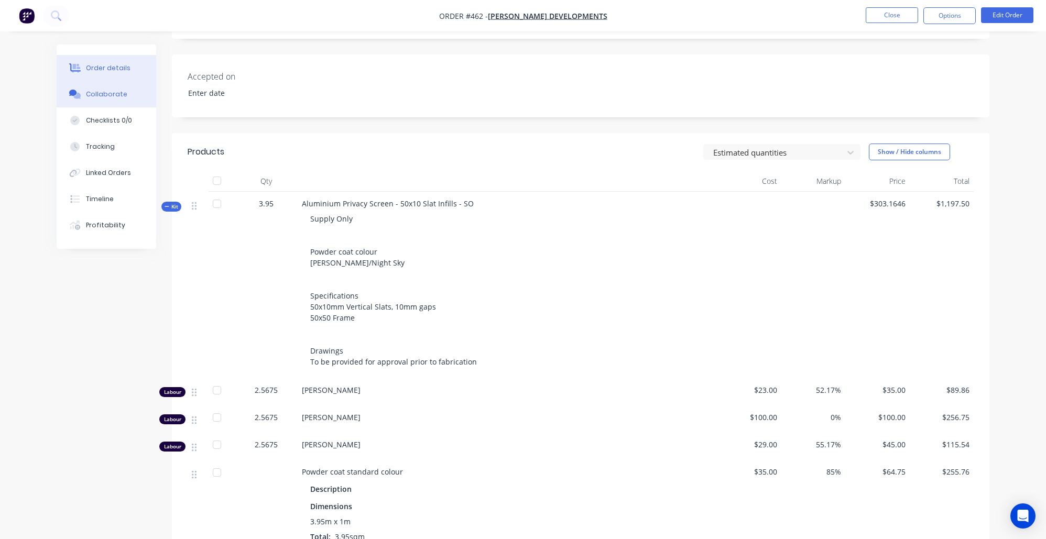
click at [116, 99] on div "Collaborate" at bounding box center [106, 94] width 41 height 9
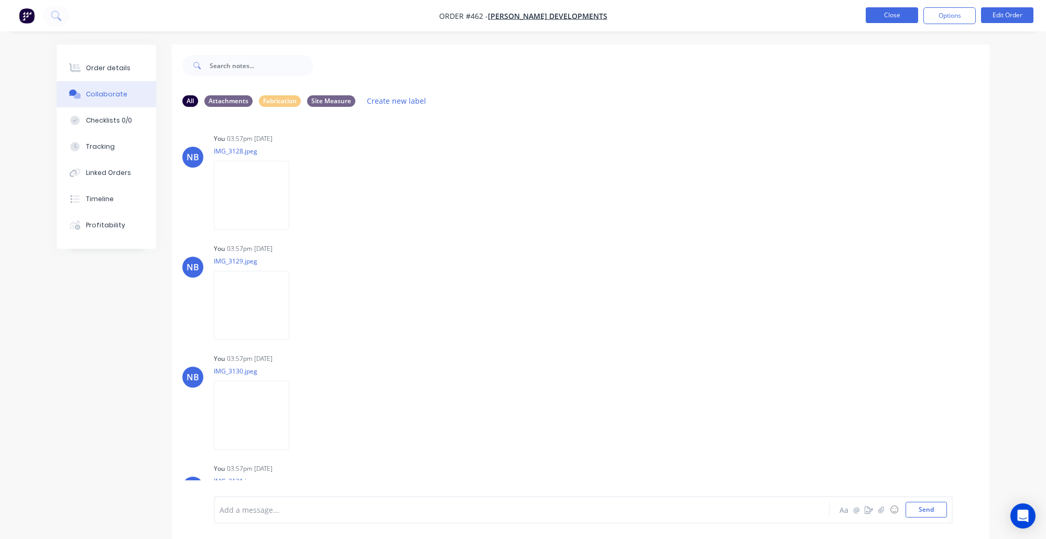
click at [896, 13] on button "Close" at bounding box center [892, 15] width 52 height 16
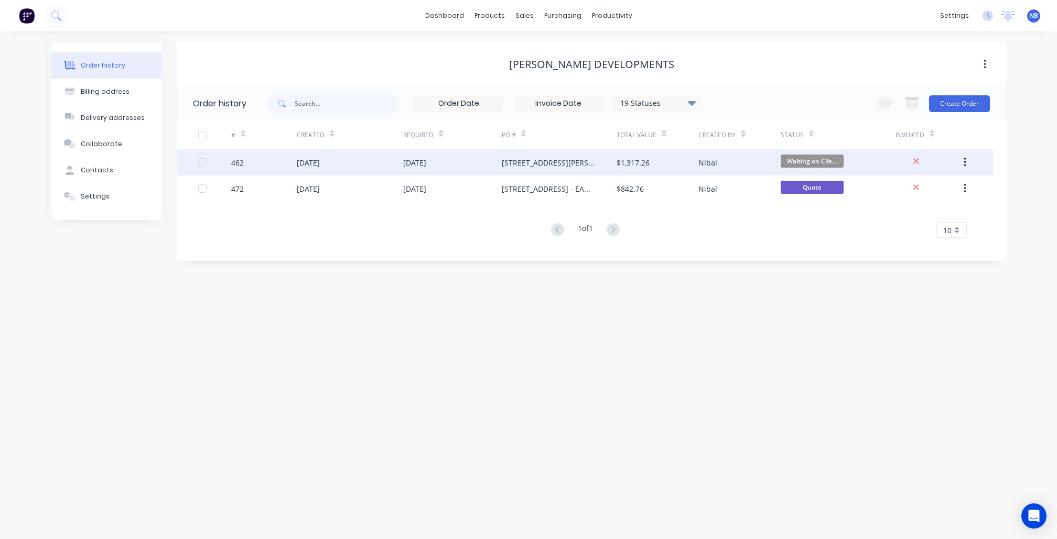
click at [431, 168] on div "25 Sep 2025" at bounding box center [452, 162] width 99 height 26
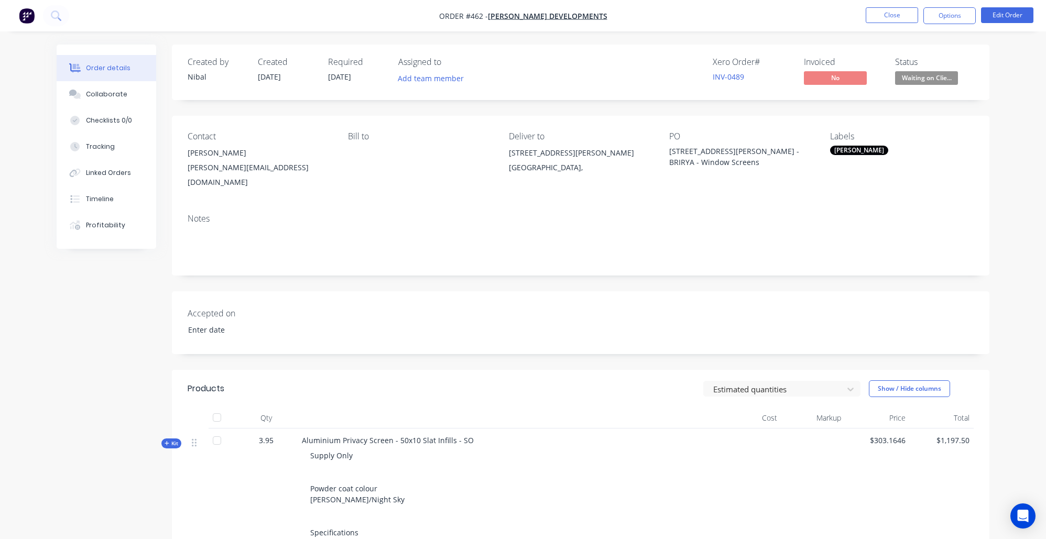
scroll to position [244, 0]
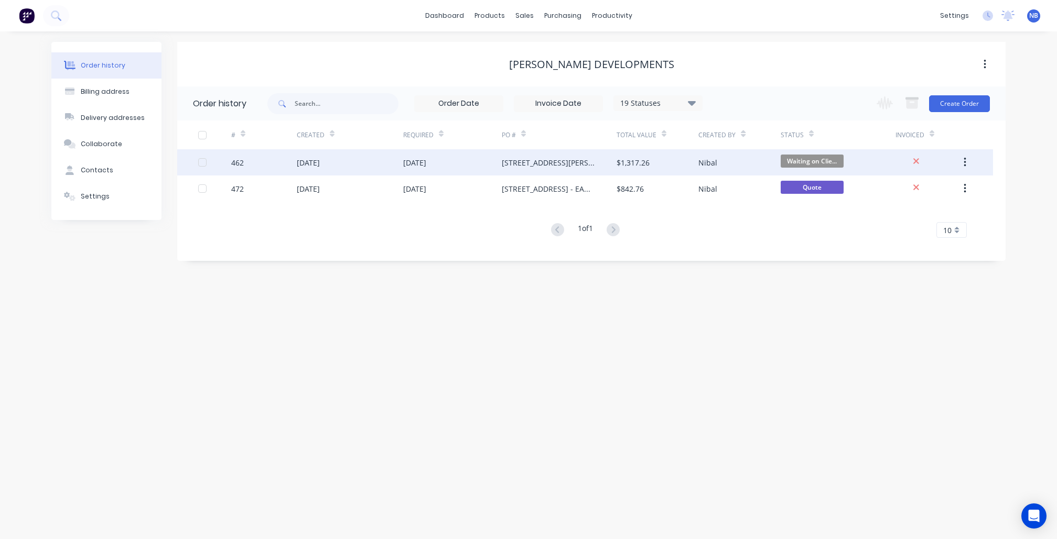
click at [566, 164] on div "18 Boyce Ave - BRIRYA - Window Screens" at bounding box center [549, 162] width 94 height 11
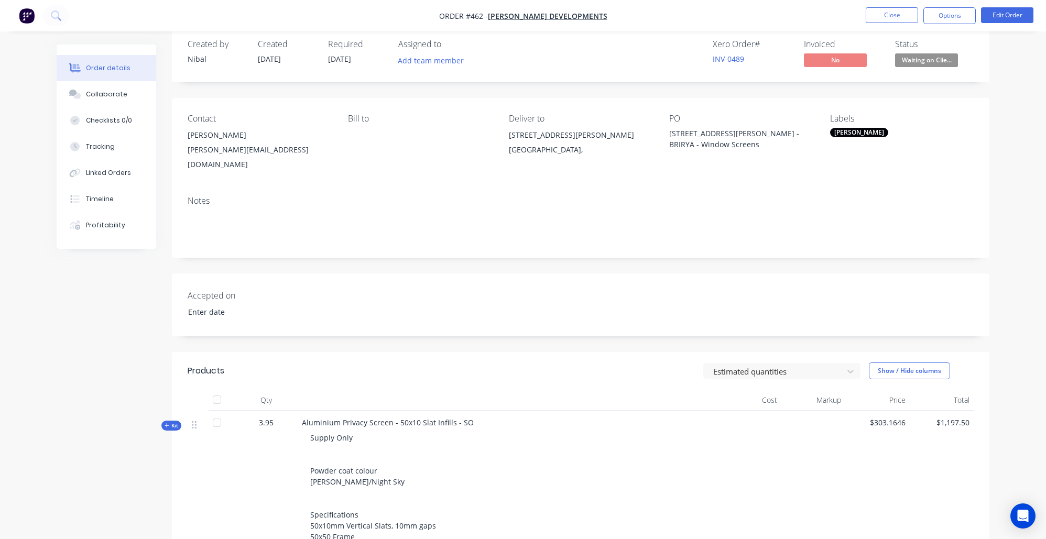
scroll to position [16, 0]
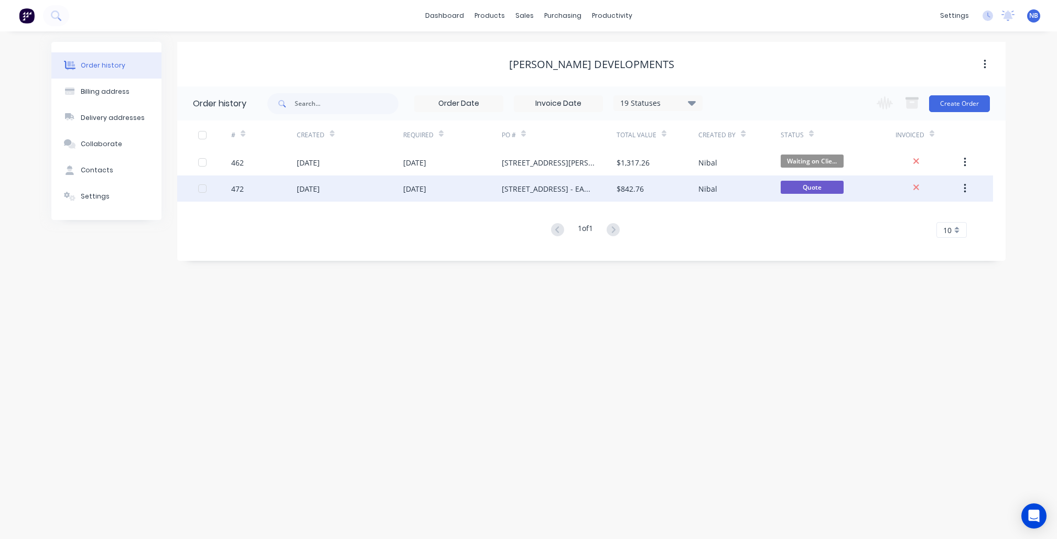
click at [388, 194] on div "01 Oct 2025" at bounding box center [350, 189] width 106 height 26
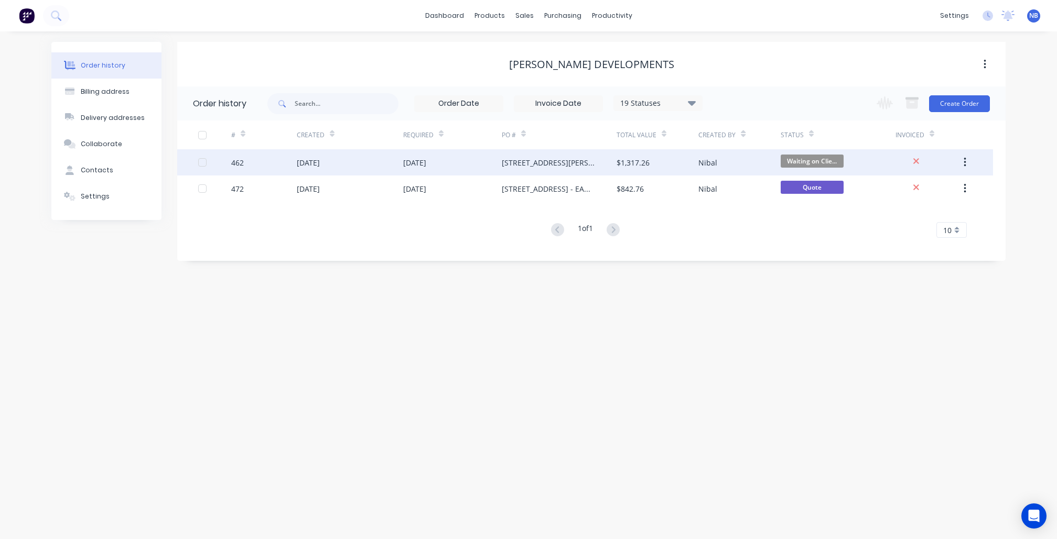
click at [667, 151] on div "$1,317.26" at bounding box center [657, 162] width 82 height 26
click at [416, 159] on div "25 Sep 2025" at bounding box center [414, 162] width 23 height 11
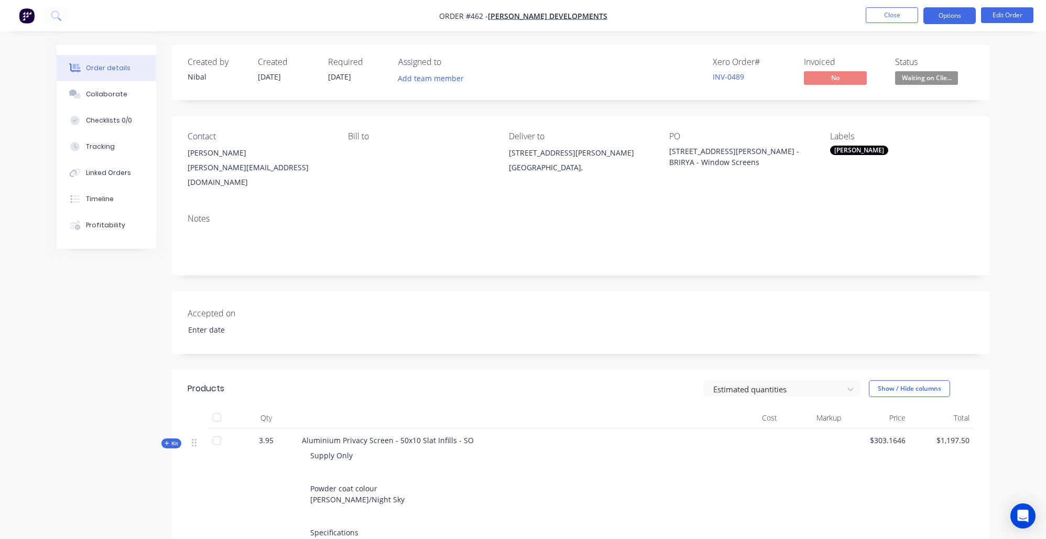
click at [952, 16] on button "Options" at bounding box center [949, 15] width 52 height 17
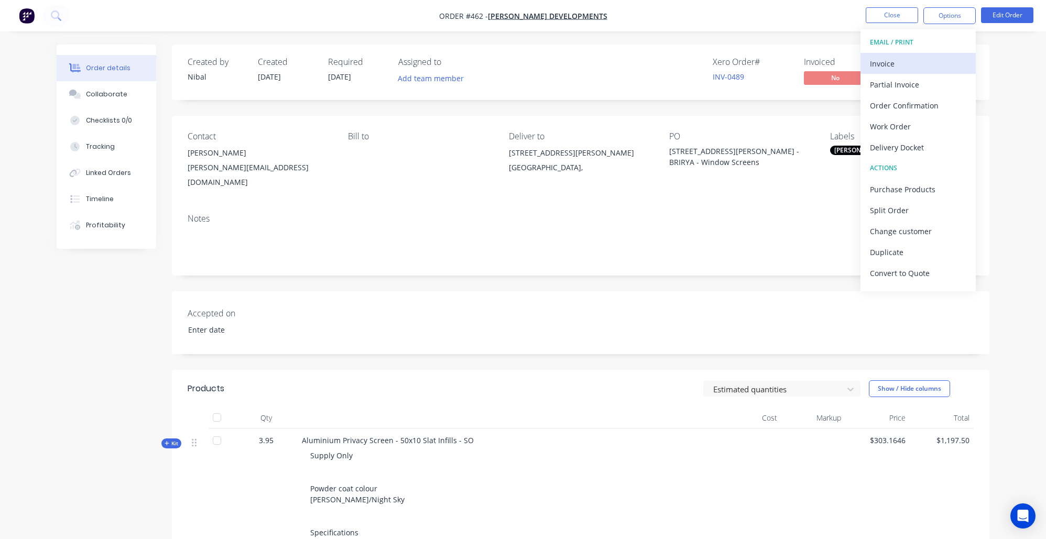
click at [908, 59] on div "Invoice" at bounding box center [918, 63] width 96 height 15
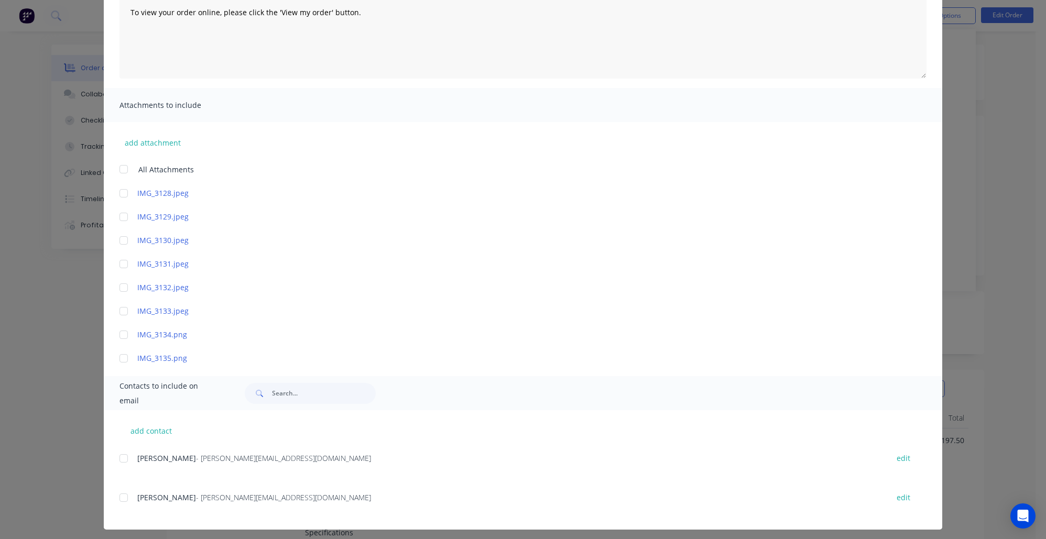
scroll to position [244, 0]
click at [118, 450] on div at bounding box center [123, 458] width 21 height 21
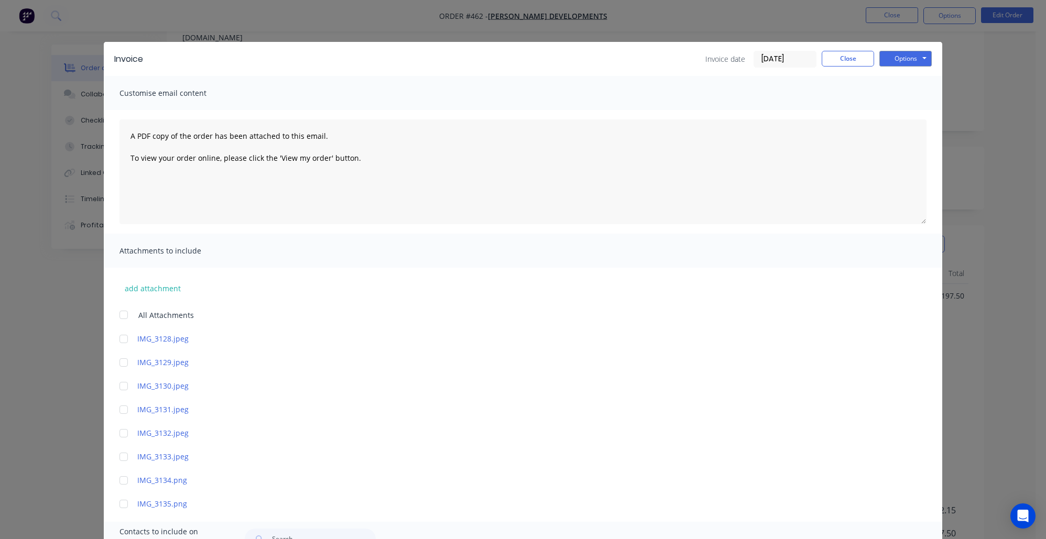
scroll to position [0, 0]
click at [886, 53] on button "Options" at bounding box center [905, 59] width 52 height 16
click at [890, 96] on button "Print" at bounding box center [912, 94] width 67 height 17
click at [837, 63] on button "Close" at bounding box center [848, 59] width 52 height 16
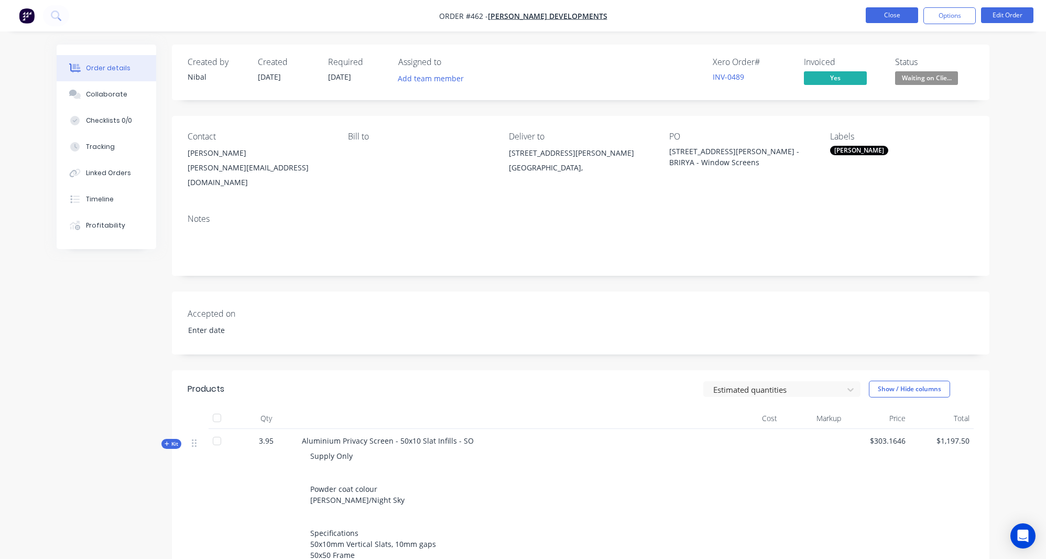
click at [897, 16] on button "Close" at bounding box center [892, 15] width 52 height 16
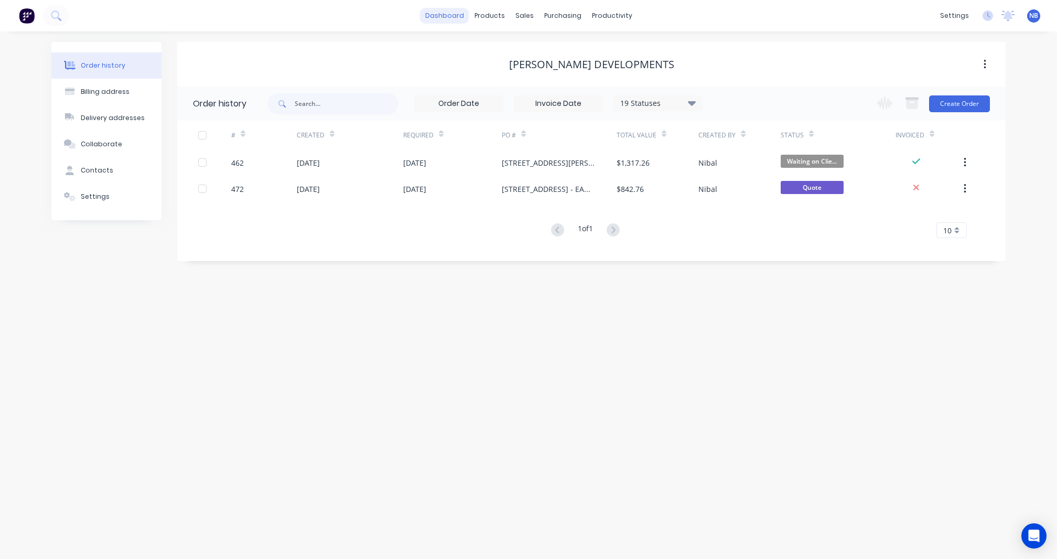
click at [427, 21] on link "dashboard" at bounding box center [444, 16] width 49 height 16
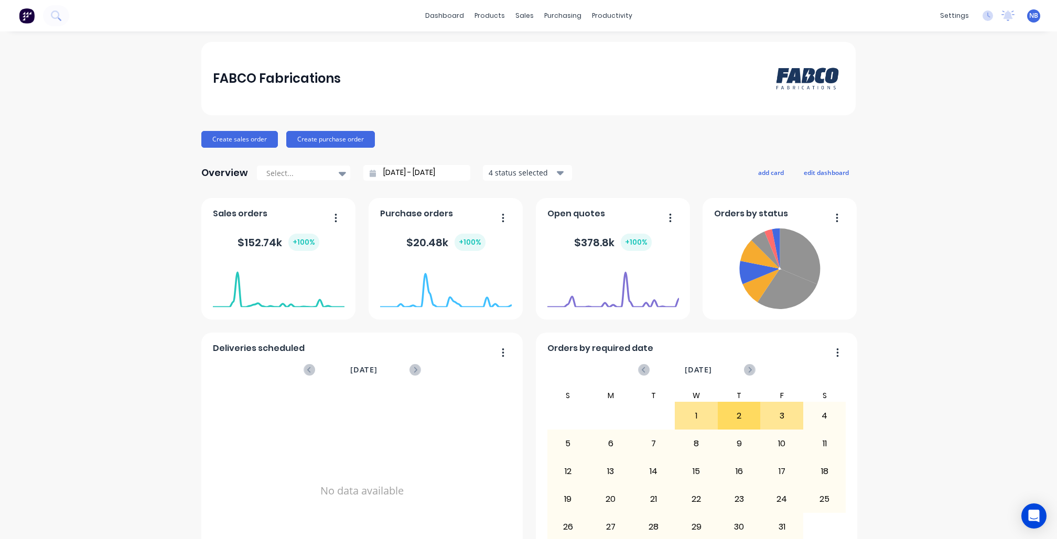
click at [559, 14] on div "purchasing" at bounding box center [563, 16] width 48 height 16
click at [596, 14] on div "productivity" at bounding box center [611, 16] width 51 height 16
click at [612, 60] on link "Workflow" at bounding box center [647, 49] width 139 height 21
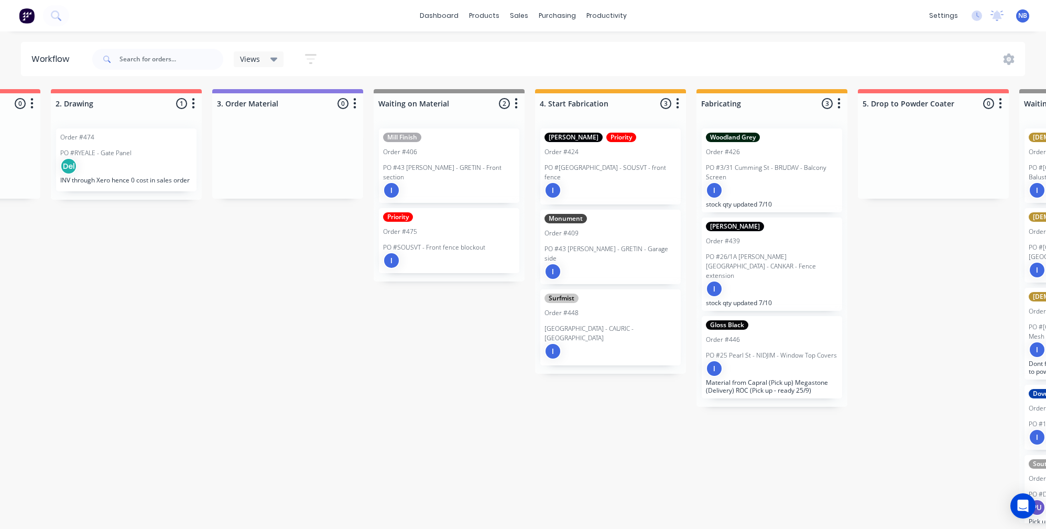
scroll to position [0, 461]
